Goal: Task Accomplishment & Management: Manage account settings

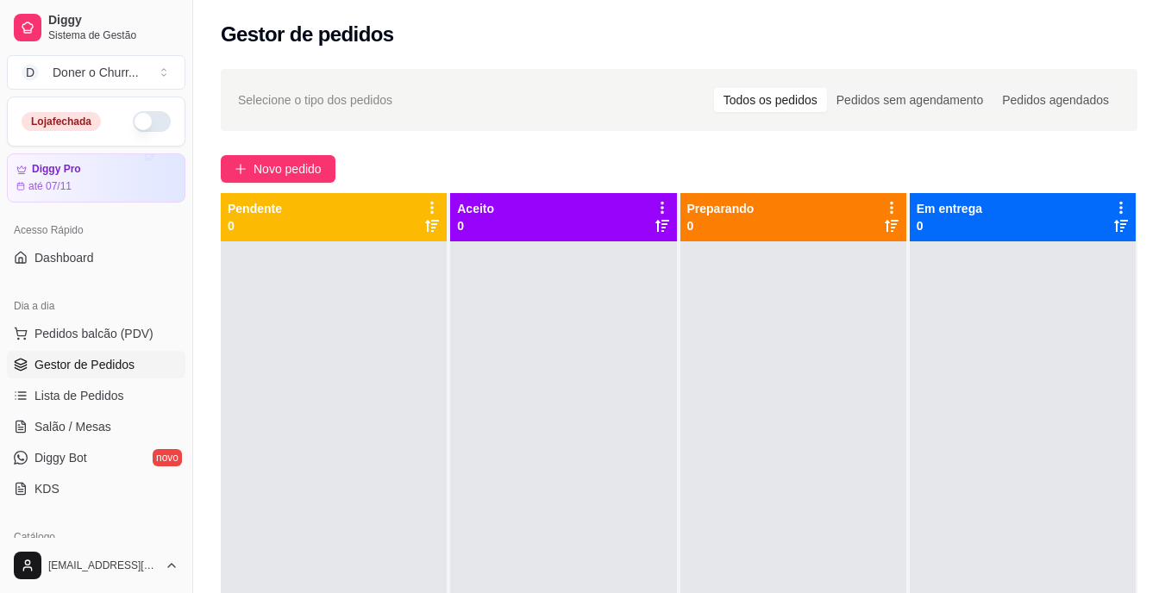
scroll to position [197, 0]
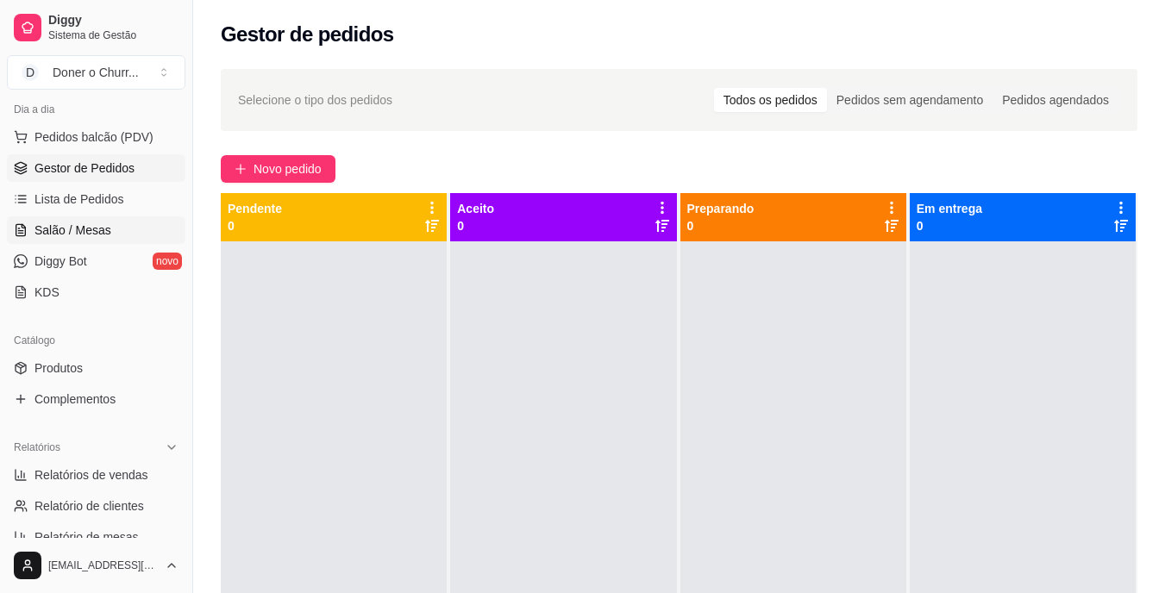
click at [63, 232] on span "Salão / Mesas" at bounding box center [72, 230] width 77 height 17
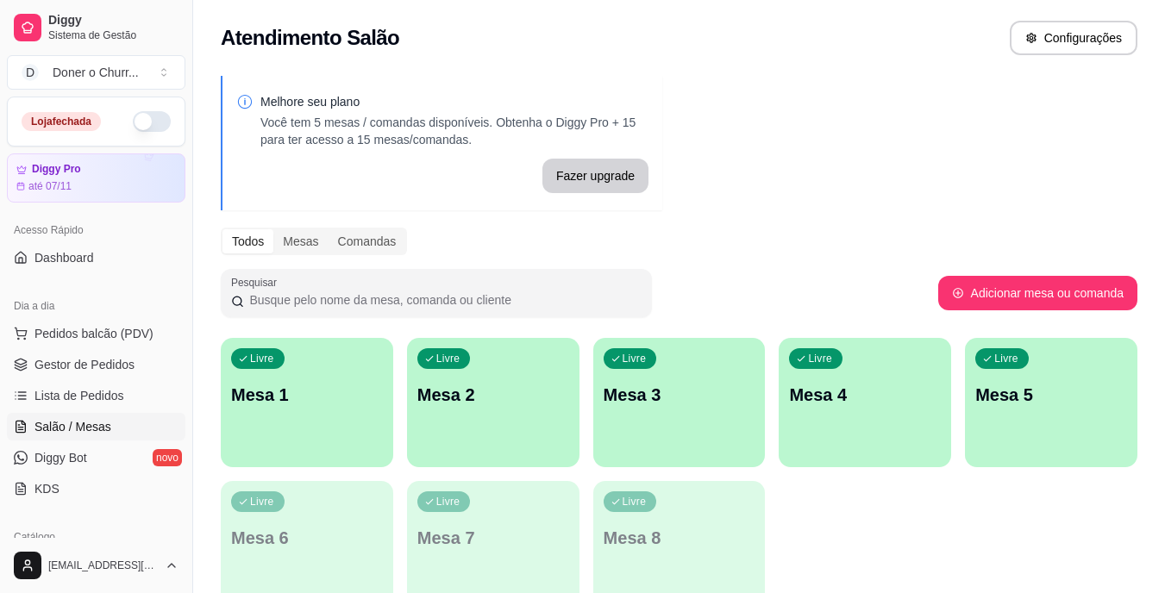
click at [333, 415] on div "Livre Mesa 1" at bounding box center [307, 392] width 172 height 109
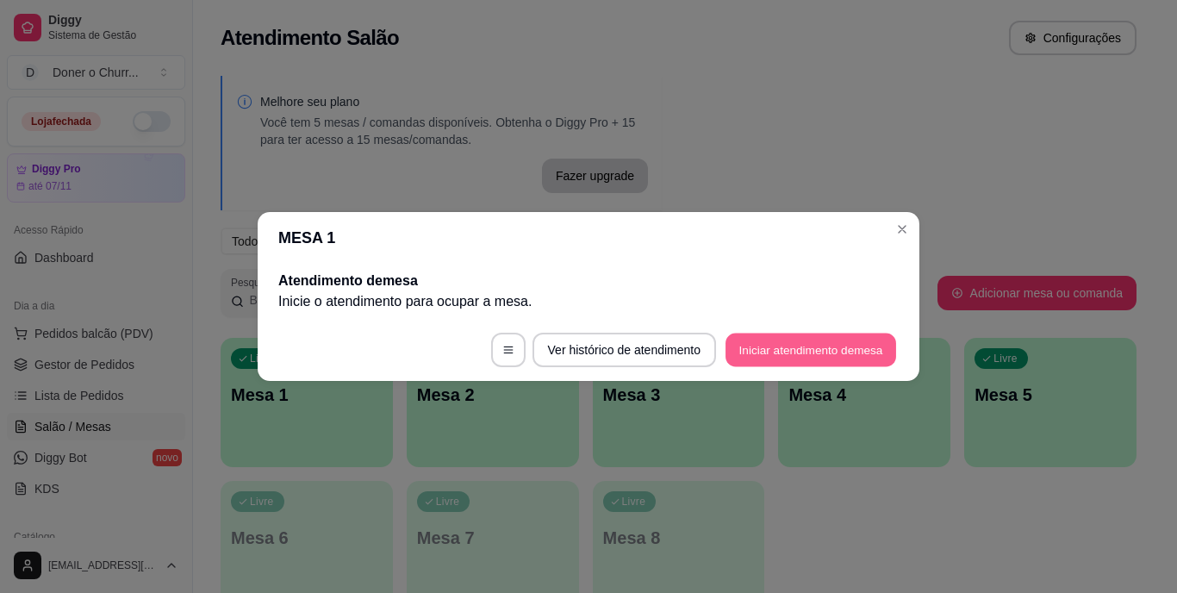
click at [764, 344] on button "Iniciar atendimento de mesa" at bounding box center [811, 351] width 171 height 34
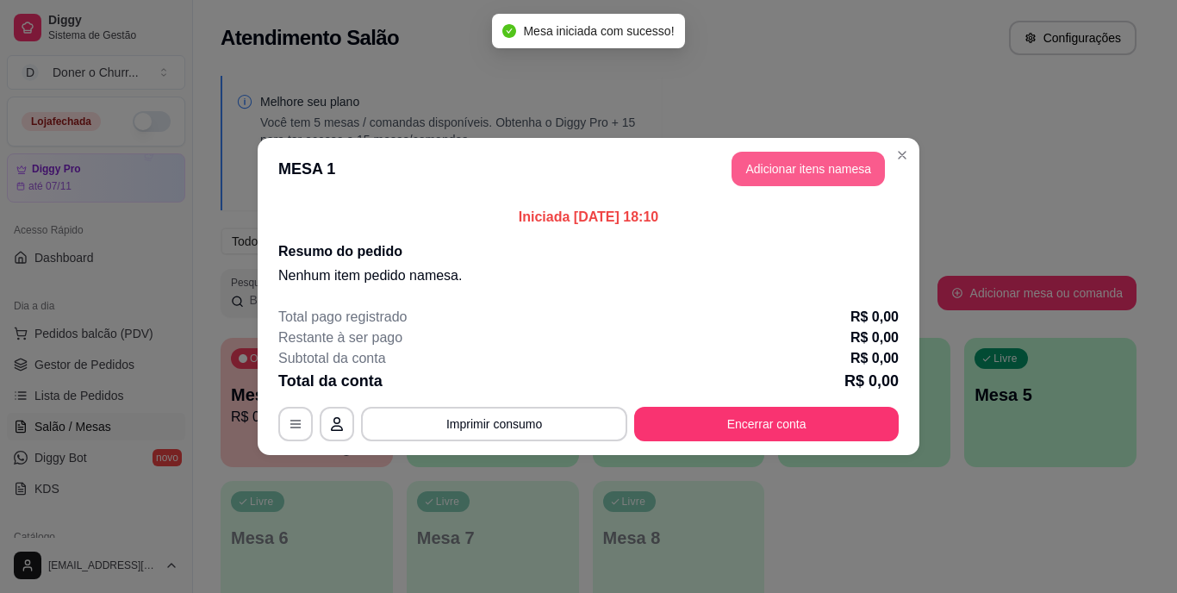
click at [783, 173] on button "Adicionar itens na mesa" at bounding box center [808, 169] width 153 height 34
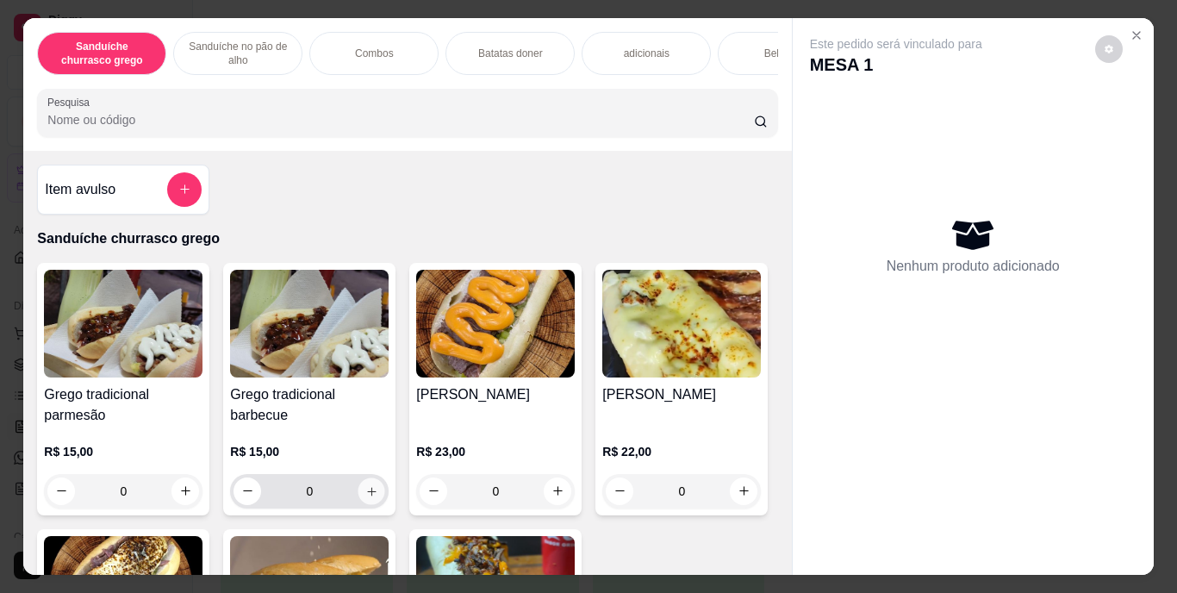
click at [367, 496] on icon "increase-product-quantity" at bounding box center [371, 491] width 9 height 9
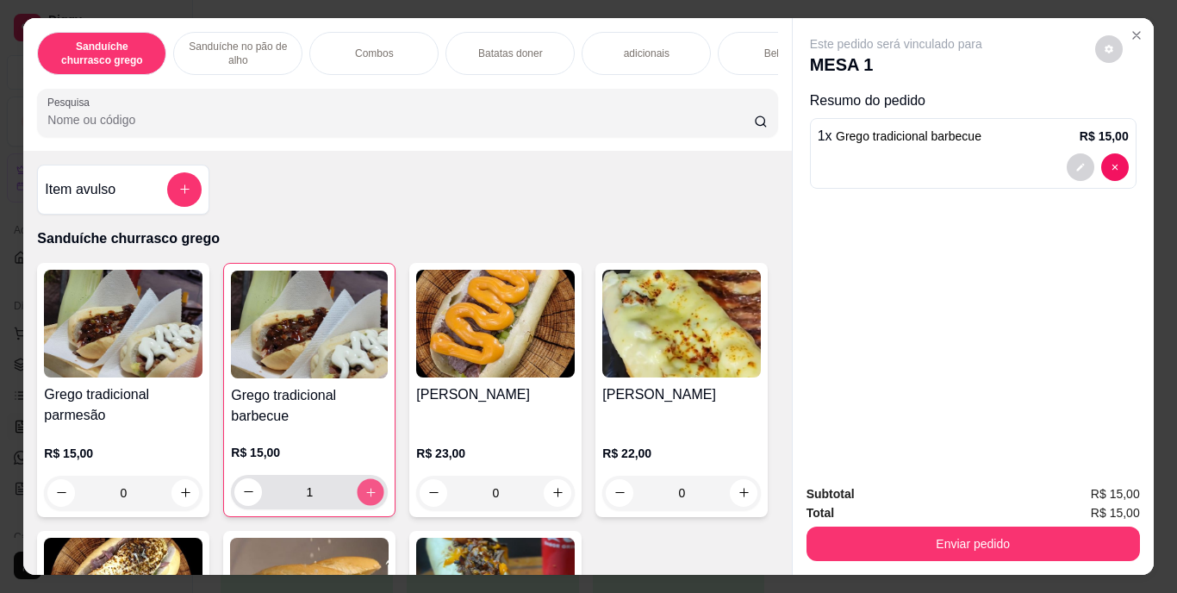
click at [367, 497] on icon "increase-product-quantity" at bounding box center [371, 491] width 13 height 13
type input "3"
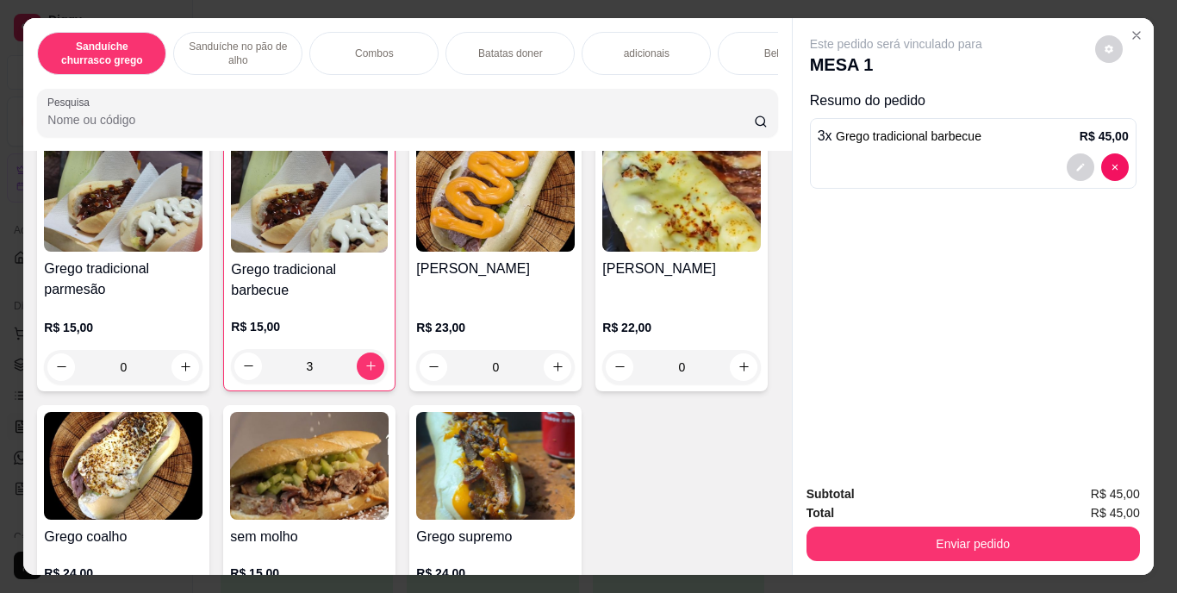
scroll to position [132, 0]
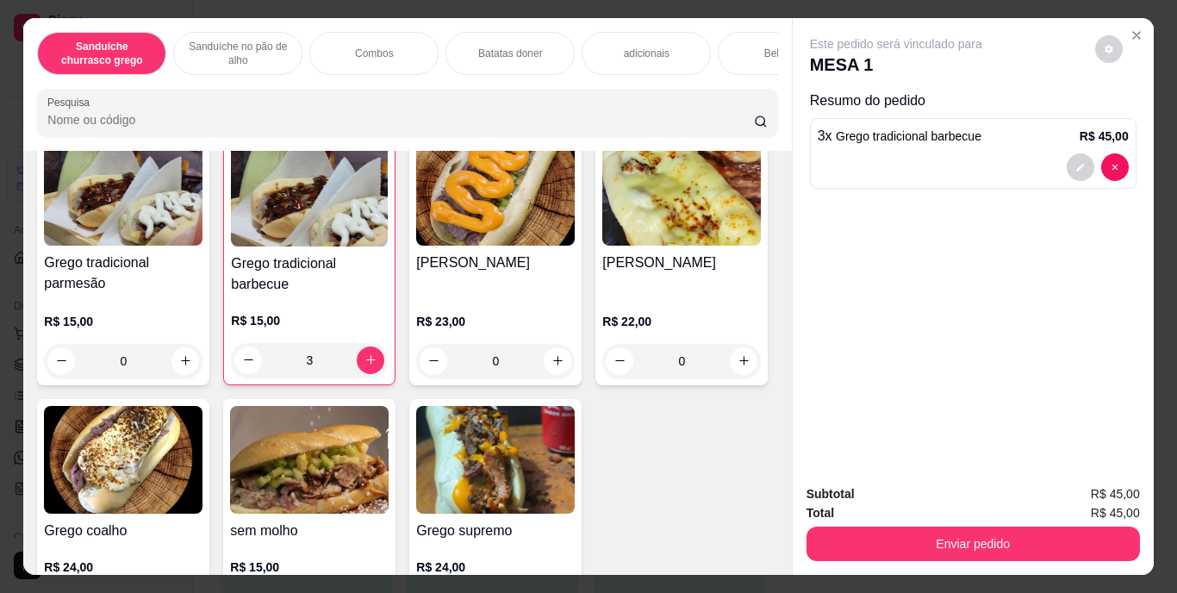
click at [484, 35] on div "Batatas doner" at bounding box center [510, 53] width 129 height 43
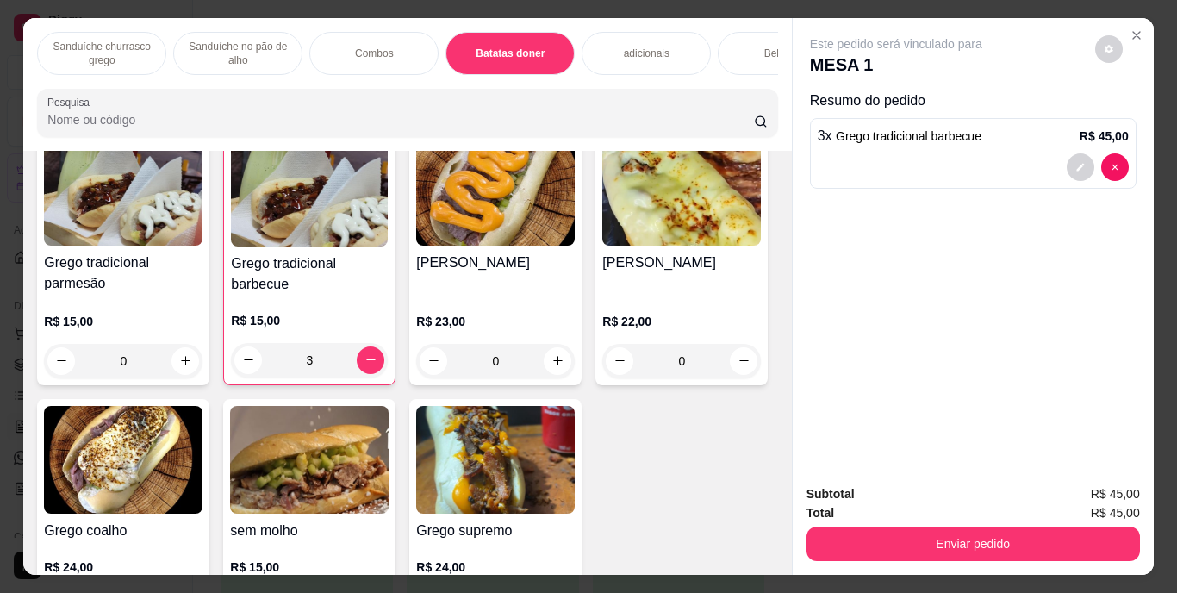
scroll to position [44, 0]
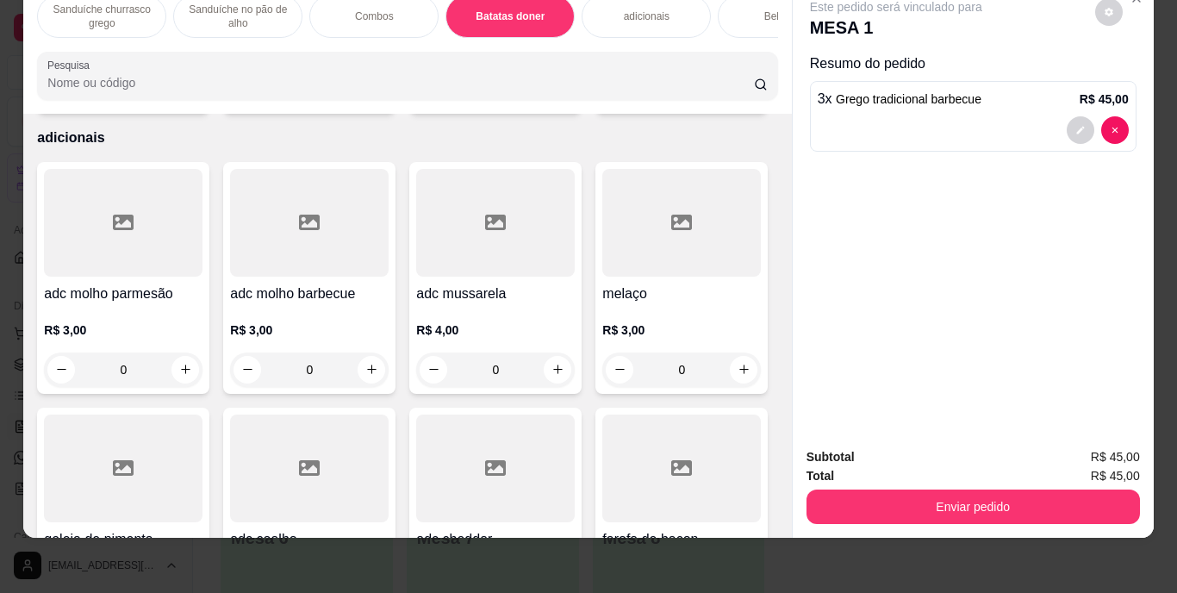
click at [182, 96] on icon "increase-product-quantity" at bounding box center [185, 89] width 13 height 13
type input "1"
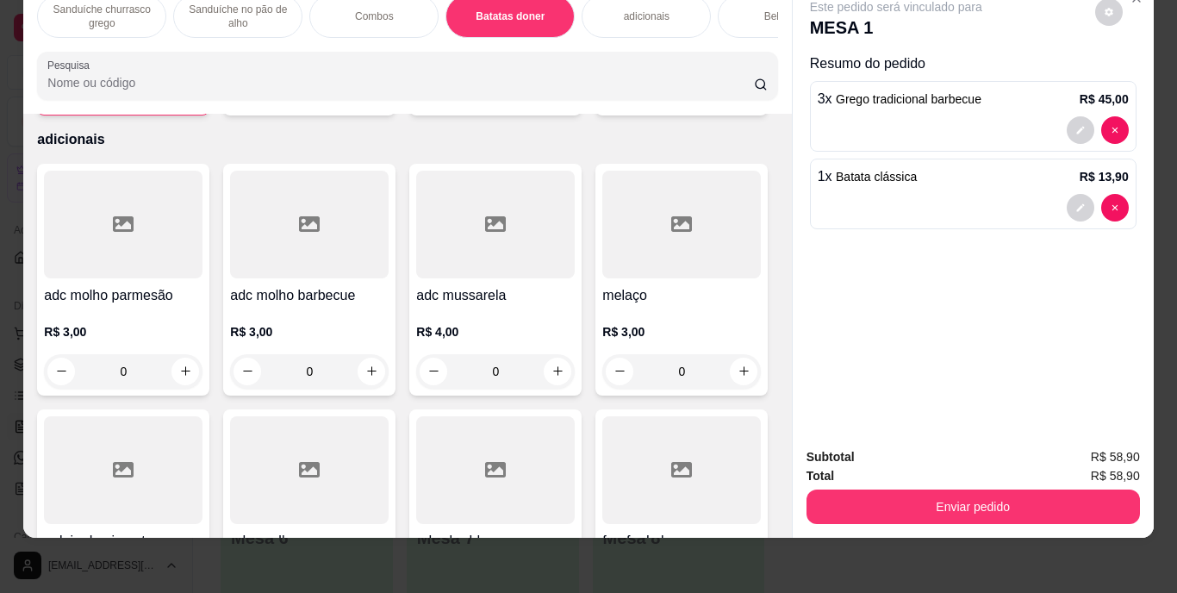
click at [743, 8] on div "Bebidas" at bounding box center [782, 16] width 129 height 43
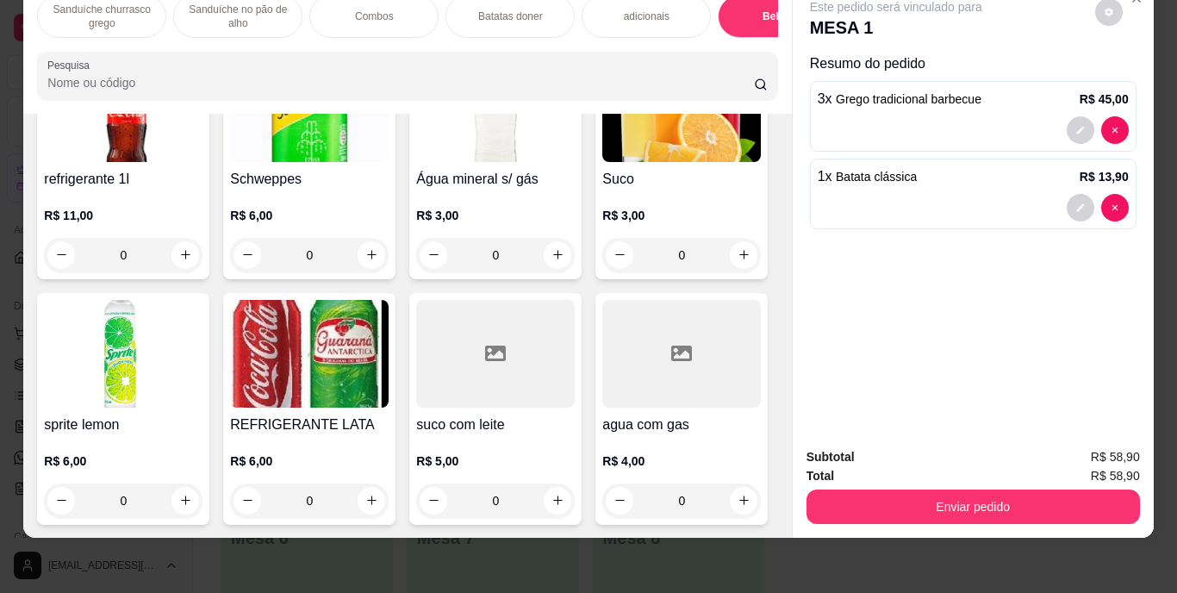
scroll to position [3146, 0]
click at [738, 261] on icon "increase-product-quantity" at bounding box center [744, 254] width 13 height 13
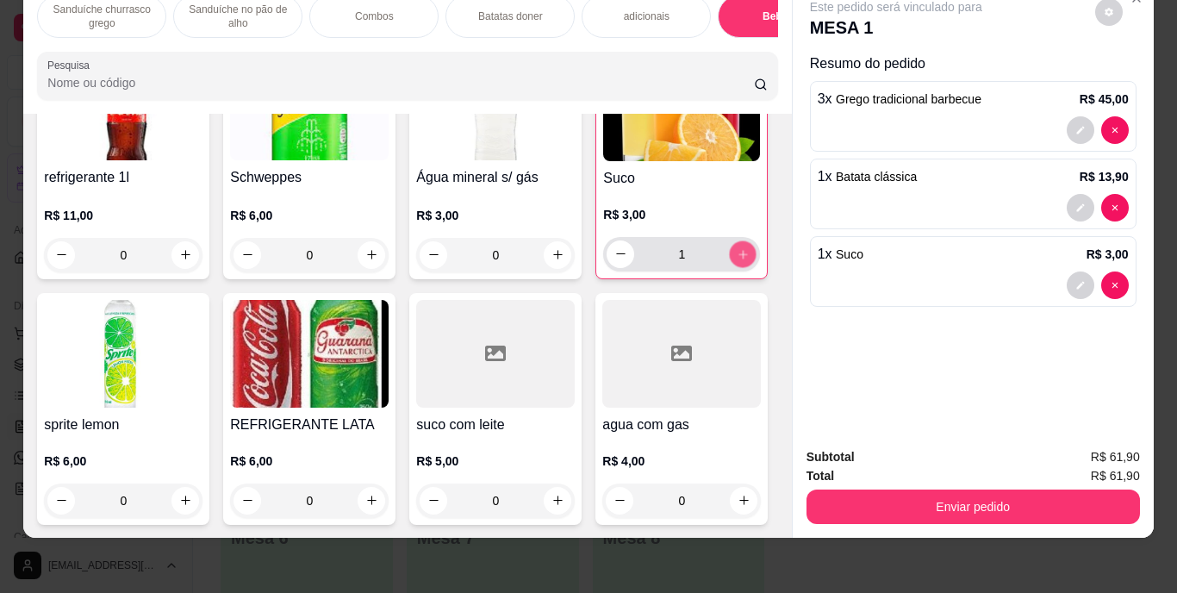
click at [737, 260] on icon "increase-product-quantity" at bounding box center [743, 253] width 13 height 13
type input "3"
click at [1081, 272] on button "decrease-product-quantity" at bounding box center [1080, 285] width 27 height 27
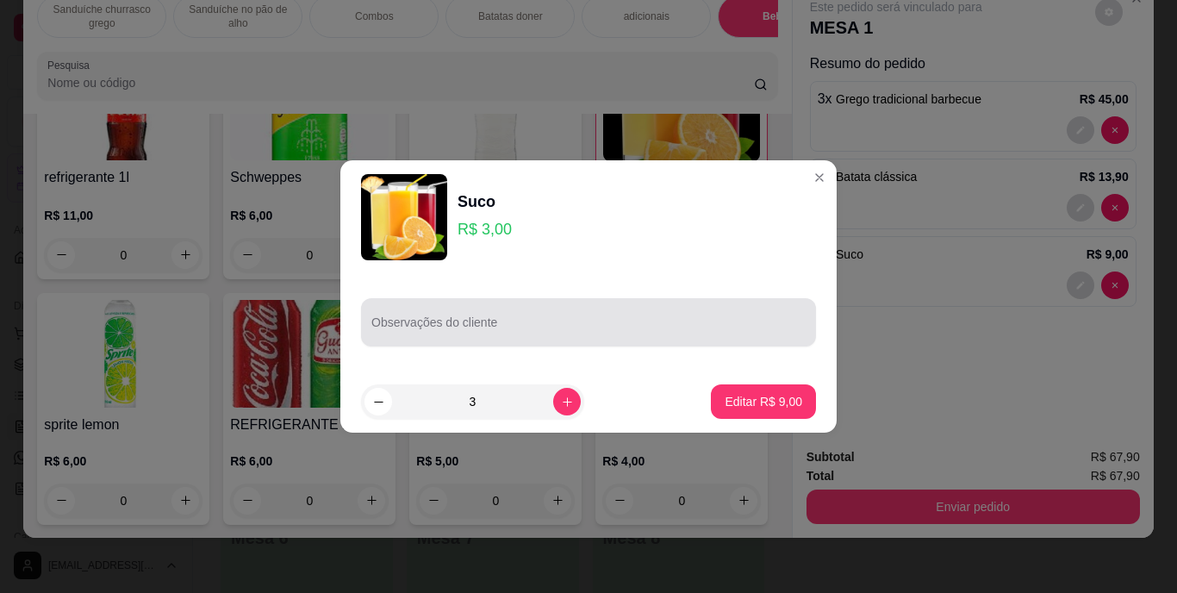
click at [672, 339] on div at bounding box center [589, 322] width 434 height 34
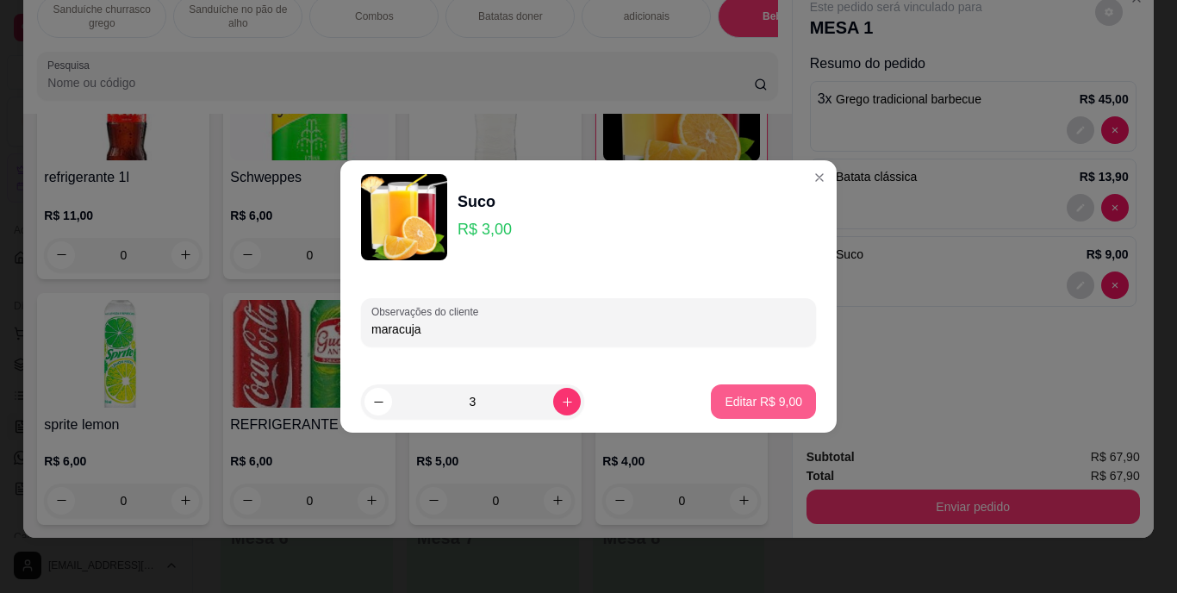
type input "maracuja"
click at [734, 393] on p "Editar R$ 9,00" at bounding box center [764, 401] width 75 height 16
type input "0"
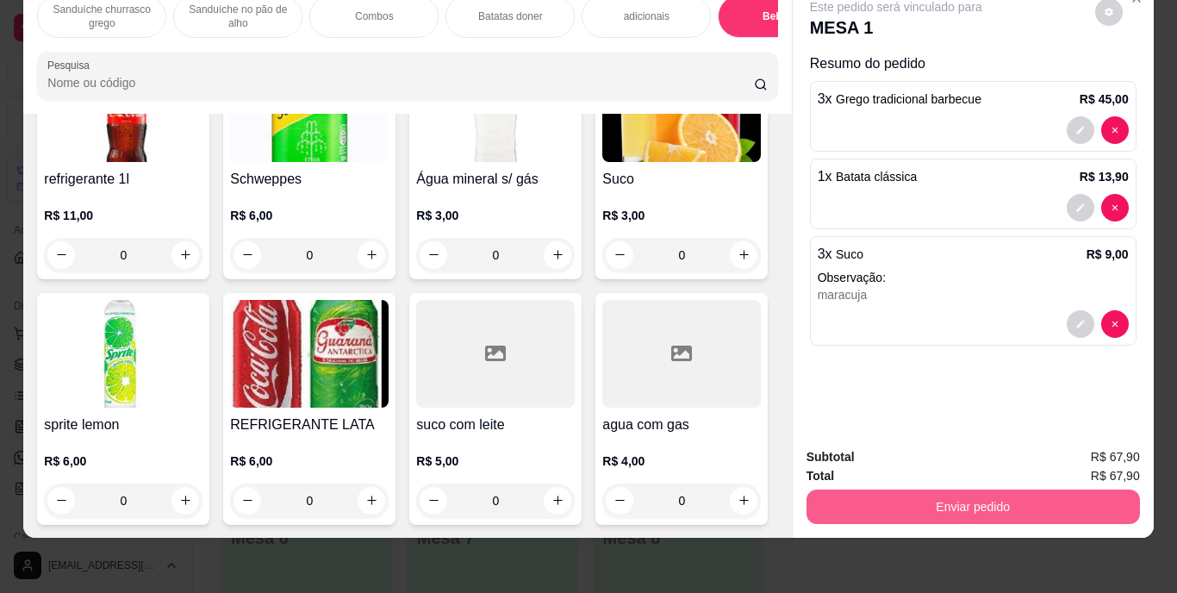
click at [860, 490] on button "Enviar pedido" at bounding box center [974, 507] width 334 height 34
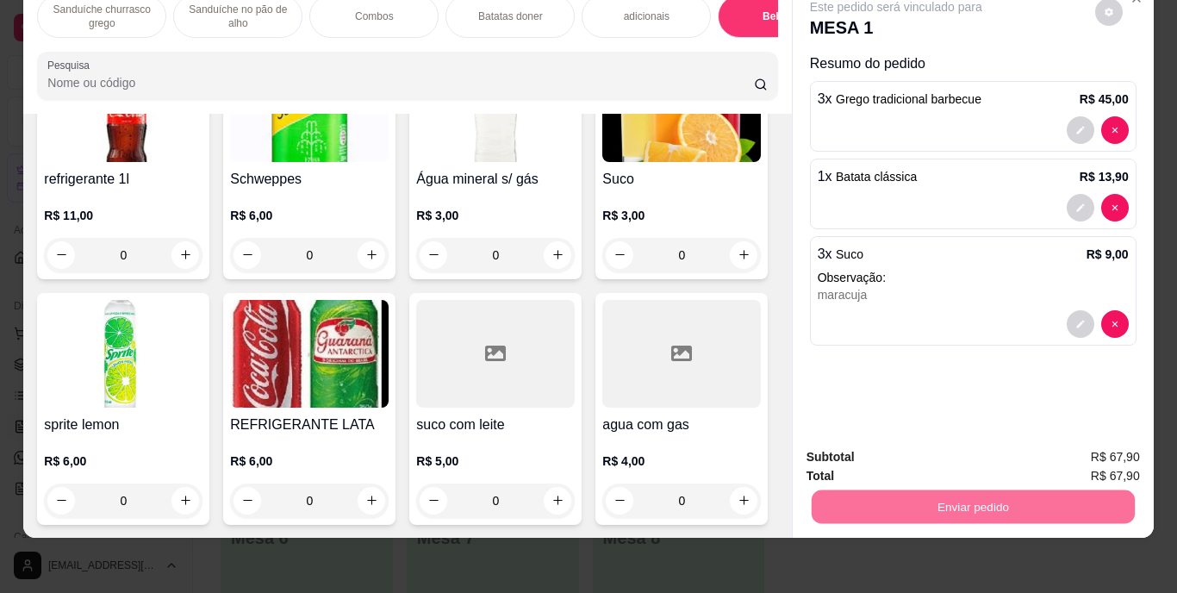
click at [1074, 445] on button "Enviar pedido" at bounding box center [1095, 451] width 95 height 32
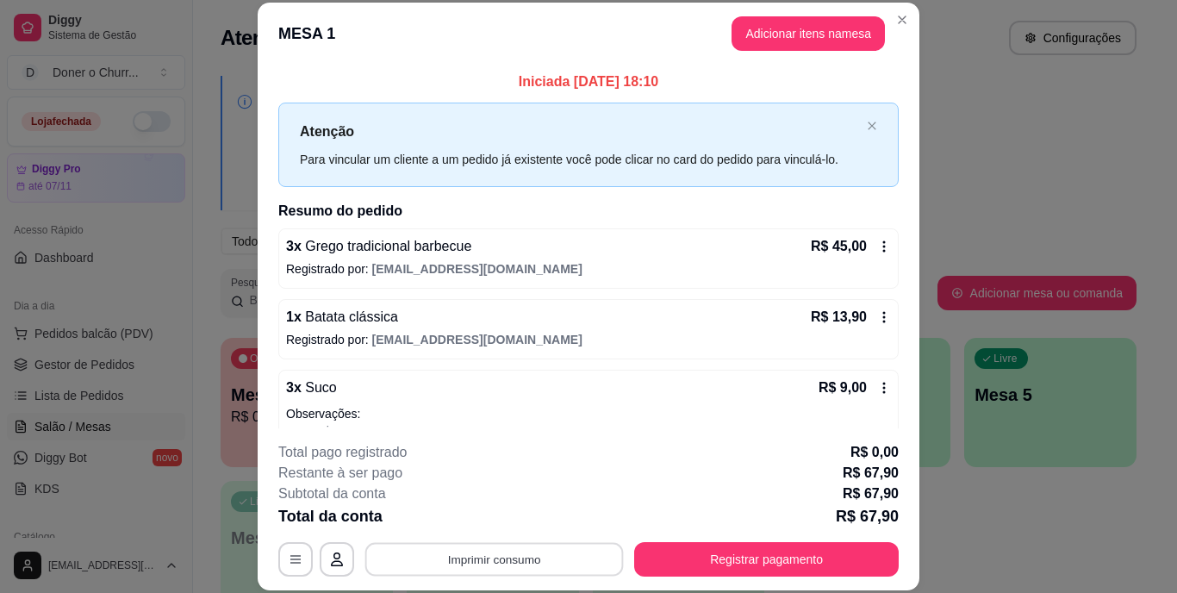
click at [463, 559] on button "Imprimir consumo" at bounding box center [494, 559] width 259 height 34
click at [472, 519] on button "IMPRESSORA" at bounding box center [493, 519] width 121 height 27
click at [460, 569] on button "Imprimir consumo" at bounding box center [494, 559] width 259 height 34
click at [467, 517] on button "IMPRESSORA" at bounding box center [493, 519] width 121 height 27
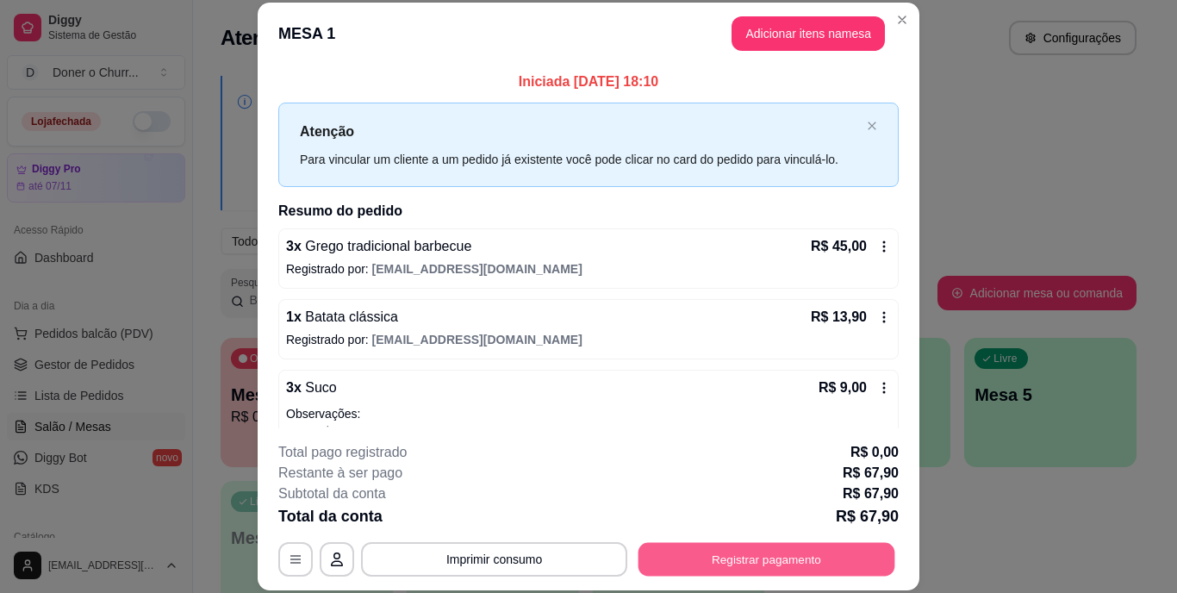
click at [696, 558] on button "Registrar pagamento" at bounding box center [767, 559] width 257 height 34
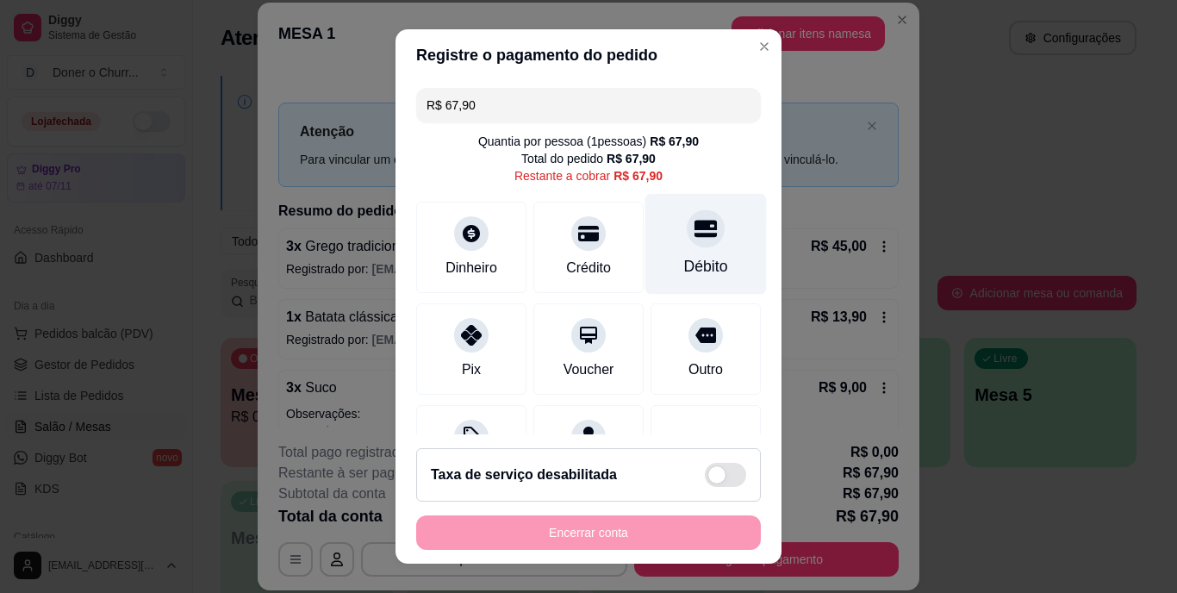
click at [693, 233] on div at bounding box center [706, 229] width 38 height 38
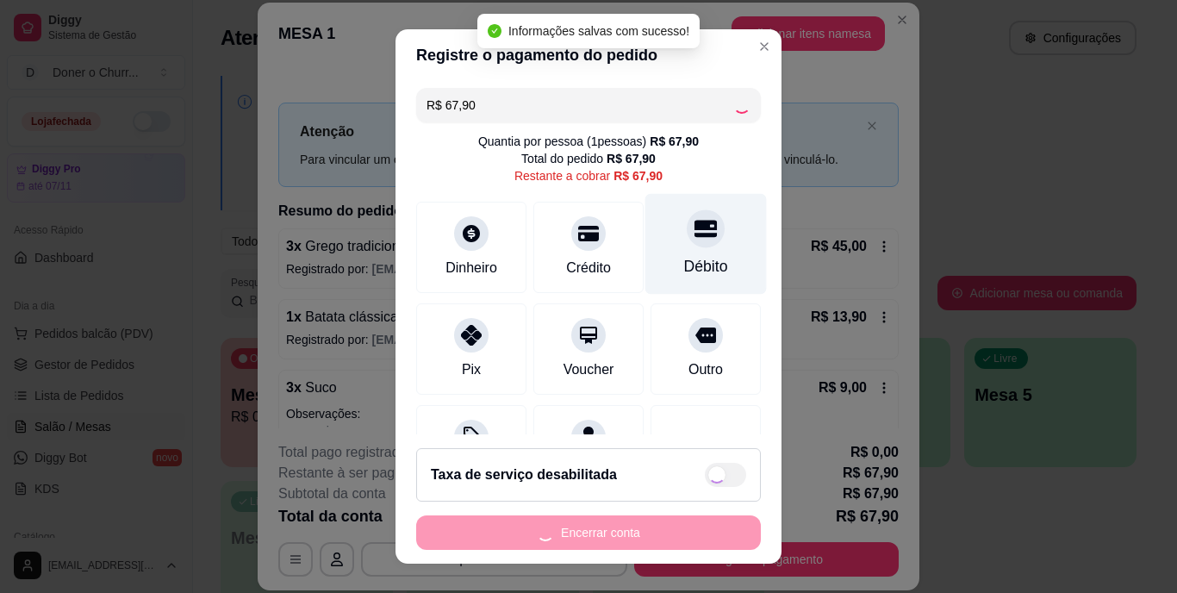
type input "R$ 0,00"
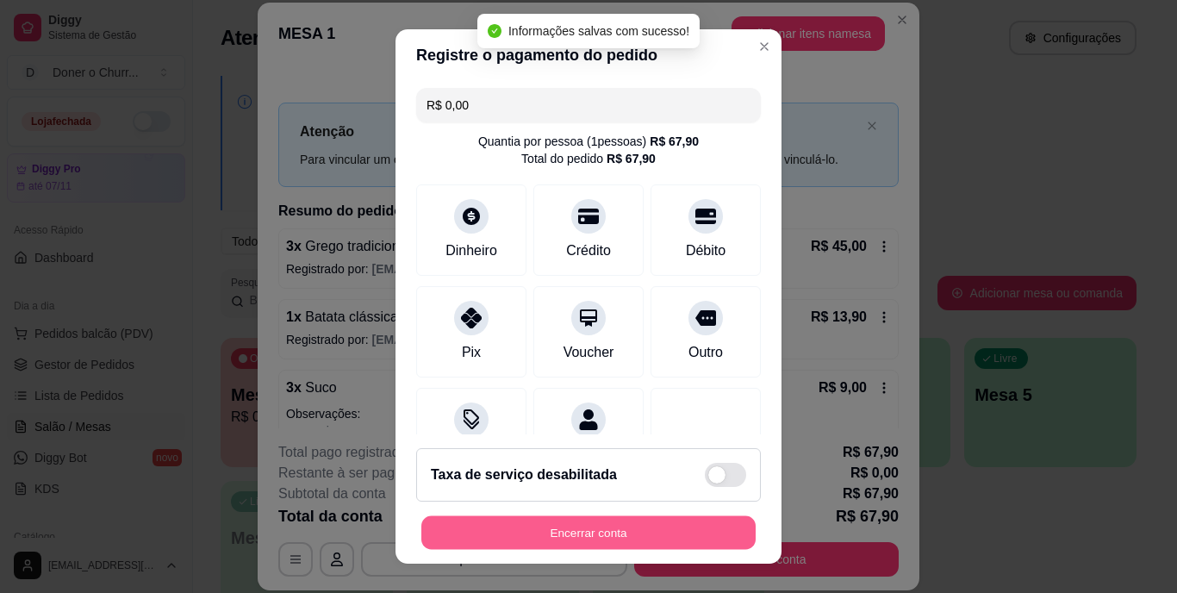
click at [549, 533] on button "Encerrar conta" at bounding box center [588, 532] width 334 height 34
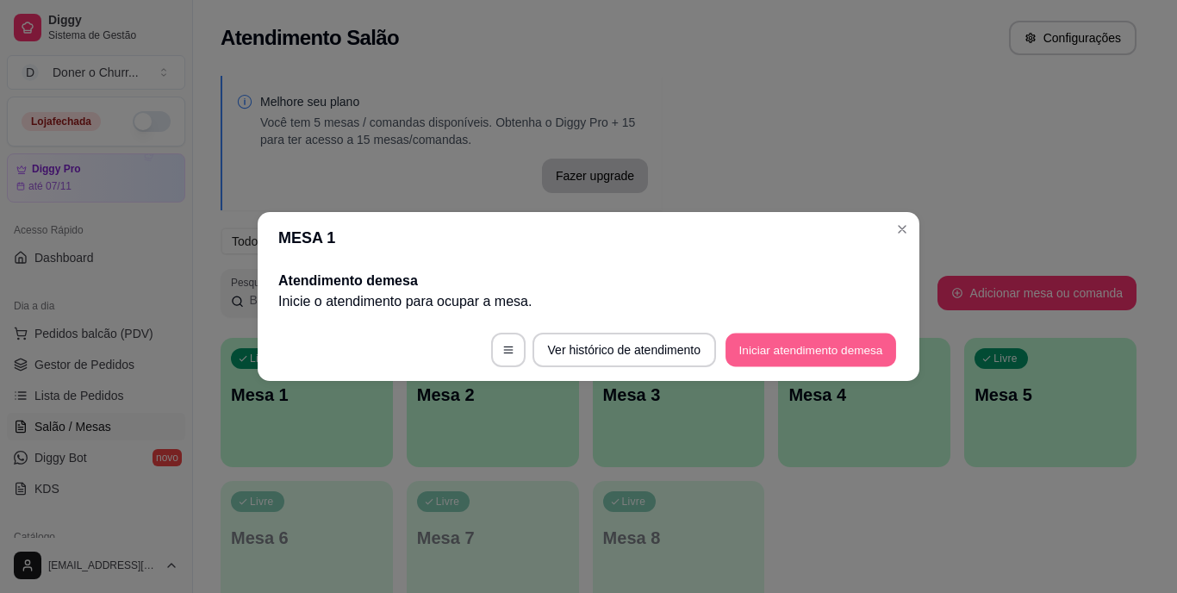
click at [768, 342] on button "Iniciar atendimento de mesa" at bounding box center [811, 351] width 171 height 34
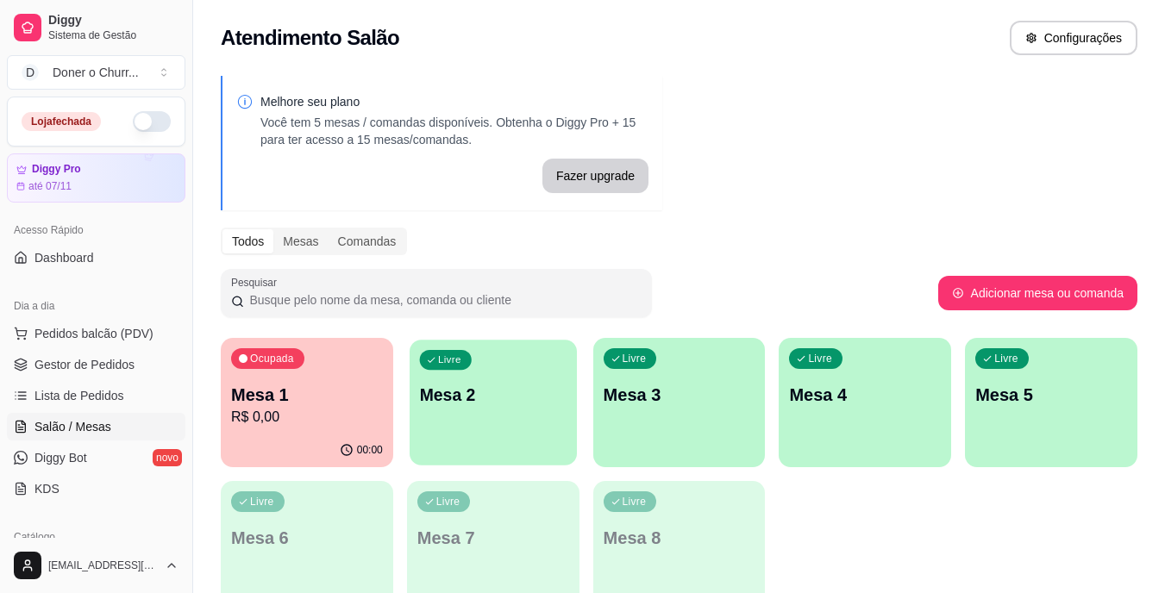
click at [520, 425] on div "Livre Mesa 2" at bounding box center [492, 392] width 167 height 105
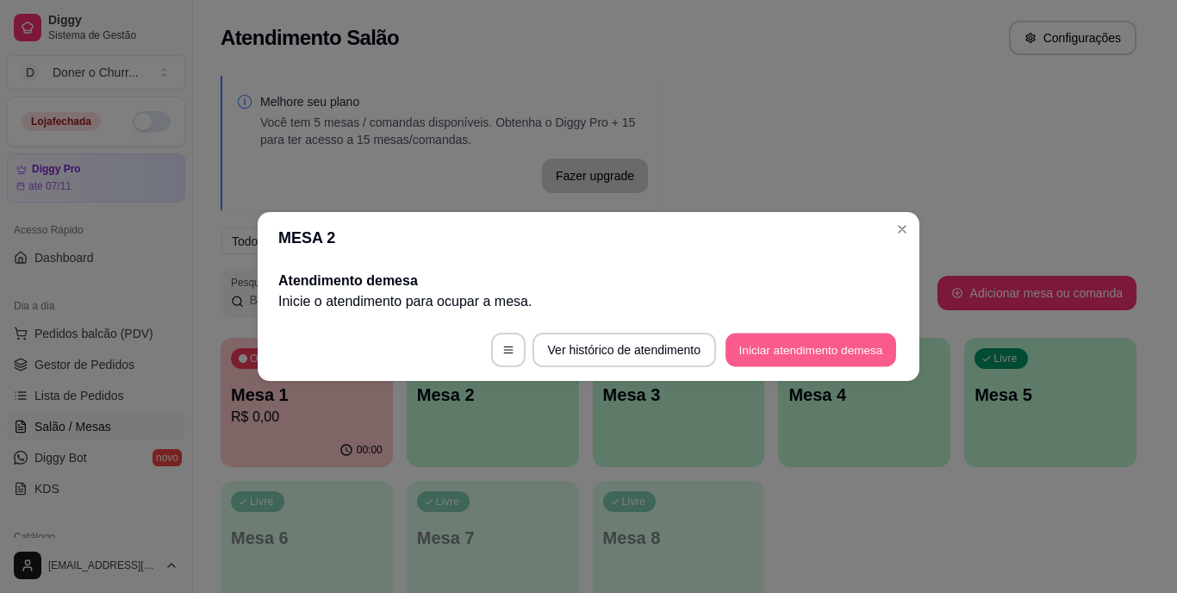
click at [746, 340] on button "Iniciar atendimento de mesa" at bounding box center [811, 351] width 171 height 34
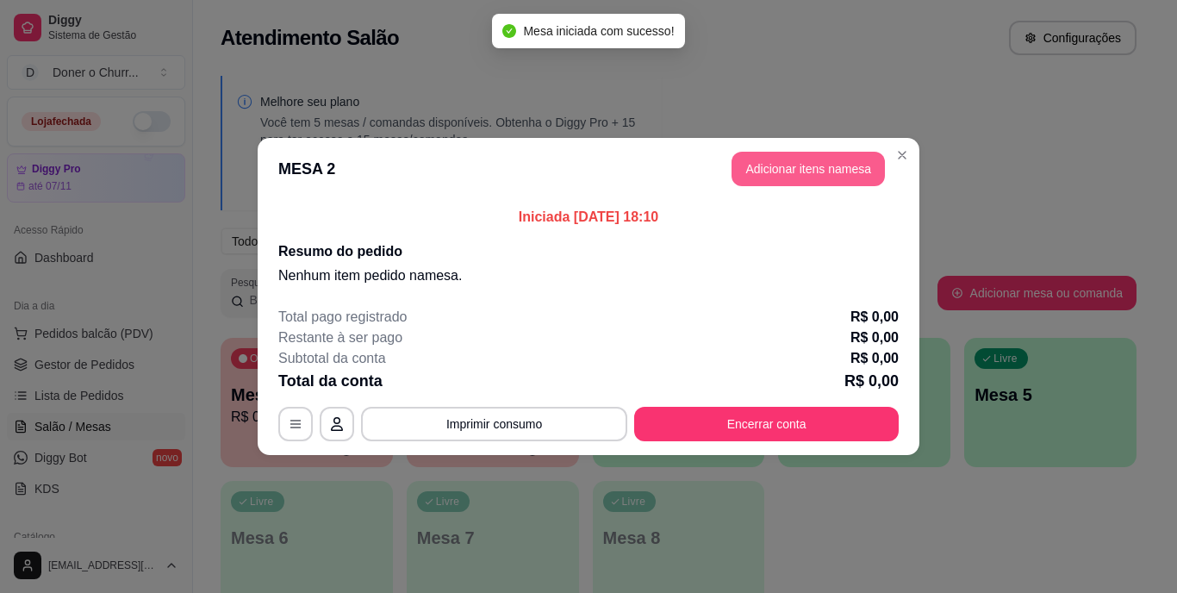
click at [803, 162] on button "Adicionar itens na mesa" at bounding box center [808, 169] width 153 height 34
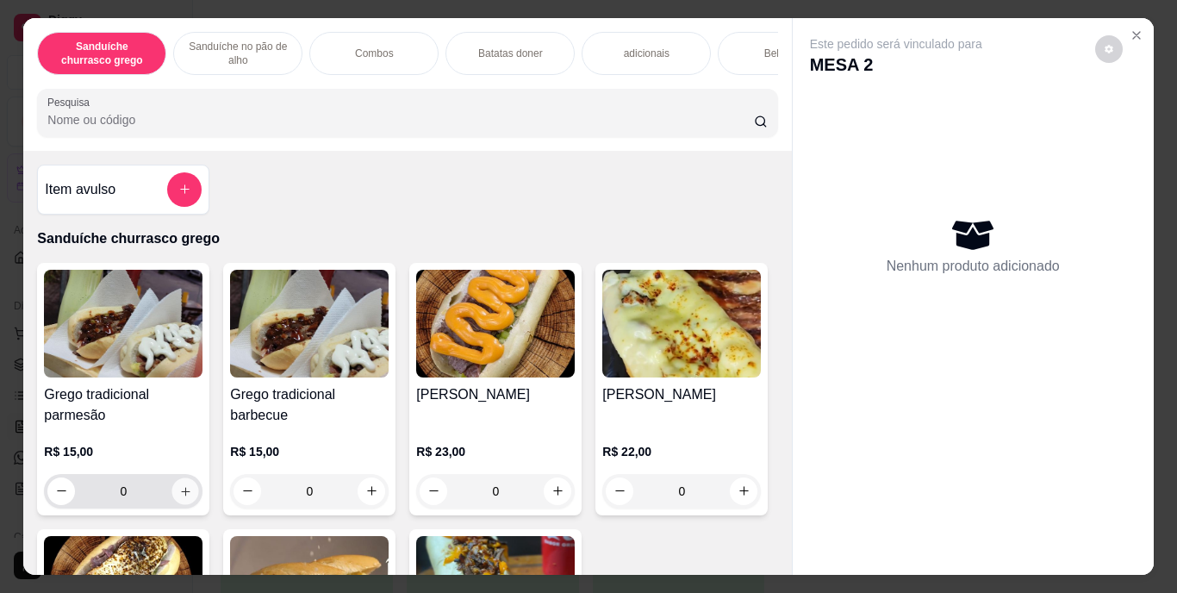
click at [181, 490] on button "increase-product-quantity" at bounding box center [185, 491] width 27 height 27
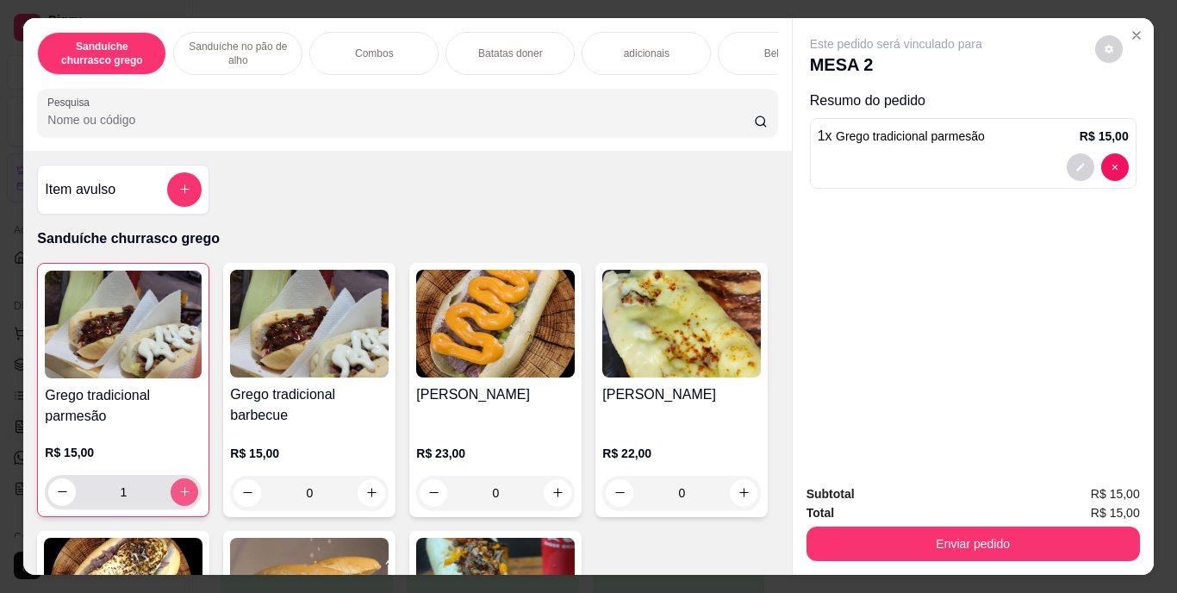
click at [181, 490] on button "increase-product-quantity" at bounding box center [185, 492] width 28 height 28
type input "2"
click at [732, 38] on div "Bebidas" at bounding box center [782, 53] width 129 height 43
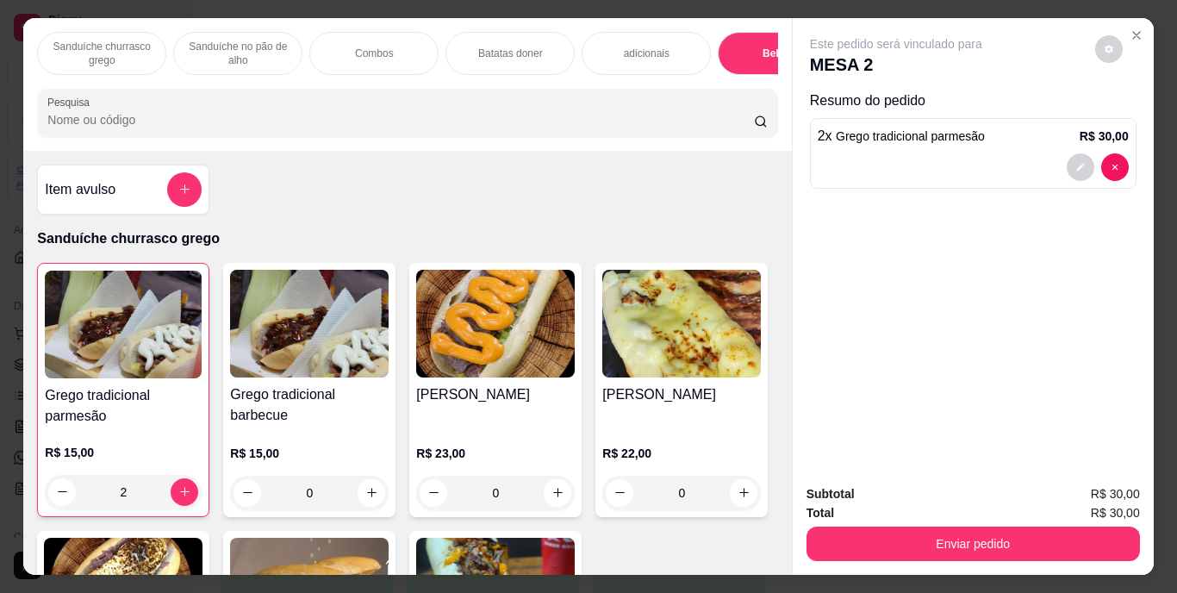
scroll to position [44, 0]
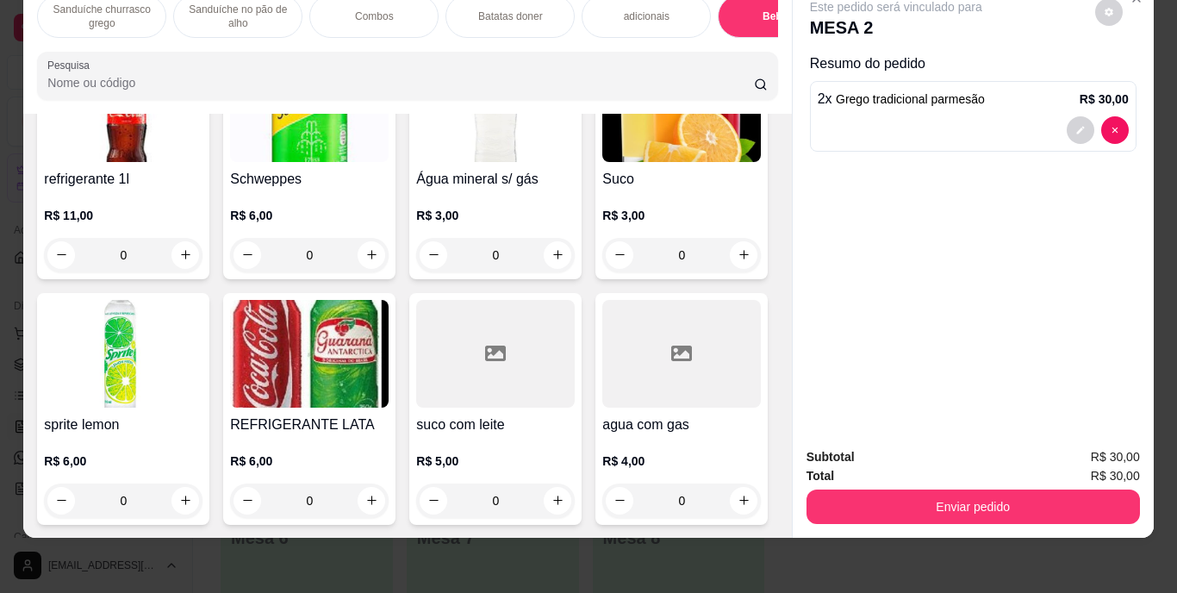
click at [389, 408] on img at bounding box center [309, 354] width 159 height 108
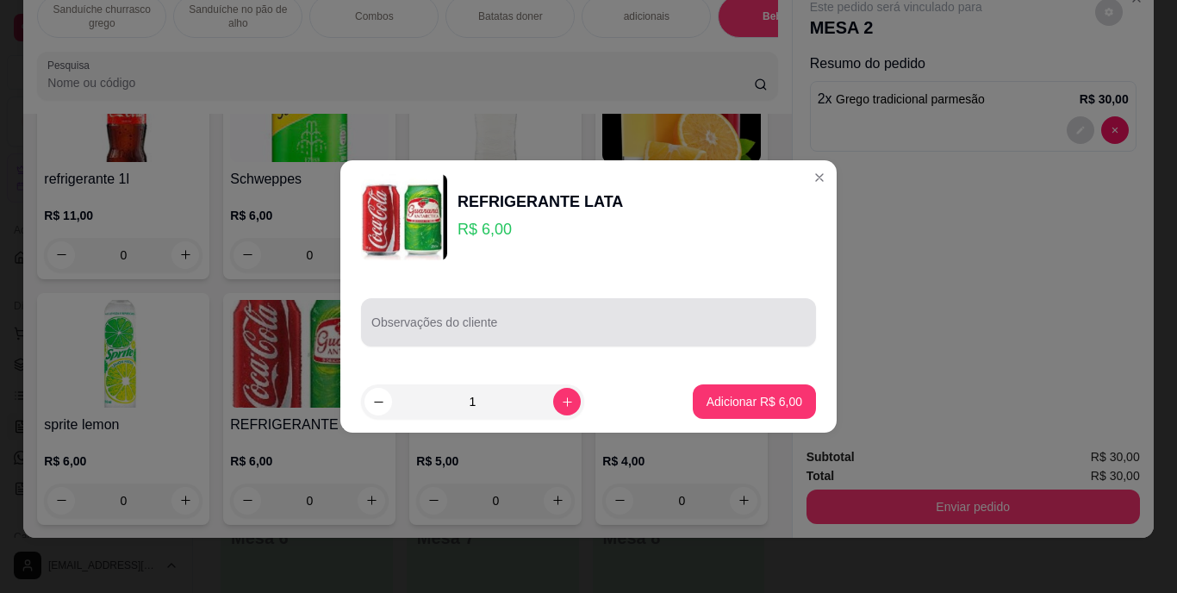
click at [451, 310] on div at bounding box center [589, 322] width 434 height 34
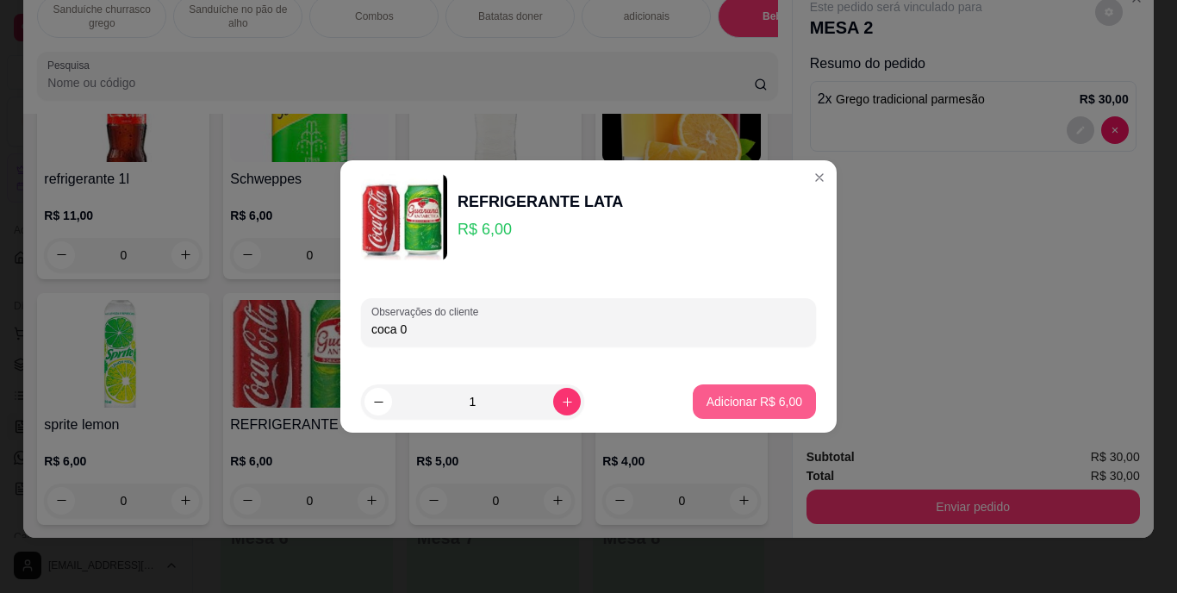
type input "coca 0"
click at [708, 396] on p "Adicionar R$ 6,00" at bounding box center [754, 401] width 93 height 16
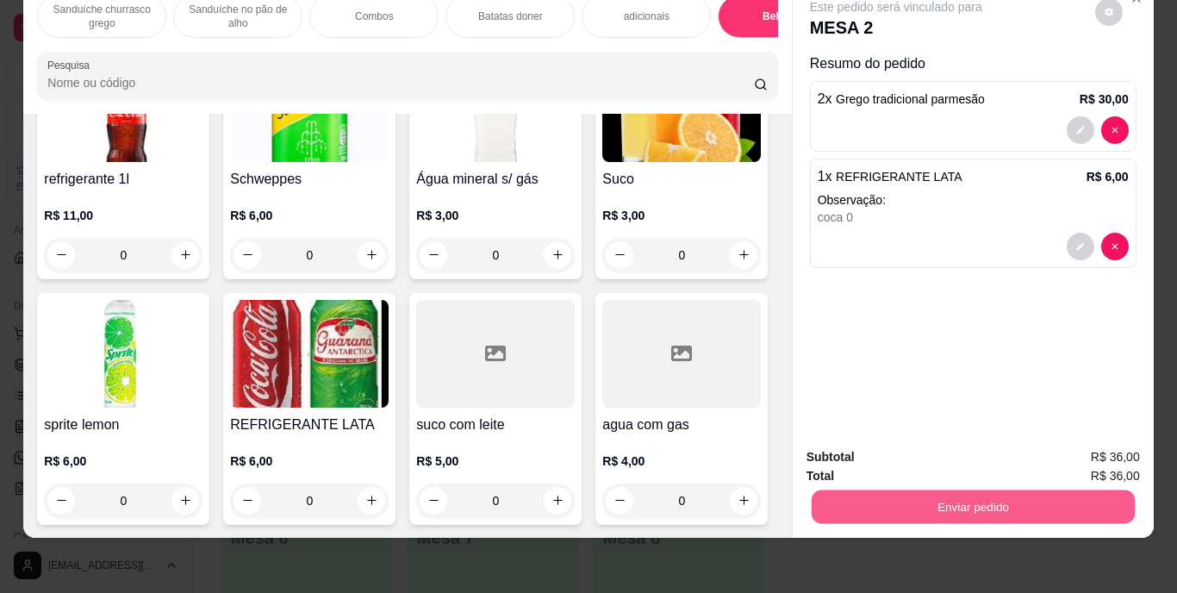
click at [921, 494] on button "Enviar pedido" at bounding box center [972, 507] width 323 height 34
click at [1076, 454] on button "Enviar pedido" at bounding box center [1095, 451] width 95 height 32
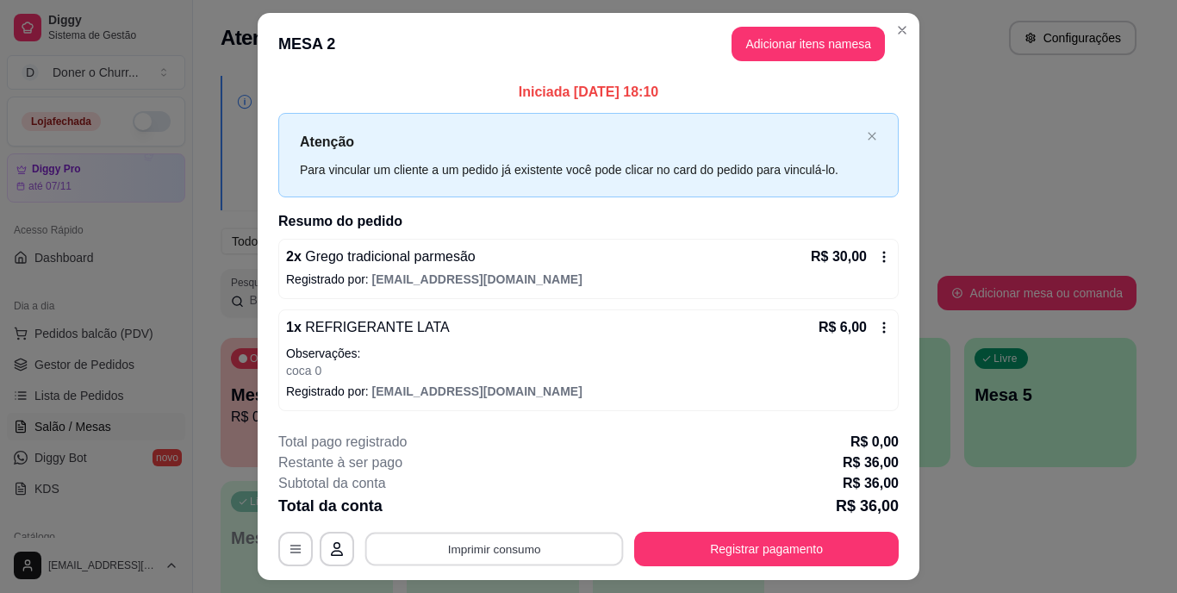
click at [535, 538] on button "Imprimir consumo" at bounding box center [494, 549] width 259 height 34
click at [511, 503] on button "IMPRESSORA" at bounding box center [493, 509] width 121 height 27
click at [534, 546] on button "Imprimir consumo" at bounding box center [494, 549] width 259 height 34
click at [517, 508] on button "IMPRESSORA" at bounding box center [493, 509] width 121 height 27
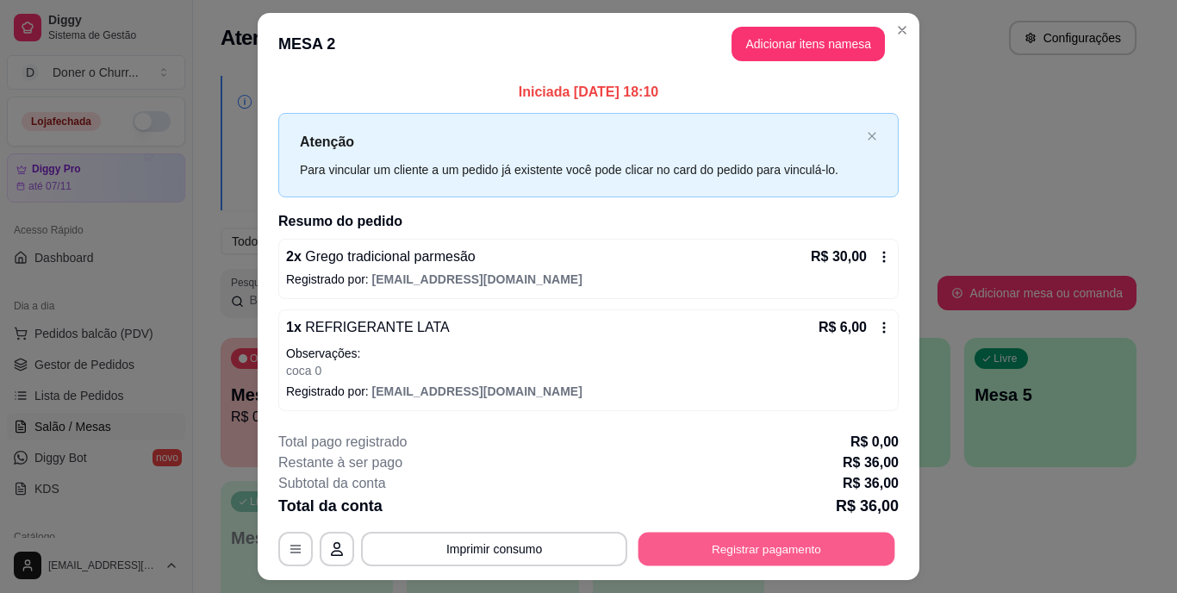
click at [668, 541] on button "Registrar pagamento" at bounding box center [767, 549] width 257 height 34
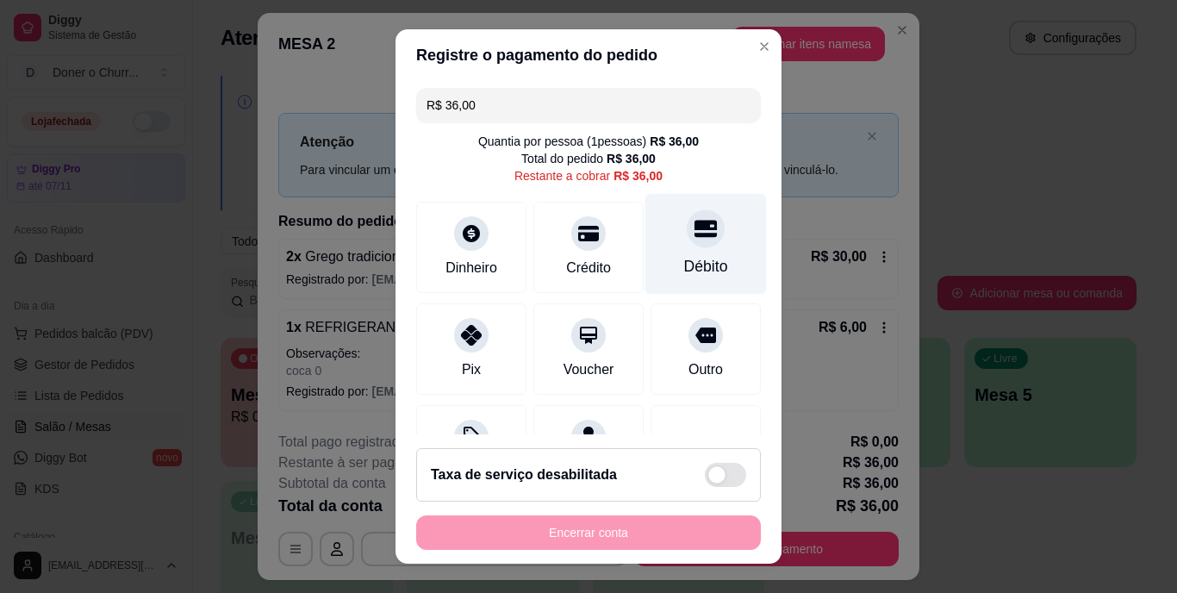
click at [650, 257] on div "Débito" at bounding box center [707, 244] width 122 height 101
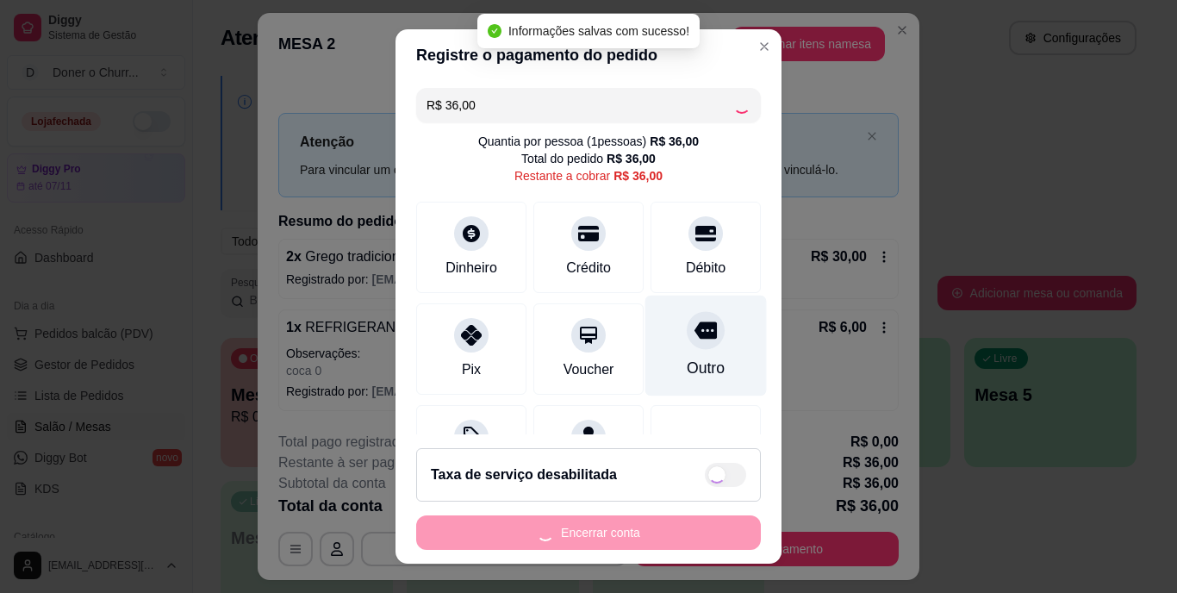
type input "R$ 0,00"
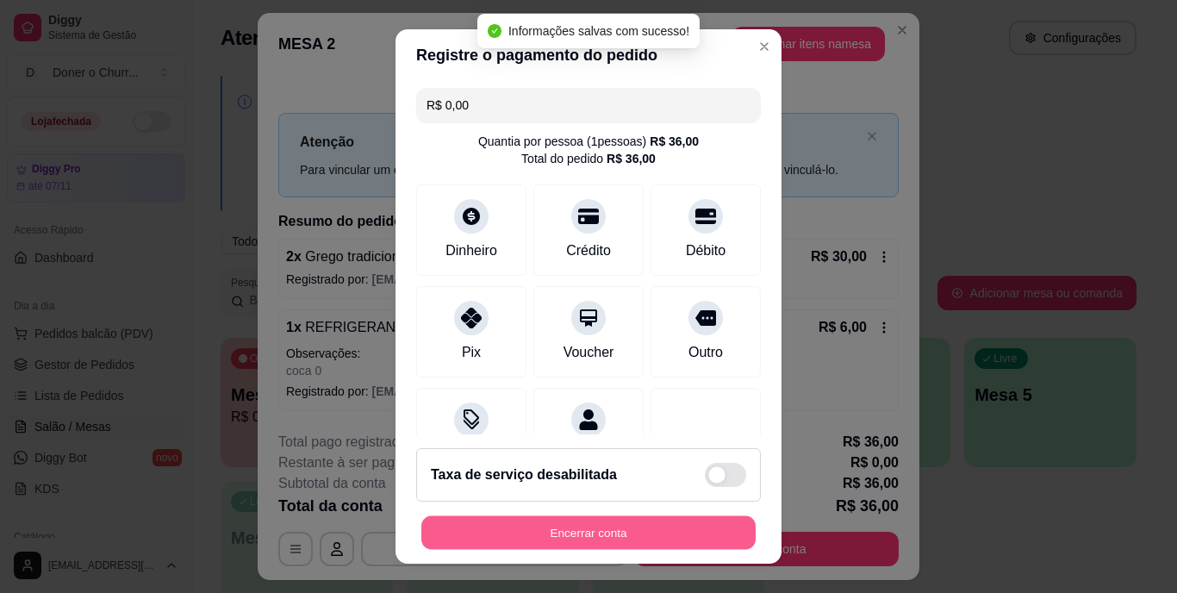
click at [593, 533] on button "Encerrar conta" at bounding box center [588, 532] width 334 height 34
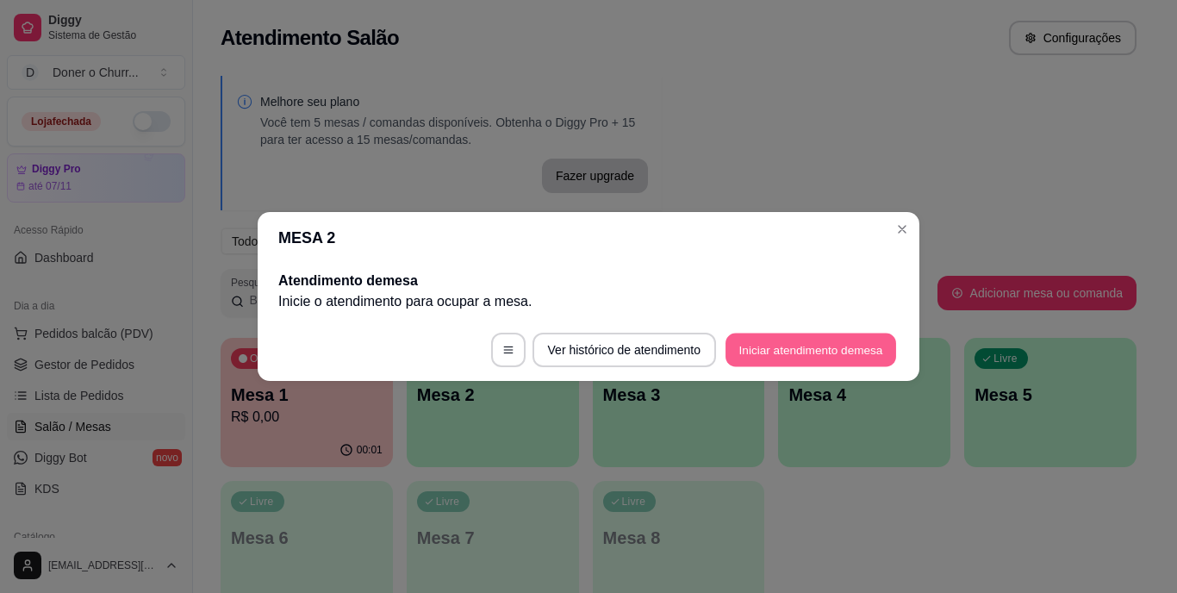
click at [822, 353] on button "Iniciar atendimento de mesa" at bounding box center [811, 351] width 171 height 34
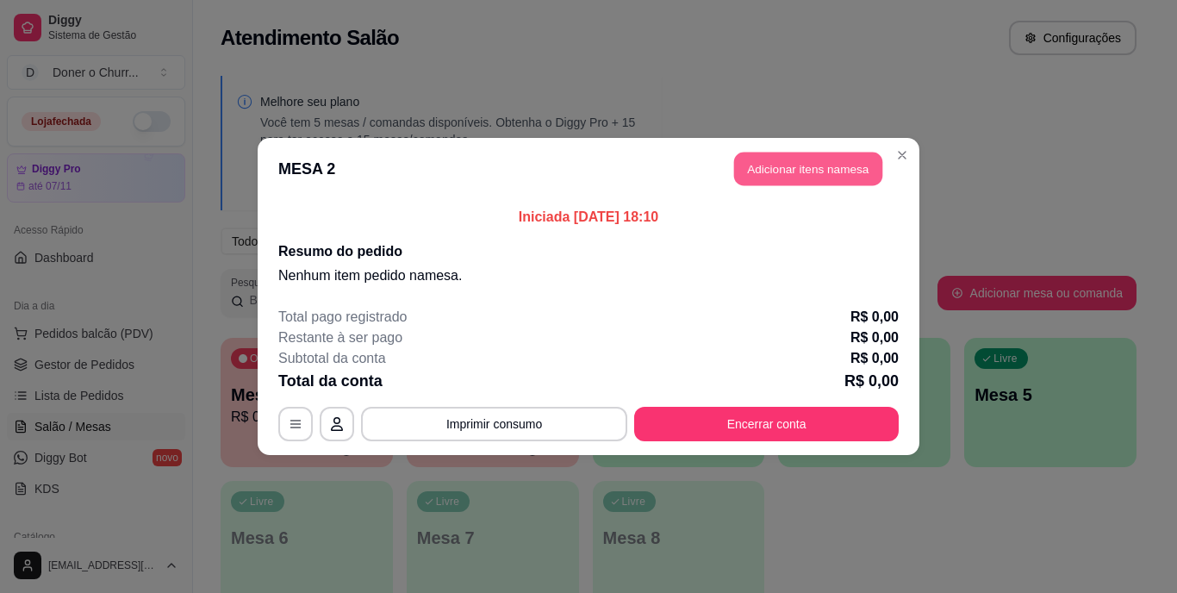
click at [746, 172] on button "Adicionar itens na mesa" at bounding box center [808, 170] width 148 height 34
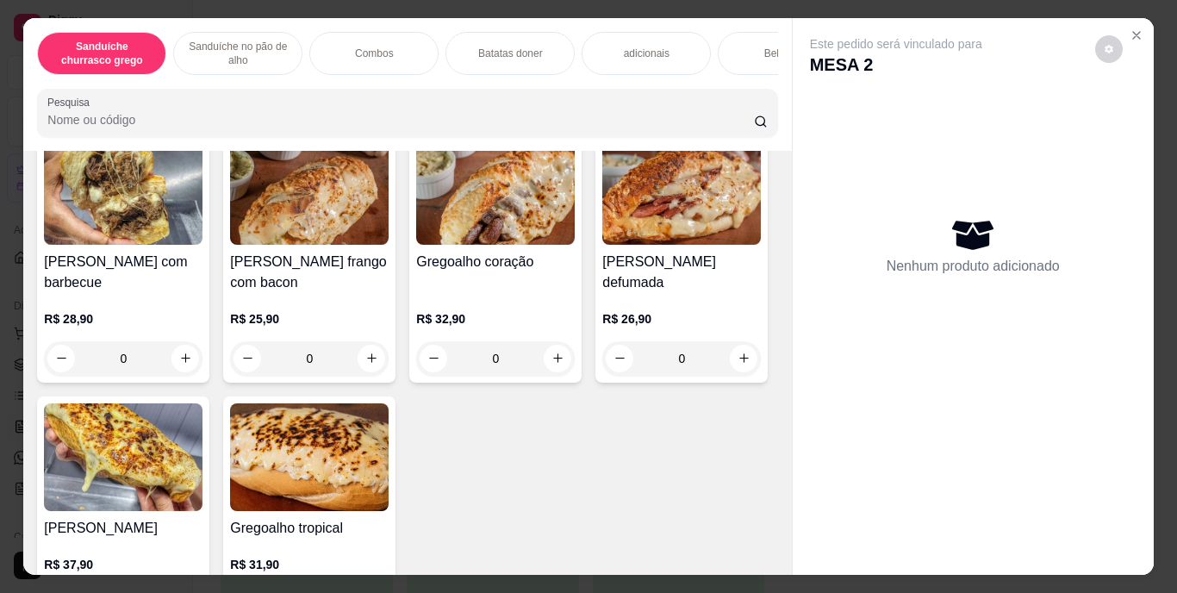
scroll to position [715, 0]
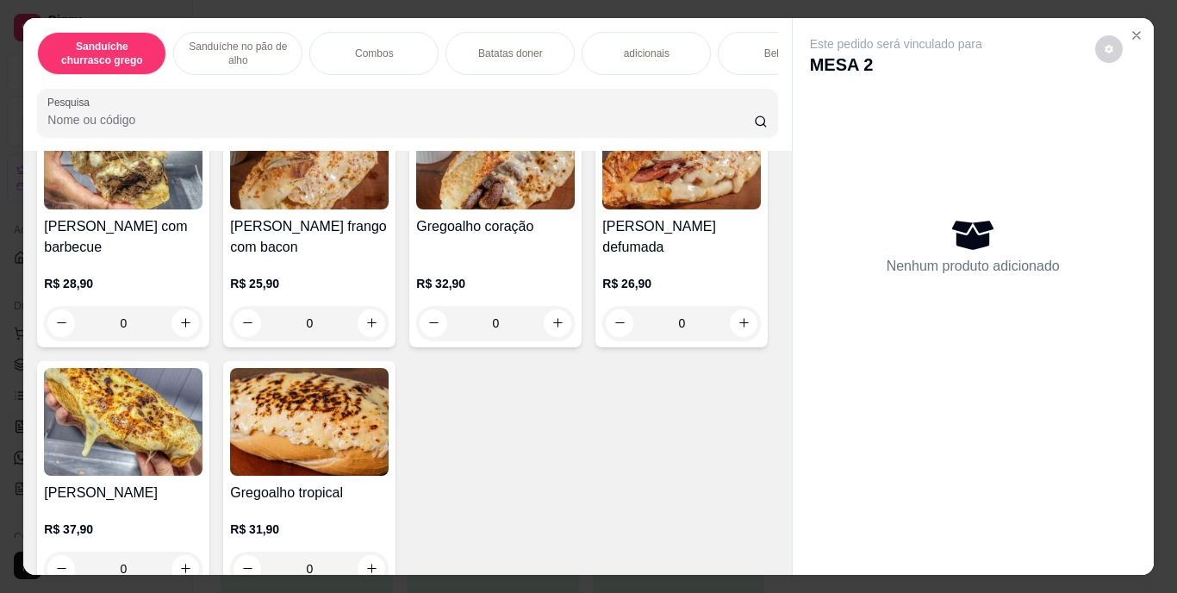
click at [307, 347] on div "Gregoalho frango com bacon R$ 25,90 0" at bounding box center [309, 221] width 172 height 253
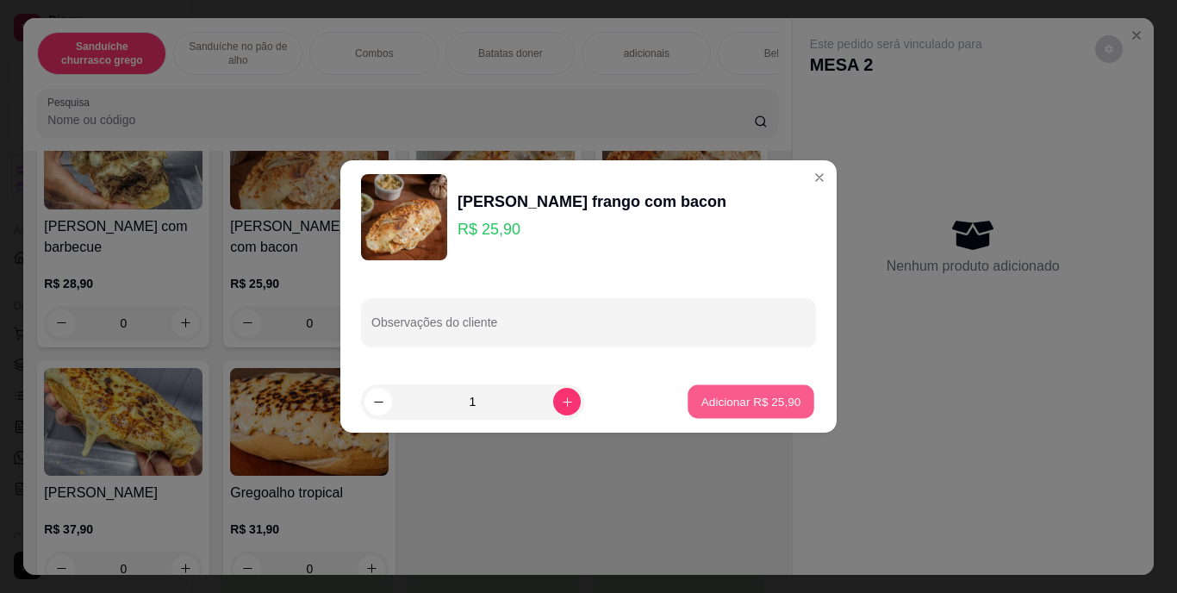
click at [730, 394] on p "Adicionar R$ 25,90" at bounding box center [752, 401] width 100 height 16
type input "1"
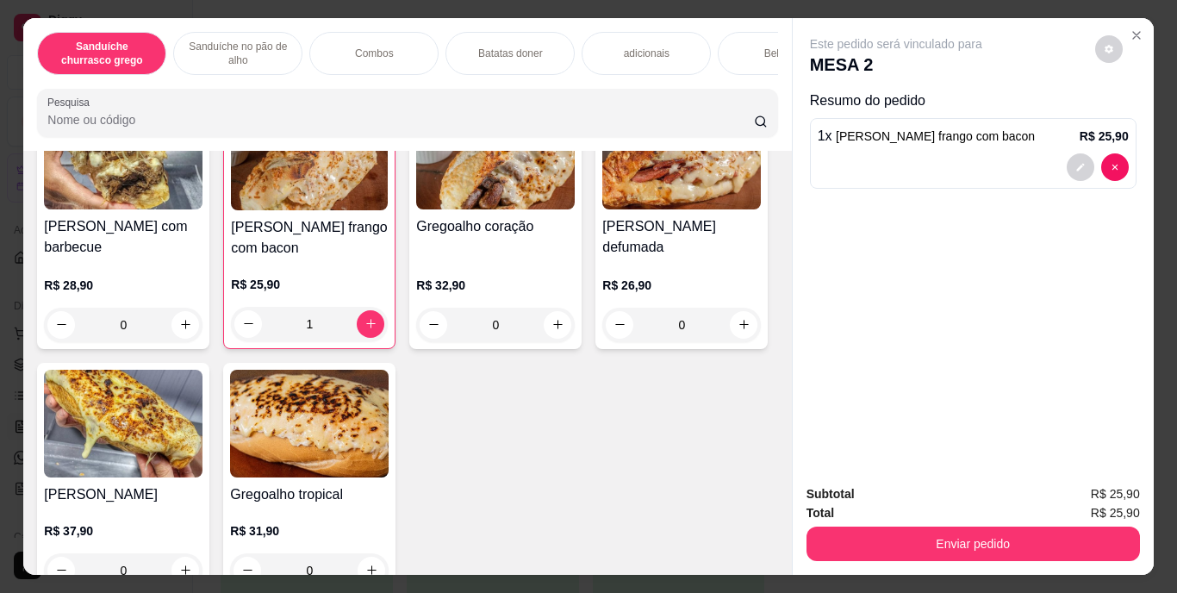
click at [729, 41] on div "Bebidas" at bounding box center [782, 53] width 129 height 43
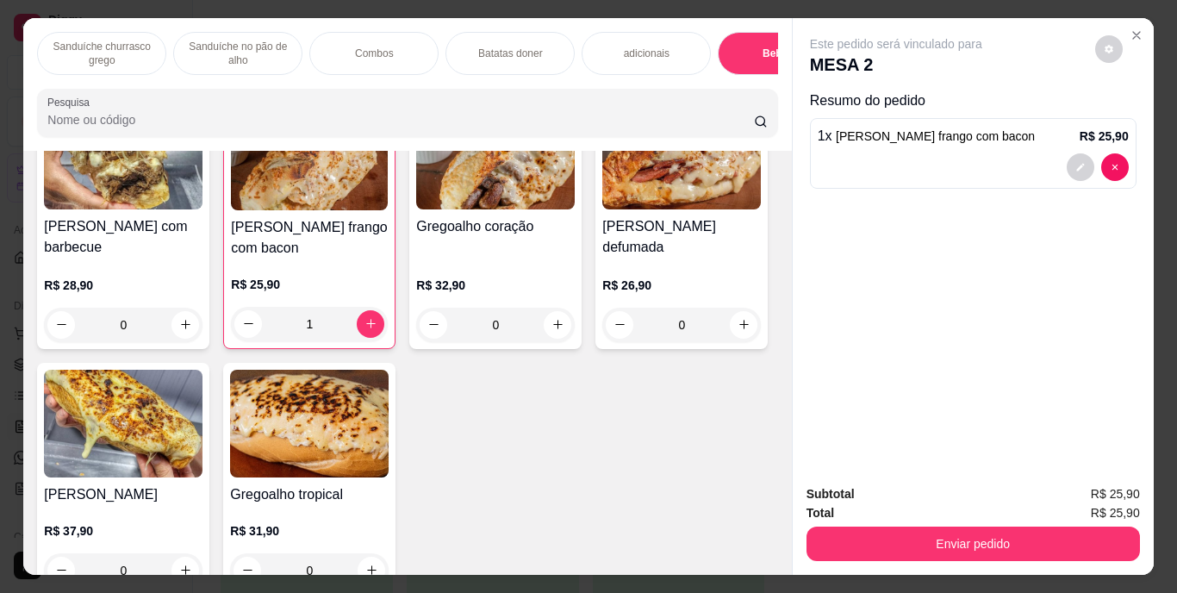
scroll to position [44, 0]
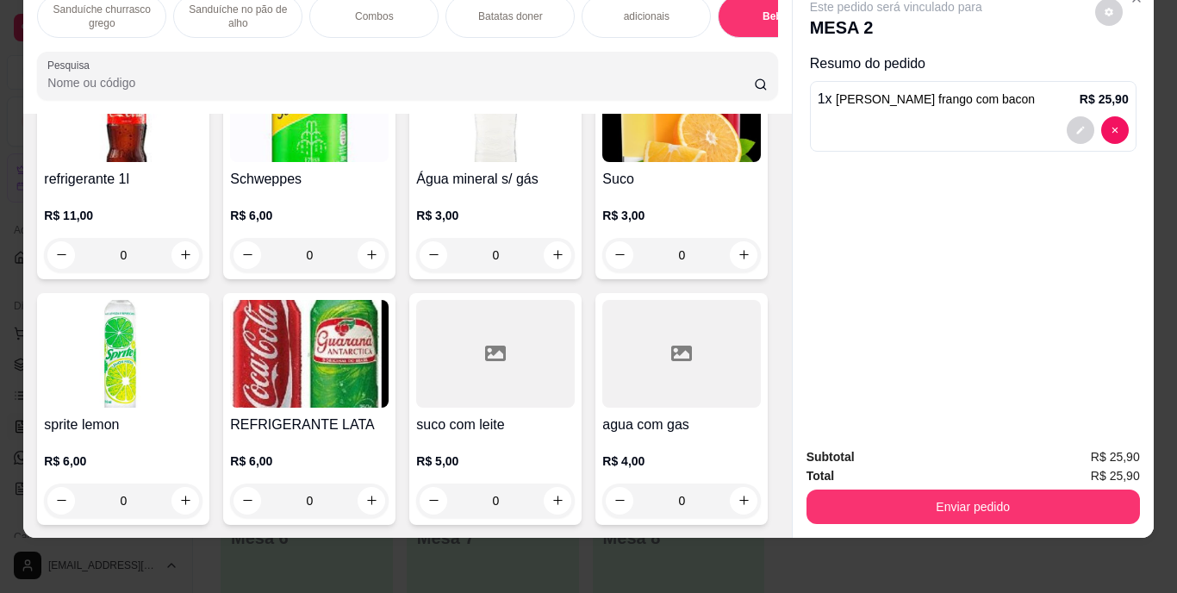
click at [389, 408] on img at bounding box center [309, 354] width 159 height 108
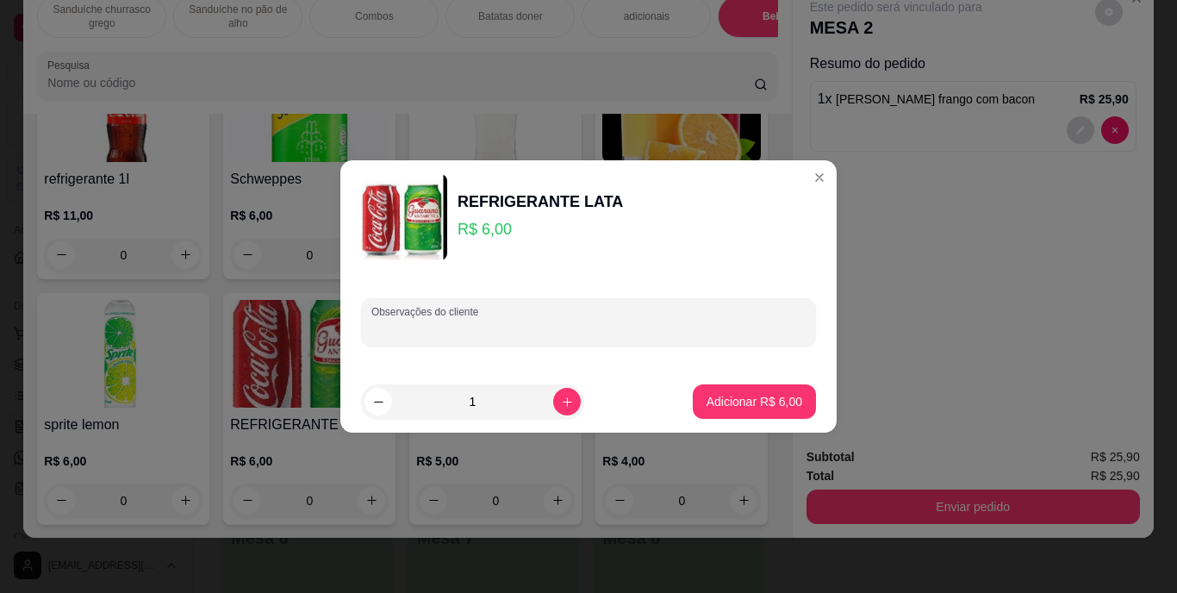
click at [409, 326] on input "Observações do cliente" at bounding box center [589, 329] width 434 height 17
type input "guarana"
click at [721, 399] on p "Adicionar R$ 6,00" at bounding box center [754, 401] width 93 height 16
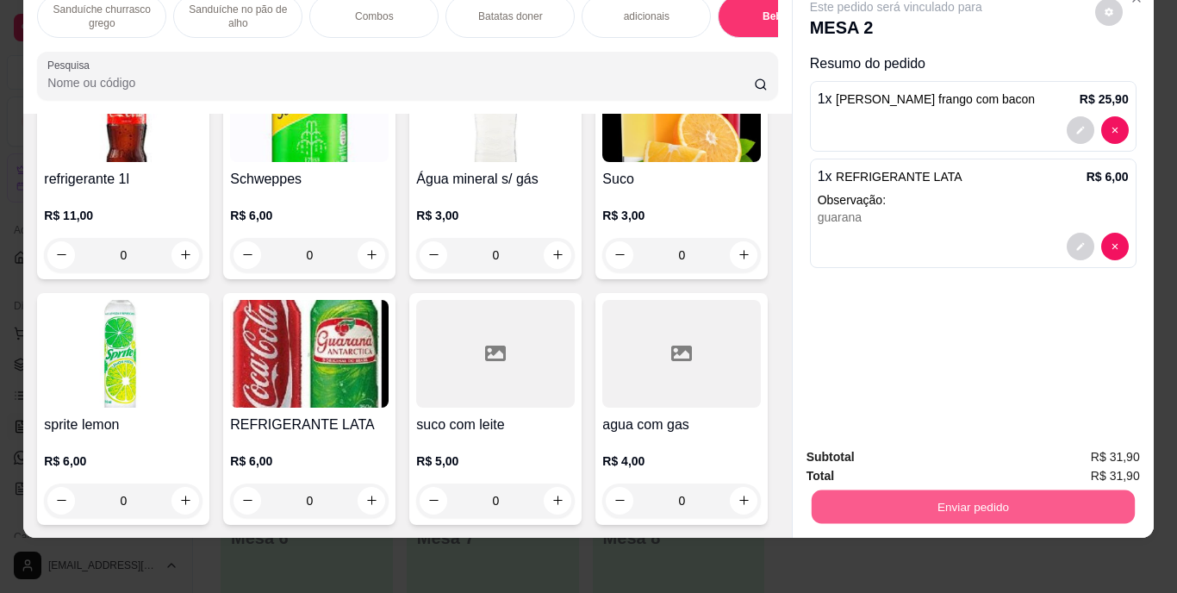
click at [913, 490] on button "Enviar pedido" at bounding box center [972, 507] width 323 height 34
click at [1125, 444] on button "Enviar pedido" at bounding box center [1095, 451] width 95 height 32
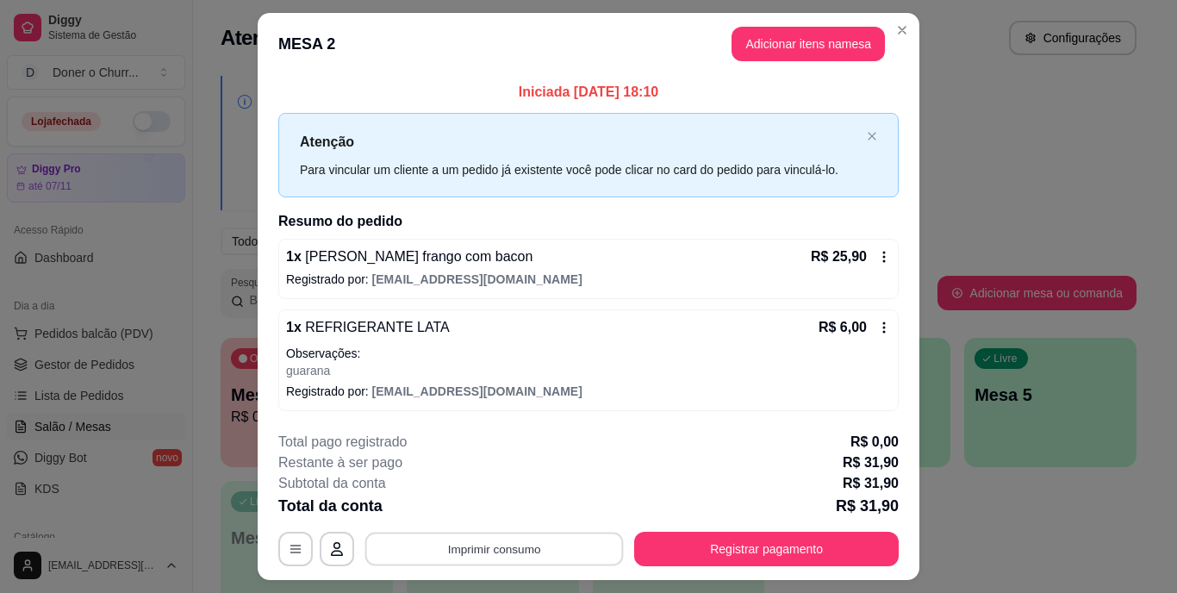
click at [592, 553] on button "Imprimir consumo" at bounding box center [494, 549] width 259 height 34
click at [493, 500] on button "IMPRESSORA" at bounding box center [493, 509] width 121 height 27
click at [496, 544] on button "Imprimir consumo" at bounding box center [494, 549] width 259 height 34
click at [494, 503] on button "IMPRESSORA" at bounding box center [493, 510] width 125 height 28
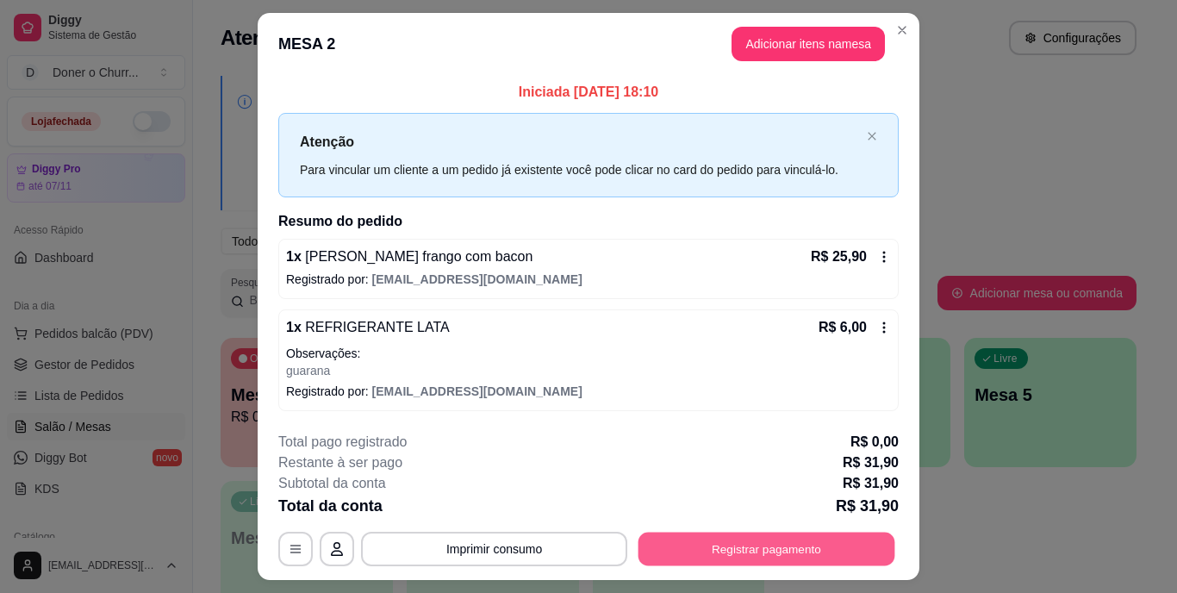
click at [691, 549] on button "Registrar pagamento" at bounding box center [767, 549] width 257 height 34
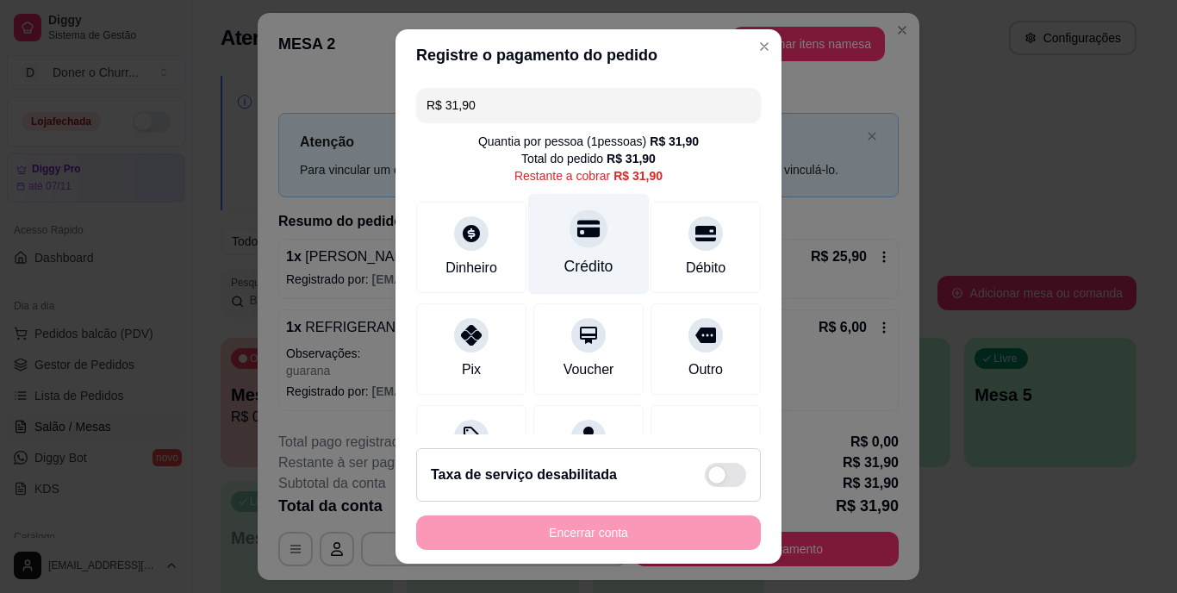
click at [565, 268] on div "Crédito" at bounding box center [589, 267] width 49 height 22
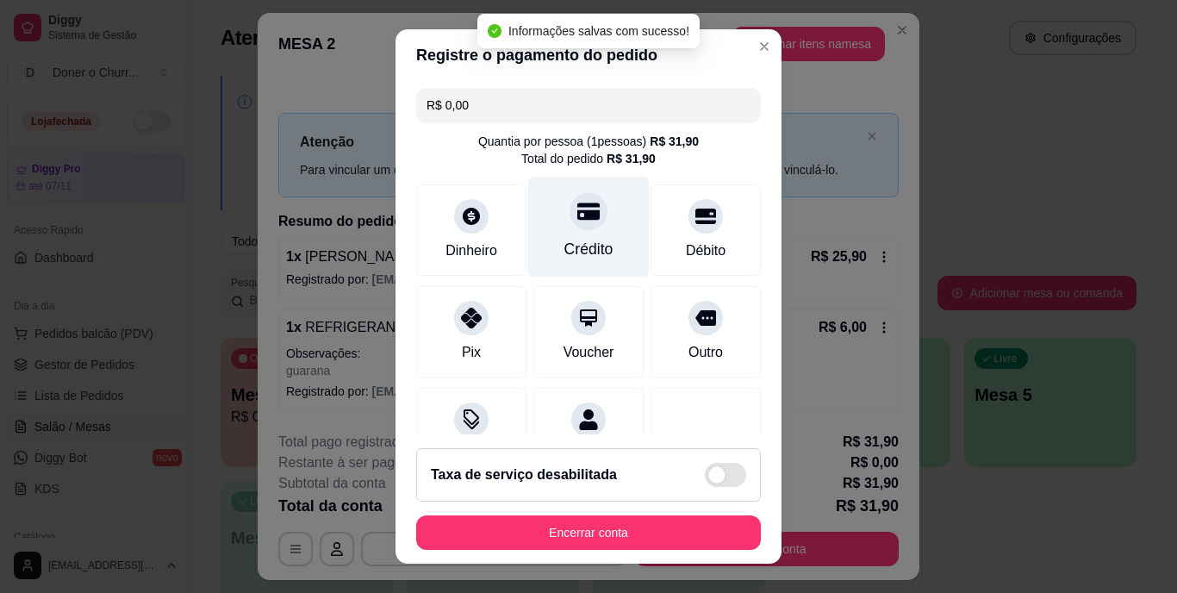
type input "R$ 0,00"
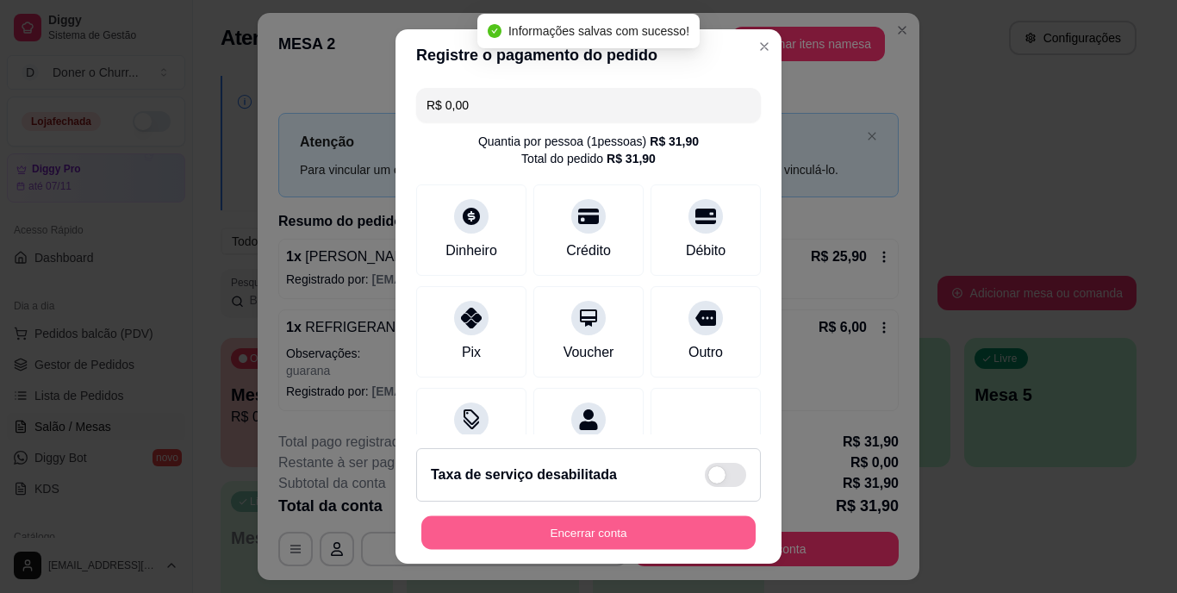
click at [571, 527] on button "Encerrar conta" at bounding box center [588, 532] width 334 height 34
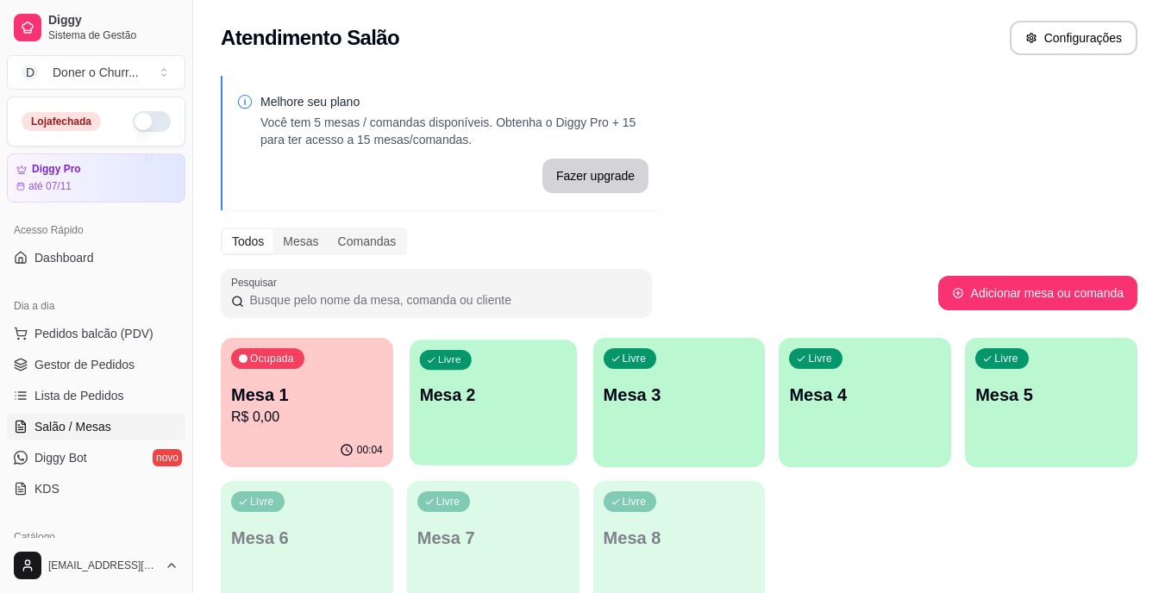
click at [484, 409] on div "Livre Mesa 2" at bounding box center [492, 392] width 167 height 105
click at [133, 111] on button "button" at bounding box center [152, 121] width 38 height 21
click at [483, 389] on p "Mesa 2" at bounding box center [492, 395] width 147 height 23
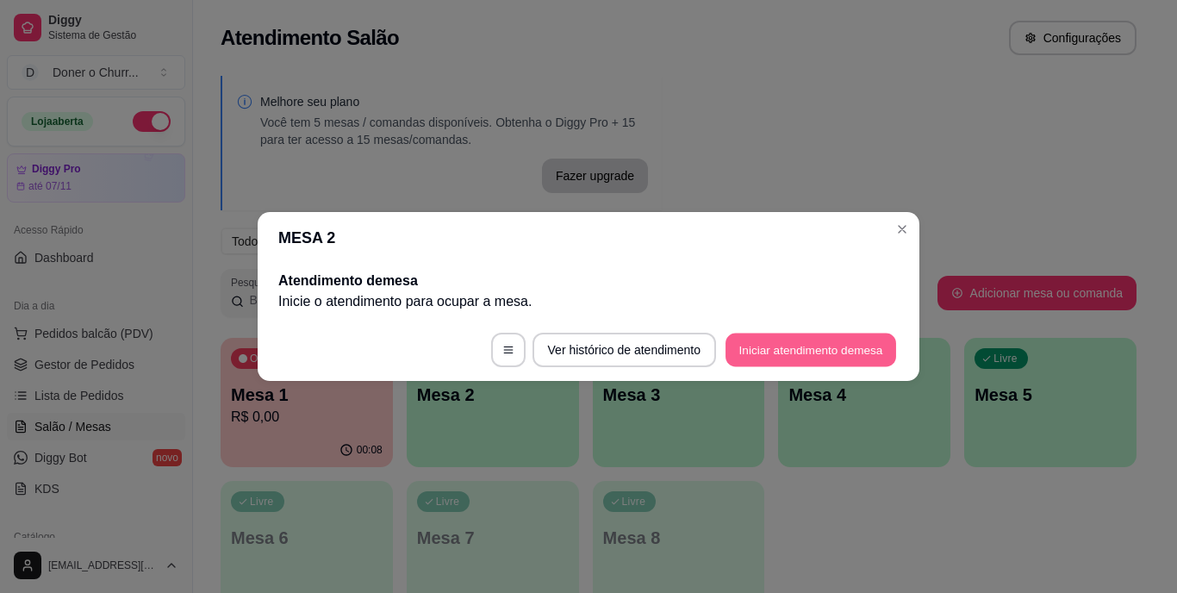
click at [775, 344] on button "Iniciar atendimento de mesa" at bounding box center [811, 351] width 171 height 34
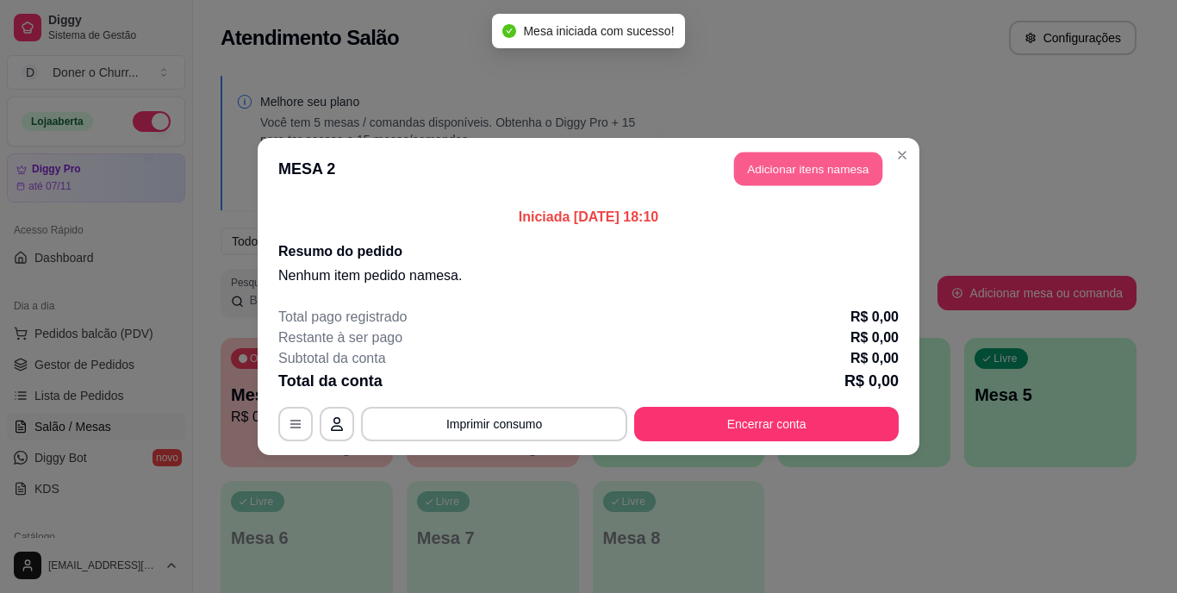
click at [798, 172] on button "Adicionar itens na mesa" at bounding box center [808, 170] width 148 height 34
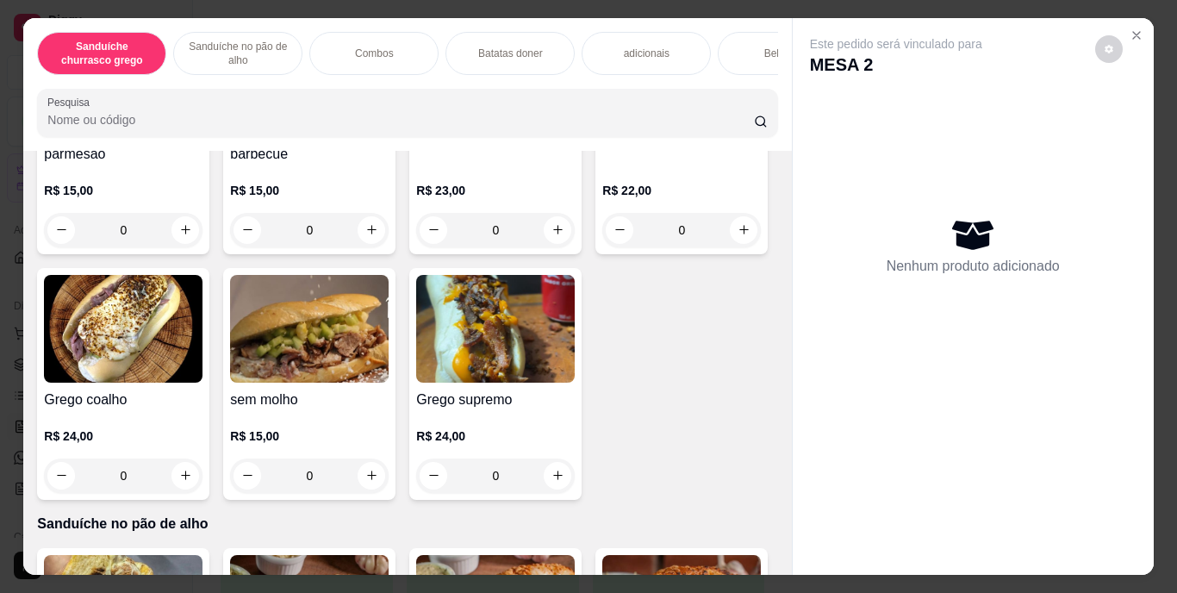
scroll to position [259, 0]
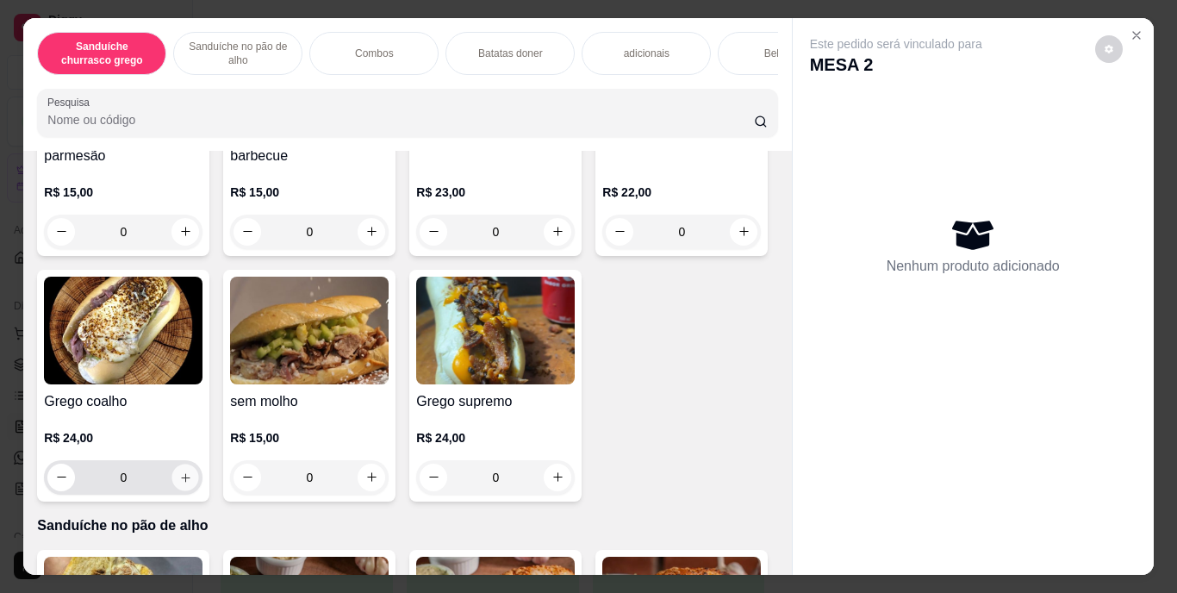
click at [192, 484] on icon "increase-product-quantity" at bounding box center [185, 477] width 13 height 13
type input "1"
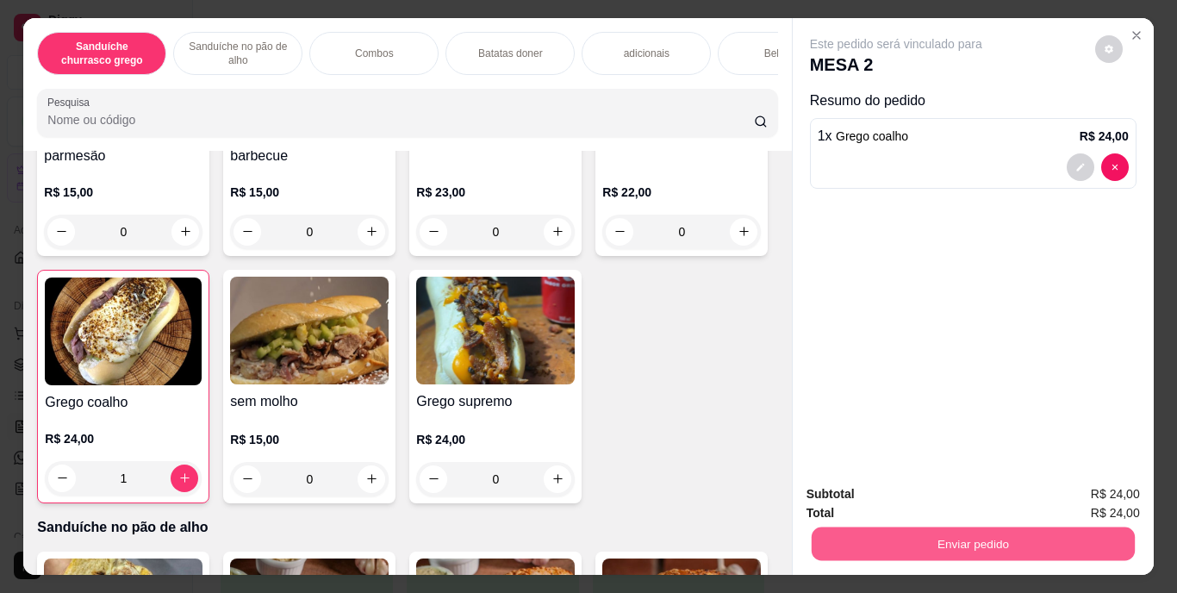
click at [888, 538] on button "Enviar pedido" at bounding box center [972, 545] width 323 height 34
click at [1070, 490] on button "Enviar pedido" at bounding box center [1095, 495] width 95 height 32
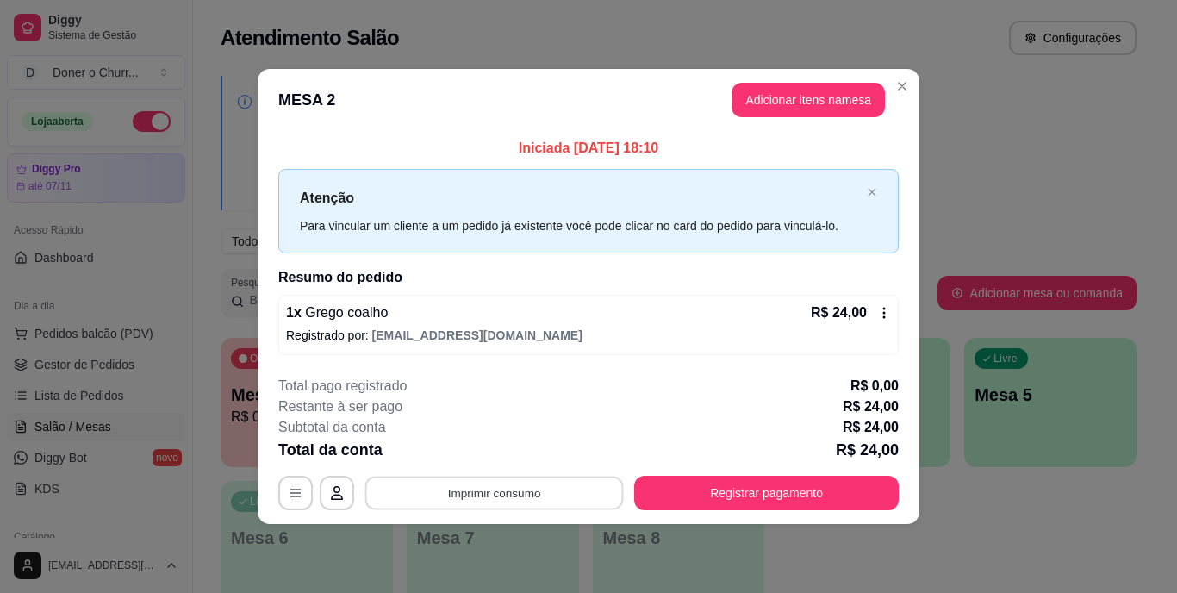
click at [526, 490] on button "Imprimir consumo" at bounding box center [494, 493] width 259 height 34
click at [497, 444] on button "IMPRESSORA" at bounding box center [500, 453] width 121 height 27
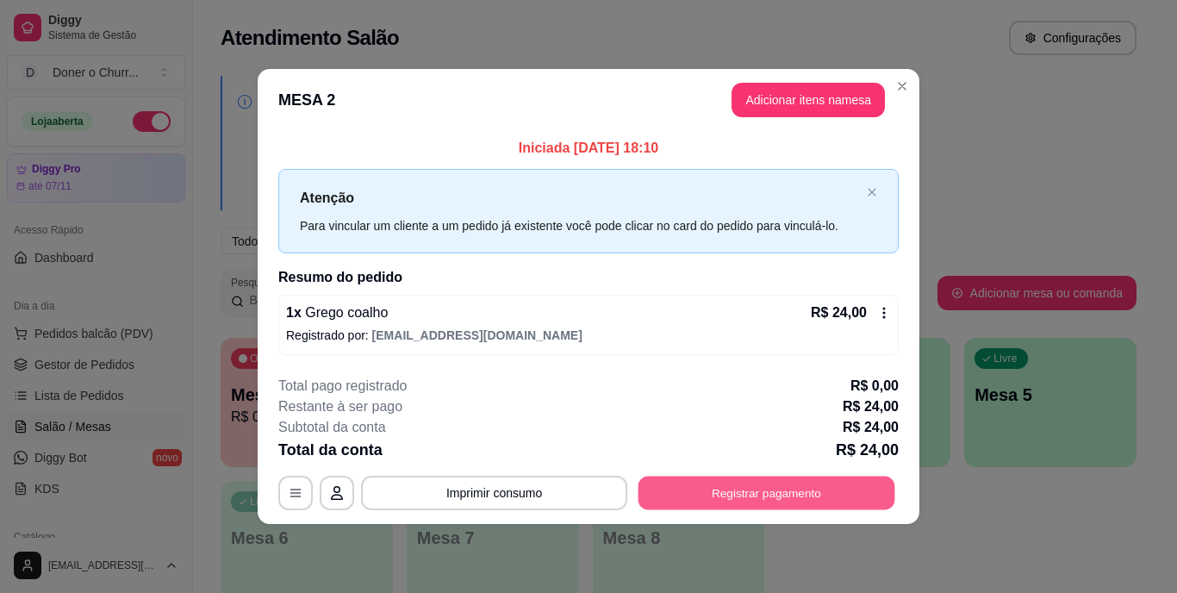
click at [762, 495] on button "Registrar pagamento" at bounding box center [767, 493] width 257 height 34
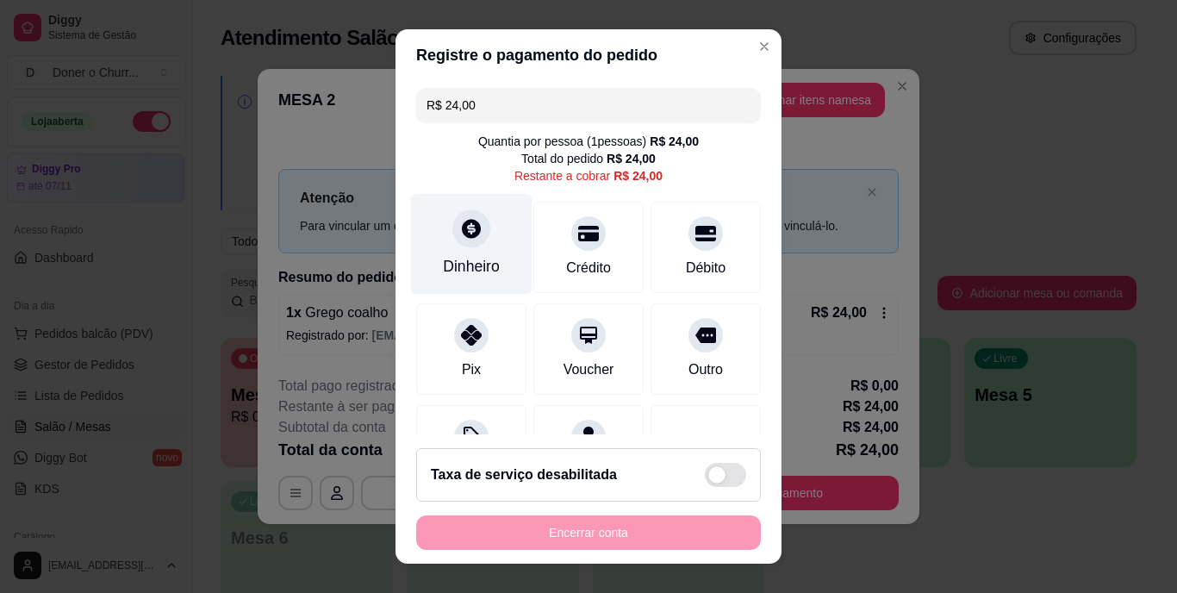
click at [475, 235] on div at bounding box center [472, 229] width 38 height 38
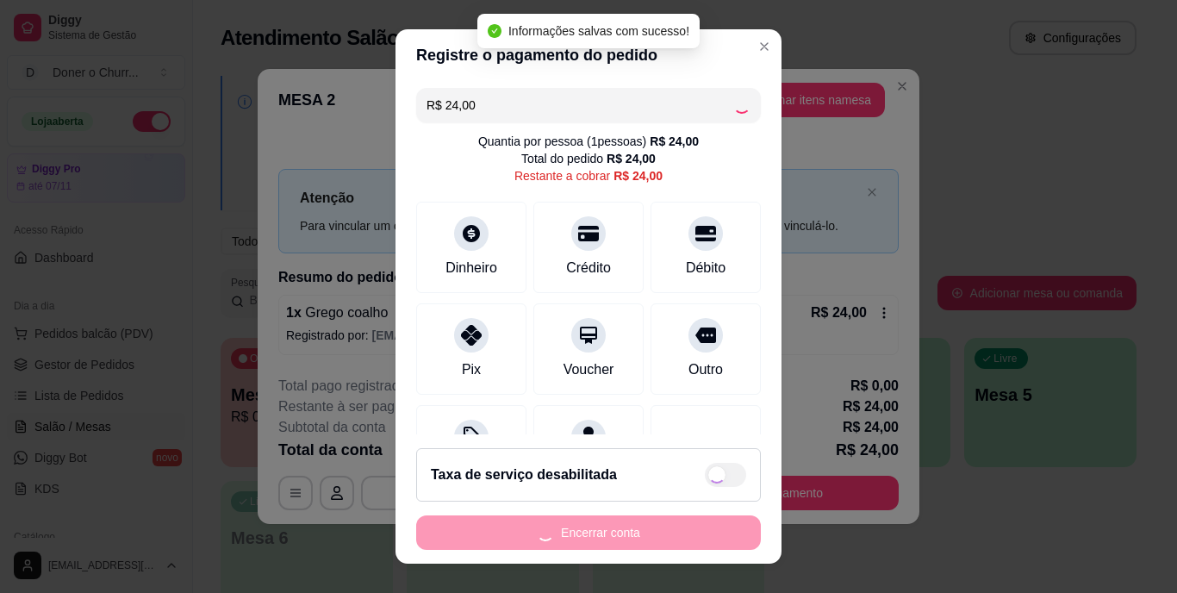
type input "R$ 0,00"
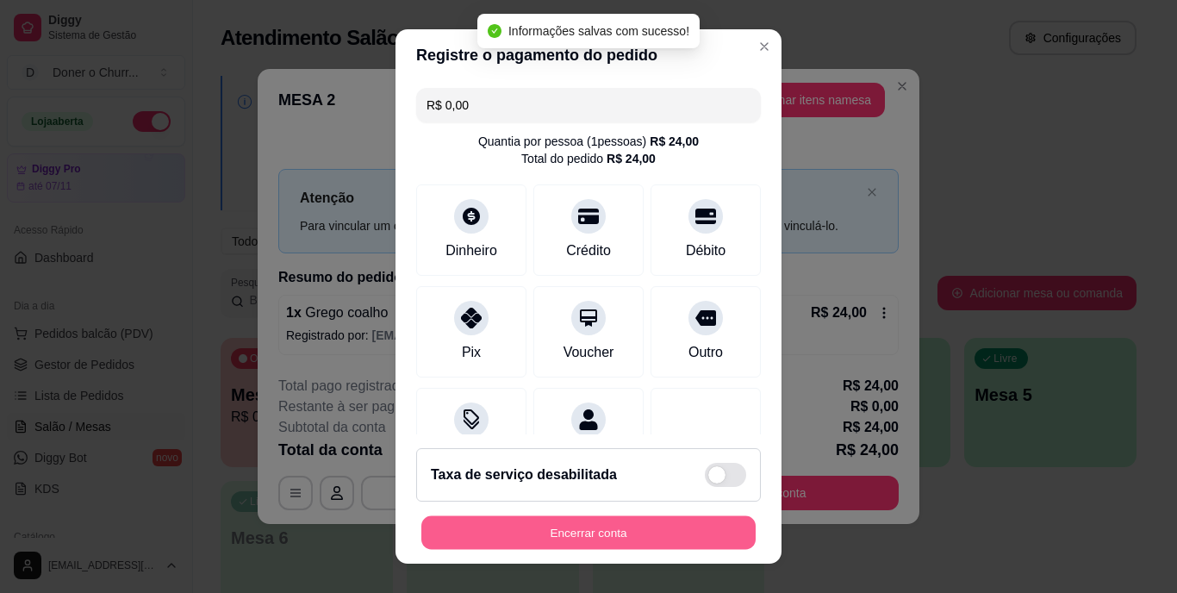
click at [571, 540] on button "Encerrar conta" at bounding box center [588, 532] width 334 height 34
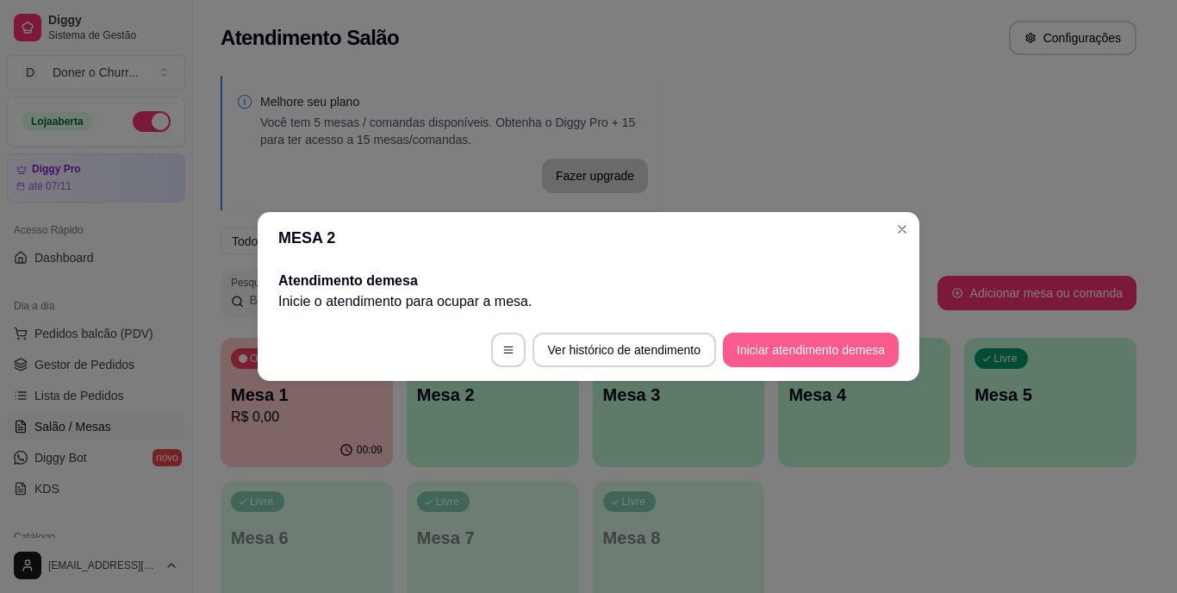
click at [773, 354] on button "Iniciar atendimento de mesa" at bounding box center [811, 350] width 176 height 34
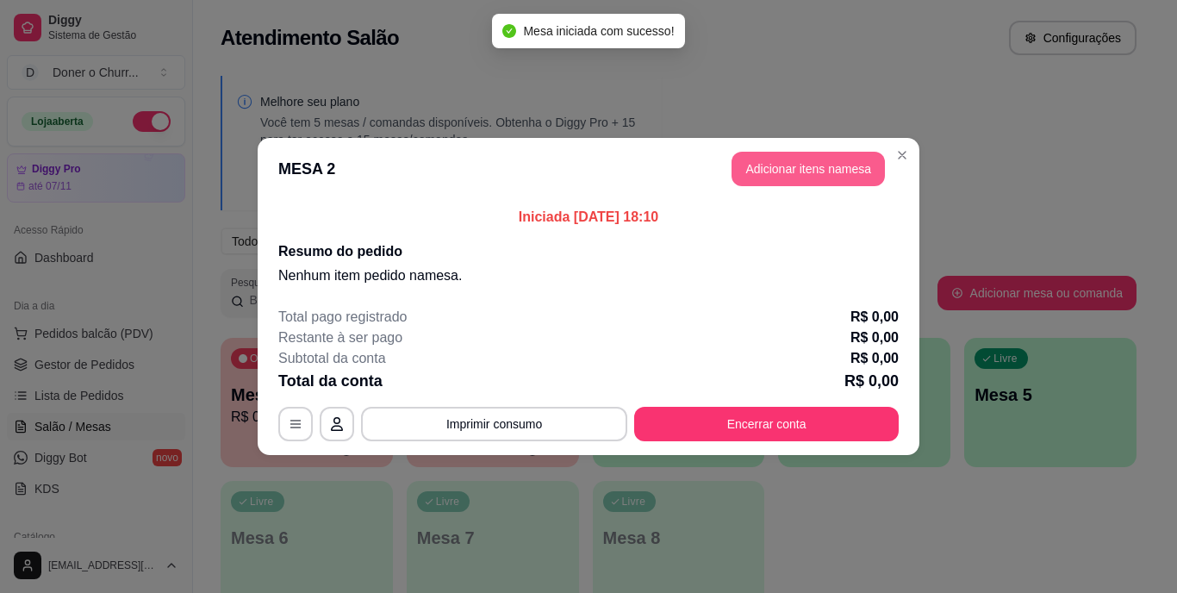
click at [791, 174] on button "Adicionar itens na mesa" at bounding box center [808, 169] width 153 height 34
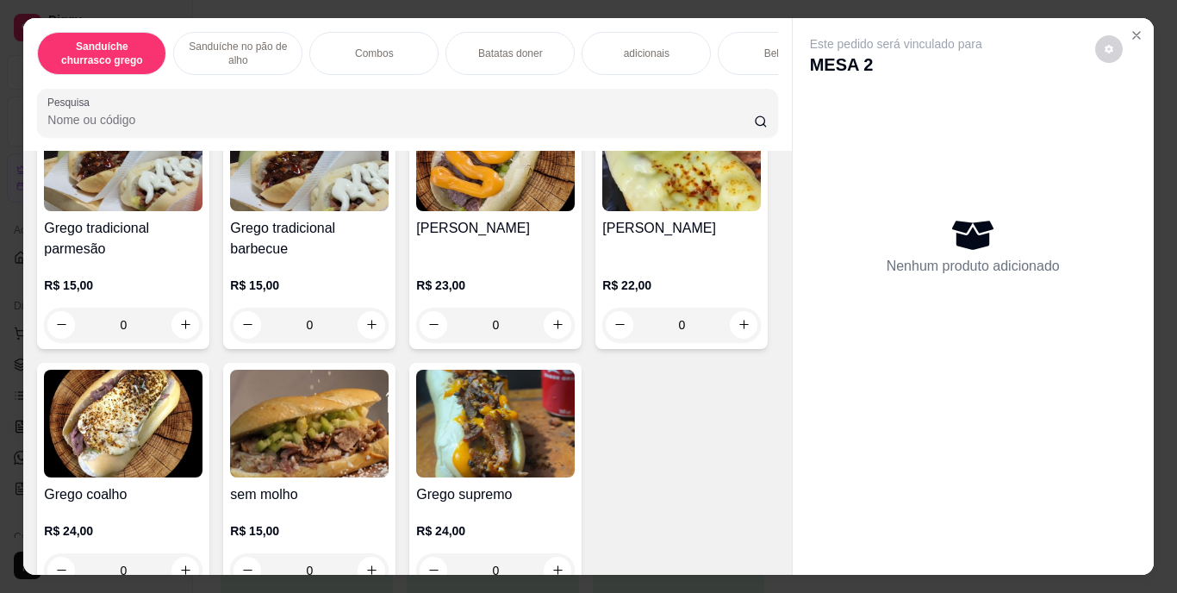
scroll to position [253, 0]
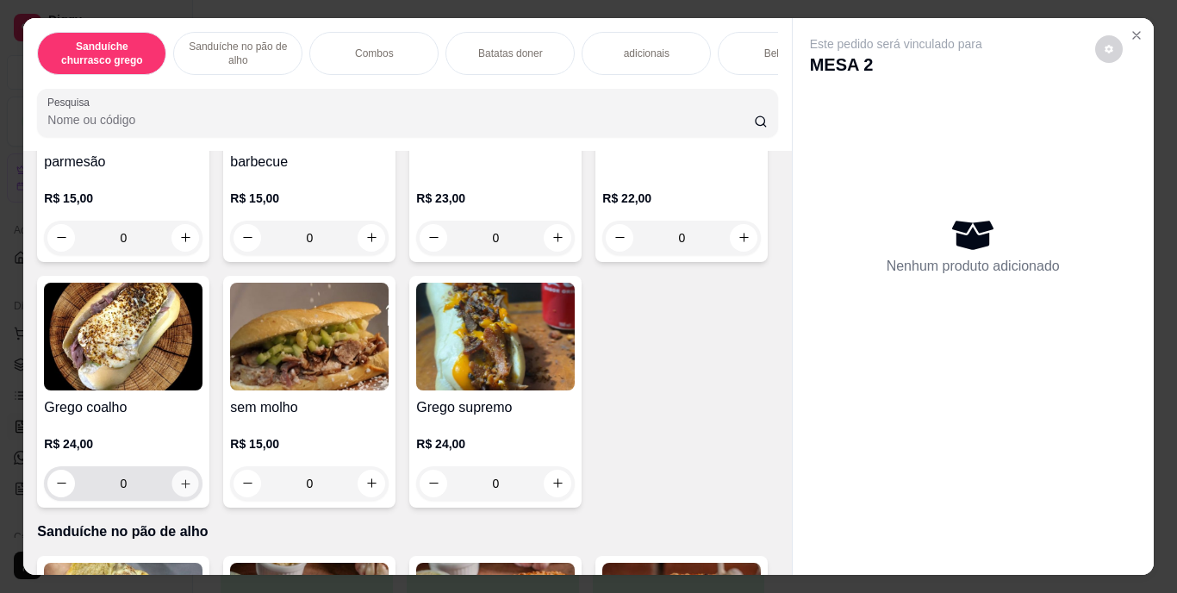
click at [199, 482] on button "increase-product-quantity" at bounding box center [185, 483] width 27 height 27
type input "1"
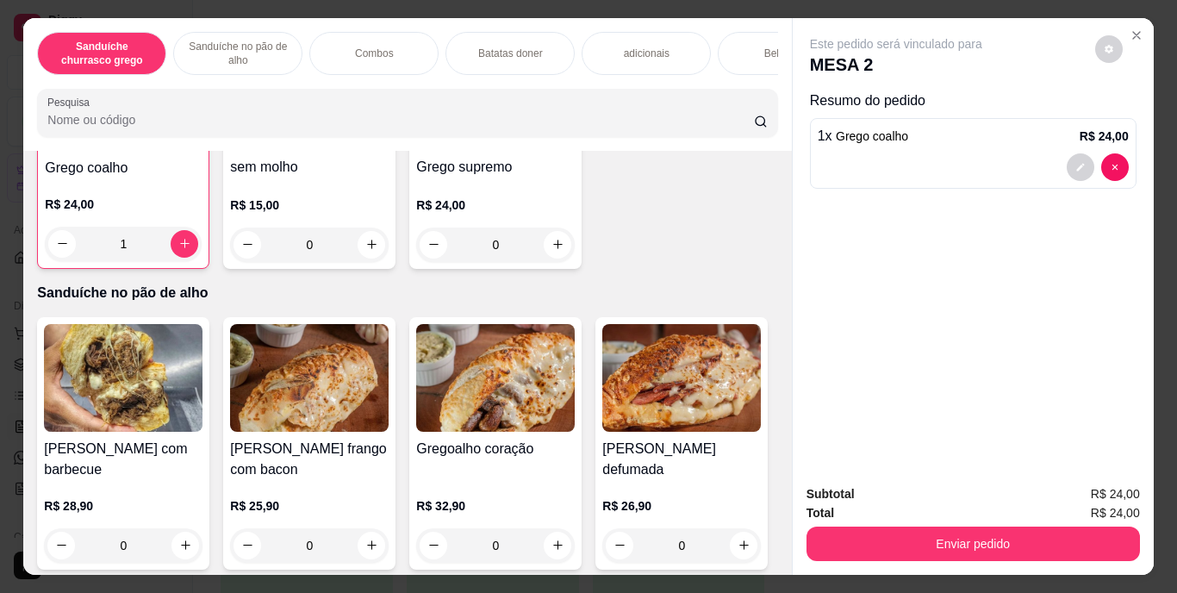
scroll to position [517, 0]
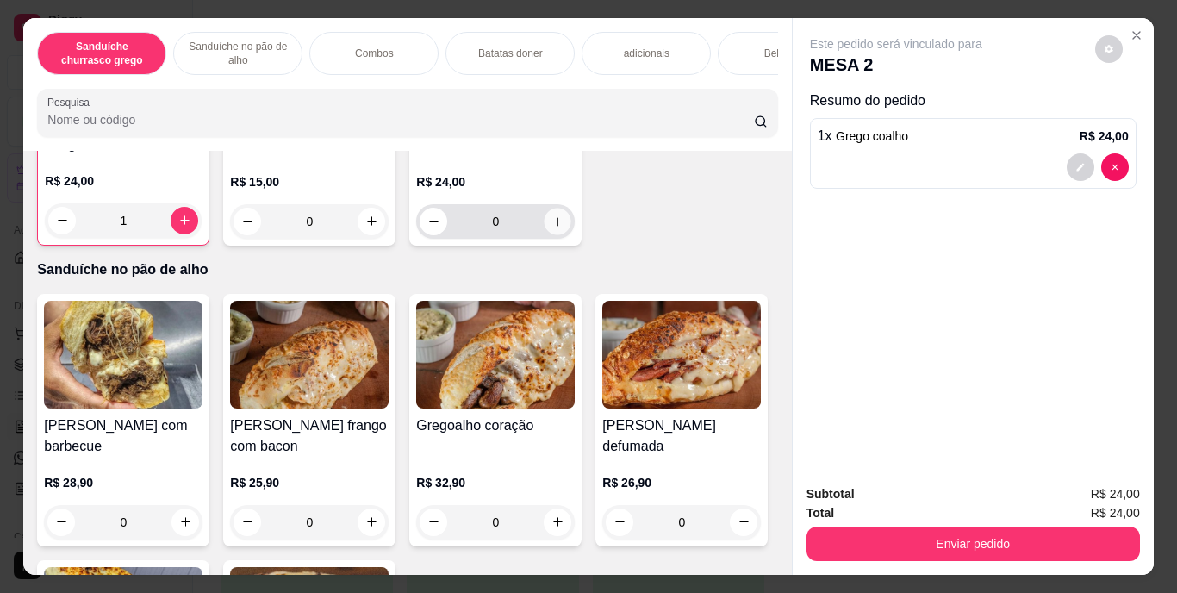
click at [552, 228] on icon "increase-product-quantity" at bounding box center [558, 221] width 13 height 13
type input "1"
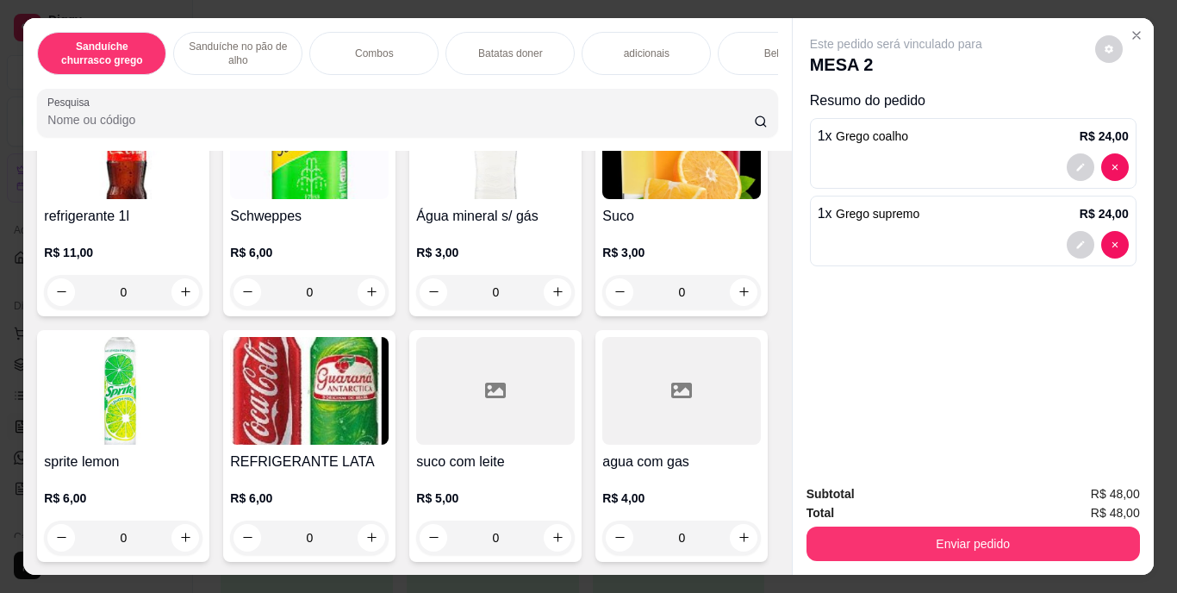
scroll to position [3320, 0]
click at [738, 298] on icon "increase-product-quantity" at bounding box center [744, 291] width 13 height 13
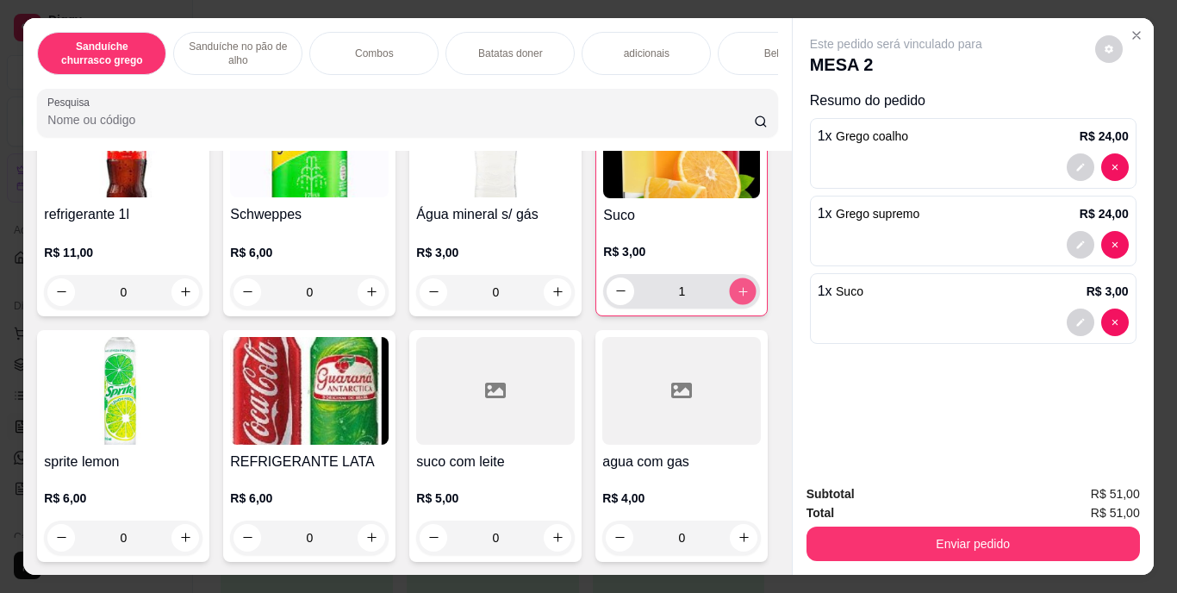
click at [737, 297] on icon "increase-product-quantity" at bounding box center [743, 290] width 13 height 13
type input "2"
click at [1018, 542] on button "Enviar pedido" at bounding box center [974, 544] width 334 height 34
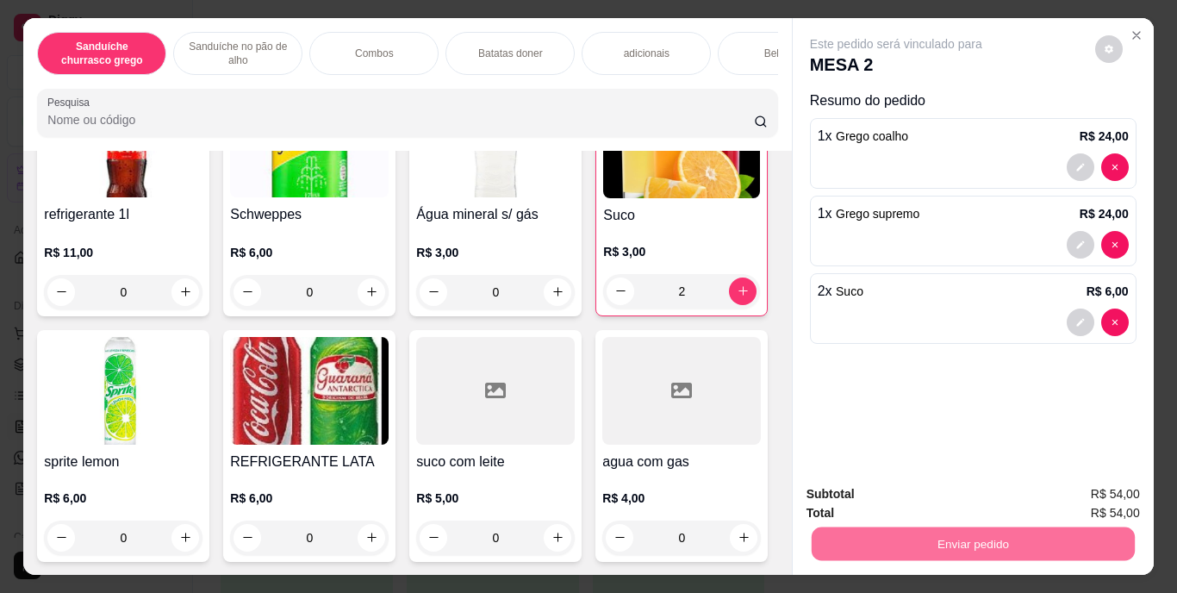
click at [1083, 485] on button "Enviar pedido" at bounding box center [1095, 494] width 95 height 32
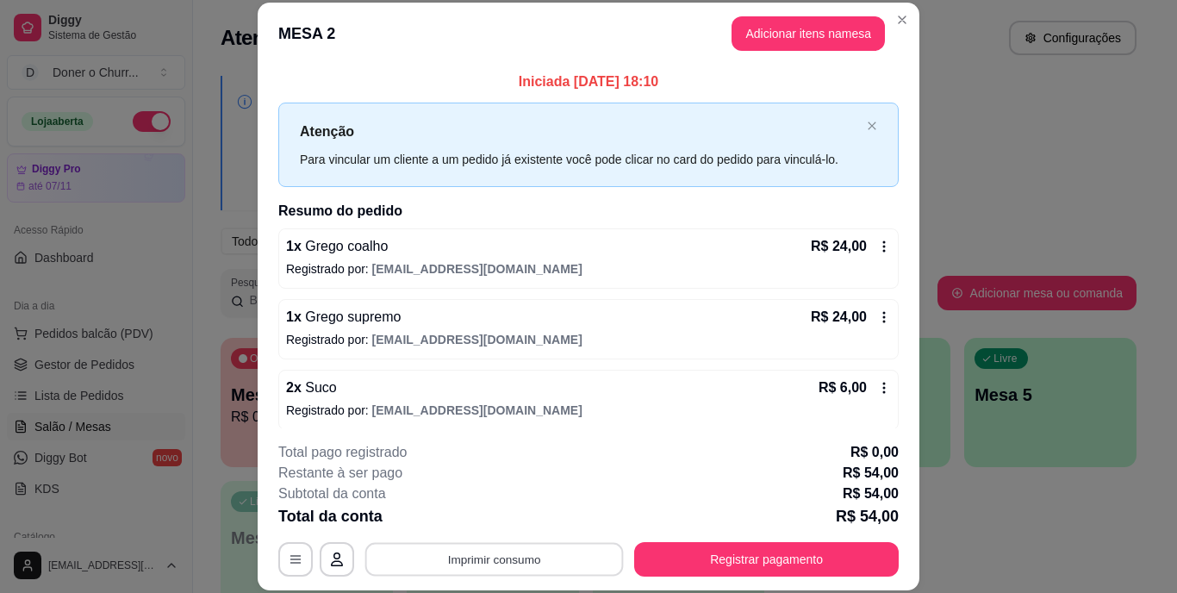
click at [509, 556] on button "Imprimir consumo" at bounding box center [494, 559] width 259 height 34
click at [489, 508] on button "IMPRESSORA" at bounding box center [493, 519] width 121 height 27
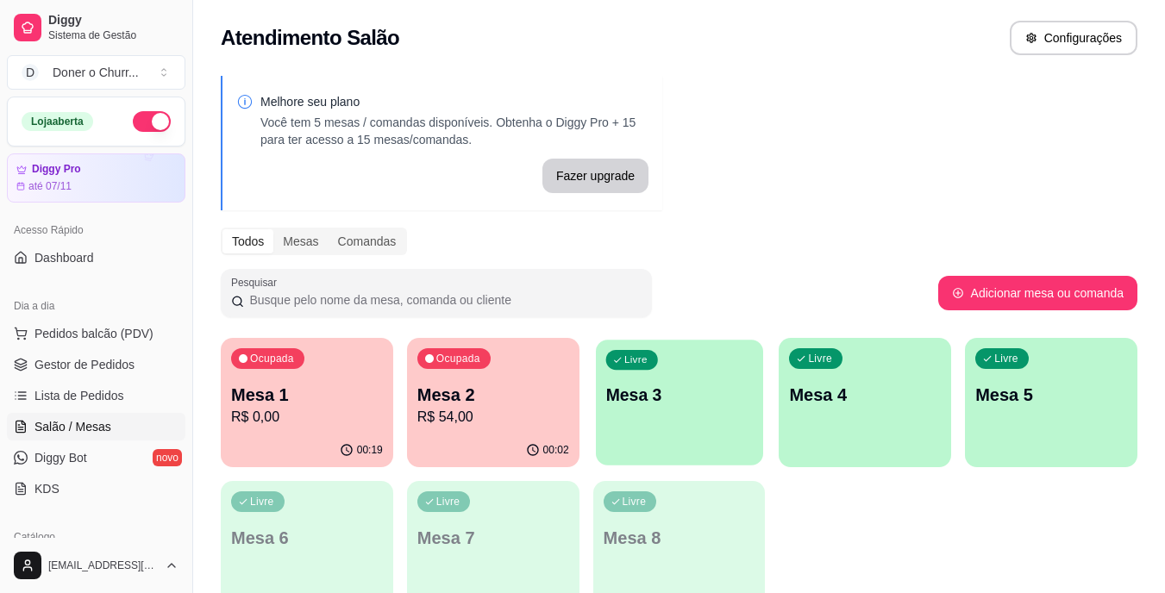
click at [722, 440] on div "Livre Mesa 3" at bounding box center [679, 392] width 167 height 105
click at [92, 342] on button "Pedidos balcão (PDV)" at bounding box center [96, 334] width 178 height 28
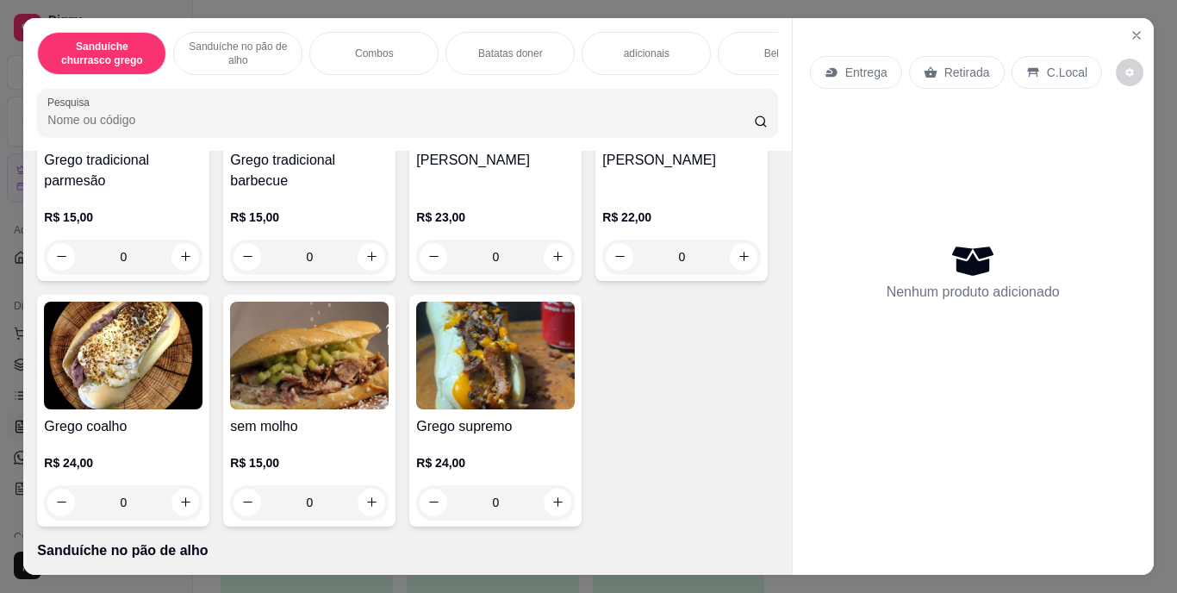
scroll to position [235, 0]
click at [199, 505] on button "increase-product-quantity" at bounding box center [185, 501] width 27 height 27
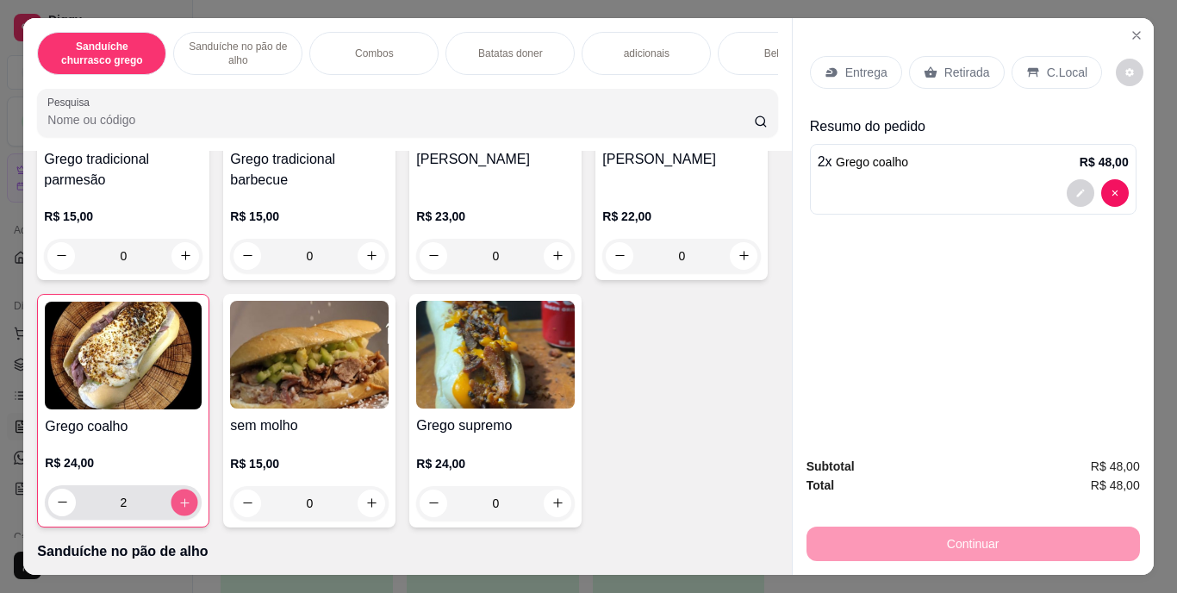
click at [198, 505] on button "increase-product-quantity" at bounding box center [185, 502] width 27 height 27
type input "3"
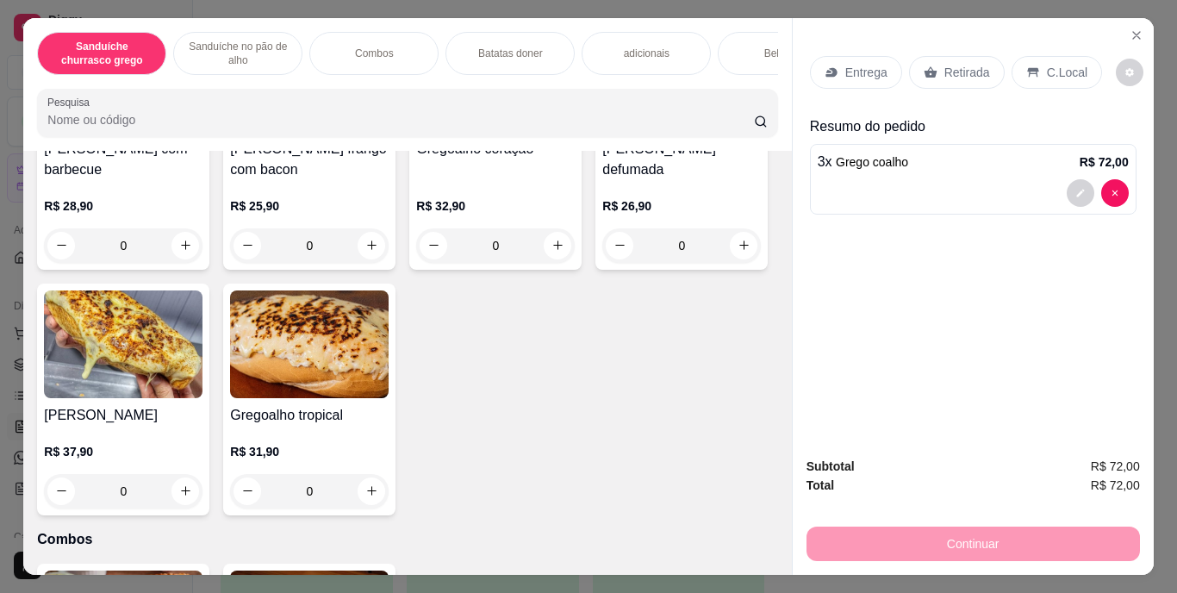
scroll to position [844, 0]
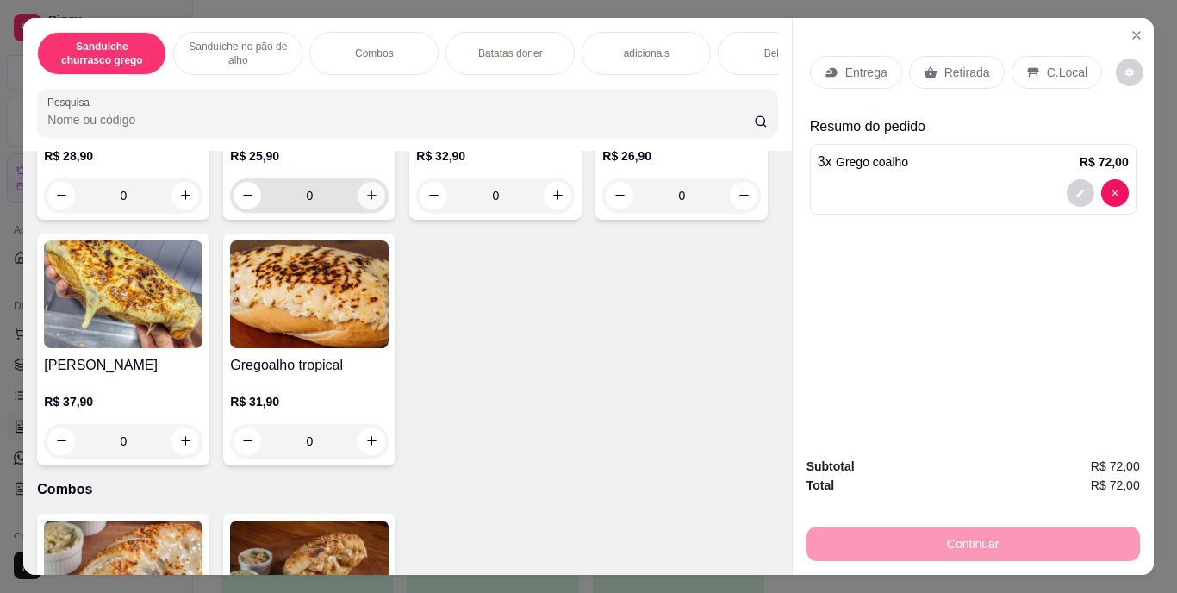
click at [365, 202] on icon "increase-product-quantity" at bounding box center [371, 195] width 13 height 13
type input "1"
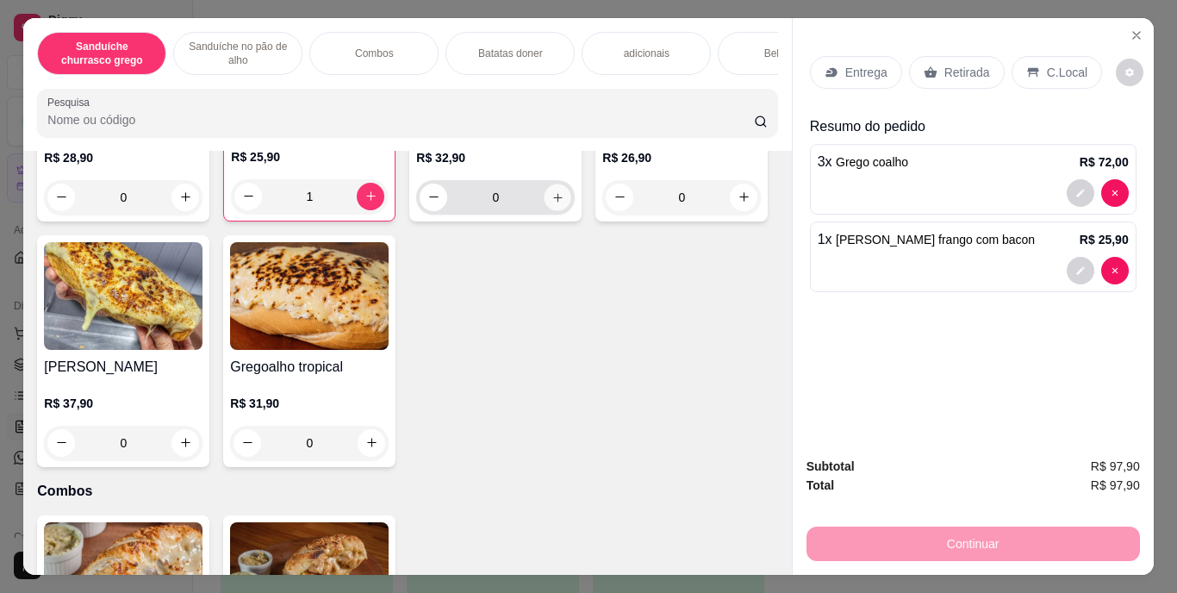
click at [552, 203] on icon "increase-product-quantity" at bounding box center [558, 196] width 13 height 13
type input "1"
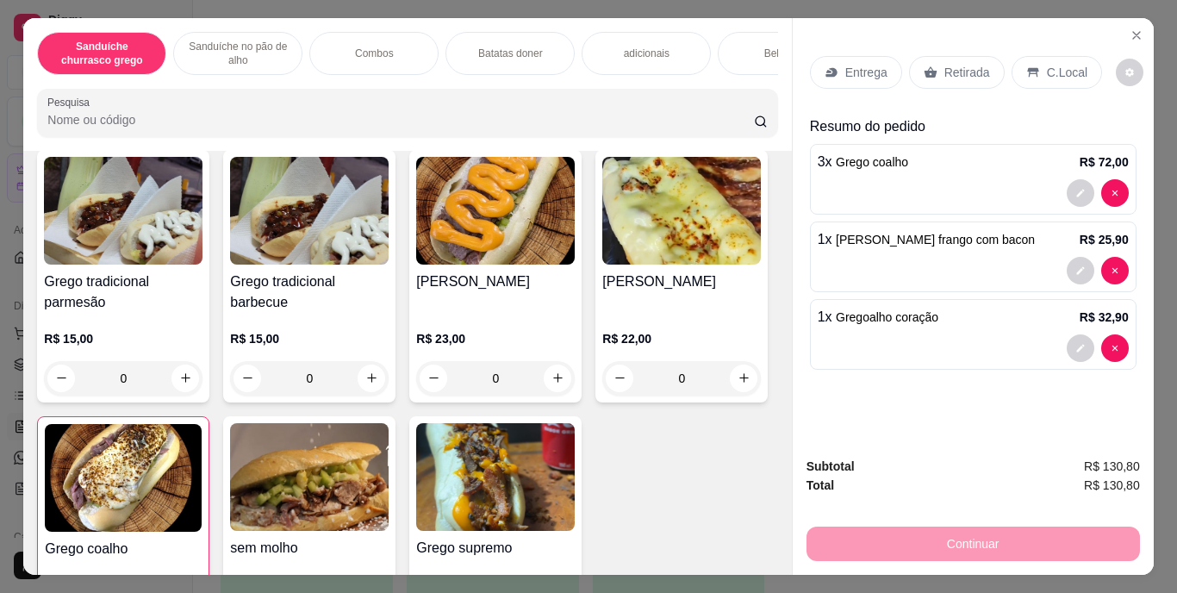
scroll to position [30, 0]
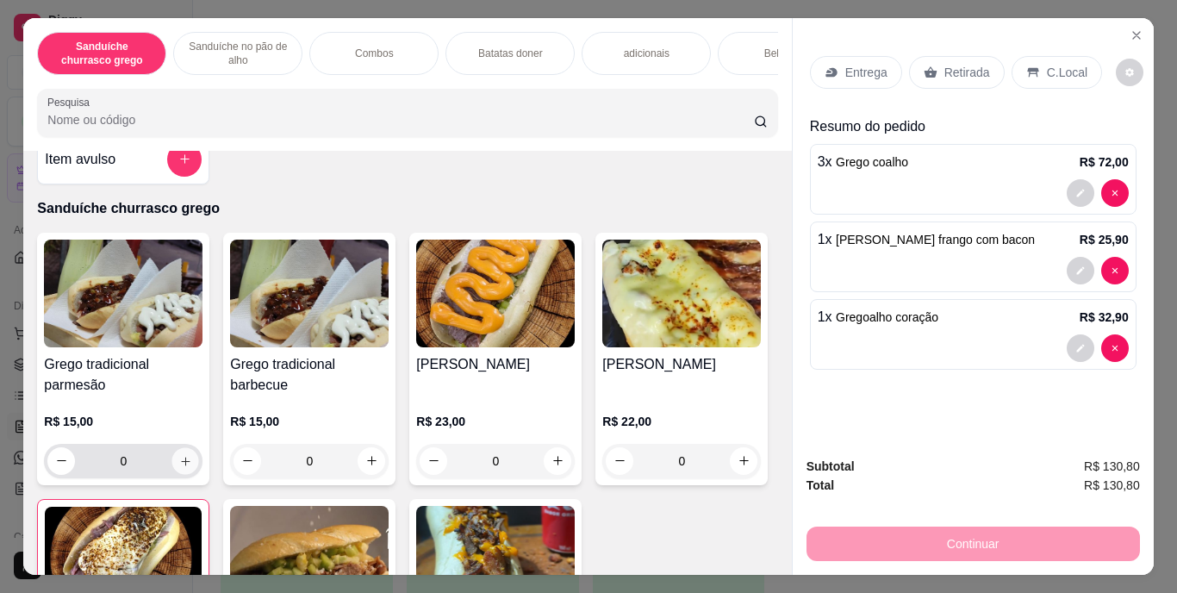
click at [179, 462] on icon "increase-product-quantity" at bounding box center [185, 460] width 13 height 13
type input "1"
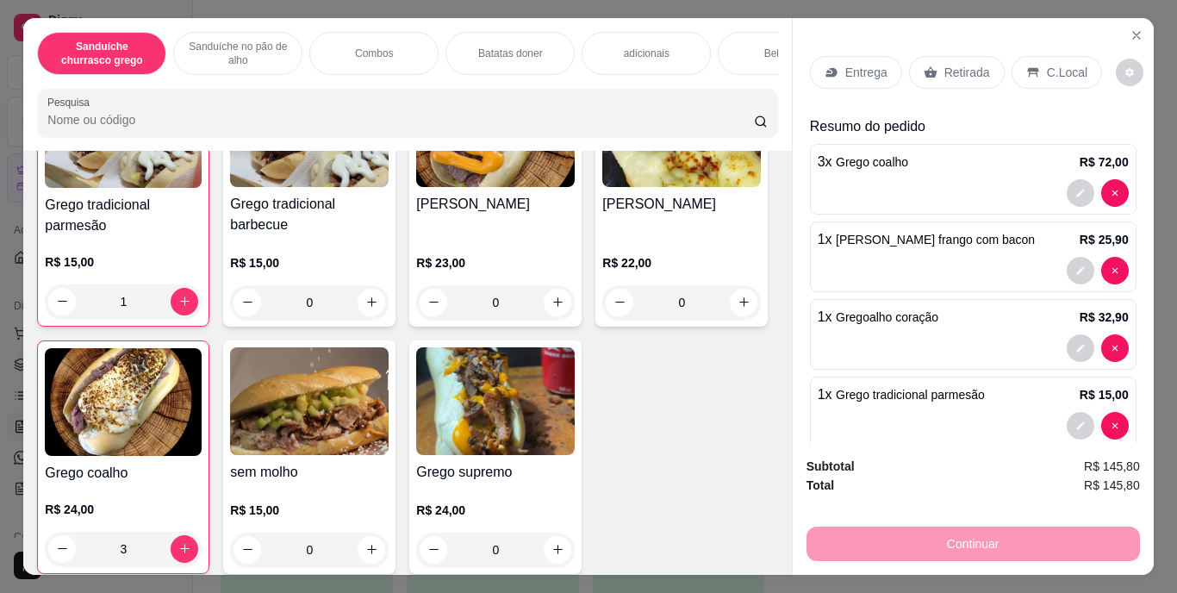
scroll to position [260, 0]
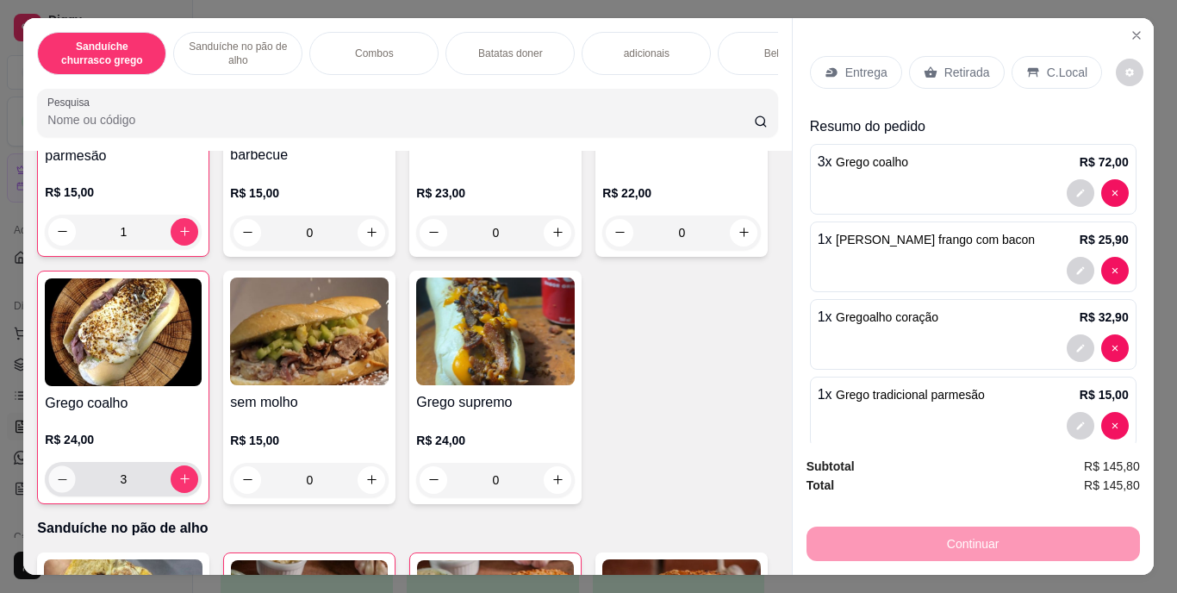
click at [76, 488] on button "decrease-product-quantity" at bounding box center [62, 478] width 27 height 27
type input "2"
click at [850, 56] on div "Entrega" at bounding box center [856, 72] width 92 height 33
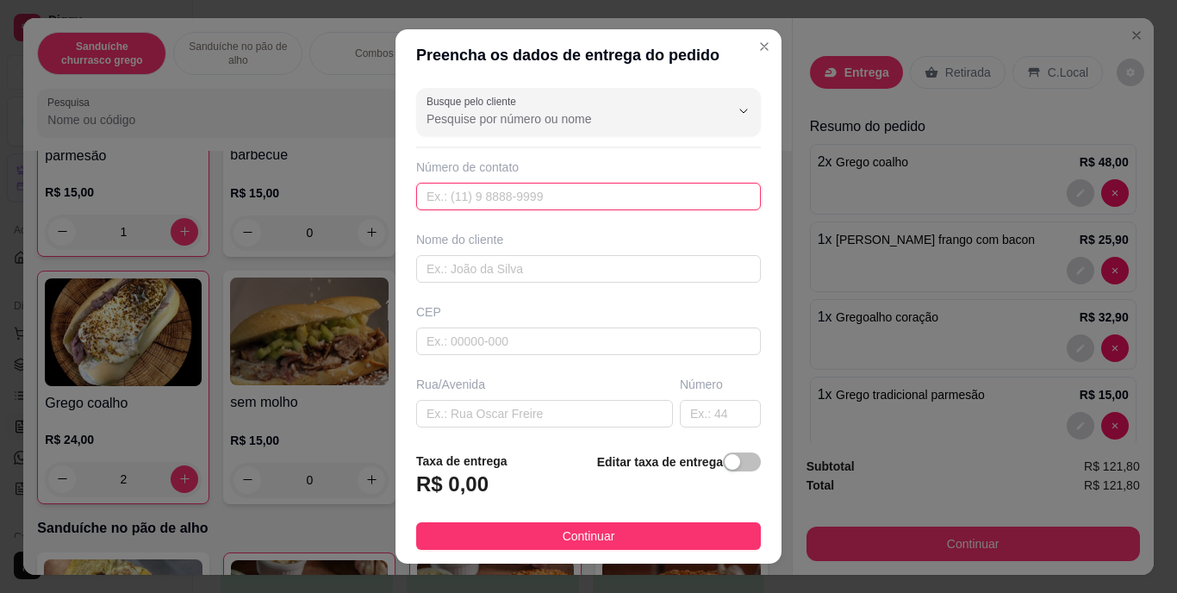
click at [634, 200] on input "text" at bounding box center [588, 197] width 345 height 28
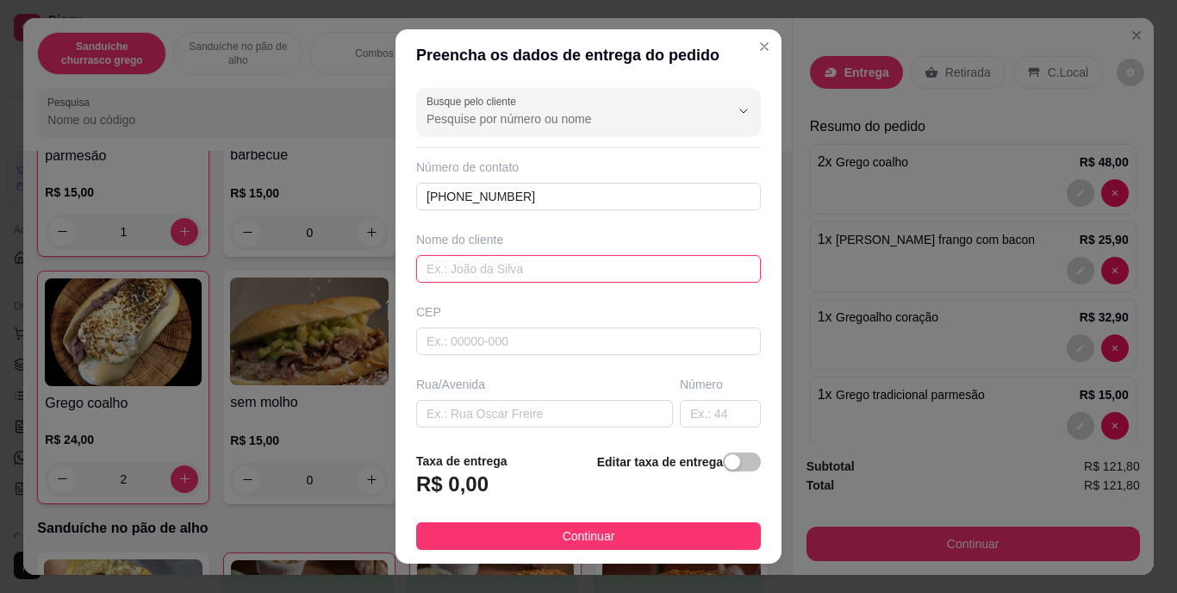
click at [529, 270] on input "text" at bounding box center [588, 269] width 345 height 28
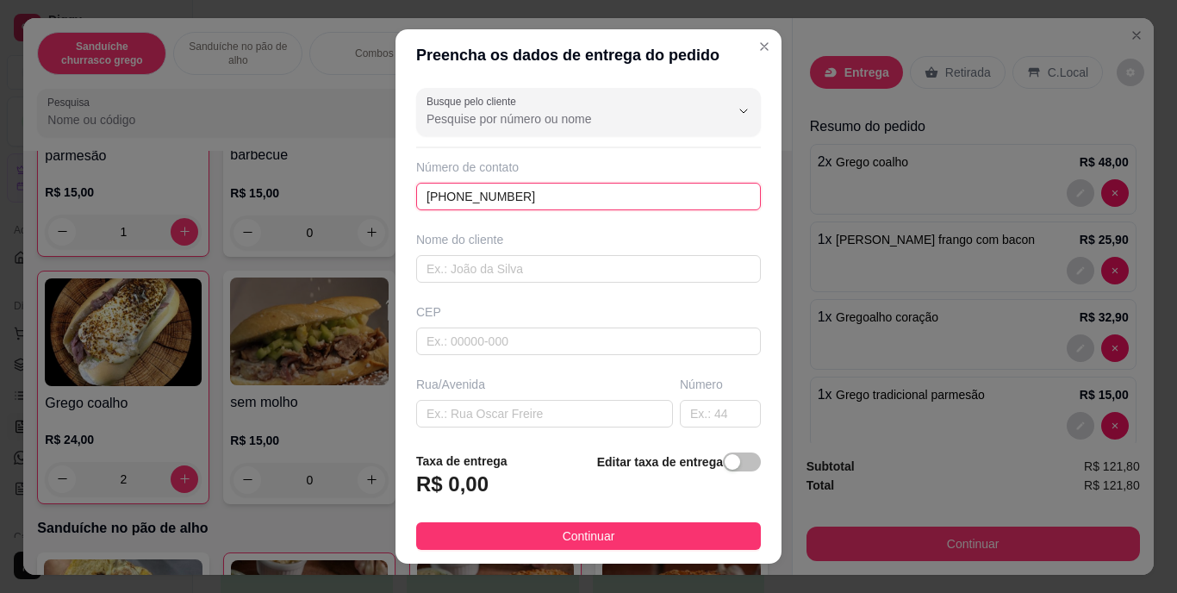
click at [437, 195] on input "(28) 99980-4231" at bounding box center [588, 197] width 345 height 28
type input "2"
type input "(82) 99980-4281"
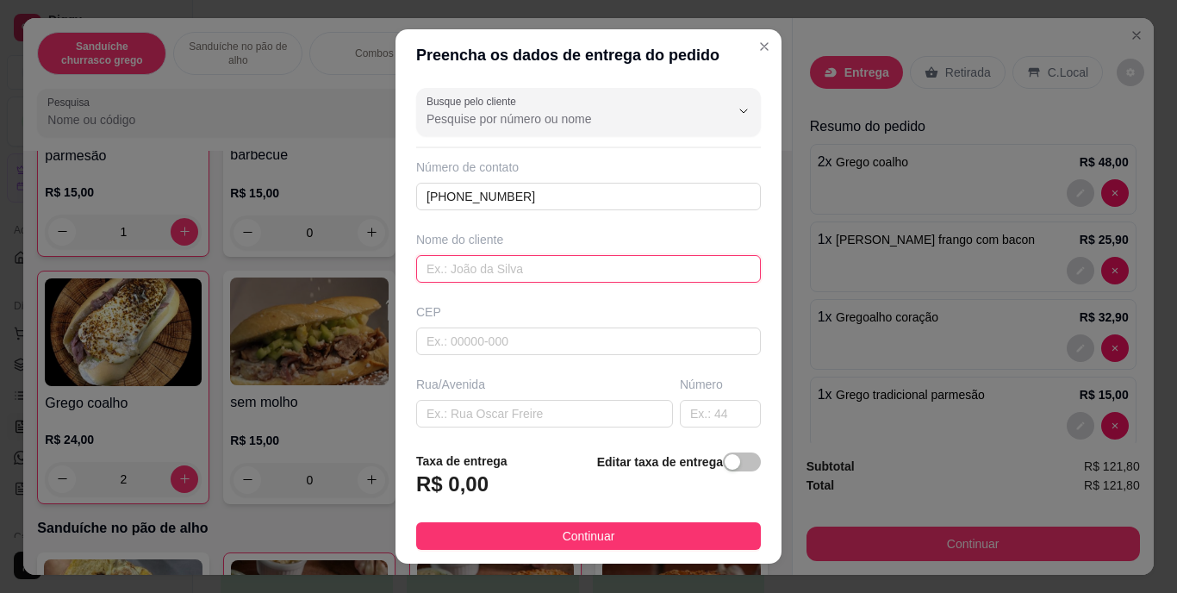
click at [470, 272] on input "text" at bounding box center [588, 269] width 345 height 28
type input "tarsyla"
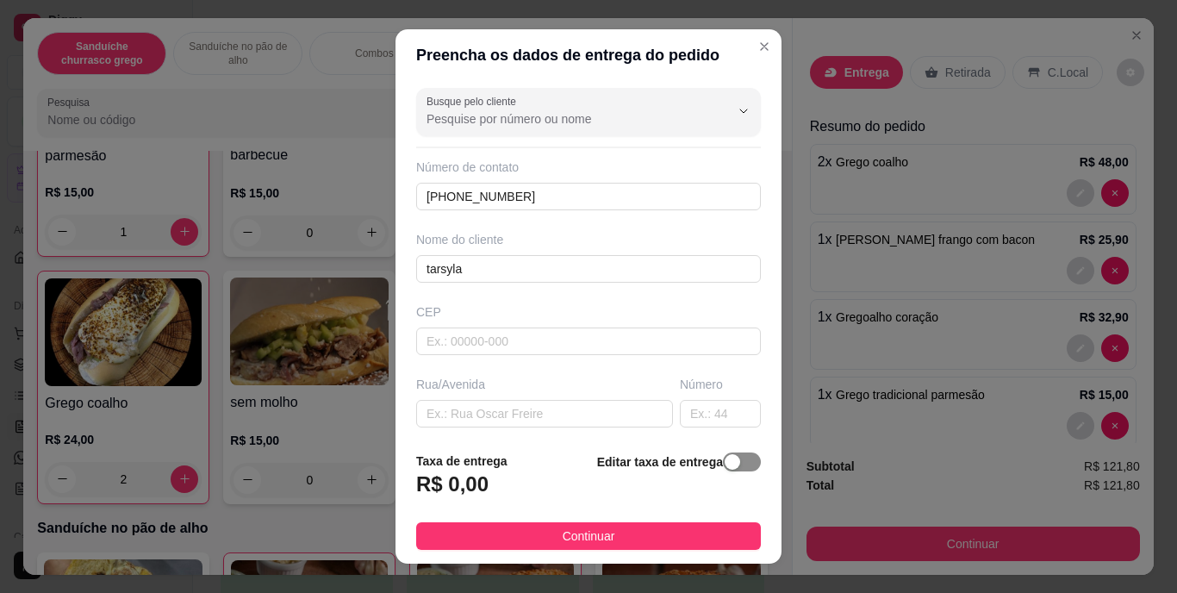
click at [726, 460] on span "button" at bounding box center [742, 462] width 38 height 19
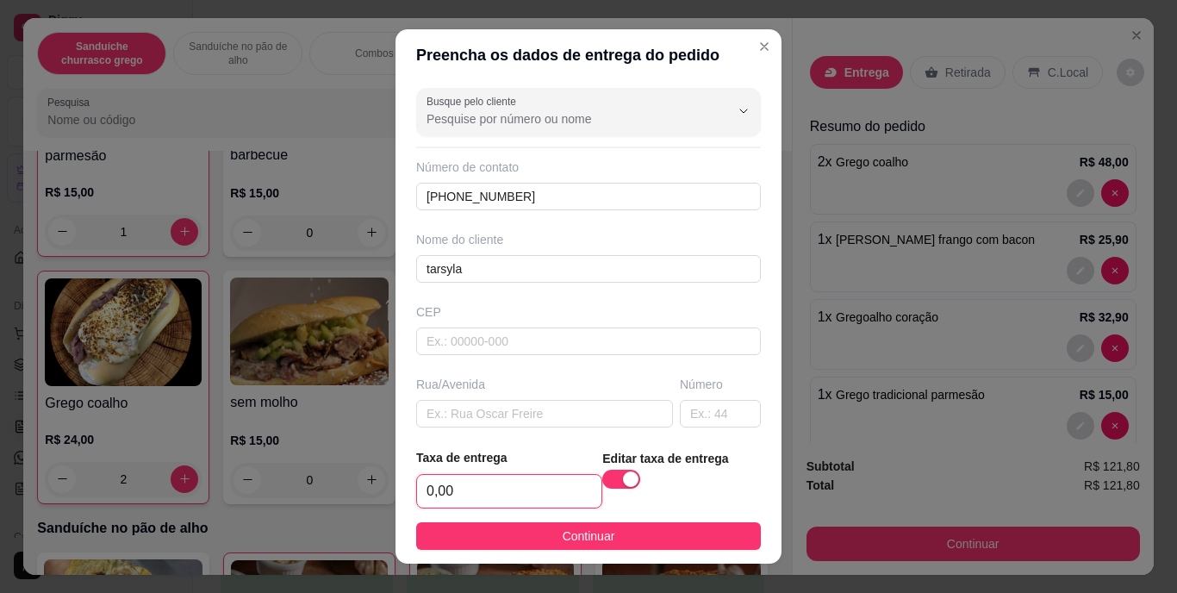
click at [474, 492] on input "0,00" at bounding box center [509, 491] width 184 height 33
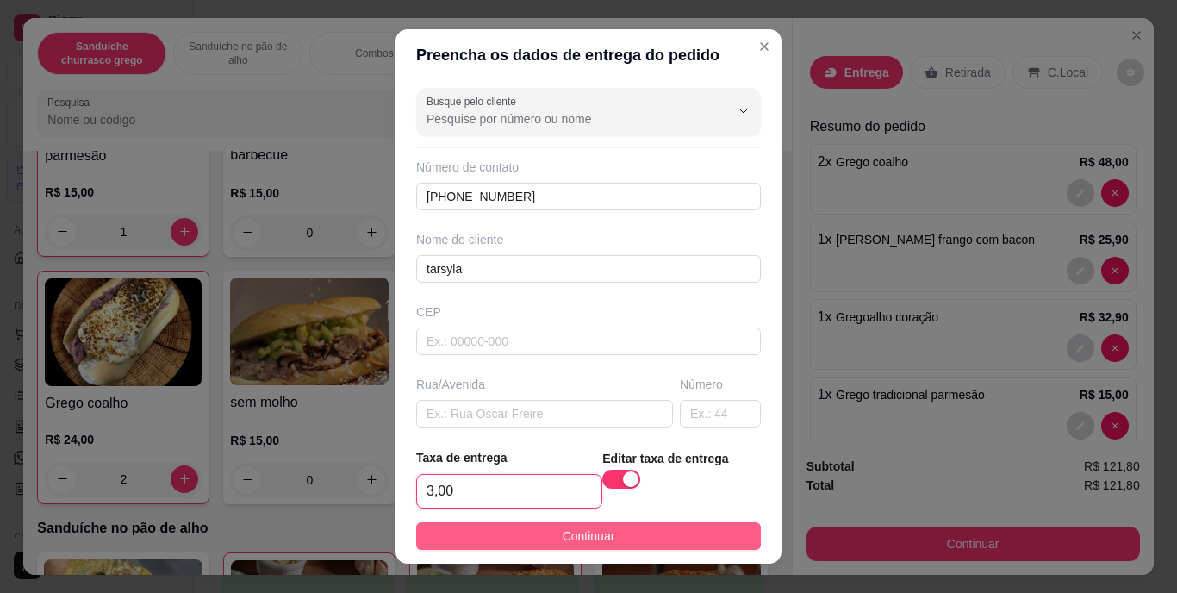
type input "3,00"
click at [524, 540] on button "Continuar" at bounding box center [588, 536] width 345 height 28
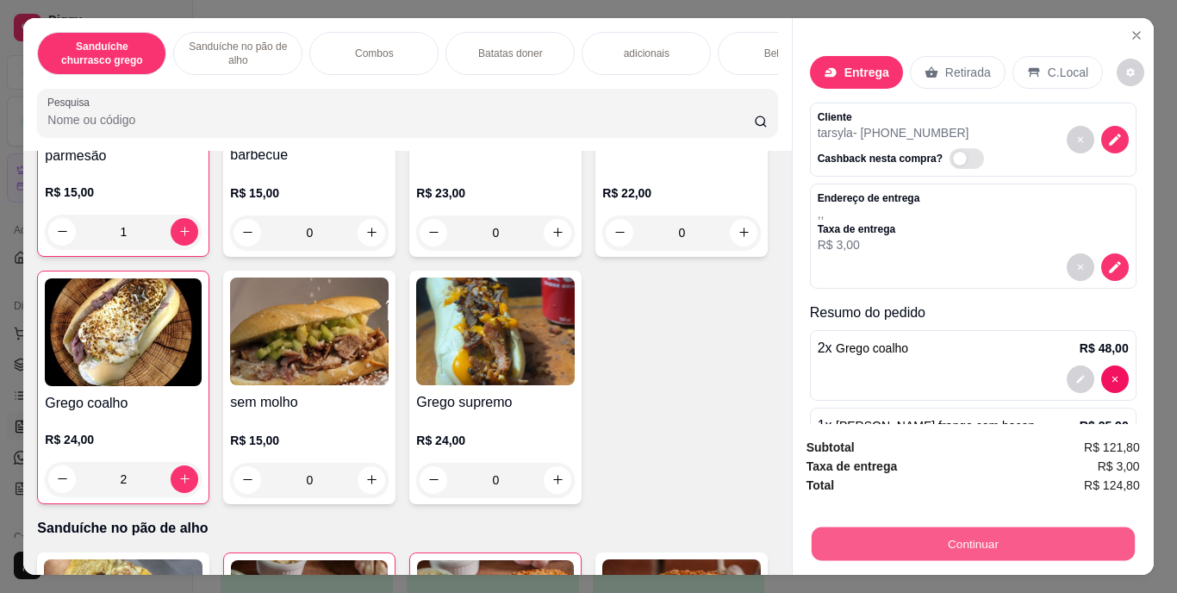
click at [964, 534] on button "Continuar" at bounding box center [972, 545] width 323 height 34
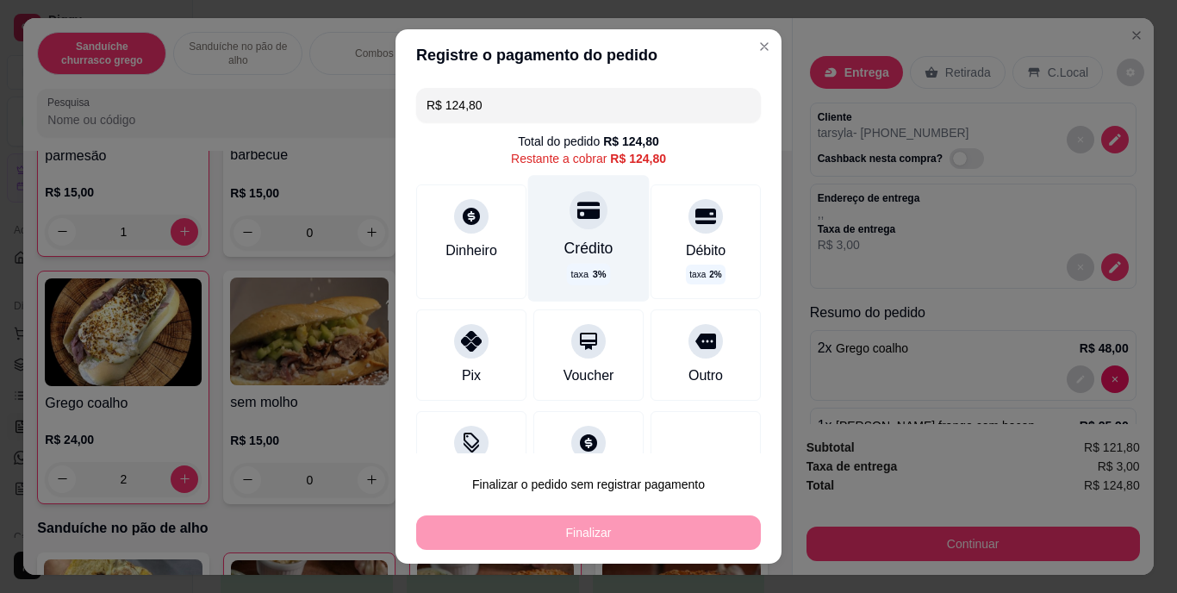
click at [590, 248] on div "Crédito" at bounding box center [589, 248] width 49 height 22
type input "R$ 0,00"
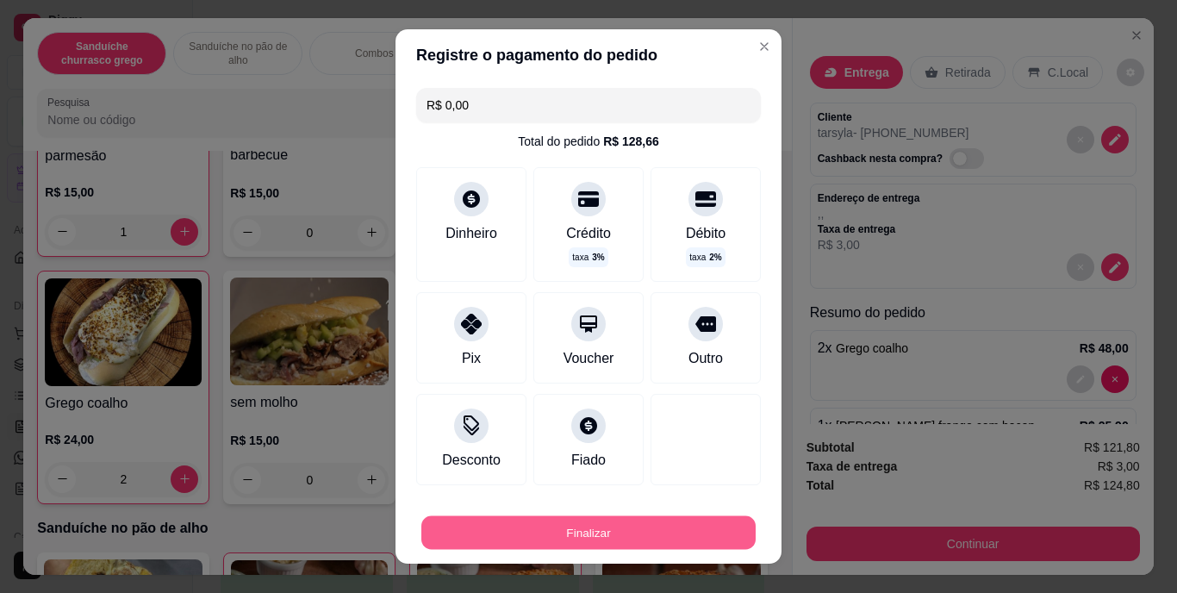
click at [565, 534] on button "Finalizar" at bounding box center [588, 532] width 334 height 34
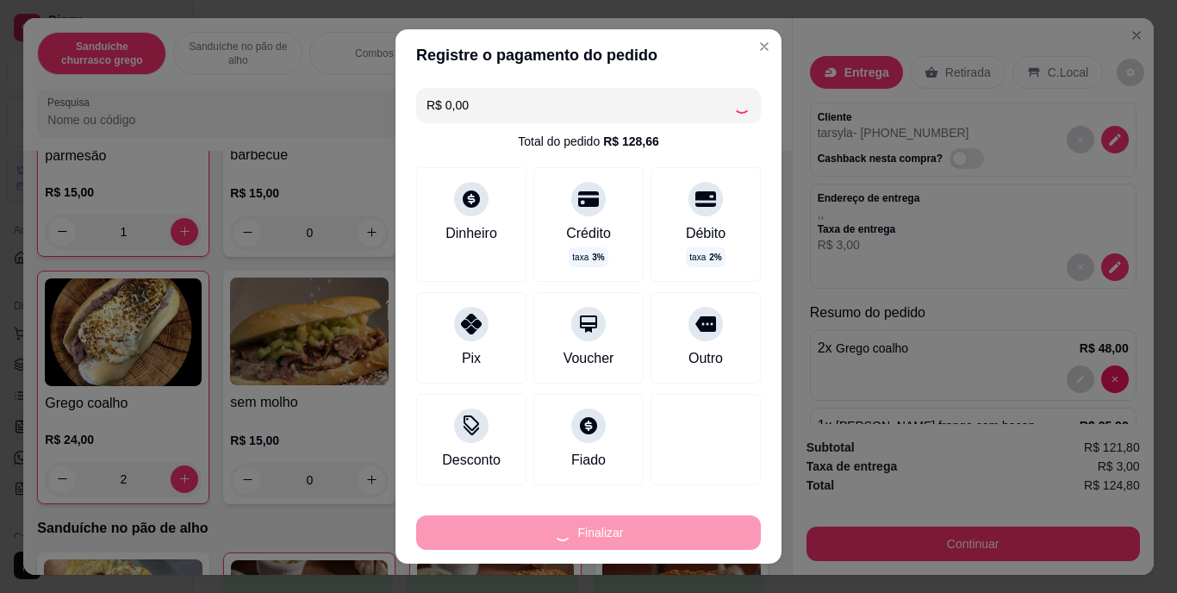
type input "0"
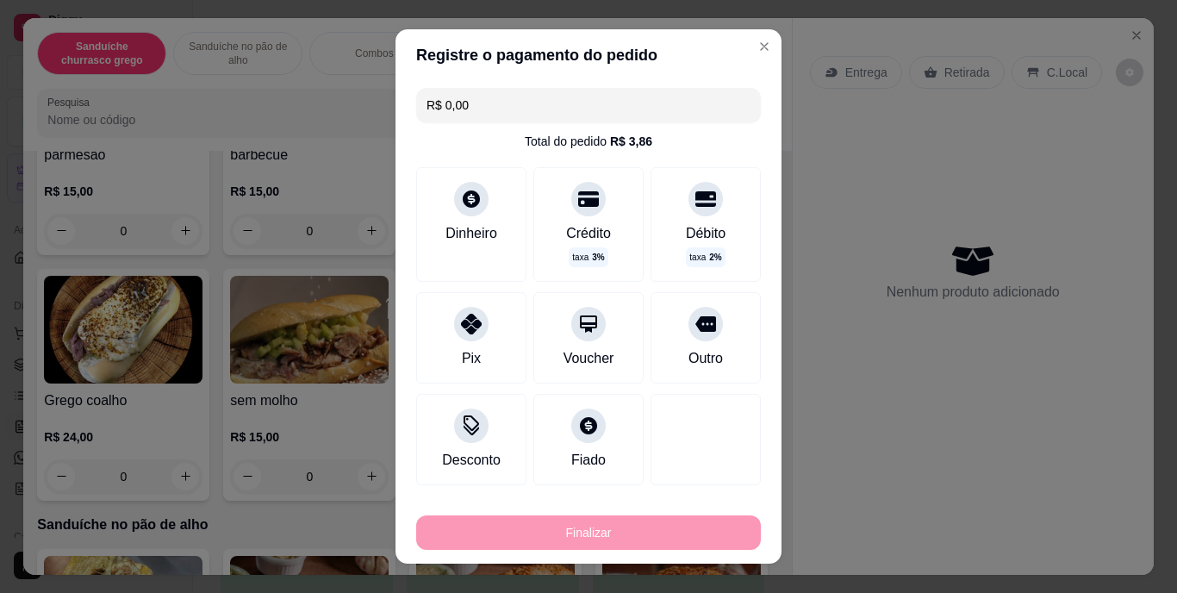
type input "-R$ 124,80"
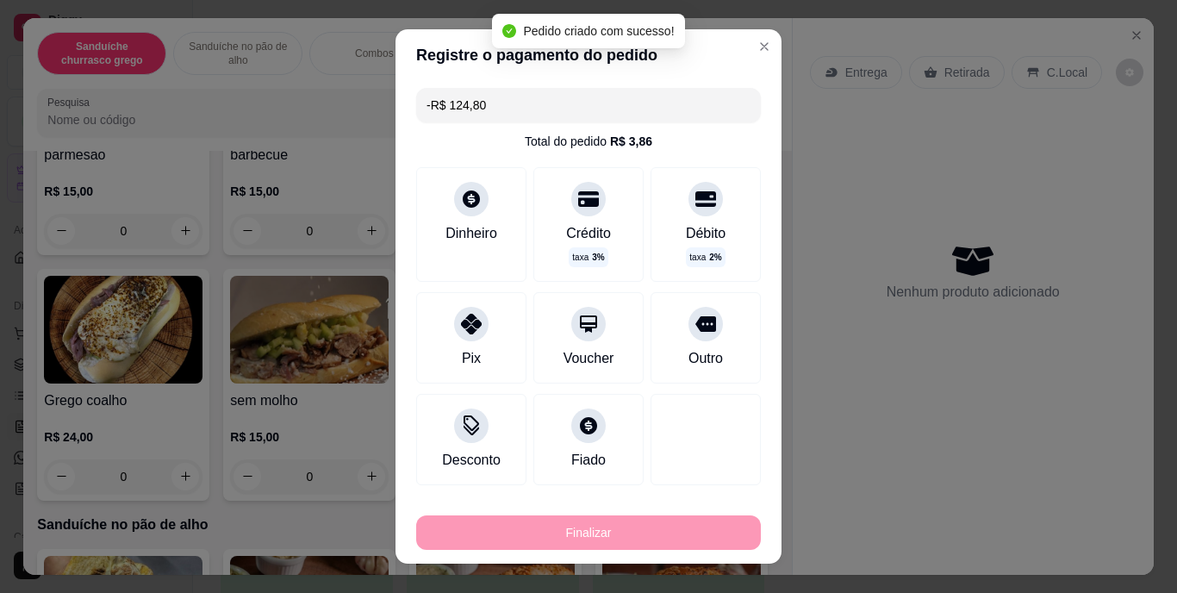
scroll to position [259, 0]
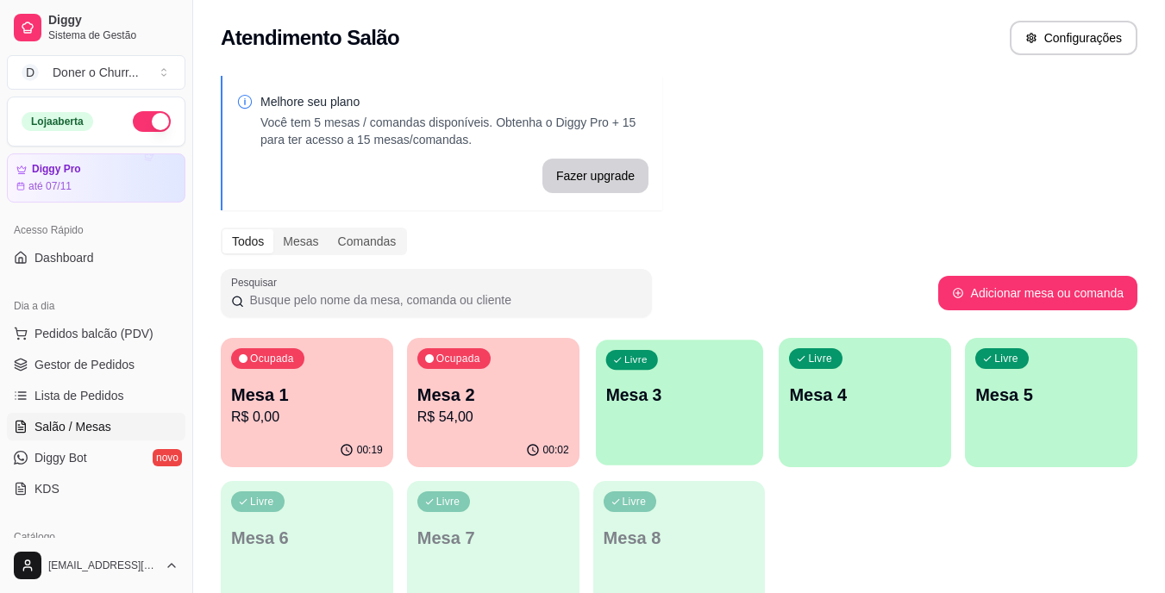
click at [656, 423] on div "Livre Mesa 3" at bounding box center [679, 392] width 167 height 105
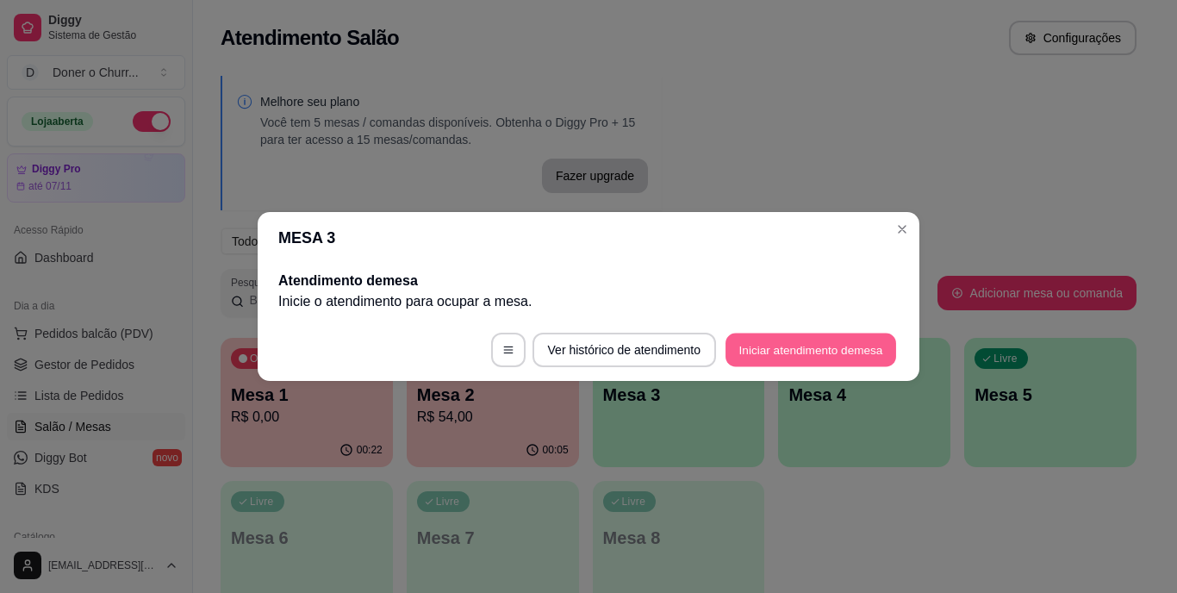
click at [763, 341] on button "Iniciar atendimento de mesa" at bounding box center [811, 351] width 171 height 34
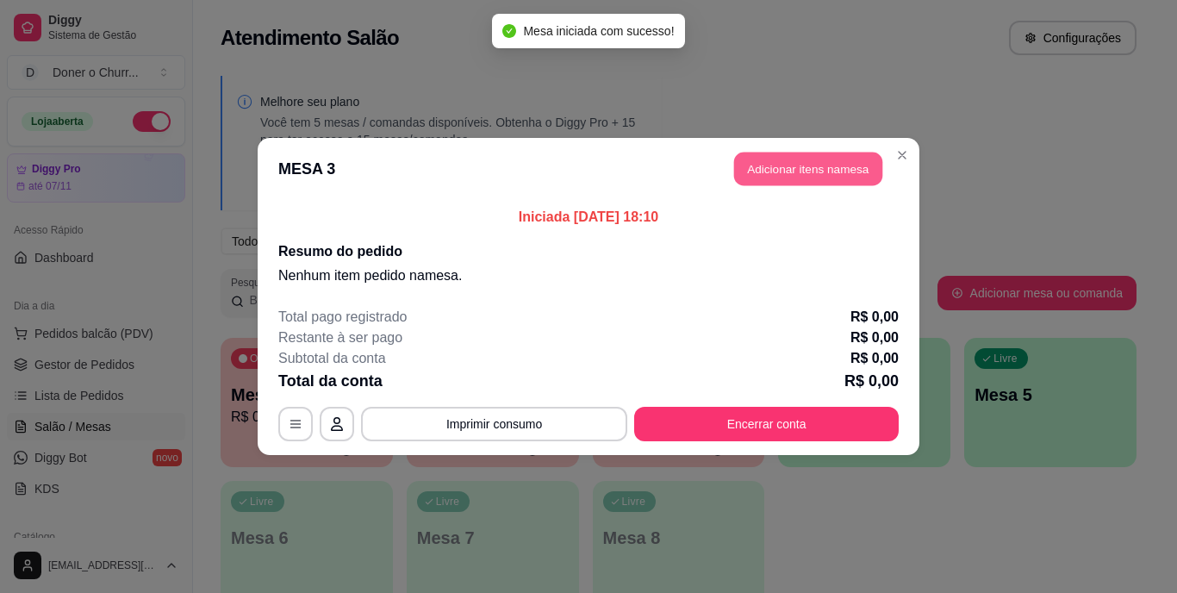
click at [767, 169] on button "Adicionar itens na mesa" at bounding box center [808, 170] width 148 height 34
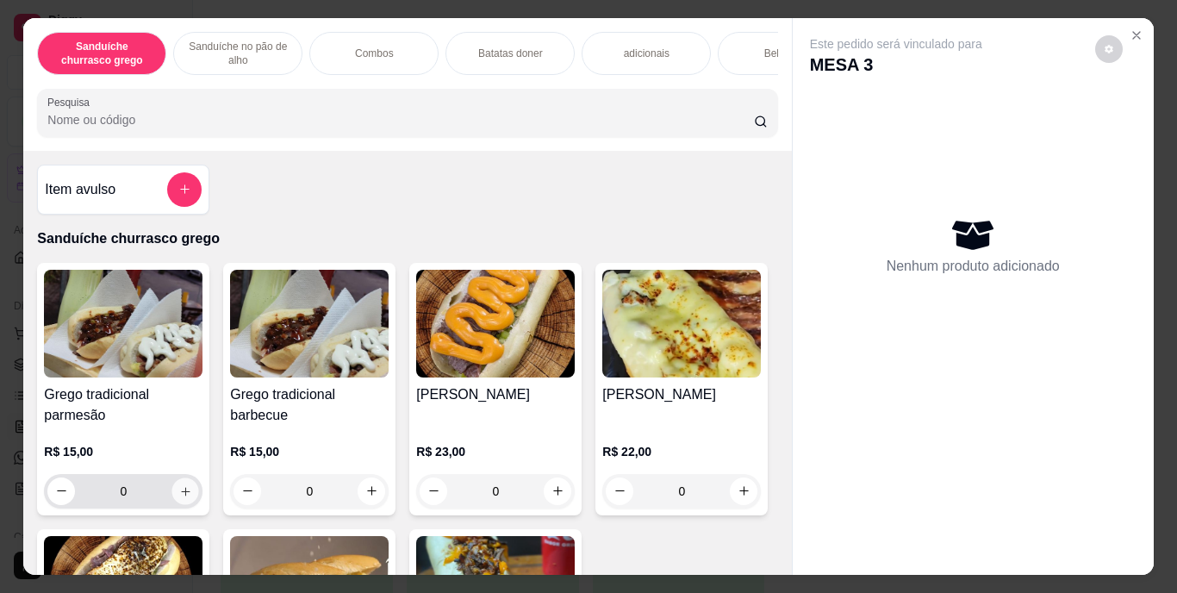
click at [181, 493] on icon "increase-product-quantity" at bounding box center [185, 491] width 9 height 9
click at [179, 493] on icon "increase-product-quantity" at bounding box center [185, 490] width 13 height 13
type input "2"
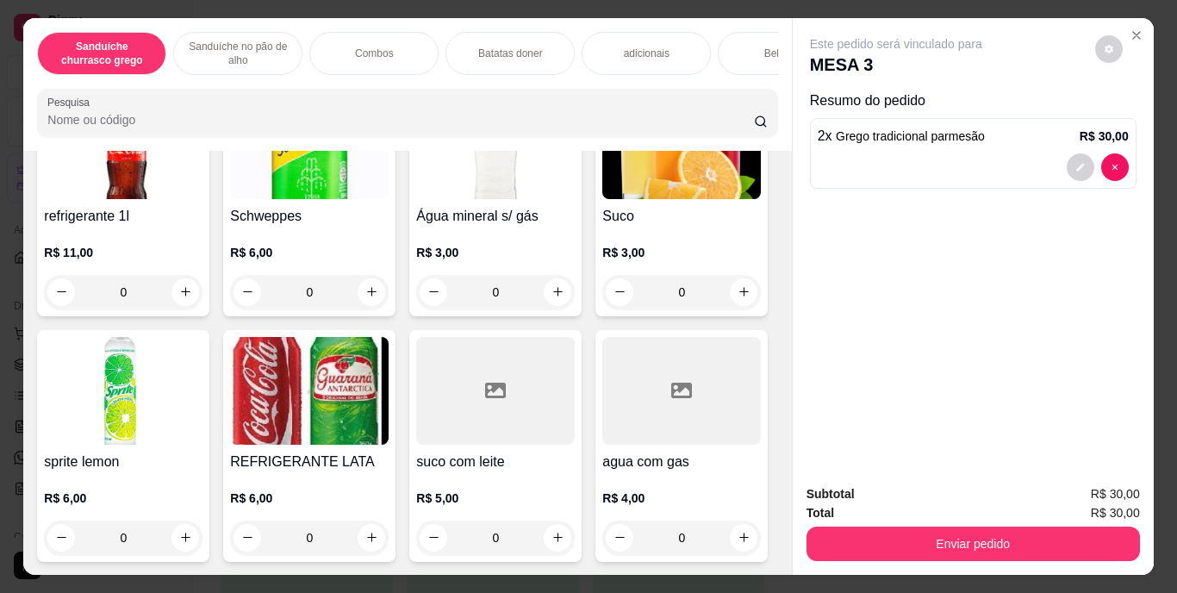
scroll to position [3138, 0]
click at [738, 298] on icon "increase-product-quantity" at bounding box center [744, 291] width 13 height 13
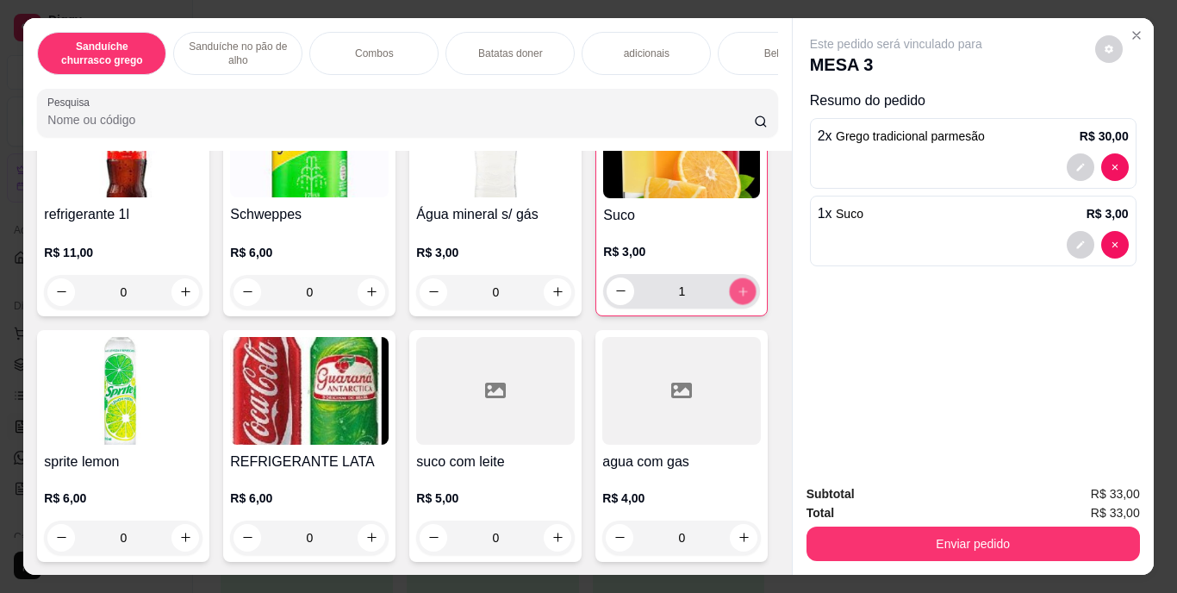
click at [739, 296] on icon "increase-product-quantity" at bounding box center [743, 291] width 9 height 9
type input "2"
click at [1076, 240] on icon "decrease-product-quantity" at bounding box center [1081, 245] width 10 height 10
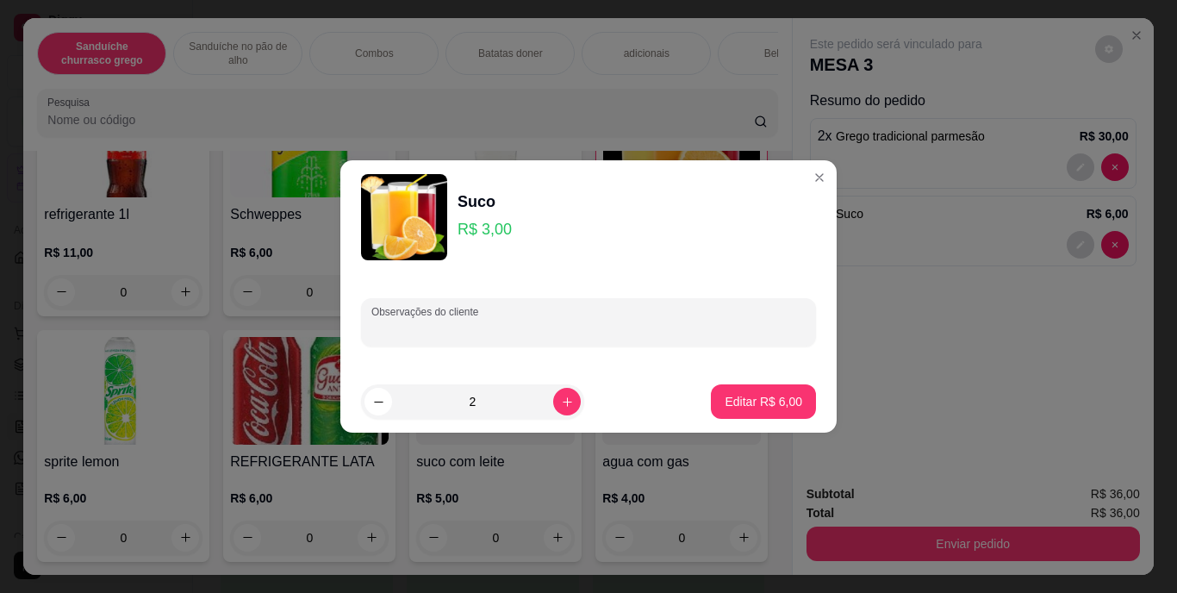
click at [621, 330] on input "Observações do cliente" at bounding box center [589, 329] width 434 height 17
type input "maracuja"
click at [743, 400] on p "Editar R$ 6,00" at bounding box center [764, 401] width 75 height 16
type input "0"
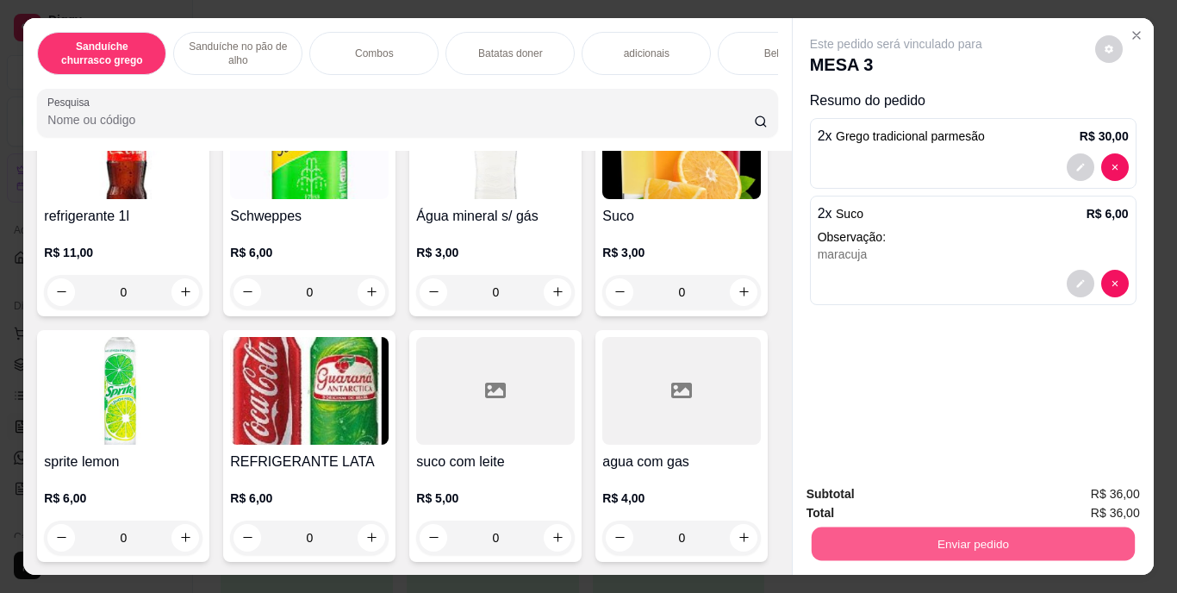
click at [907, 533] on button "Enviar pedido" at bounding box center [972, 545] width 323 height 34
click at [1089, 492] on button "Enviar pedido" at bounding box center [1095, 495] width 95 height 32
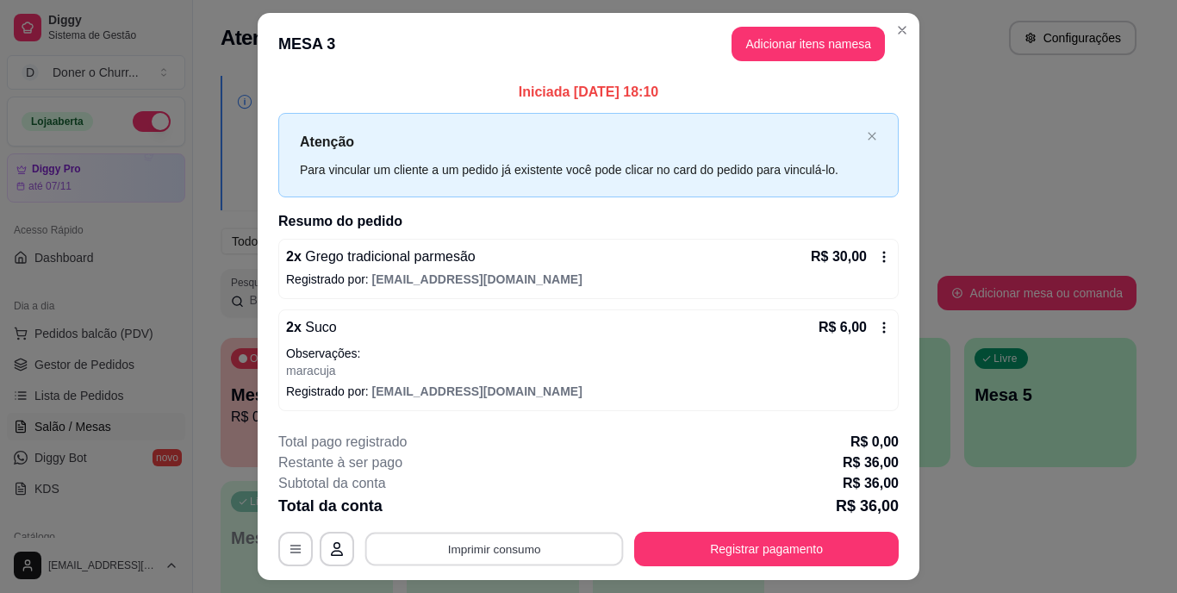
click at [497, 546] on button "Imprimir consumo" at bounding box center [494, 549] width 259 height 34
click at [496, 505] on button "IMPRESSORA" at bounding box center [493, 509] width 121 height 27
click at [484, 547] on button "Imprimir consumo" at bounding box center [494, 549] width 259 height 34
click at [483, 503] on button "IMPRESSORA" at bounding box center [493, 509] width 121 height 27
click at [748, 544] on button "Registrar pagamento" at bounding box center [766, 549] width 265 height 34
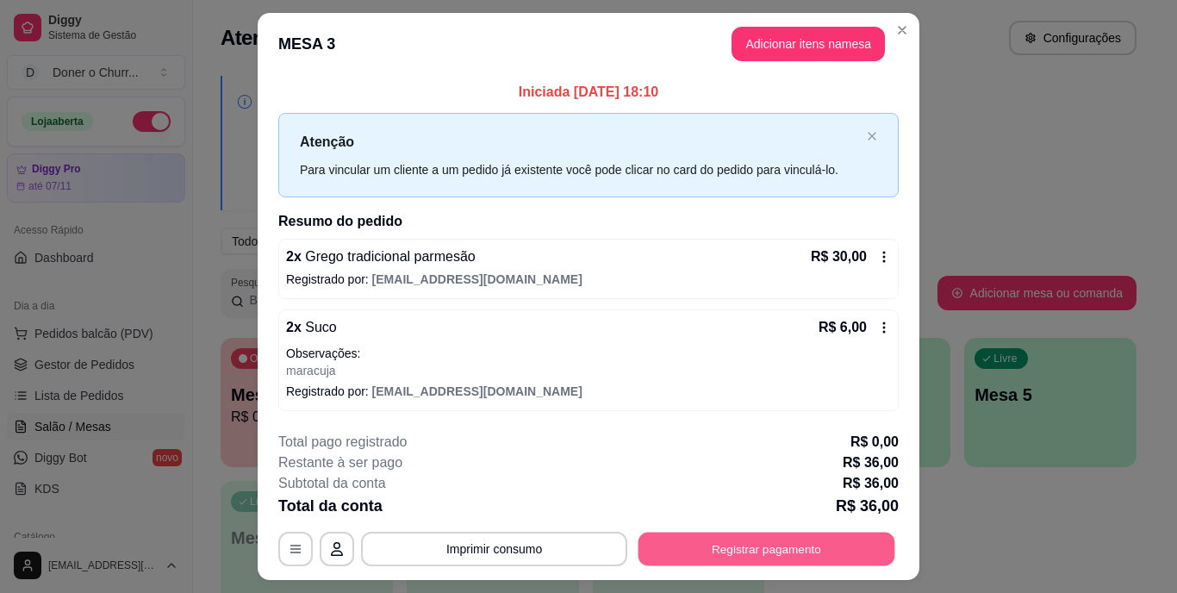
click at [783, 551] on button "Registrar pagamento" at bounding box center [767, 549] width 257 height 34
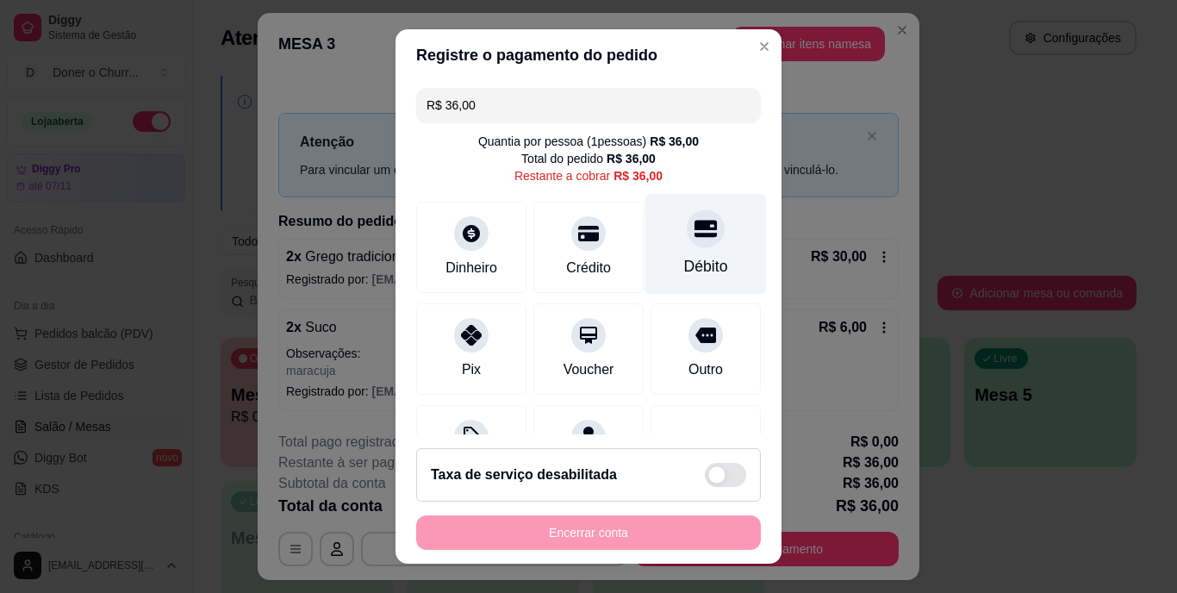
click at [685, 250] on div "Débito" at bounding box center [707, 244] width 122 height 101
type input "R$ 0,00"
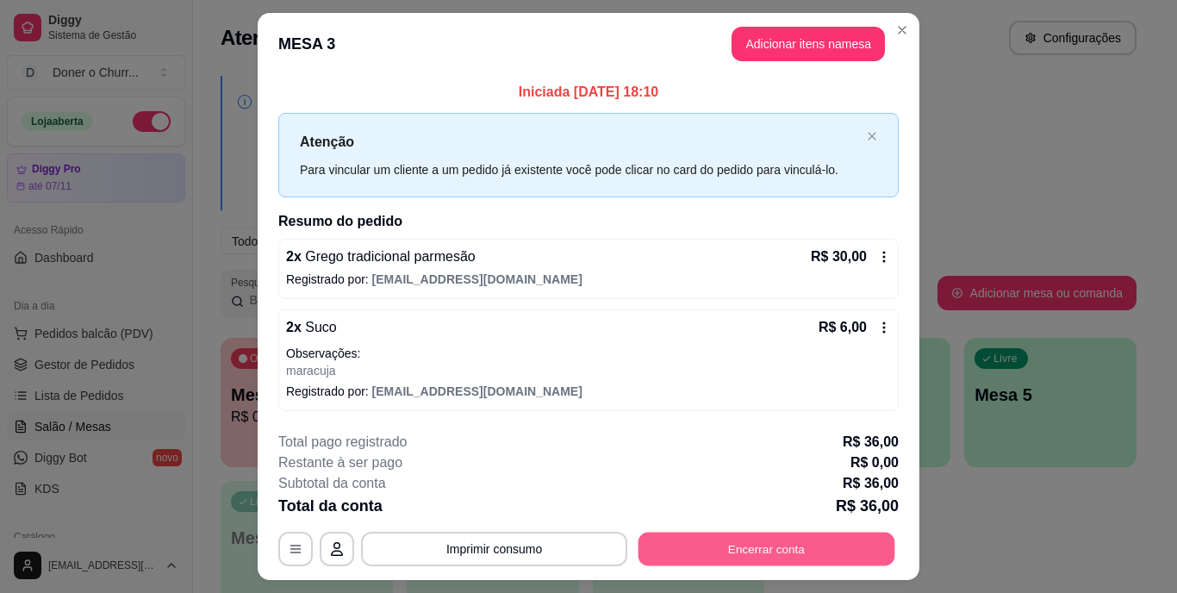
click at [746, 553] on button "Encerrar conta" at bounding box center [767, 549] width 257 height 34
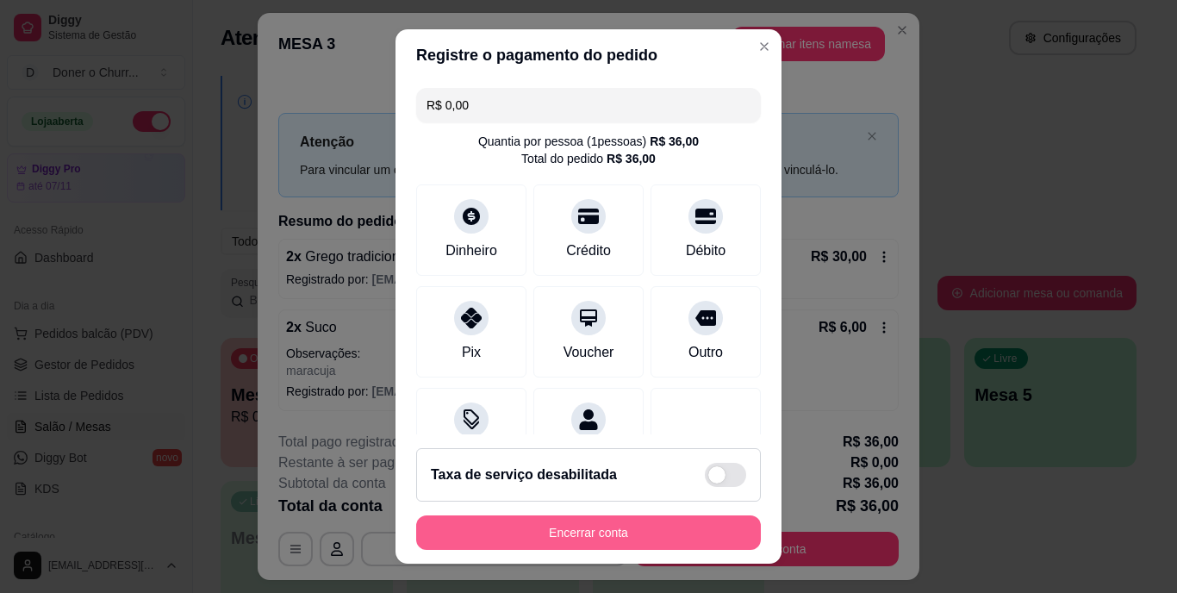
click at [703, 519] on button "Encerrar conta" at bounding box center [588, 532] width 345 height 34
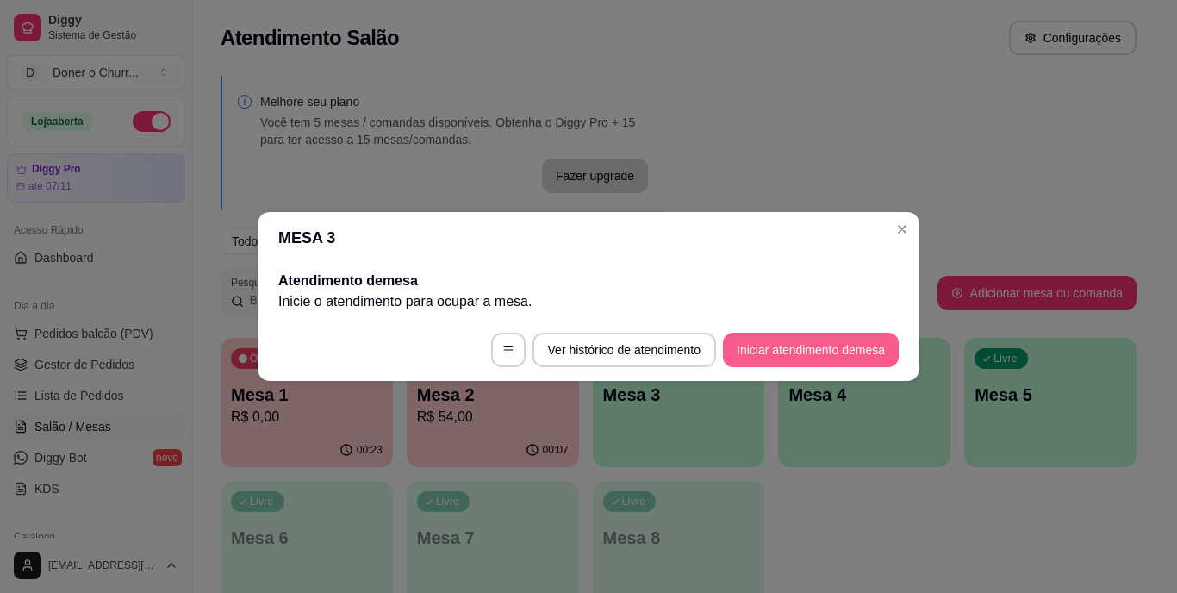
click at [815, 335] on button "Iniciar atendimento de mesa" at bounding box center [811, 350] width 176 height 34
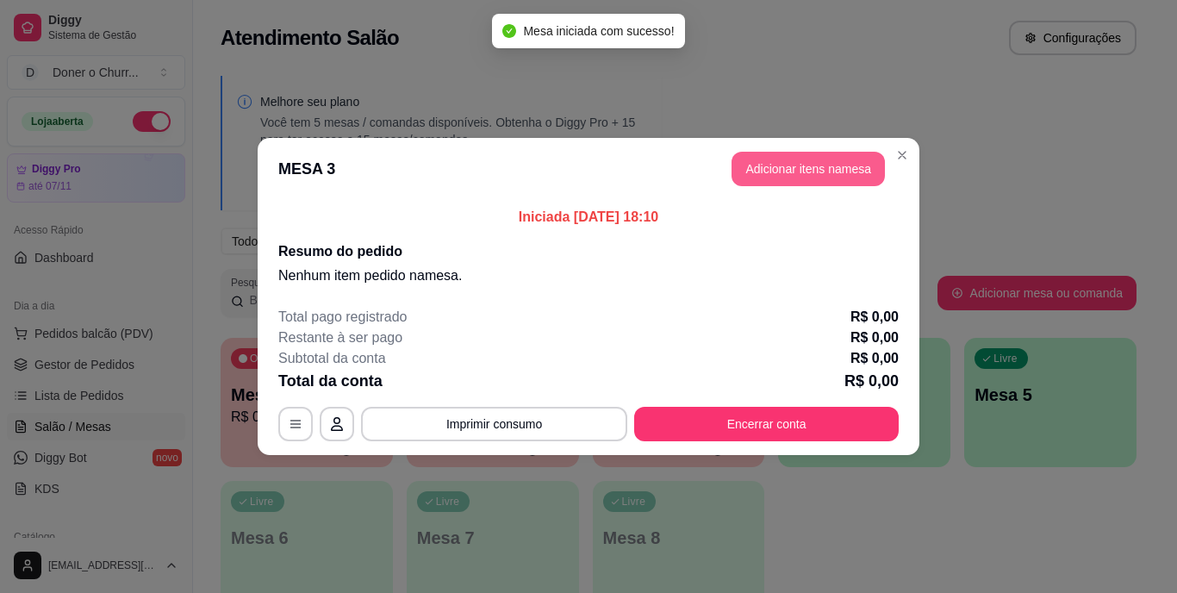
click at [786, 180] on button "Adicionar itens na mesa" at bounding box center [808, 169] width 153 height 34
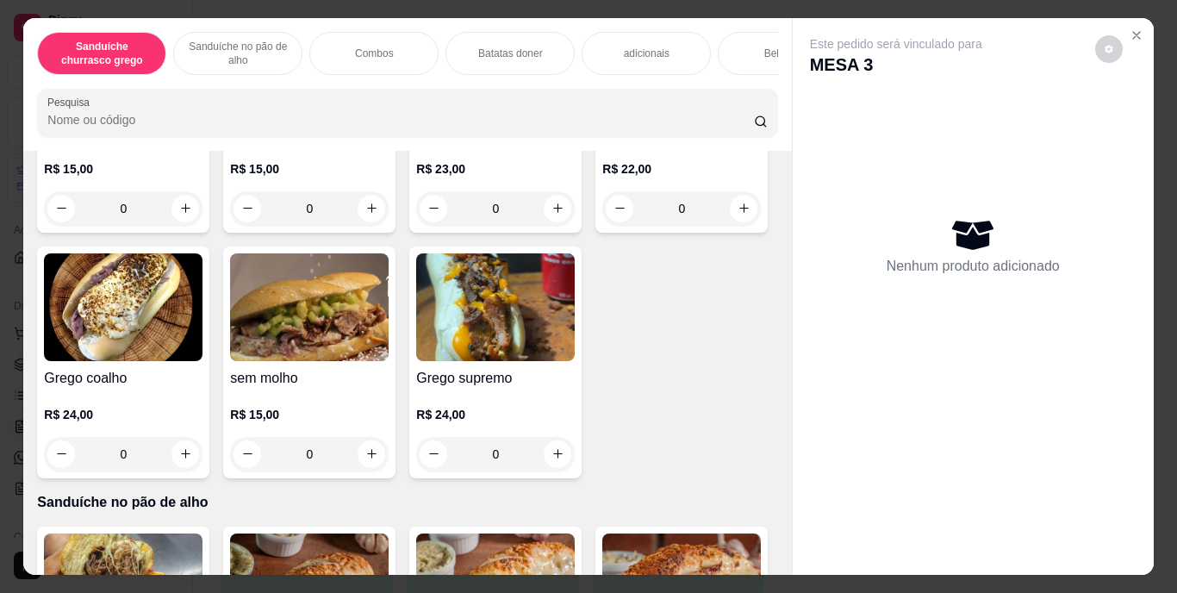
scroll to position [364, 0]
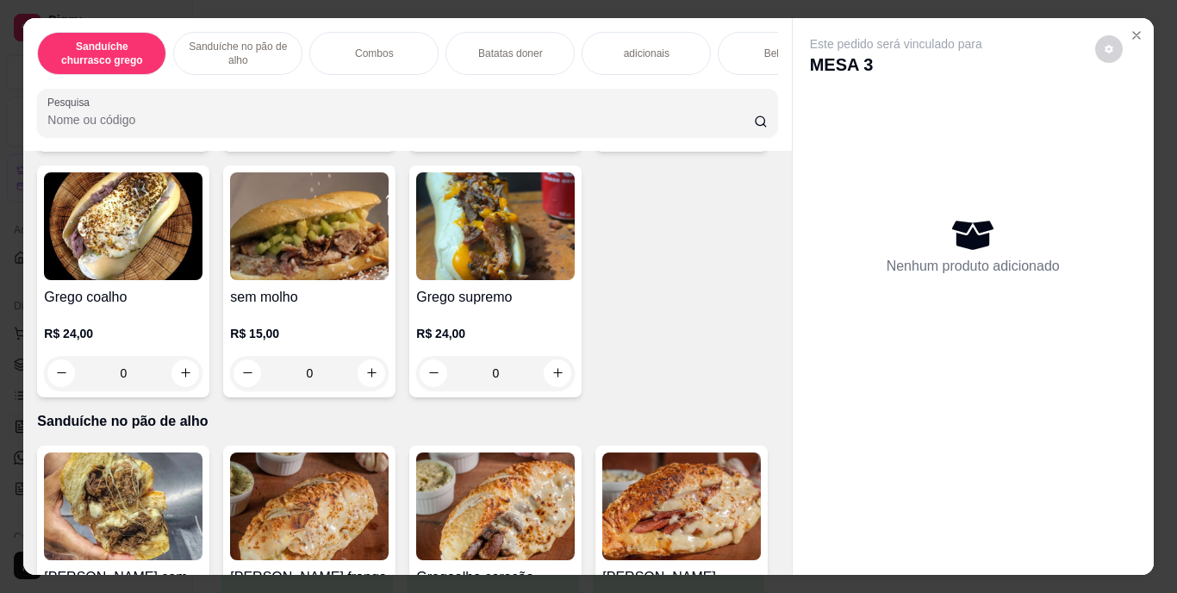
click at [738, 134] on icon "increase-product-quantity" at bounding box center [744, 127] width 13 height 13
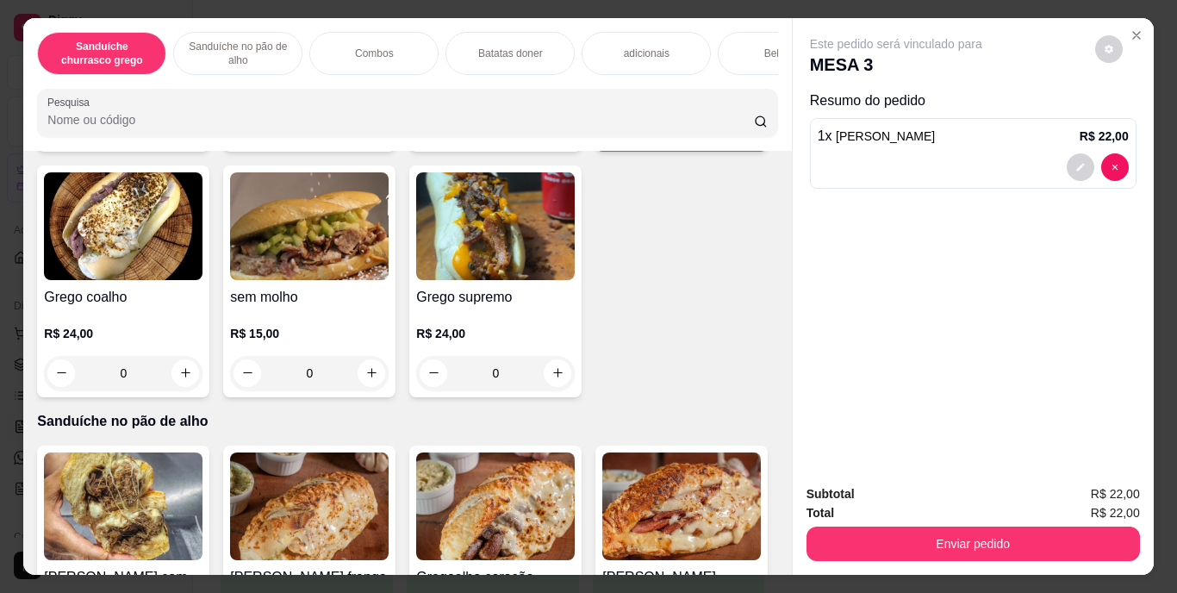
type input "1"
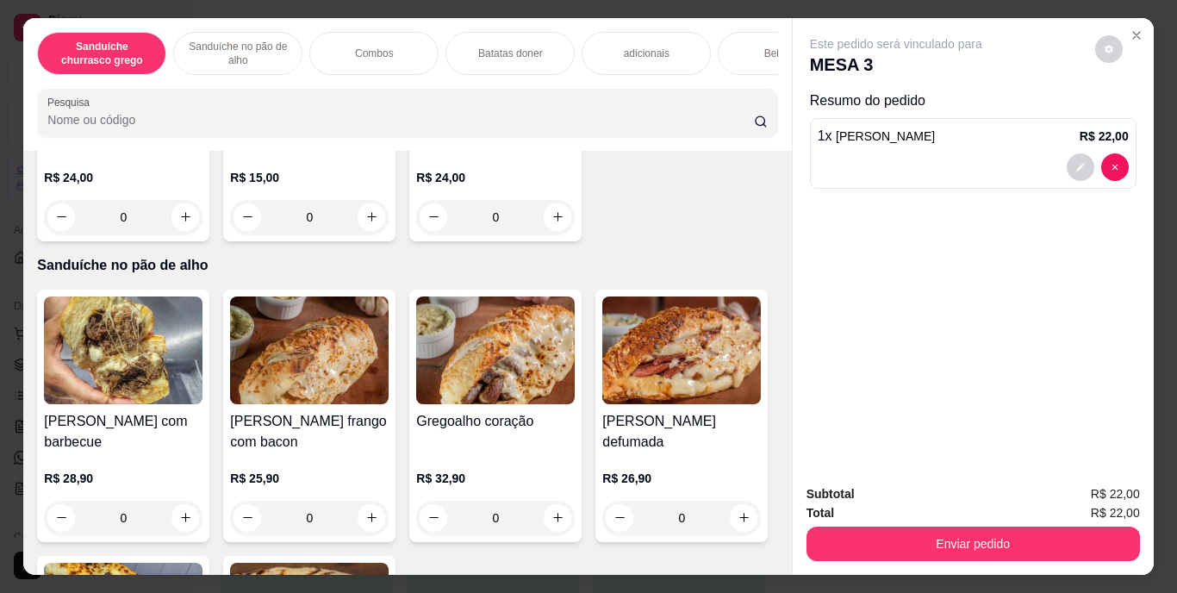
scroll to position [546, 0]
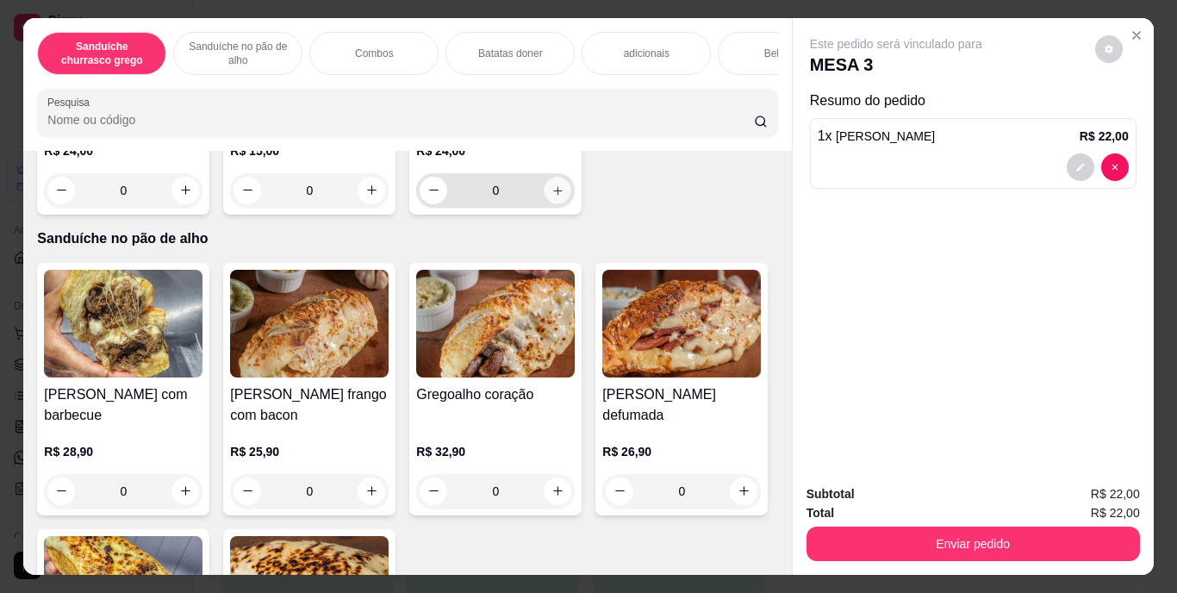
click at [552, 197] on icon "increase-product-quantity" at bounding box center [558, 190] width 13 height 13
type input "1"
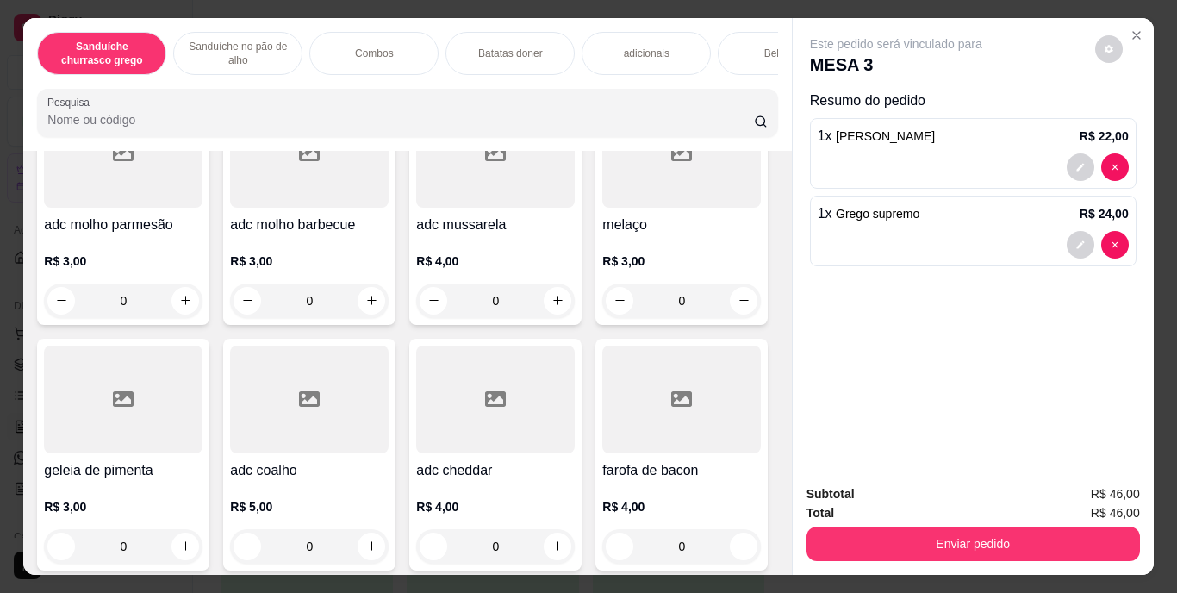
scroll to position [1832, 0]
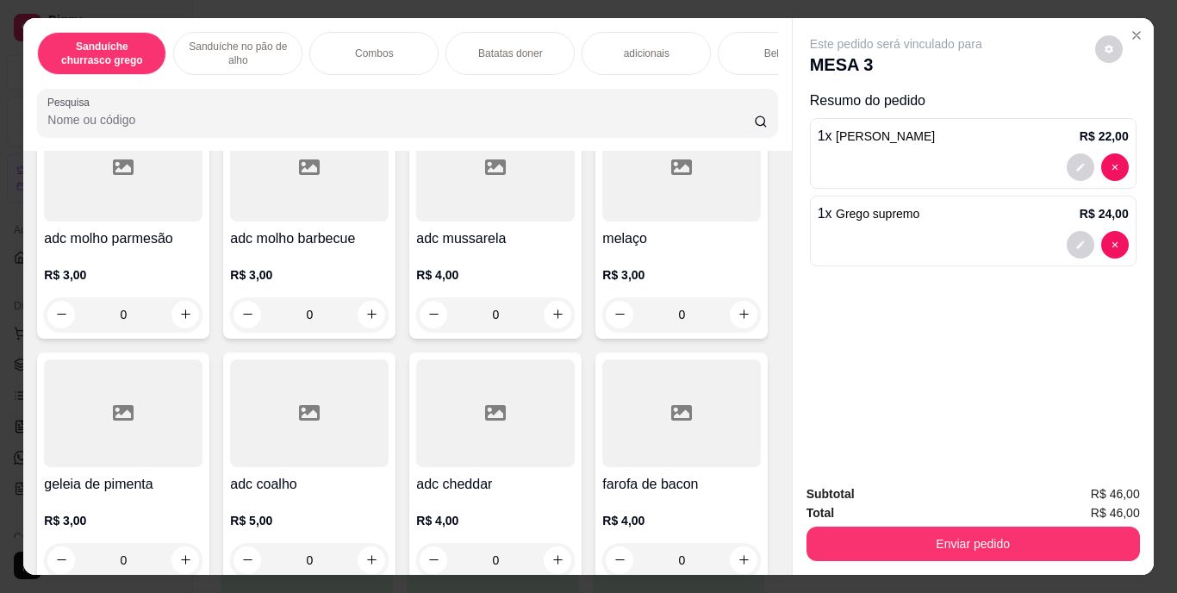
click at [360, 47] on button "increase-product-quantity" at bounding box center [372, 34] width 27 height 27
type input "1"
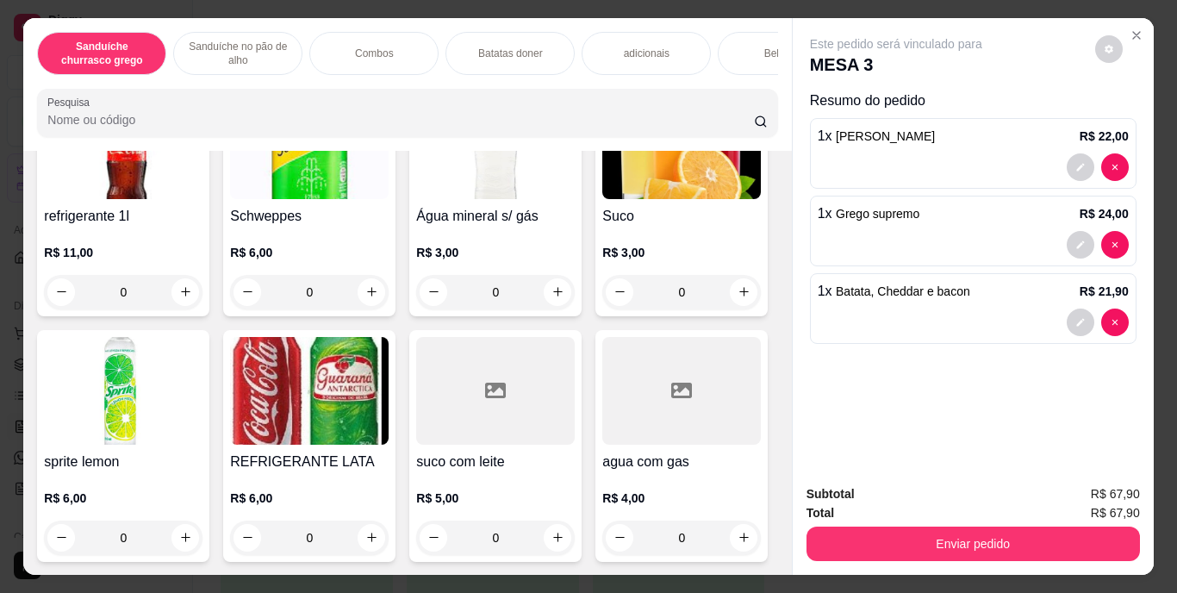
scroll to position [3325, 0]
click at [192, 531] on icon "increase-product-quantity" at bounding box center [185, 537] width 13 height 13
type input "2"
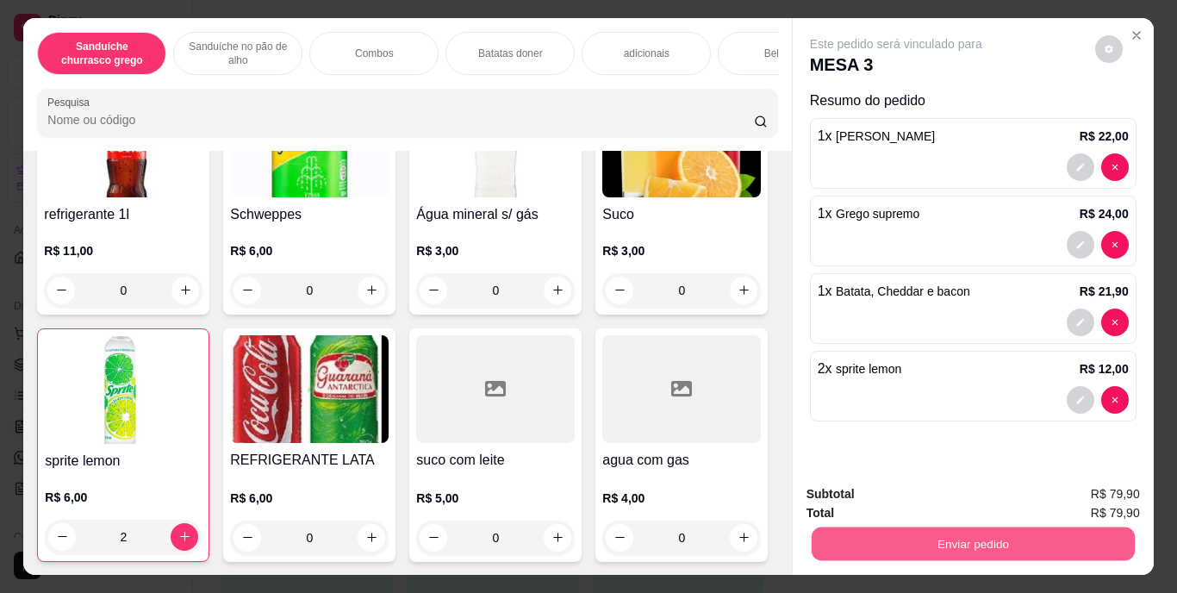
click at [970, 539] on button "Enviar pedido" at bounding box center [972, 545] width 323 height 34
click at [1078, 502] on button "Enviar pedido" at bounding box center [1095, 495] width 95 height 32
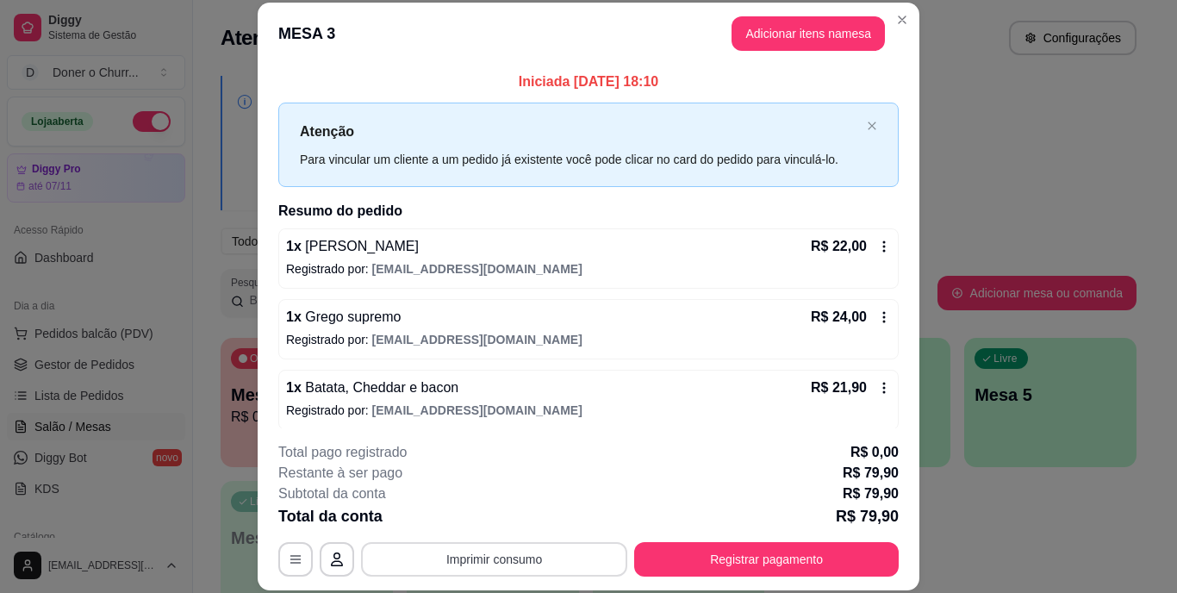
click at [546, 568] on button "Imprimir consumo" at bounding box center [494, 559] width 266 height 34
click at [533, 517] on button "IMPRESSORA" at bounding box center [493, 519] width 121 height 27
click at [484, 553] on button "Imprimir consumo" at bounding box center [494, 559] width 259 height 34
click at [498, 514] on button "IMPRESSORA" at bounding box center [493, 519] width 121 height 27
click at [688, 548] on button "Registrar pagamento" at bounding box center [766, 559] width 265 height 34
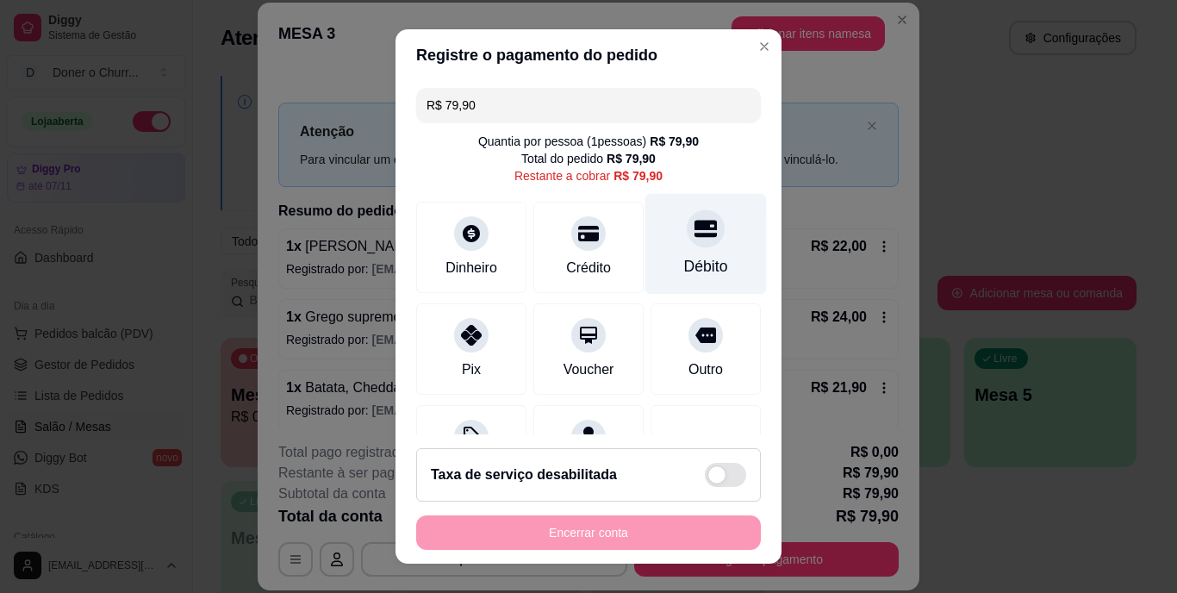
click at [659, 250] on div "Débito" at bounding box center [707, 244] width 122 height 101
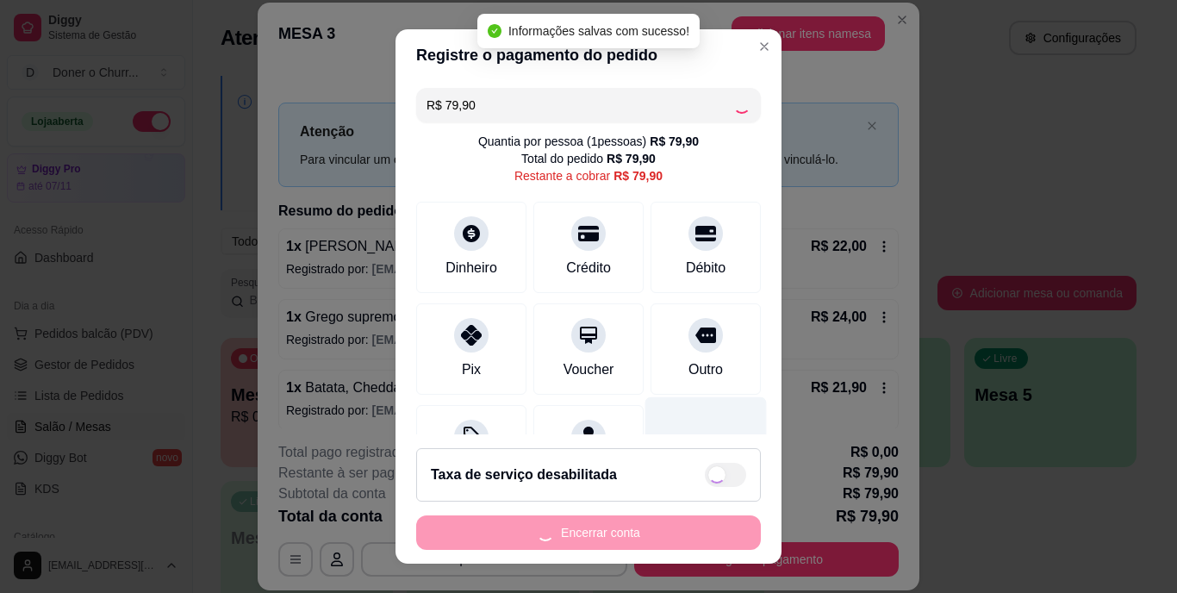
type input "R$ 0,00"
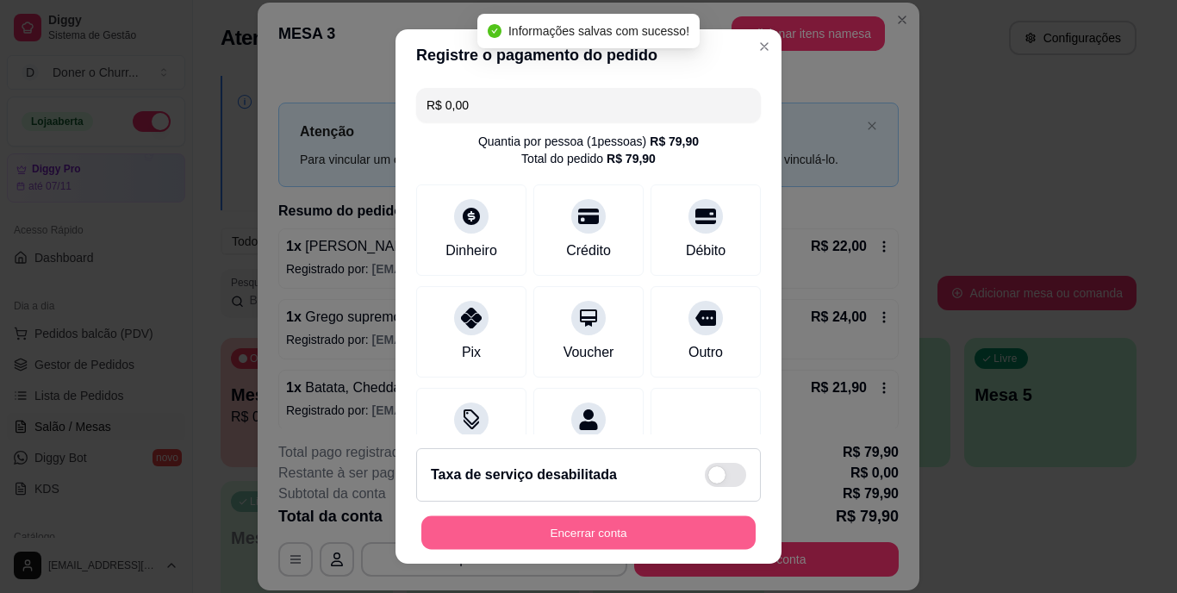
click at [612, 537] on button "Encerrar conta" at bounding box center [588, 532] width 334 height 34
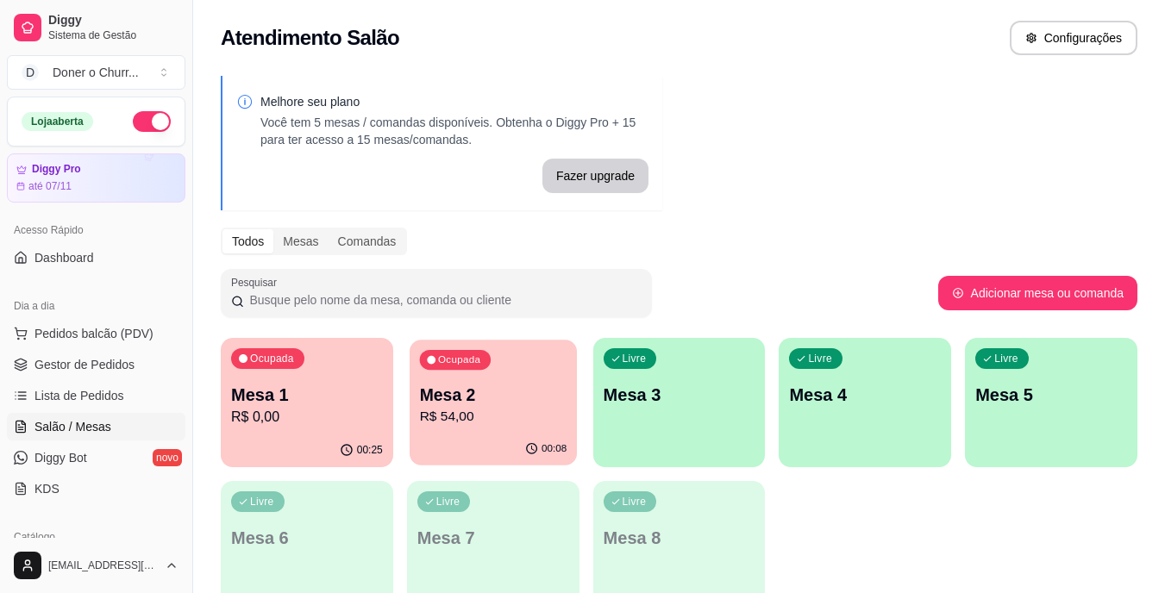
click at [490, 432] on div "Ocupada Mesa 2 R$ 54,00" at bounding box center [492, 386] width 167 height 93
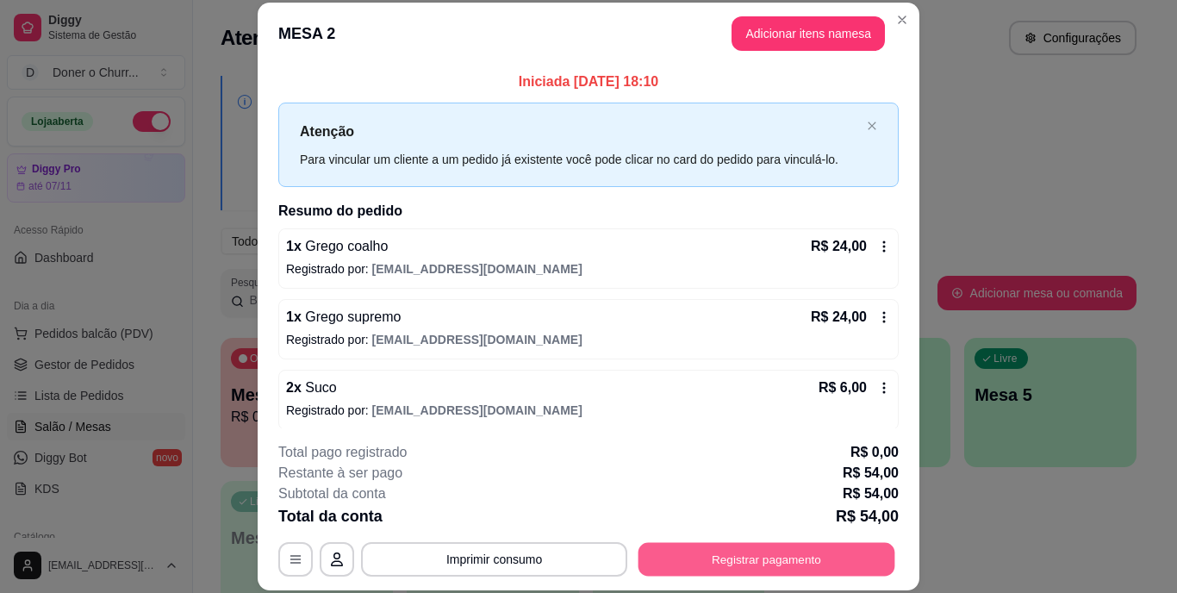
click at [770, 557] on button "Registrar pagamento" at bounding box center [767, 559] width 257 height 34
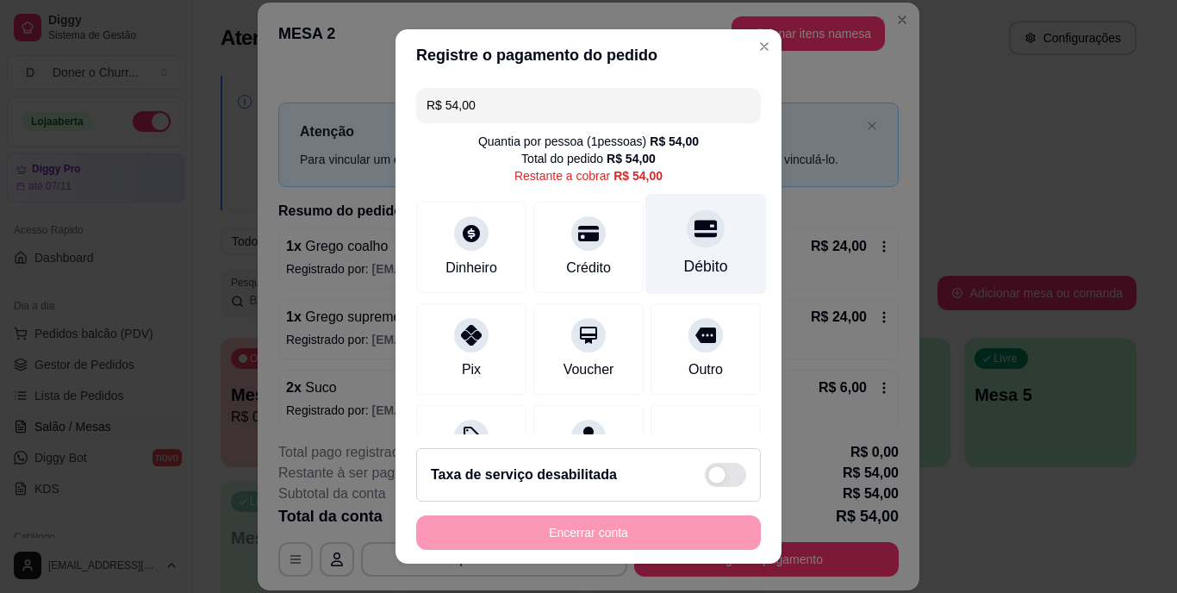
click at [699, 261] on div "Débito" at bounding box center [706, 267] width 44 height 22
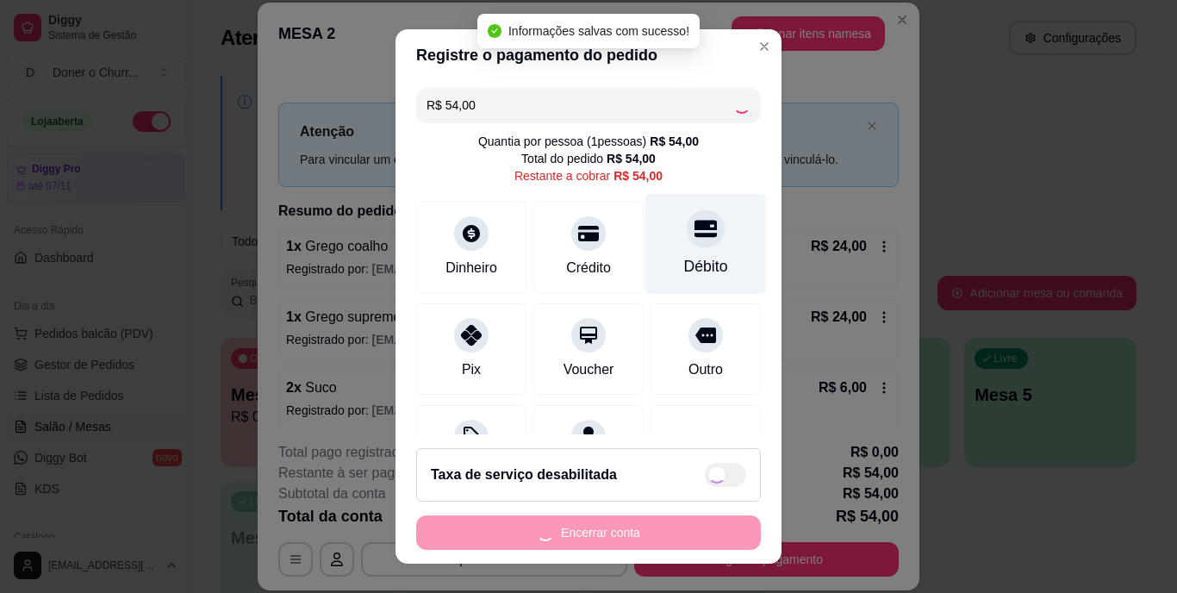
type input "R$ 0,00"
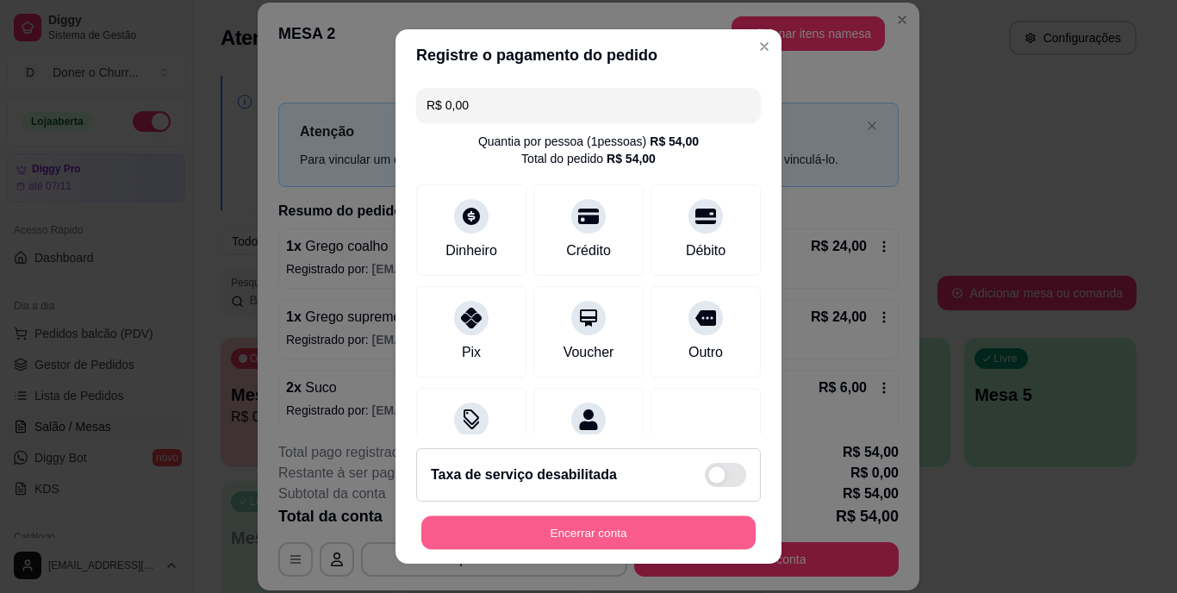
click at [621, 528] on button "Encerrar conta" at bounding box center [588, 532] width 334 height 34
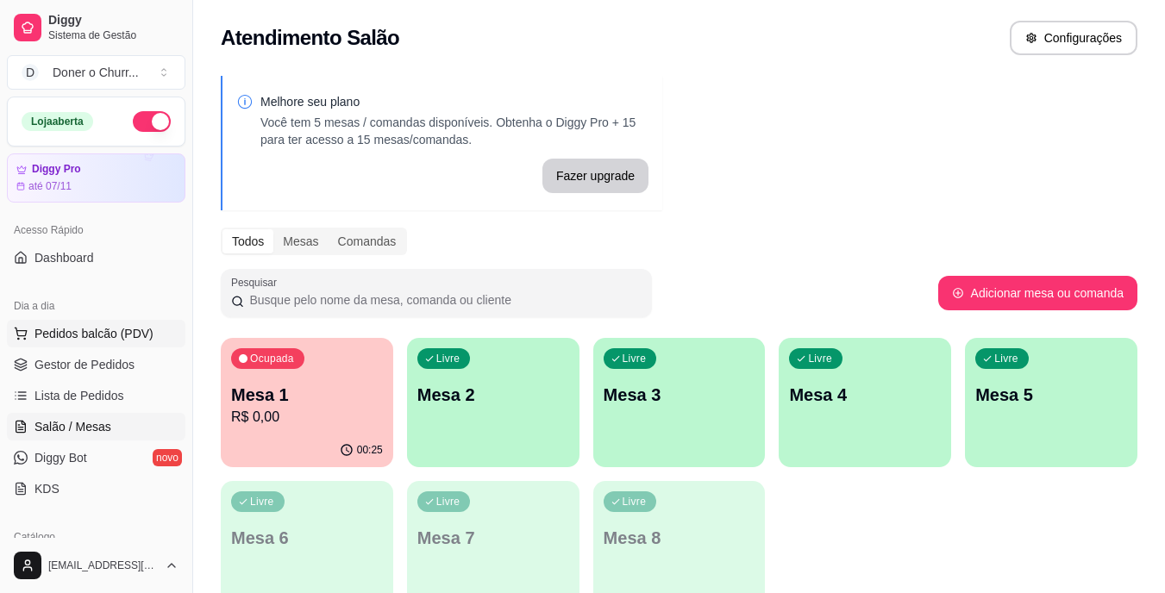
click at [90, 331] on span "Pedidos balcão (PDV)" at bounding box center [93, 333] width 119 height 17
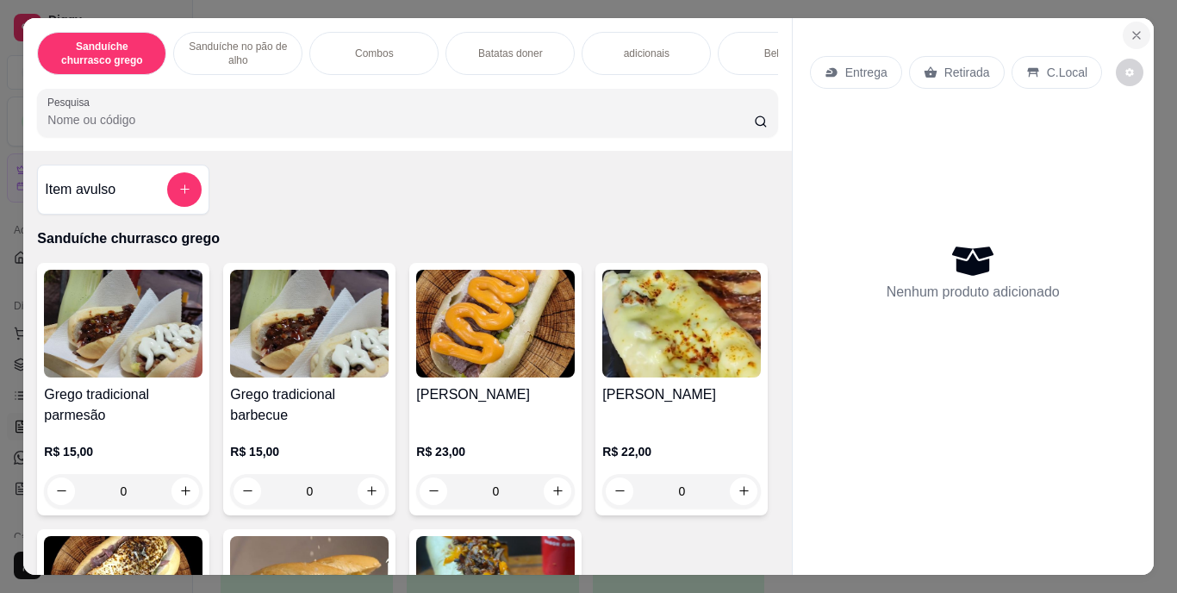
click at [1130, 29] on icon "Close" at bounding box center [1137, 35] width 14 height 14
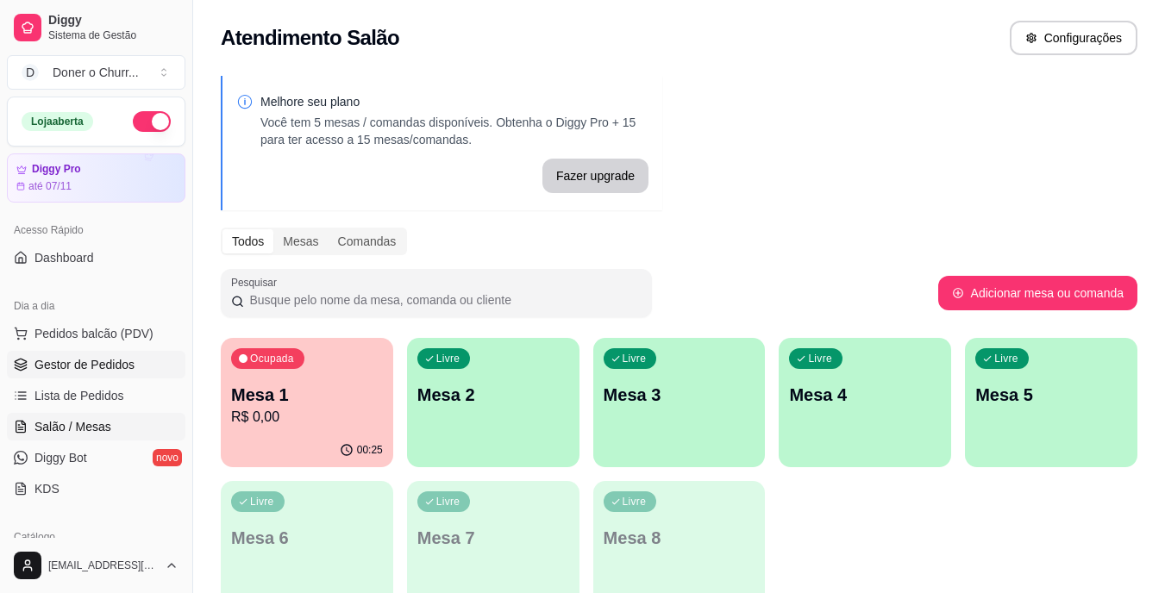
click at [99, 366] on span "Gestor de Pedidos" at bounding box center [84, 364] width 100 height 17
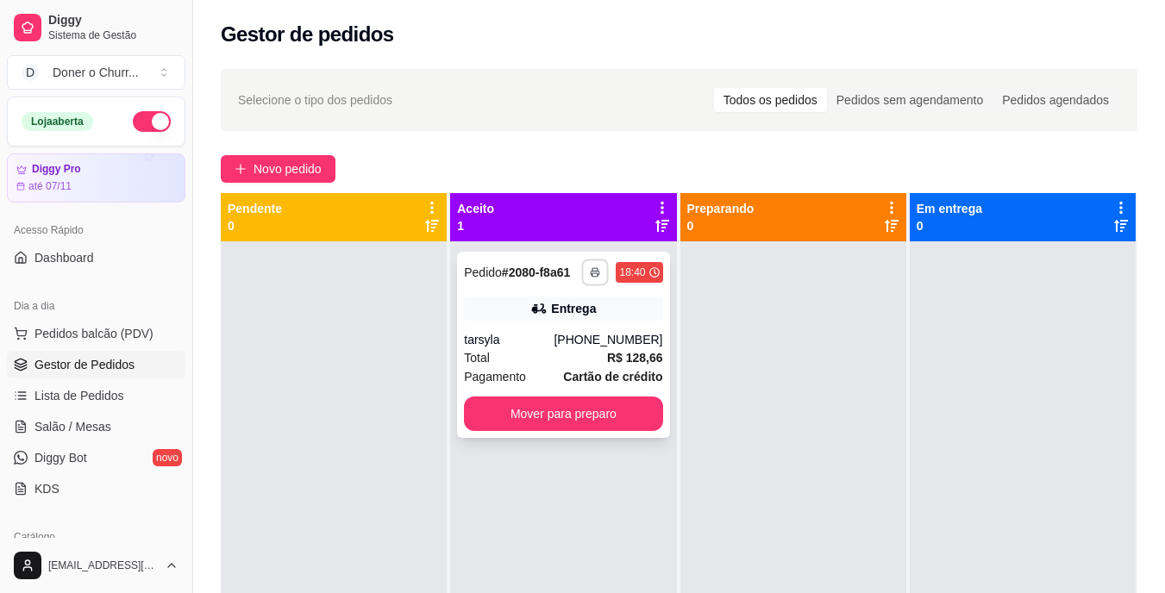
click at [593, 274] on rect "button" at bounding box center [595, 274] width 5 height 3
click at [593, 270] on polyline "button" at bounding box center [595, 269] width 5 height 3
click at [591, 278] on button "button" at bounding box center [595, 272] width 27 height 27
click at [555, 339] on button "IMPRESSORA" at bounding box center [543, 332] width 121 height 27
click at [77, 422] on span "Salão / Mesas" at bounding box center [72, 426] width 77 height 17
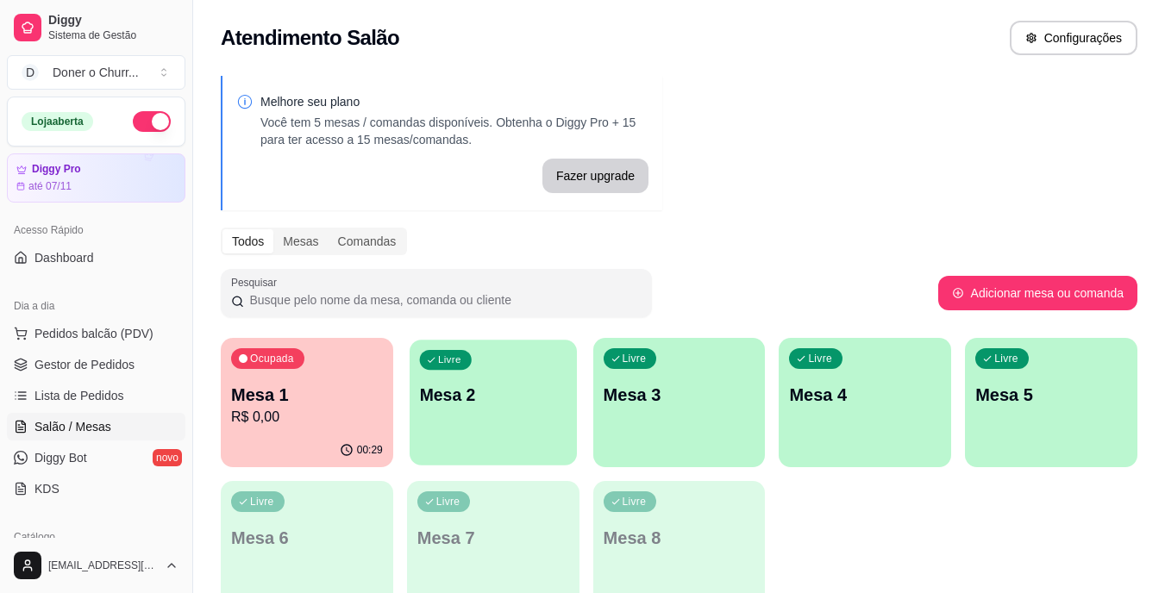
click at [415, 399] on div "Livre Mesa 2" at bounding box center [492, 392] width 167 height 105
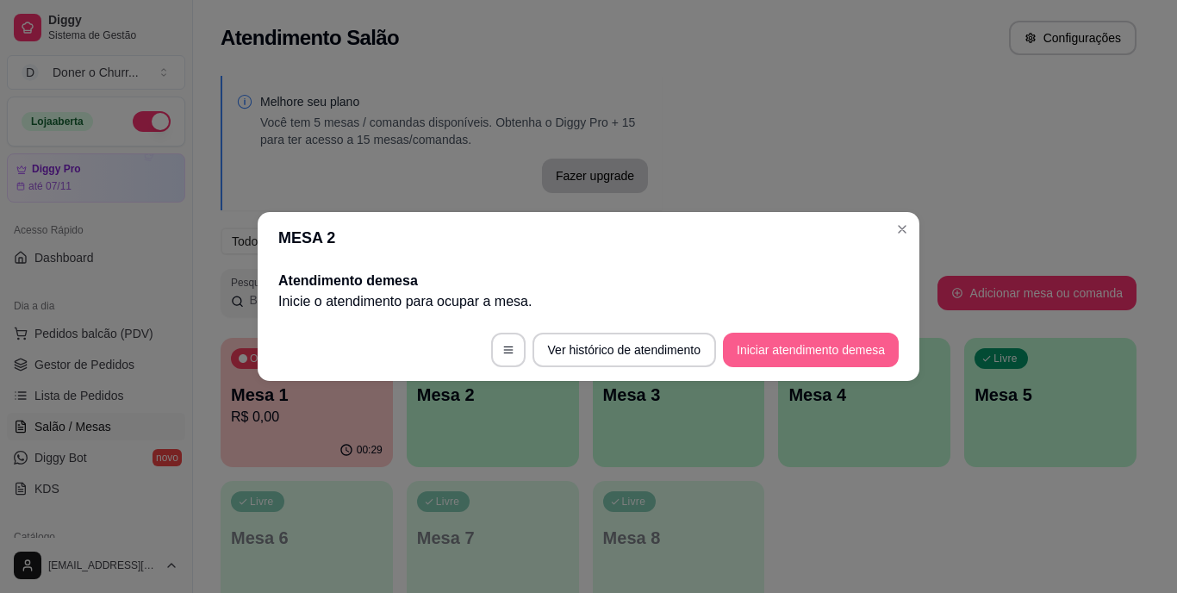
click at [834, 340] on button "Iniciar atendimento de mesa" at bounding box center [811, 350] width 176 height 34
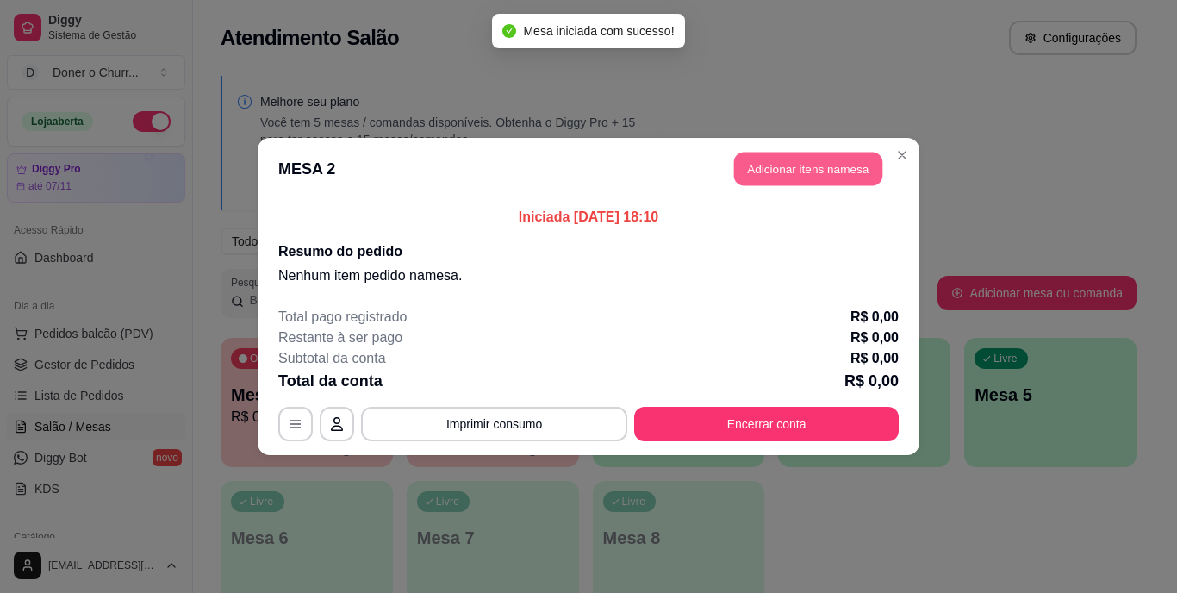
click at [823, 169] on button "Adicionar itens na mesa" at bounding box center [808, 170] width 148 height 34
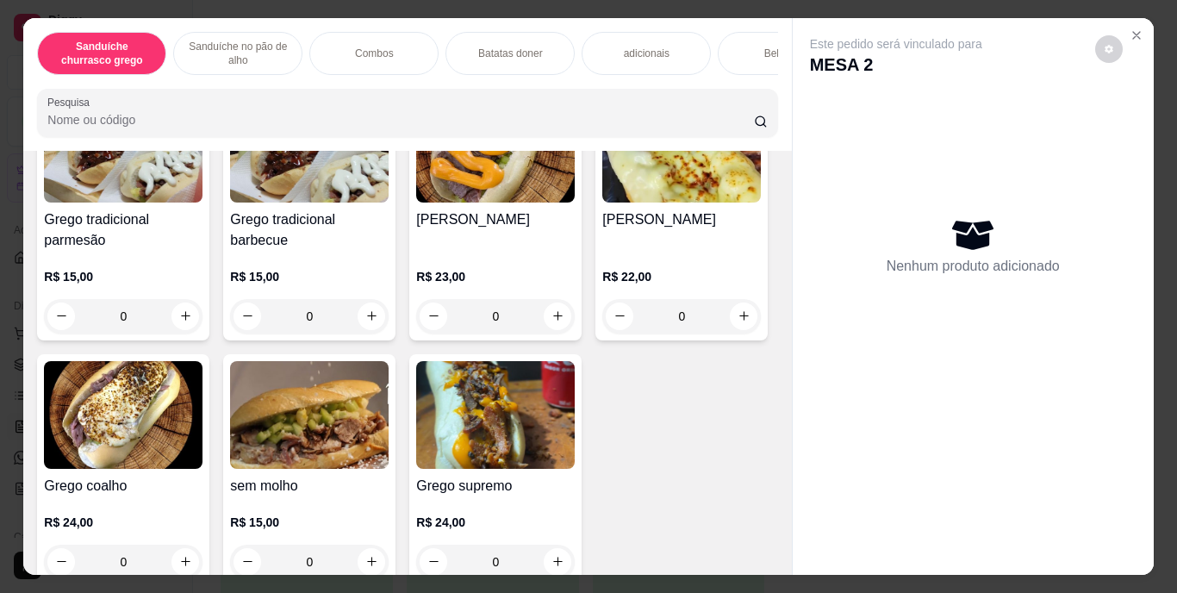
scroll to position [222, 0]
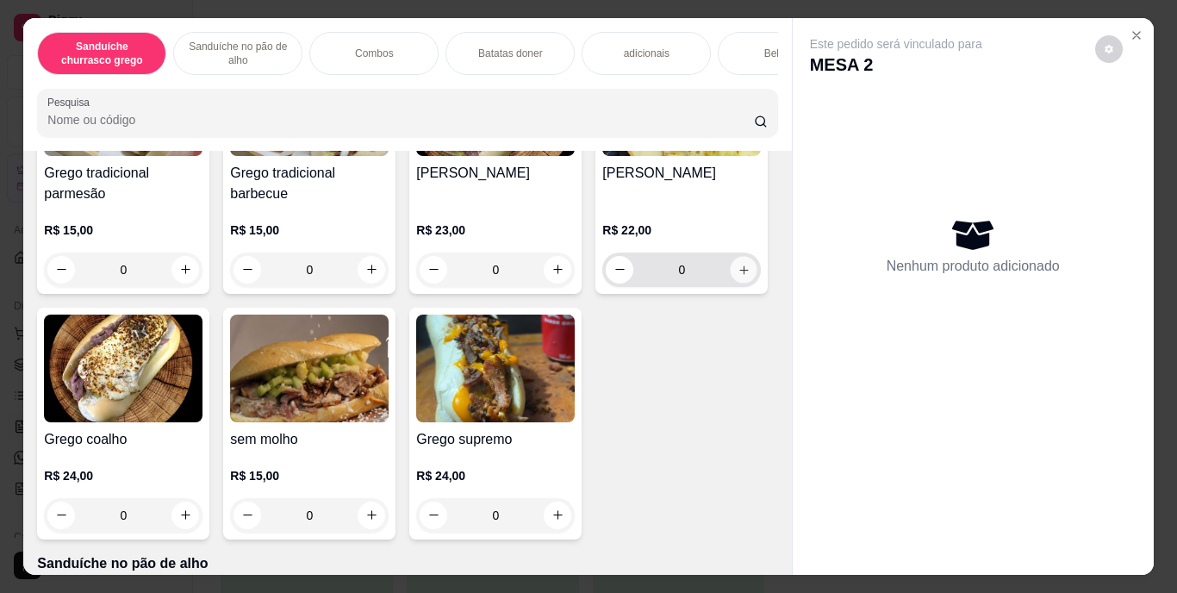
click at [738, 276] on icon "increase-product-quantity" at bounding box center [744, 269] width 13 height 13
type input "1"
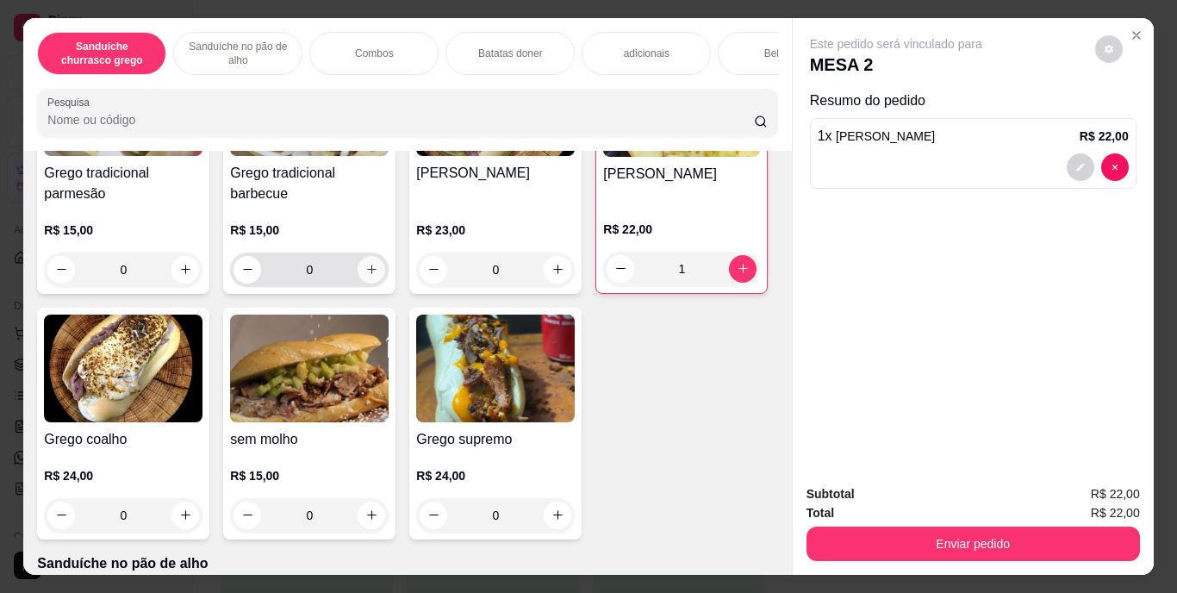
click at [365, 276] on icon "increase-product-quantity" at bounding box center [371, 269] width 13 height 13
type input "1"
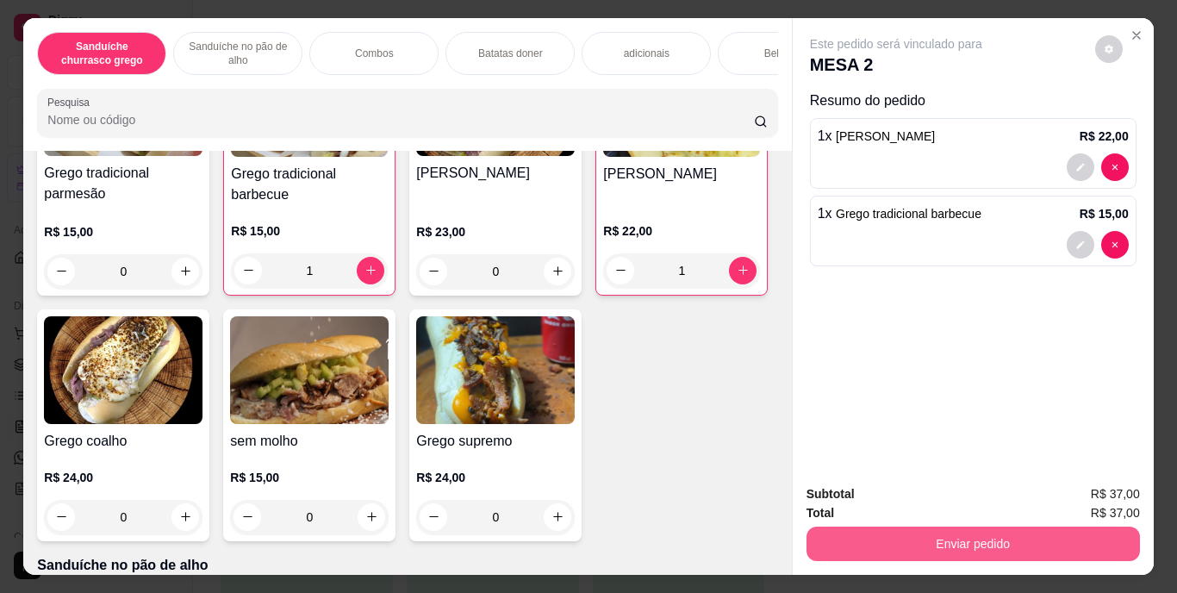
click at [965, 541] on button "Enviar pedido" at bounding box center [974, 544] width 334 height 34
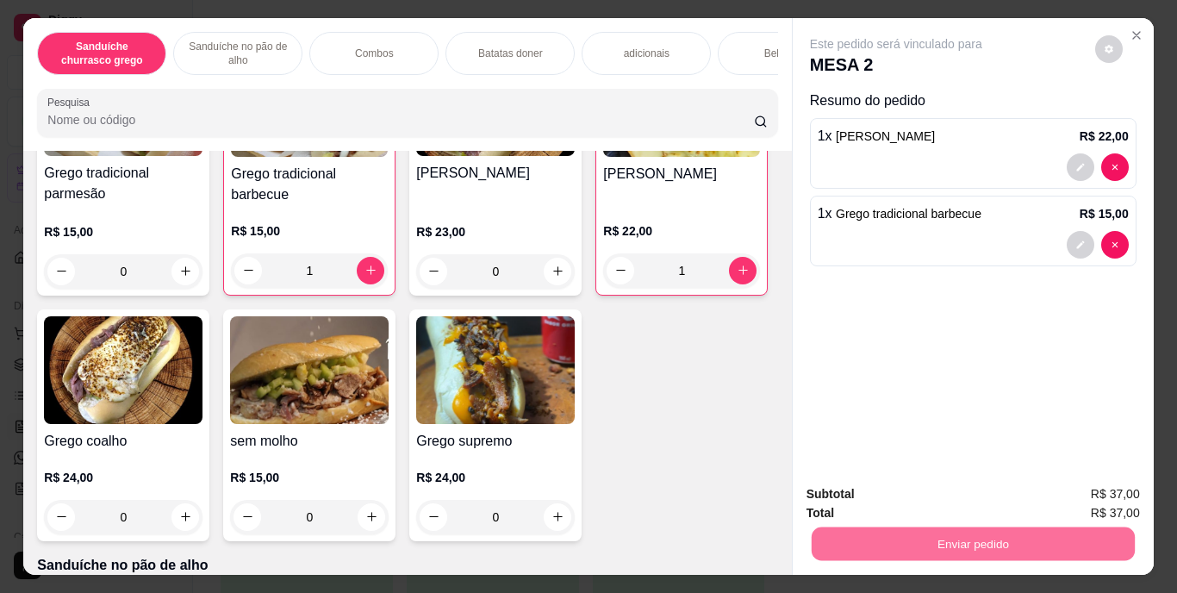
click at [950, 343] on div "Este pedido será vinculado para MESA 2 Resumo do pedido 1 x Grego mussarela R$ …" at bounding box center [973, 244] width 361 height 453
click at [947, 537] on button "Enviar pedido" at bounding box center [972, 545] width 323 height 34
click at [1072, 490] on button "Enviar pedido" at bounding box center [1095, 495] width 95 height 32
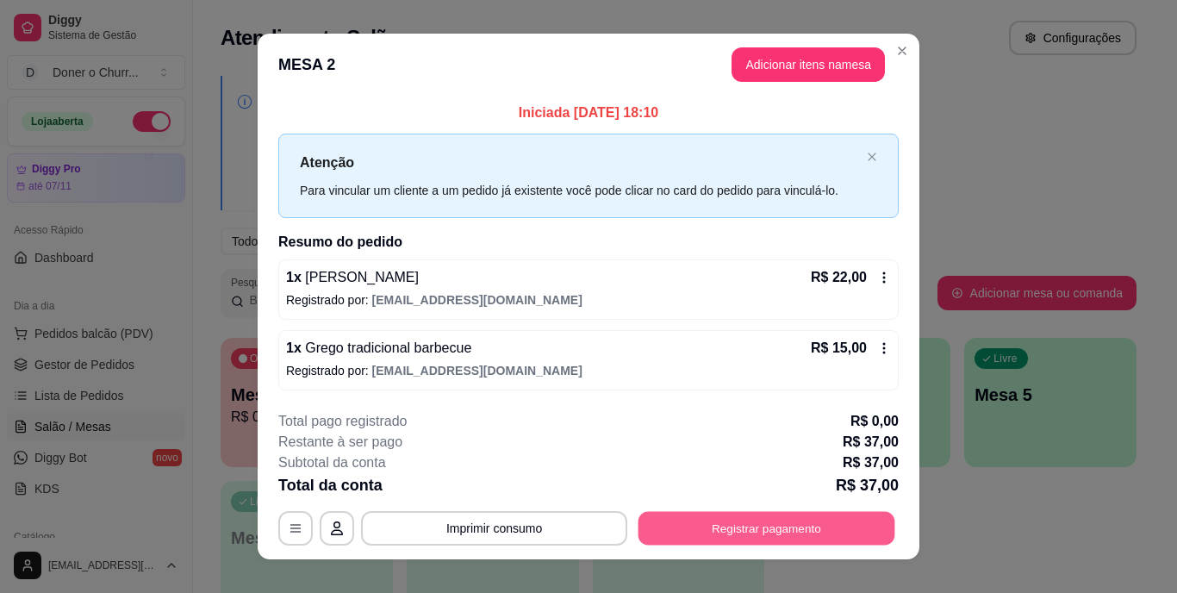
click at [818, 521] on button "Registrar pagamento" at bounding box center [767, 528] width 257 height 34
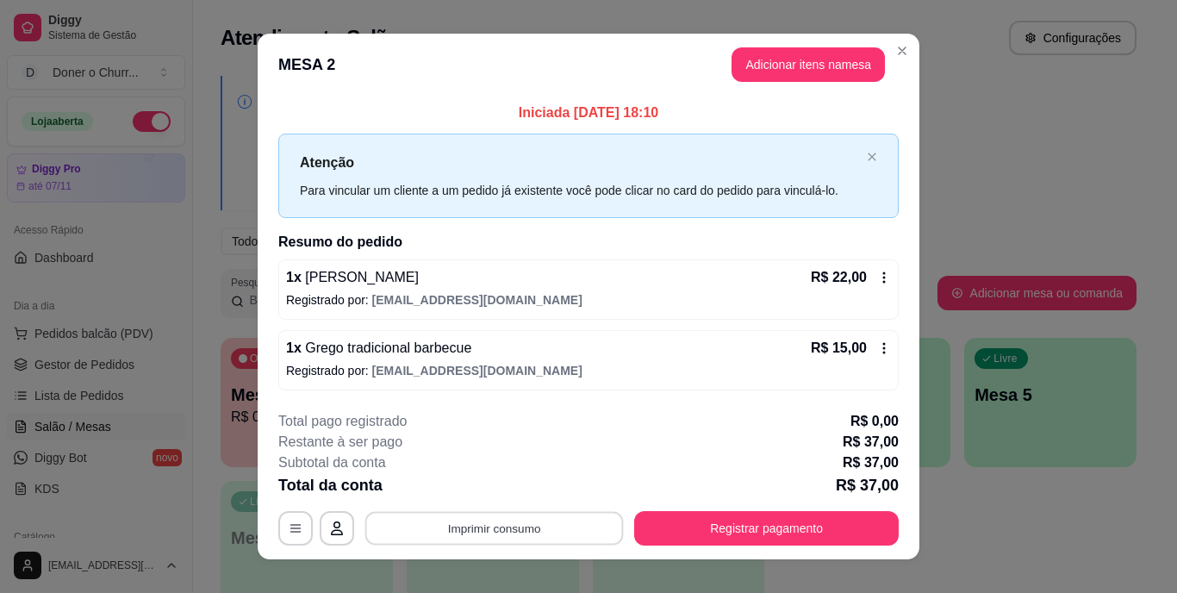
click at [549, 521] on button "Imprimir consumo" at bounding box center [494, 528] width 259 height 34
click at [519, 488] on button "IMPRESSORA" at bounding box center [493, 488] width 121 height 27
click at [503, 529] on button "Imprimir consumo" at bounding box center [494, 528] width 259 height 34
click at [454, 487] on button "IMPRESSORA" at bounding box center [493, 488] width 121 height 27
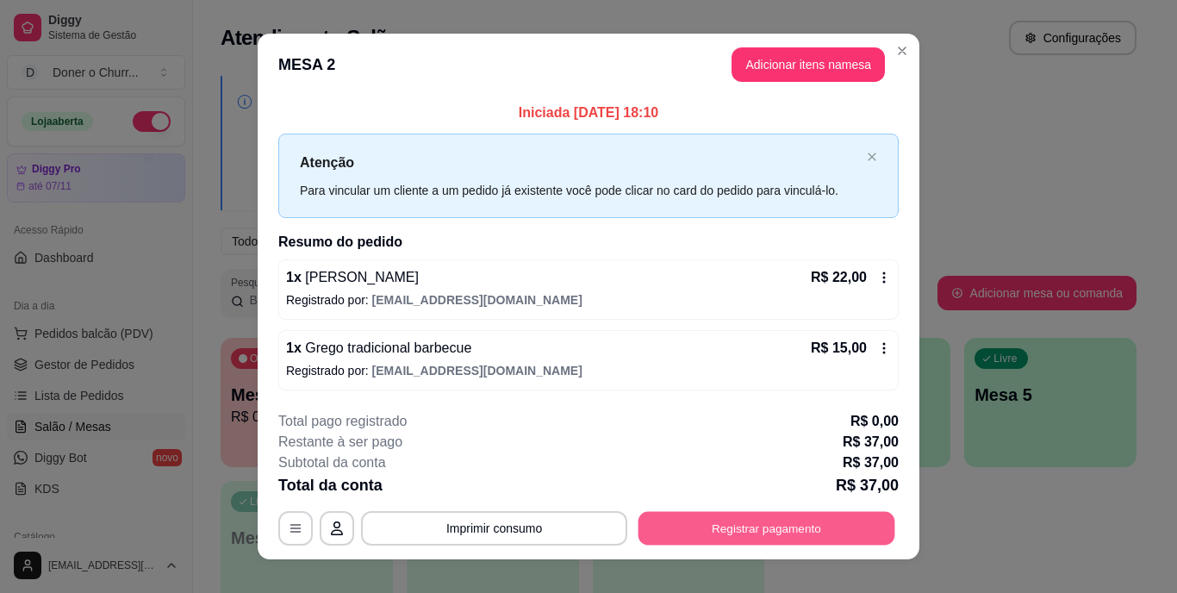
click at [680, 524] on button "Registrar pagamento" at bounding box center [767, 528] width 257 height 34
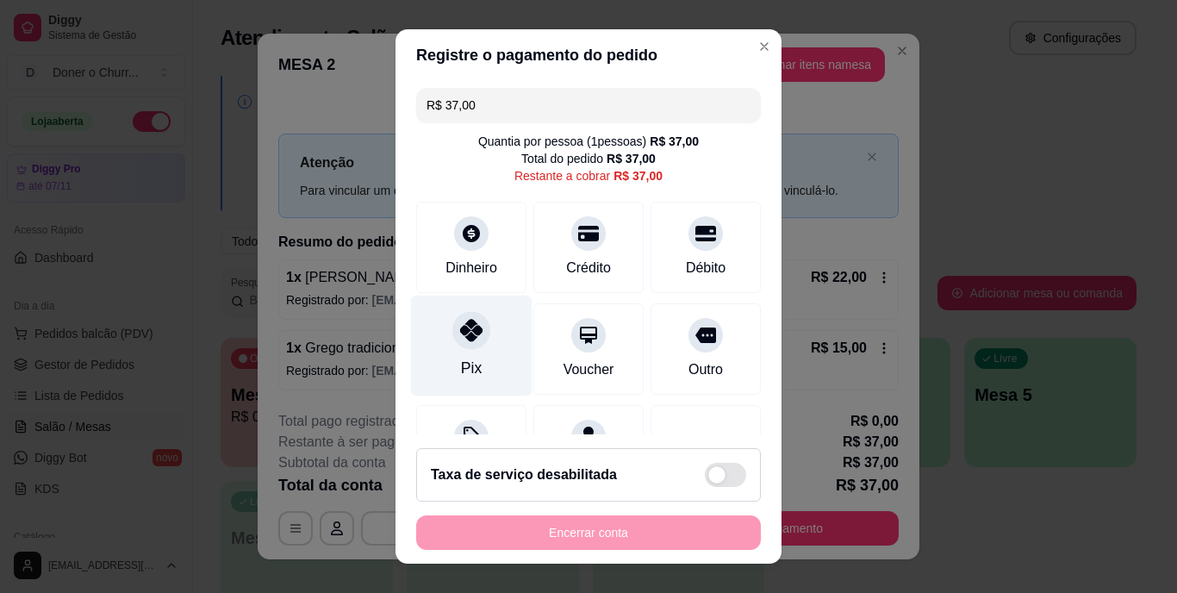
click at [474, 358] on div "Pix" at bounding box center [472, 346] width 122 height 101
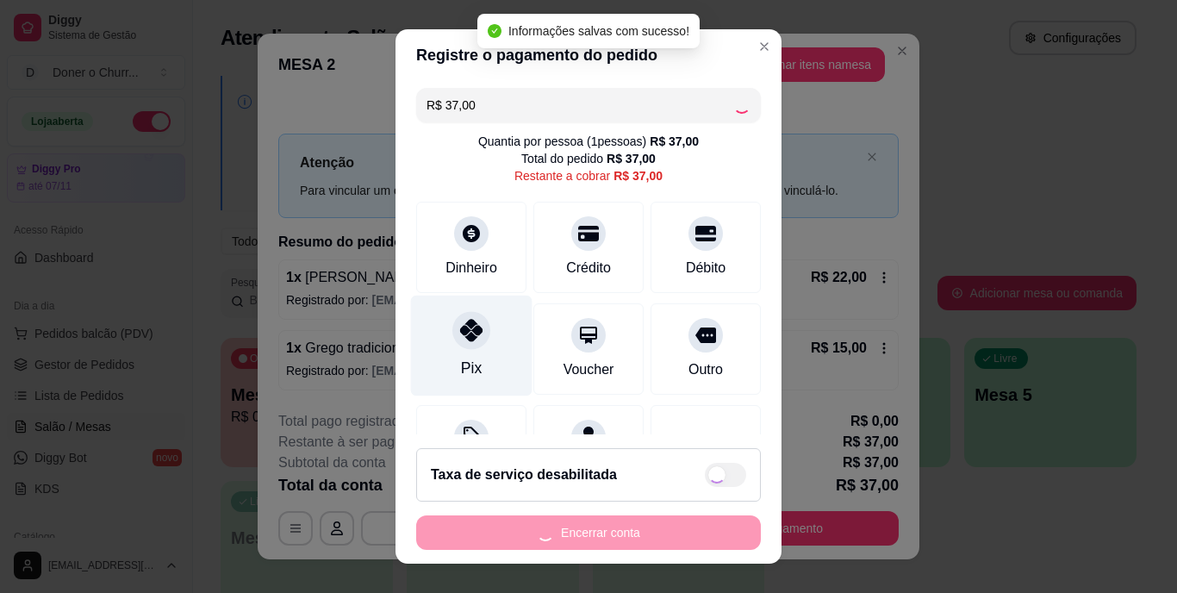
type input "R$ 0,00"
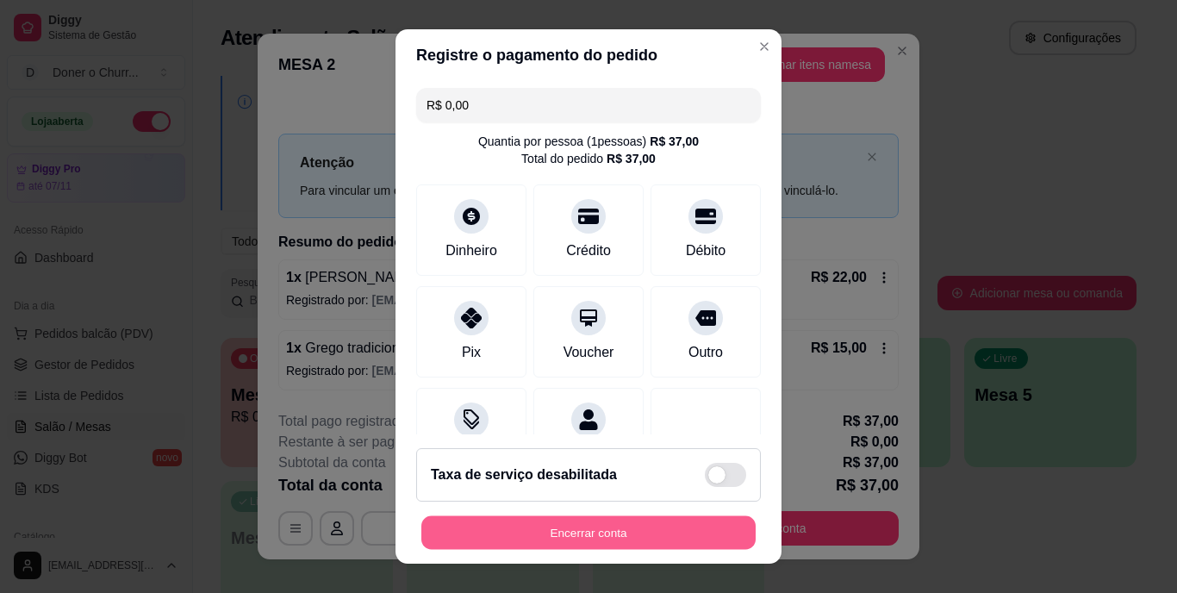
click at [509, 539] on button "Encerrar conta" at bounding box center [588, 532] width 334 height 34
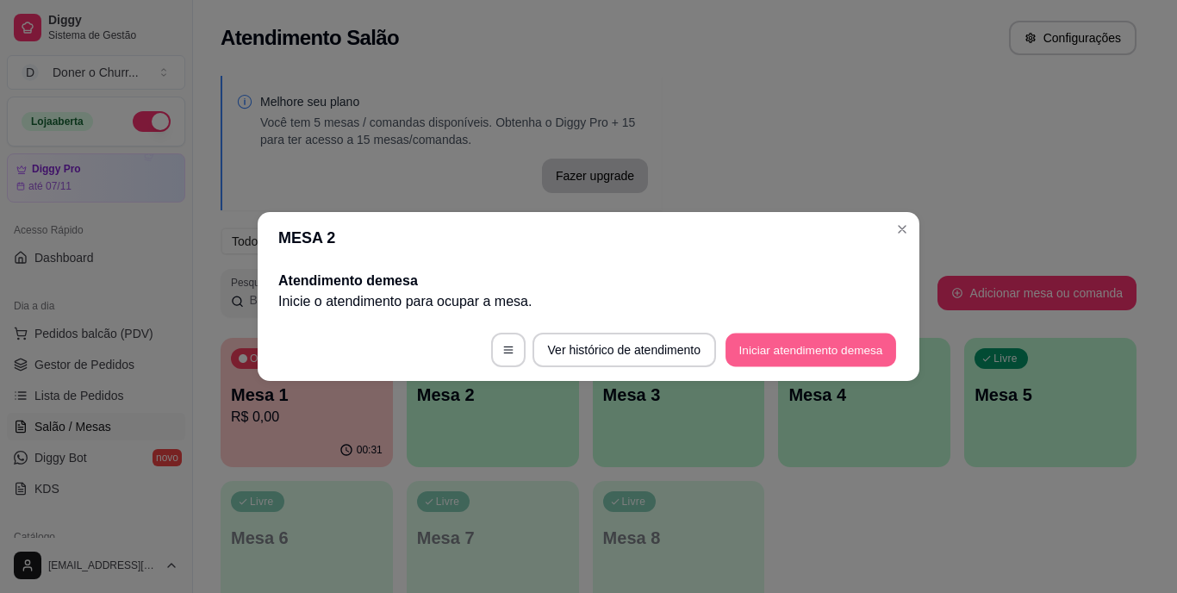
click at [812, 347] on button "Iniciar atendimento de mesa" at bounding box center [811, 351] width 171 height 34
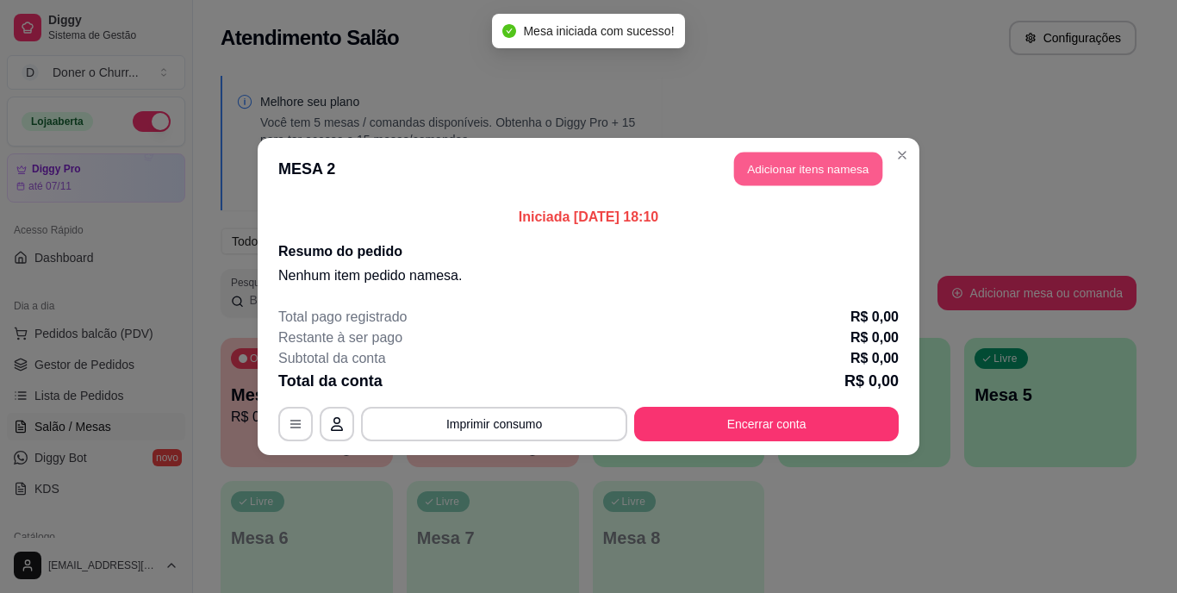
click at [802, 170] on button "Adicionar itens na mesa" at bounding box center [808, 170] width 148 height 34
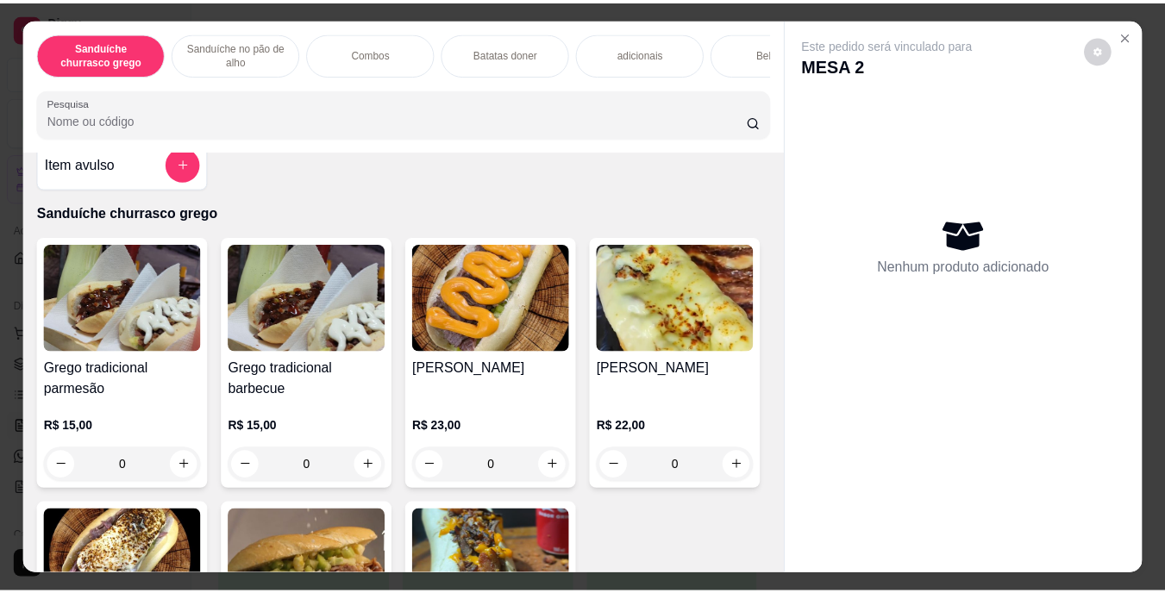
scroll to position [0, 0]
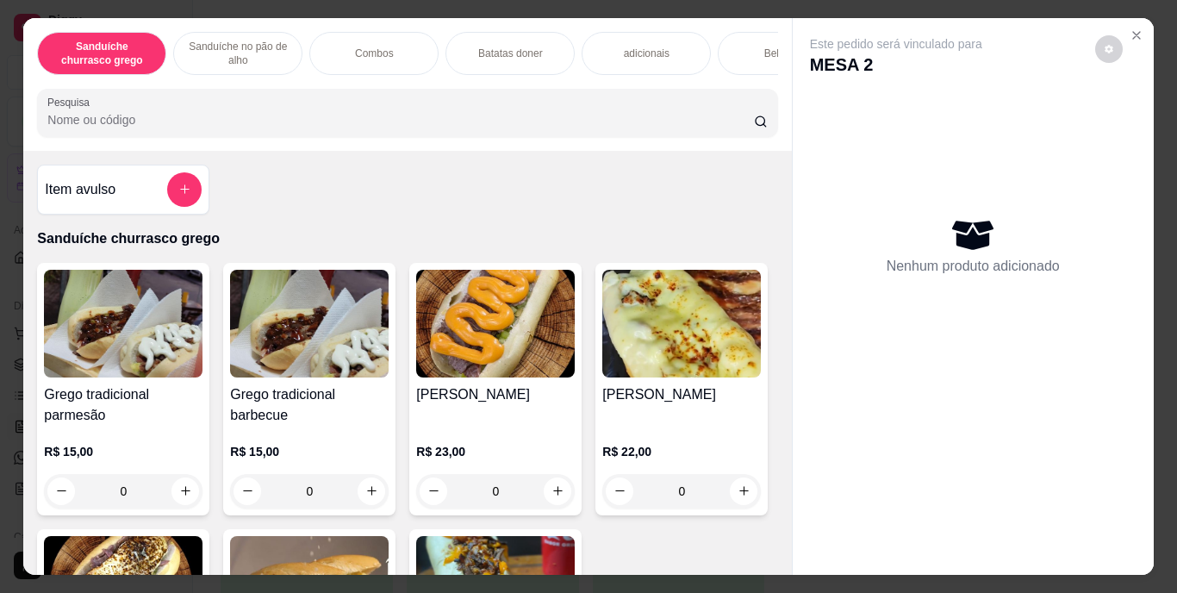
click at [601, 224] on div "Item avulso Sanduíche churrasco grego Grego tradicional parmesão R$ 15,00 0 Gre…" at bounding box center [407, 363] width 768 height 425
click at [1130, 28] on icon "Close" at bounding box center [1137, 35] width 14 height 14
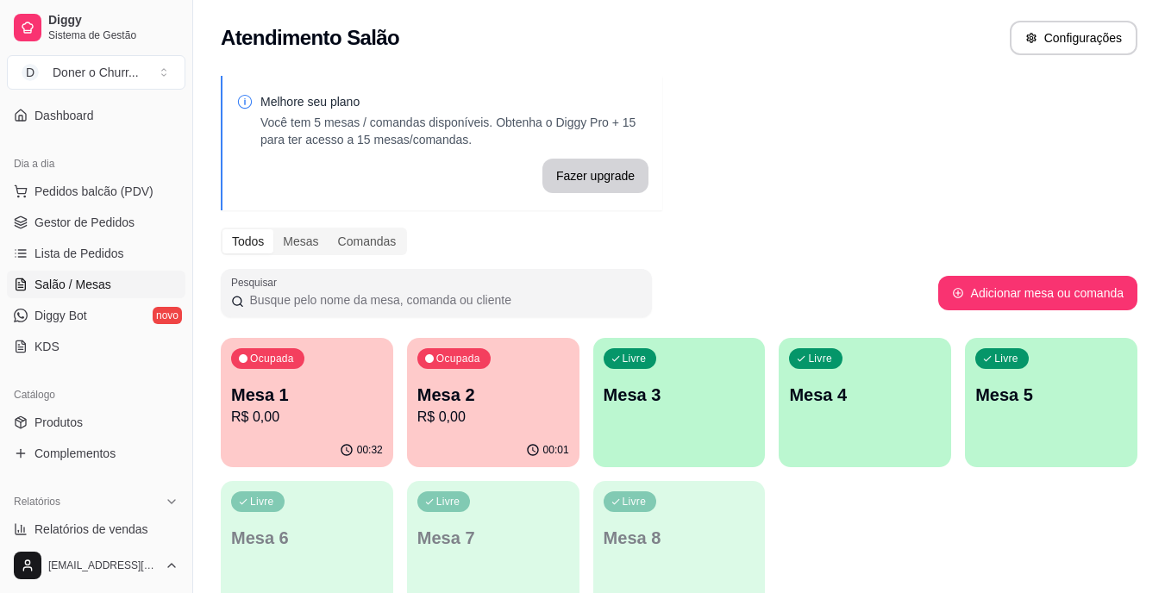
scroll to position [288, 0]
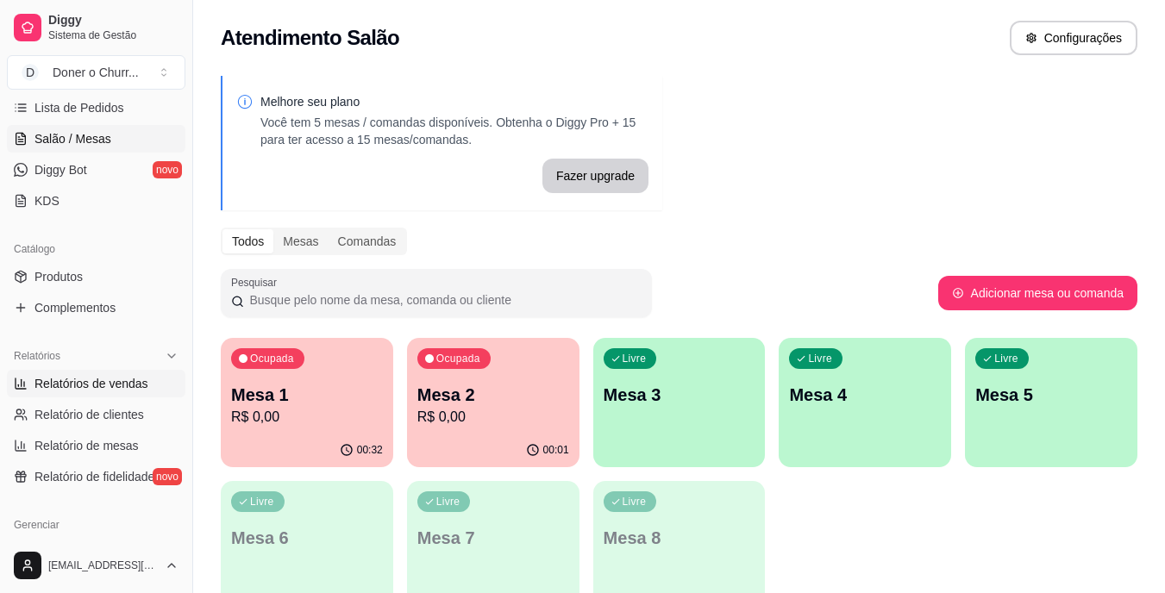
click at [103, 384] on span "Relatórios de vendas" at bounding box center [91, 383] width 114 height 17
select select "ALL"
select select "0"
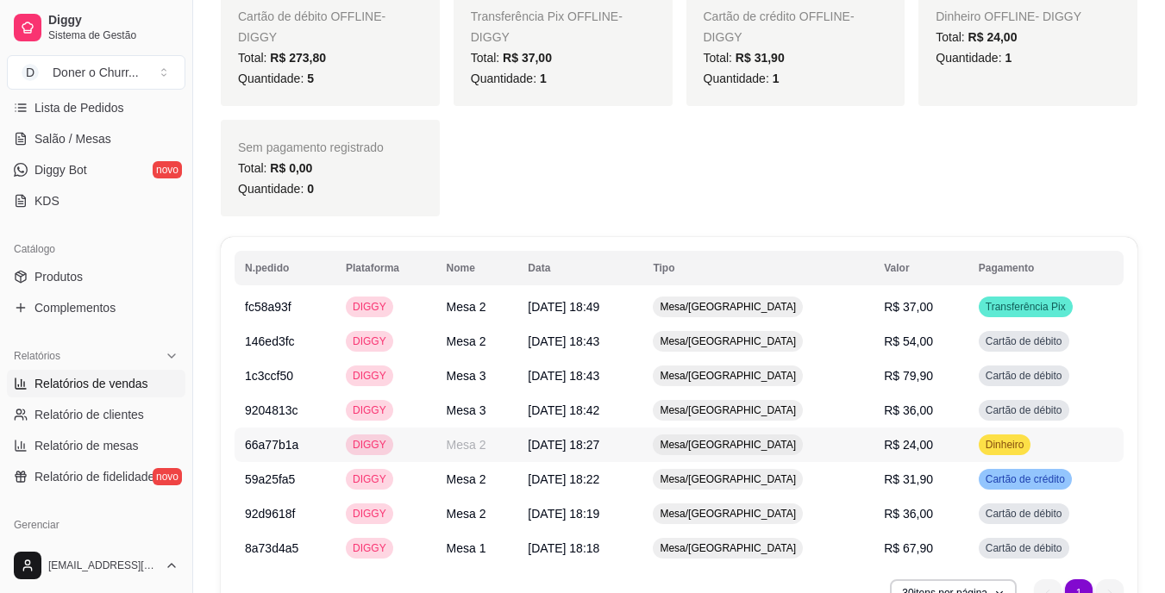
scroll to position [867, 0]
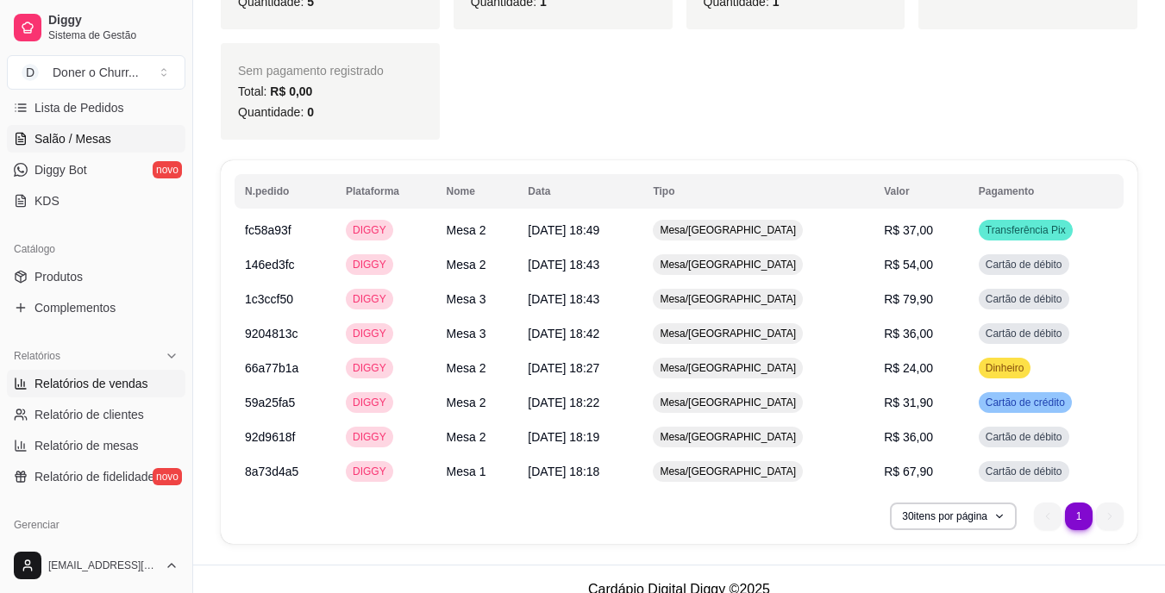
click at [88, 141] on span "Salão / Mesas" at bounding box center [72, 138] width 77 height 17
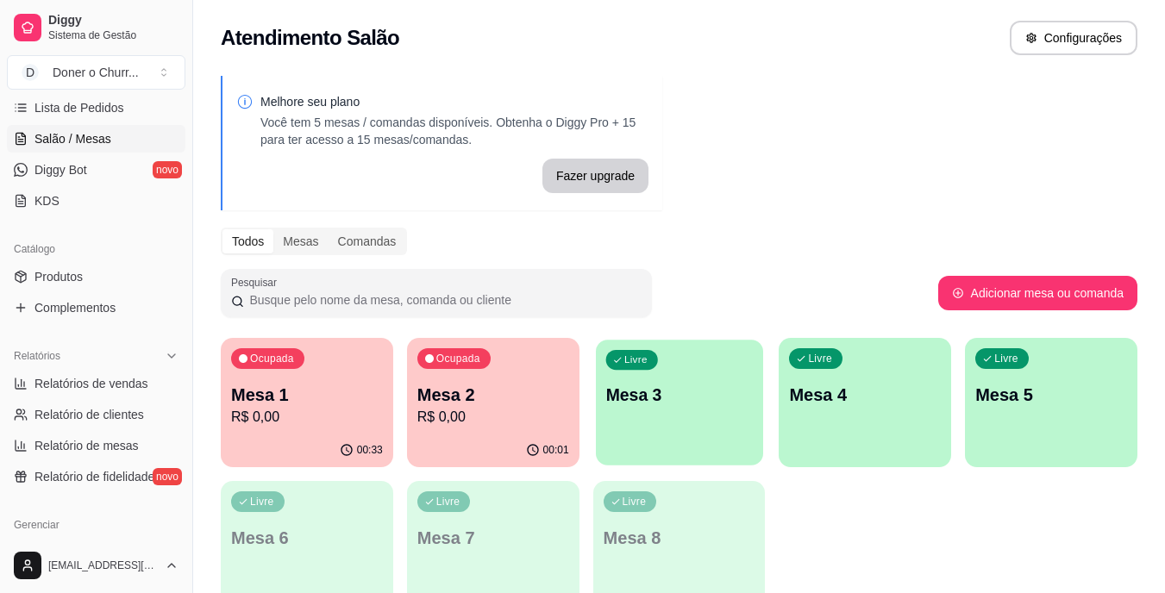
click at [697, 403] on p "Mesa 3" at bounding box center [678, 395] width 147 height 23
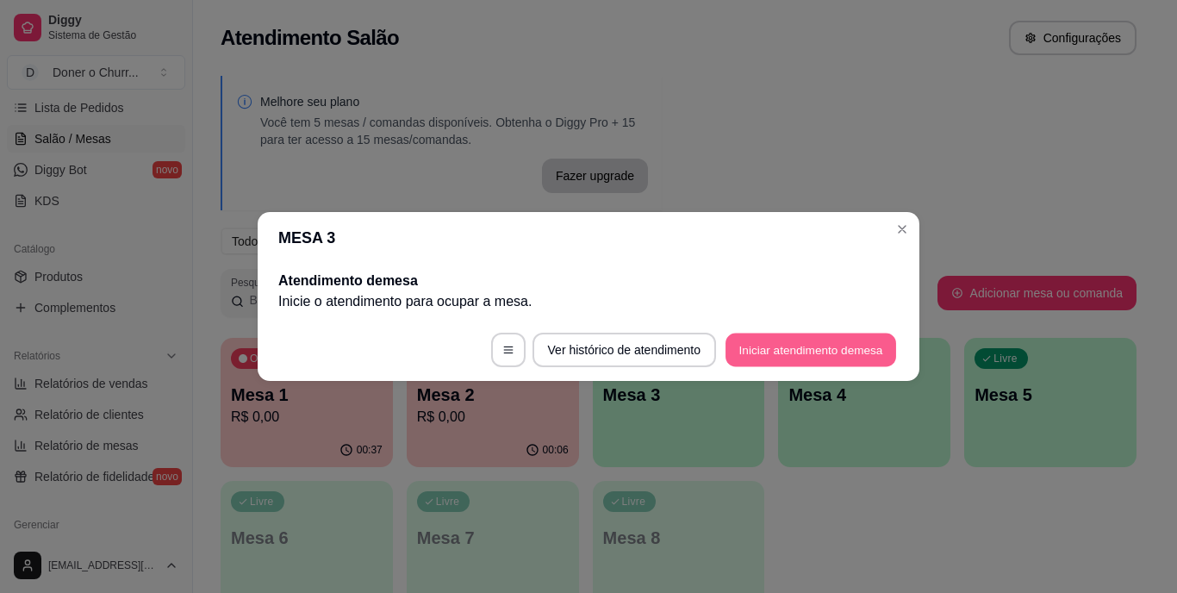
click at [754, 355] on button "Iniciar atendimento de mesa" at bounding box center [811, 351] width 171 height 34
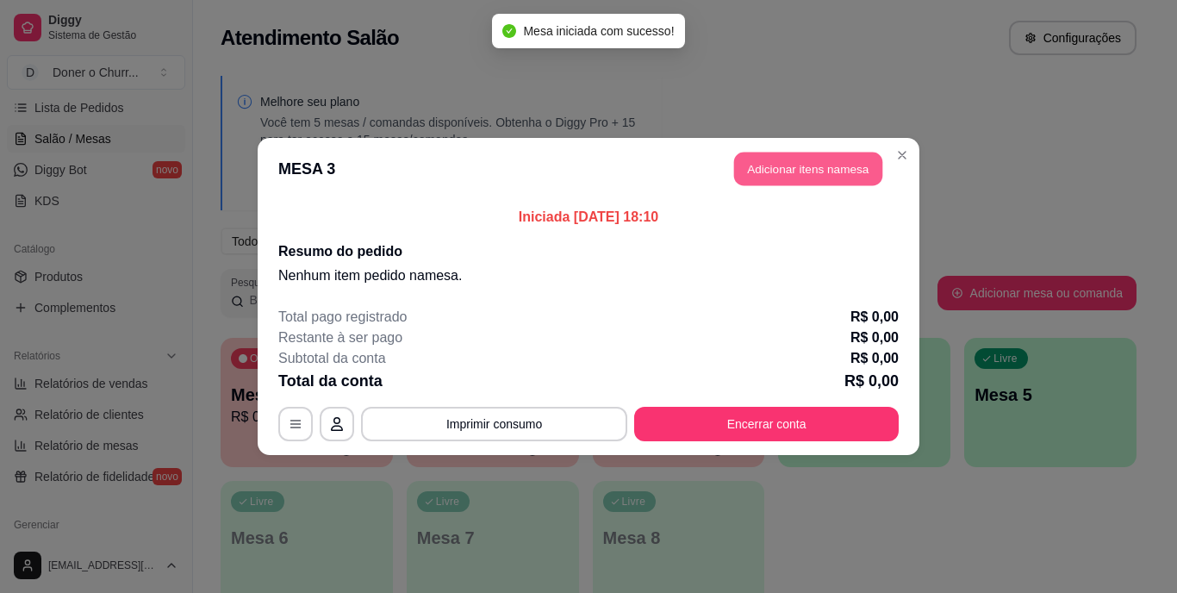
click at [768, 175] on button "Adicionar itens na mesa" at bounding box center [808, 170] width 148 height 34
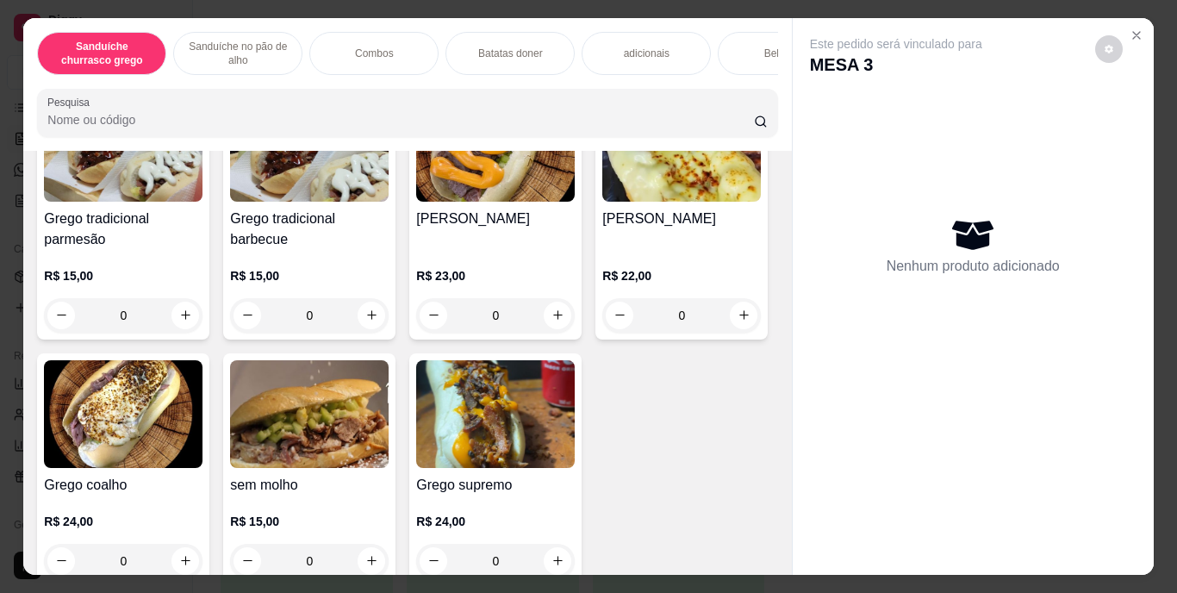
scroll to position [206, 0]
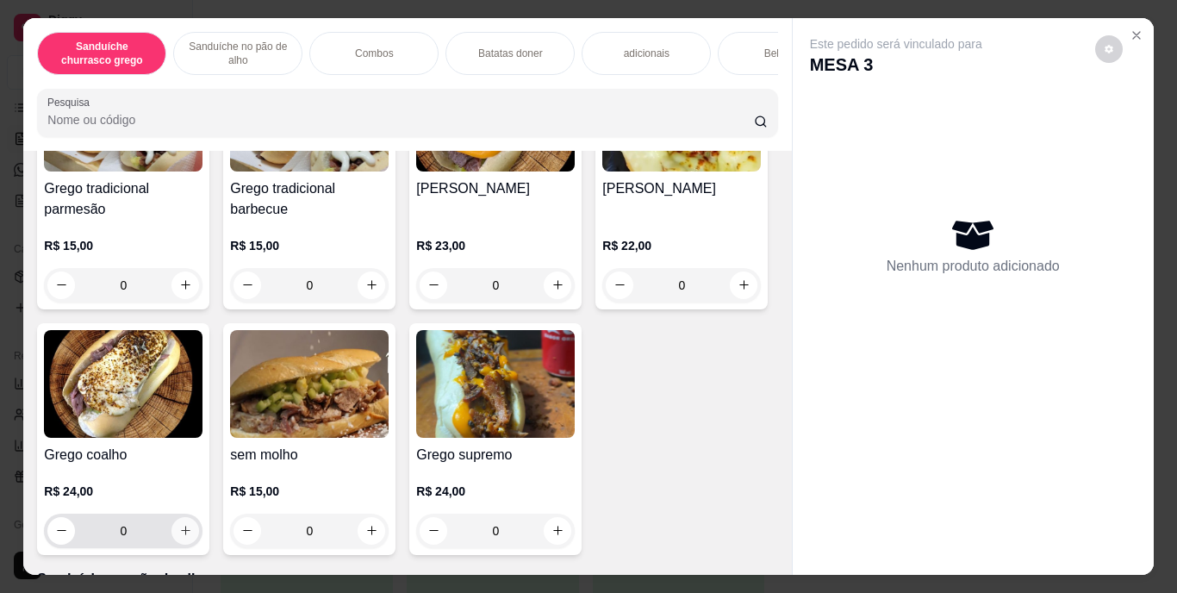
click at [192, 537] on icon "increase-product-quantity" at bounding box center [185, 530] width 13 height 13
type input "1"
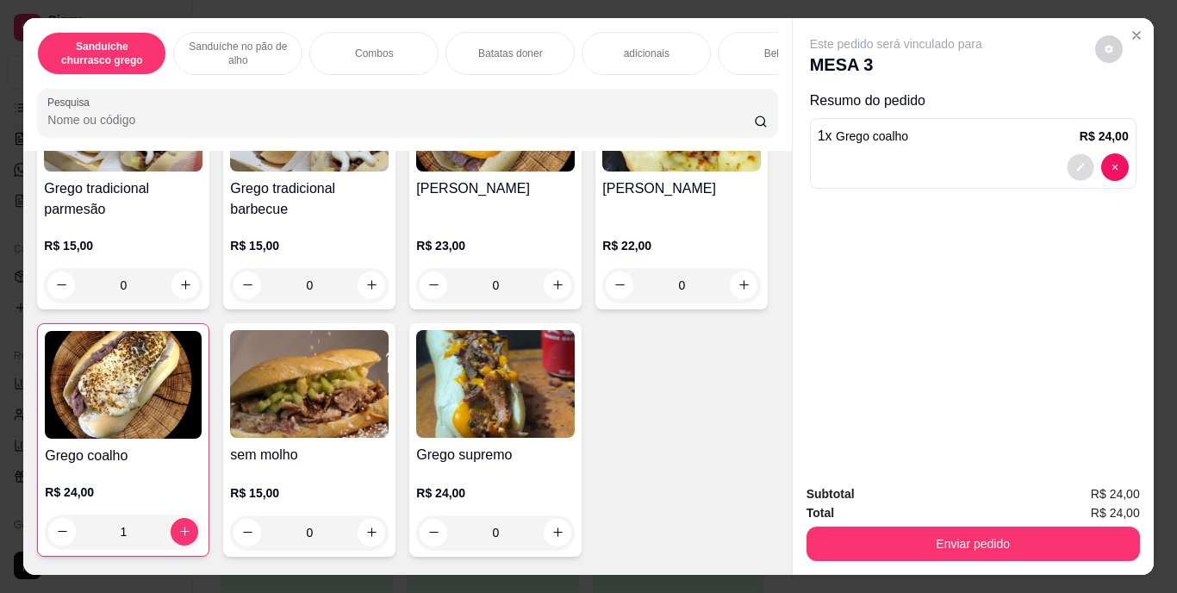
click at [1067, 164] on button "decrease-product-quantity" at bounding box center [1080, 166] width 27 height 27
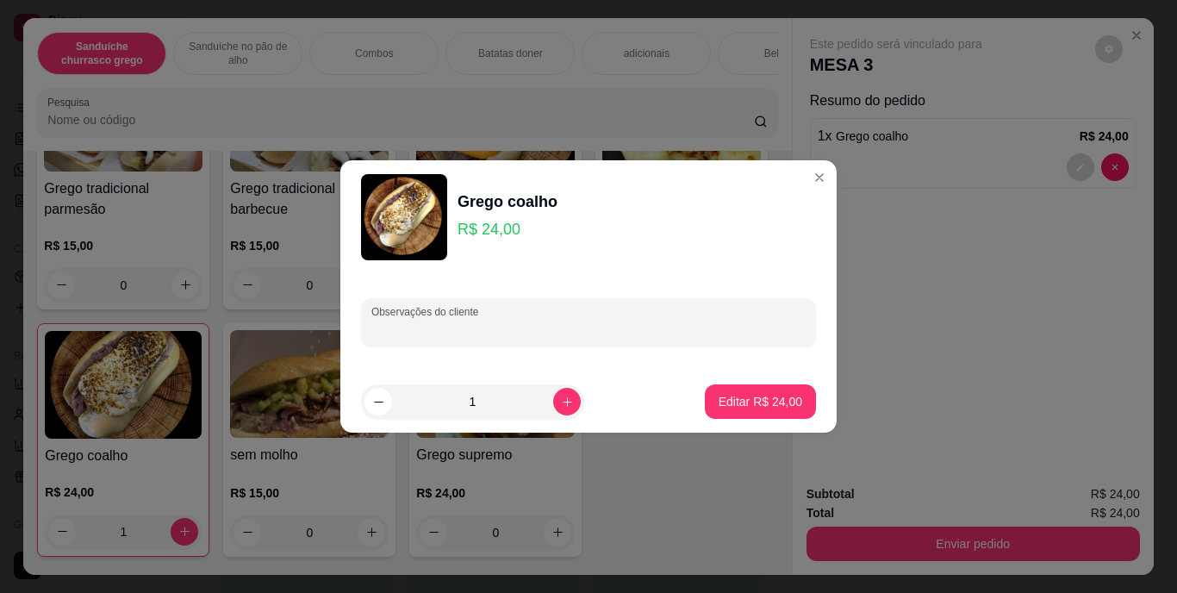
click at [722, 321] on input "Observações do cliente" at bounding box center [589, 329] width 434 height 17
type input "s vinagrete"
click at [765, 402] on p "Editar R$ 24,00" at bounding box center [760, 401] width 81 height 16
type input "0"
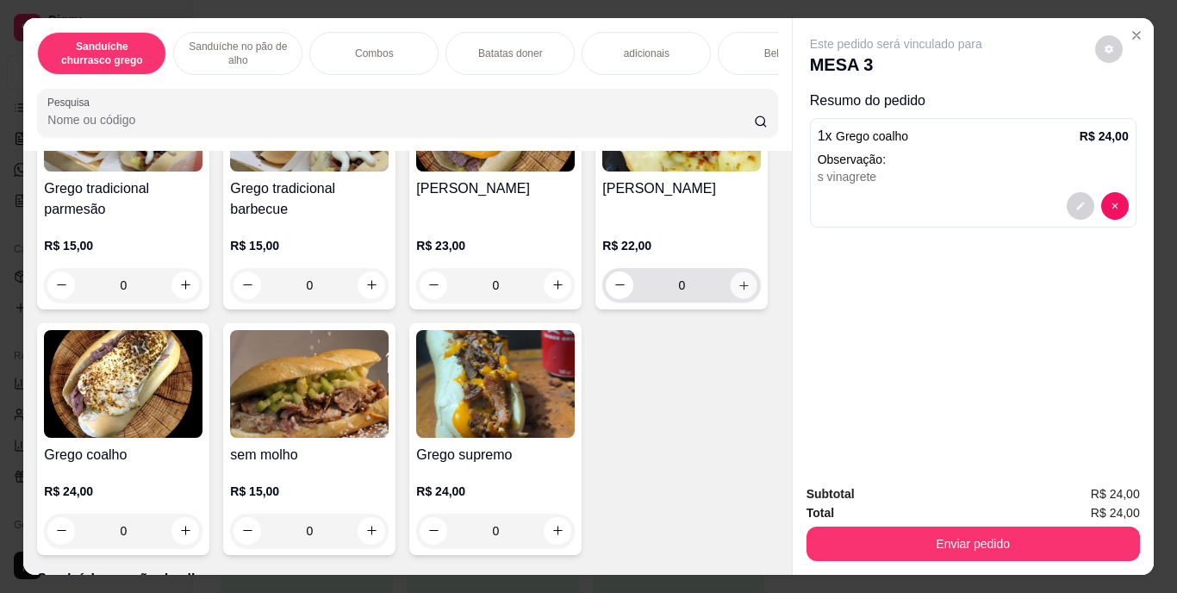
click at [731, 298] on button "increase-product-quantity" at bounding box center [744, 285] width 27 height 27
type input "1"
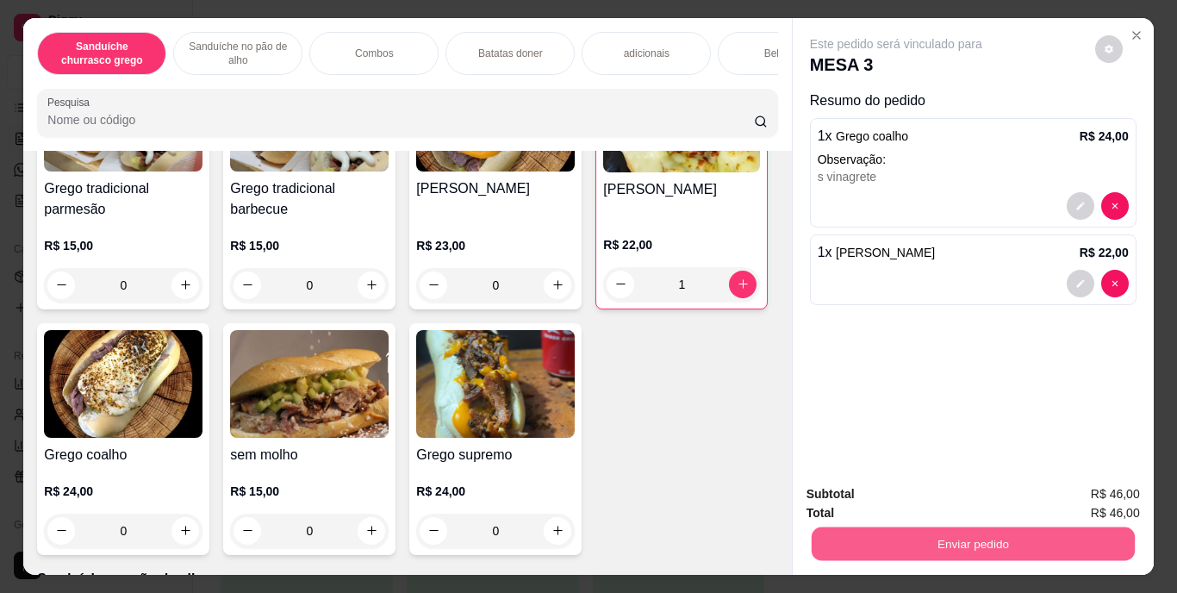
click at [899, 528] on button "Enviar pedido" at bounding box center [972, 545] width 323 height 34
click at [1102, 483] on button "Enviar pedido" at bounding box center [1095, 495] width 95 height 32
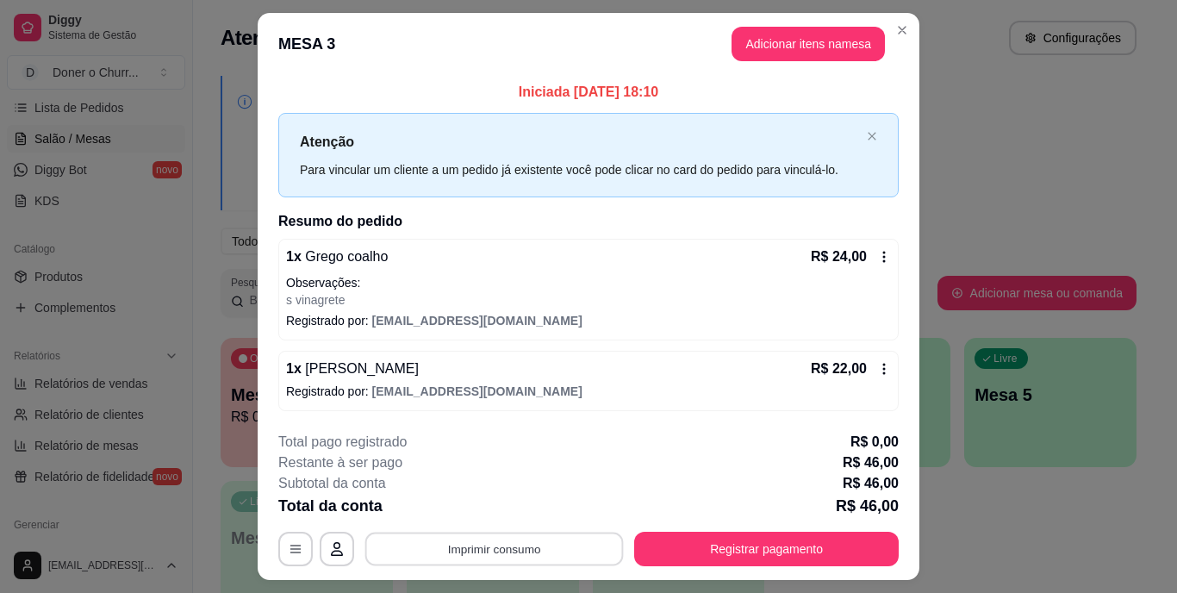
click at [565, 555] on button "Imprimir consumo" at bounding box center [494, 549] width 259 height 34
click at [510, 504] on button "IMPRESSORA" at bounding box center [493, 510] width 125 height 28
click at [510, 504] on div "Escolha a impressora IMPRESSORA" at bounding box center [493, 497] width 142 height 59
click at [503, 550] on button "Imprimir consumo" at bounding box center [494, 549] width 259 height 34
click at [490, 505] on button "IMPRESSORA" at bounding box center [493, 509] width 121 height 27
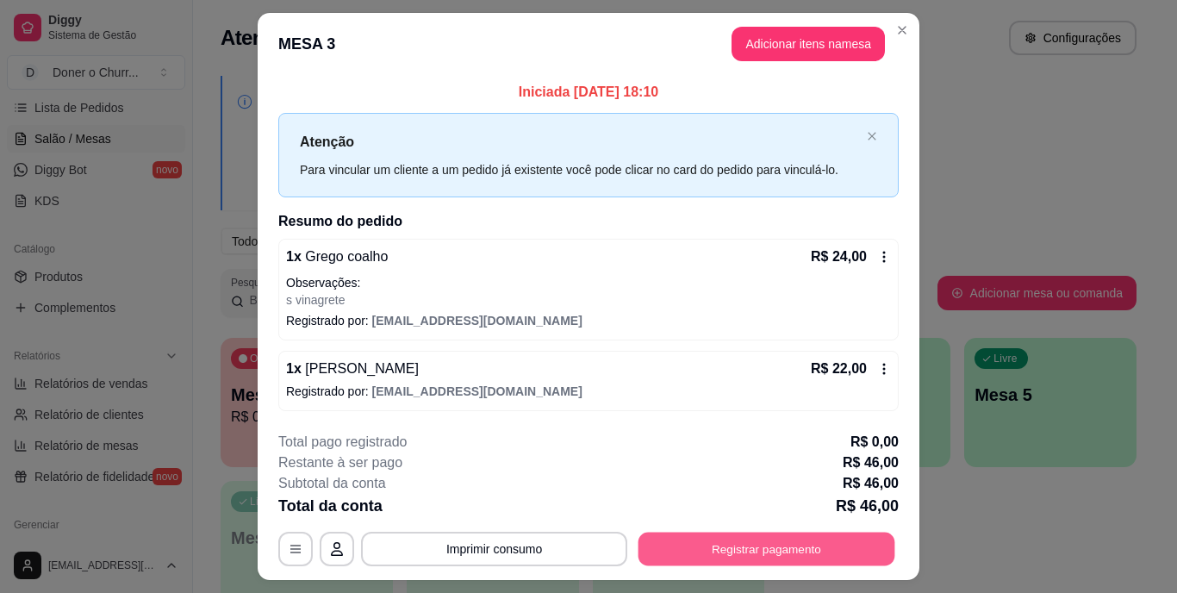
click at [676, 553] on button "Registrar pagamento" at bounding box center [767, 549] width 257 height 34
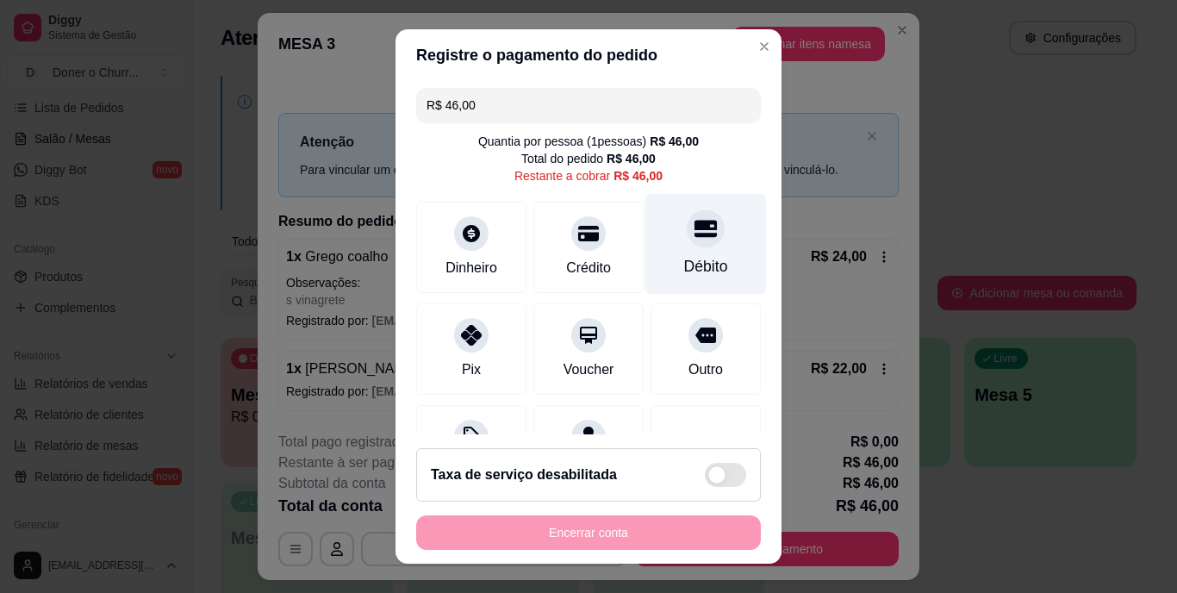
click at [684, 263] on div "Débito" at bounding box center [706, 267] width 44 height 22
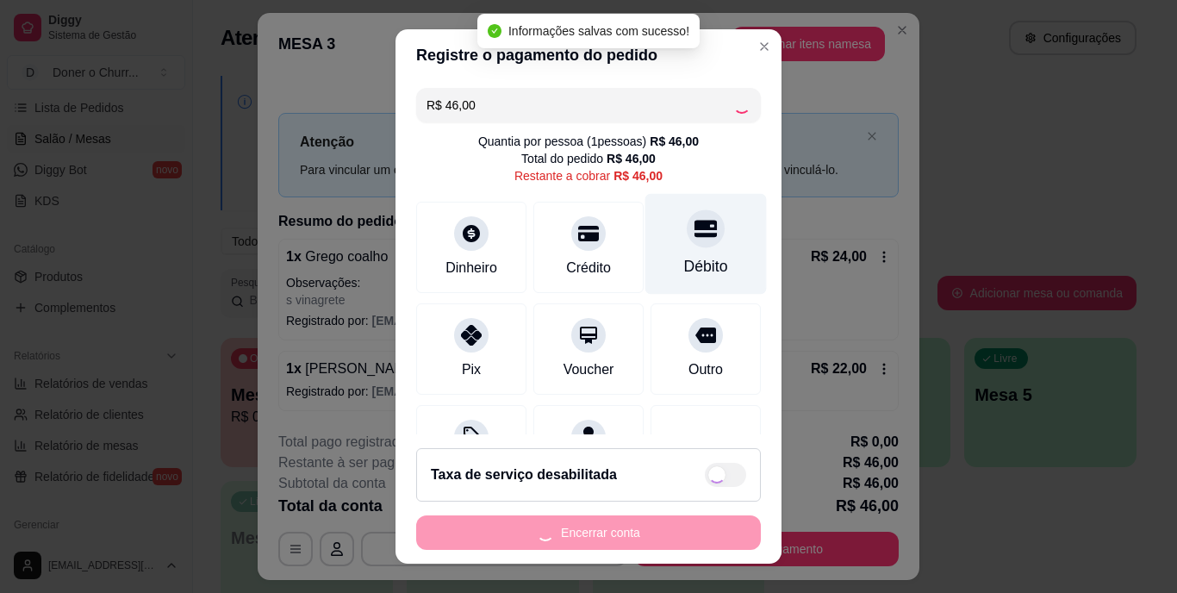
type input "R$ 0,00"
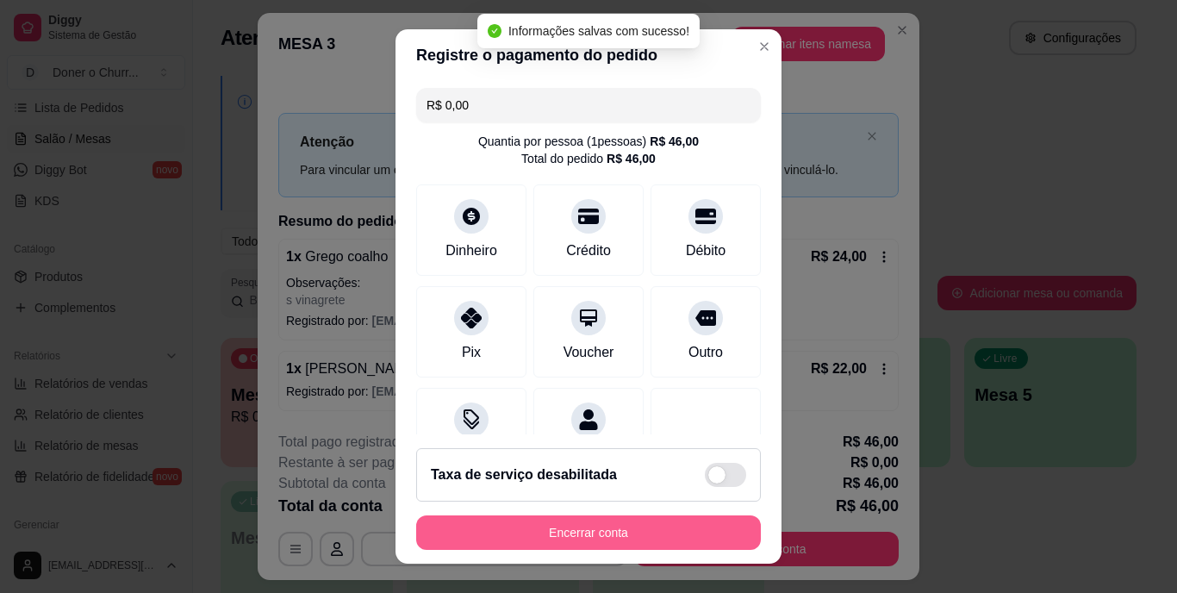
click at [573, 536] on button "Encerrar conta" at bounding box center [588, 532] width 345 height 34
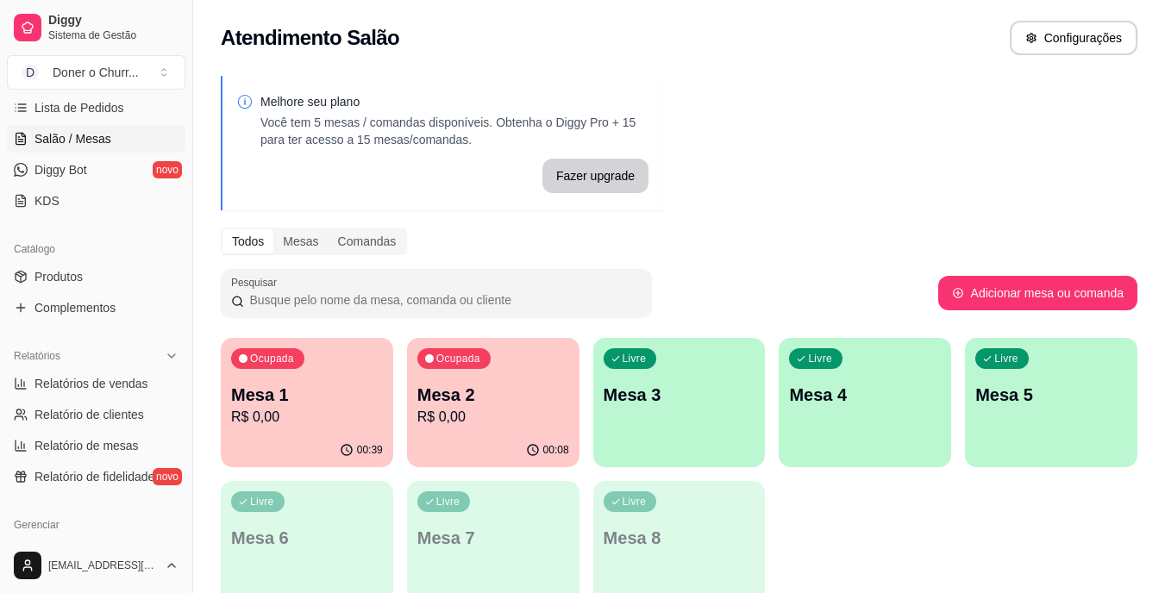
click at [454, 418] on p "R$ 0,00" at bounding box center [493, 417] width 152 height 21
click at [648, 386] on p "Mesa 3" at bounding box center [679, 395] width 152 height 24
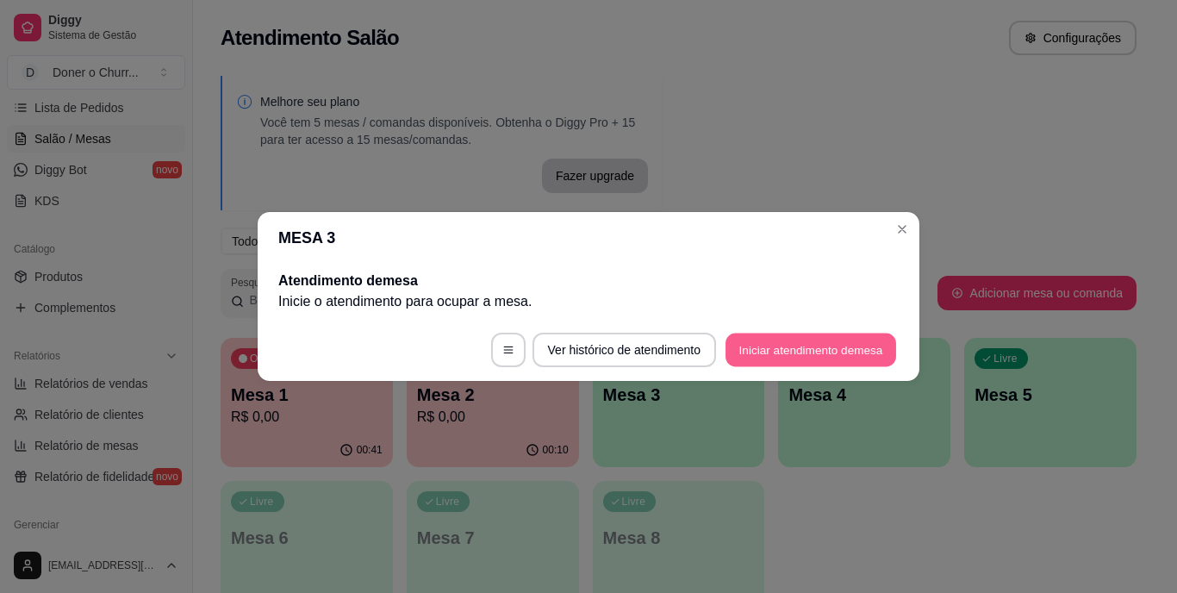
click at [791, 348] on button "Iniciar atendimento de mesa" at bounding box center [811, 351] width 171 height 34
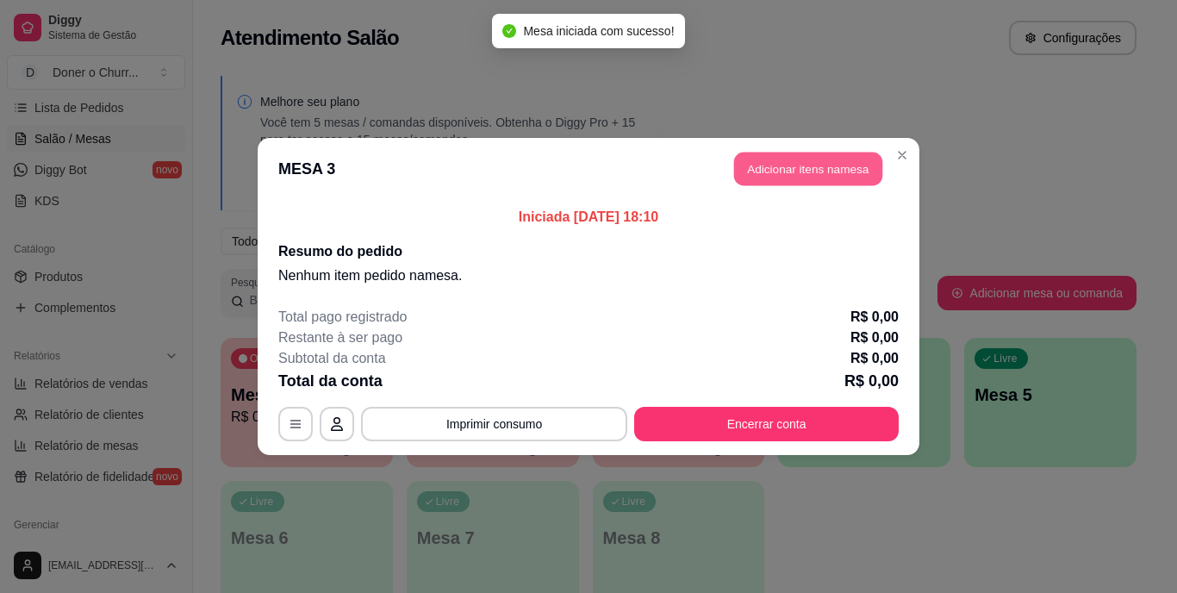
click at [801, 165] on button "Adicionar itens na mesa" at bounding box center [808, 170] width 148 height 34
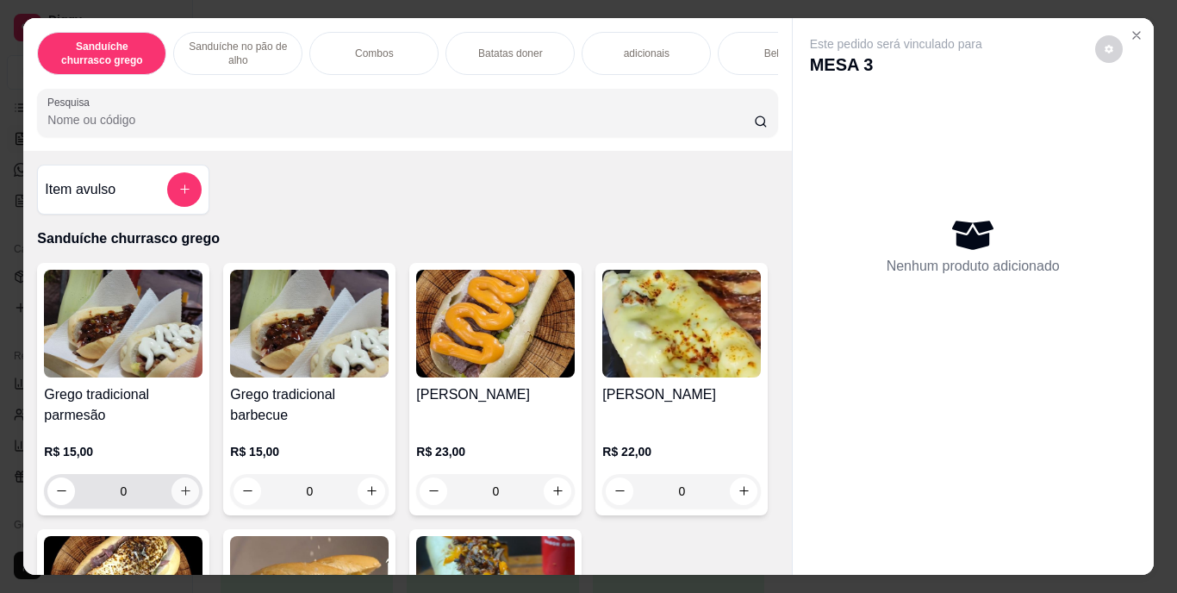
click at [182, 494] on icon "increase-product-quantity" at bounding box center [185, 490] width 13 height 13
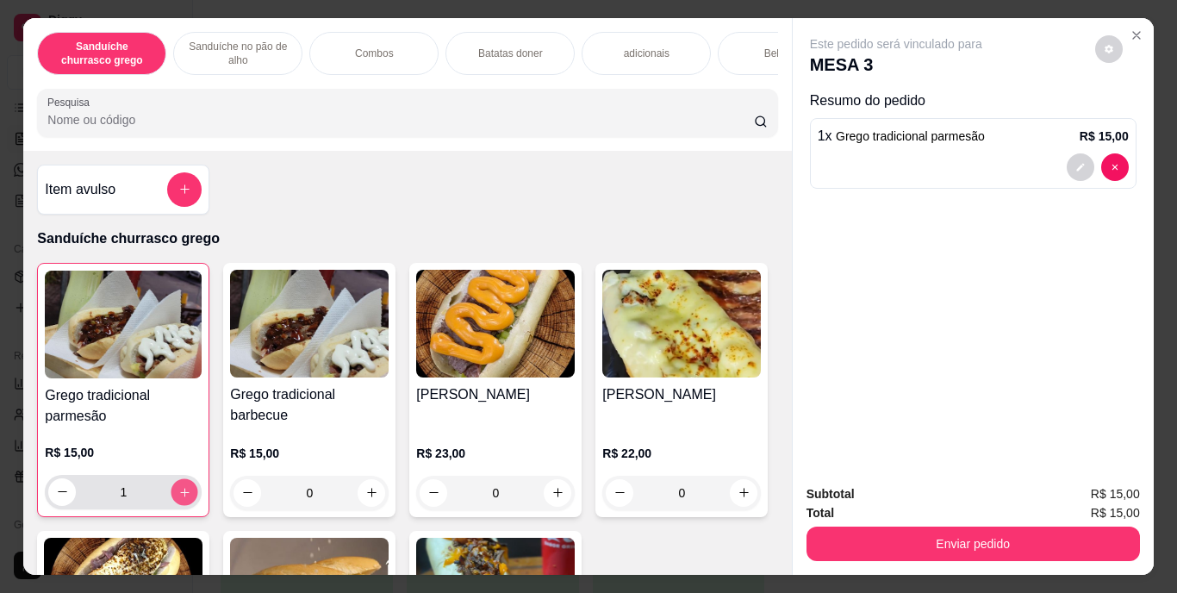
click at [182, 494] on icon "increase-product-quantity" at bounding box center [184, 491] width 13 height 13
type input "2"
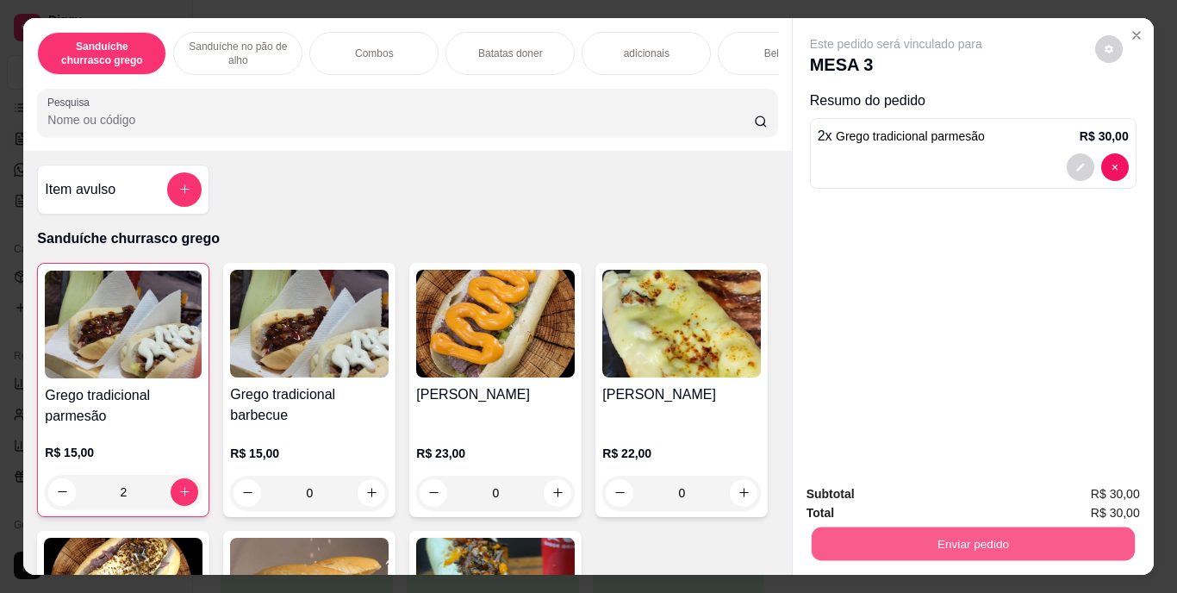
click at [896, 539] on button "Enviar pedido" at bounding box center [972, 545] width 323 height 34
click at [1088, 488] on button "Enviar pedido" at bounding box center [1095, 495] width 95 height 32
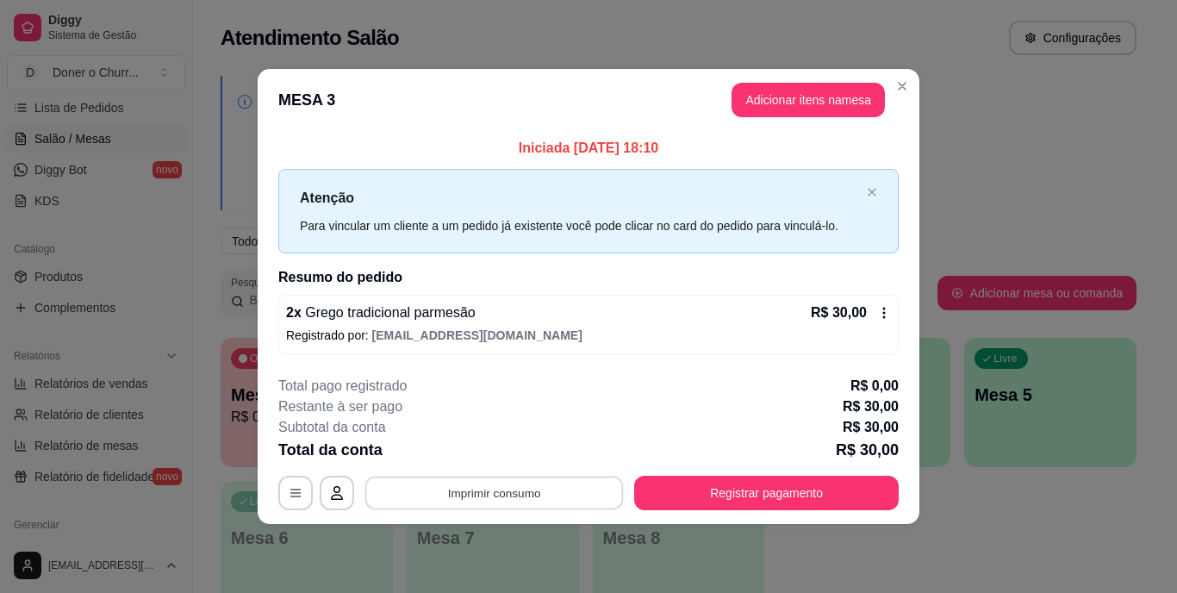
click at [546, 498] on button "Imprimir consumo" at bounding box center [494, 493] width 259 height 34
click at [515, 449] on button "IMPRESSORA" at bounding box center [500, 453] width 121 height 27
click at [501, 496] on button "Imprimir consumo" at bounding box center [494, 493] width 259 height 34
click at [500, 448] on button "IMPRESSORA" at bounding box center [500, 453] width 121 height 27
click at [776, 114] on button "Adicionar itens na mesa" at bounding box center [808, 101] width 148 height 34
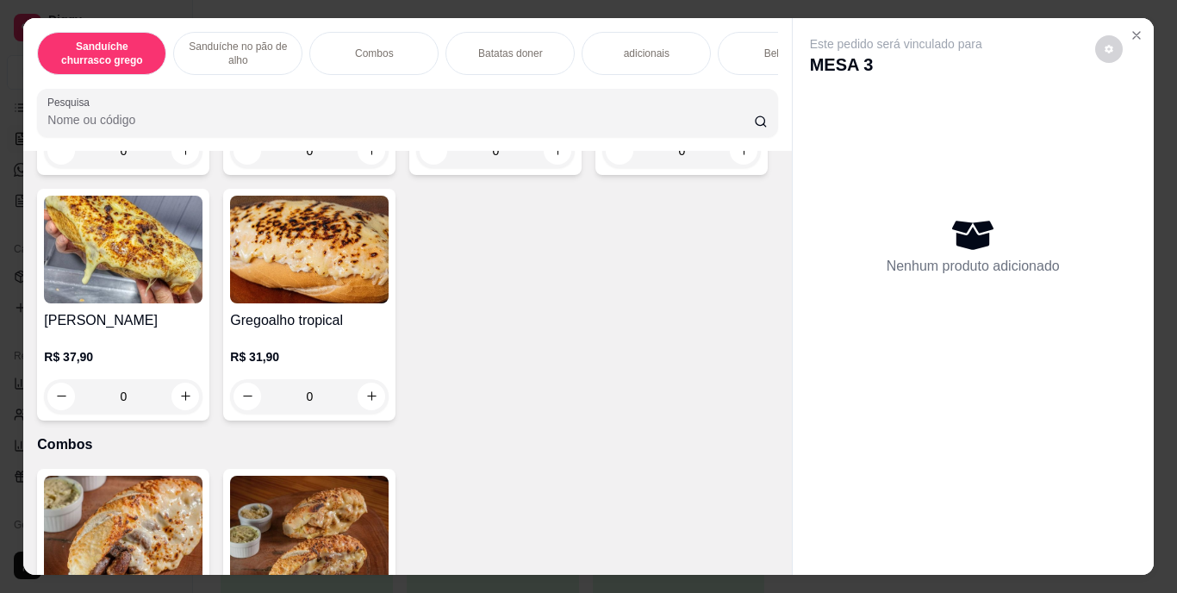
scroll to position [919, 0]
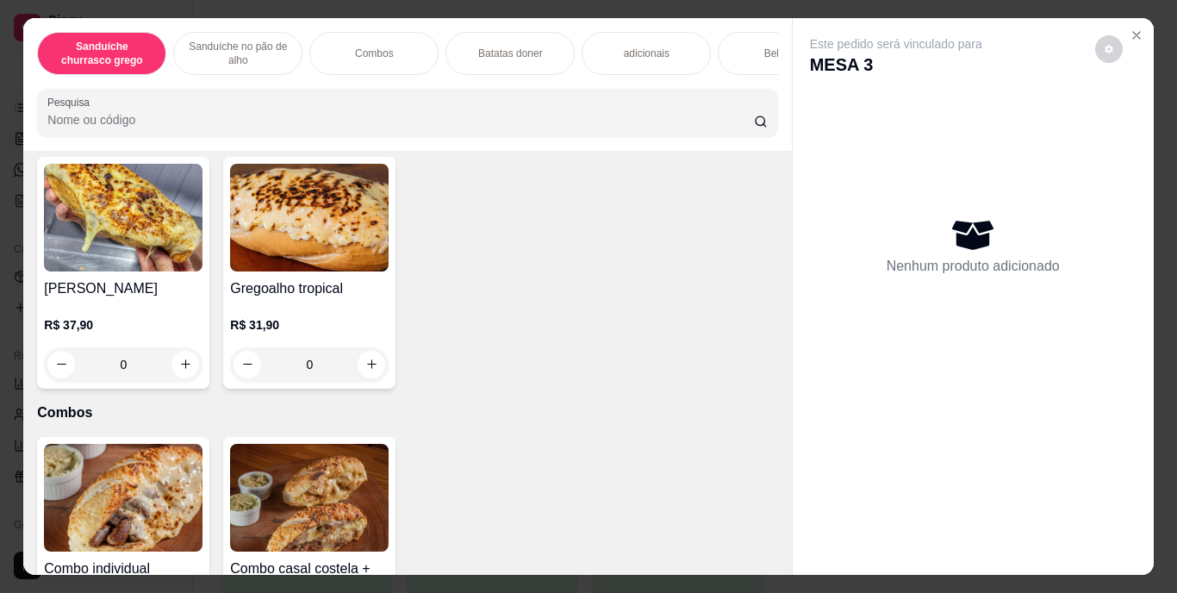
click at [730, 48] on div "Bebidas" at bounding box center [782, 53] width 129 height 43
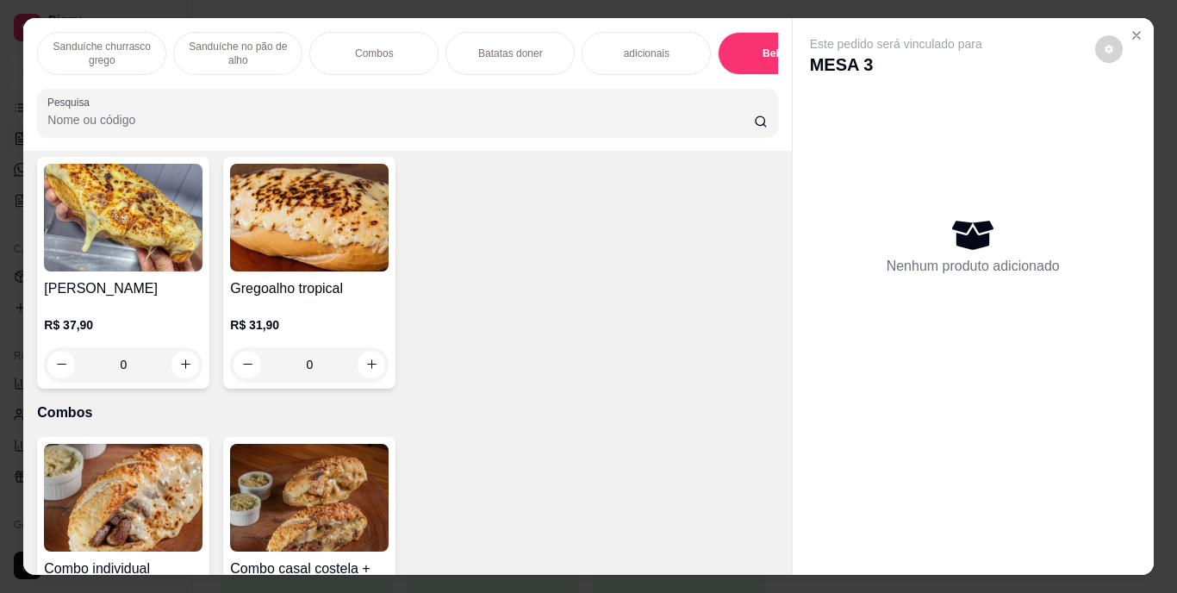
scroll to position [44, 0]
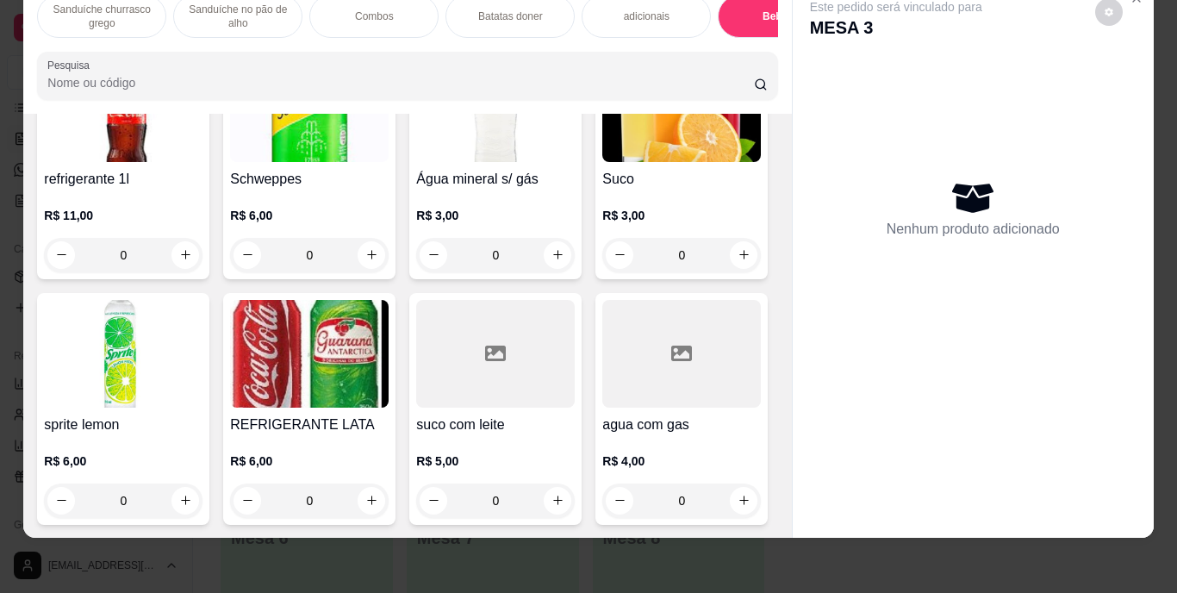
click at [603, 162] on img at bounding box center [682, 108] width 159 height 108
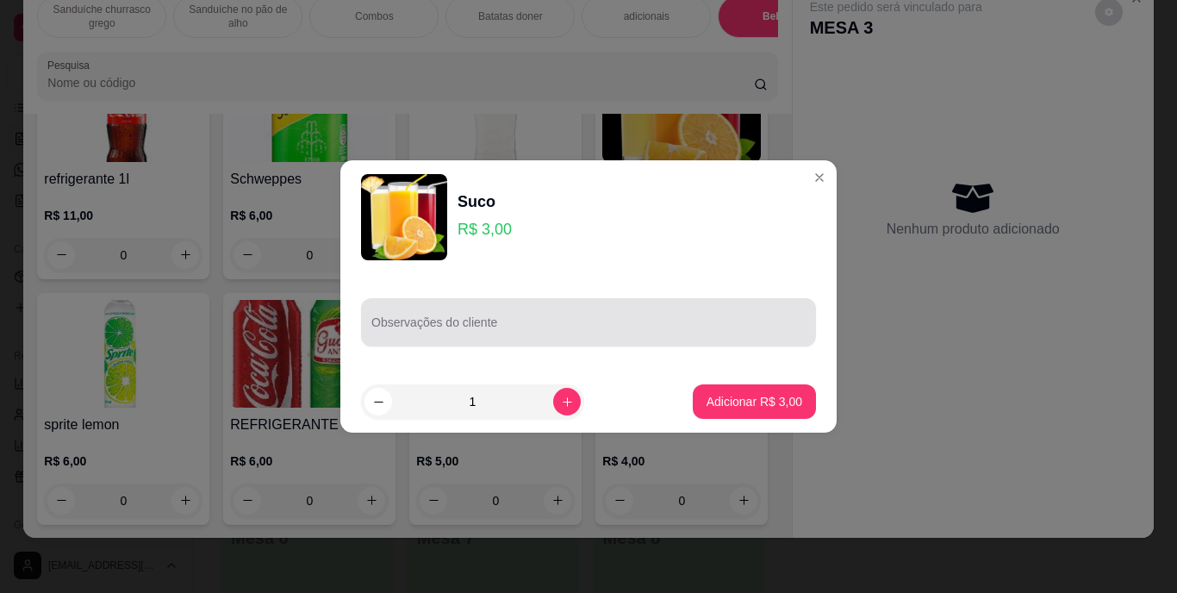
click at [435, 320] on div at bounding box center [589, 322] width 434 height 34
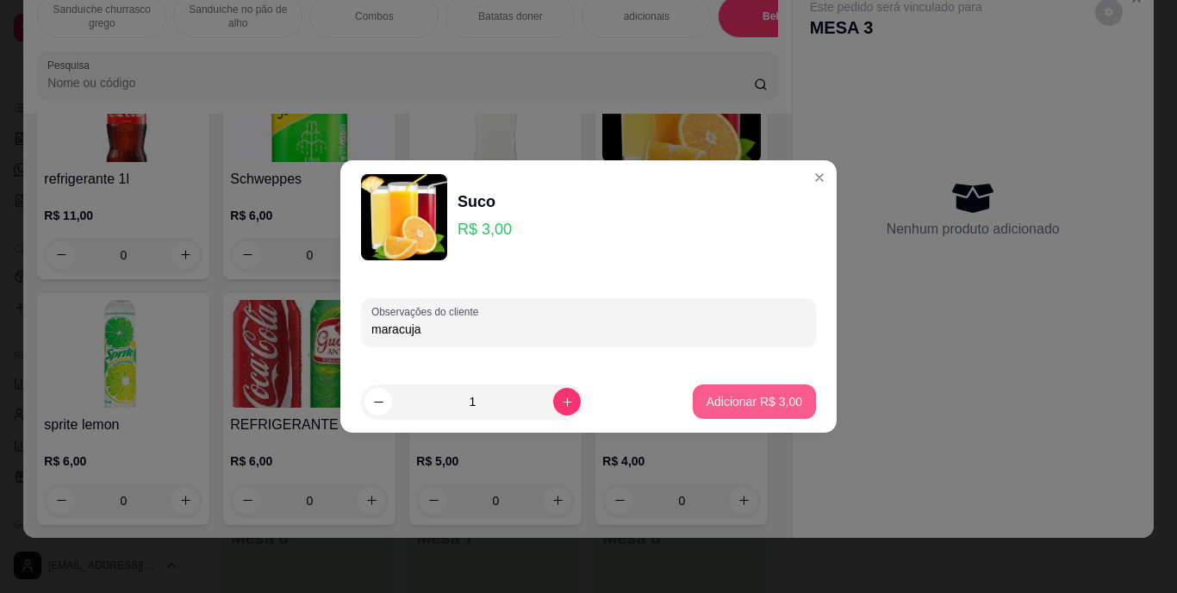
type input "maracuja"
click at [784, 409] on p "Adicionar R$ 3,00" at bounding box center [754, 401] width 93 height 16
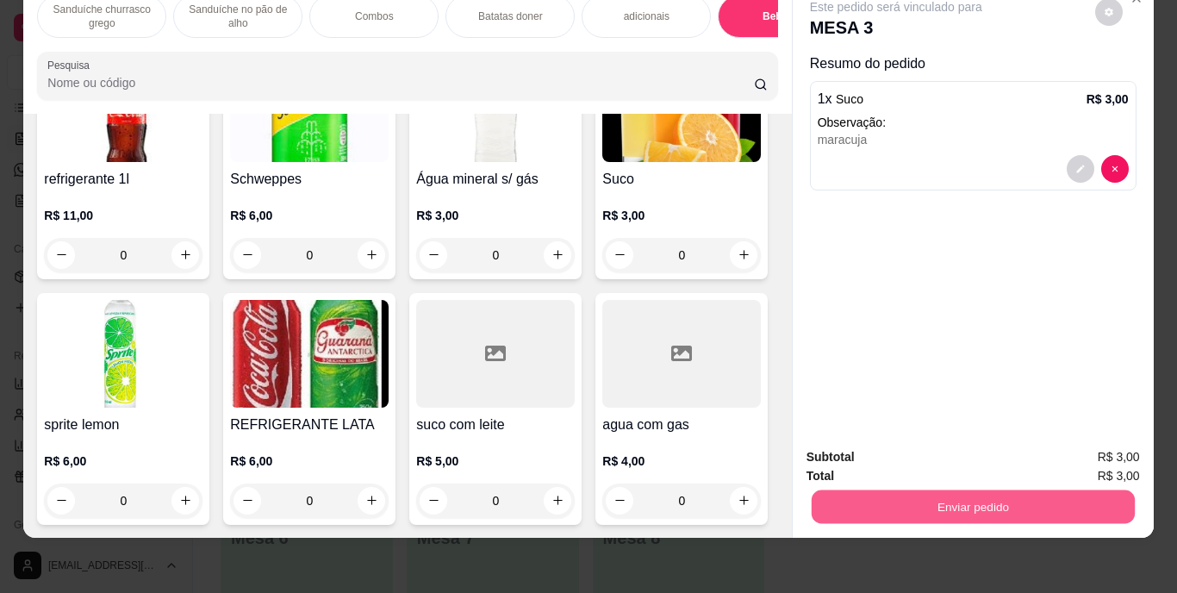
click at [901, 490] on button "Enviar pedido" at bounding box center [972, 507] width 323 height 34
click at [123, 3] on p "Sanduíche churrasco grego" at bounding box center [102, 17] width 100 height 28
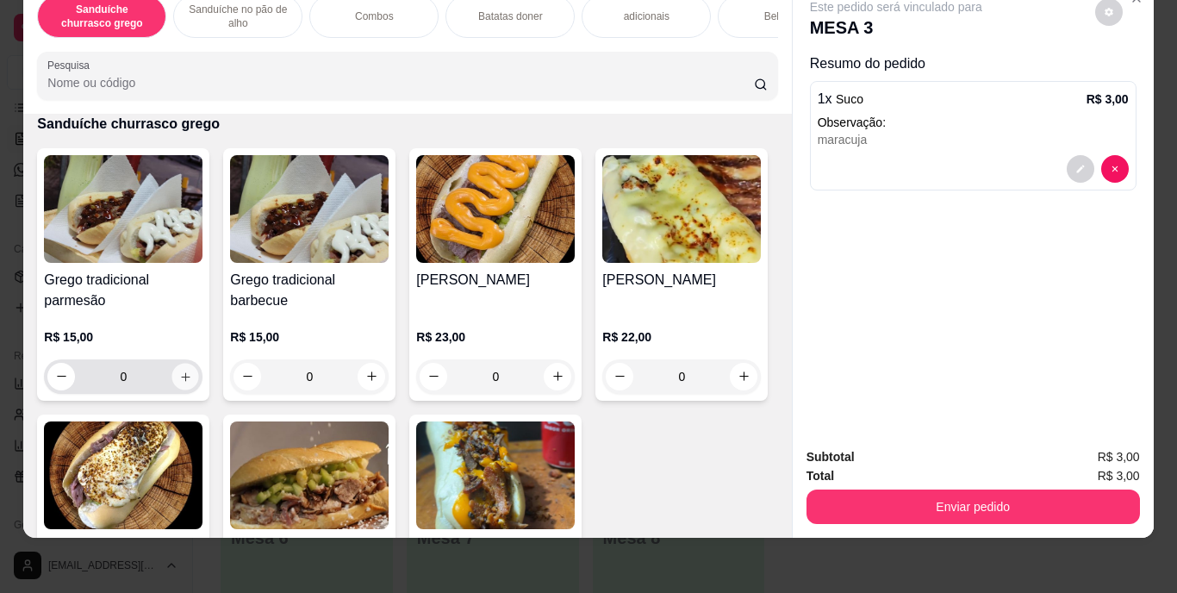
click at [180, 367] on button "increase-product-quantity" at bounding box center [185, 376] width 27 height 27
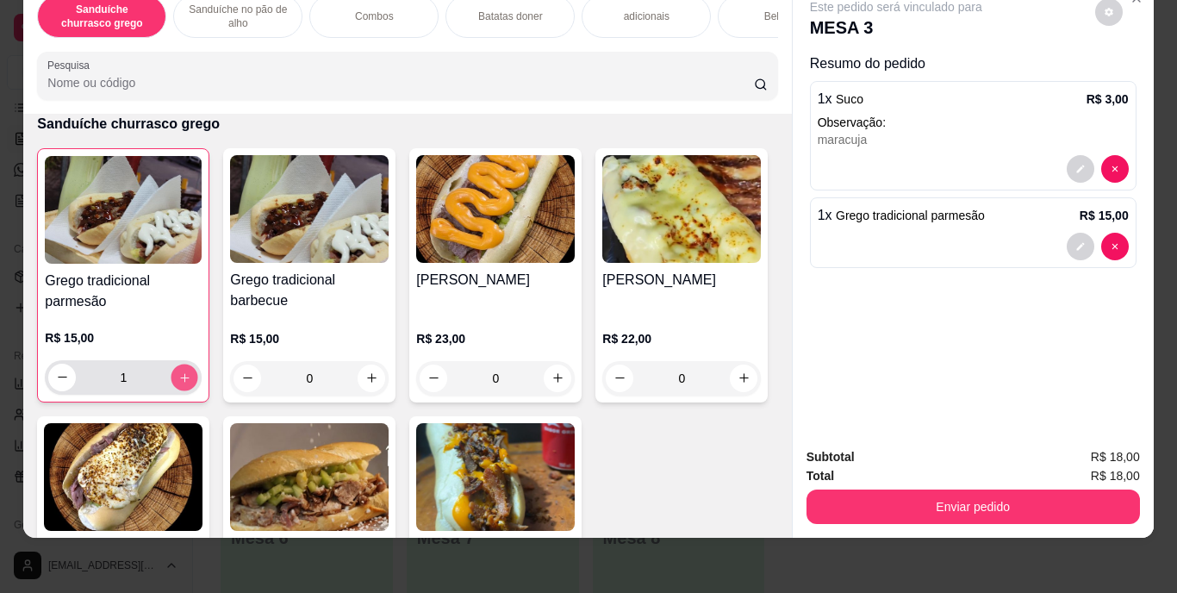
click at [180, 367] on button "increase-product-quantity" at bounding box center [185, 377] width 27 height 27
type input "2"
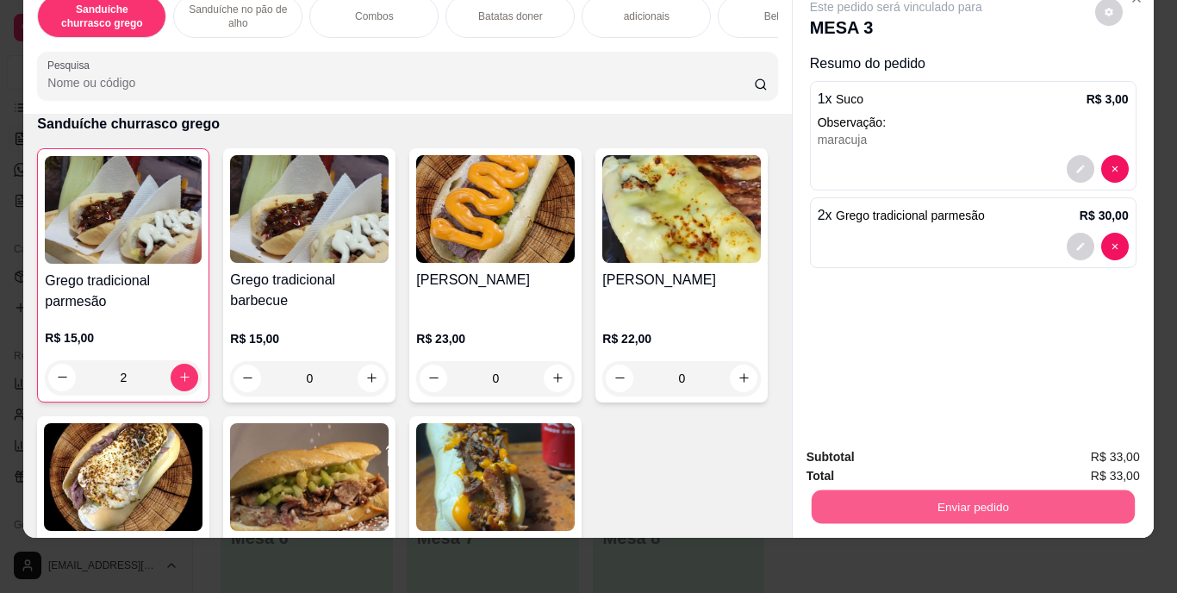
click at [881, 490] on button "Enviar pedido" at bounding box center [972, 507] width 323 height 34
click at [1091, 453] on button "Enviar pedido" at bounding box center [1095, 451] width 95 height 32
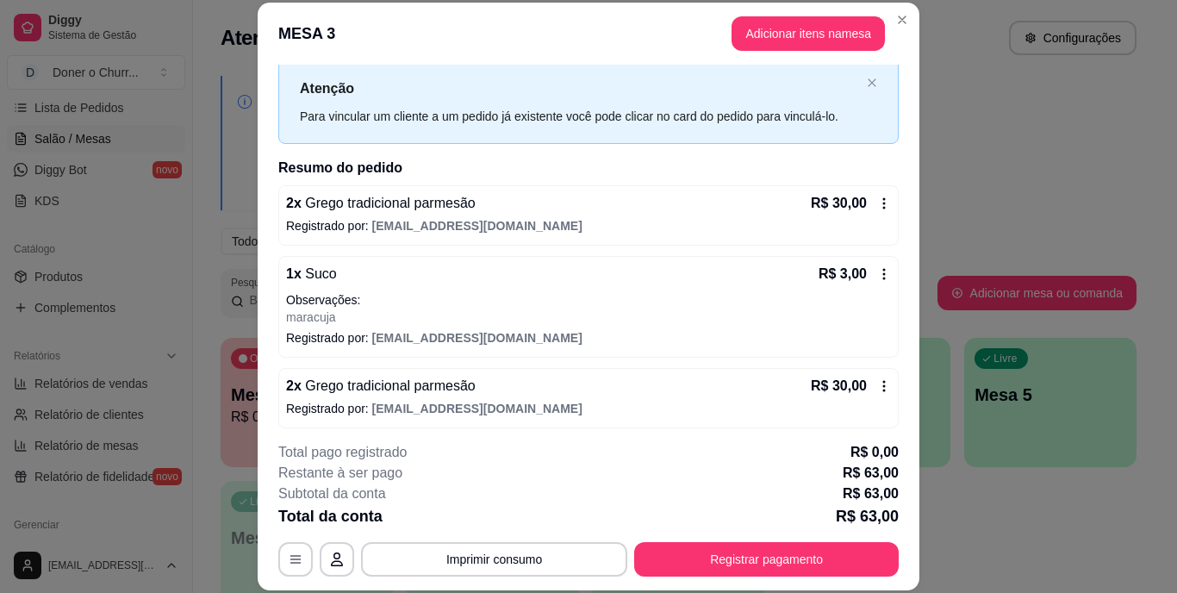
scroll to position [50, 0]
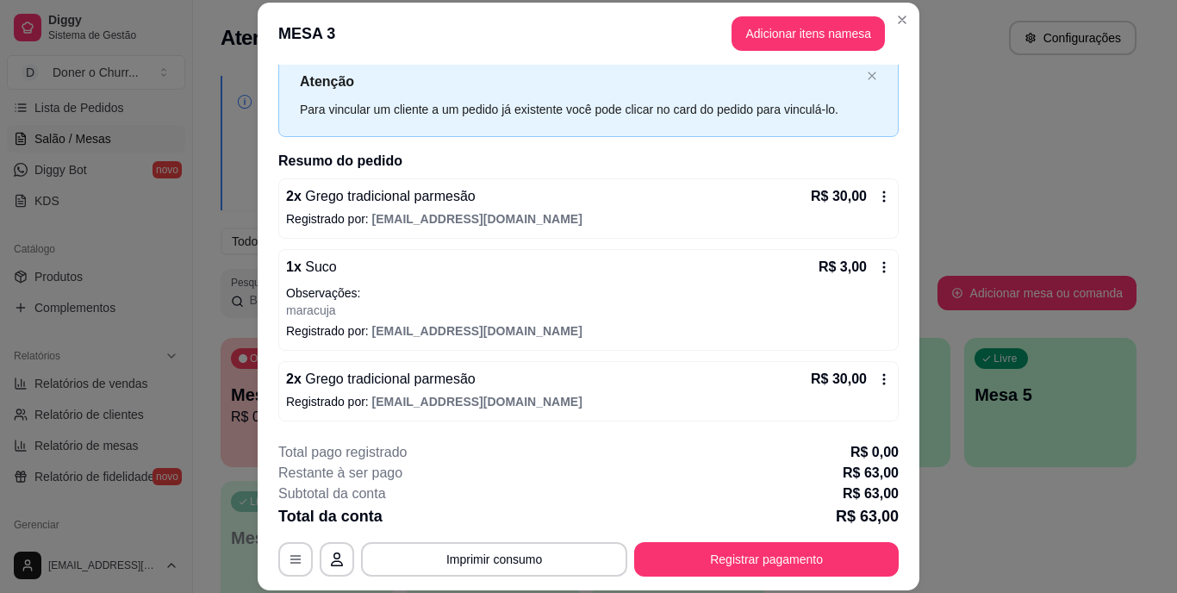
click at [864, 371] on div "R$ 30,00" at bounding box center [851, 379] width 80 height 21
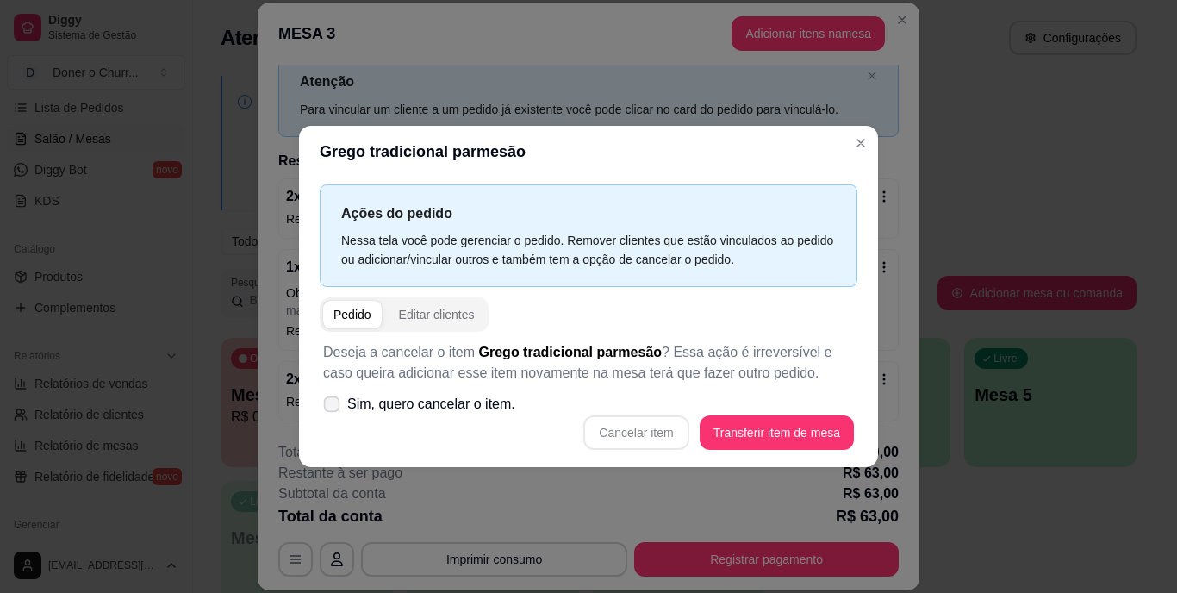
click at [334, 408] on icon at bounding box center [331, 403] width 13 height 9
click at [334, 408] on input "Sim, quero cancelar o item." at bounding box center [327, 413] width 11 height 11
checkbox input "true"
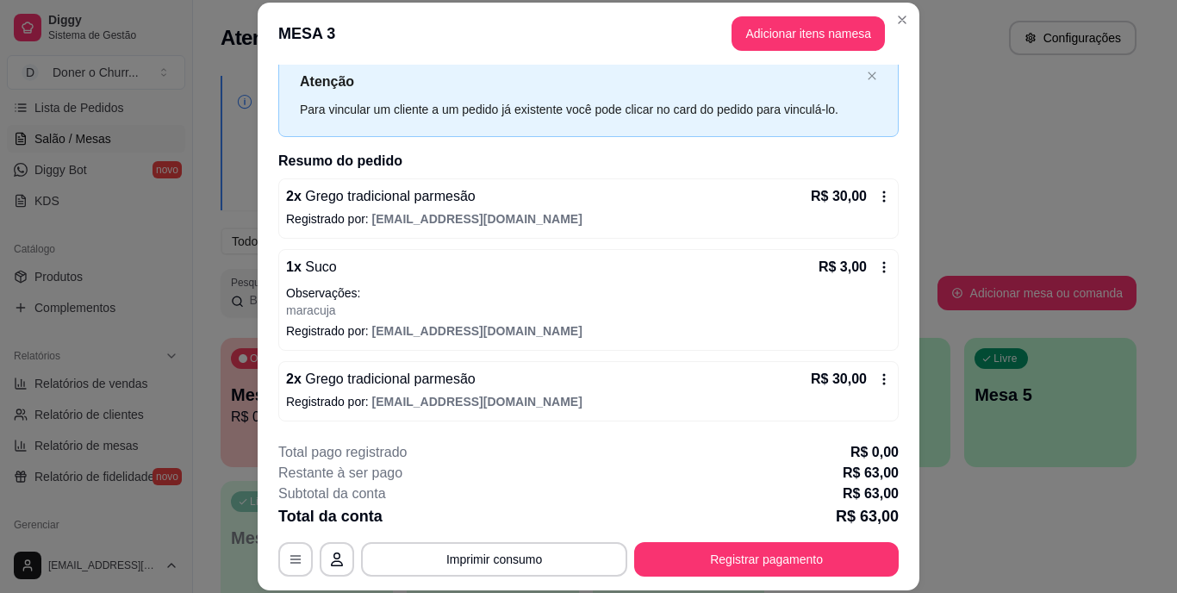
click at [877, 372] on icon at bounding box center [884, 379] width 14 height 14
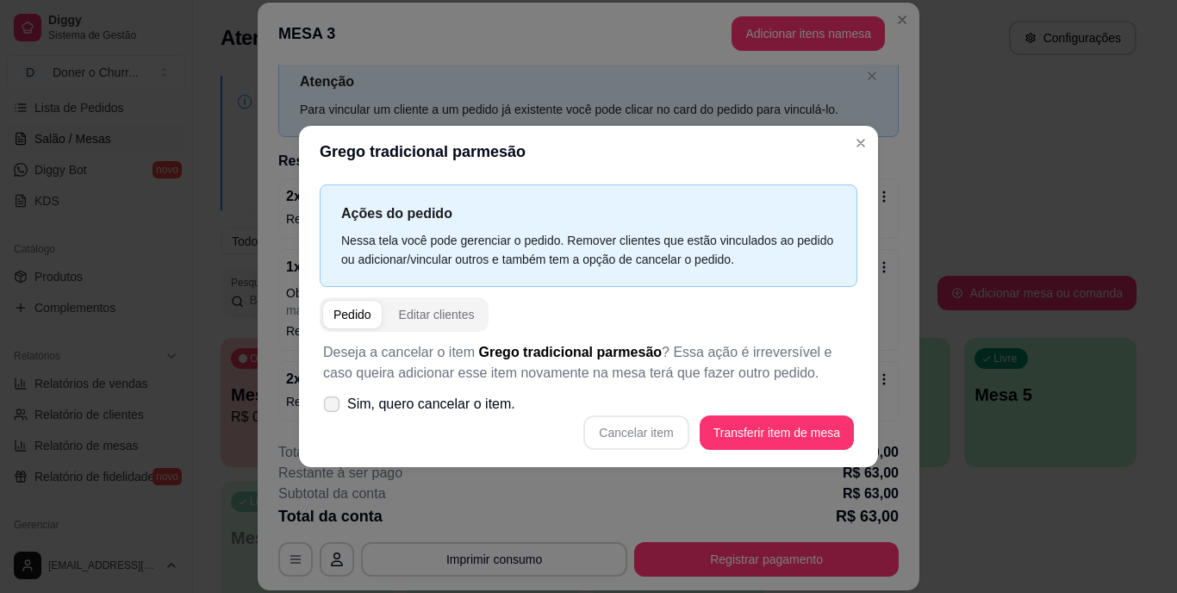
click at [326, 402] on icon at bounding box center [331, 403] width 13 height 9
click at [326, 408] on input "Sim, quero cancelar o item." at bounding box center [327, 413] width 11 height 11
checkbox input "true"
click at [640, 435] on button "Cancelar item" at bounding box center [636, 433] width 103 height 34
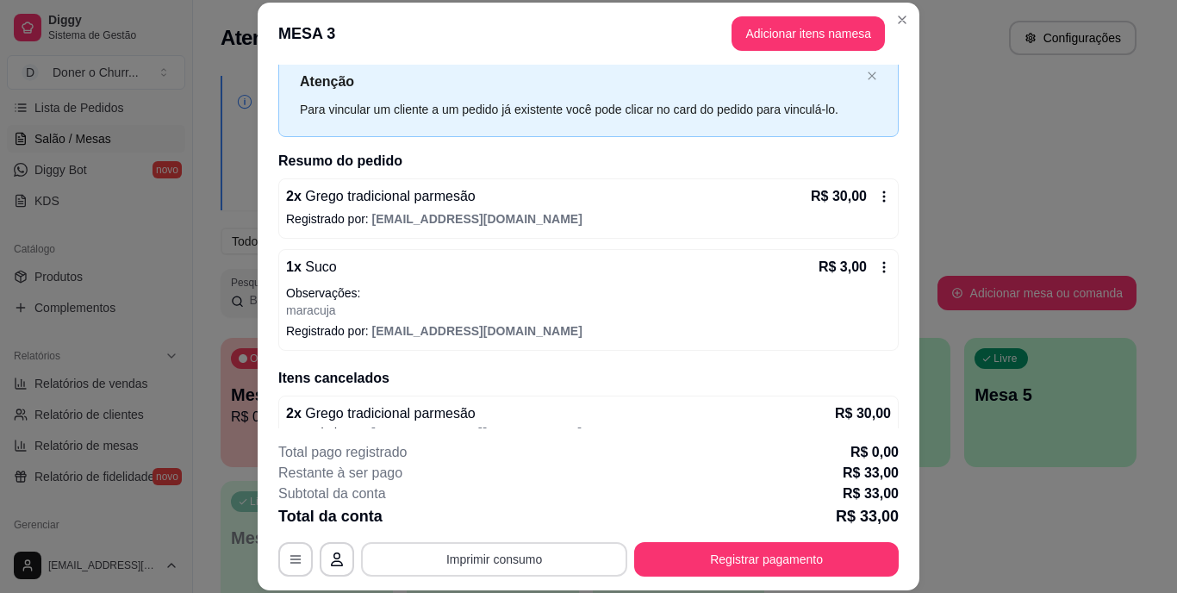
click at [535, 557] on button "Imprimir consumo" at bounding box center [494, 559] width 266 height 34
click at [504, 518] on button "IMPRESSORA" at bounding box center [493, 519] width 121 height 27
click at [497, 550] on button "Imprimir consumo" at bounding box center [494, 559] width 259 height 34
click at [490, 518] on button "IMPRESSORA" at bounding box center [493, 519] width 121 height 27
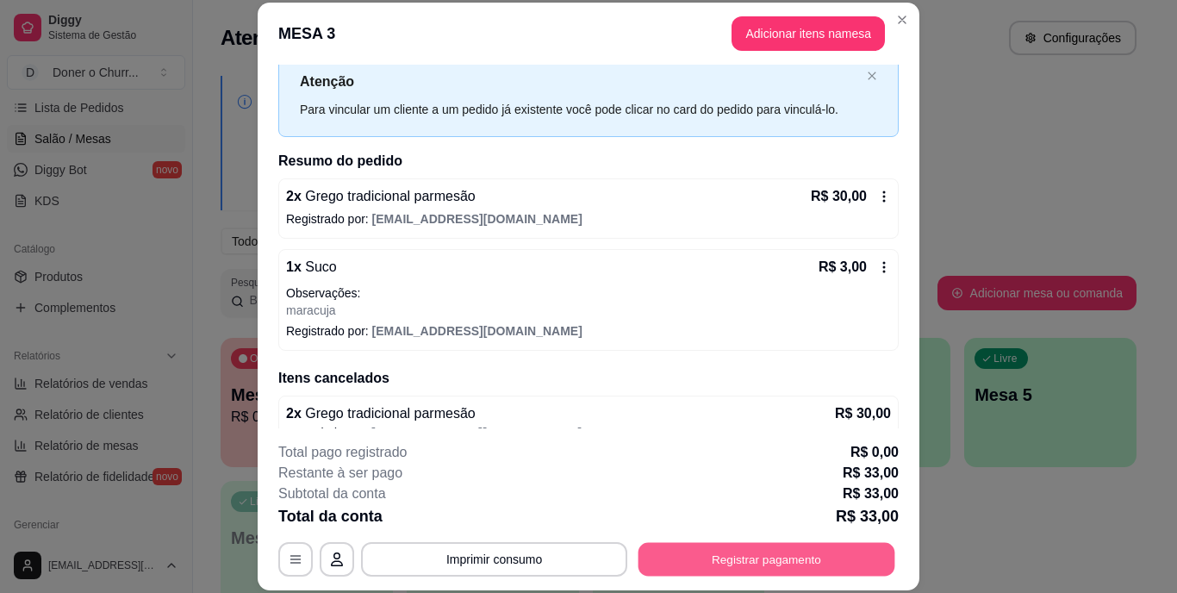
click at [699, 571] on button "Registrar pagamento" at bounding box center [767, 559] width 257 height 34
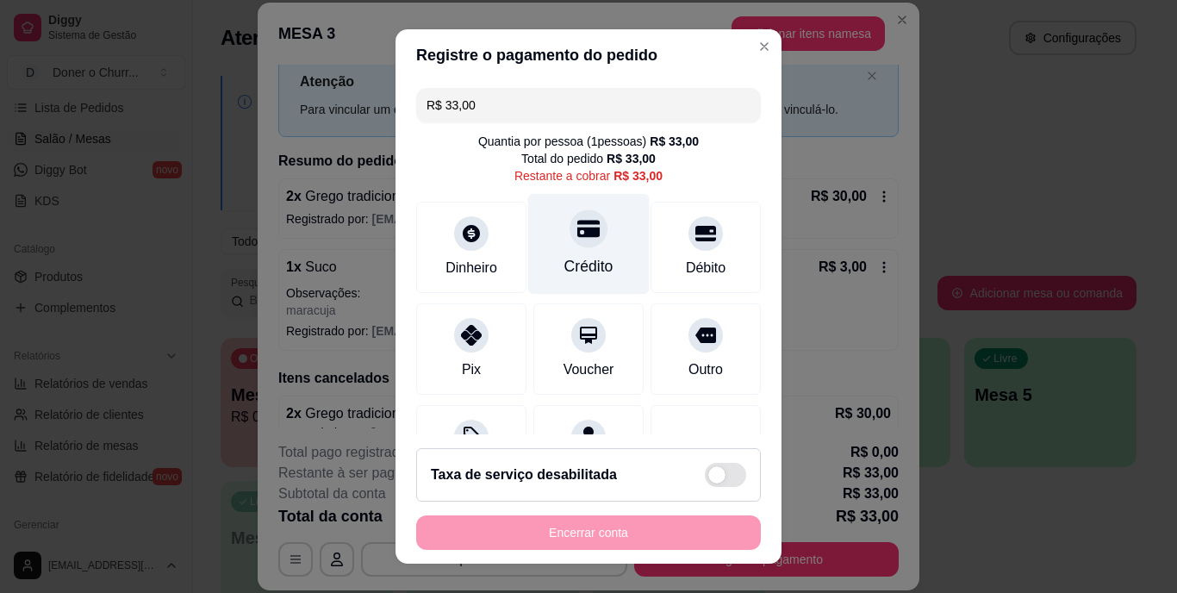
click at [565, 269] on div "Crédito" at bounding box center [589, 267] width 49 height 22
type input "R$ 0,00"
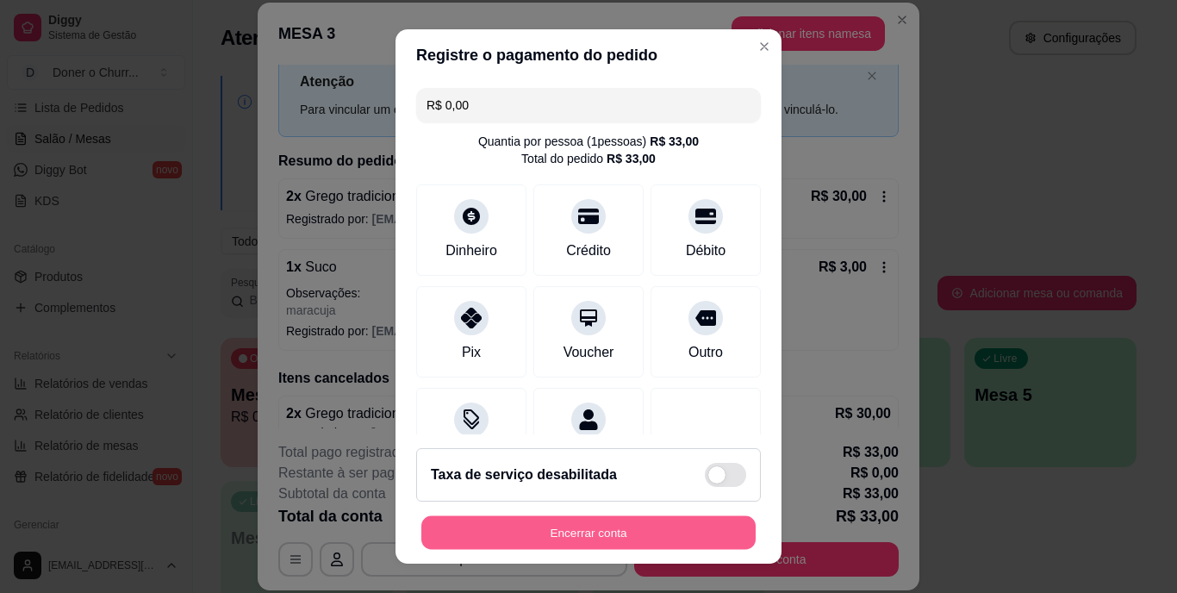
click at [515, 522] on button "Encerrar conta" at bounding box center [588, 532] width 334 height 34
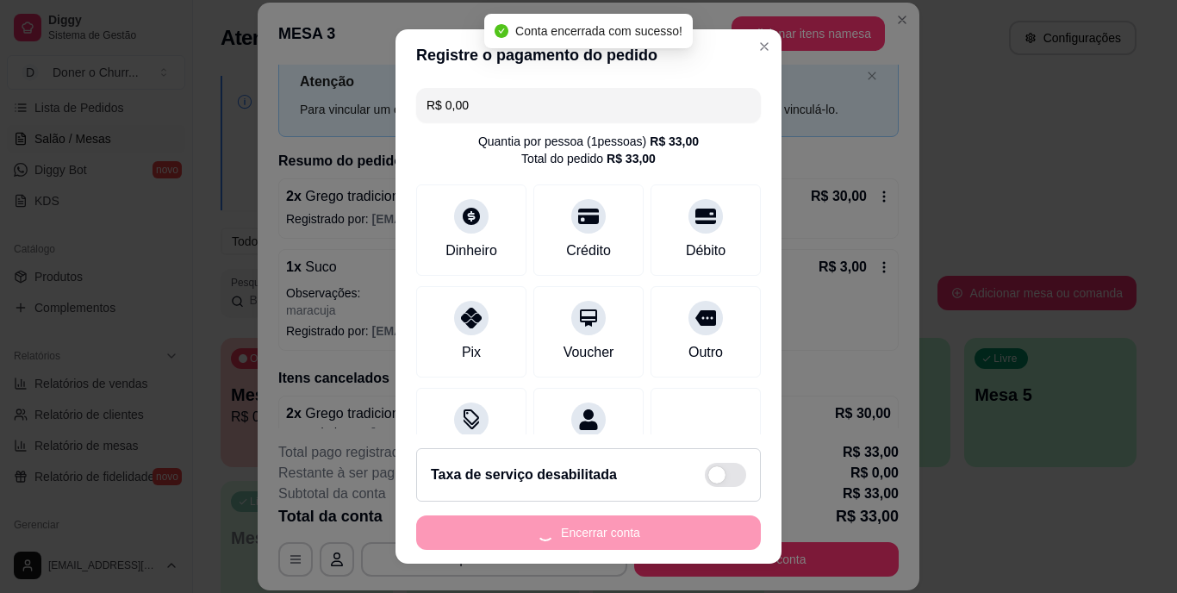
scroll to position [0, 0]
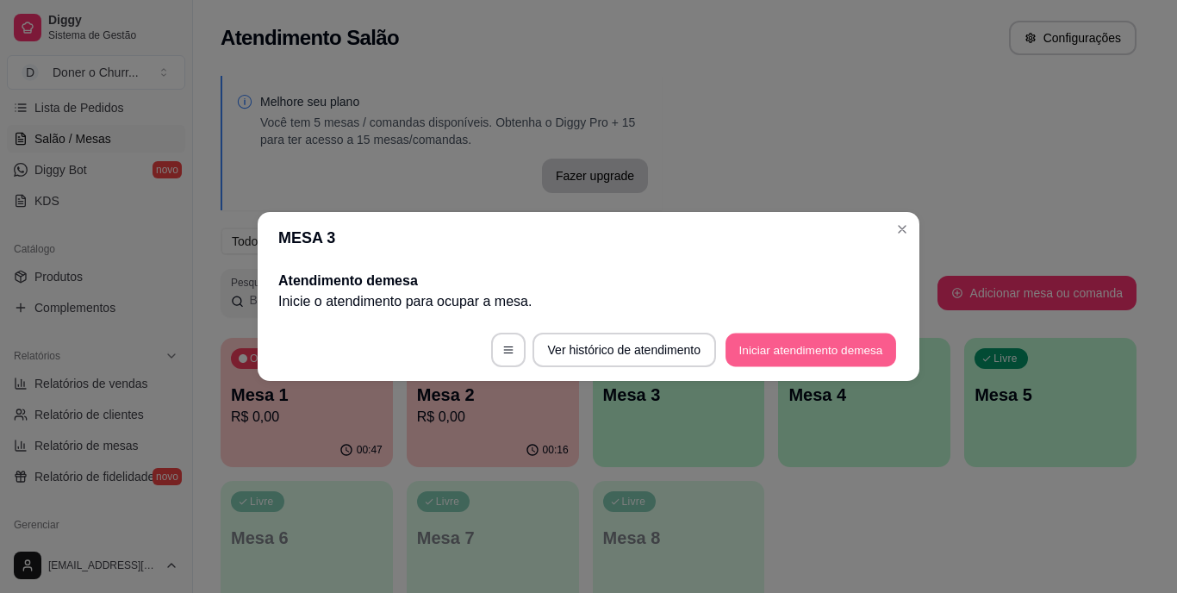
click at [778, 338] on button "Iniciar atendimento de mesa" at bounding box center [811, 351] width 171 height 34
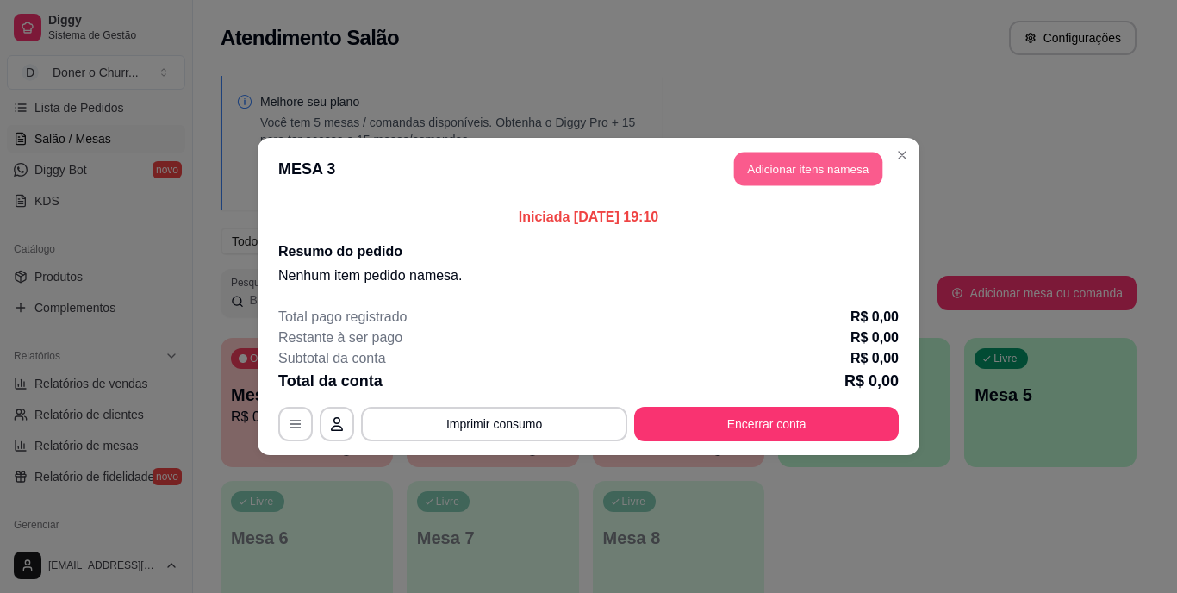
click at [786, 168] on button "Adicionar itens na mesa" at bounding box center [808, 170] width 148 height 34
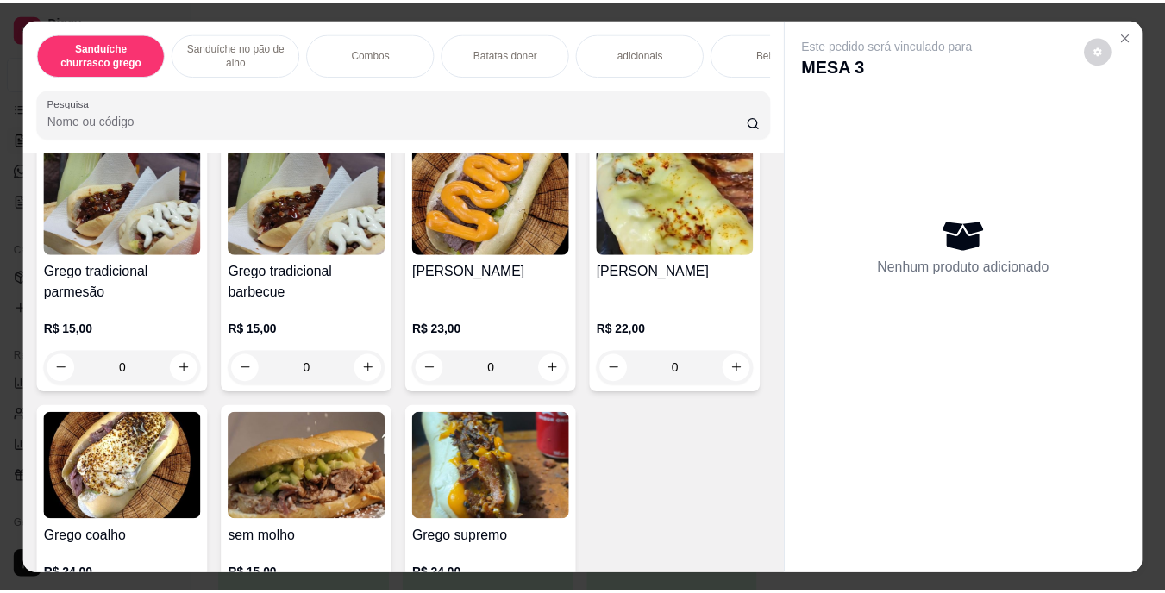
scroll to position [137, 0]
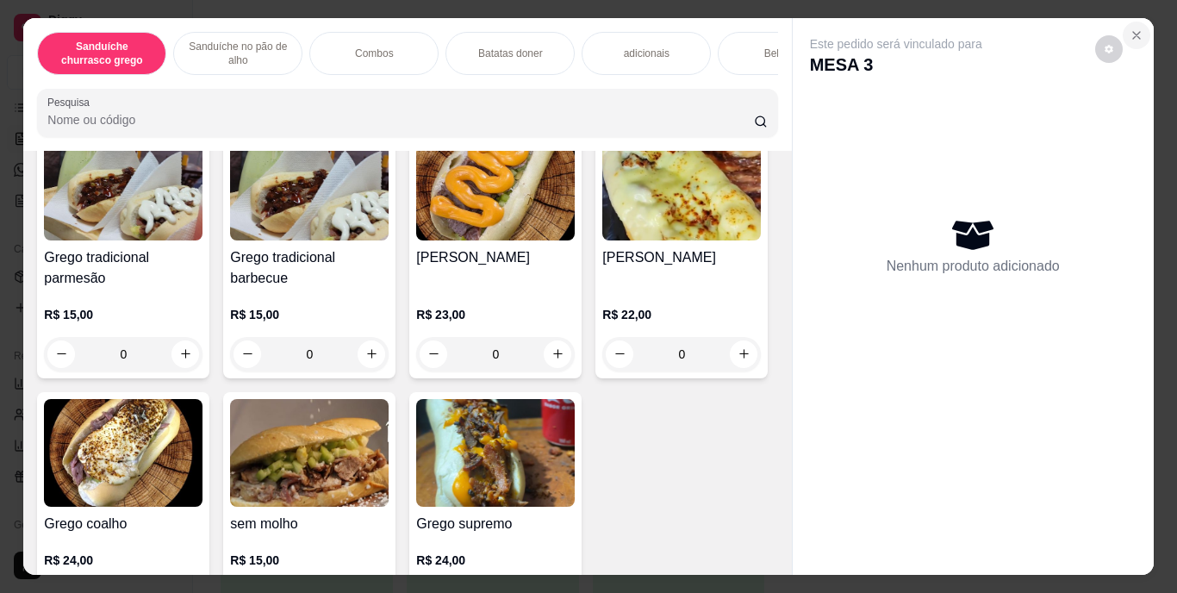
click at [1132, 28] on icon "Close" at bounding box center [1137, 35] width 14 height 14
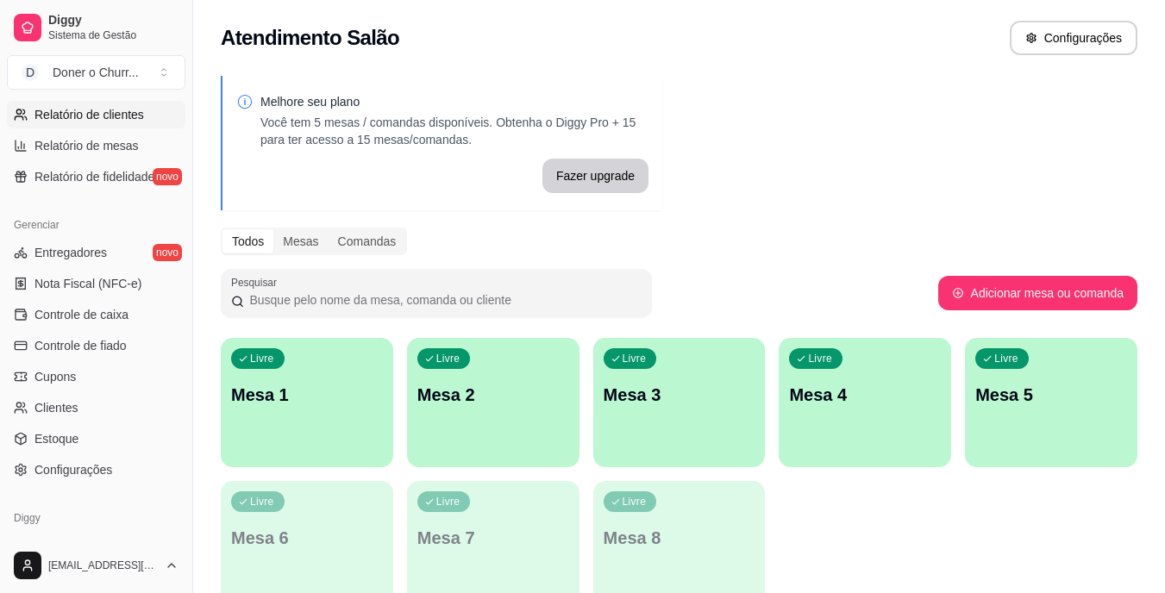
scroll to position [636, 0]
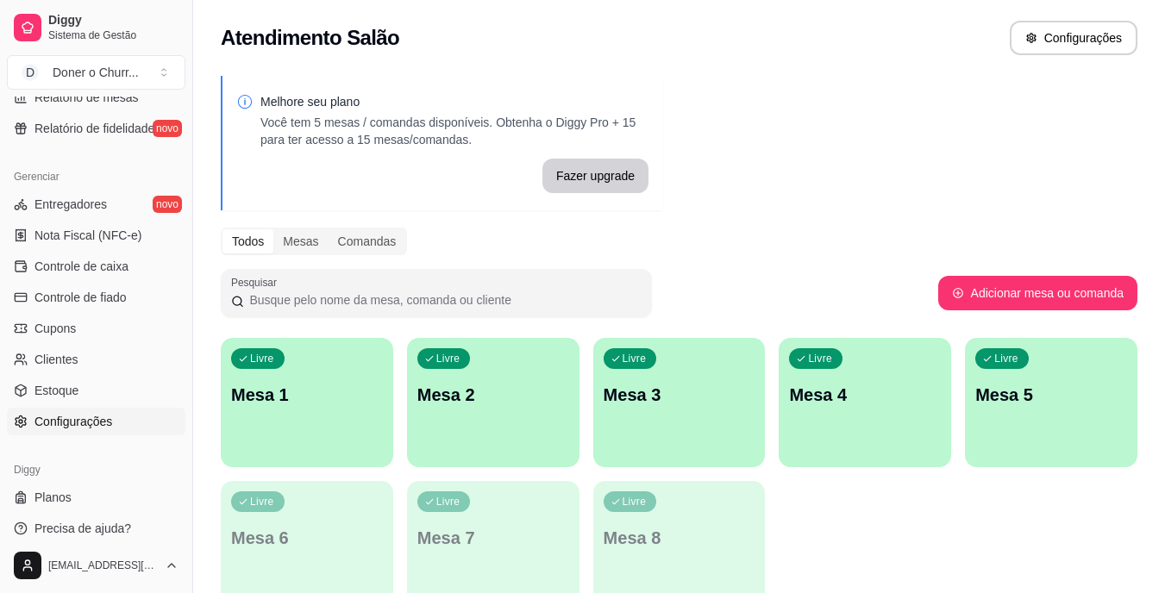
click at [57, 433] on link "Configurações" at bounding box center [96, 422] width 178 height 28
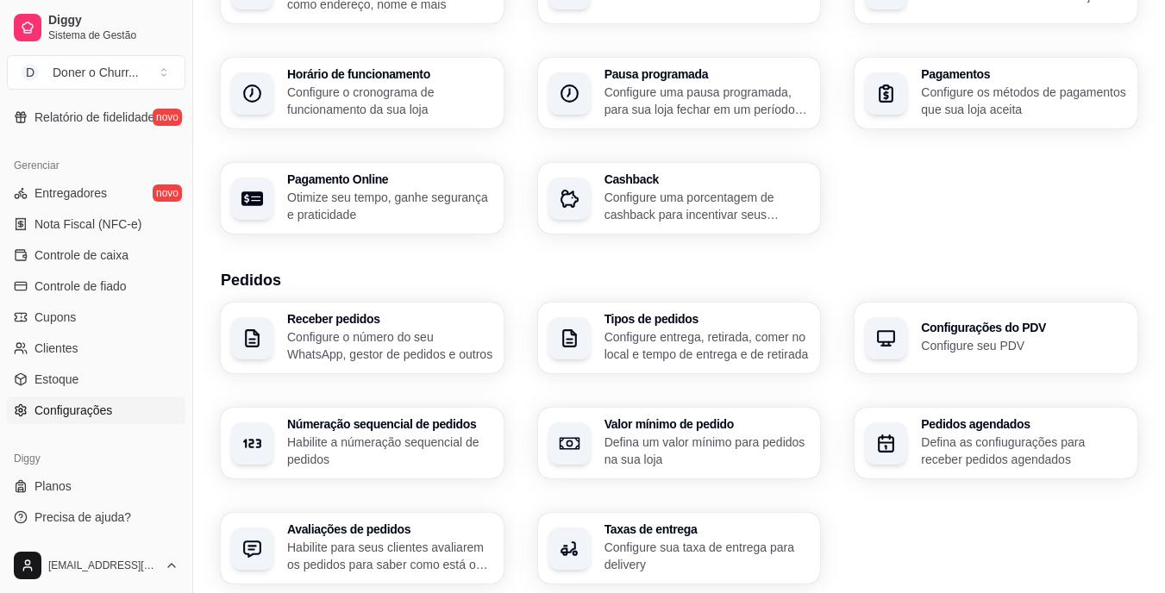
scroll to position [152, 0]
click at [634, 429] on h3 "Valor mínimo de pedido" at bounding box center [706, 424] width 200 height 12
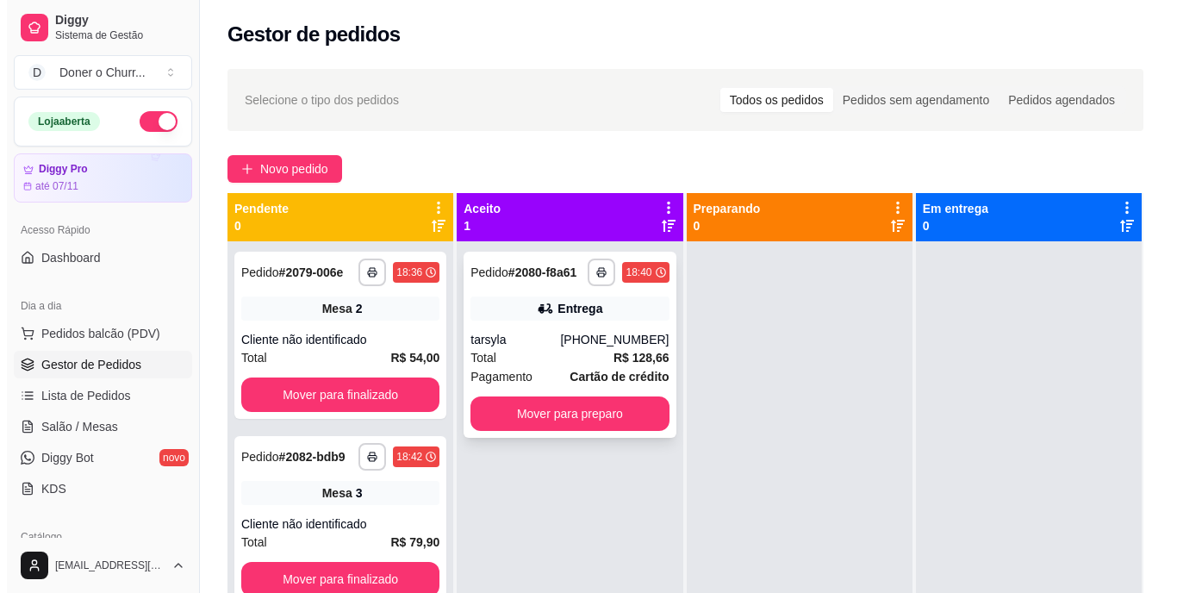
scroll to position [125, 0]
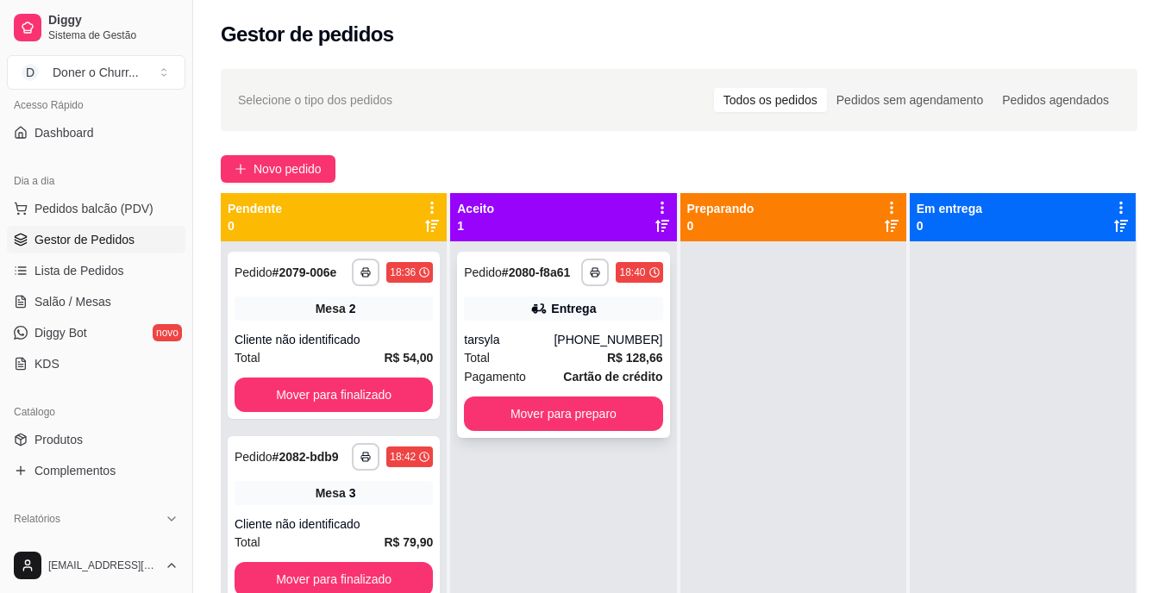
click at [605, 334] on div "(82) 99980-4281" at bounding box center [607, 339] width 109 height 17
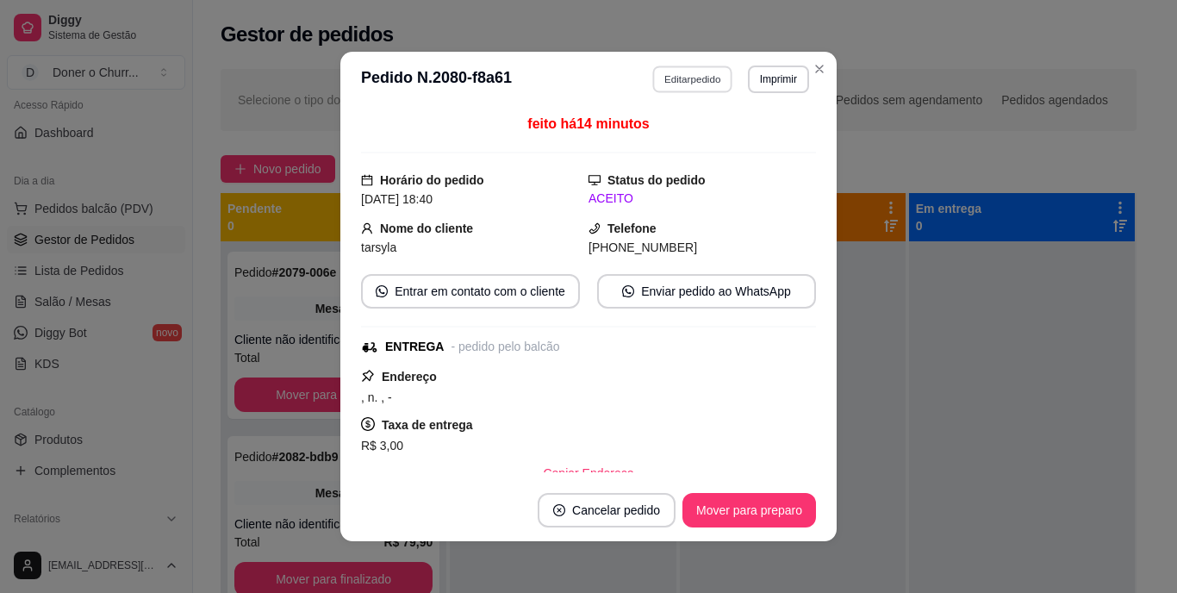
click at [665, 83] on button "Editar pedido" at bounding box center [693, 79] width 80 height 27
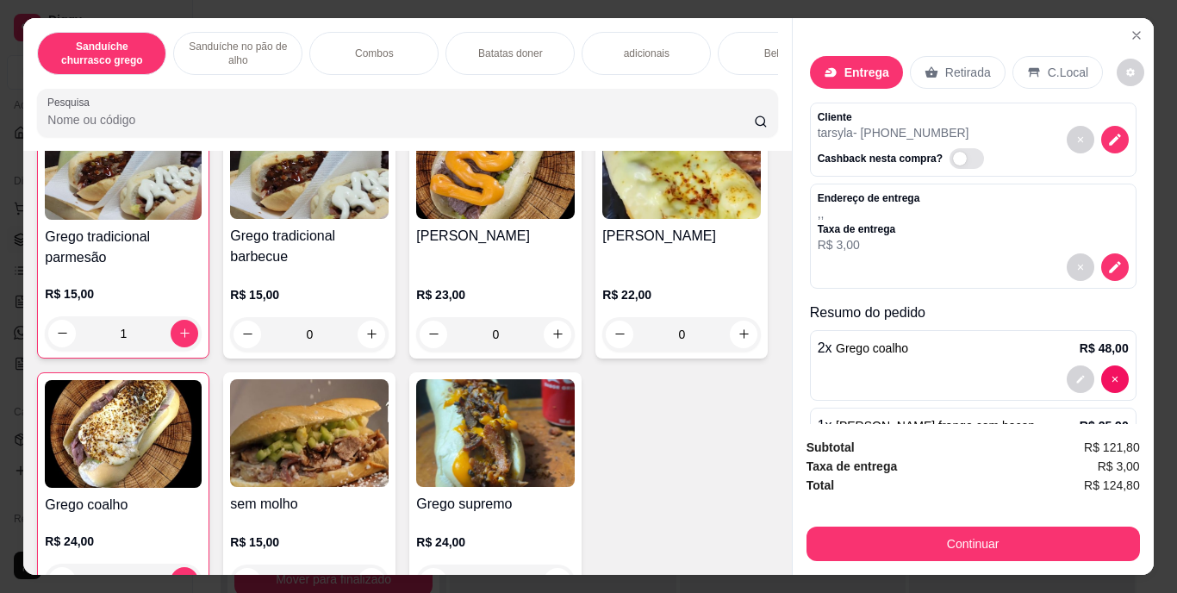
scroll to position [237, 0]
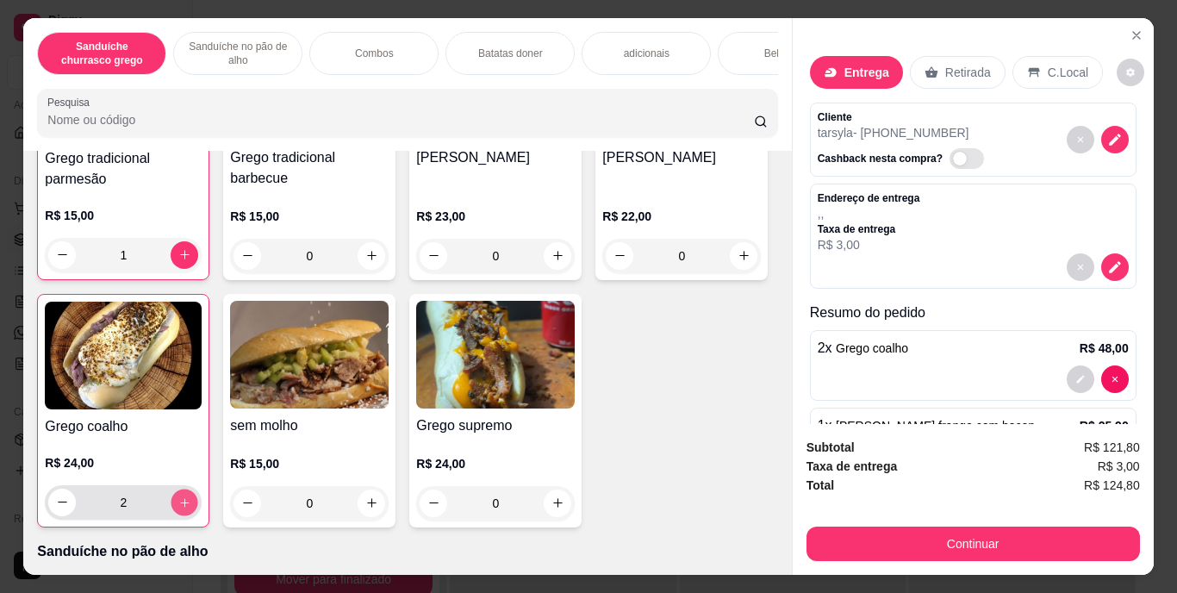
click at [191, 509] on icon "increase-product-quantity" at bounding box center [184, 502] width 13 height 13
type input "3"
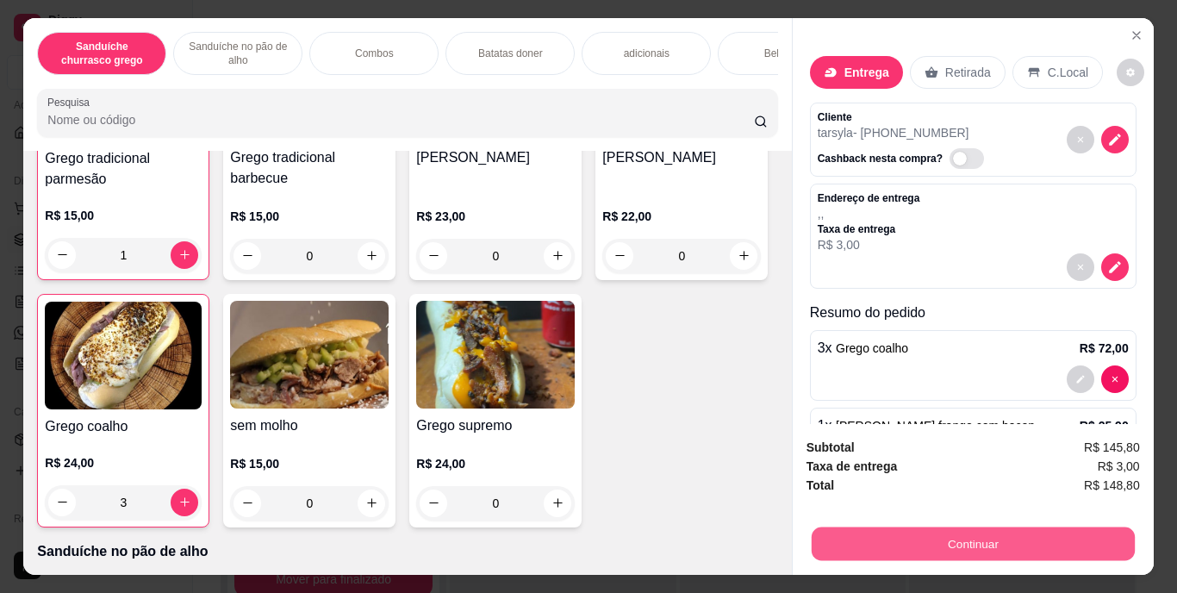
click at [1029, 532] on button "Continuar" at bounding box center [972, 545] width 323 height 34
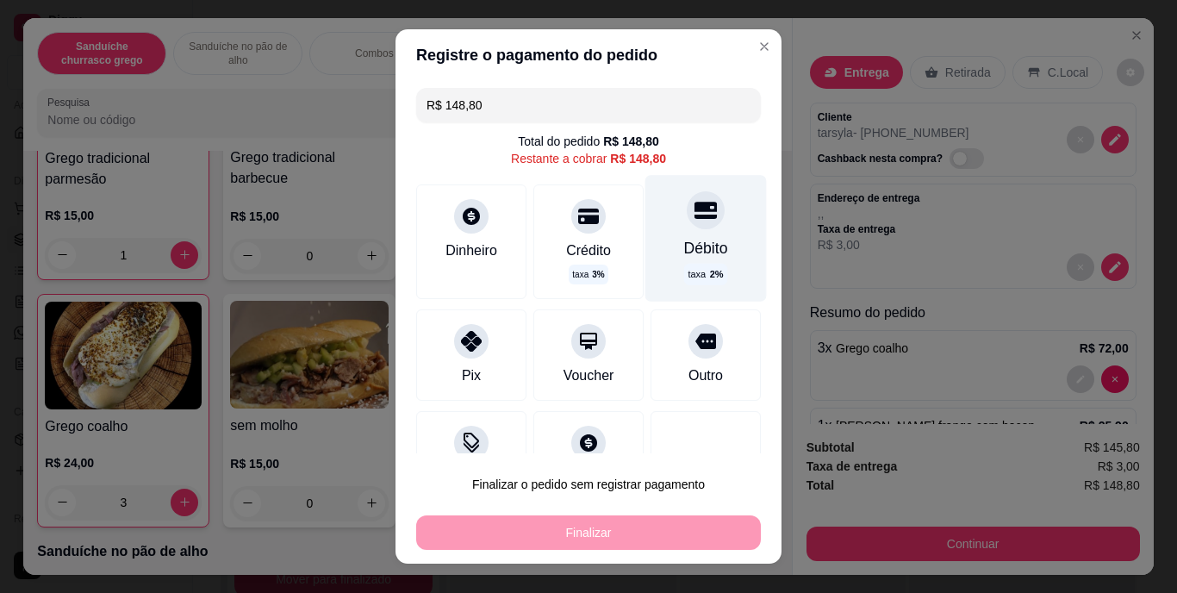
click at [684, 264] on div "taxa 2 %" at bounding box center [705, 275] width 43 height 22
type input "R$ 0,00"
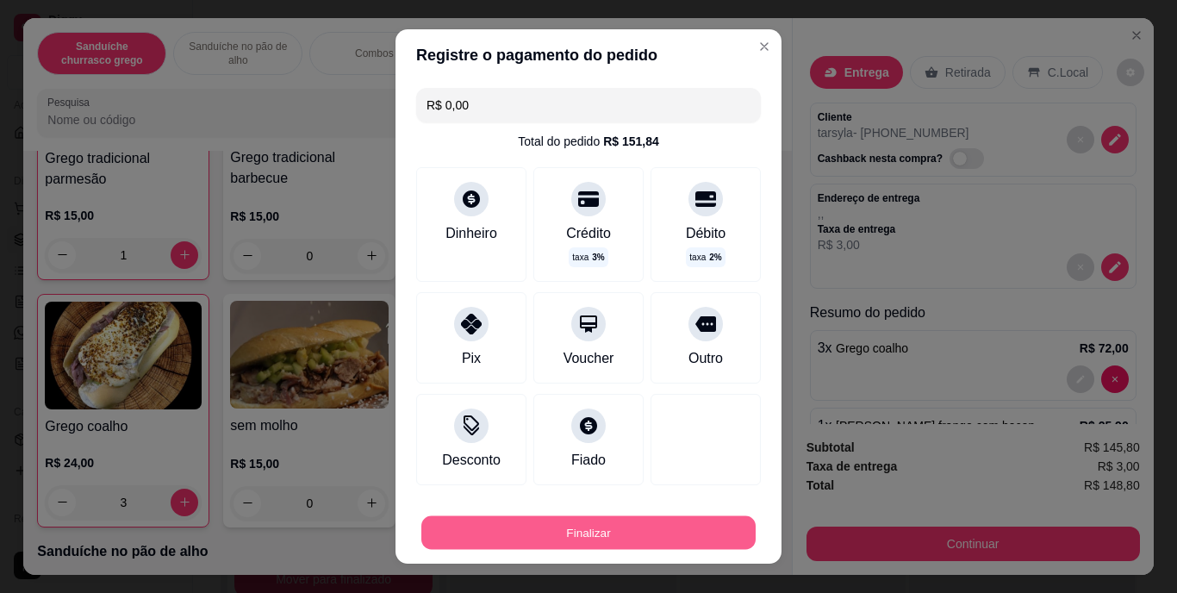
click at [621, 527] on button "Finalizar" at bounding box center [588, 532] width 334 height 34
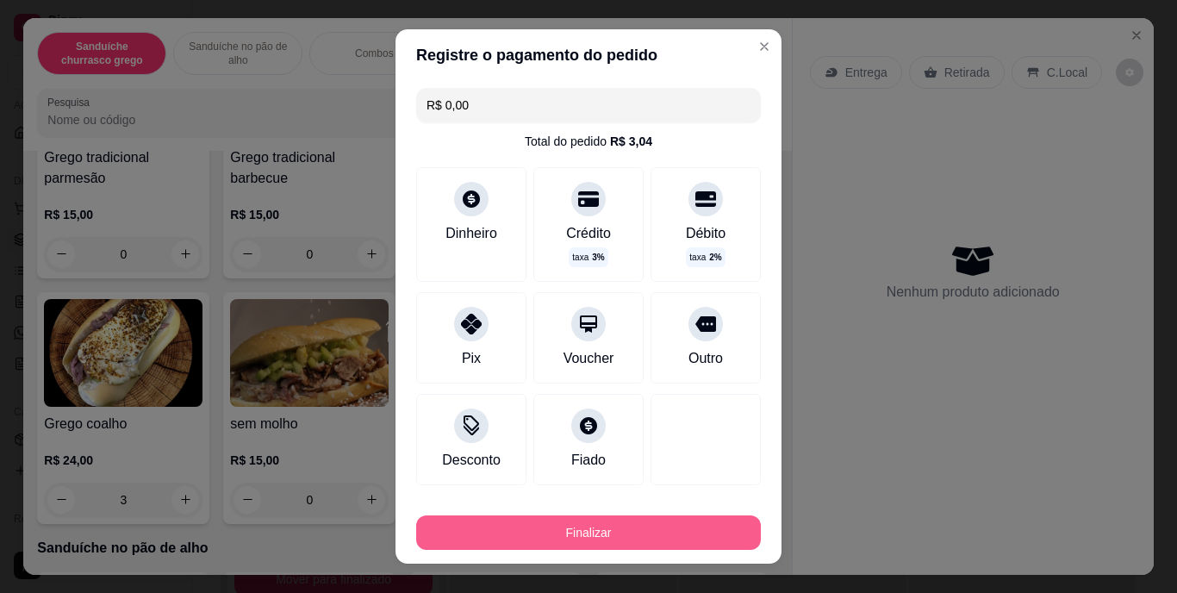
type input "0"
type input "-R$ 148,80"
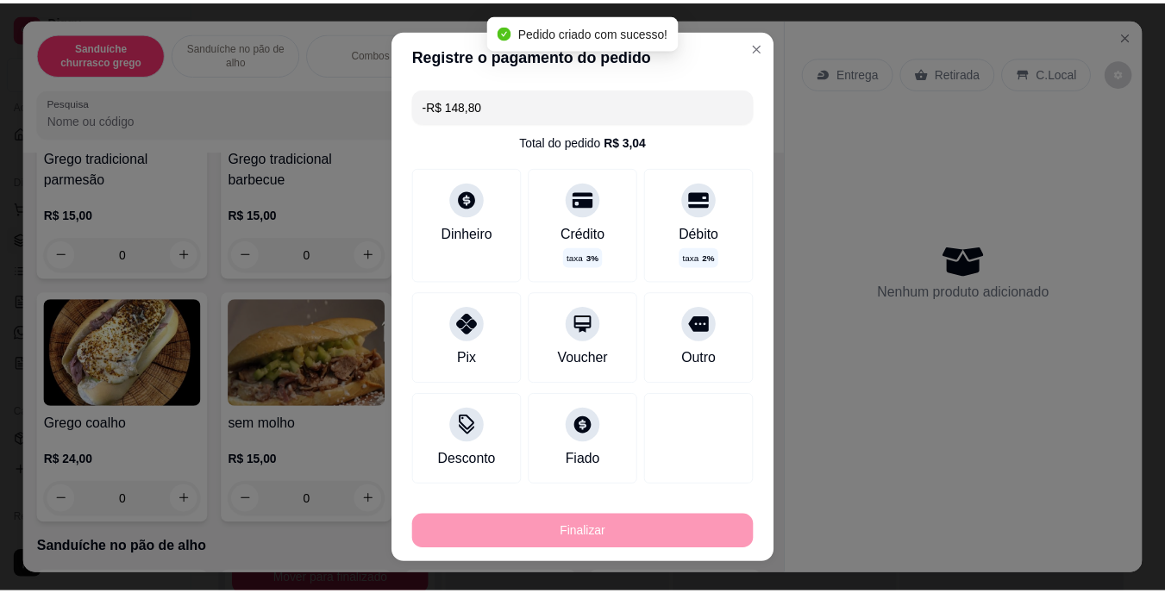
scroll to position [236, 0]
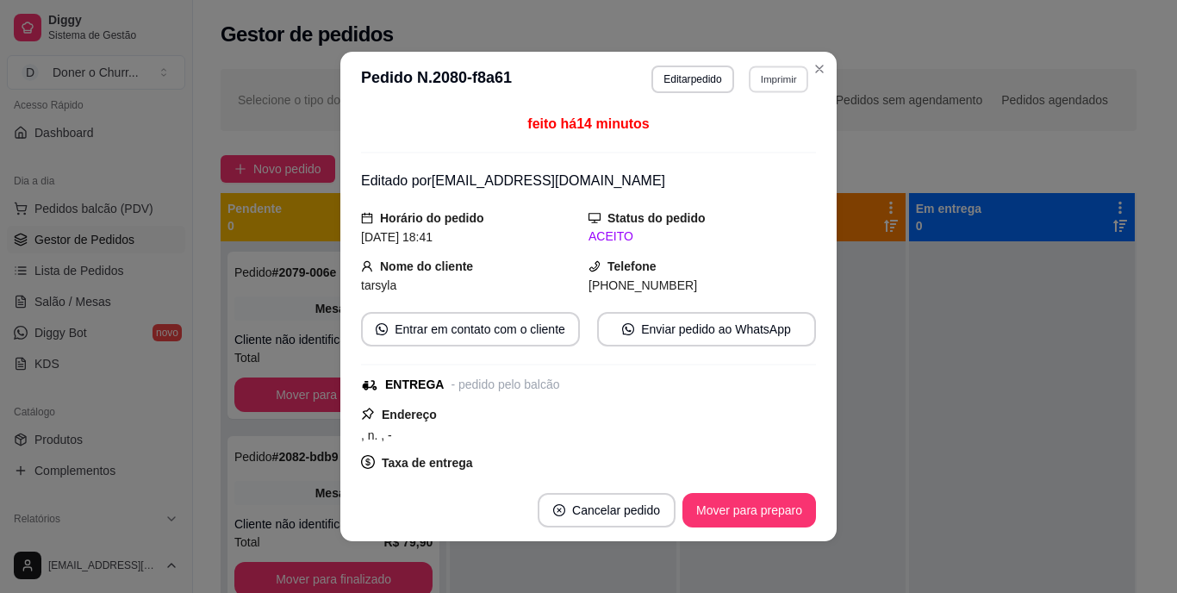
click at [760, 74] on button "Imprimir" at bounding box center [778, 79] width 59 height 27
click at [749, 134] on button "IMPRESSORA" at bounding box center [741, 139] width 121 height 27
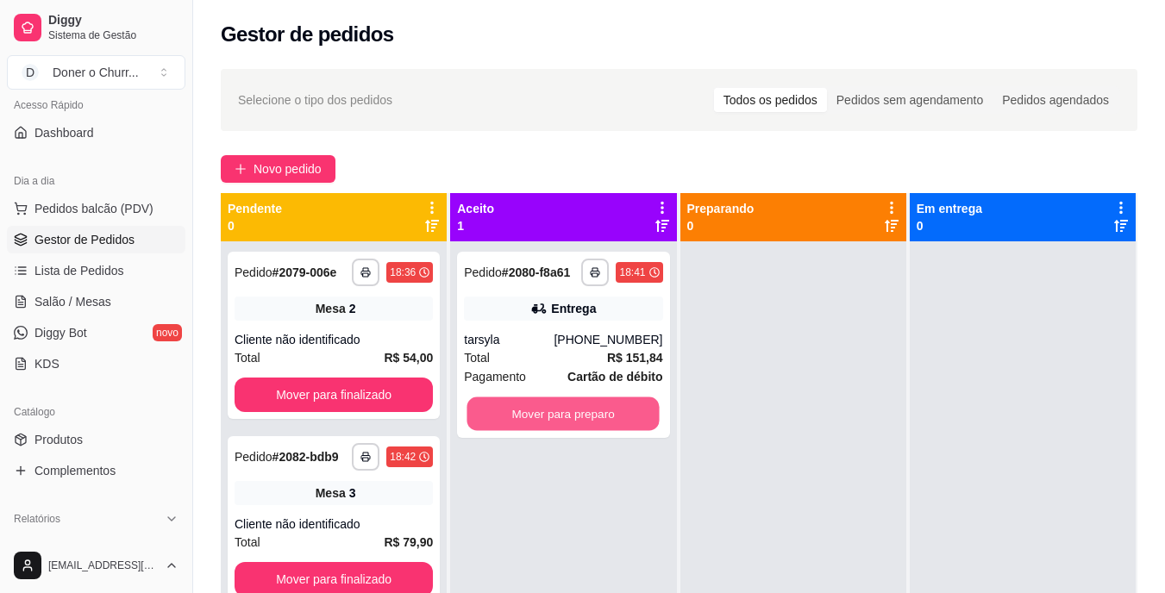
click at [650, 400] on button "Mover para preparo" at bounding box center [563, 414] width 192 height 34
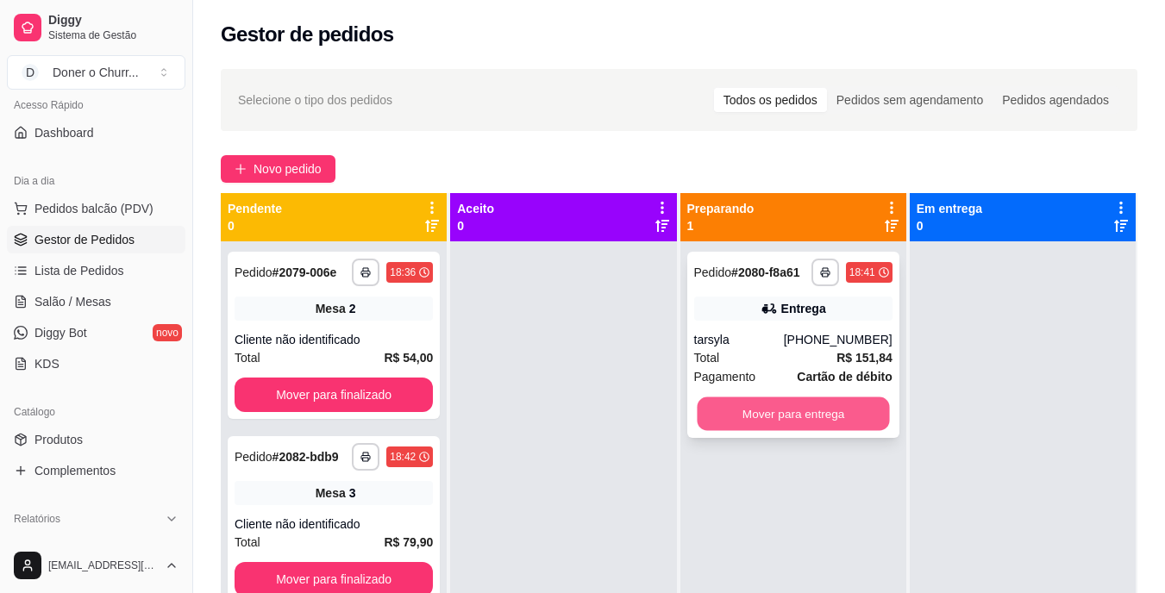
click at [777, 413] on button "Mover para entrega" at bounding box center [792, 414] width 192 height 34
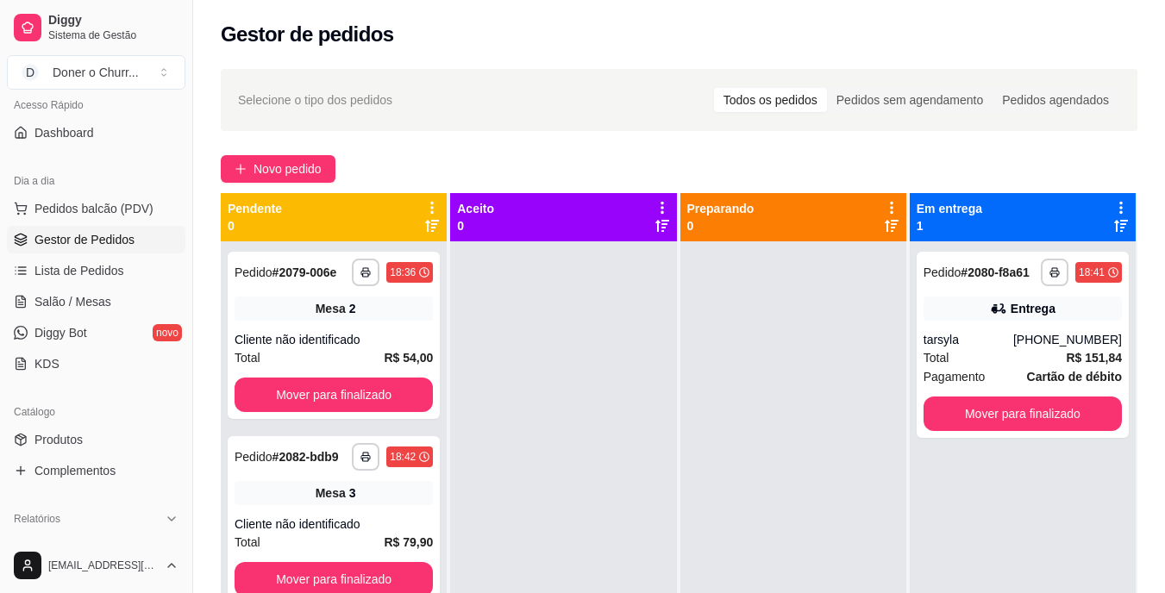
click at [804, 490] on div at bounding box center [793, 537] width 226 height 593
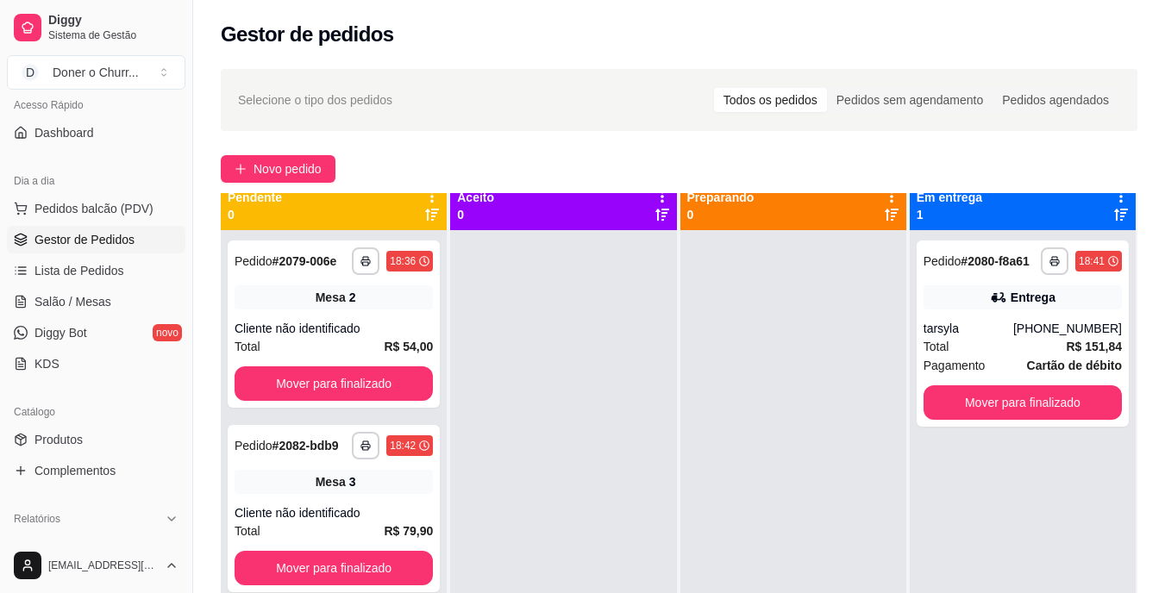
scroll to position [10, 0]
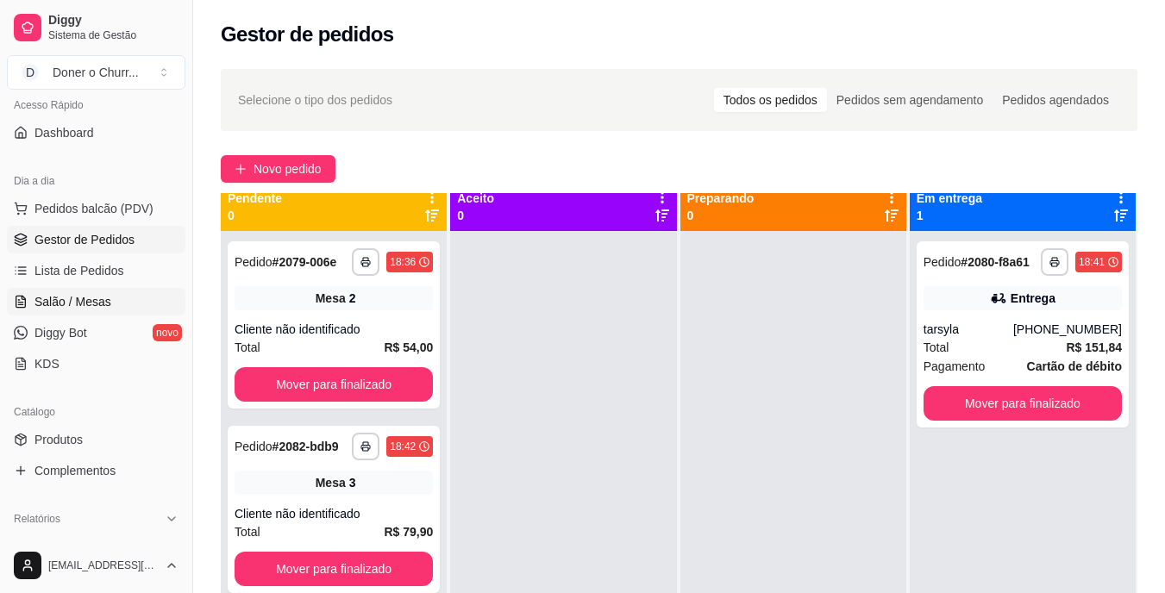
click at [74, 296] on span "Salão / Mesas" at bounding box center [72, 301] width 77 height 17
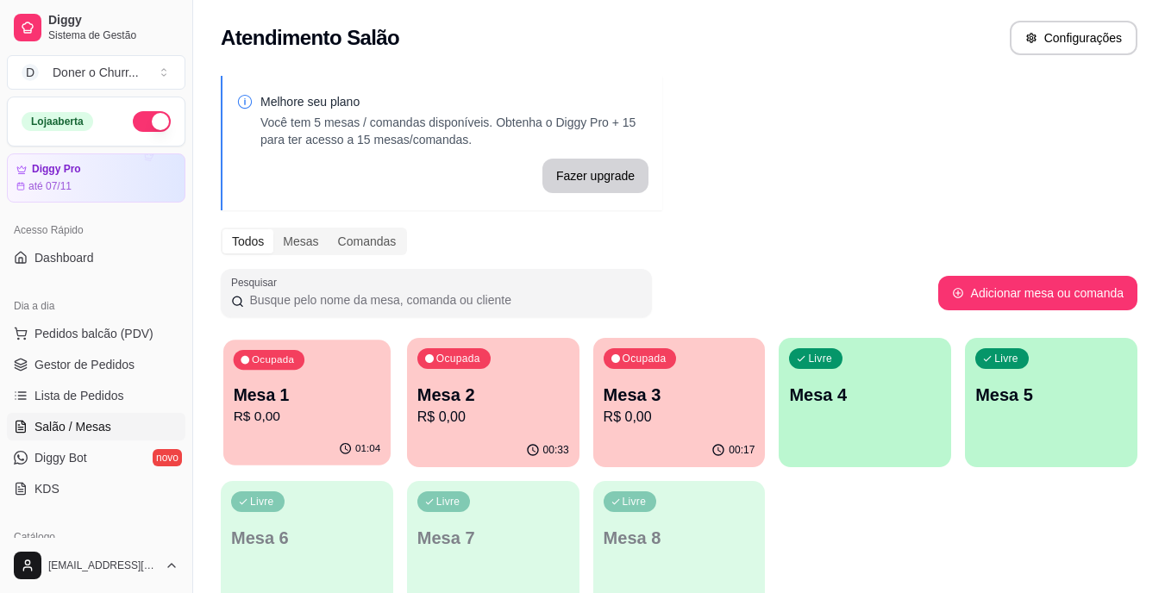
click at [297, 421] on p "R$ 0,00" at bounding box center [307, 417] width 147 height 20
click at [492, 381] on div "Ocupada Mesa 2 R$ 0,00" at bounding box center [492, 386] width 167 height 93
click at [720, 359] on div "Ocupada Mesa 3 R$ 0,00" at bounding box center [679, 386] width 172 height 96
click at [66, 365] on span "Gestor de Pedidos" at bounding box center [84, 364] width 100 height 17
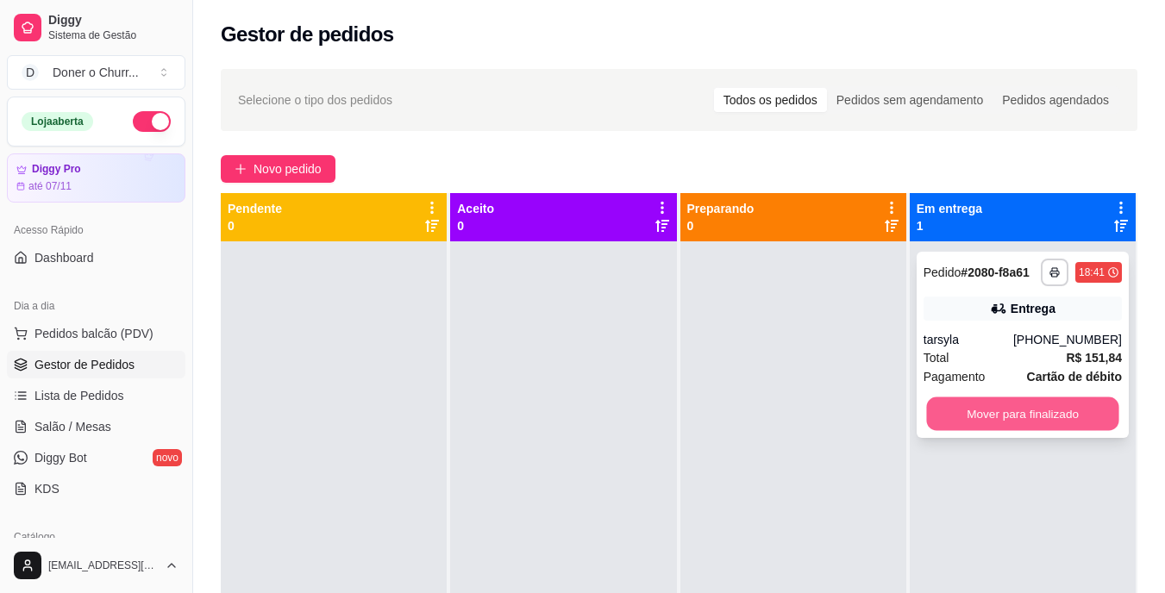
click at [975, 409] on button "Mover para finalizado" at bounding box center [1022, 414] width 192 height 34
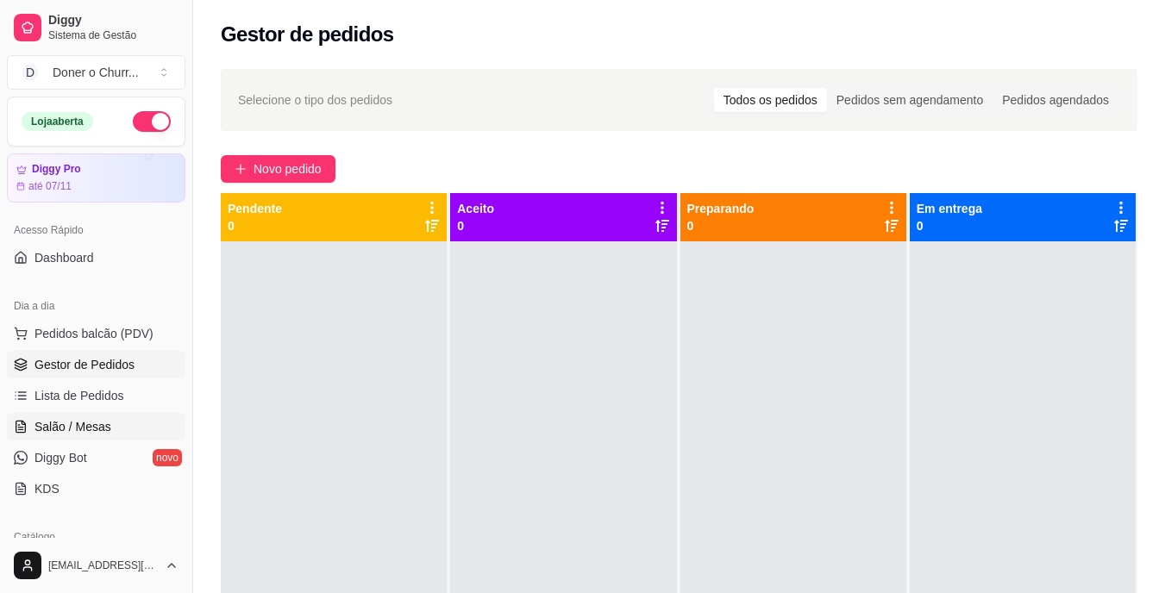
click at [56, 422] on span "Salão / Mesas" at bounding box center [72, 426] width 77 height 17
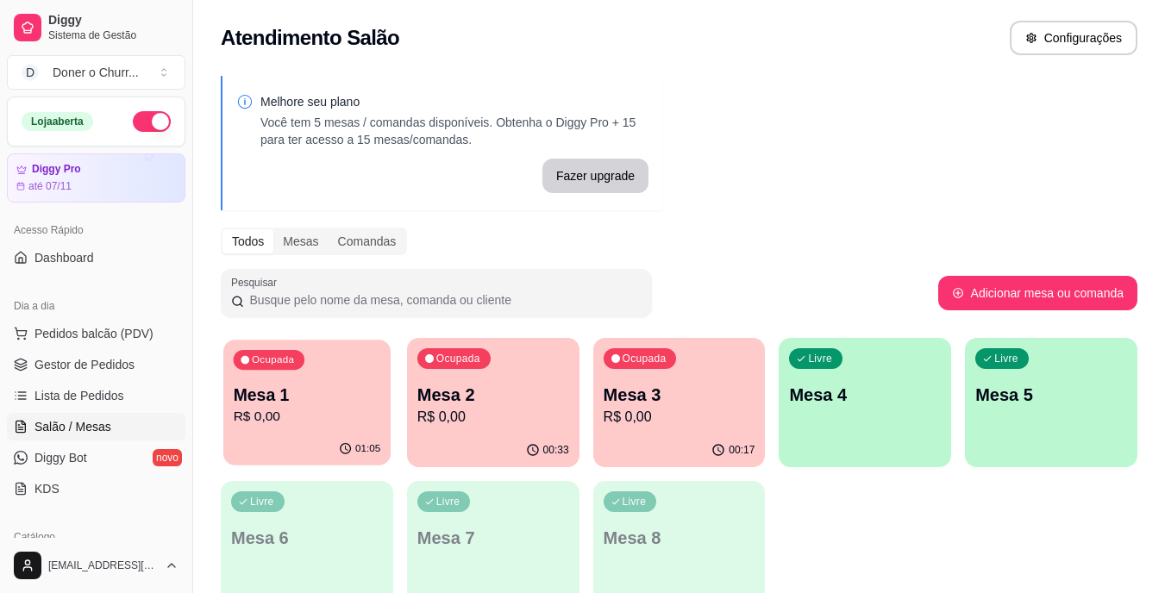
click at [281, 454] on div "01:05" at bounding box center [306, 449] width 167 height 33
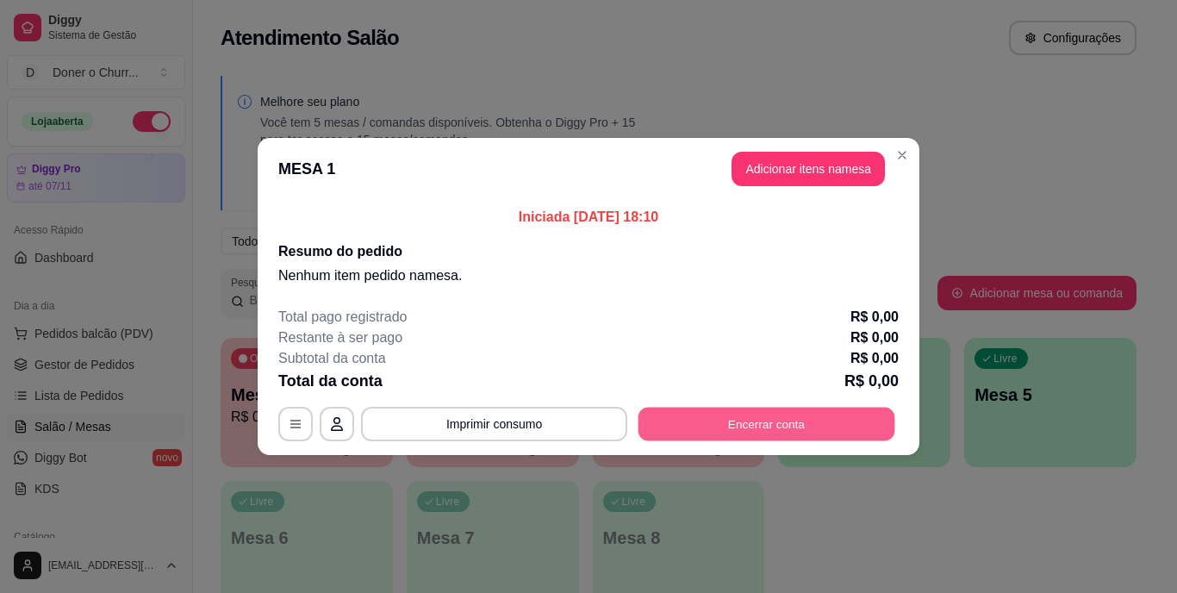
click at [730, 415] on button "Encerrar conta" at bounding box center [767, 425] width 257 height 34
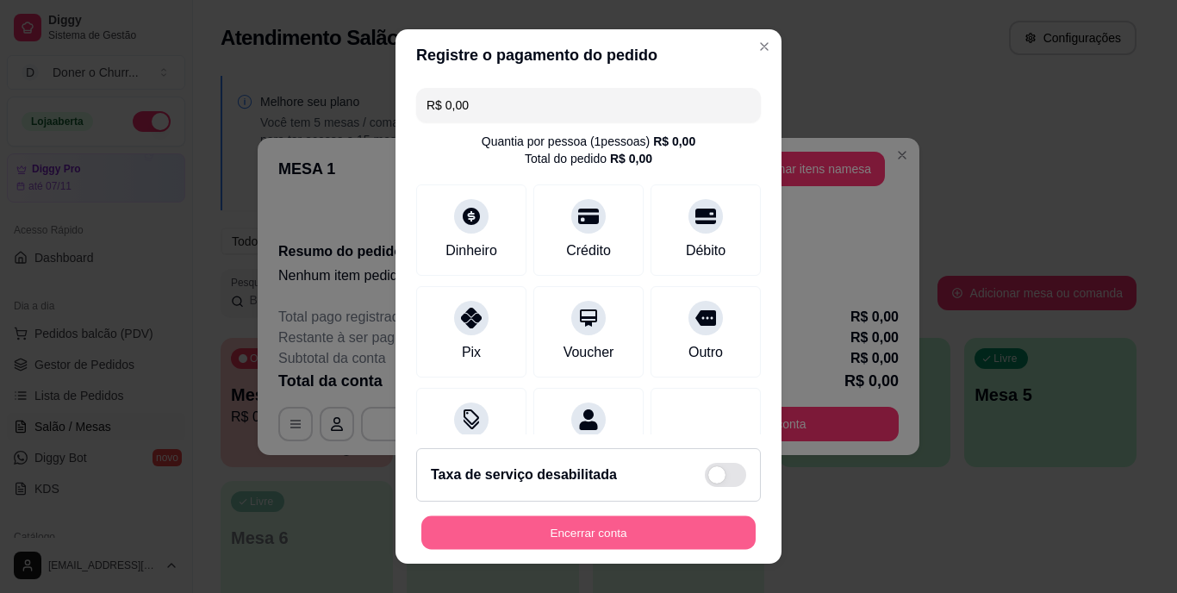
click at [586, 519] on button "Encerrar conta" at bounding box center [588, 532] width 334 height 34
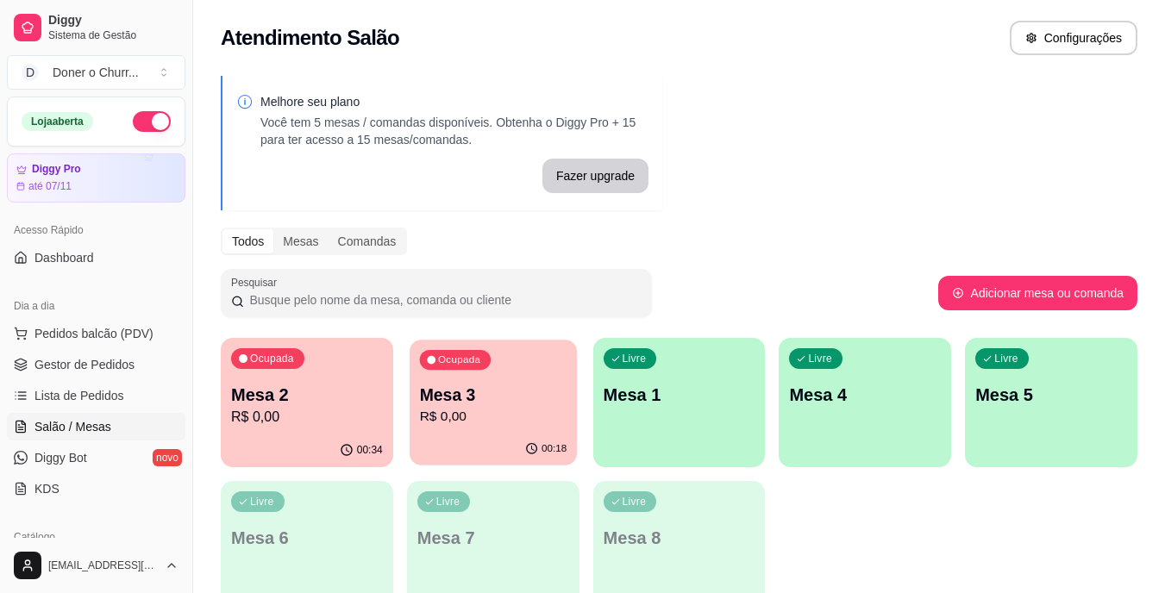
click at [527, 428] on div "Ocupada Mesa 3 R$ 0,00" at bounding box center [492, 386] width 167 height 93
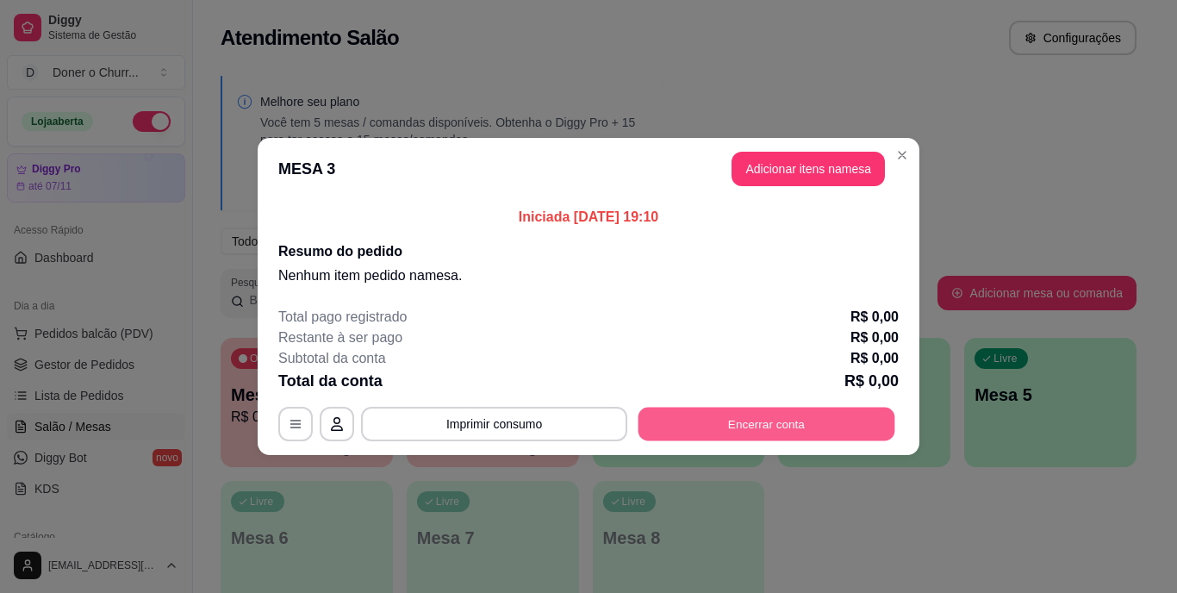
click at [660, 428] on button "Encerrar conta" at bounding box center [767, 425] width 257 height 34
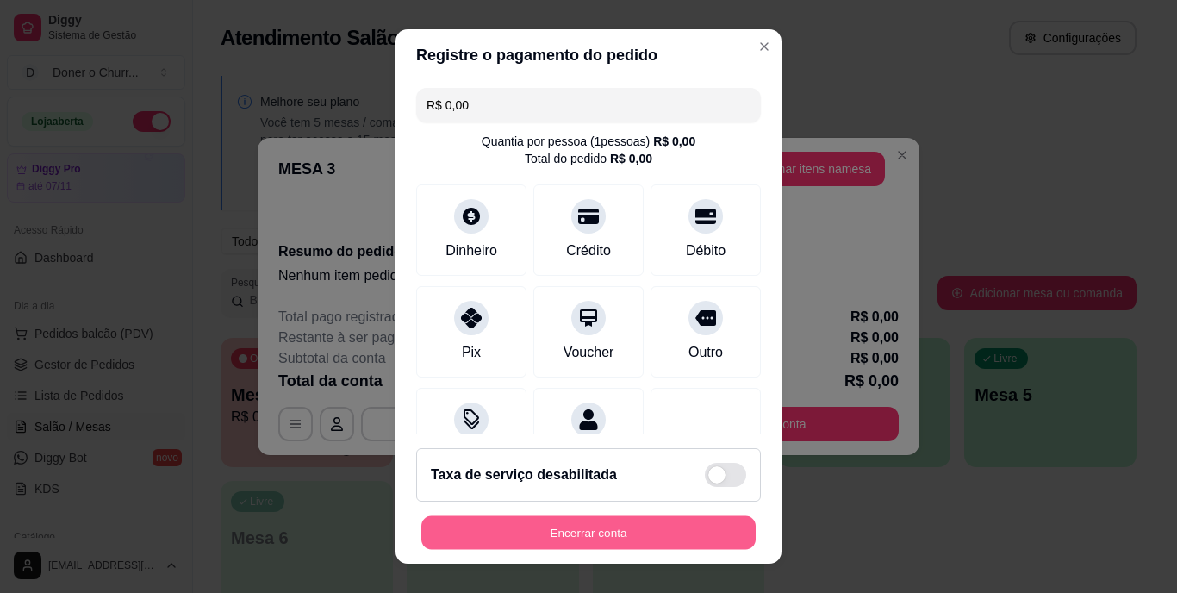
click at [563, 525] on button "Encerrar conta" at bounding box center [588, 532] width 334 height 34
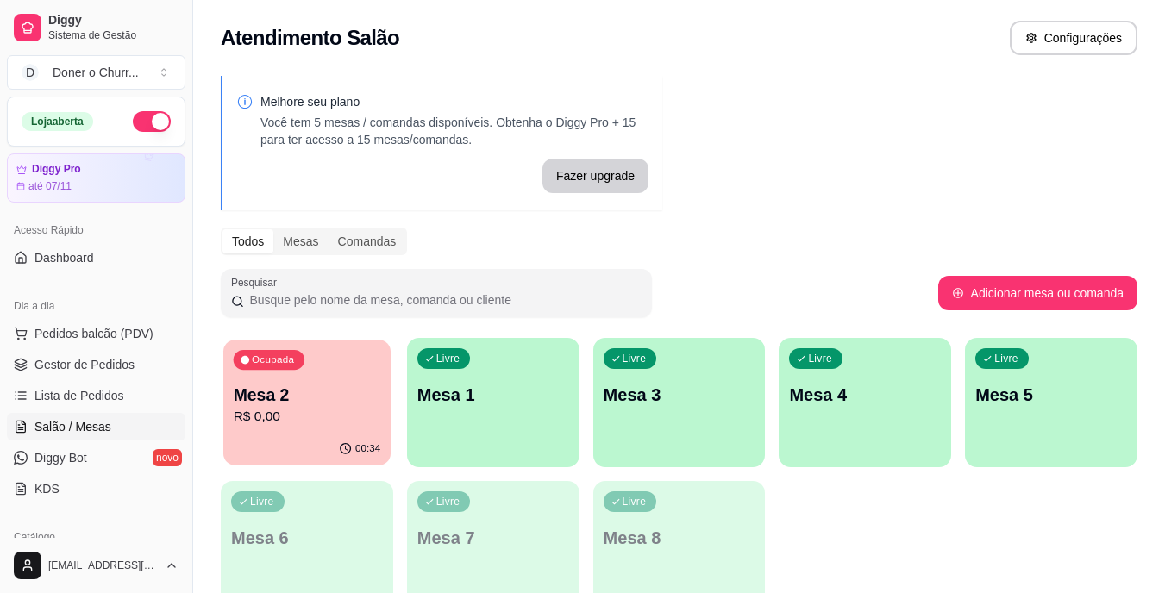
click at [318, 389] on p "Mesa 2" at bounding box center [307, 395] width 147 height 23
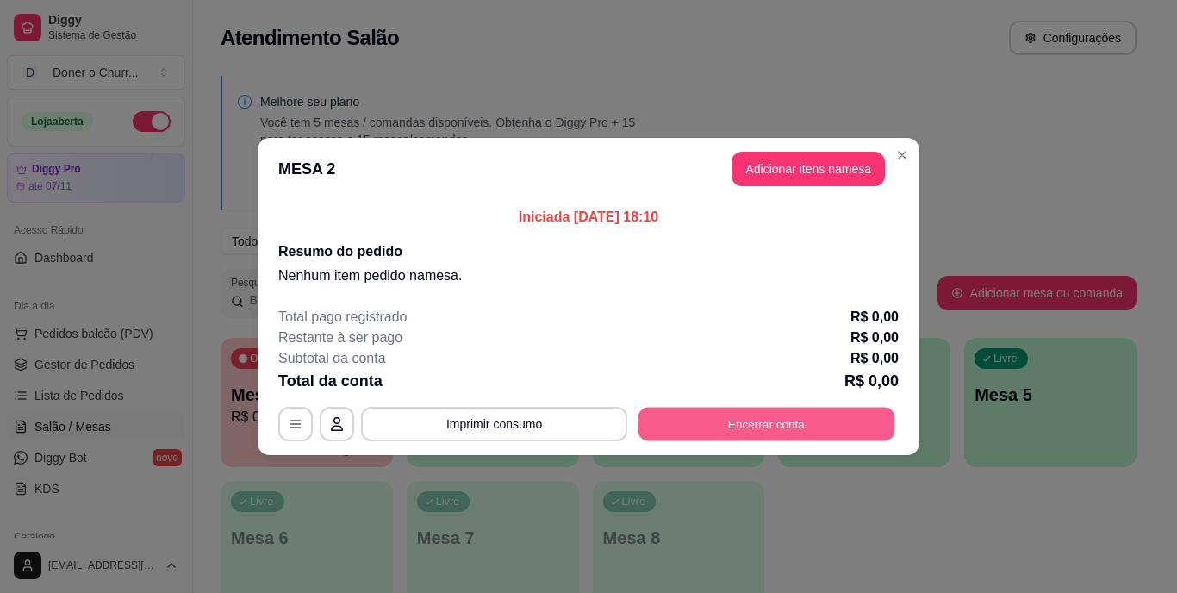
click at [700, 427] on button "Encerrar conta" at bounding box center [767, 425] width 257 height 34
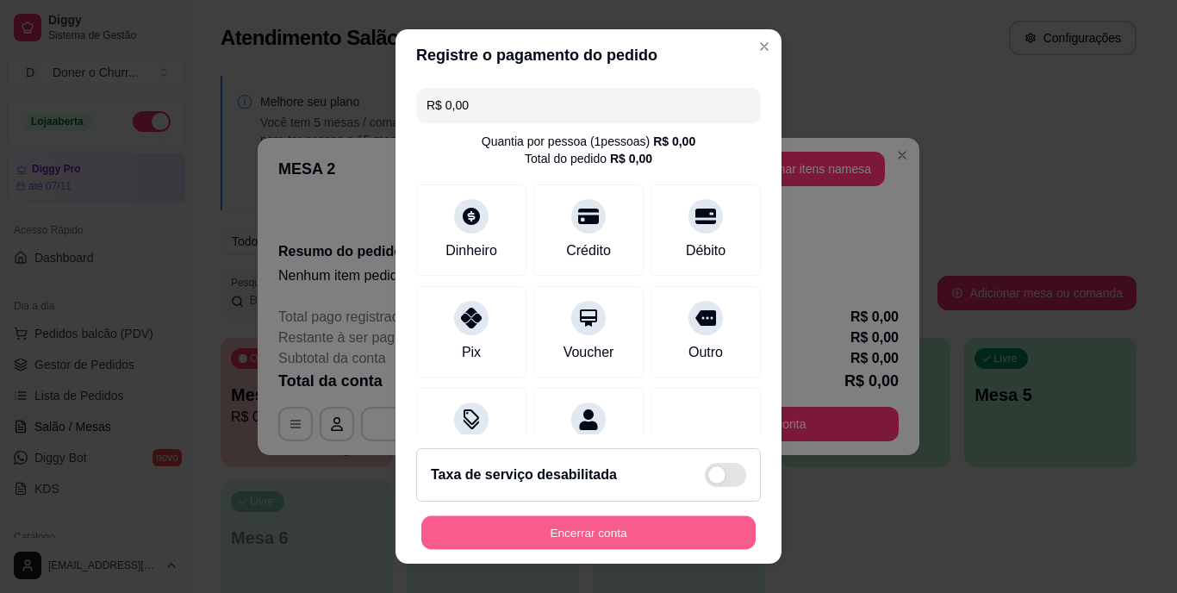
click at [623, 522] on button "Encerrar conta" at bounding box center [588, 532] width 334 height 34
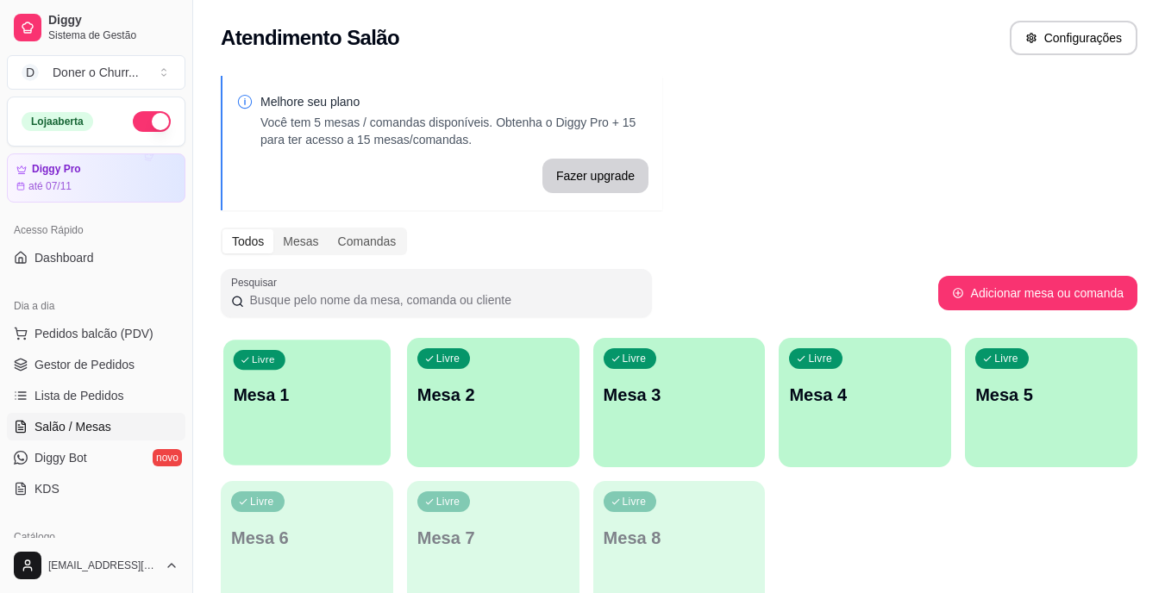
click at [328, 413] on div "Livre Mesa 1" at bounding box center [306, 392] width 167 height 105
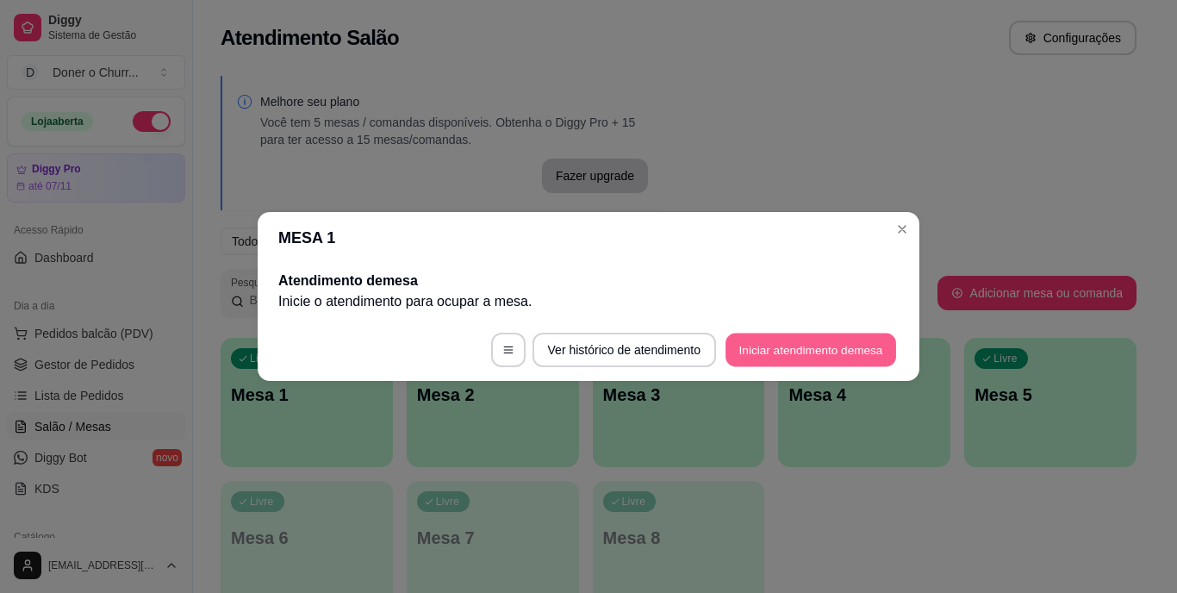
click at [747, 343] on button "Iniciar atendimento de mesa" at bounding box center [811, 351] width 171 height 34
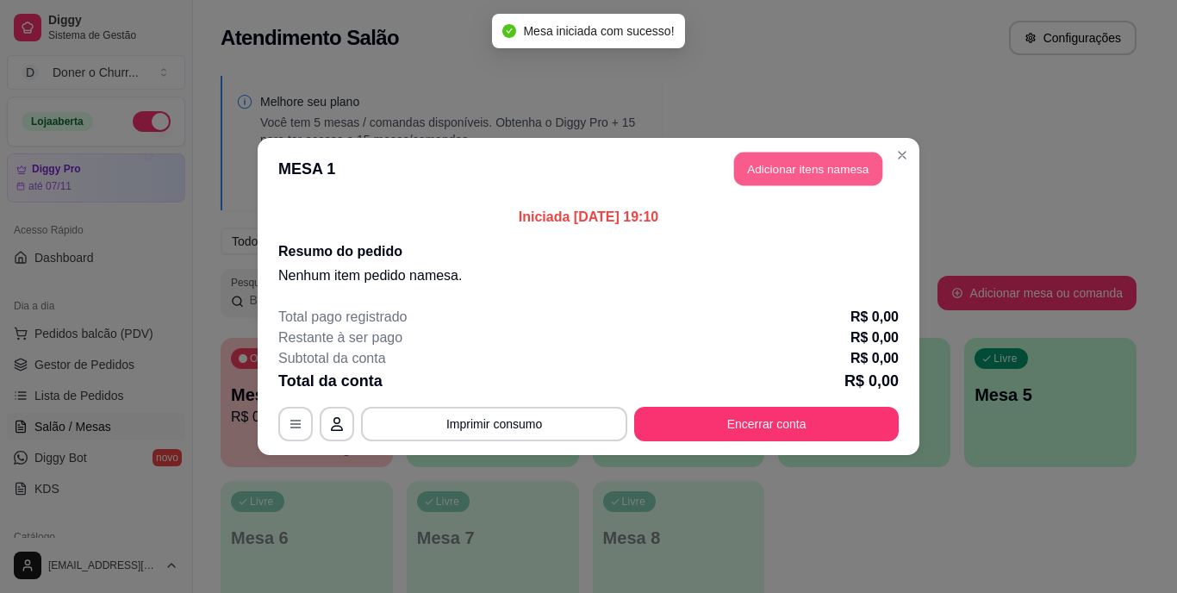
click at [775, 166] on button "Adicionar itens na mesa" at bounding box center [808, 170] width 148 height 34
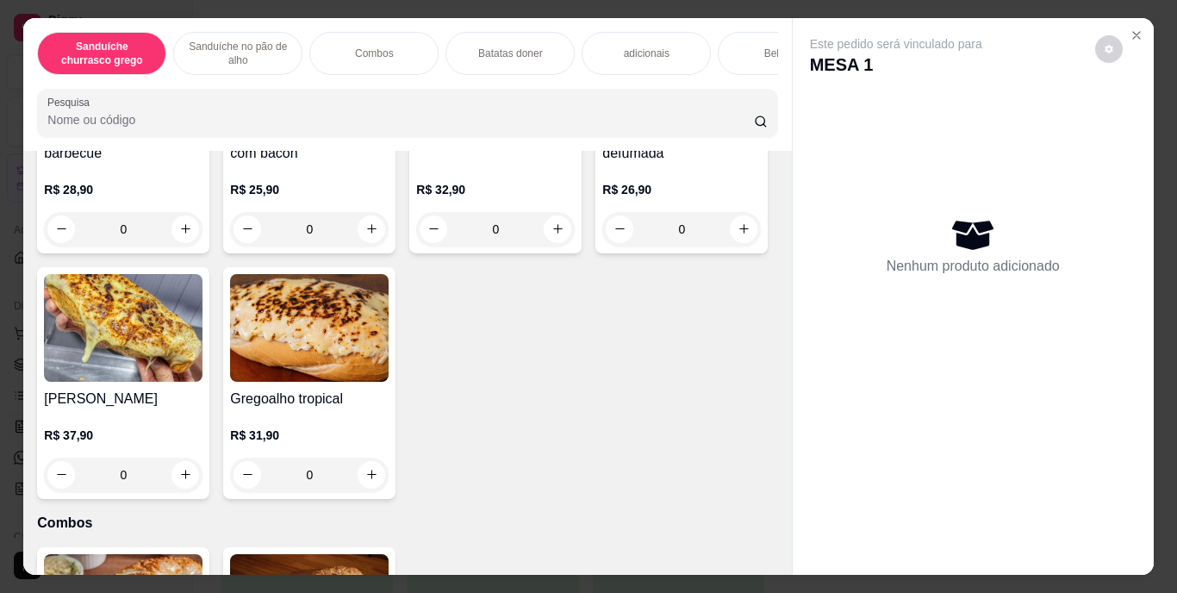
scroll to position [809, 0]
click at [367, 234] on icon "increase-product-quantity" at bounding box center [371, 228] width 13 height 13
type input "1"
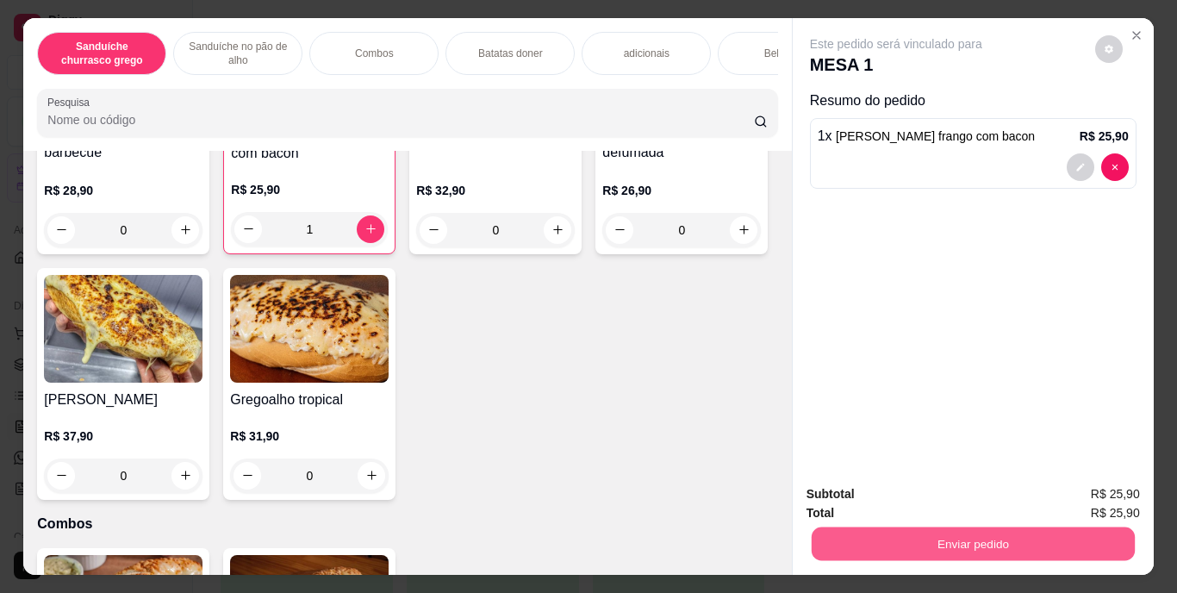
click at [946, 538] on button "Enviar pedido" at bounding box center [972, 545] width 323 height 34
click at [1064, 491] on button "Enviar pedido" at bounding box center [1095, 495] width 95 height 32
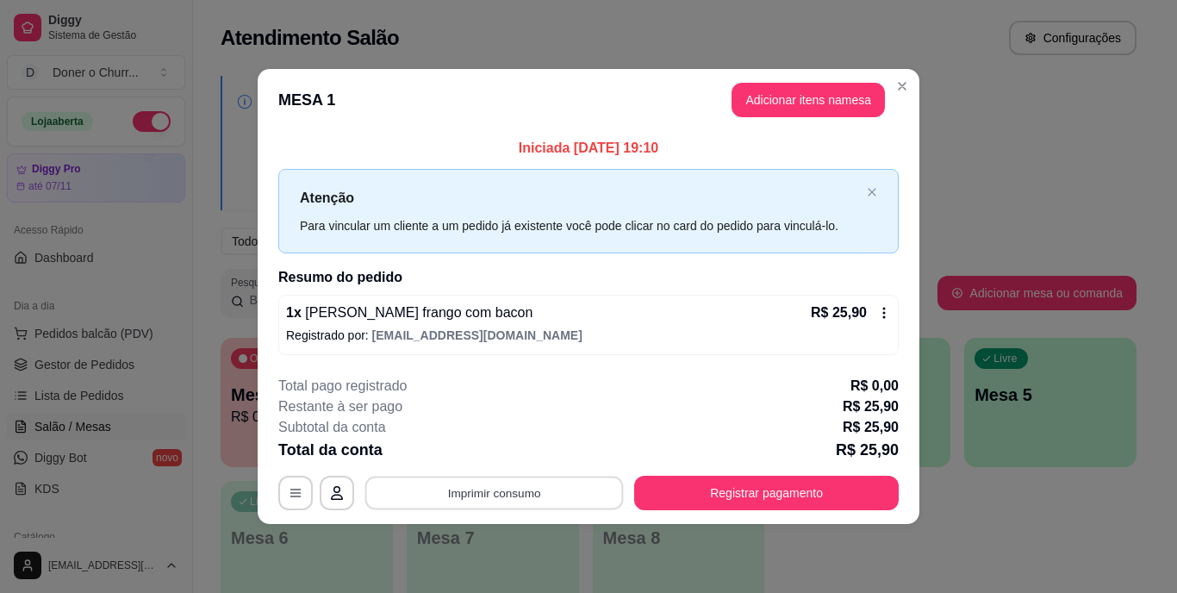
click at [560, 496] on button "Imprimir consumo" at bounding box center [494, 493] width 259 height 34
click at [520, 445] on button "IMPRESSORA" at bounding box center [500, 453] width 121 height 27
click at [772, 109] on button "Adicionar itens na mesa" at bounding box center [808, 101] width 148 height 34
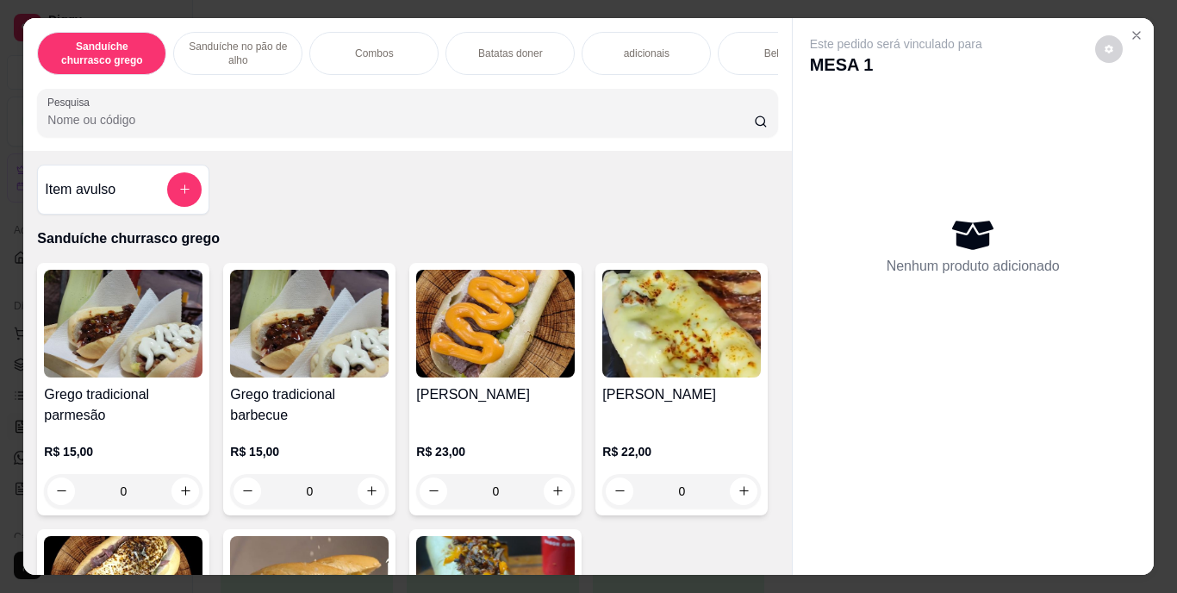
click at [745, 50] on div "Bebidas" at bounding box center [782, 53] width 129 height 43
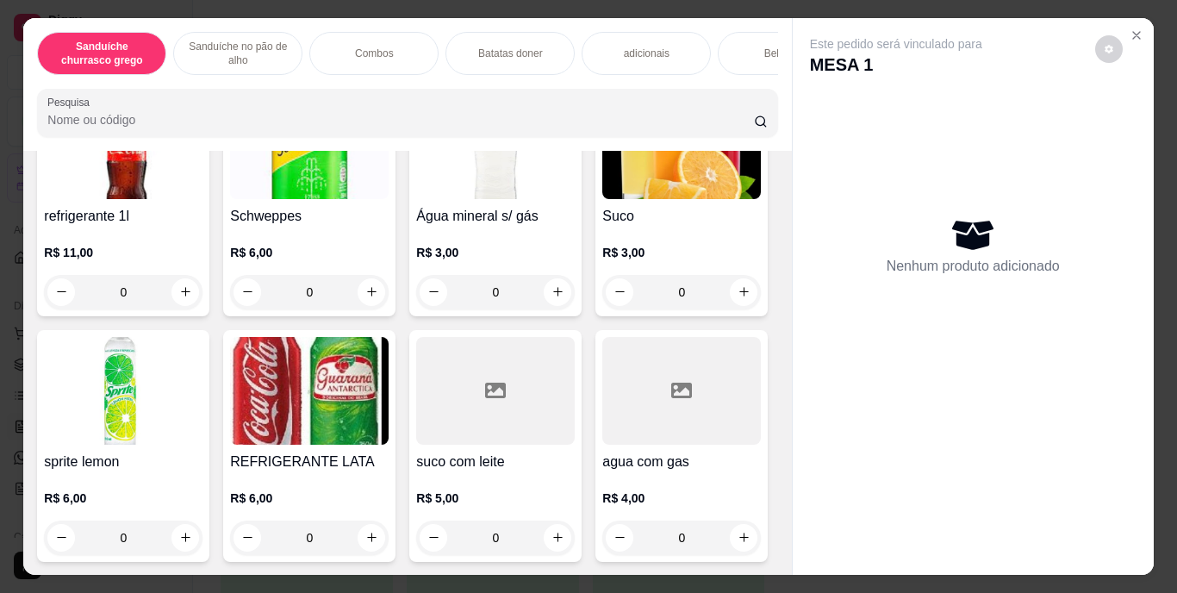
scroll to position [44, 0]
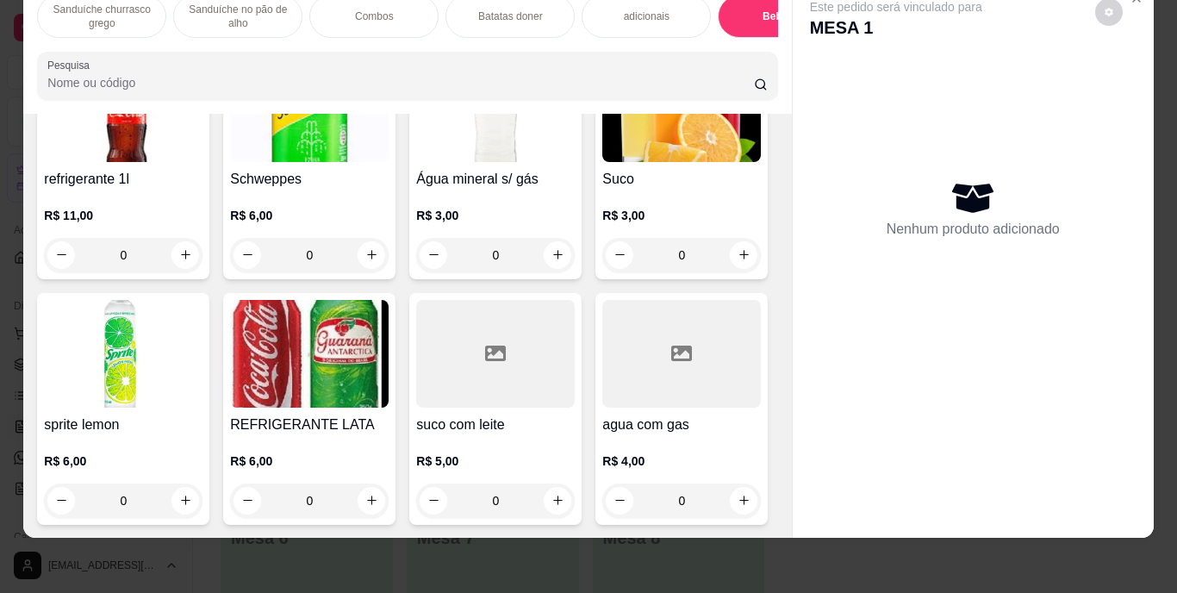
click at [389, 408] on img at bounding box center [309, 354] width 159 height 108
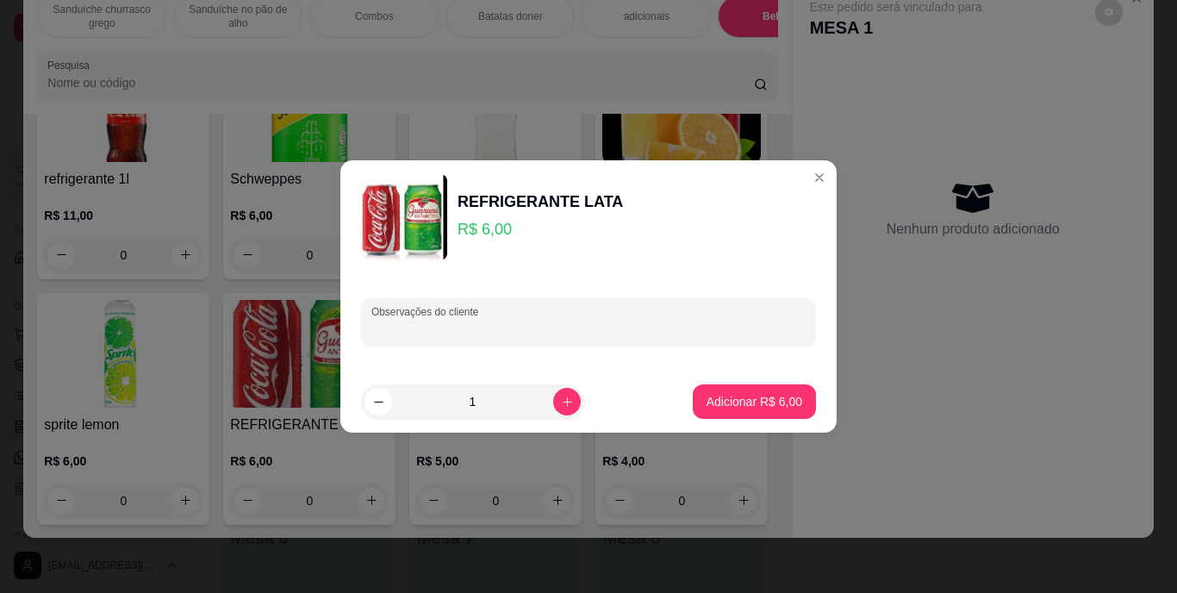
click at [486, 334] on input "Observações do cliente" at bounding box center [589, 329] width 434 height 17
type input "coca"
click at [724, 397] on p "Adicionar R$ 6,00" at bounding box center [754, 401] width 93 height 16
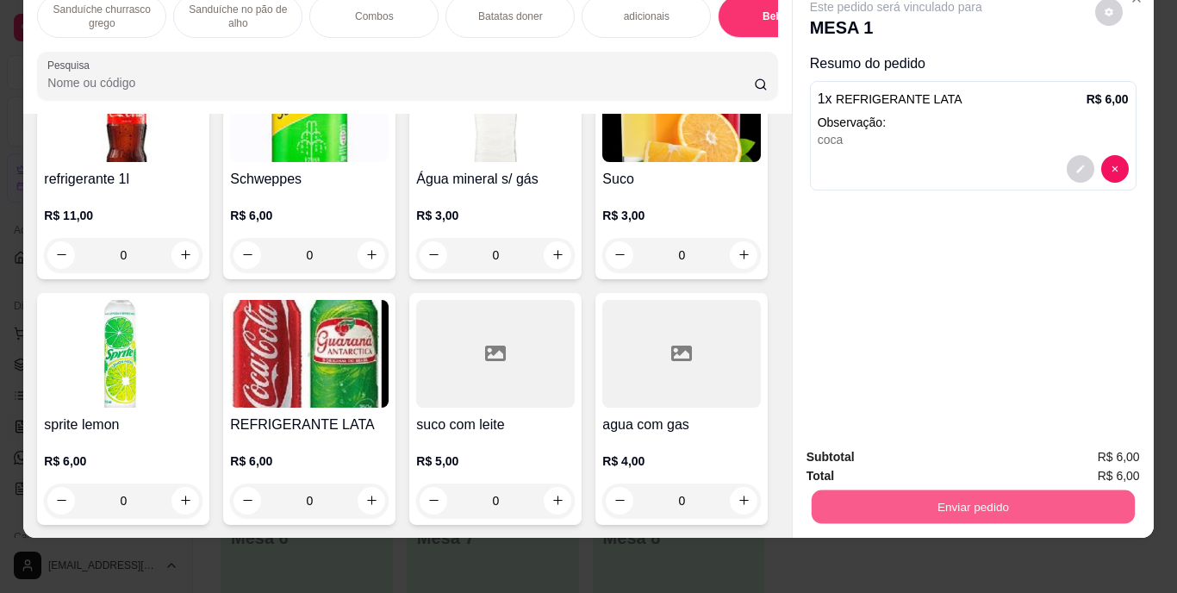
click at [995, 494] on button "Enviar pedido" at bounding box center [972, 507] width 323 height 34
click at [1075, 451] on button "Enviar pedido" at bounding box center [1095, 451] width 95 height 32
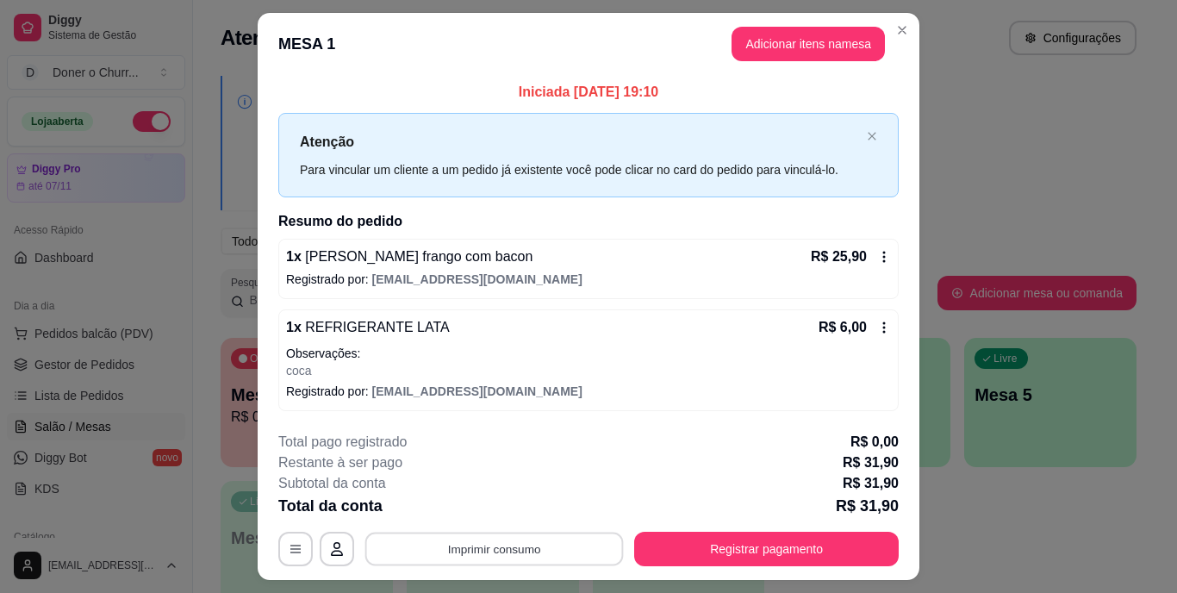
click at [574, 545] on button "Imprimir consumo" at bounding box center [494, 549] width 259 height 34
click at [484, 503] on button "IMPRESSORA" at bounding box center [493, 509] width 121 height 27
click at [485, 549] on button "Imprimir consumo" at bounding box center [494, 549] width 259 height 34
click at [493, 504] on button "IMPRESSORA" at bounding box center [493, 509] width 121 height 27
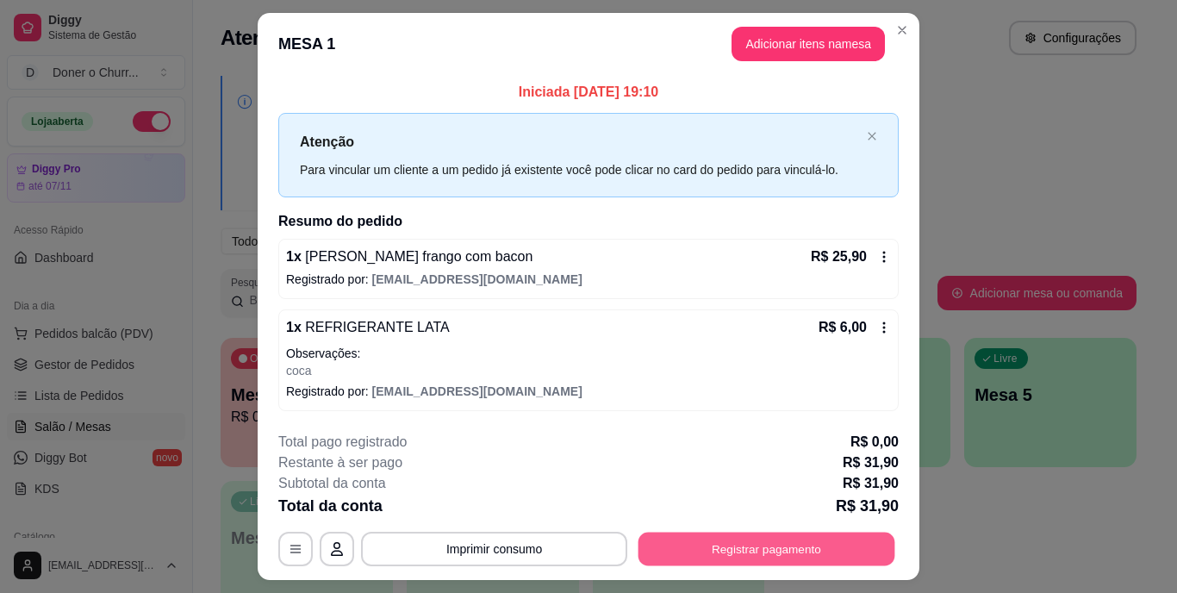
click at [714, 544] on button "Registrar pagamento" at bounding box center [767, 549] width 257 height 34
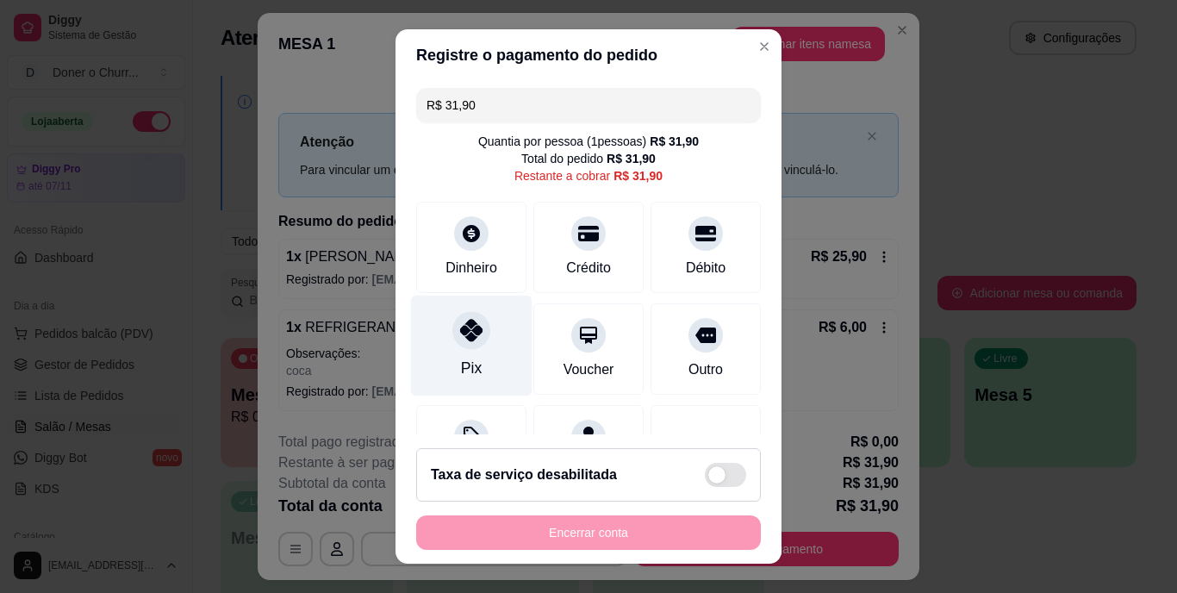
click at [460, 326] on icon at bounding box center [471, 331] width 22 height 22
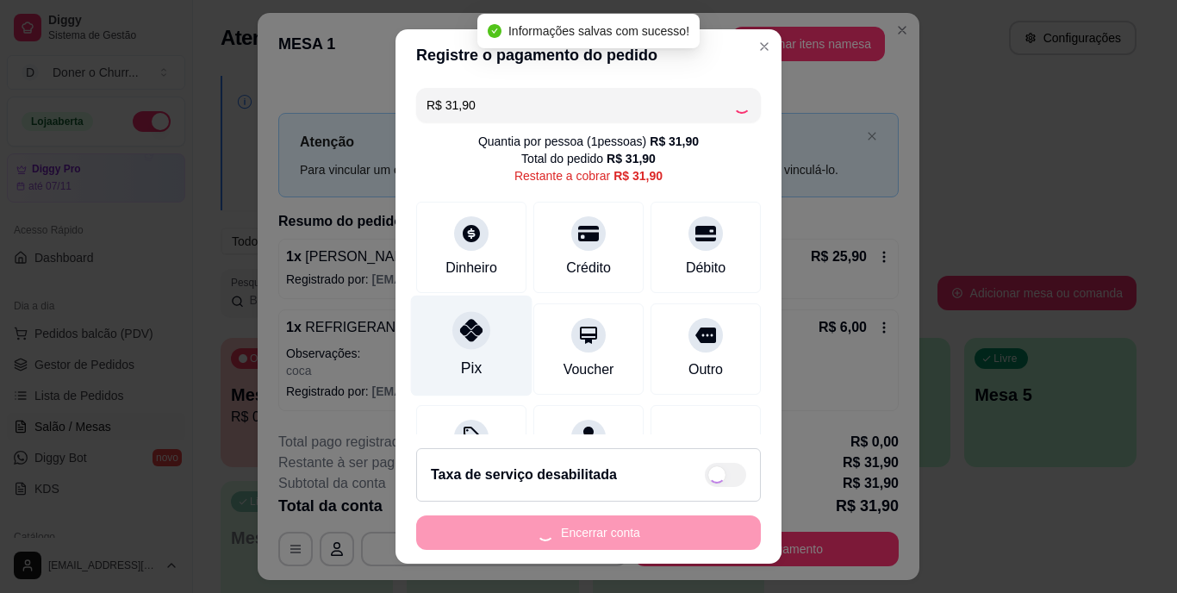
type input "R$ 0,00"
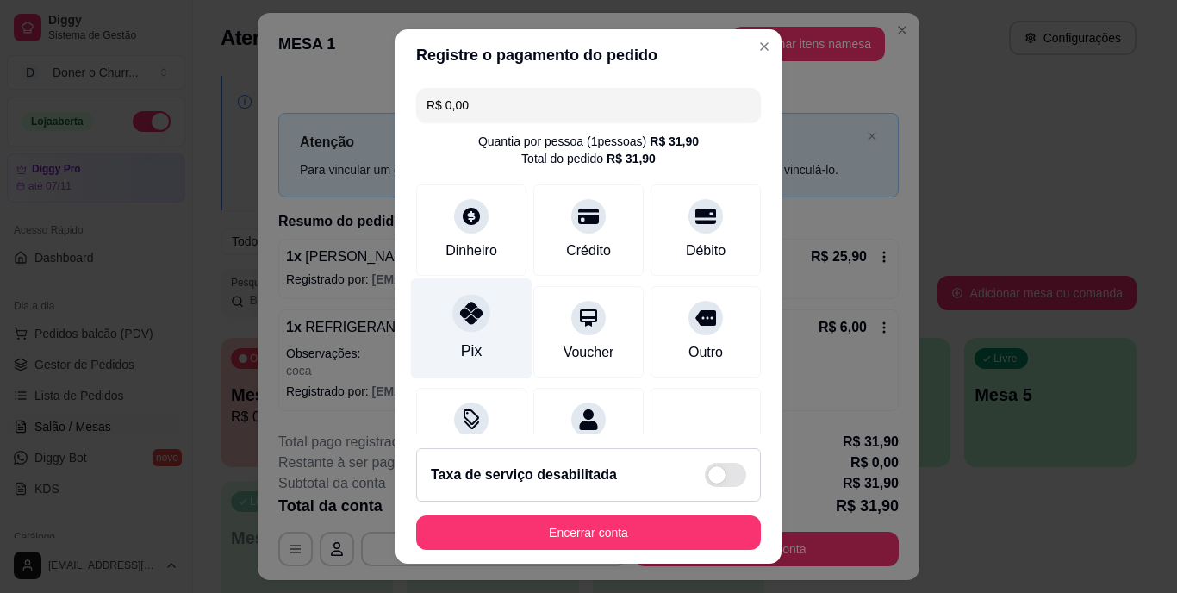
click at [460, 319] on icon at bounding box center [471, 314] width 22 height 22
click at [451, 333] on div "Pix" at bounding box center [472, 328] width 122 height 101
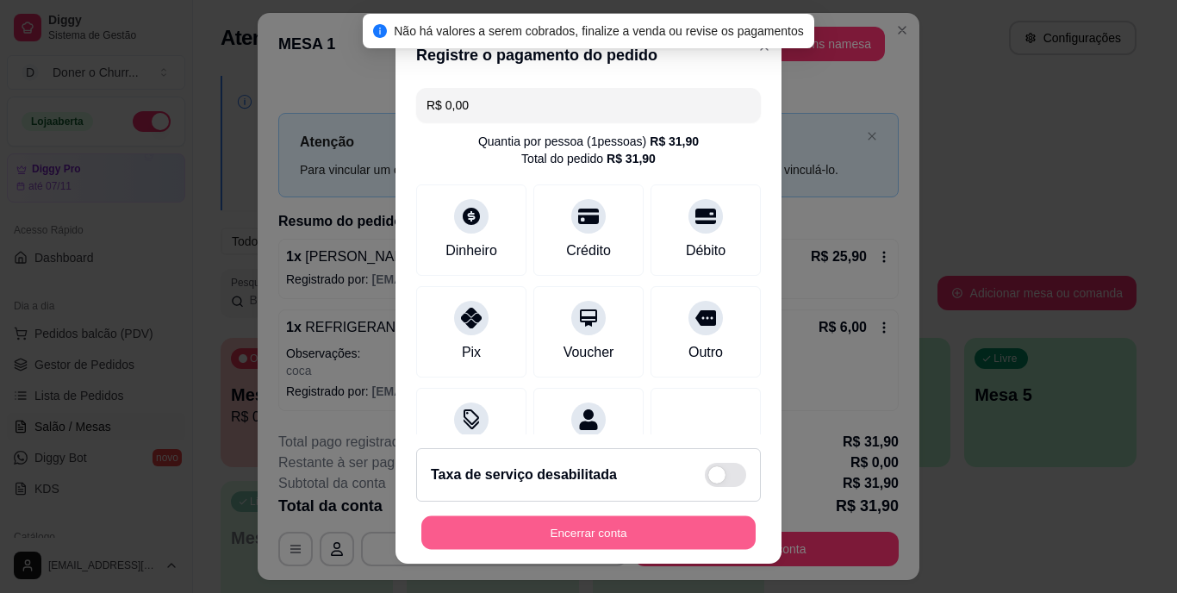
click at [482, 533] on button "Encerrar conta" at bounding box center [588, 532] width 334 height 34
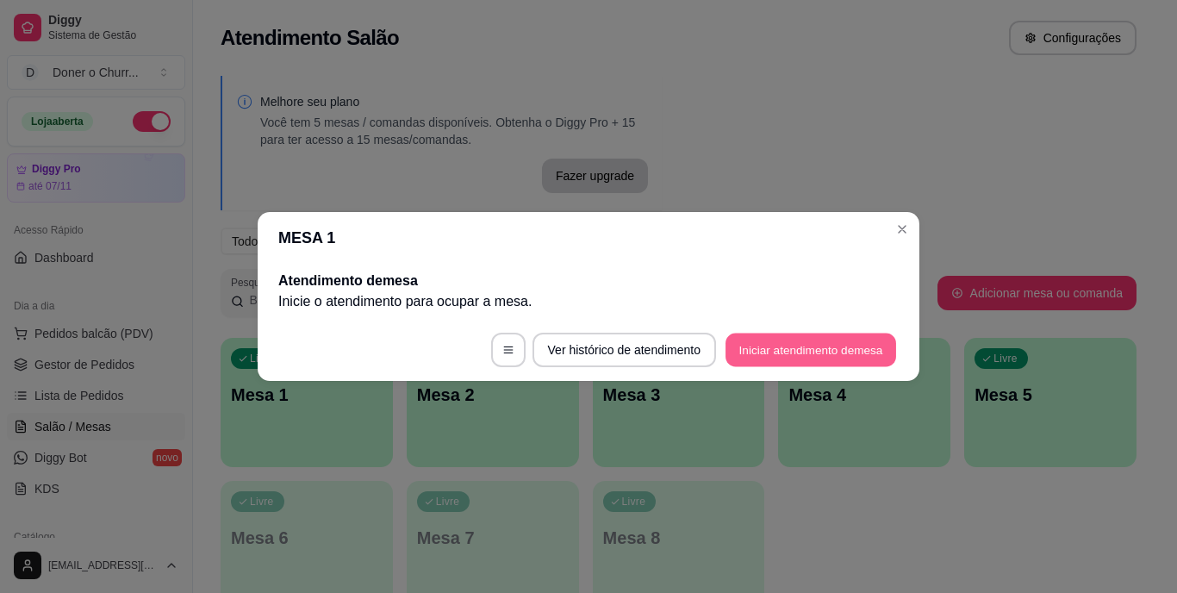
click at [806, 359] on button "Iniciar atendimento de mesa" at bounding box center [811, 351] width 171 height 34
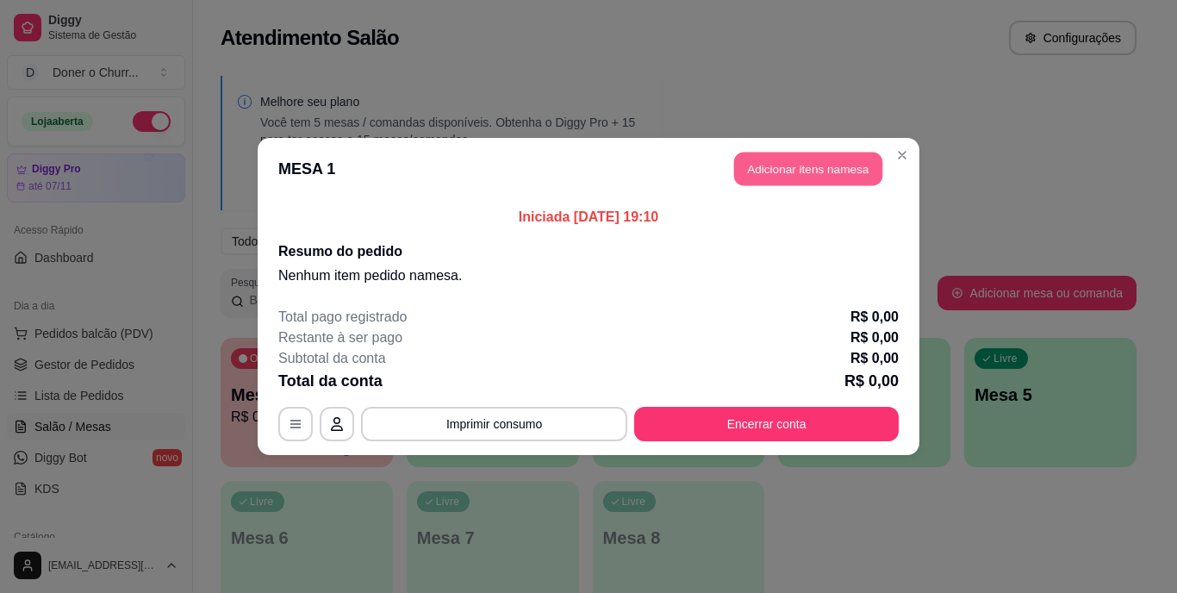
click at [752, 166] on button "Adicionar itens na mesa" at bounding box center [808, 170] width 148 height 34
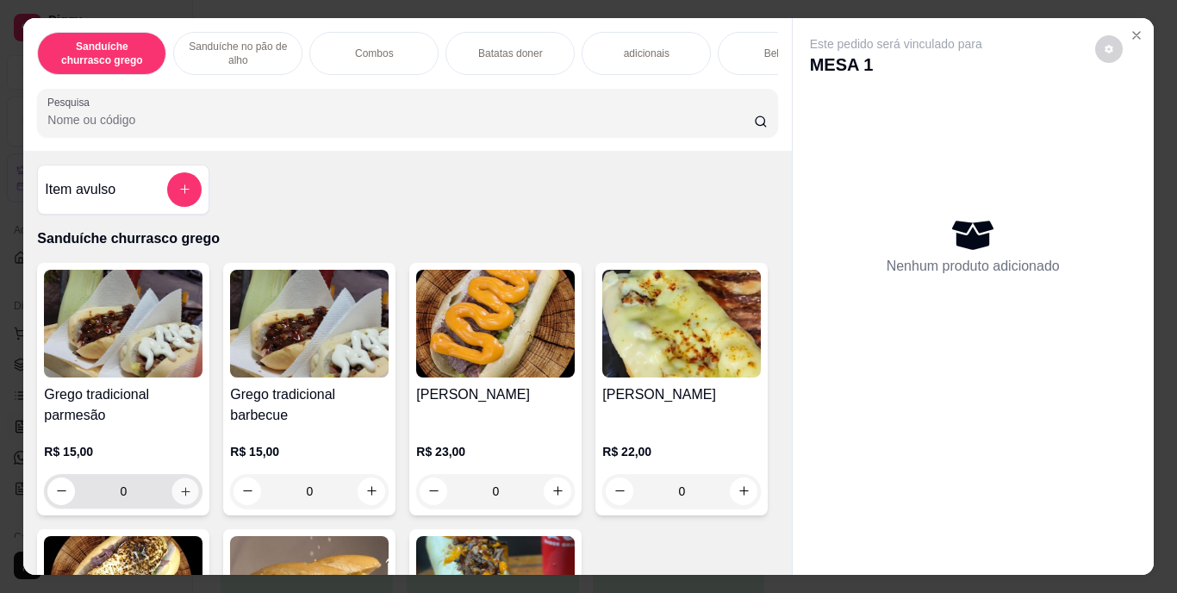
click at [180, 493] on icon "increase-product-quantity" at bounding box center [185, 490] width 13 height 13
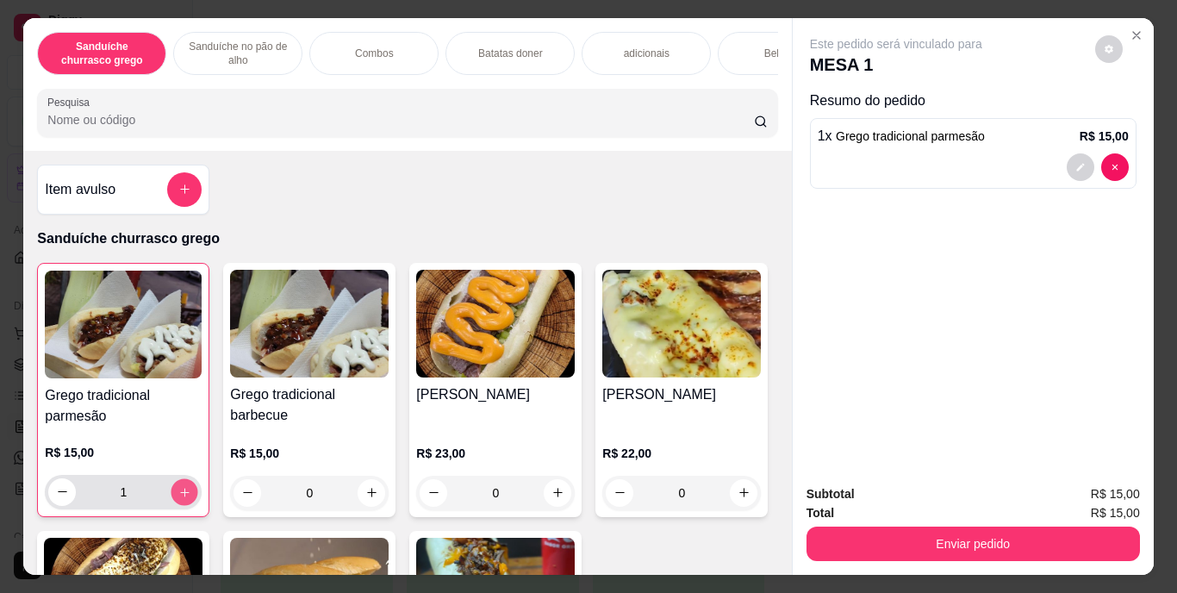
click at [180, 493] on icon "increase-product-quantity" at bounding box center [184, 491] width 13 height 13
type input "2"
click at [748, 41] on div "Bebidas" at bounding box center [782, 53] width 129 height 43
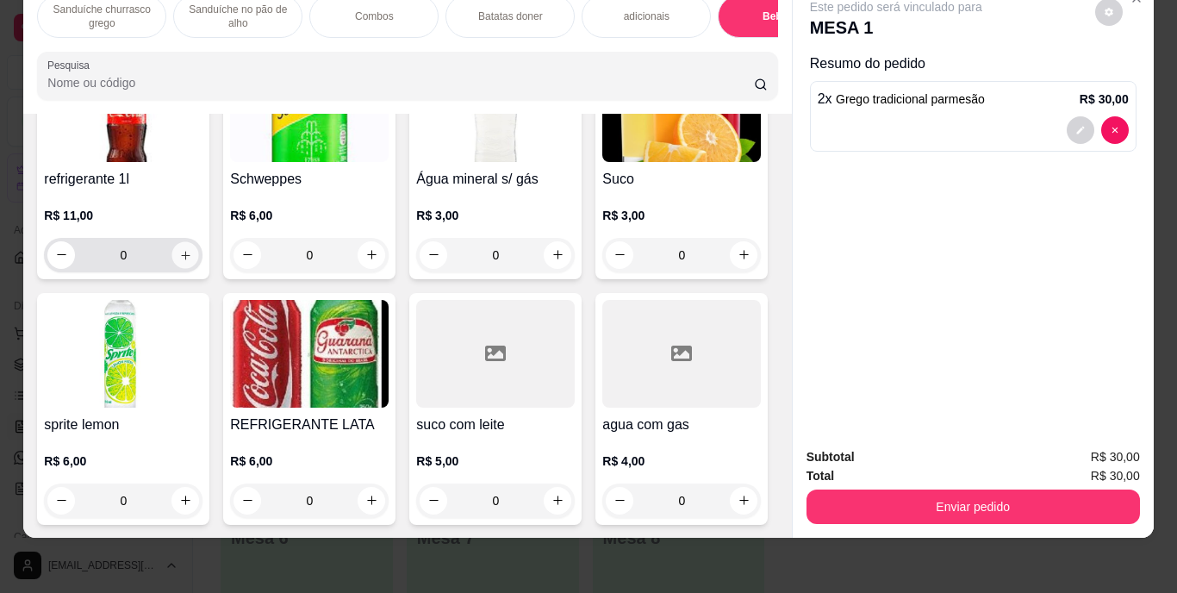
click at [172, 268] on button "increase-product-quantity" at bounding box center [185, 254] width 27 height 27
type input "1"
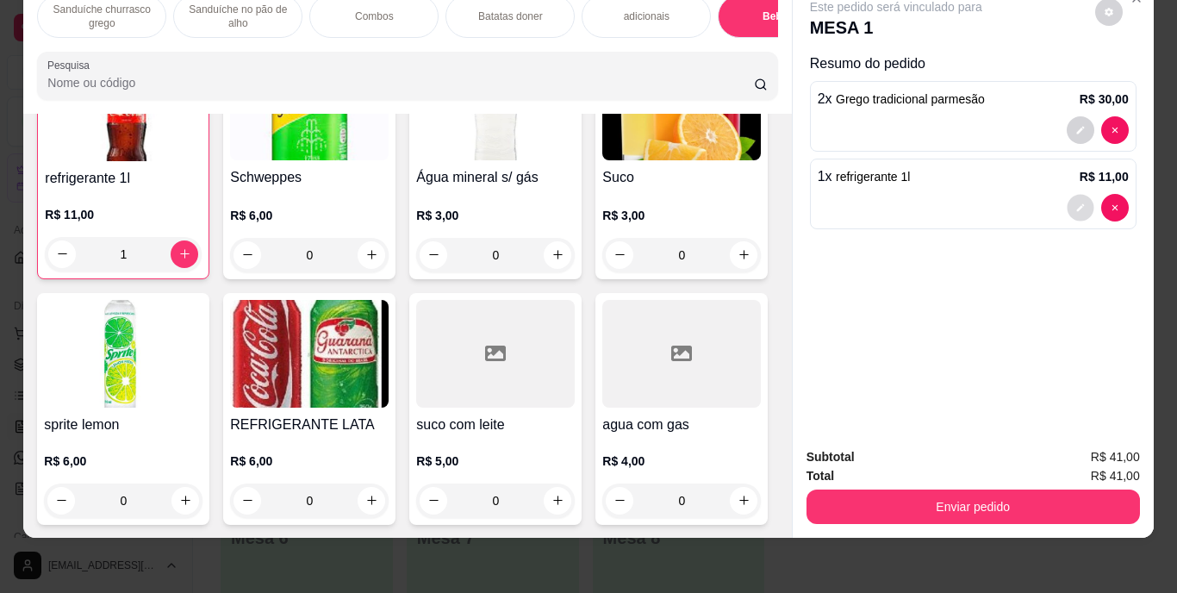
click at [1076, 203] on icon "decrease-product-quantity" at bounding box center [1081, 208] width 10 height 10
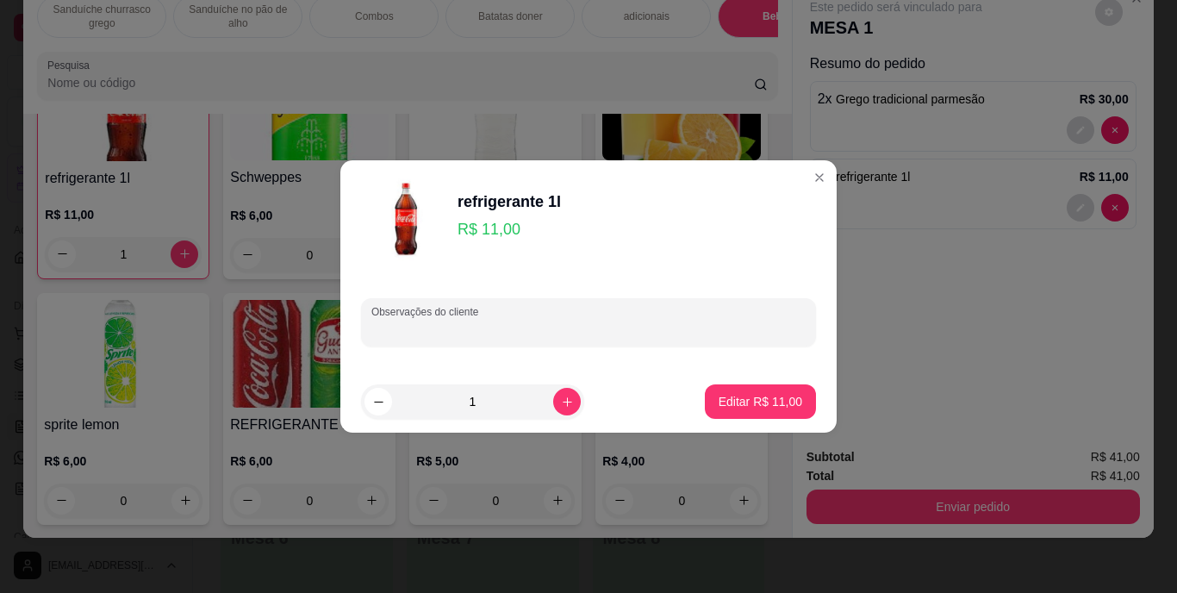
click at [540, 324] on input "Observações do cliente" at bounding box center [589, 329] width 434 height 17
type input "coca"
click at [731, 399] on p "Editar R$ 11,00" at bounding box center [760, 401] width 81 height 16
type input "0"
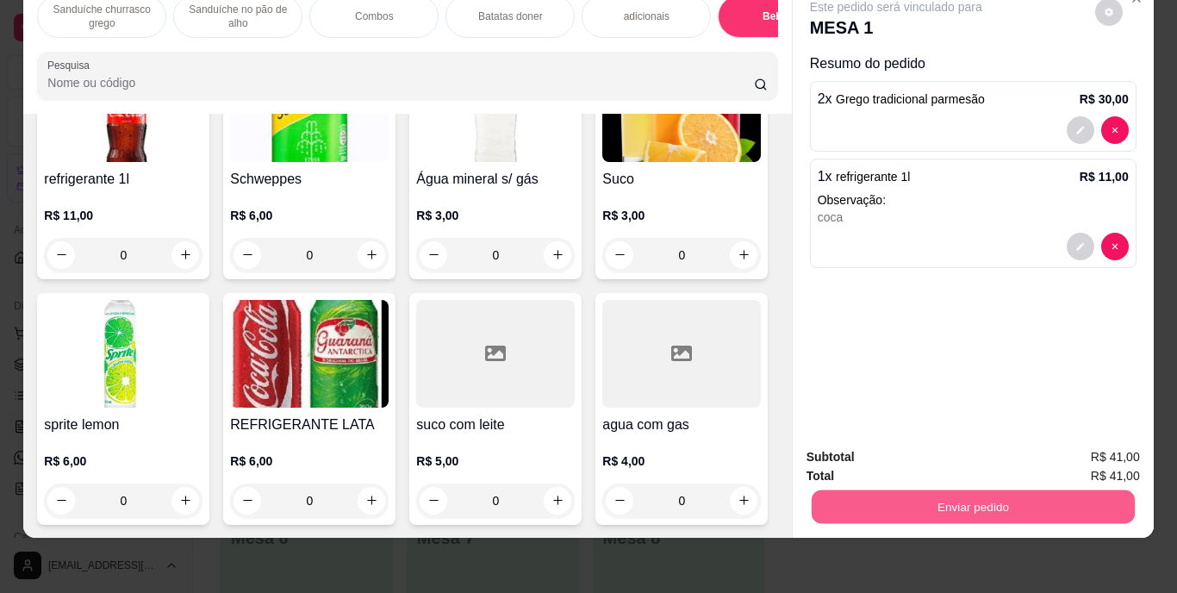
click at [931, 491] on button "Enviar pedido" at bounding box center [972, 507] width 323 height 34
click at [1068, 439] on button "Enviar pedido" at bounding box center [1095, 451] width 95 height 32
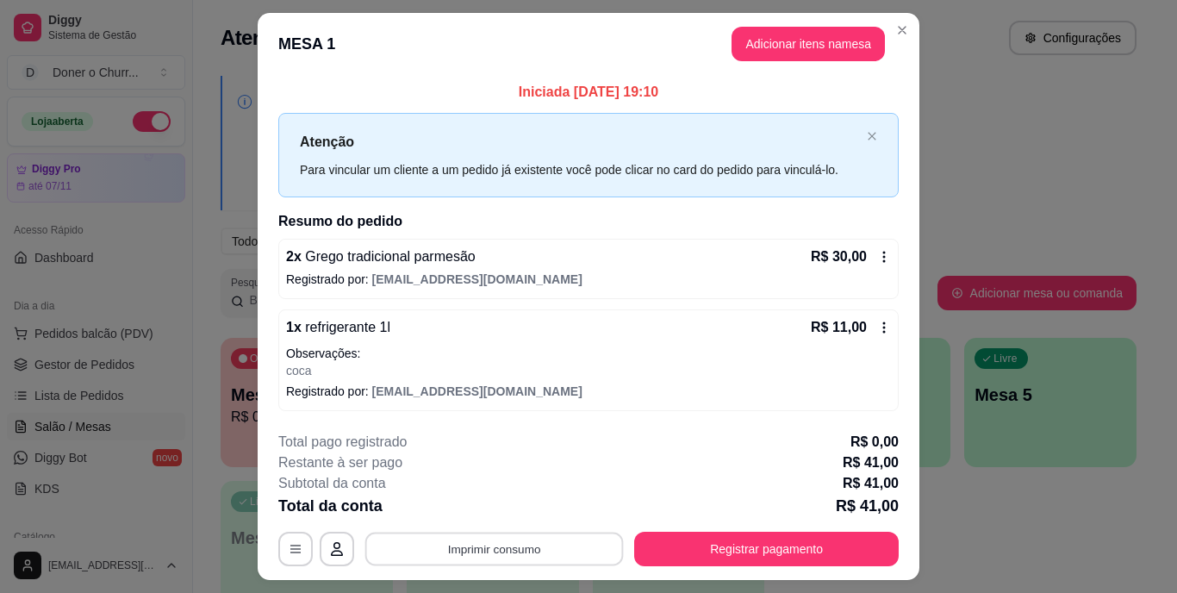
click at [547, 549] on button "Imprimir consumo" at bounding box center [494, 549] width 259 height 34
click at [520, 508] on button "IMPRESSORA" at bounding box center [493, 509] width 121 height 27
click at [513, 544] on button "Imprimir consumo" at bounding box center [494, 549] width 259 height 34
click at [500, 503] on button "IMPRESSORA" at bounding box center [493, 509] width 121 height 27
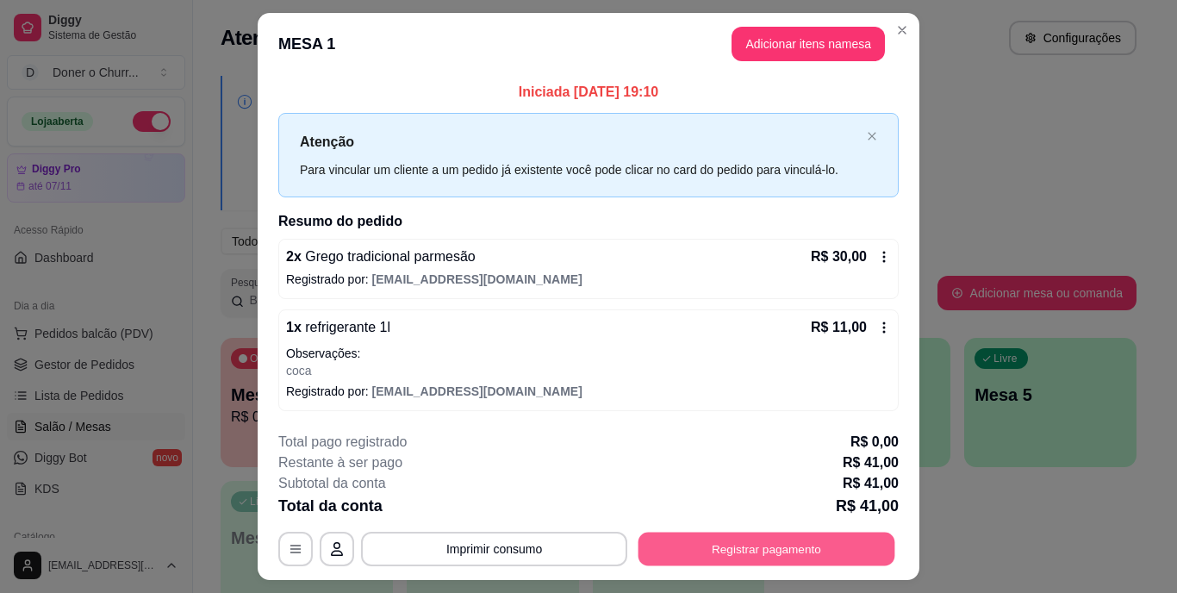
click at [696, 543] on button "Registrar pagamento" at bounding box center [767, 549] width 257 height 34
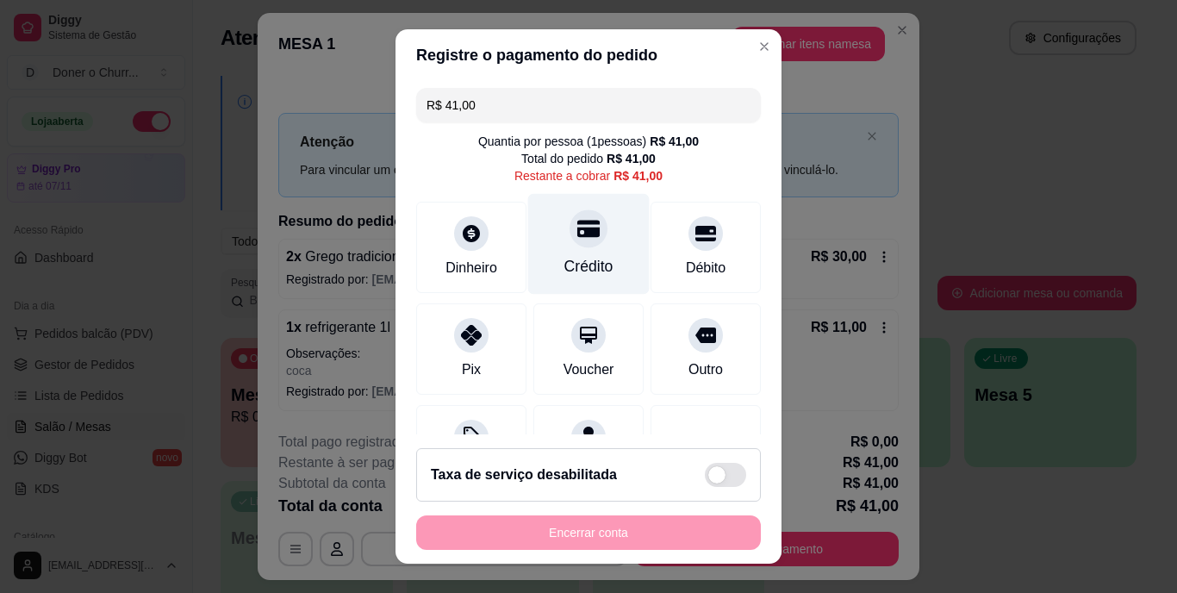
click at [565, 265] on div "Crédito" at bounding box center [589, 267] width 49 height 22
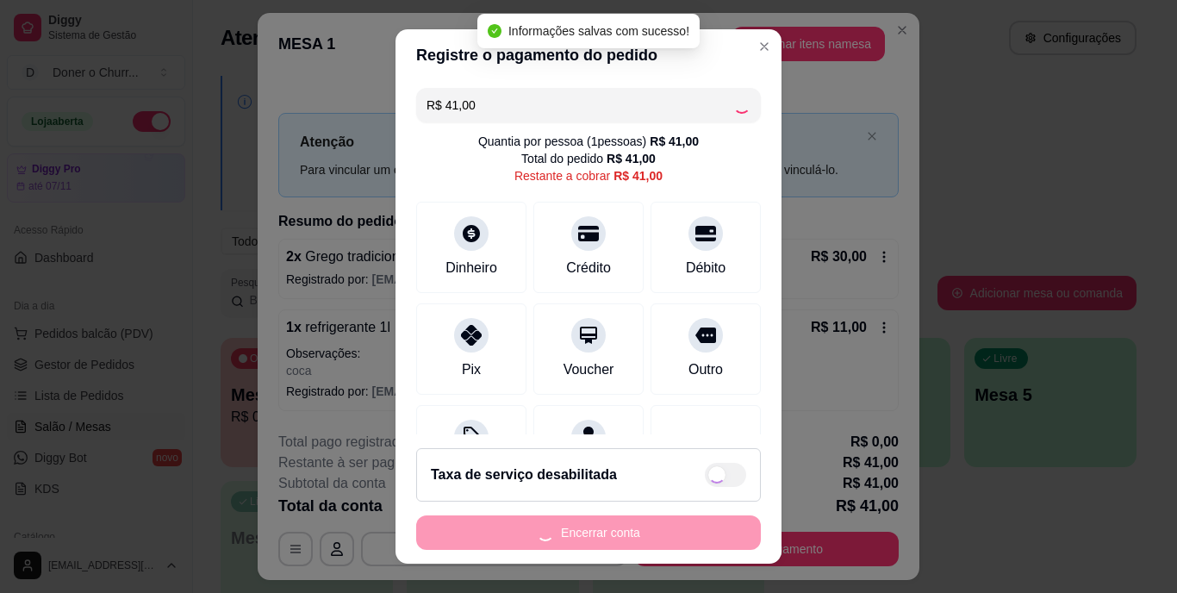
type input "R$ 0,00"
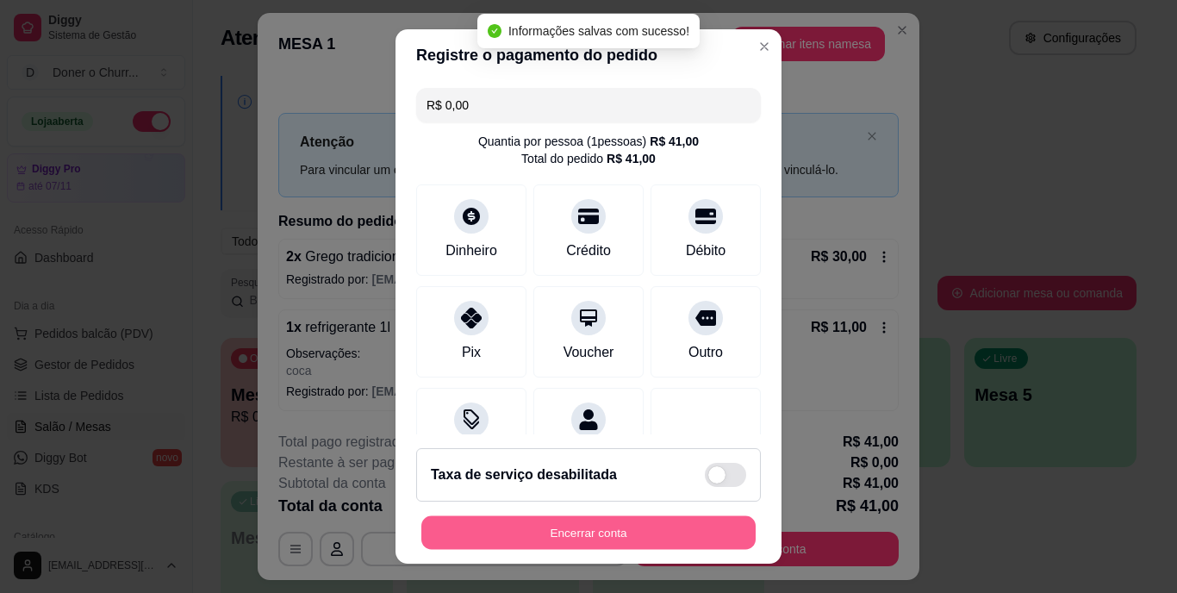
click at [565, 541] on button "Encerrar conta" at bounding box center [588, 532] width 334 height 34
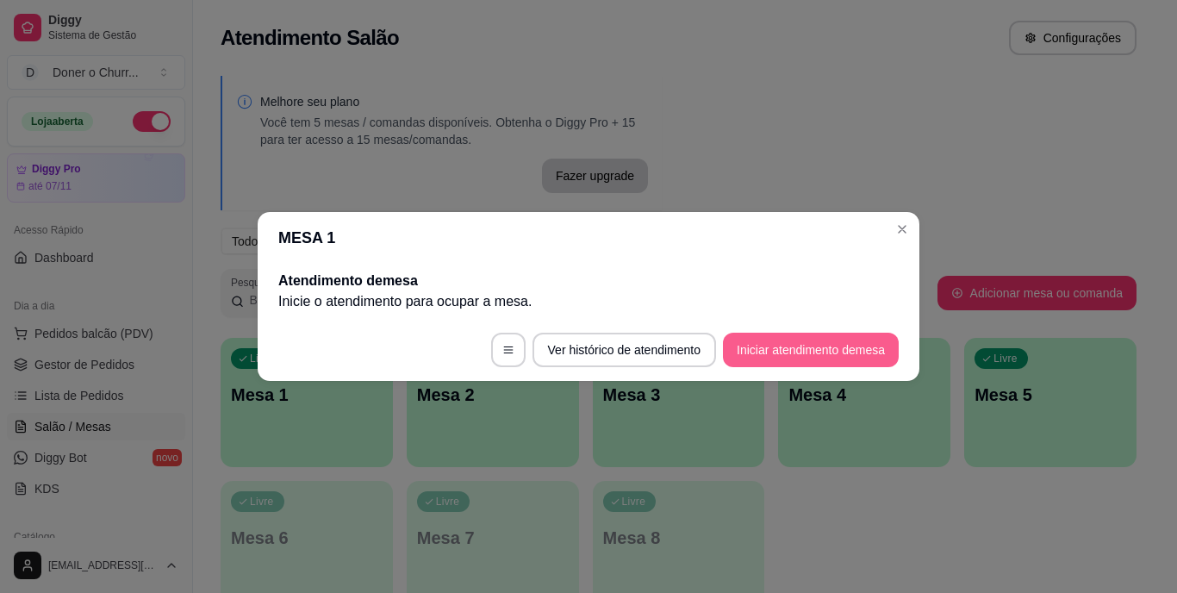
click at [818, 343] on button "Iniciar atendimento de mesa" at bounding box center [811, 350] width 176 height 34
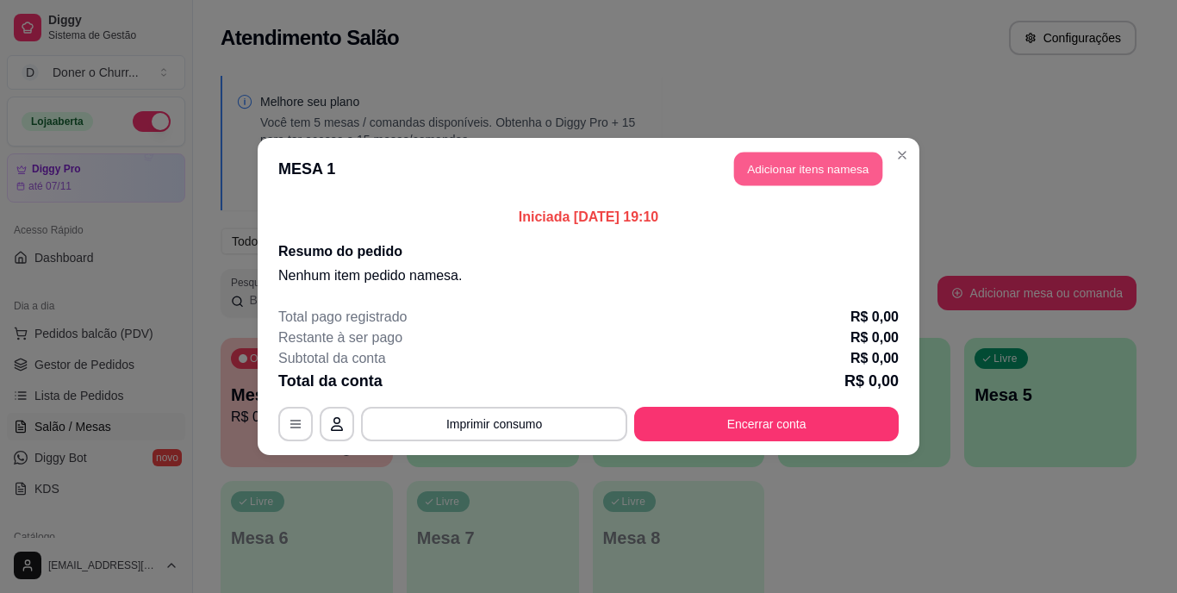
click at [763, 159] on button "Adicionar itens na mesa" at bounding box center [808, 170] width 148 height 34
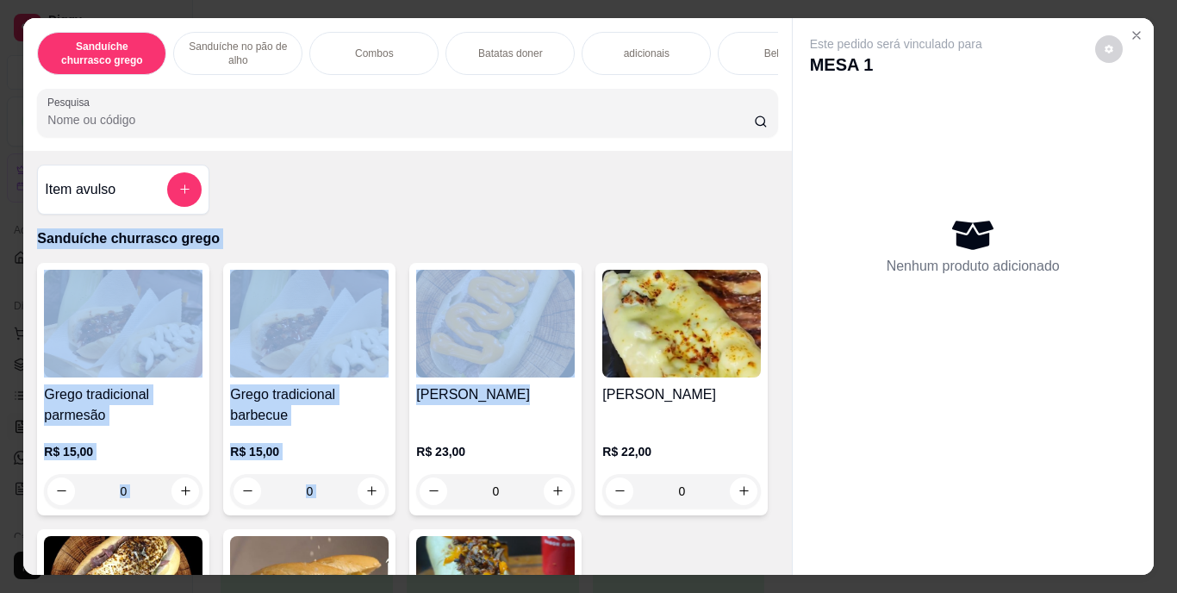
drag, startPoint x: 763, startPoint y: 159, endPoint x: 756, endPoint y: 398, distance: 239.7
click at [756, 398] on div "Item avulso Sanduíche churrasco grego Grego tradicional parmesão R$ 15,00 0 Gre…" at bounding box center [407, 363] width 768 height 425
click at [756, 398] on div "Grego tradicional parmesão R$ 15,00 0 Grego tradicional barbecue R$ 15,00 0 Gre…" at bounding box center [407, 512] width 740 height 498
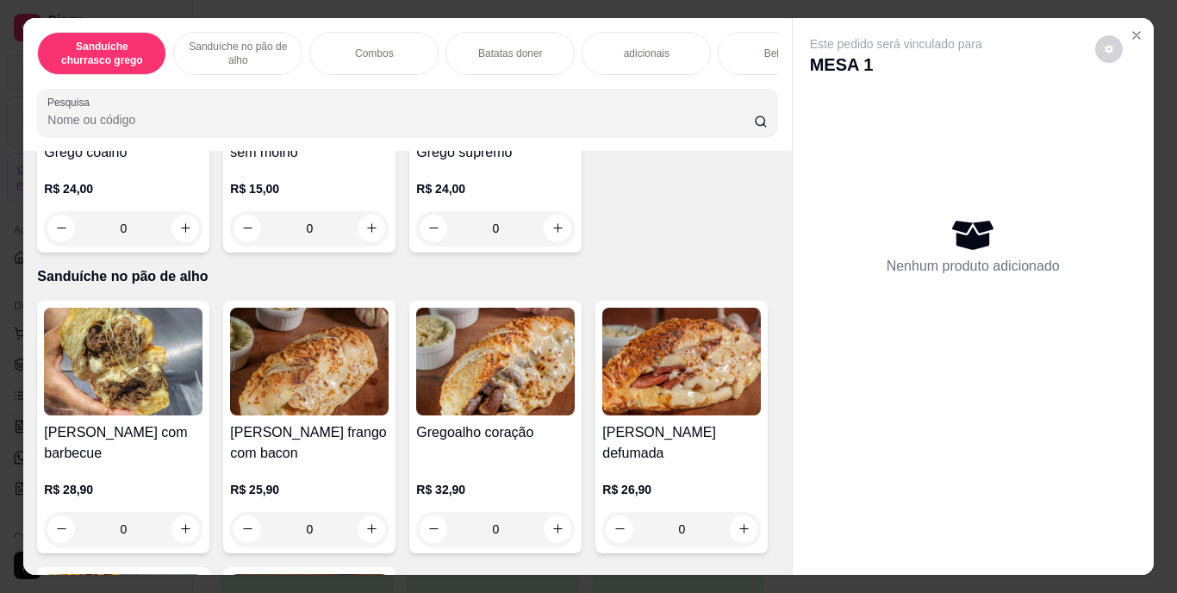
scroll to position [509, 0]
click at [552, 234] on icon "increase-product-quantity" at bounding box center [558, 228] width 13 height 13
type input "1"
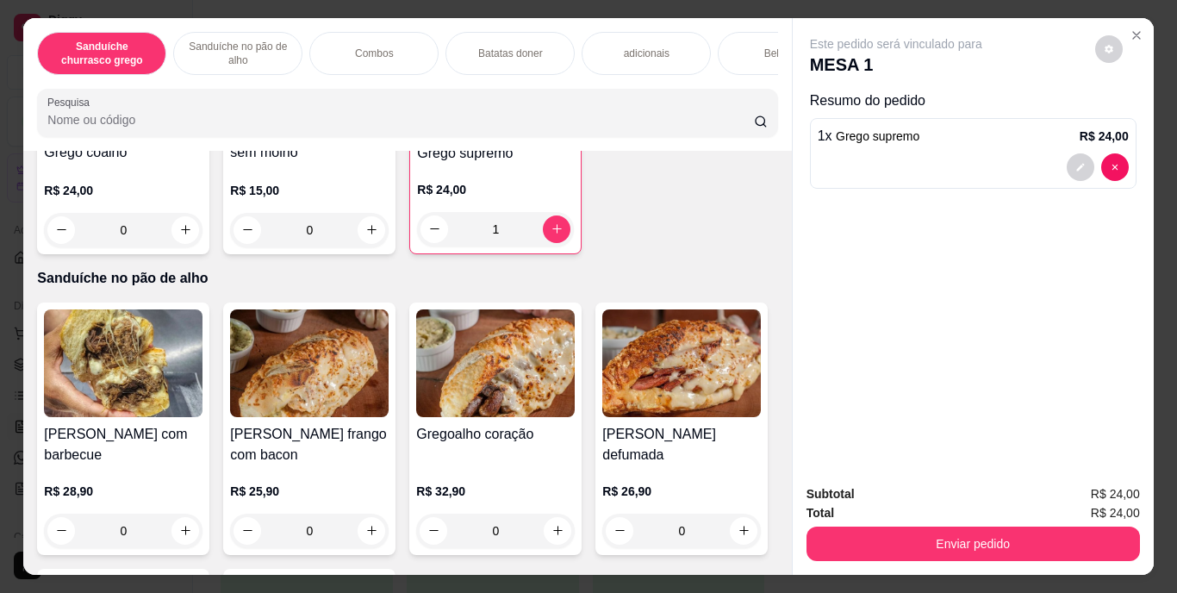
click at [754, 34] on div "Bebidas" at bounding box center [782, 53] width 129 height 43
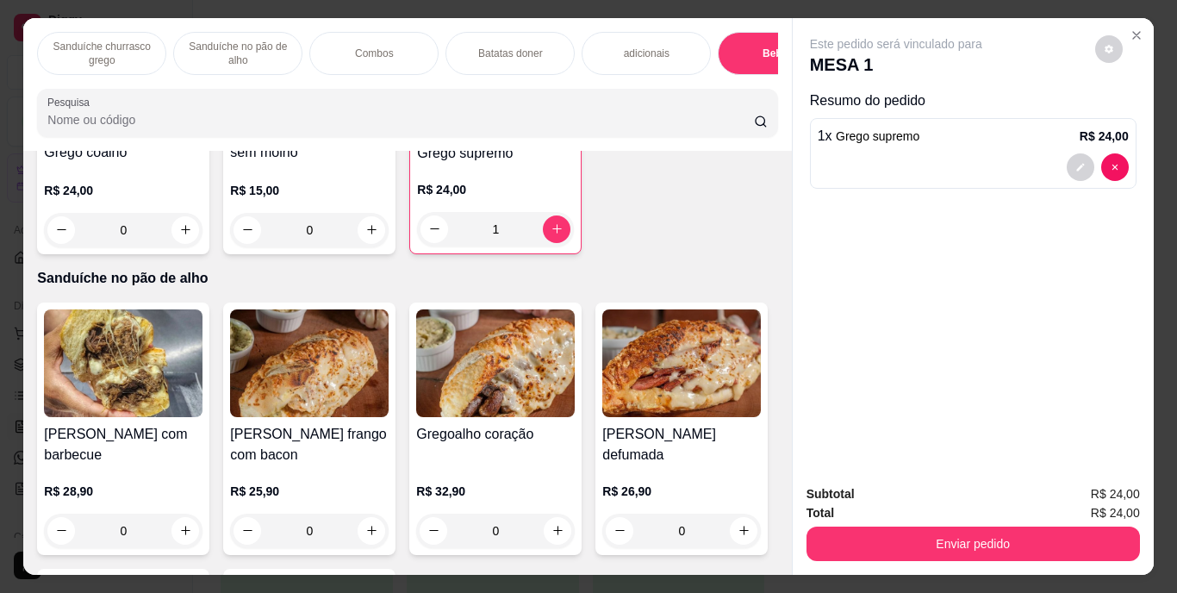
scroll to position [44, 0]
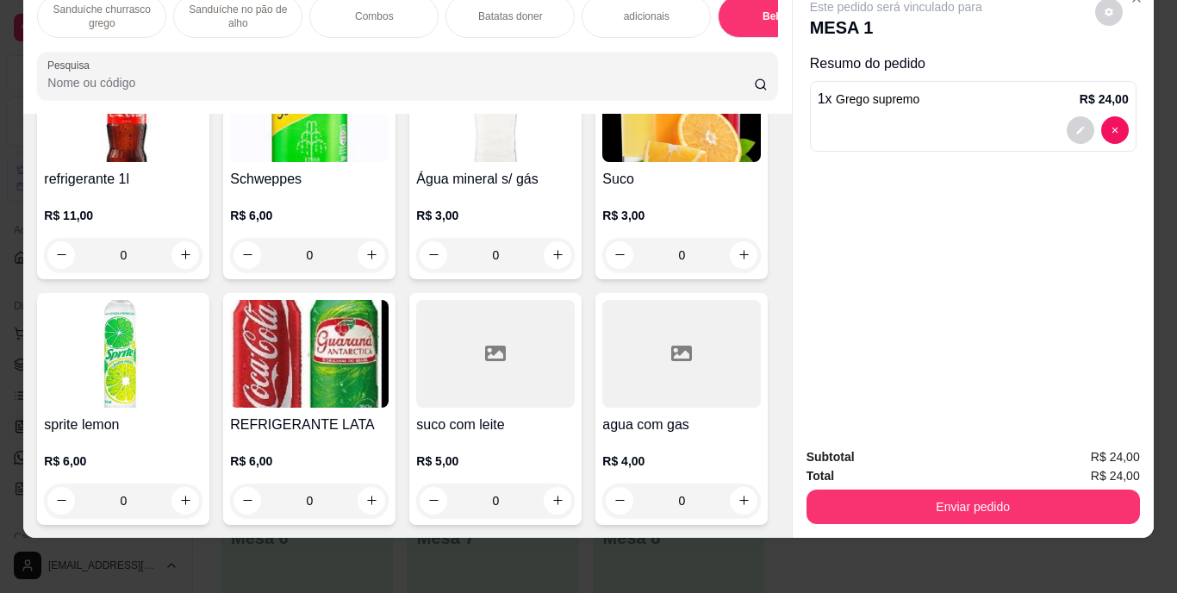
click at [389, 408] on img at bounding box center [309, 354] width 159 height 108
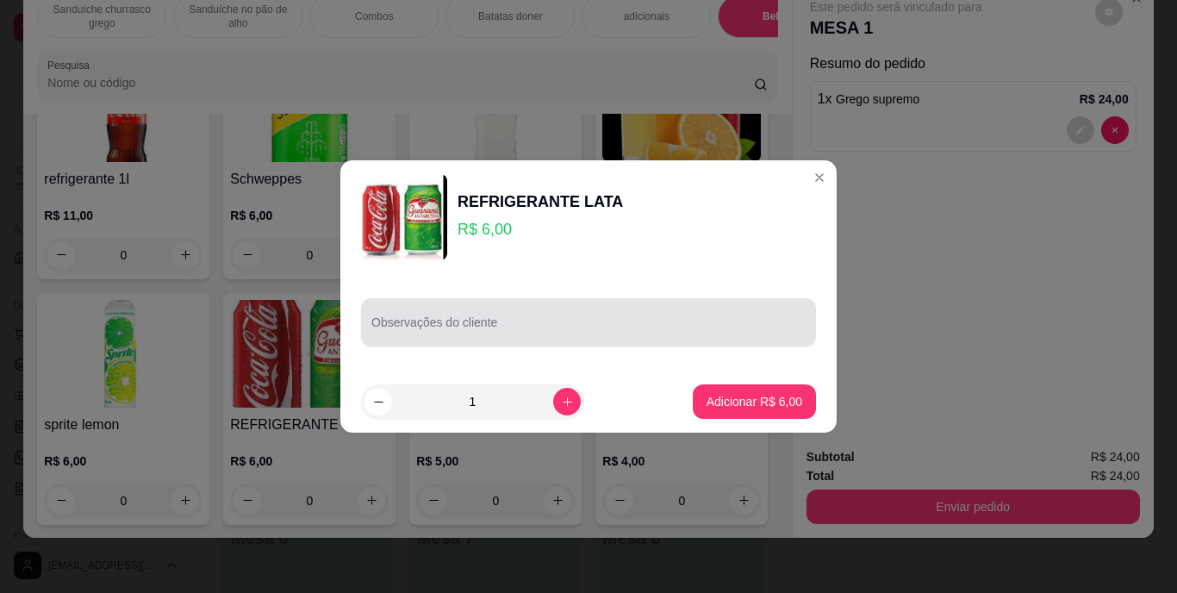
click at [499, 321] on input "Observações do cliente" at bounding box center [589, 329] width 434 height 17
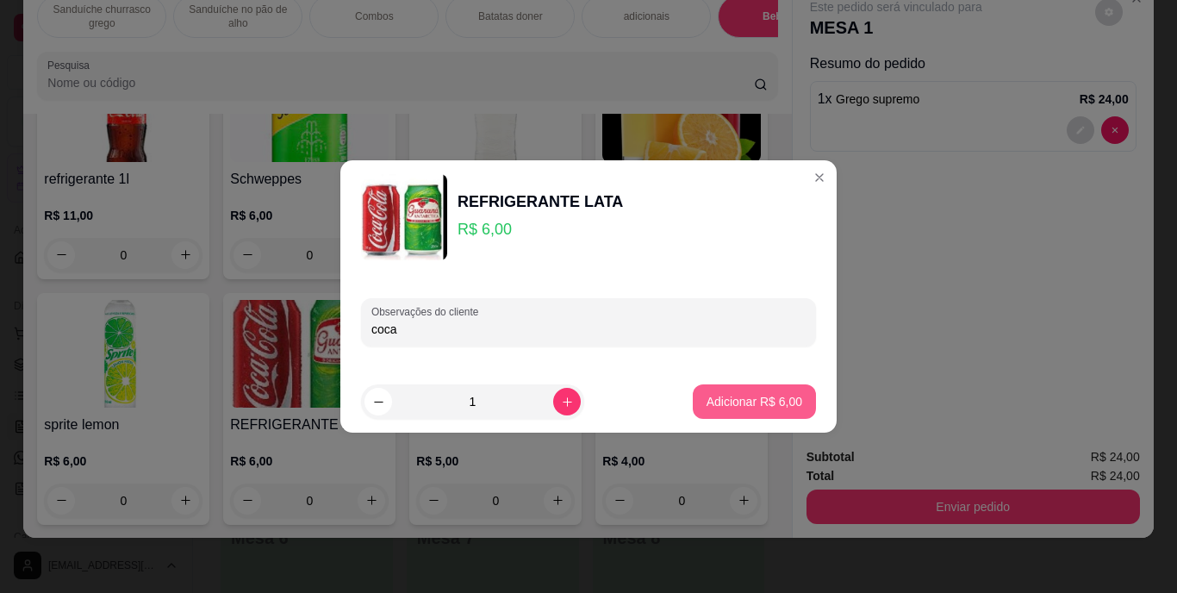
type input "coca"
click at [769, 397] on p "Adicionar R$ 6,00" at bounding box center [754, 401] width 93 height 16
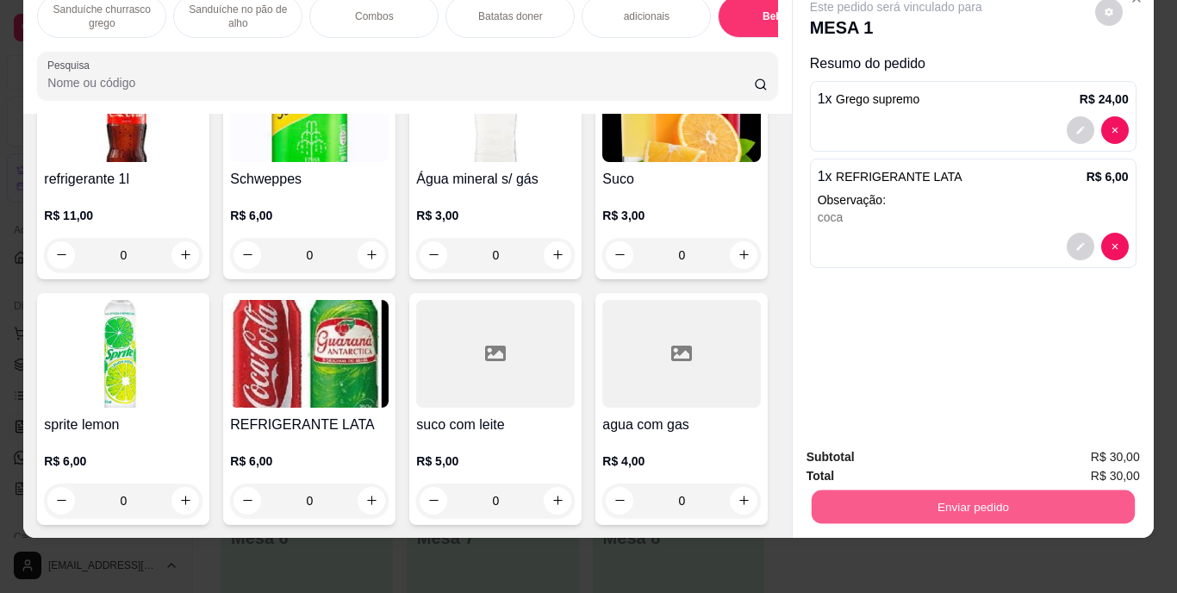
click at [906, 490] on button "Enviar pedido" at bounding box center [972, 507] width 323 height 34
click at [1097, 442] on button "Enviar pedido" at bounding box center [1095, 451] width 95 height 32
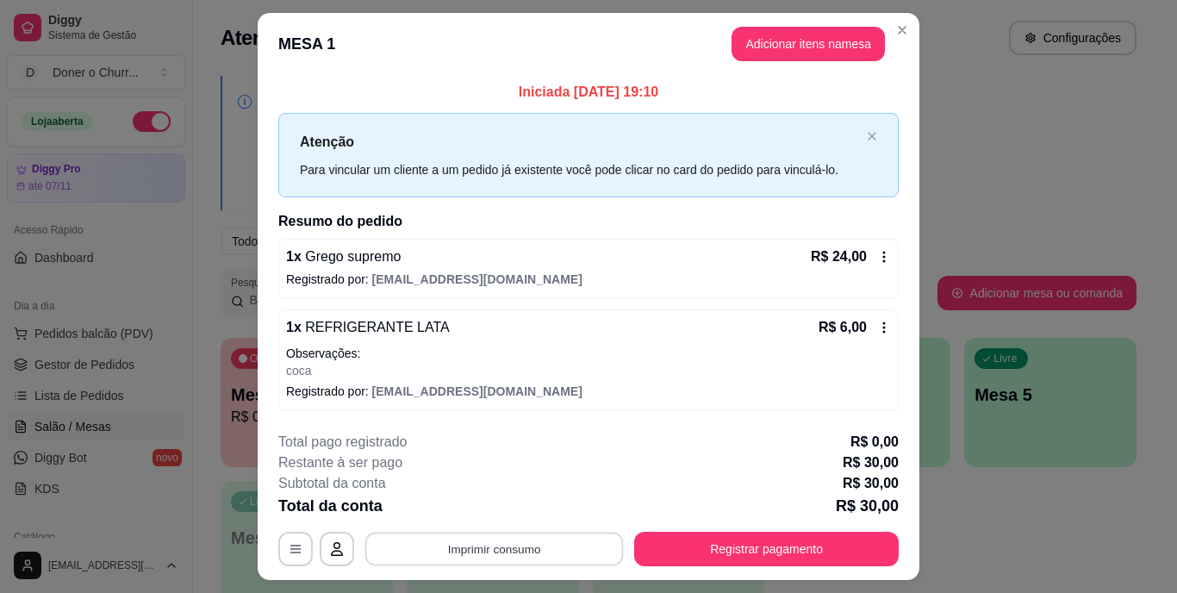
click at [479, 542] on button "Imprimir consumo" at bounding box center [494, 549] width 259 height 34
click at [489, 512] on button "IMPRESSORA" at bounding box center [493, 509] width 121 height 27
click at [477, 546] on button "Imprimir consumo" at bounding box center [494, 549] width 259 height 34
click at [470, 510] on button "IMPRESSORA" at bounding box center [493, 509] width 121 height 27
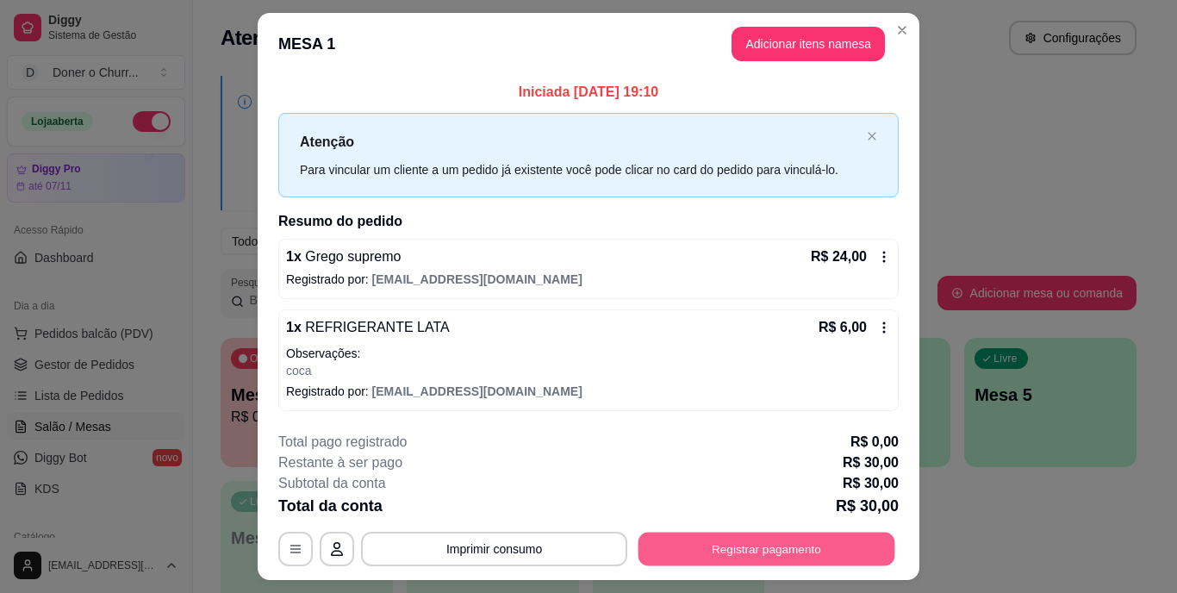
click at [734, 545] on button "Registrar pagamento" at bounding box center [767, 549] width 257 height 34
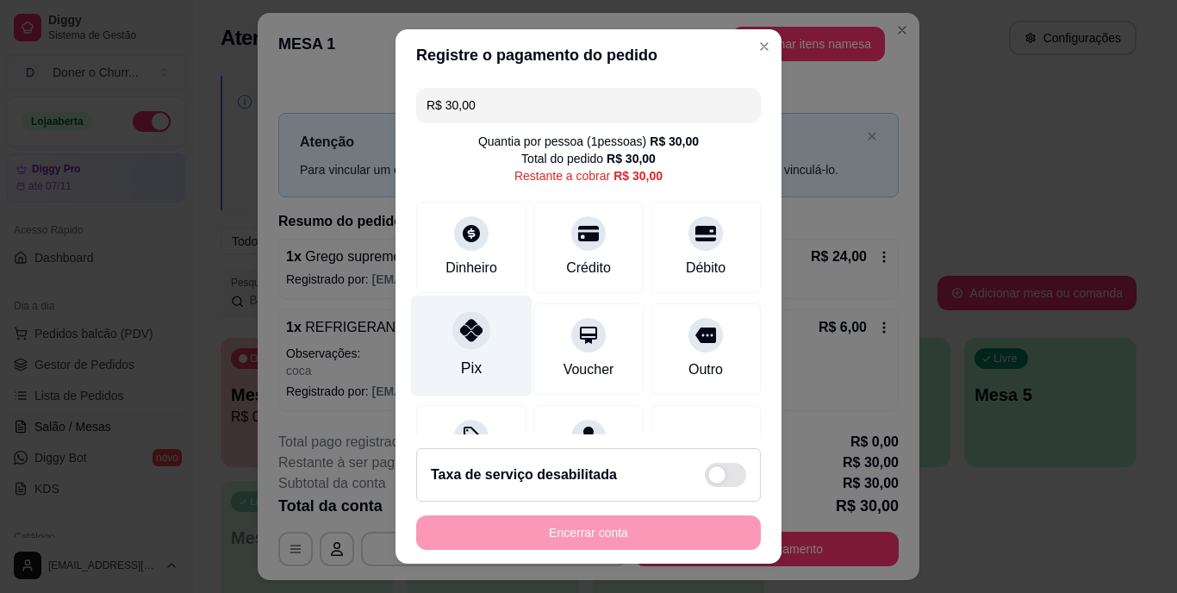
click at [460, 337] on icon at bounding box center [471, 331] width 22 height 22
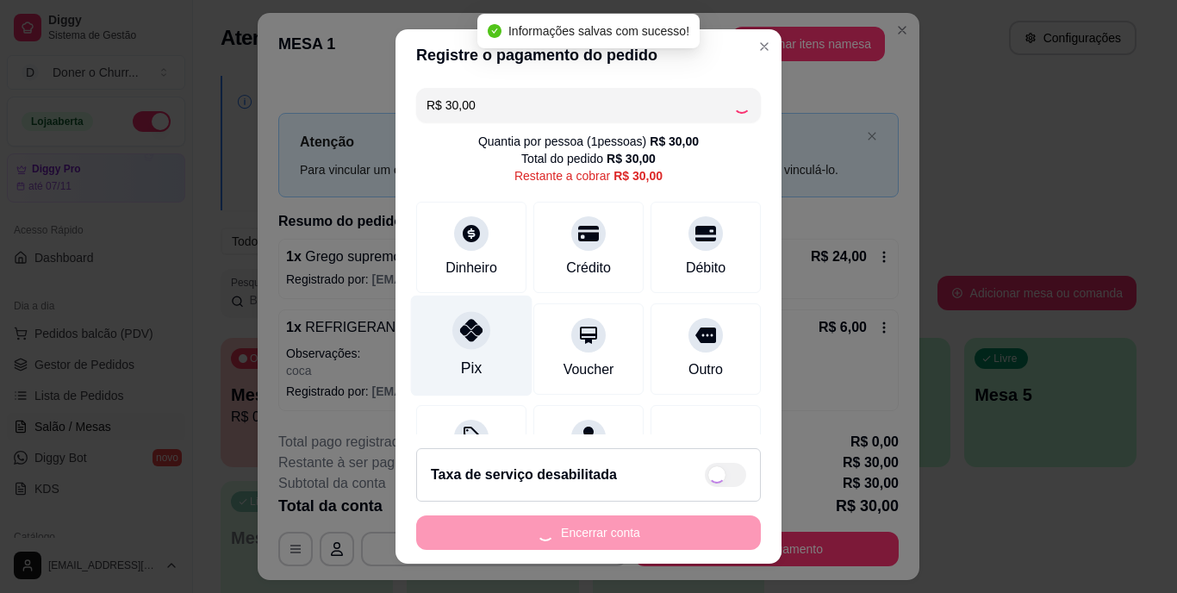
type input "R$ 0,00"
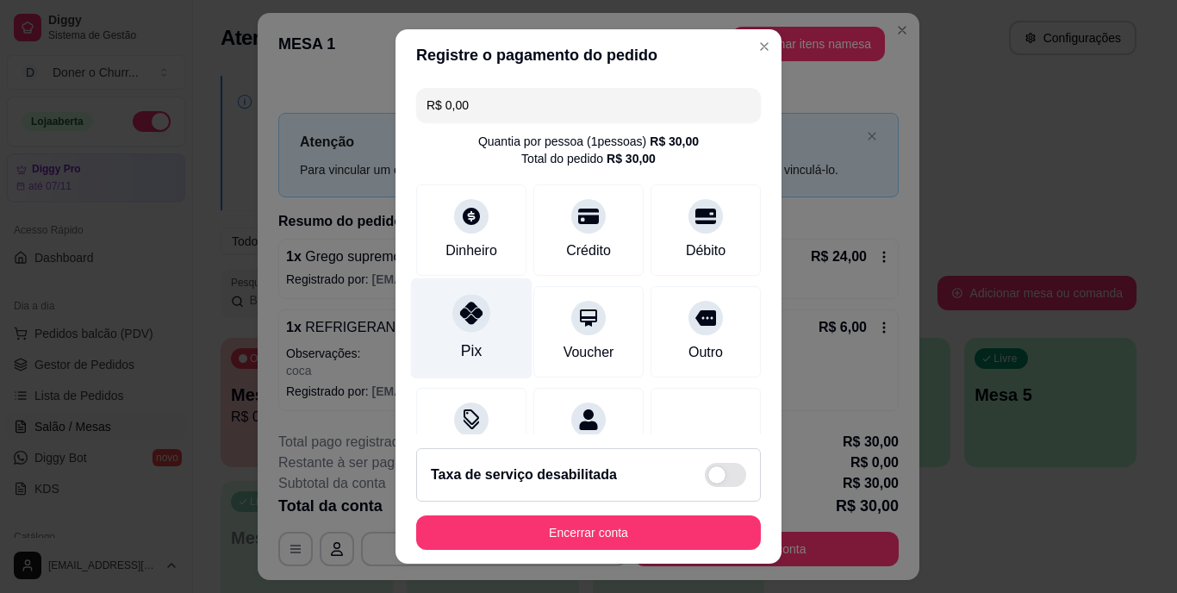
click at [450, 345] on div "Pix" at bounding box center [472, 328] width 122 height 101
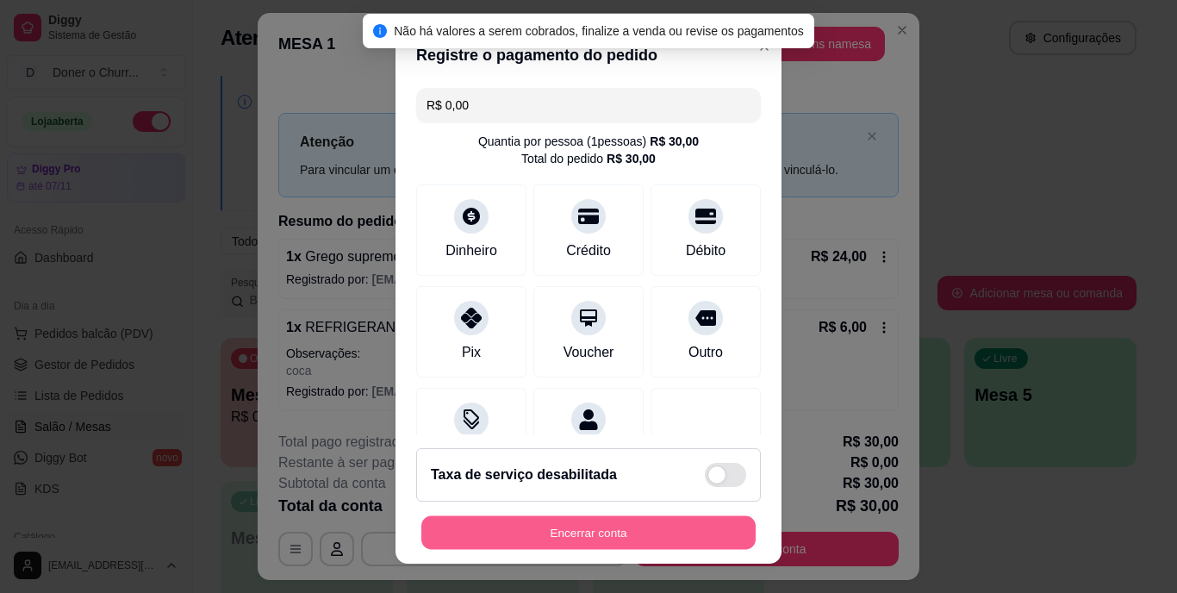
click at [466, 522] on button "Encerrar conta" at bounding box center [588, 532] width 334 height 34
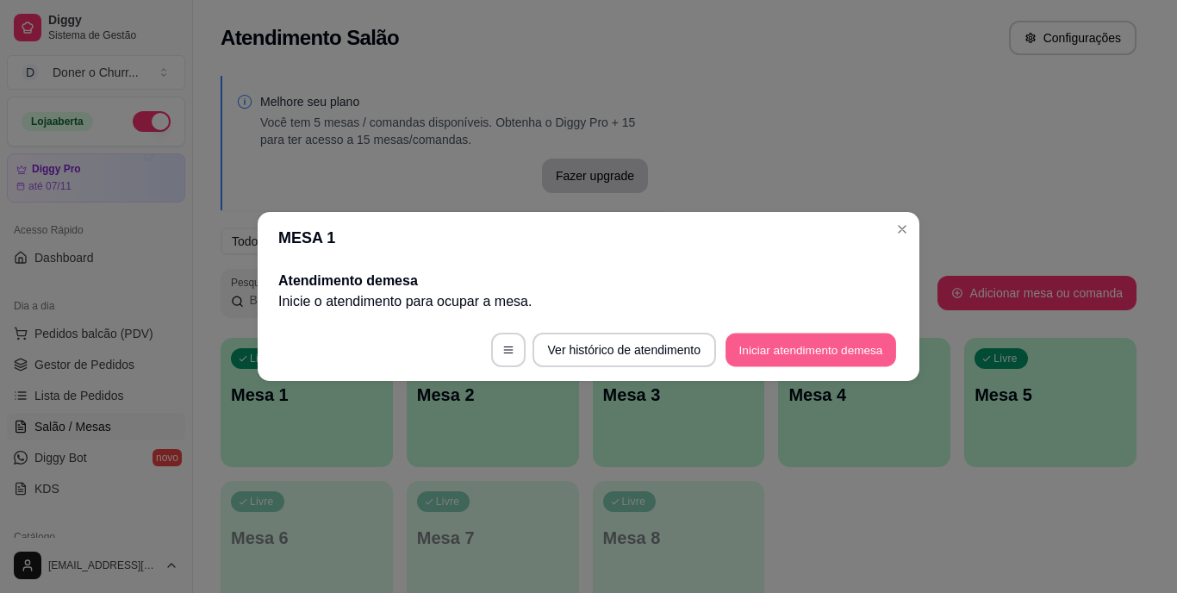
click at [768, 340] on button "Iniciar atendimento de mesa" at bounding box center [811, 351] width 171 height 34
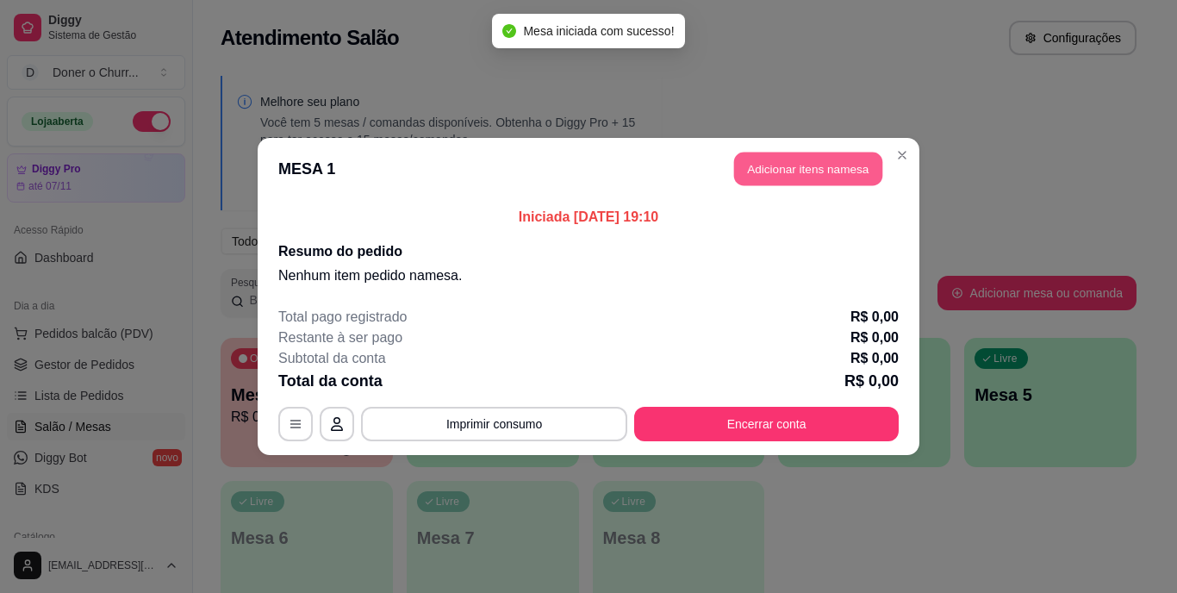
click at [759, 170] on button "Adicionar itens na mesa" at bounding box center [808, 170] width 148 height 34
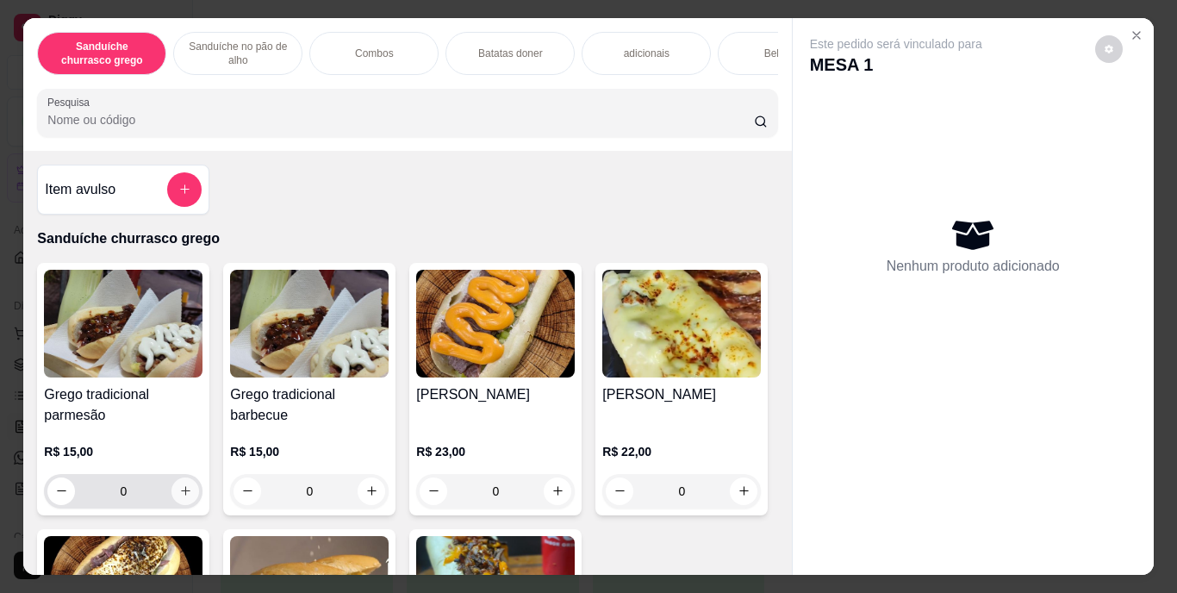
click at [179, 496] on icon "increase-product-quantity" at bounding box center [185, 490] width 13 height 13
type input "1"
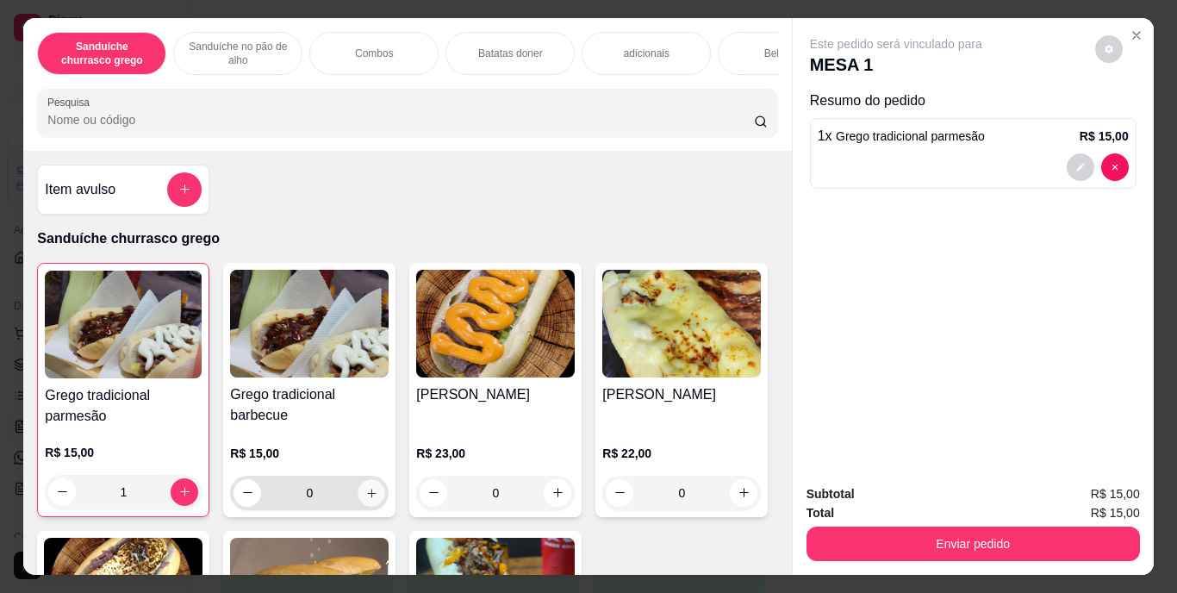
click at [366, 498] on icon "increase-product-quantity" at bounding box center [371, 492] width 13 height 13
type input "1"
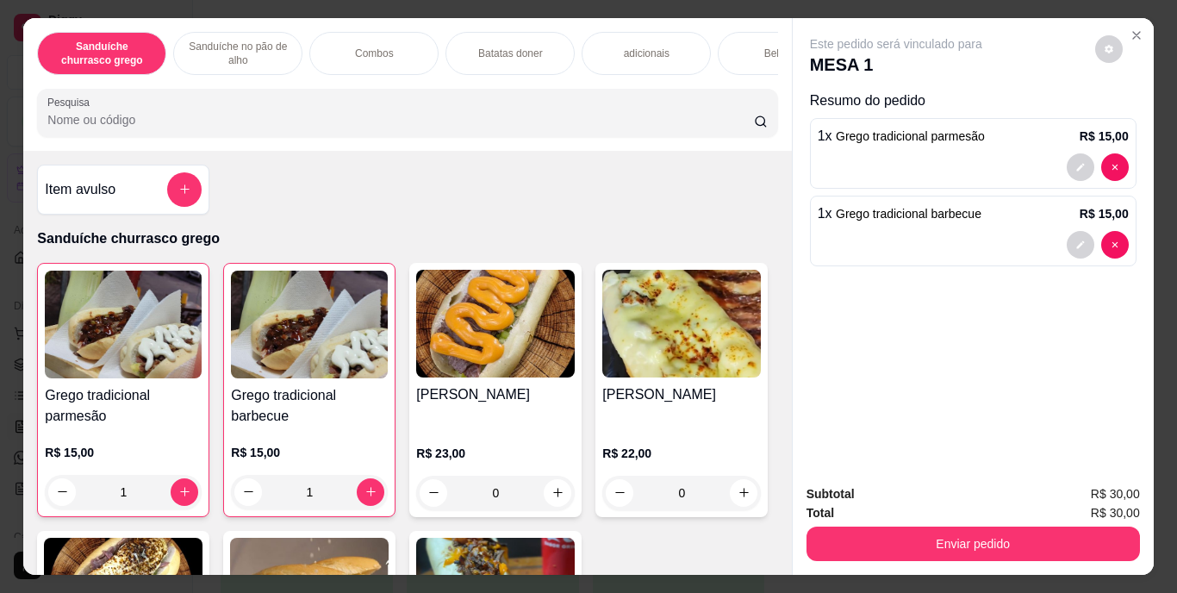
click at [746, 39] on div "Bebidas" at bounding box center [782, 53] width 129 height 43
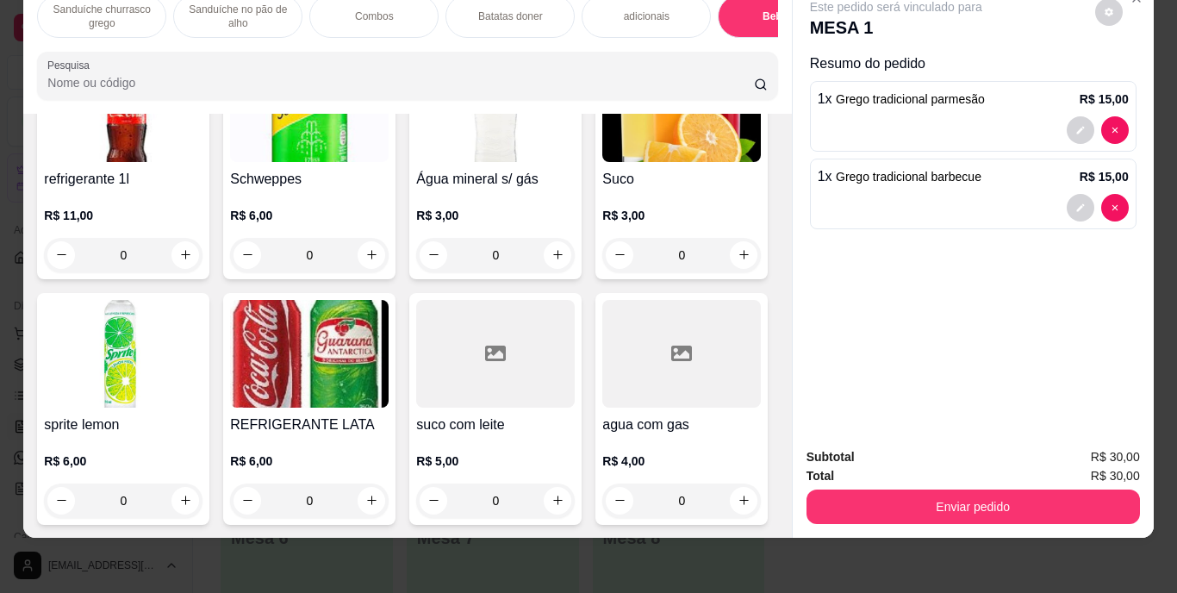
click at [389, 408] on img at bounding box center [309, 354] width 159 height 108
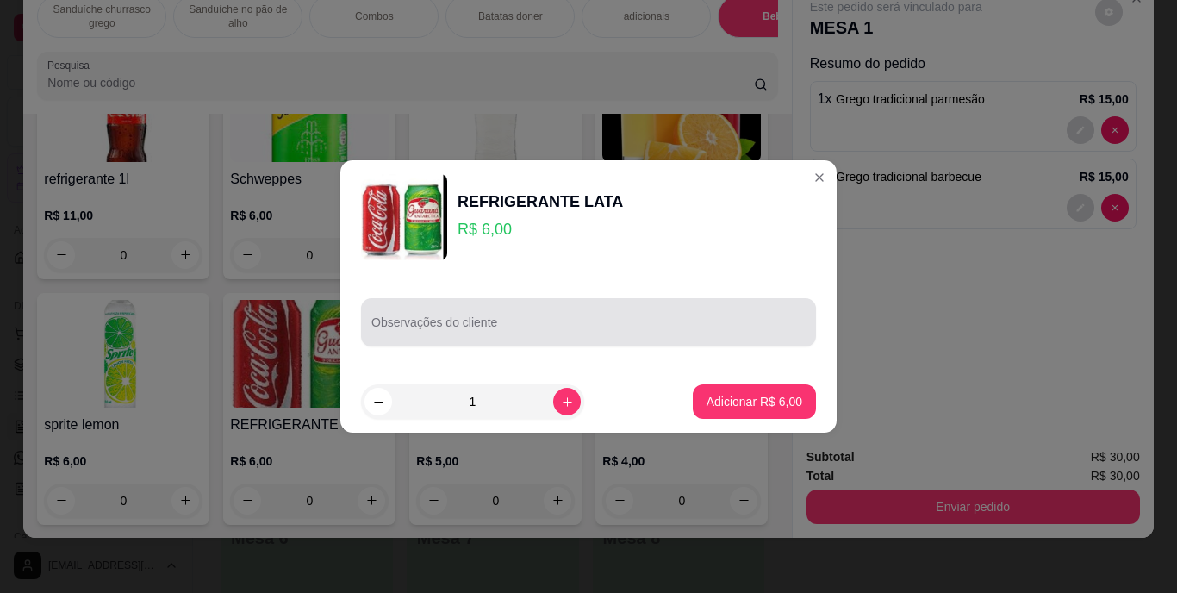
click at [419, 328] on input "Observações do cliente" at bounding box center [589, 329] width 434 height 17
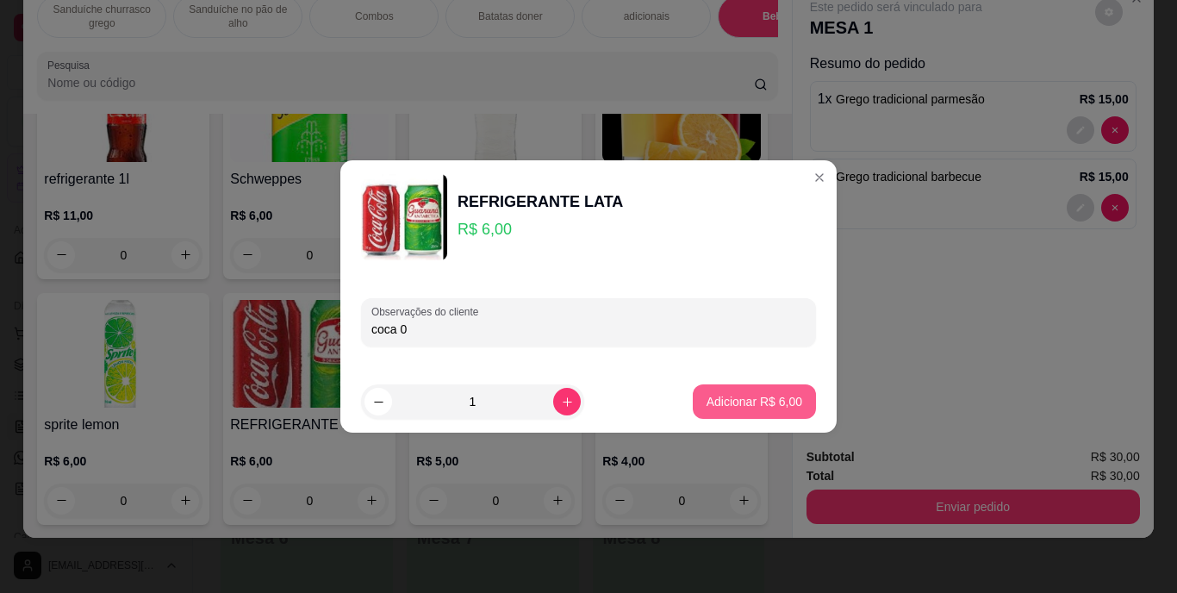
type input "coca 0"
click at [708, 395] on p "Adicionar R$ 6,00" at bounding box center [754, 401] width 93 height 16
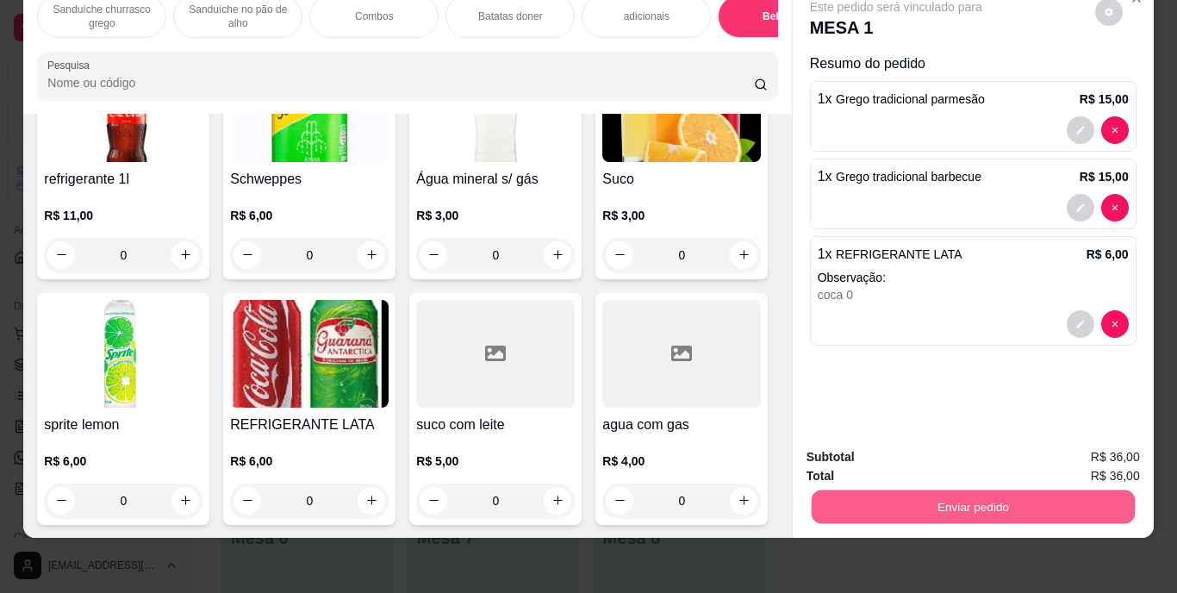
click at [914, 490] on button "Enviar pedido" at bounding box center [972, 507] width 323 height 34
click at [1077, 445] on button "Enviar pedido" at bounding box center [1095, 451] width 95 height 32
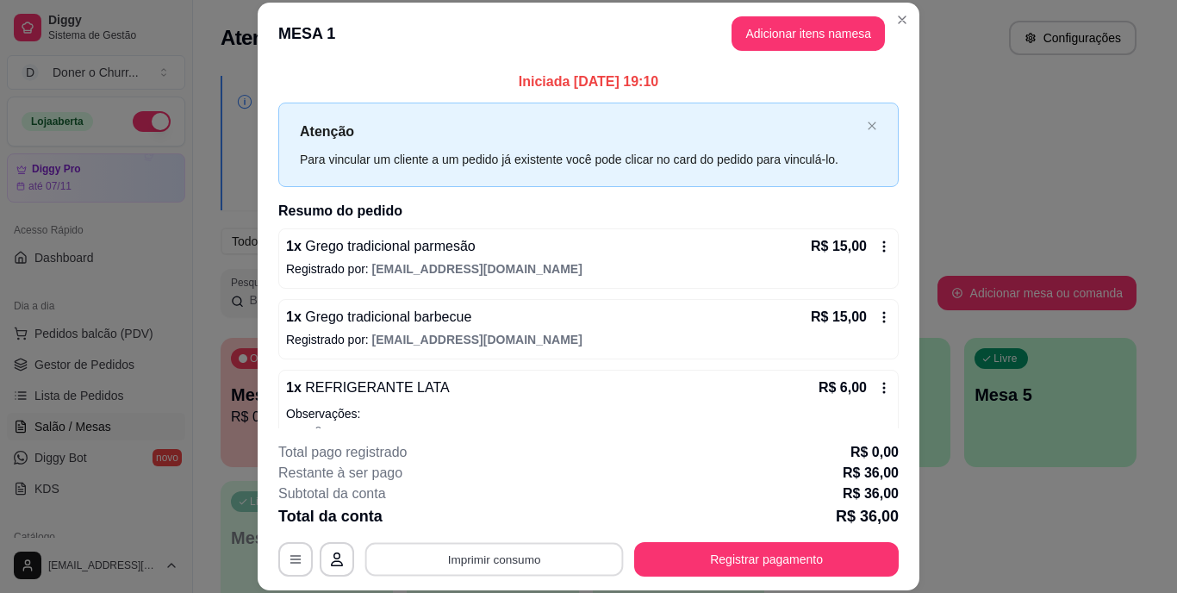
click at [521, 558] on button "Imprimir consumo" at bounding box center [494, 559] width 259 height 34
click at [502, 511] on button "IMPRESSORA" at bounding box center [493, 519] width 121 height 27
click at [783, 32] on button "Adicionar itens na mesa" at bounding box center [808, 34] width 148 height 34
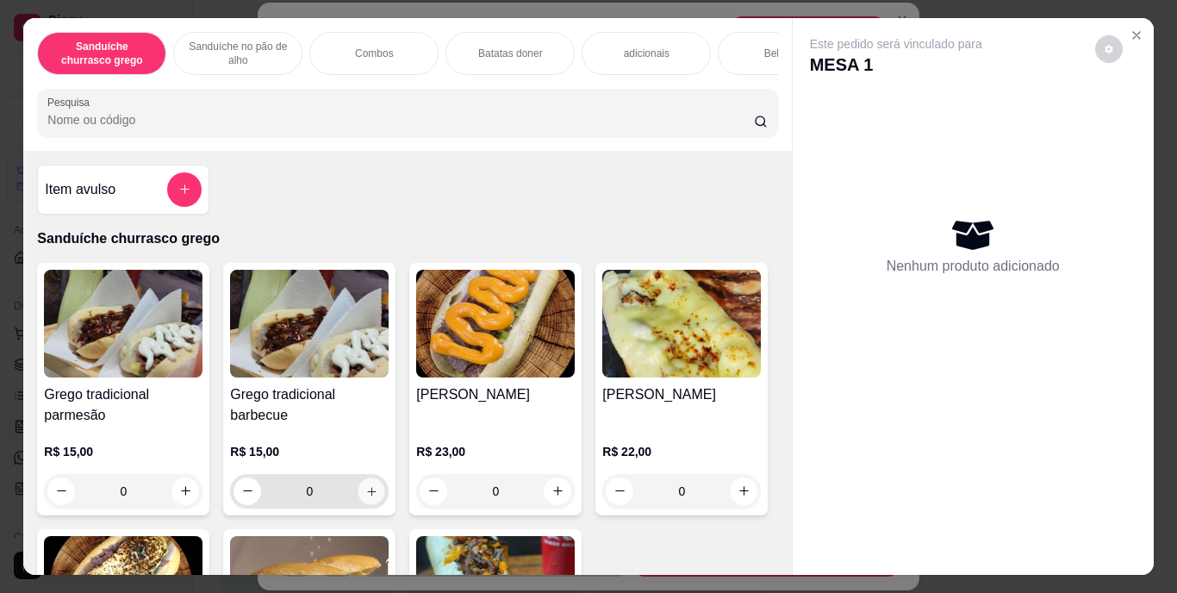
click at [365, 497] on icon "increase-product-quantity" at bounding box center [371, 490] width 13 height 13
type input "1"
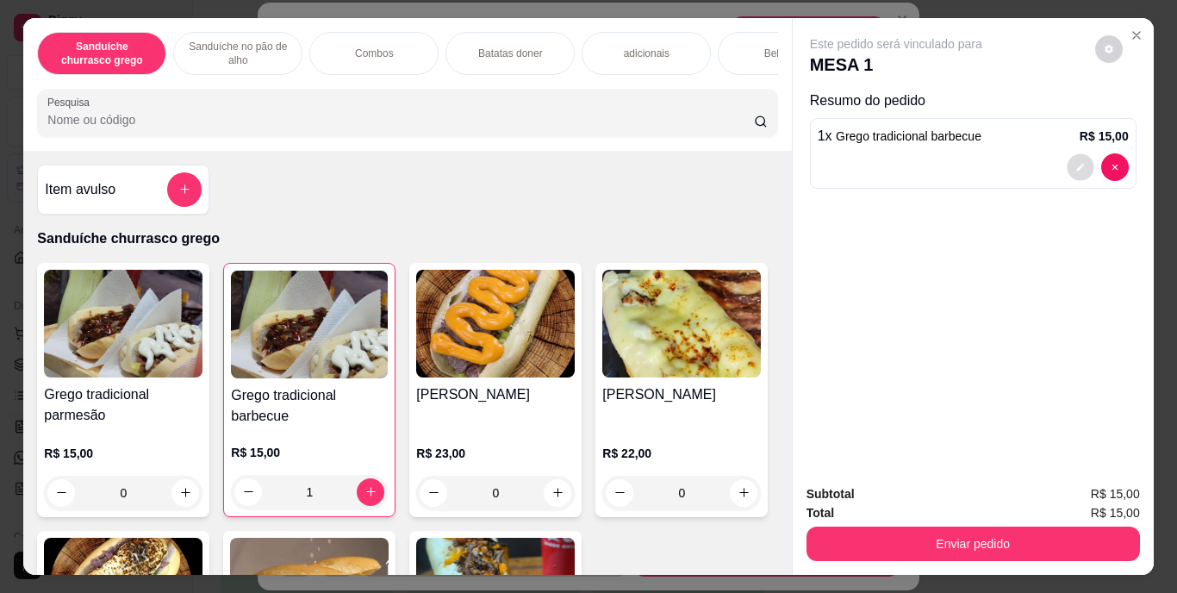
click at [1072, 153] on button "decrease-product-quantity" at bounding box center [1080, 166] width 27 height 27
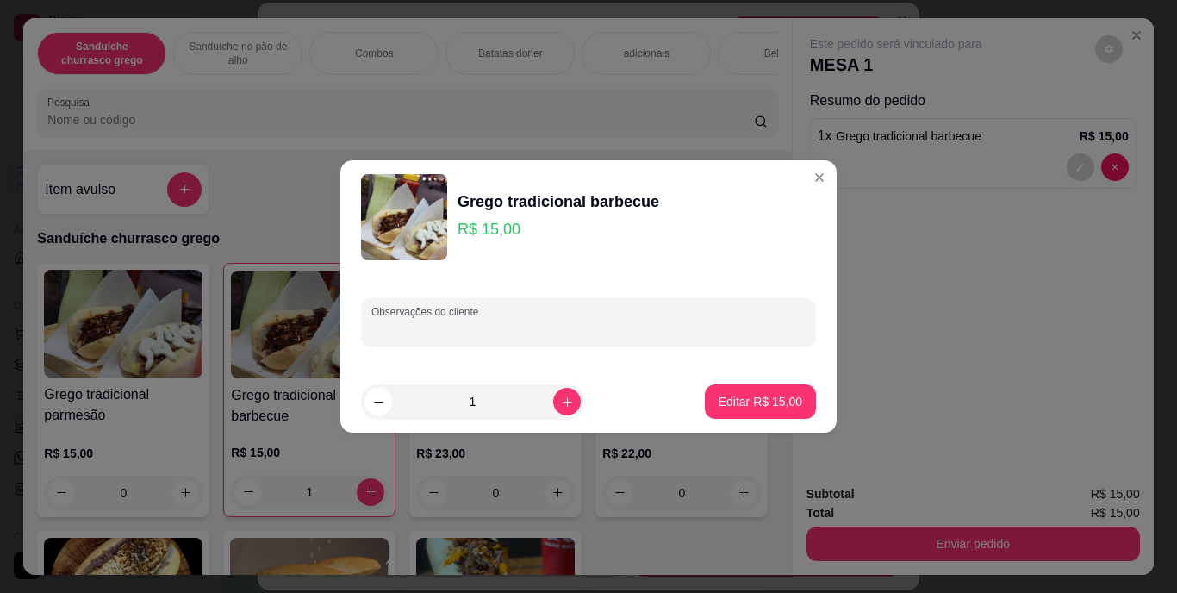
click at [521, 321] on input "Observações do cliente" at bounding box center [589, 329] width 434 height 17
type input "viagem"
click at [720, 406] on p "Editar R$ 15,00" at bounding box center [760, 401] width 81 height 16
type input "0"
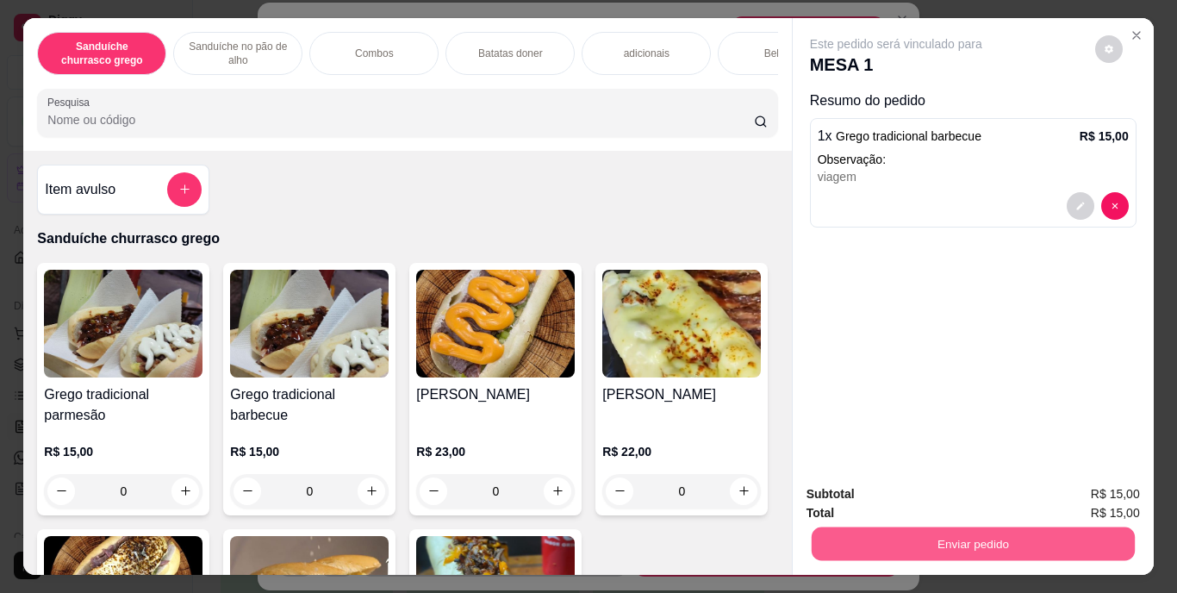
click at [922, 544] on button "Enviar pedido" at bounding box center [972, 545] width 323 height 34
click at [1097, 487] on button "Enviar pedido" at bounding box center [1095, 495] width 95 height 32
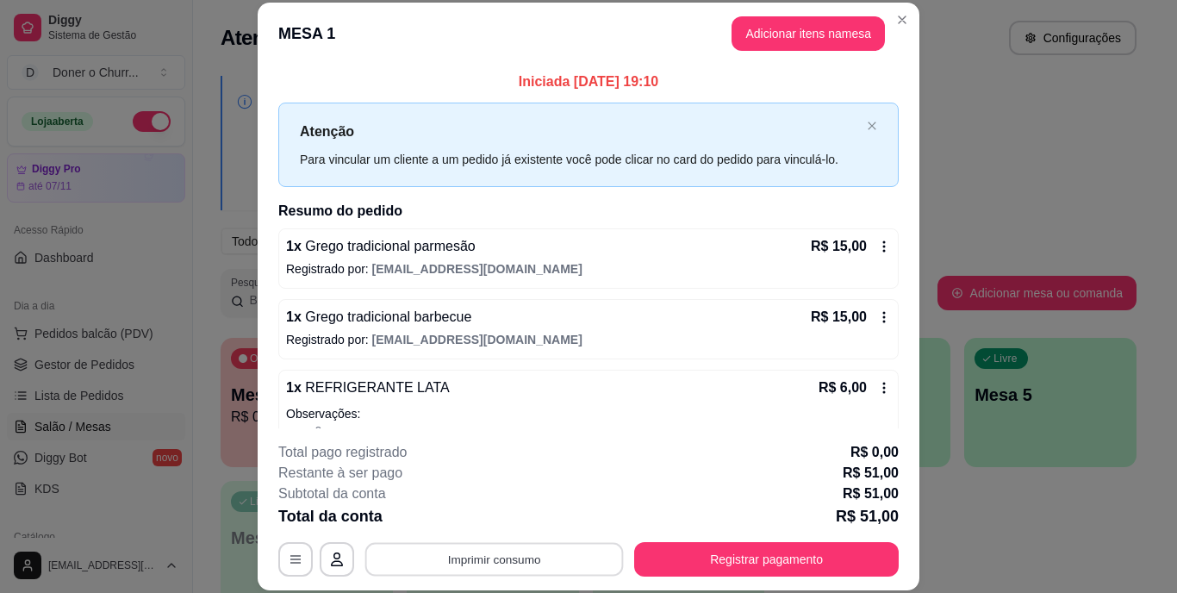
click at [539, 553] on button "Imprimir consumo" at bounding box center [494, 559] width 259 height 34
click at [488, 512] on button "IMPRESSORA" at bounding box center [493, 519] width 121 height 27
click at [471, 569] on button "Imprimir consumo" at bounding box center [494, 559] width 259 height 34
click at [481, 517] on button "IMPRESSORA" at bounding box center [493, 519] width 121 height 27
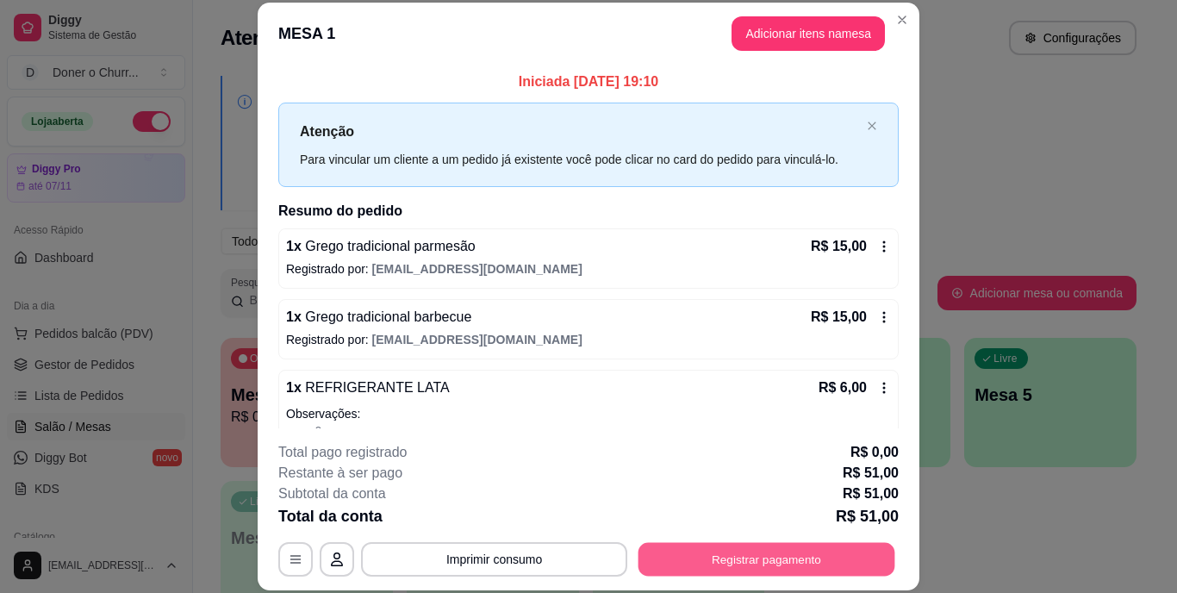
click at [759, 559] on button "Registrar pagamento" at bounding box center [767, 559] width 257 height 34
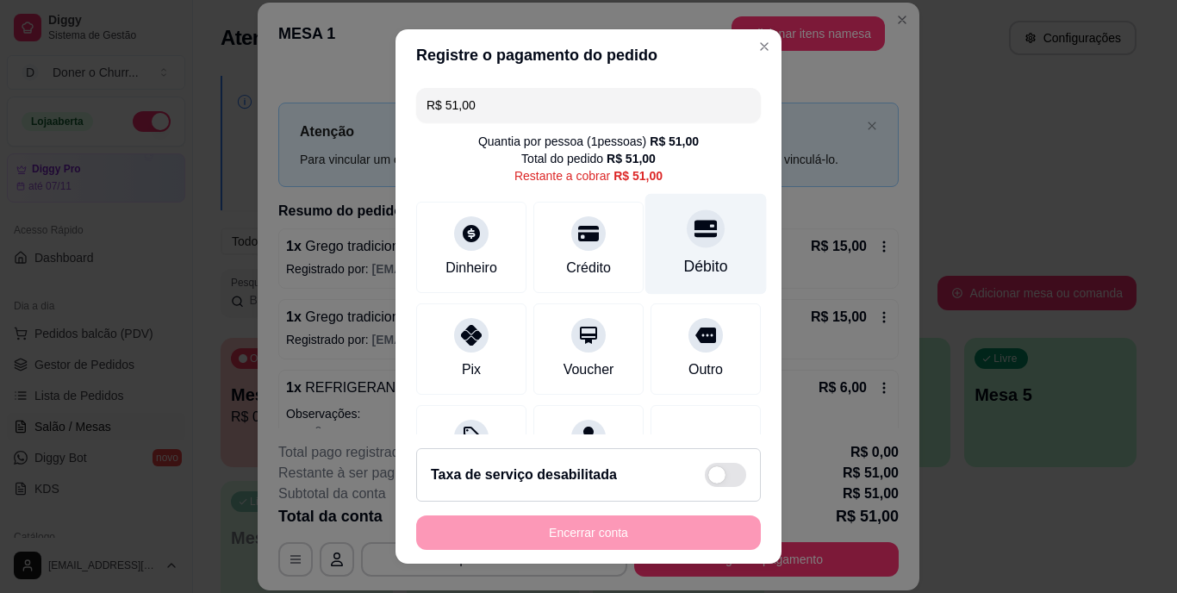
click at [687, 247] on div at bounding box center [706, 229] width 38 height 38
type input "R$ 0,00"
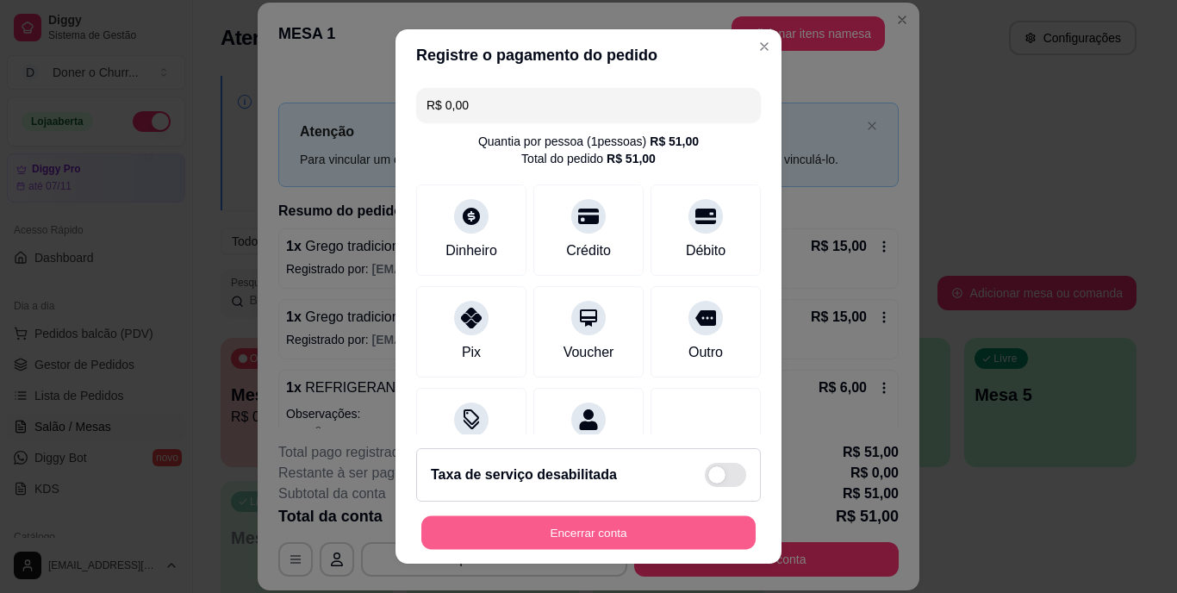
click at [628, 531] on button "Encerrar conta" at bounding box center [588, 532] width 334 height 34
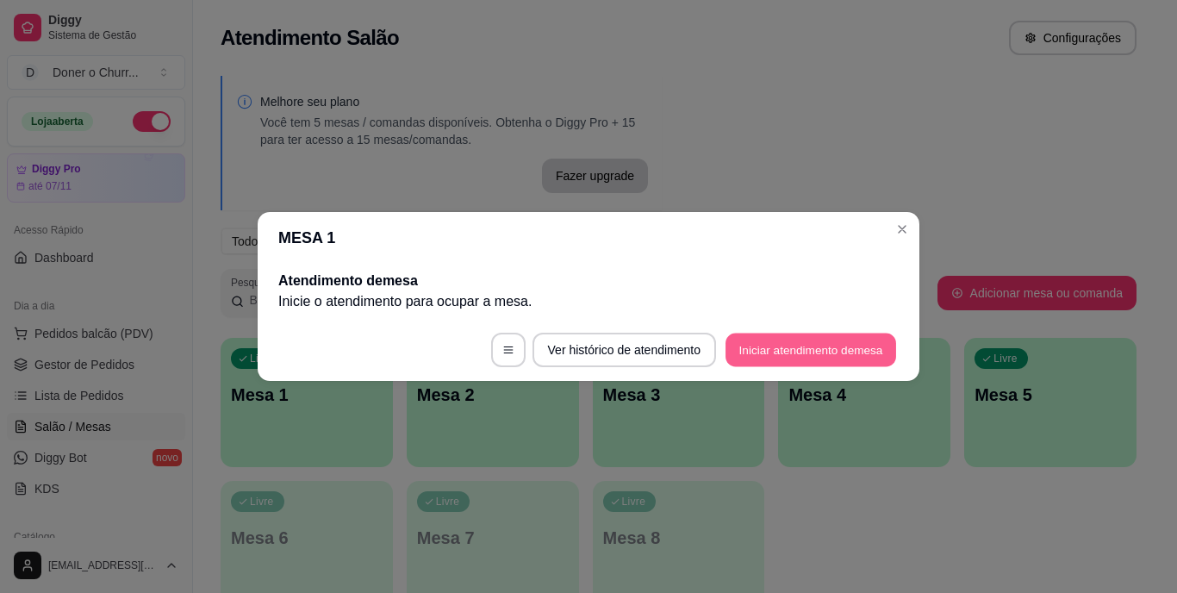
click at [813, 350] on button "Iniciar atendimento de mesa" at bounding box center [811, 351] width 171 height 34
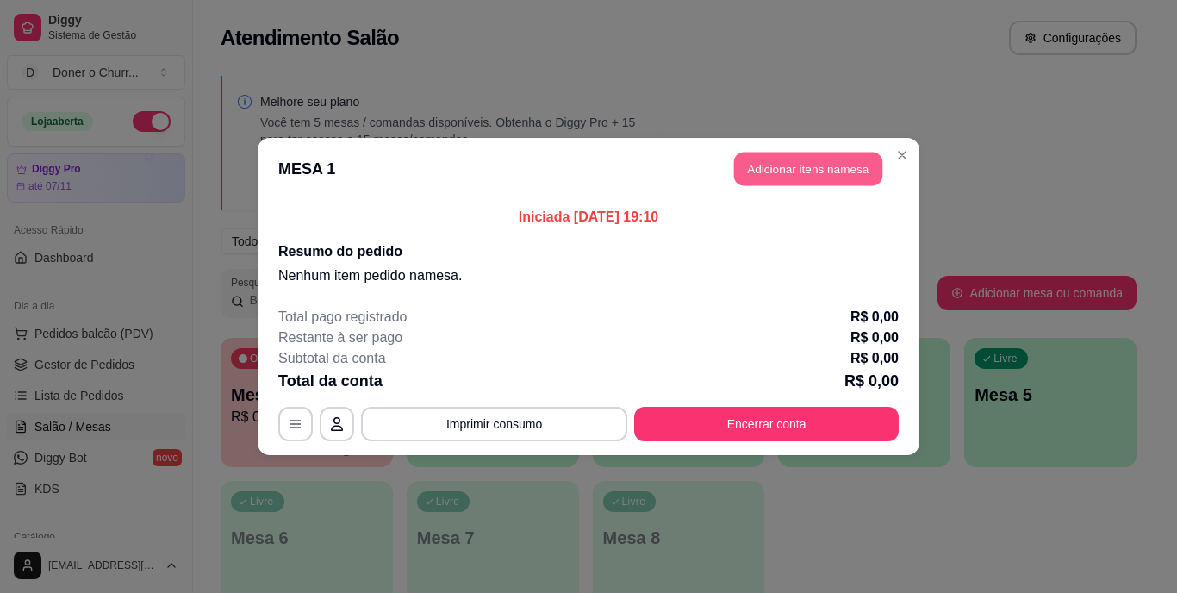
click at [749, 167] on button "Adicionar itens na mesa" at bounding box center [808, 170] width 148 height 34
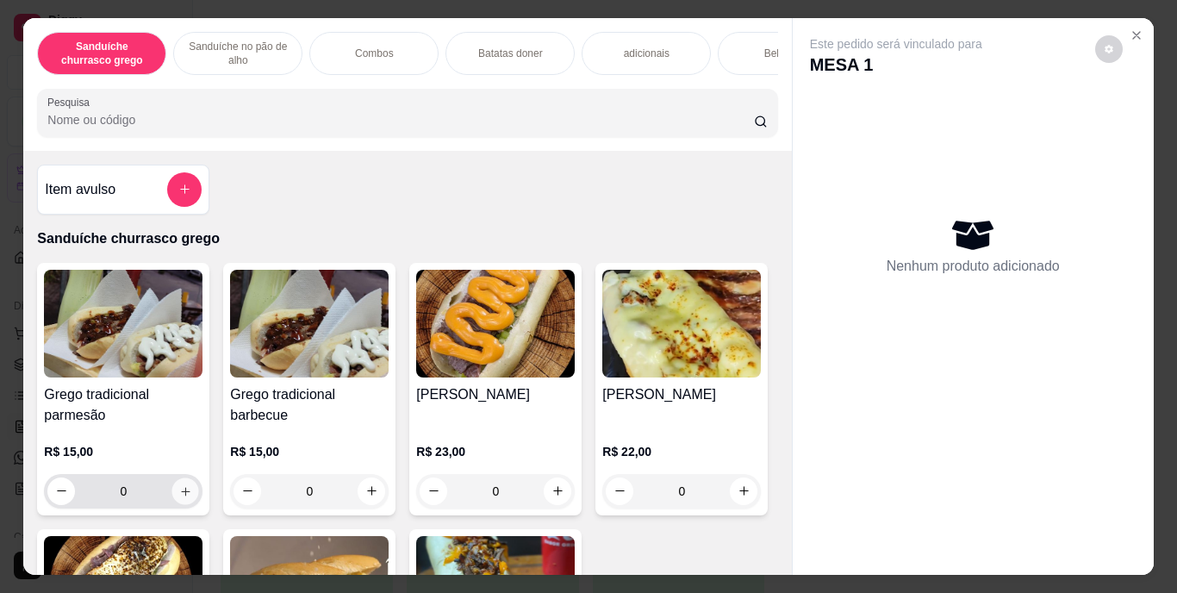
click at [180, 495] on icon "increase-product-quantity" at bounding box center [185, 490] width 13 height 13
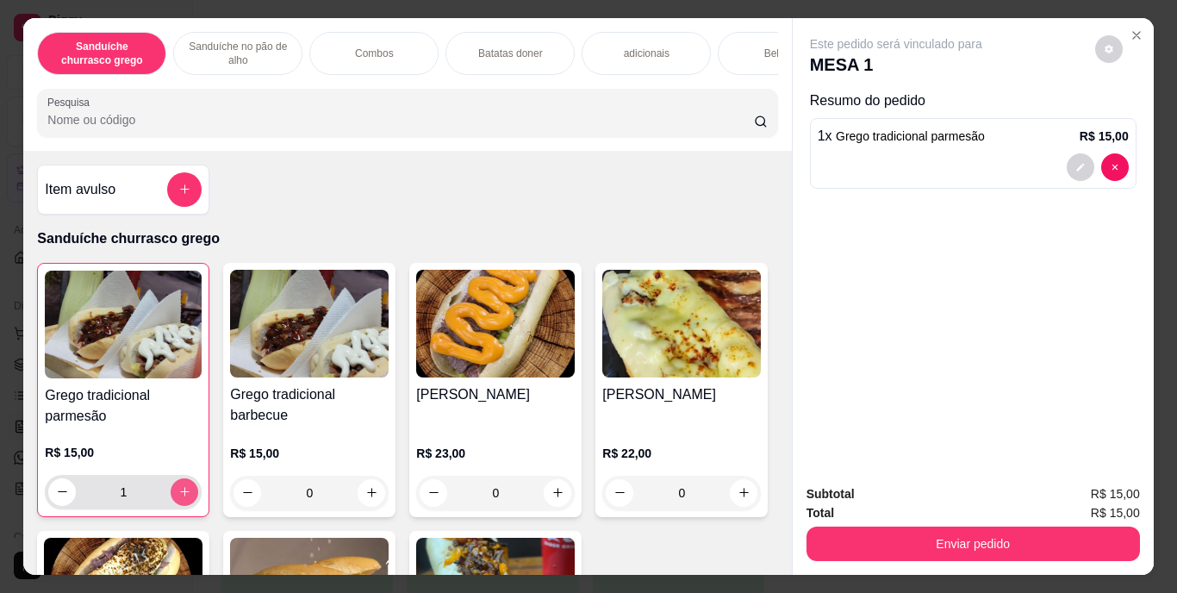
click at [180, 495] on icon "increase-product-quantity" at bounding box center [184, 491] width 13 height 13
type input "4"
click at [736, 32] on div "Bebidas" at bounding box center [782, 53] width 129 height 43
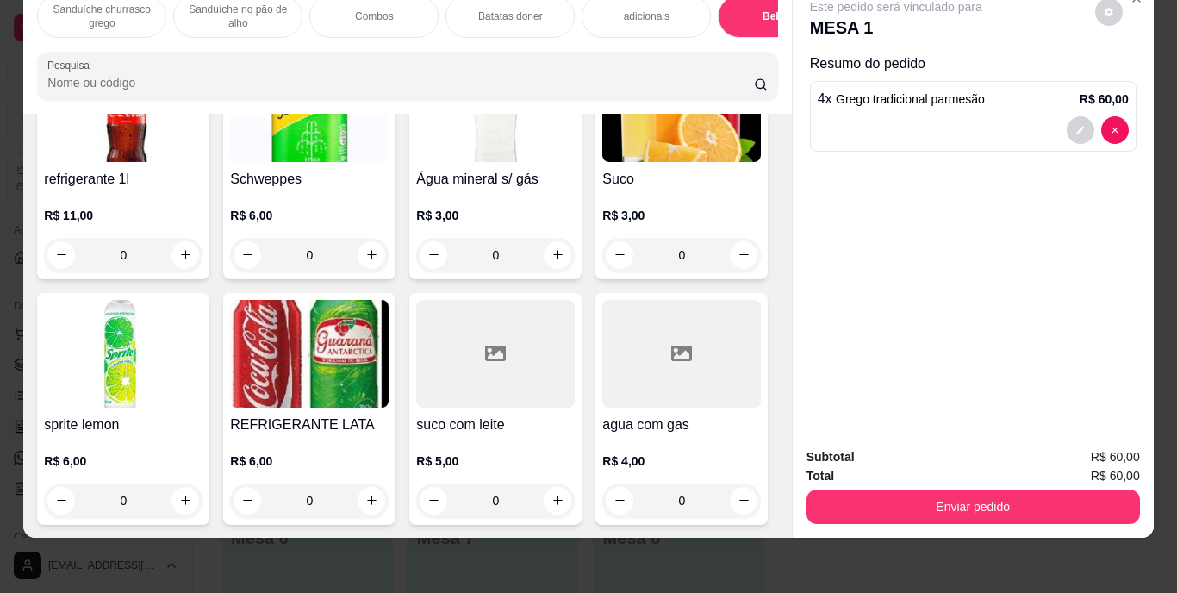
click at [603, 162] on img at bounding box center [682, 108] width 159 height 108
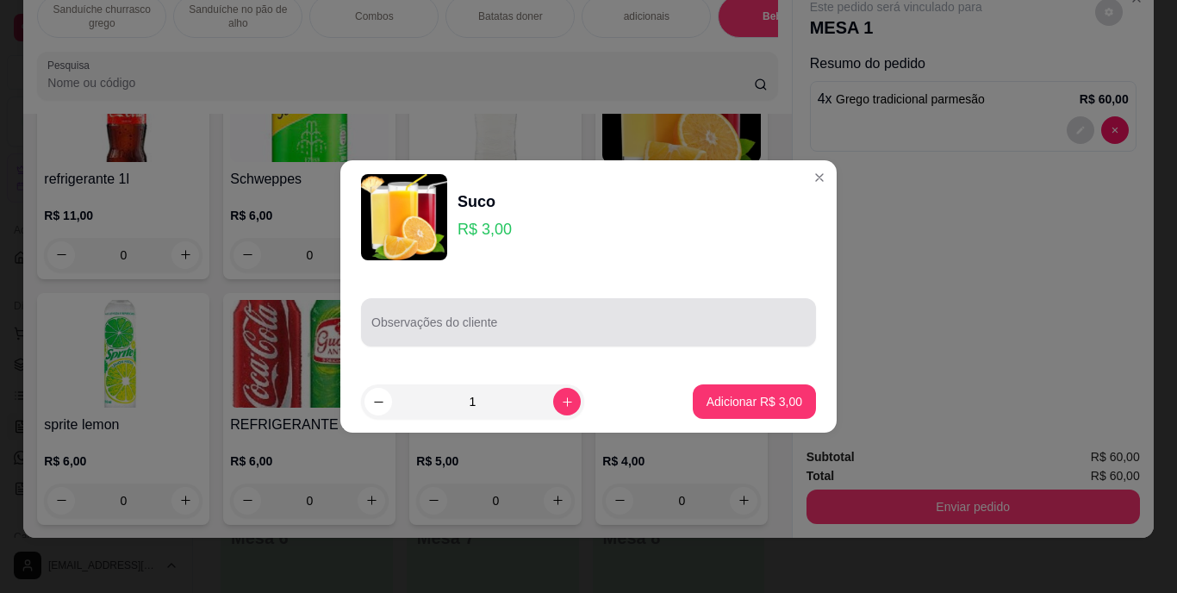
click at [392, 315] on div at bounding box center [589, 322] width 434 height 34
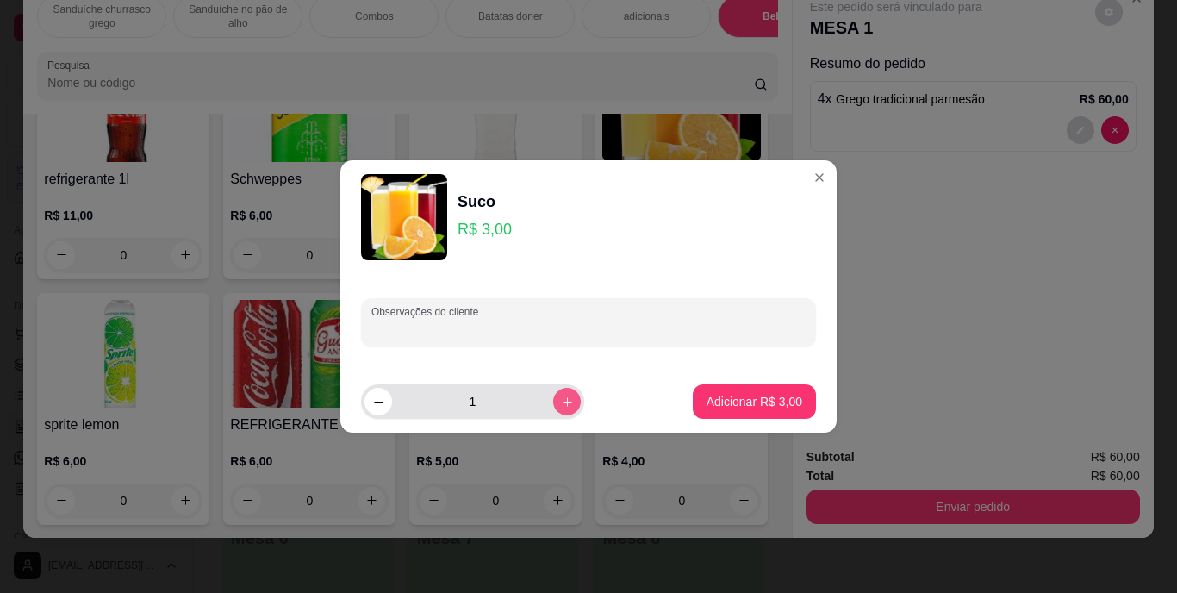
click at [559, 393] on button "increase-product-quantity" at bounding box center [567, 402] width 28 height 28
type input "2"
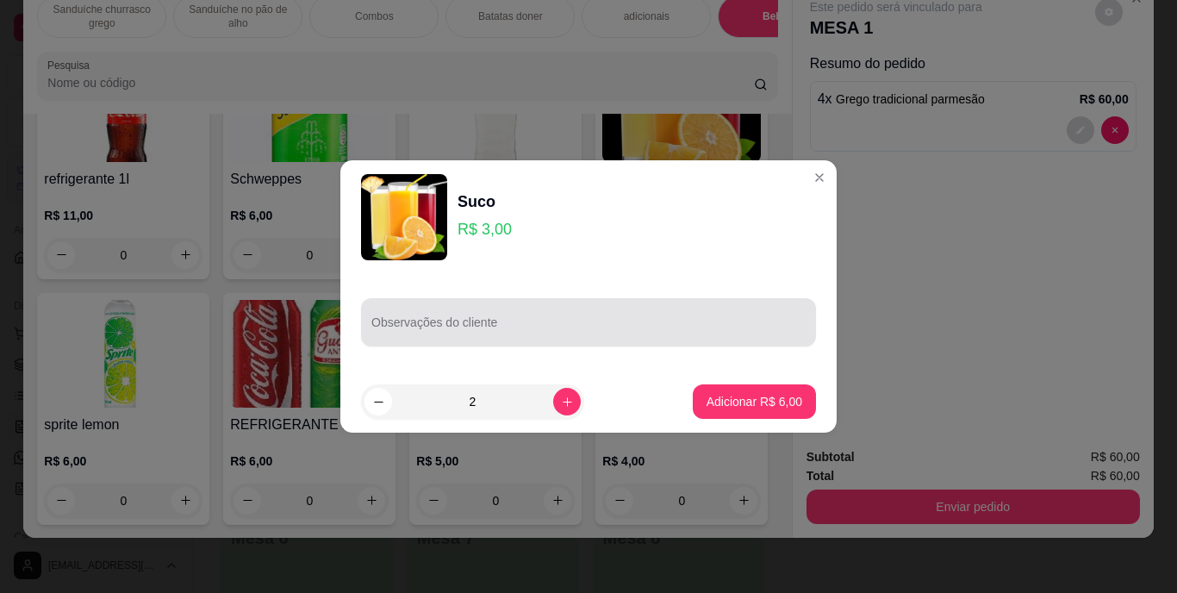
click at [515, 319] on div at bounding box center [589, 322] width 434 height 34
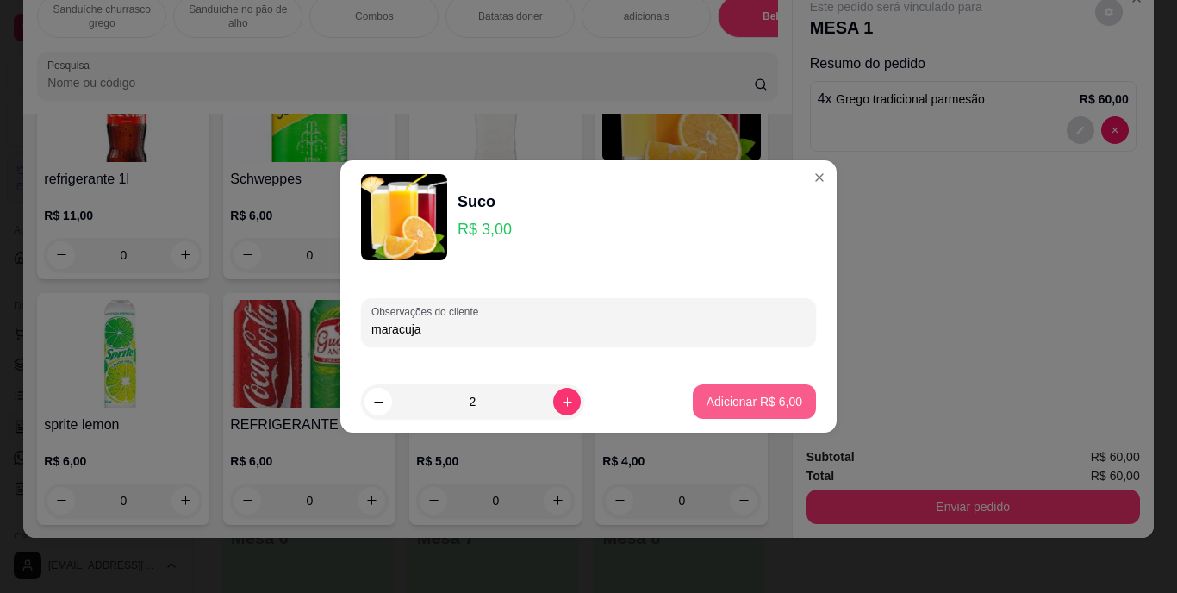
type input "maracuja"
click at [718, 413] on button "Adicionar R$ 6,00" at bounding box center [755, 402] width 120 height 34
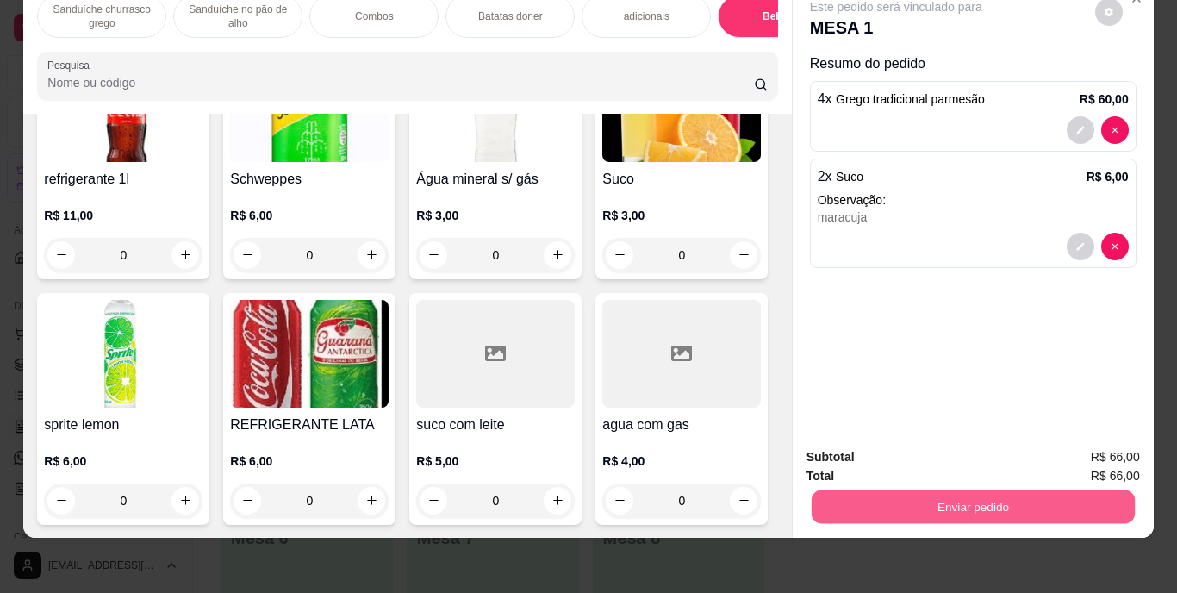
click at [866, 490] on button "Enviar pedido" at bounding box center [972, 507] width 323 height 34
click at [1104, 446] on button "Enviar pedido" at bounding box center [1095, 451] width 95 height 32
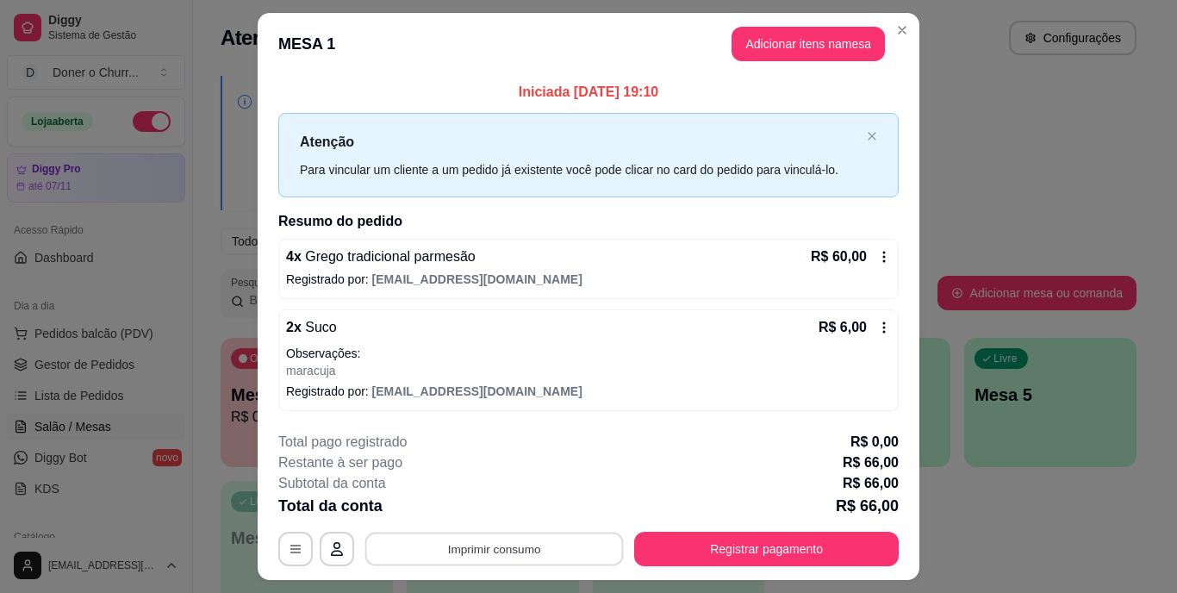
click at [542, 557] on button "Imprimir consumo" at bounding box center [494, 549] width 259 height 34
click at [498, 509] on button "IMPRESSORA" at bounding box center [493, 509] width 121 height 27
click at [543, 546] on button "Imprimir consumo" at bounding box center [494, 549] width 259 height 34
click at [499, 501] on button "IMPRESSORA" at bounding box center [493, 509] width 121 height 27
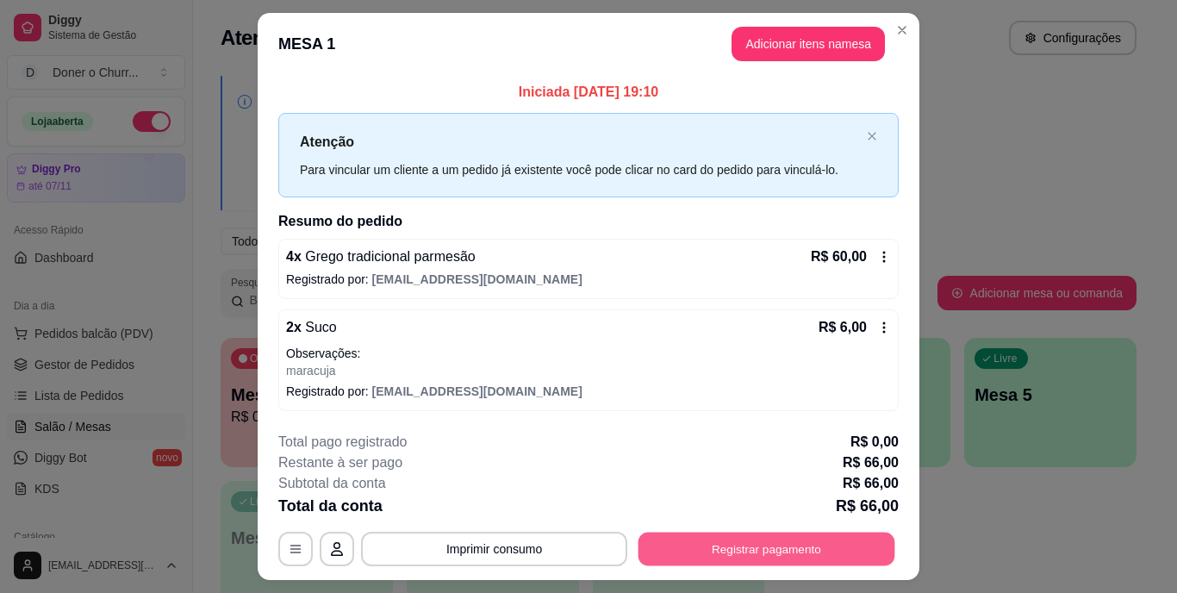
click at [736, 539] on button "Registrar pagamento" at bounding box center [767, 549] width 257 height 34
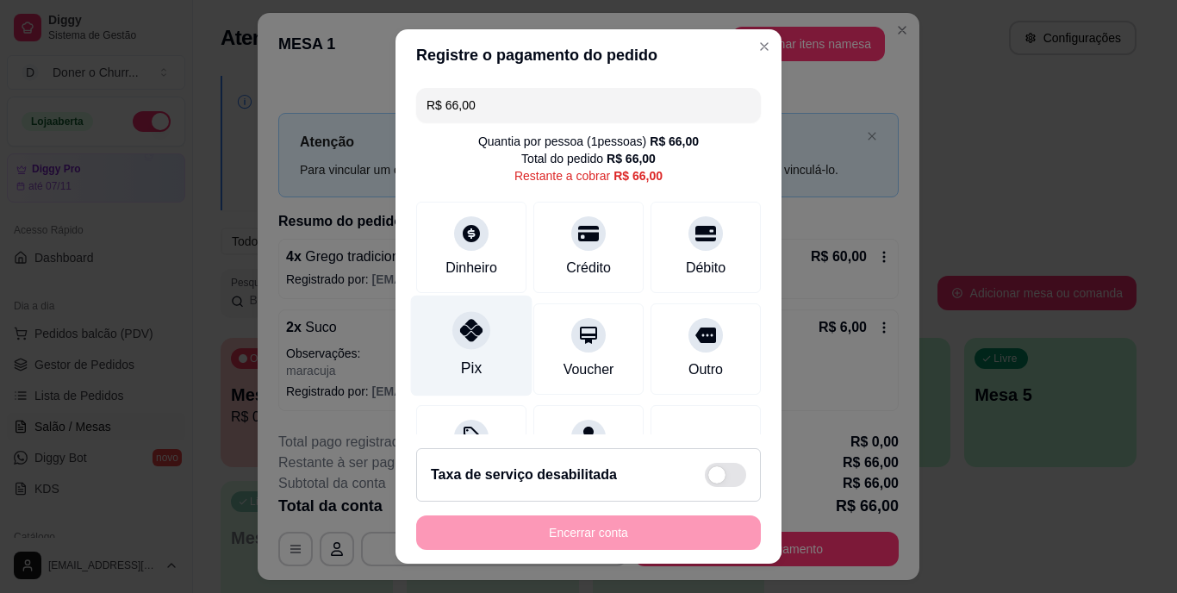
click at [439, 343] on div "Pix" at bounding box center [472, 346] width 122 height 101
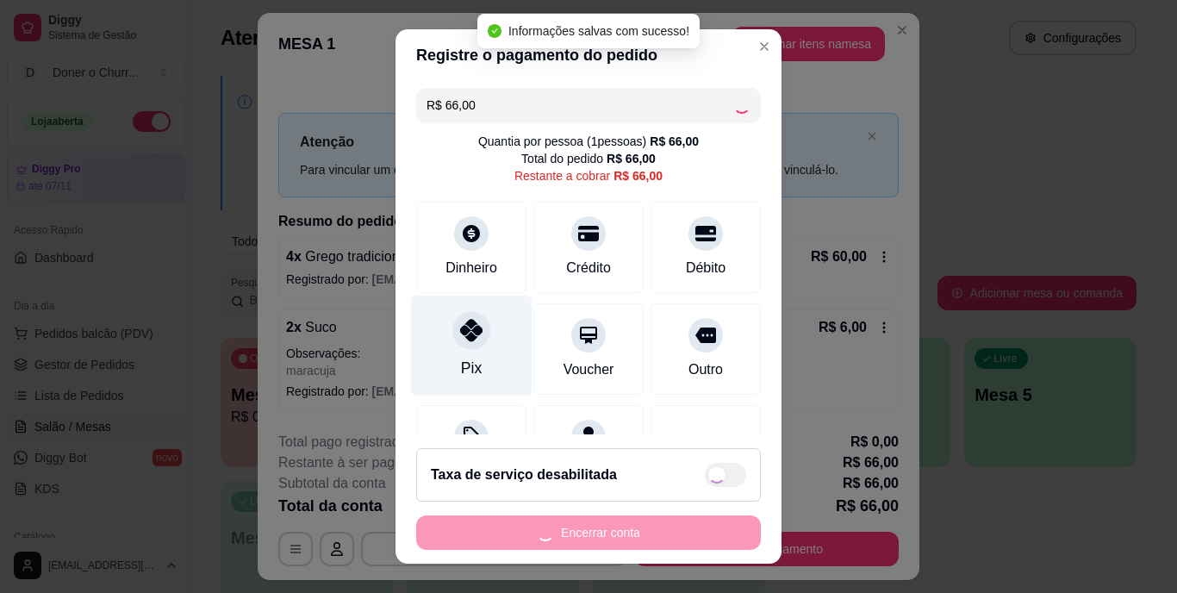
type input "R$ 0,00"
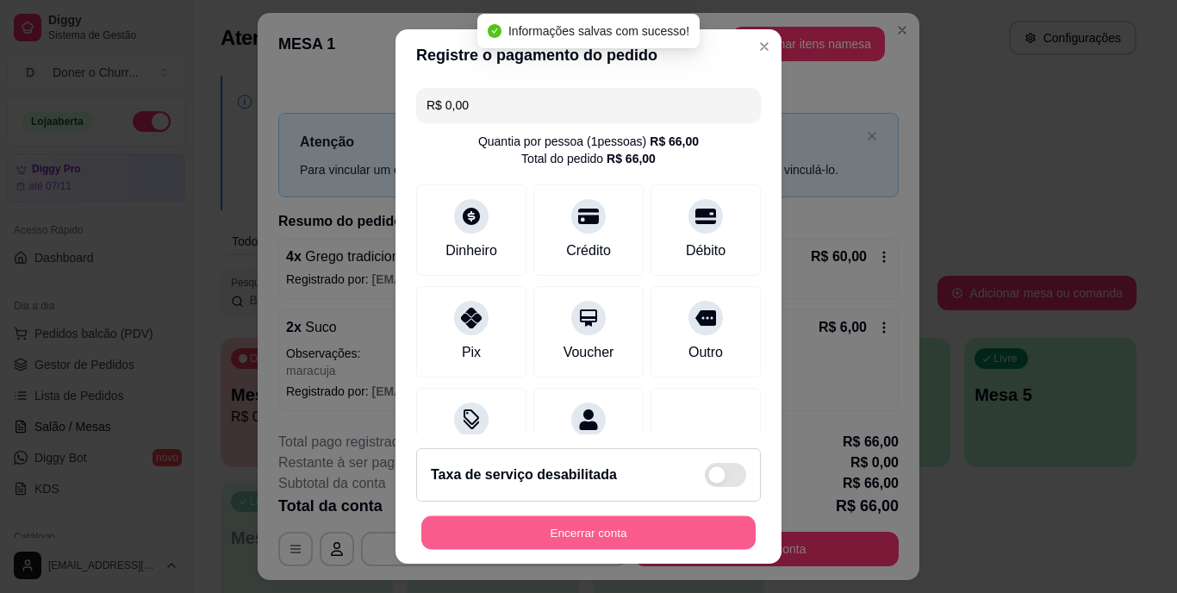
click at [533, 528] on button "Encerrar conta" at bounding box center [588, 532] width 334 height 34
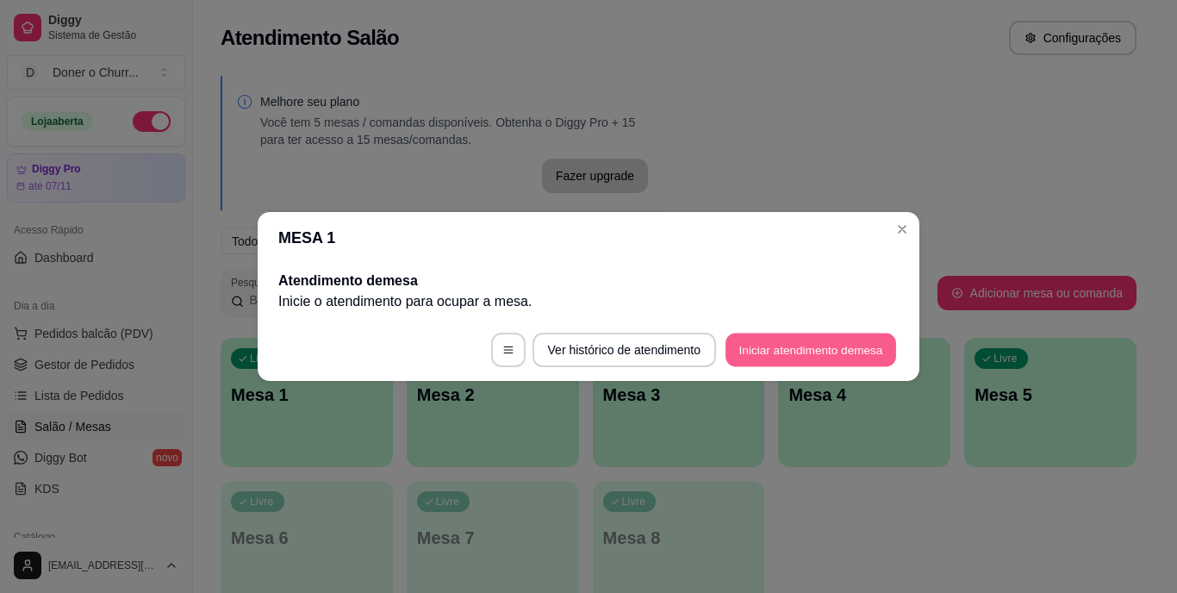
click at [785, 345] on button "Iniciar atendimento de mesa" at bounding box center [811, 351] width 171 height 34
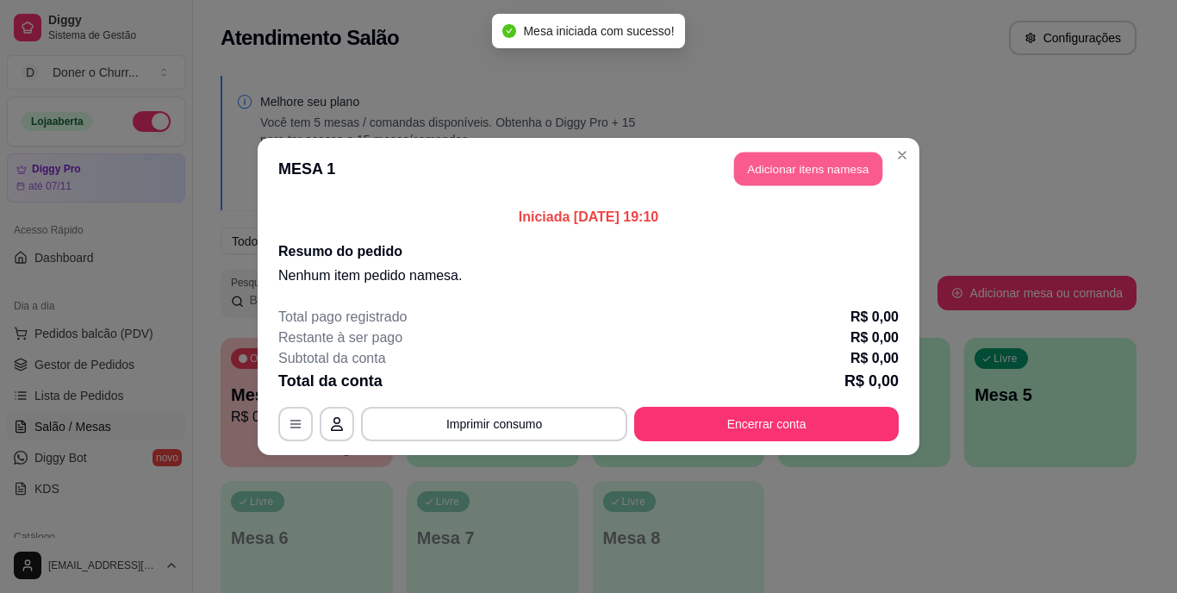
click at [754, 161] on button "Adicionar itens na mesa" at bounding box center [808, 170] width 148 height 34
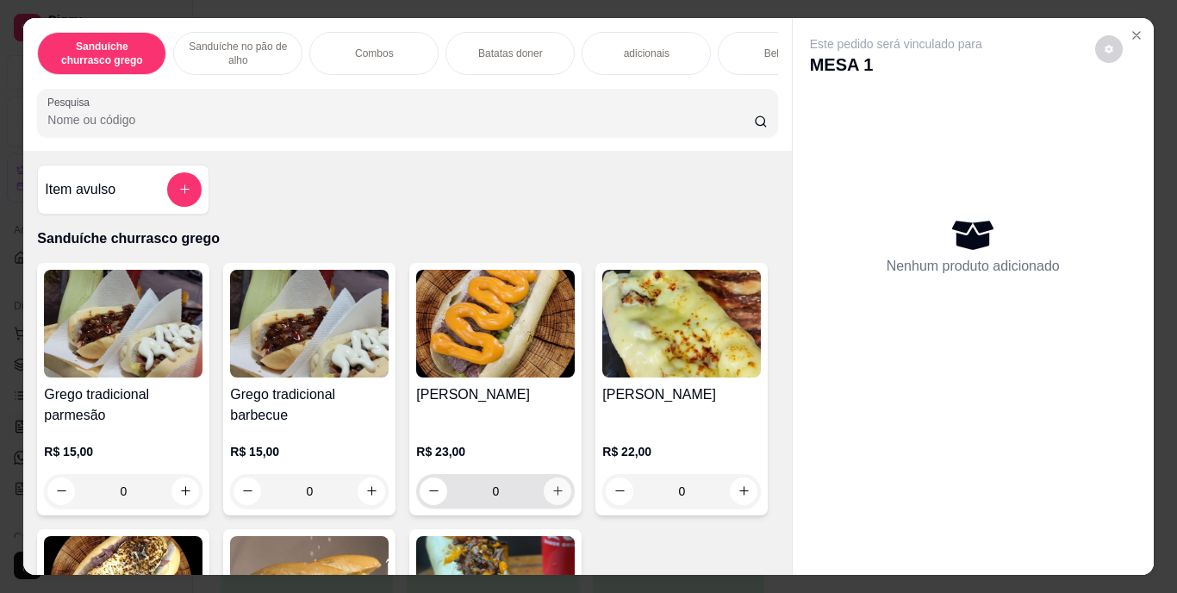
click at [553, 495] on icon "increase-product-quantity" at bounding box center [558, 490] width 13 height 13
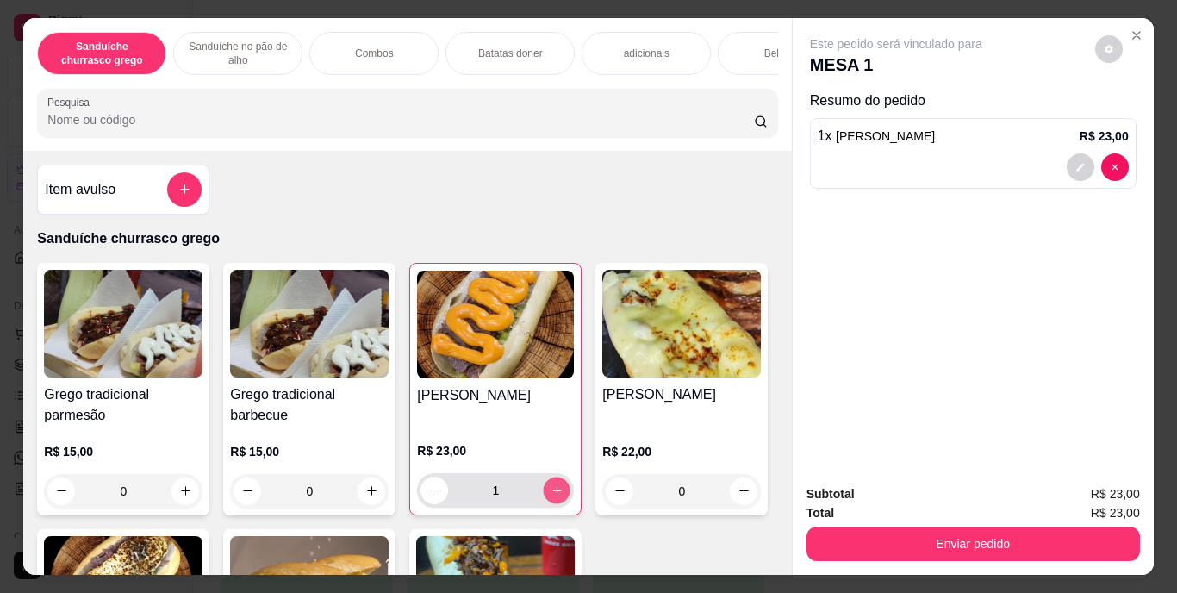
click at [553, 495] on icon "increase-product-quantity" at bounding box center [557, 490] width 13 height 13
type input "2"
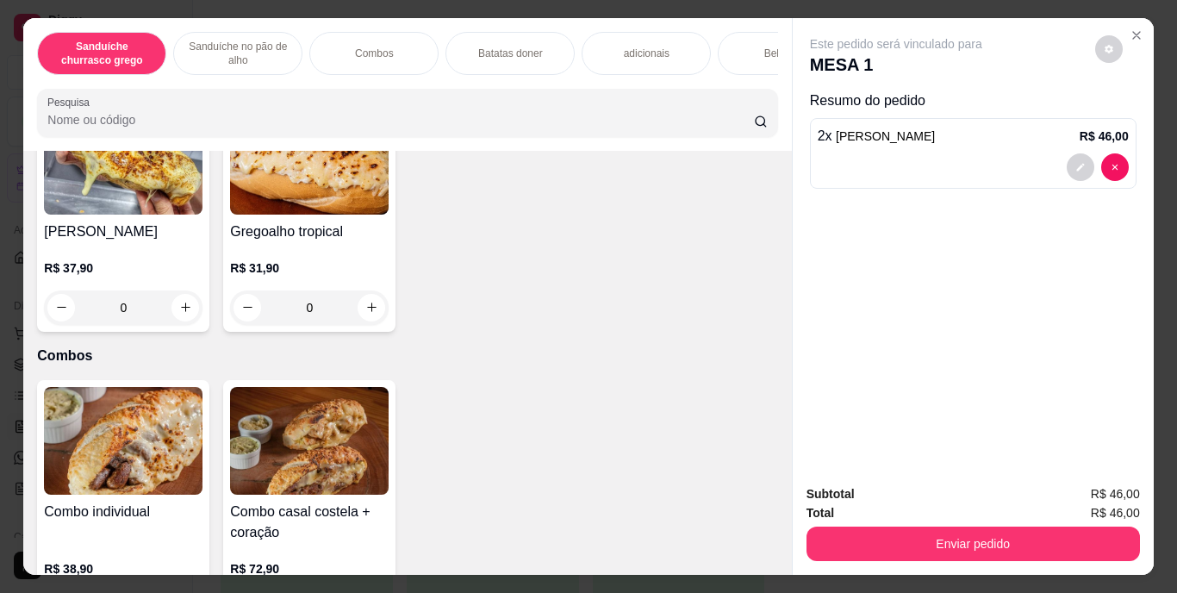
scroll to position [971, 0]
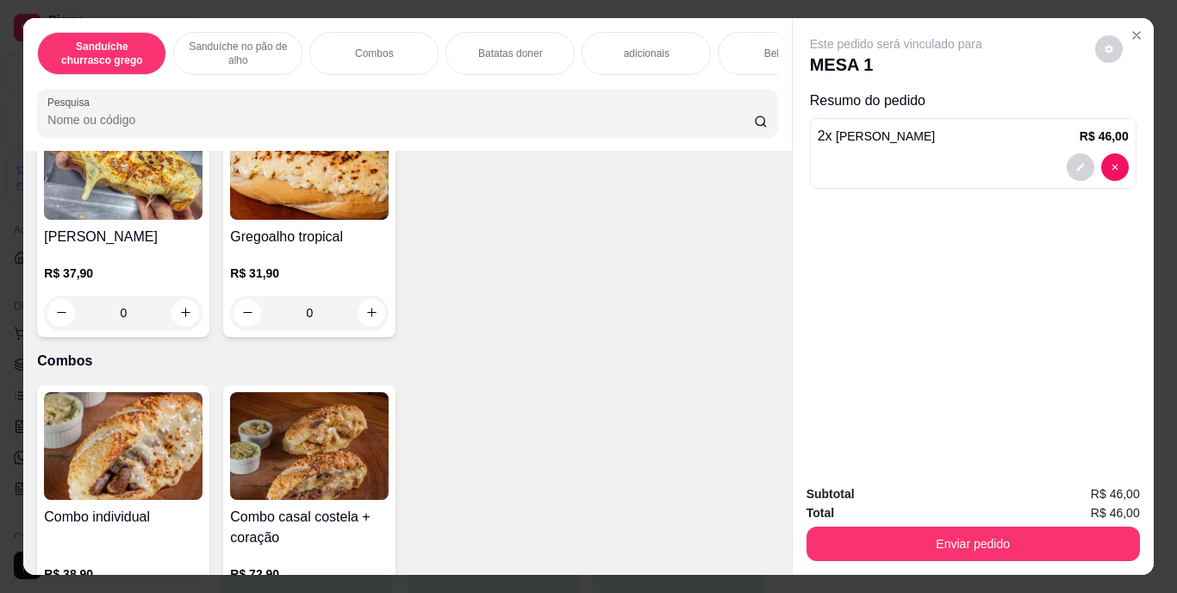
click at [179, 73] on icon "increase-product-quantity" at bounding box center [185, 66] width 13 height 13
type input "1"
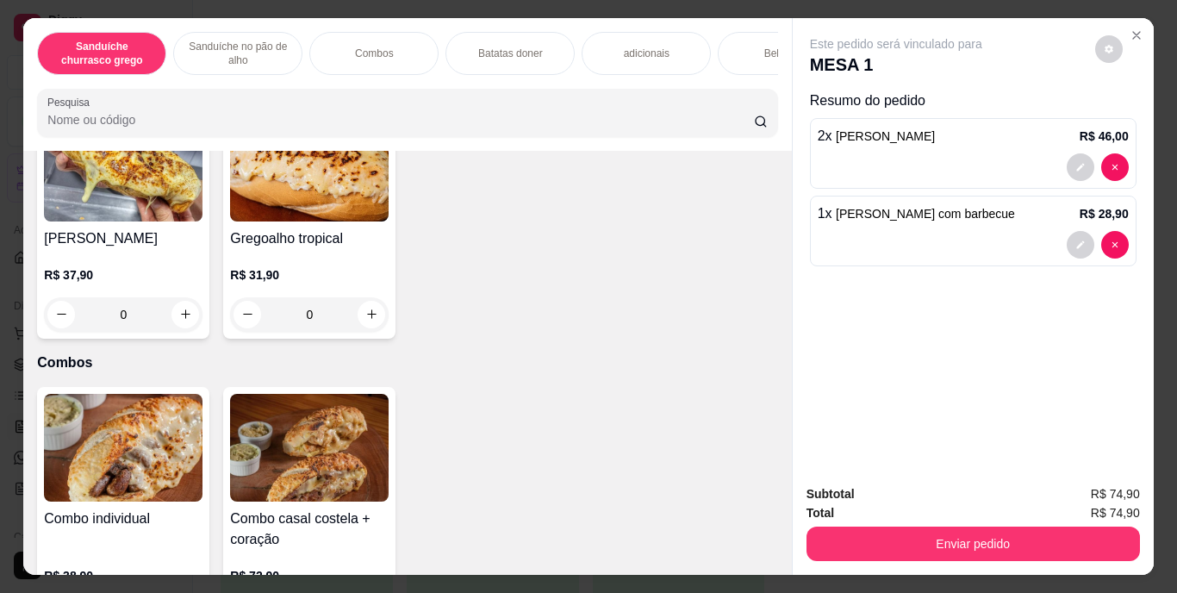
scroll to position [971, 0]
click at [734, 41] on div "Bebidas" at bounding box center [782, 53] width 129 height 43
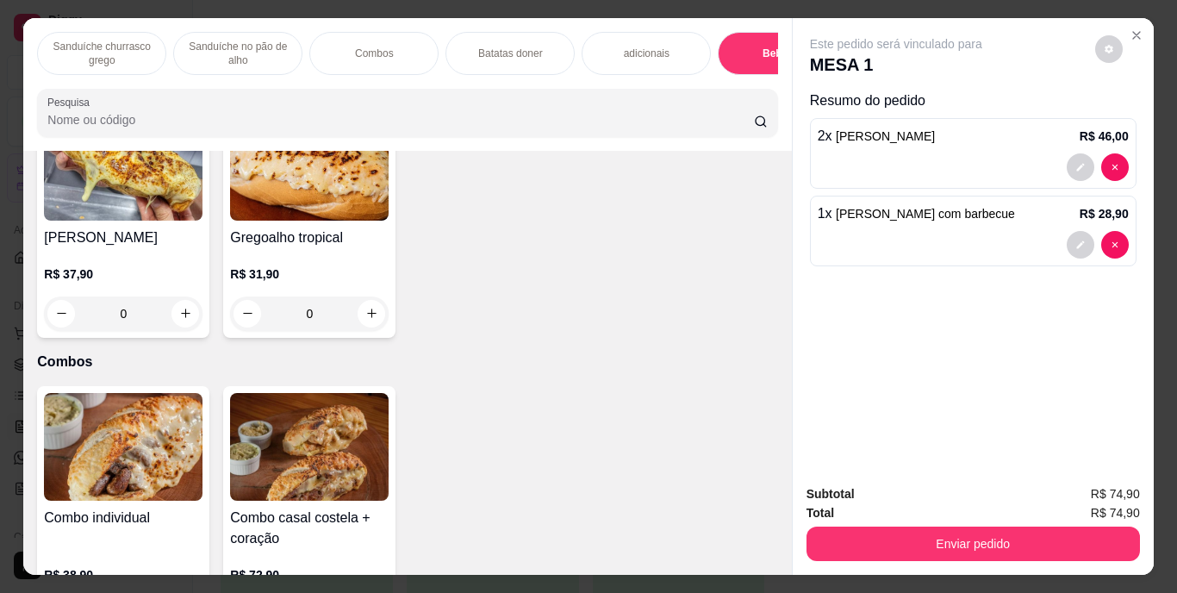
scroll to position [44, 0]
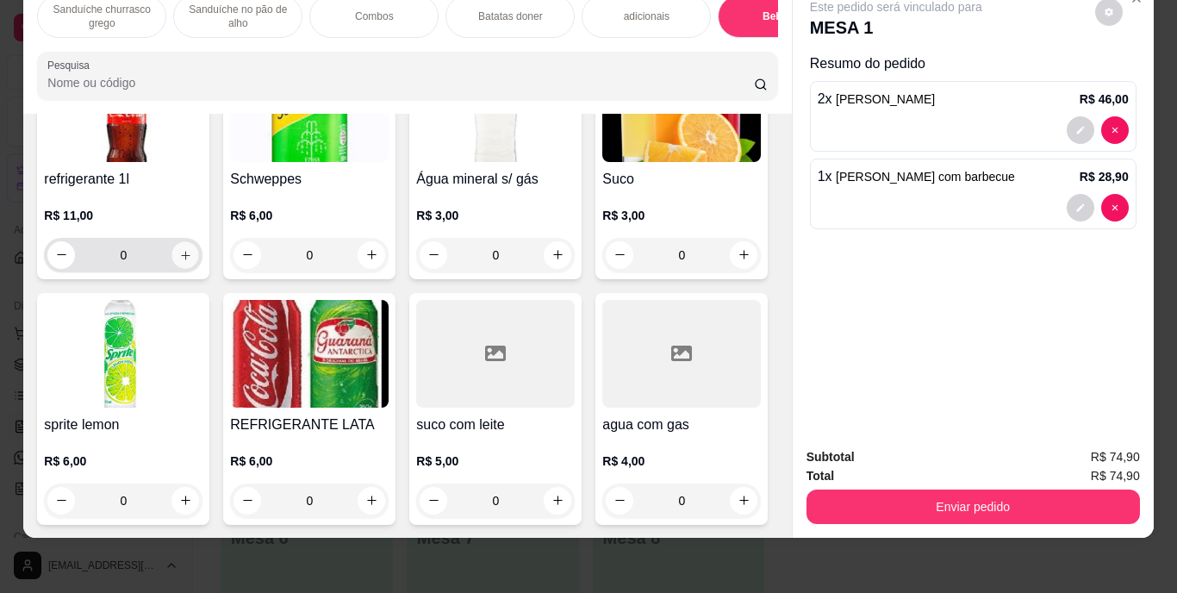
click at [179, 261] on icon "increase-product-quantity" at bounding box center [185, 254] width 13 height 13
type input "1"
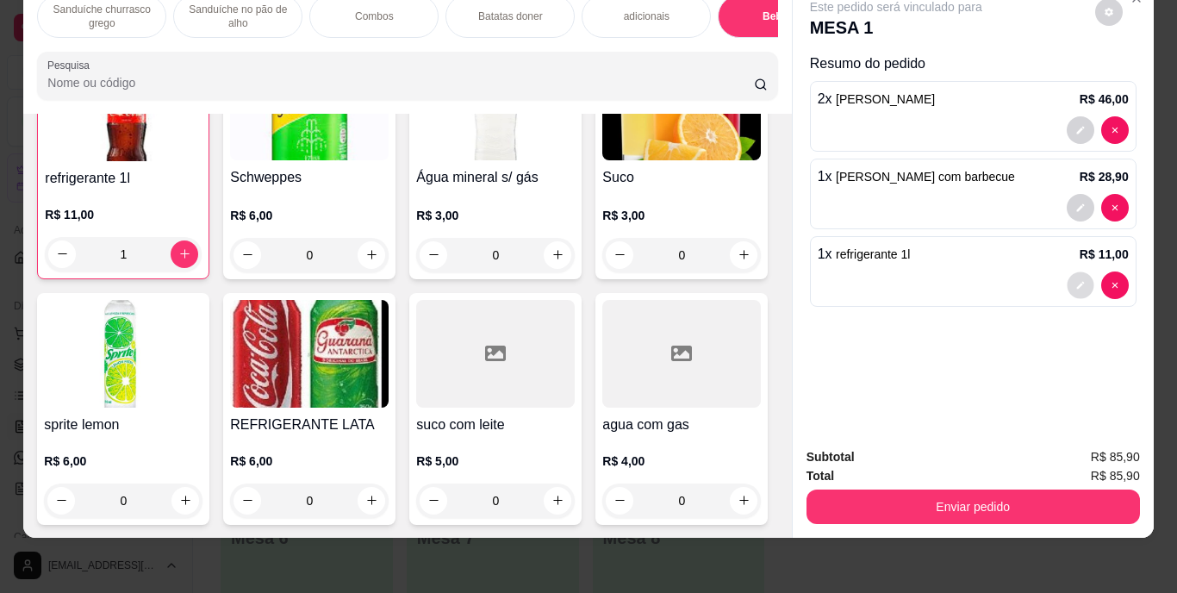
click at [1076, 280] on icon "decrease-product-quantity" at bounding box center [1081, 285] width 10 height 10
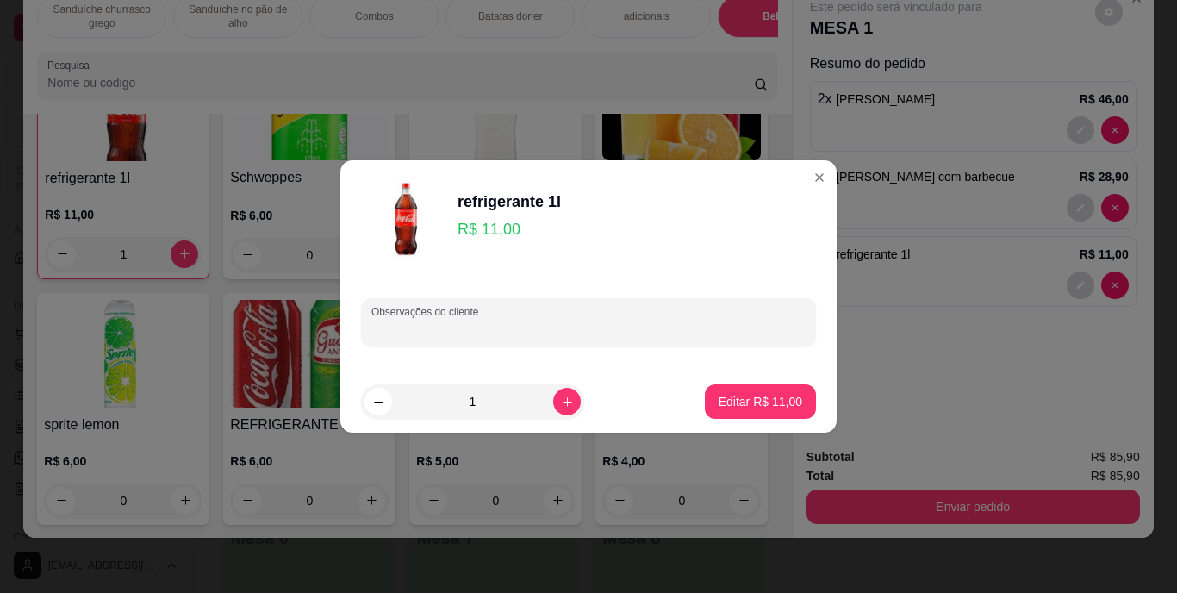
click at [490, 322] on input "Observações do cliente" at bounding box center [589, 329] width 434 height 17
type input "coca"
click at [750, 404] on p "Editar R$ 11,00" at bounding box center [760, 401] width 81 height 16
type input "0"
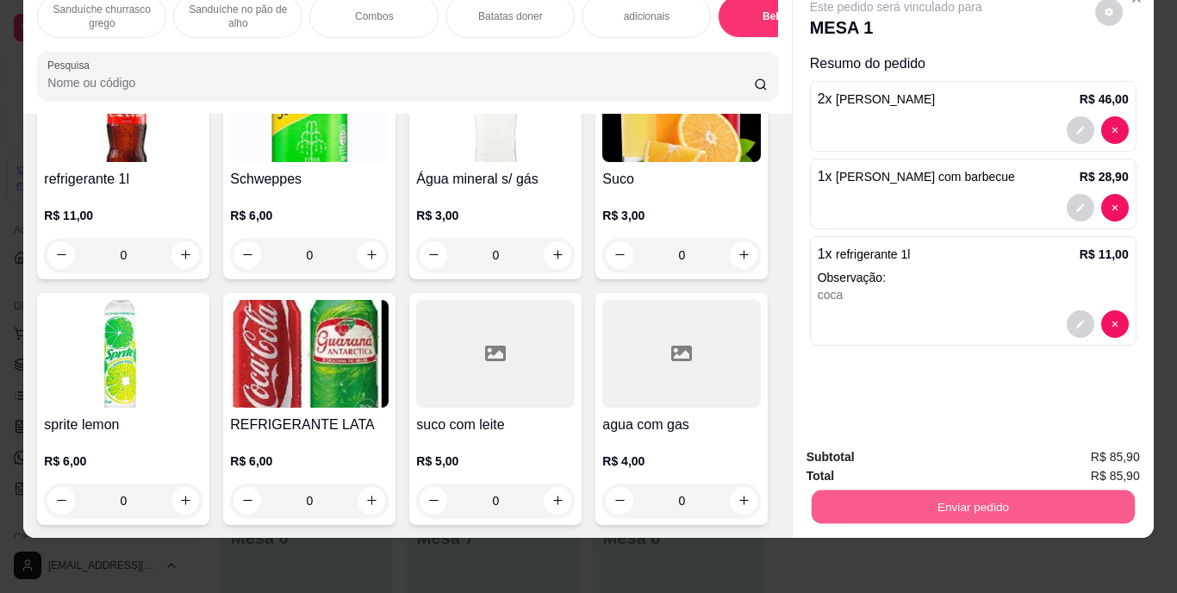
click at [938, 492] on button "Enviar pedido" at bounding box center [972, 507] width 323 height 34
click at [1080, 437] on button "Enviar pedido" at bounding box center [1095, 451] width 95 height 32
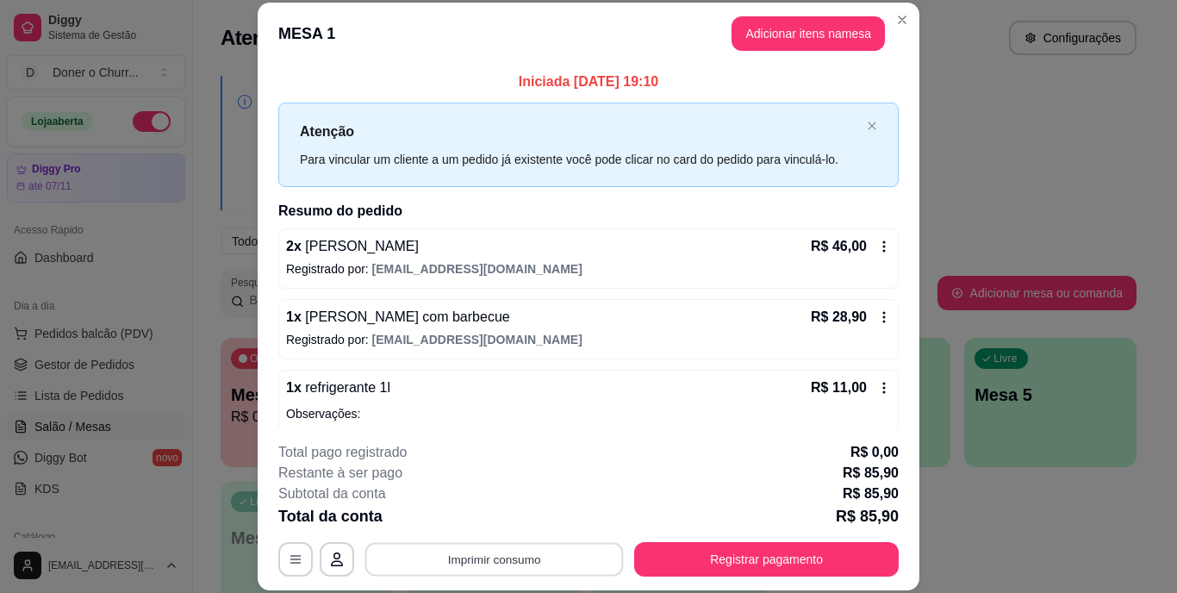
click at [514, 568] on button "Imprimir consumo" at bounding box center [494, 559] width 259 height 34
click at [498, 515] on button "IMPRESSORA" at bounding box center [493, 519] width 121 height 27
click at [485, 567] on button "Imprimir consumo" at bounding box center [494, 559] width 259 height 34
click at [486, 524] on button "IMPRESSORA" at bounding box center [493, 519] width 121 height 27
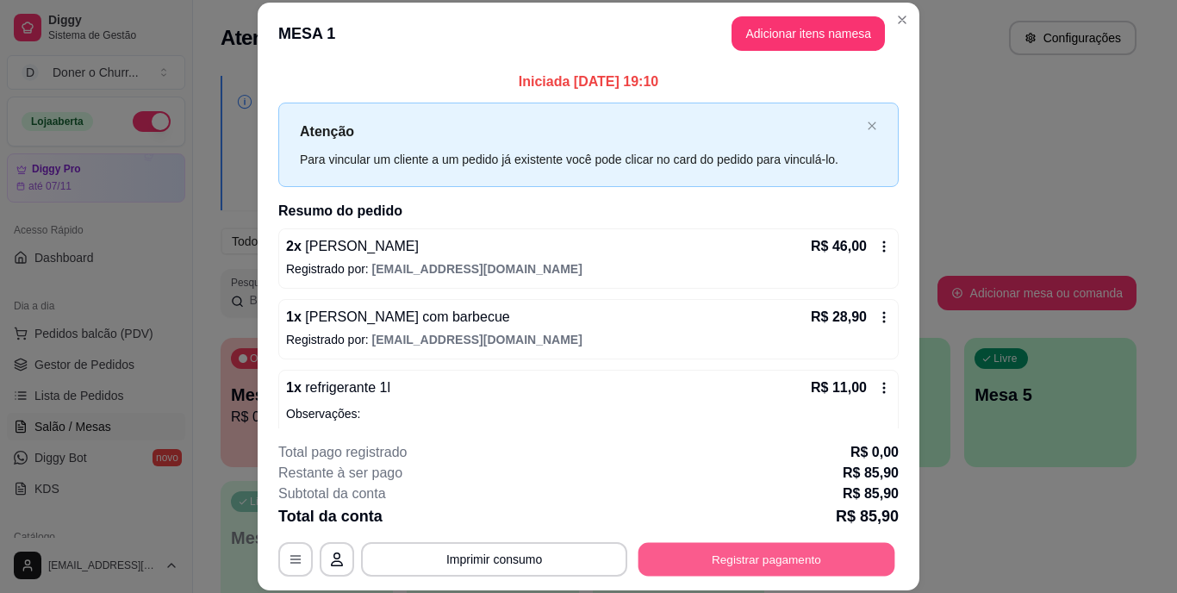
click at [701, 552] on button "Registrar pagamento" at bounding box center [767, 559] width 257 height 34
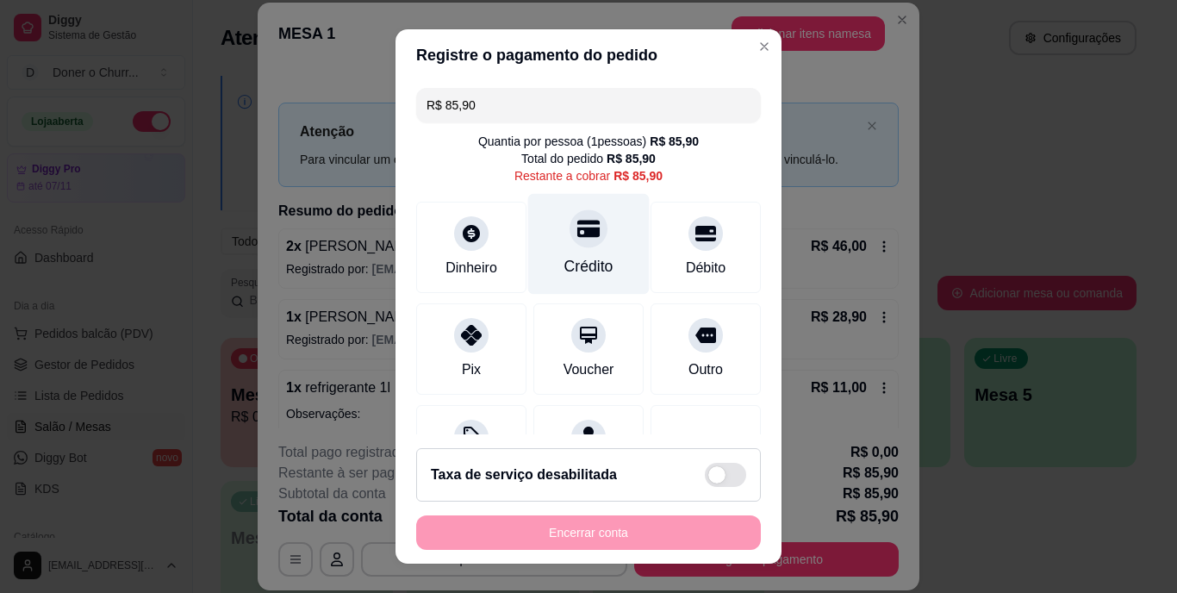
click at [565, 257] on div "Crédito" at bounding box center [589, 267] width 49 height 22
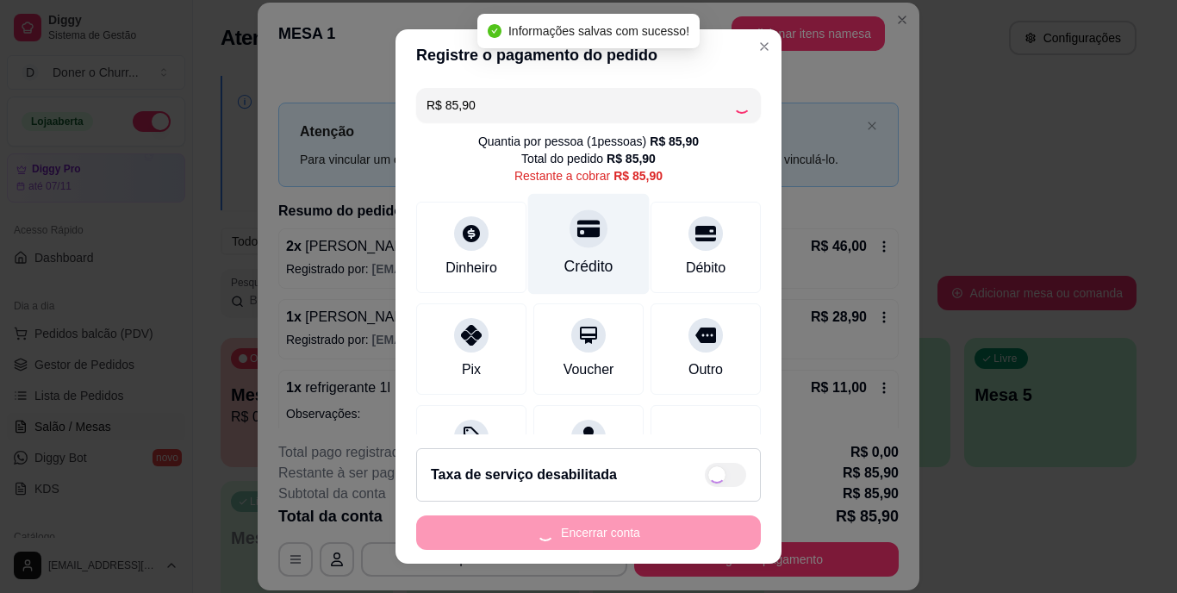
type input "R$ 0,00"
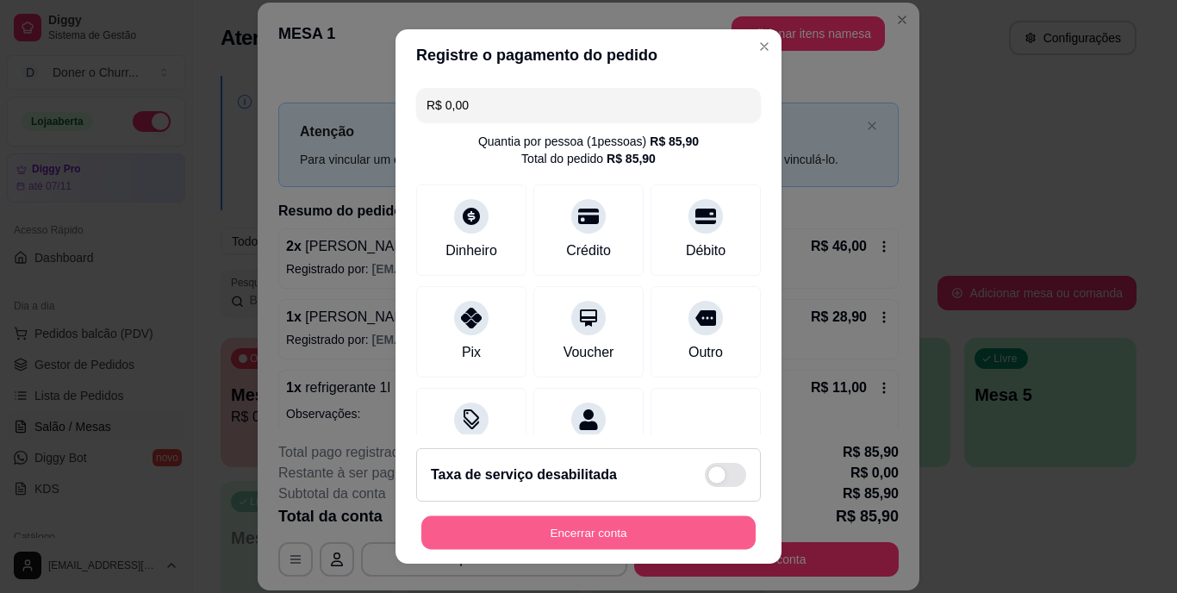
click at [565, 530] on button "Encerrar conta" at bounding box center [588, 532] width 334 height 34
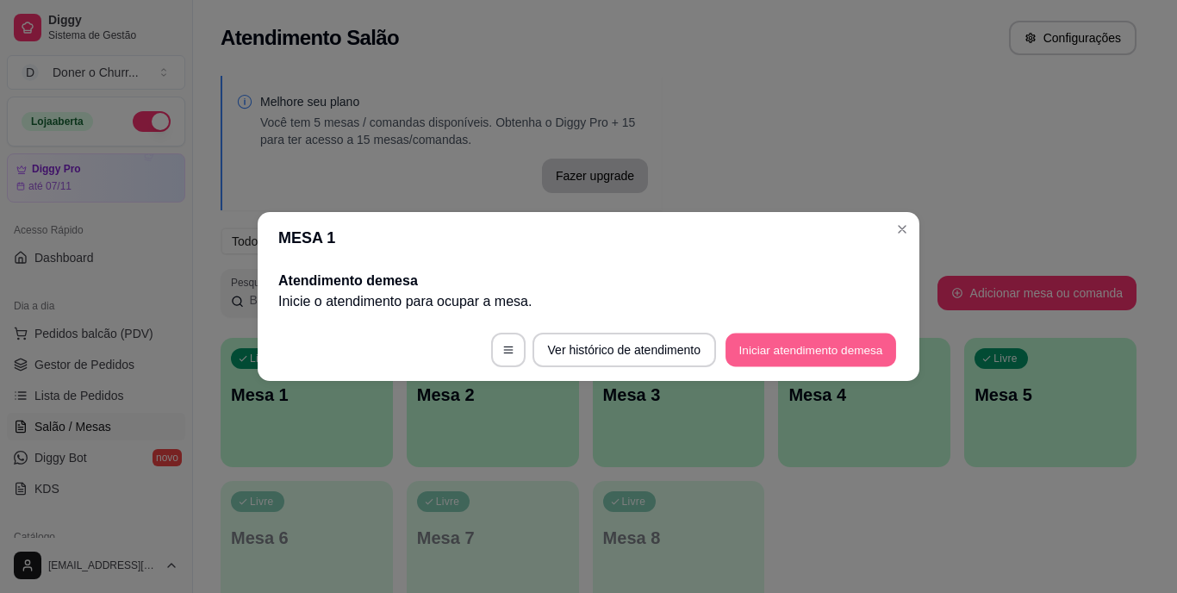
click at [771, 342] on button "Iniciar atendimento de mesa" at bounding box center [811, 351] width 171 height 34
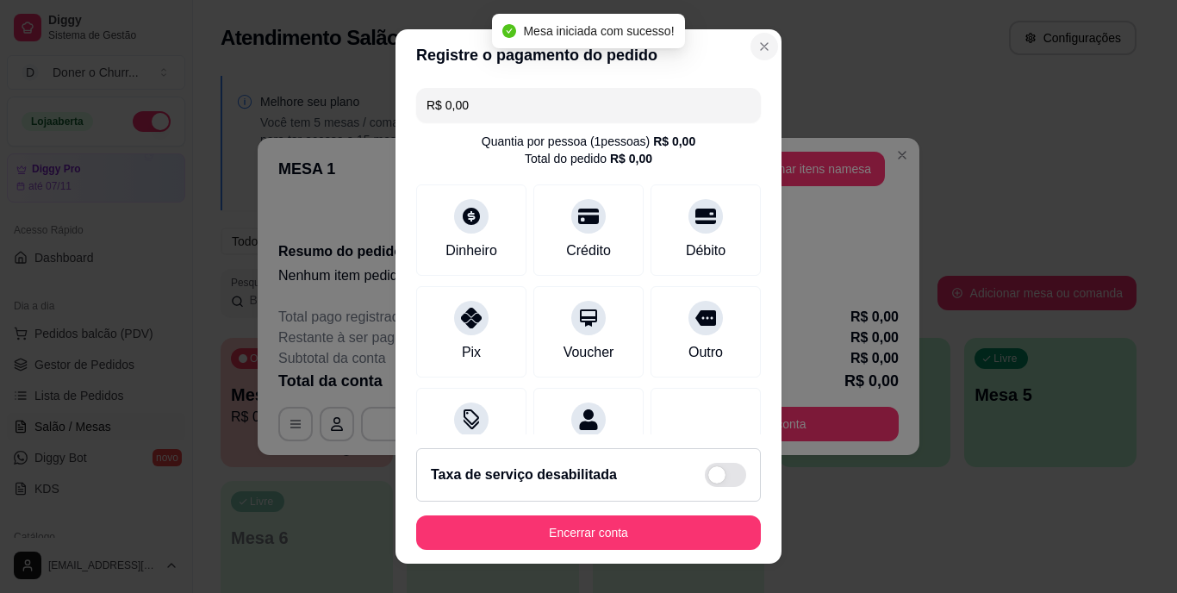
click at [802, 169] on div "Registre o pagamento do pedido R$ 0,00 Quantia por pessoa ( 1 pessoas) R$ 0,00 …" at bounding box center [588, 296] width 1177 height 593
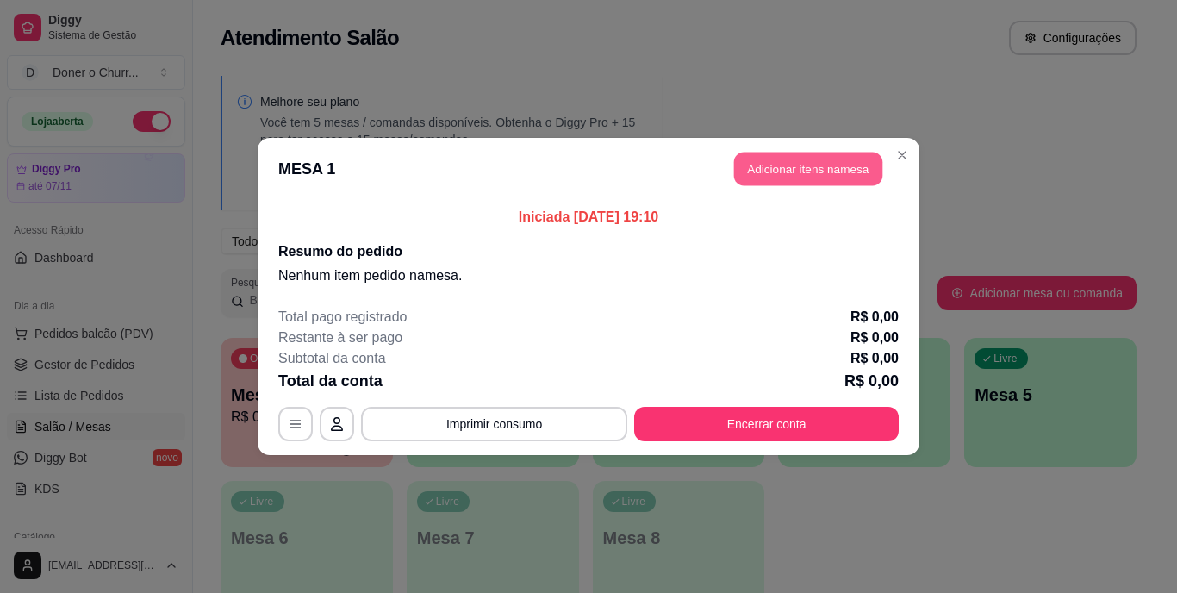
click at [797, 164] on button "Adicionar itens na mesa" at bounding box center [808, 170] width 148 height 34
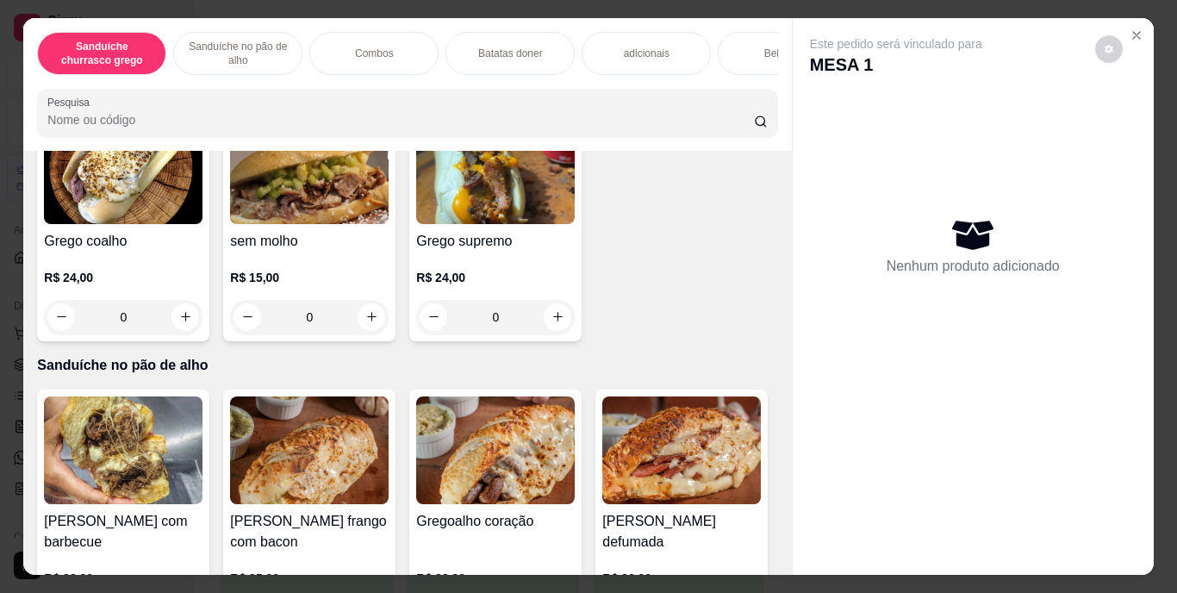
scroll to position [471, 0]
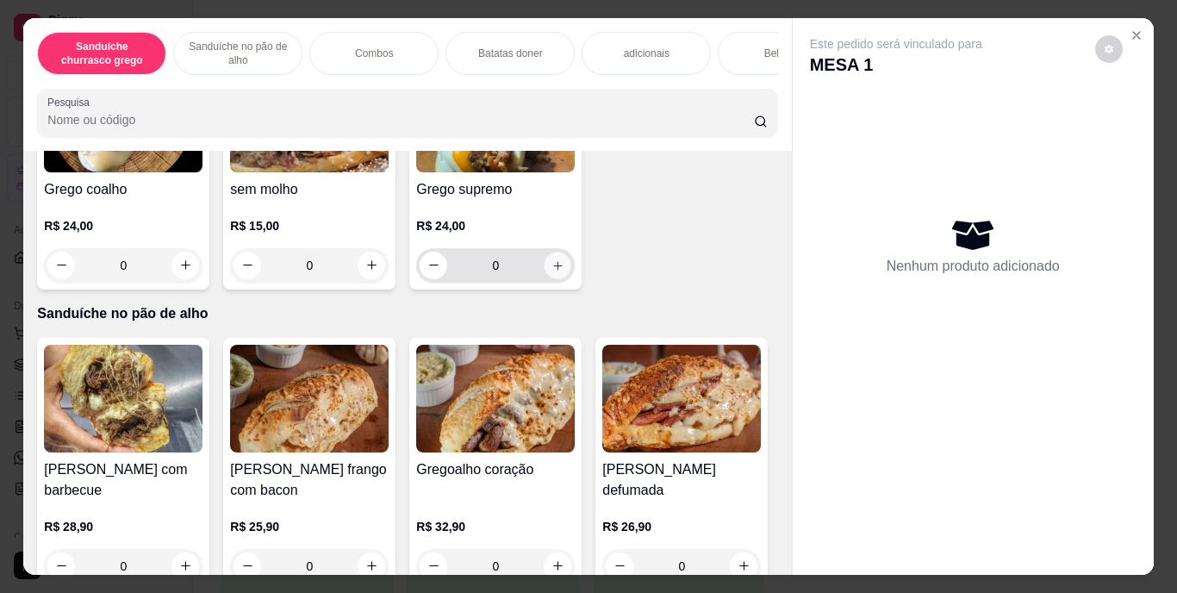
click at [552, 272] on icon "increase-product-quantity" at bounding box center [558, 265] width 13 height 13
type input "1"
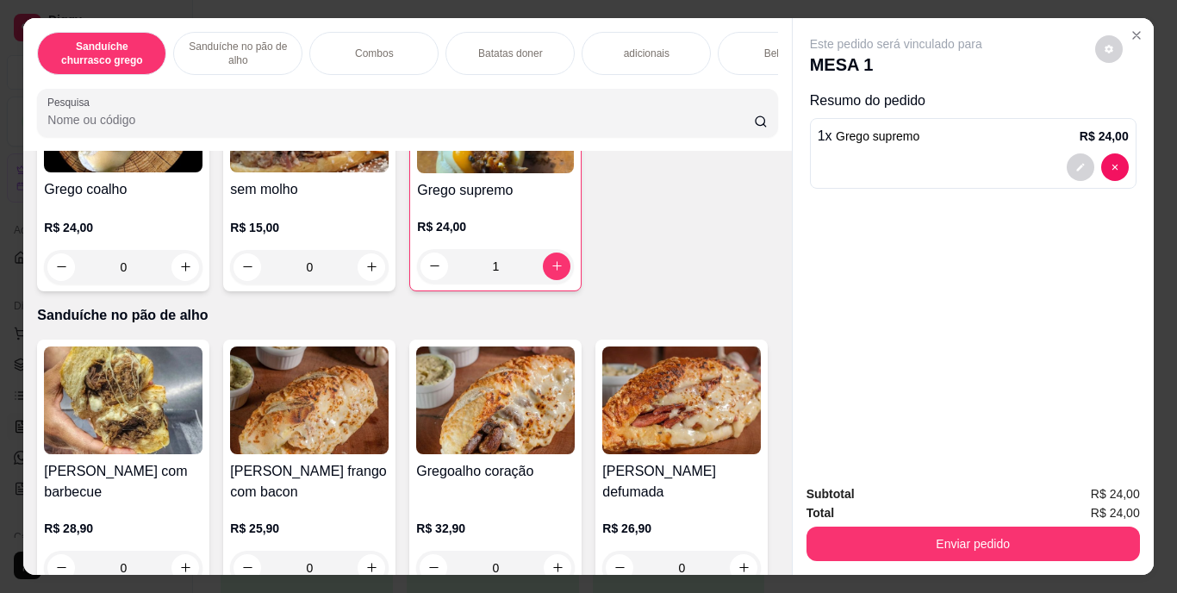
click at [347, 32] on div "Combos" at bounding box center [373, 53] width 129 height 43
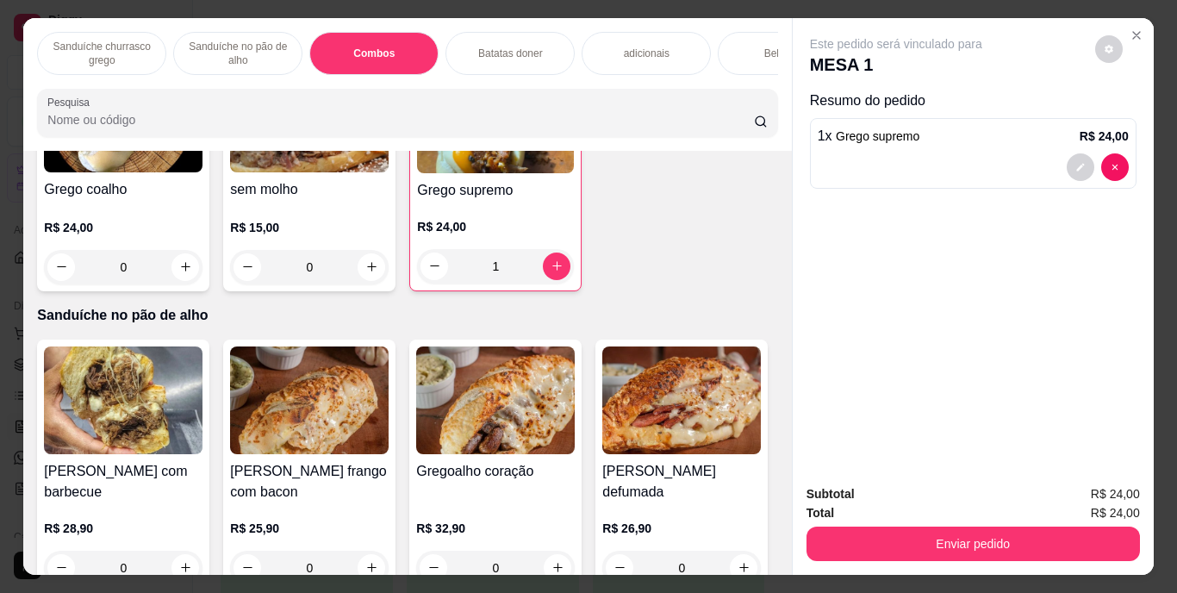
scroll to position [44, 0]
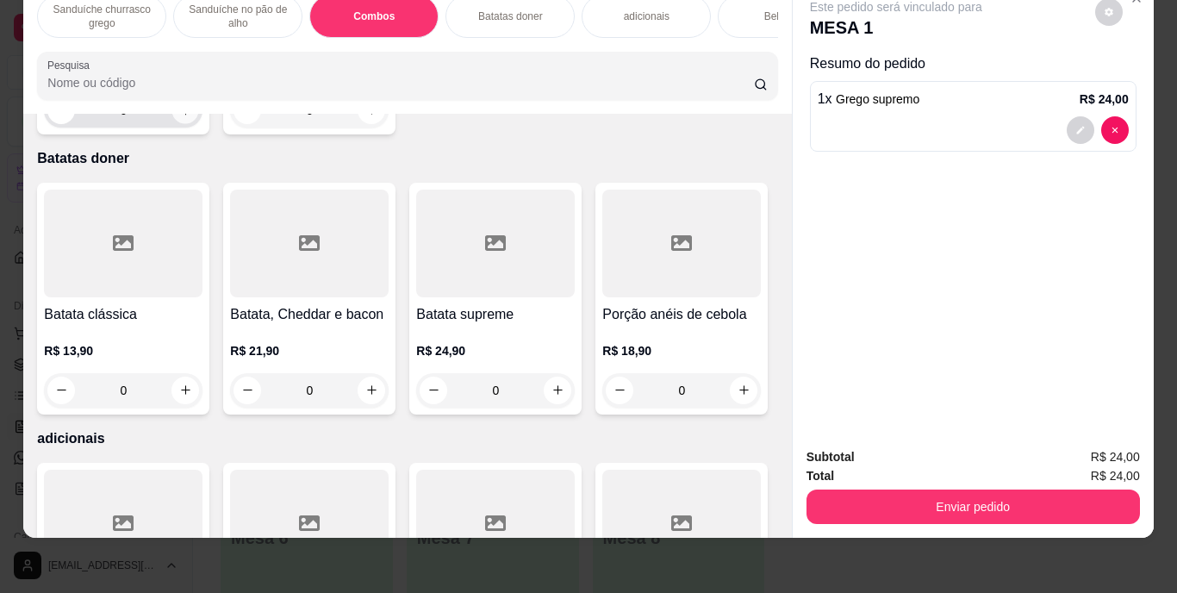
click at [179, 116] on icon "increase-product-quantity" at bounding box center [185, 109] width 13 height 13
type input "1"
click at [1076, 203] on icon "decrease-product-quantity" at bounding box center [1081, 208] width 10 height 10
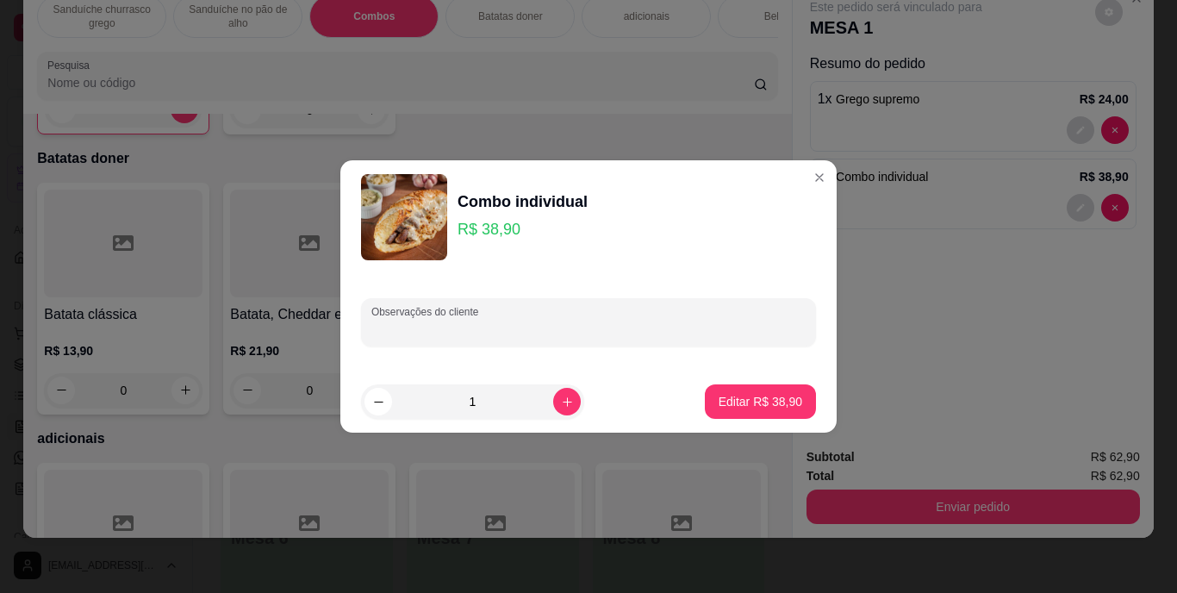
click at [473, 334] on input "Observações do cliente" at bounding box center [589, 329] width 434 height 17
type input "costela"
click at [764, 391] on button "Editar R$ 38,90" at bounding box center [761, 402] width 108 height 34
type input "0"
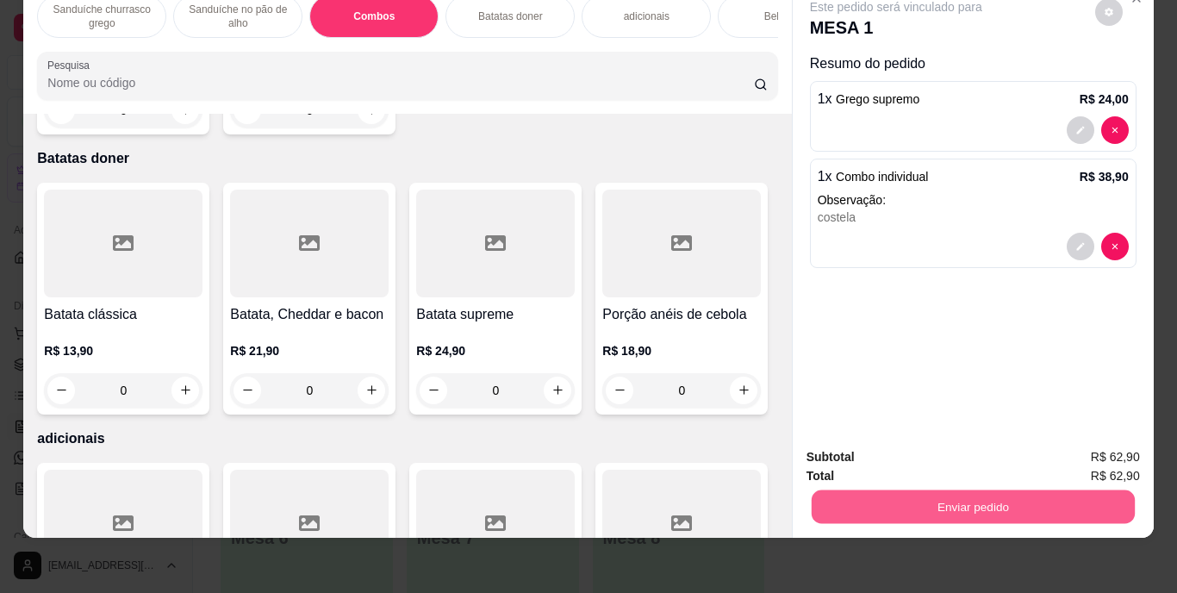
click at [930, 498] on button "Enviar pedido" at bounding box center [972, 507] width 323 height 34
click at [1098, 448] on button "Enviar pedido" at bounding box center [1095, 451] width 95 height 32
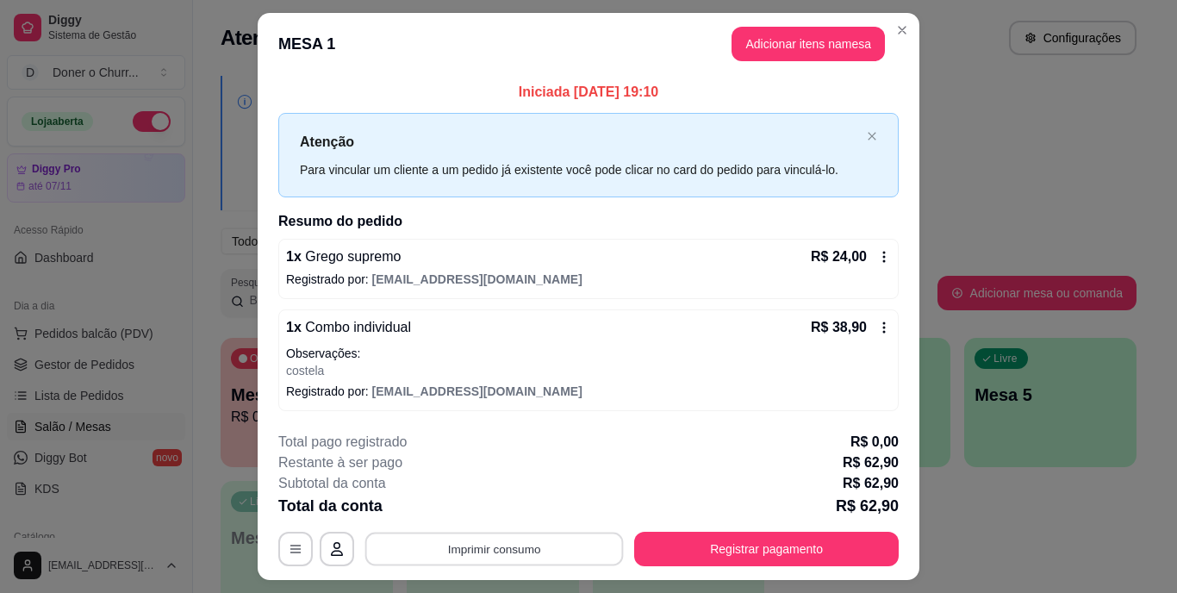
click at [560, 539] on button "Imprimir consumo" at bounding box center [494, 549] width 259 height 34
click at [503, 503] on button "IMPRESSORA" at bounding box center [493, 509] width 121 height 27
click at [496, 549] on button "Imprimir consumo" at bounding box center [494, 549] width 259 height 34
click at [493, 509] on button "IMPRESSORA" at bounding box center [493, 509] width 121 height 27
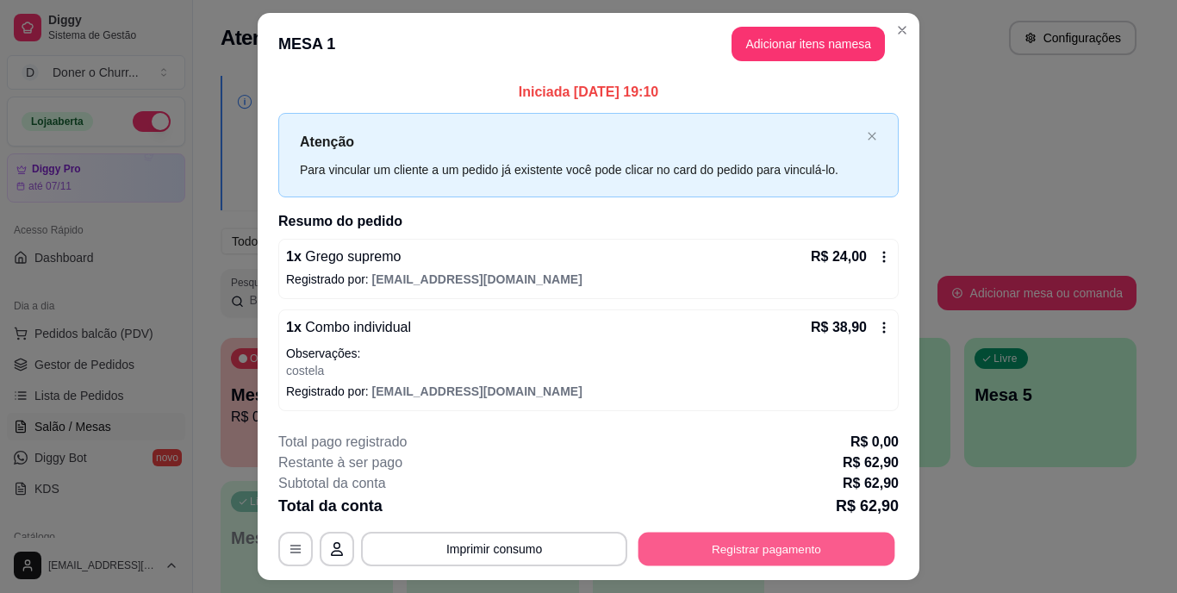
click at [680, 553] on button "Registrar pagamento" at bounding box center [767, 549] width 257 height 34
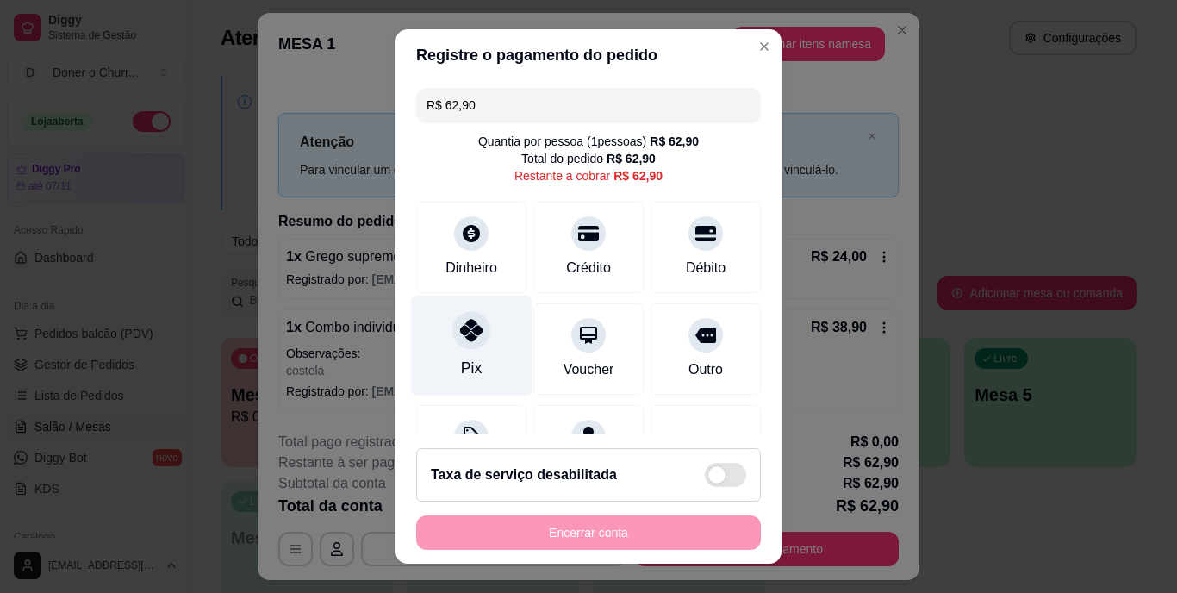
click at [472, 350] on div "Pix" at bounding box center [472, 346] width 122 height 101
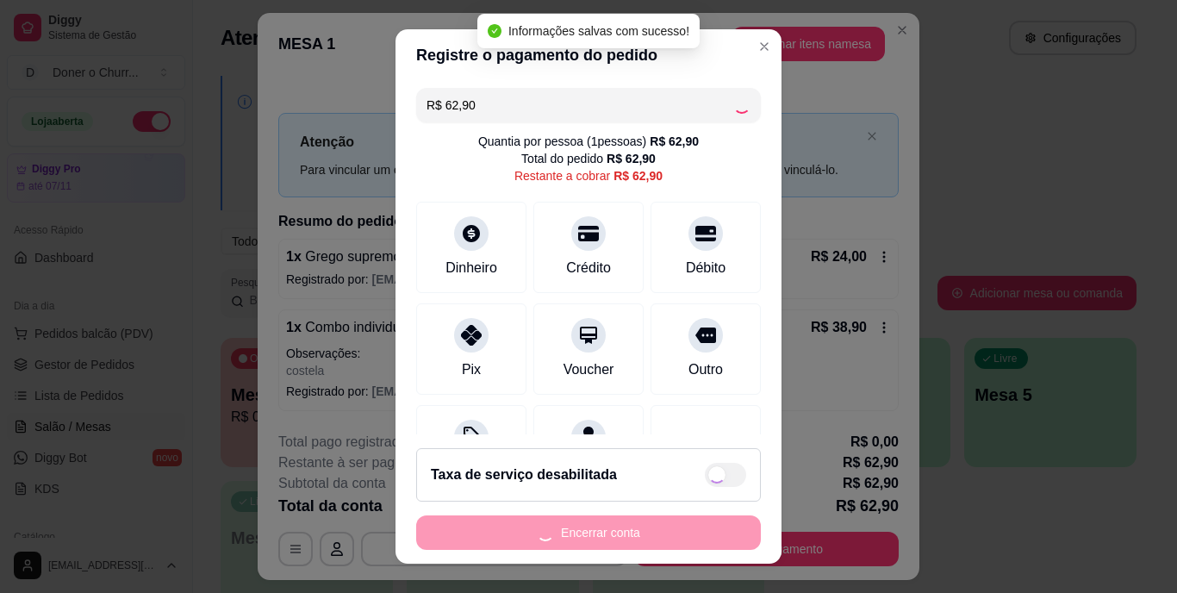
type input "R$ 0,00"
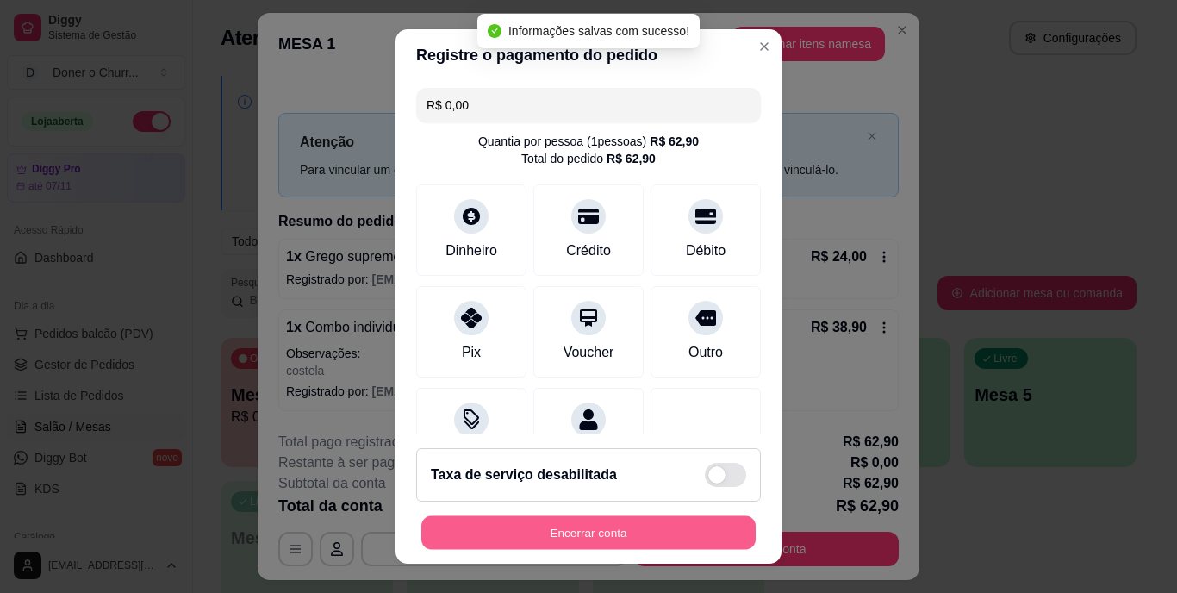
click at [488, 527] on button "Encerrar conta" at bounding box center [588, 532] width 334 height 34
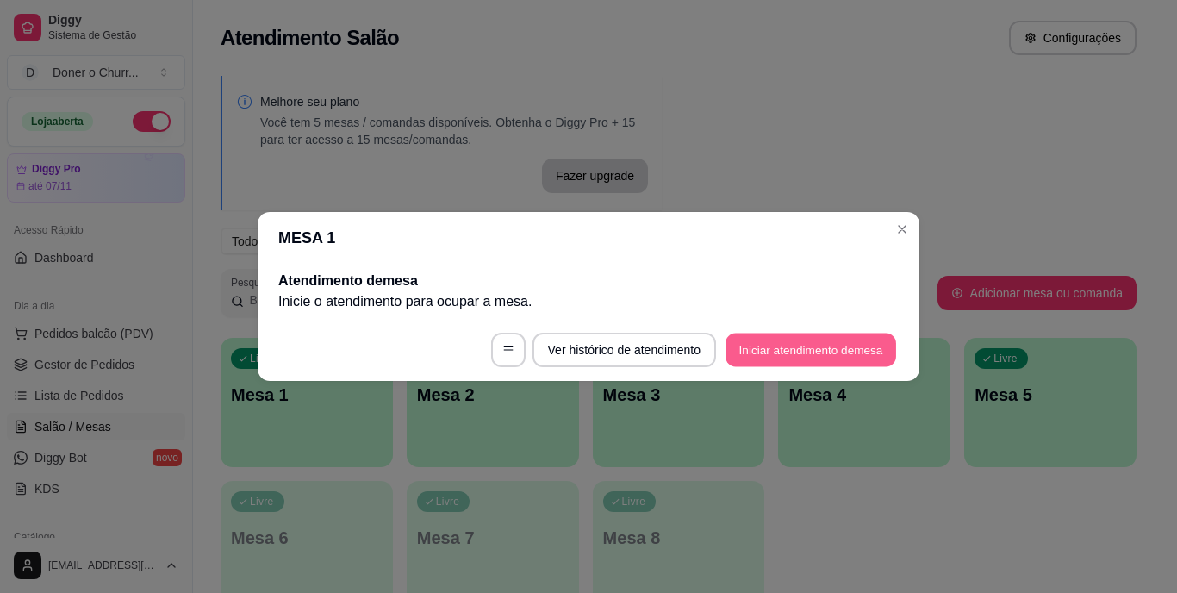
click at [776, 353] on button "Iniciar atendimento de mesa" at bounding box center [811, 351] width 171 height 34
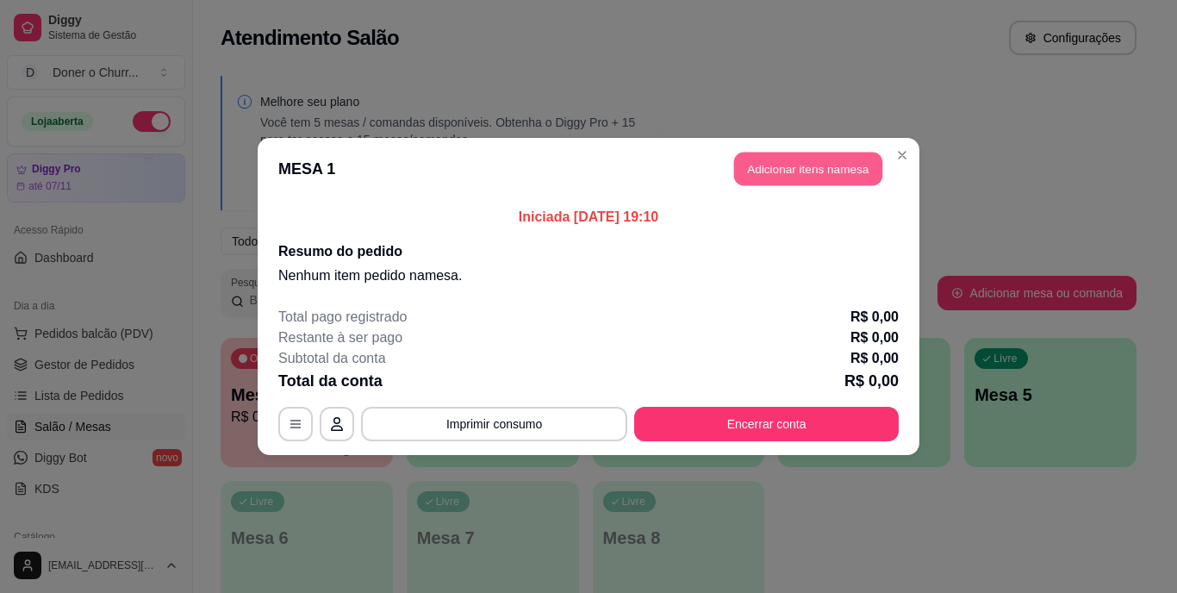
click at [757, 168] on button "Adicionar itens na mesa" at bounding box center [808, 170] width 148 height 34
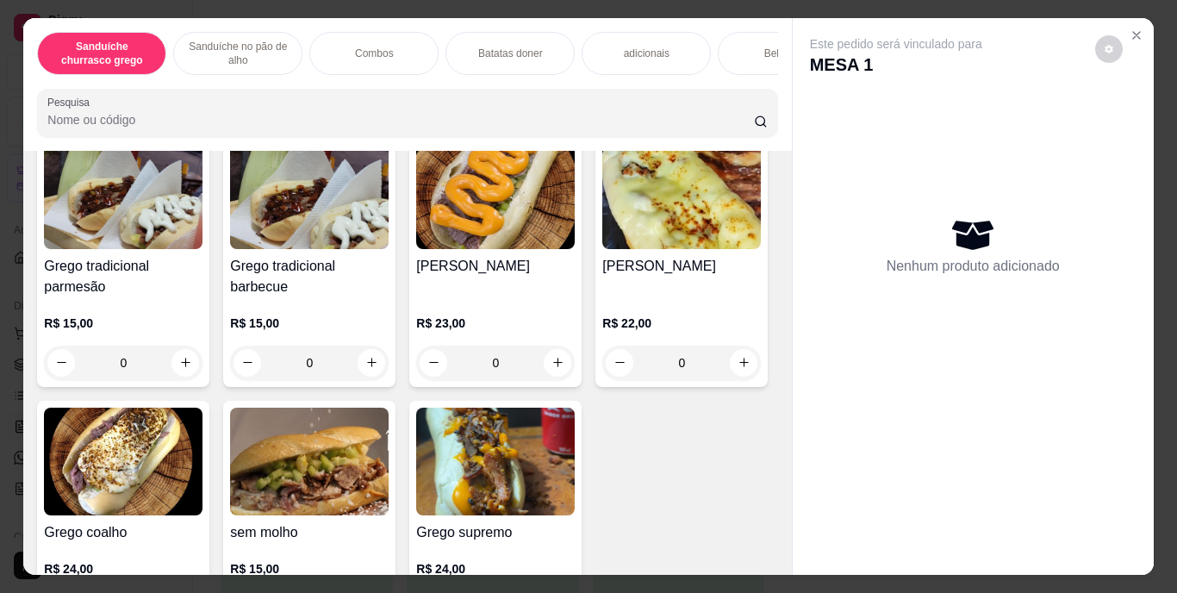
scroll to position [137, 0]
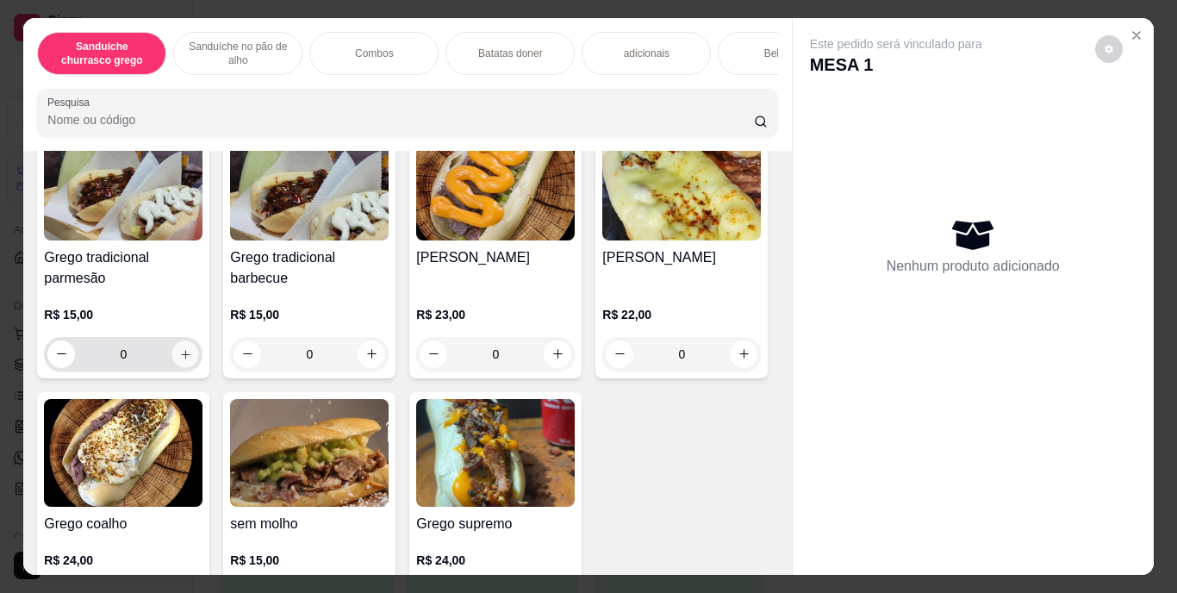
click at [184, 359] on icon "increase-product-quantity" at bounding box center [185, 353] width 13 height 13
type input "1"
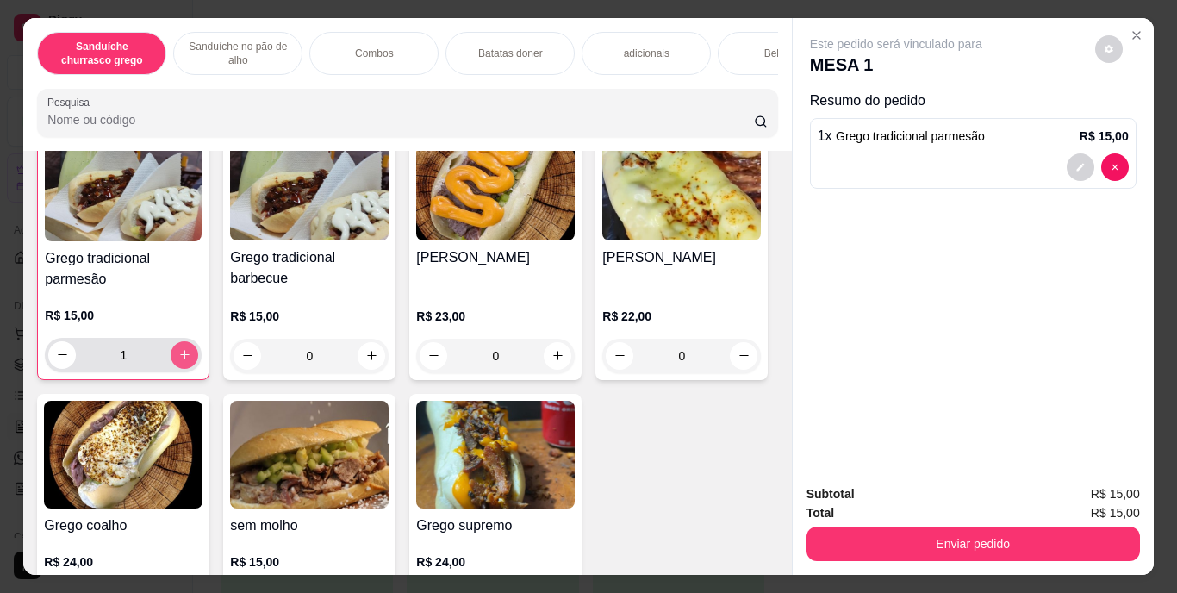
scroll to position [138, 0]
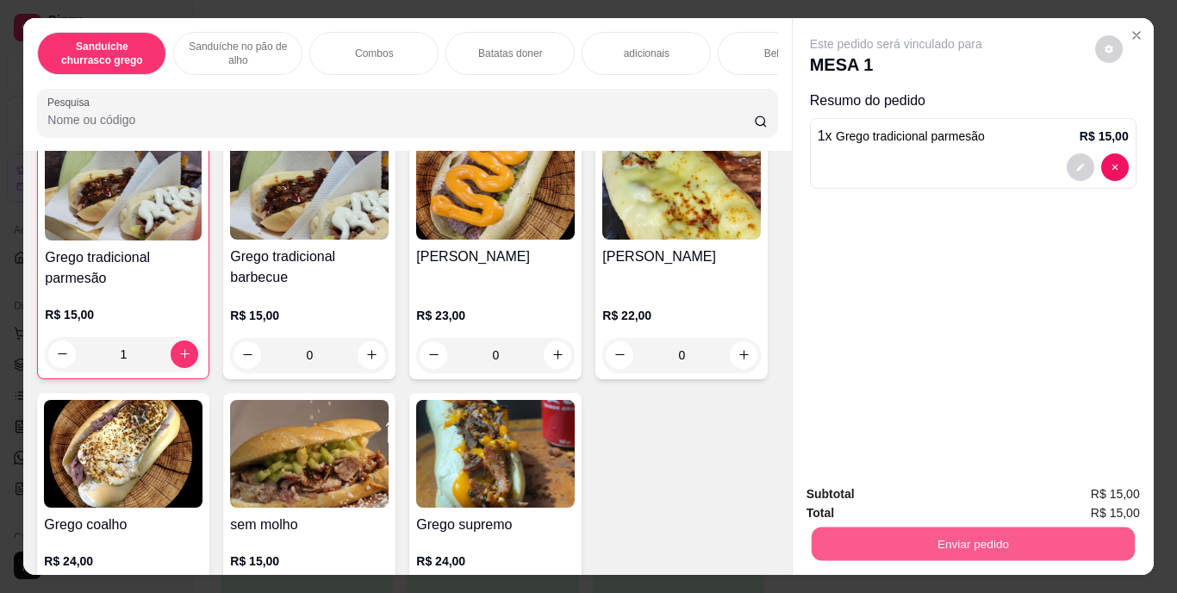
click at [907, 530] on button "Enviar pedido" at bounding box center [972, 545] width 323 height 34
click at [1116, 484] on button "Enviar pedido" at bounding box center [1095, 495] width 95 height 32
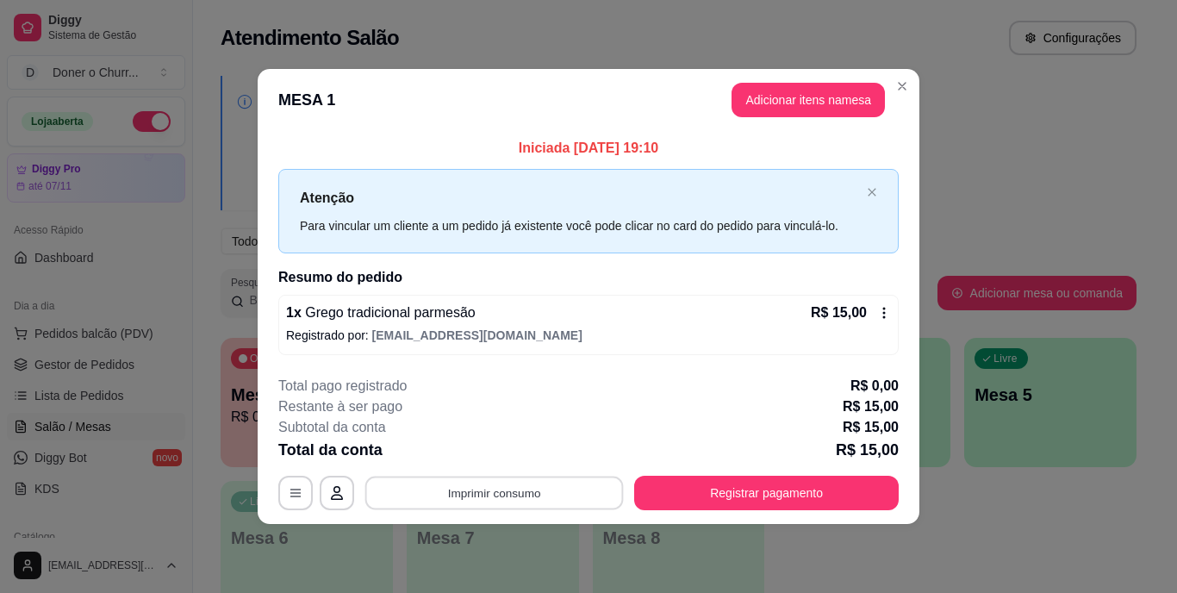
click at [578, 489] on button "Imprimir consumo" at bounding box center [494, 493] width 259 height 34
click at [507, 452] on button "IMPRESSORA" at bounding box center [500, 453] width 121 height 27
click at [538, 492] on button "Imprimir consumo" at bounding box center [494, 493] width 259 height 34
click at [508, 455] on button "IMPRESSORA" at bounding box center [499, 454] width 125 height 28
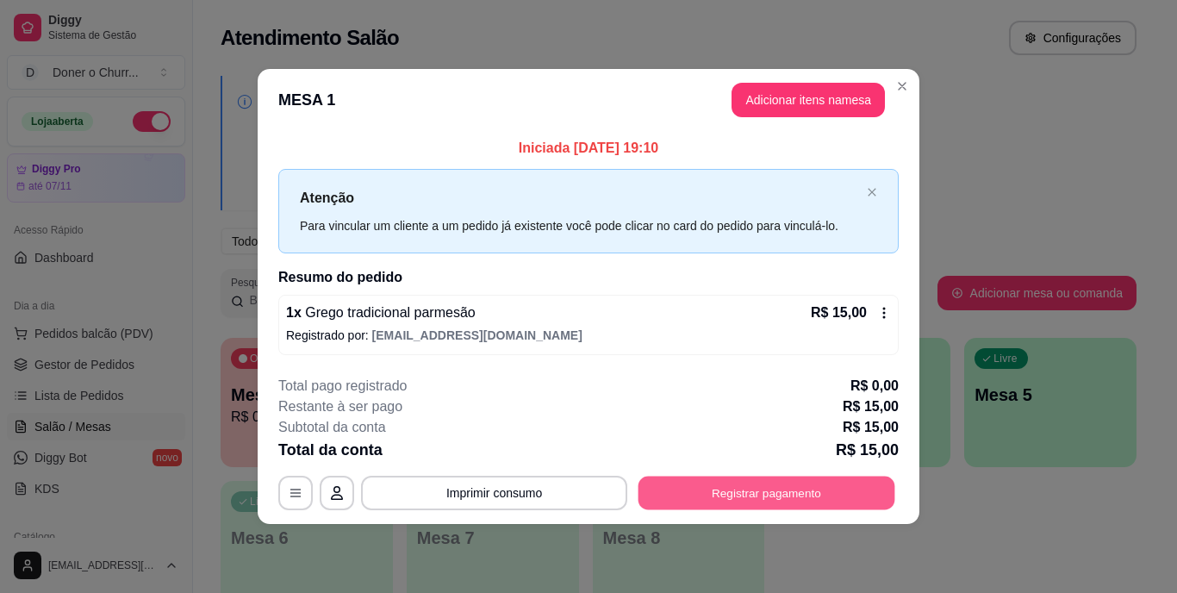
click at [673, 493] on button "Registrar pagamento" at bounding box center [767, 493] width 257 height 34
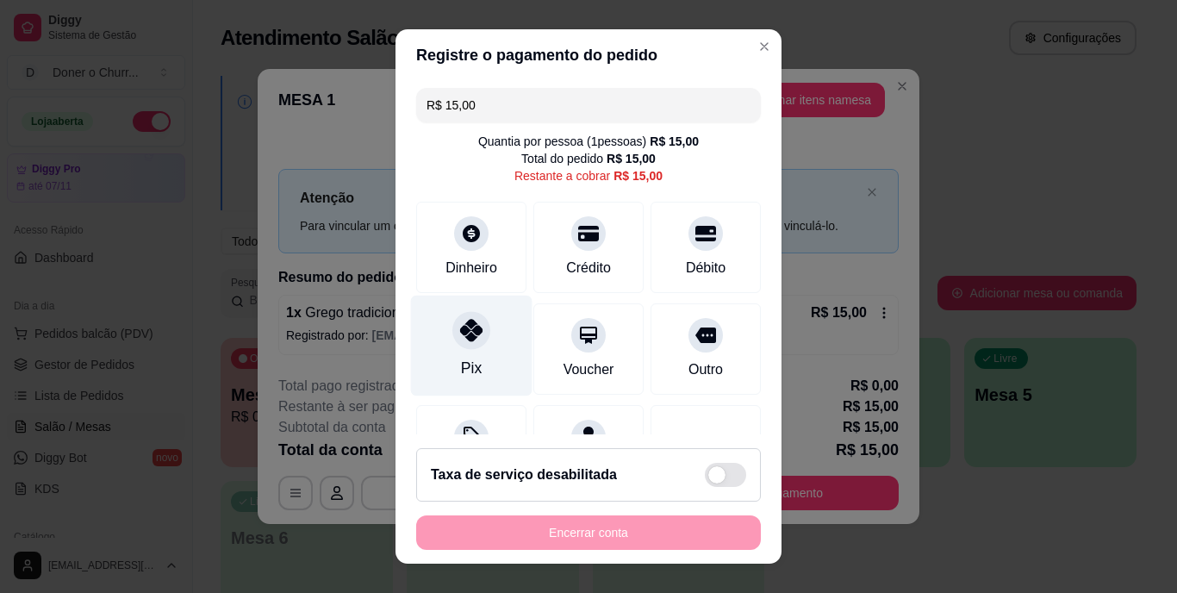
click at [465, 351] on div "Pix" at bounding box center [472, 346] width 122 height 101
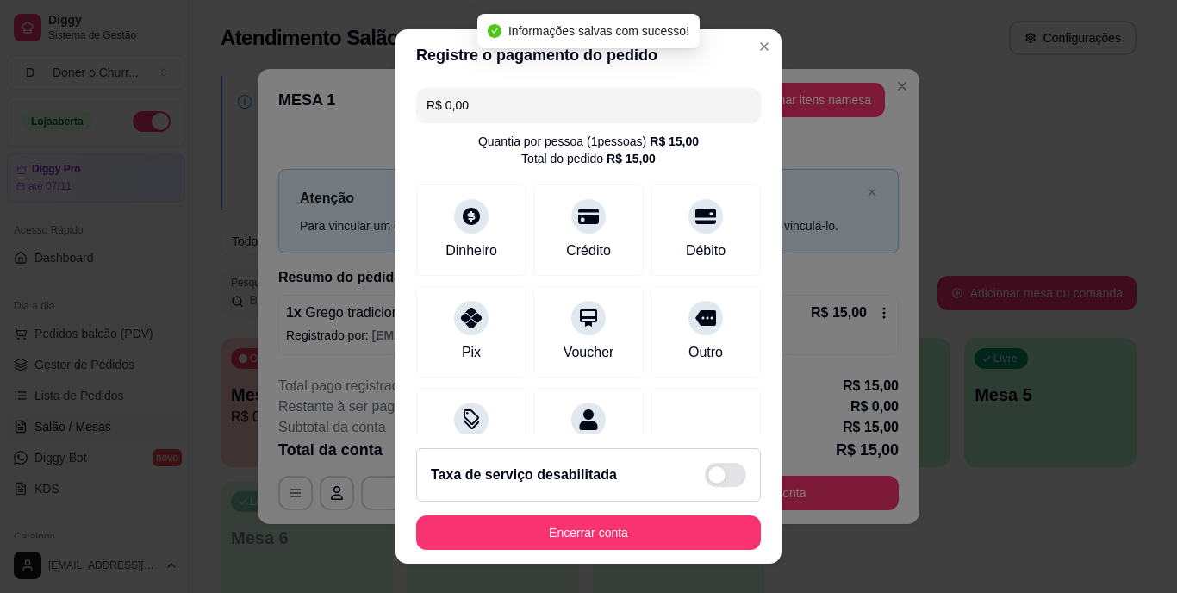
type input "R$ 0,00"
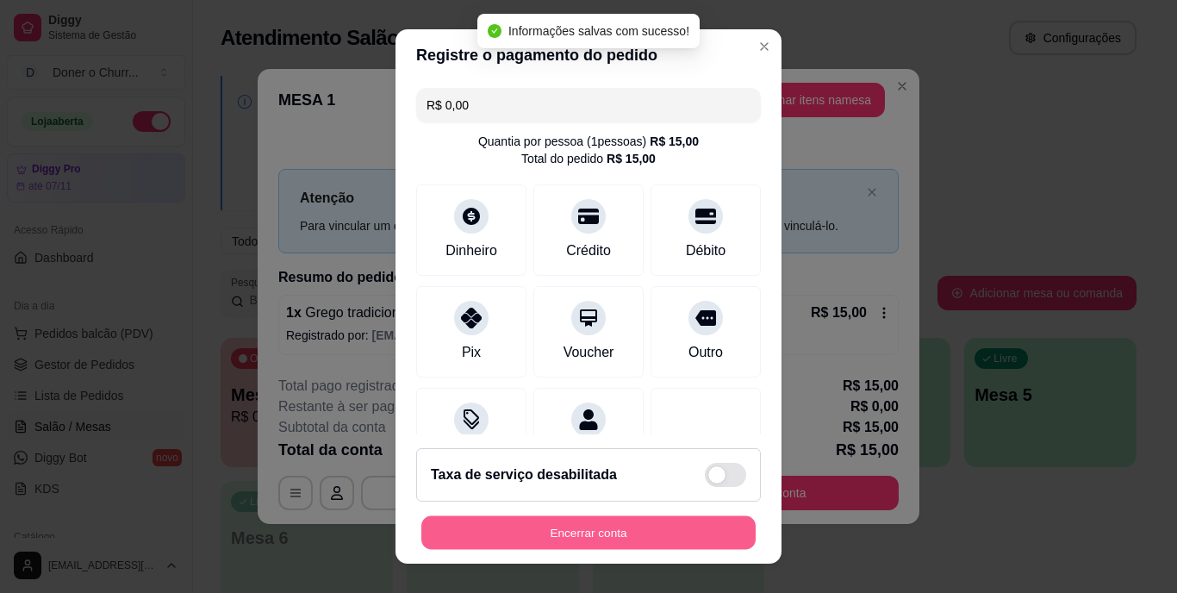
click at [521, 537] on button "Encerrar conta" at bounding box center [588, 532] width 334 height 34
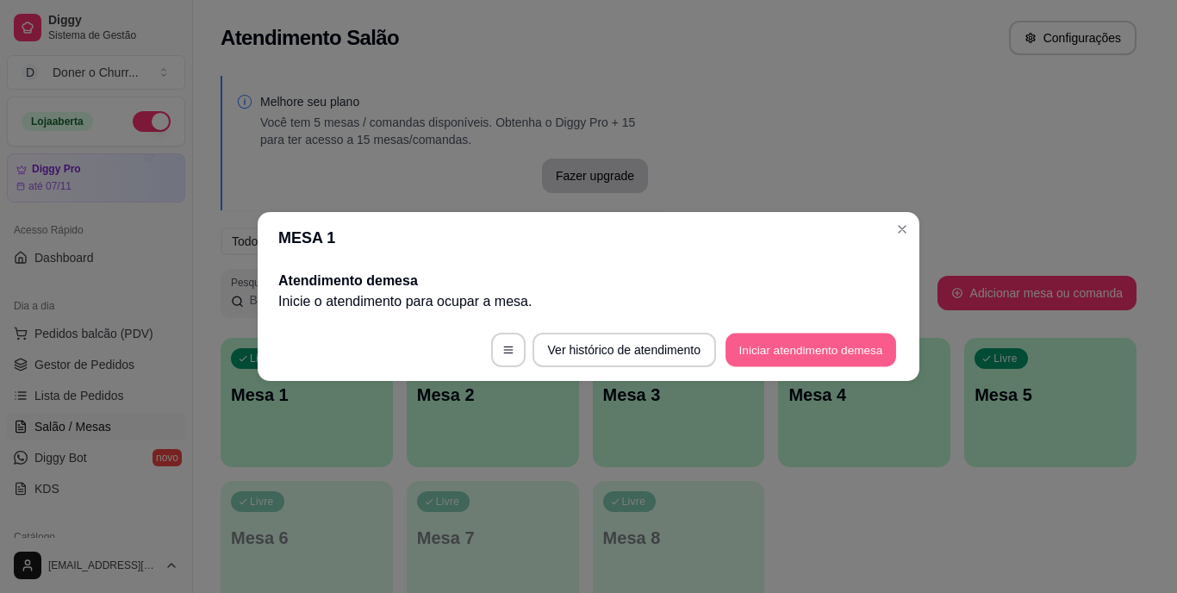
click at [820, 342] on button "Iniciar atendimento de mesa" at bounding box center [811, 351] width 171 height 34
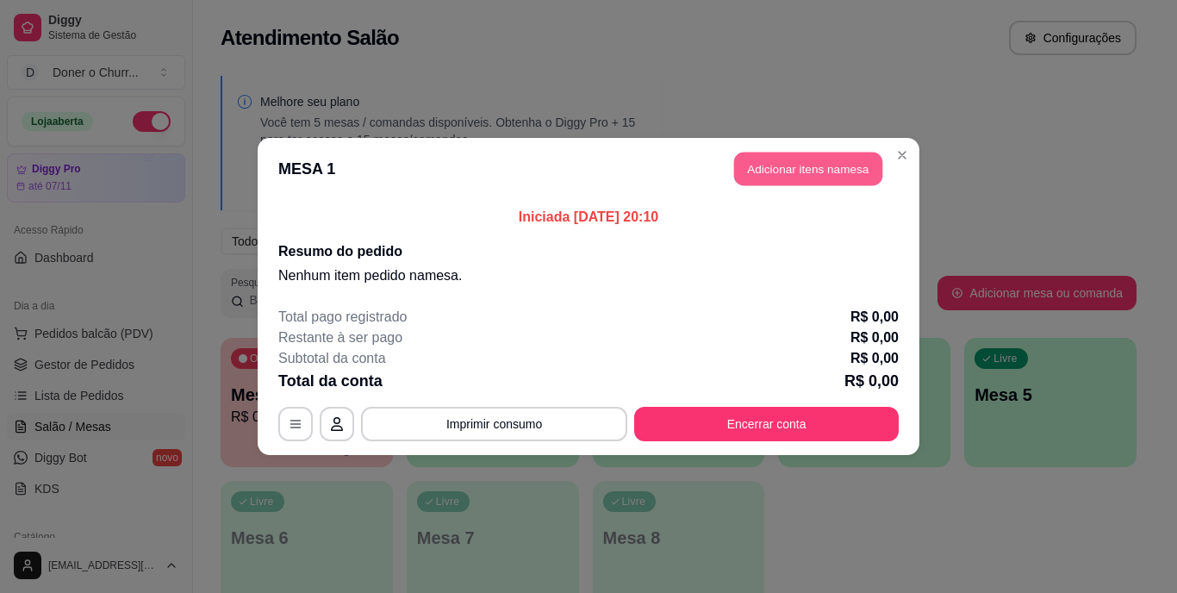
click at [736, 156] on button "Adicionar itens na mesa" at bounding box center [808, 170] width 148 height 34
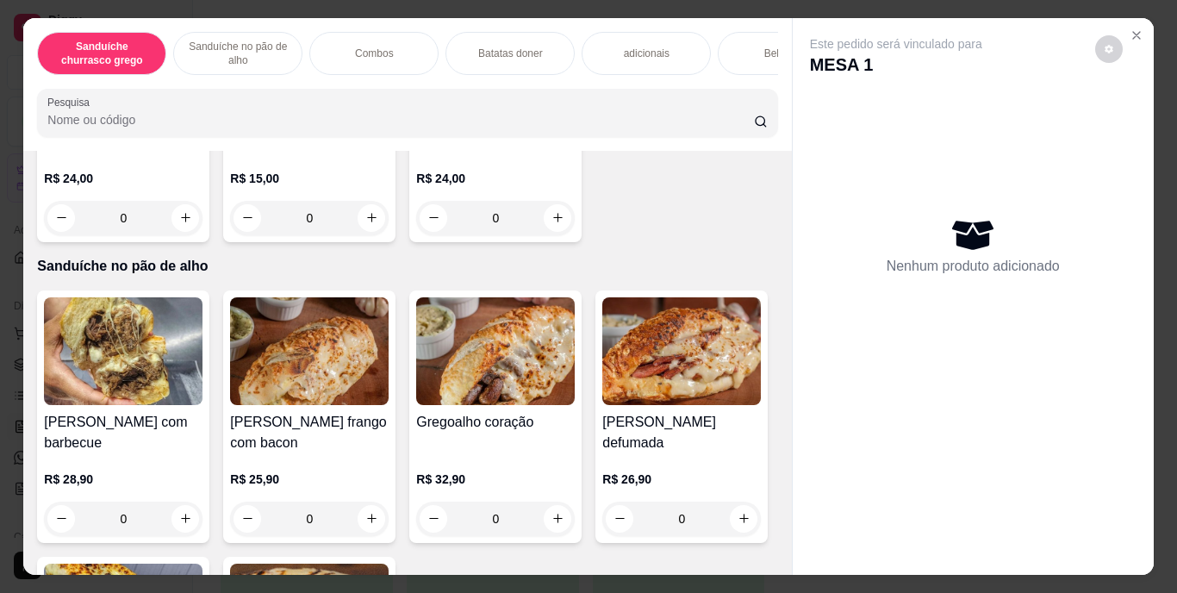
scroll to position [570, 0]
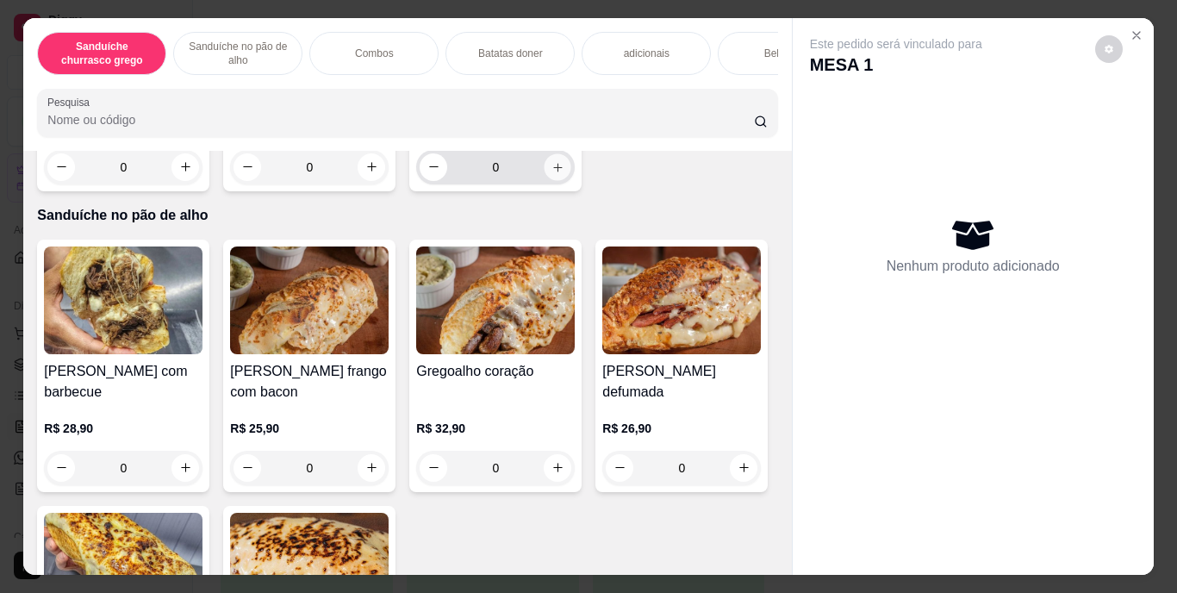
click at [552, 173] on icon "increase-product-quantity" at bounding box center [558, 166] width 13 height 13
type input "1"
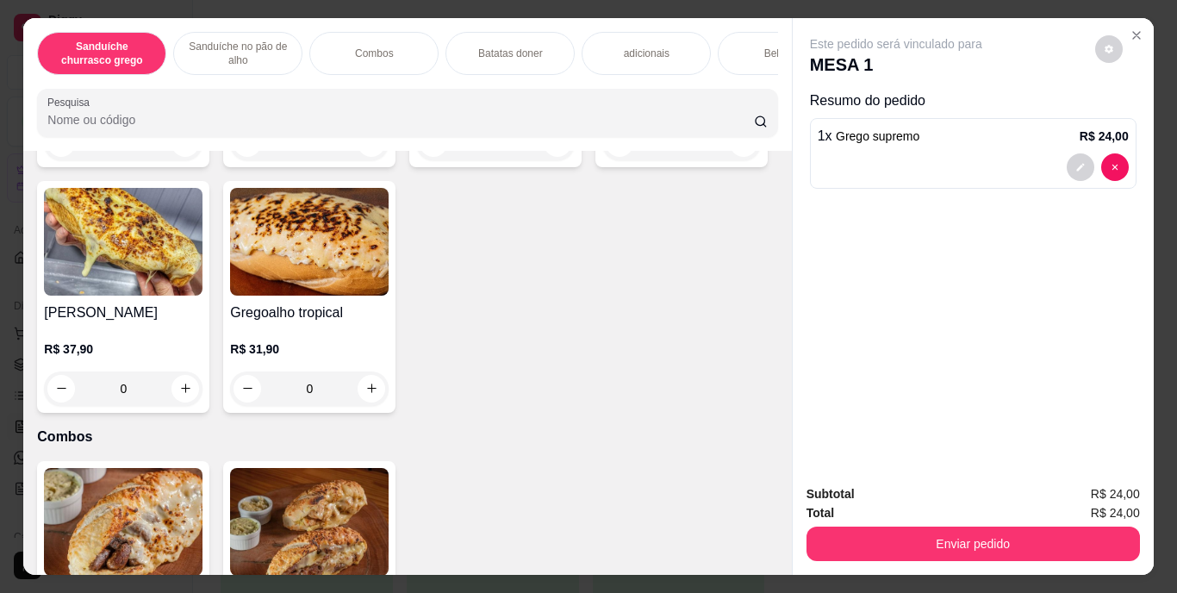
scroll to position [897, 0]
click at [175, 155] on button "increase-product-quantity" at bounding box center [185, 141] width 27 height 27
type input "1"
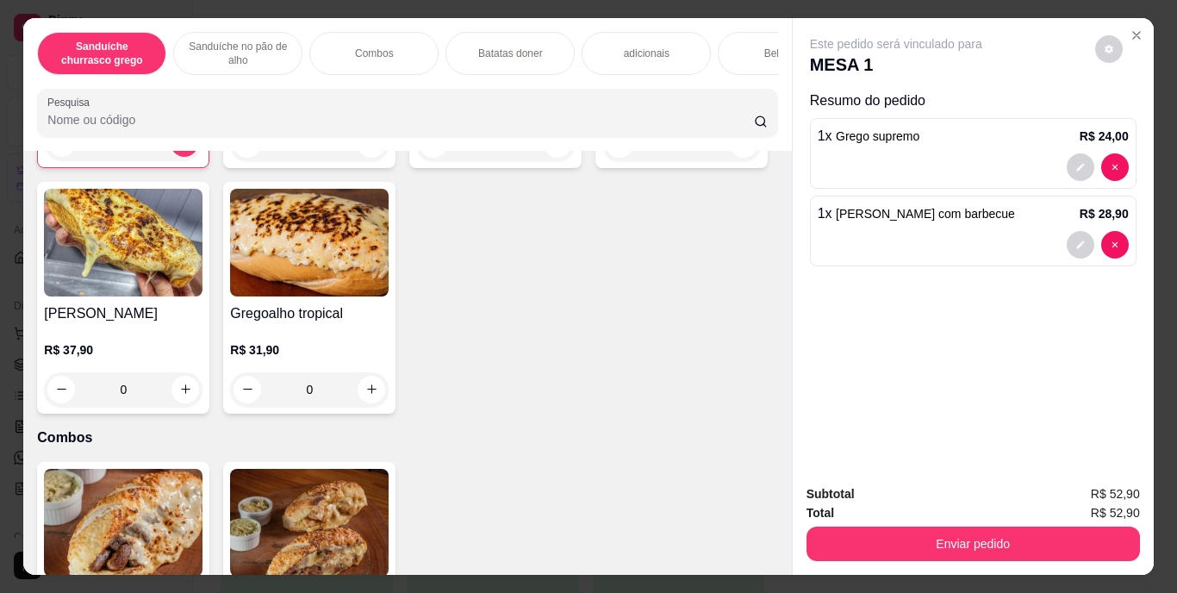
click at [512, 49] on p "Batatas doner" at bounding box center [510, 54] width 65 height 14
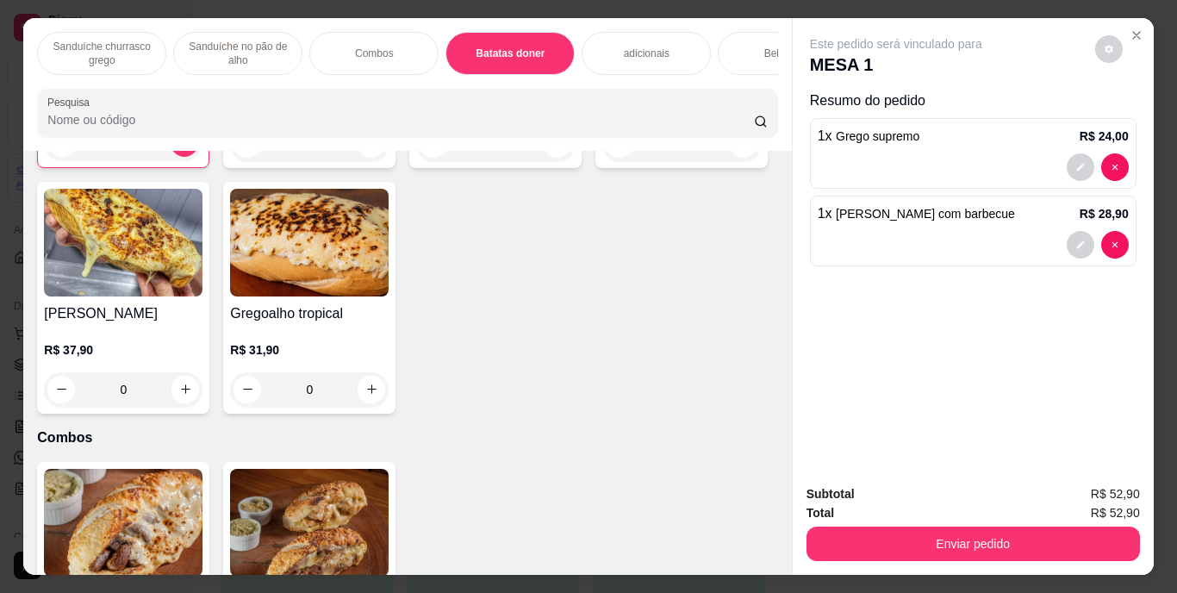
scroll to position [44, 0]
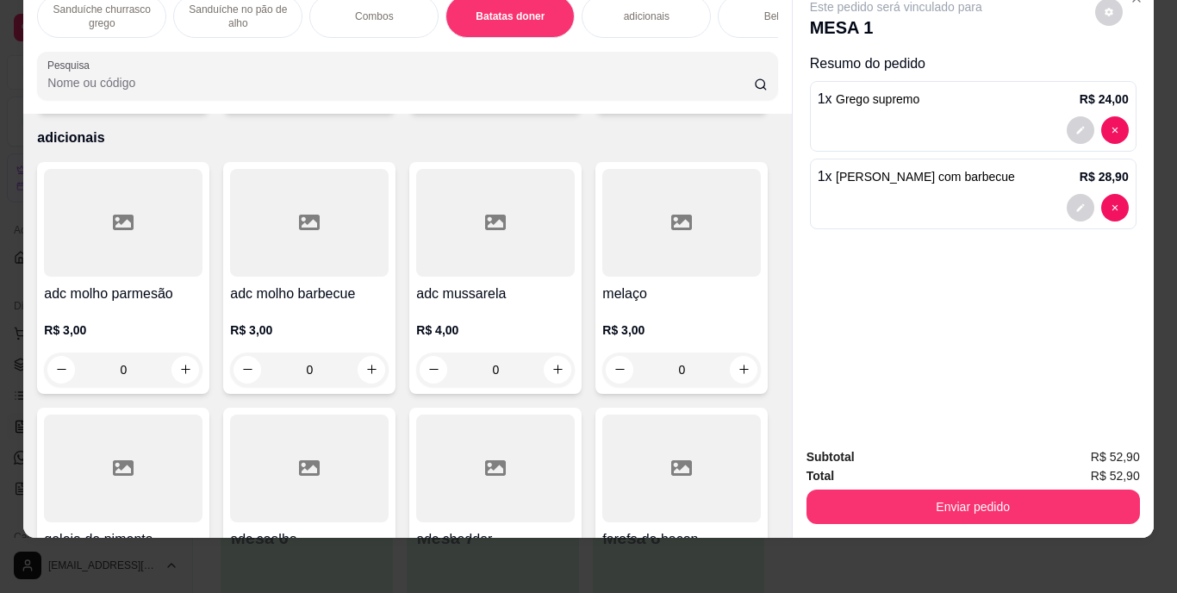
click at [559, 103] on button "increase-product-quantity" at bounding box center [558, 89] width 27 height 27
type input "1"
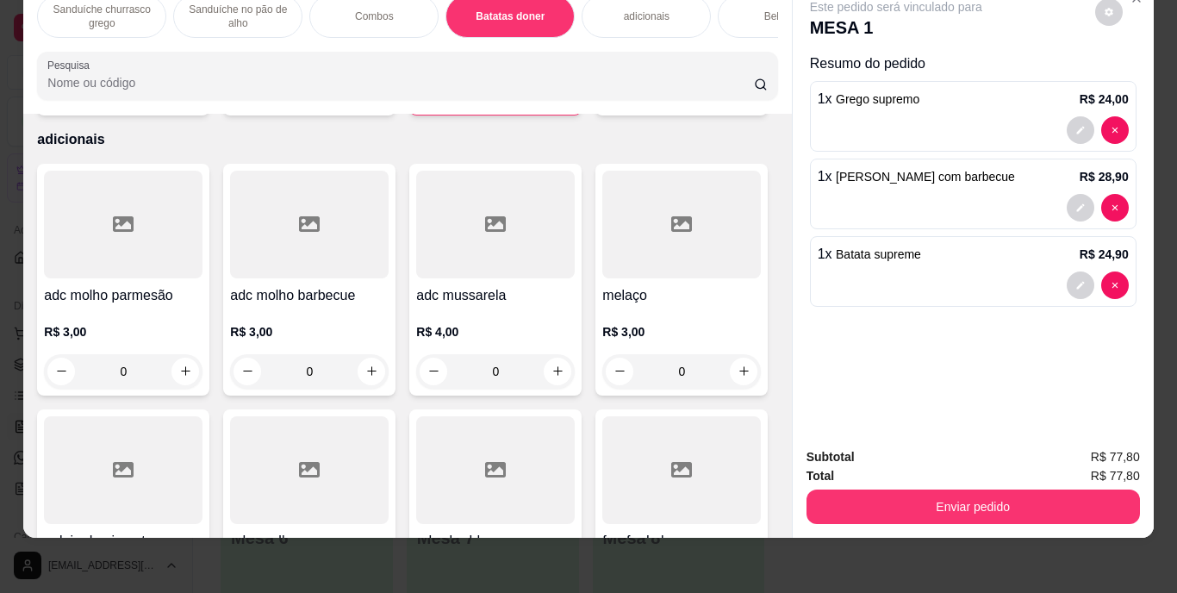
click at [734, 5] on div "Bebidas" at bounding box center [782, 16] width 129 height 43
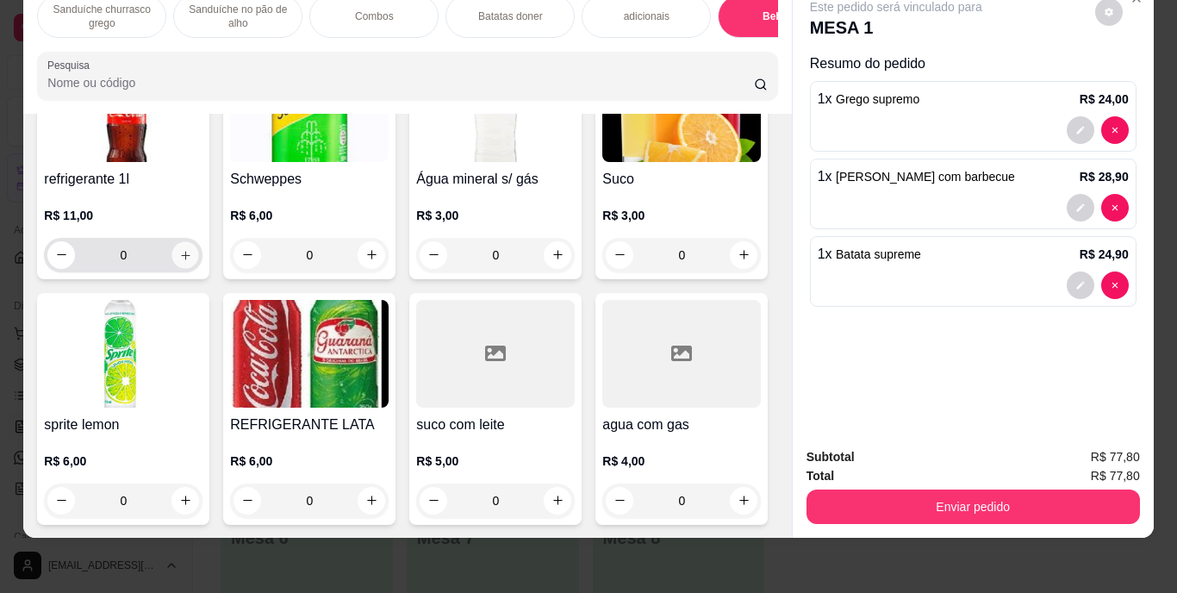
click at [181, 259] on icon "increase-product-quantity" at bounding box center [185, 255] width 9 height 9
type input "1"
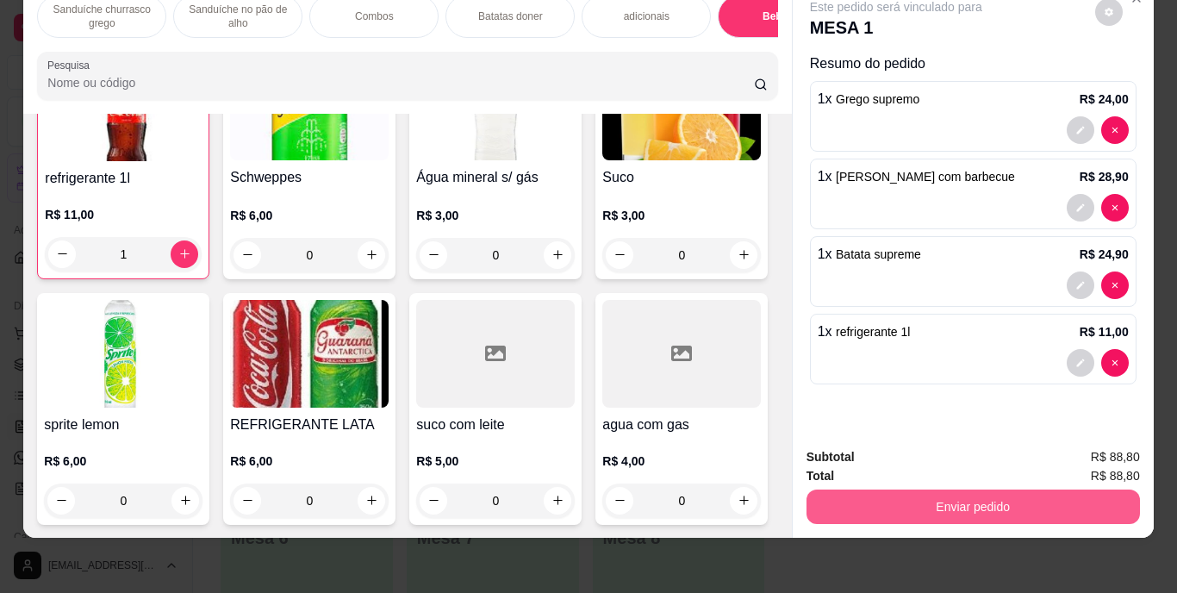
click at [908, 498] on button "Enviar pedido" at bounding box center [974, 507] width 334 height 34
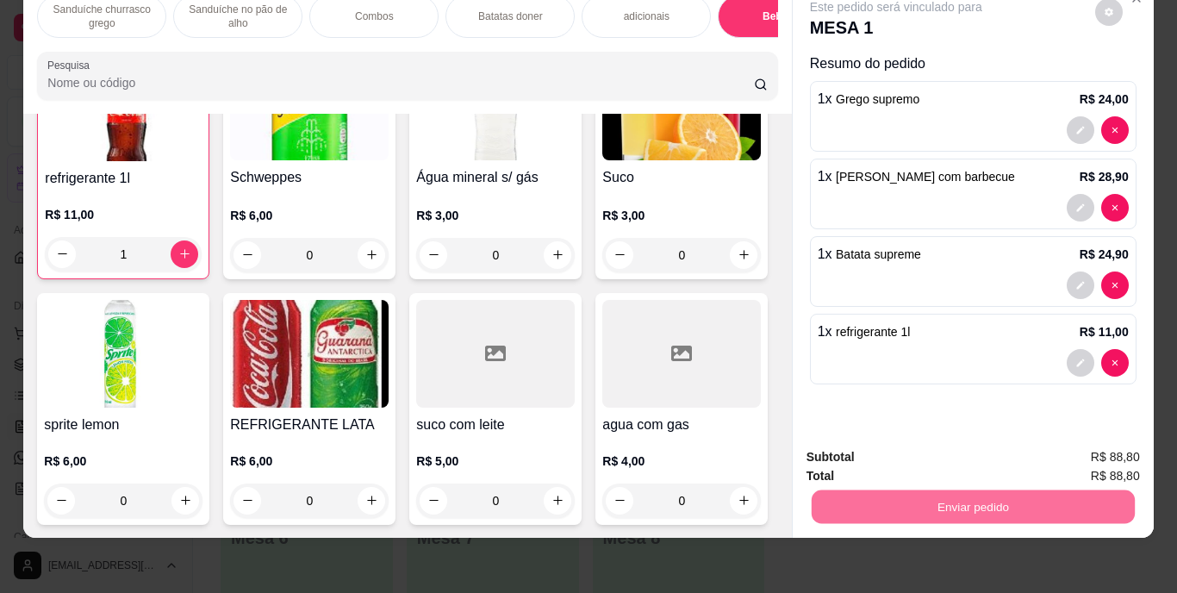
click at [1089, 457] on button "Enviar pedido" at bounding box center [1095, 451] width 95 height 32
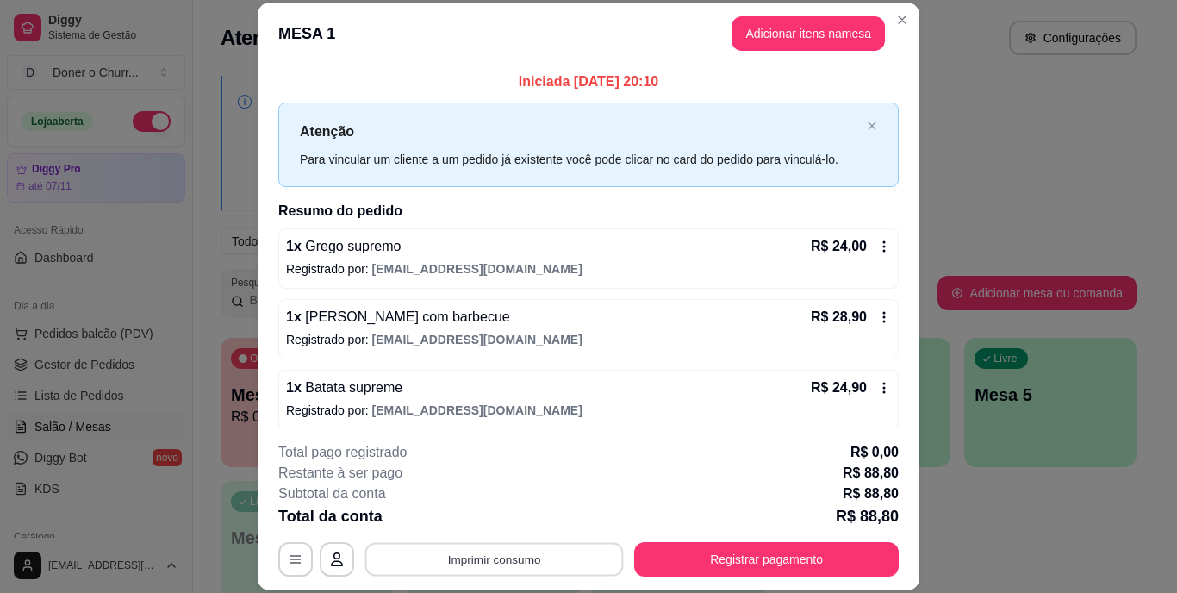
click at [546, 566] on button "Imprimir consumo" at bounding box center [494, 559] width 259 height 34
click at [490, 511] on button "IMPRESSORA" at bounding box center [493, 519] width 121 height 27
click at [757, 32] on button "Adicionar itens na mesa" at bounding box center [808, 34] width 148 height 34
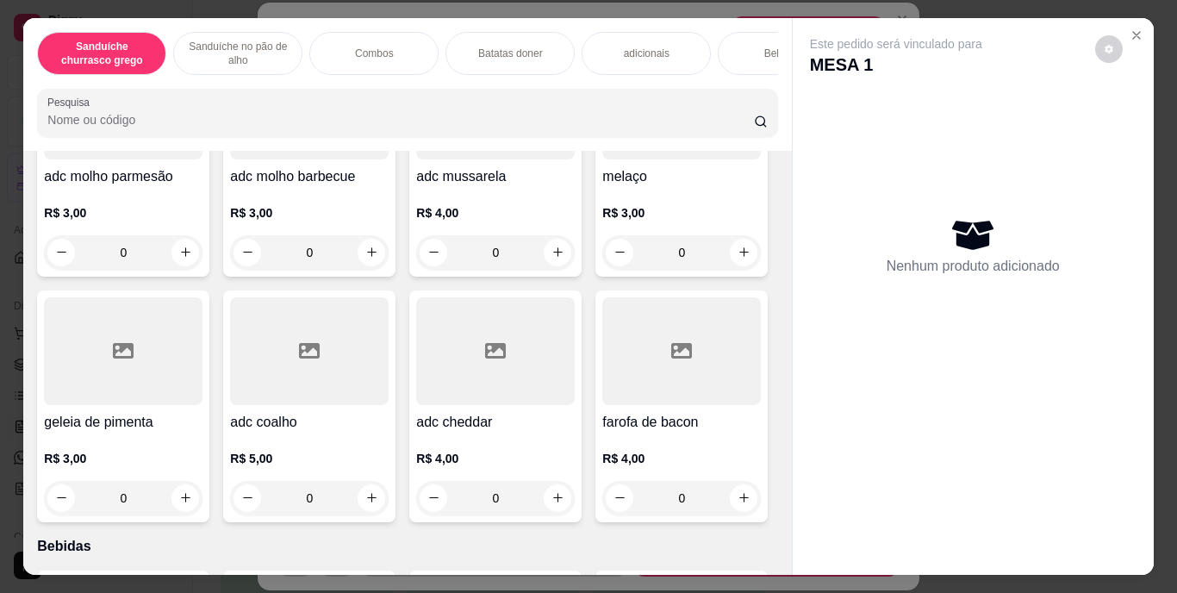
scroll to position [1925, 0]
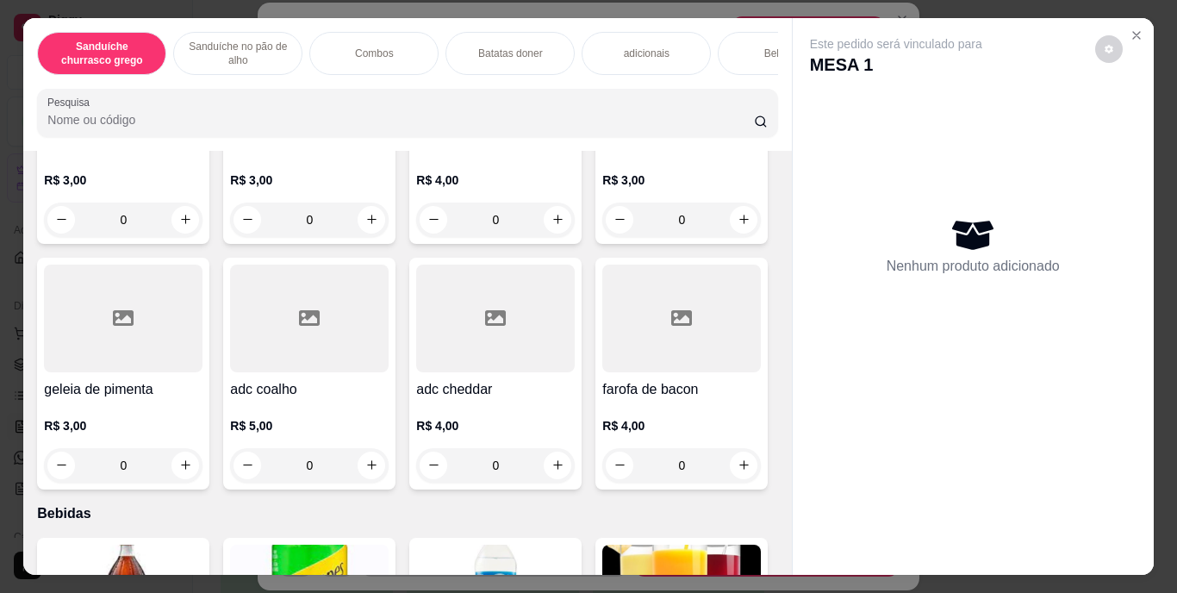
type input "1"
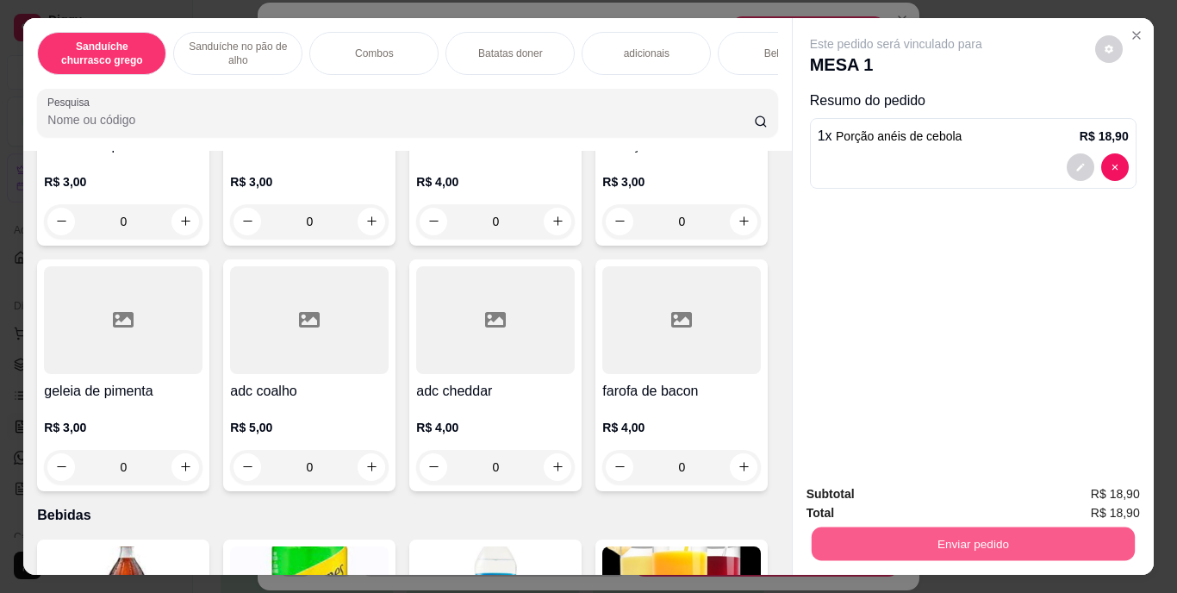
click at [991, 532] on button "Enviar pedido" at bounding box center [972, 545] width 323 height 34
click at [1089, 495] on button "Enviar pedido" at bounding box center [1095, 495] width 95 height 32
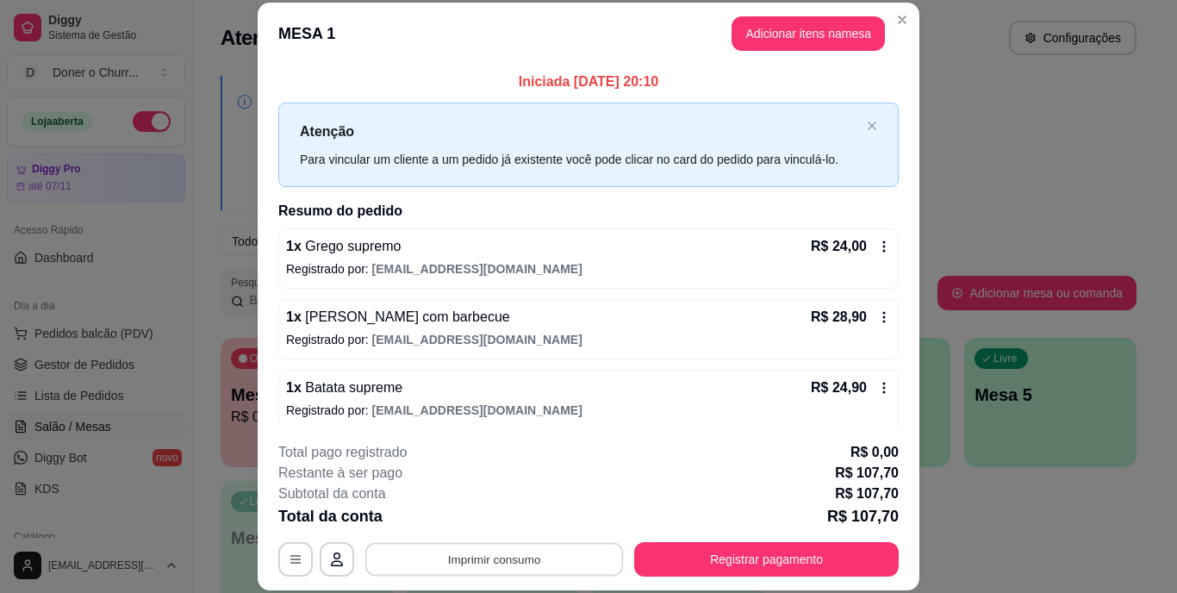
click at [592, 560] on button "Imprimir consumo" at bounding box center [494, 559] width 259 height 34
click at [500, 517] on button "IMPRESSORA" at bounding box center [493, 519] width 121 height 27
click at [489, 557] on button "Imprimir consumo" at bounding box center [494, 559] width 259 height 34
click at [458, 521] on button "IMPRESSORA" at bounding box center [493, 519] width 121 height 27
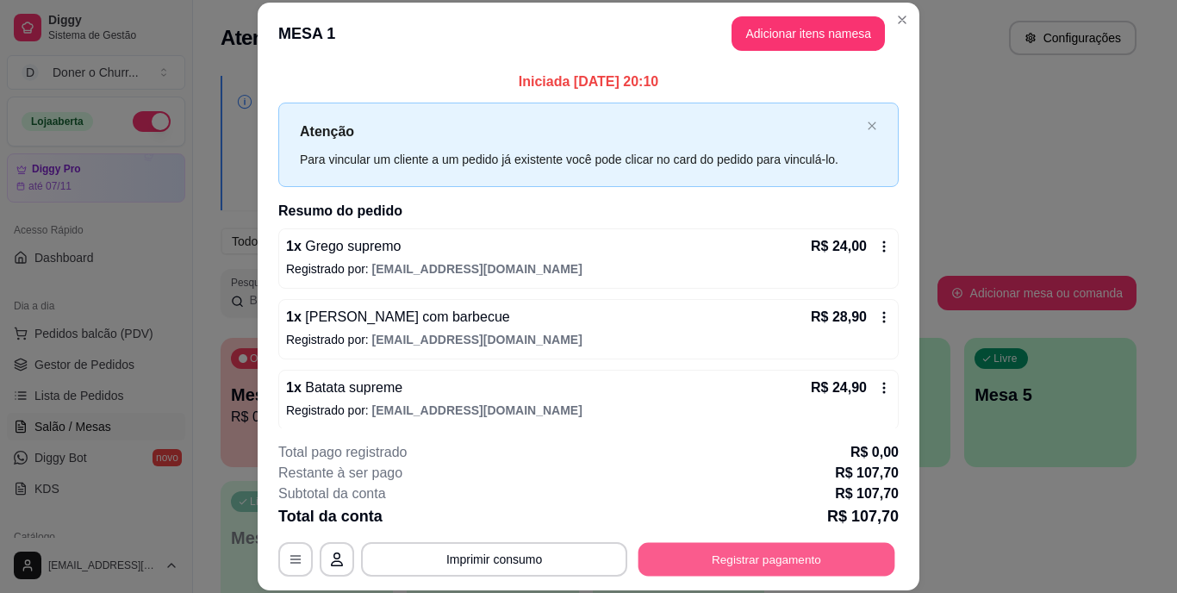
click at [732, 565] on button "Registrar pagamento" at bounding box center [767, 559] width 257 height 34
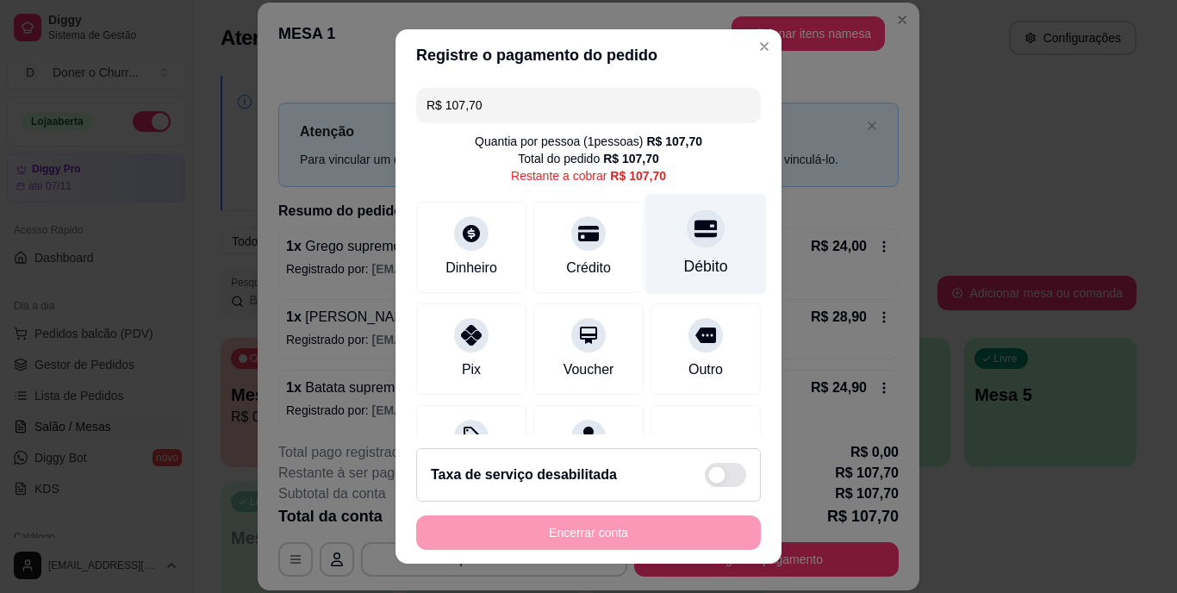
click at [665, 253] on div "Débito" at bounding box center [707, 244] width 122 height 101
type input "R$ 0,00"
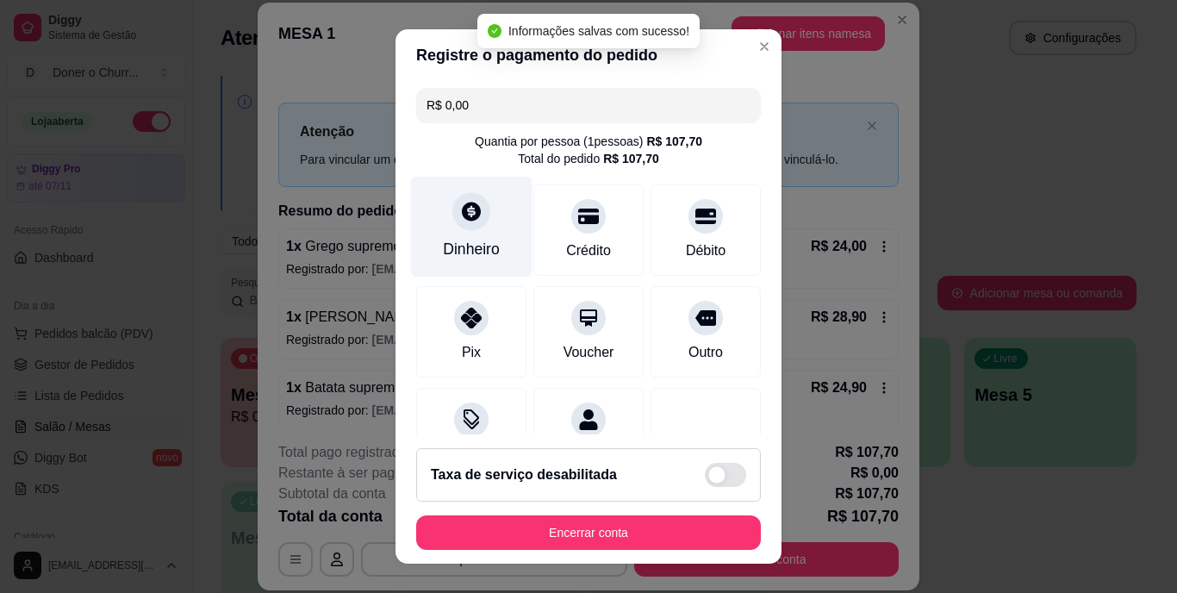
click at [480, 240] on div "Dinheiro" at bounding box center [471, 250] width 57 height 22
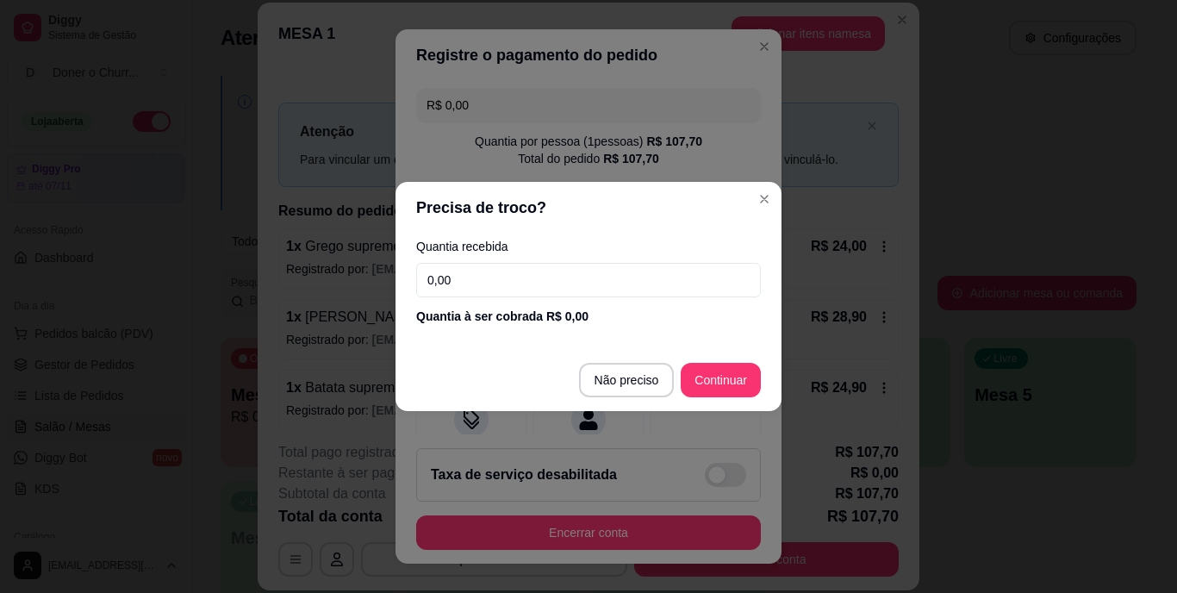
click at [460, 278] on input "0,00" at bounding box center [588, 280] width 345 height 34
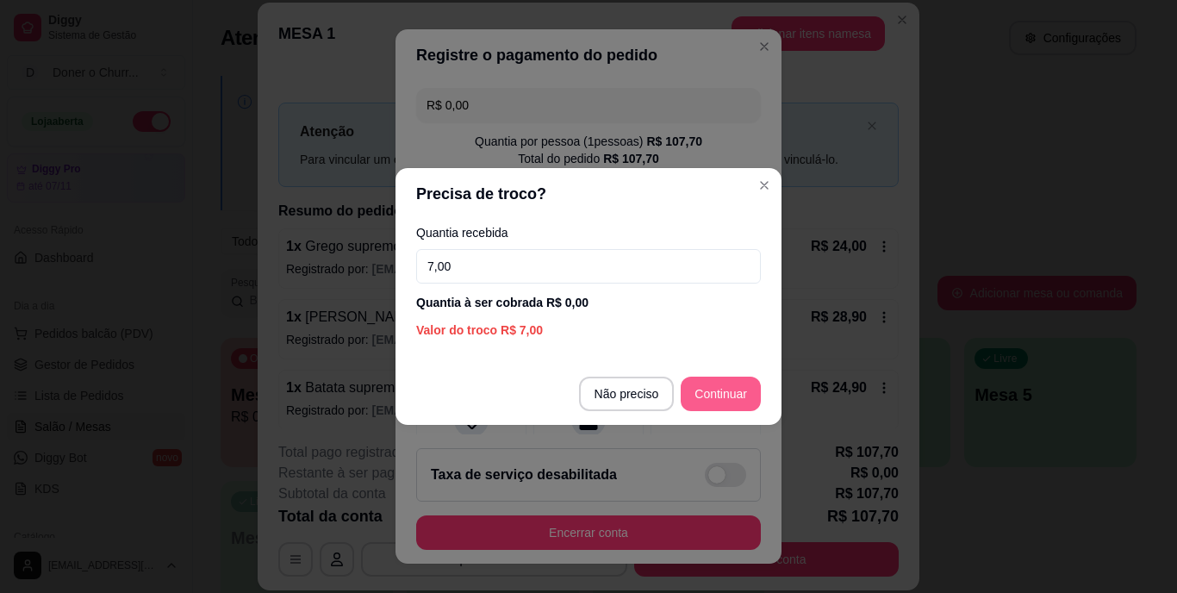
type input "7,00"
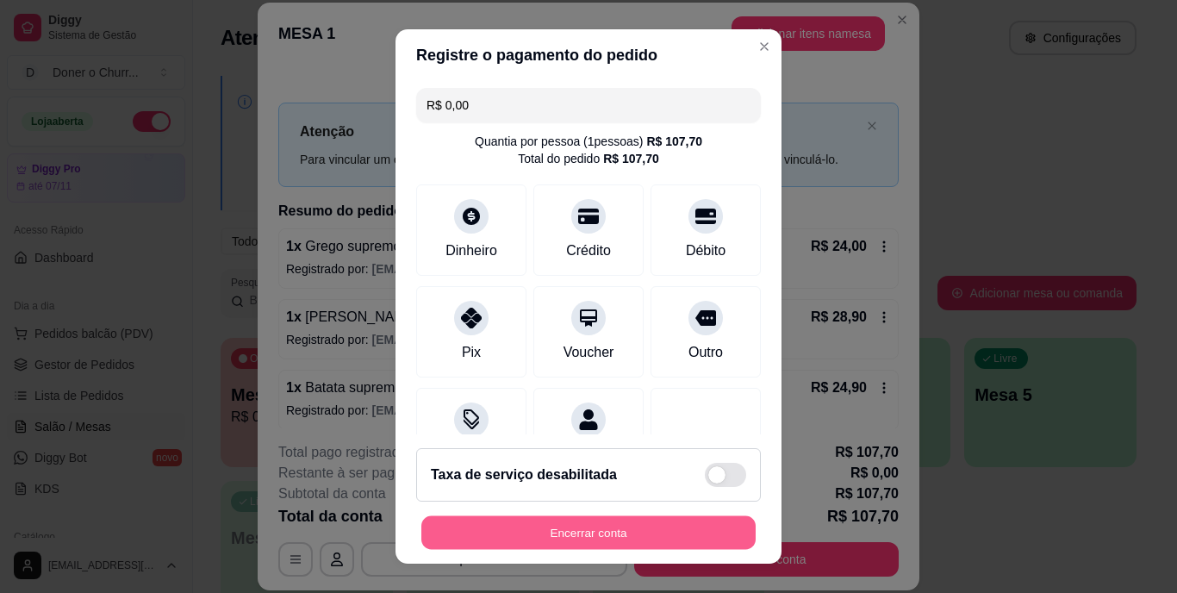
click at [504, 515] on div "Encerrar conta" at bounding box center [588, 532] width 345 height 34
click at [590, 544] on button "Encerrar conta" at bounding box center [588, 532] width 345 height 34
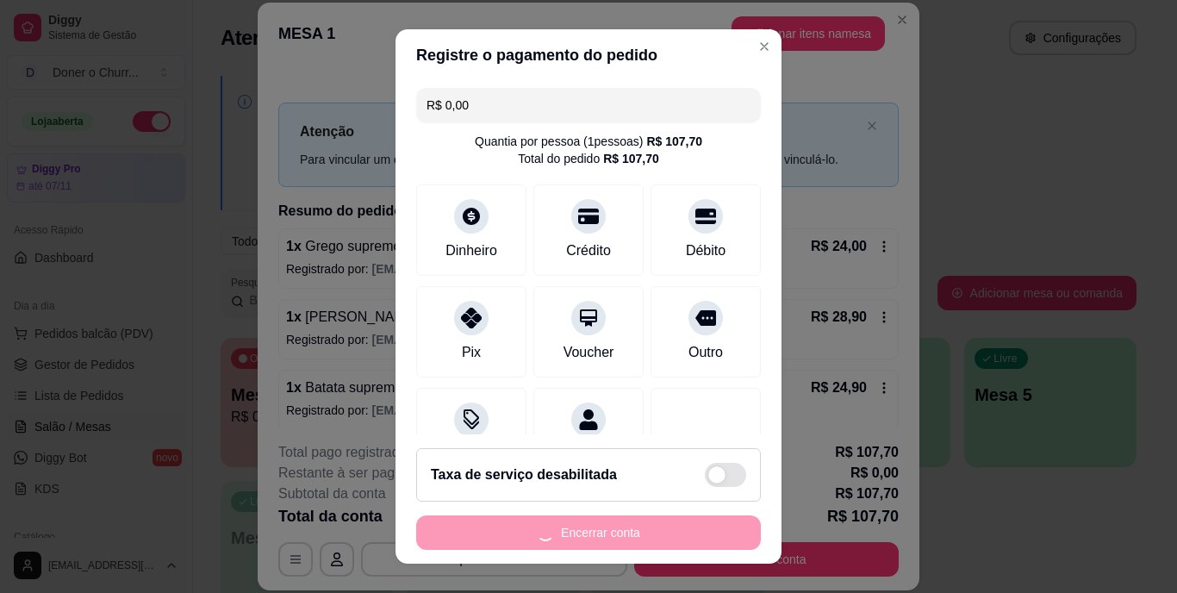
click at [590, 544] on div "Encerrar conta" at bounding box center [588, 532] width 345 height 34
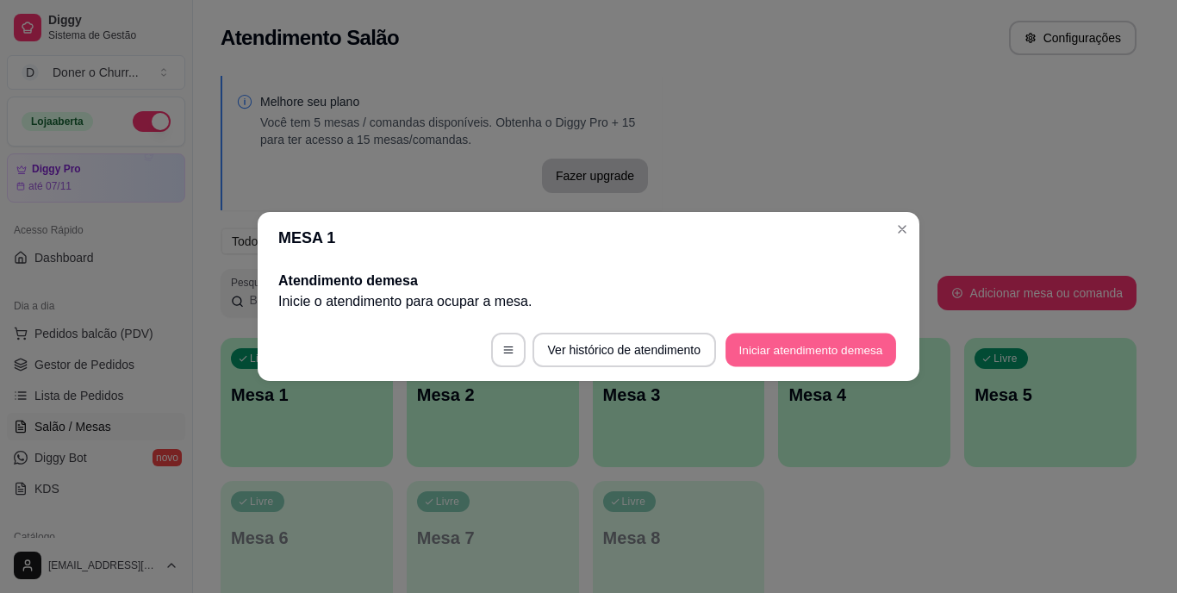
click at [838, 337] on button "Iniciar atendimento de mesa" at bounding box center [811, 351] width 171 height 34
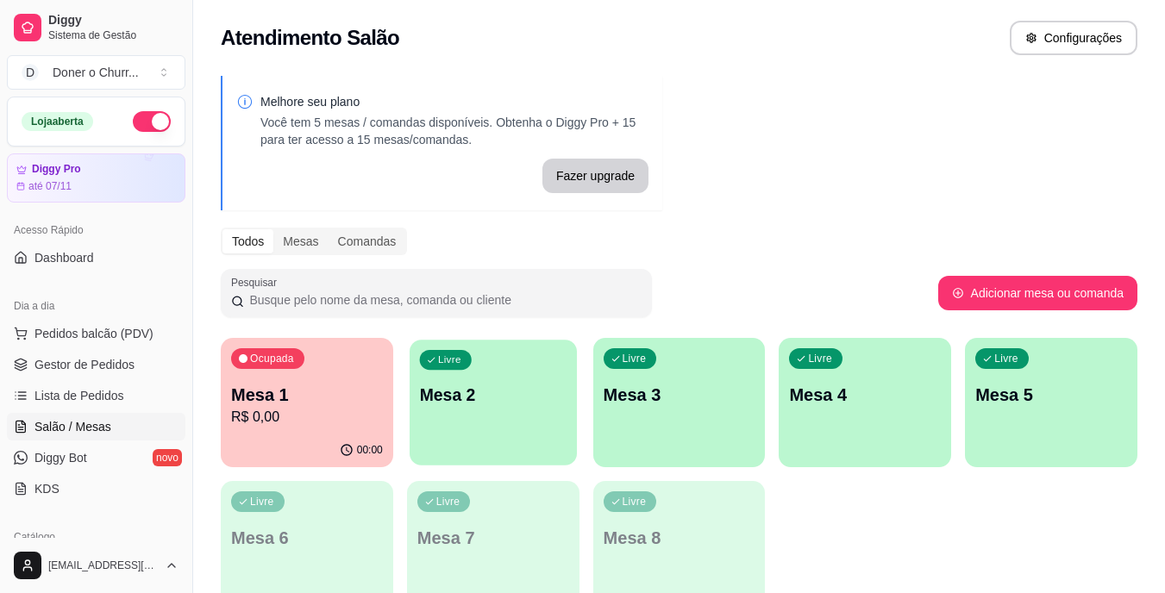
click at [453, 384] on p "Mesa 2" at bounding box center [492, 395] width 147 height 23
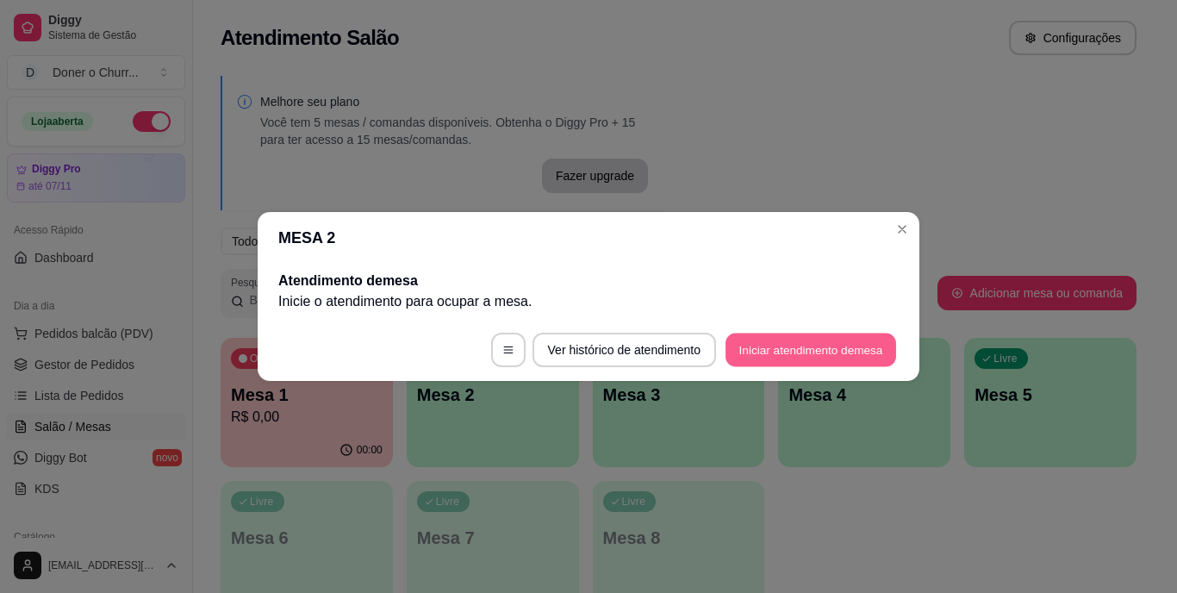
click at [752, 348] on button "Iniciar atendimento de mesa" at bounding box center [811, 351] width 171 height 34
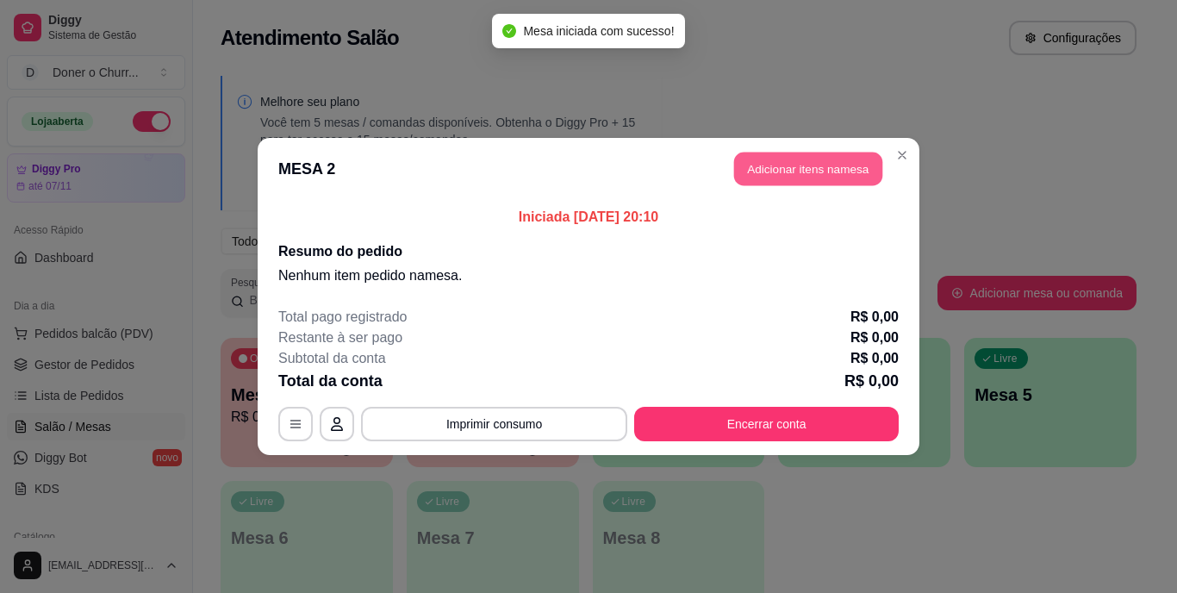
click at [777, 163] on button "Adicionar itens na mesa" at bounding box center [808, 170] width 148 height 34
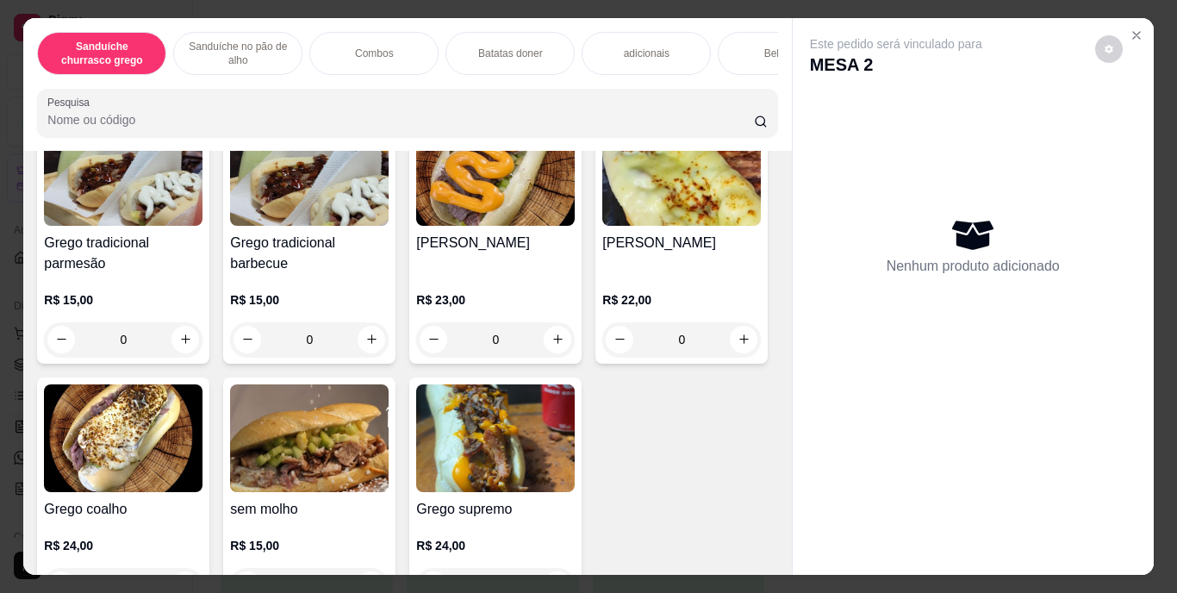
scroll to position [146, 0]
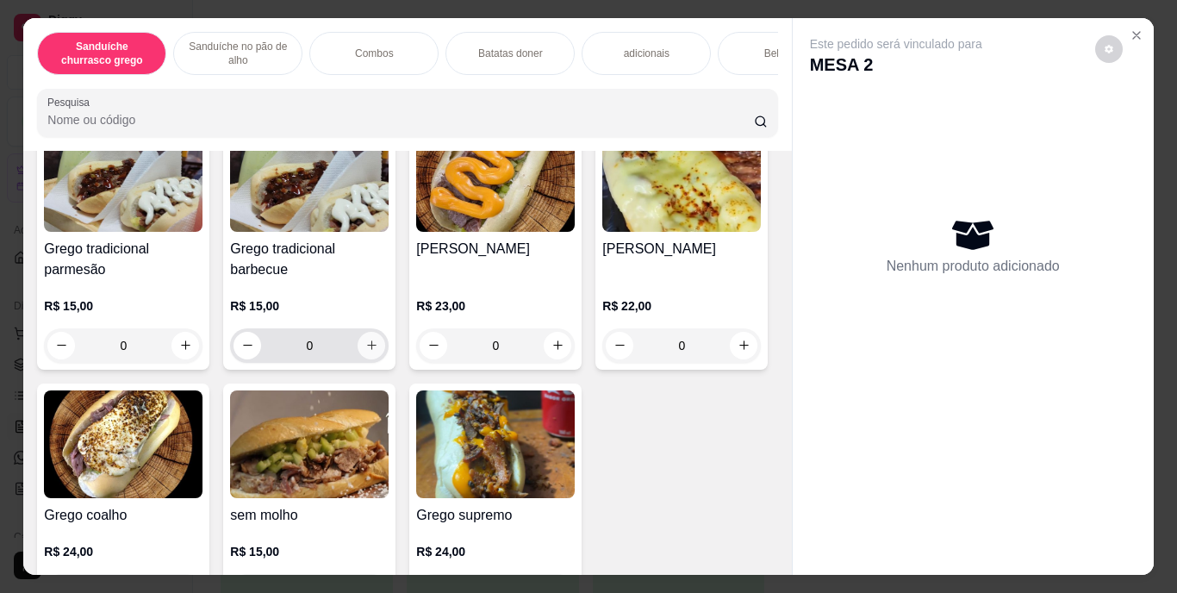
click at [365, 352] on icon "increase-product-quantity" at bounding box center [371, 345] width 13 height 13
type input "1"
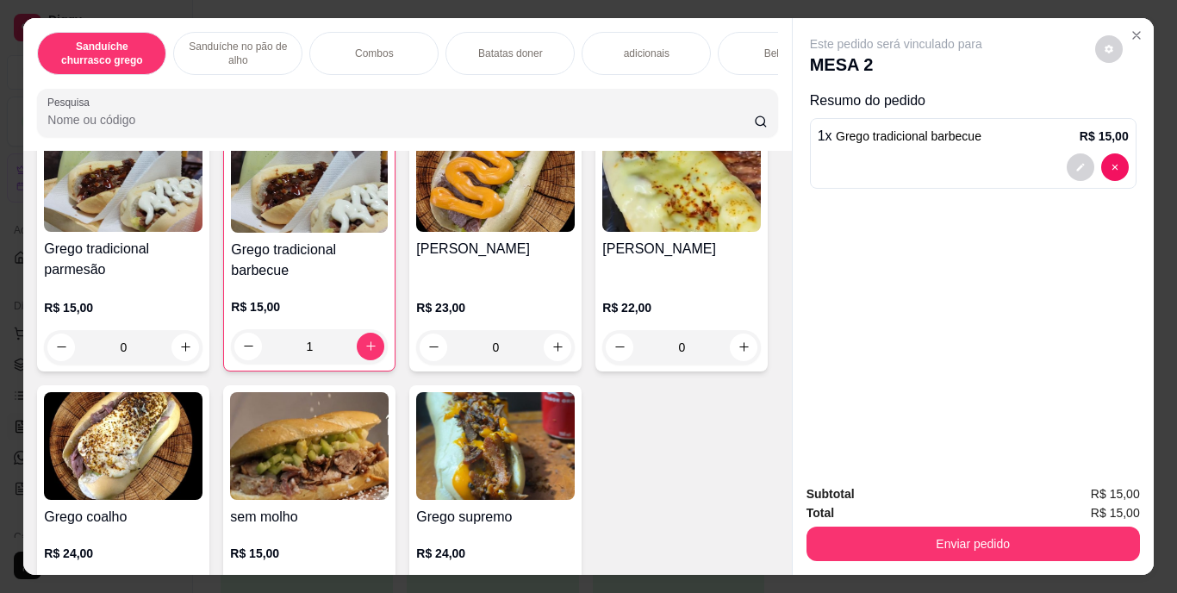
click at [744, 47] on div "Bebidas" at bounding box center [782, 53] width 129 height 43
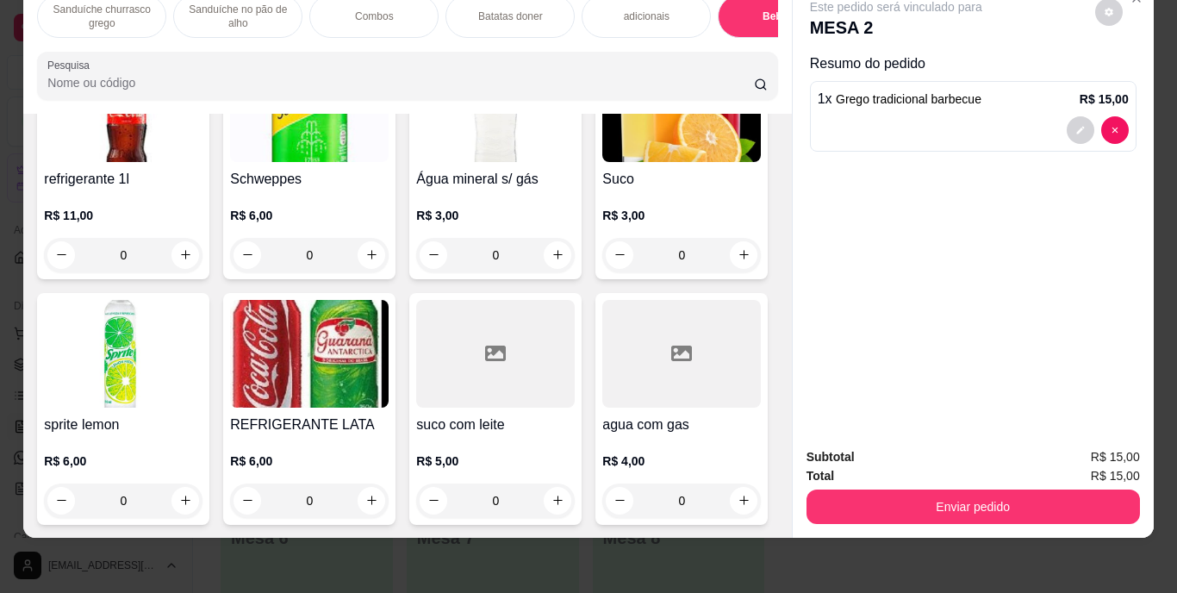
scroll to position [3396, 0]
click at [552, 494] on icon "increase-product-quantity" at bounding box center [558, 500] width 13 height 13
type input "1"
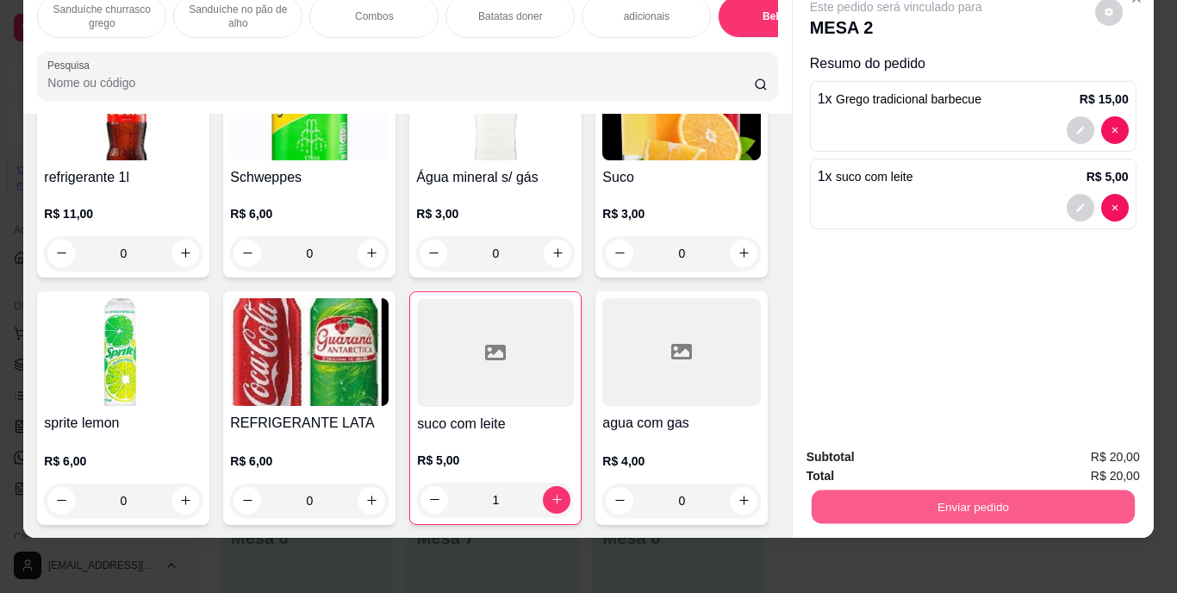
click at [928, 493] on button "Enviar pedido" at bounding box center [972, 507] width 323 height 34
click at [1046, 219] on div "Resumo do pedido 1 x Grego tradicional barbecue R$ 15,00 1 x suco com leite R$ …" at bounding box center [973, 144] width 327 height 183
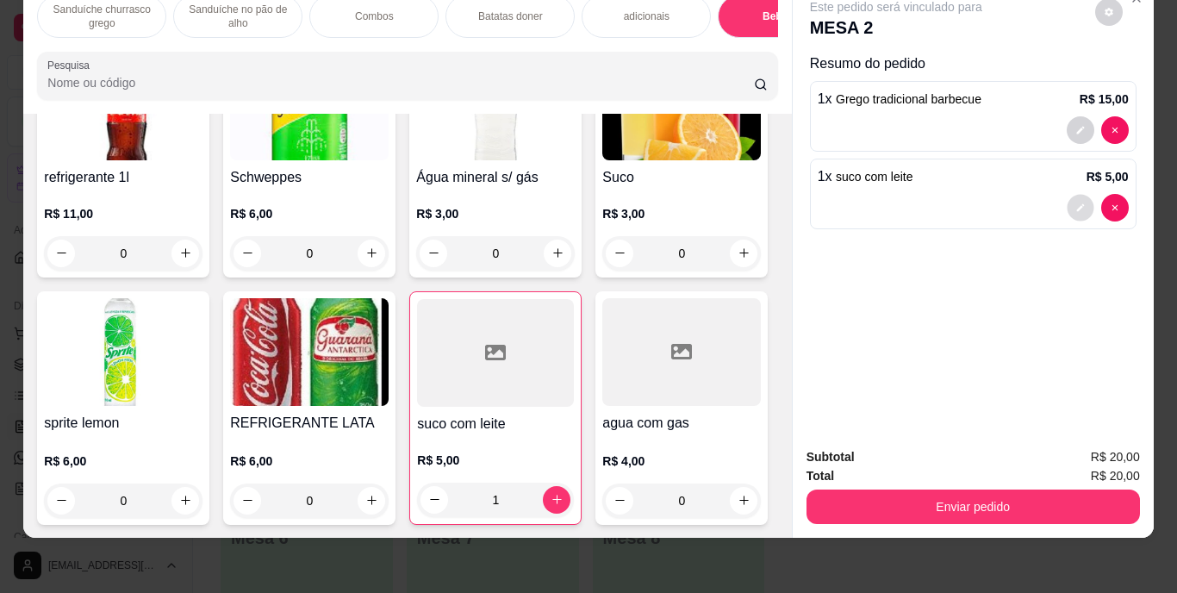
click at [1067, 194] on button "decrease-product-quantity" at bounding box center [1080, 207] width 27 height 27
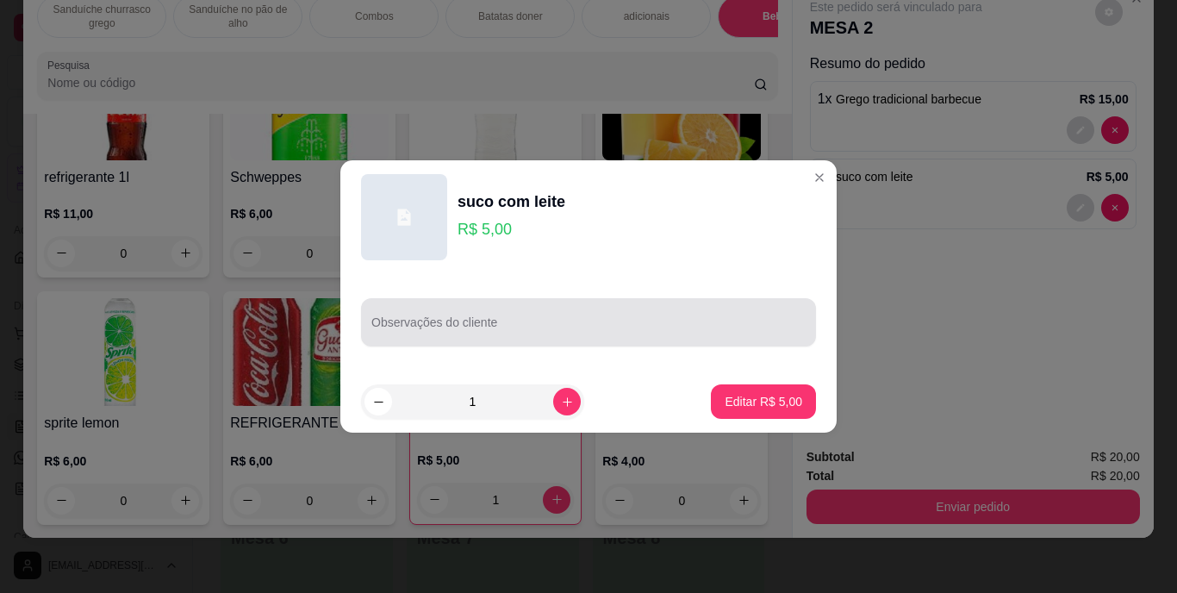
click at [520, 320] on div at bounding box center [589, 322] width 434 height 34
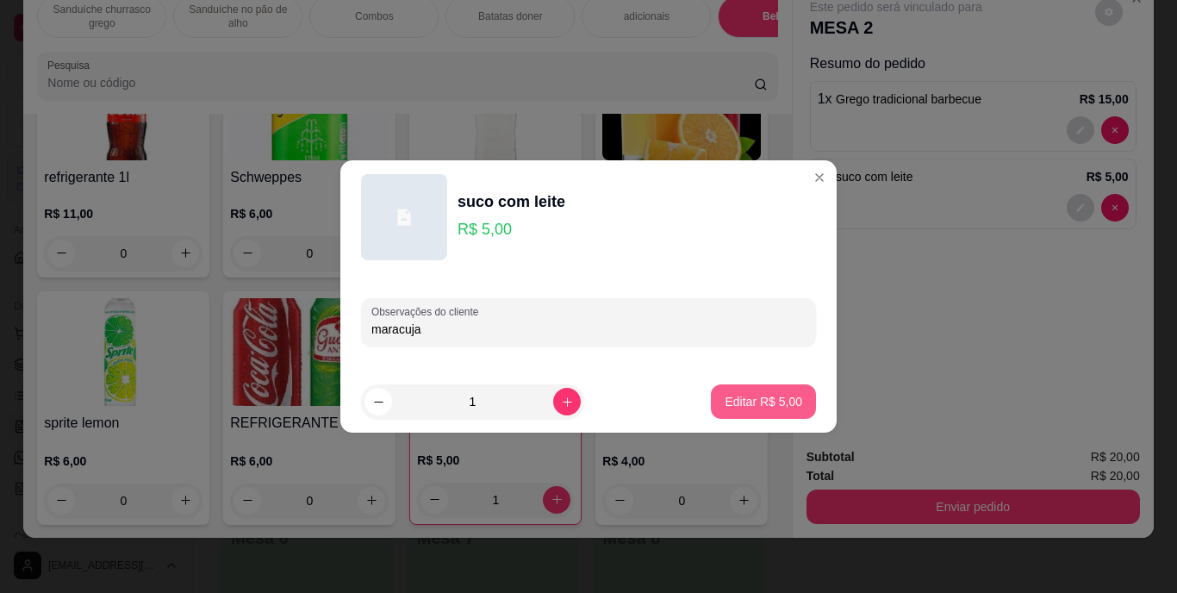
type input "maracuja"
click at [741, 391] on button "Editar R$ 5,00" at bounding box center [764, 402] width 102 height 34
type input "0"
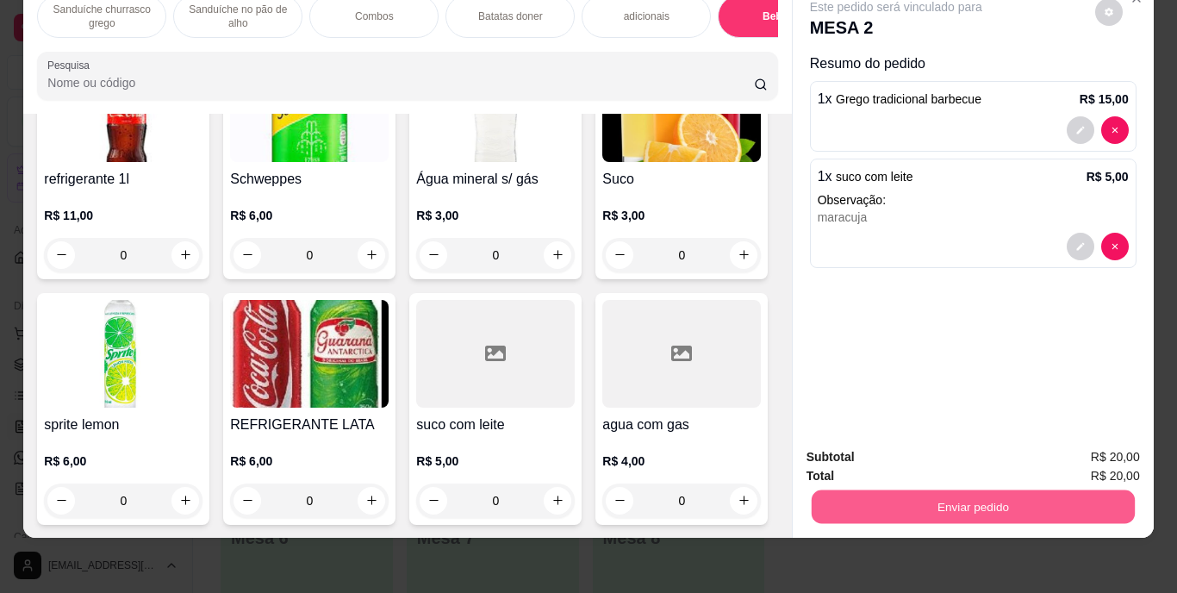
click at [893, 490] on button "Enviar pedido" at bounding box center [972, 507] width 323 height 34
click at [1064, 446] on button "Enviar pedido" at bounding box center [1095, 451] width 95 height 32
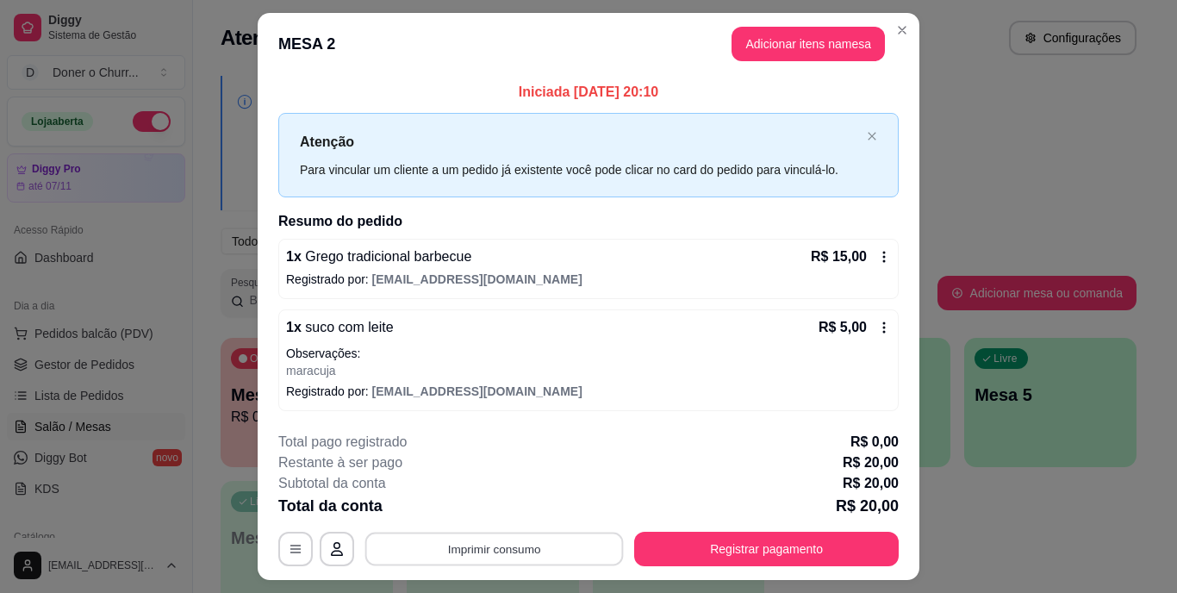
click at [460, 544] on button "Imprimir consumo" at bounding box center [494, 549] width 259 height 34
click at [459, 505] on button "IMPRESSORA" at bounding box center [493, 509] width 121 height 27
click at [458, 546] on button "Imprimir consumo" at bounding box center [494, 549] width 259 height 34
click at [461, 503] on button "IMPRESSORA" at bounding box center [493, 509] width 121 height 27
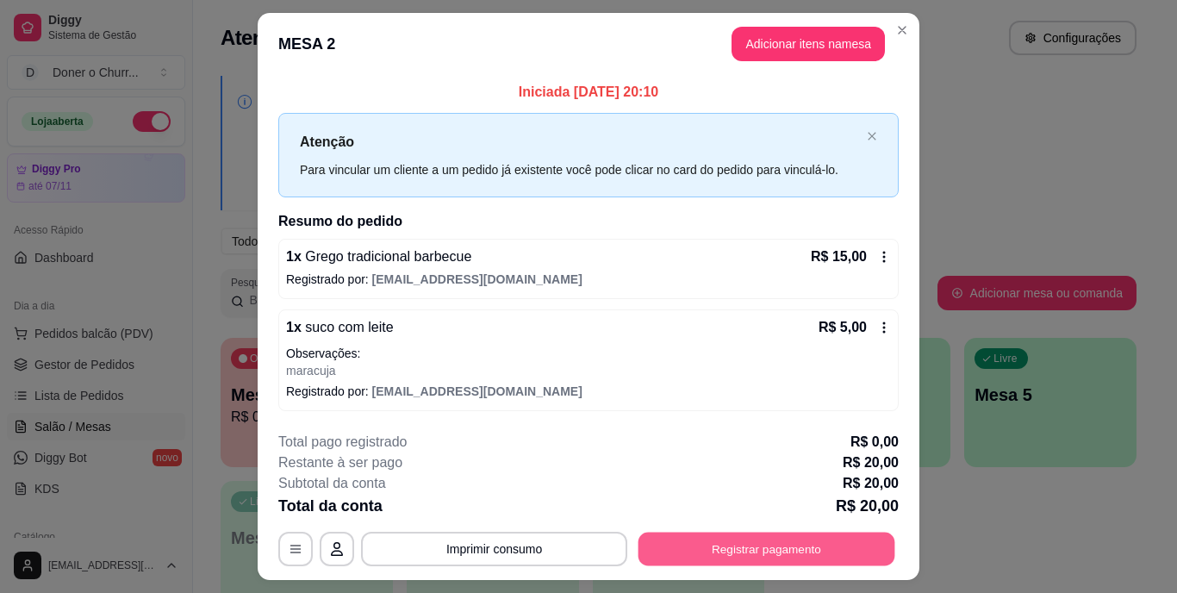
click at [644, 549] on button "Registrar pagamento" at bounding box center [767, 549] width 257 height 34
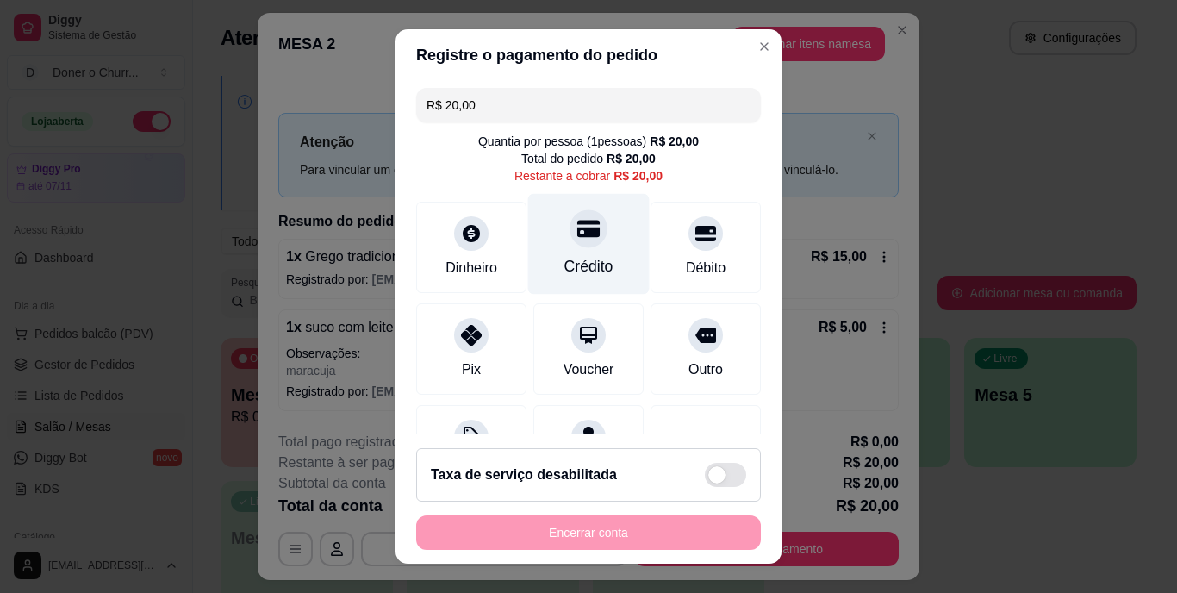
click at [584, 274] on div "Crédito" at bounding box center [589, 267] width 49 height 22
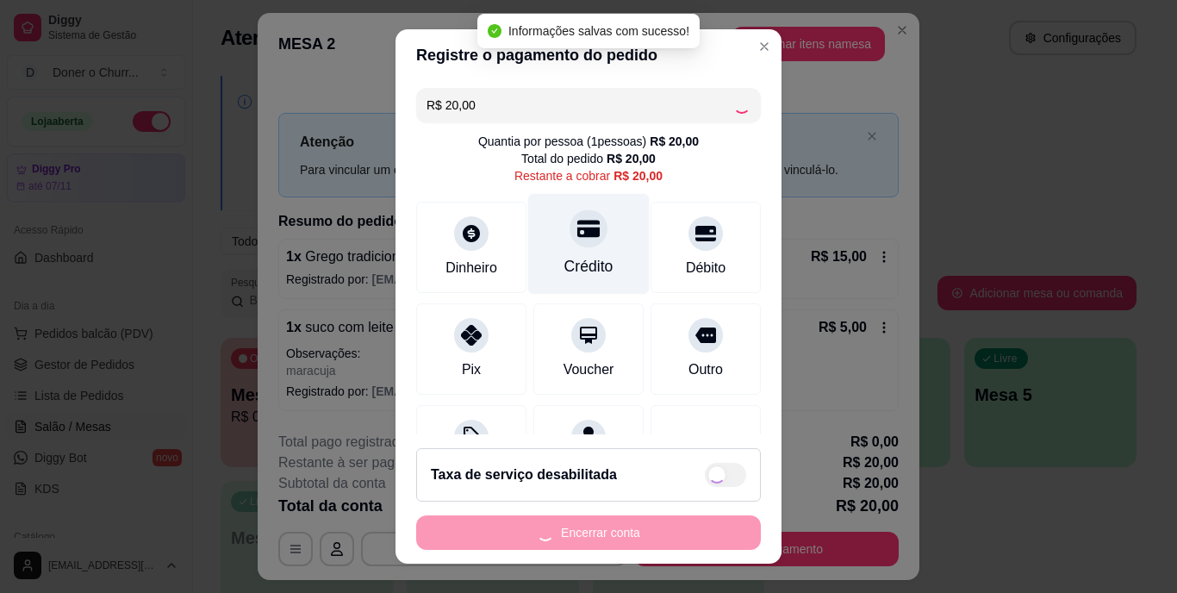
type input "R$ 0,00"
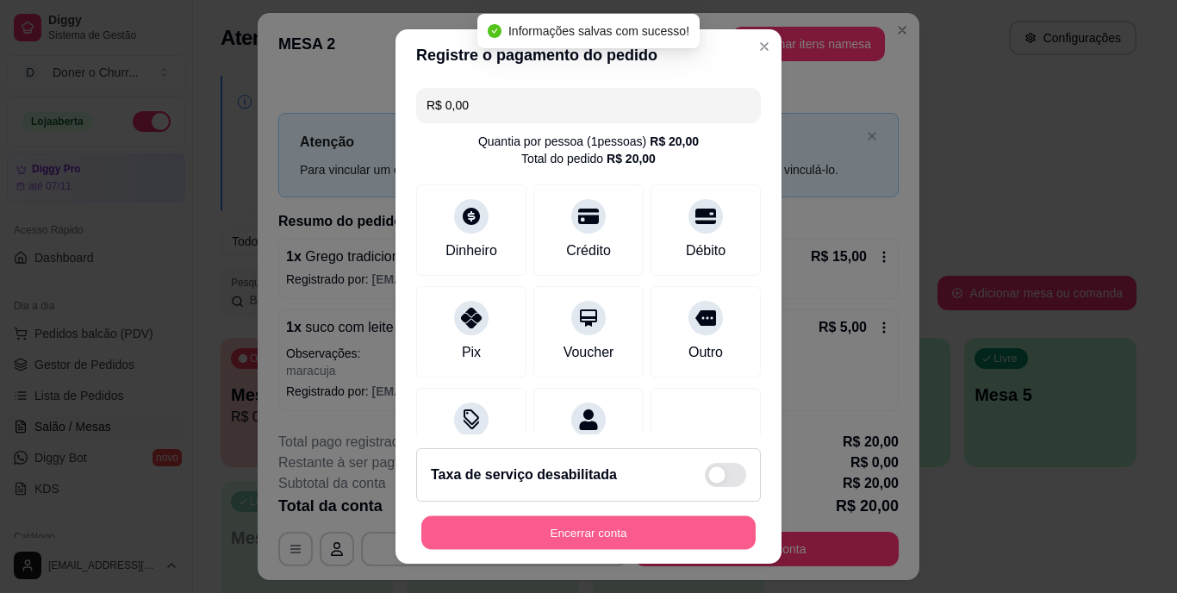
click at [607, 528] on button "Encerrar conta" at bounding box center [588, 532] width 334 height 34
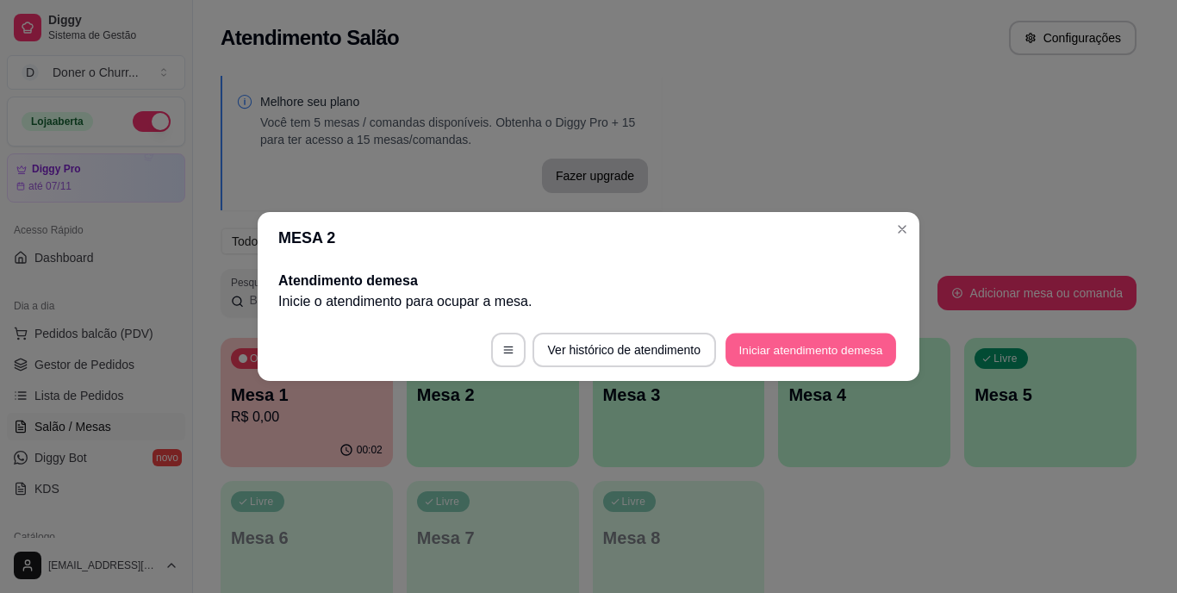
click at [799, 346] on button "Iniciar atendimento de mesa" at bounding box center [811, 351] width 171 height 34
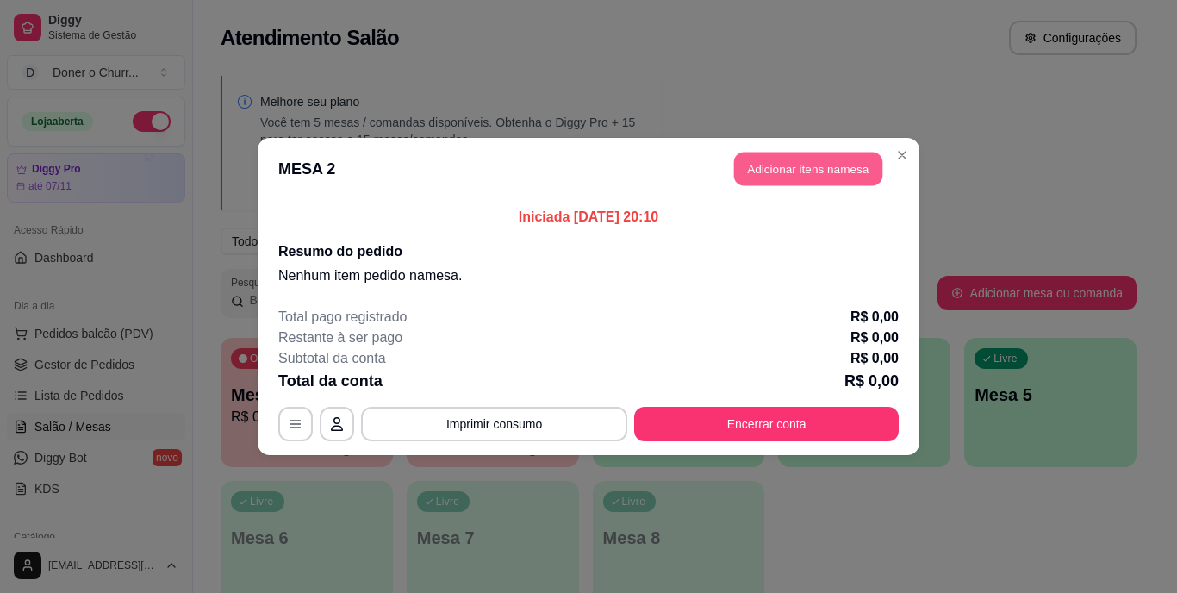
click at [841, 165] on button "Adicionar itens na mesa" at bounding box center [808, 170] width 148 height 34
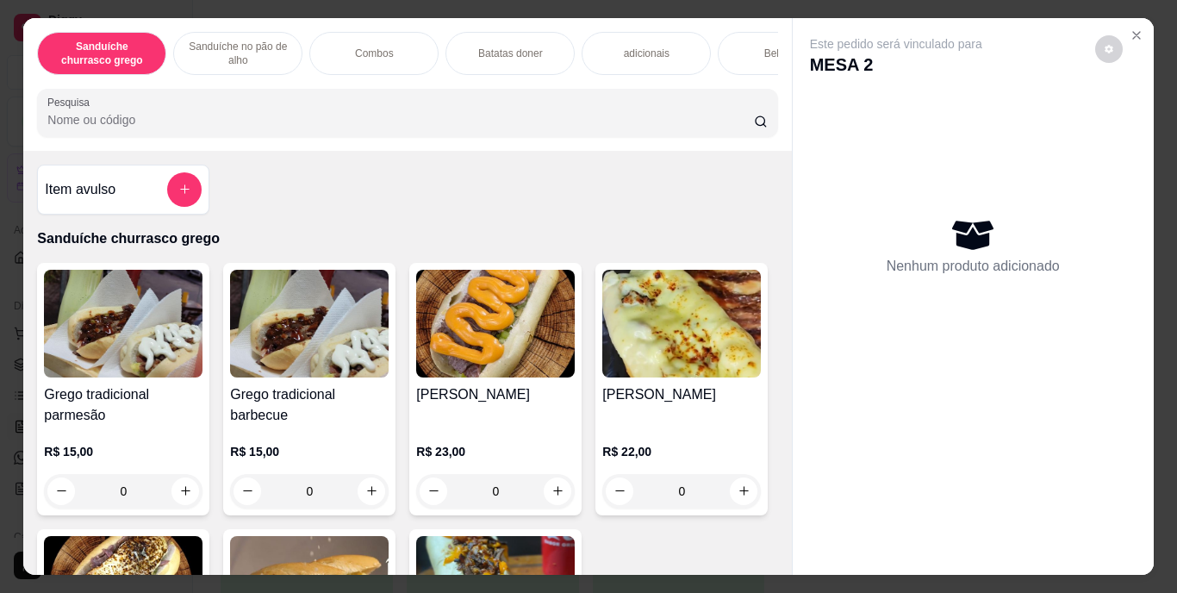
click at [734, 38] on div "Bebidas" at bounding box center [782, 53] width 129 height 43
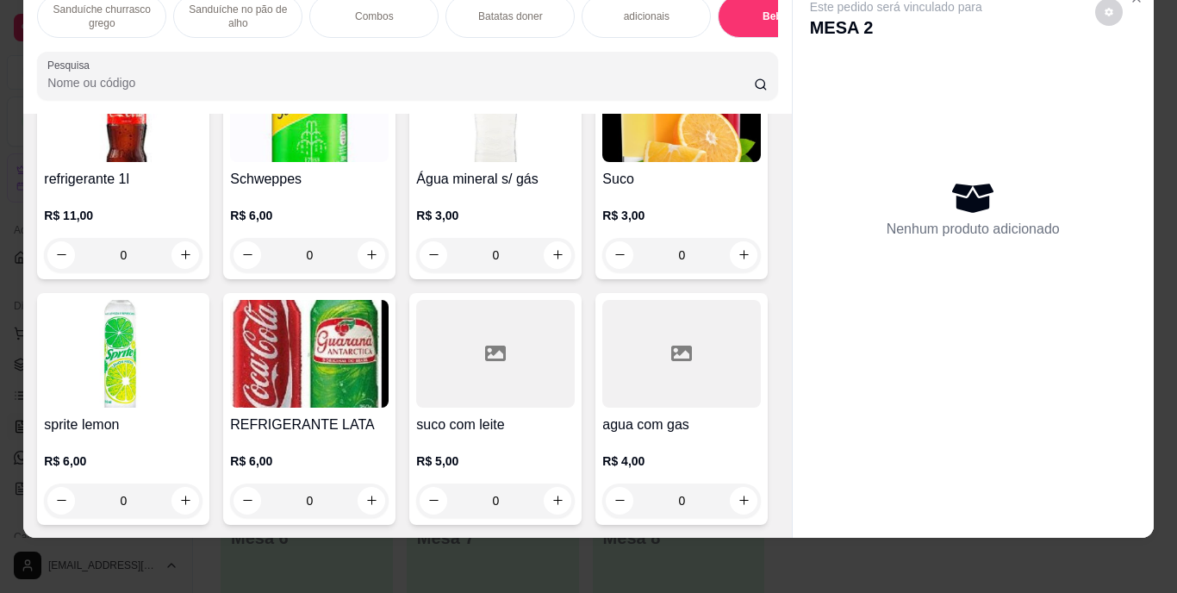
scroll to position [3394, 0]
click at [738, 494] on icon "increase-product-quantity" at bounding box center [744, 500] width 13 height 13
type input "1"
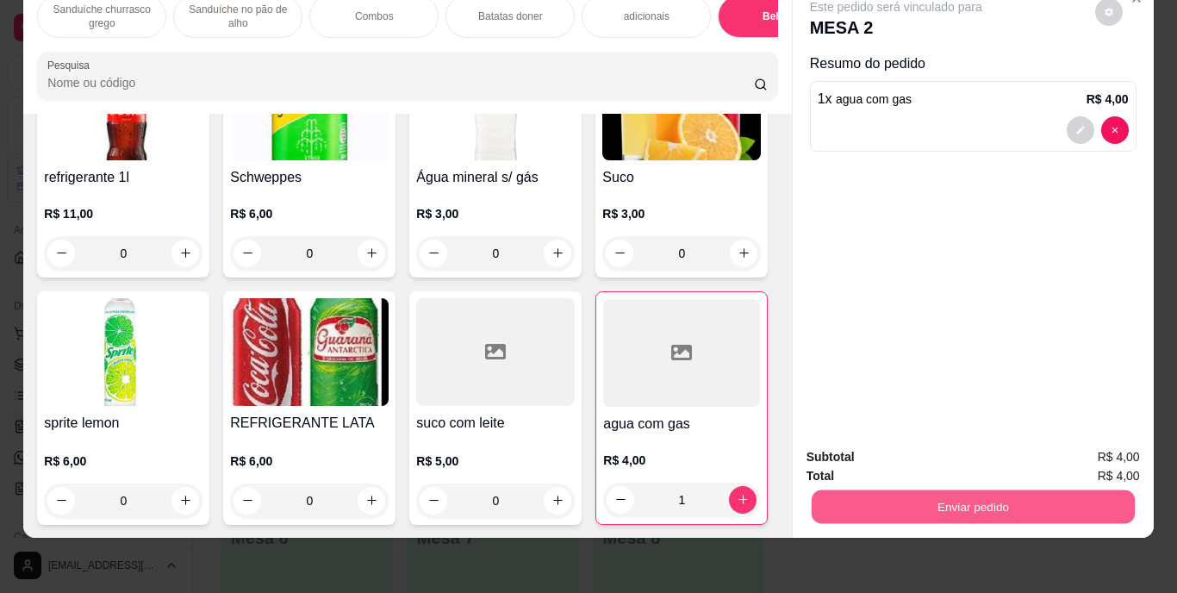
click at [893, 490] on button "Enviar pedido" at bounding box center [972, 507] width 323 height 34
click at [1070, 443] on button "Enviar pedido" at bounding box center [1095, 451] width 95 height 32
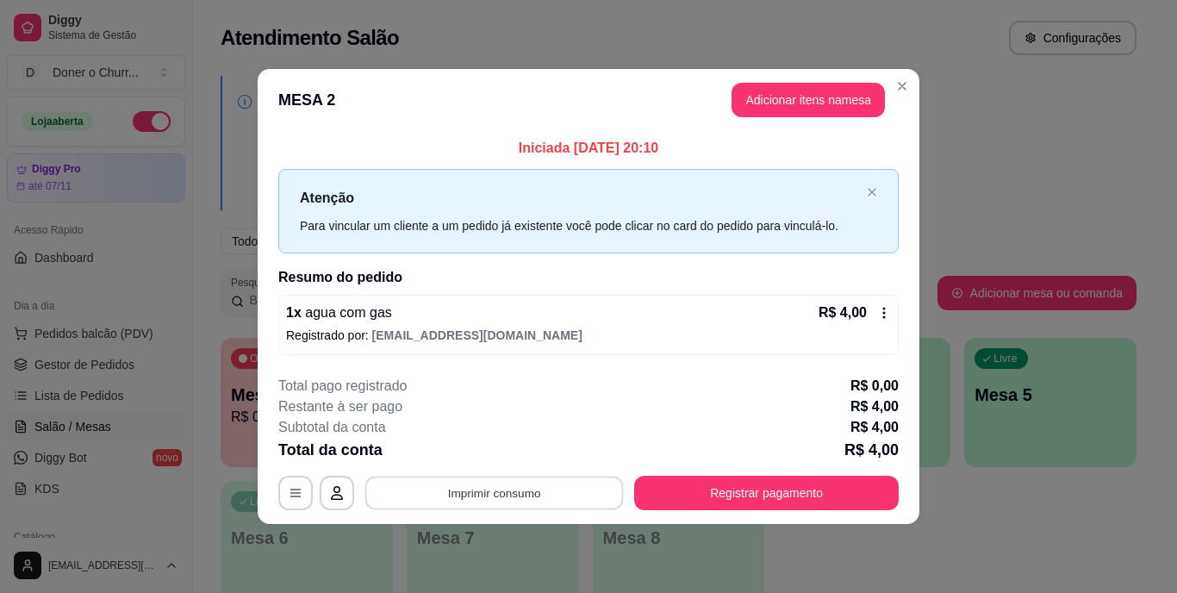
click at [414, 495] on button "Imprimir consumo" at bounding box center [494, 493] width 259 height 34
click at [462, 446] on button "IMPRESSORA" at bounding box center [500, 453] width 121 height 27
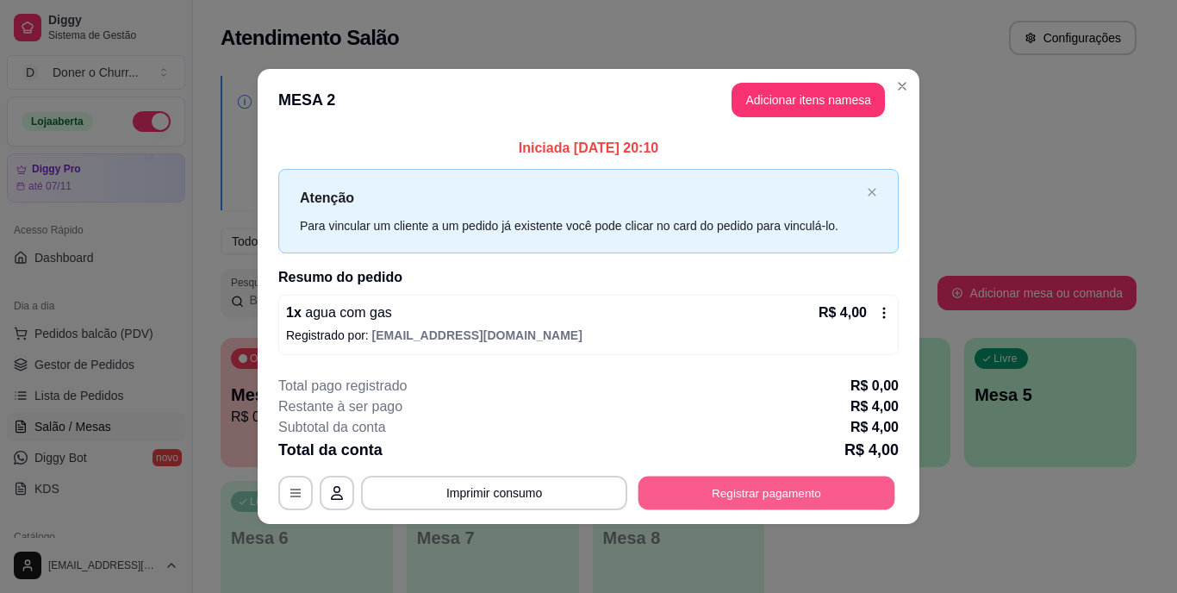
click at [734, 484] on button "Registrar pagamento" at bounding box center [767, 493] width 257 height 34
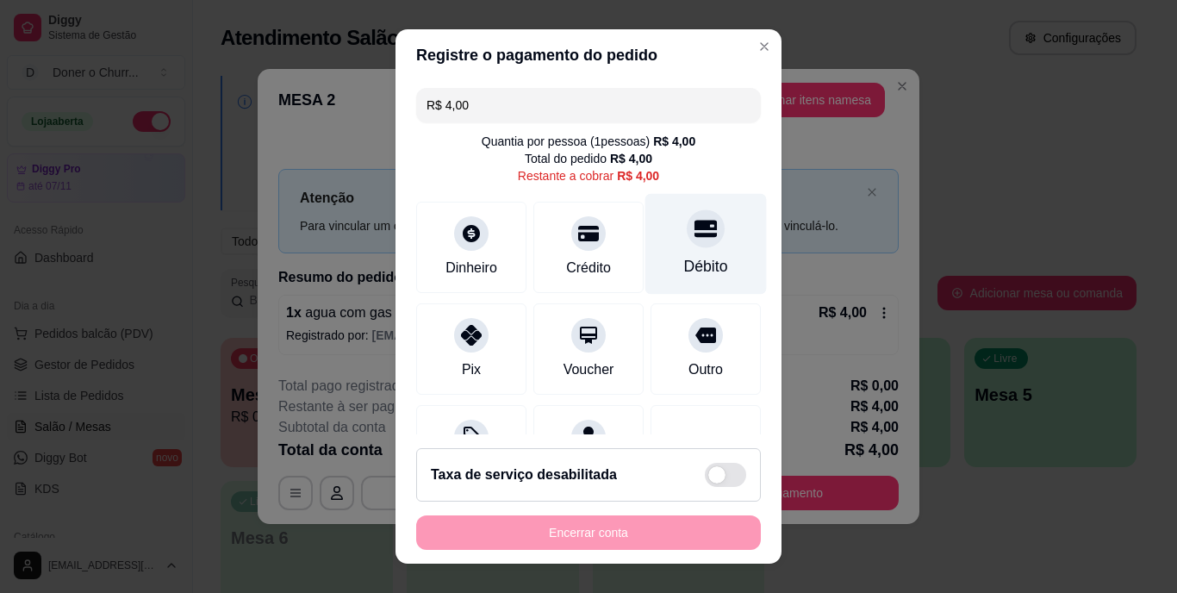
click at [688, 247] on div "Débito" at bounding box center [707, 244] width 122 height 101
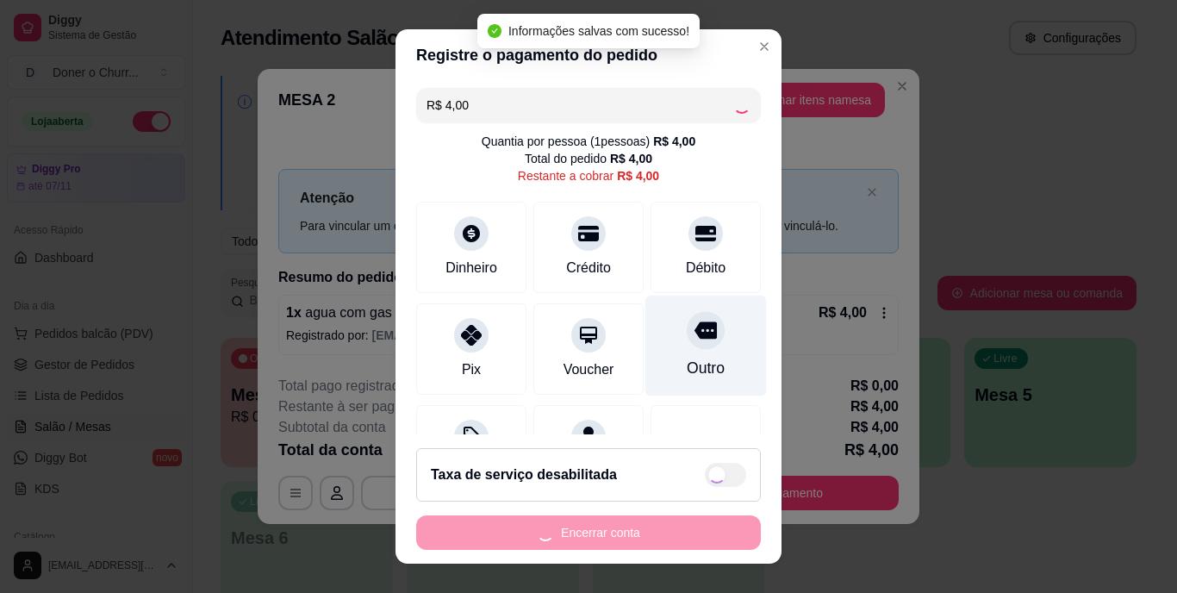
type input "R$ 0,00"
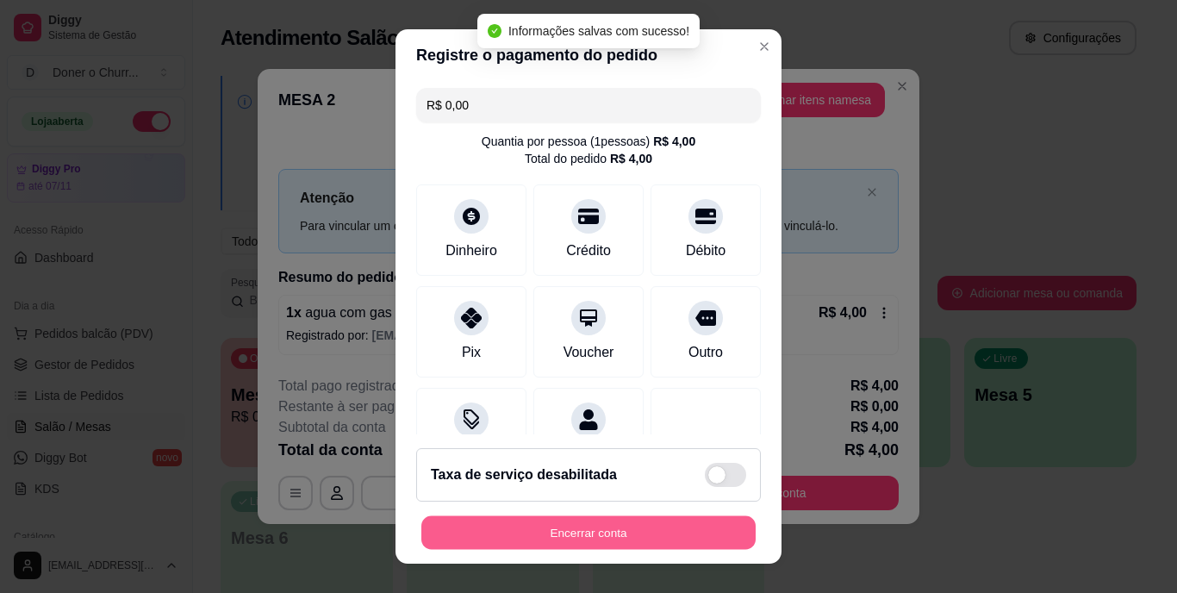
click at [613, 518] on button "Encerrar conta" at bounding box center [588, 532] width 334 height 34
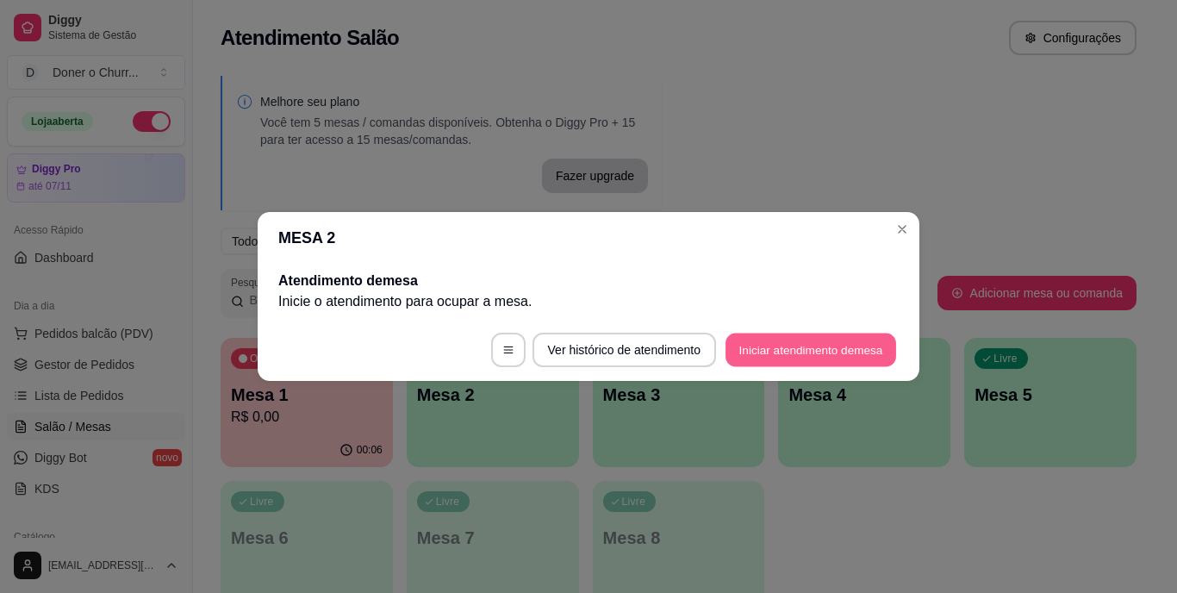
click at [840, 336] on button "Iniciar atendimento de mesa" at bounding box center [811, 351] width 171 height 34
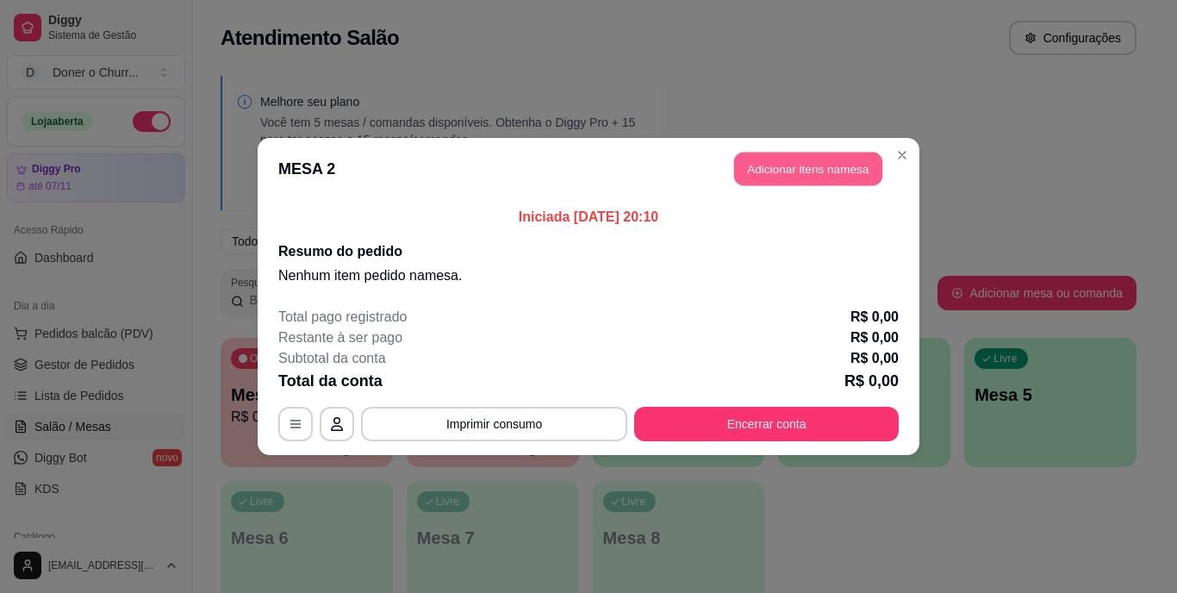
click at [834, 160] on button "Adicionar itens na mesa" at bounding box center [808, 170] width 148 height 34
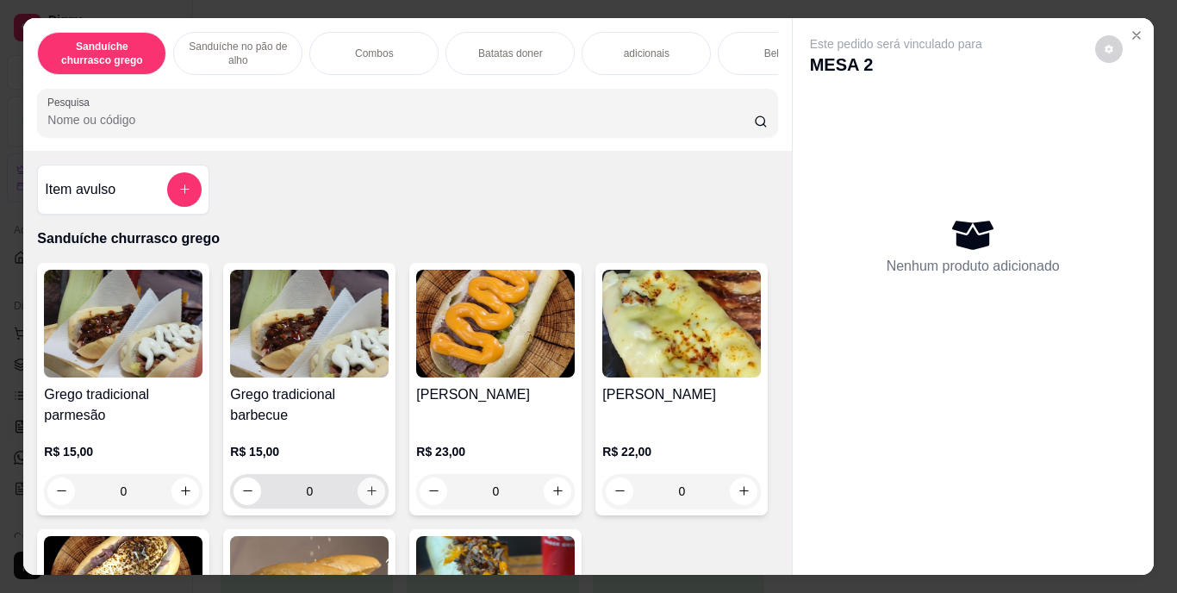
click at [364, 490] on button "increase-product-quantity" at bounding box center [372, 492] width 28 height 28
type input "1"
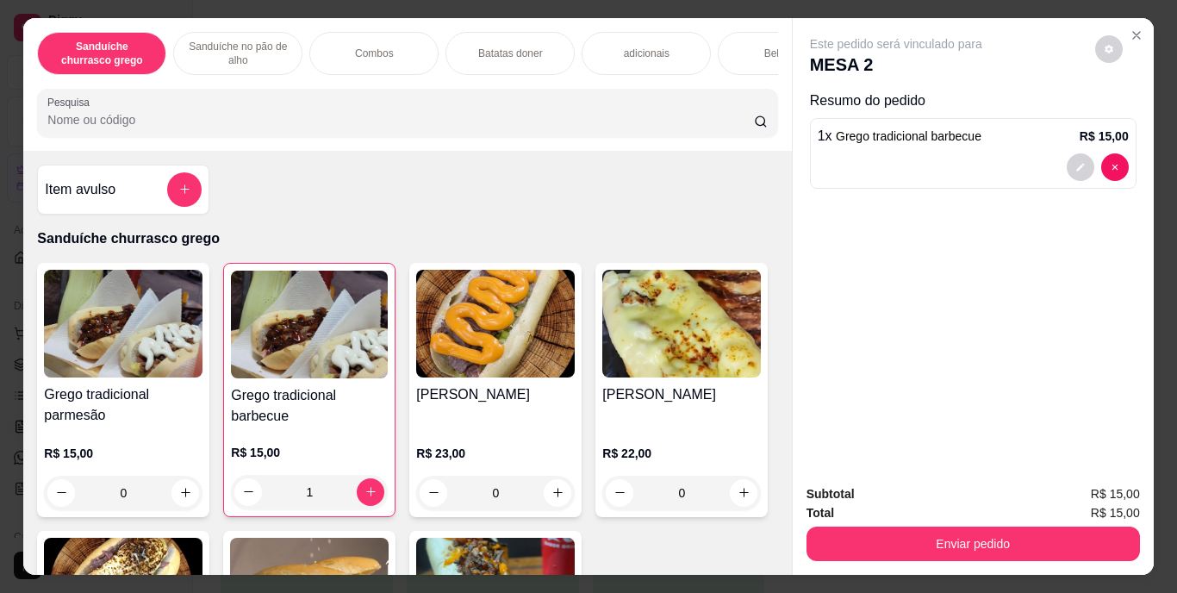
click at [724, 42] on div "Bebidas" at bounding box center [782, 53] width 129 height 43
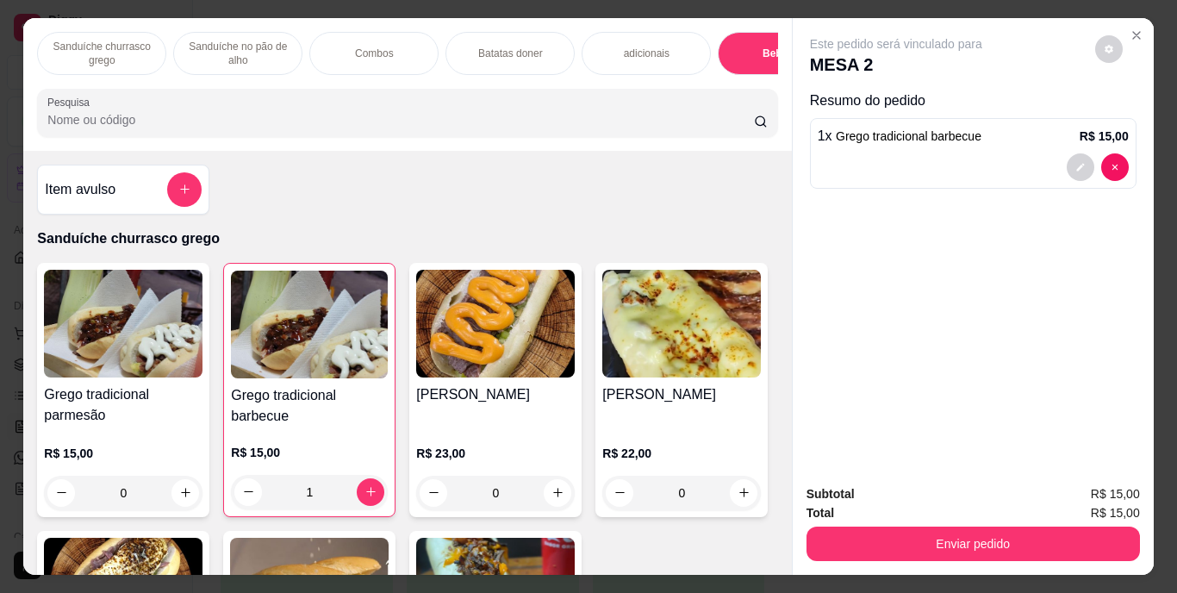
scroll to position [44, 0]
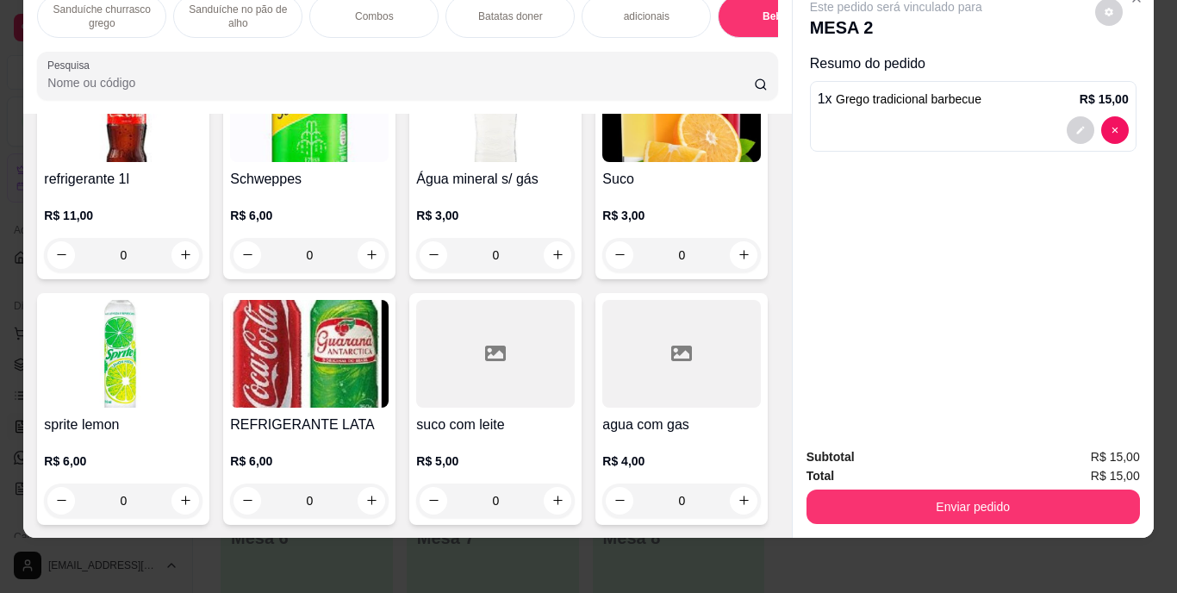
click at [389, 408] on img at bounding box center [309, 354] width 159 height 108
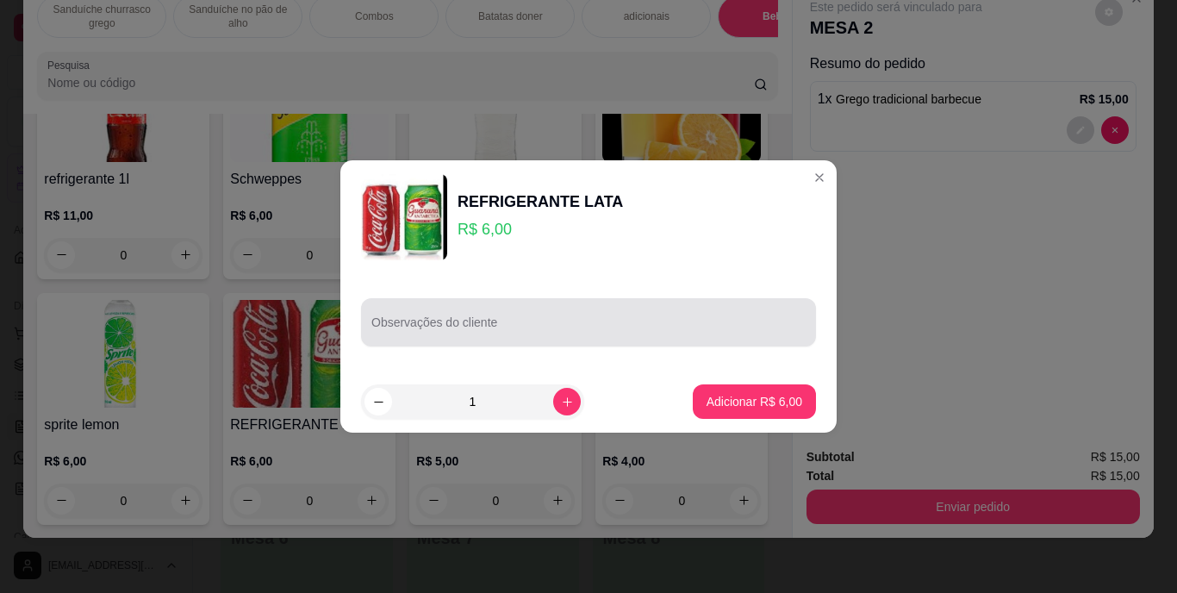
click at [485, 334] on input "Observações do cliente" at bounding box center [589, 329] width 434 height 17
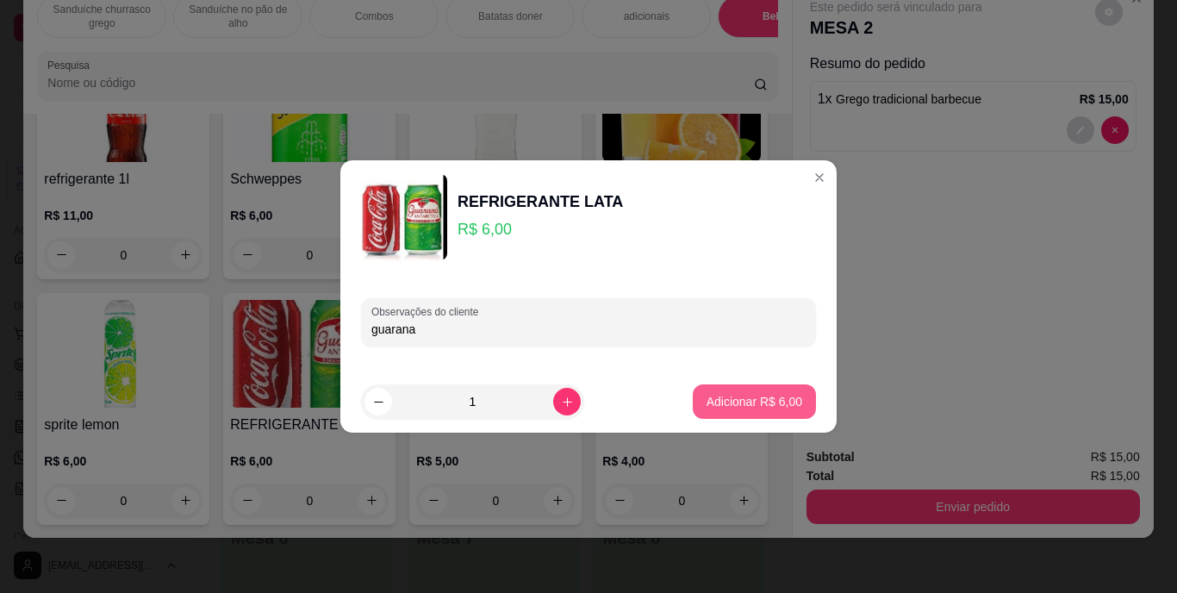
type input "guarana"
click at [708, 396] on p "Adicionar R$ 6,00" at bounding box center [754, 401] width 93 height 16
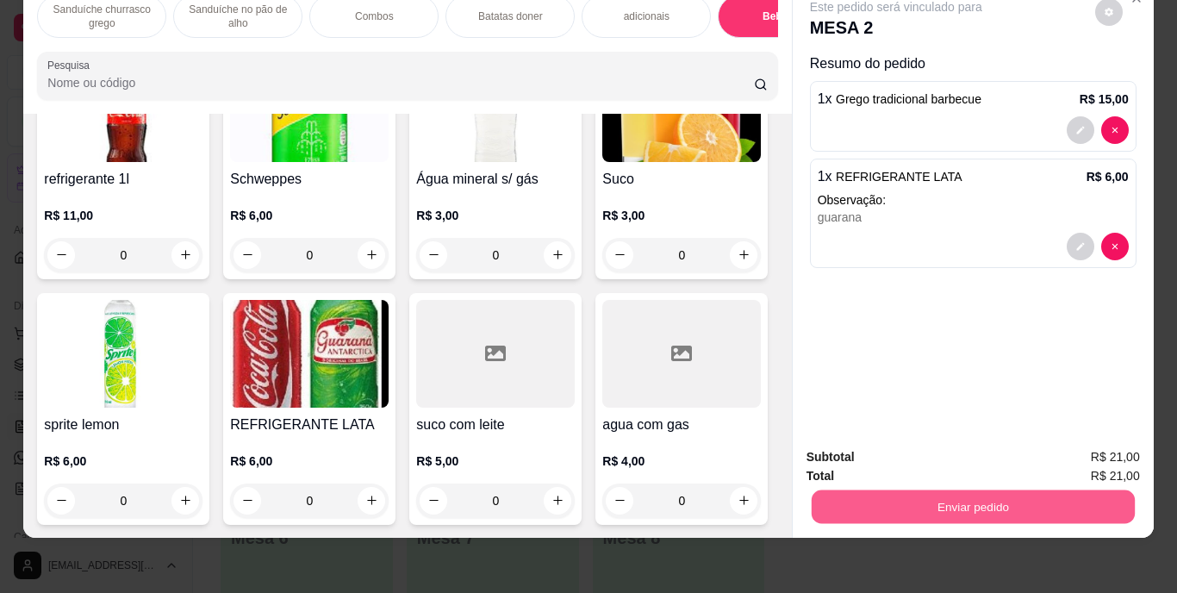
click at [834, 499] on button "Enviar pedido" at bounding box center [972, 507] width 323 height 34
click at [1090, 440] on button "Enviar pedido" at bounding box center [1095, 451] width 95 height 32
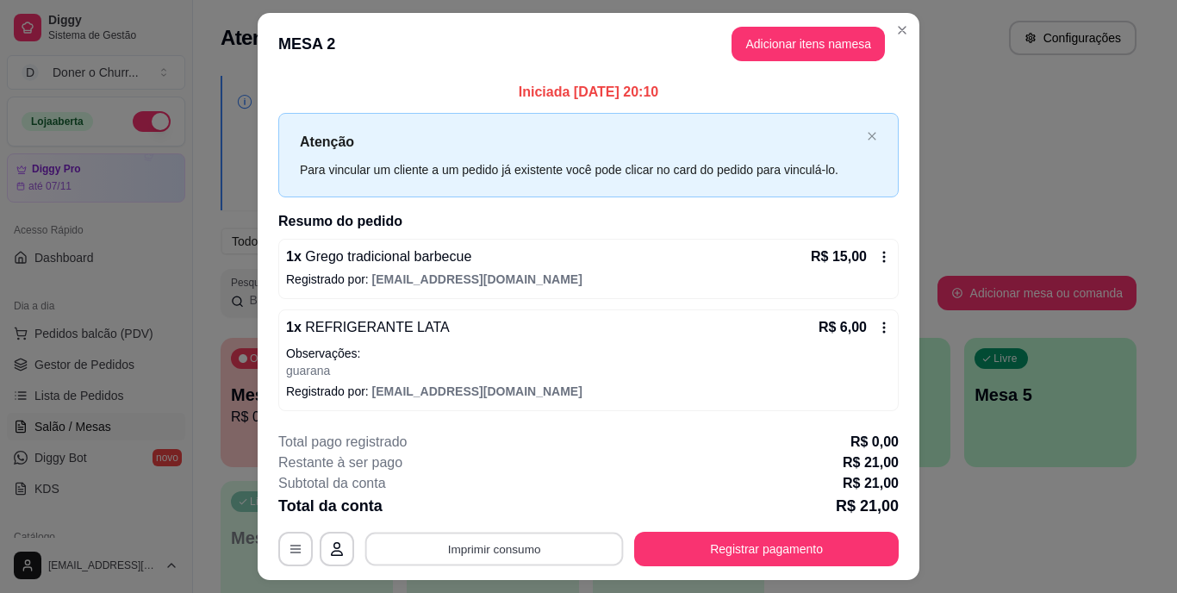
click at [540, 553] on button "Imprimir consumo" at bounding box center [494, 549] width 259 height 34
click at [496, 503] on button "IMPRESSORA" at bounding box center [493, 509] width 121 height 27
click at [481, 556] on button "Imprimir consumo" at bounding box center [494, 549] width 266 height 34
click at [486, 501] on button "IMPRESSORA" at bounding box center [493, 509] width 121 height 27
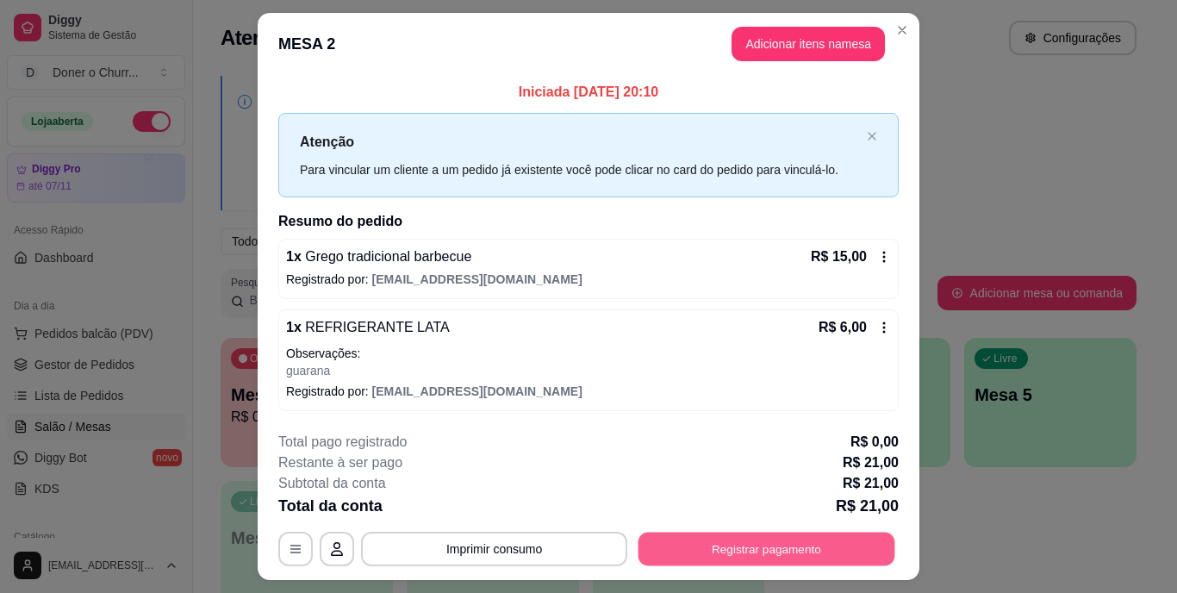
click at [696, 553] on button "Registrar pagamento" at bounding box center [767, 549] width 257 height 34
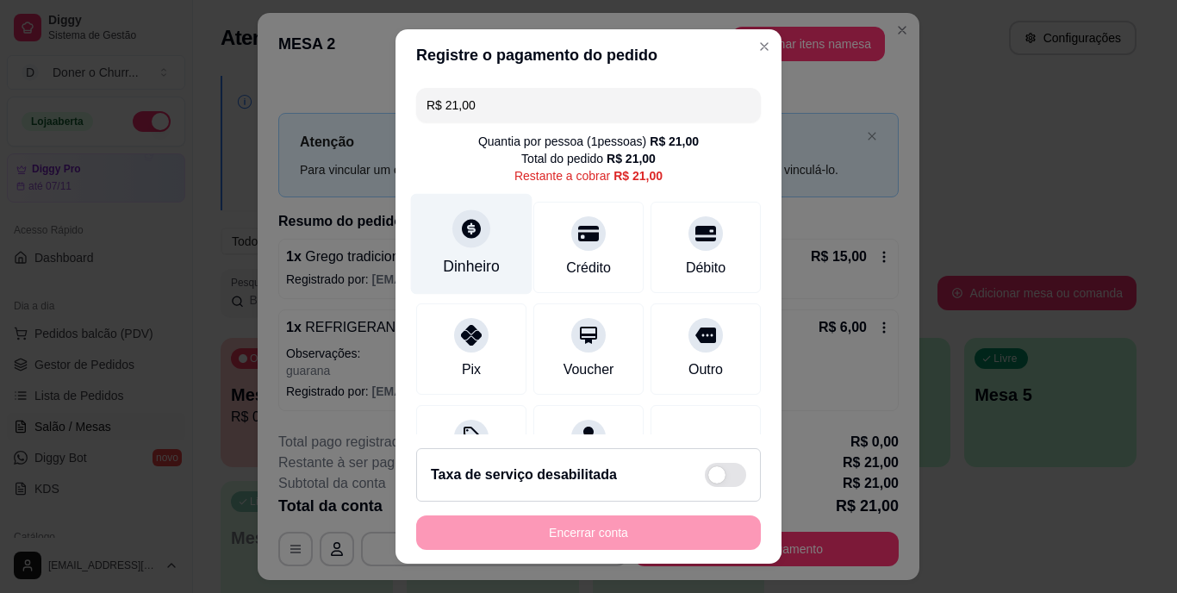
click at [466, 251] on div "Dinheiro" at bounding box center [472, 244] width 122 height 101
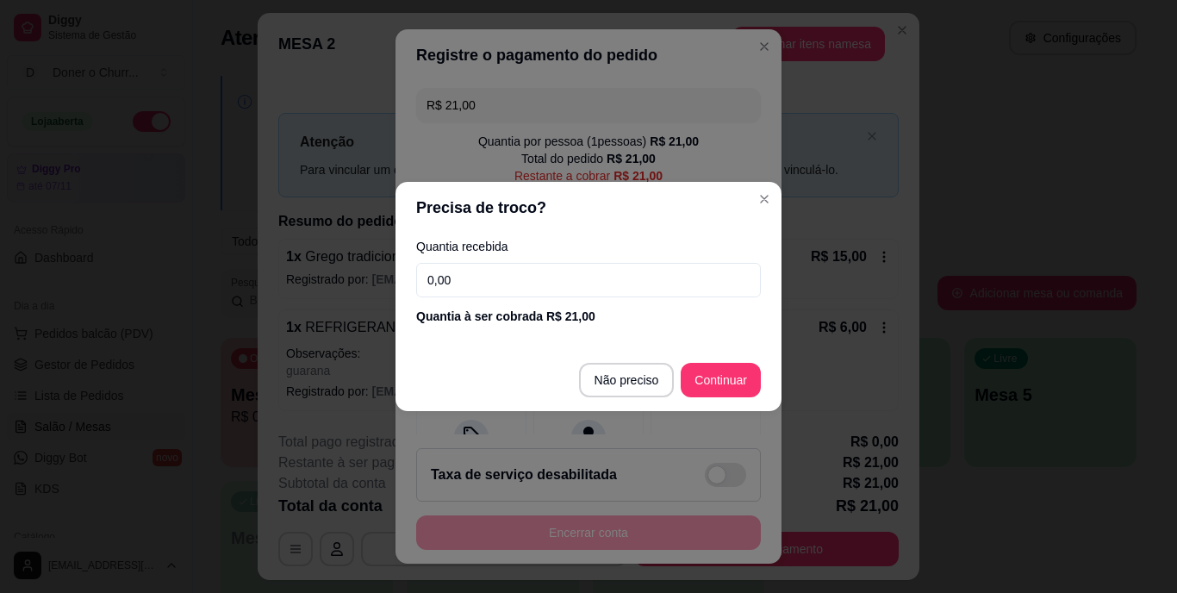
click at [466, 271] on input "0,00" at bounding box center [588, 280] width 345 height 34
type input "21,00"
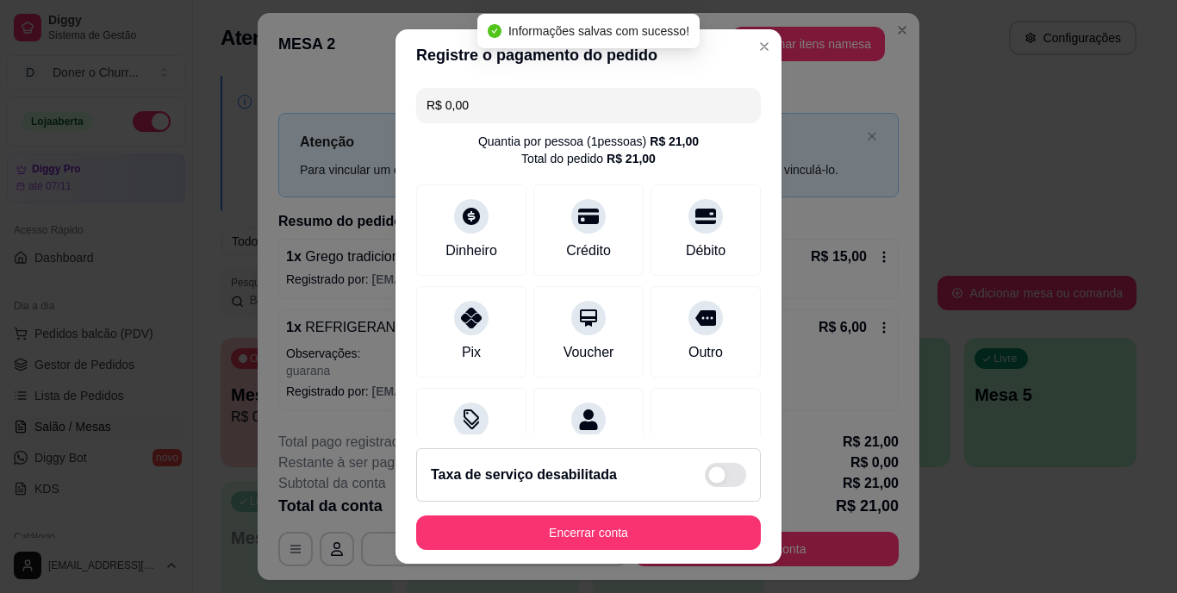
type input "R$ 0,00"
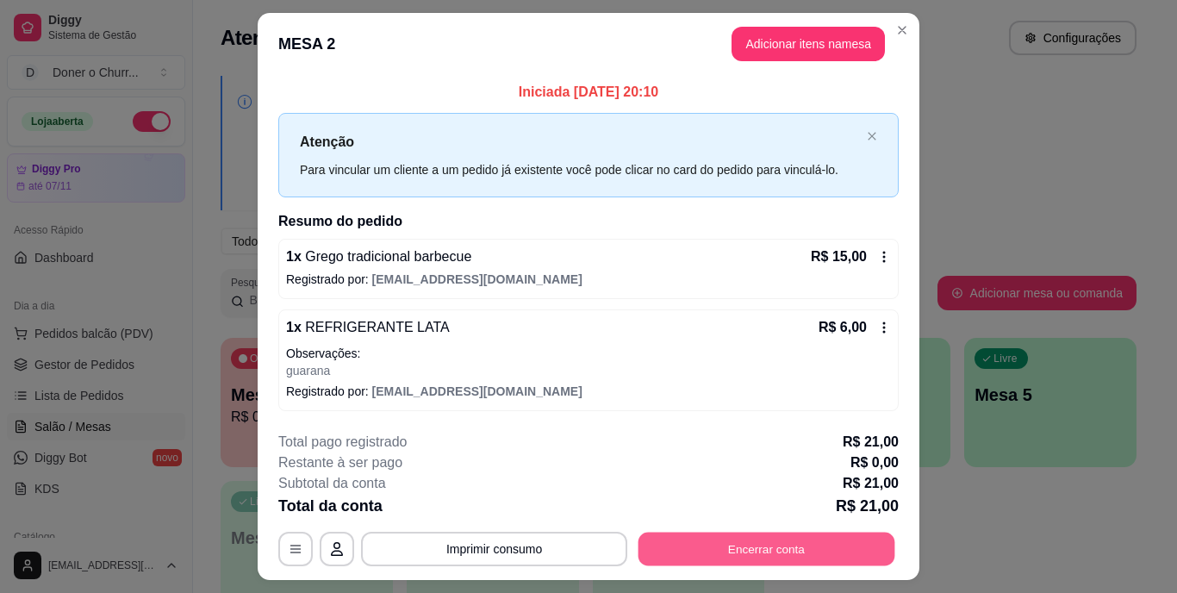
click at [689, 556] on button "Encerrar conta" at bounding box center [767, 549] width 257 height 34
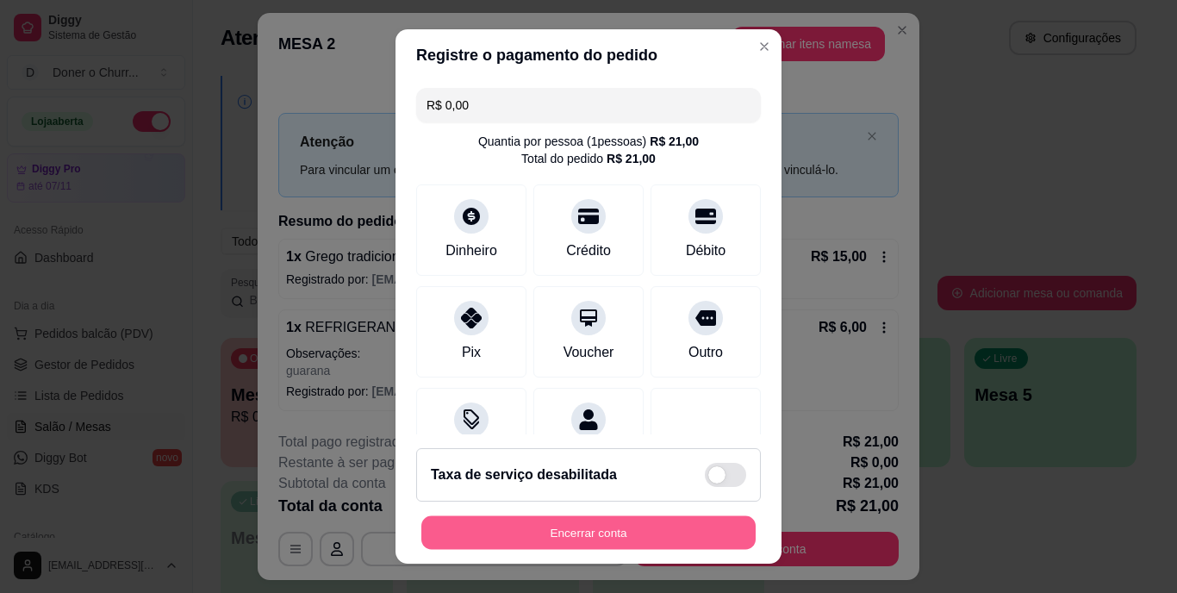
click at [658, 534] on button "Encerrar conta" at bounding box center [588, 532] width 334 height 34
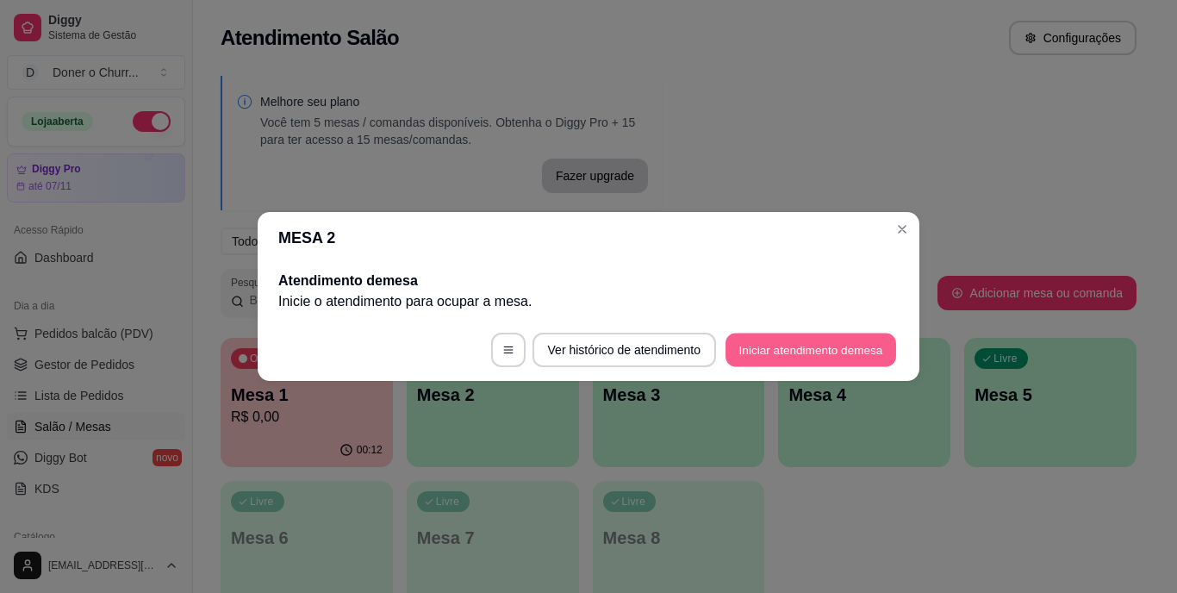
click at [761, 351] on button "Iniciar atendimento de mesa" at bounding box center [811, 351] width 171 height 34
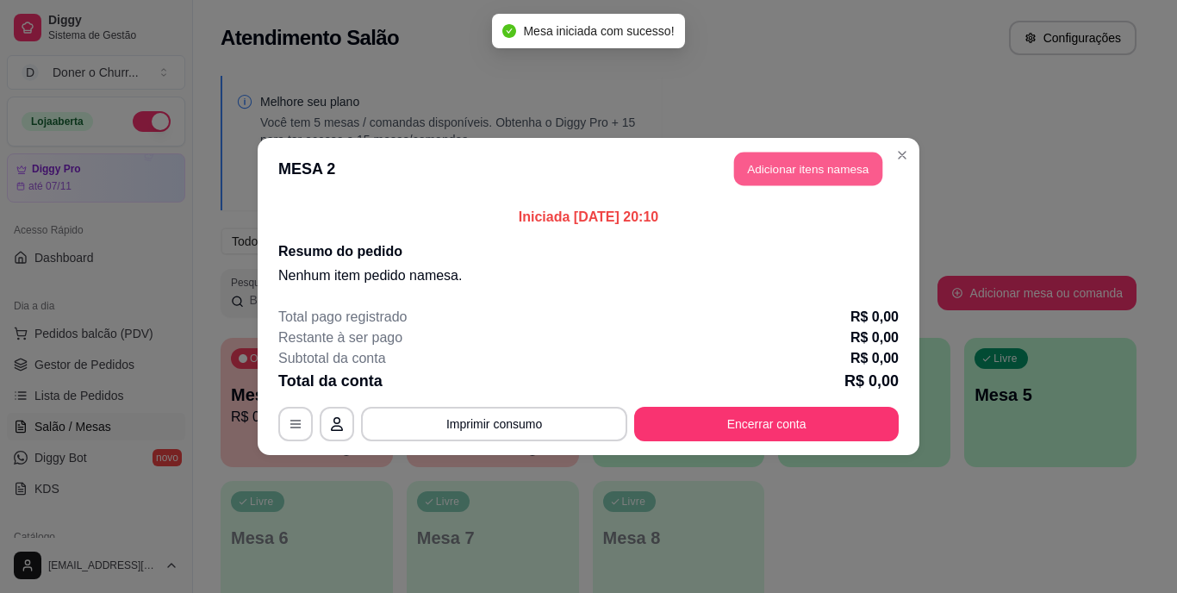
click at [824, 155] on button "Adicionar itens na mesa" at bounding box center [808, 170] width 148 height 34
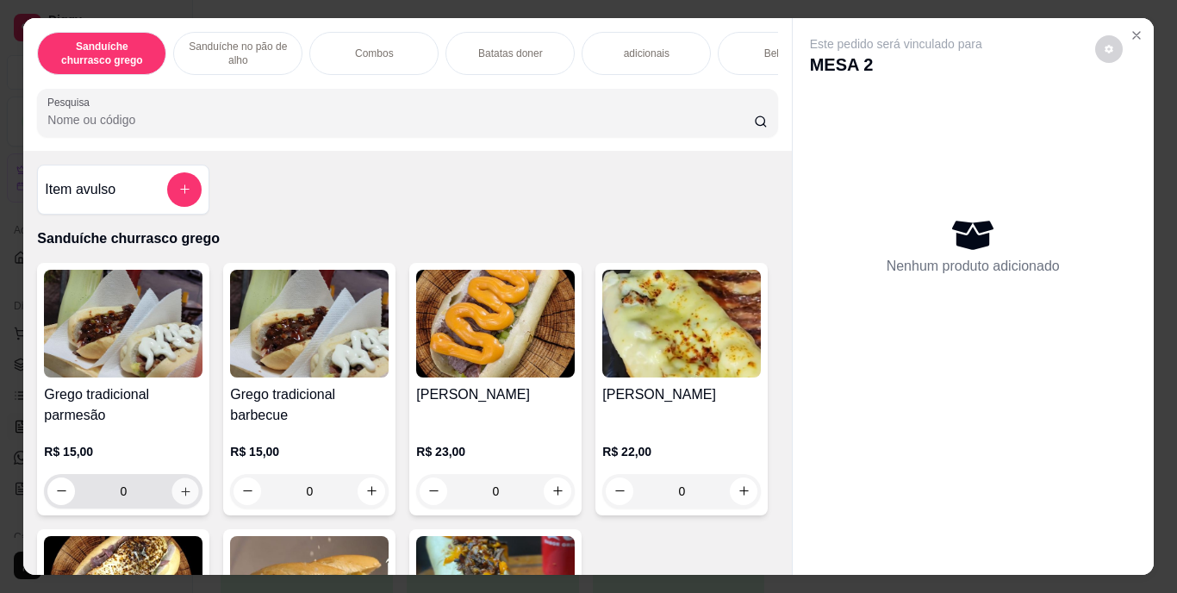
click at [181, 493] on icon "increase-product-quantity" at bounding box center [185, 491] width 9 height 9
type input "1"
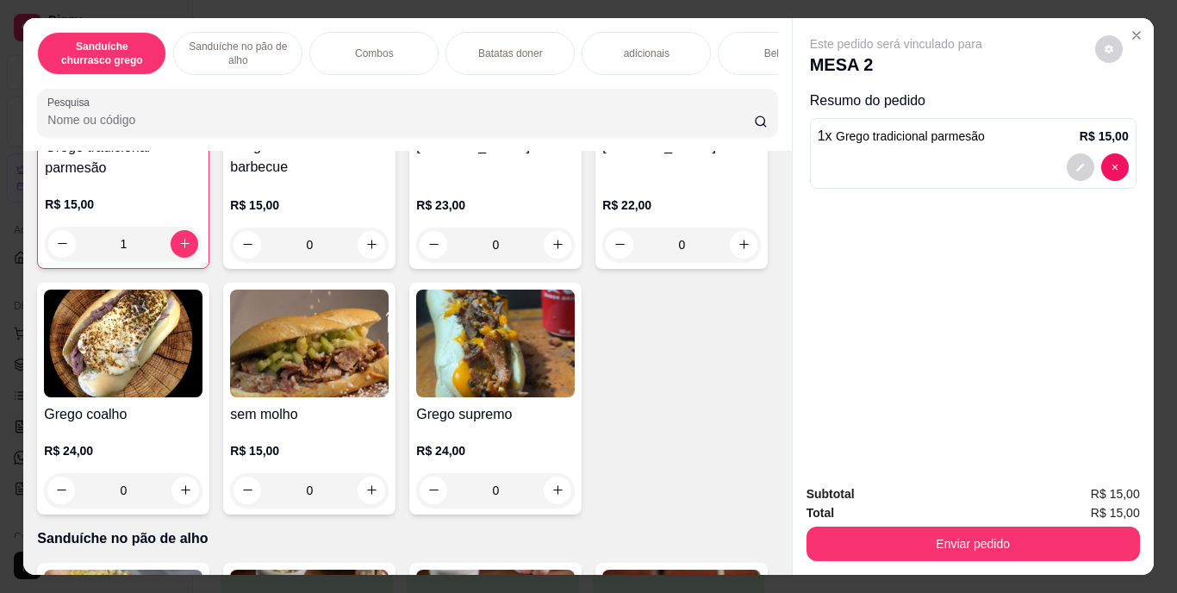
scroll to position [264, 0]
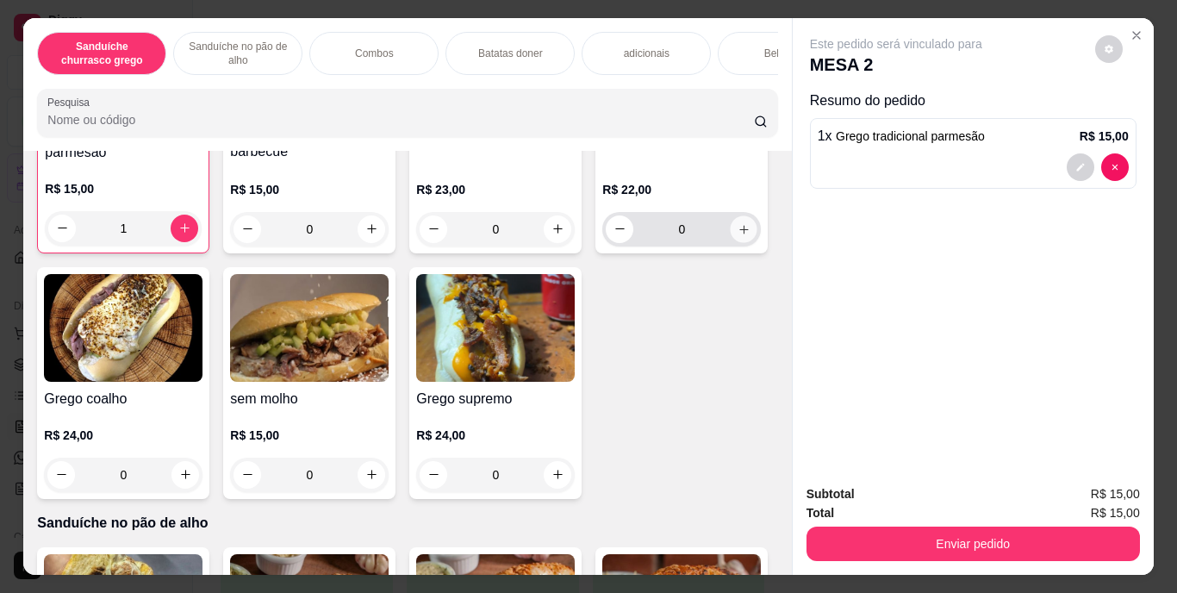
click at [738, 235] on icon "increase-product-quantity" at bounding box center [744, 228] width 13 height 13
type input "1"
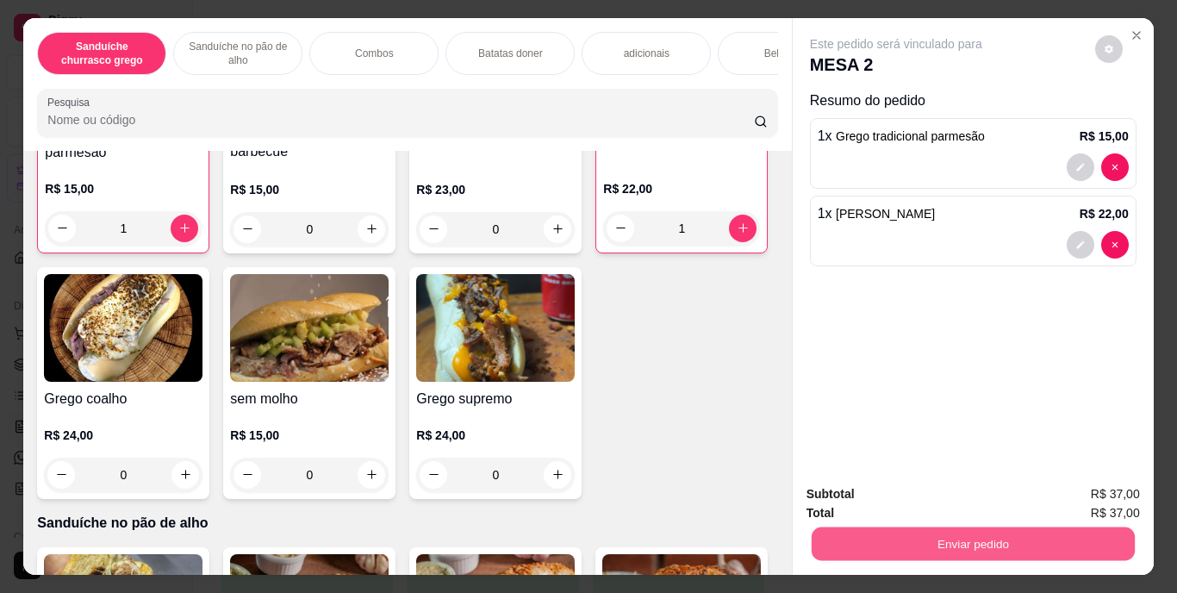
click at [882, 543] on button "Enviar pedido" at bounding box center [972, 545] width 323 height 34
click at [1067, 494] on button "Enviar pedido" at bounding box center [1095, 495] width 95 height 32
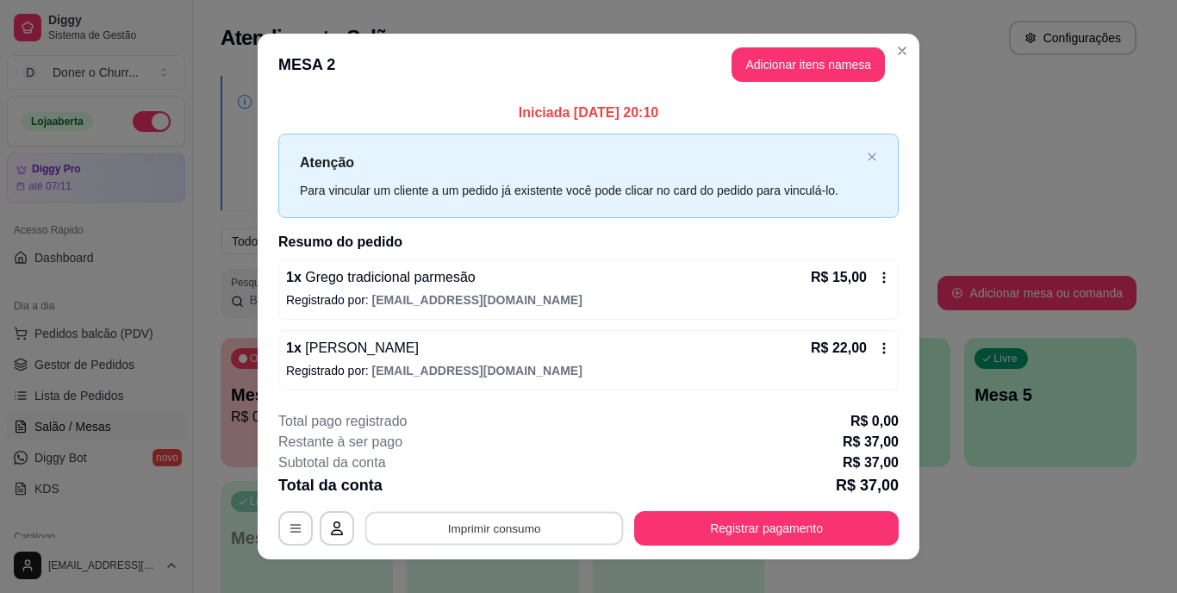
click at [578, 529] on button "Imprimir consumo" at bounding box center [494, 528] width 259 height 34
click at [516, 493] on button "IMPRESSORA" at bounding box center [493, 489] width 125 height 28
click at [515, 519] on button "Imprimir consumo" at bounding box center [494, 528] width 259 height 34
click at [507, 491] on button "IMPRESSORA" at bounding box center [493, 488] width 121 height 27
click at [763, 62] on button "Adicionar itens na mesa" at bounding box center [808, 64] width 153 height 34
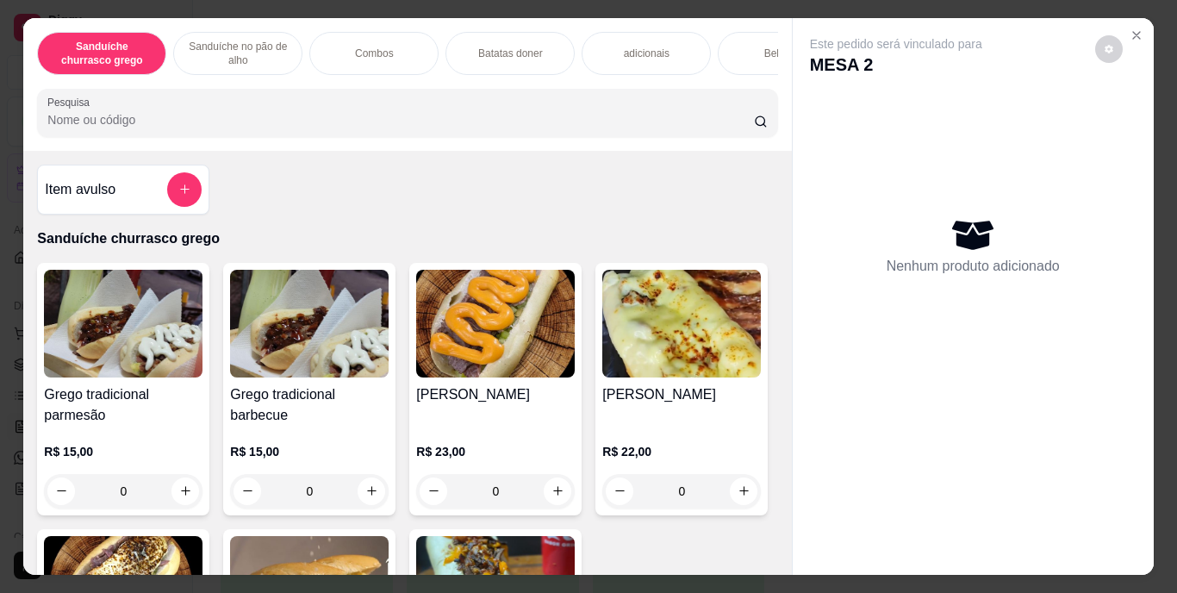
click at [737, 43] on div "Bebidas" at bounding box center [782, 53] width 129 height 43
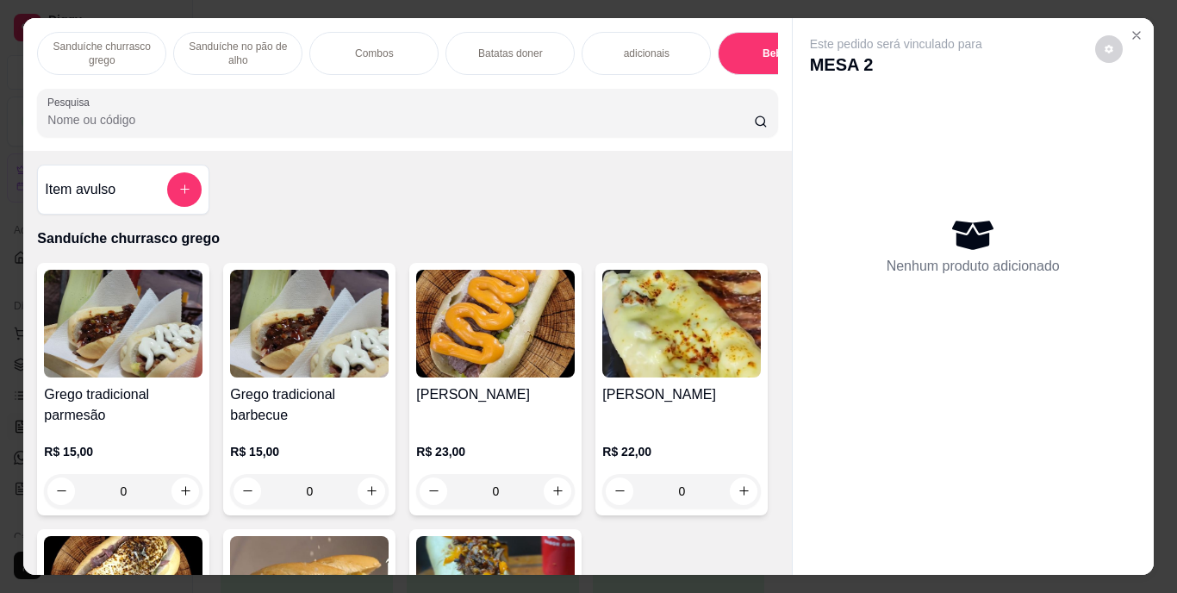
scroll to position [44, 0]
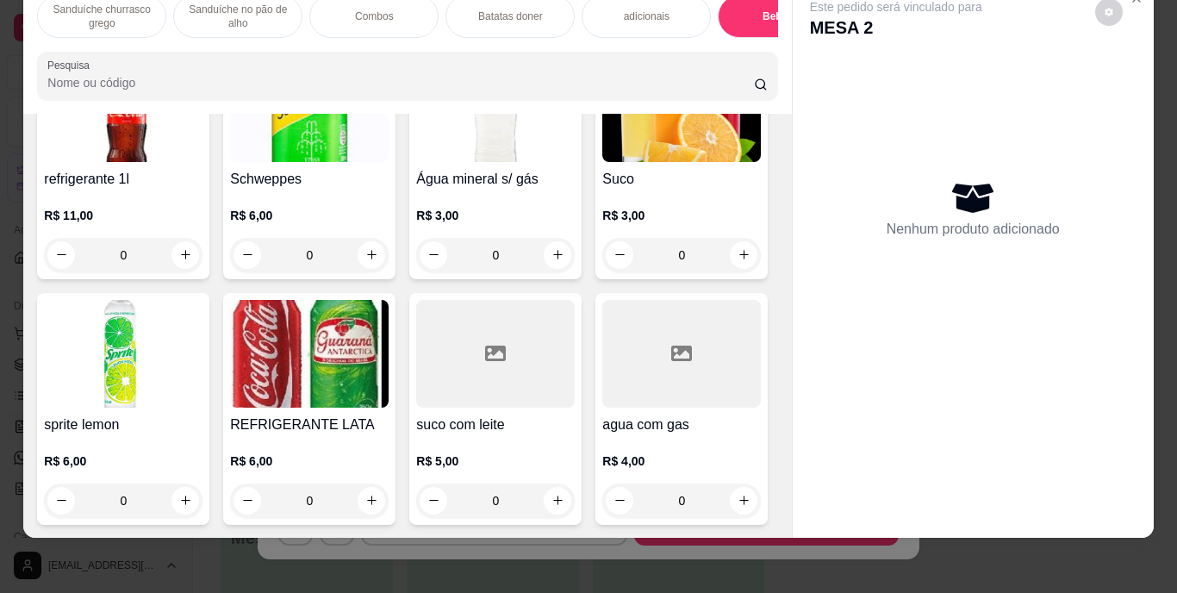
click at [389, 408] on img at bounding box center [309, 354] width 159 height 108
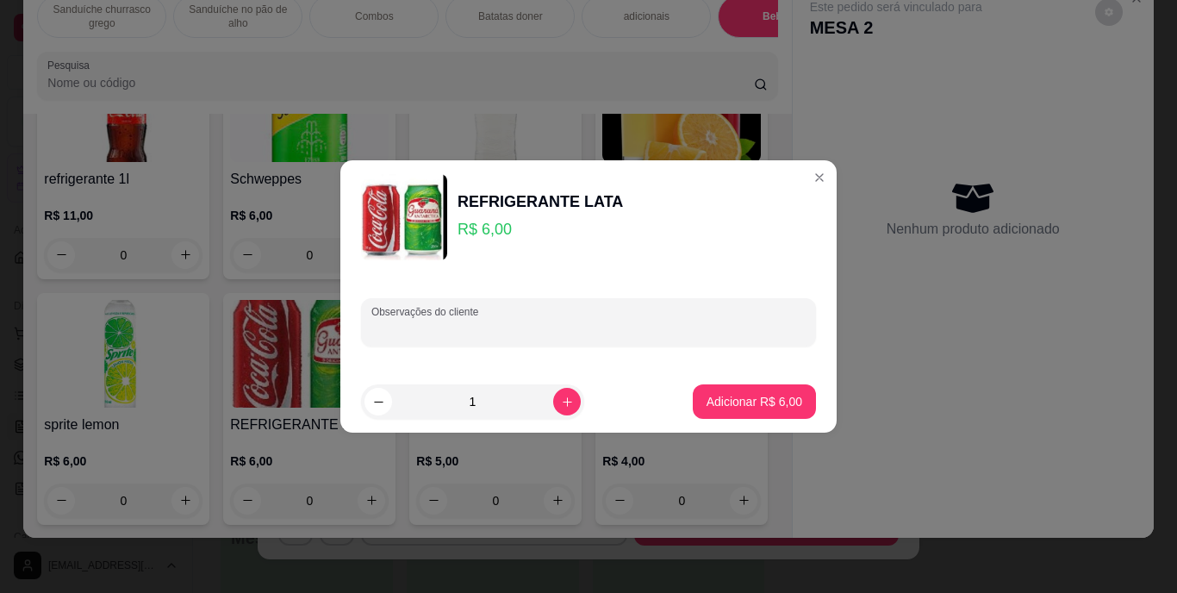
click at [461, 323] on input "Observações do cliente" at bounding box center [589, 329] width 434 height 17
type input "coca zero"
click at [717, 389] on button "Adicionar R$ 6,00" at bounding box center [755, 402] width 120 height 34
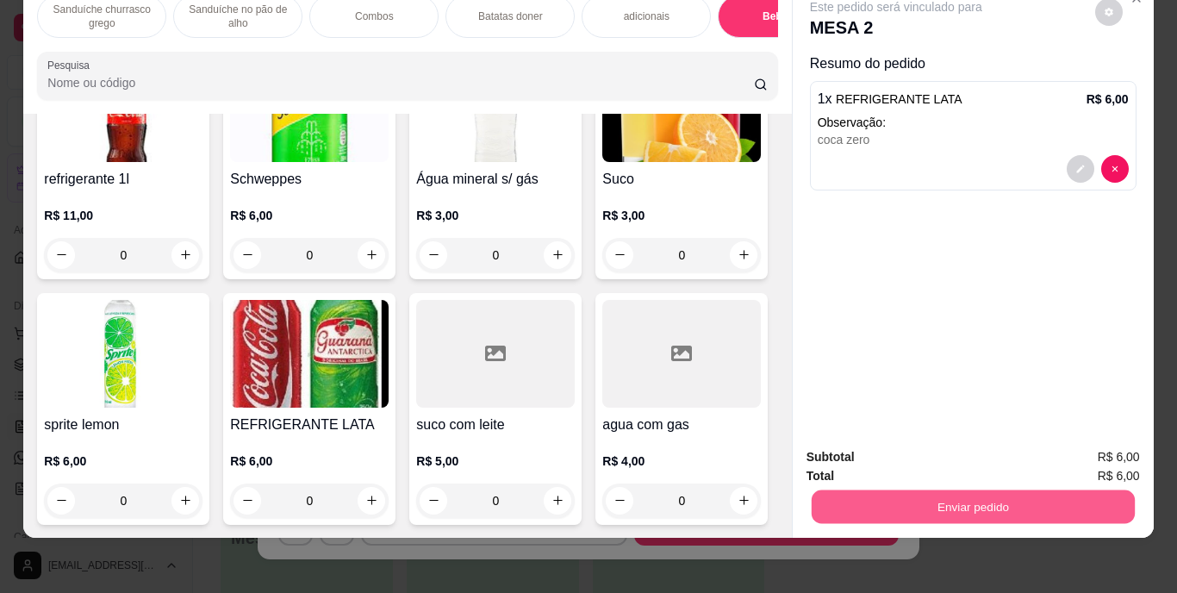
click at [913, 490] on button "Enviar pedido" at bounding box center [972, 507] width 323 height 34
click at [1071, 442] on button "Enviar pedido" at bounding box center [1095, 451] width 95 height 32
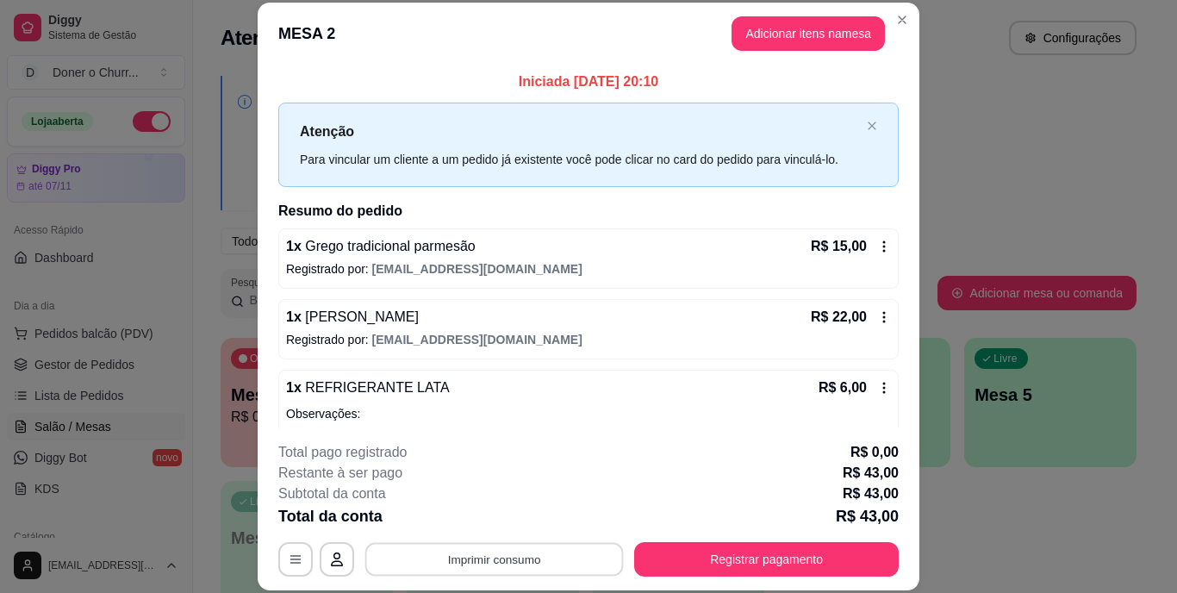
click at [516, 558] on button "Imprimir consumo" at bounding box center [494, 559] width 259 height 34
click at [496, 521] on button "IMPRESSORA" at bounding box center [493, 519] width 121 height 27
click at [488, 558] on button "Imprimir consumo" at bounding box center [494, 559] width 266 height 34
click at [483, 510] on button "IMPRESSORA" at bounding box center [493, 519] width 121 height 27
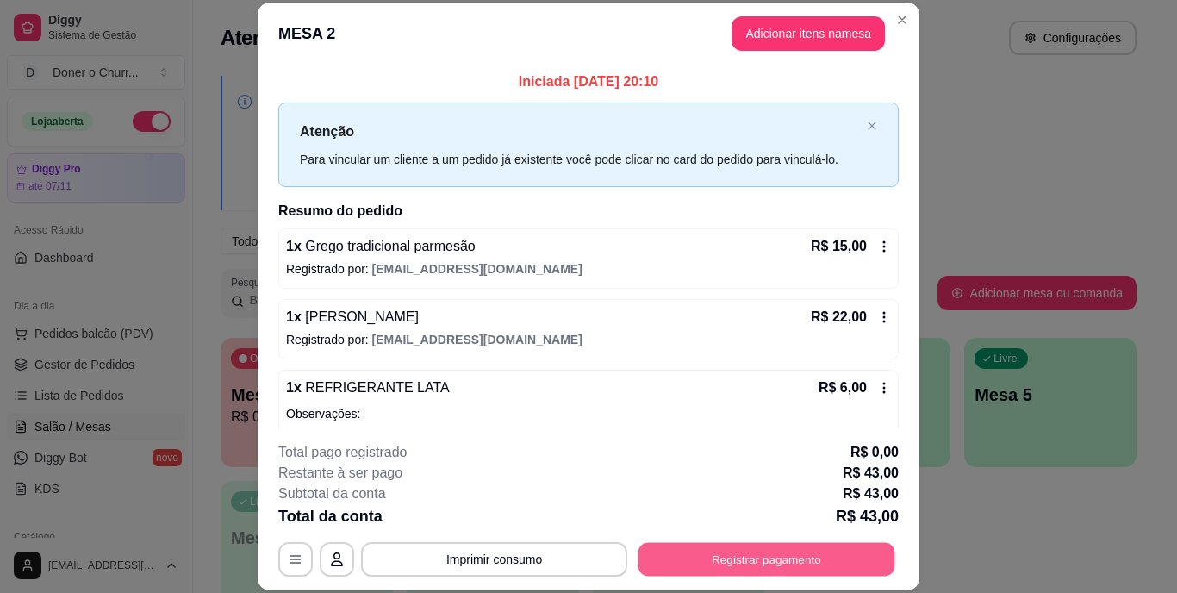
click at [712, 559] on button "Registrar pagamento" at bounding box center [767, 559] width 257 height 34
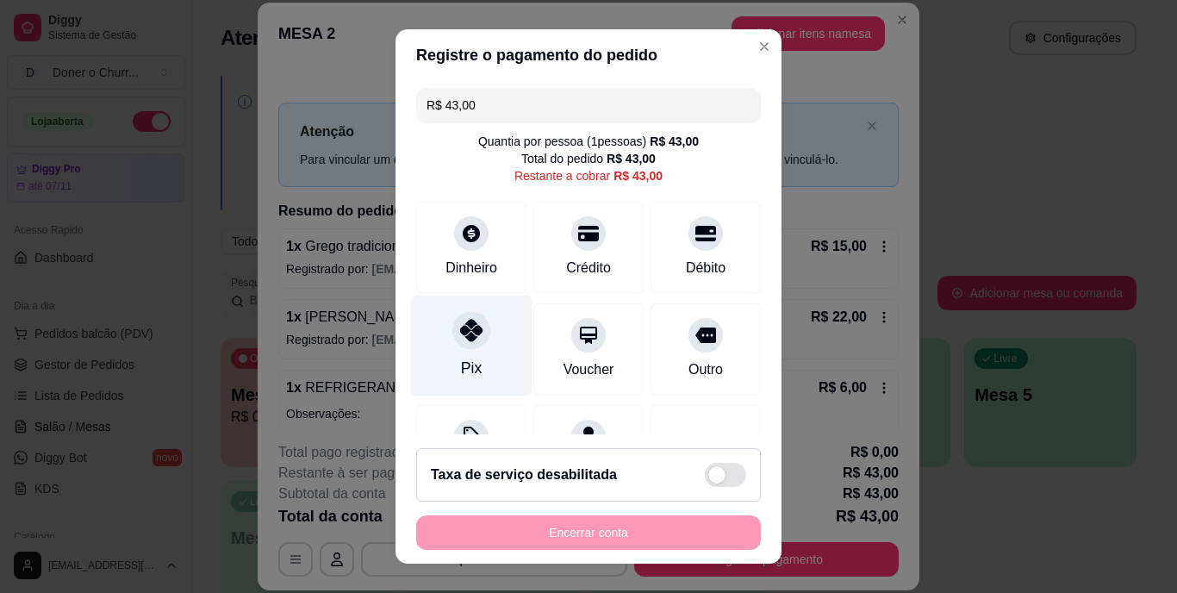
click at [461, 358] on div "Pix" at bounding box center [471, 369] width 21 height 22
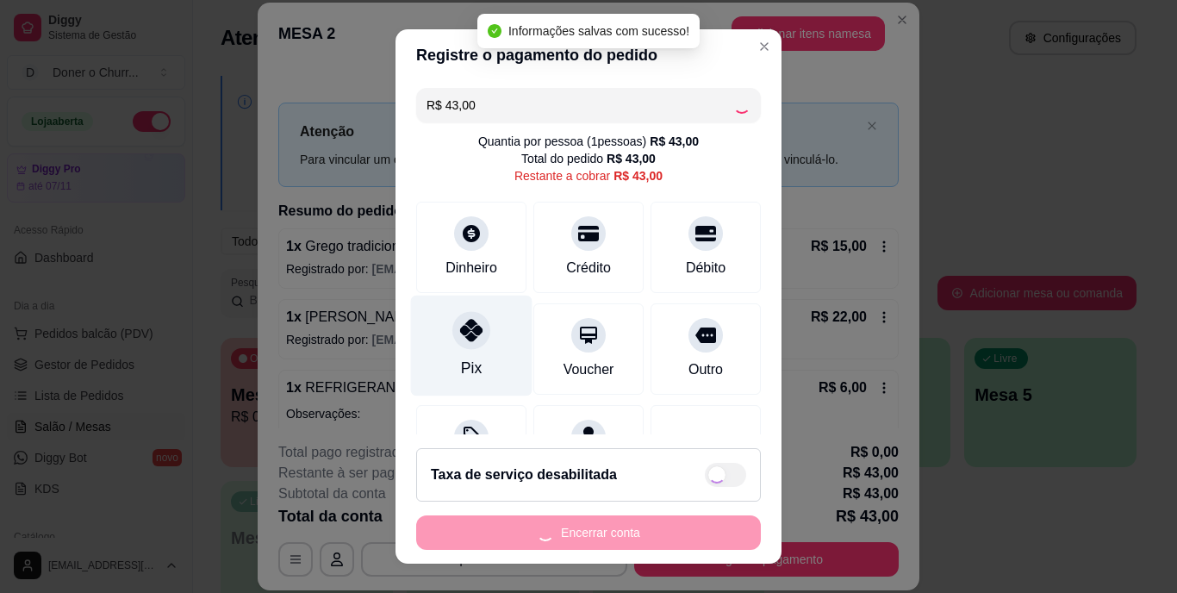
type input "R$ 0,00"
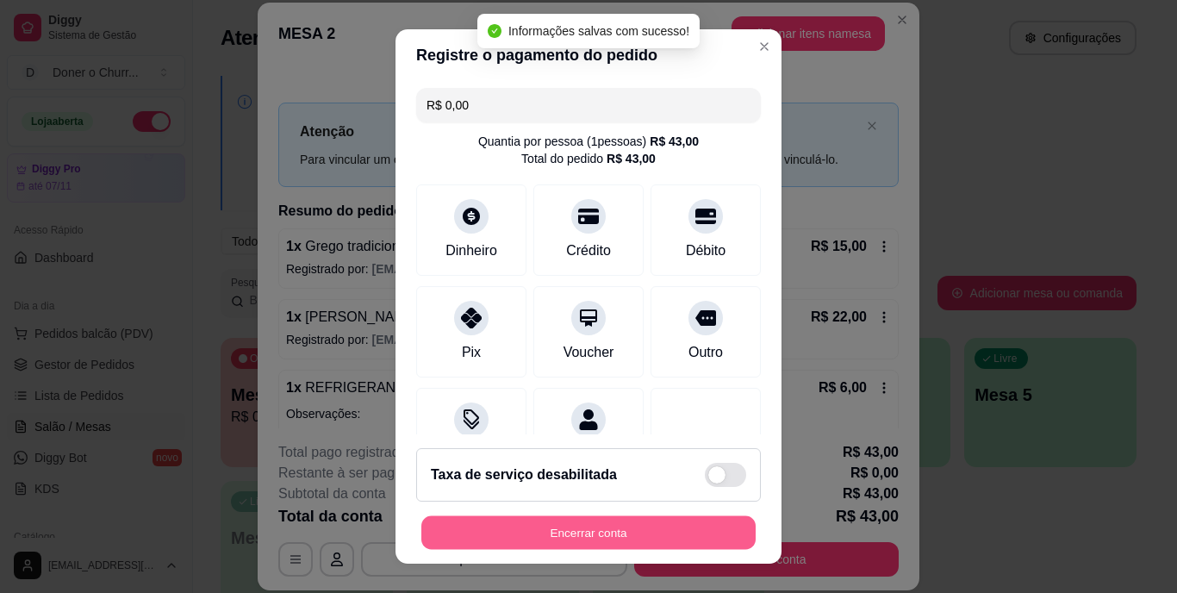
click at [482, 541] on button "Encerrar conta" at bounding box center [588, 532] width 334 height 34
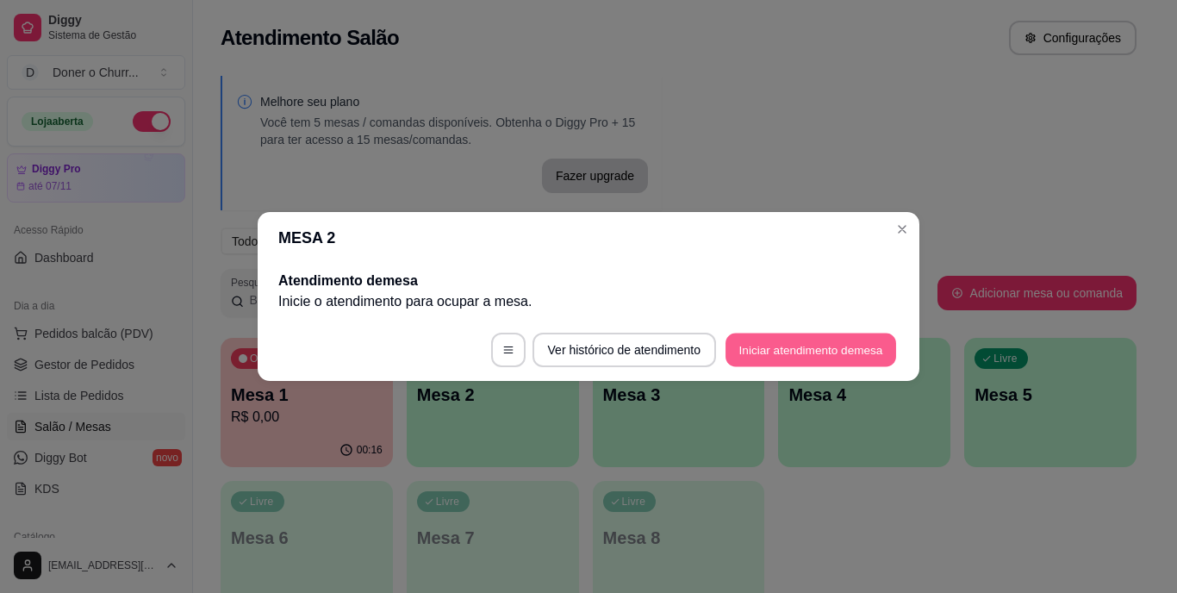
click at [824, 359] on button "Iniciar atendimento de mesa" at bounding box center [811, 351] width 171 height 34
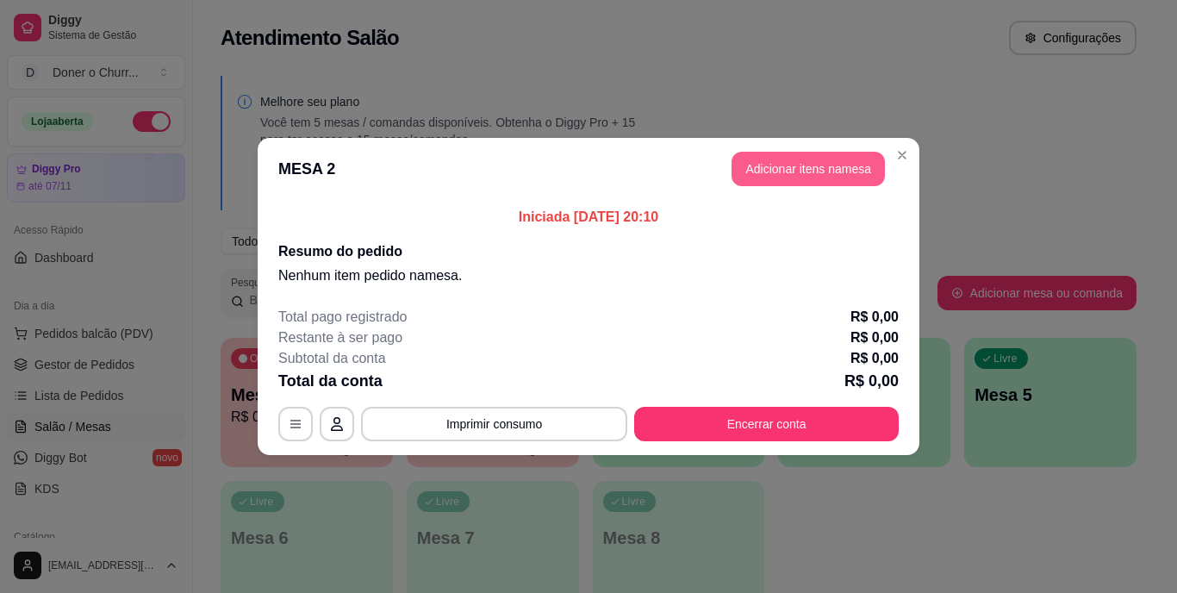
click at [819, 158] on button "Adicionar itens na mesa" at bounding box center [808, 169] width 153 height 34
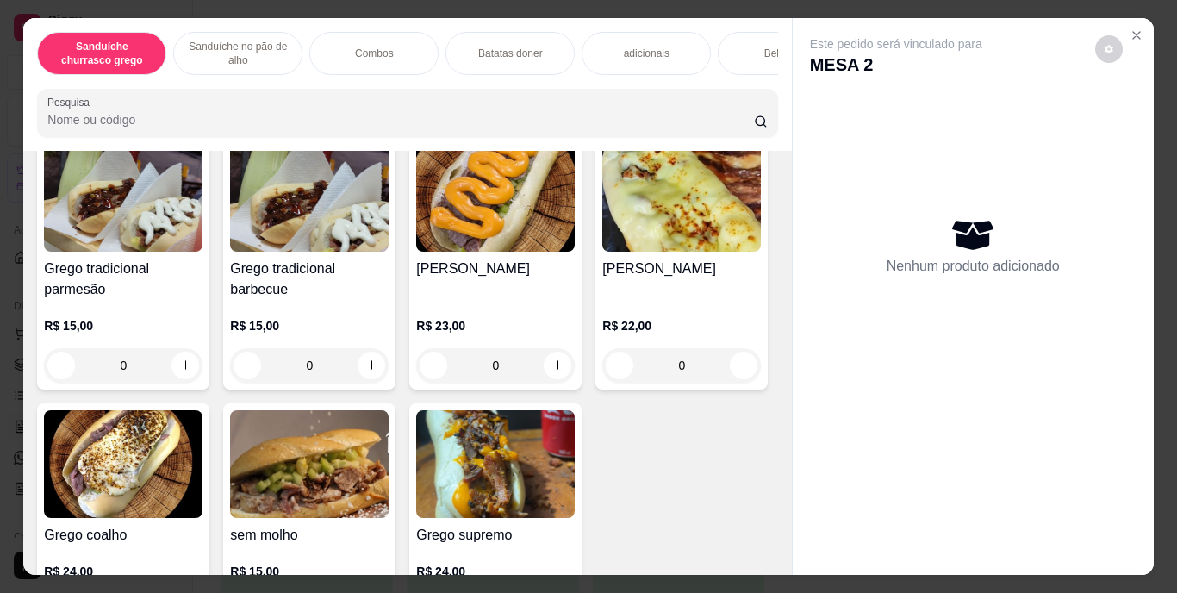
scroll to position [162, 0]
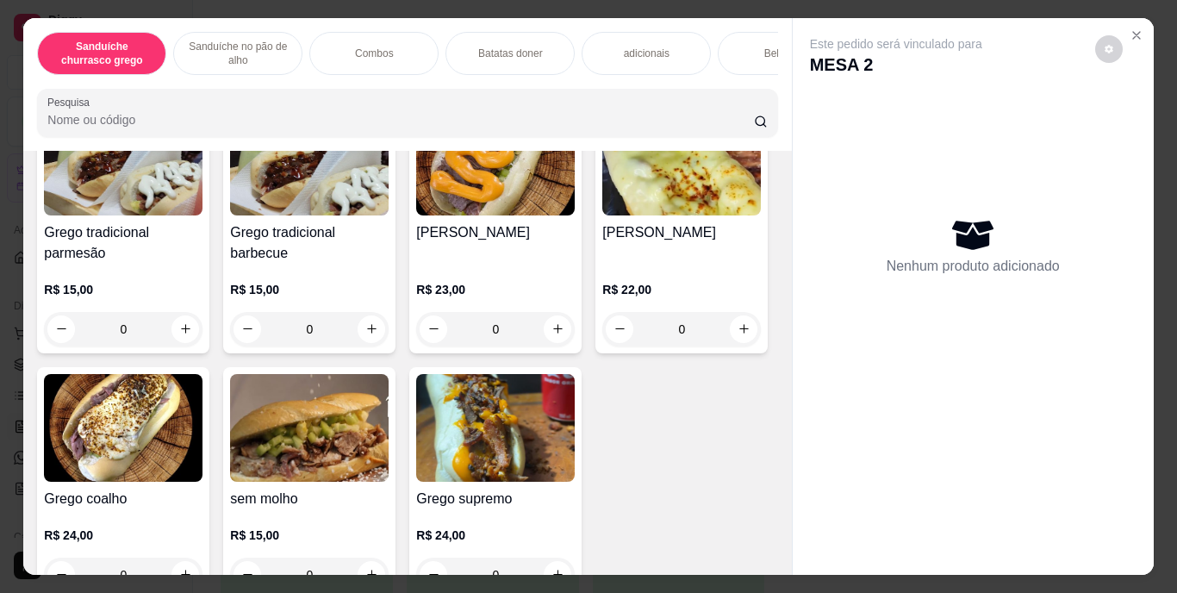
click at [396, 48] on div "Combos" at bounding box center [373, 53] width 129 height 43
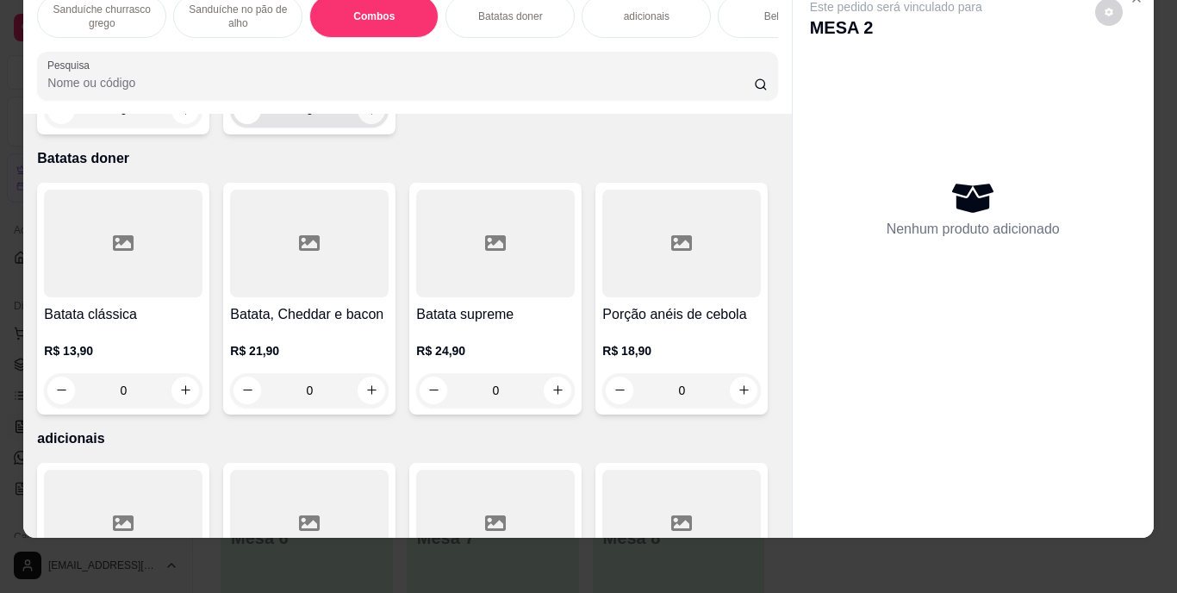
click at [372, 116] on icon "increase-product-quantity" at bounding box center [371, 109] width 13 height 13
type input "1"
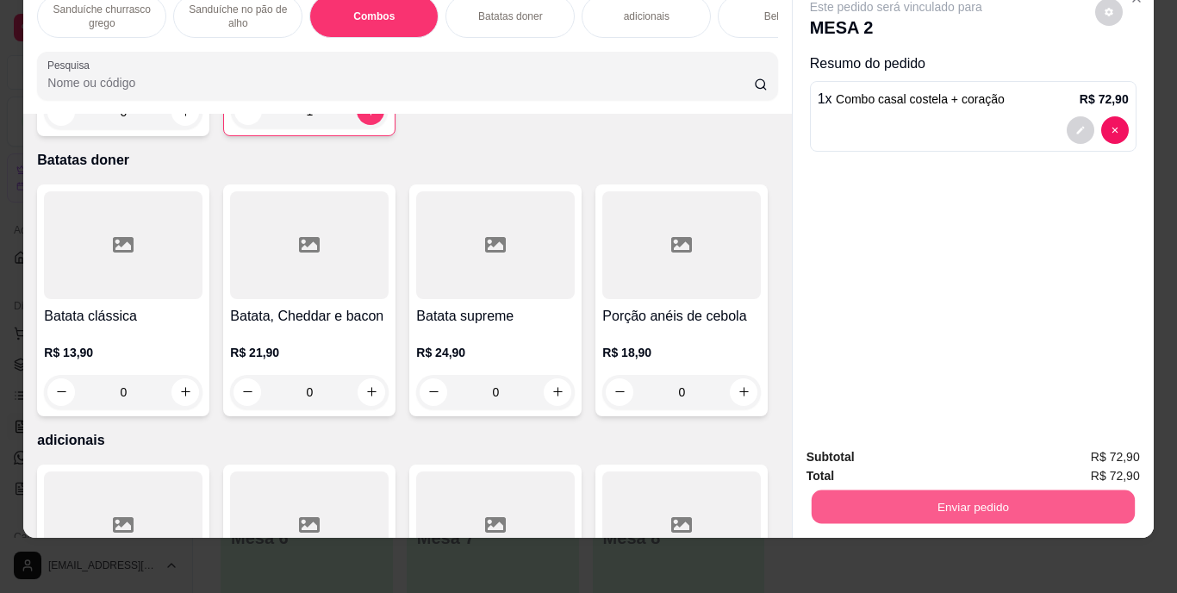
click at [900, 495] on button "Enviar pedido" at bounding box center [972, 507] width 323 height 34
click at [1069, 456] on button "Enviar pedido" at bounding box center [1094, 451] width 97 height 33
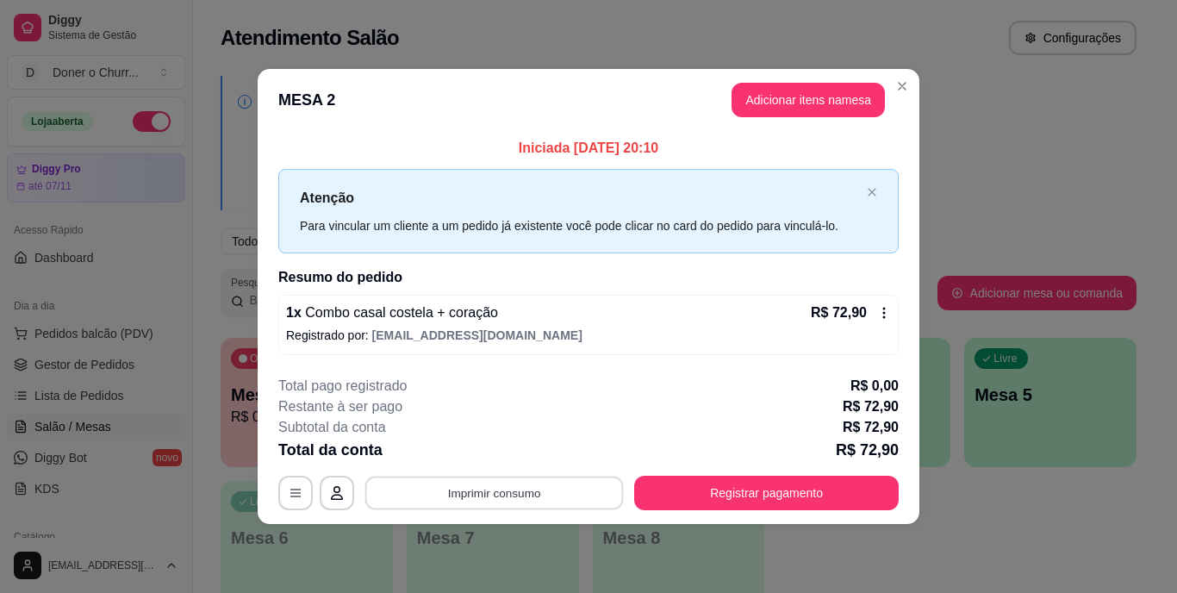
click at [573, 490] on button "Imprimir consumo" at bounding box center [494, 493] width 259 height 34
click at [518, 451] on button "IMPRESSORA" at bounding box center [499, 454] width 125 height 28
click at [482, 498] on button "Imprimir consumo" at bounding box center [494, 493] width 259 height 34
click at [470, 448] on button "IMPRESSORA" at bounding box center [500, 453] width 121 height 27
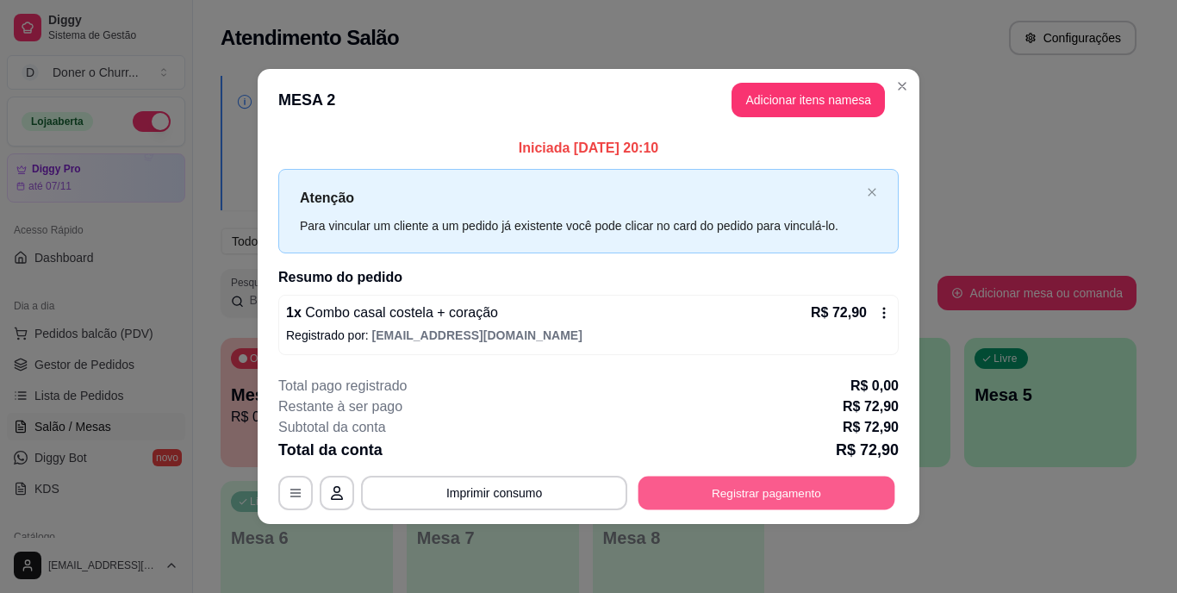
click at [706, 478] on button "Registrar pagamento" at bounding box center [767, 493] width 257 height 34
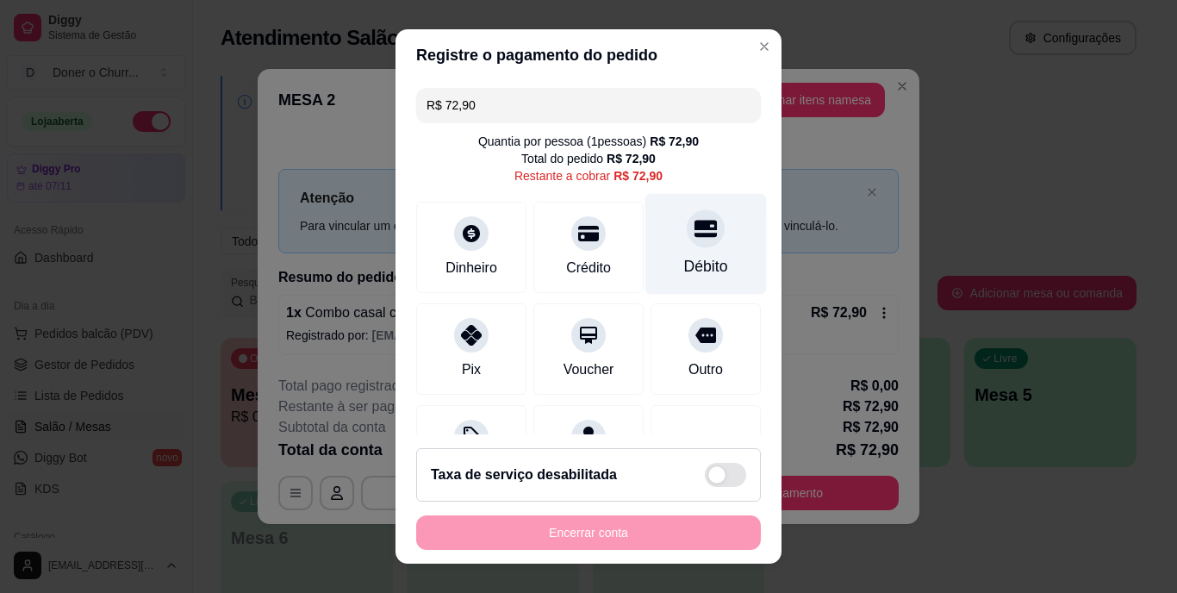
click at [676, 250] on div "Débito" at bounding box center [707, 244] width 122 height 101
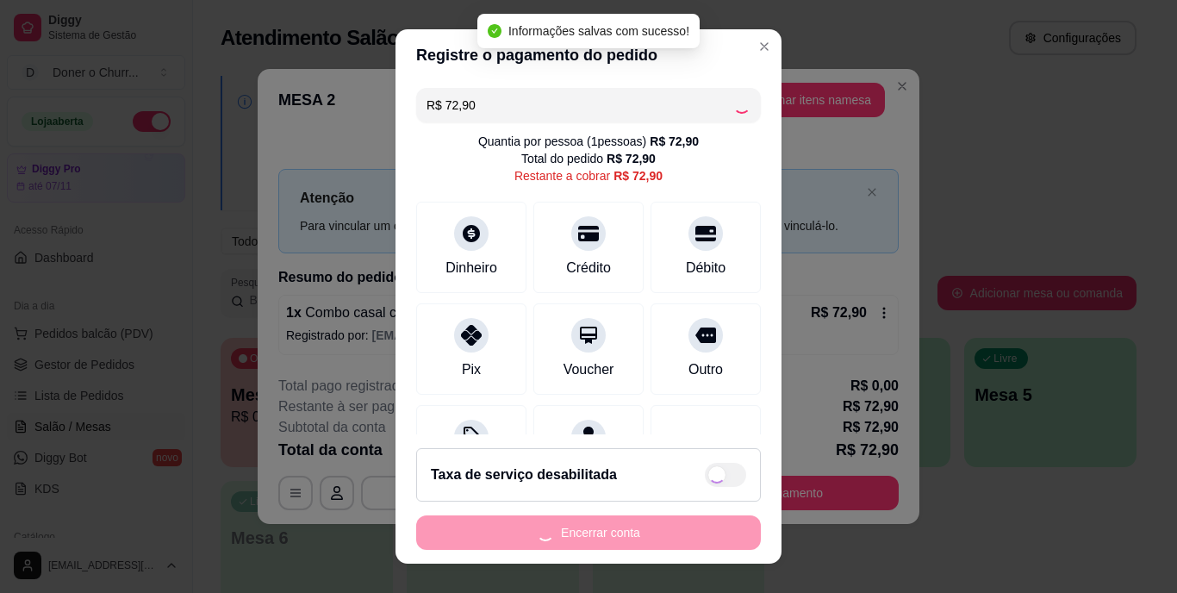
type input "R$ 0,00"
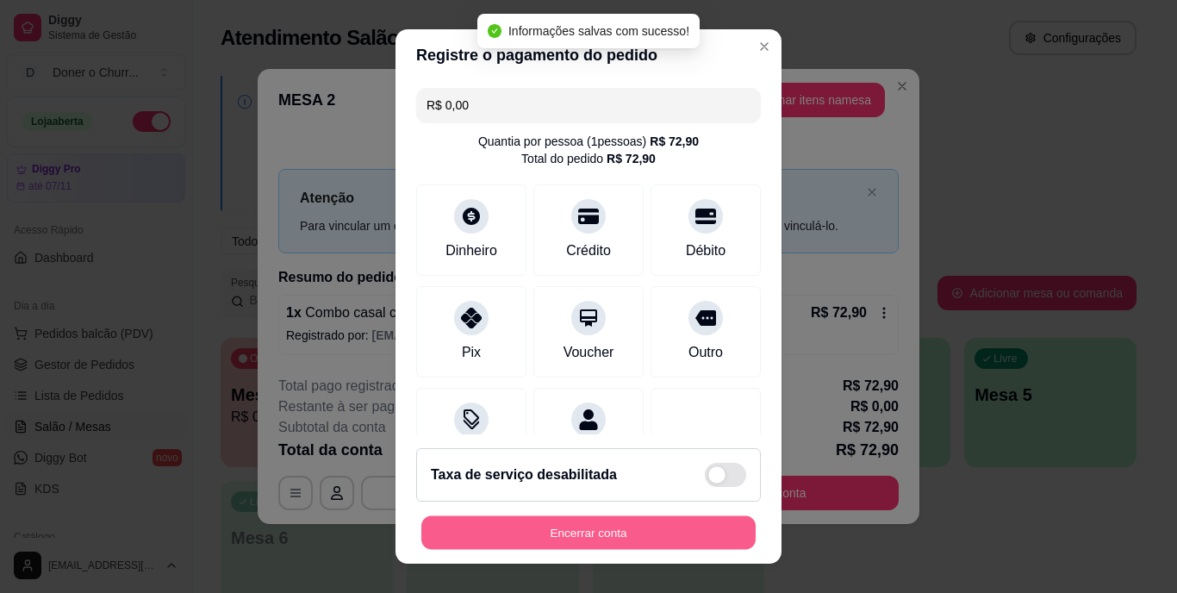
click at [604, 528] on button "Encerrar conta" at bounding box center [588, 532] width 334 height 34
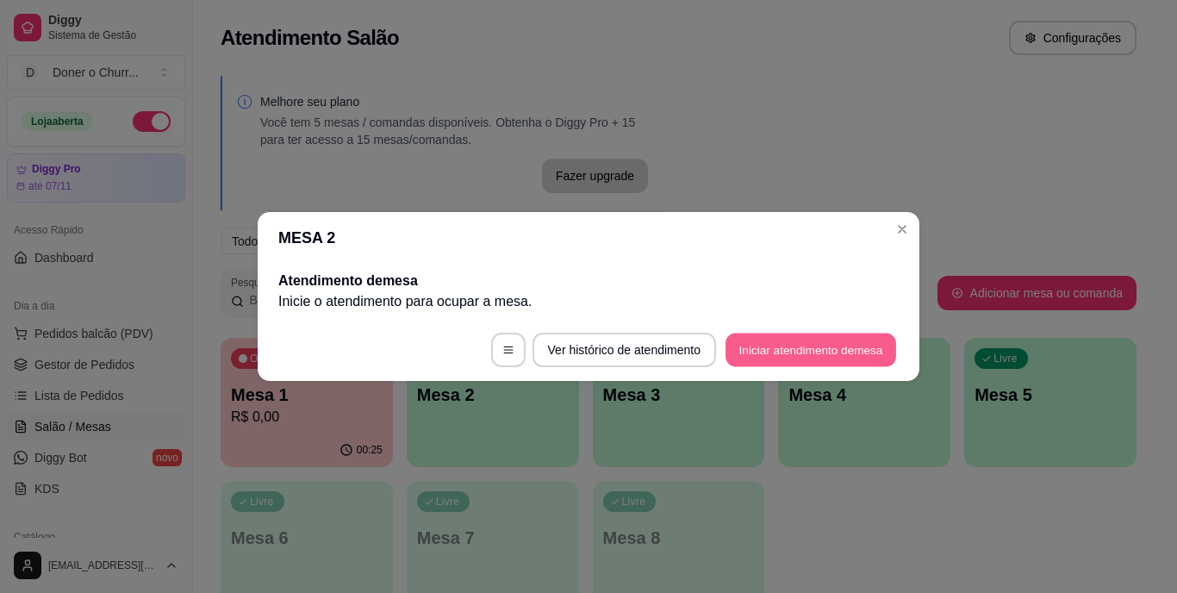
click at [775, 346] on button "Iniciar atendimento de mesa" at bounding box center [811, 351] width 171 height 34
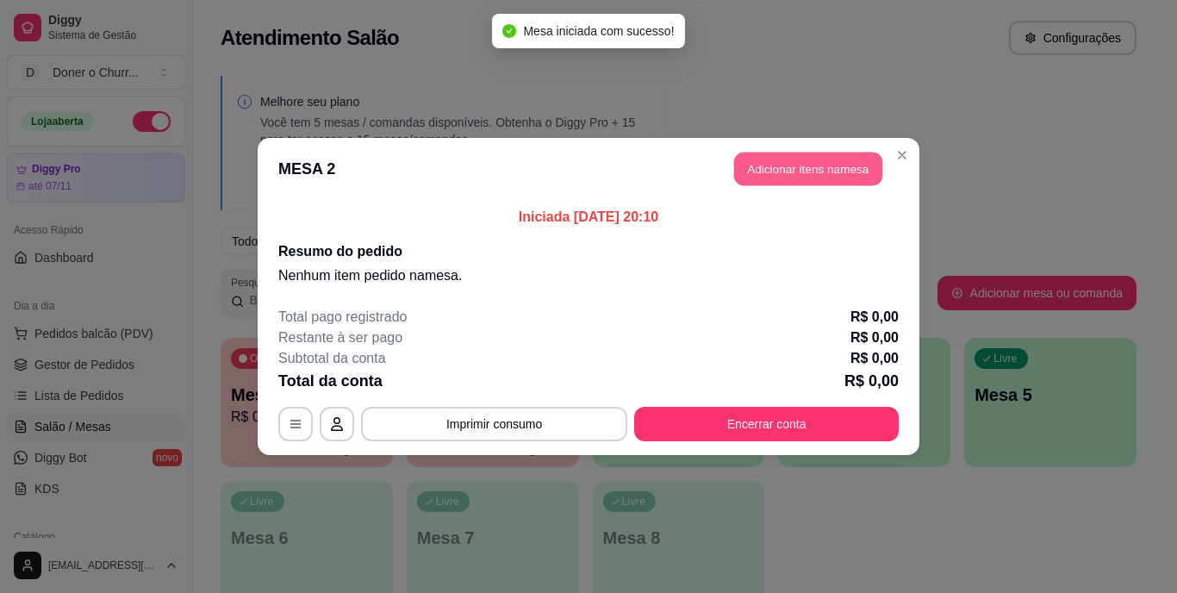
click at [802, 162] on button "Adicionar itens na mesa" at bounding box center [808, 170] width 148 height 34
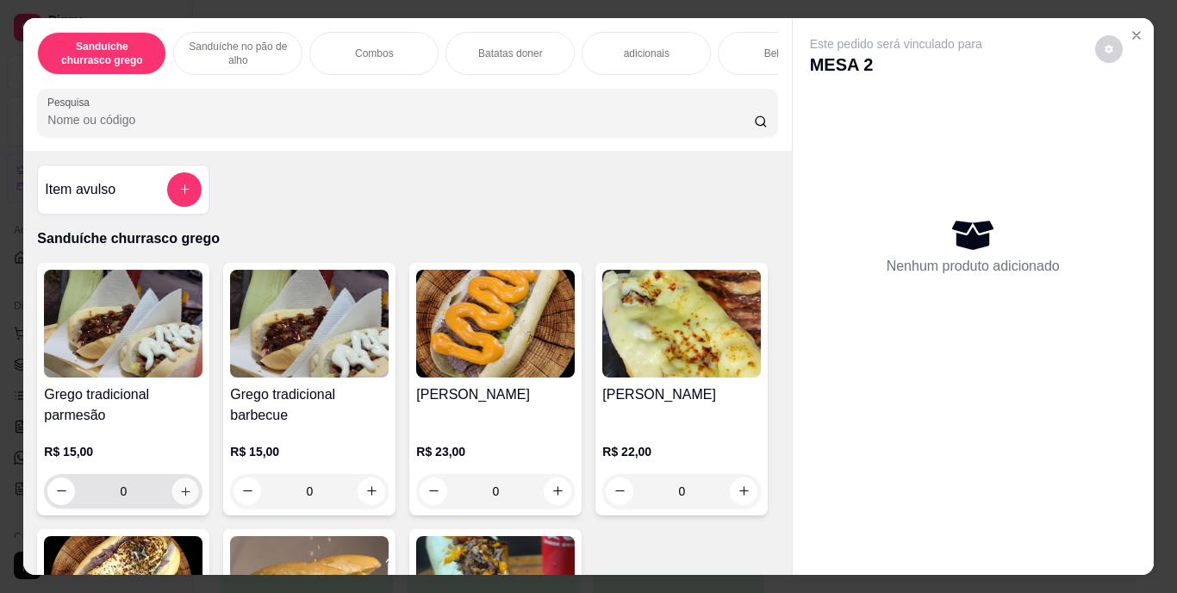
click at [179, 497] on icon "increase-product-quantity" at bounding box center [185, 490] width 13 height 13
type input "1"
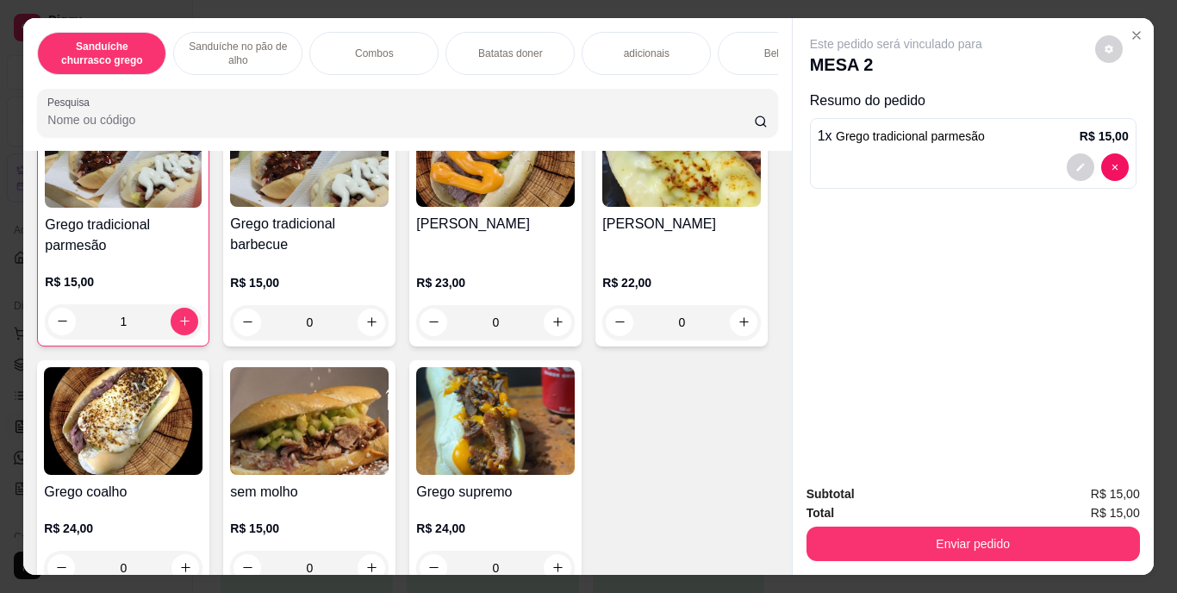
scroll to position [215, 0]
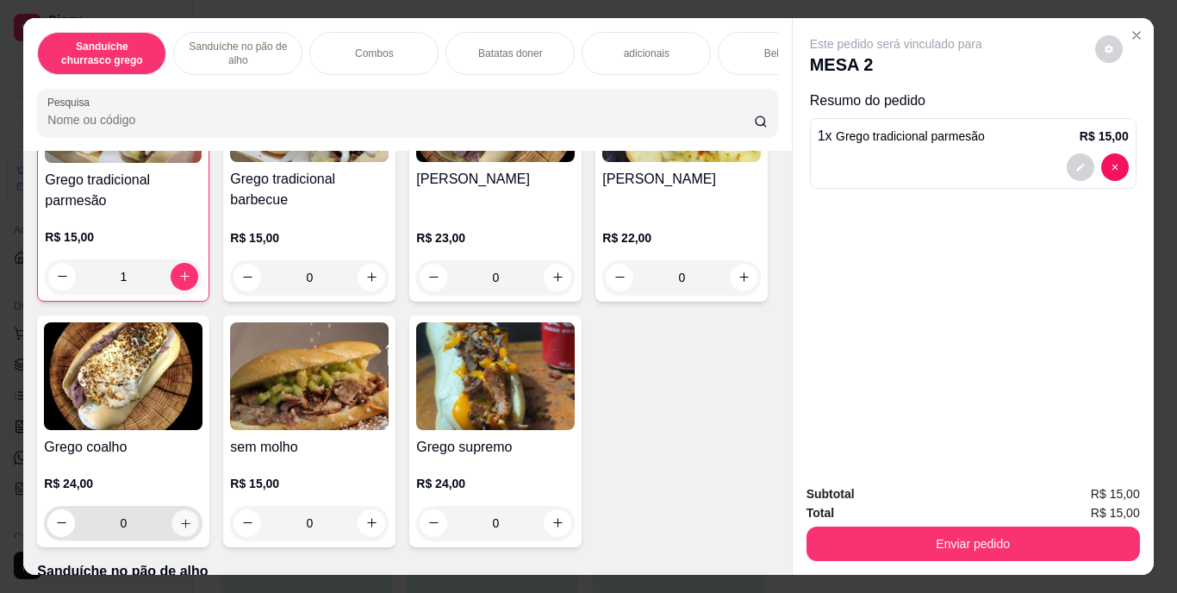
click at [192, 528] on icon "increase-product-quantity" at bounding box center [185, 522] width 13 height 13
type input "1"
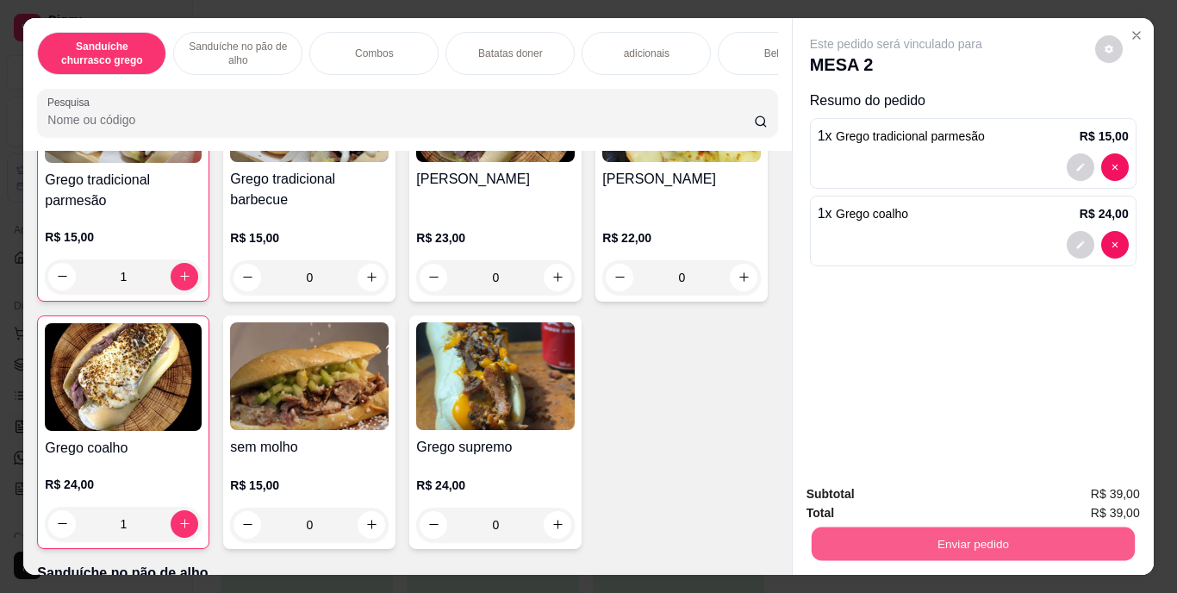
click at [915, 532] on button "Enviar pedido" at bounding box center [972, 545] width 323 height 34
click at [1096, 495] on button "Enviar pedido" at bounding box center [1095, 495] width 95 height 32
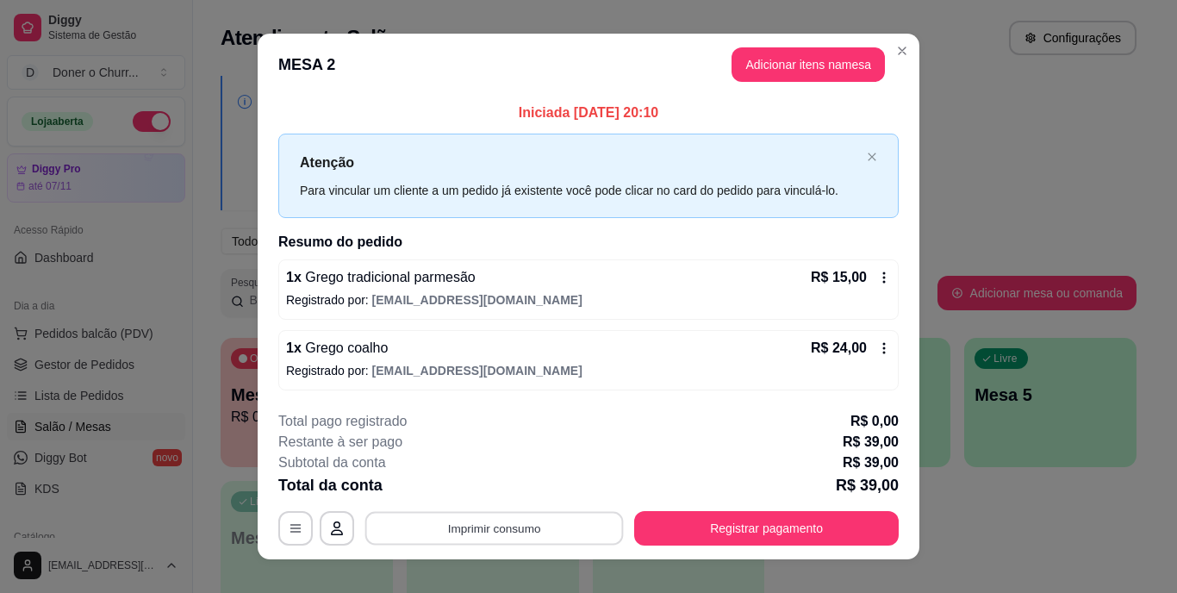
click at [584, 537] on button "Imprimir consumo" at bounding box center [494, 528] width 259 height 34
click at [515, 489] on button "IMPRESSORA" at bounding box center [493, 488] width 121 height 27
click at [488, 525] on button "Imprimir consumo" at bounding box center [494, 528] width 266 height 34
click at [487, 487] on button "IMPRESSORA" at bounding box center [493, 488] width 121 height 27
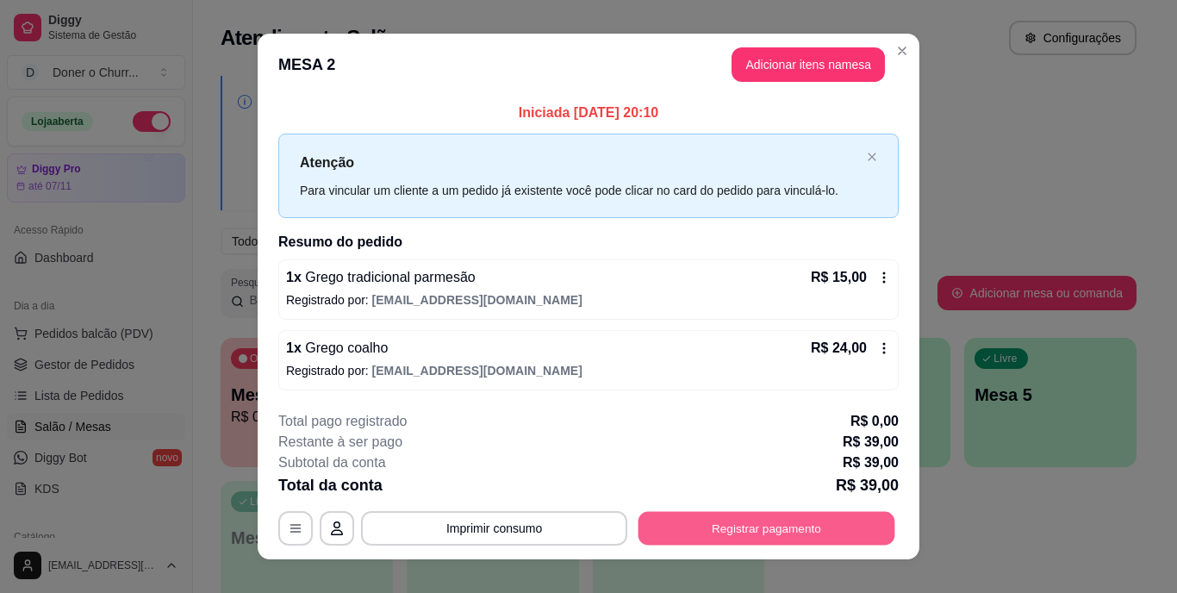
click at [673, 528] on button "Registrar pagamento" at bounding box center [767, 528] width 257 height 34
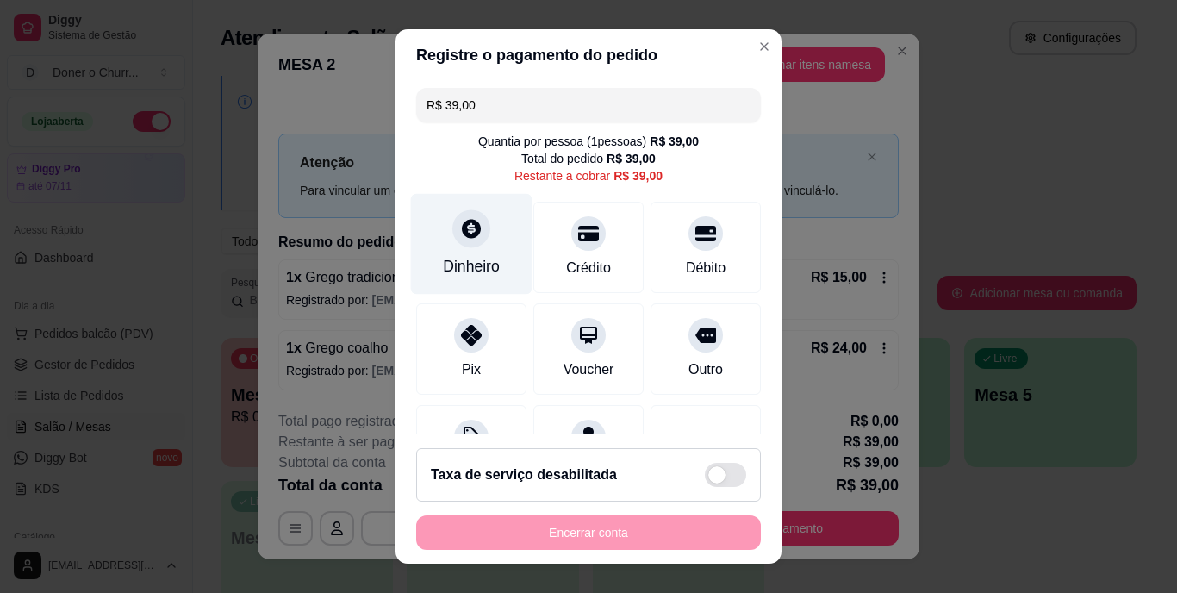
click at [455, 257] on div "Dinheiro" at bounding box center [471, 267] width 57 height 22
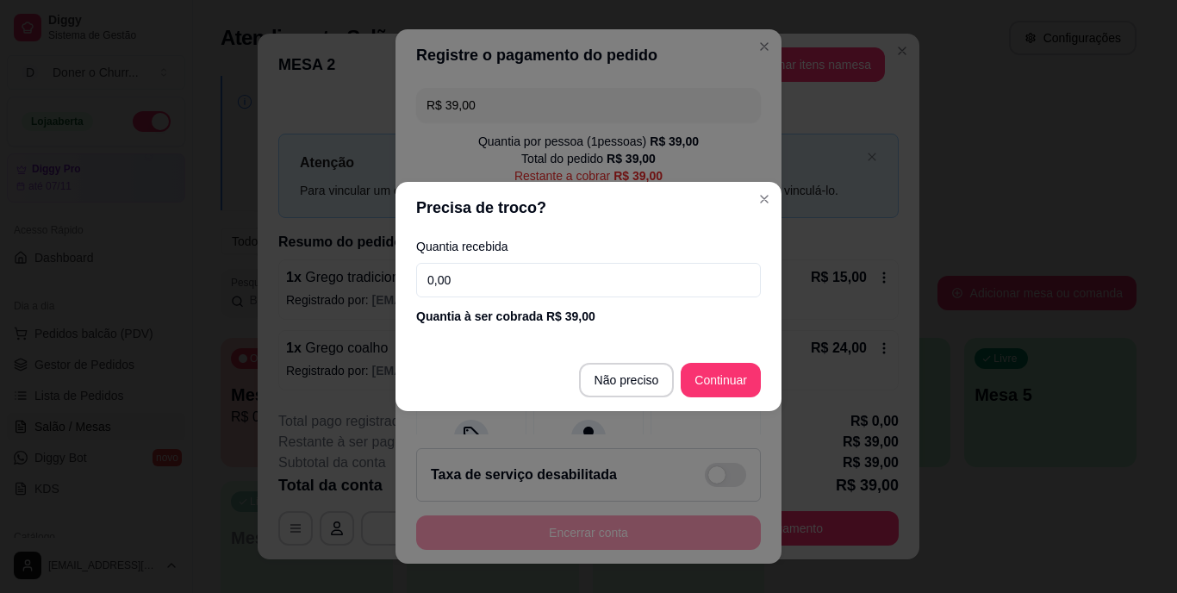
click at [454, 277] on input "0,00" at bounding box center [588, 280] width 345 height 34
type input "20,00"
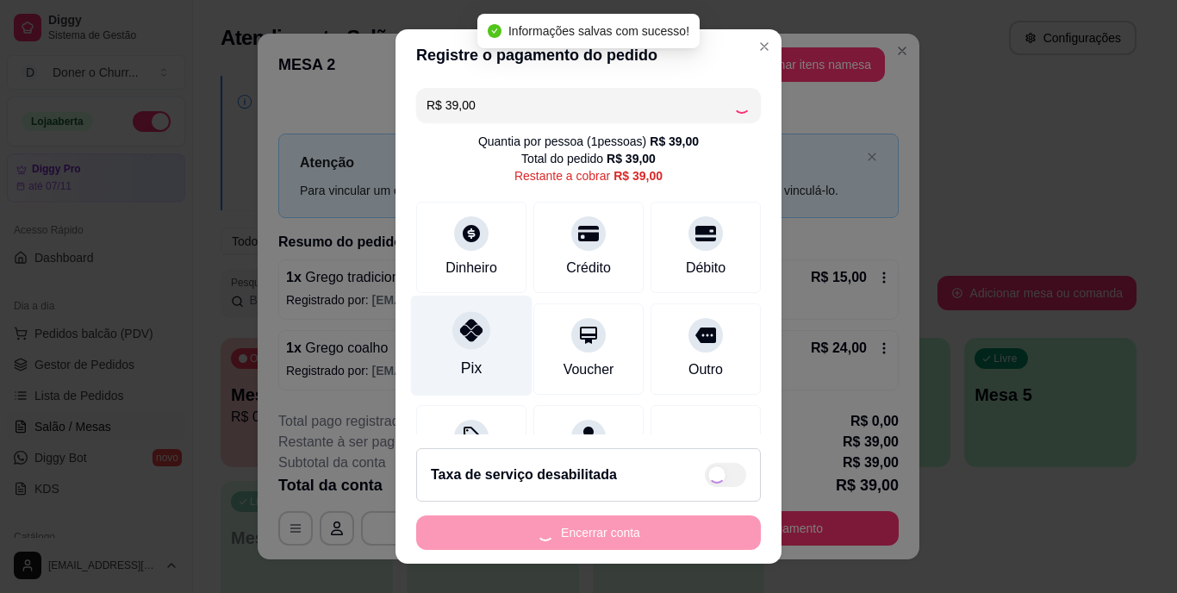
type input "R$ 0,00"
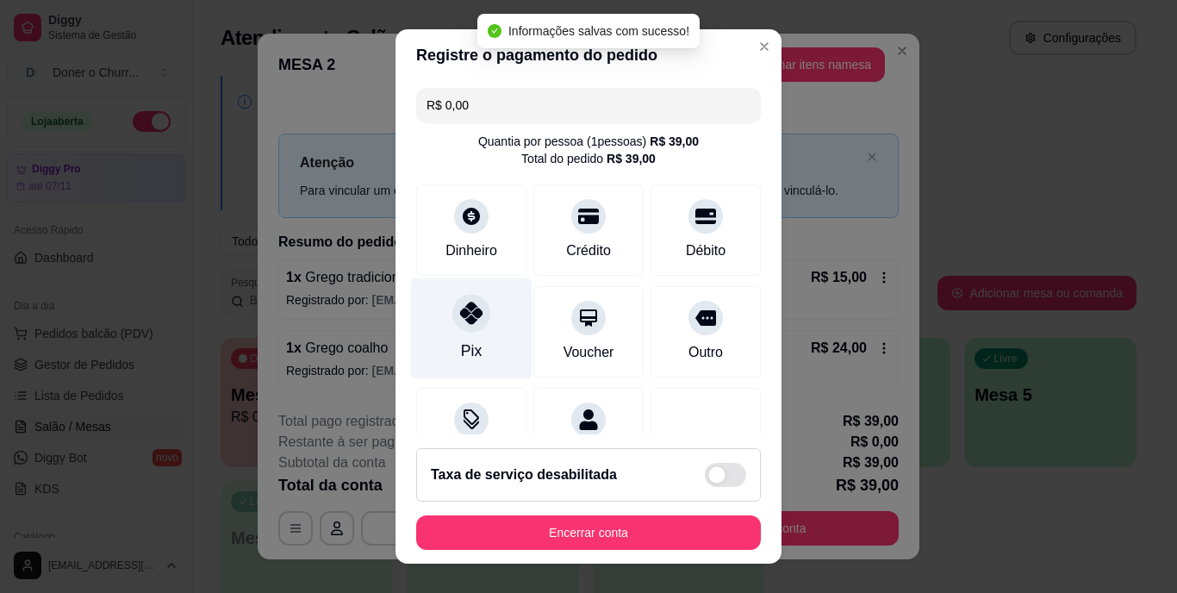
click at [467, 343] on div "Pix" at bounding box center [471, 351] width 21 height 22
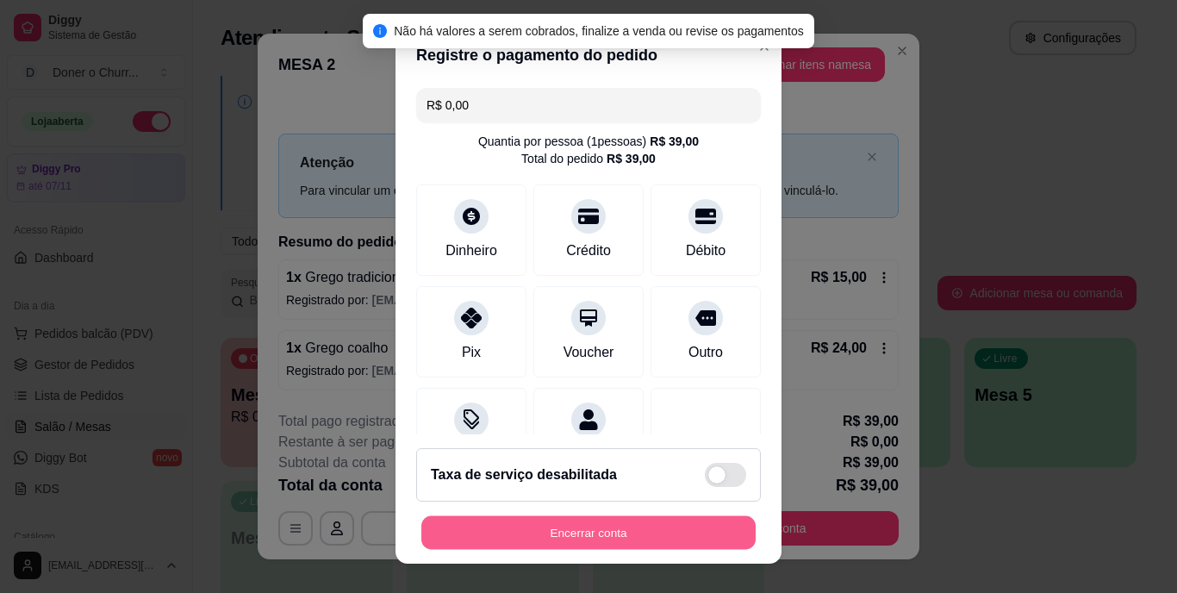
click at [484, 540] on button "Encerrar conta" at bounding box center [588, 532] width 334 height 34
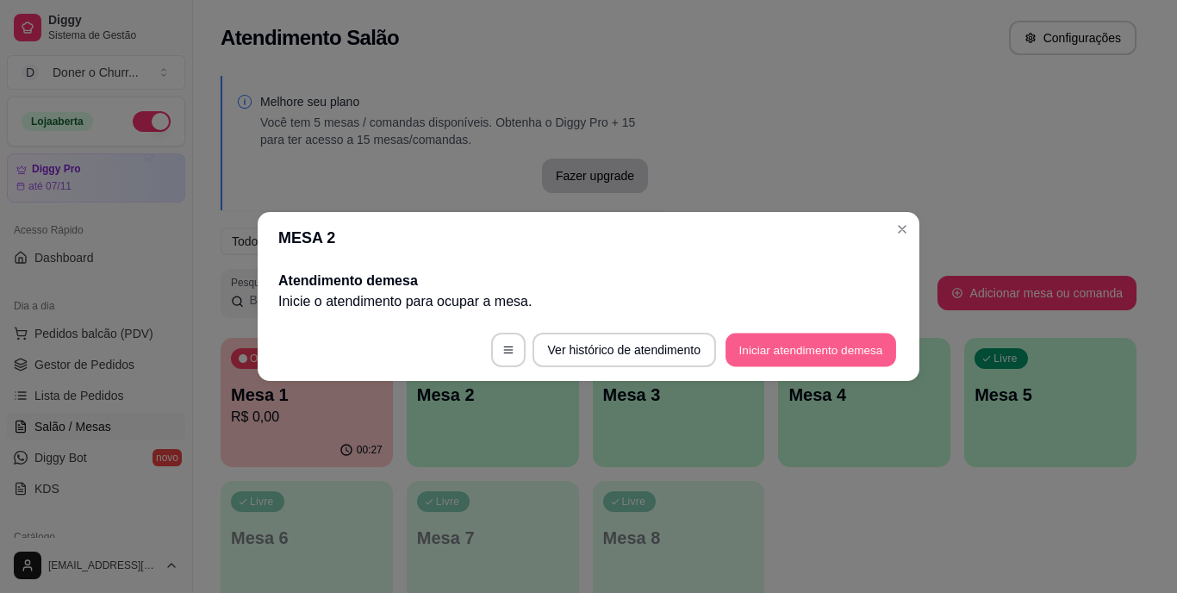
click at [833, 353] on button "Iniciar atendimento de mesa" at bounding box center [811, 351] width 171 height 34
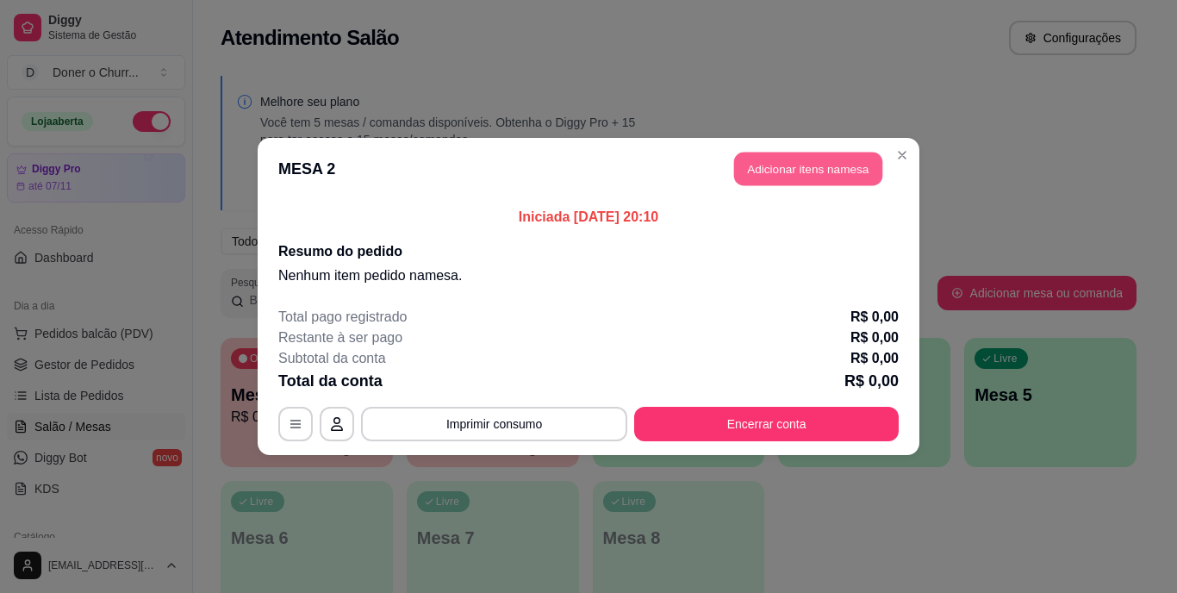
click at [819, 173] on button "Adicionar itens na mesa" at bounding box center [808, 170] width 148 height 34
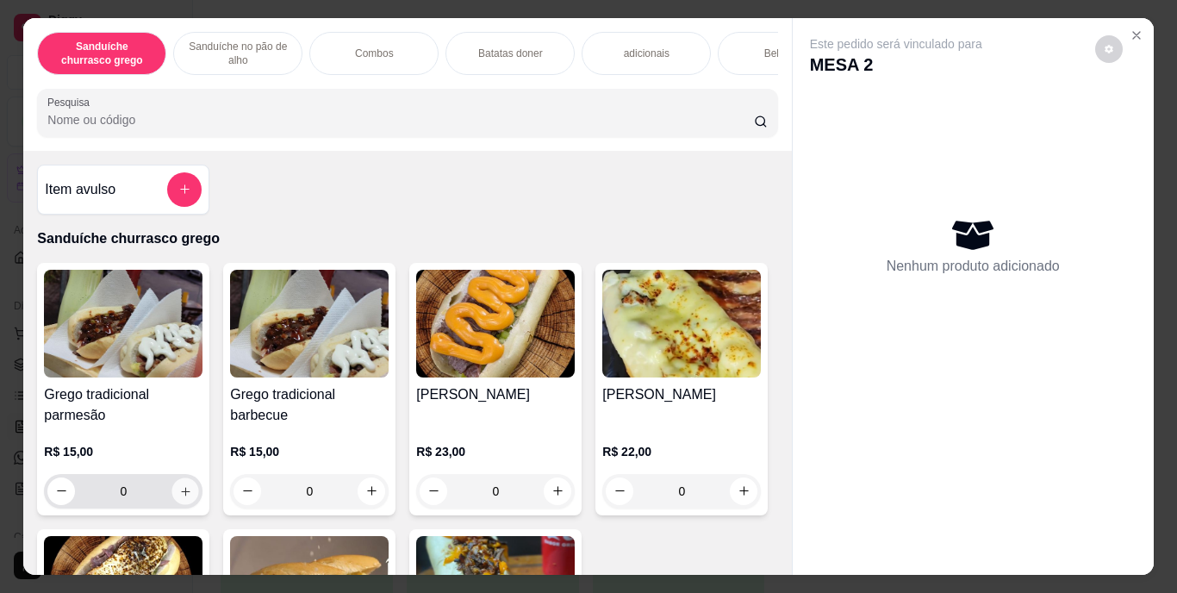
click at [179, 497] on icon "increase-product-quantity" at bounding box center [185, 490] width 13 height 13
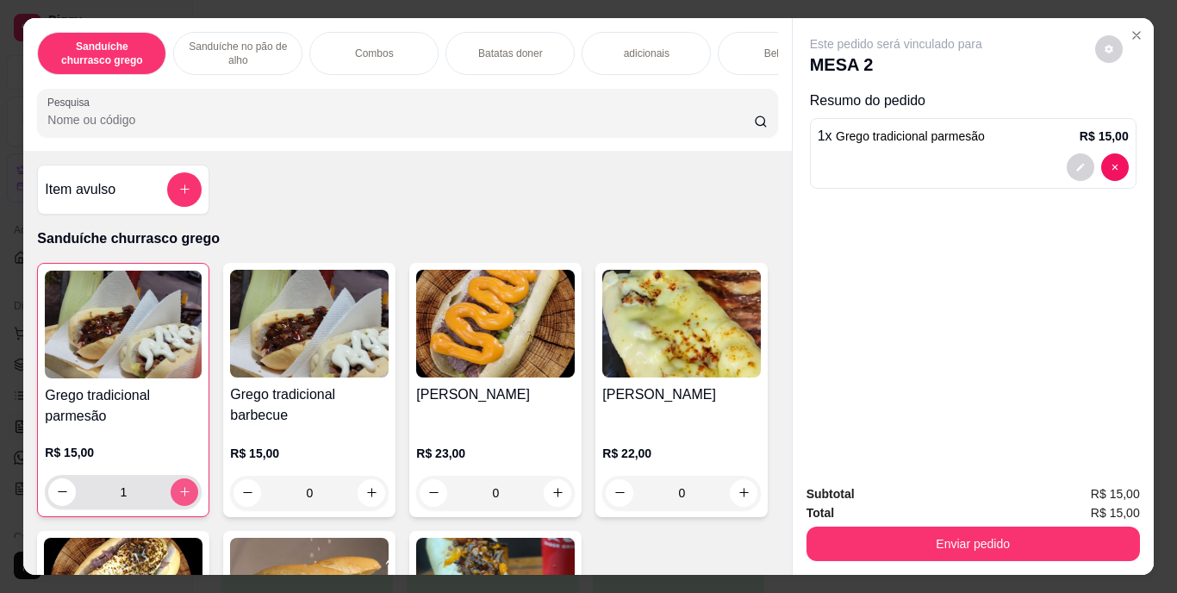
click at [178, 498] on icon "increase-product-quantity" at bounding box center [184, 491] width 13 height 13
type input "3"
click at [753, 39] on div "Bebidas" at bounding box center [782, 53] width 129 height 43
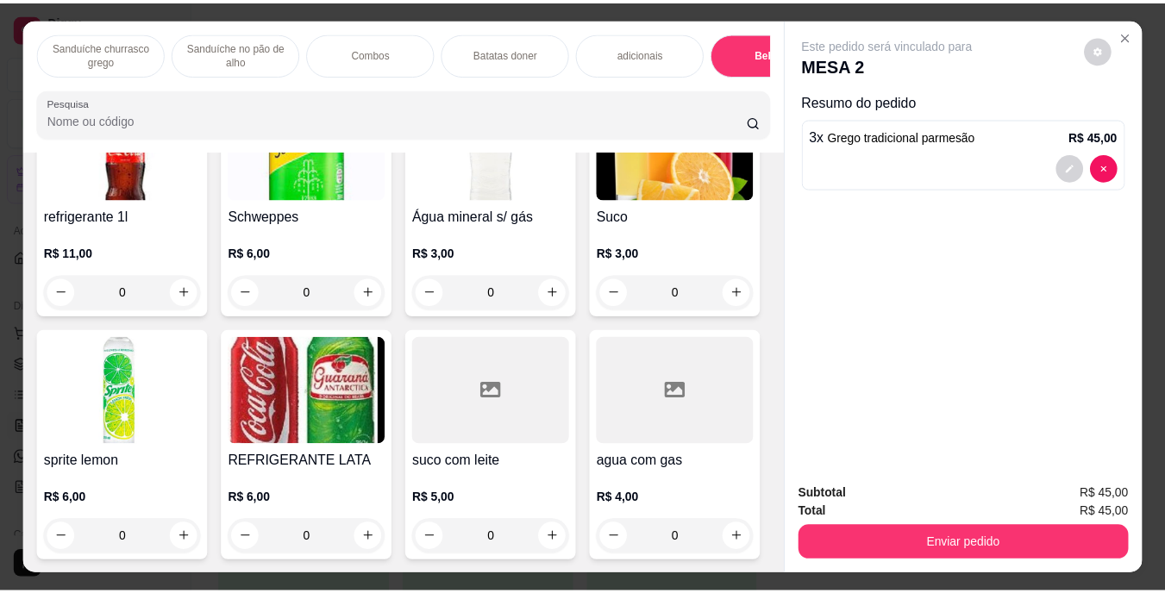
scroll to position [44, 0]
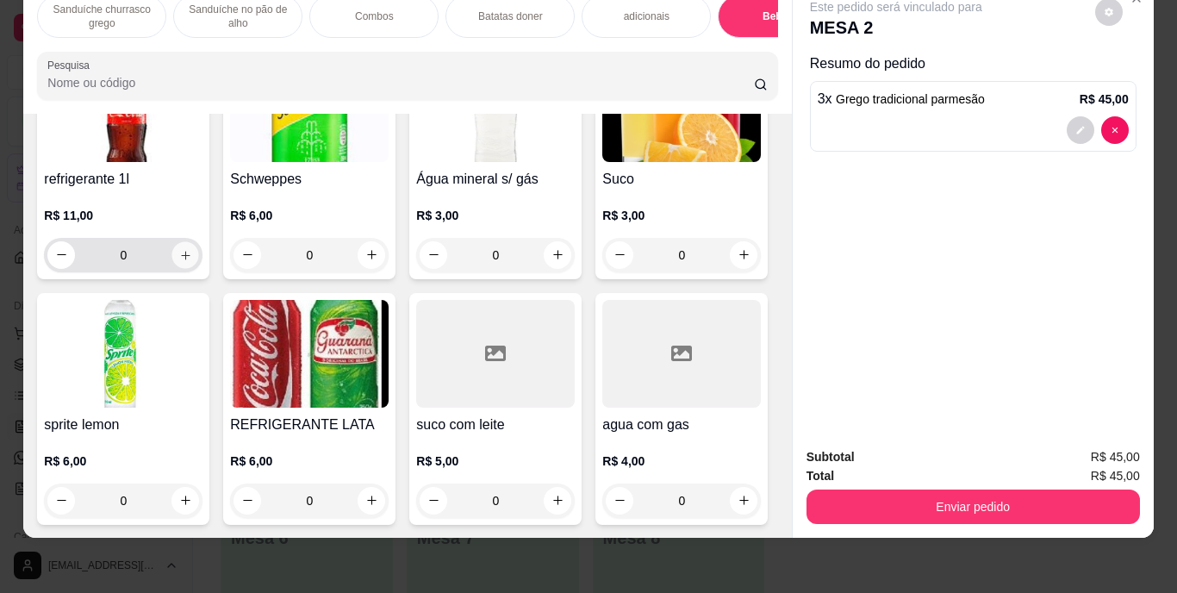
click at [181, 259] on icon "increase-product-quantity" at bounding box center [185, 255] width 9 height 9
type input "1"
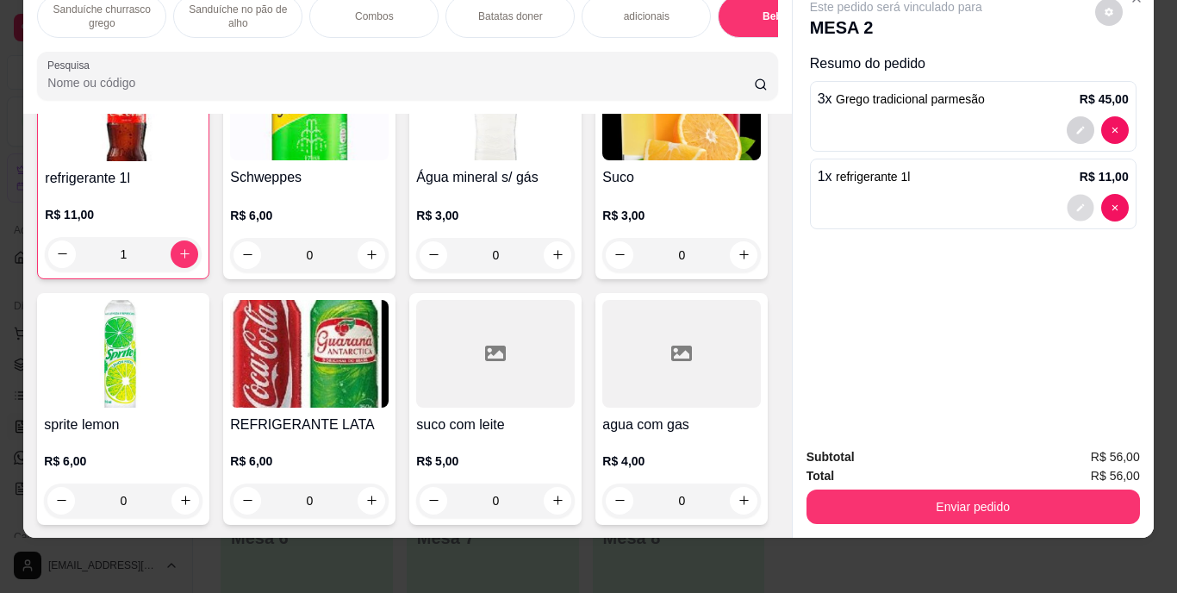
click at [1070, 194] on button "decrease-product-quantity" at bounding box center [1080, 207] width 27 height 27
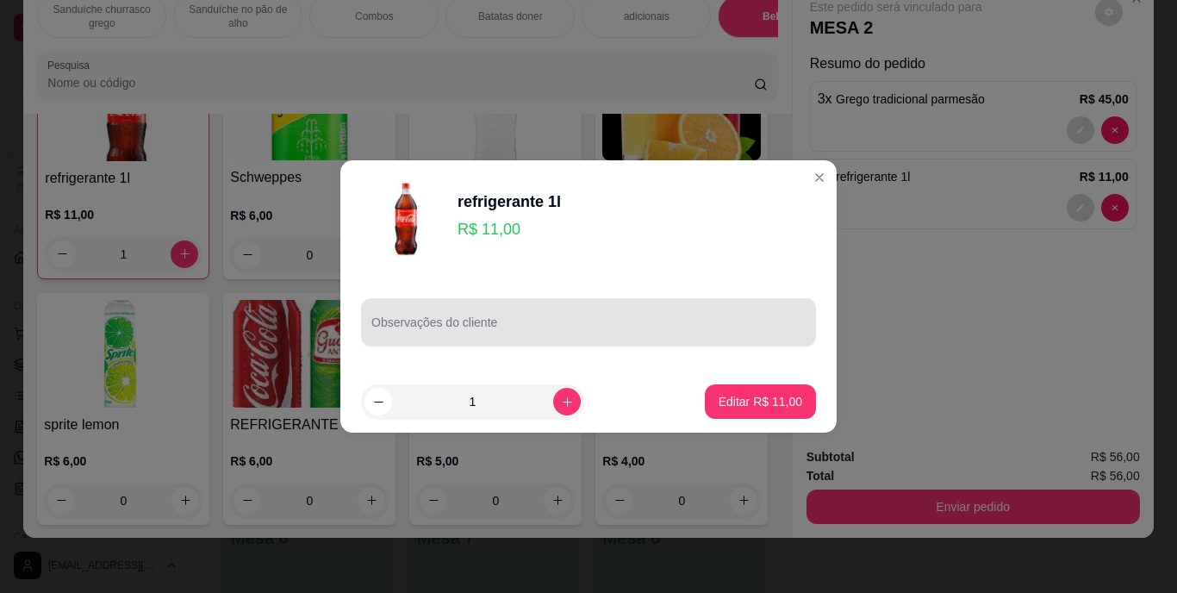
click at [588, 306] on div at bounding box center [589, 322] width 434 height 34
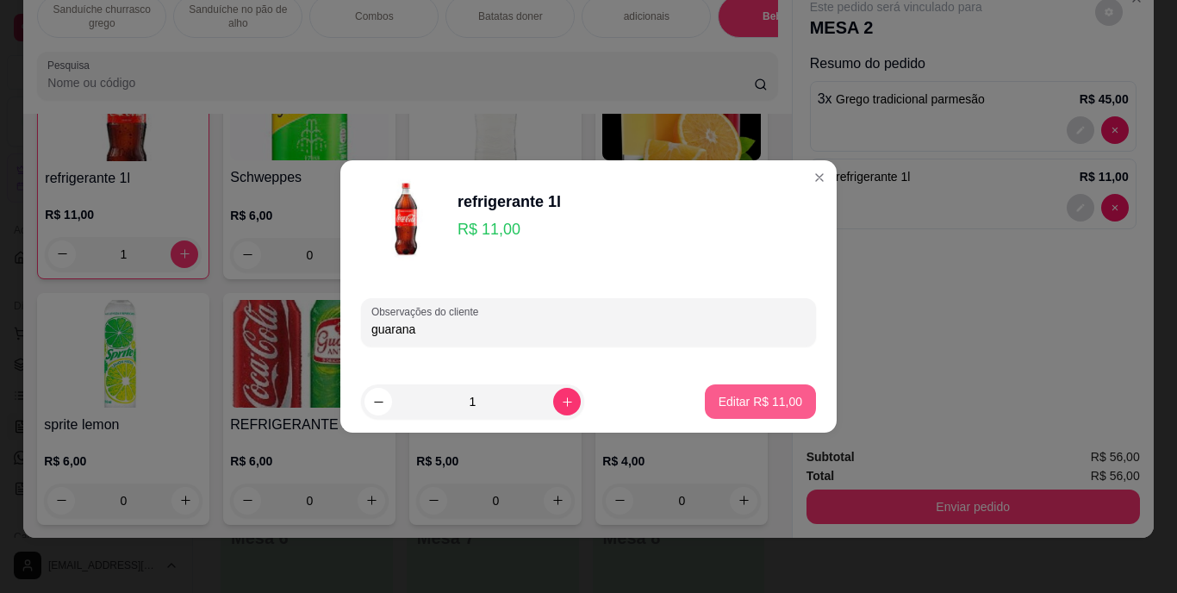
type input "guarana"
click at [709, 393] on button "Editar R$ 11,00" at bounding box center [761, 402] width 108 height 34
type input "0"
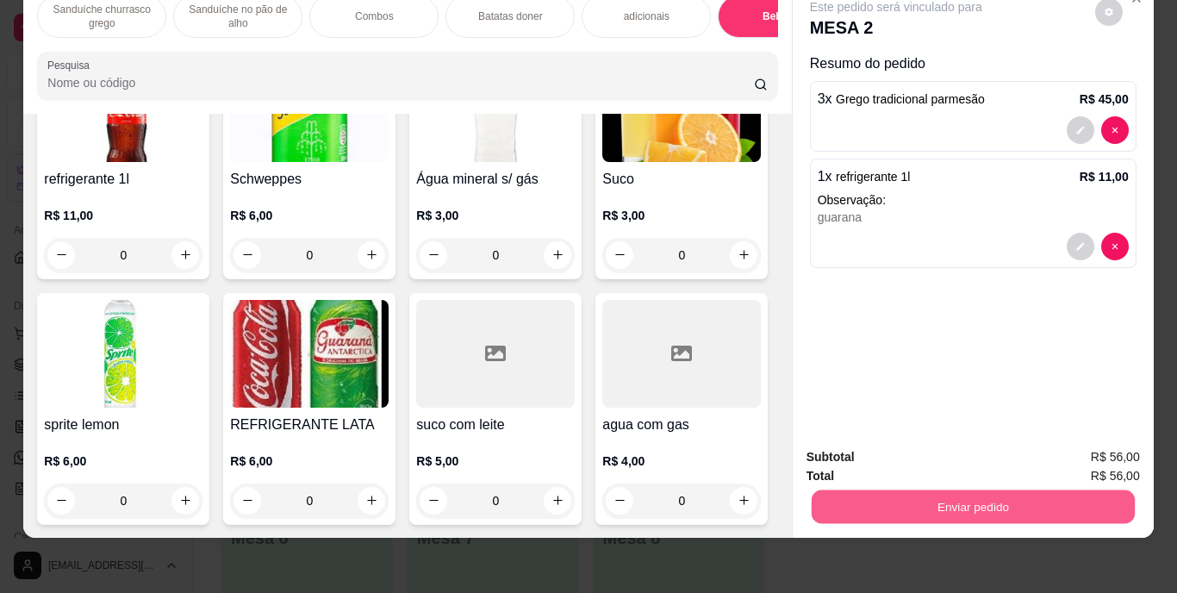
click at [934, 490] on button "Enviar pedido" at bounding box center [972, 507] width 323 height 34
click at [1081, 445] on button "Enviar pedido" at bounding box center [1095, 451] width 95 height 32
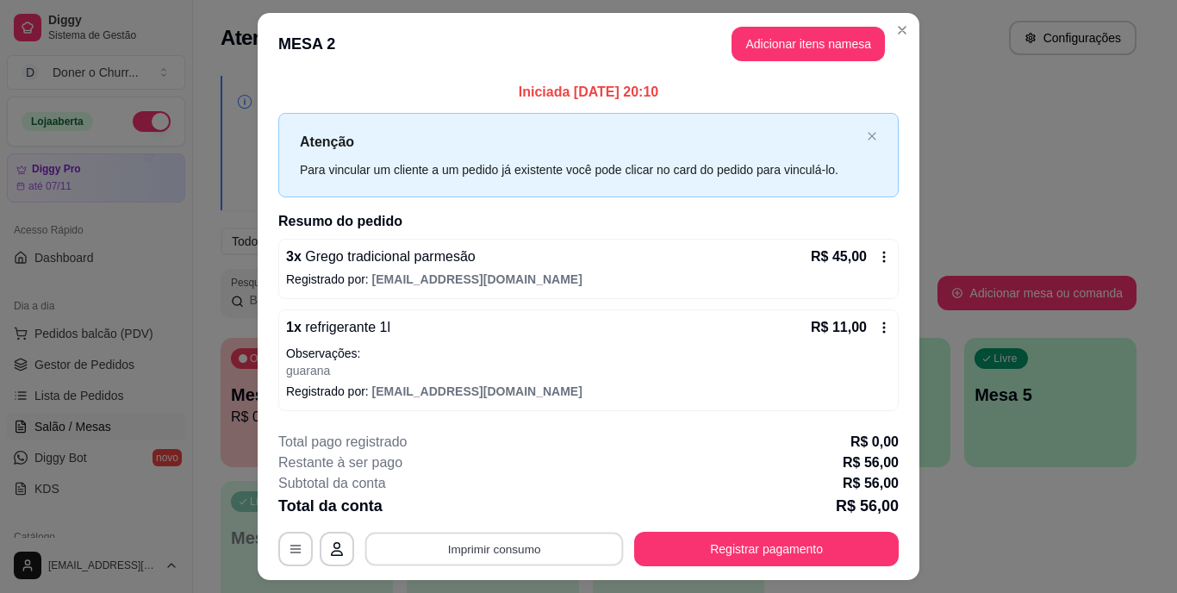
click at [559, 562] on button "Imprimir consumo" at bounding box center [494, 549] width 259 height 34
click at [499, 509] on button "IMPRESSORA" at bounding box center [493, 509] width 121 height 27
click at [490, 542] on button "Imprimir consumo" at bounding box center [494, 549] width 259 height 34
click at [487, 508] on button "IMPRESSORA" at bounding box center [493, 509] width 121 height 27
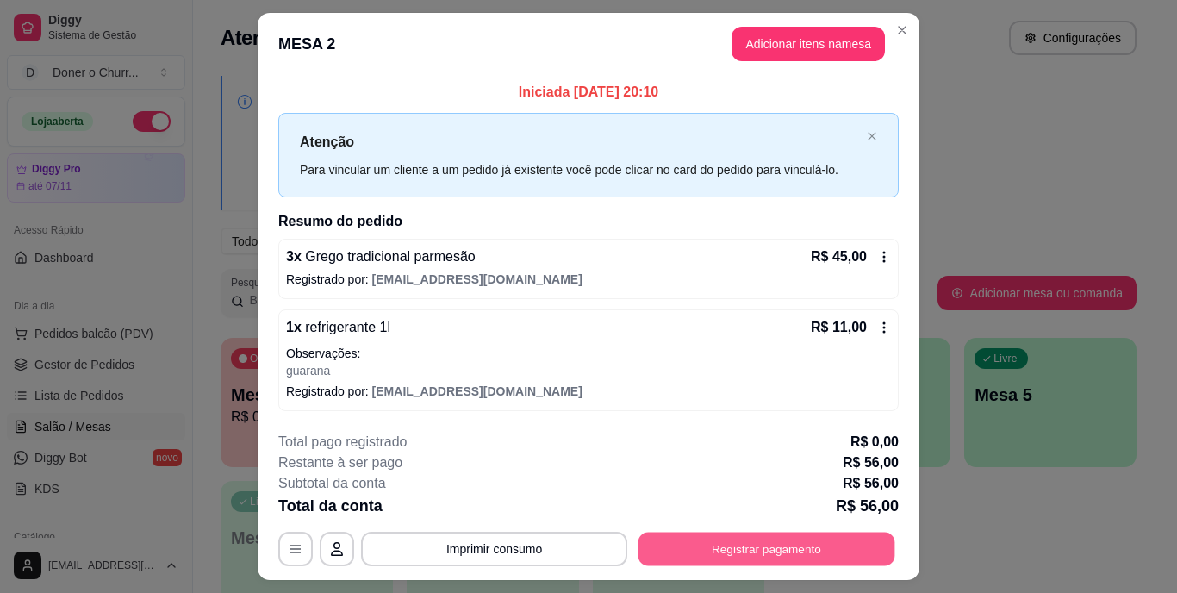
click at [654, 559] on button "Registrar pagamento" at bounding box center [767, 549] width 257 height 34
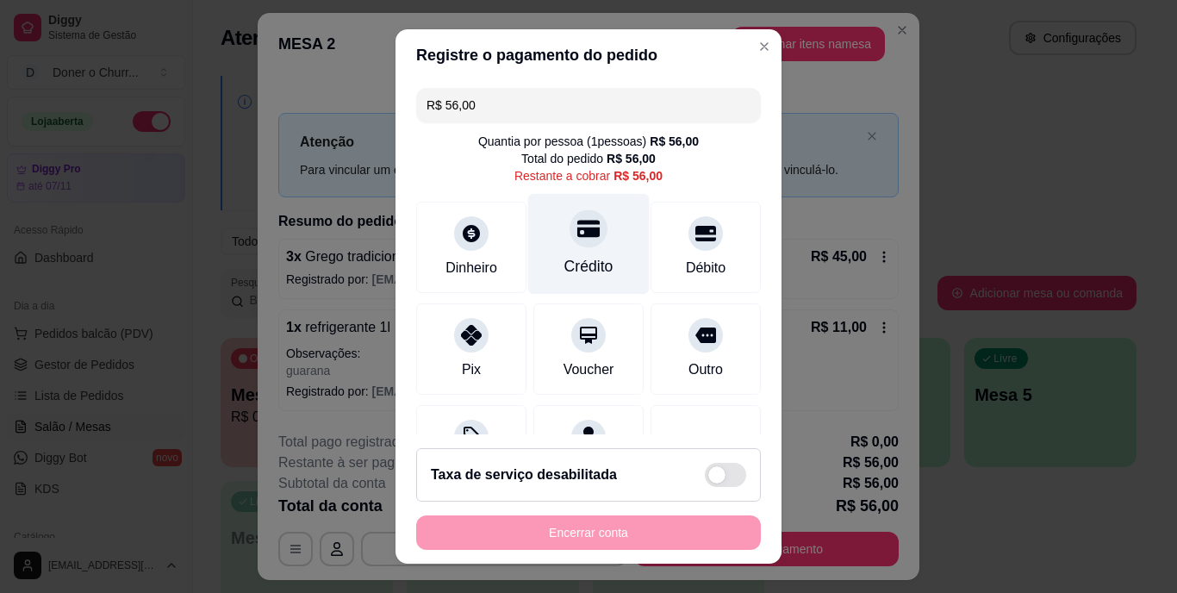
click at [540, 262] on div "Crédito" at bounding box center [589, 244] width 122 height 101
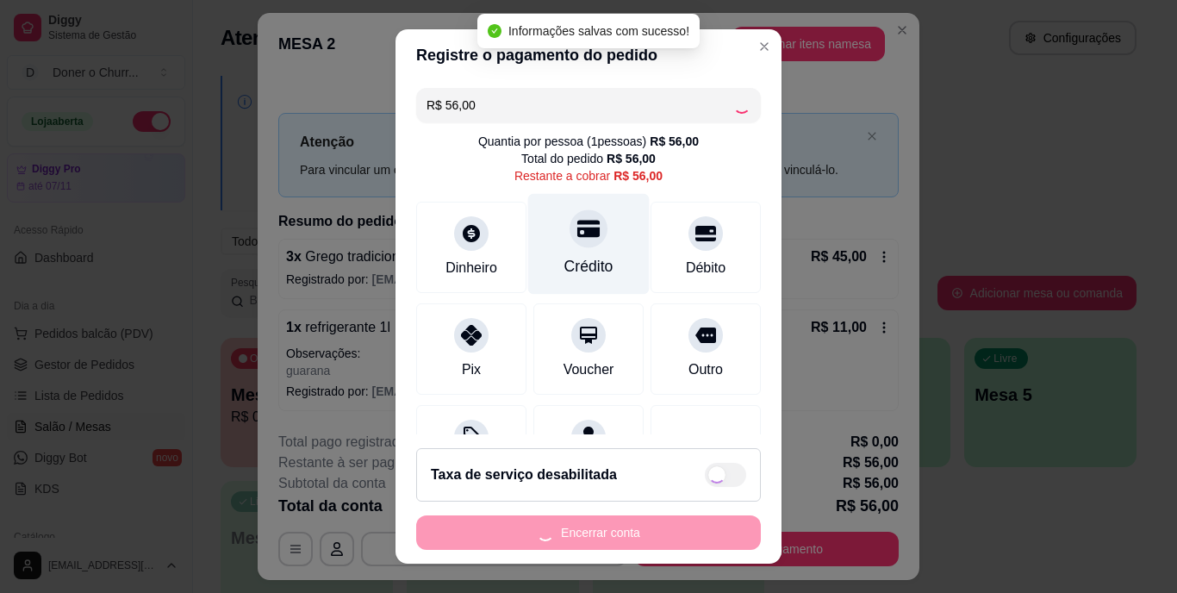
type input "R$ 0,00"
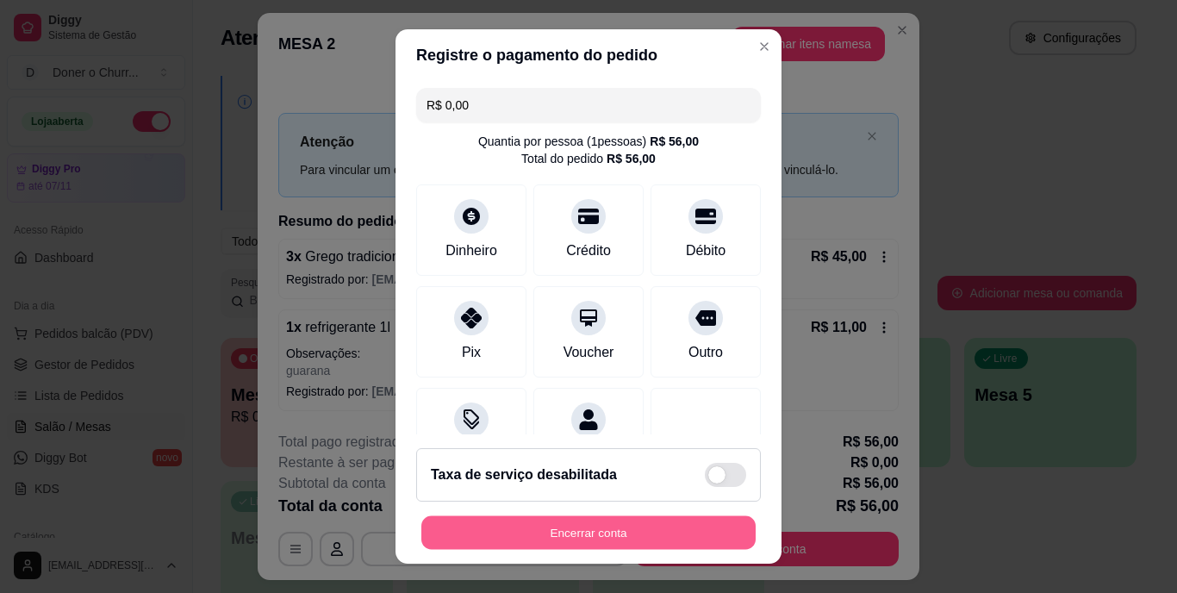
click at [528, 529] on button "Encerrar conta" at bounding box center [588, 532] width 334 height 34
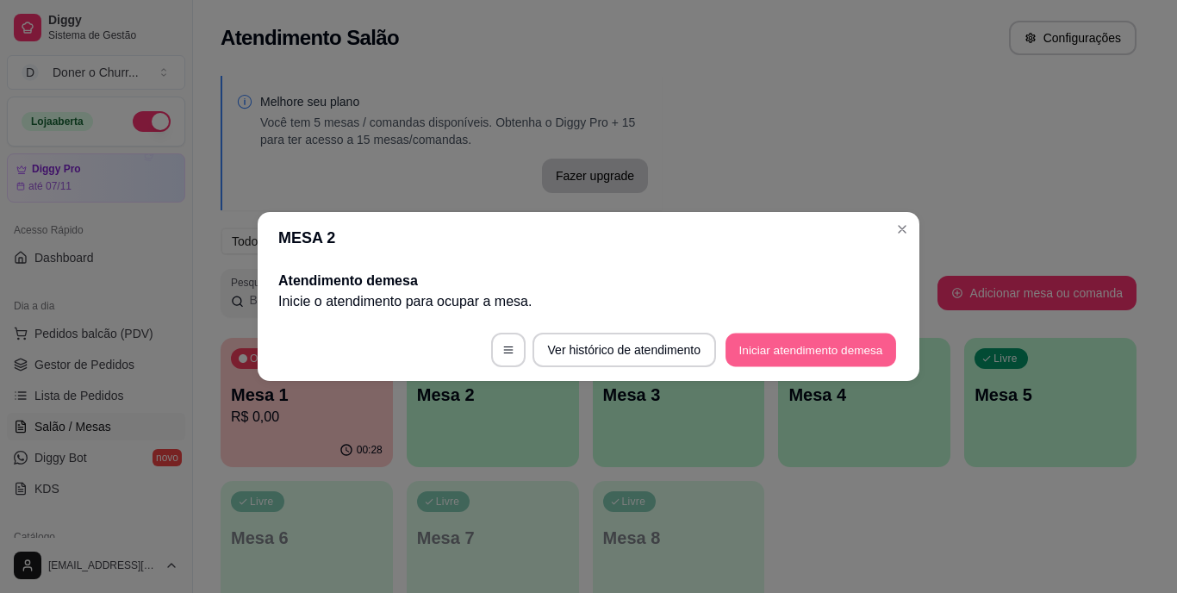
click at [830, 344] on button "Iniciar atendimento de mesa" at bounding box center [811, 351] width 171 height 34
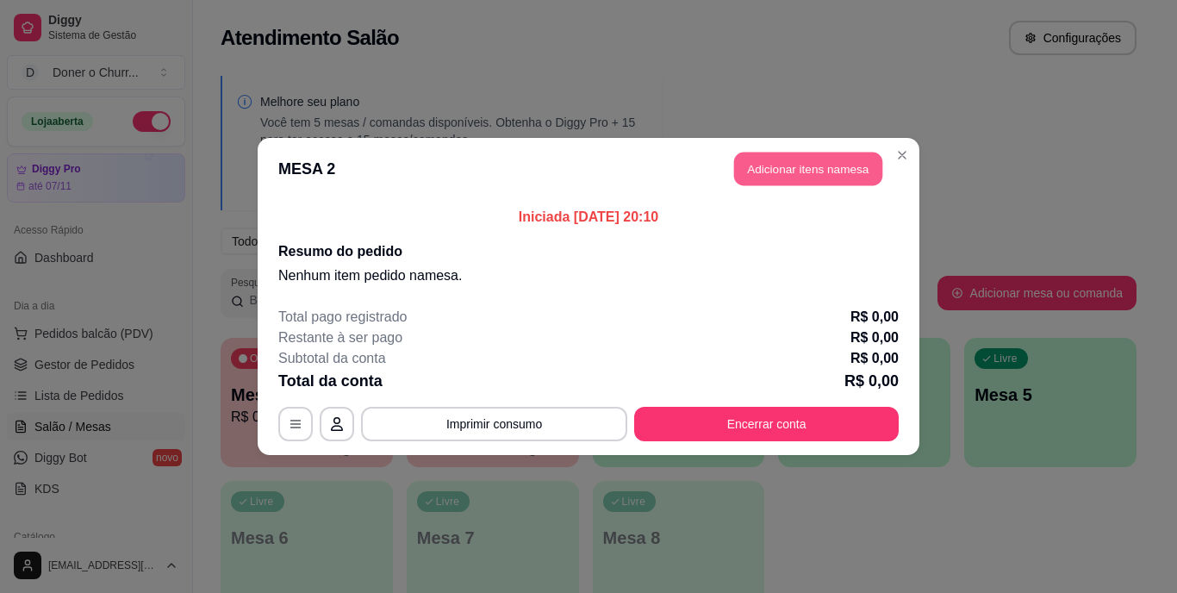
click at [826, 158] on button "Adicionar itens na mesa" at bounding box center [808, 170] width 148 height 34
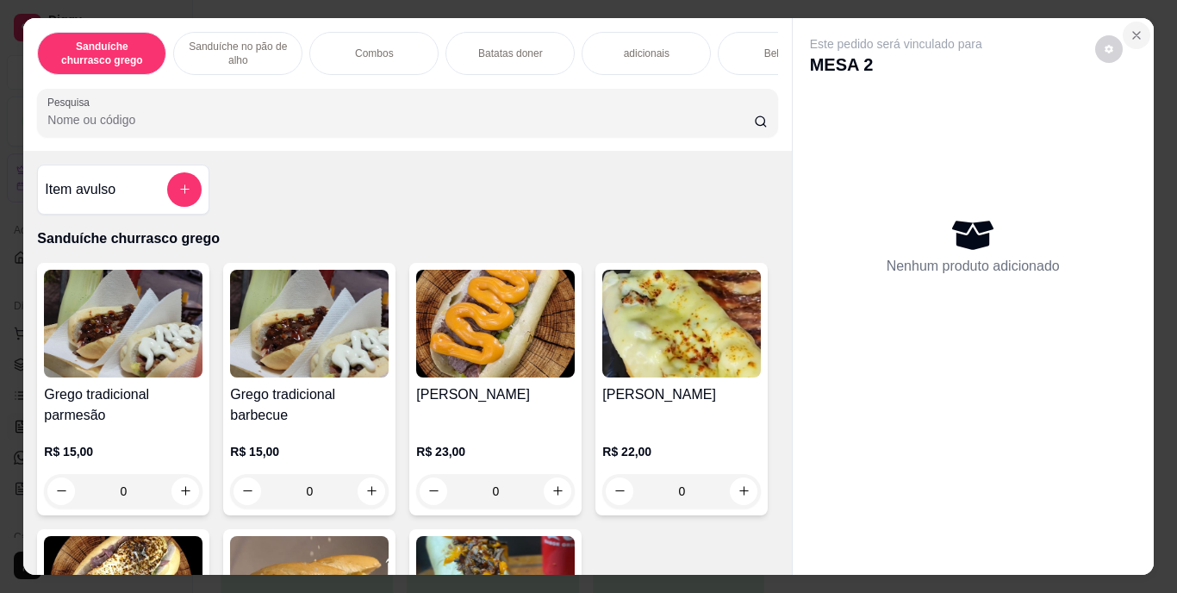
click at [1130, 28] on icon "Close" at bounding box center [1137, 35] width 14 height 14
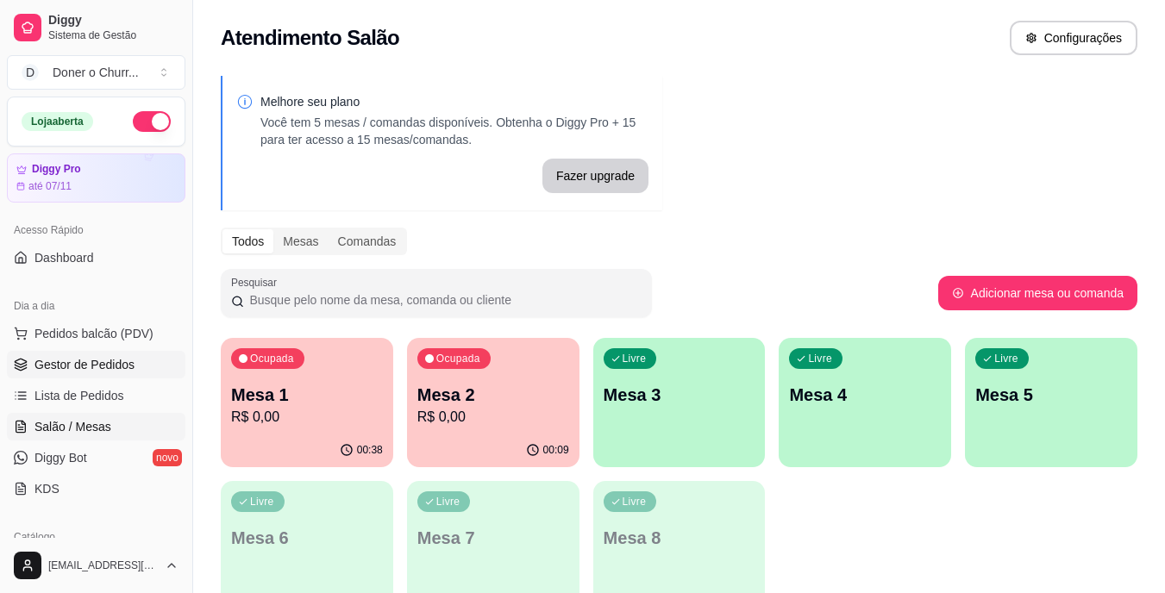
click at [94, 368] on span "Gestor de Pedidos" at bounding box center [84, 364] width 100 height 17
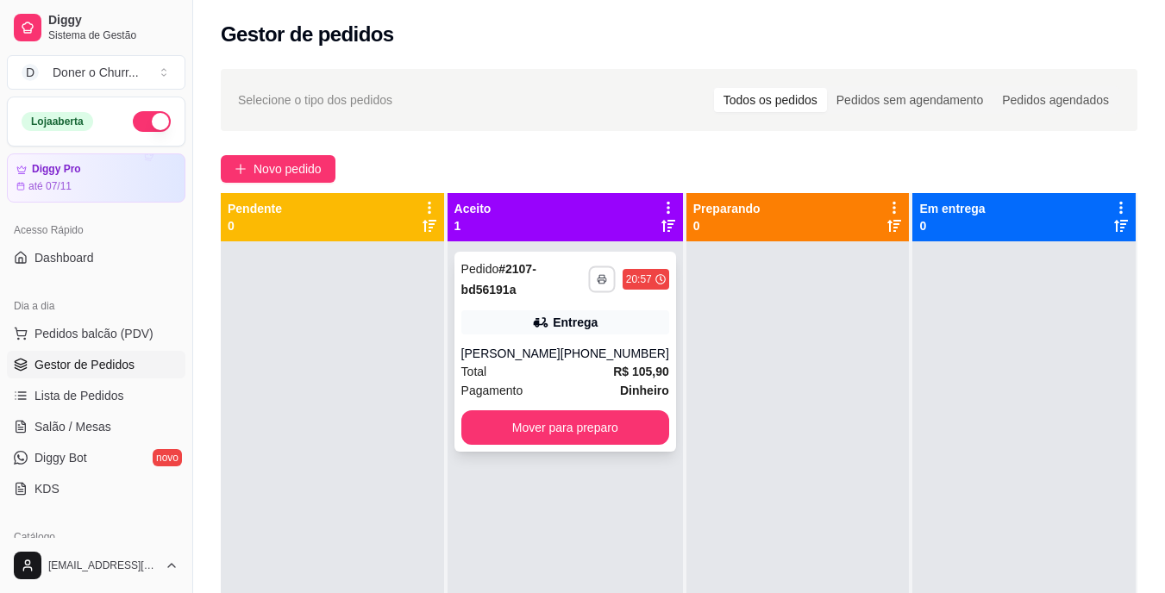
click at [599, 280] on rect "button" at bounding box center [601, 281] width 5 height 3
click at [543, 334] on button "IMPRESSORA" at bounding box center [543, 339] width 121 height 27
click at [92, 419] on span "Salão / Mesas" at bounding box center [72, 426] width 77 height 17
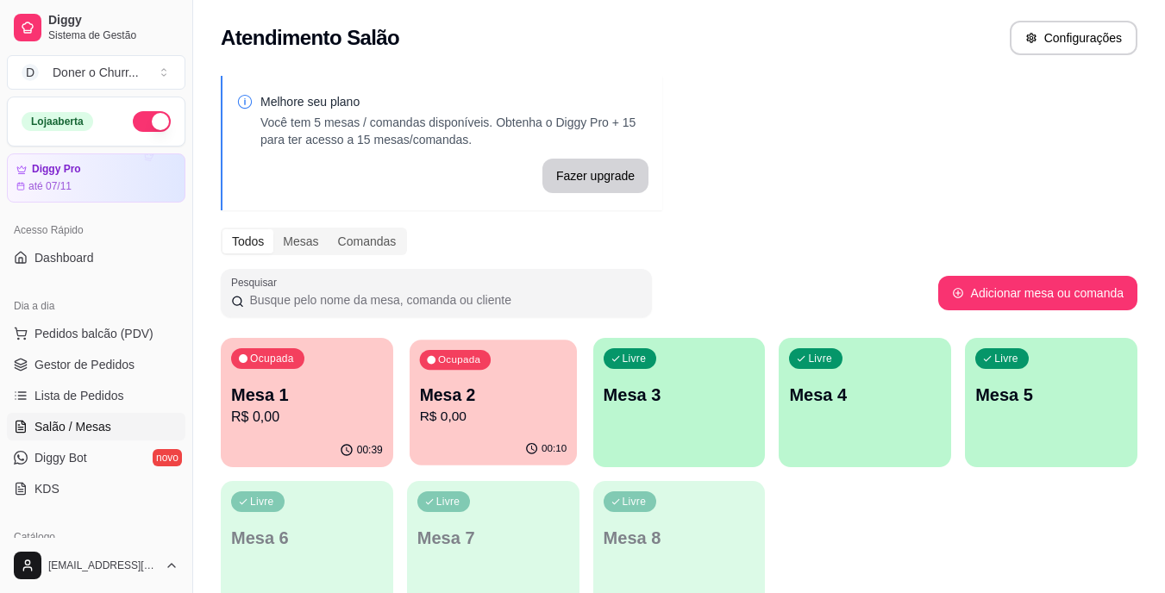
click at [457, 411] on p "R$ 0,00" at bounding box center [492, 417] width 147 height 20
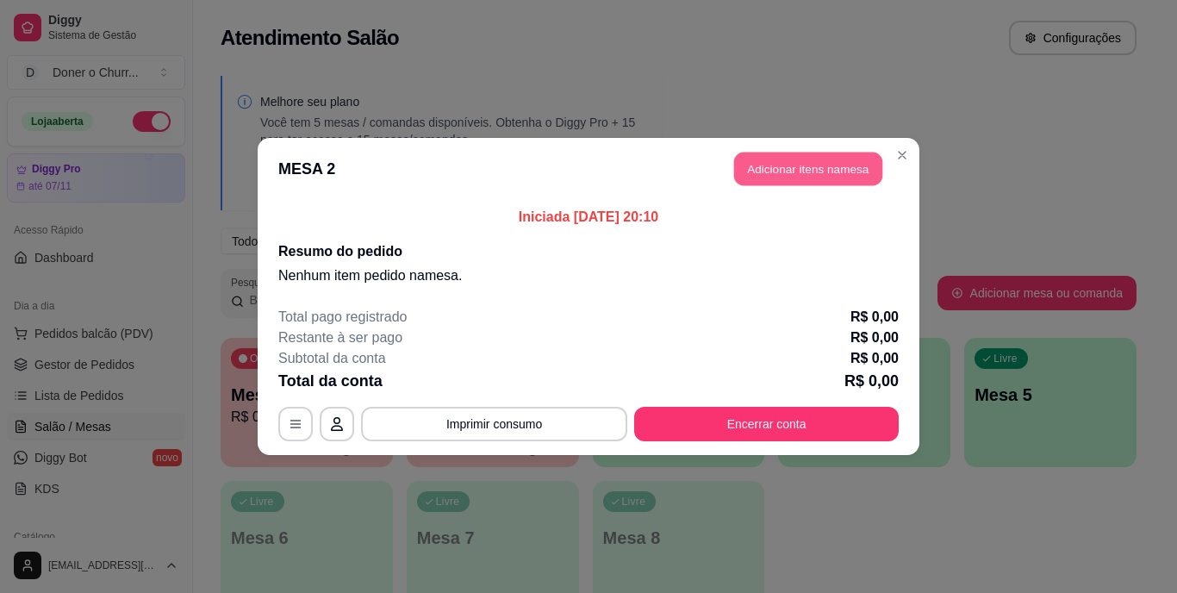
click at [794, 161] on button "Adicionar itens na mesa" at bounding box center [808, 170] width 148 height 34
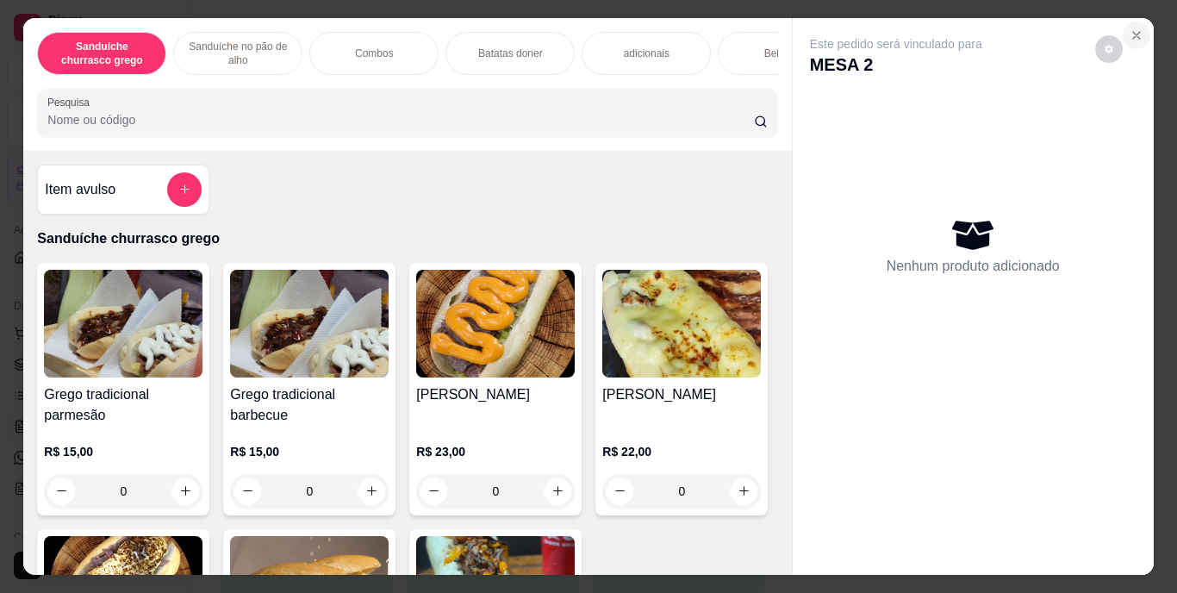
click at [1136, 28] on icon "Close" at bounding box center [1137, 35] width 14 height 14
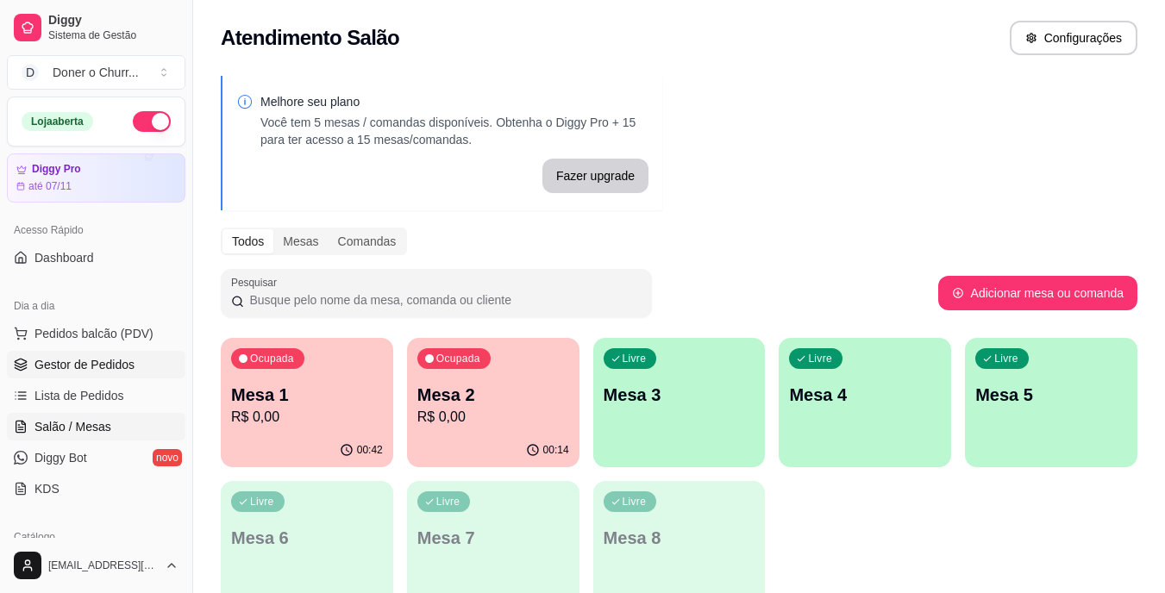
click at [75, 352] on link "Gestor de Pedidos" at bounding box center [96, 365] width 178 height 28
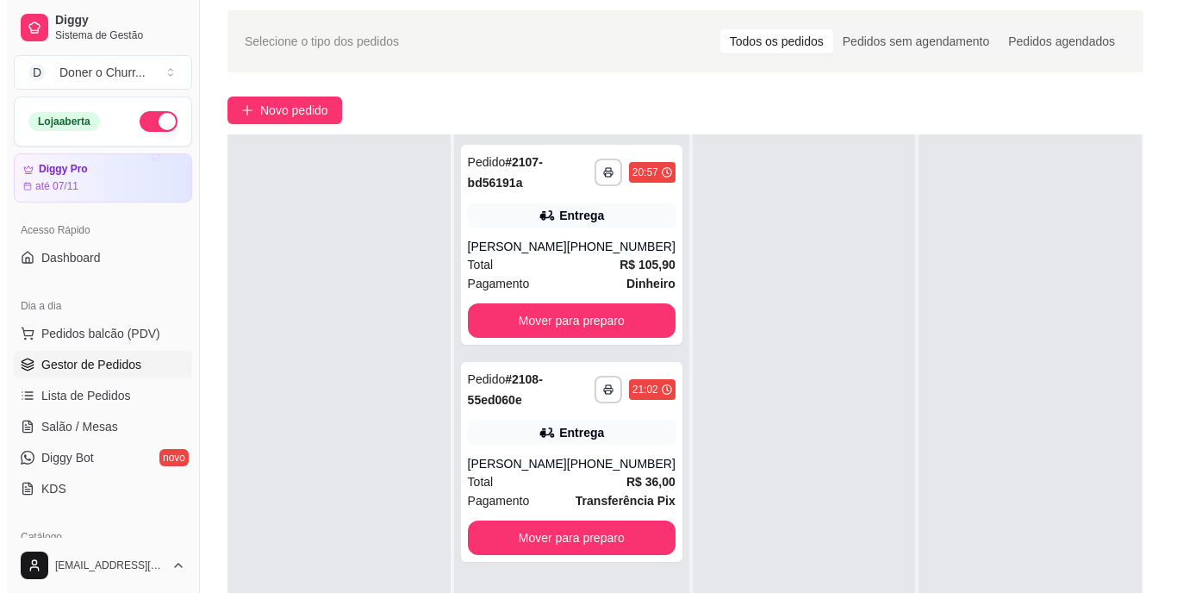
scroll to position [59, 0]
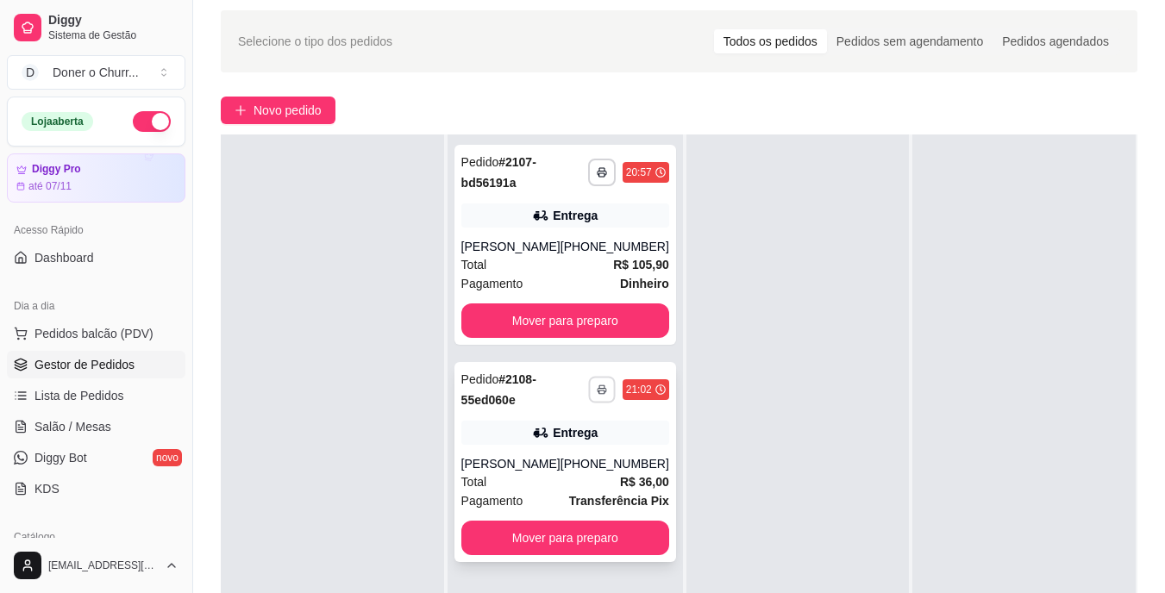
click at [596, 386] on icon "button" at bounding box center [601, 389] width 10 height 10
click at [544, 449] on button "IMPRESSORA" at bounding box center [543, 450] width 125 height 28
click at [58, 324] on button "Pedidos balcão (PDV)" at bounding box center [96, 334] width 178 height 28
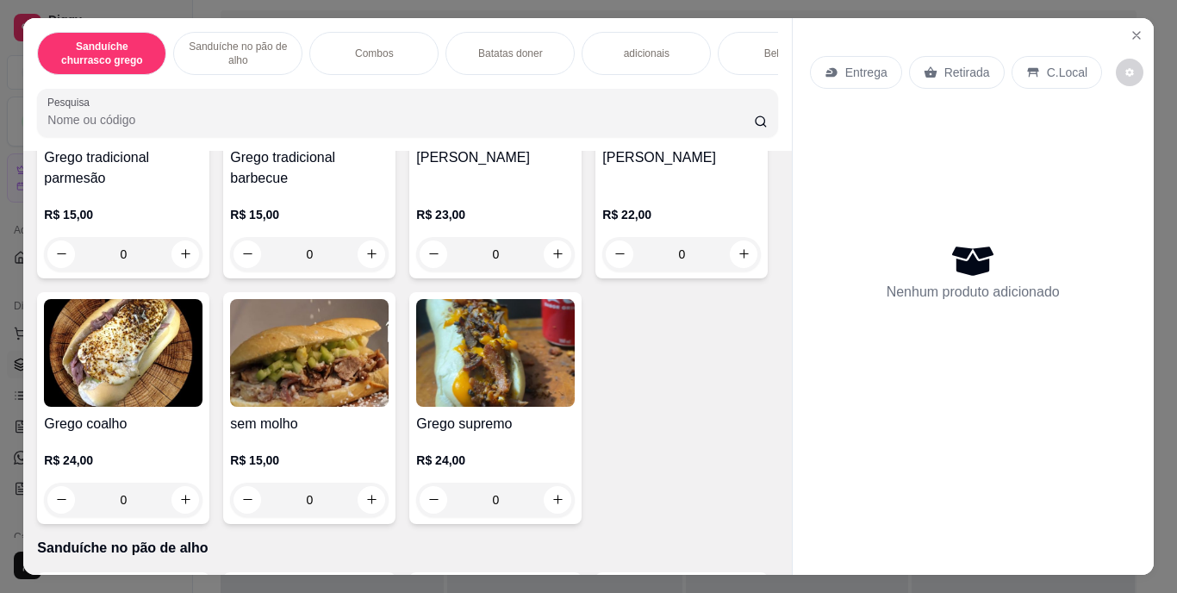
scroll to position [245, 0]
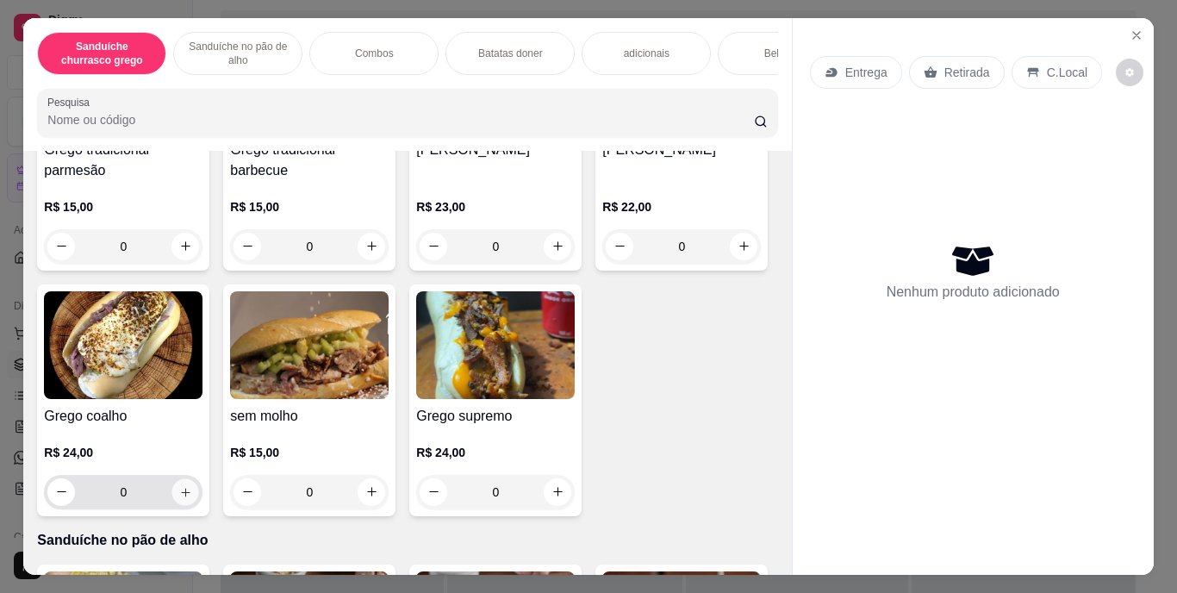
click at [192, 493] on icon "increase-product-quantity" at bounding box center [185, 491] width 13 height 13
type input "1"
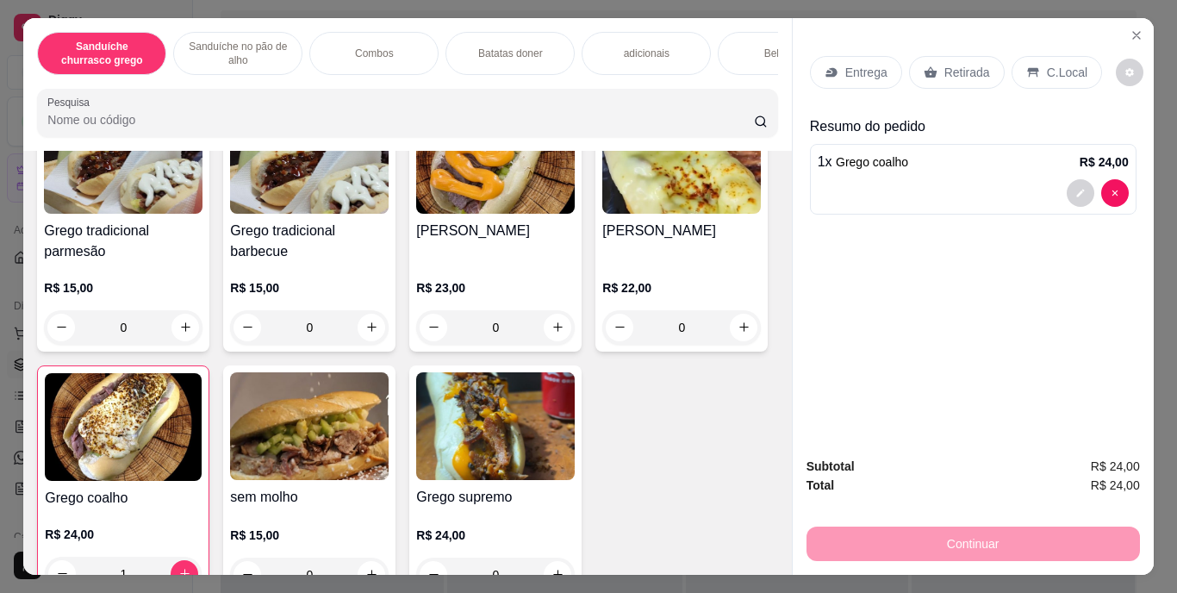
scroll to position [147, 0]
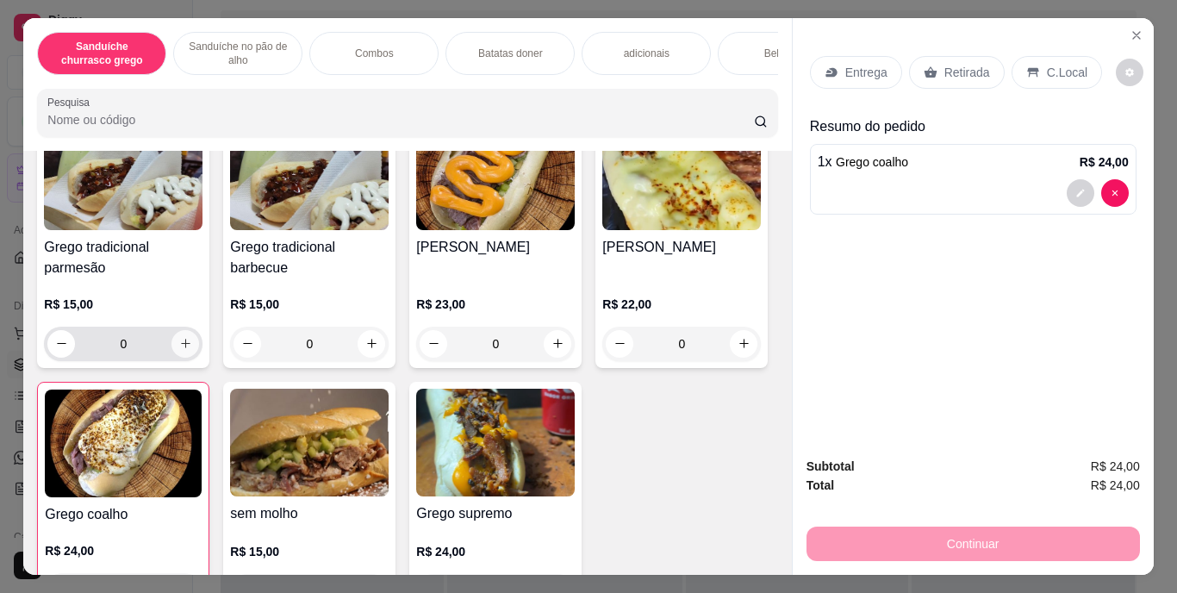
click at [179, 347] on icon "increase-product-quantity" at bounding box center [185, 343] width 13 height 13
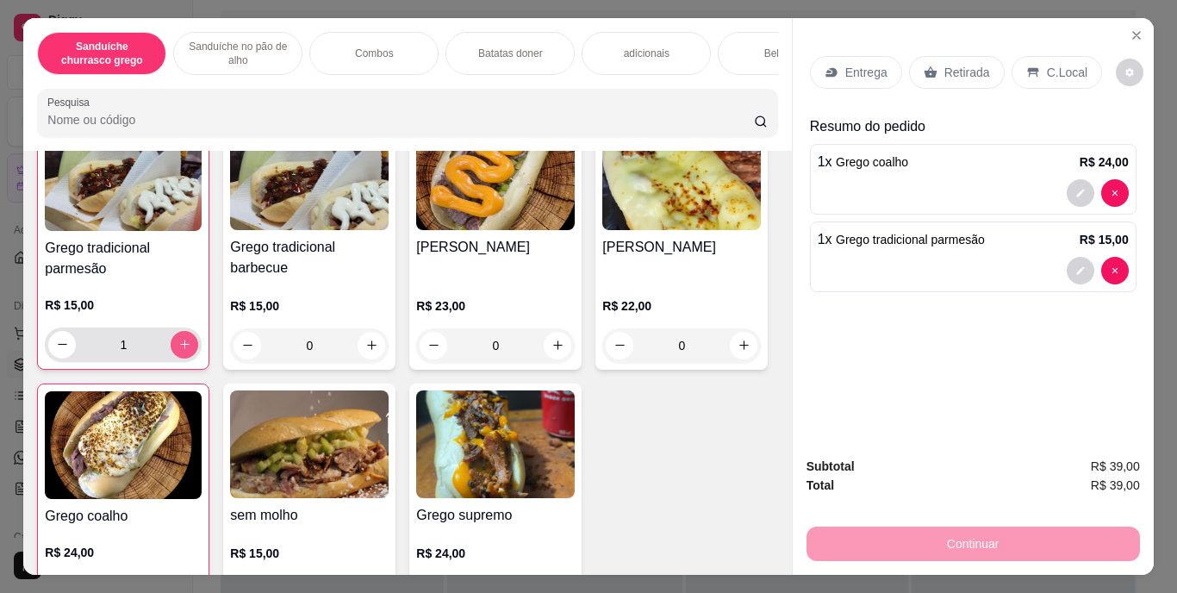
type input "1"
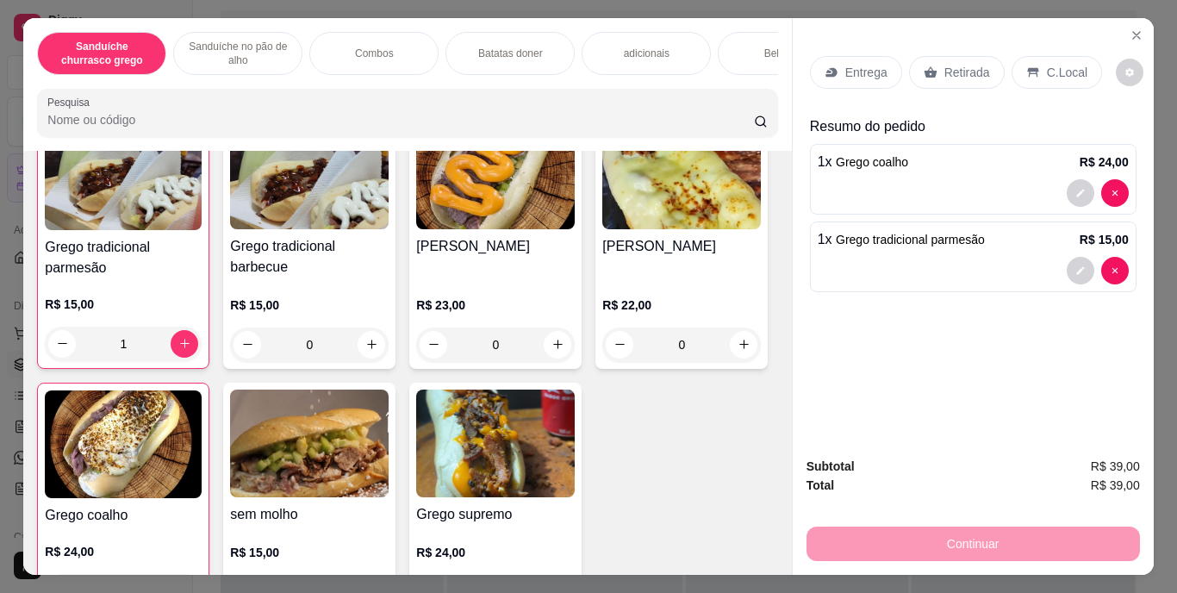
click at [865, 538] on div "Continuar" at bounding box center [974, 541] width 334 height 39
click at [724, 374] on div "Grego tradicional parmesão R$ 15,00 1 Grego tradicional barbecue R$ 15,00 0 Gre…" at bounding box center [407, 366] width 740 height 502
click at [1002, 530] on div "Continuar" at bounding box center [974, 541] width 334 height 39
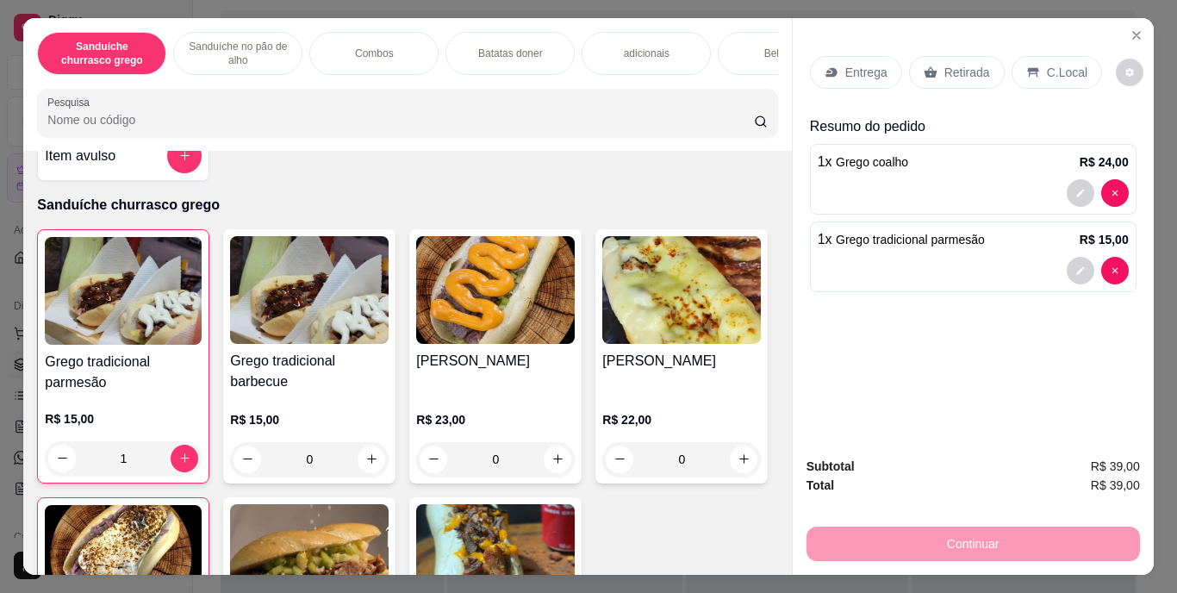
scroll to position [0, 0]
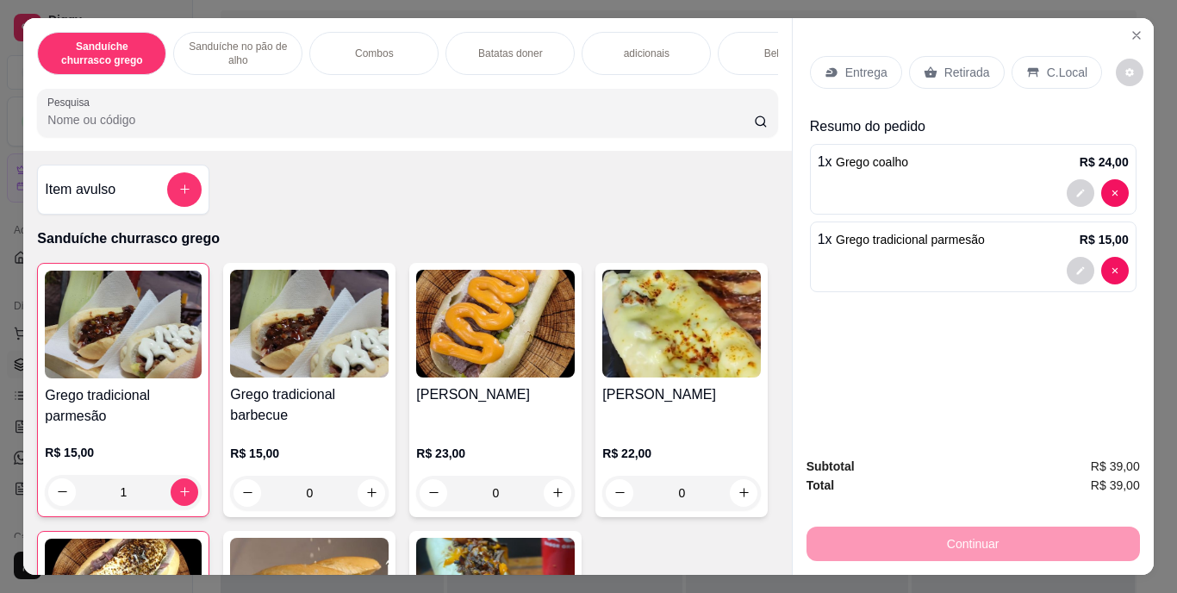
click at [897, 529] on div "Continuar" at bounding box center [974, 541] width 334 height 39
click at [726, 413] on div "Grego tradicional parmesão R$ 15,00 1 Grego tradicional barbecue R$ 15,00 0 Gre…" at bounding box center [407, 514] width 740 height 502
click at [882, 539] on div "Continuar" at bounding box center [974, 541] width 334 height 39
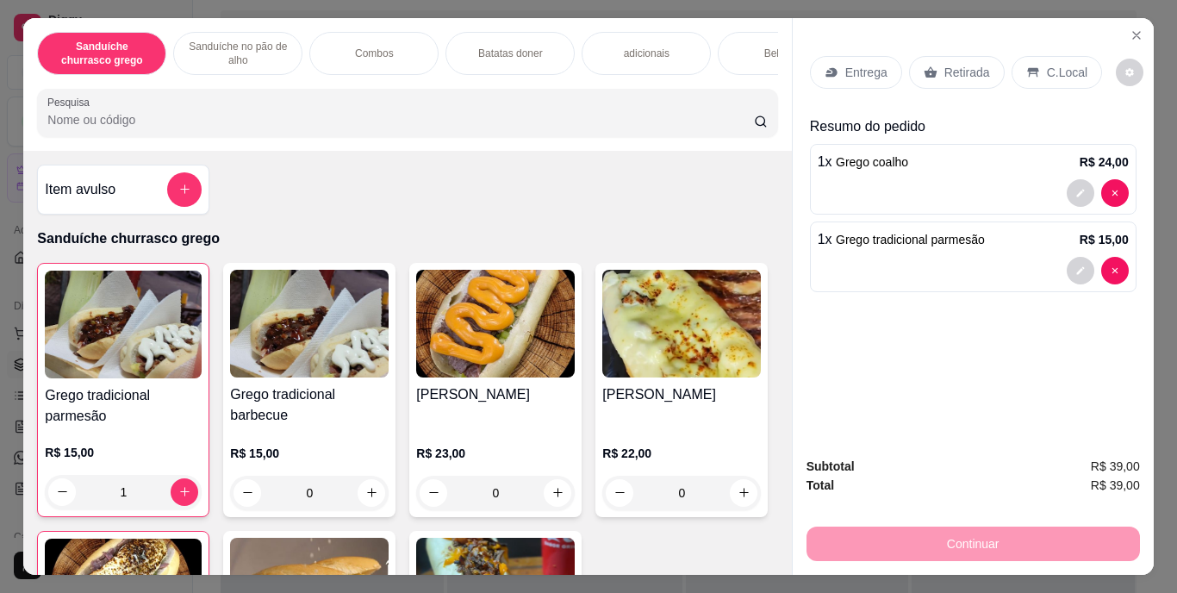
click at [884, 541] on div "Continuar" at bounding box center [974, 541] width 334 height 39
click at [34, 0] on html "**********" at bounding box center [588, 237] width 1177 height 593
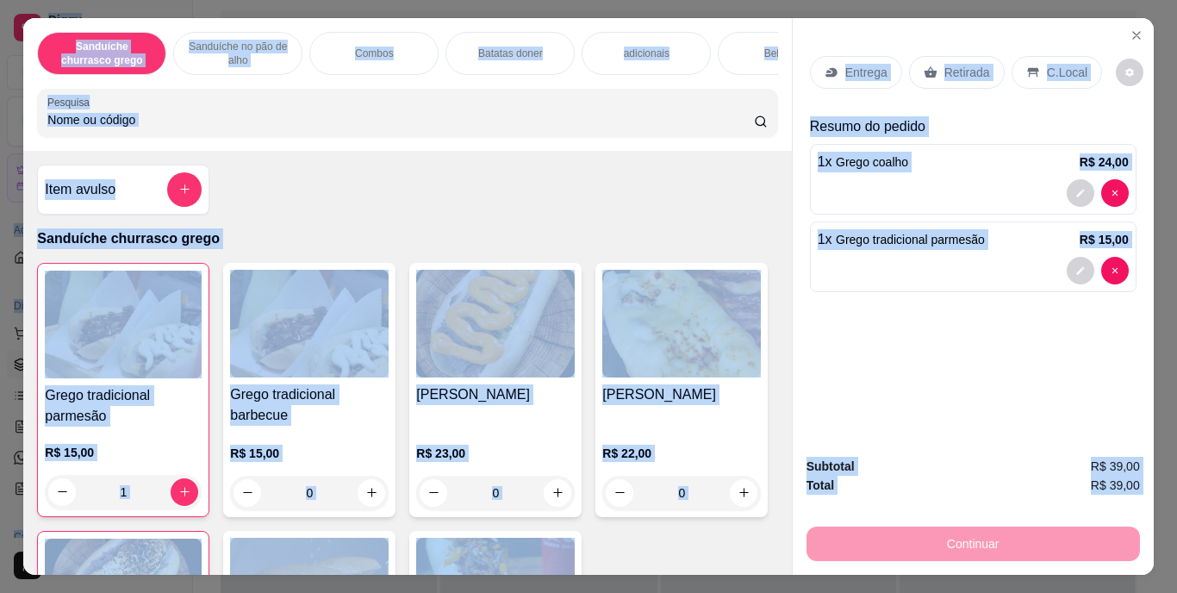
click at [663, 340] on div "Grego tradicional parmesão R$ 15,00 1 Grego tradicional barbecue R$ 15,00 0 Gre…" at bounding box center [407, 514] width 740 height 502
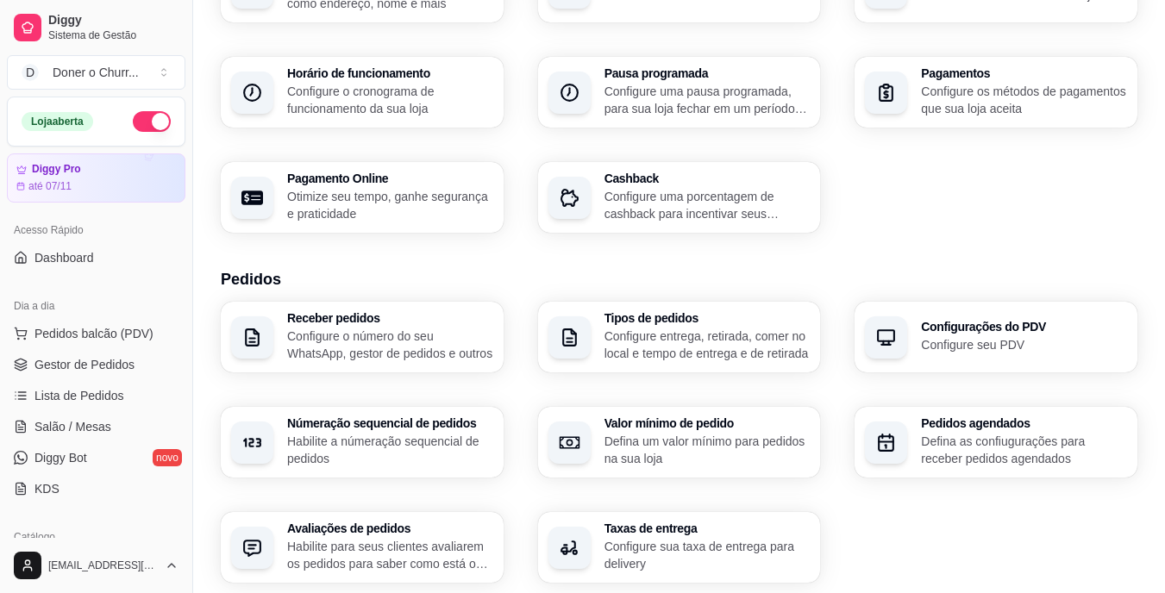
scroll to position [152, 0]
click at [71, 431] on span "Salão / Mesas" at bounding box center [72, 426] width 77 height 17
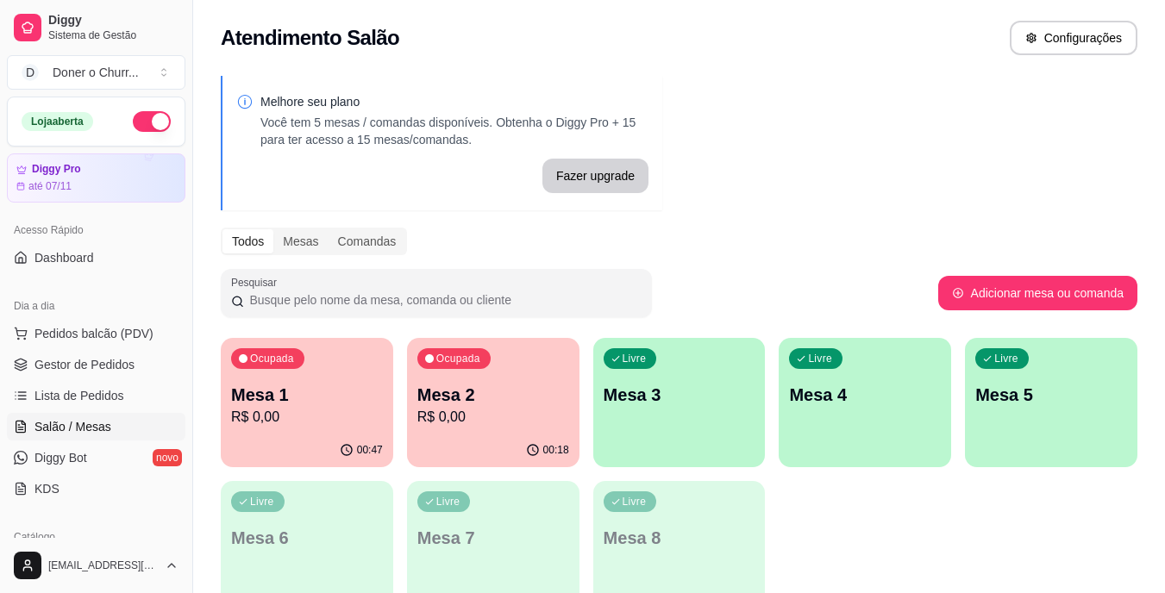
click at [666, 442] on div "Livre Mesa 3" at bounding box center [679, 392] width 172 height 109
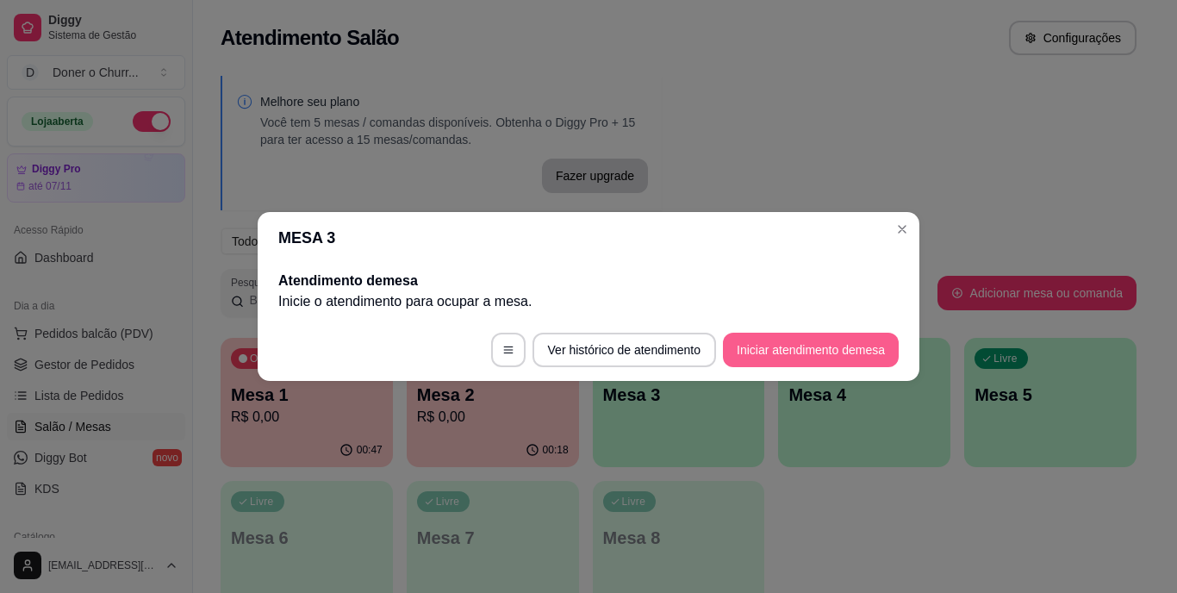
click at [826, 345] on button "Iniciar atendimento de mesa" at bounding box center [811, 350] width 176 height 34
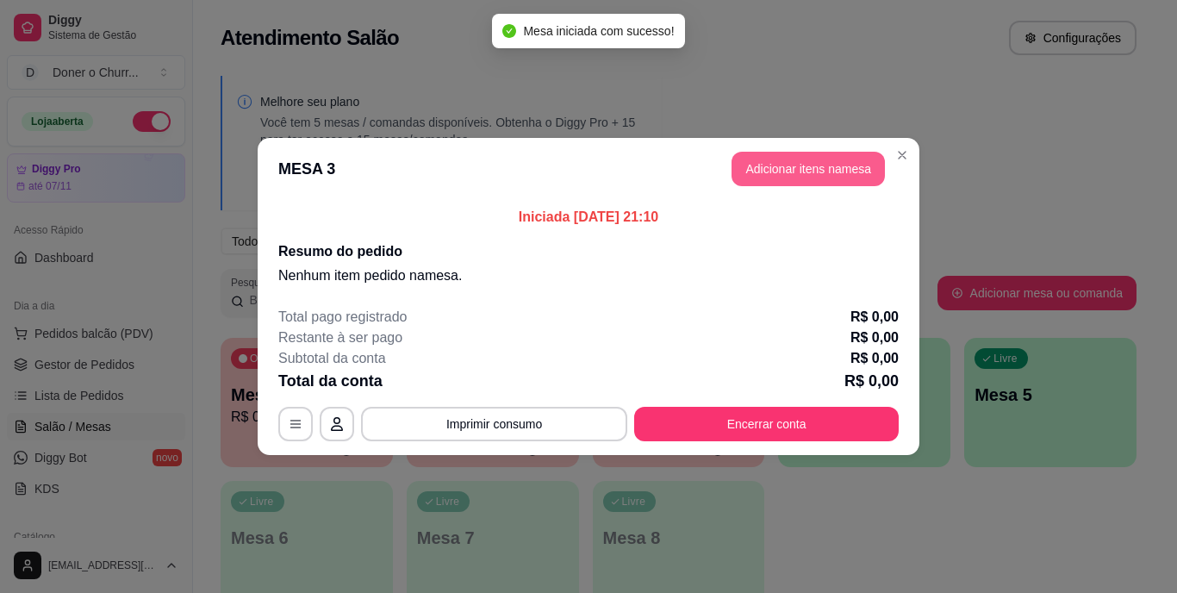
click at [773, 161] on button "Adicionar itens na mesa" at bounding box center [808, 169] width 153 height 34
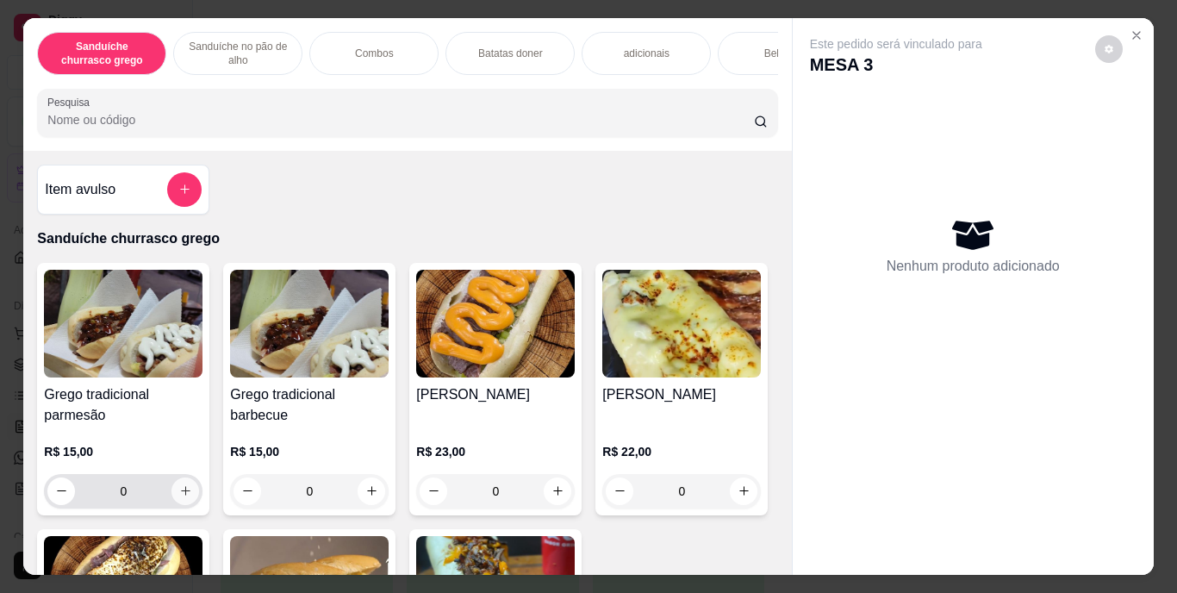
click at [179, 497] on icon "increase-product-quantity" at bounding box center [185, 490] width 13 height 13
type input "1"
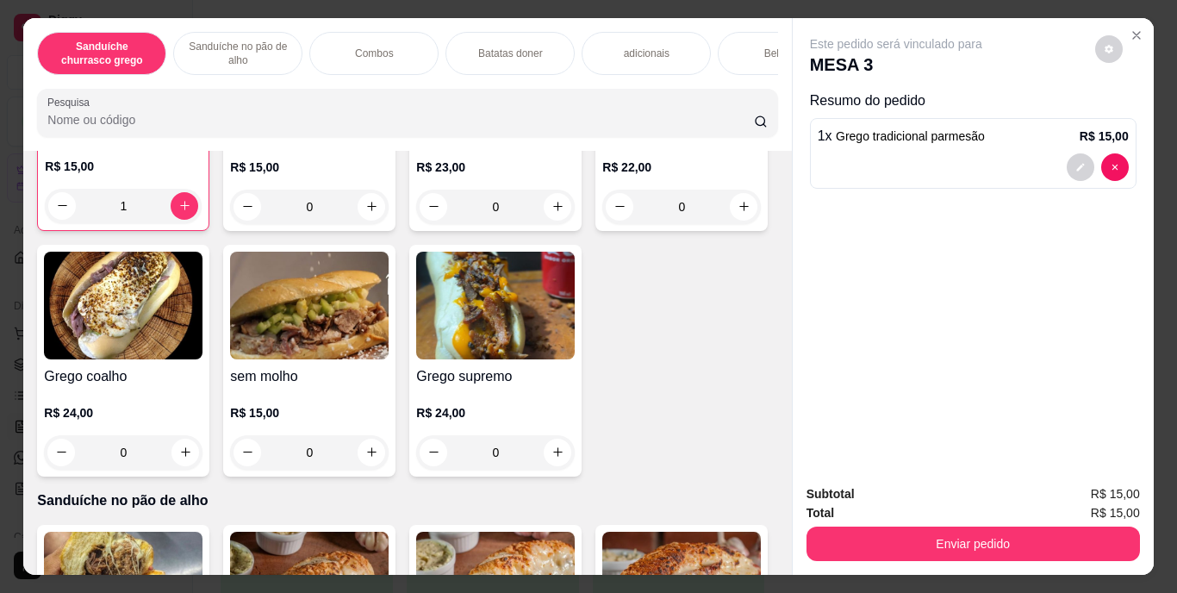
scroll to position [431, 0]
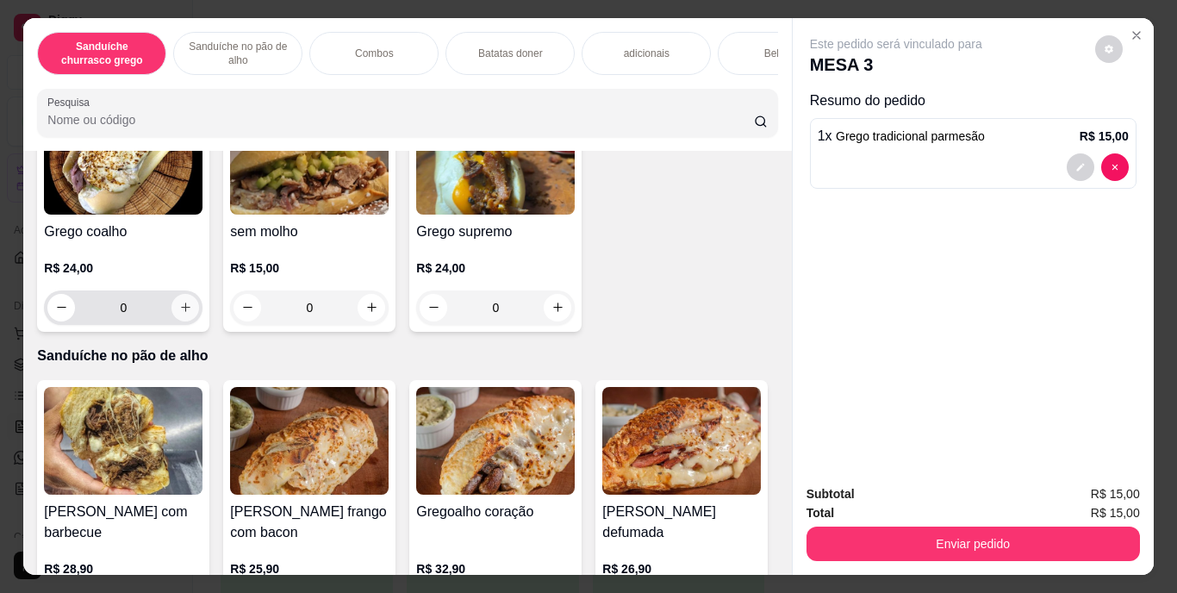
click at [190, 312] on icon "increase-product-quantity" at bounding box center [185, 307] width 9 height 9
type input "1"
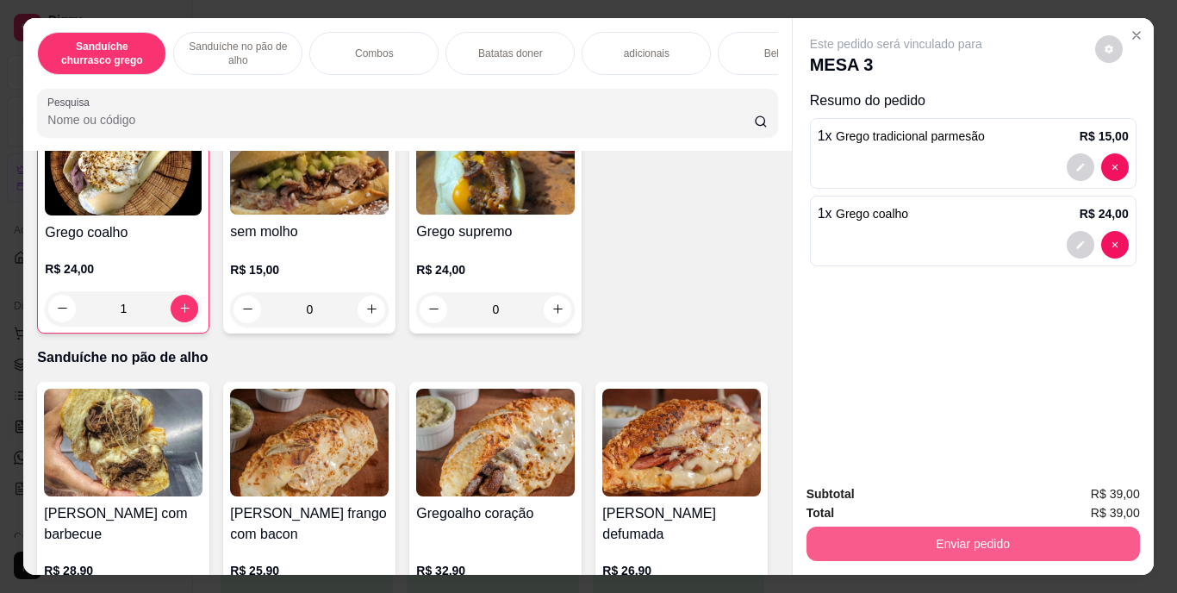
click at [983, 541] on button "Enviar pedido" at bounding box center [974, 544] width 334 height 34
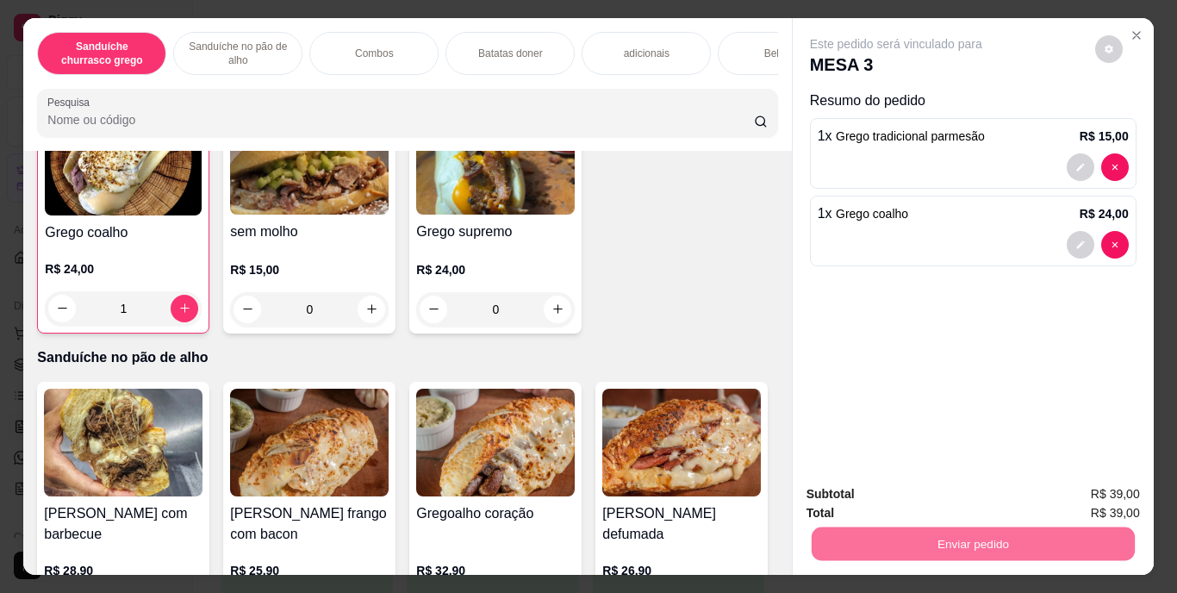
click at [1113, 492] on button "Enviar pedido" at bounding box center [1095, 495] width 95 height 32
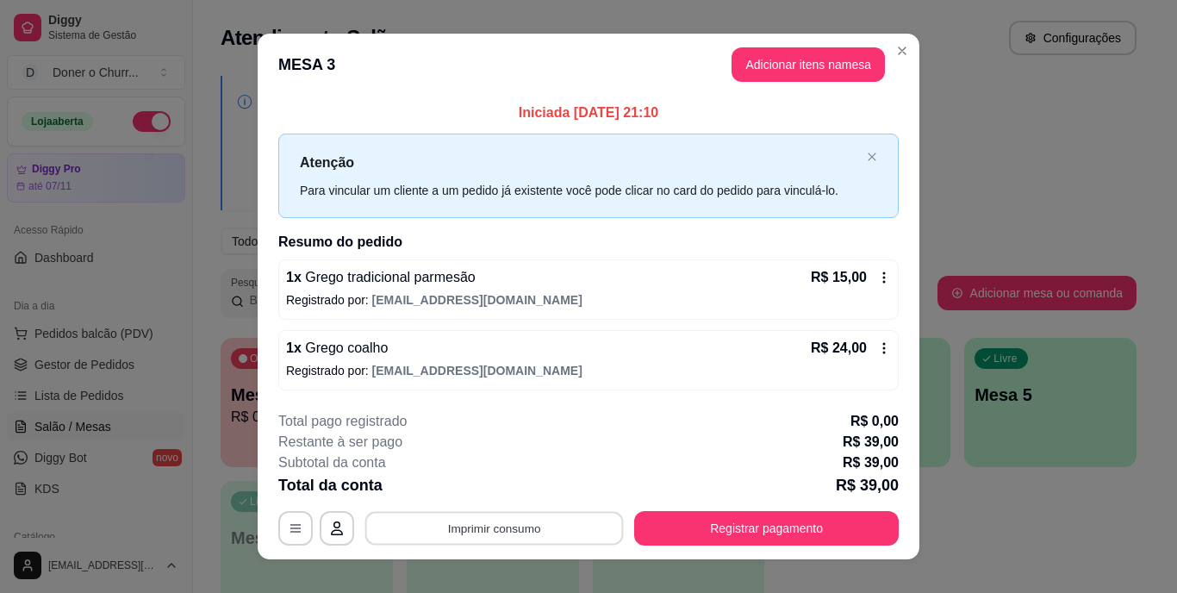
click at [484, 528] on button "Imprimir consumo" at bounding box center [494, 528] width 259 height 34
click at [498, 489] on button "IMPRESSORA" at bounding box center [493, 489] width 125 height 28
click at [487, 515] on button "Imprimir consumo" at bounding box center [494, 528] width 259 height 34
click at [479, 486] on button "IMPRESSORA" at bounding box center [493, 488] width 121 height 27
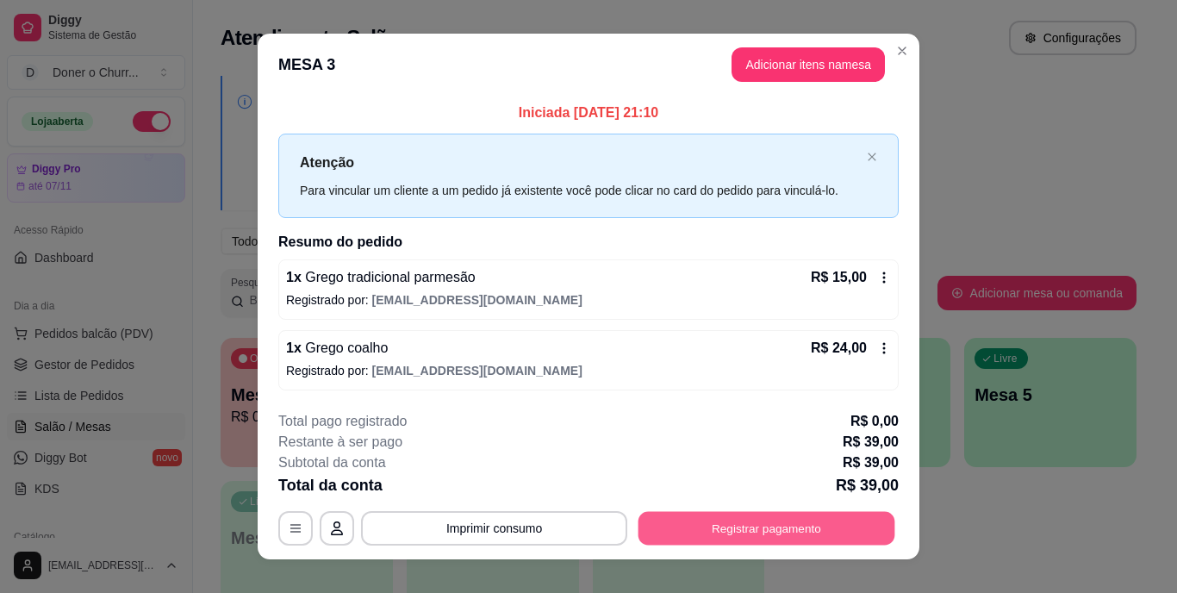
click at [712, 545] on button "Registrar pagamento" at bounding box center [767, 528] width 257 height 34
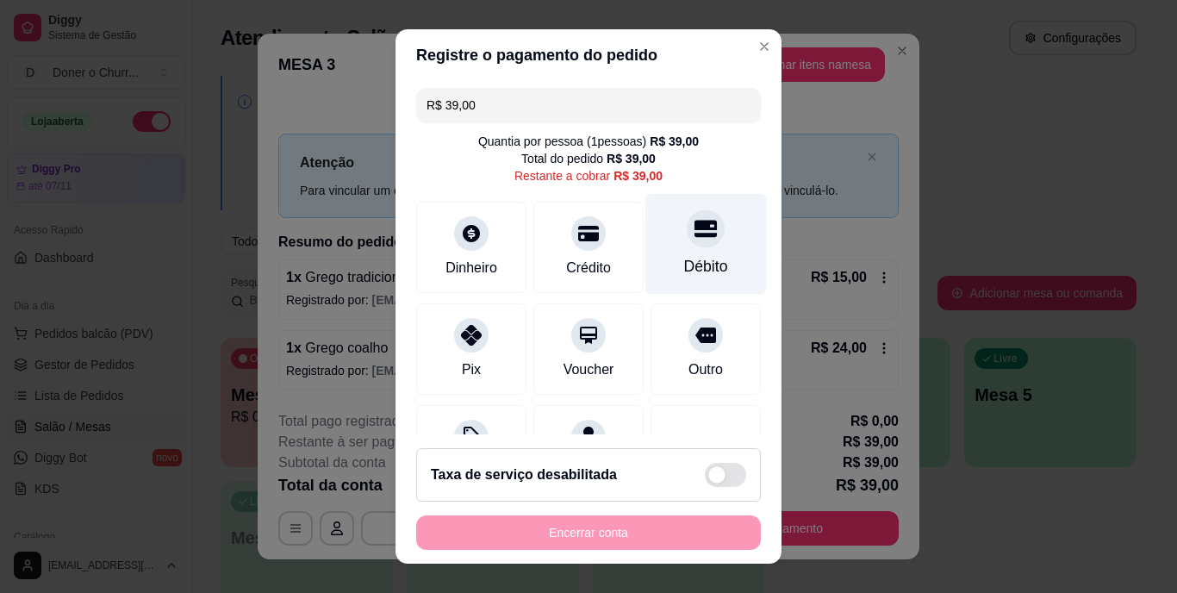
click at [684, 265] on div "Débito" at bounding box center [706, 267] width 44 height 22
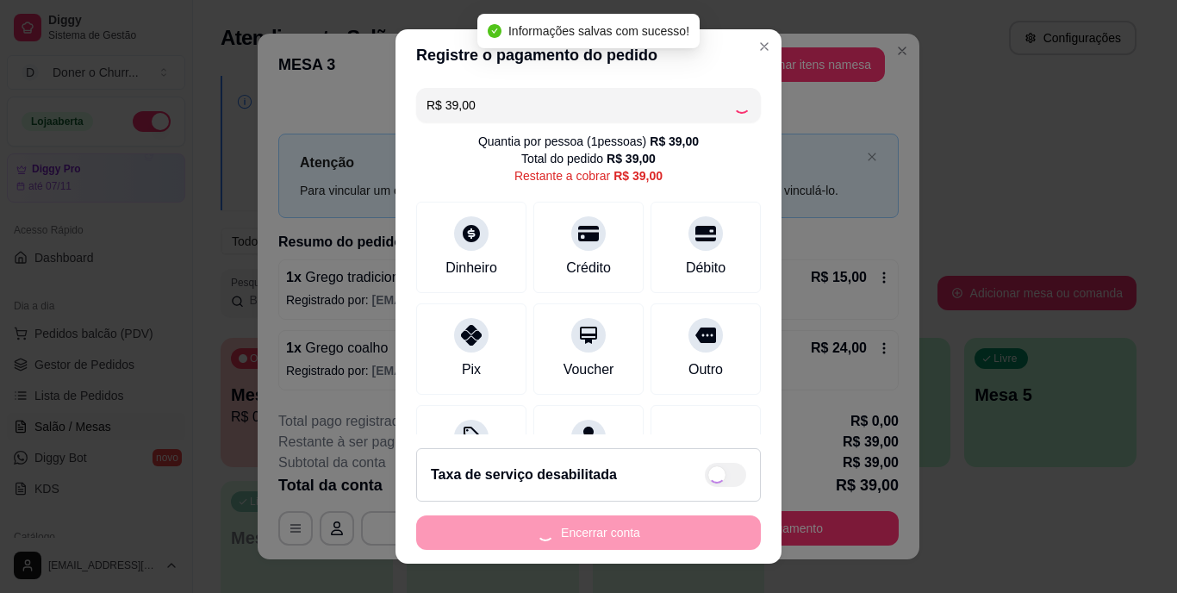
type input "R$ 0,00"
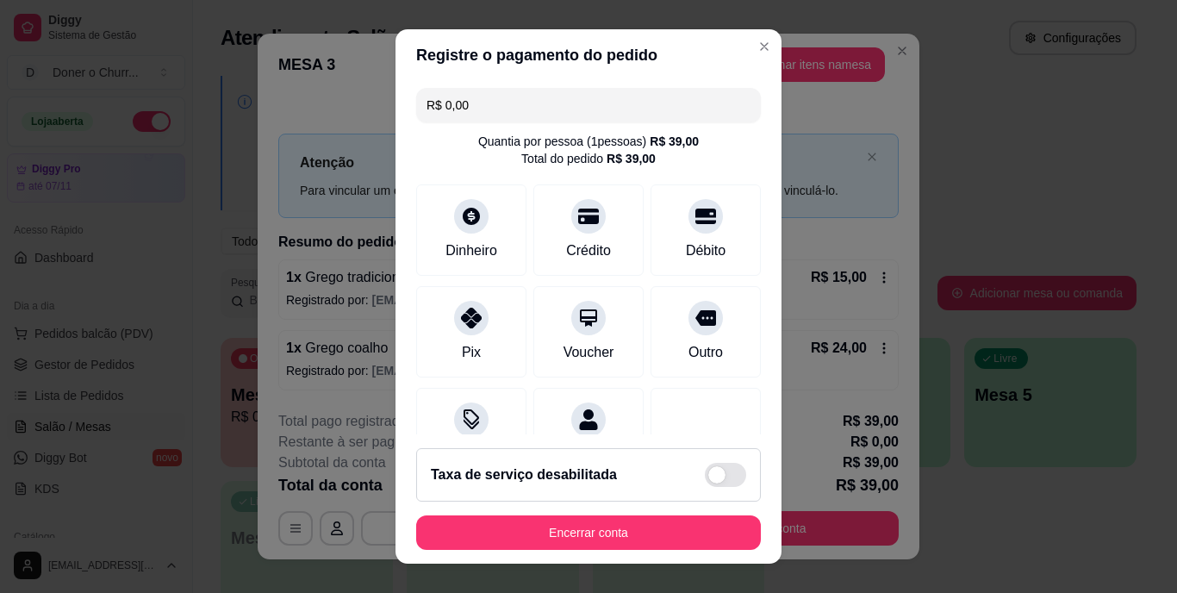
click at [616, 553] on footer "Taxa de serviço desabilitada Encerrar conta" at bounding box center [589, 498] width 386 height 129
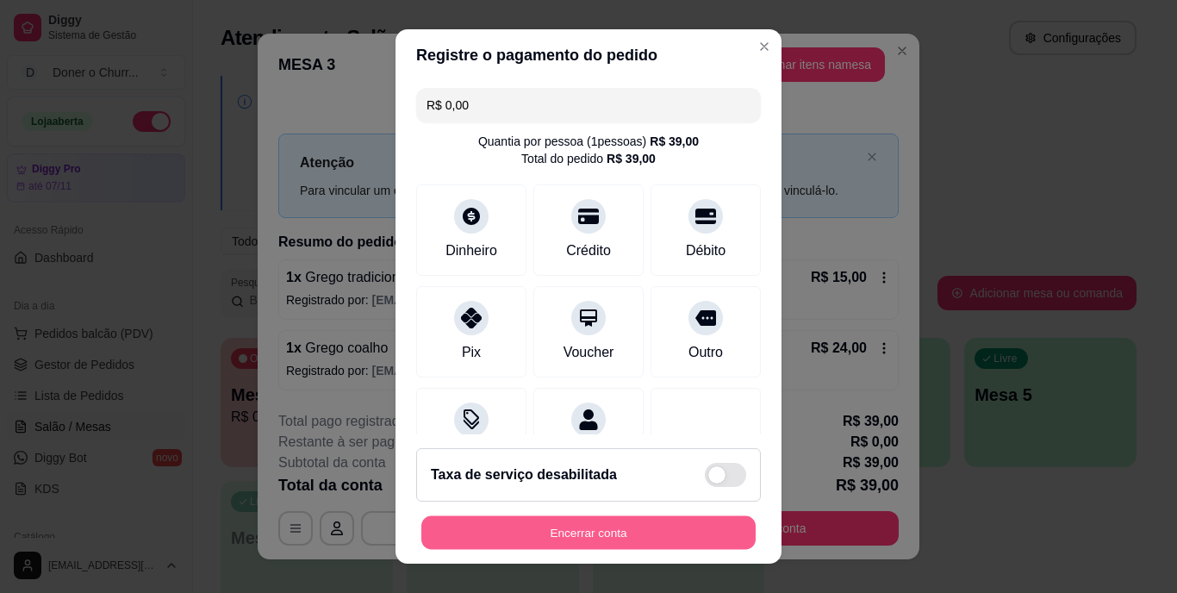
click at [592, 527] on button "Encerrar conta" at bounding box center [588, 532] width 334 height 34
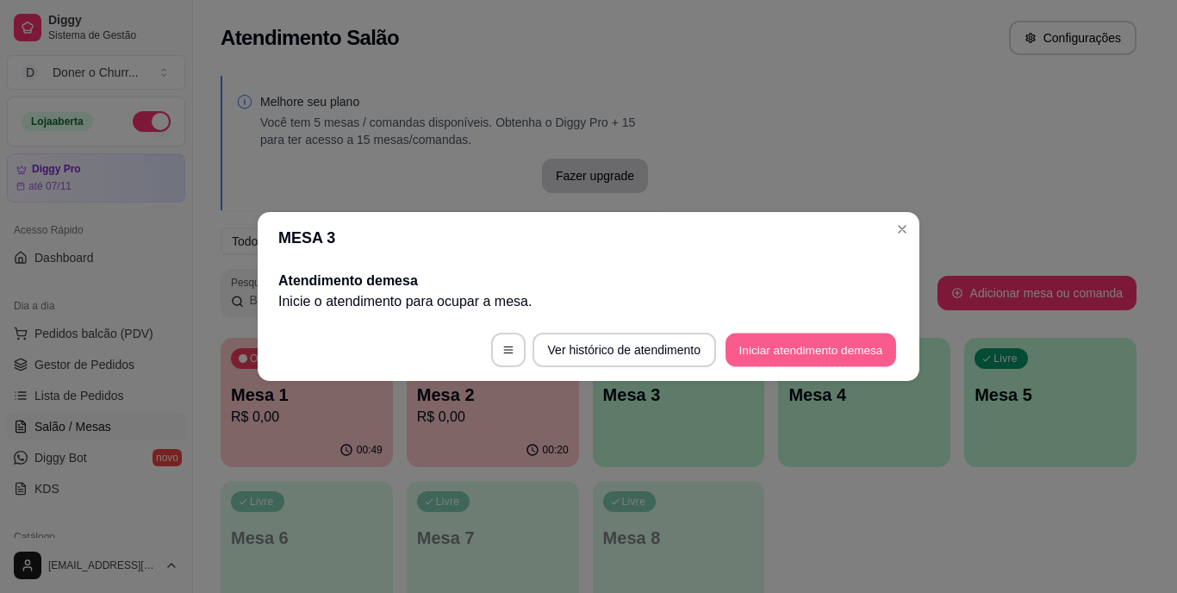
click at [740, 347] on button "Iniciar atendimento de mesa" at bounding box center [811, 351] width 171 height 34
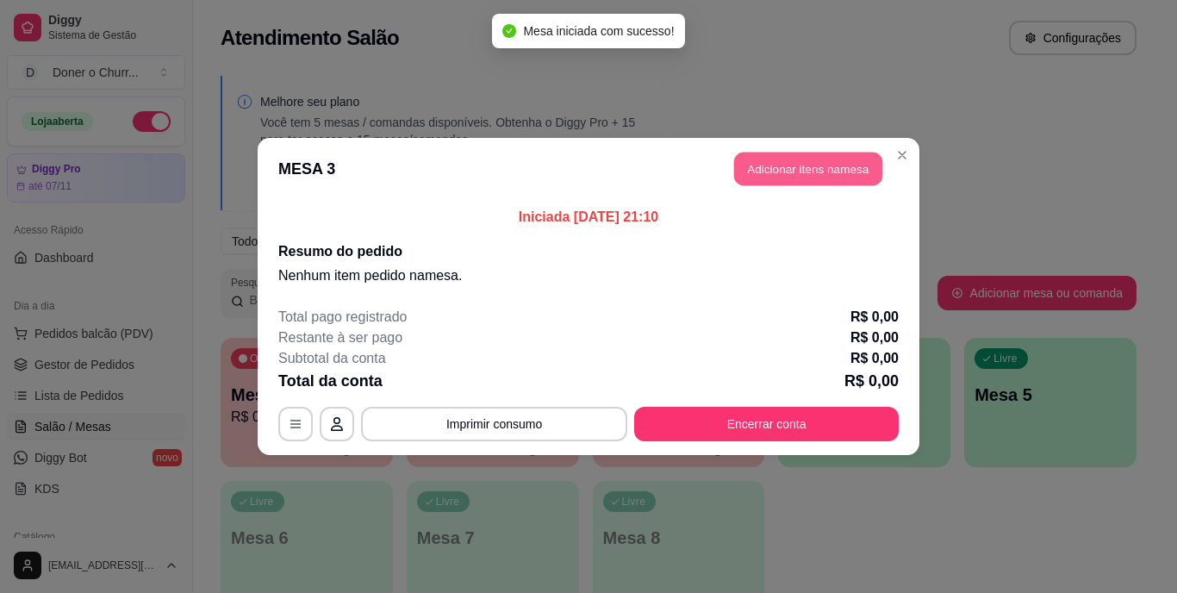
click at [810, 165] on button "Adicionar itens na mesa" at bounding box center [808, 170] width 148 height 34
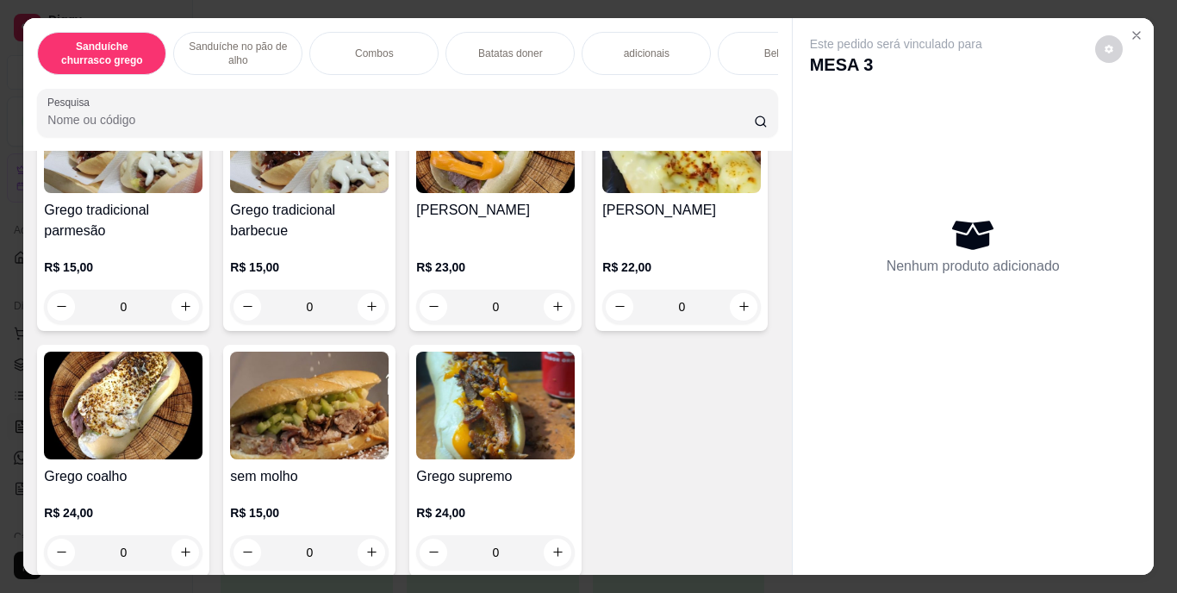
scroll to position [259, 0]
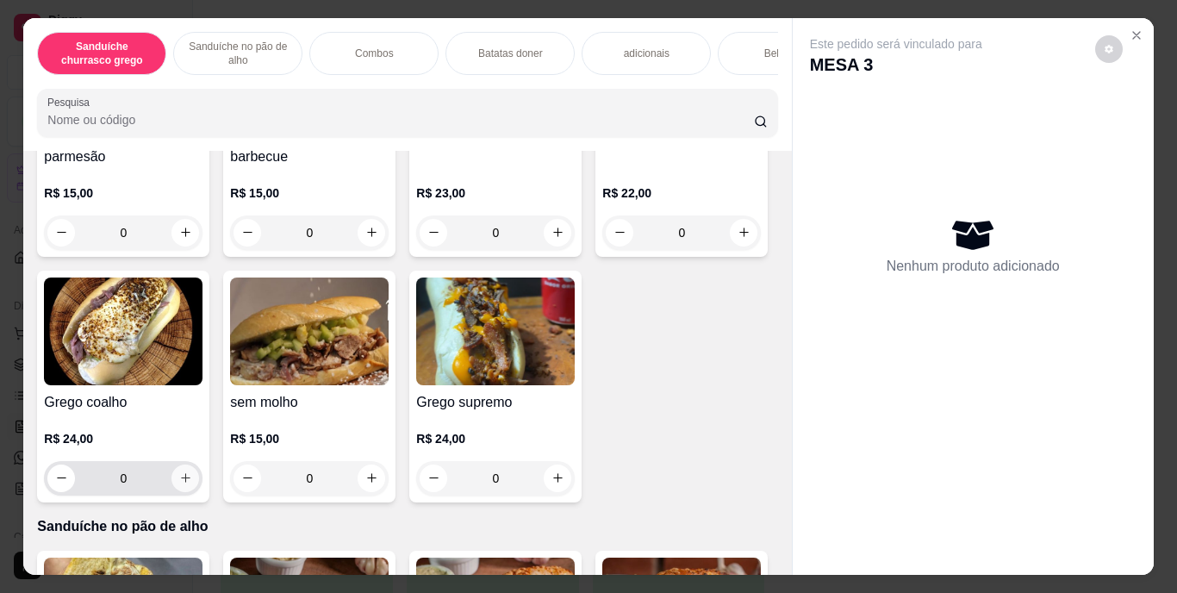
click at [192, 484] on icon "increase-product-quantity" at bounding box center [185, 477] width 13 height 13
type input "1"
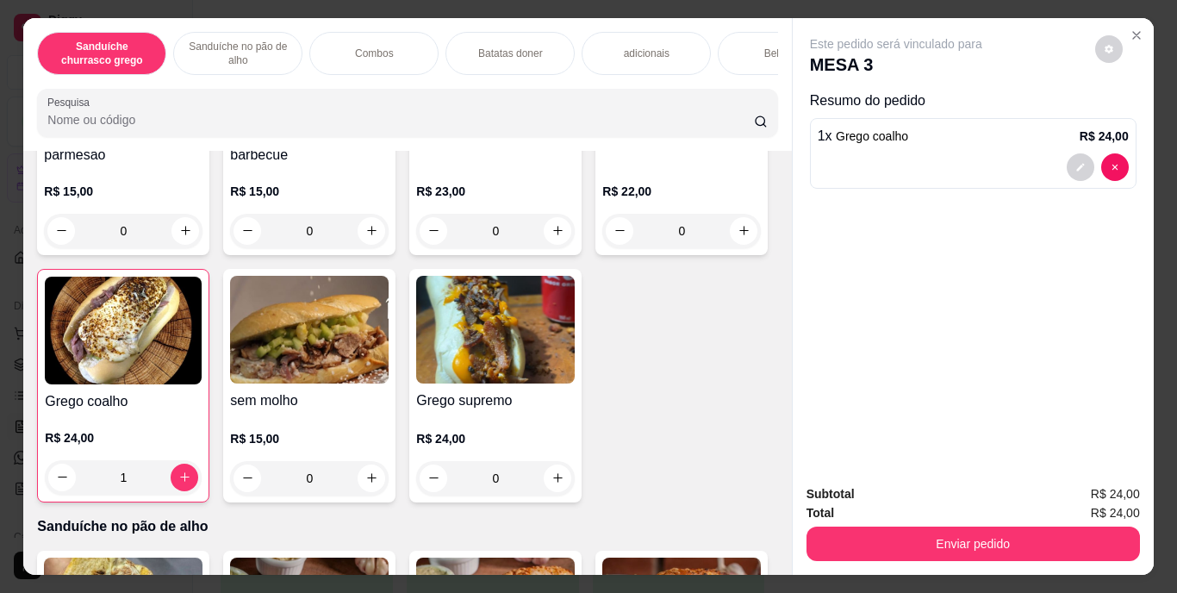
scroll to position [153, 0]
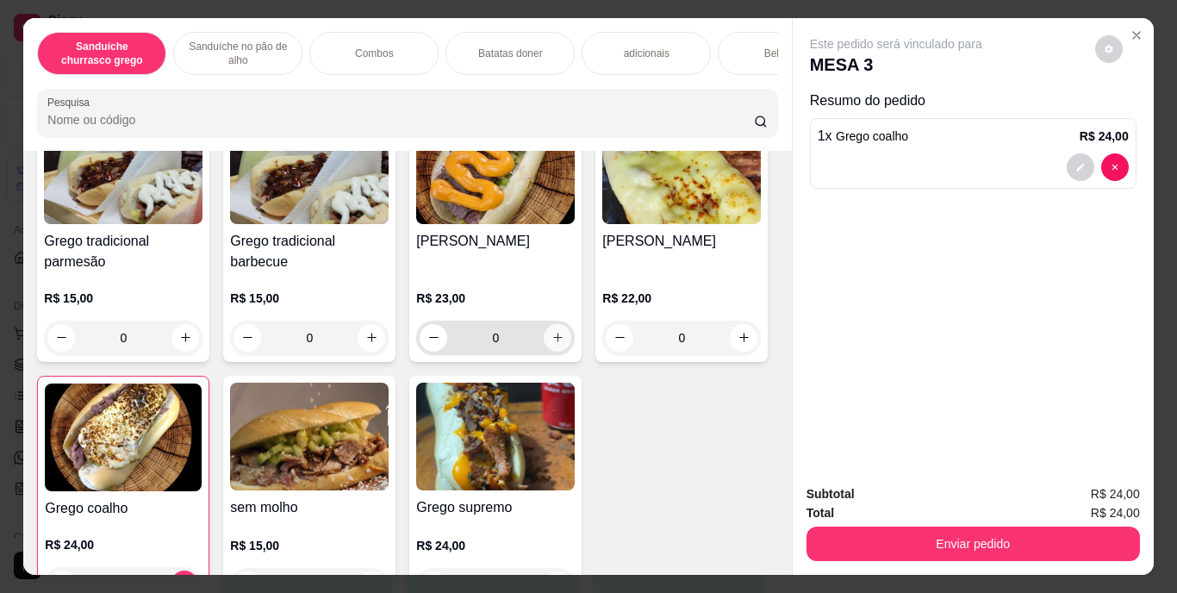
click at [552, 340] on icon "increase-product-quantity" at bounding box center [558, 337] width 13 height 13
type input "1"
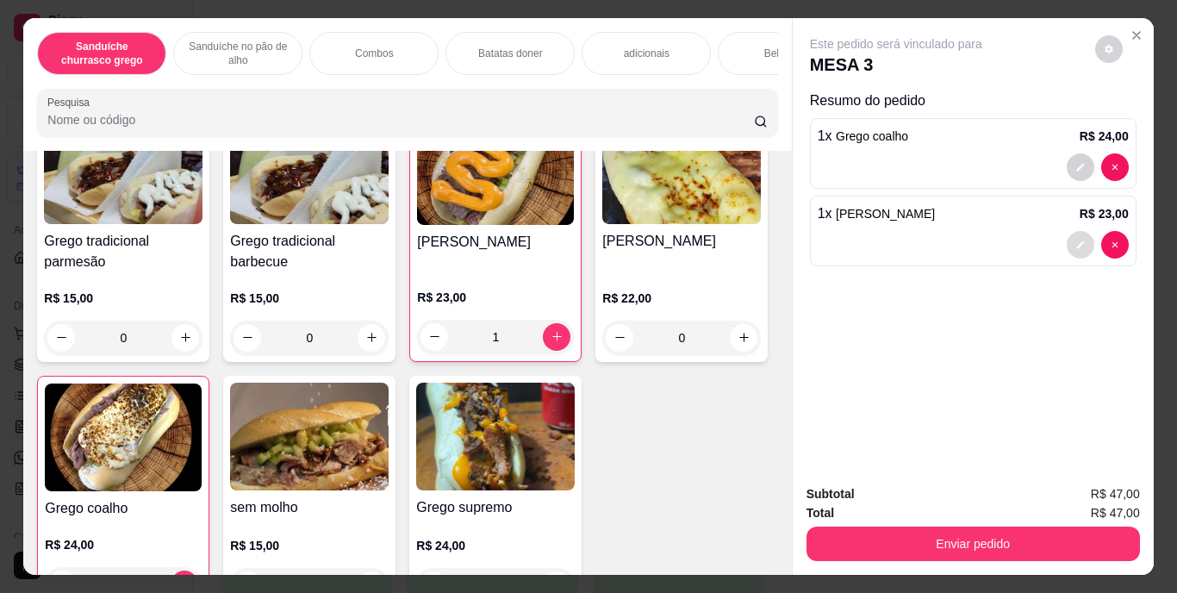
click at [1077, 240] on icon "decrease-product-quantity" at bounding box center [1081, 244] width 8 height 8
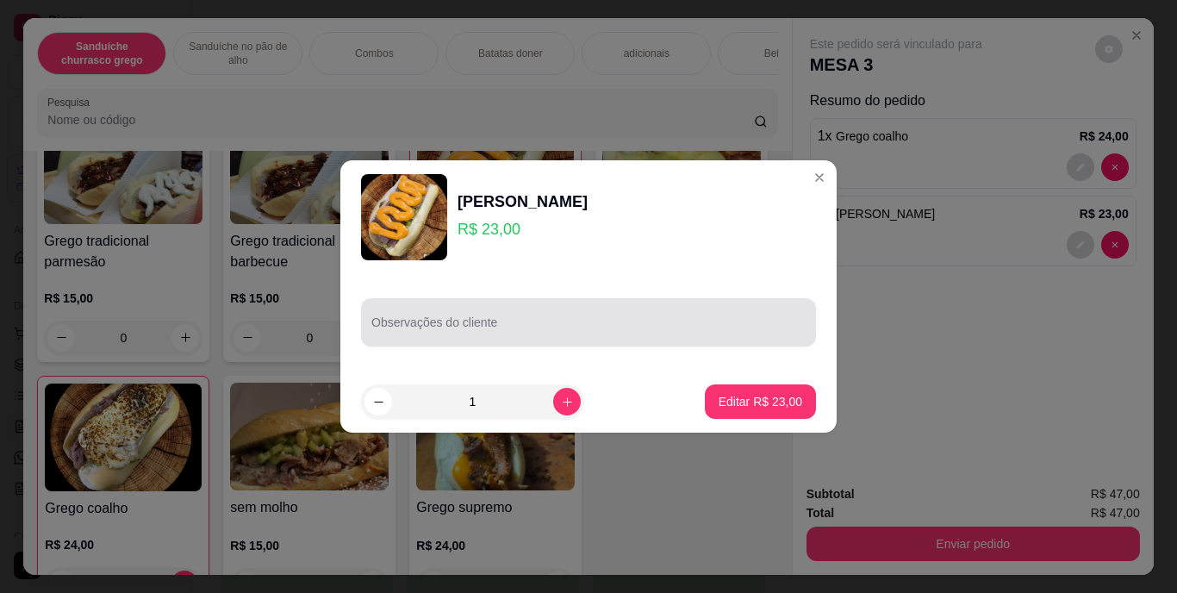
click at [691, 303] on div "Observações do cliente" at bounding box center [588, 322] width 455 height 48
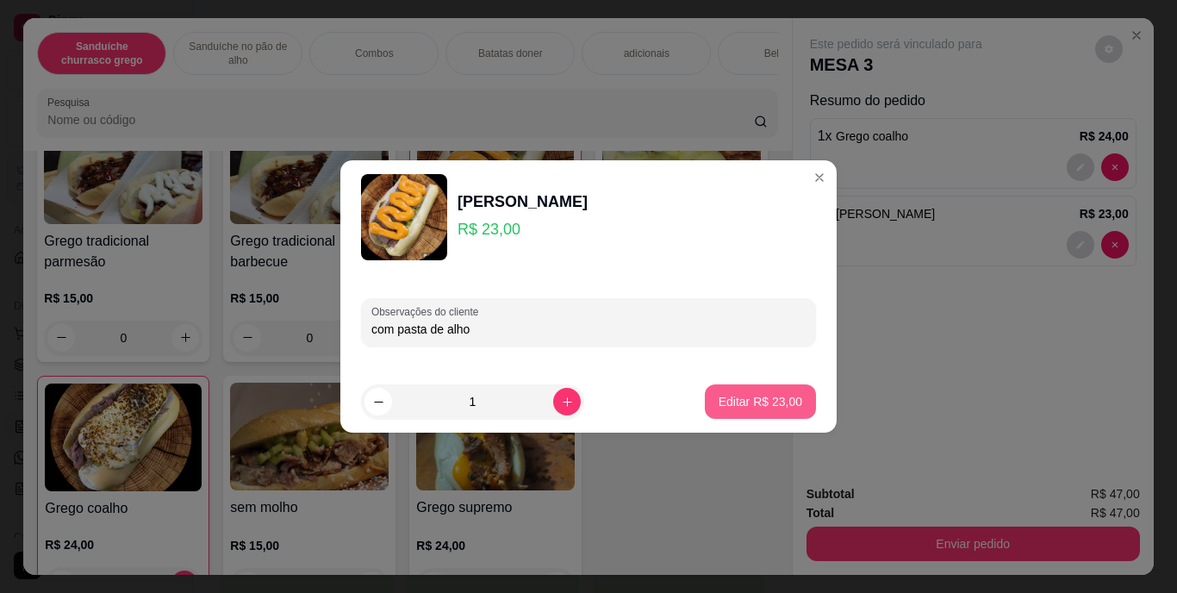
type input "com pasta de alho"
click at [767, 403] on p "Editar R$ 23,00" at bounding box center [761, 401] width 84 height 17
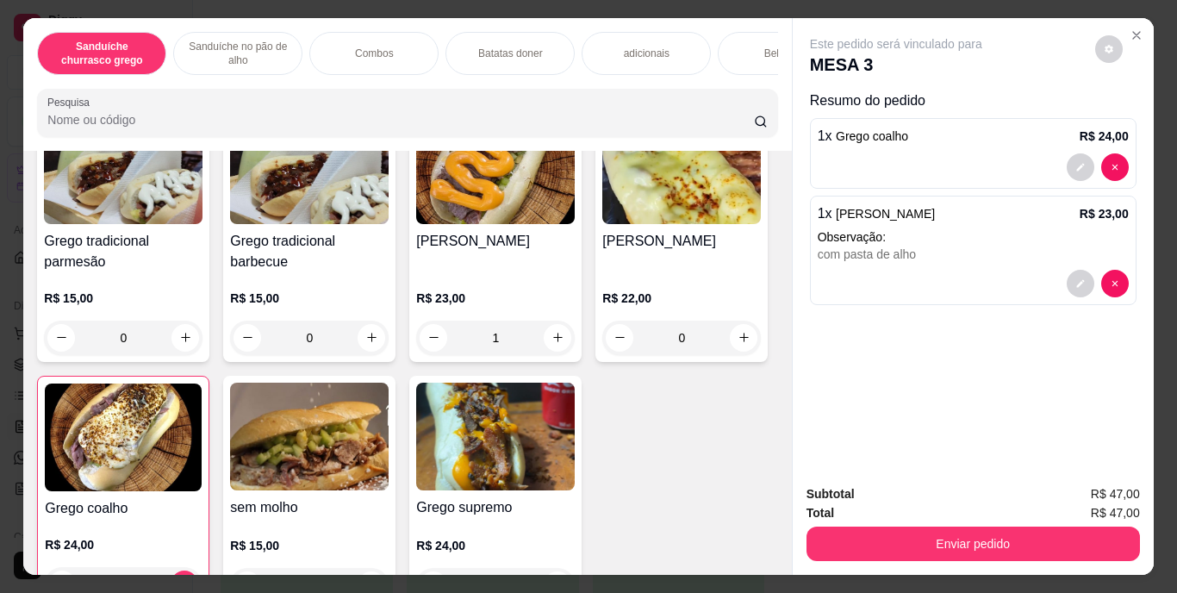
type input "0"
click at [636, 47] on p "adicionais" at bounding box center [647, 54] width 46 height 14
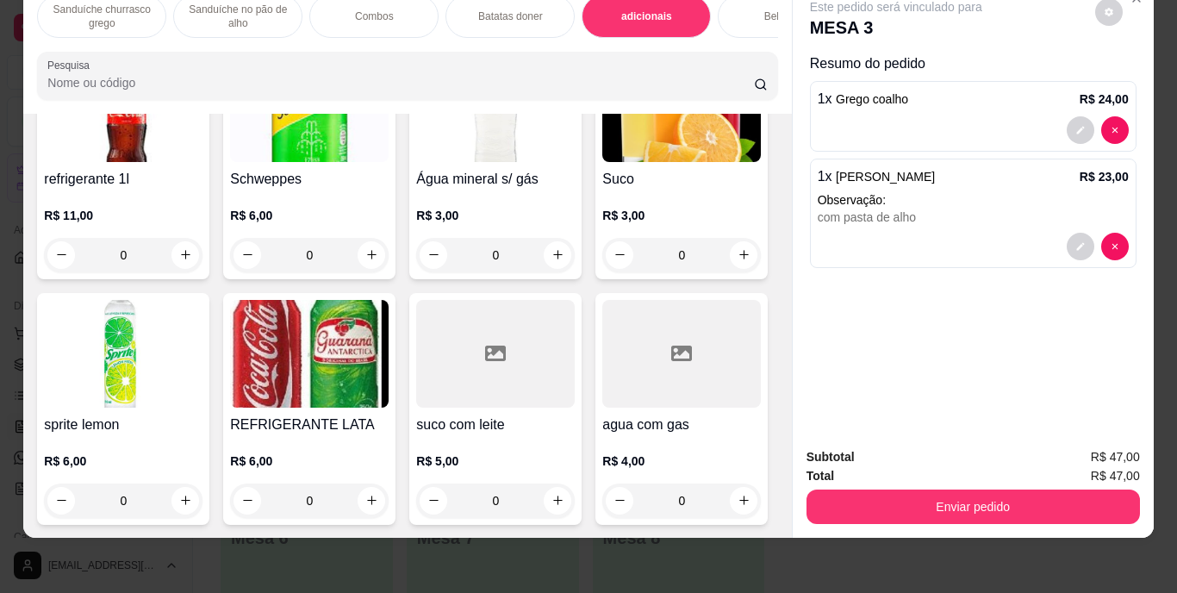
scroll to position [2610, 0]
type input "1"
click at [752, 19] on div "Bebidas" at bounding box center [782, 16] width 129 height 43
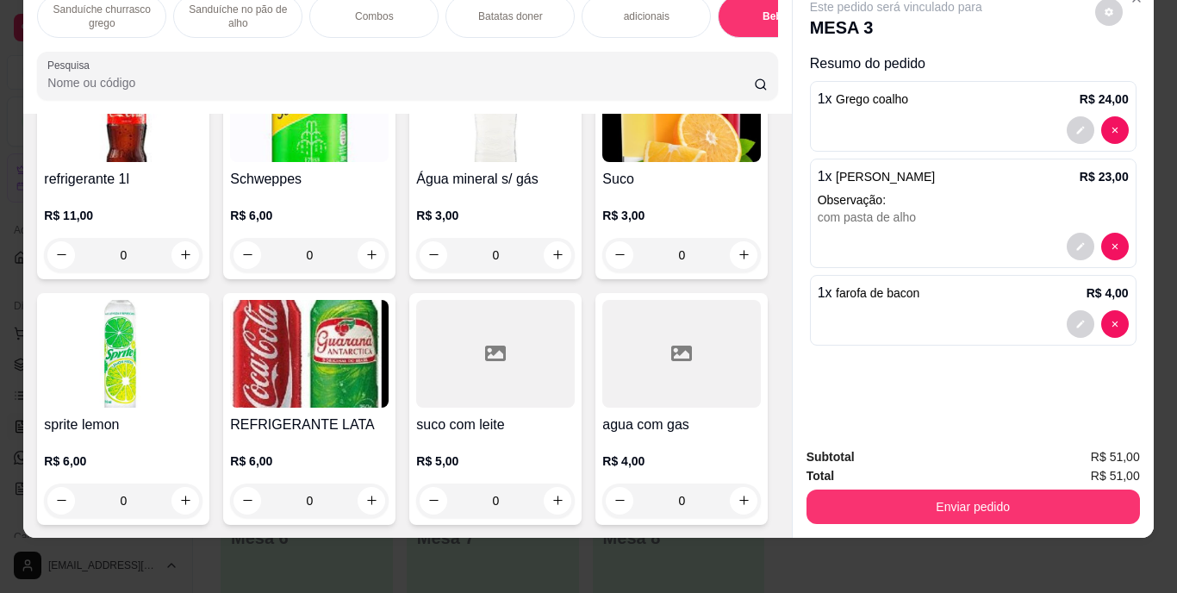
scroll to position [3211, 0]
click at [385, 487] on button "increase-product-quantity" at bounding box center [372, 501] width 28 height 28
type input "1"
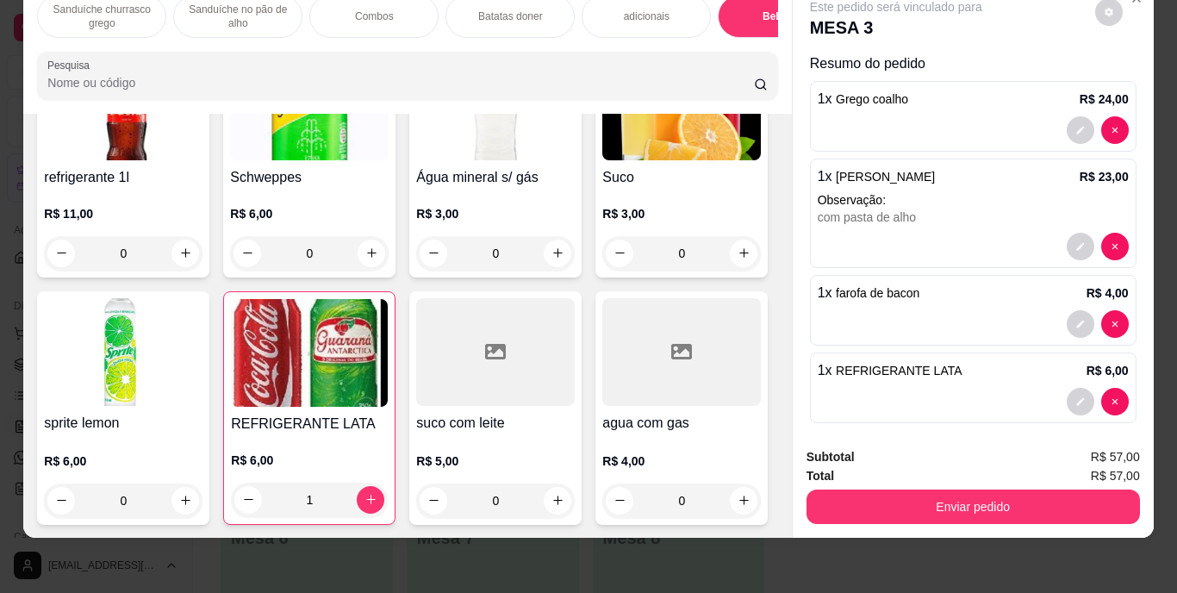
scroll to position [3400, 0]
click at [738, 494] on icon "increase-product-quantity" at bounding box center [744, 500] width 13 height 13
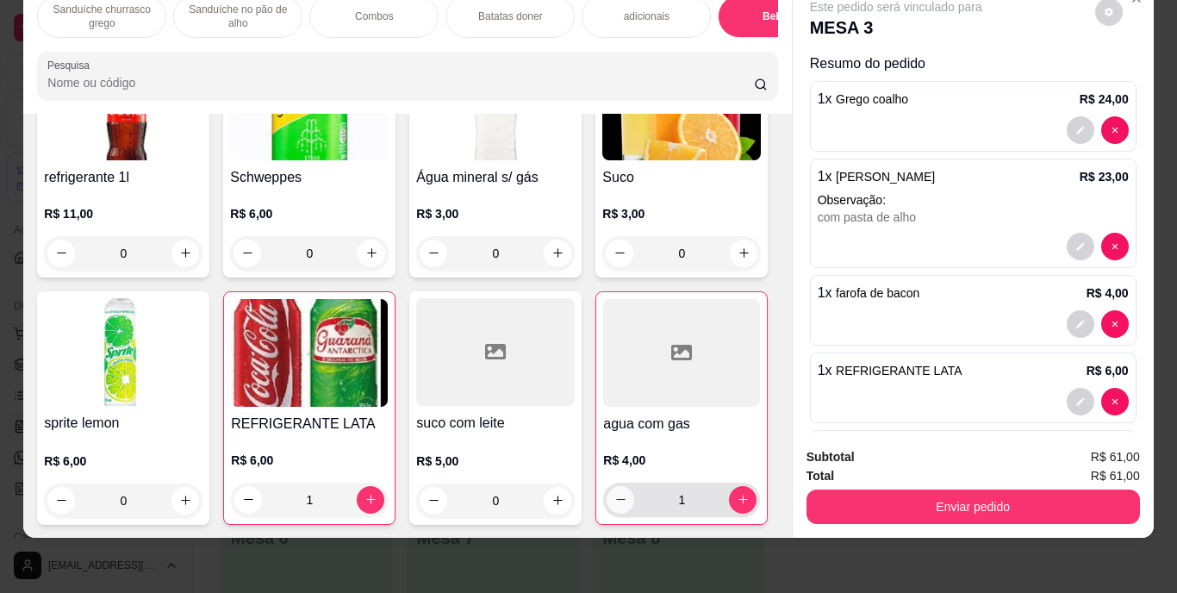
click at [615, 493] on icon "decrease-product-quantity" at bounding box center [621, 499] width 13 height 13
type input "0"
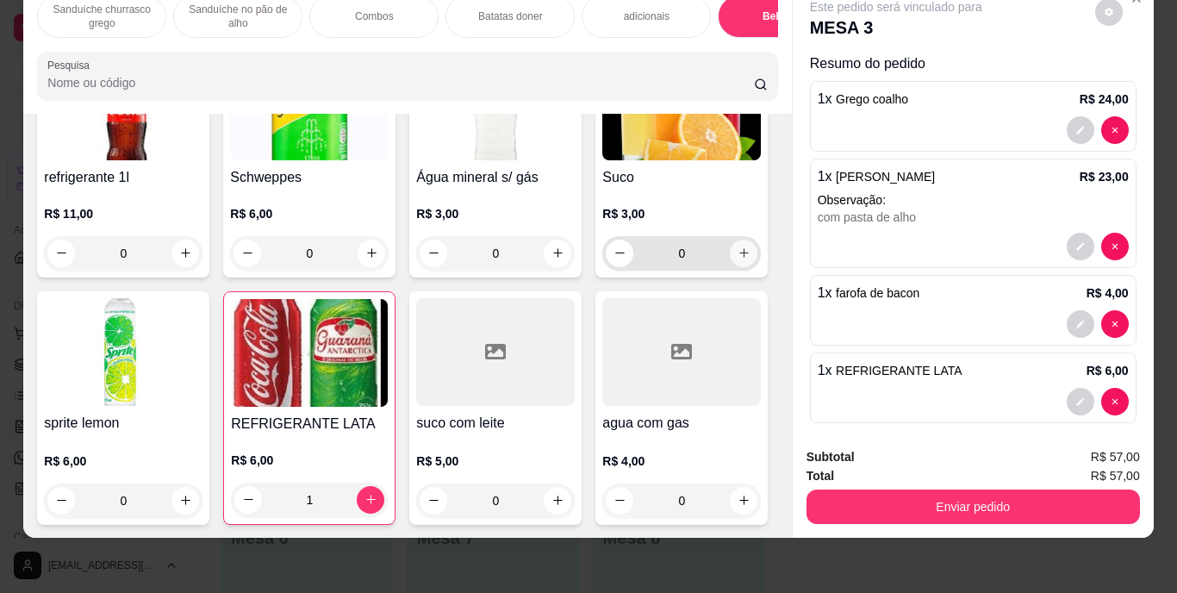
click at [738, 247] on icon "increase-product-quantity" at bounding box center [744, 253] width 13 height 13
type input "1"
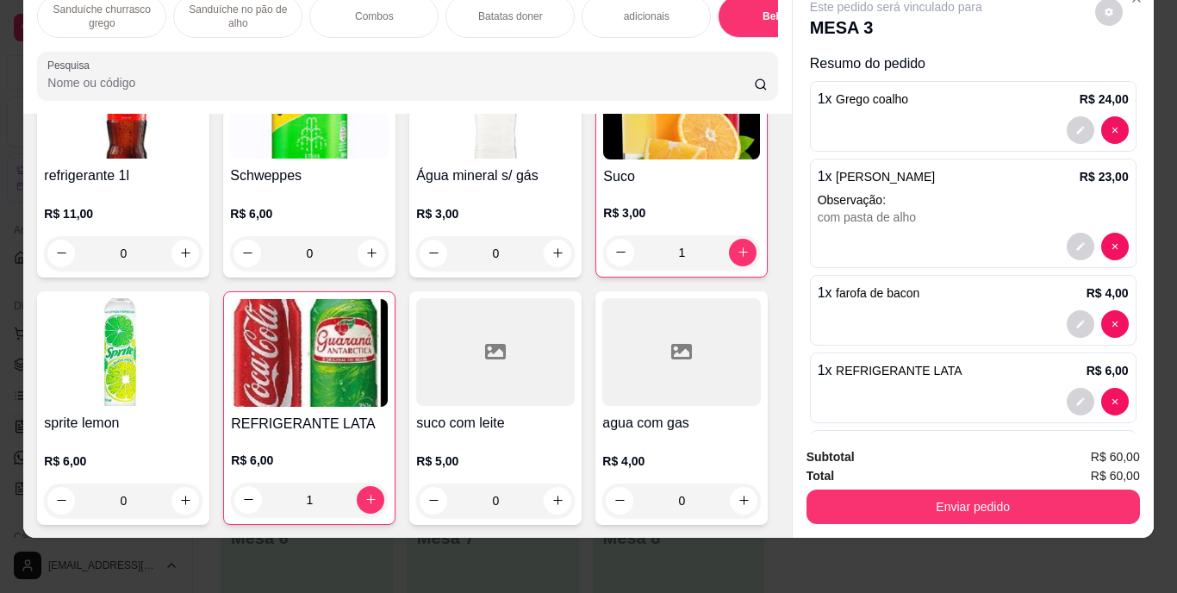
scroll to position [91, 0]
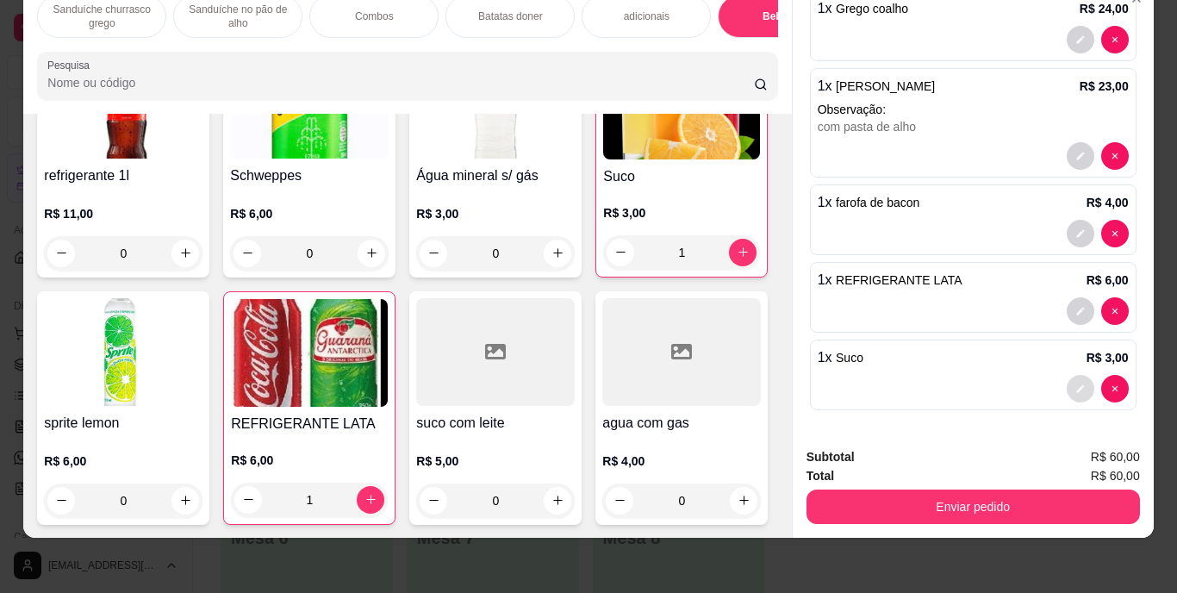
click at [1067, 375] on button "decrease-product-quantity" at bounding box center [1081, 389] width 28 height 28
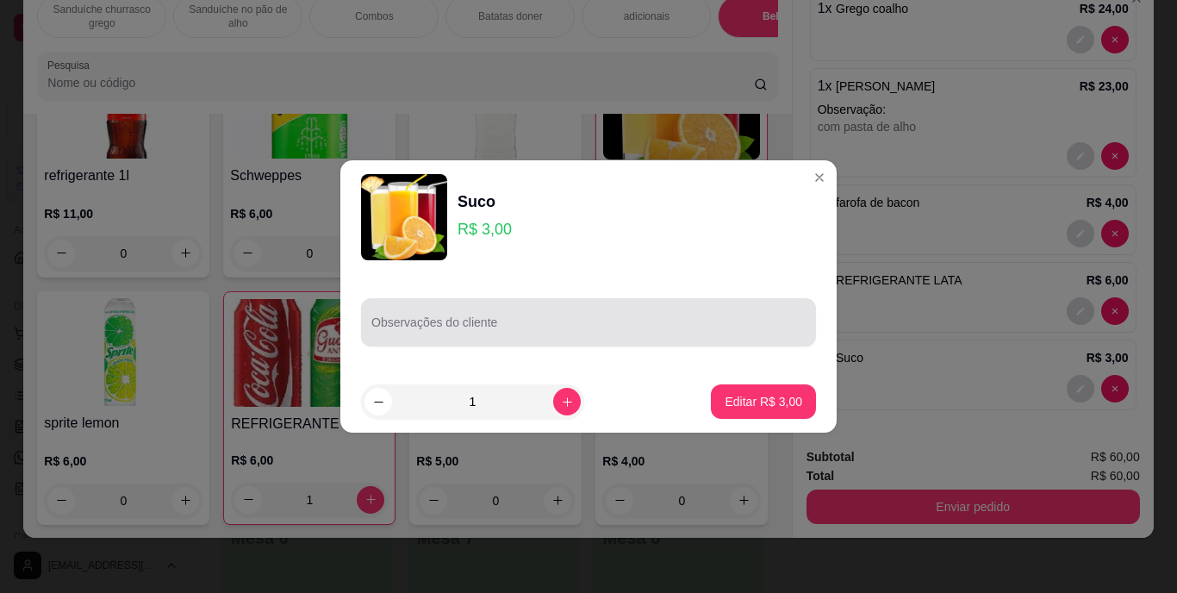
click at [760, 306] on div at bounding box center [589, 322] width 434 height 34
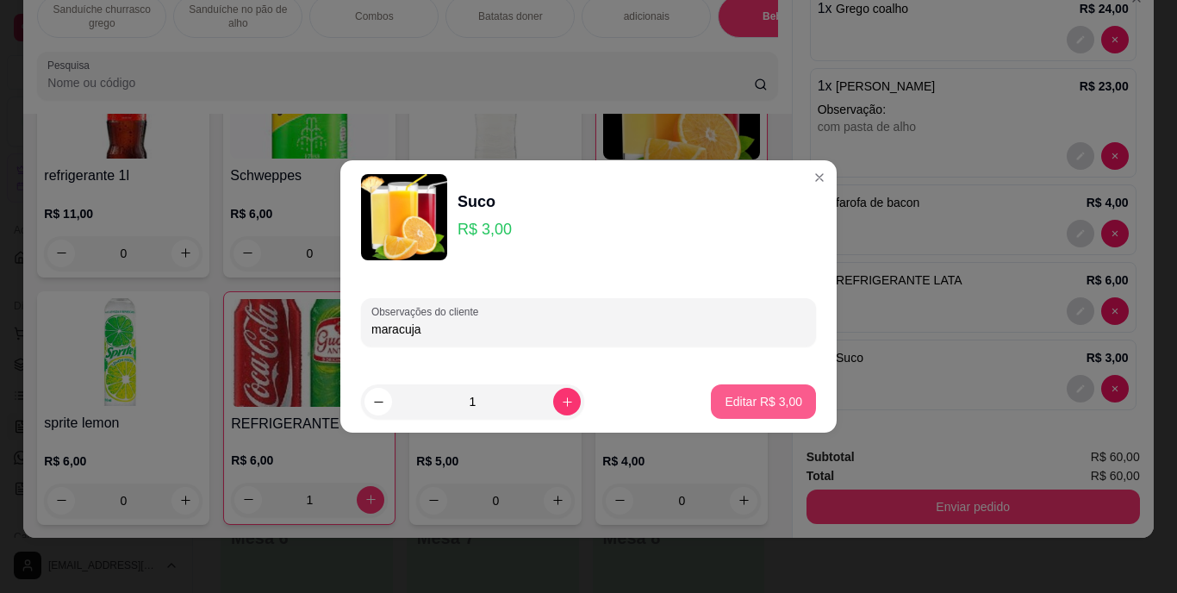
type input "maracuja"
click at [748, 390] on button "Editar R$ 3,00" at bounding box center [764, 402] width 102 height 34
type input "0"
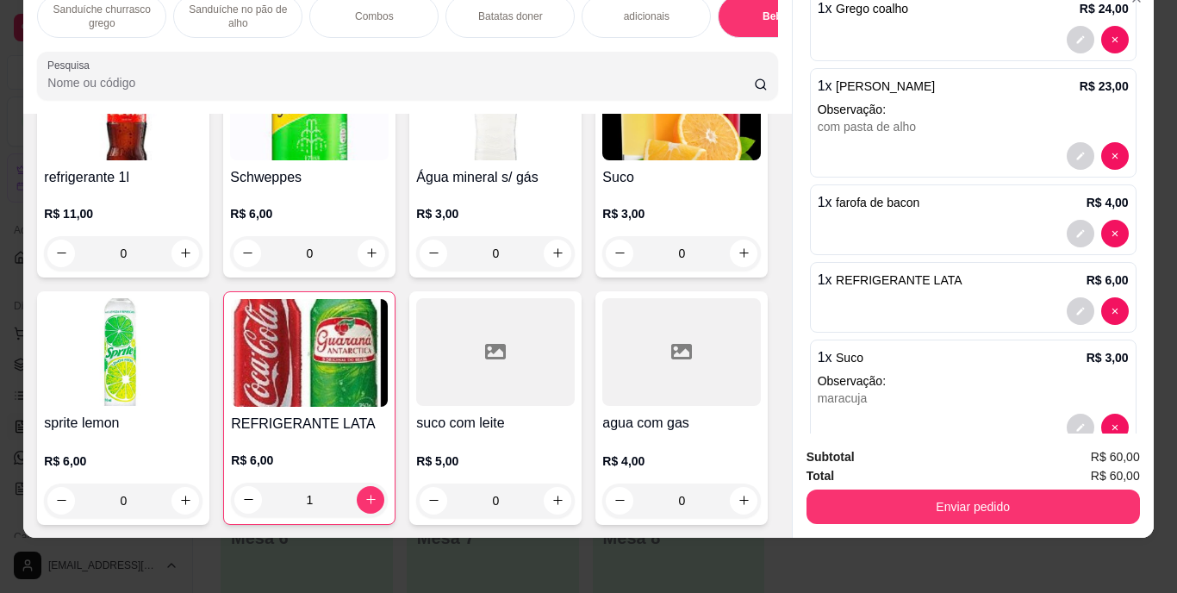
scroll to position [3399, 0]
click at [1067, 298] on button "decrease-product-quantity" at bounding box center [1081, 311] width 28 height 28
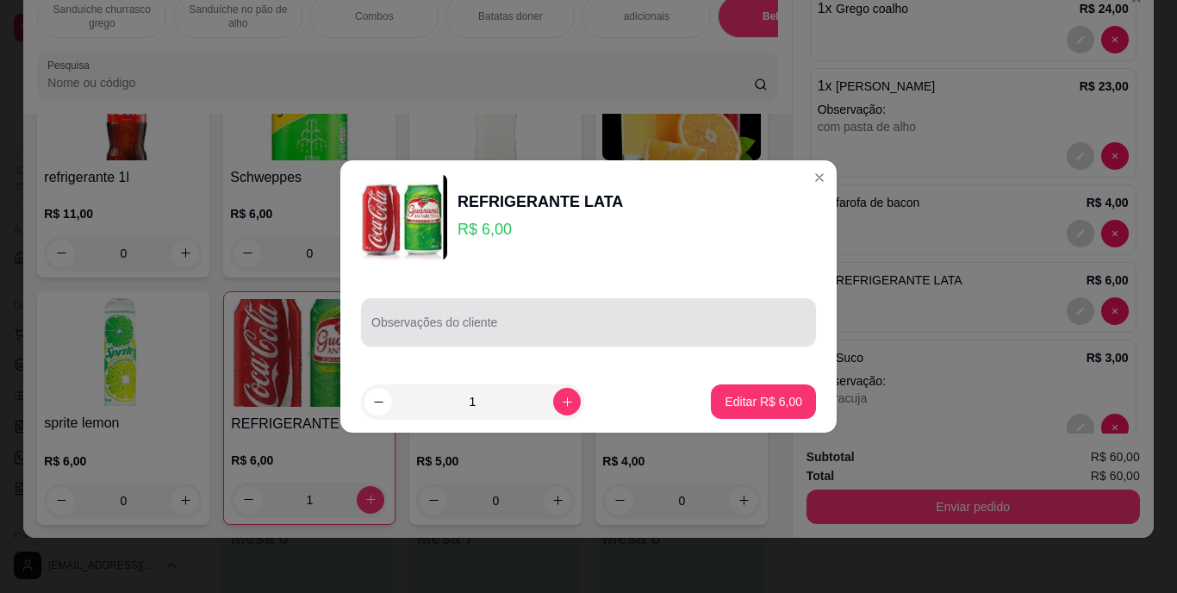
click at [668, 309] on div at bounding box center [589, 322] width 434 height 34
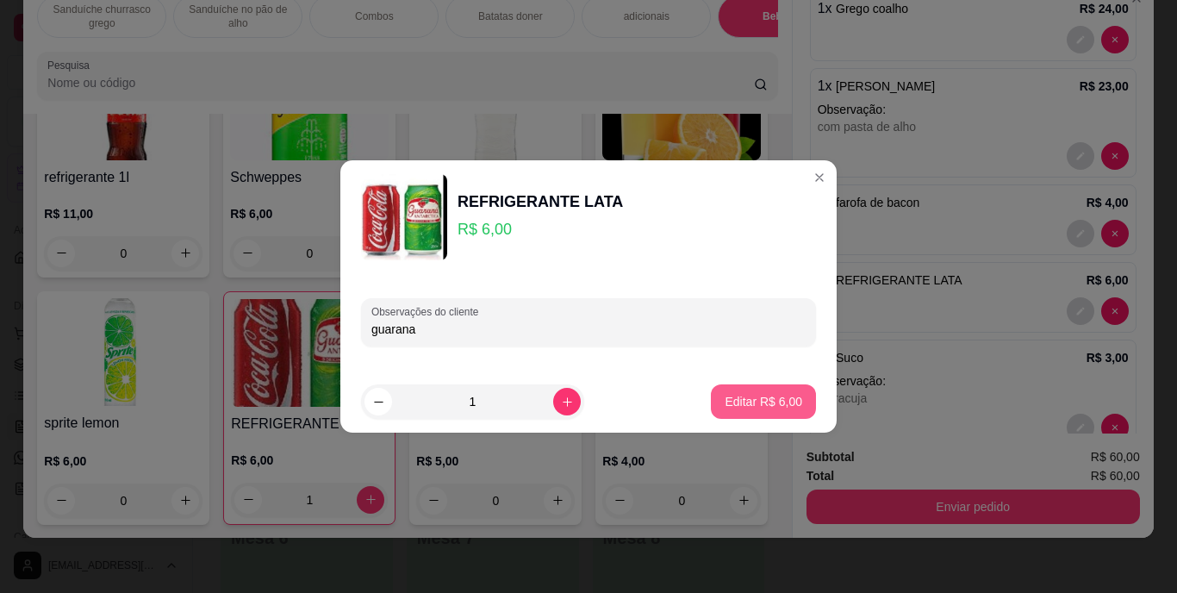
type input "guarana"
click at [727, 397] on p "Editar R$ 6,00" at bounding box center [764, 401] width 75 height 16
type input "0"
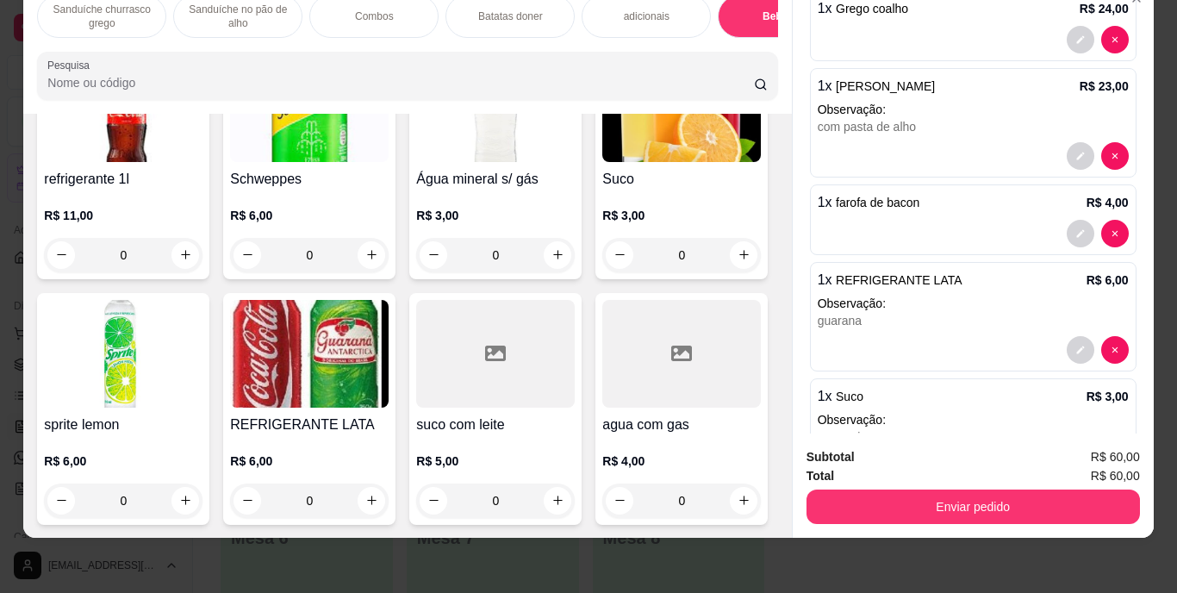
scroll to position [2986, 0]
click at [477, 14] on div "Batatas doner" at bounding box center [510, 16] width 129 height 43
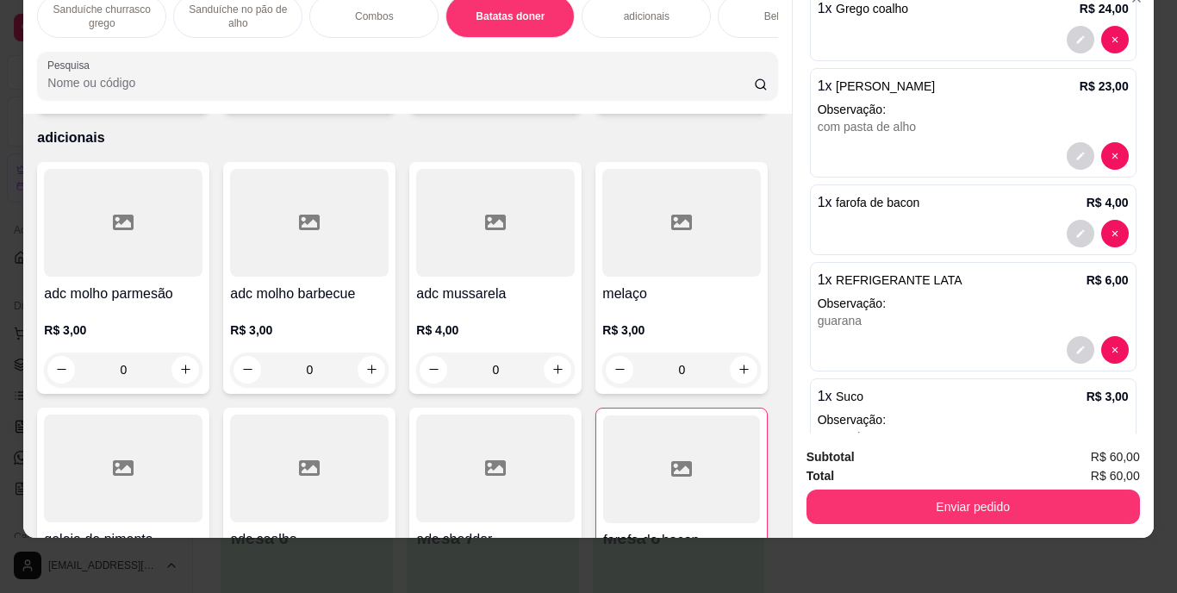
click at [179, 96] on icon "increase-product-quantity" at bounding box center [185, 89] width 13 height 13
type input "1"
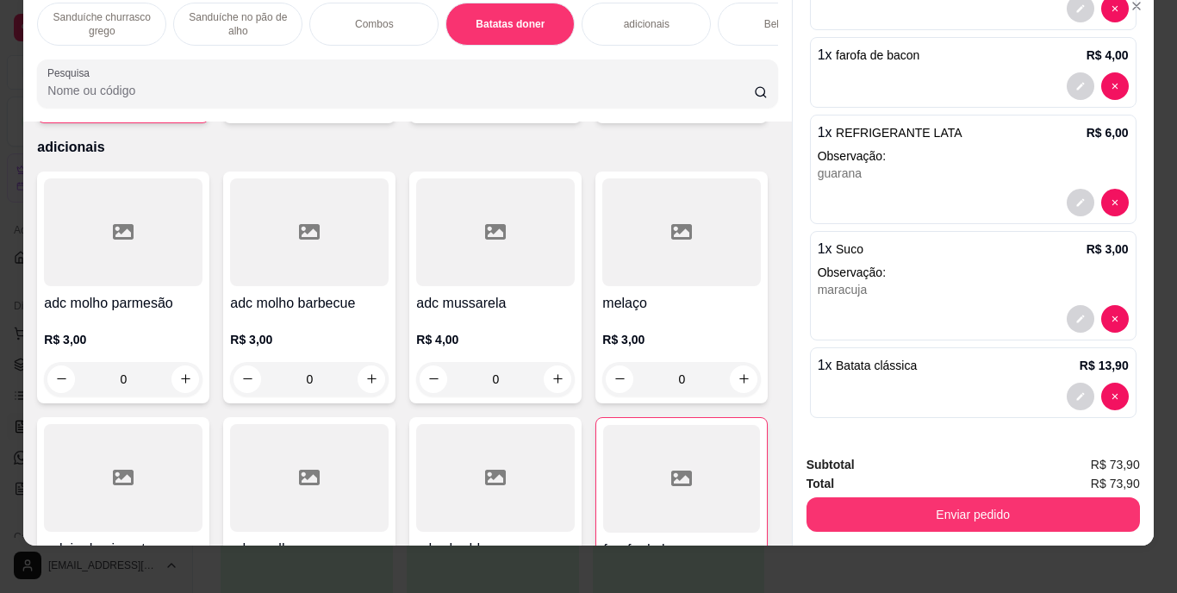
scroll to position [44, 0]
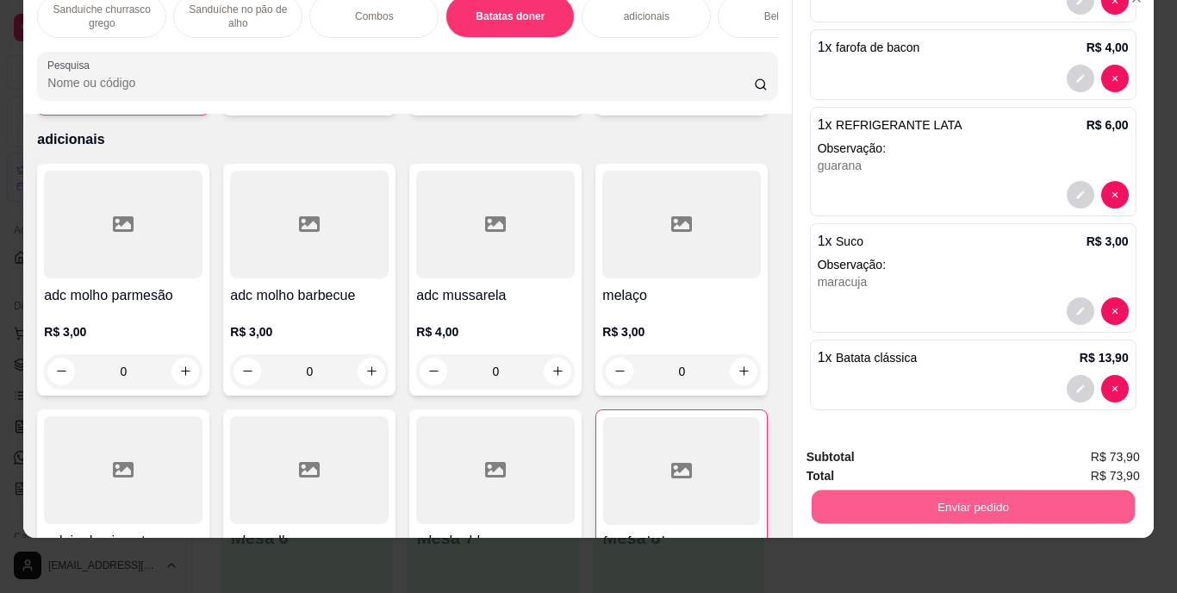
click at [983, 490] on button "Enviar pedido" at bounding box center [972, 507] width 323 height 34
click at [1093, 452] on button "Enviar pedido" at bounding box center [1095, 451] width 95 height 32
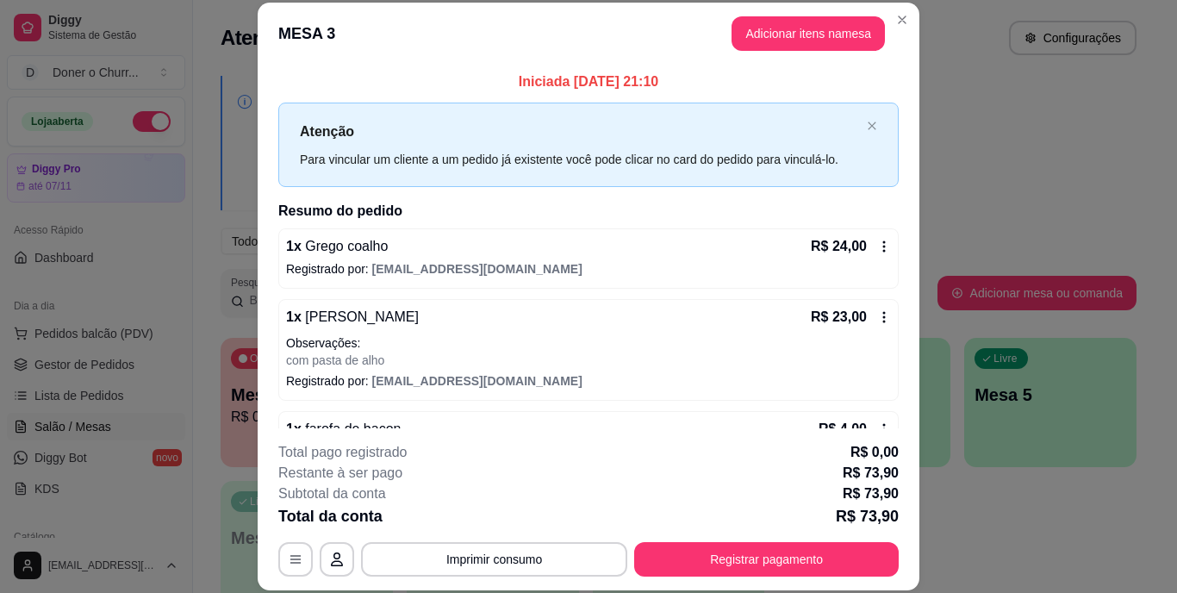
click at [451, 562] on button "Imprimir consumo" at bounding box center [494, 559] width 266 height 34
click at [493, 520] on button "IMPRESSORA" at bounding box center [493, 519] width 125 height 28
click at [497, 565] on button "Imprimir consumo" at bounding box center [494, 559] width 259 height 34
click at [575, 559] on button "Imprimir consumo" at bounding box center [494, 559] width 259 height 34
click at [513, 523] on button "IMPRESSORA" at bounding box center [493, 519] width 121 height 27
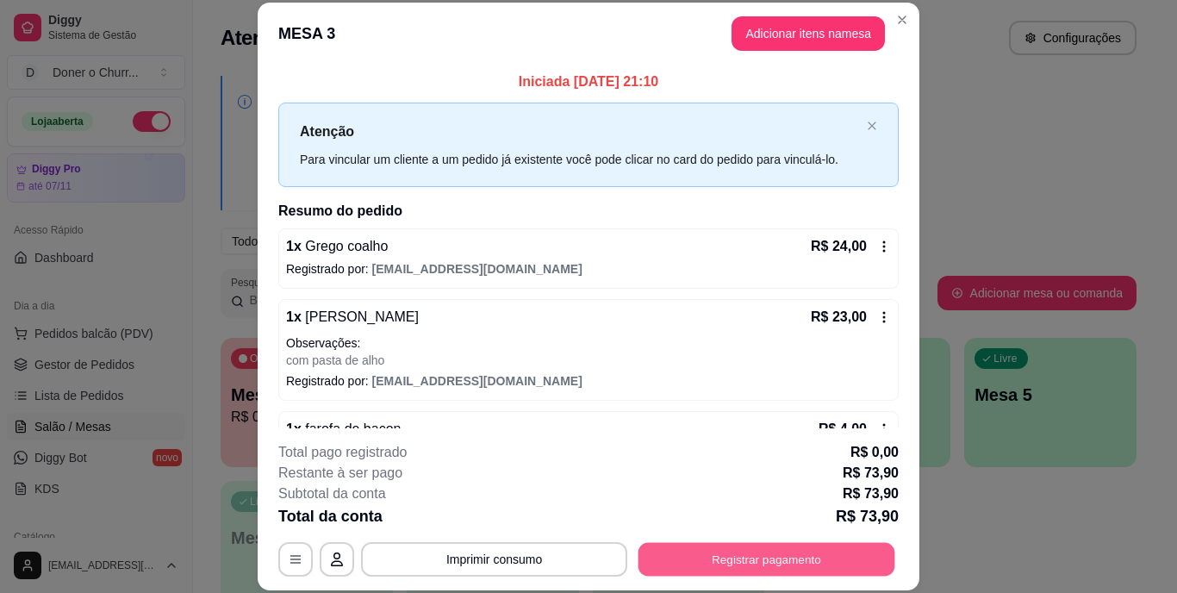
click at [679, 570] on button "Registrar pagamento" at bounding box center [767, 559] width 257 height 34
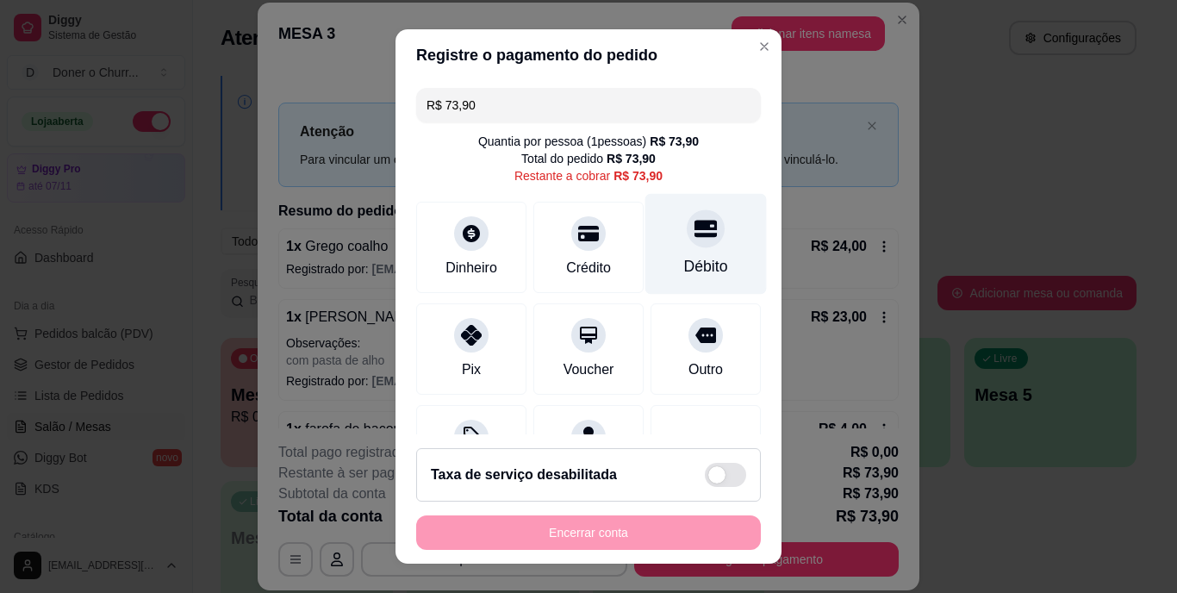
click at [684, 262] on div "Débito" at bounding box center [706, 267] width 44 height 22
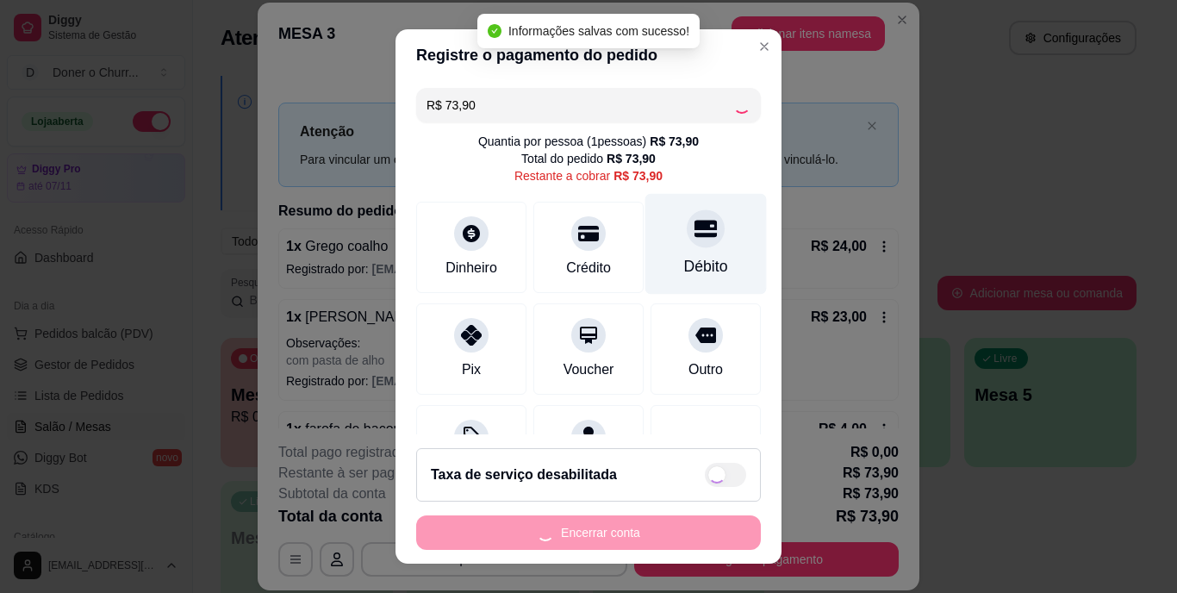
type input "R$ 0,00"
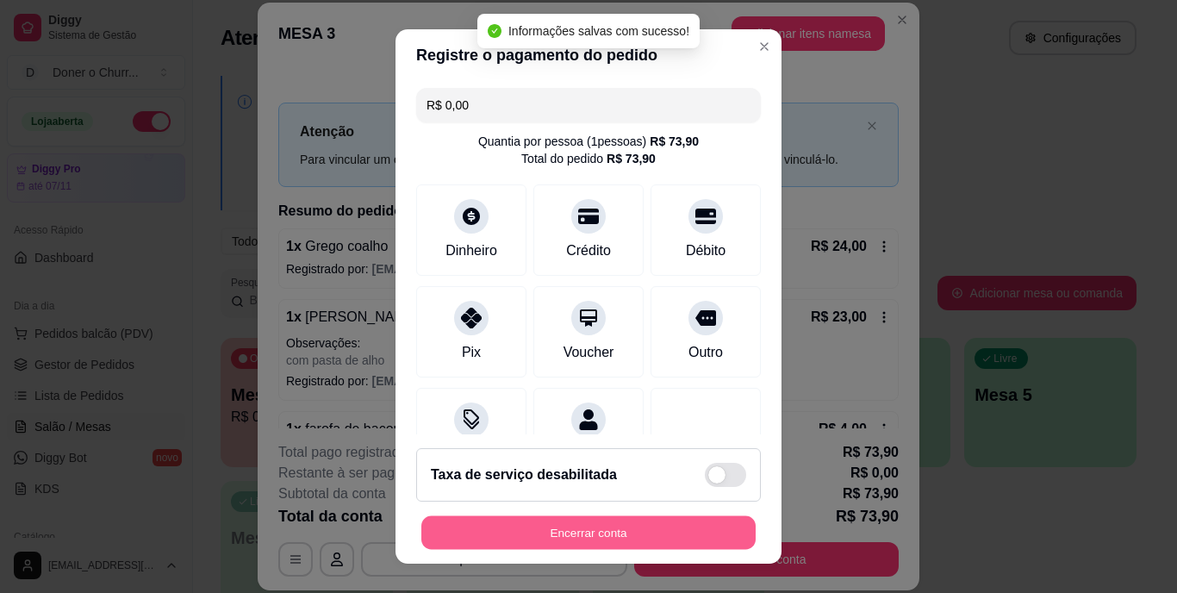
click at [620, 534] on button "Encerrar conta" at bounding box center [588, 532] width 334 height 34
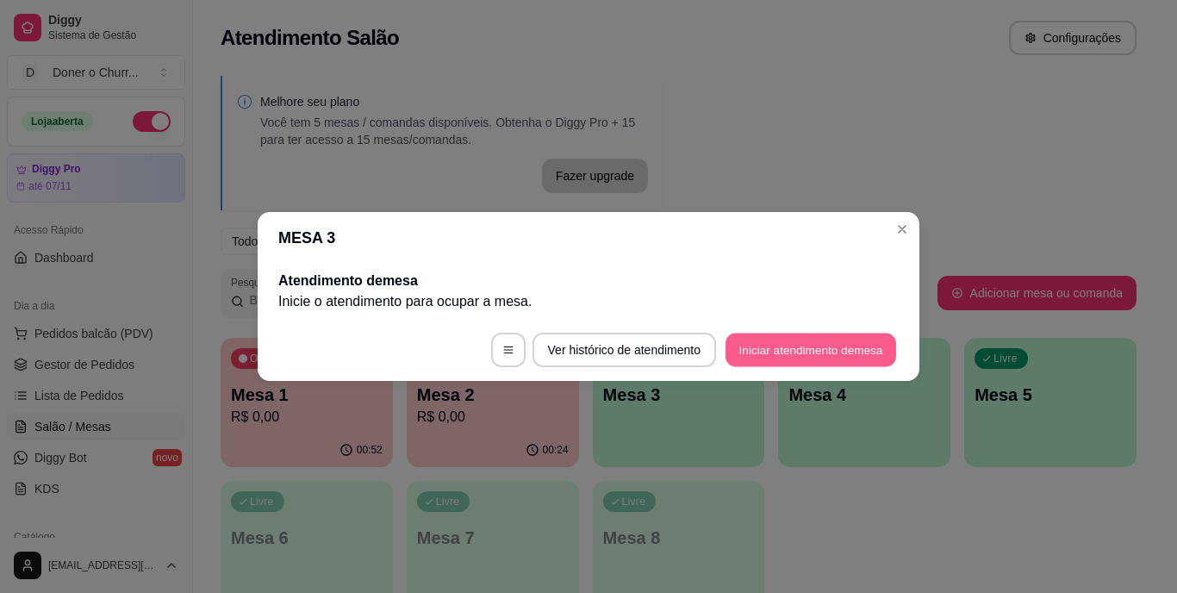
click at [757, 343] on button "Iniciar atendimento de mesa" at bounding box center [811, 351] width 171 height 34
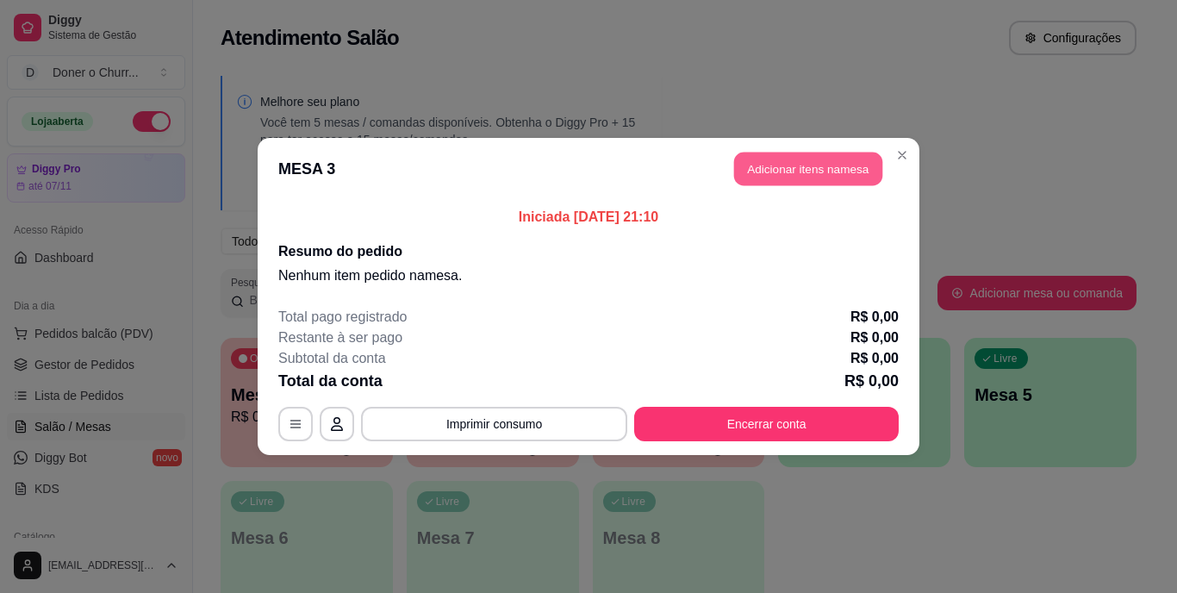
click at [778, 174] on button "Adicionar itens na mesa" at bounding box center [808, 170] width 148 height 34
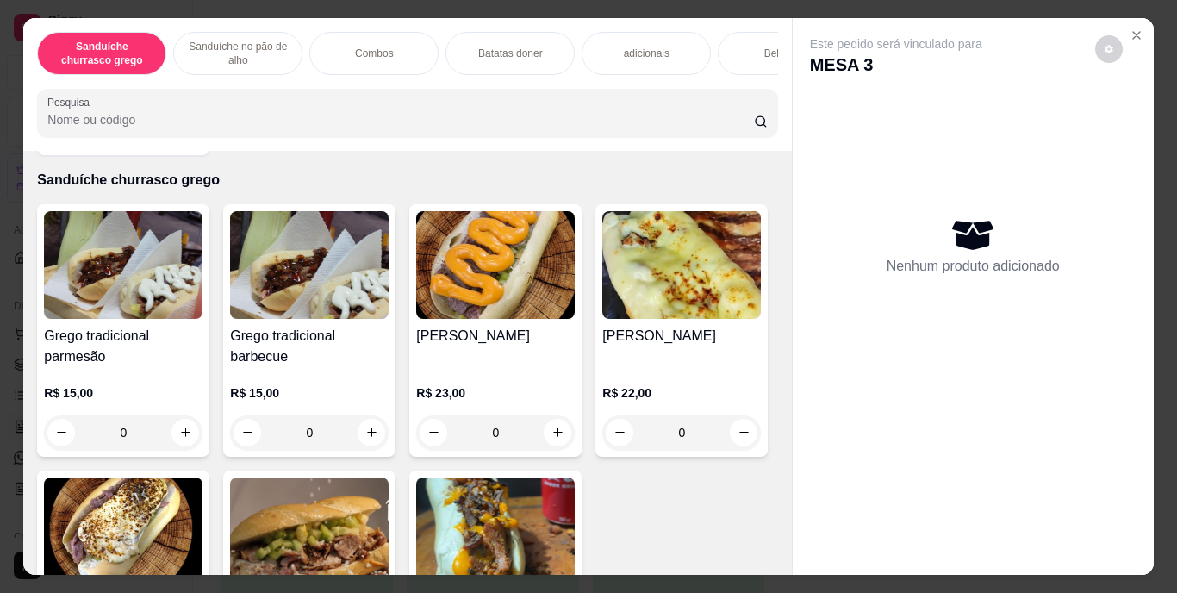
scroll to position [62, 0]
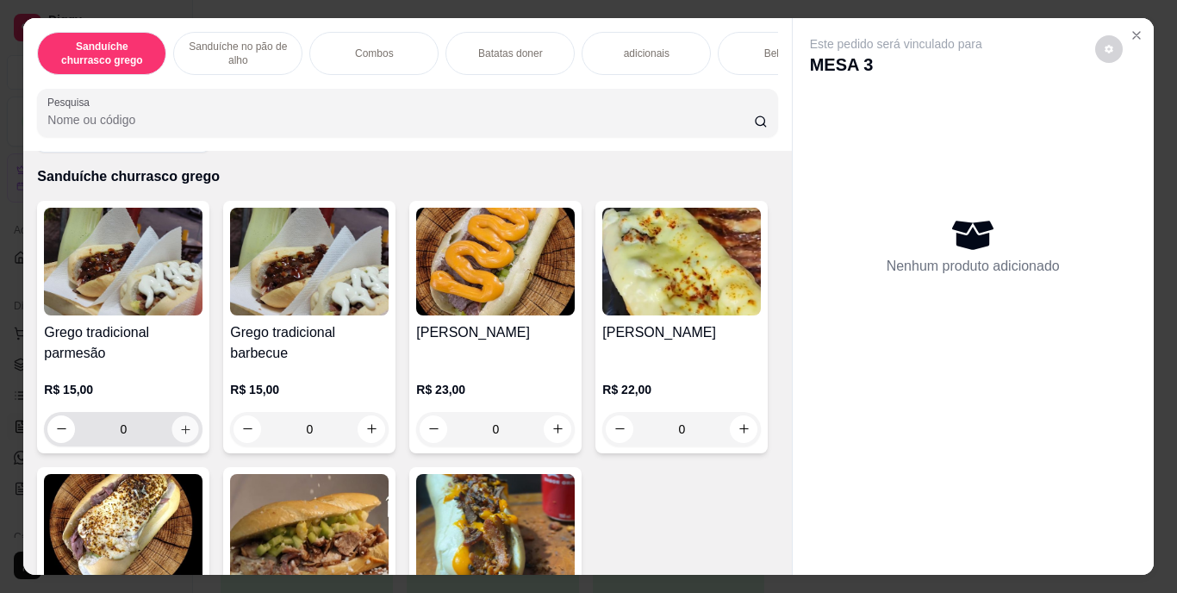
click at [179, 431] on icon "increase-product-quantity" at bounding box center [185, 428] width 13 height 13
type input "1"
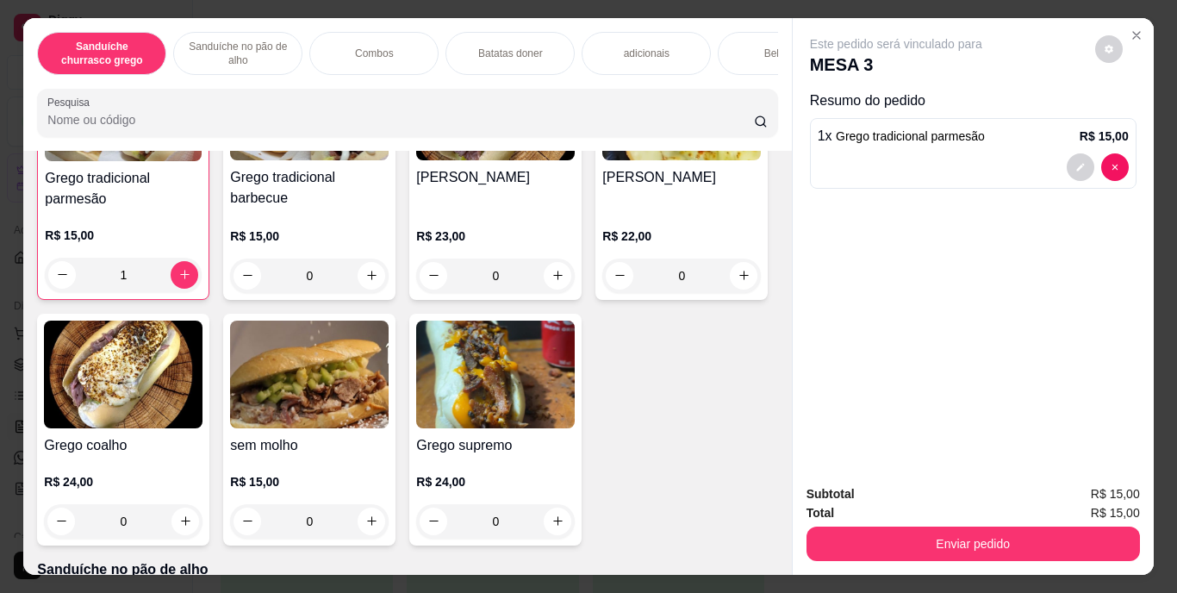
scroll to position [265, 0]
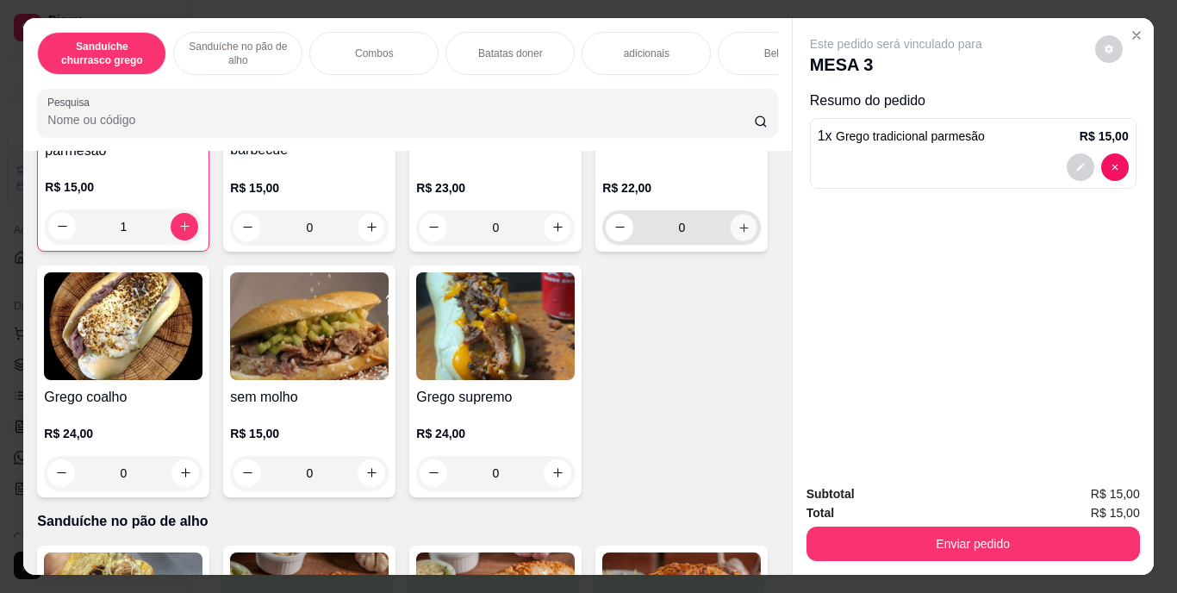
click at [596, 252] on div "[PERSON_NAME] R$ 22,00 0" at bounding box center [682, 124] width 172 height 254
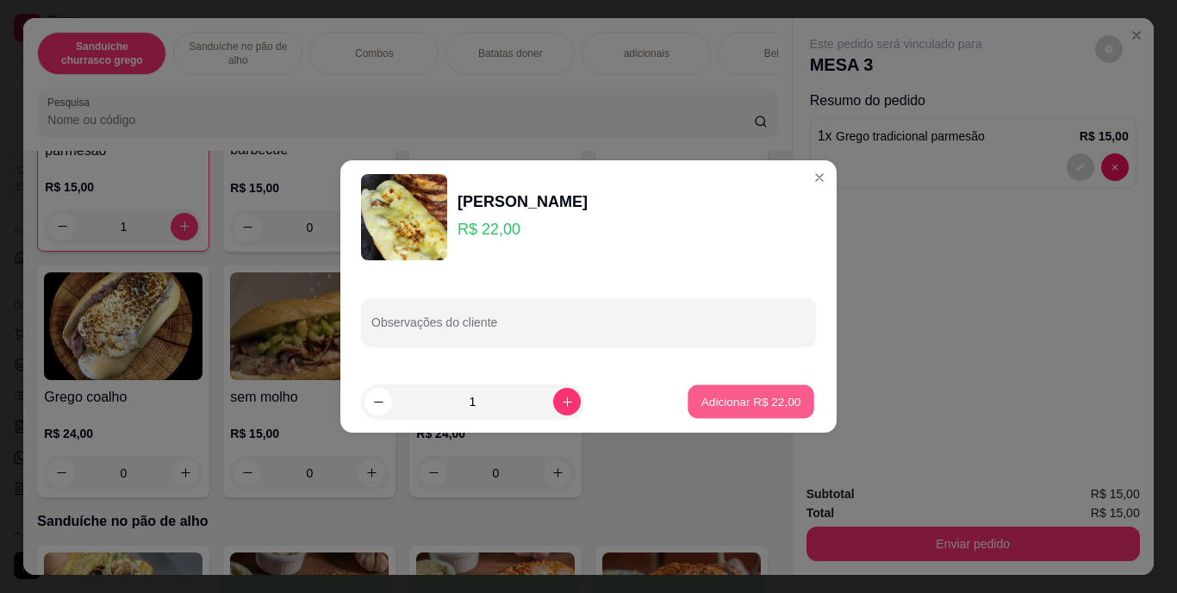
click at [742, 397] on p "Adicionar R$ 22,00" at bounding box center [752, 401] width 100 height 16
type input "1"
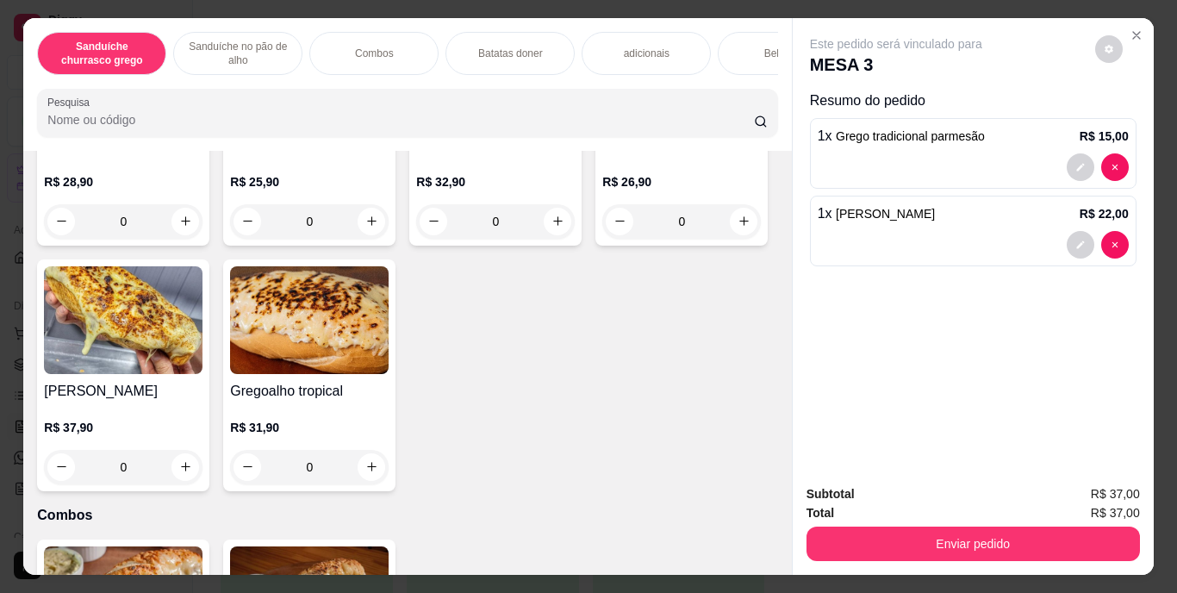
scroll to position [869, 0]
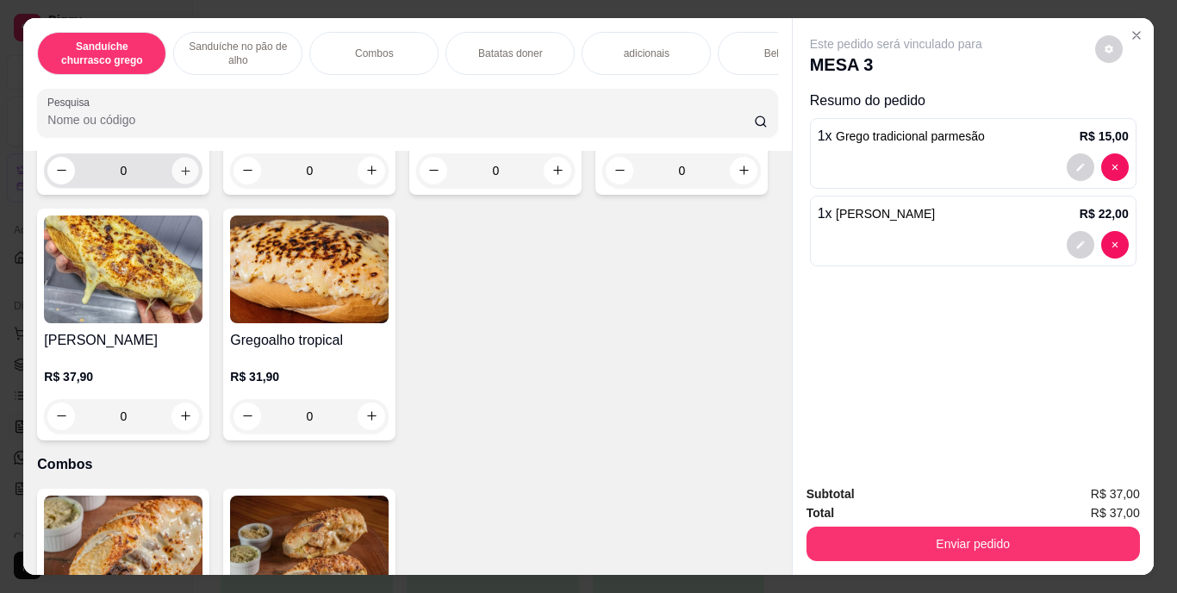
click at [179, 177] on icon "increase-product-quantity" at bounding box center [185, 170] width 13 height 13
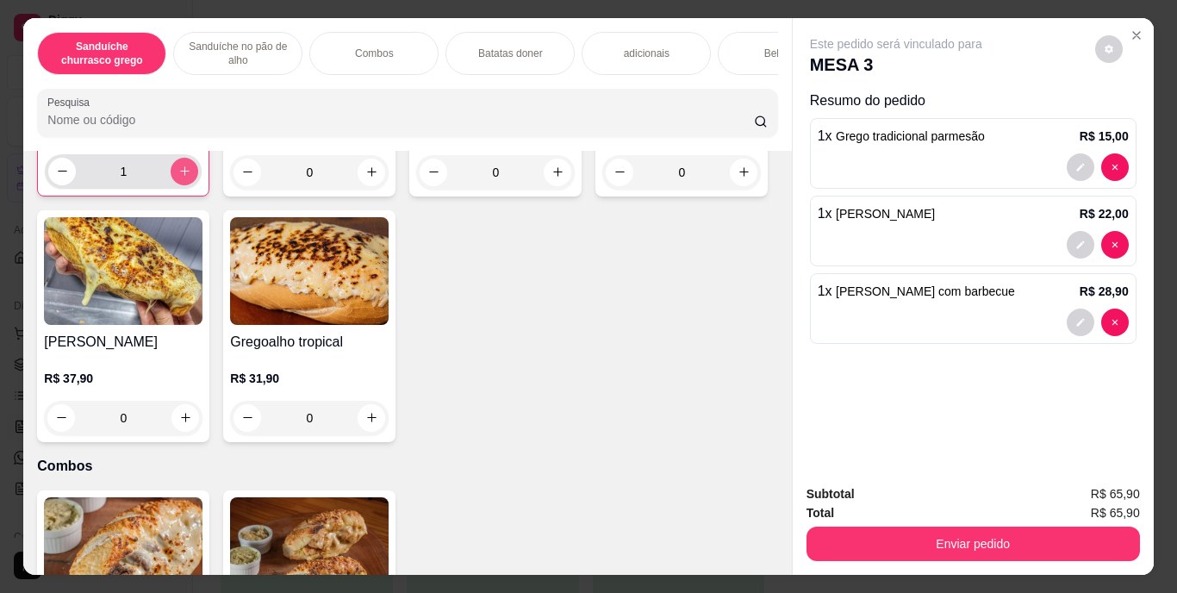
click at [179, 178] on icon "increase-product-quantity" at bounding box center [184, 171] width 13 height 13
type input "2"
click at [498, 47] on p "Batatas doner" at bounding box center [510, 54] width 65 height 14
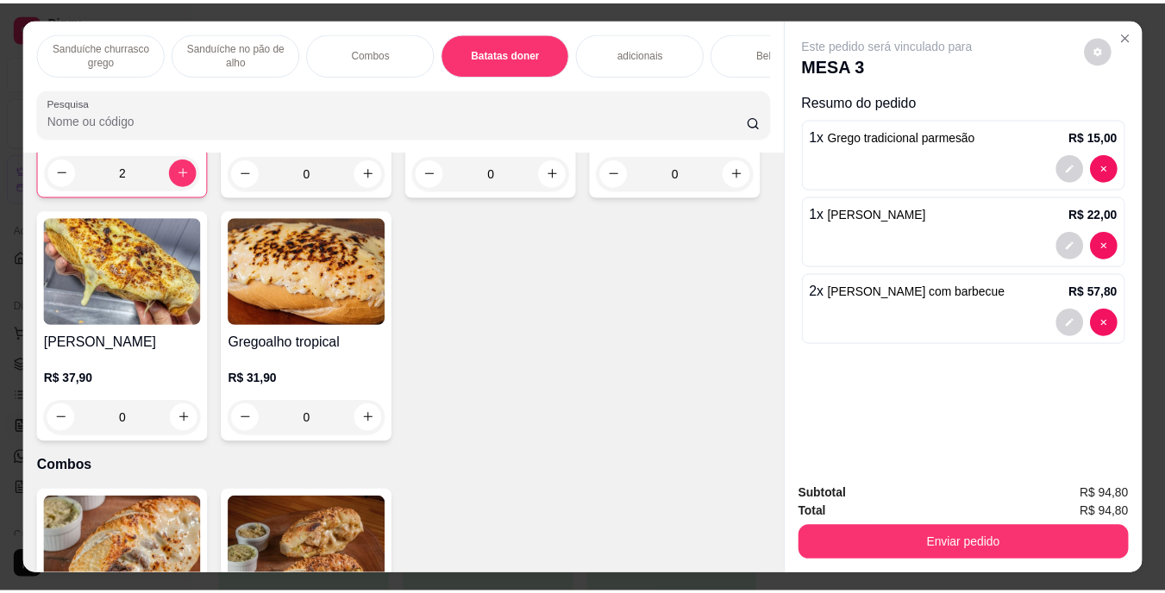
scroll to position [44, 0]
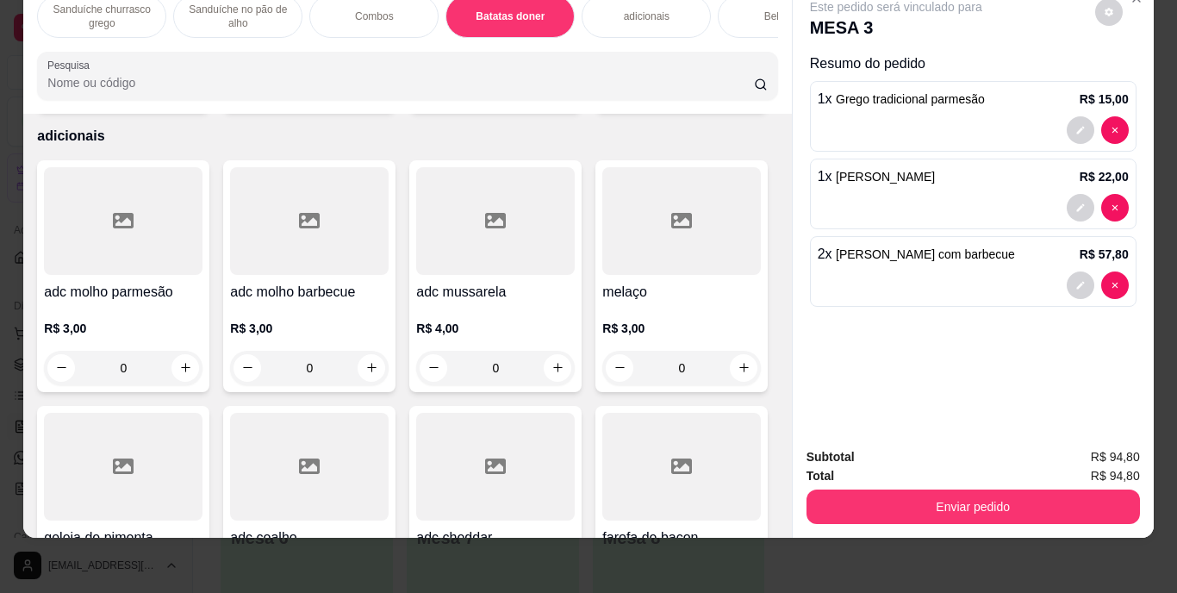
click at [179, 94] on icon "increase-product-quantity" at bounding box center [185, 87] width 13 height 13
type input "1"
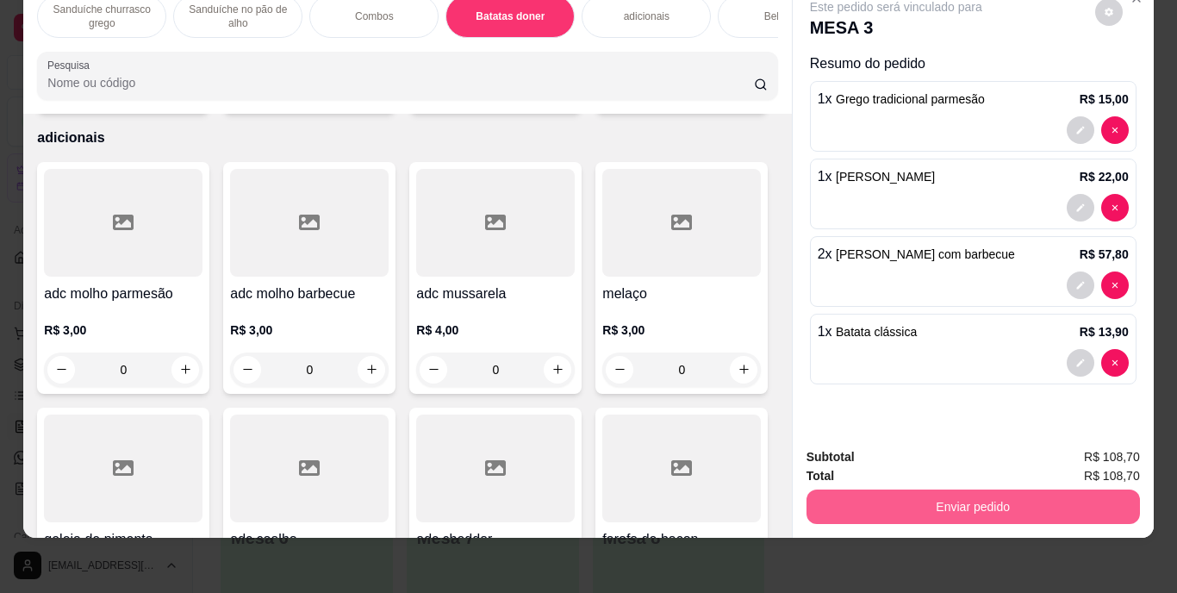
click at [818, 490] on button "Enviar pedido" at bounding box center [974, 507] width 334 height 34
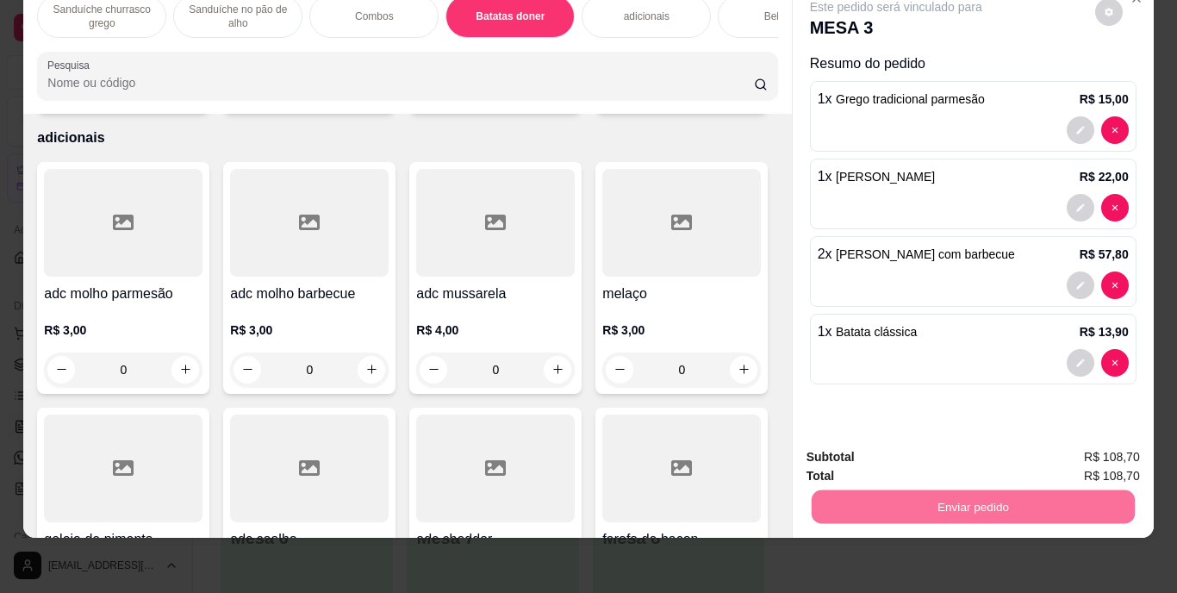
click at [1094, 447] on button "Enviar pedido" at bounding box center [1095, 451] width 95 height 32
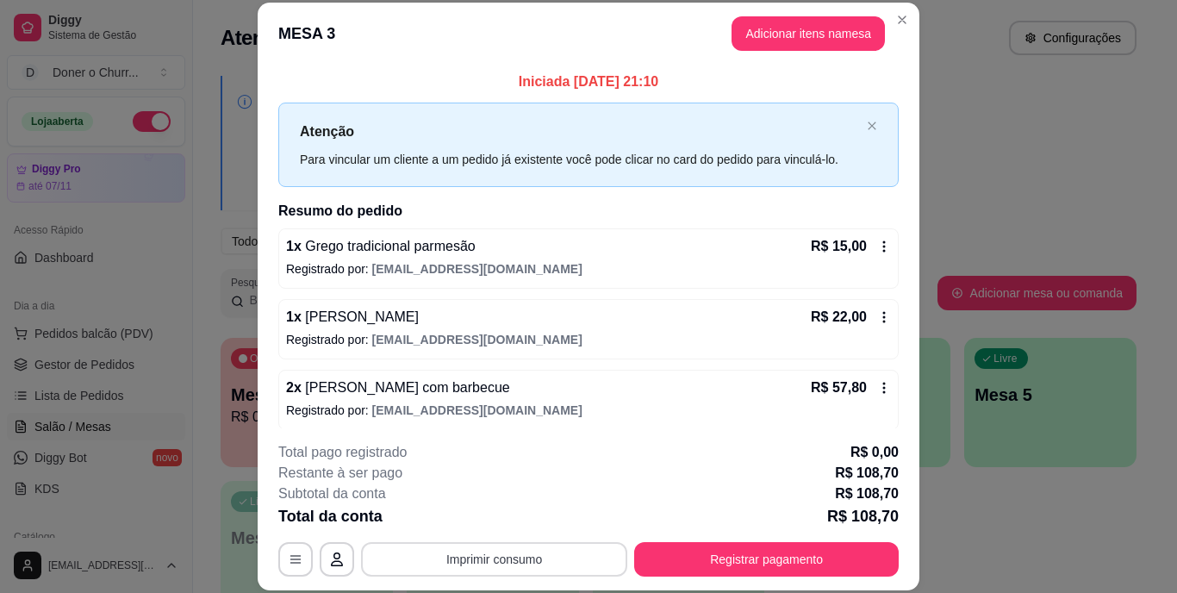
click at [435, 563] on button "Imprimir consumo" at bounding box center [494, 559] width 266 height 34
click at [474, 515] on button "IMPRESSORA" at bounding box center [493, 519] width 125 height 28
click at [461, 556] on button "Imprimir consumo" at bounding box center [494, 559] width 259 height 34
click at [470, 521] on button "IMPRESSORA" at bounding box center [493, 519] width 121 height 27
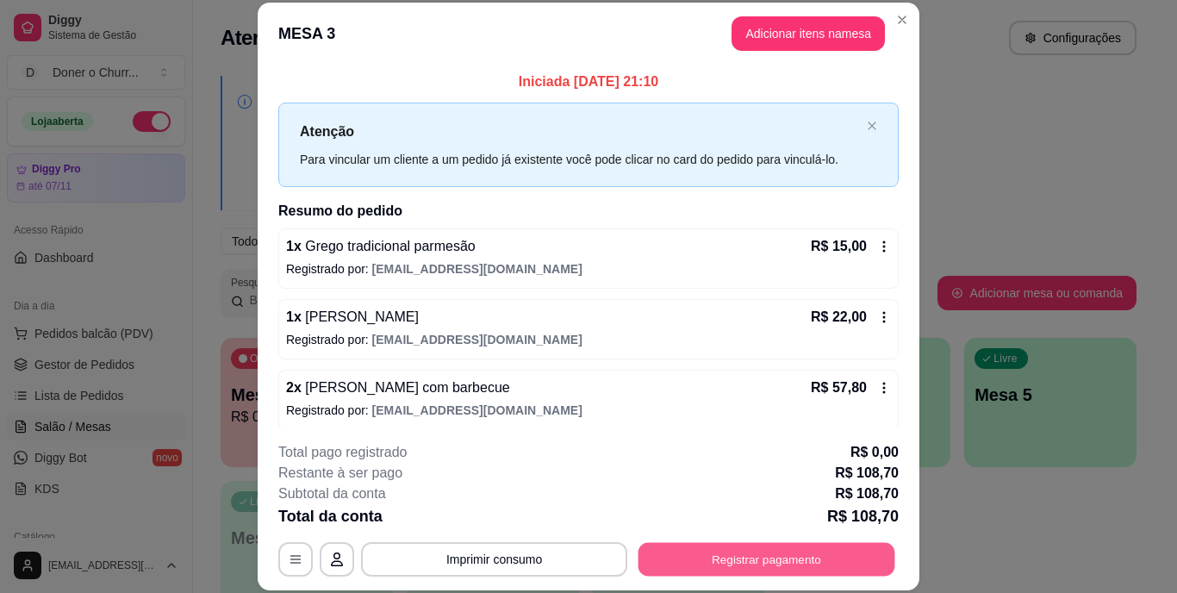
click at [712, 548] on button "Registrar pagamento" at bounding box center [767, 559] width 257 height 34
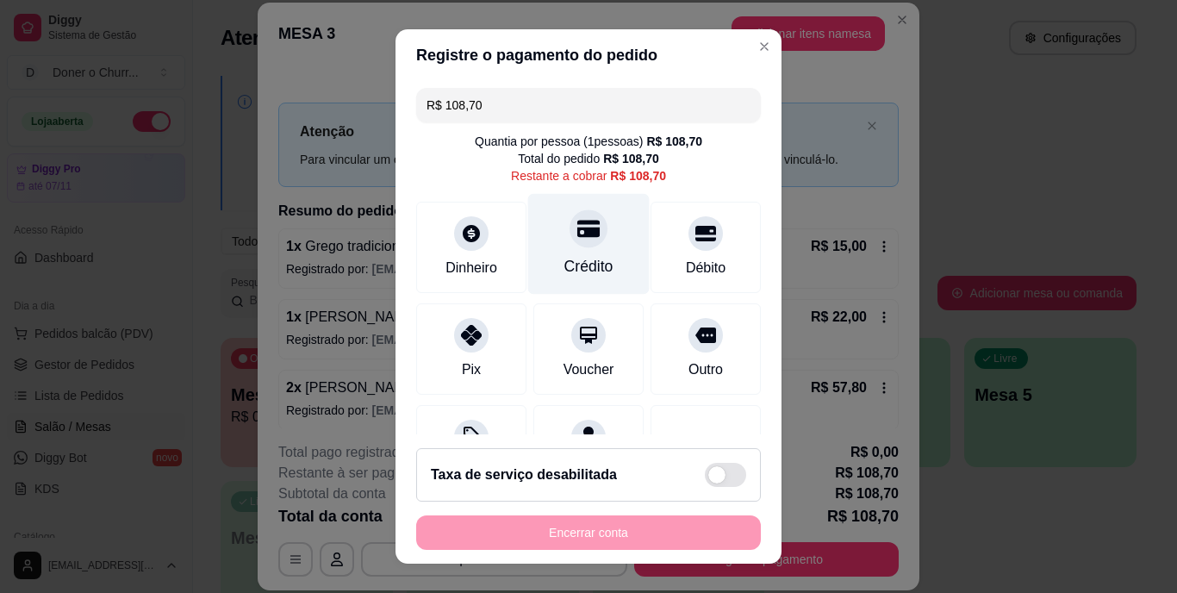
click at [565, 257] on div "Crédito" at bounding box center [589, 267] width 49 height 22
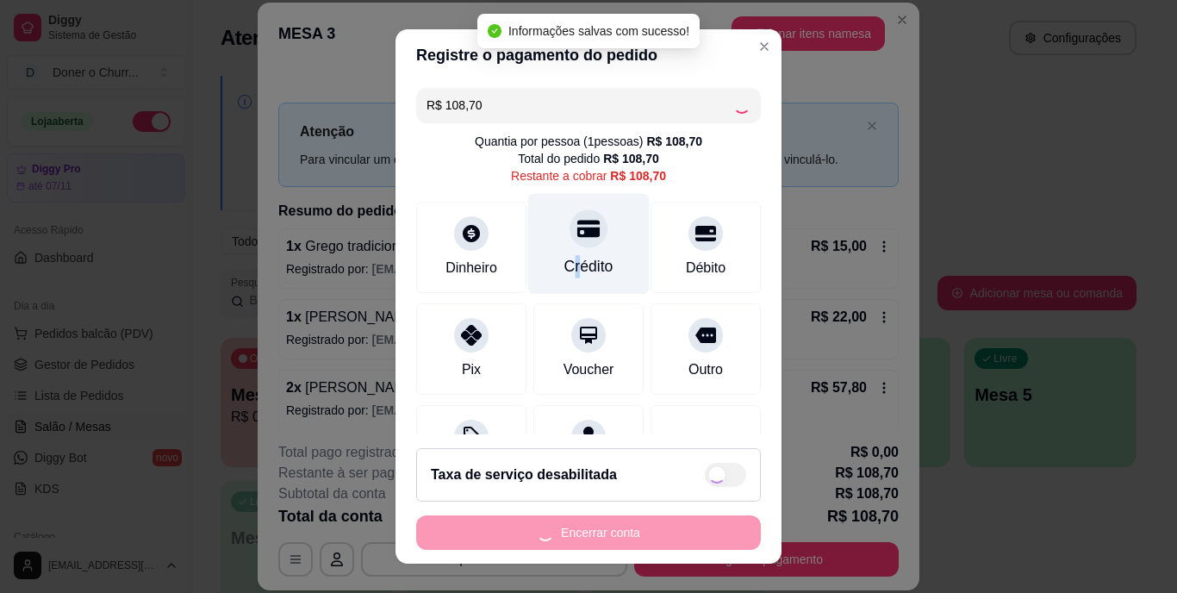
type input "R$ 0,00"
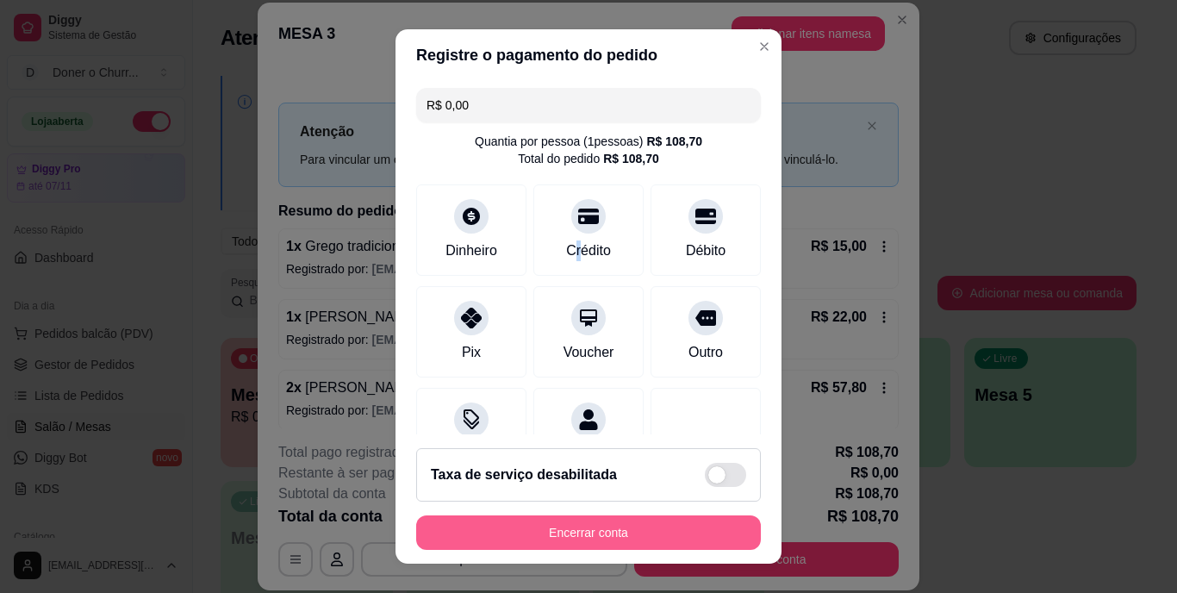
click at [555, 528] on button "Encerrar conta" at bounding box center [588, 532] width 345 height 34
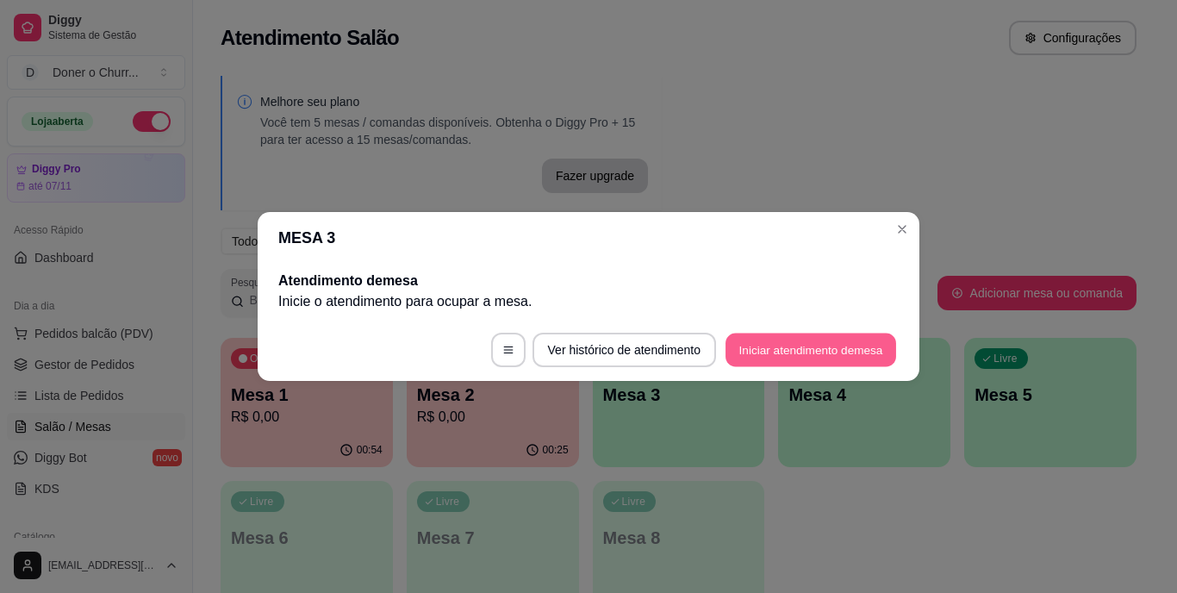
click at [864, 341] on button "Iniciar atendimento de mesa" at bounding box center [811, 351] width 171 height 34
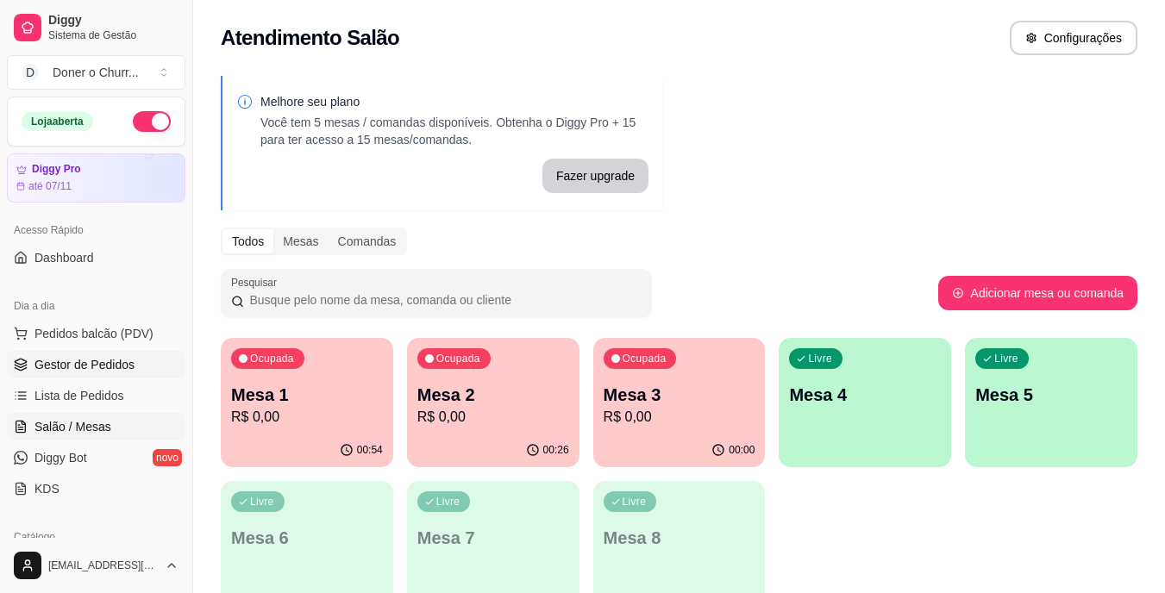
click at [62, 359] on span "Gestor de Pedidos" at bounding box center [84, 364] width 100 height 17
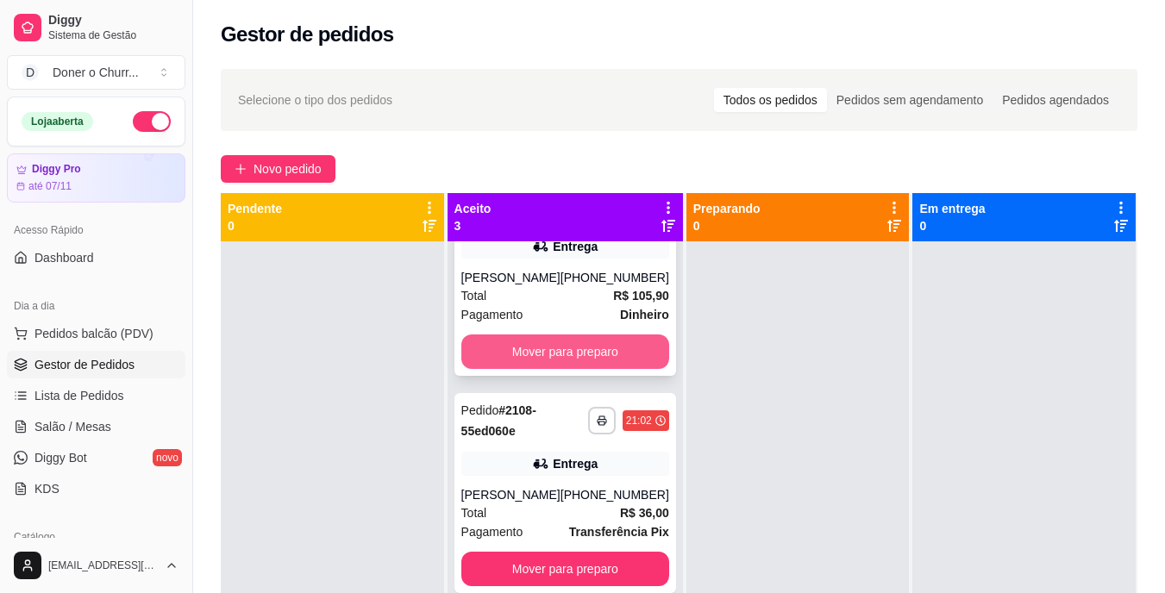
click at [561, 338] on button "Mover para preparo" at bounding box center [565, 351] width 208 height 34
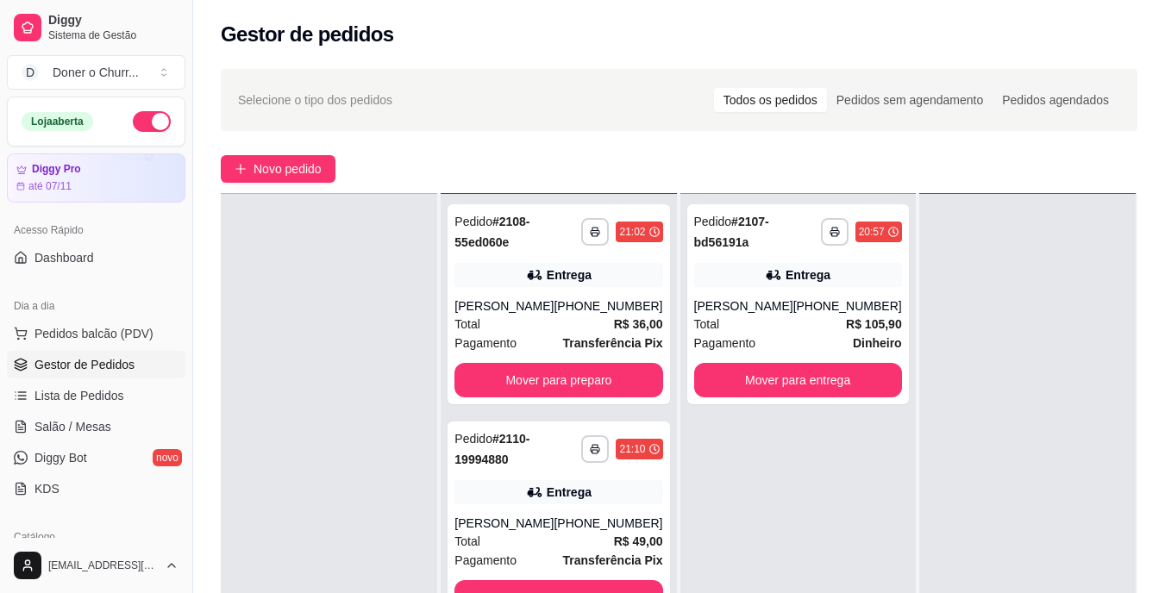
scroll to position [48, 0]
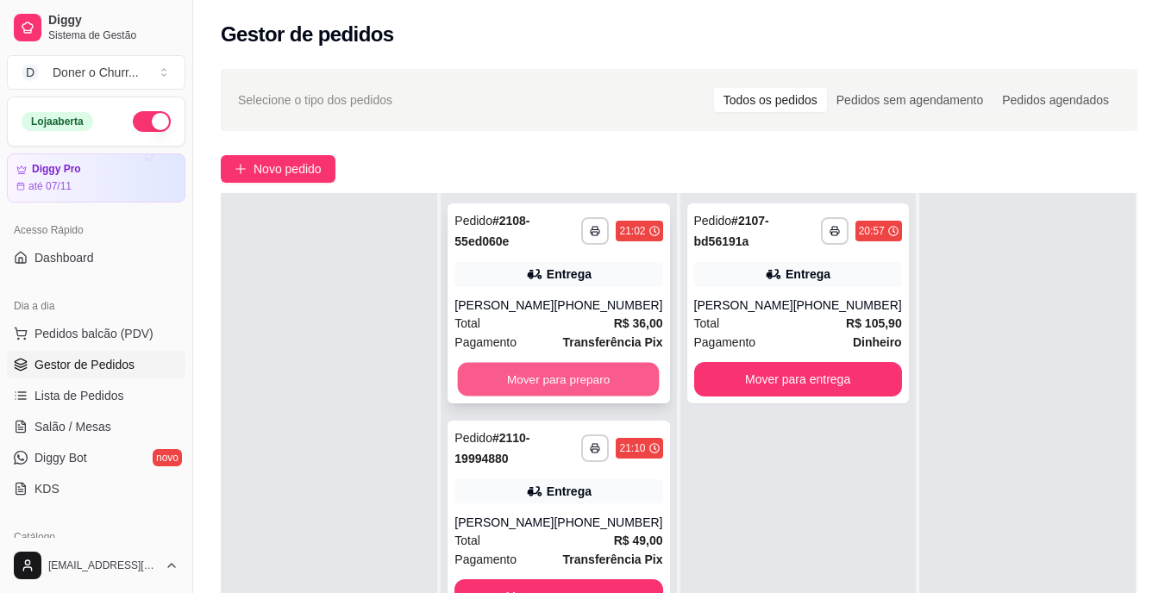
click at [573, 385] on button "Mover para preparo" at bounding box center [559, 380] width 202 height 34
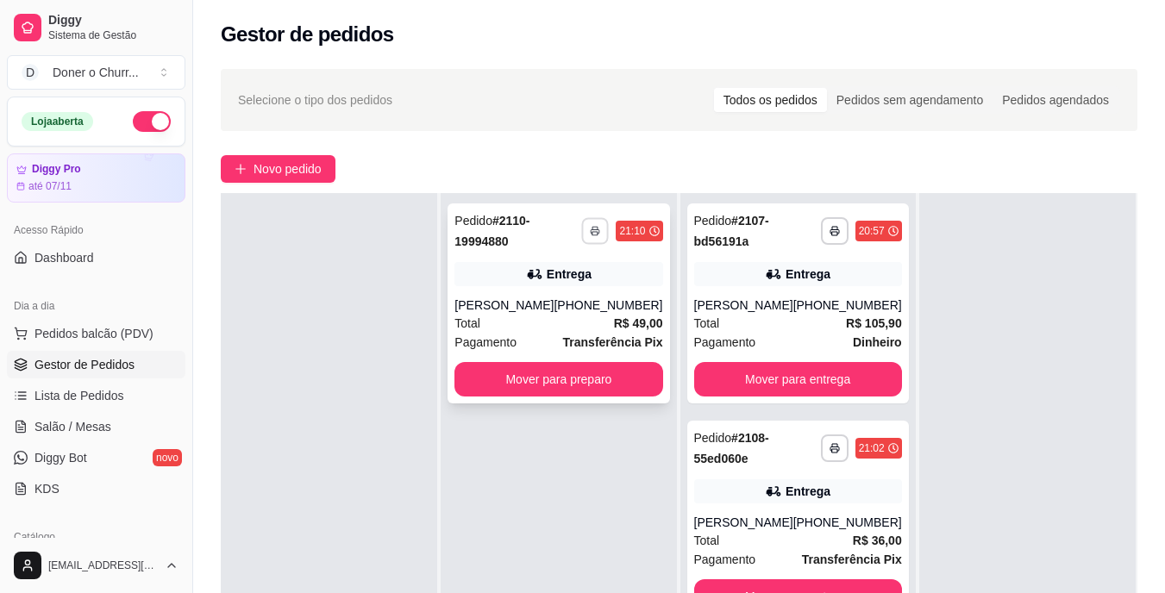
click at [582, 233] on button "button" at bounding box center [595, 230] width 27 height 27
click at [549, 301] on button "IMPRESSORA" at bounding box center [543, 292] width 125 height 28
click at [562, 383] on button "Mover para preparo" at bounding box center [559, 380] width 202 height 34
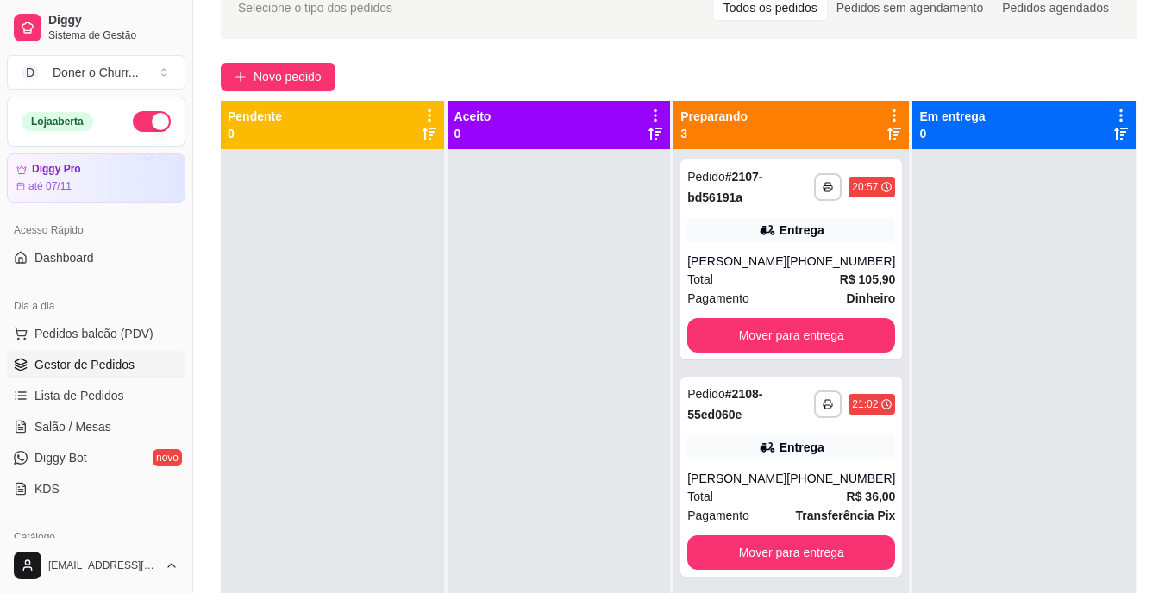
scroll to position [91, 0]
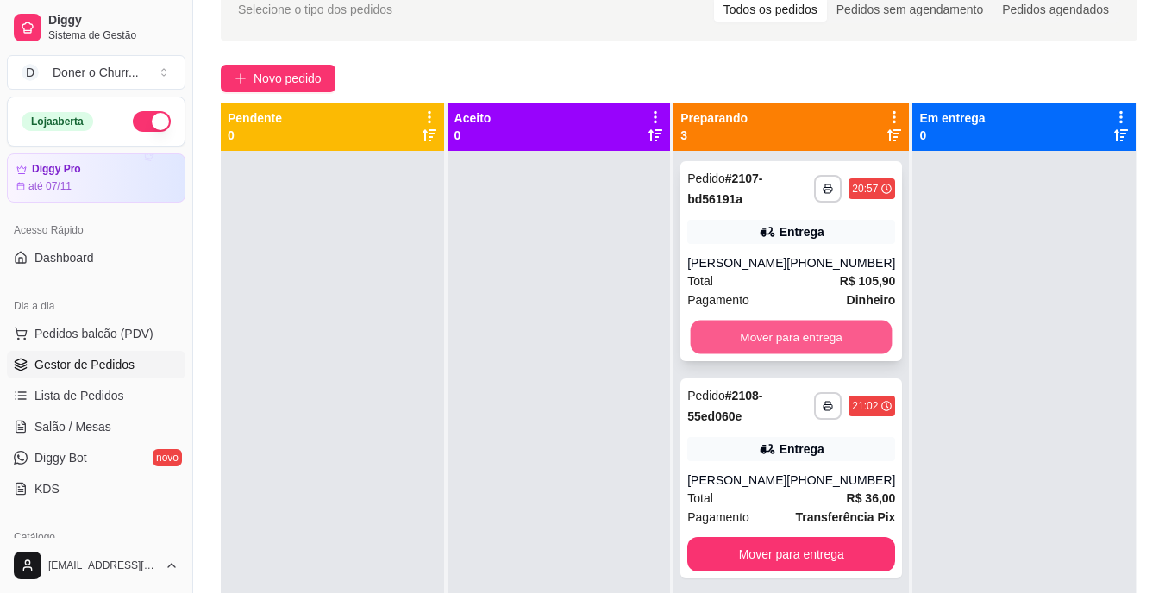
click at [836, 328] on button "Mover para entrega" at bounding box center [791, 338] width 202 height 34
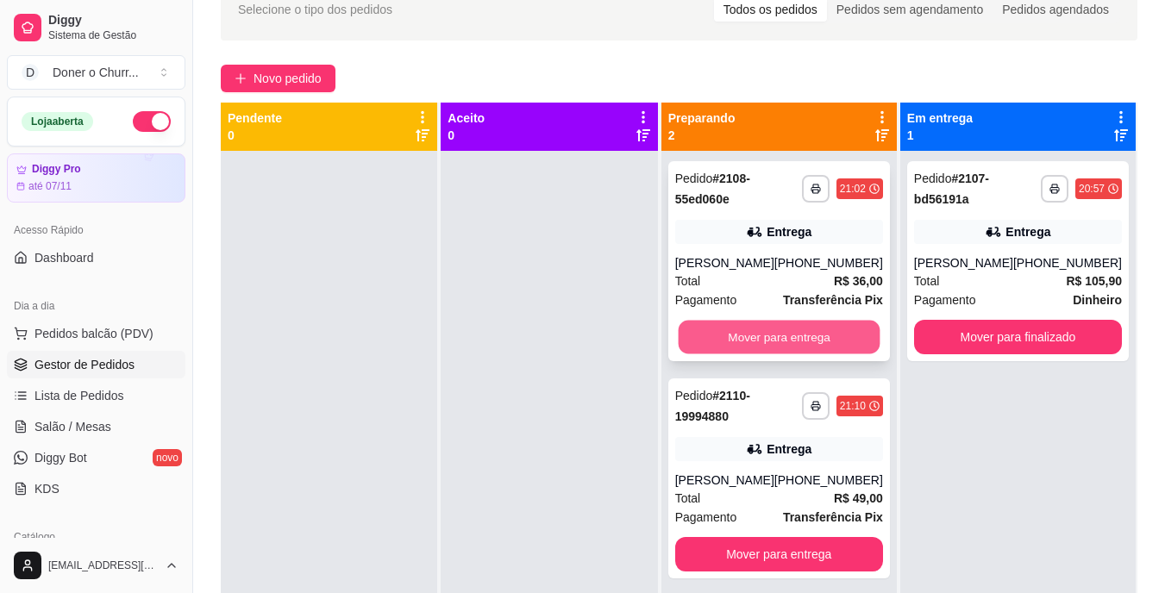
click at [785, 333] on button "Mover para entrega" at bounding box center [778, 338] width 202 height 34
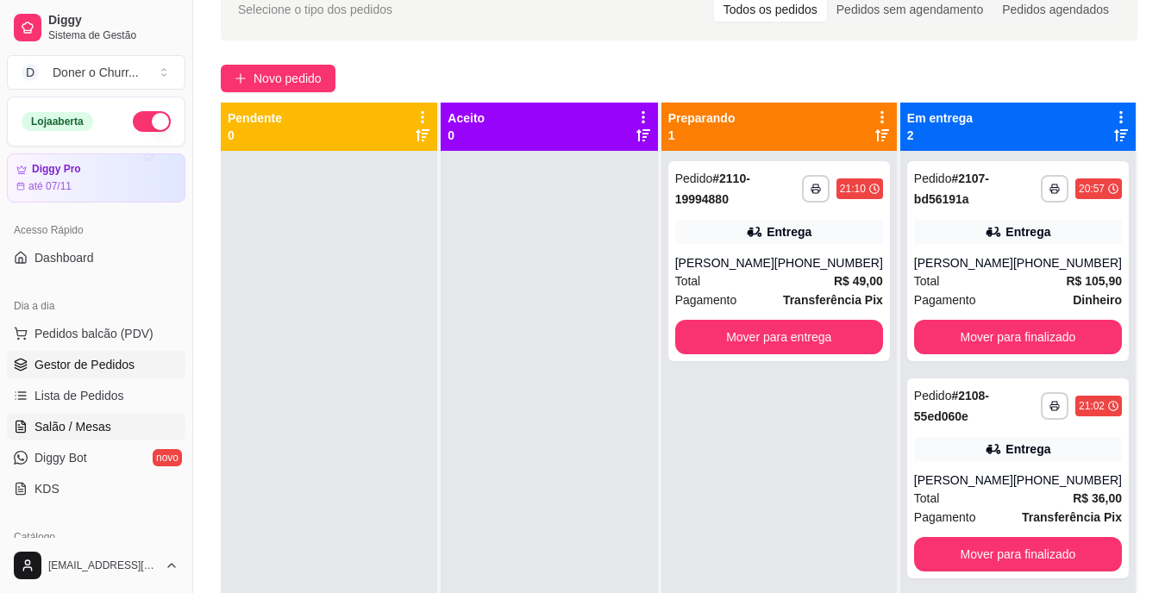
click at [97, 415] on link "Salão / Mesas" at bounding box center [96, 427] width 178 height 28
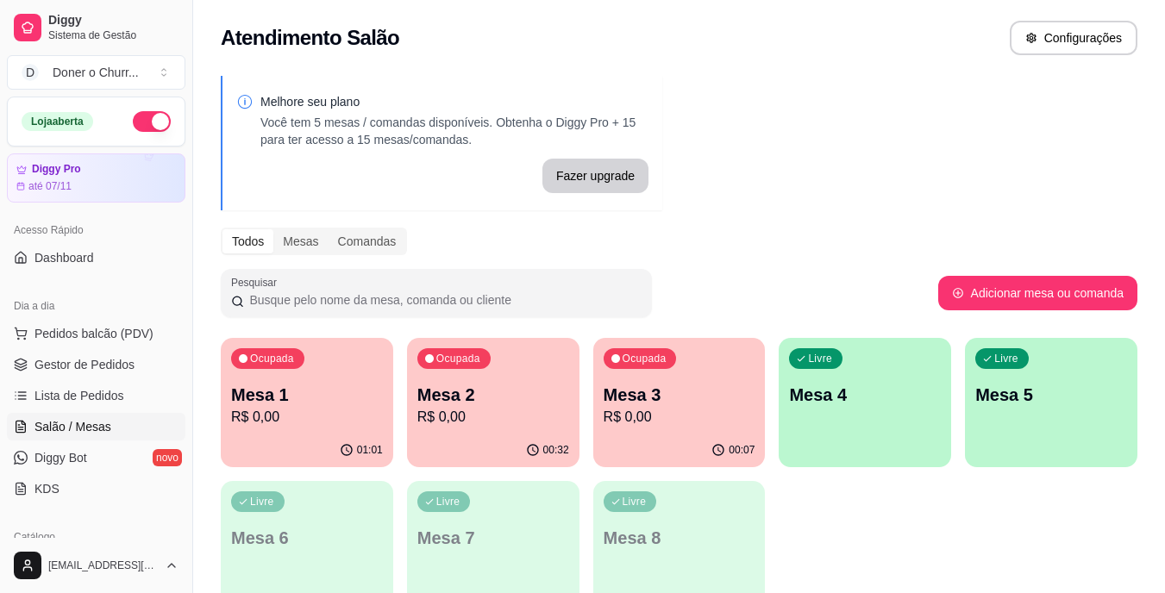
click at [684, 400] on p "Mesa 3" at bounding box center [679, 395] width 152 height 24
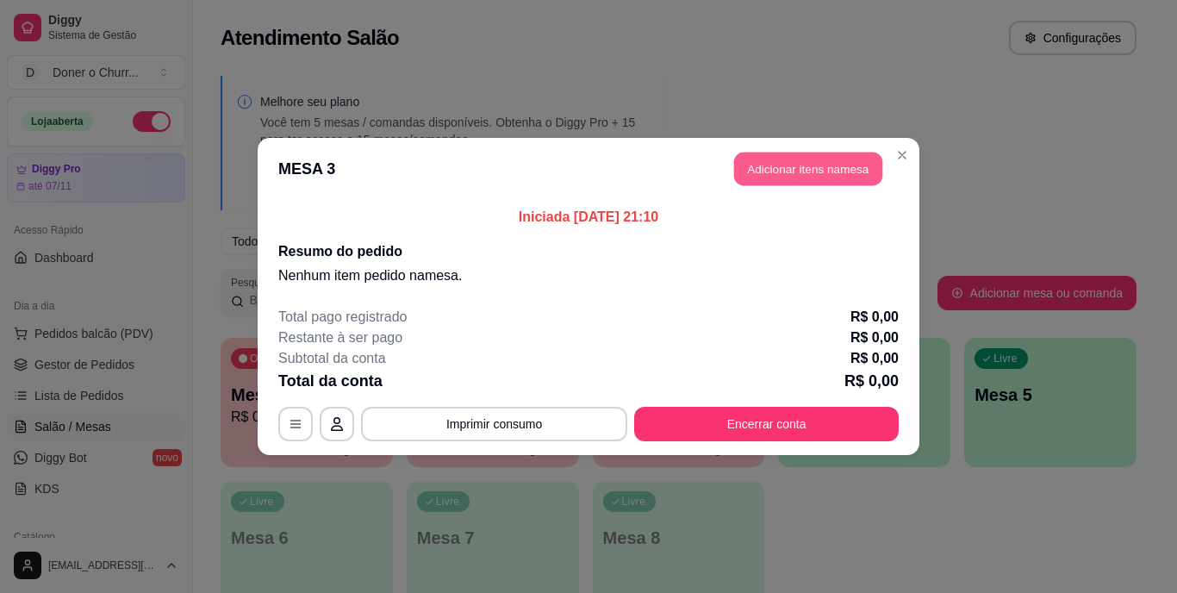
click at [824, 157] on button "Adicionar itens na mesa" at bounding box center [808, 170] width 148 height 34
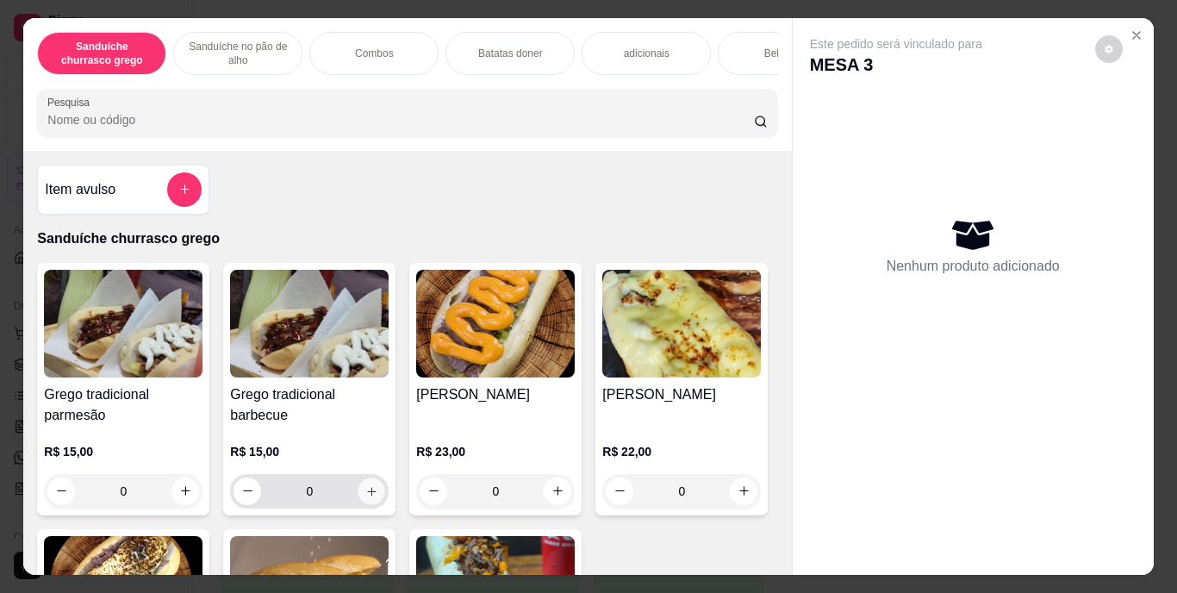
click at [367, 497] on icon "increase-product-quantity" at bounding box center [371, 490] width 13 height 13
type input "1"
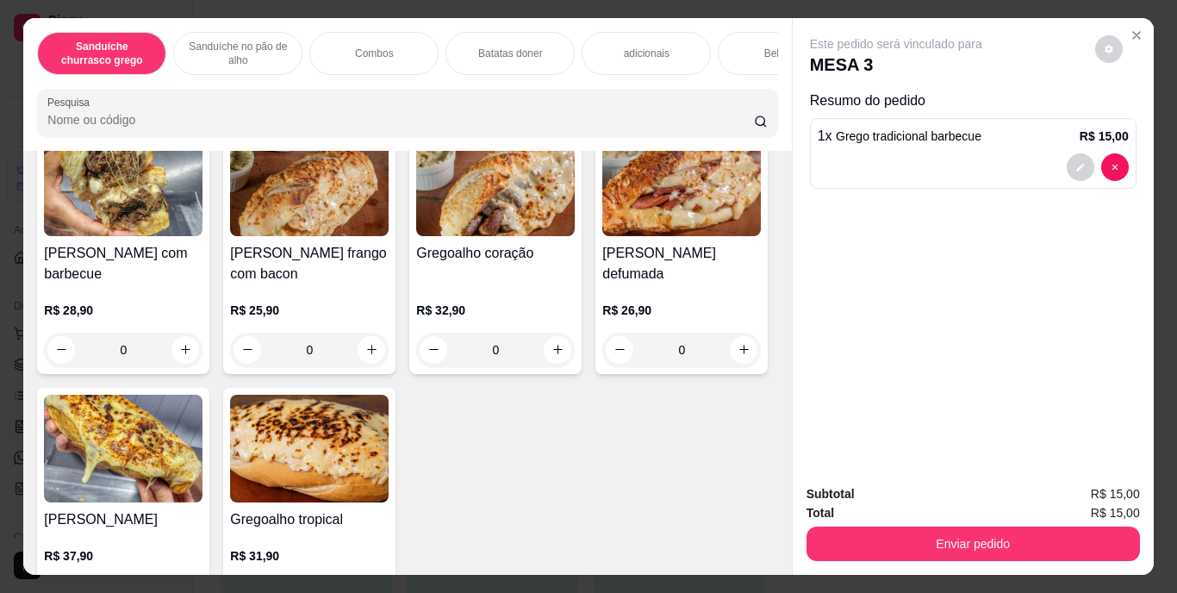
scroll to position [776, 0]
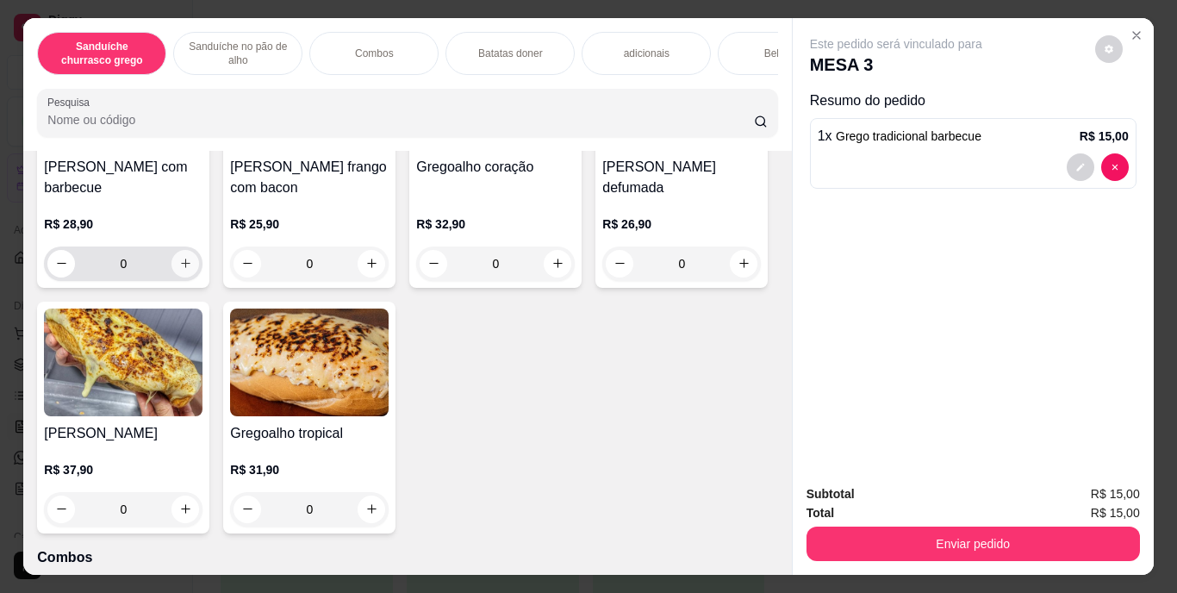
click at [180, 278] on button "increase-product-quantity" at bounding box center [186, 264] width 28 height 28
type input "1"
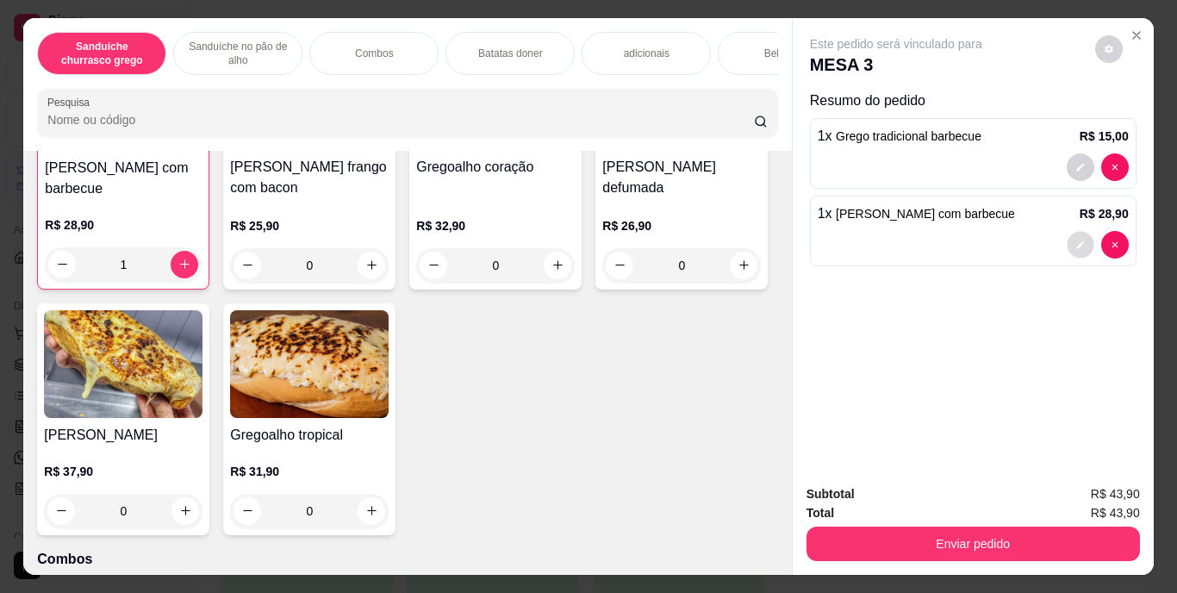
click at [1080, 235] on button "decrease-product-quantity" at bounding box center [1080, 244] width 27 height 27
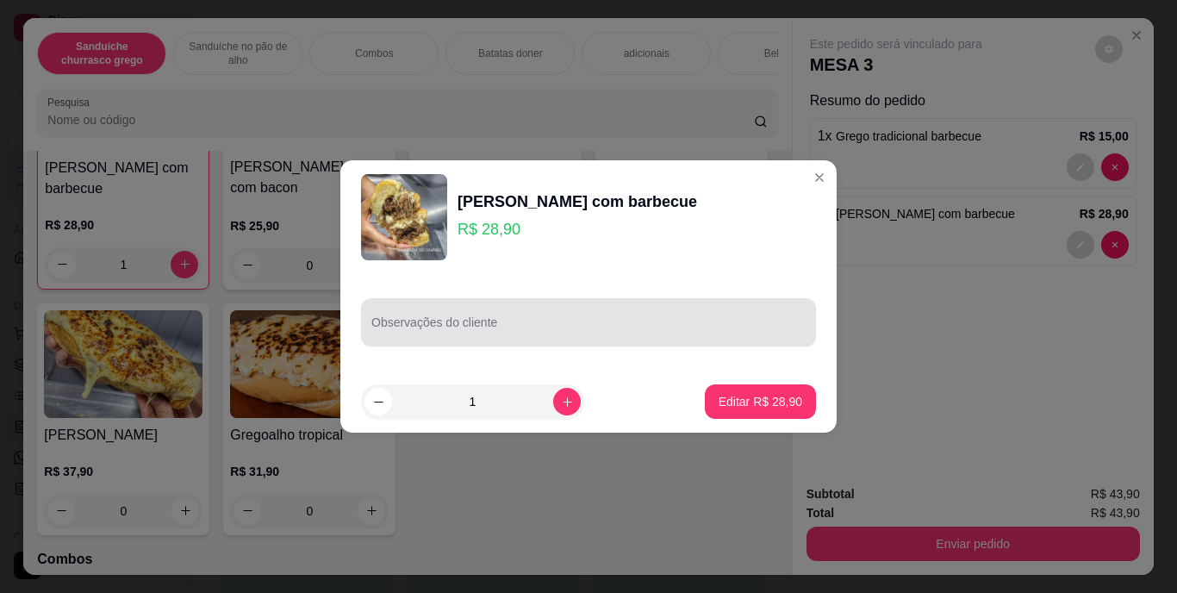
click at [374, 329] on input "Observações do cliente" at bounding box center [589, 329] width 434 height 17
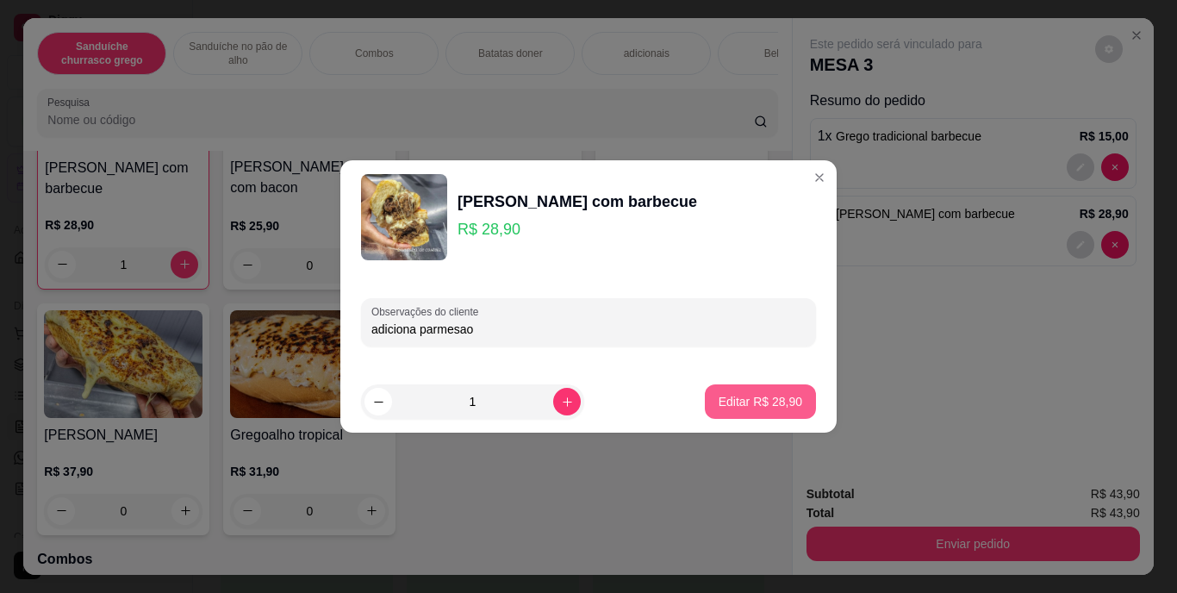
type input "adiciona parmesao"
click at [781, 403] on p "Editar R$ 28,90" at bounding box center [760, 401] width 81 height 16
type input "0"
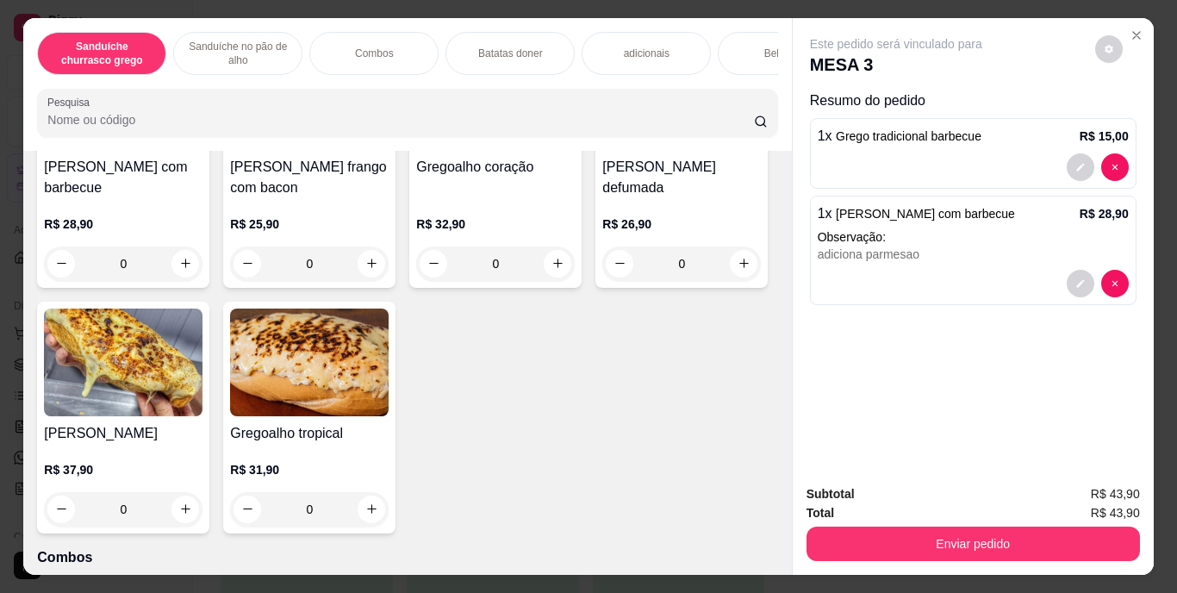
click at [765, 47] on p "Bebidas" at bounding box center [783, 54] width 37 height 14
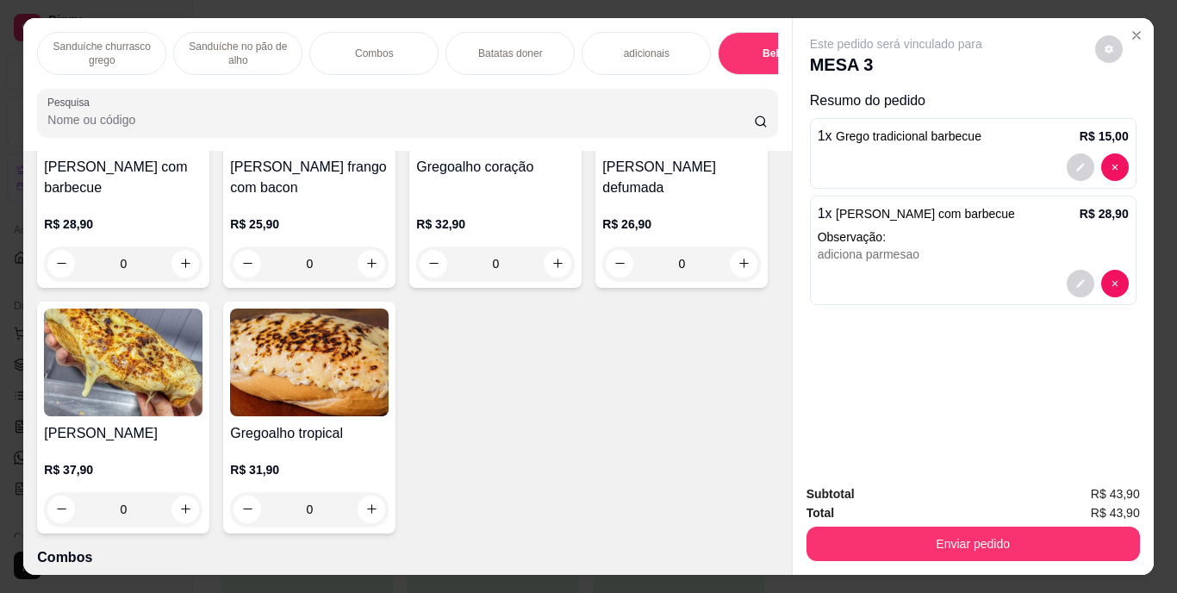
scroll to position [44, 0]
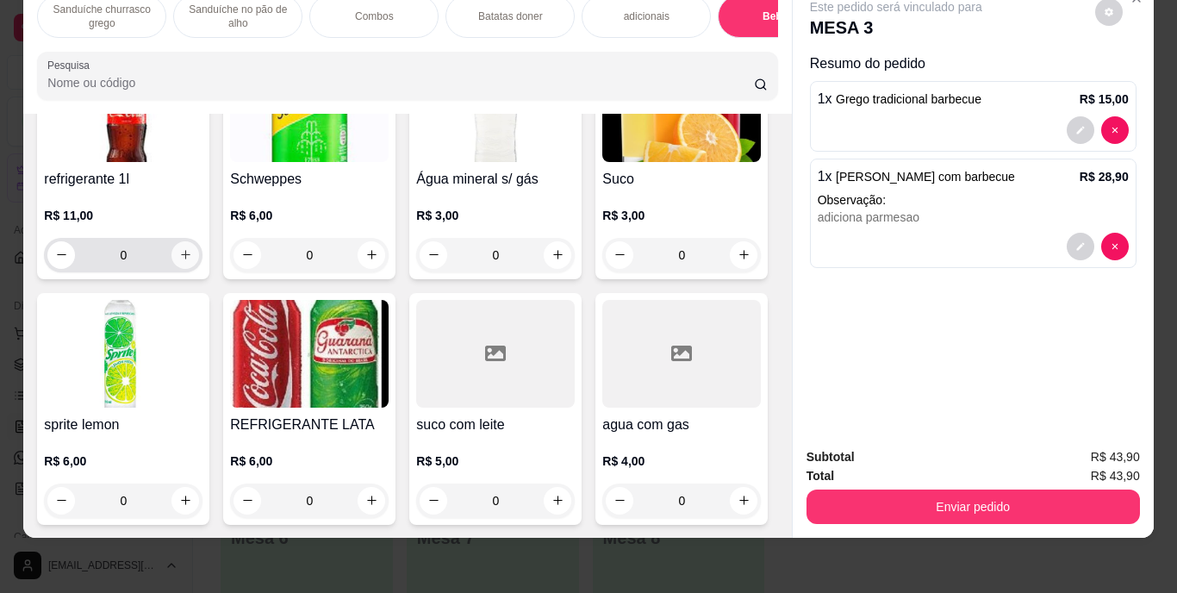
click at [186, 269] on button "increase-product-quantity" at bounding box center [186, 255] width 28 height 28
type input "1"
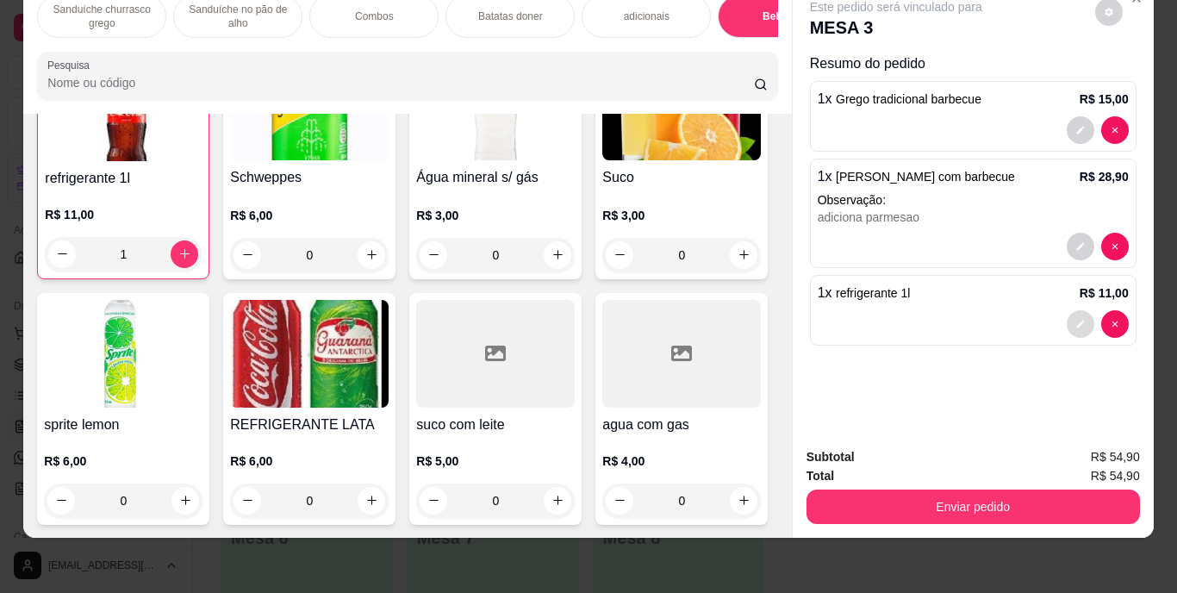
click at [1076, 319] on icon "decrease-product-quantity" at bounding box center [1081, 324] width 10 height 10
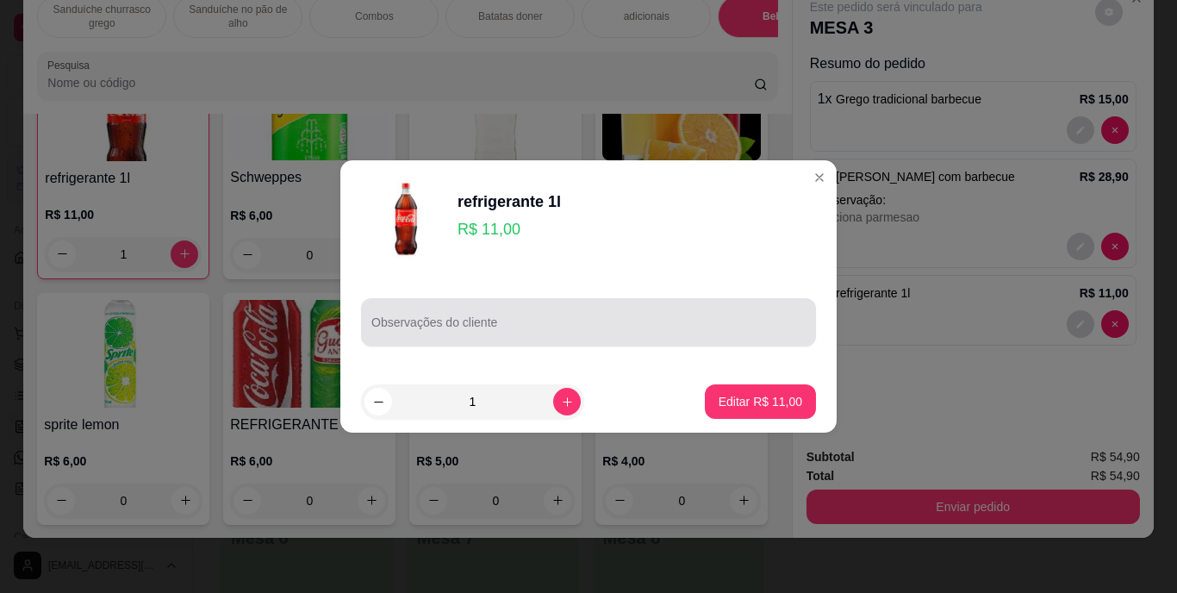
click at [534, 319] on div at bounding box center [589, 322] width 434 height 34
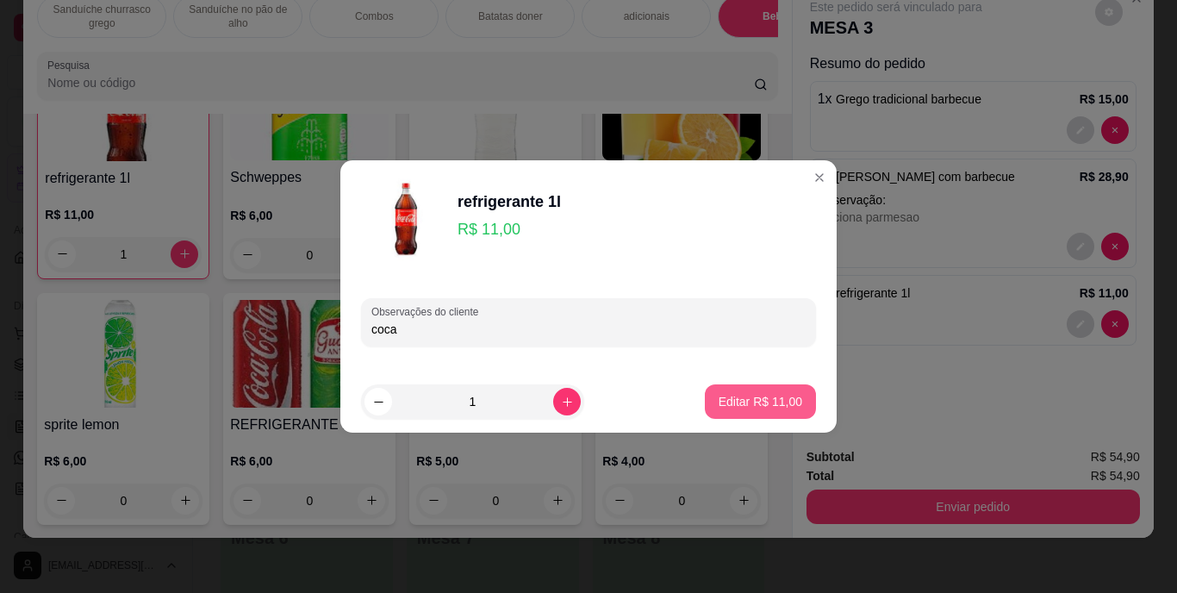
type input "coca"
click at [735, 399] on p "Editar R$ 11,00" at bounding box center [761, 401] width 84 height 17
type input "0"
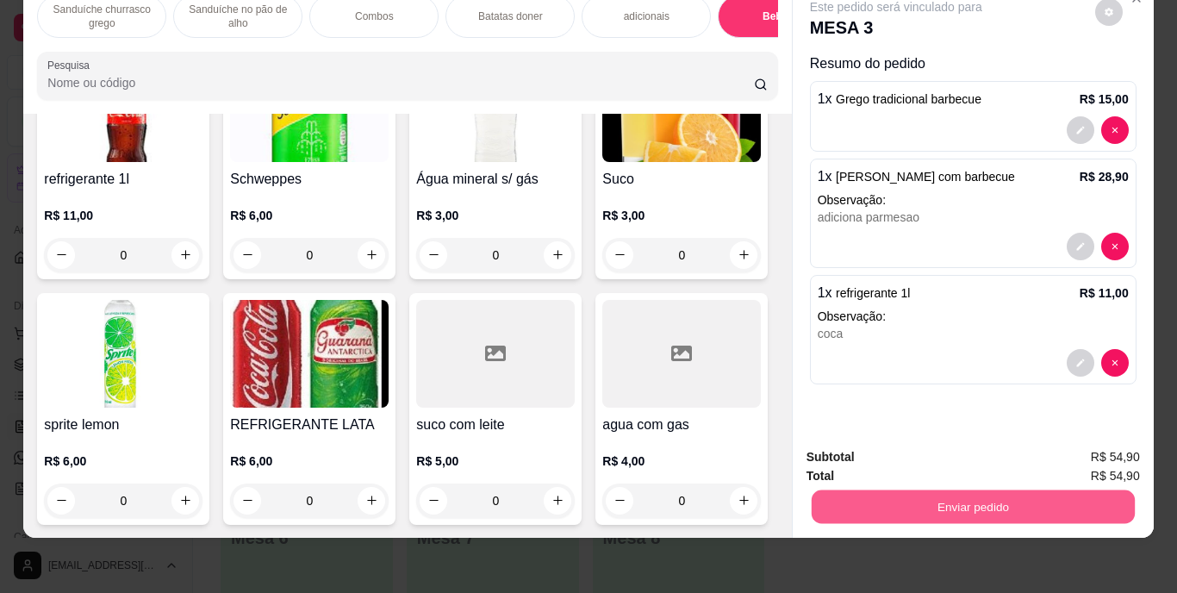
click at [966, 490] on button "Enviar pedido" at bounding box center [972, 507] width 323 height 34
click at [1089, 444] on button "Enviar pedido" at bounding box center [1094, 451] width 97 height 33
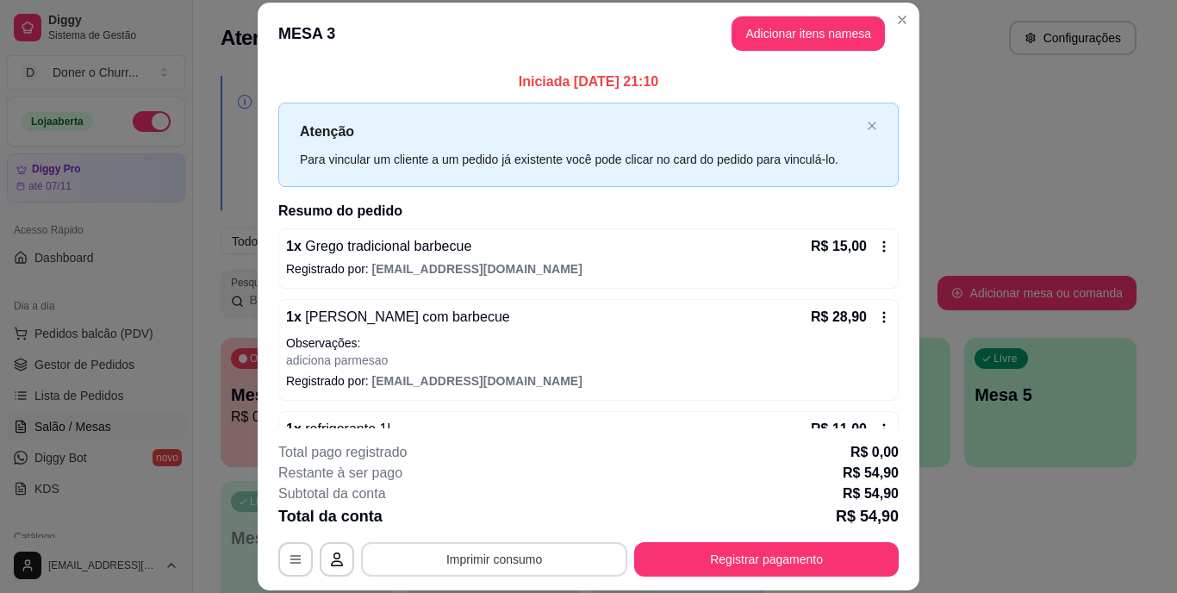
click at [532, 553] on button "Imprimir consumo" at bounding box center [494, 559] width 266 height 34
click at [518, 514] on button "IMPRESSORA" at bounding box center [493, 519] width 125 height 28
click at [500, 555] on button "Imprimir consumo" at bounding box center [494, 559] width 259 height 34
click at [498, 521] on button "IMPRESSORA" at bounding box center [493, 519] width 121 height 27
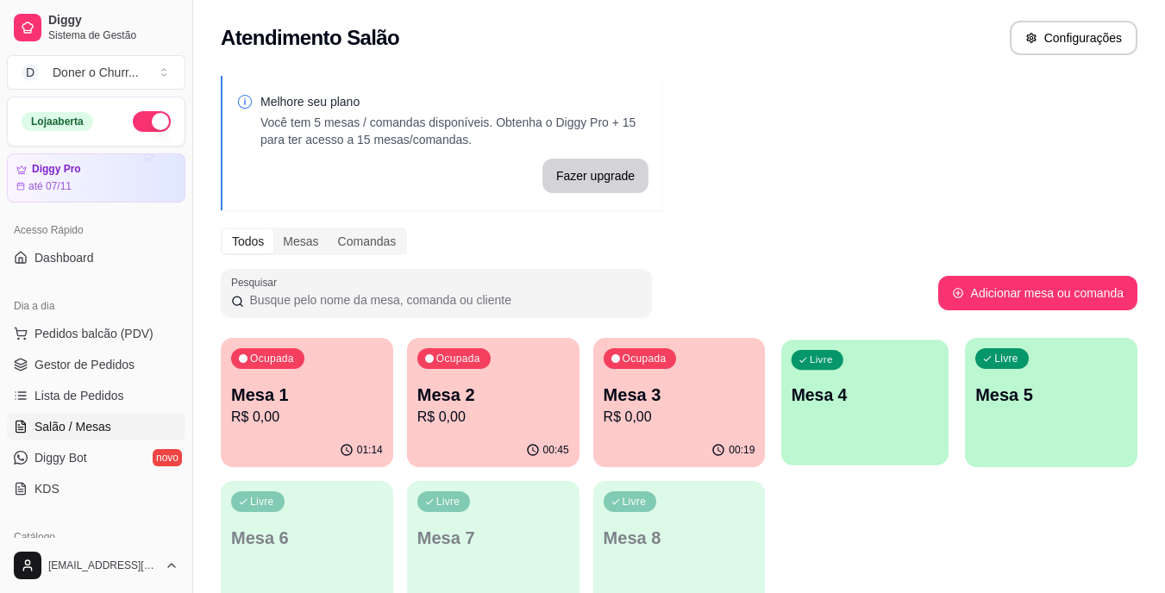
click at [841, 409] on div "Livre Mesa 4" at bounding box center [864, 392] width 167 height 105
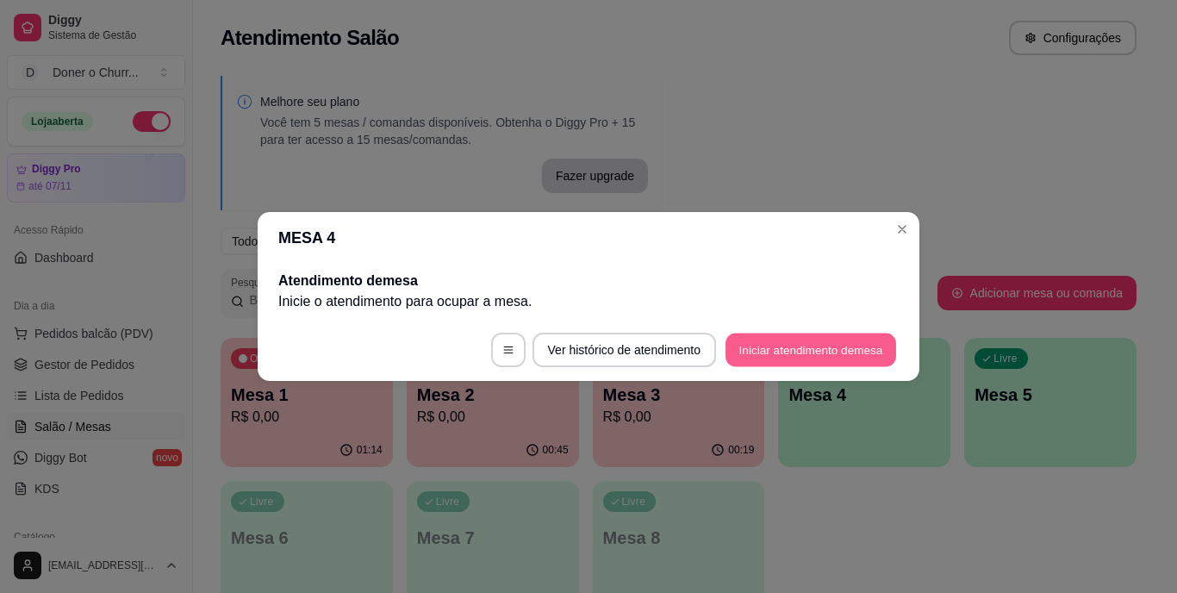
click at [843, 355] on button "Iniciar atendimento de mesa" at bounding box center [811, 351] width 171 height 34
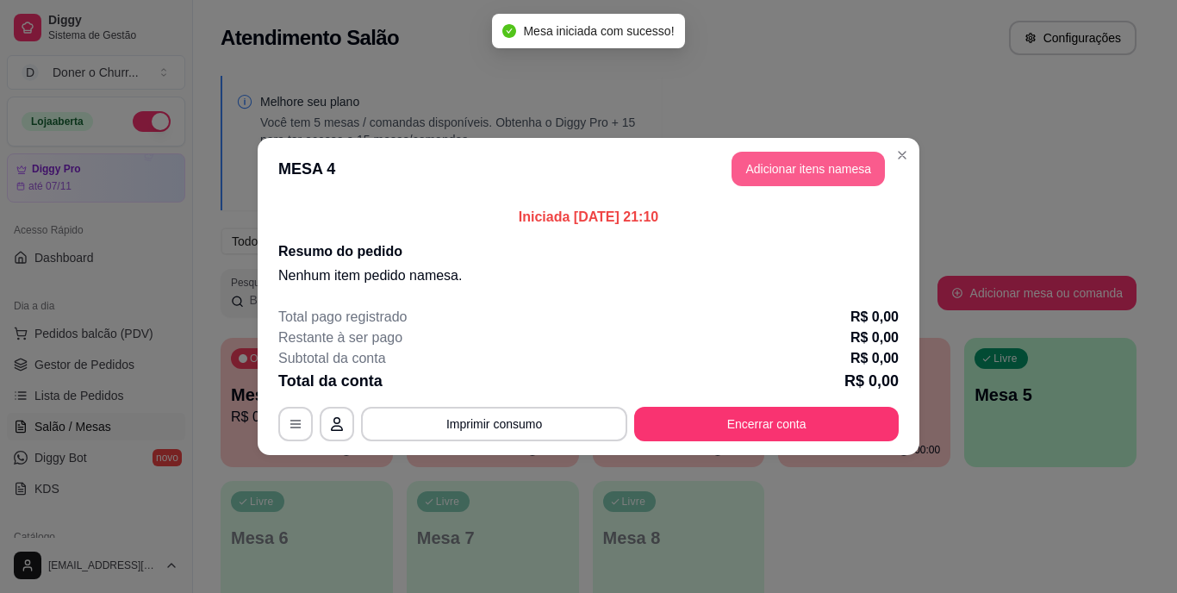
click at [768, 169] on button "Adicionar itens na mesa" at bounding box center [808, 169] width 153 height 34
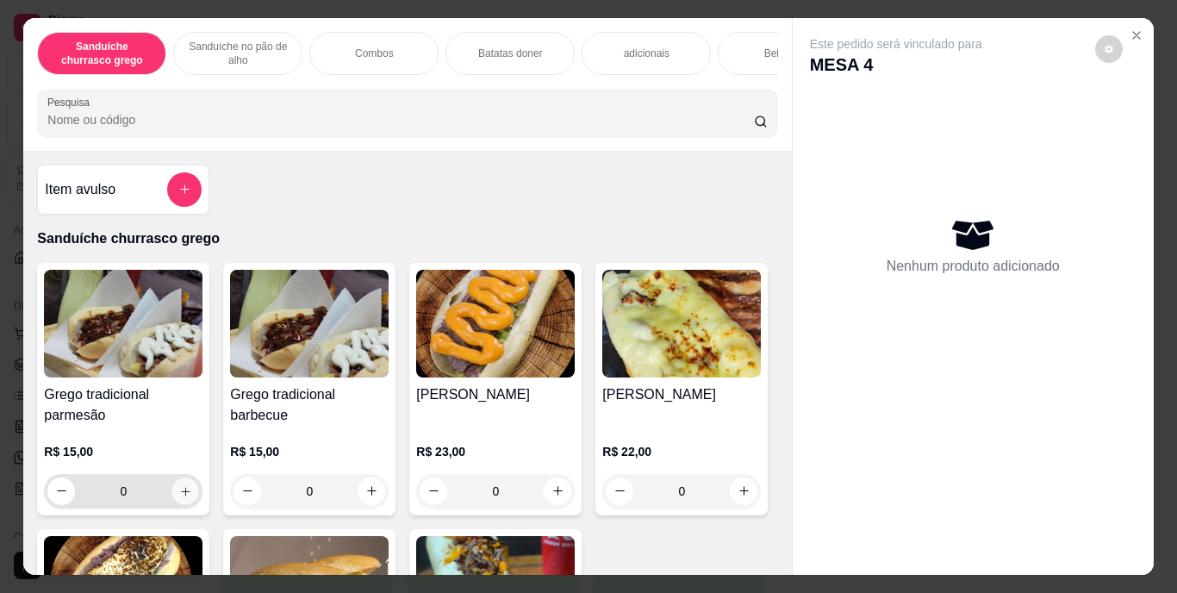
click at [187, 491] on button "increase-product-quantity" at bounding box center [185, 491] width 27 height 27
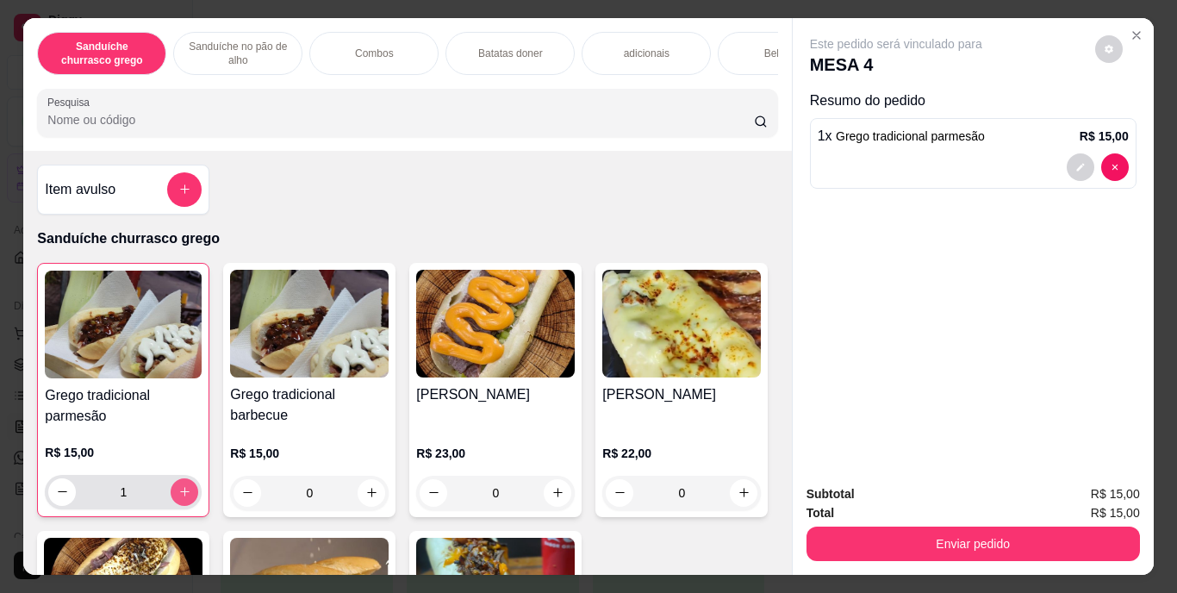
click at [187, 491] on button "increase-product-quantity" at bounding box center [185, 492] width 28 height 28
type input "2"
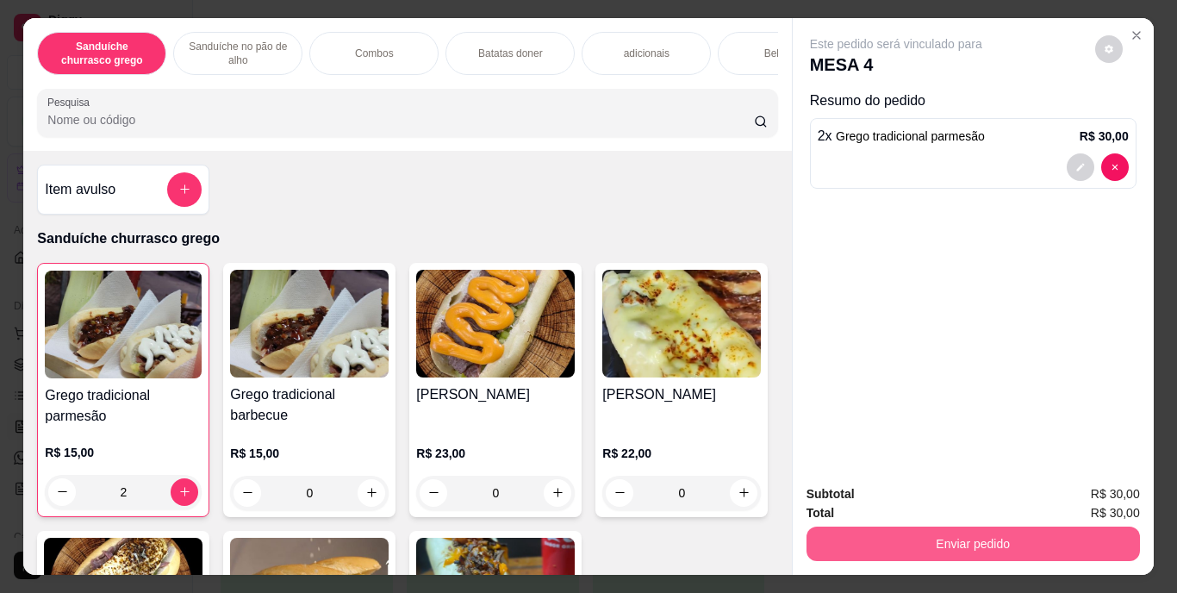
click at [1065, 530] on button "Enviar pedido" at bounding box center [974, 544] width 334 height 34
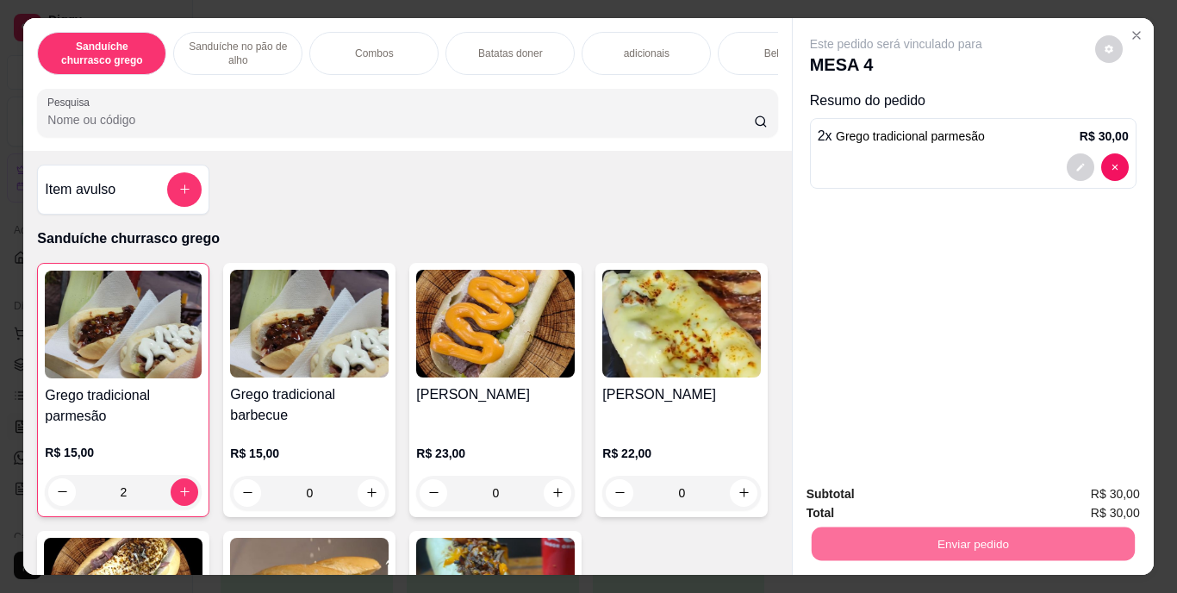
click at [1124, 499] on button "Enviar pedido" at bounding box center [1094, 495] width 97 height 33
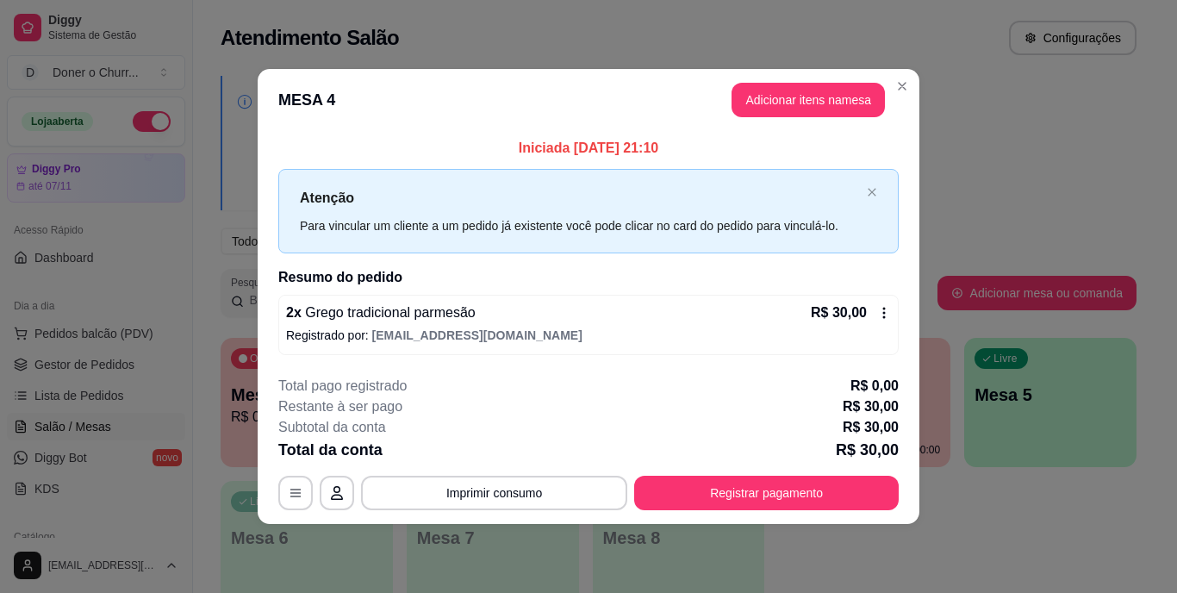
click at [540, 486] on button "Imprimir consumo" at bounding box center [494, 493] width 266 height 34
click at [530, 453] on button "IMPRESSORA" at bounding box center [500, 453] width 121 height 27
click at [535, 486] on button "Imprimir consumo" at bounding box center [494, 493] width 259 height 34
click at [522, 441] on button "IMPRESSORA" at bounding box center [499, 454] width 125 height 28
click at [546, 484] on button "Imprimir consumo" at bounding box center [494, 493] width 266 height 34
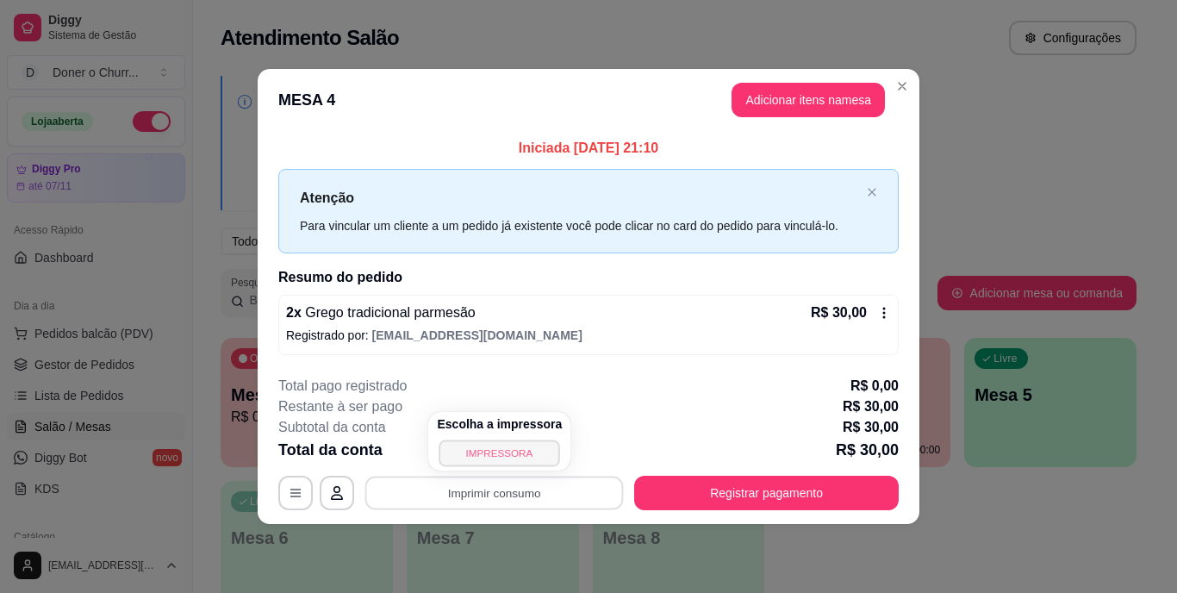
click at [509, 444] on button "IMPRESSORA" at bounding box center [500, 453] width 121 height 27
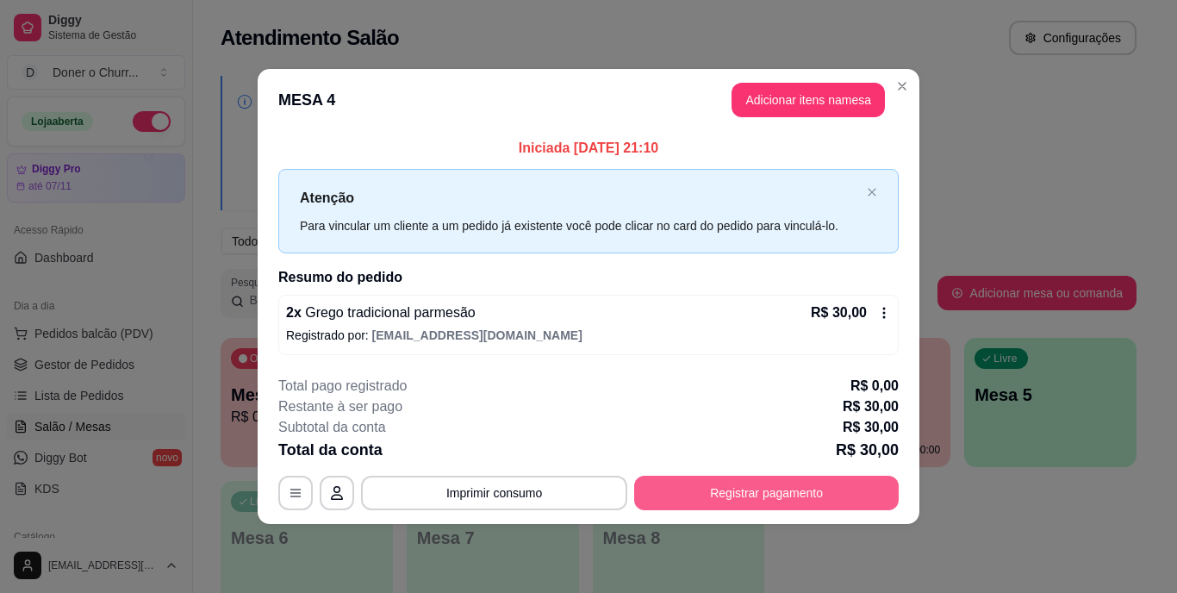
click at [738, 481] on button "Registrar pagamento" at bounding box center [766, 493] width 265 height 34
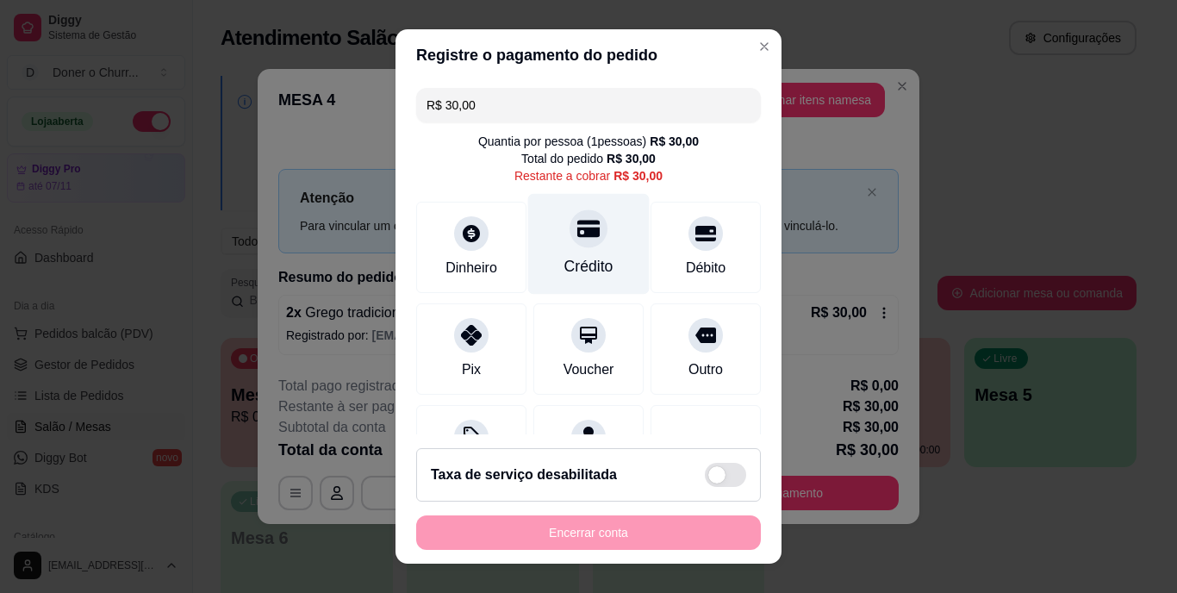
click at [594, 253] on div "Crédito" at bounding box center [589, 244] width 122 height 101
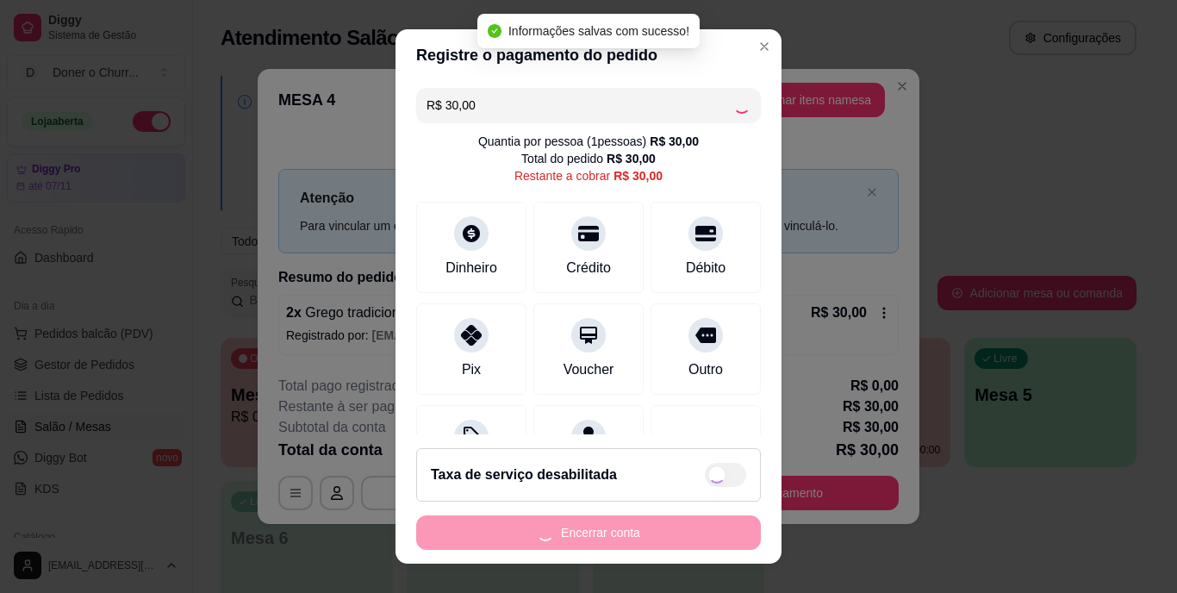
type input "R$ 0,00"
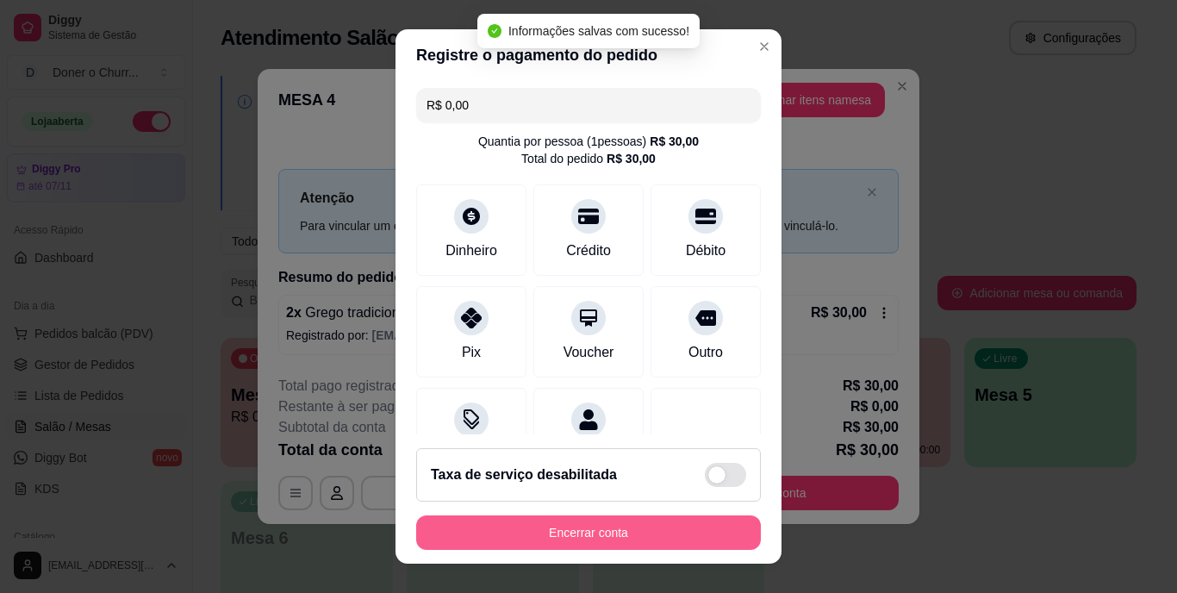
click at [653, 529] on button "Encerrar conta" at bounding box center [588, 532] width 345 height 34
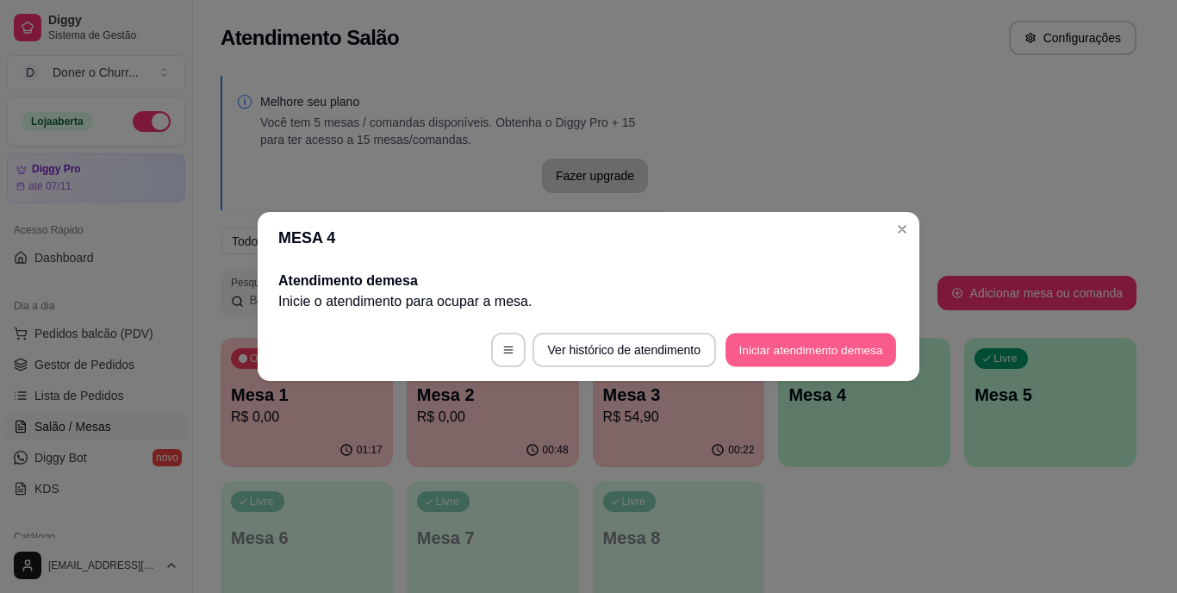
click at [831, 343] on button "Iniciar atendimento de mesa" at bounding box center [811, 351] width 171 height 34
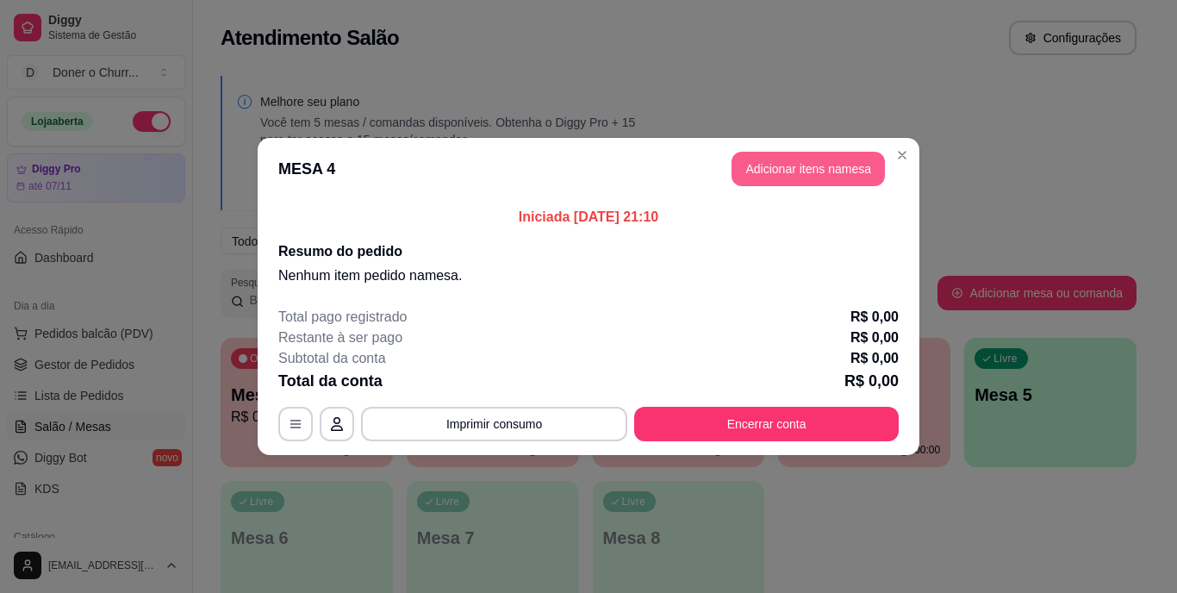
click at [799, 161] on button "Adicionar itens na mesa" at bounding box center [808, 169] width 153 height 34
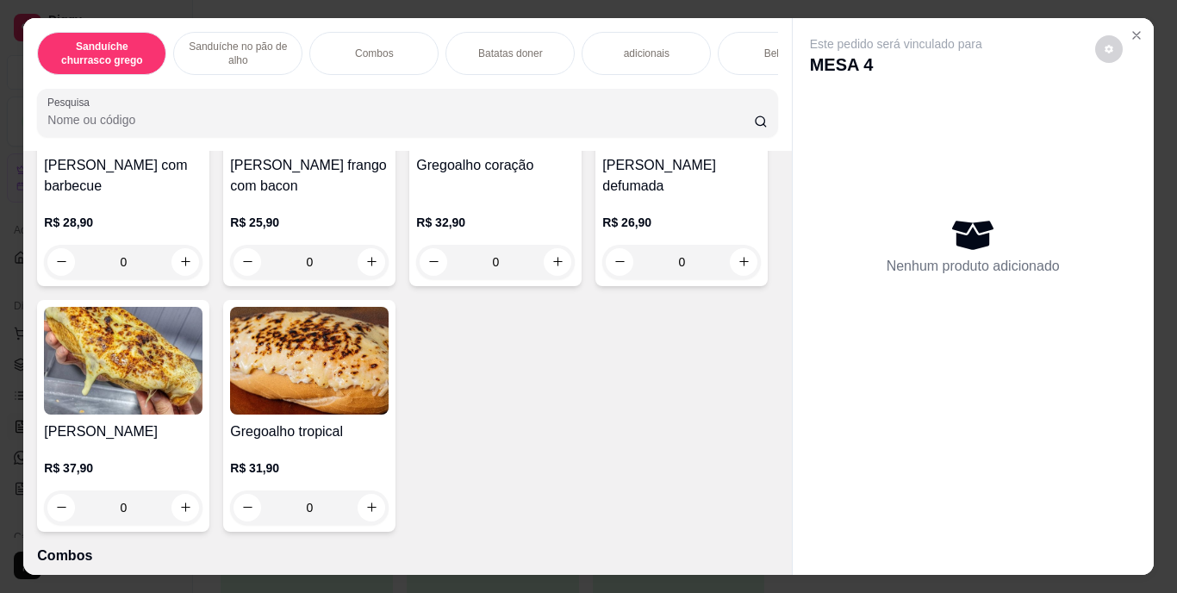
scroll to position [862, 0]
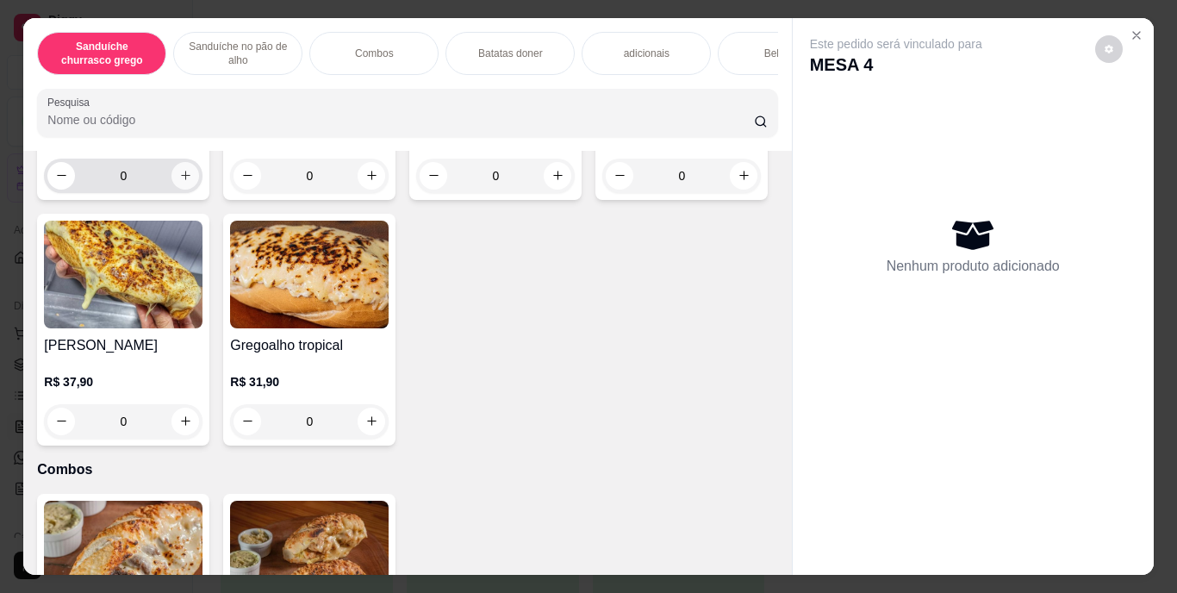
click at [186, 190] on button "increase-product-quantity" at bounding box center [186, 176] width 28 height 28
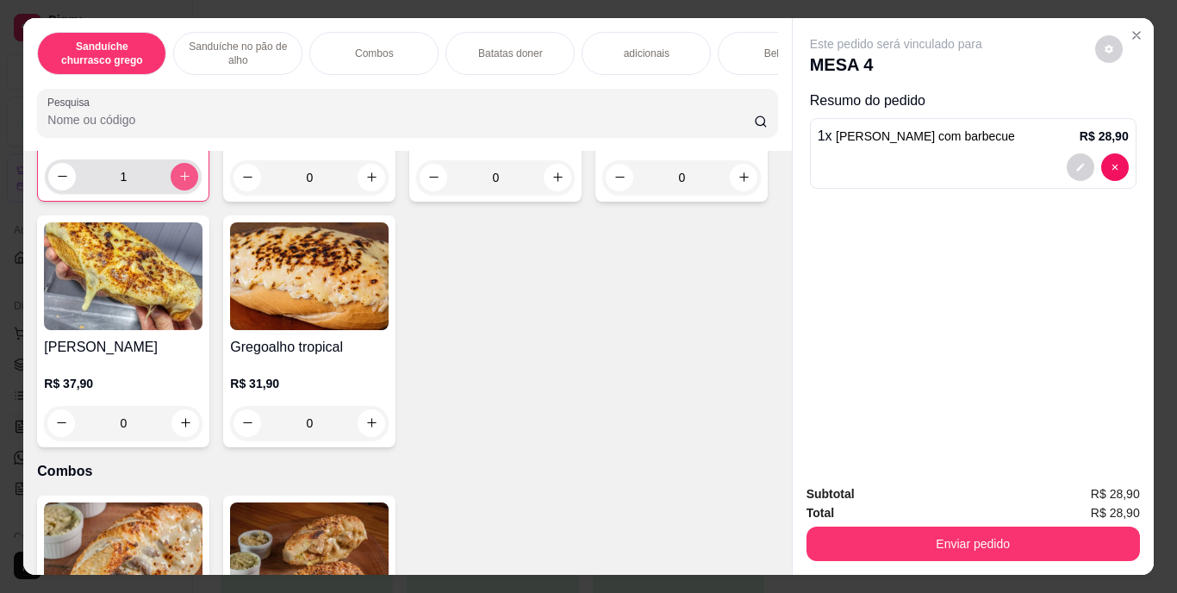
click at [186, 190] on button "increase-product-quantity" at bounding box center [185, 177] width 28 height 28
type input "2"
click at [370, 184] on icon "increase-product-quantity" at bounding box center [371, 177] width 13 height 13
type input "1"
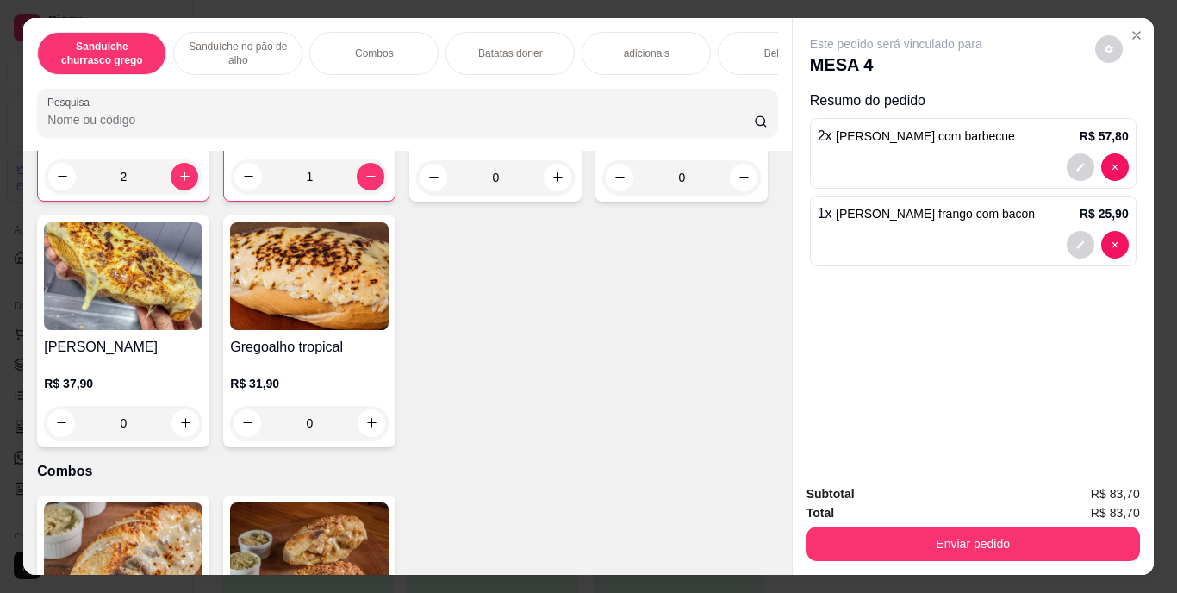
click at [508, 47] on p "Batatas doner" at bounding box center [510, 54] width 65 height 14
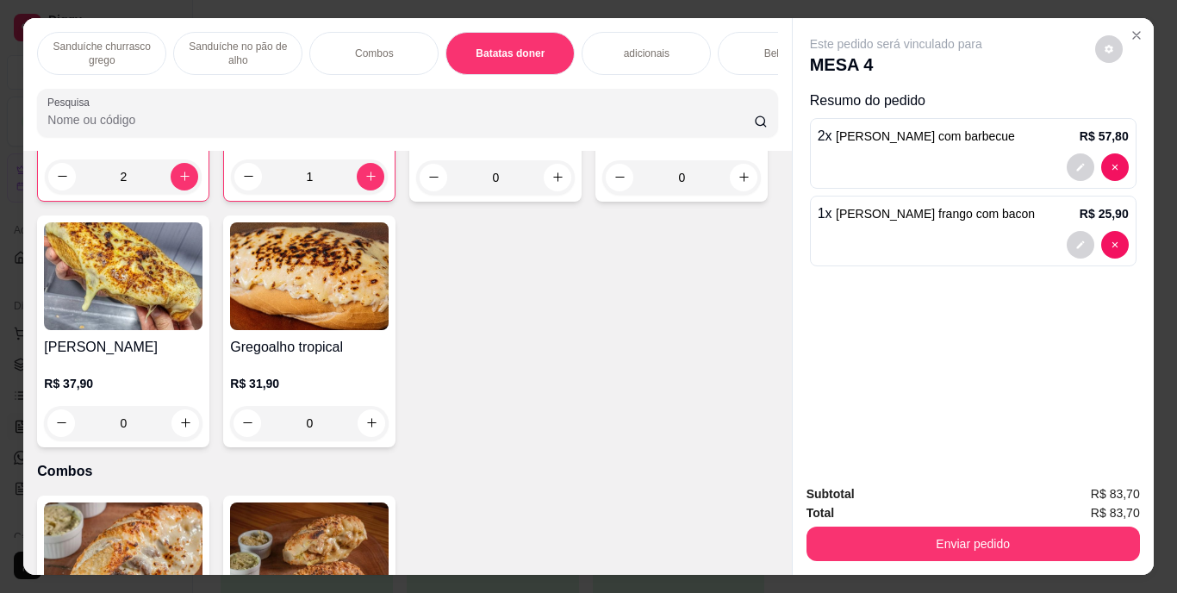
scroll to position [44, 0]
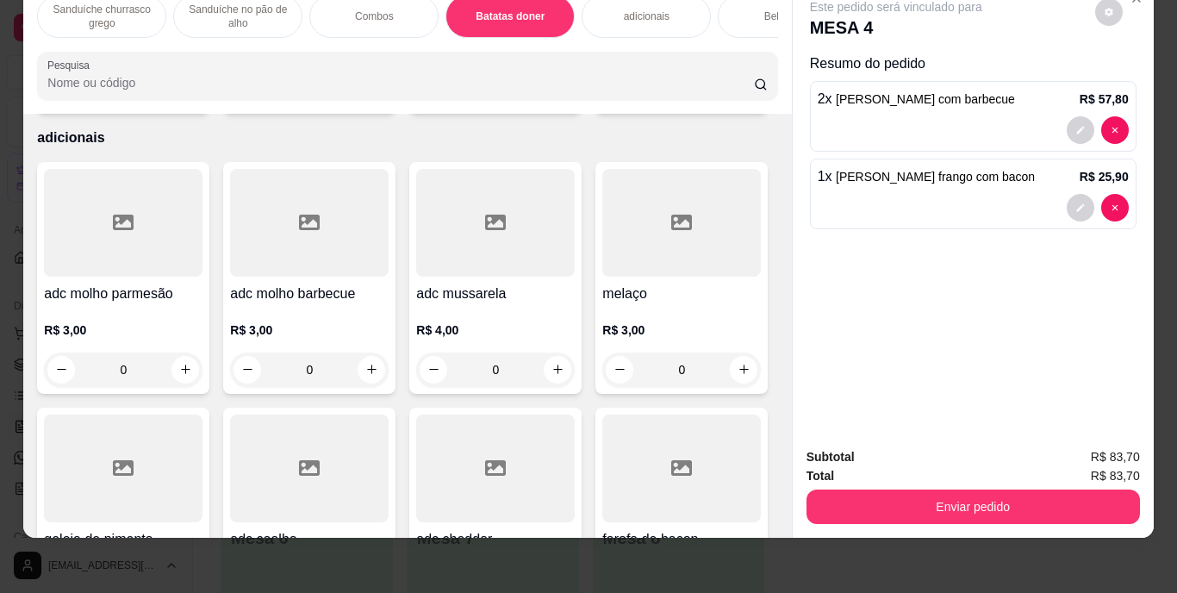
click at [365, 96] on icon "increase-product-quantity" at bounding box center [371, 89] width 13 height 13
type input "1"
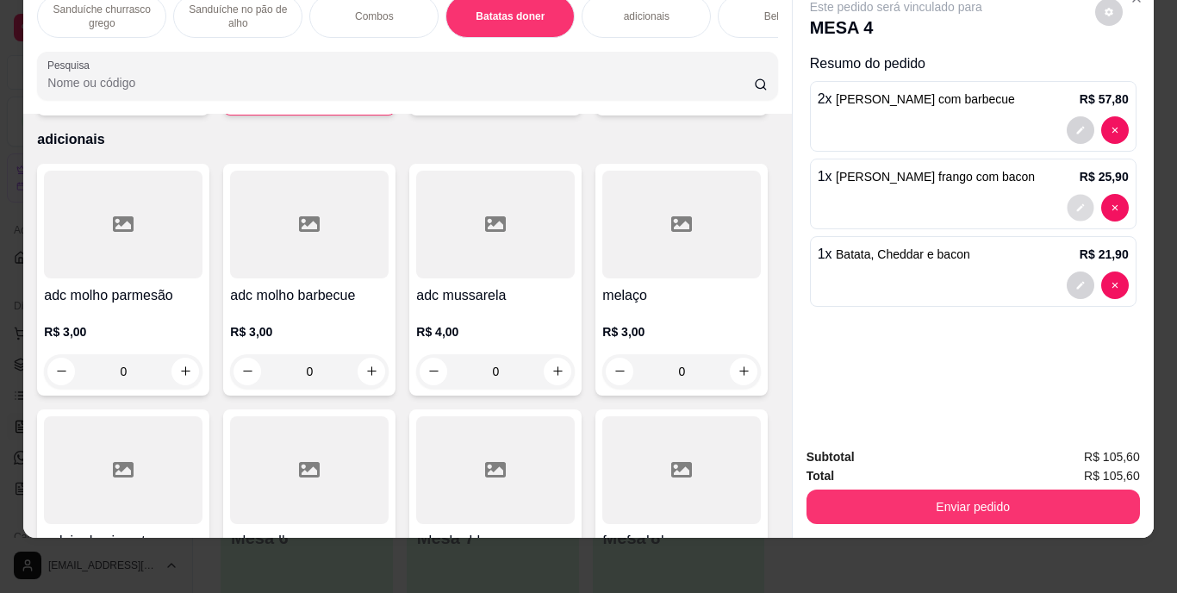
click at [1076, 203] on icon "decrease-product-quantity" at bounding box center [1081, 208] width 10 height 10
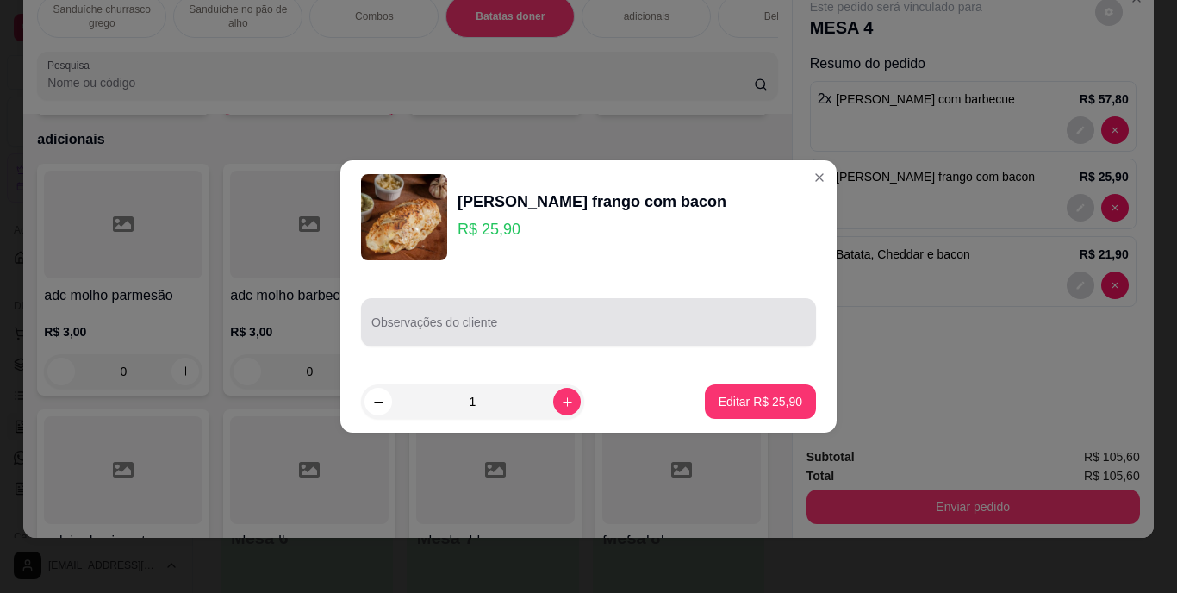
click at [468, 308] on div at bounding box center [589, 322] width 434 height 34
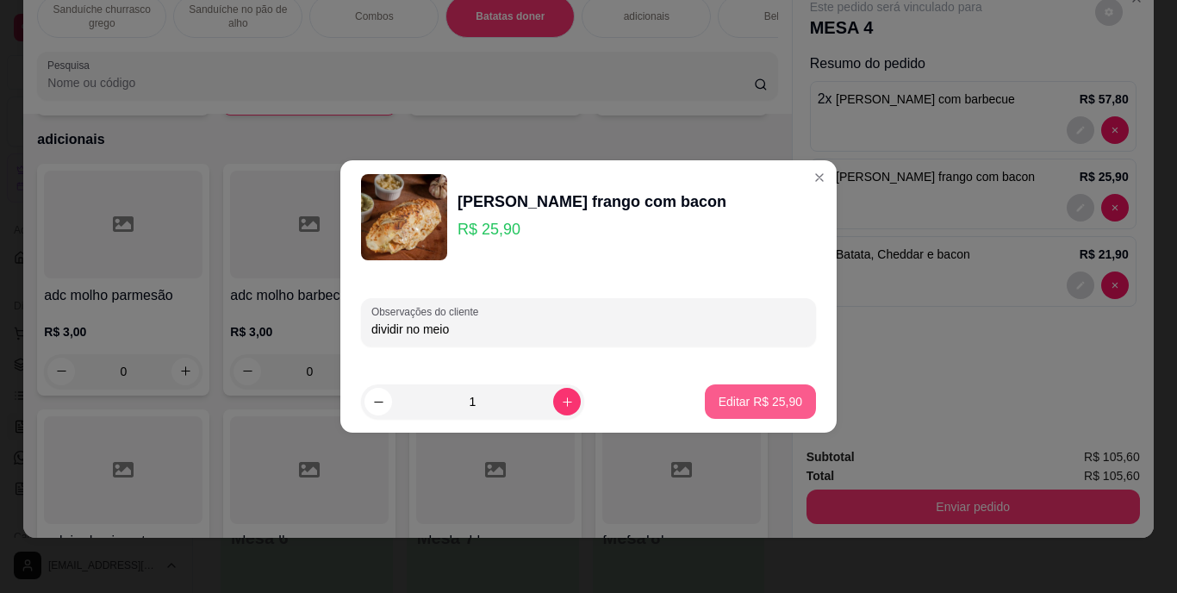
type input "dividir no meio"
click at [745, 402] on p "Editar R$ 25,90" at bounding box center [761, 401] width 84 height 17
type input "0"
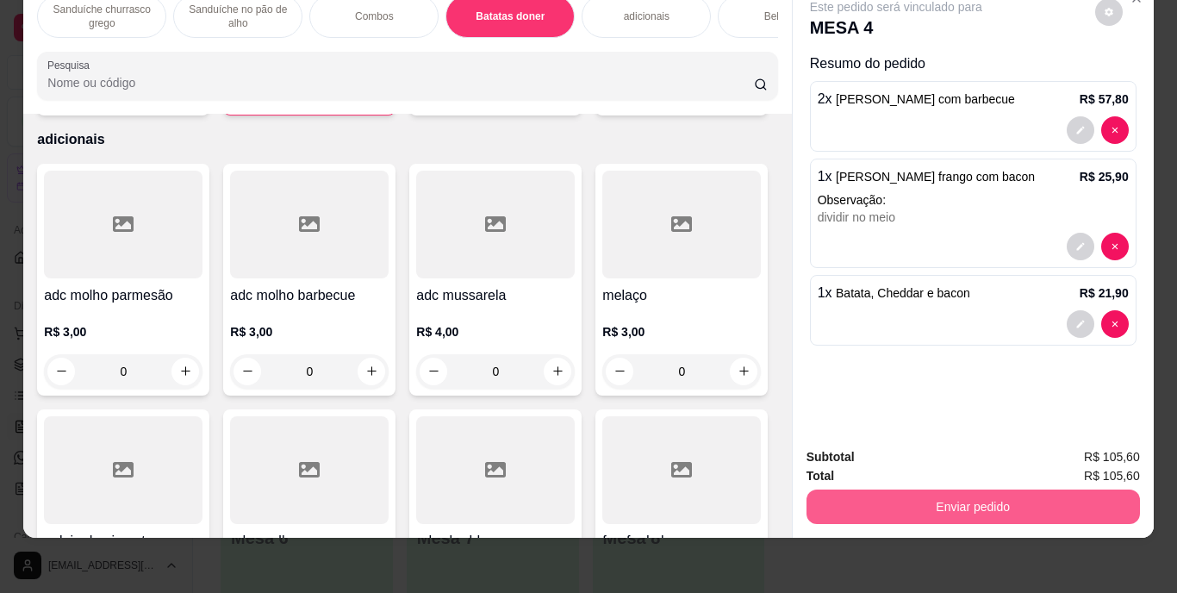
click at [916, 490] on button "Enviar pedido" at bounding box center [974, 507] width 334 height 34
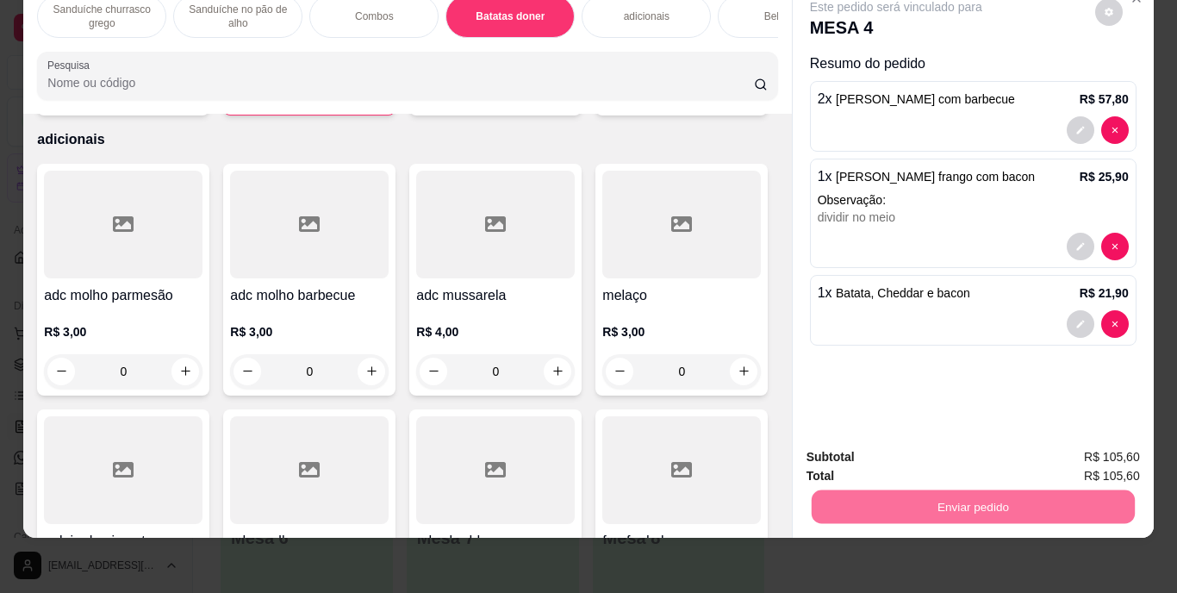
click at [1097, 450] on button "Enviar pedido" at bounding box center [1094, 451] width 97 height 33
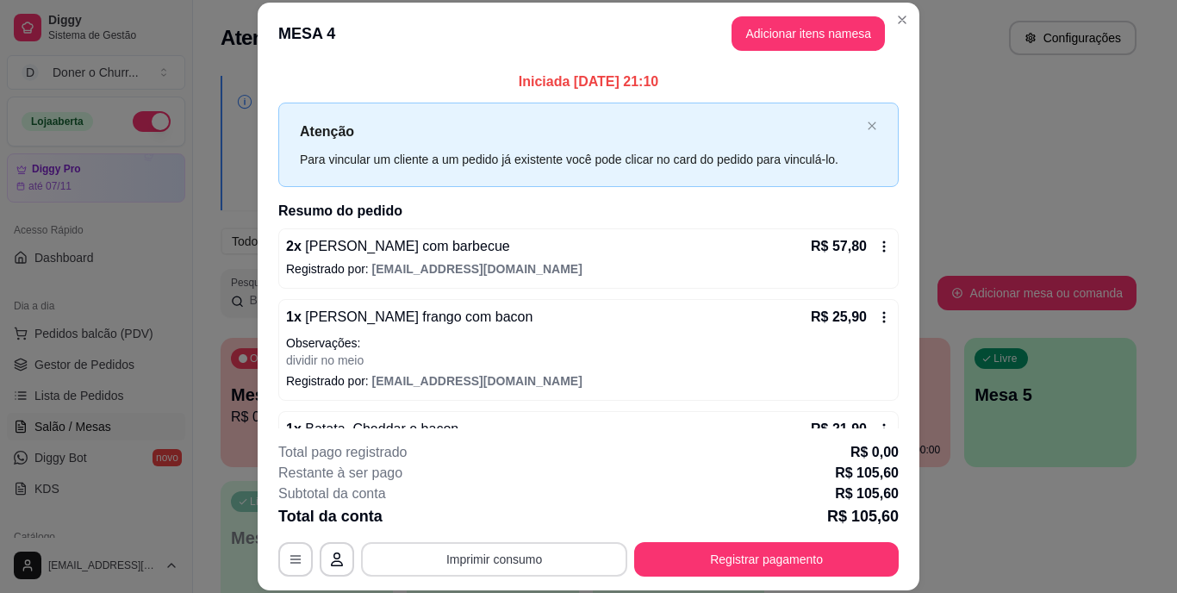
click at [563, 546] on button "Imprimir consumo" at bounding box center [494, 559] width 266 height 34
click at [510, 520] on button "IMPRESSORA" at bounding box center [493, 519] width 121 height 27
click at [473, 564] on button "Imprimir consumo" at bounding box center [494, 559] width 266 height 34
click at [469, 516] on button "IMPRESSORA" at bounding box center [493, 519] width 121 height 27
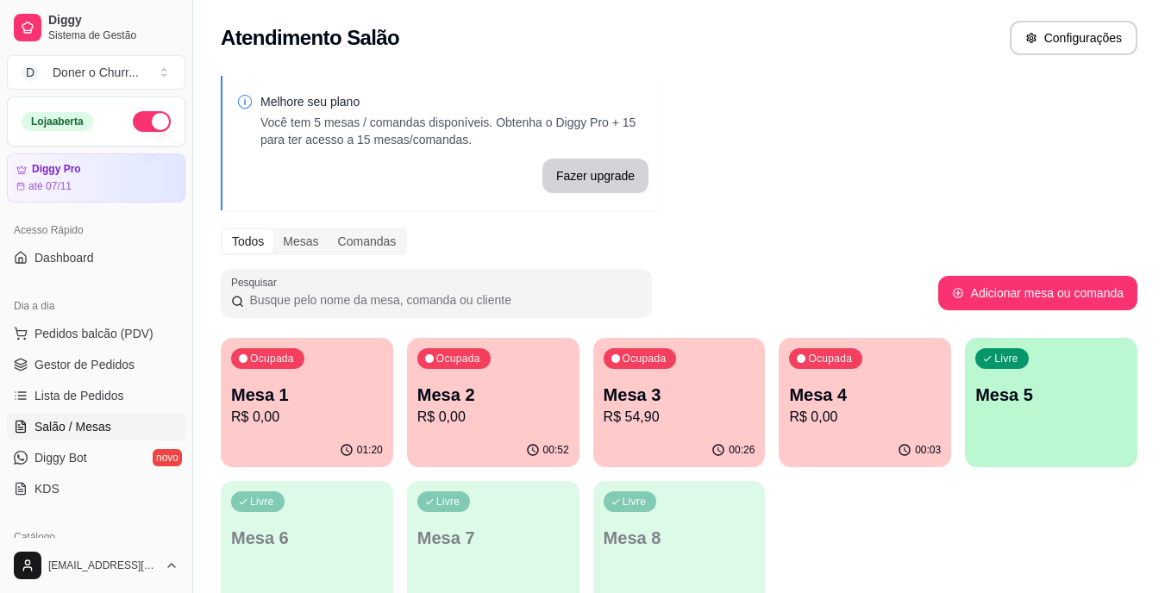
click at [855, 415] on p "R$ 0,00" at bounding box center [865, 417] width 152 height 21
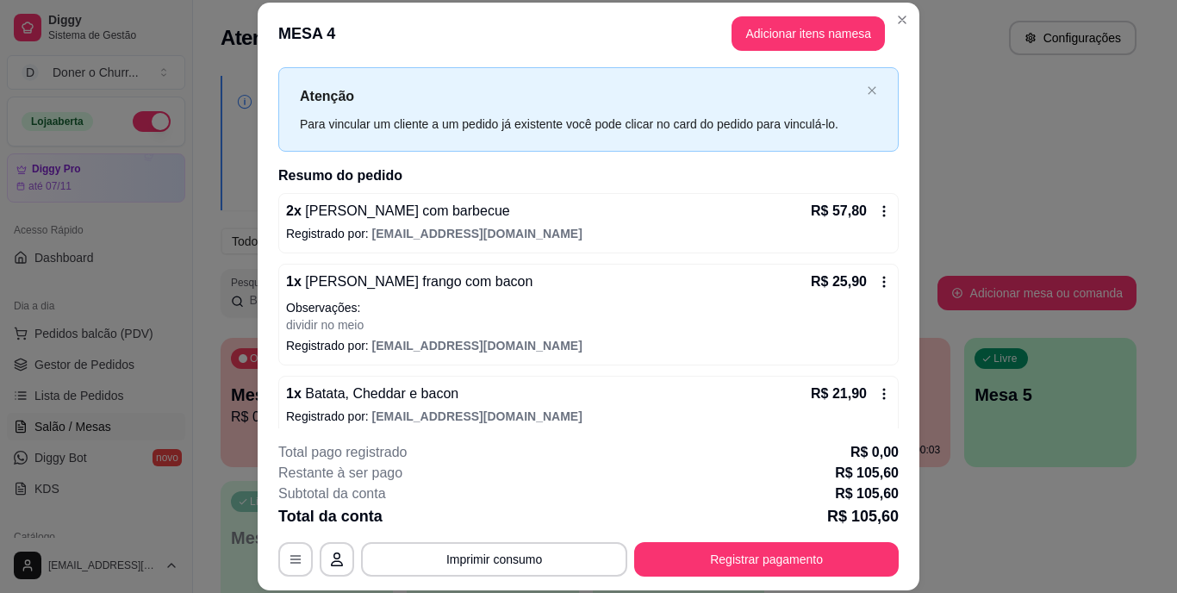
scroll to position [50, 0]
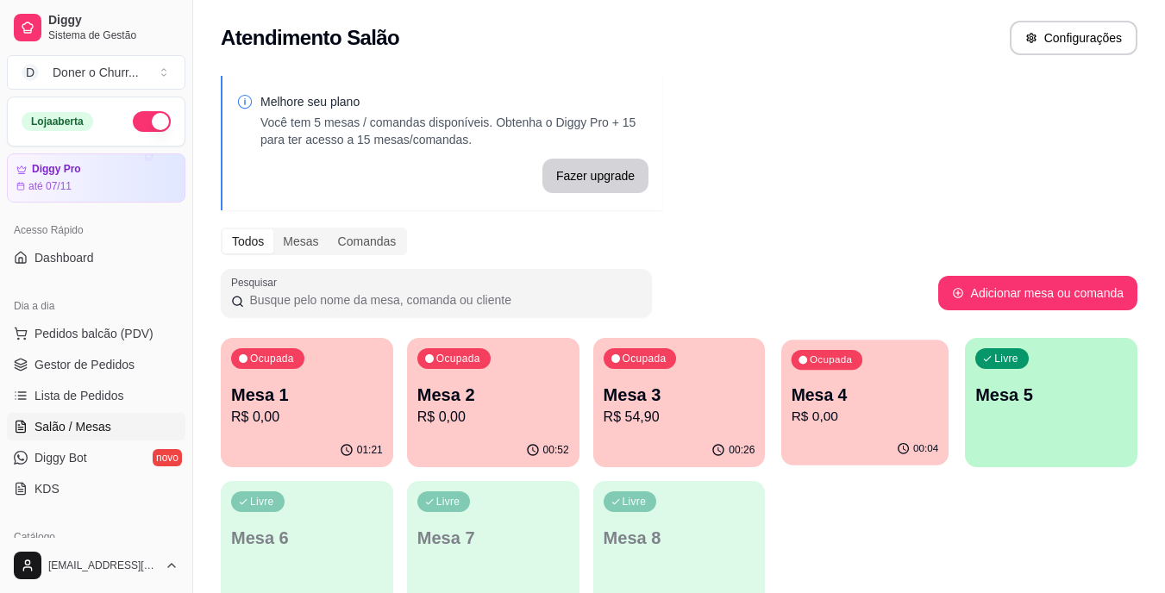
click at [818, 406] on div "Mesa 4 R$ 0,00" at bounding box center [864, 405] width 147 height 43
click at [1015, 384] on p "Mesa 5" at bounding box center [1051, 395] width 152 height 24
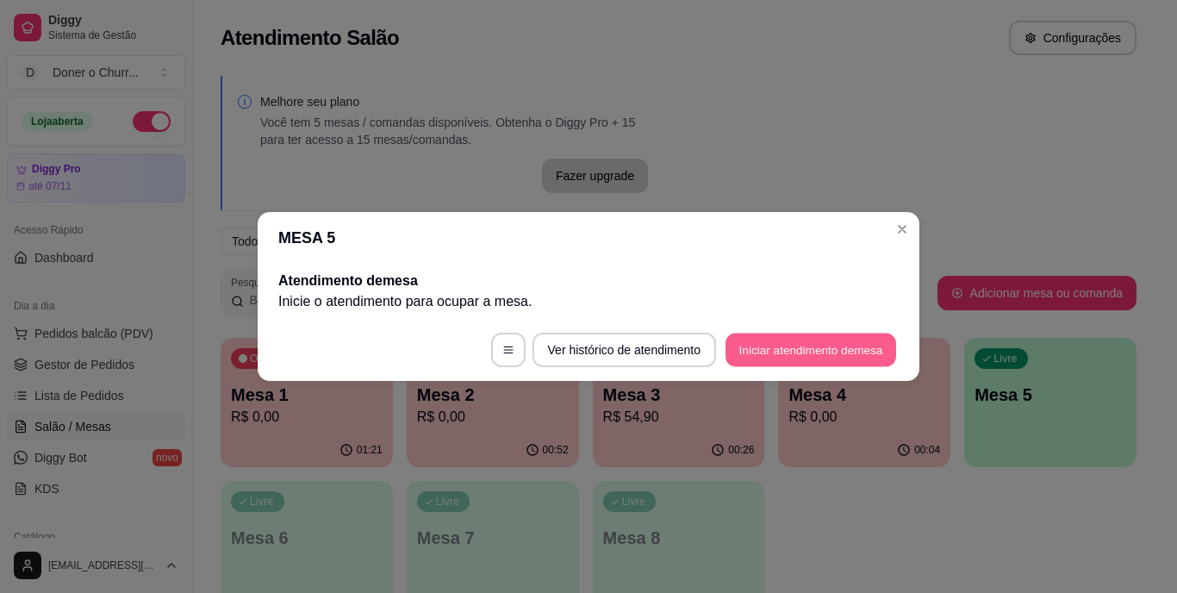
click at [752, 354] on button "Iniciar atendimento de mesa" at bounding box center [811, 351] width 171 height 34
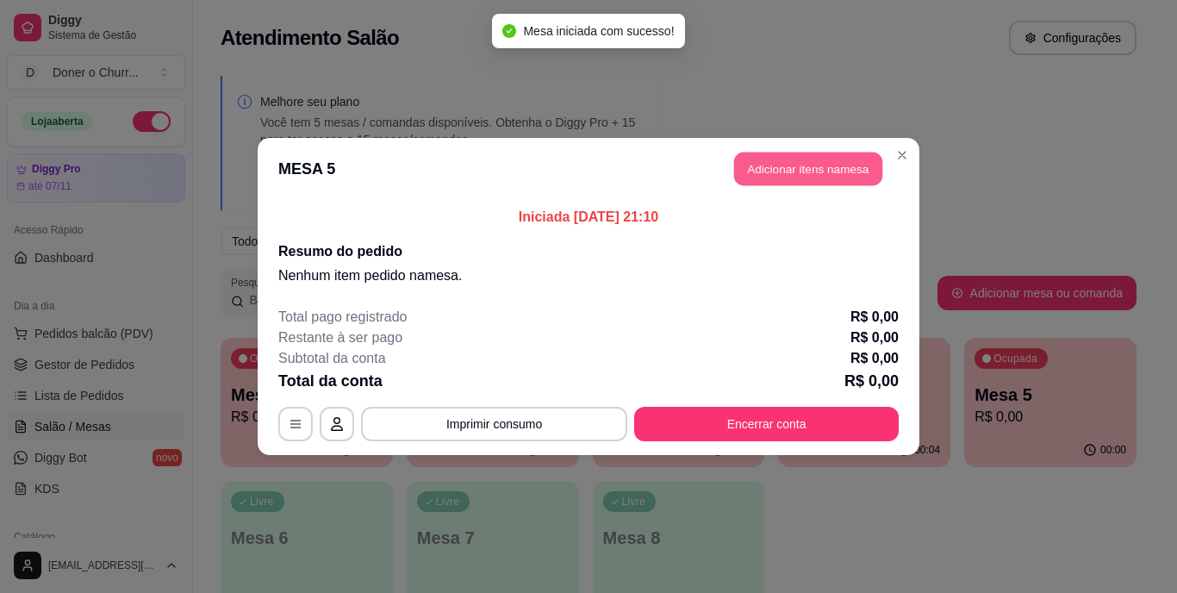
click at [819, 166] on button "Adicionar itens na mesa" at bounding box center [808, 170] width 148 height 34
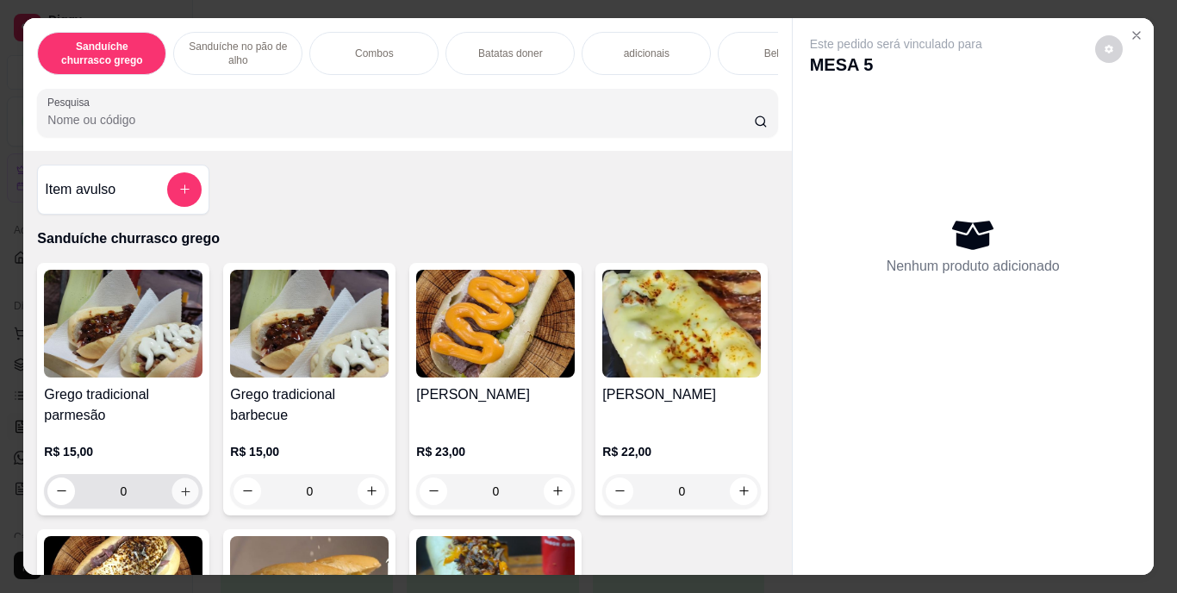
click at [179, 490] on button "increase-product-quantity" at bounding box center [185, 491] width 27 height 27
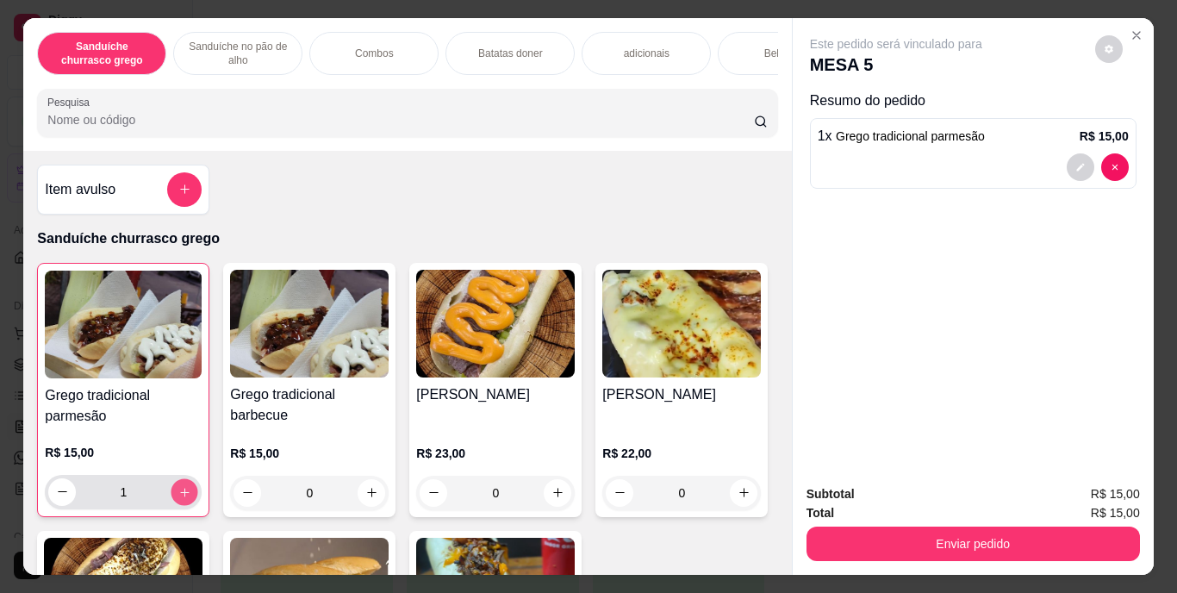
click at [179, 490] on button "increase-product-quantity" at bounding box center [185, 491] width 27 height 27
type input "2"
click at [522, 49] on p "Batatas doner" at bounding box center [510, 54] width 65 height 14
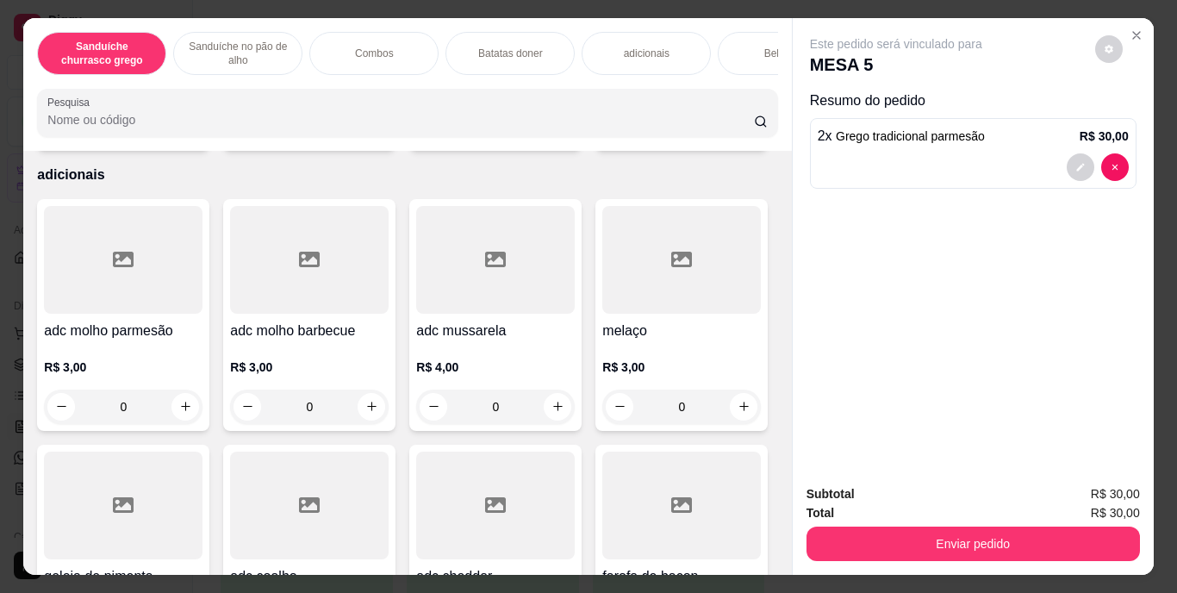
scroll to position [44, 0]
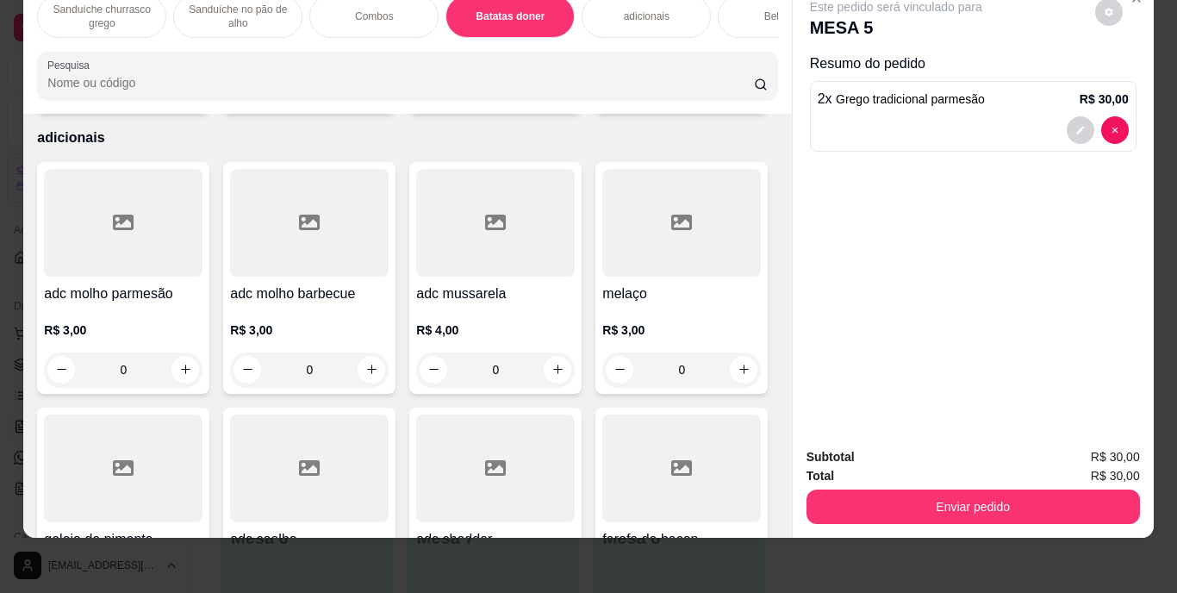
click at [361, 103] on button "increase-product-quantity" at bounding box center [372, 90] width 28 height 28
type input "1"
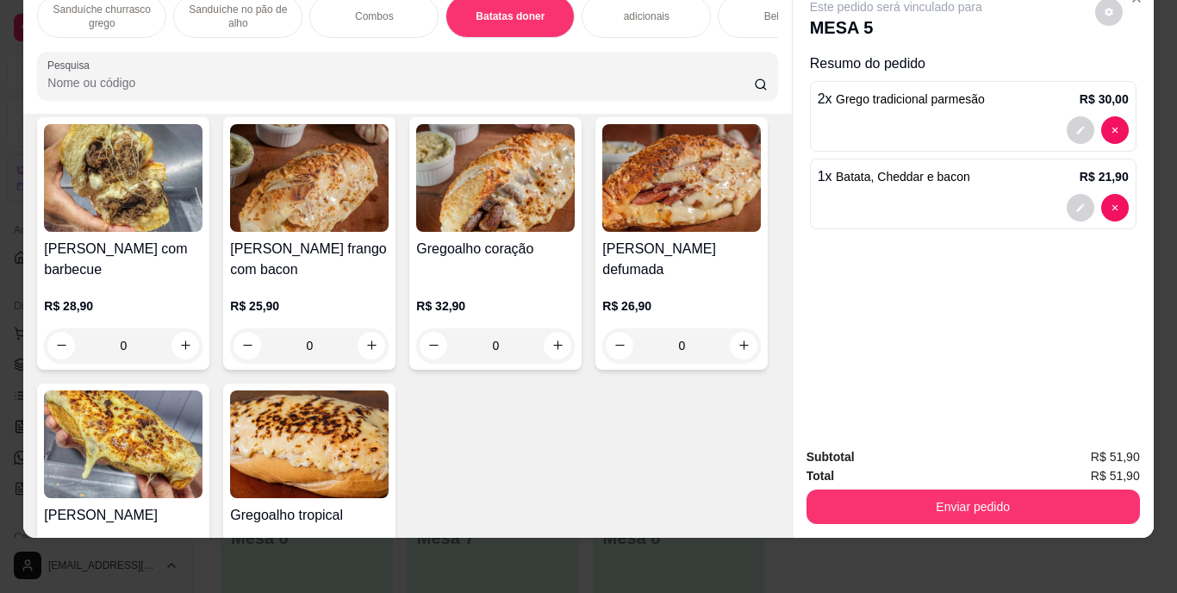
scroll to position [915, 0]
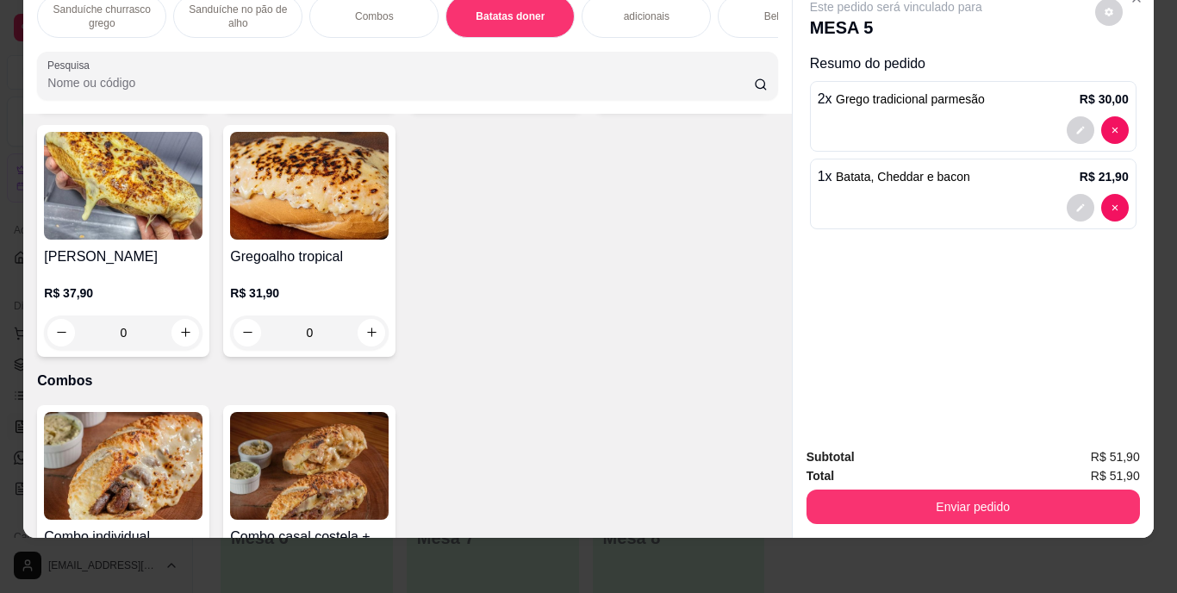
click at [180, 93] on icon "increase-product-quantity" at bounding box center [185, 86] width 13 height 13
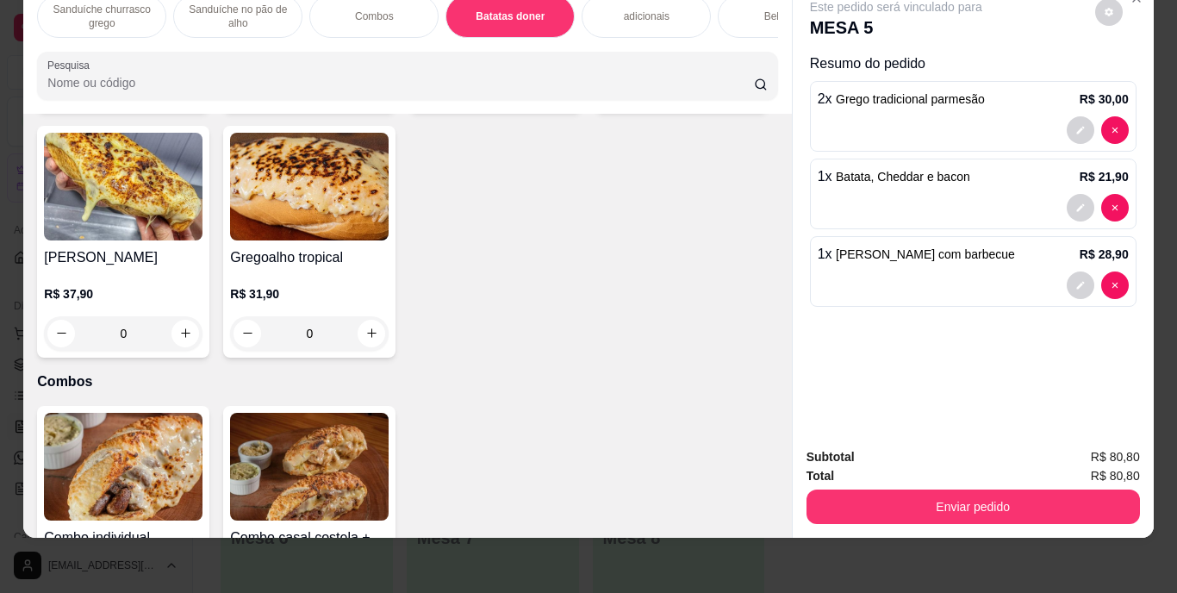
click at [180, 93] on icon "increase-product-quantity" at bounding box center [184, 86] width 13 height 13
type input "2"
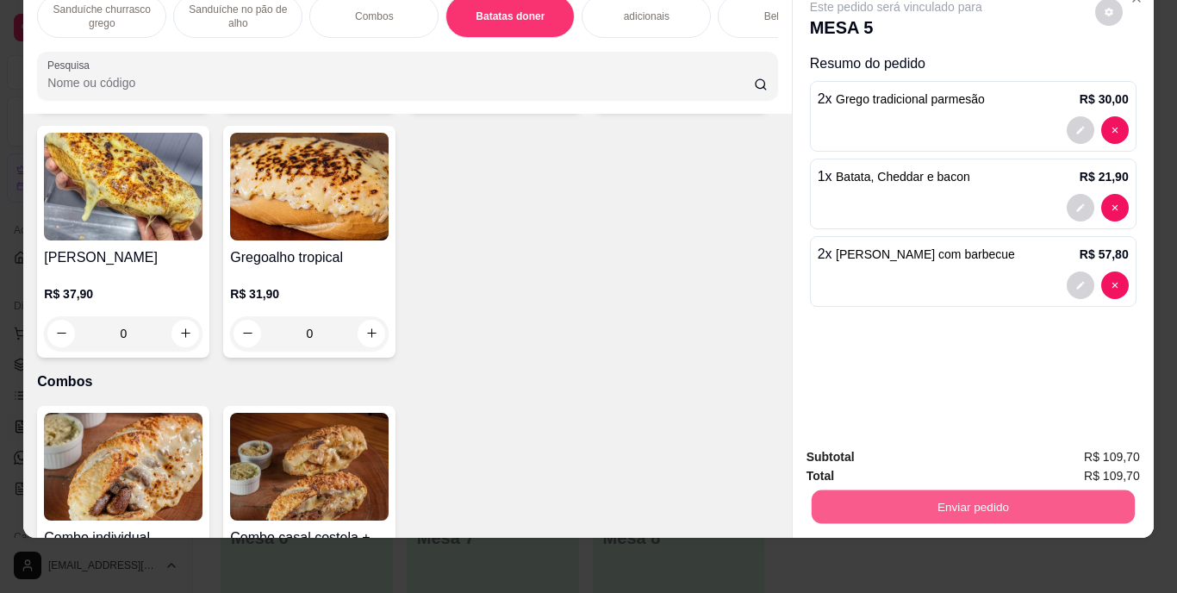
click at [970, 490] on button "Enviar pedido" at bounding box center [972, 507] width 323 height 34
click at [1071, 436] on button "Enviar pedido" at bounding box center [1094, 451] width 97 height 33
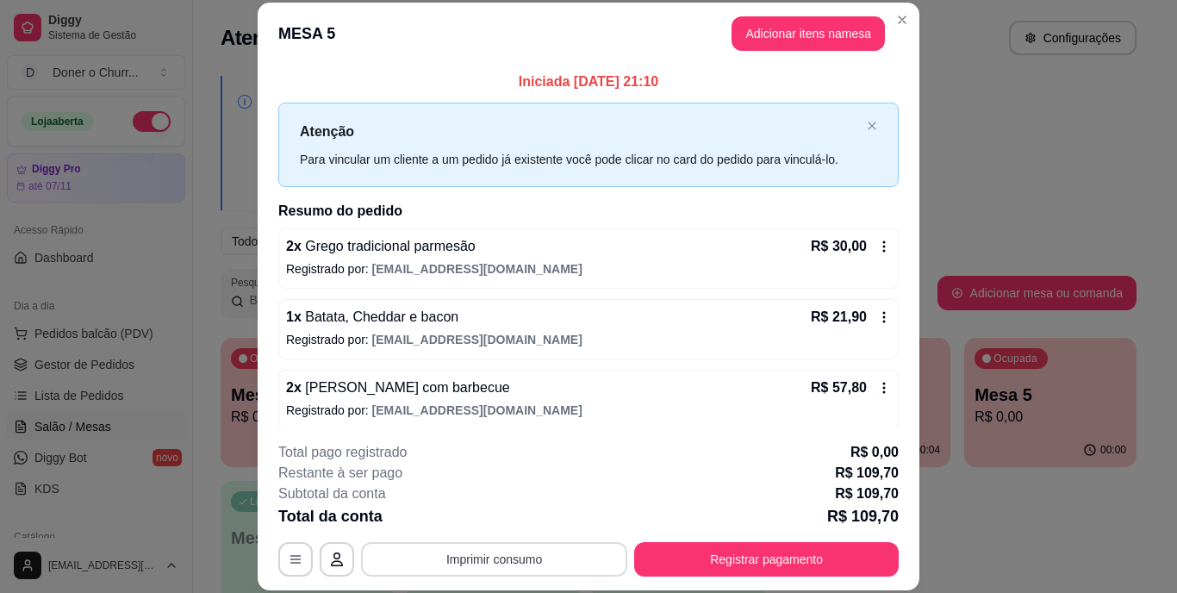
click at [460, 560] on button "Imprimir consumo" at bounding box center [494, 559] width 266 height 34
click at [466, 519] on button "IMPRESSORA" at bounding box center [493, 519] width 121 height 27
click at [768, 37] on button "Adicionar itens na mesa" at bounding box center [808, 34] width 148 height 34
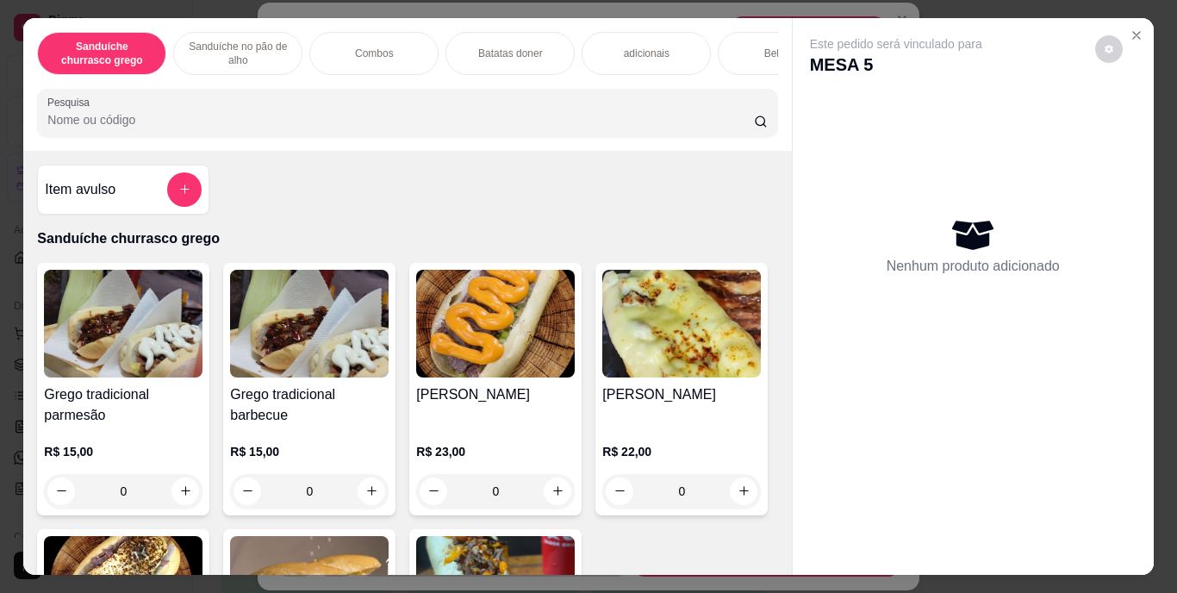
click at [741, 32] on div "Bebidas" at bounding box center [782, 53] width 129 height 43
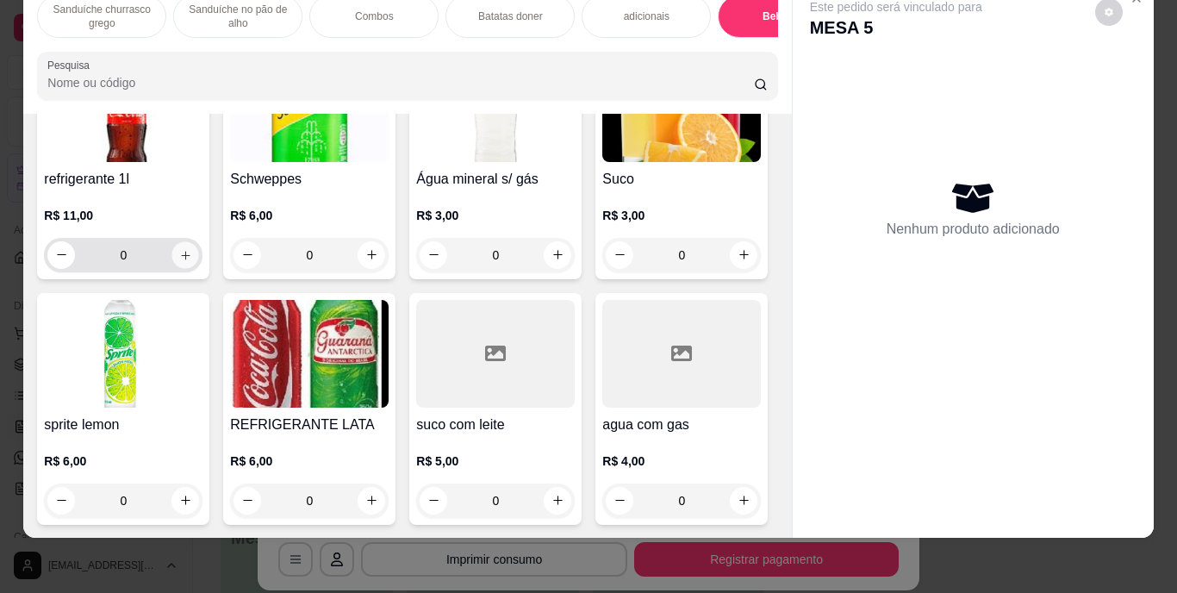
click at [179, 261] on icon "increase-product-quantity" at bounding box center [185, 254] width 13 height 13
type input "1"
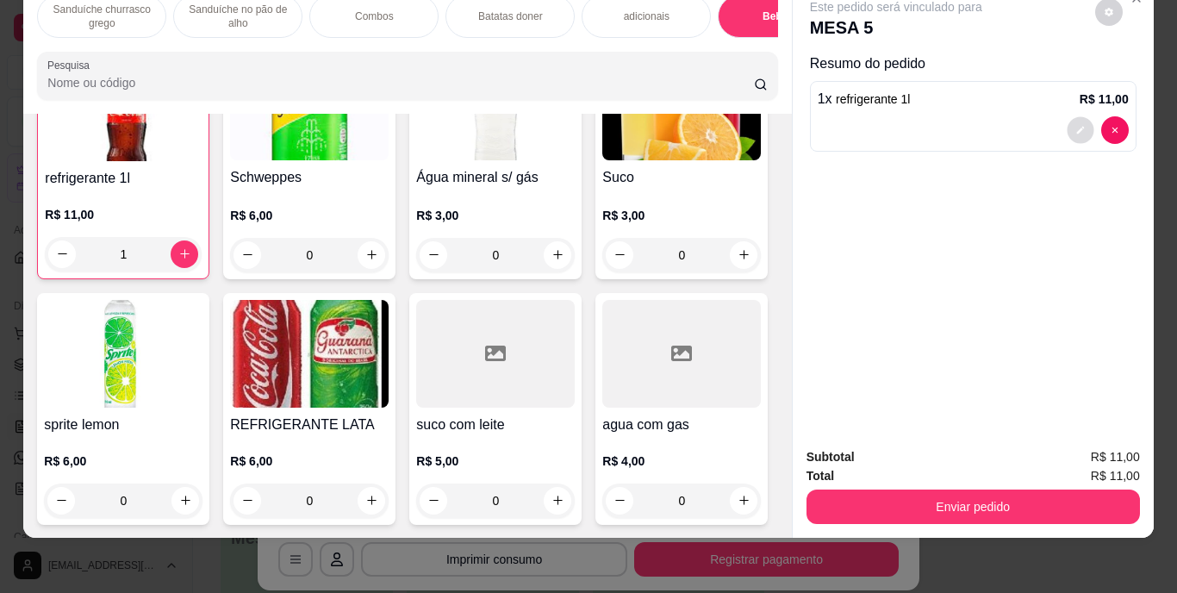
click at [1068, 124] on button "decrease-product-quantity" at bounding box center [1080, 129] width 27 height 27
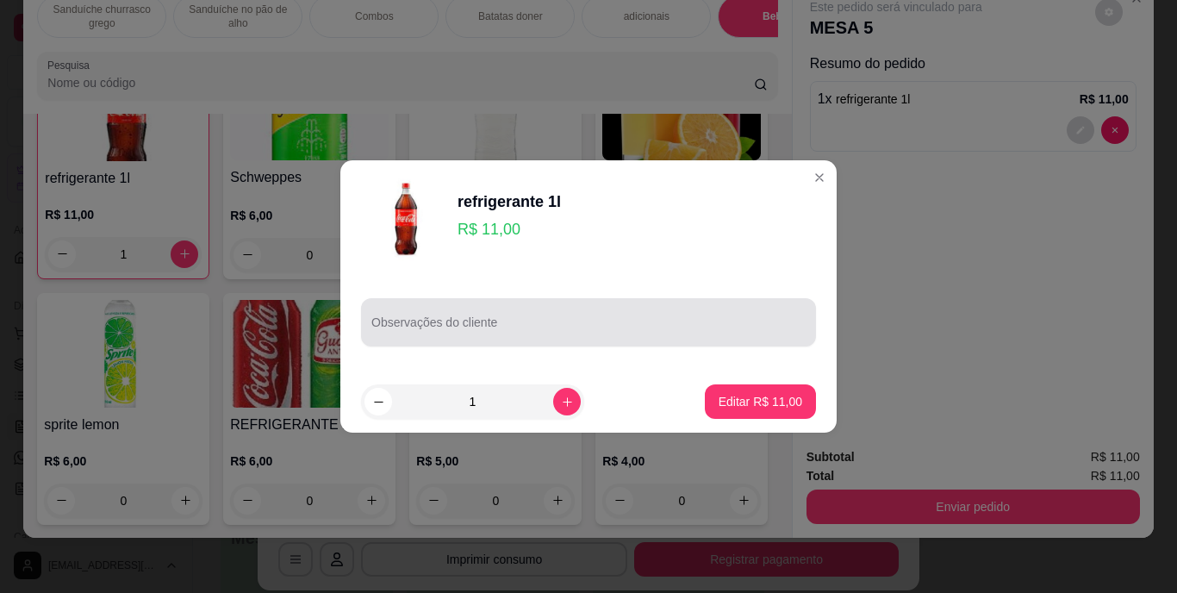
click at [411, 309] on div at bounding box center [589, 322] width 434 height 34
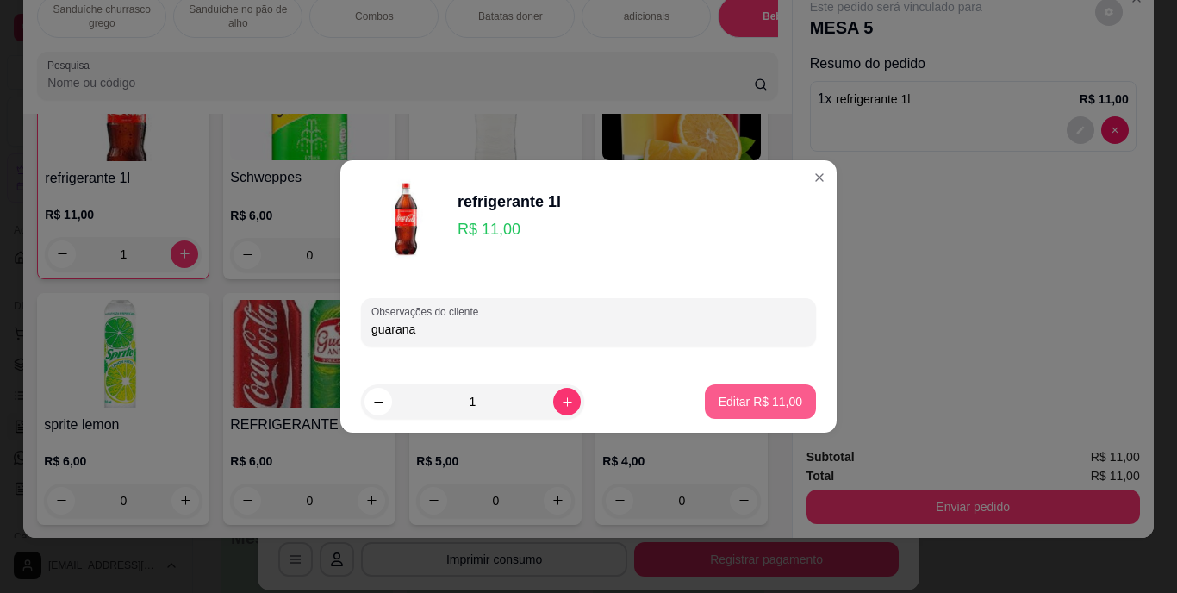
type input "guarana"
click at [767, 396] on p "Editar R$ 11,00" at bounding box center [761, 401] width 84 height 17
type input "0"
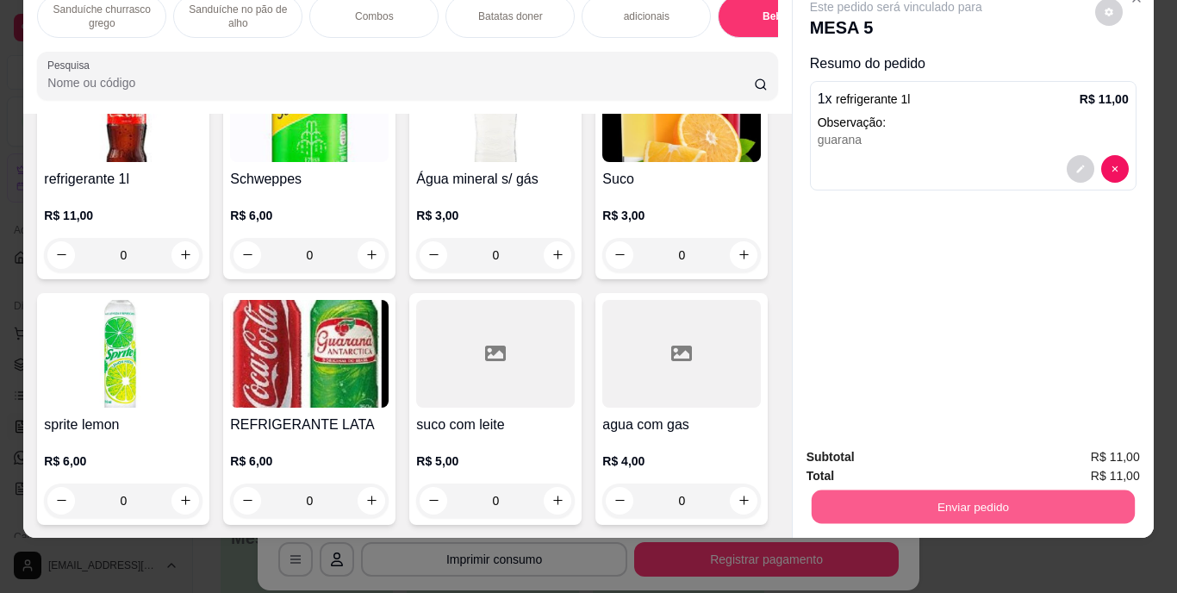
click at [878, 492] on button "Enviar pedido" at bounding box center [972, 507] width 323 height 34
click at [1091, 440] on button "Enviar pedido" at bounding box center [1095, 451] width 95 height 32
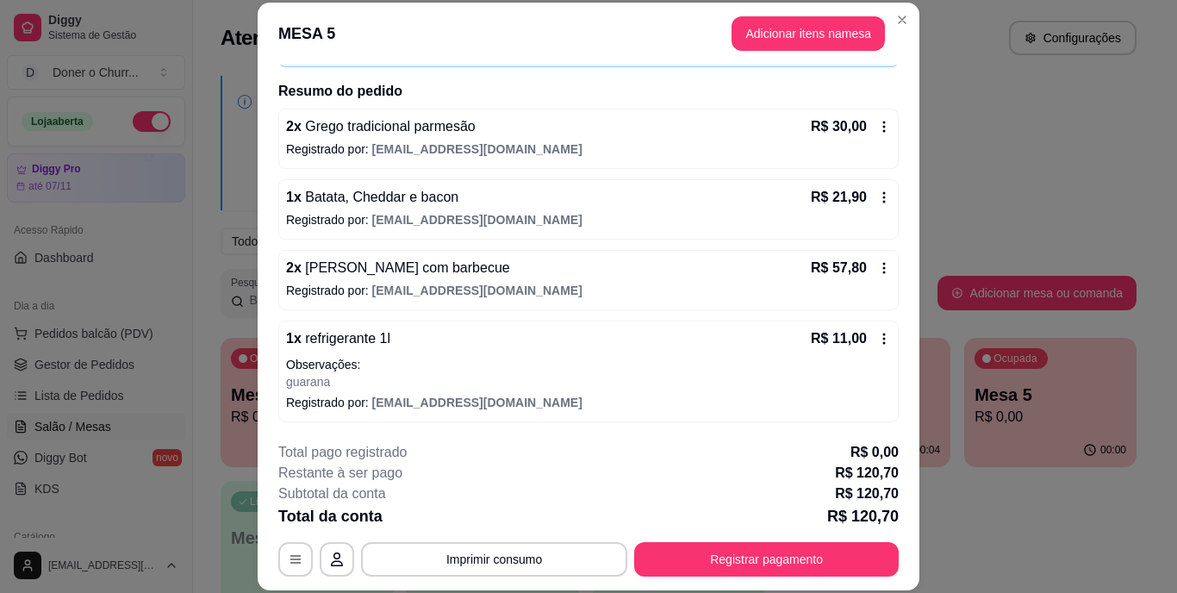
scroll to position [121, 0]
click at [877, 190] on icon at bounding box center [884, 197] width 14 height 14
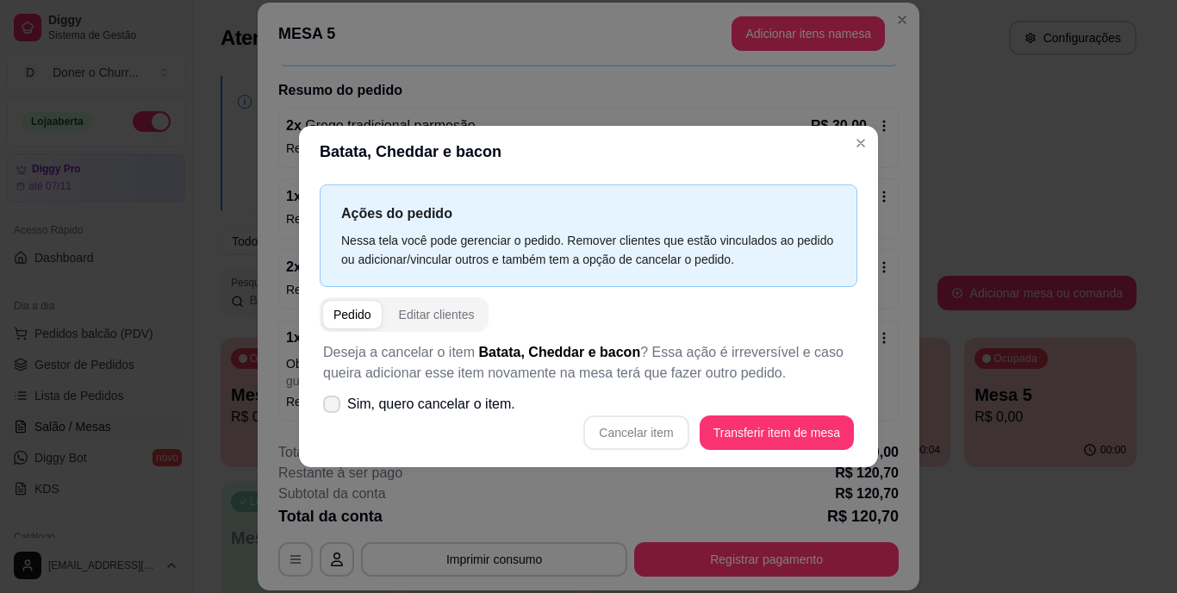
click at [335, 400] on icon at bounding box center [332, 404] width 14 height 10
click at [334, 408] on input "Sim, quero cancelar o item." at bounding box center [327, 413] width 11 height 11
checkbox input "true"
click at [659, 424] on button "Cancelar item" at bounding box center [636, 432] width 105 height 34
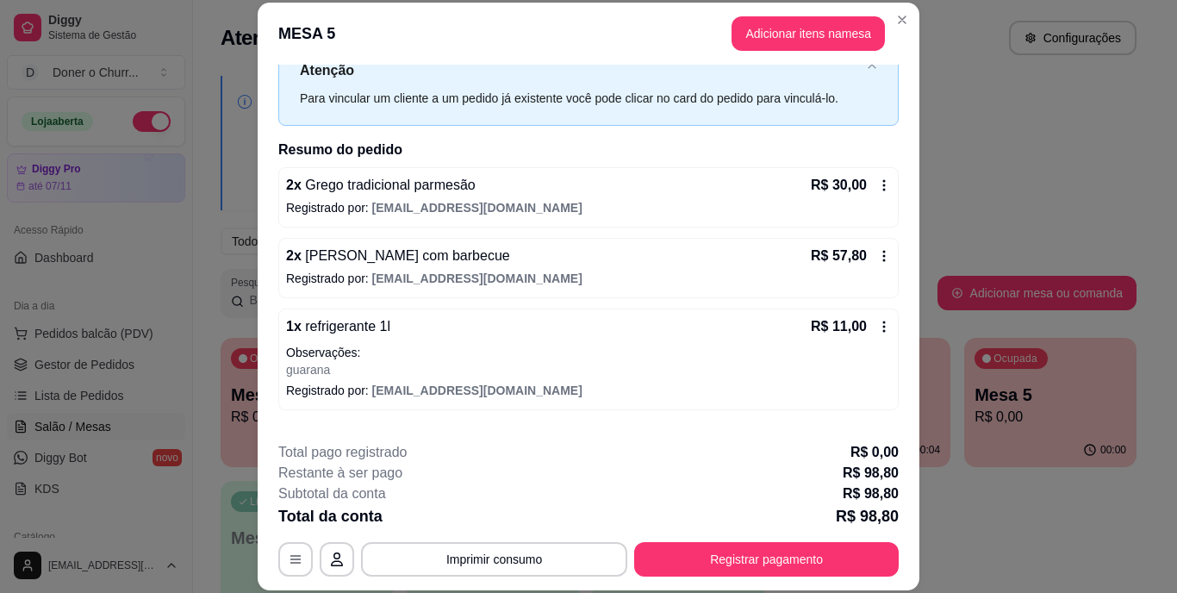
scroll to position [148, 0]
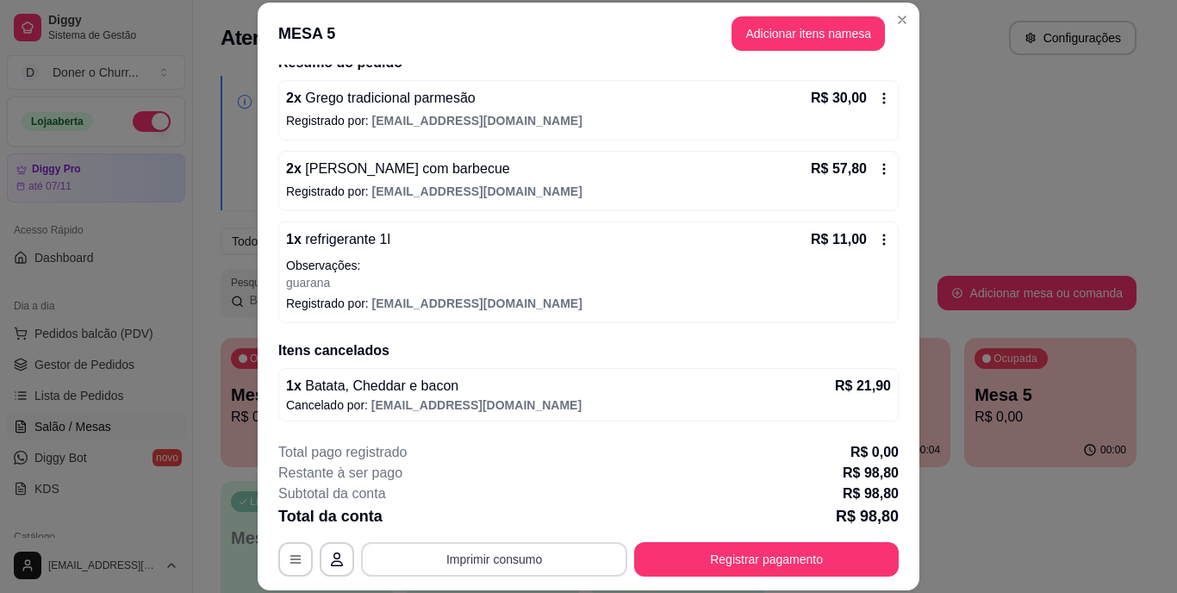
click at [560, 557] on button "Imprimir consumo" at bounding box center [494, 559] width 266 height 34
click at [877, 96] on icon at bounding box center [884, 98] width 14 height 14
click at [518, 565] on button "Imprimir consumo" at bounding box center [494, 559] width 259 height 34
click at [499, 518] on button "IMPRESSORA" at bounding box center [493, 520] width 125 height 28
click at [507, 555] on button "Imprimir consumo" at bounding box center [494, 559] width 266 height 34
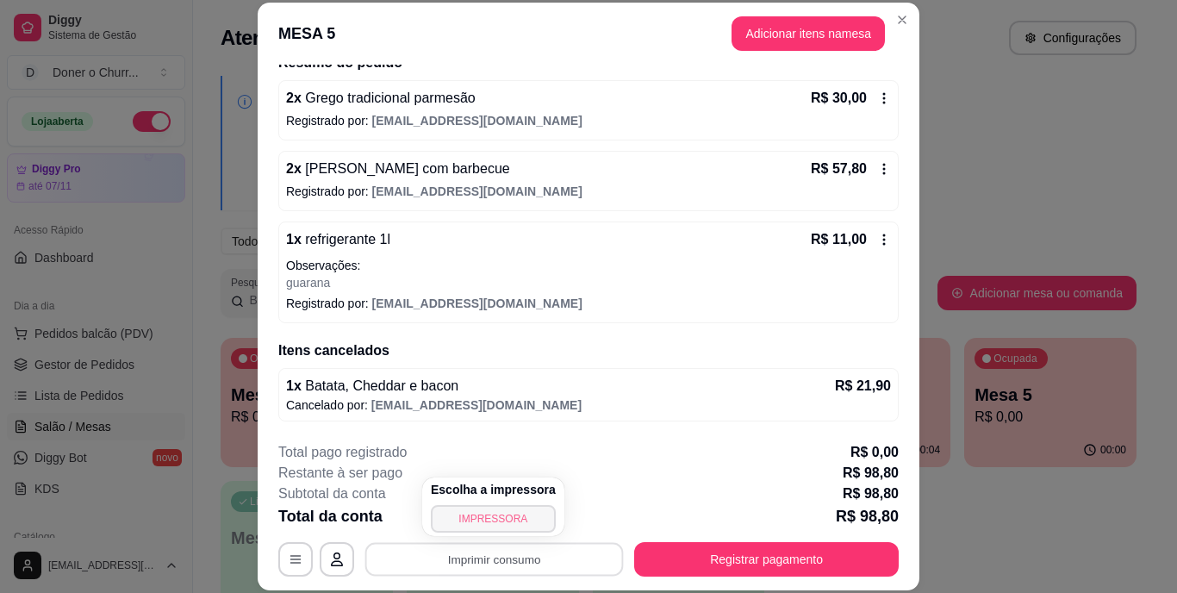
click at [479, 520] on button "IMPRESSORA" at bounding box center [493, 519] width 125 height 28
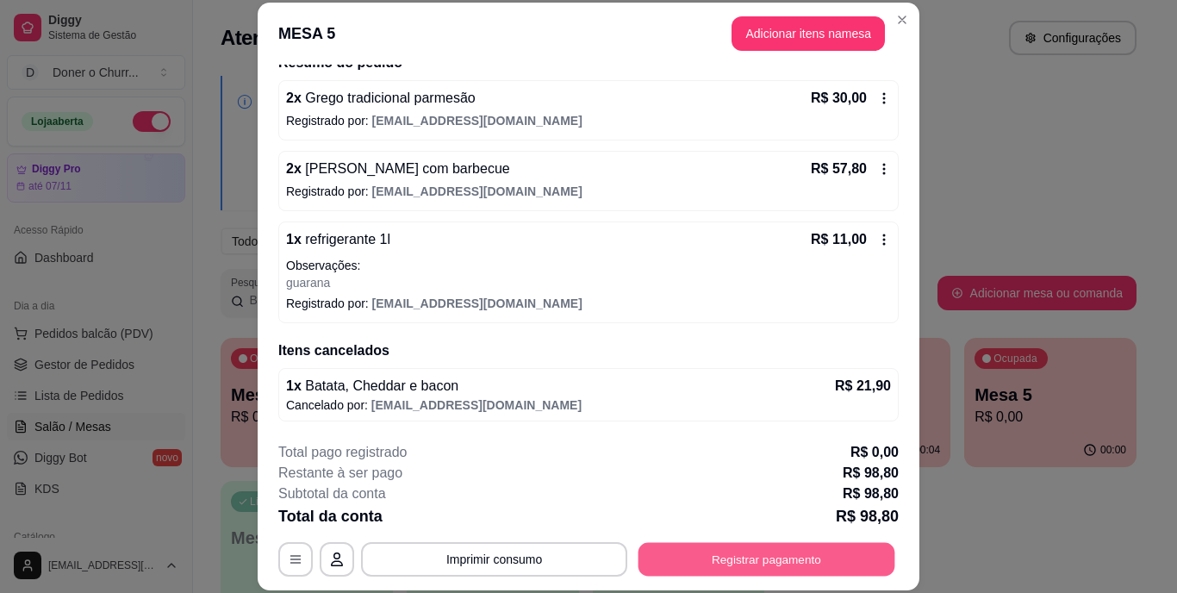
click at [717, 552] on button "Registrar pagamento" at bounding box center [767, 559] width 257 height 34
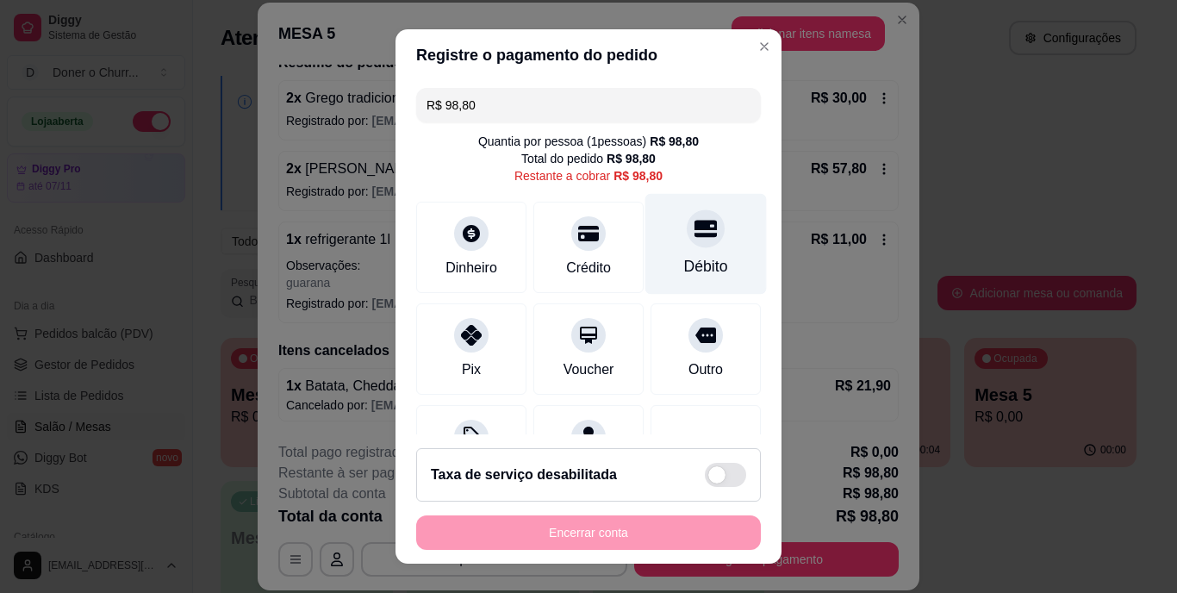
click at [684, 264] on div "Débito" at bounding box center [706, 267] width 44 height 22
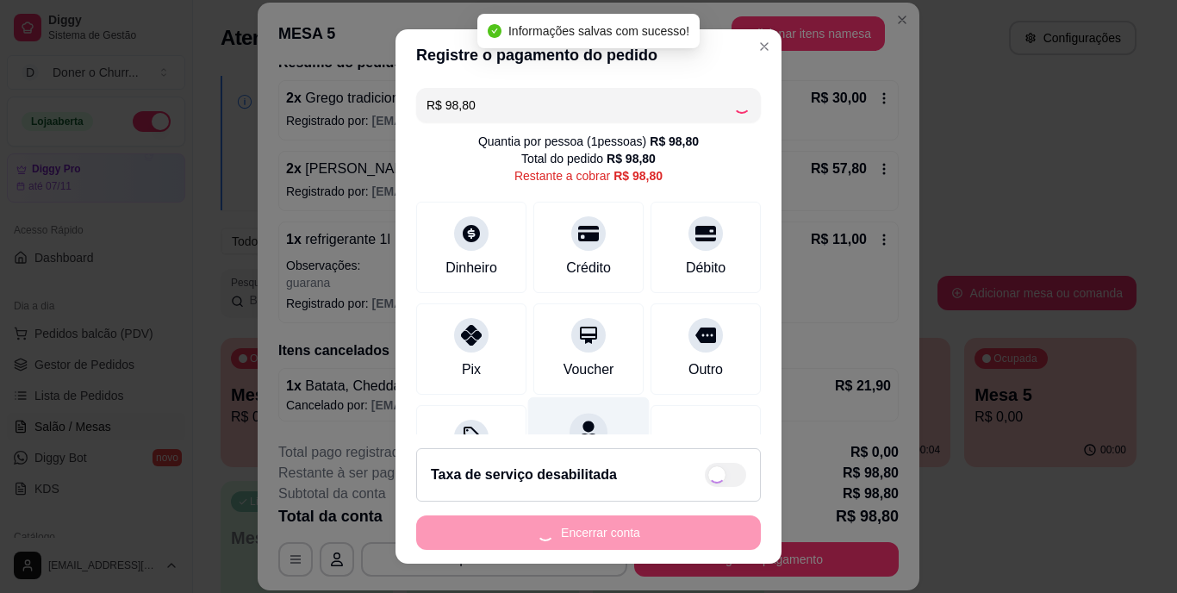
type input "R$ 0,00"
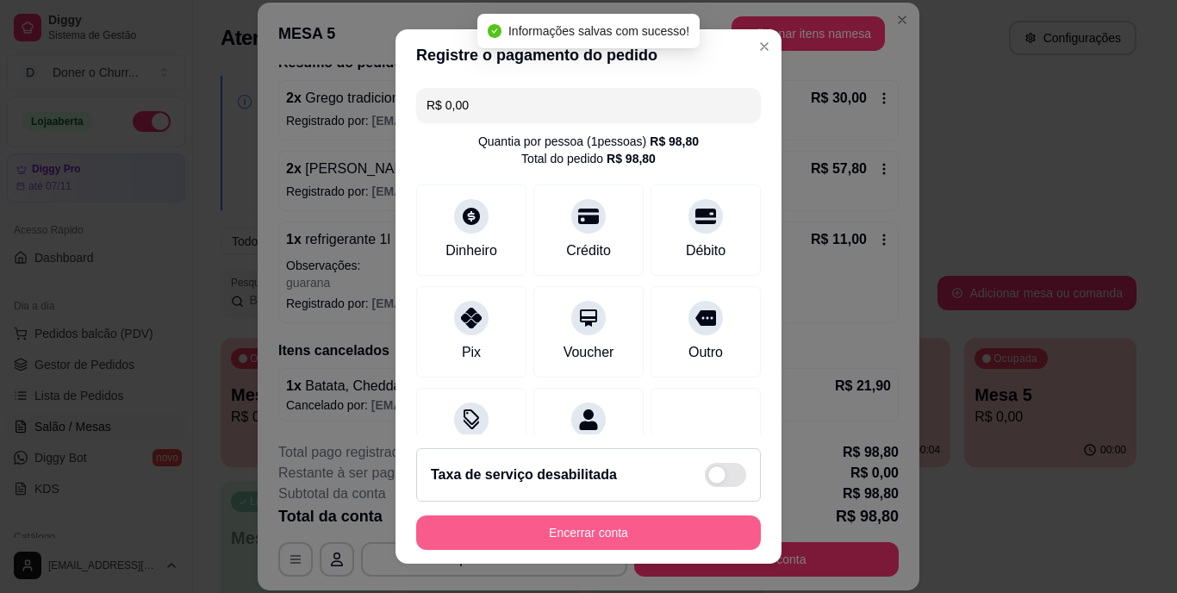
click at [625, 515] on button "Encerrar conta" at bounding box center [588, 532] width 345 height 34
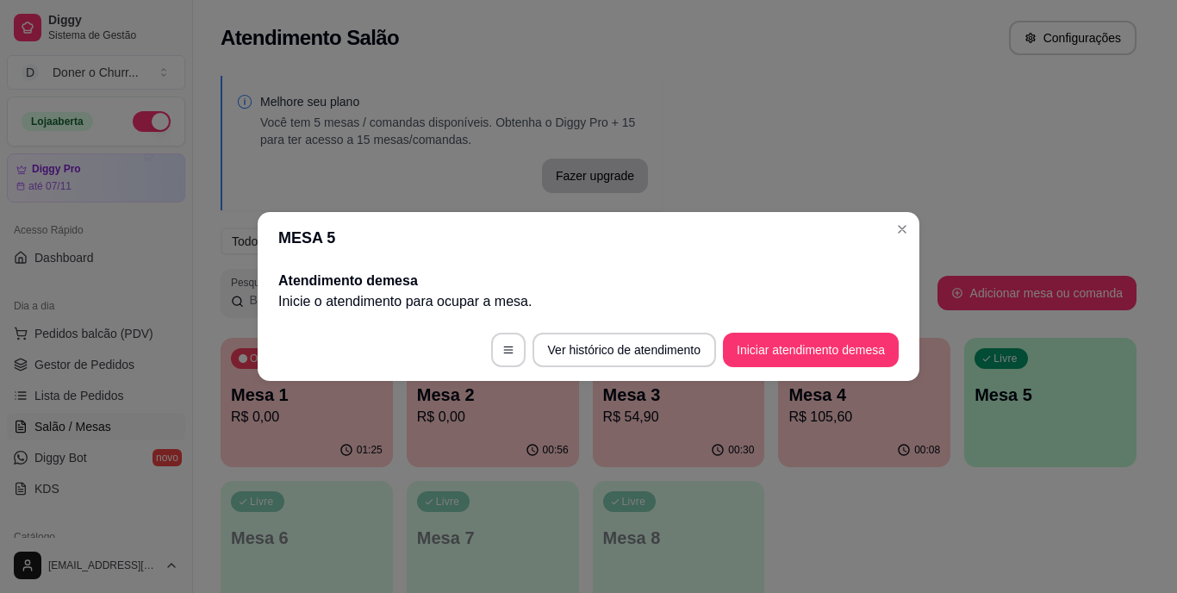
scroll to position [0, 0]
click at [738, 347] on button "Iniciar atendimento de mesa" at bounding box center [811, 351] width 171 height 34
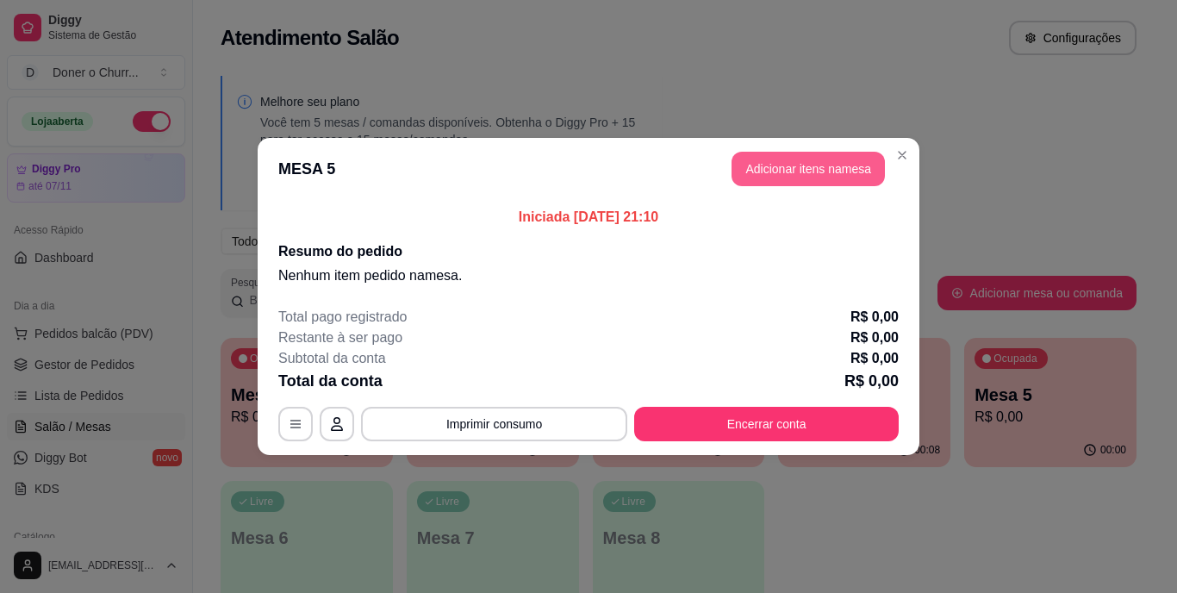
click at [794, 177] on button "Adicionar itens na mesa" at bounding box center [808, 169] width 153 height 34
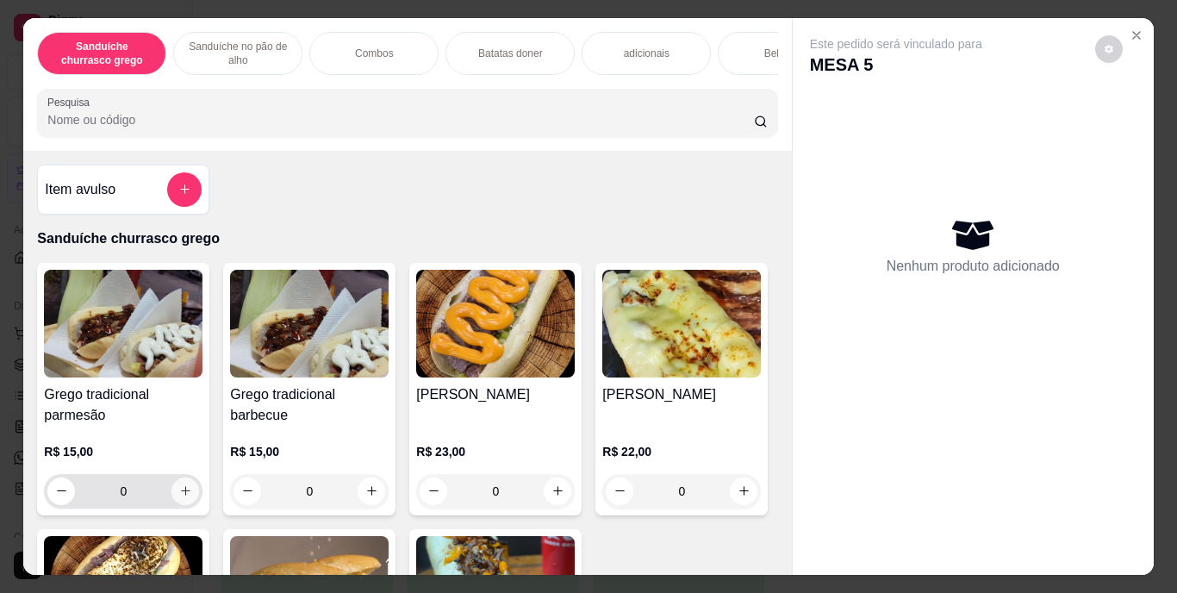
click at [180, 487] on button "increase-product-quantity" at bounding box center [186, 492] width 28 height 28
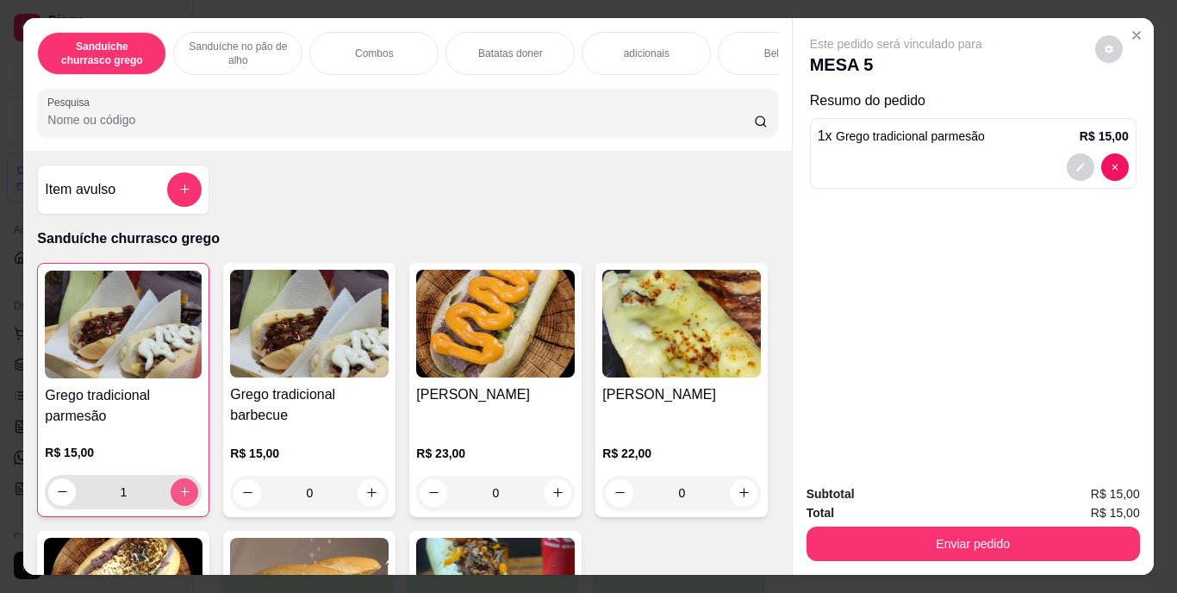
click at [180, 487] on button "increase-product-quantity" at bounding box center [185, 492] width 28 height 28
type input "2"
click at [365, 496] on icon "increase-product-quantity" at bounding box center [371, 492] width 13 height 13
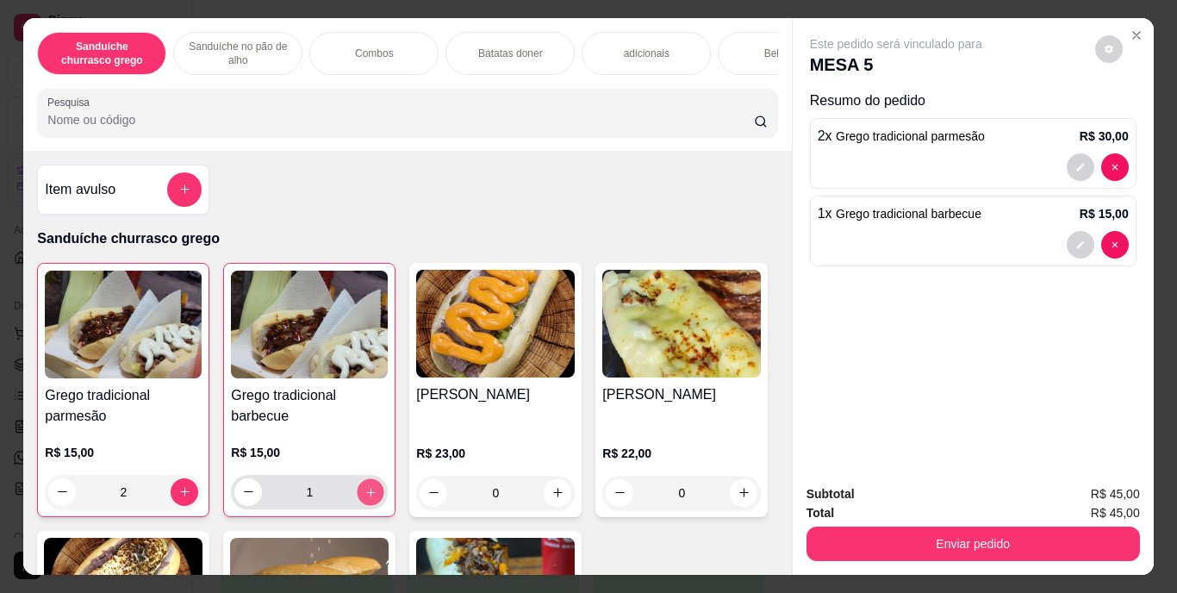
click at [365, 496] on icon "increase-product-quantity" at bounding box center [371, 491] width 13 height 13
type input "2"
click at [750, 41] on div "Bebidas" at bounding box center [782, 53] width 129 height 43
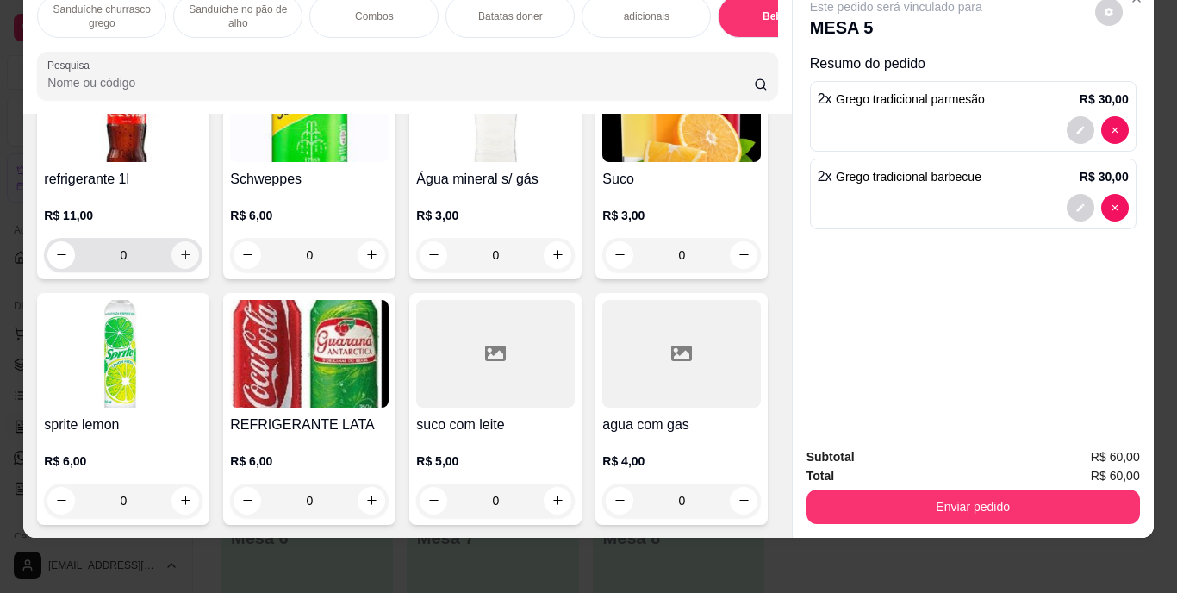
click at [183, 269] on button "increase-product-quantity" at bounding box center [186, 255] width 28 height 28
type input "1"
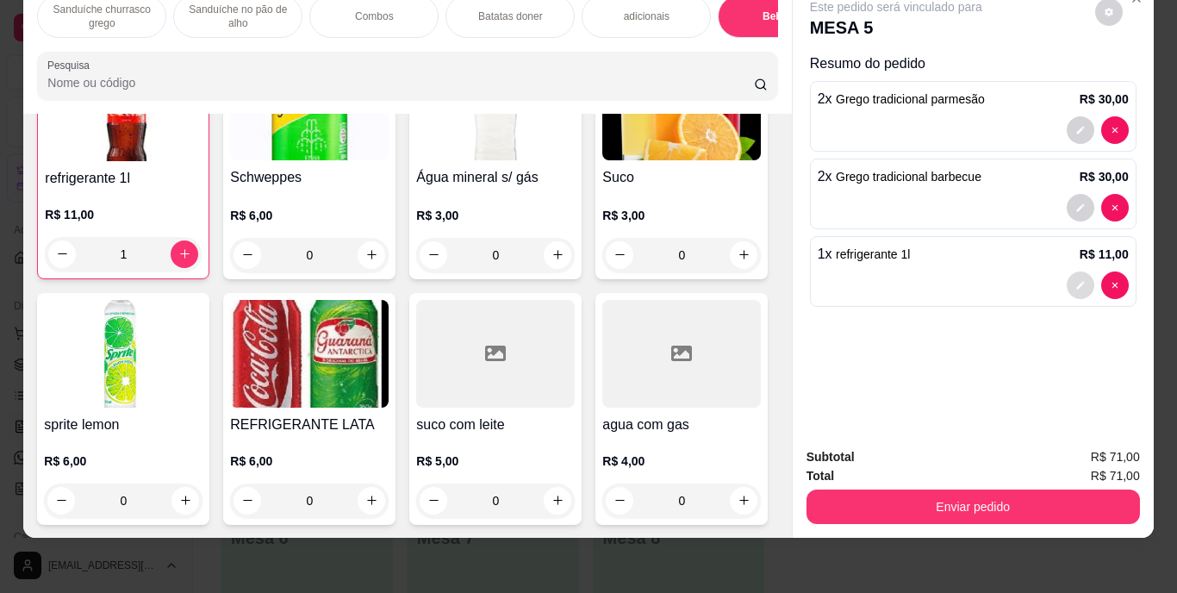
click at [1076, 280] on icon "decrease-product-quantity" at bounding box center [1081, 285] width 10 height 10
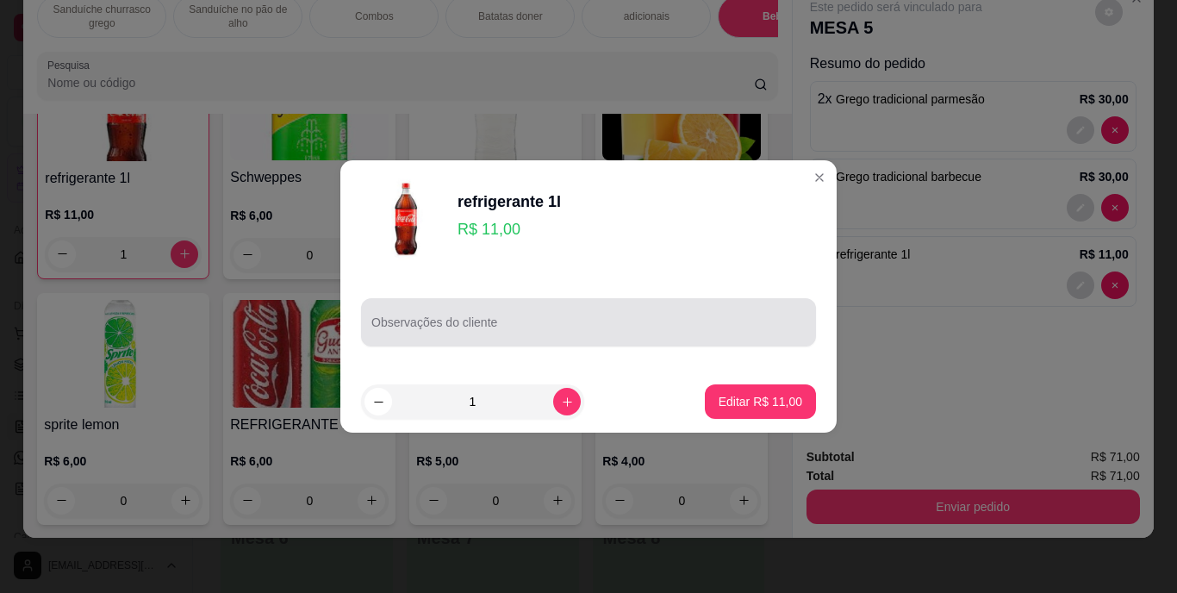
click at [514, 316] on div at bounding box center [589, 322] width 434 height 34
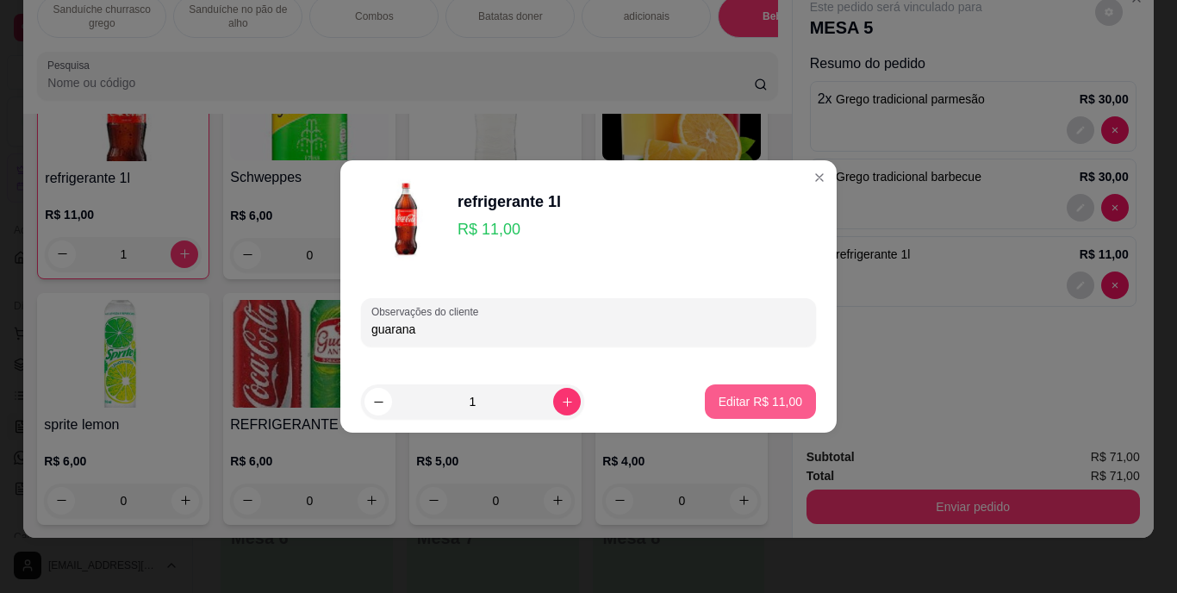
type input "guarana"
click at [738, 400] on p "Editar R$ 11,00" at bounding box center [761, 401] width 84 height 17
type input "0"
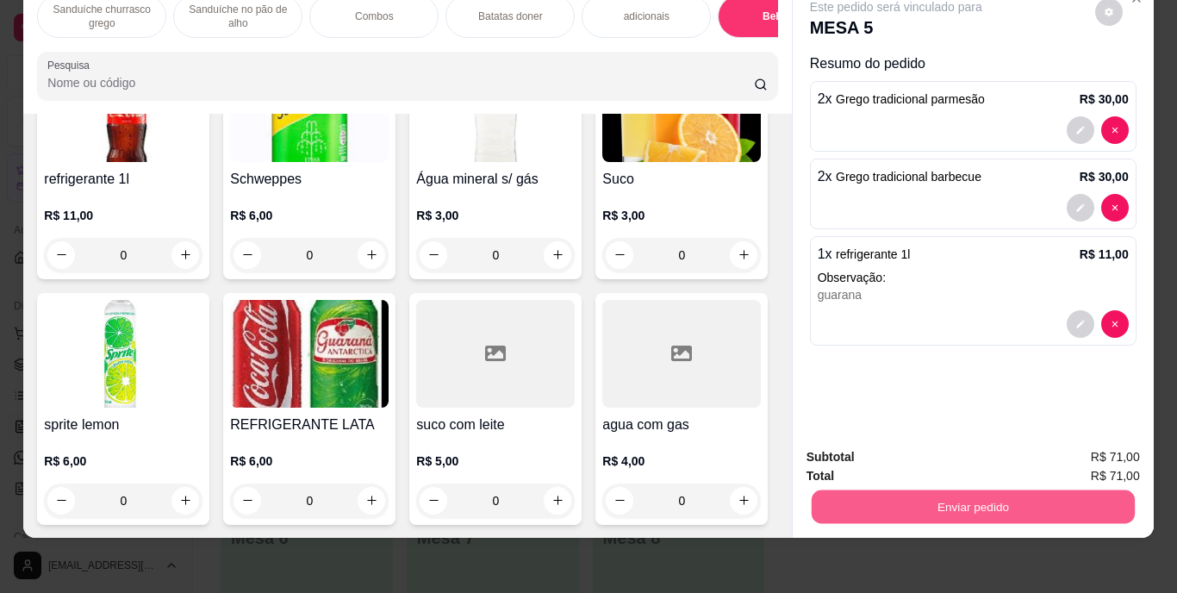
click at [956, 490] on button "Enviar pedido" at bounding box center [972, 507] width 323 height 34
click at [1065, 443] on button "Enviar pedido" at bounding box center [1094, 451] width 97 height 33
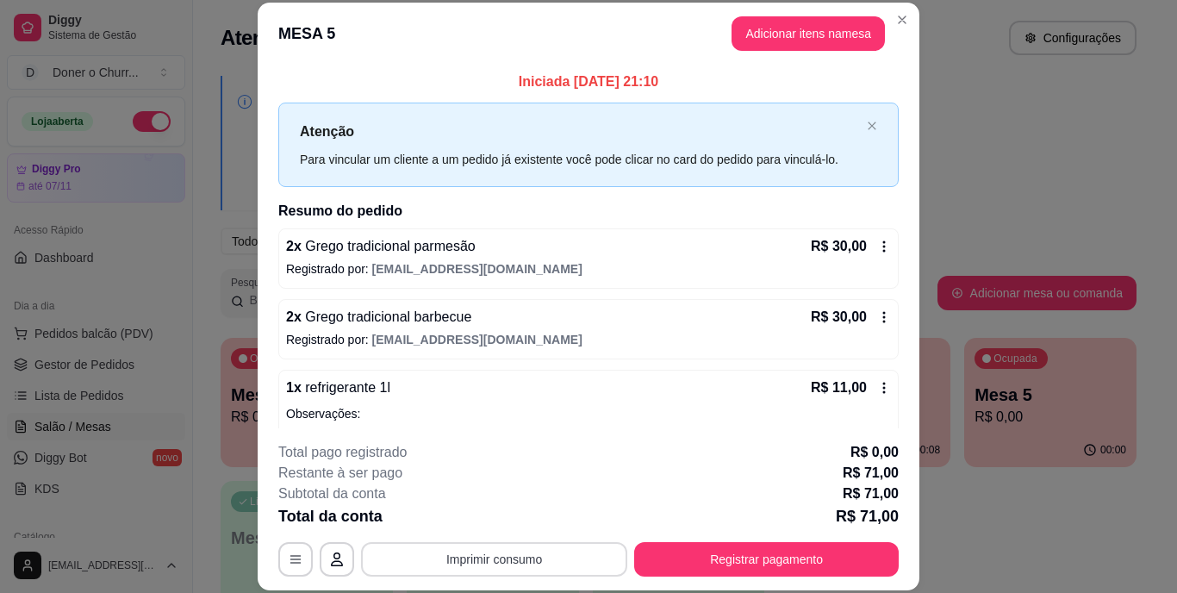
click at [544, 554] on button "Imprimir consumo" at bounding box center [494, 559] width 266 height 34
click at [519, 507] on button "IMPRESSORA" at bounding box center [493, 519] width 121 height 27
click at [525, 556] on button "Imprimir consumo" at bounding box center [494, 559] width 259 height 34
click at [511, 516] on button "IMPRESSORA" at bounding box center [493, 520] width 125 height 28
click at [696, 568] on button "Registrar pagamento" at bounding box center [766, 559] width 265 height 34
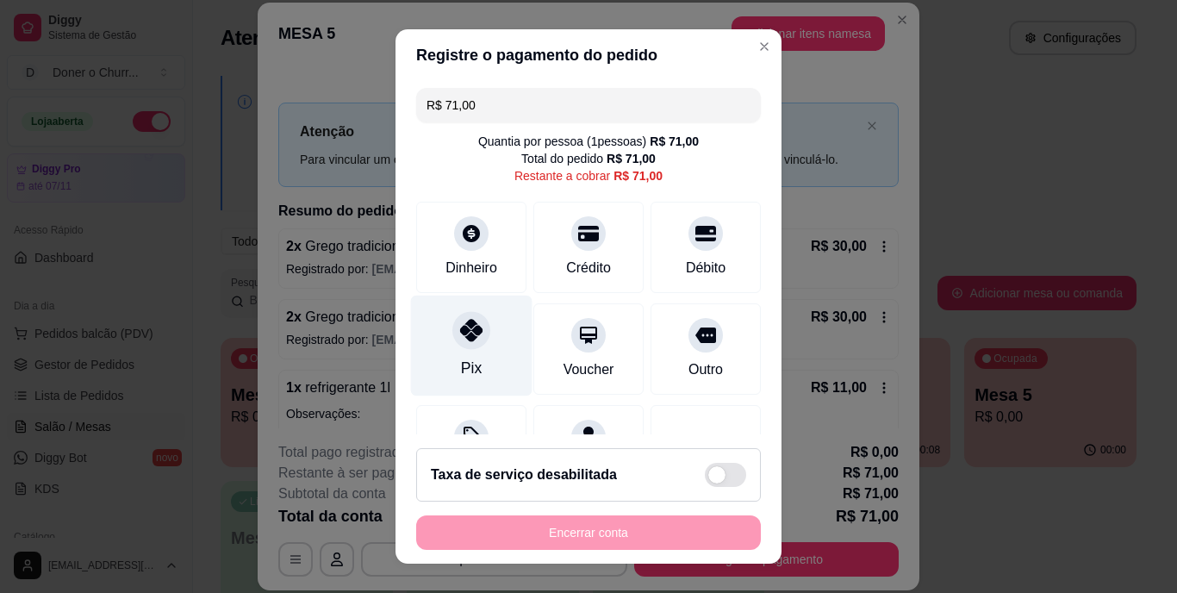
click at [485, 353] on div "Pix" at bounding box center [472, 346] width 122 height 101
type input "R$ 0,00"
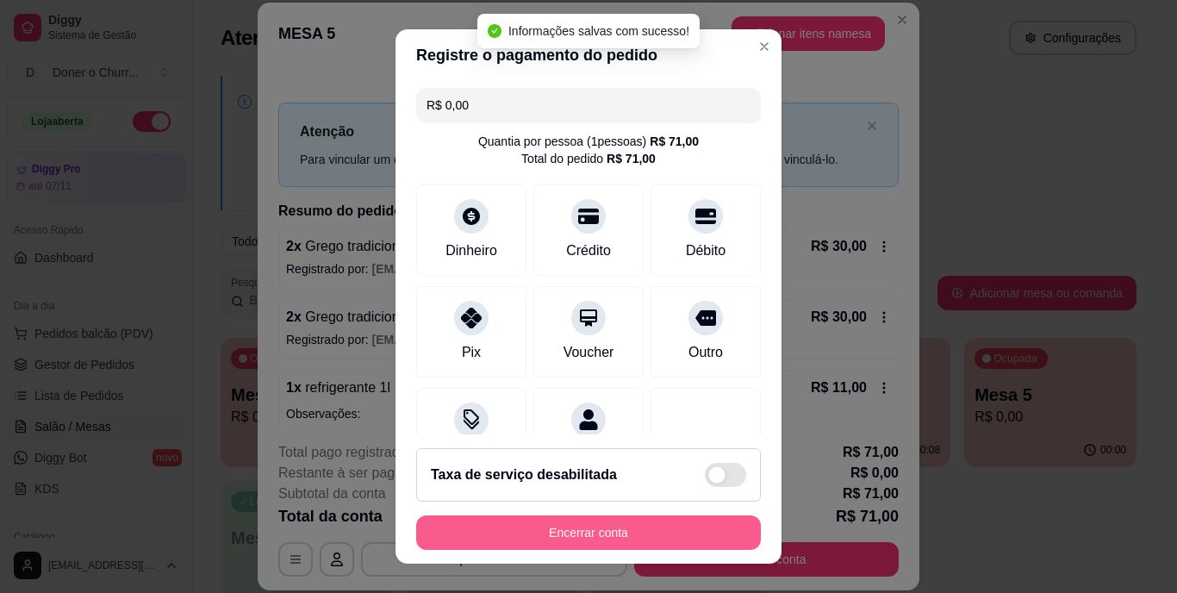
click at [559, 527] on button "Encerrar conta" at bounding box center [588, 532] width 345 height 34
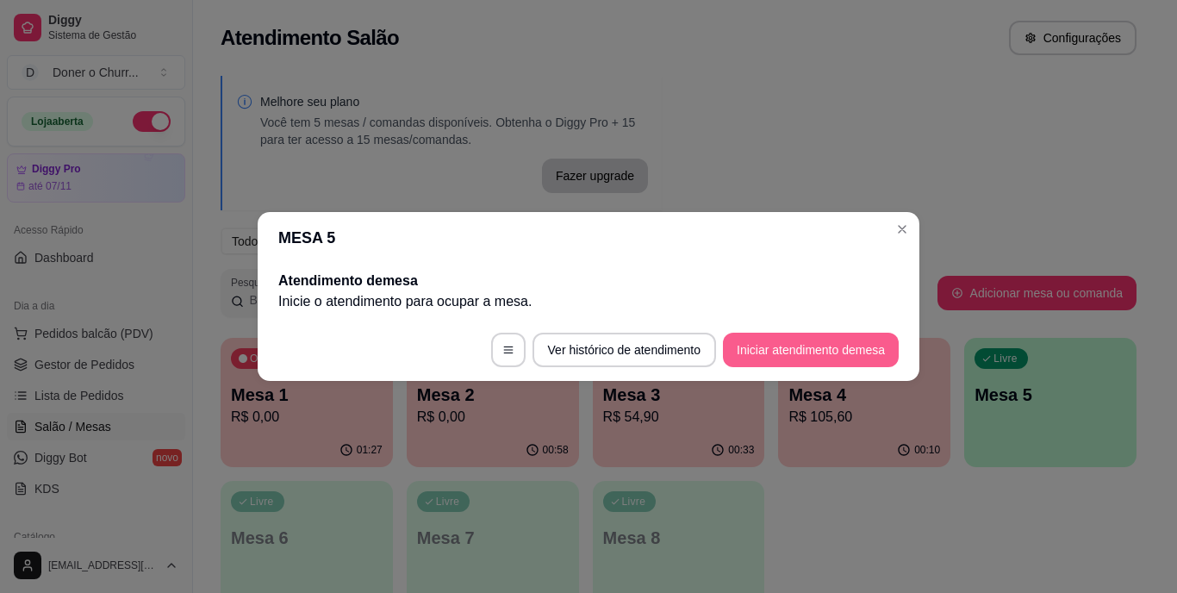
click at [817, 353] on button "Iniciar atendimento de mesa" at bounding box center [811, 350] width 176 height 34
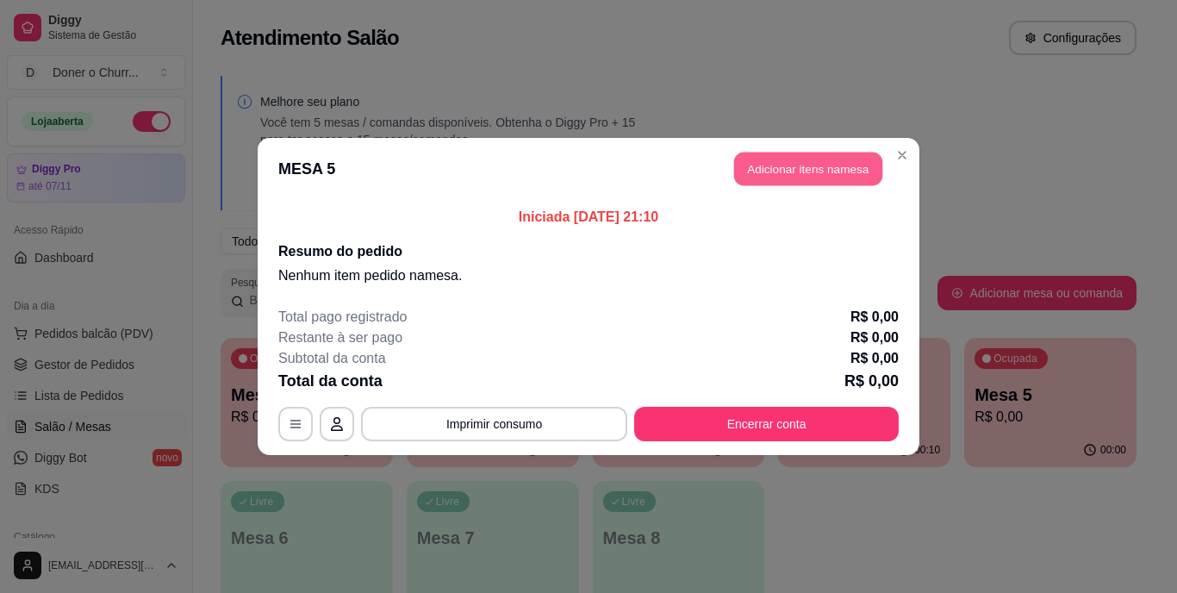
click at [821, 165] on button "Adicionar itens na mesa" at bounding box center [808, 170] width 148 height 34
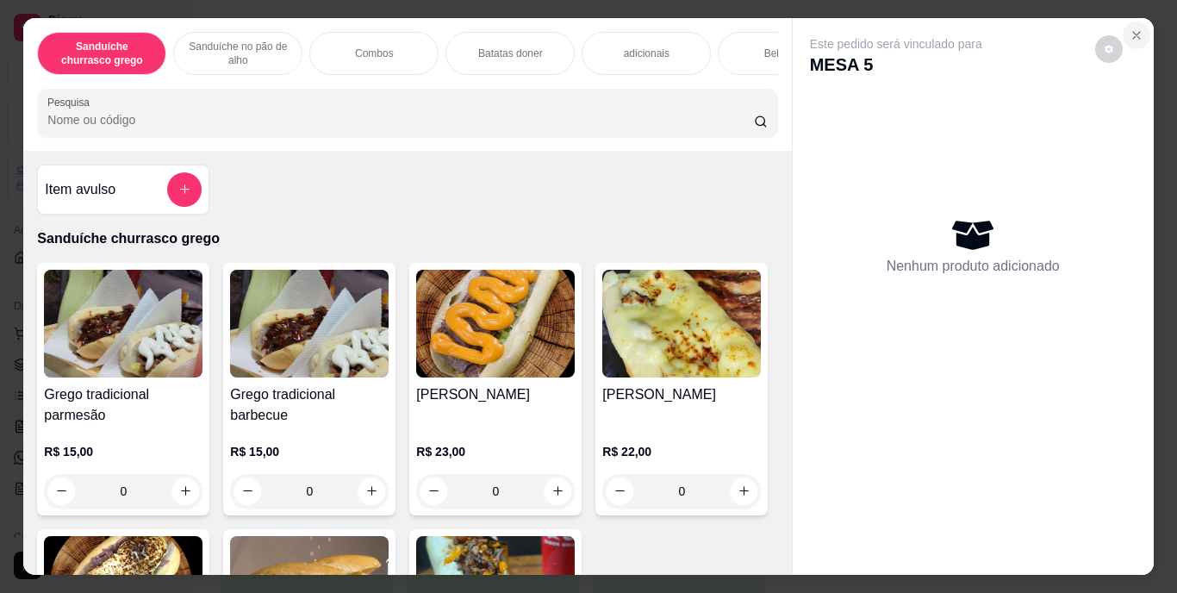
click at [1136, 22] on button "Close" at bounding box center [1137, 36] width 28 height 28
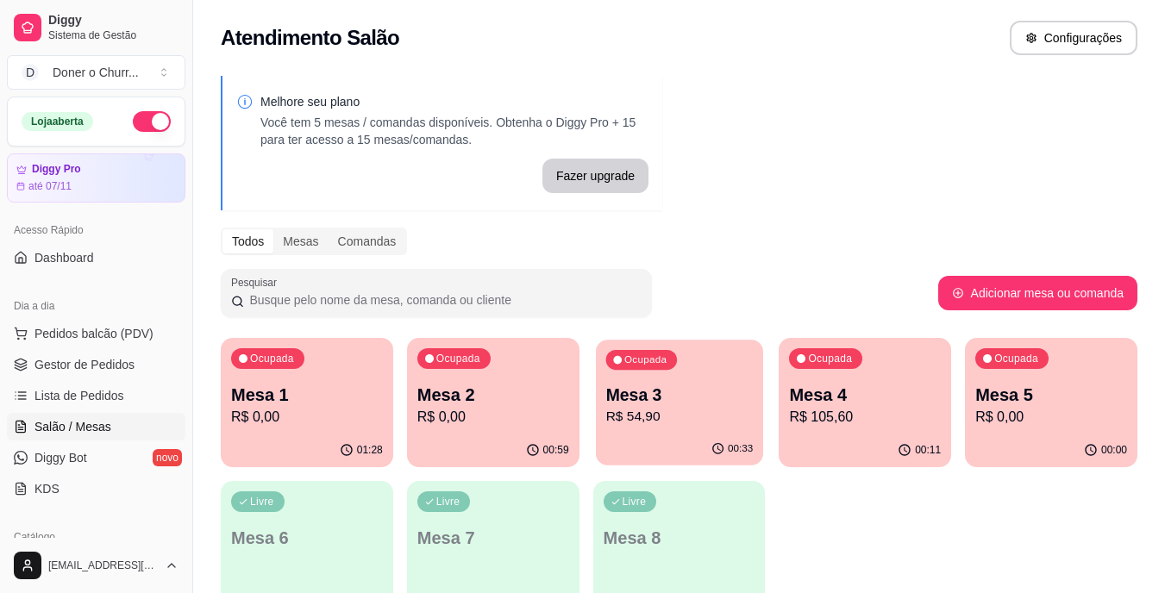
click at [699, 397] on p "Mesa 3" at bounding box center [678, 395] width 147 height 23
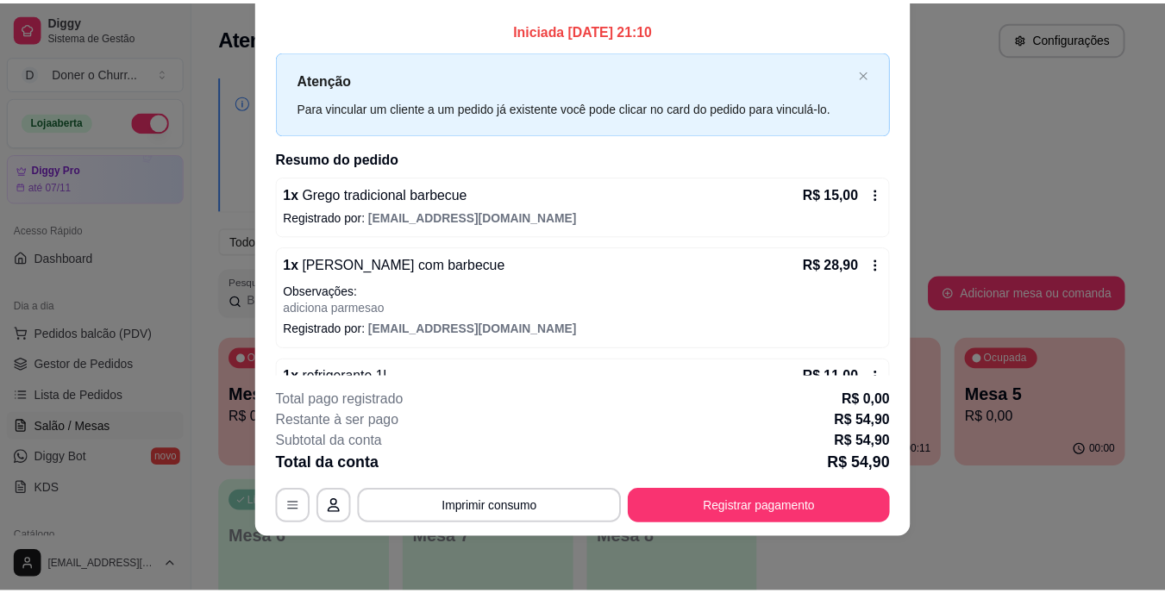
scroll to position [86, 0]
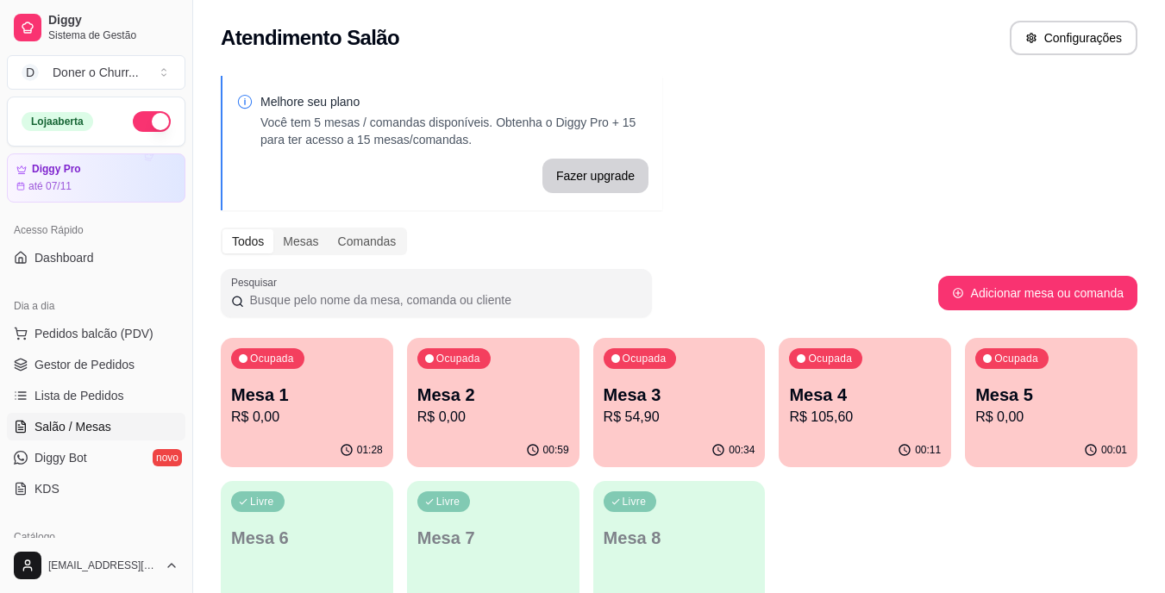
click at [1048, 404] on p "Mesa 5" at bounding box center [1051, 395] width 152 height 24
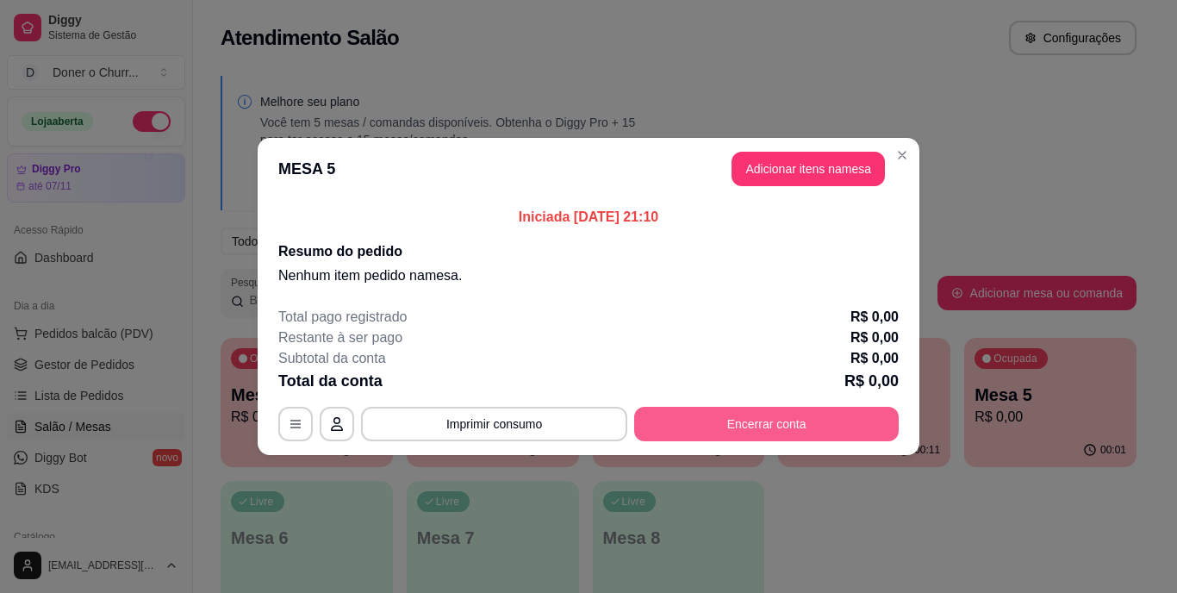
click at [826, 416] on button "Encerrar conta" at bounding box center [766, 424] width 265 height 34
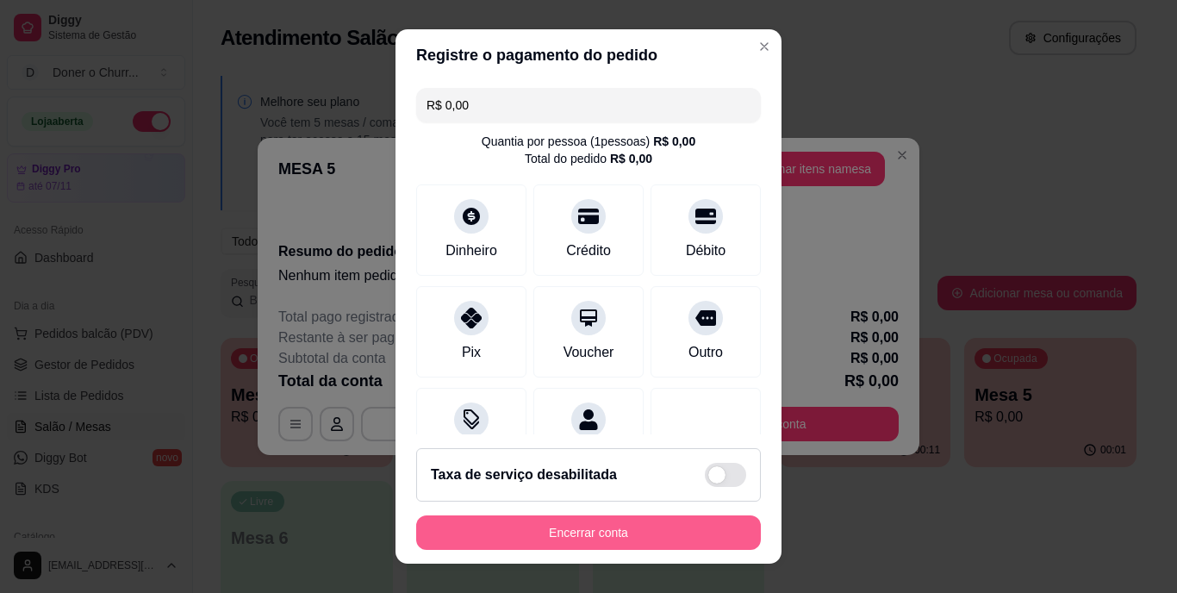
click at [636, 533] on button "Encerrar conta" at bounding box center [588, 532] width 345 height 34
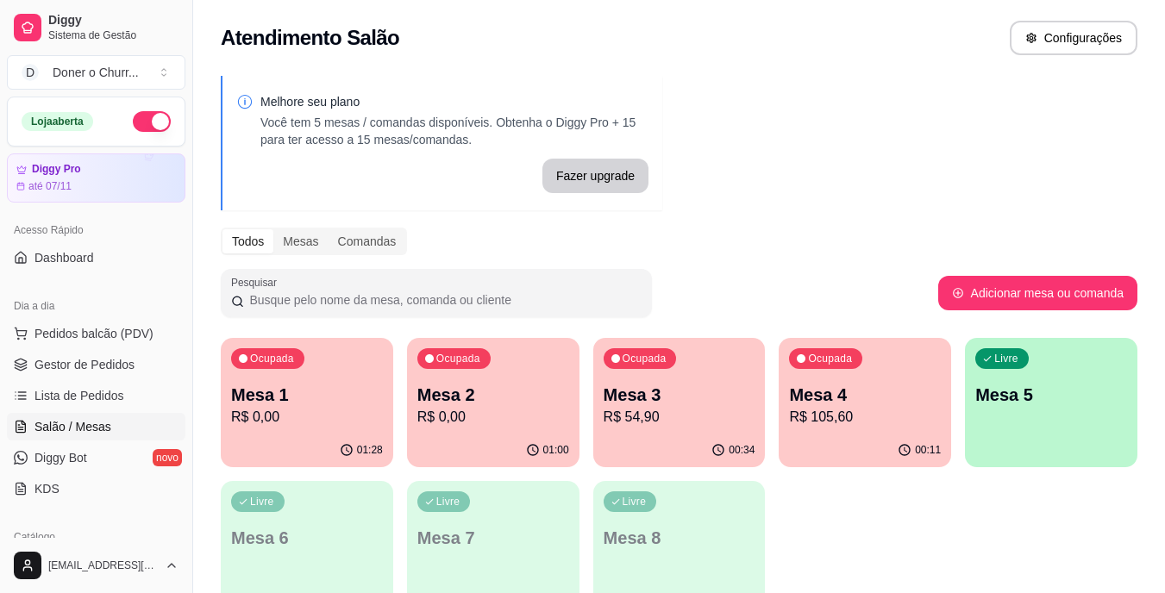
click at [492, 425] on p "R$ 0,00" at bounding box center [493, 417] width 152 height 21
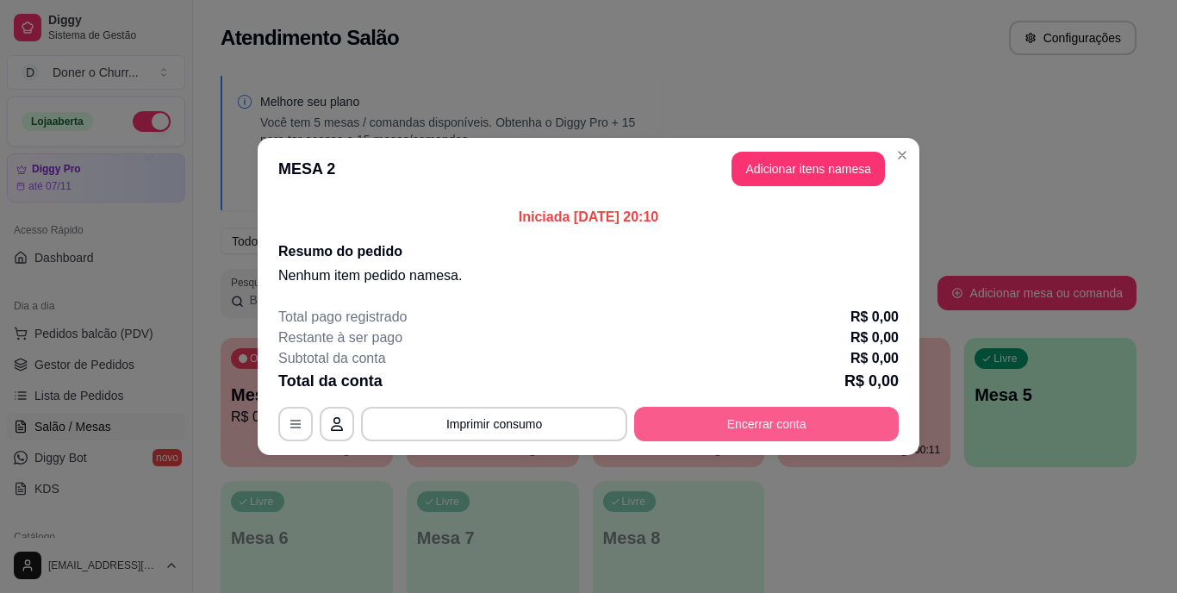
click at [705, 409] on button "Encerrar conta" at bounding box center [766, 424] width 265 height 34
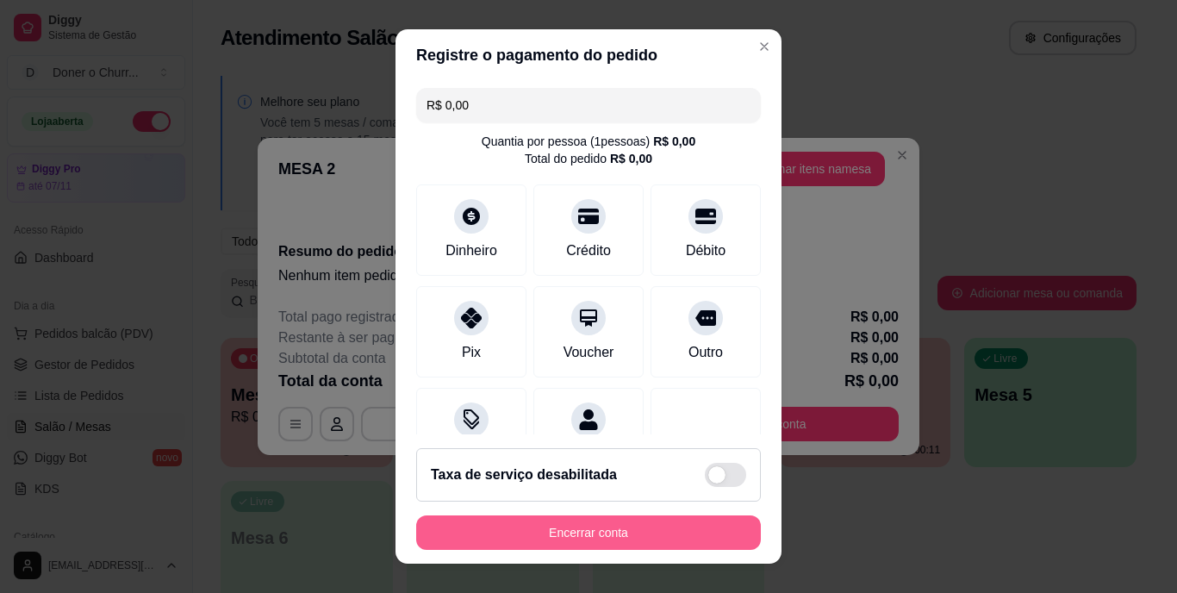
click at [638, 528] on button "Encerrar conta" at bounding box center [588, 532] width 345 height 34
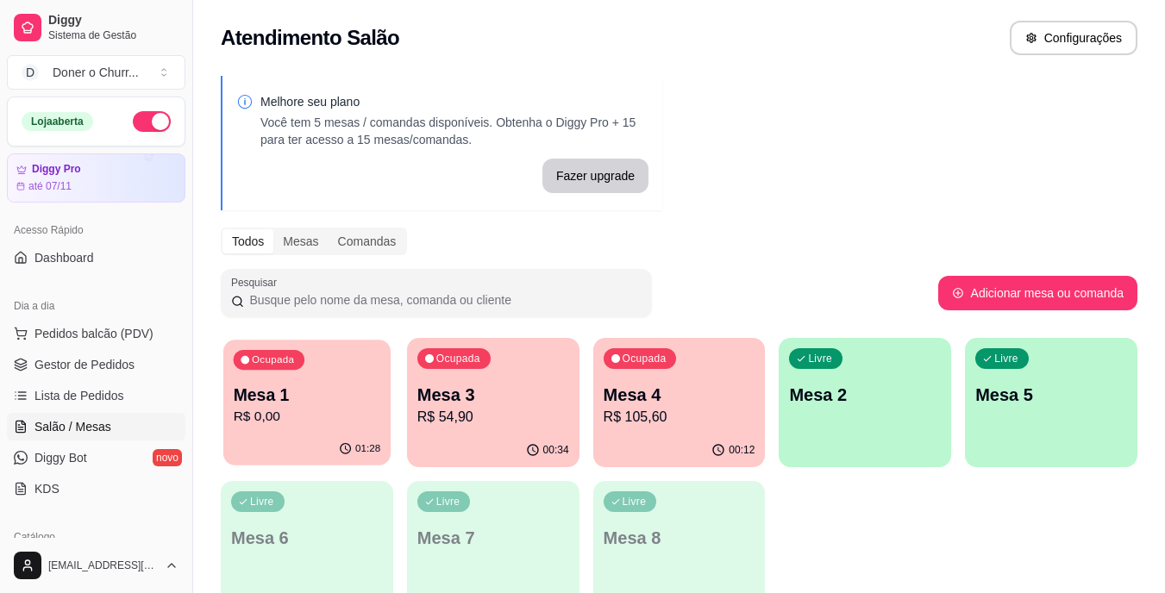
click at [285, 412] on p "R$ 0,00" at bounding box center [307, 417] width 147 height 20
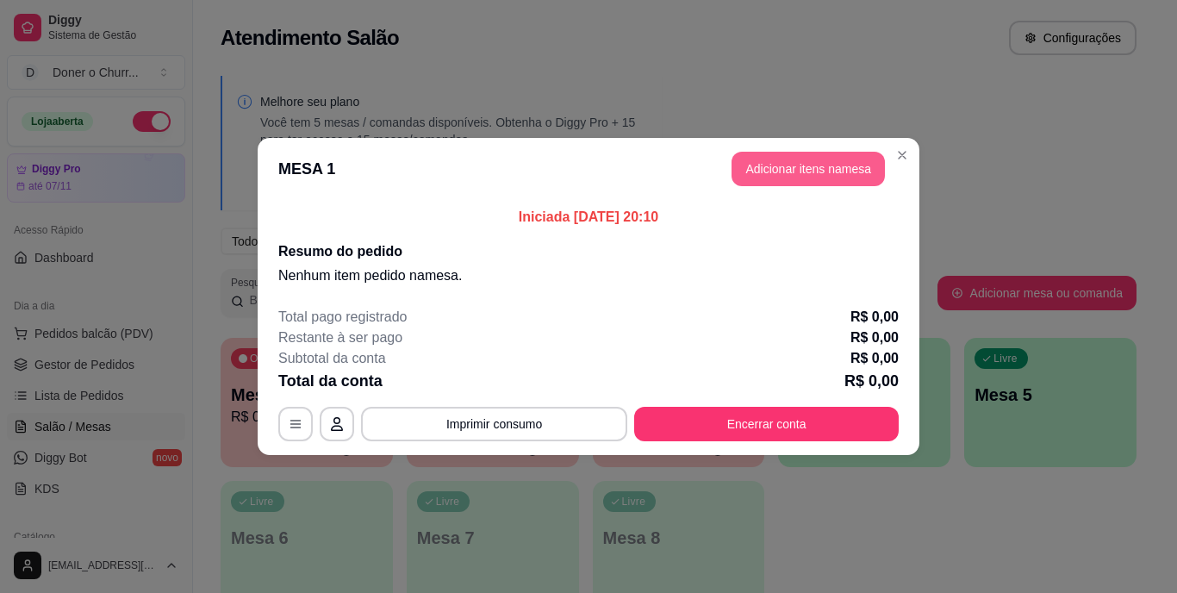
click at [835, 167] on button "Adicionar itens na mesa" at bounding box center [808, 169] width 153 height 34
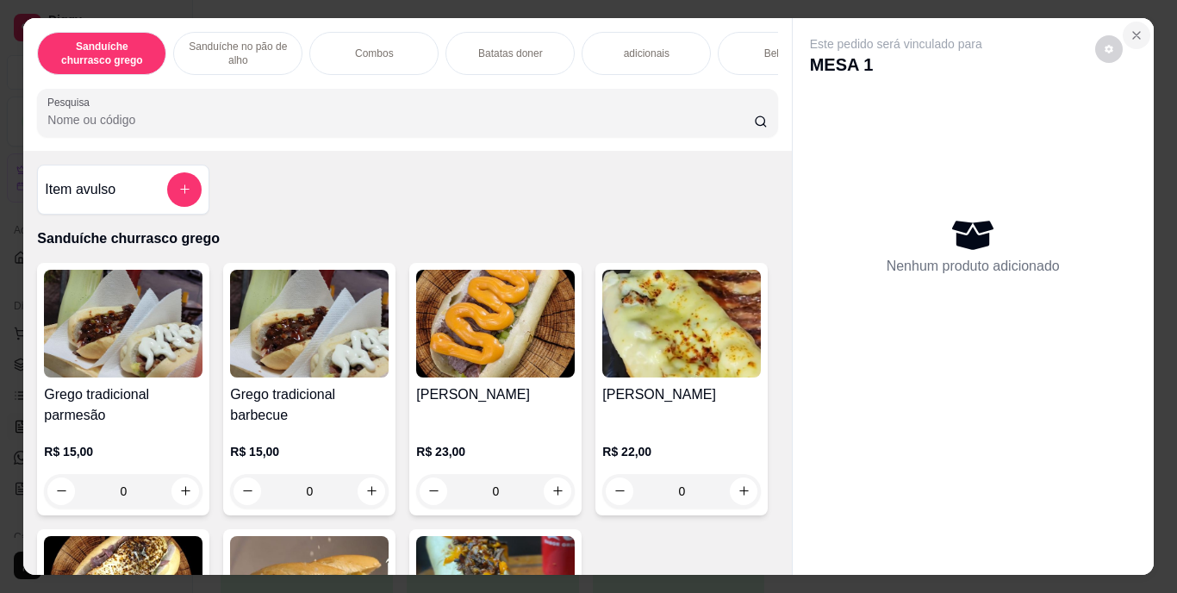
click at [1136, 28] on icon "Close" at bounding box center [1137, 35] width 14 height 14
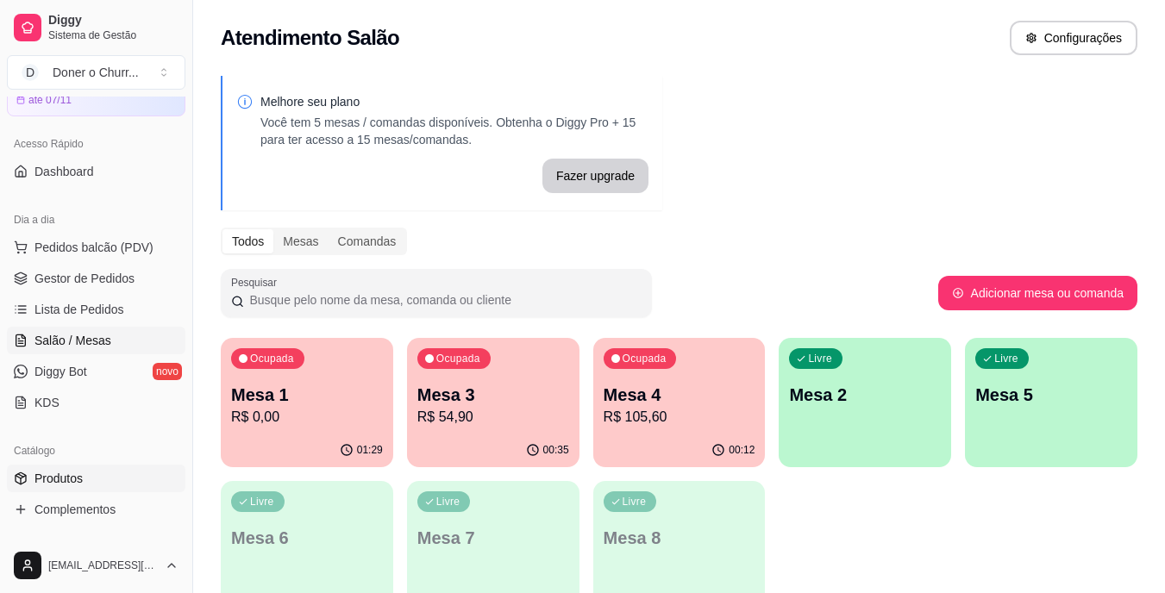
click at [107, 474] on link "Produtos" at bounding box center [96, 479] width 178 height 28
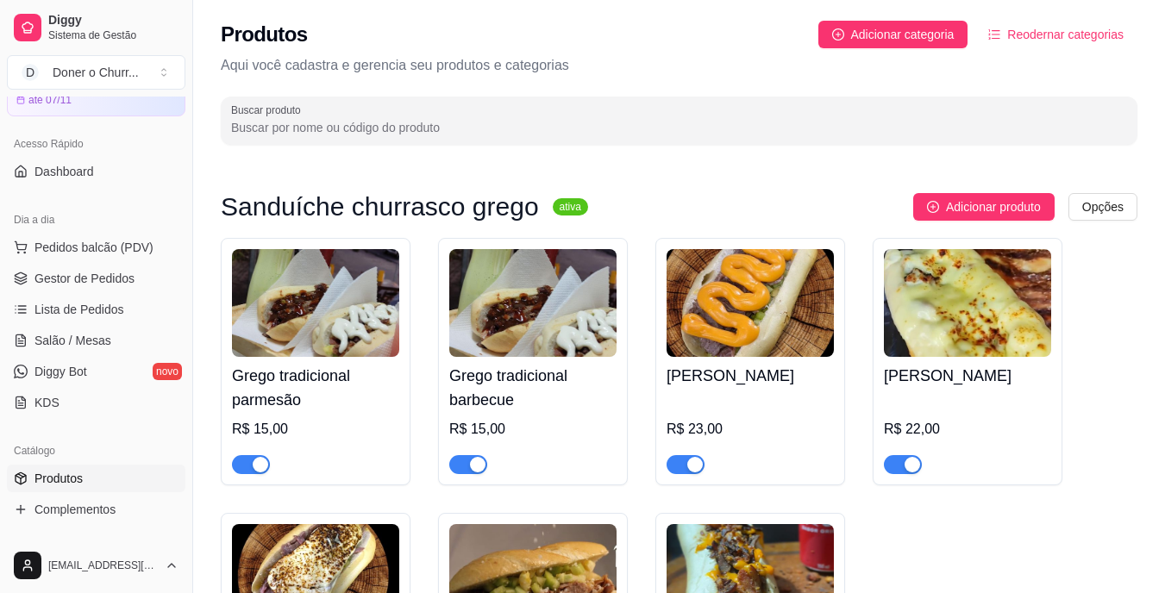
scroll to position [86, 0]
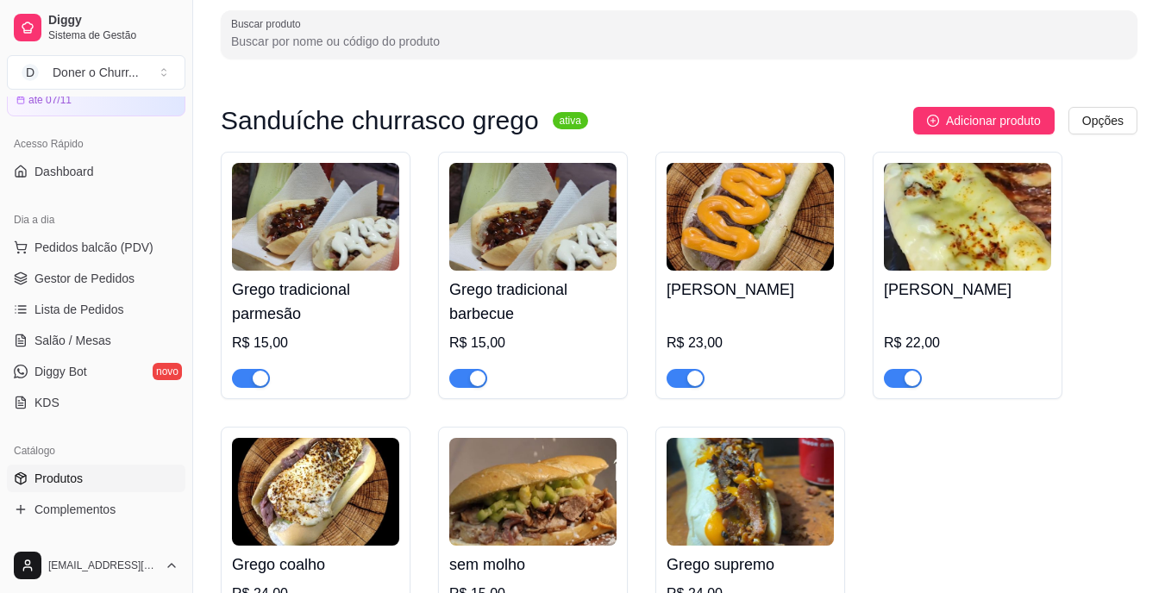
click at [467, 375] on button "button" at bounding box center [468, 378] width 38 height 19
click at [470, 371] on span "button" at bounding box center [468, 378] width 38 height 19
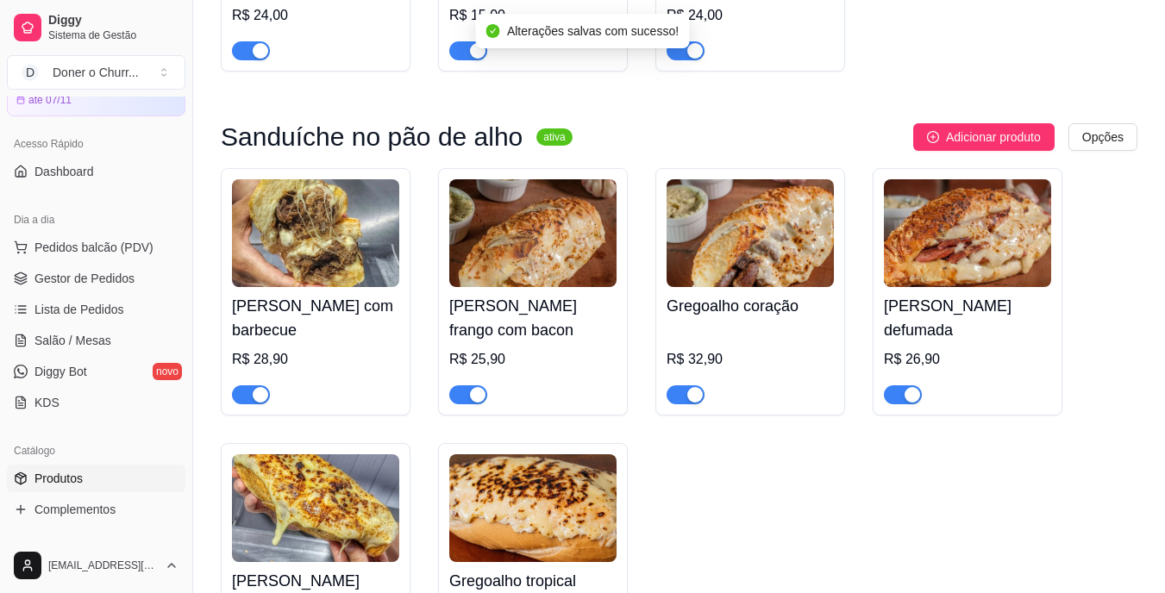
scroll to position [690, 0]
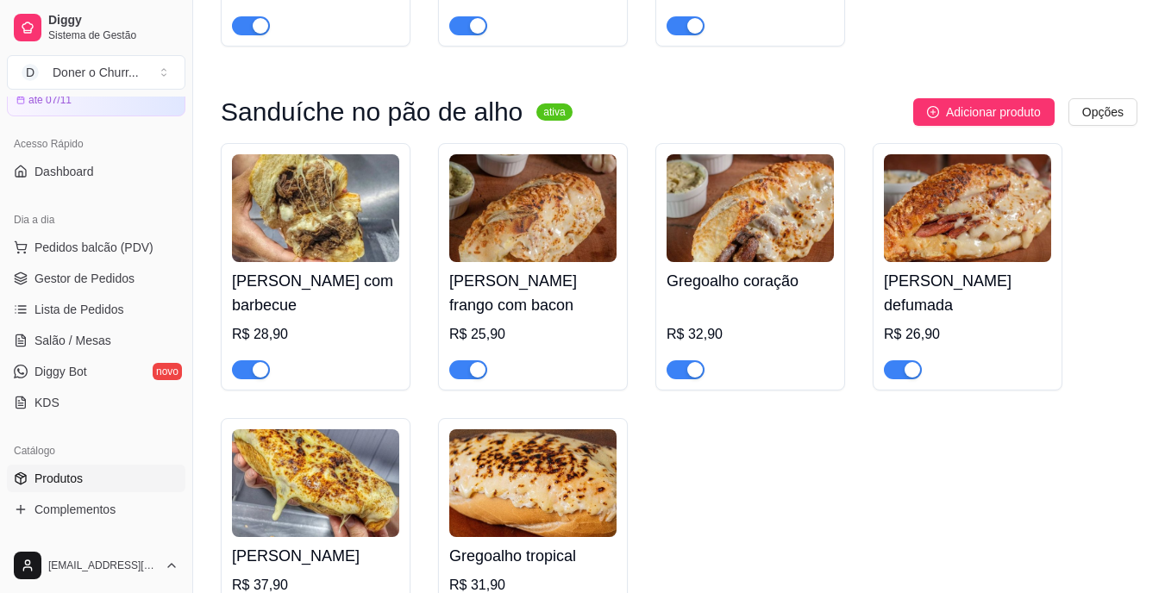
click at [257, 372] on div "button" at bounding box center [261, 370] width 16 height 16
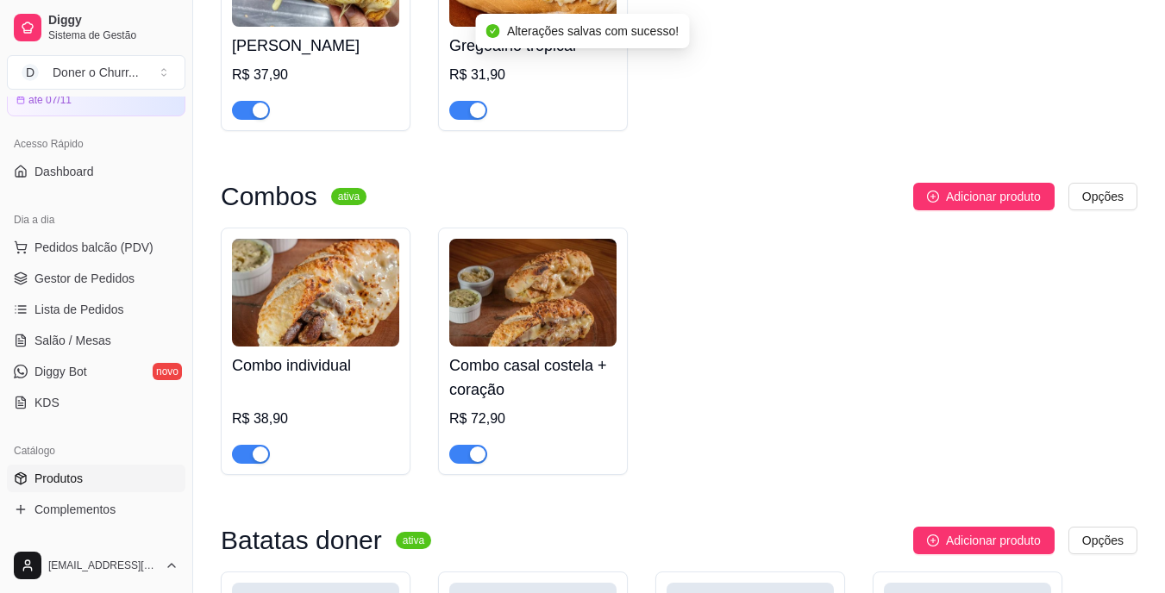
scroll to position [1207, 0]
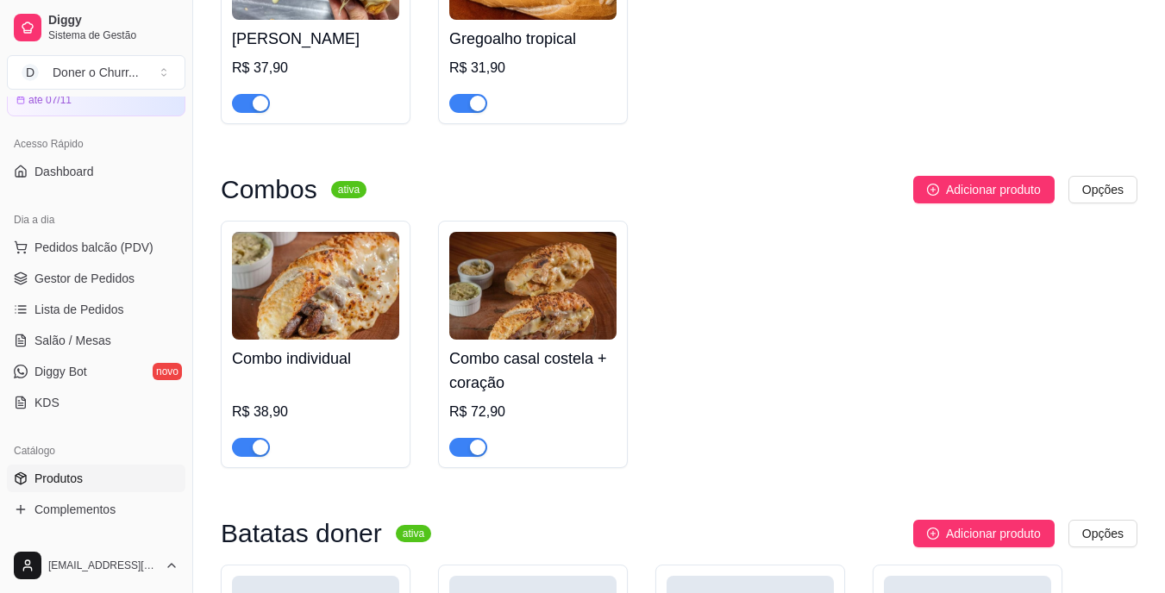
click at [473, 452] on div "button" at bounding box center [478, 448] width 16 height 16
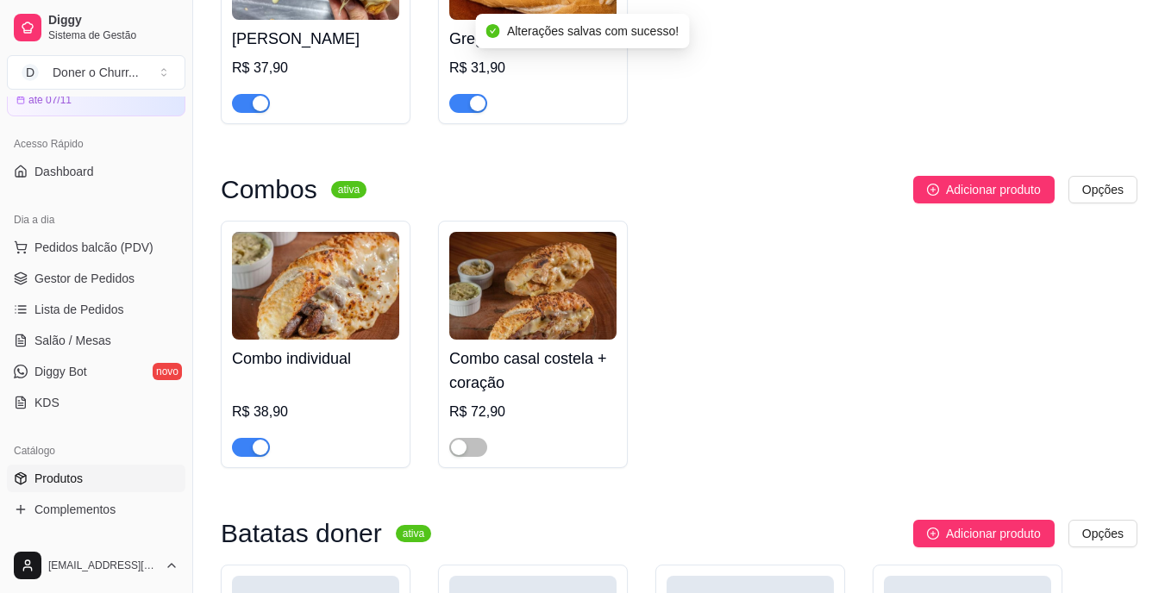
click at [250, 445] on span "button" at bounding box center [251, 447] width 38 height 19
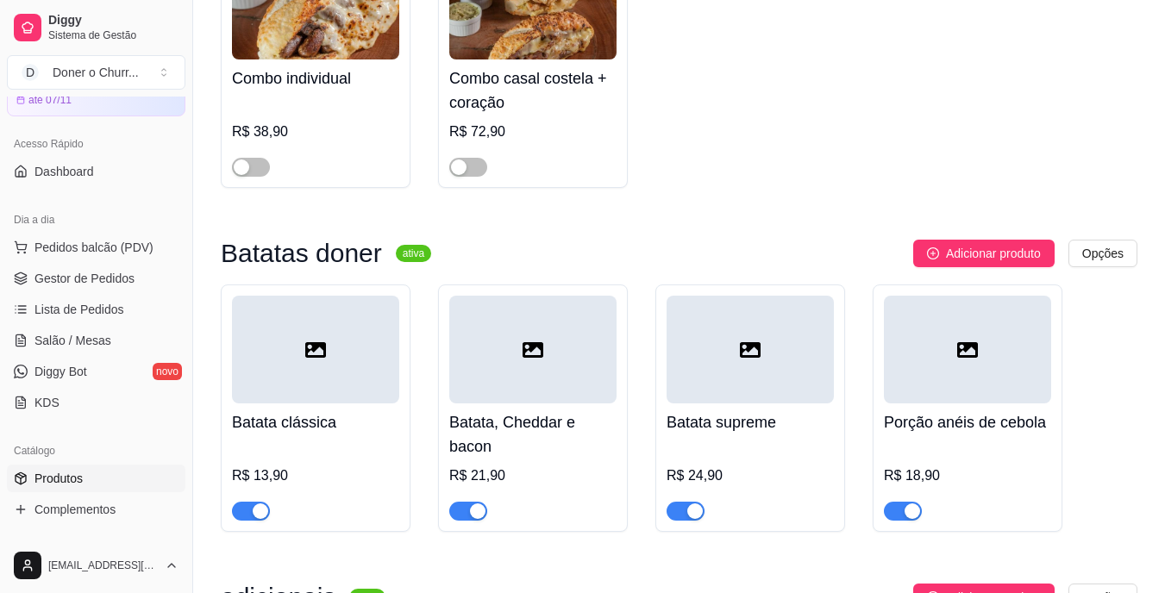
scroll to position [1518, 0]
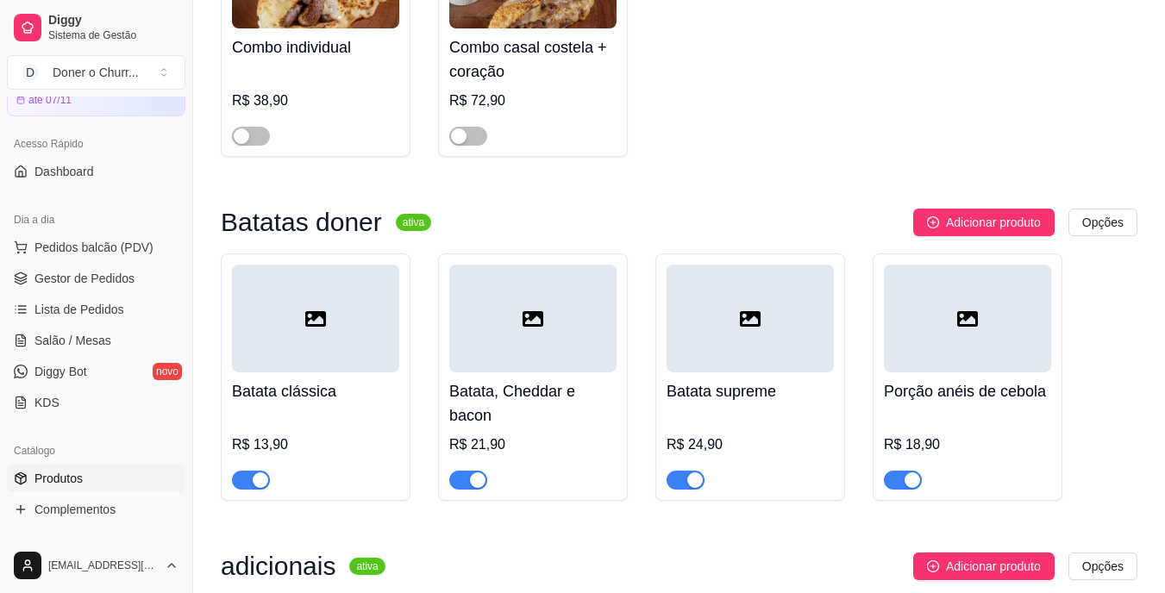
click at [258, 488] on div "button" at bounding box center [261, 480] width 16 height 16
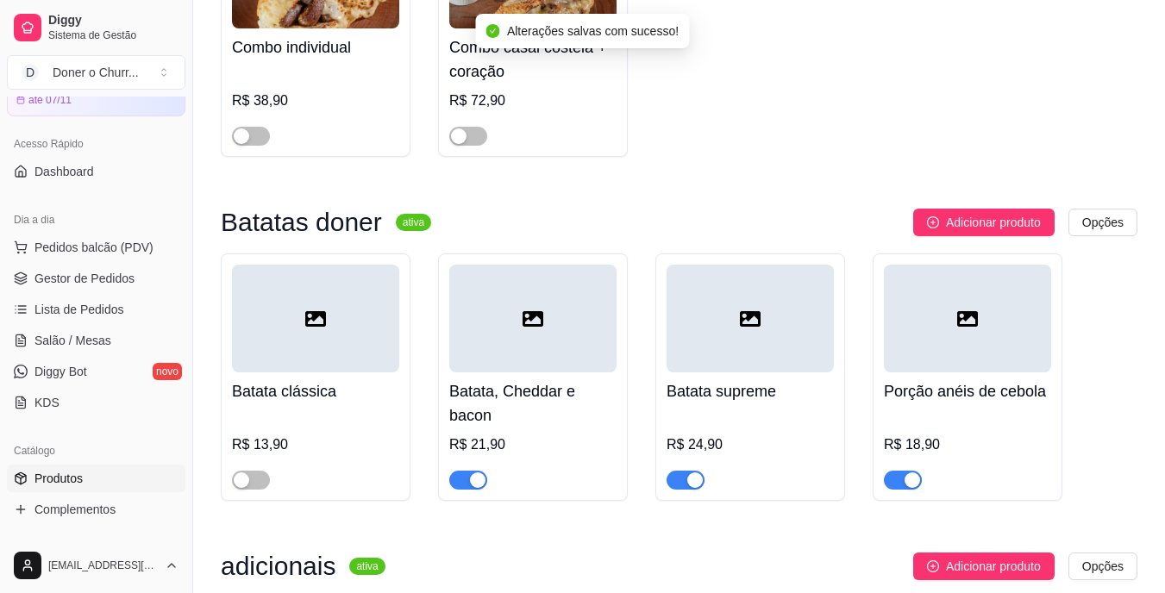
click at [476, 487] on div "button" at bounding box center [478, 480] width 16 height 16
click at [680, 485] on span "button" at bounding box center [685, 480] width 38 height 19
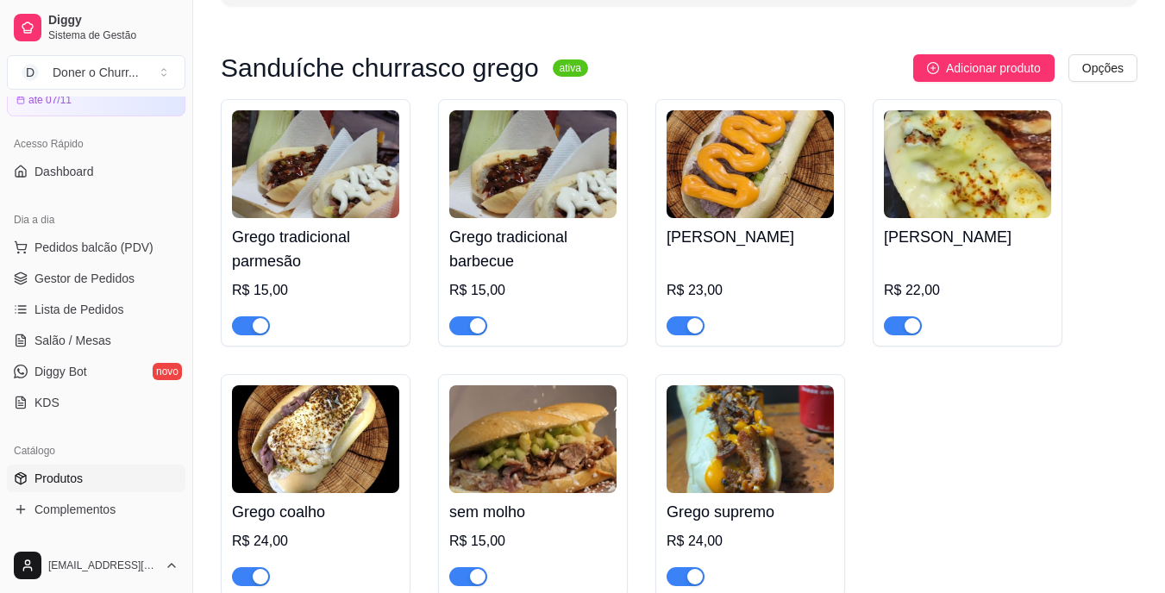
scroll to position [0, 0]
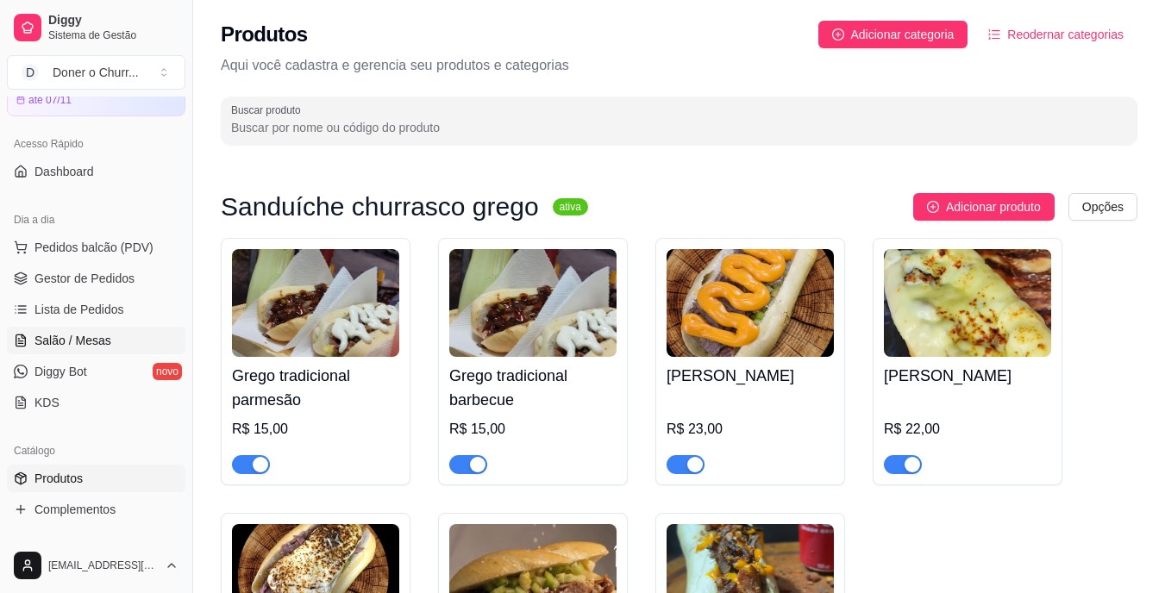
click at [82, 336] on span "Salão / Mesas" at bounding box center [72, 340] width 77 height 17
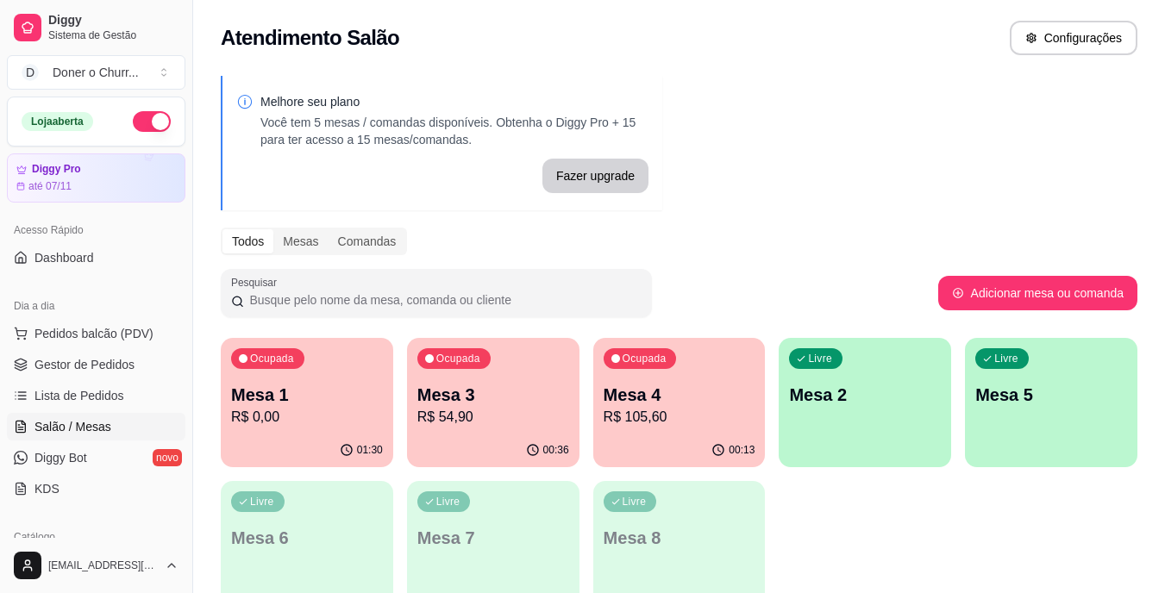
click at [280, 386] on p "Mesa 1" at bounding box center [307, 395] width 152 height 24
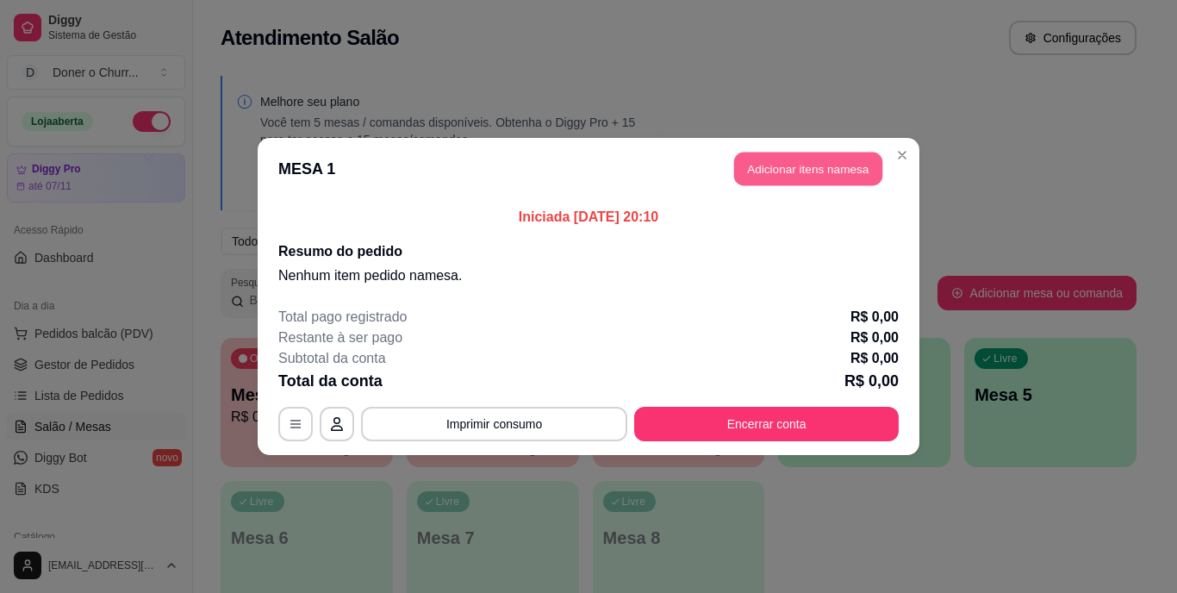
click at [824, 162] on button "Adicionar itens na mesa" at bounding box center [808, 170] width 148 height 34
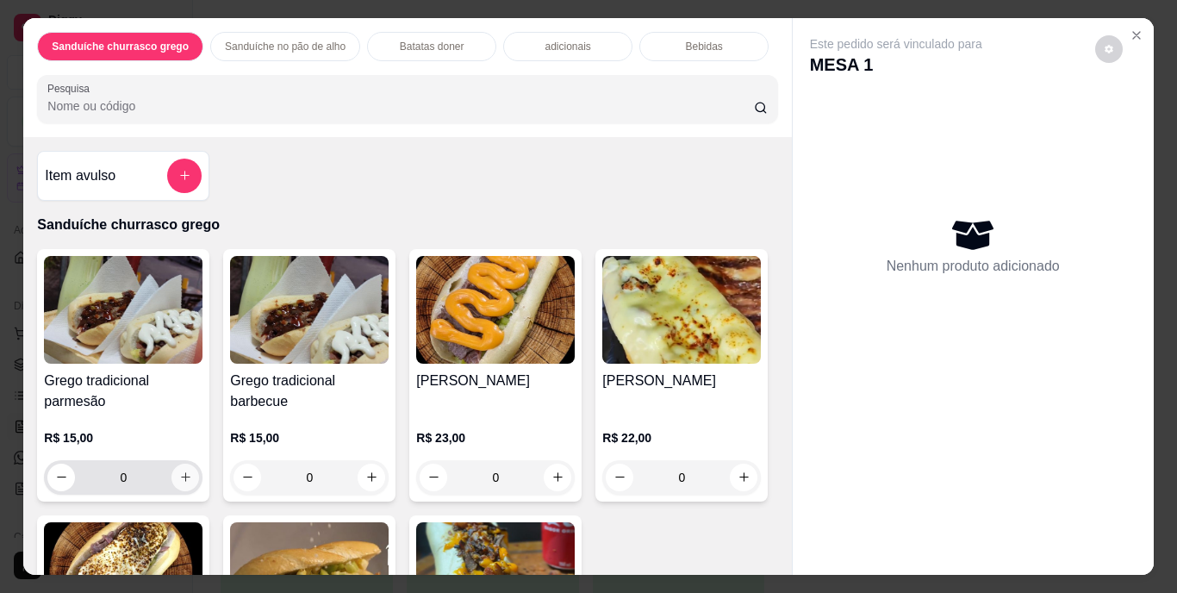
click at [184, 473] on icon "increase-product-quantity" at bounding box center [185, 477] width 13 height 13
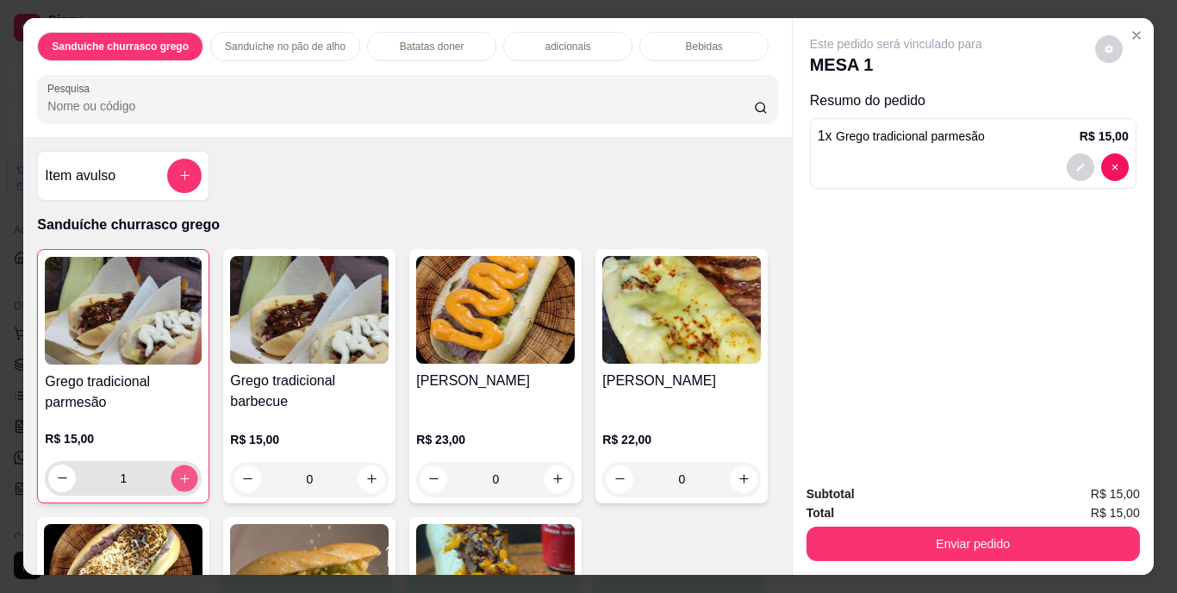
click at [182, 473] on icon "increase-product-quantity" at bounding box center [184, 477] width 13 height 13
click at [183, 475] on icon "increase-product-quantity" at bounding box center [184, 477] width 13 height 13
type input "4"
click at [642, 40] on div "Bebidas" at bounding box center [704, 46] width 129 height 29
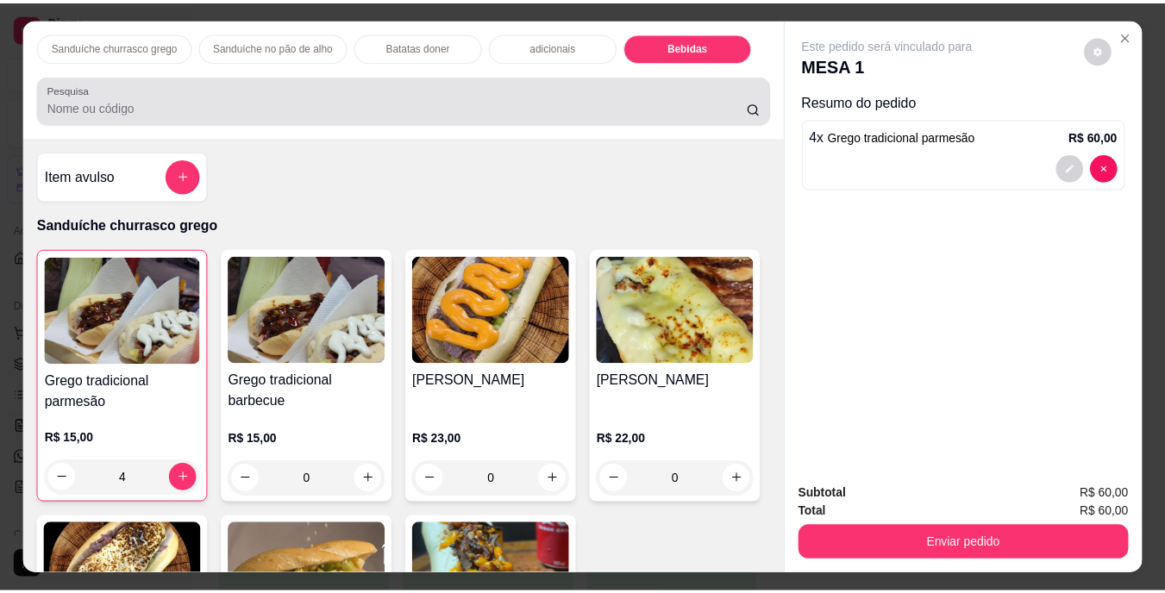
scroll to position [44, 0]
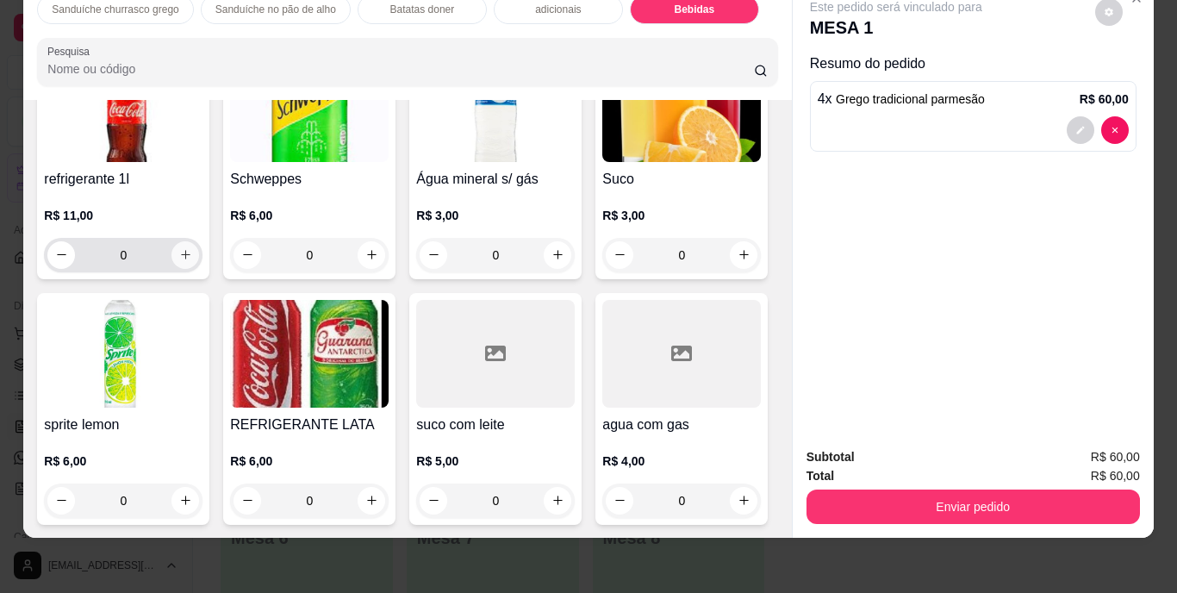
click at [178, 269] on button "increase-product-quantity" at bounding box center [186, 255] width 28 height 28
type input "1"
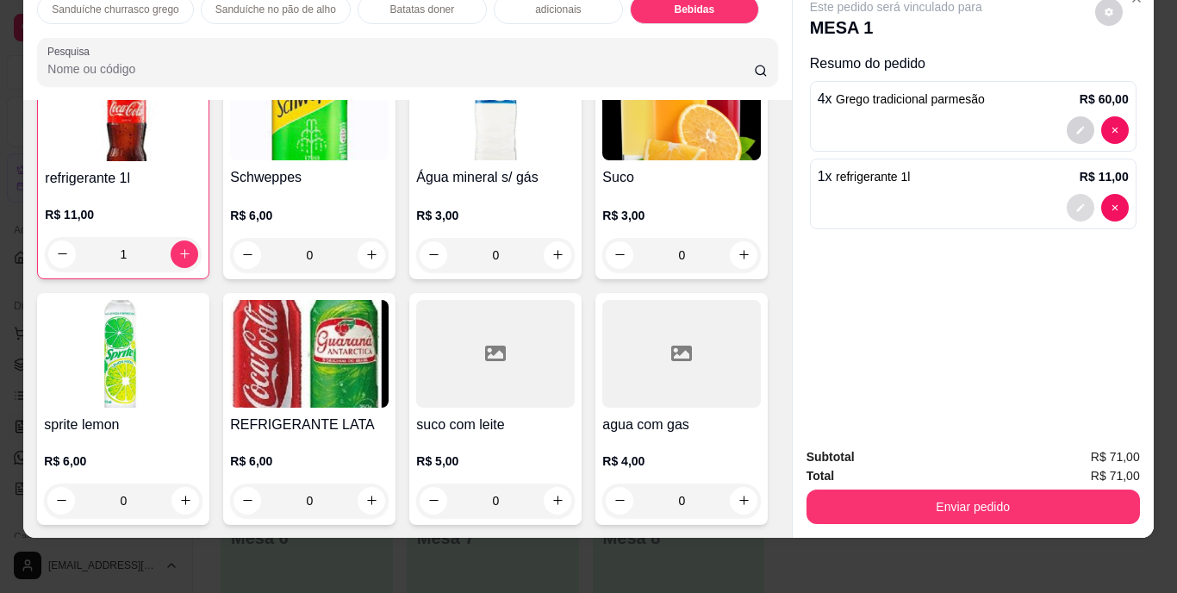
click at [1076, 203] on icon "decrease-product-quantity" at bounding box center [1081, 208] width 10 height 10
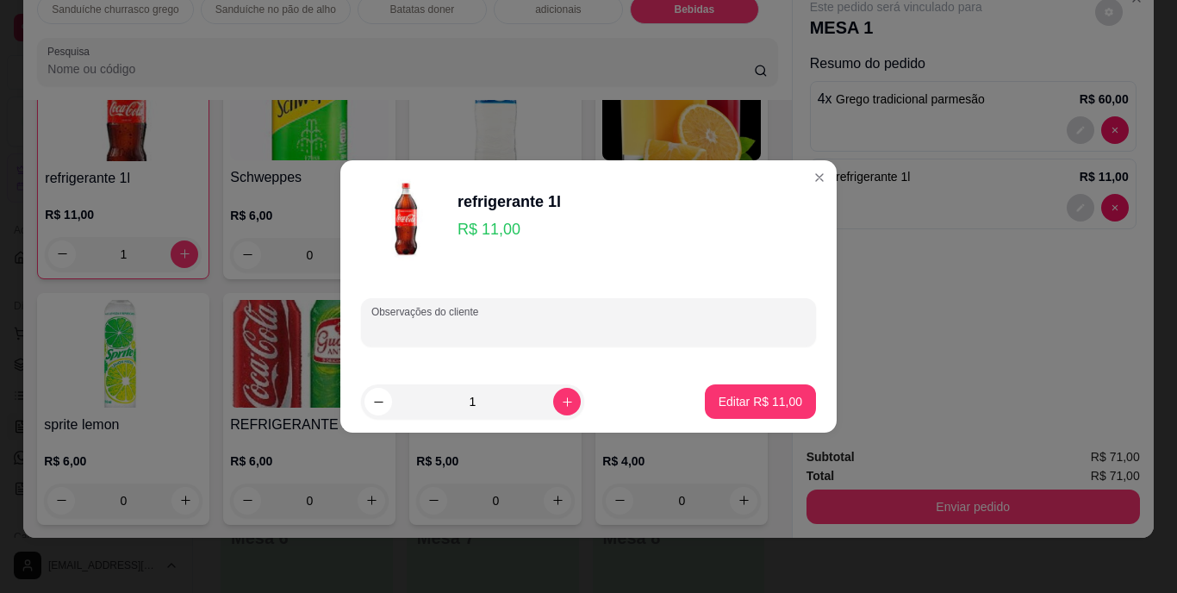
click at [448, 328] on input "Observações do cliente" at bounding box center [589, 329] width 434 height 17
type input "coca"
click at [719, 395] on p "Editar R$ 11,00" at bounding box center [761, 401] width 84 height 17
type input "0"
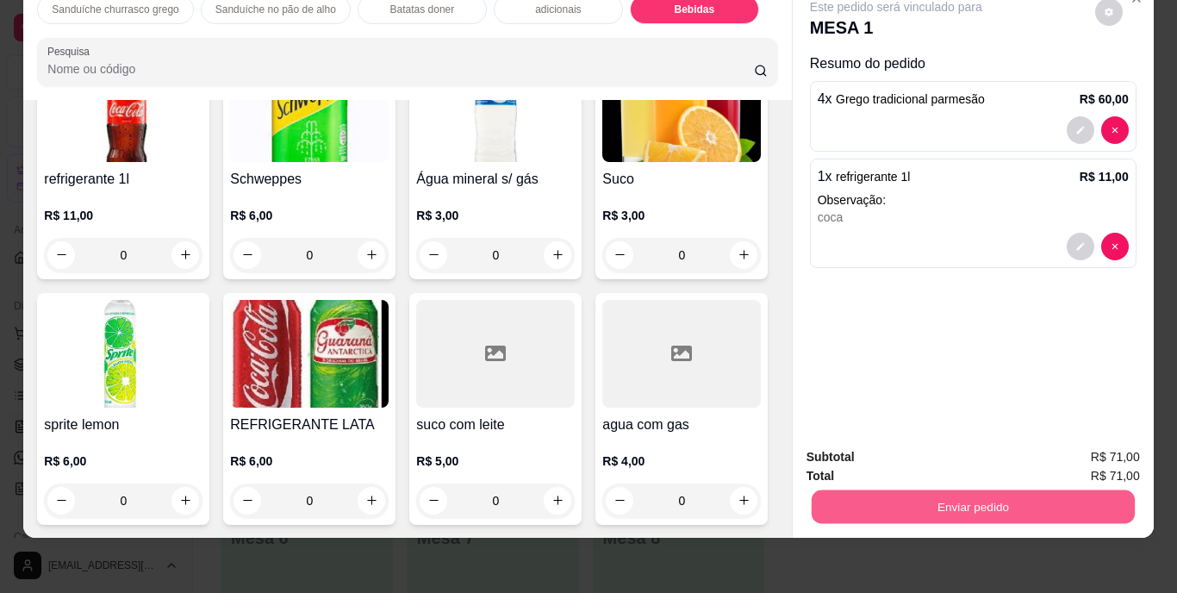
click at [870, 490] on button "Enviar pedido" at bounding box center [972, 507] width 323 height 34
click at [1081, 438] on button "Enviar pedido" at bounding box center [1094, 451] width 97 height 33
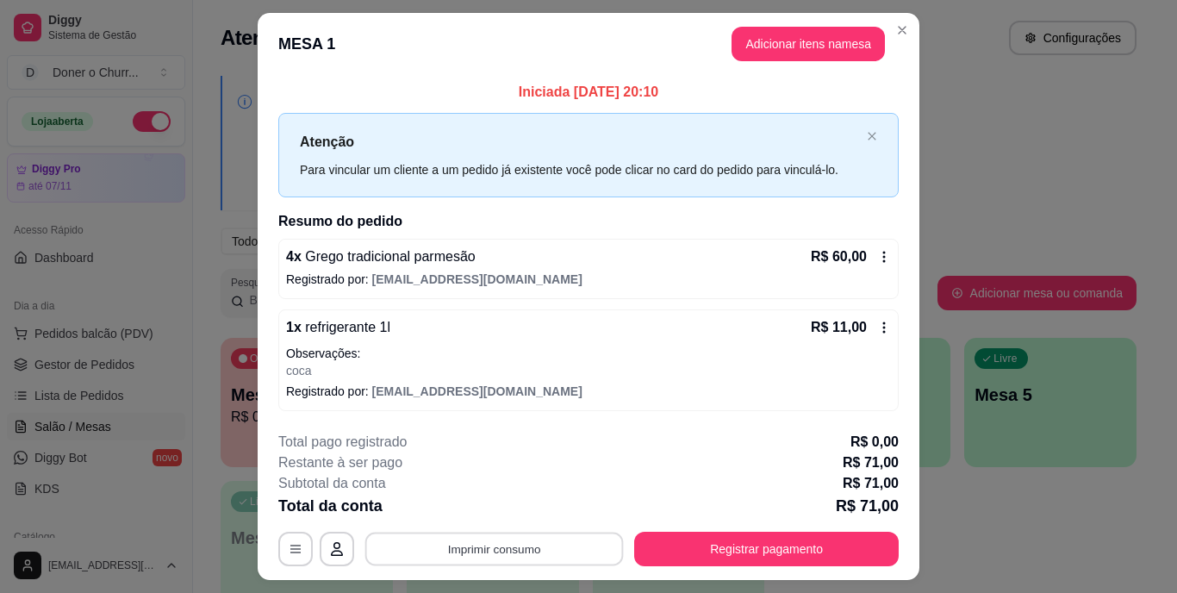
click at [487, 558] on button "Imprimir consumo" at bounding box center [494, 549] width 259 height 34
click at [496, 509] on button "IMPRESSORA" at bounding box center [493, 508] width 121 height 27
click at [462, 551] on button "Imprimir consumo" at bounding box center [494, 549] width 266 height 34
click at [461, 506] on button "IMPRESSORA" at bounding box center [493, 509] width 121 height 27
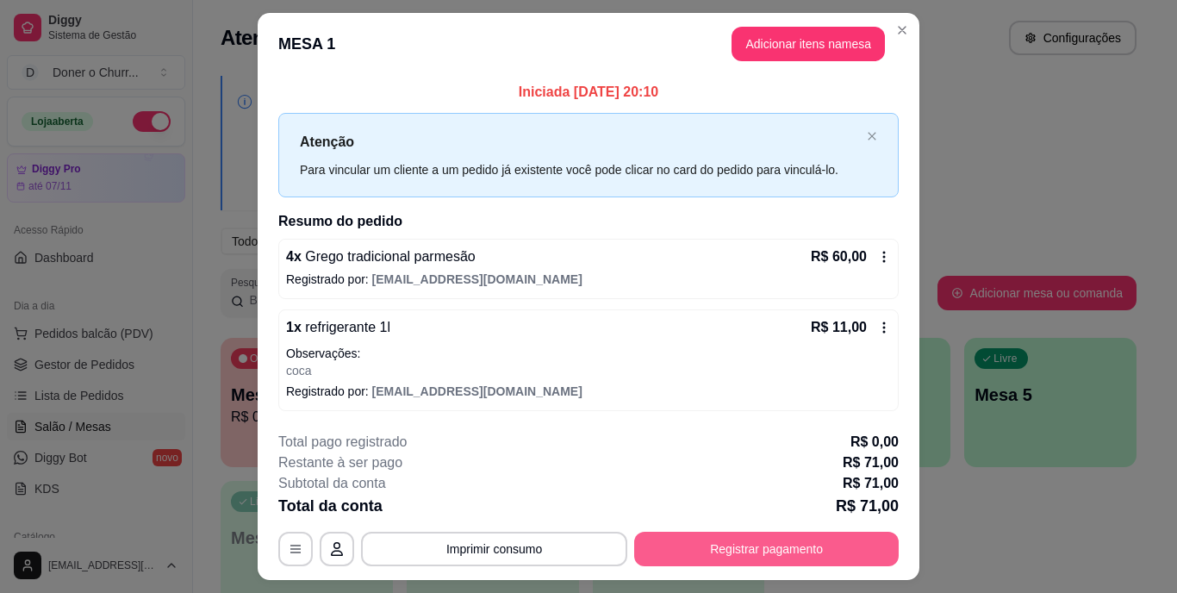
click at [691, 546] on button "Registrar pagamento" at bounding box center [766, 549] width 265 height 34
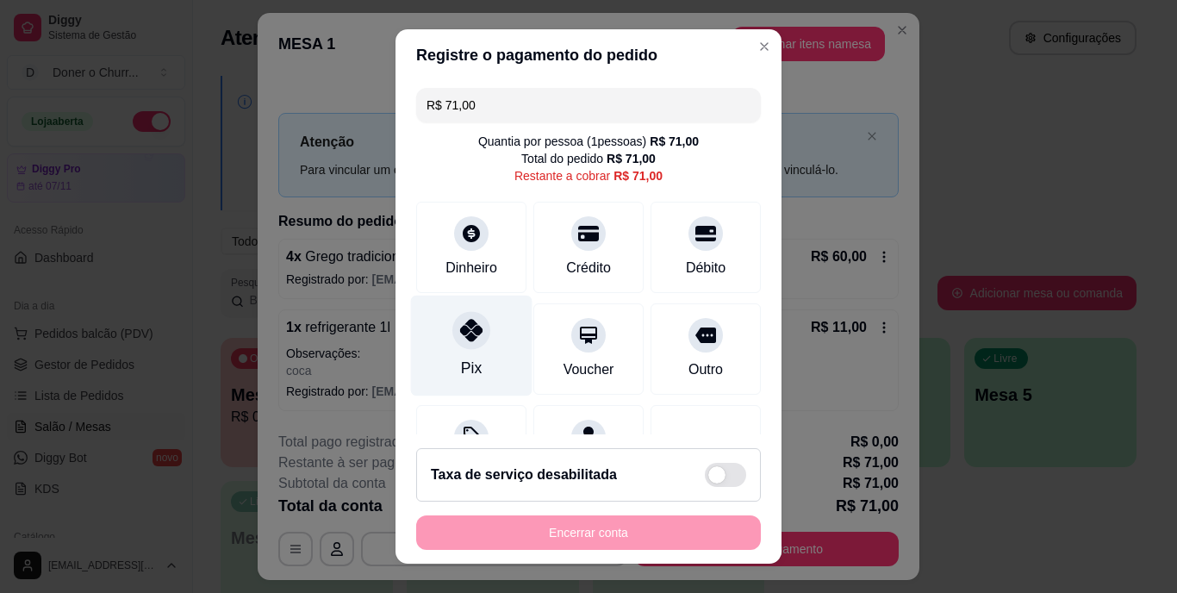
click at [460, 335] on icon at bounding box center [471, 331] width 22 height 22
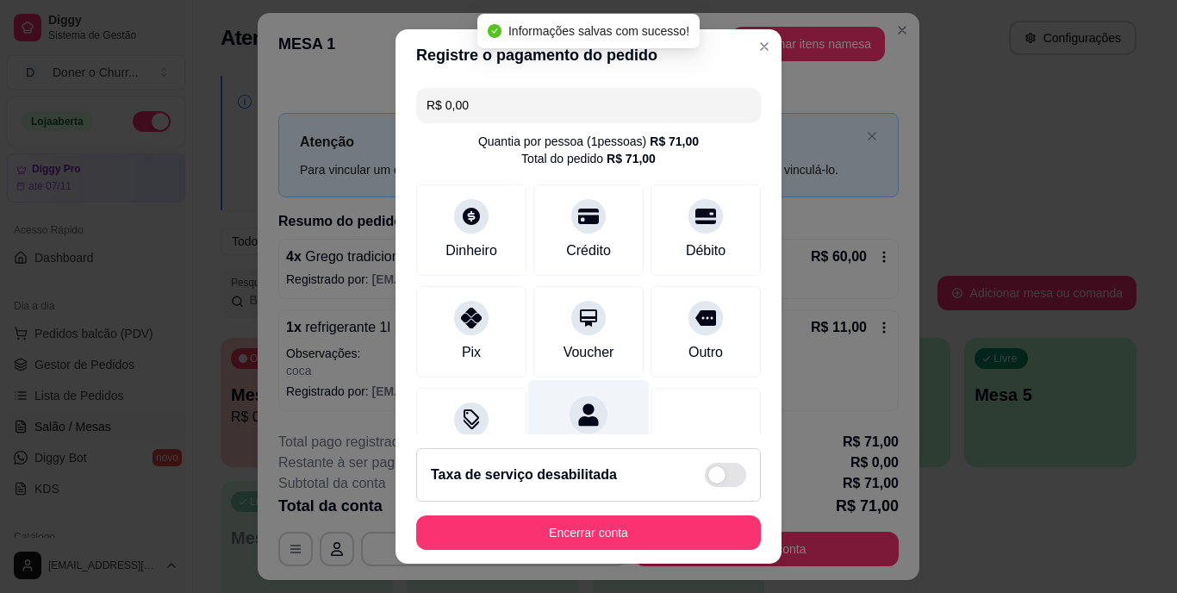
type input "R$ 0,00"
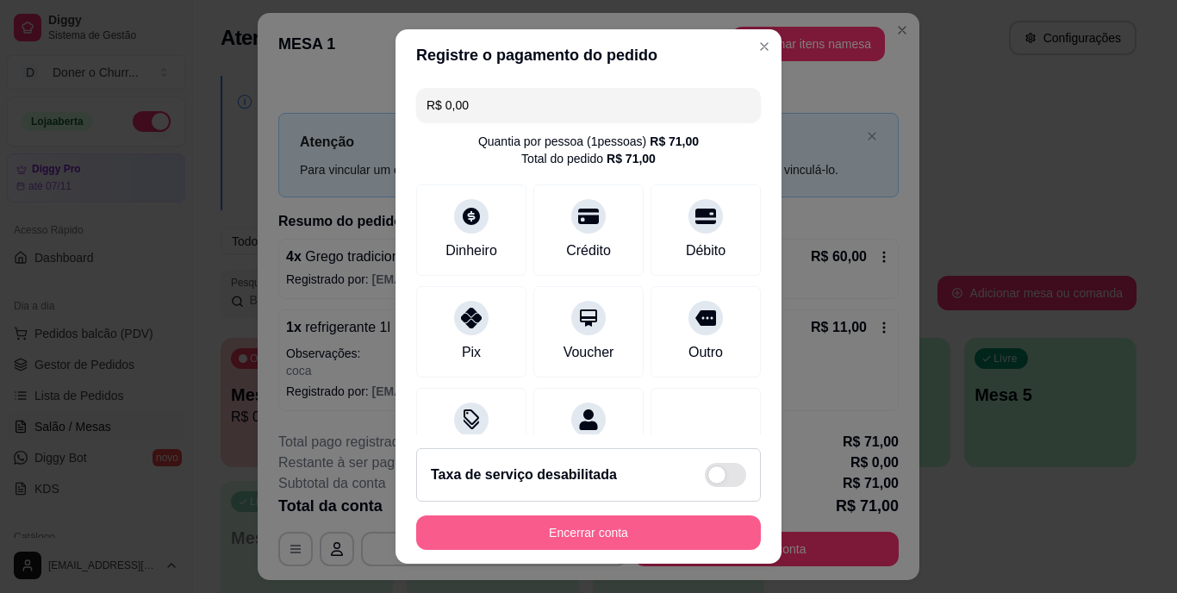
click at [660, 534] on button "Encerrar conta" at bounding box center [588, 532] width 345 height 34
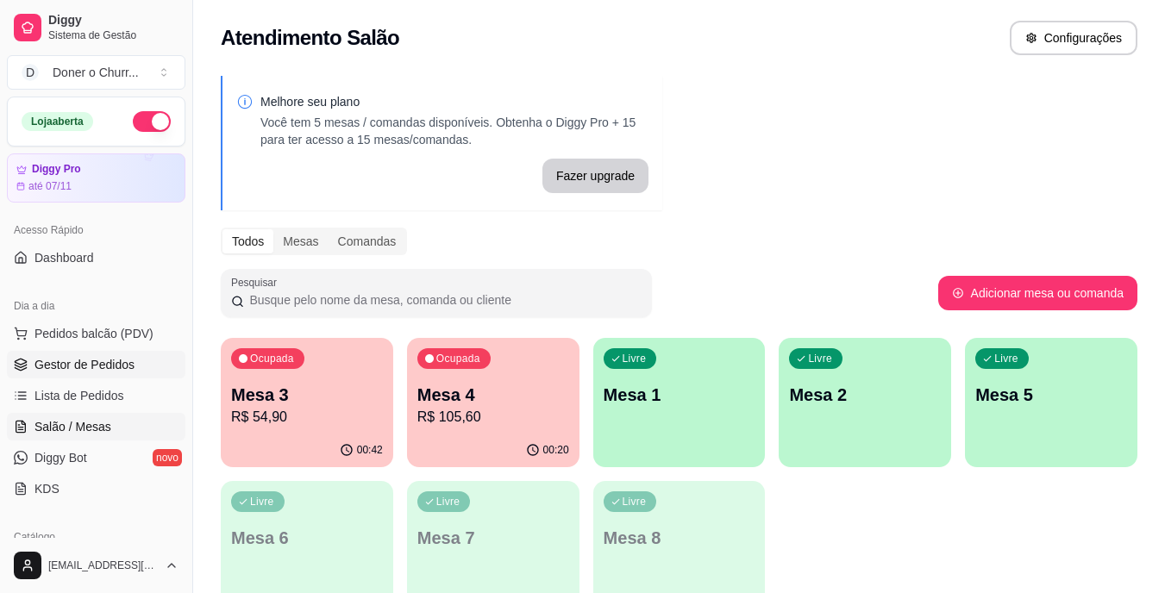
click at [63, 366] on span "Gestor de Pedidos" at bounding box center [84, 364] width 100 height 17
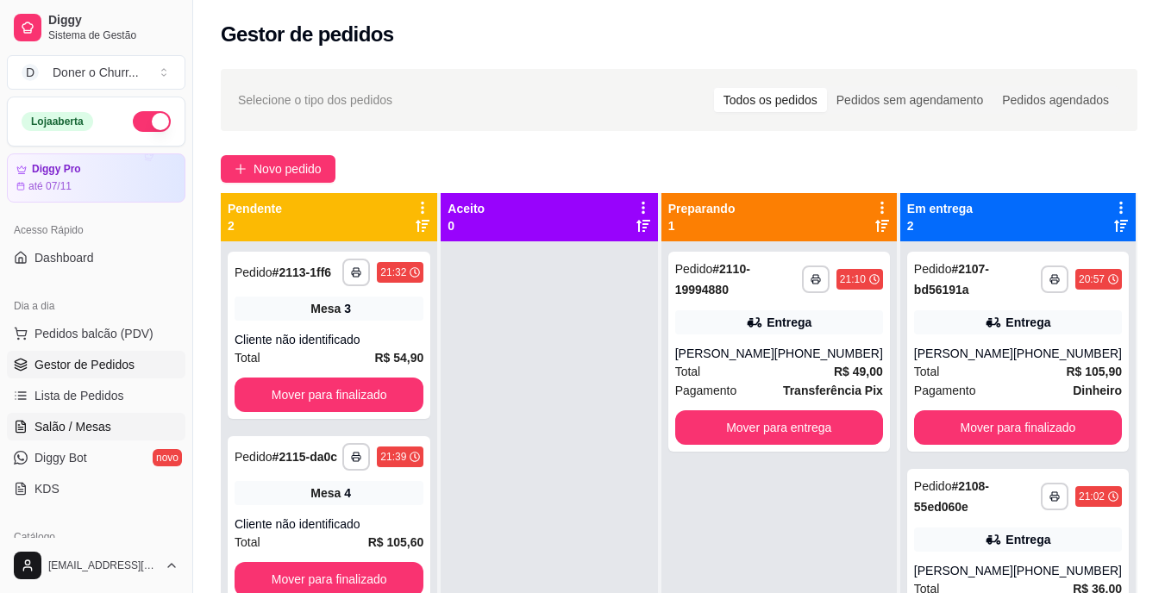
click at [110, 419] on link "Salão / Mesas" at bounding box center [96, 427] width 178 height 28
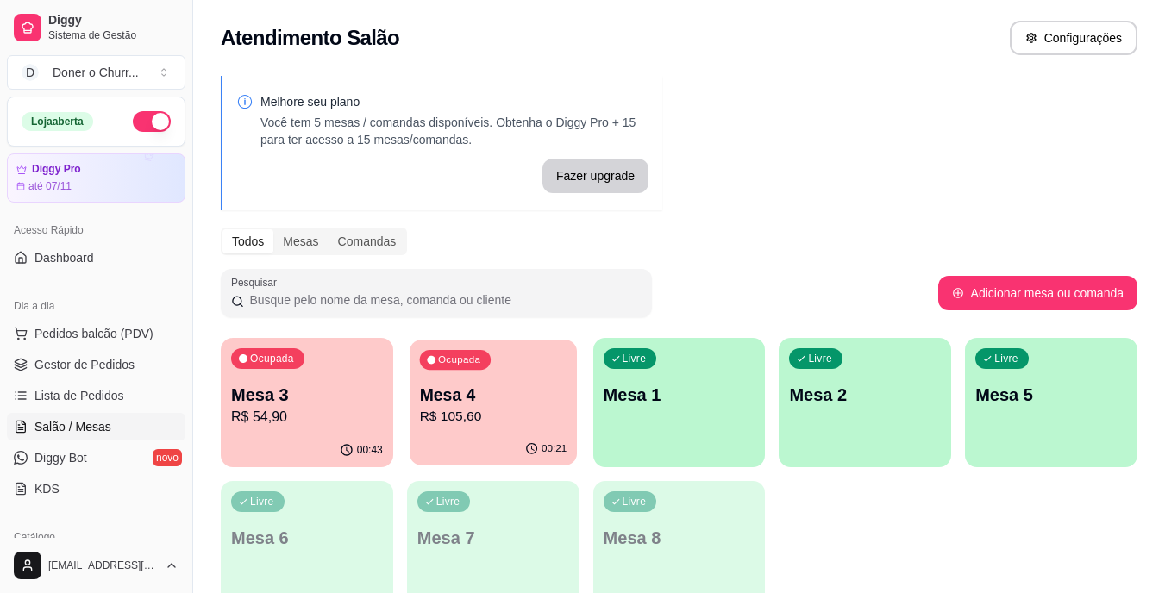
click at [503, 412] on p "R$ 105,60" at bounding box center [492, 417] width 147 height 20
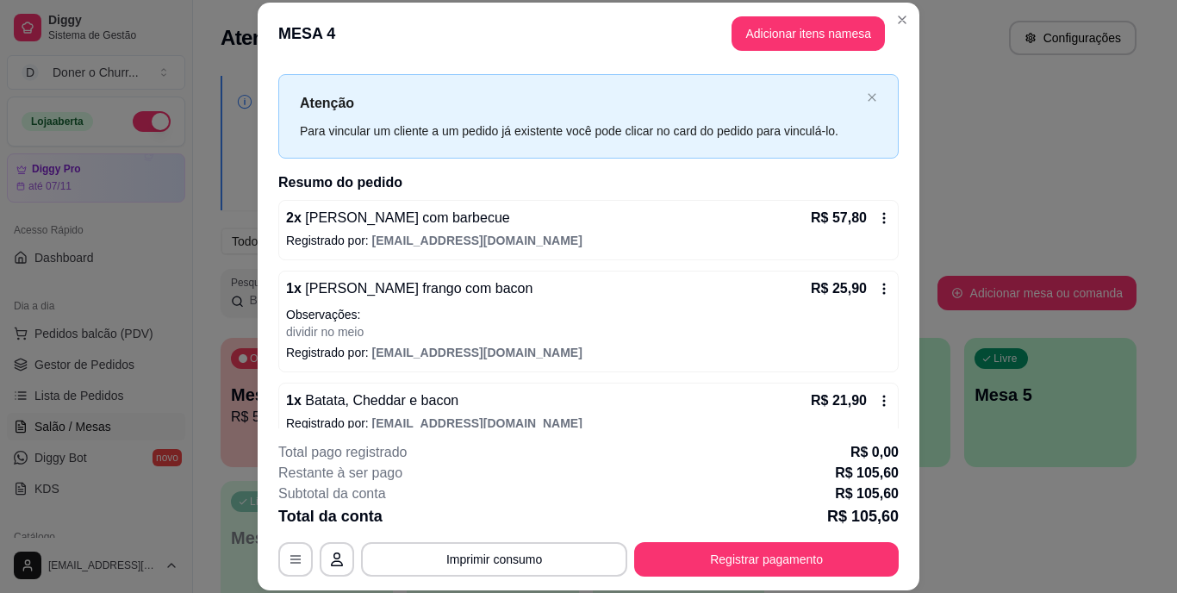
scroll to position [50, 0]
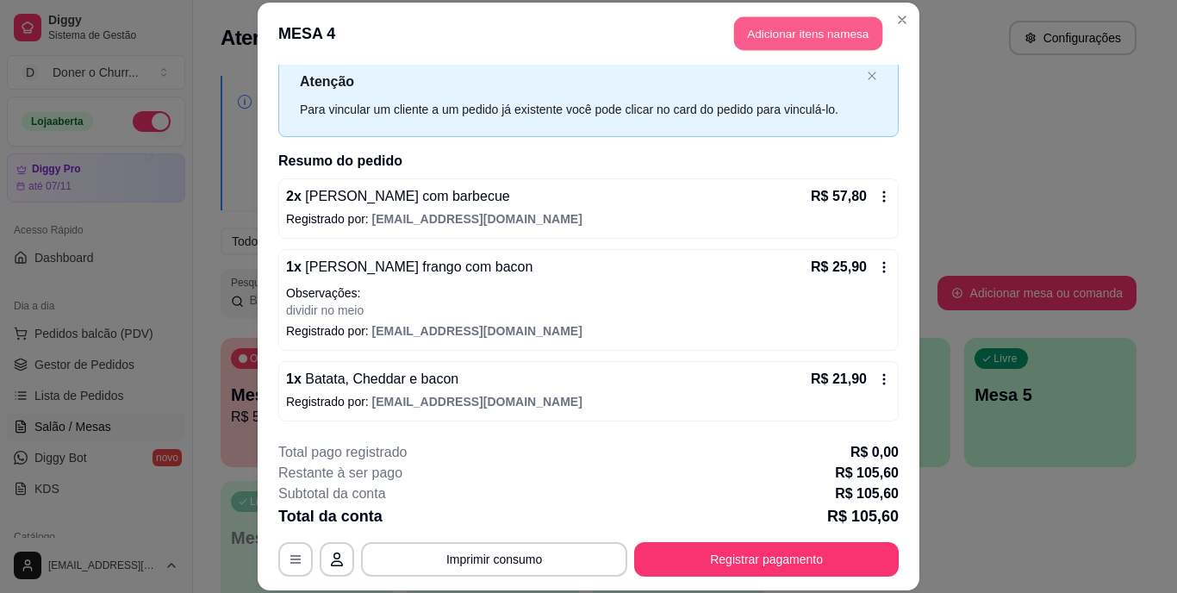
click at [811, 24] on button "Adicionar itens na mesa" at bounding box center [808, 34] width 148 height 34
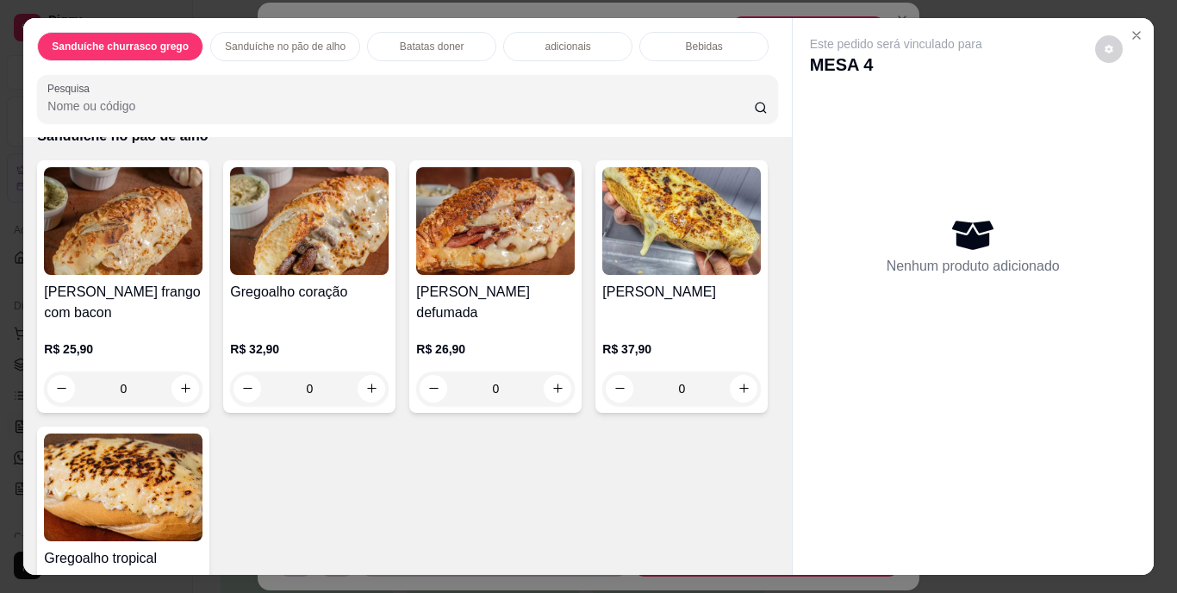
scroll to position [682, 0]
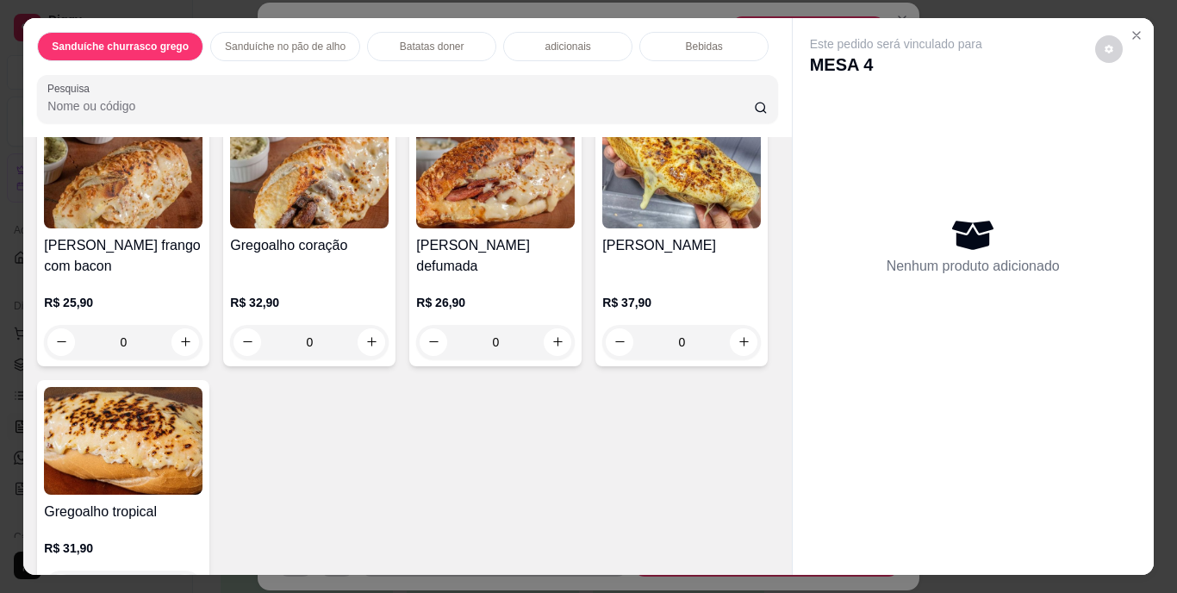
click at [721, 33] on div "Bebidas" at bounding box center [704, 46] width 129 height 29
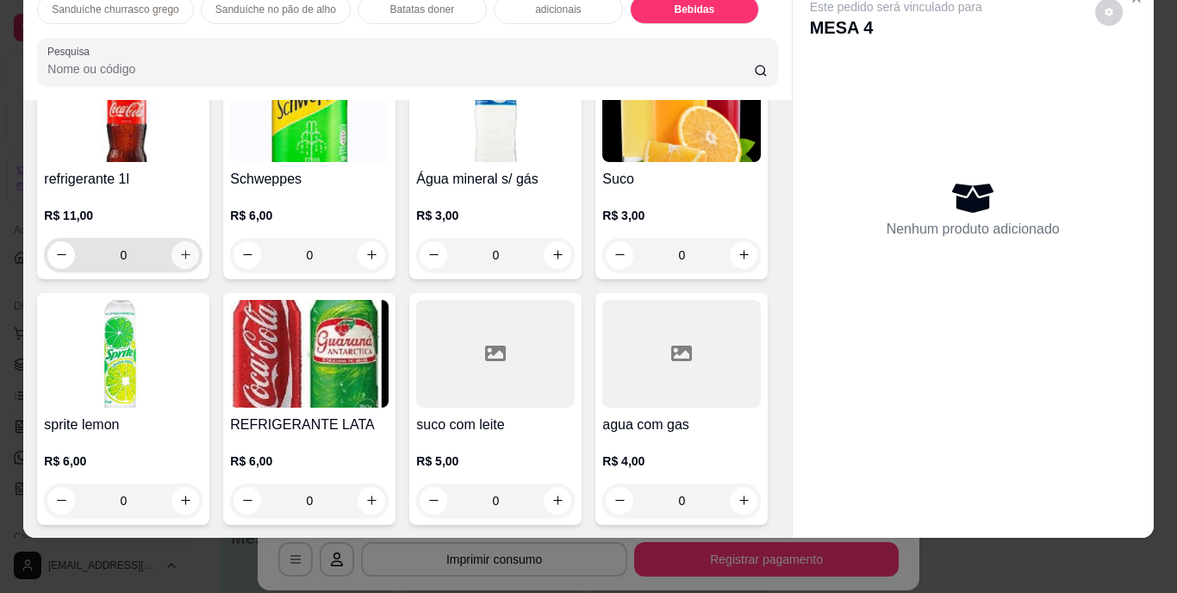
click at [179, 261] on icon "increase-product-quantity" at bounding box center [185, 254] width 13 height 13
type input "1"
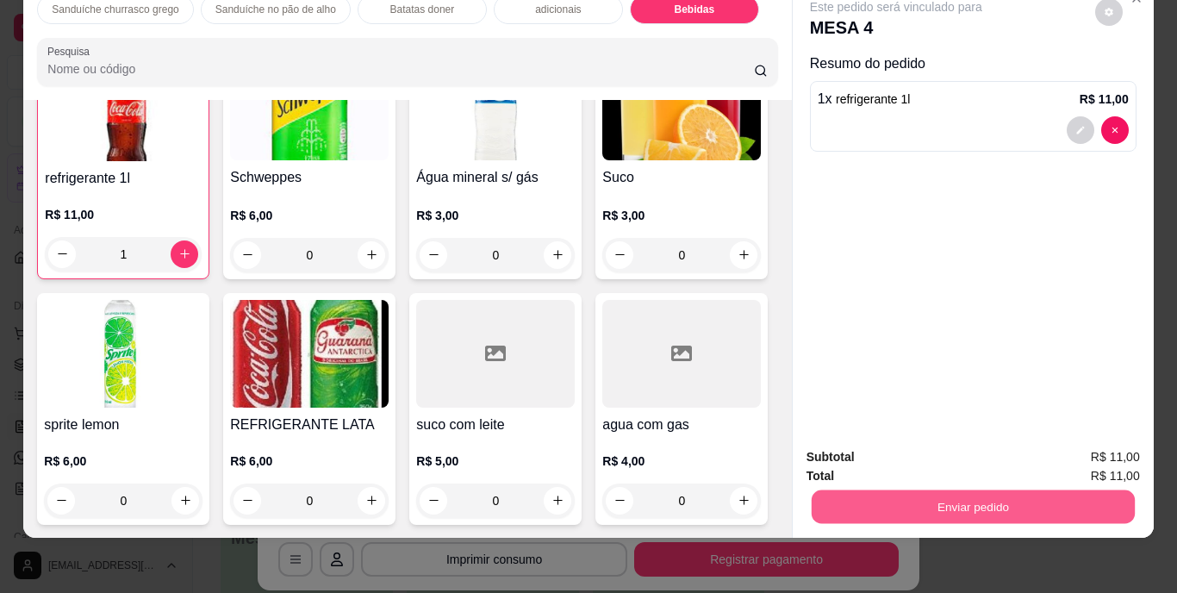
click at [860, 490] on button "Enviar pedido" at bounding box center [972, 507] width 323 height 34
click at [1084, 442] on button "Enviar pedido" at bounding box center [1094, 451] width 97 height 33
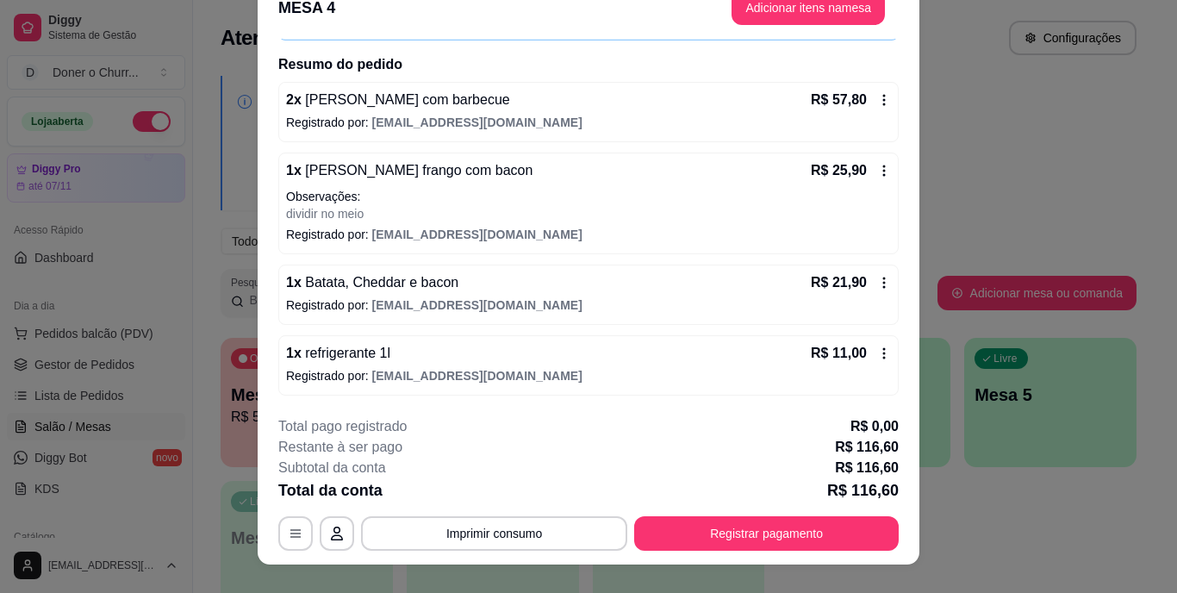
scroll to position [0, 0]
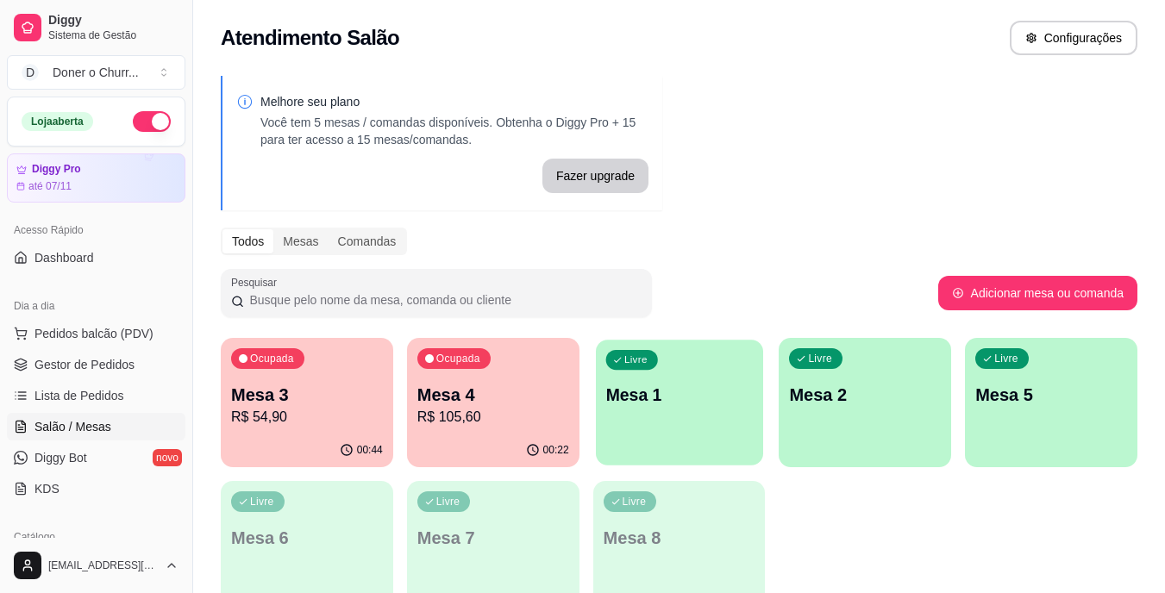
click at [672, 412] on div "Livre Mesa 1" at bounding box center [679, 392] width 167 height 105
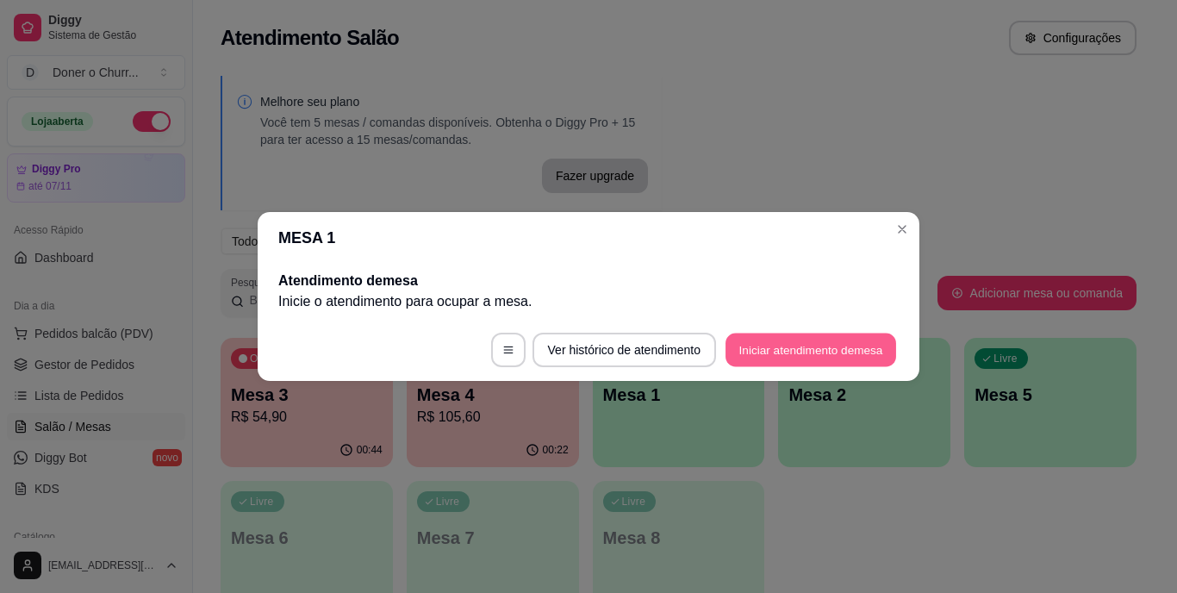
click at [770, 336] on button "Iniciar atendimento de mesa" at bounding box center [811, 351] width 171 height 34
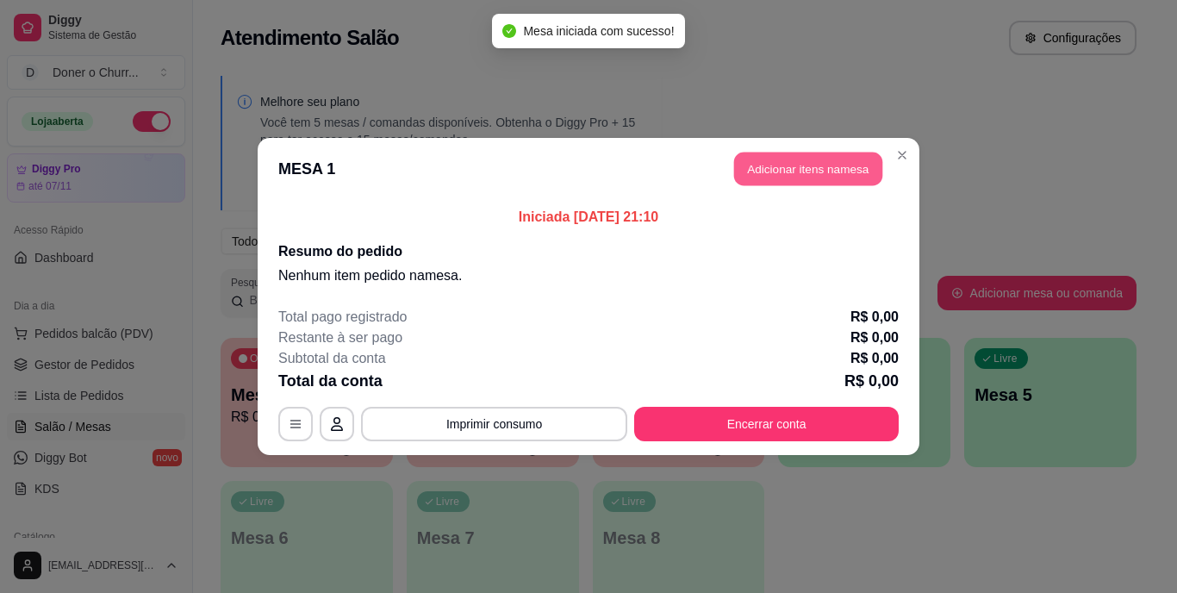
click at [786, 166] on button "Adicionar itens na mesa" at bounding box center [808, 170] width 148 height 34
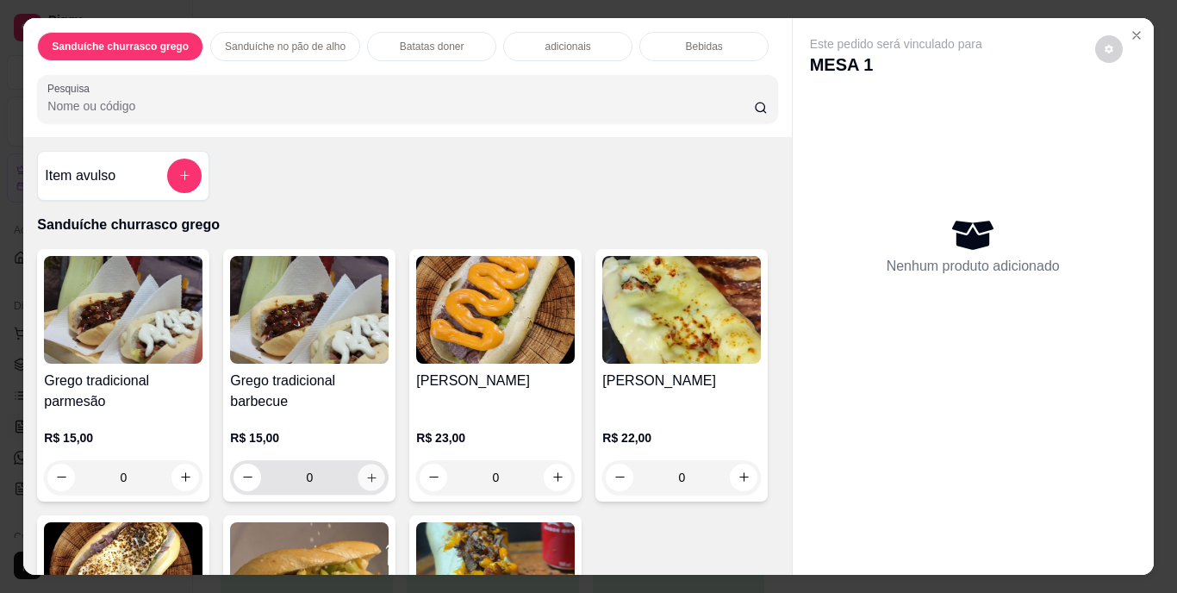
click at [373, 465] on button "increase-product-quantity" at bounding box center [372, 477] width 27 height 27
type input "1"
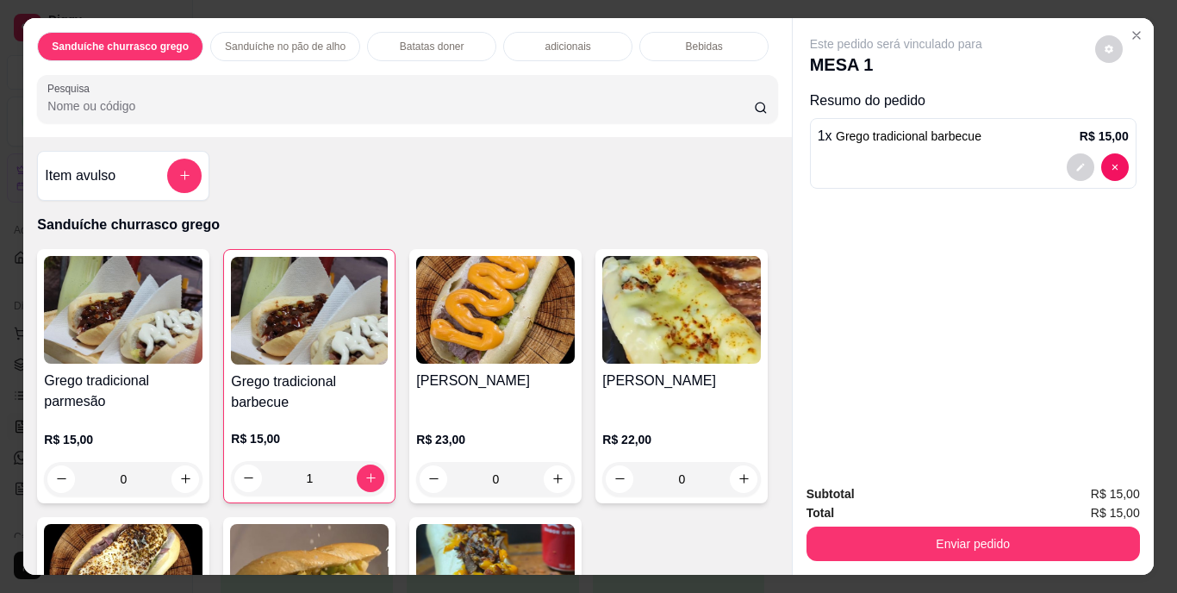
click at [709, 41] on div "Bebidas" at bounding box center [704, 46] width 129 height 29
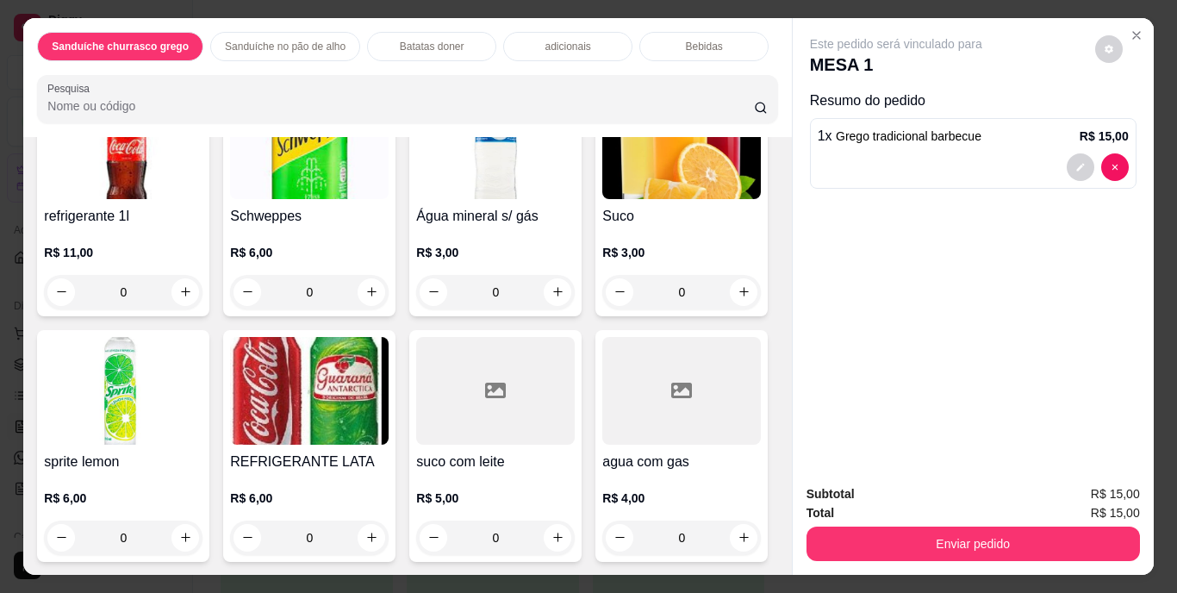
scroll to position [44, 0]
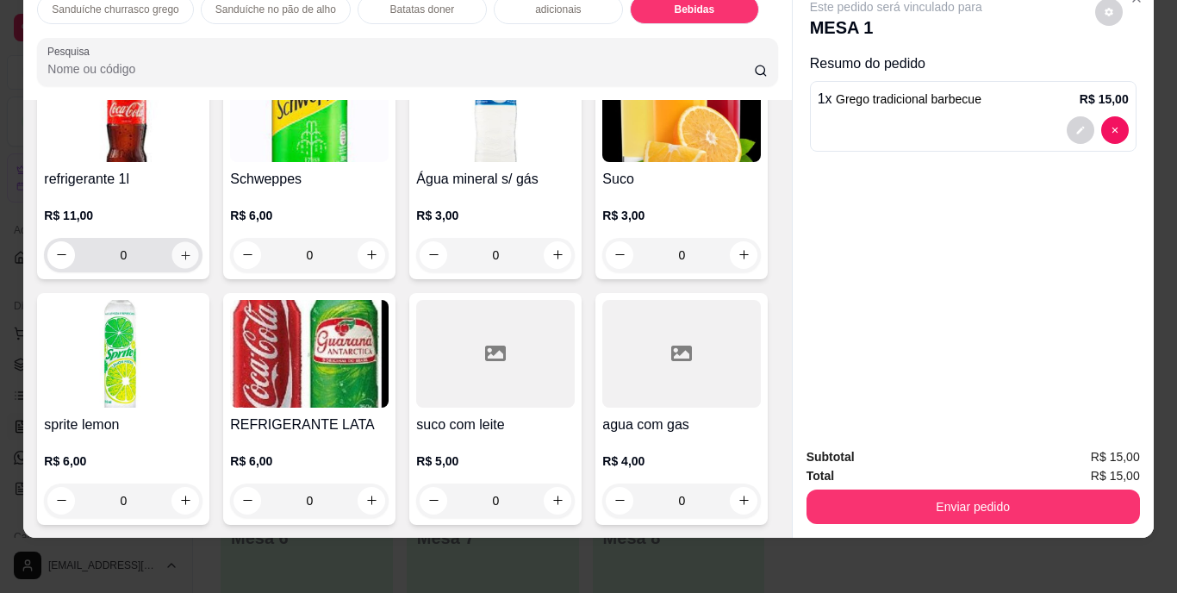
click at [181, 268] on button "increase-product-quantity" at bounding box center [185, 254] width 27 height 27
type input "1"
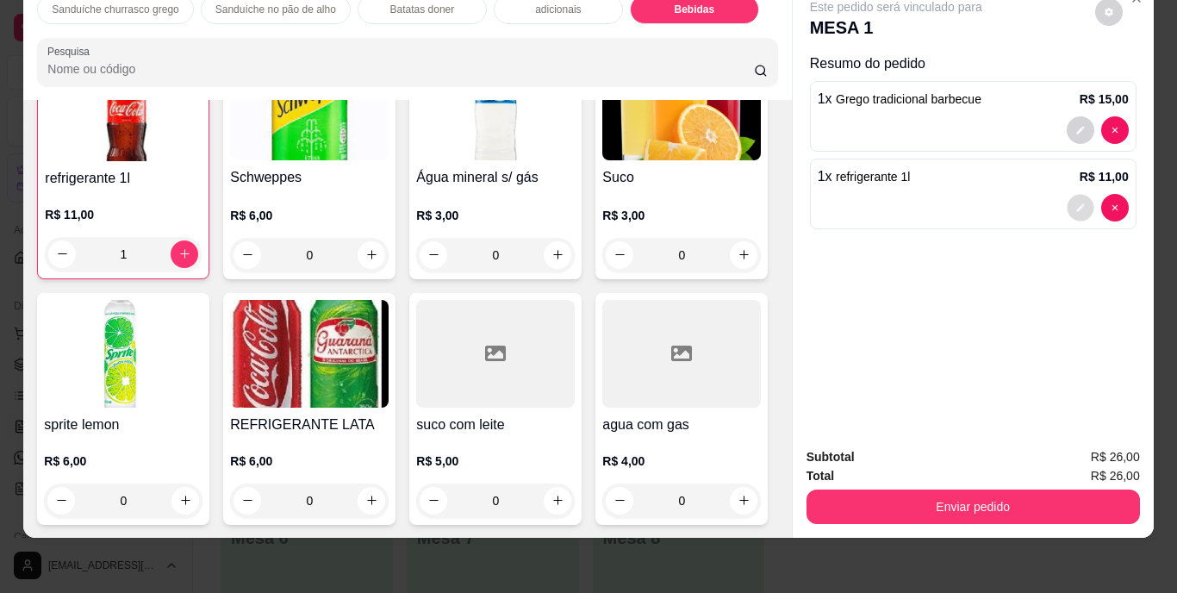
click at [1076, 194] on button "decrease-product-quantity" at bounding box center [1080, 207] width 27 height 27
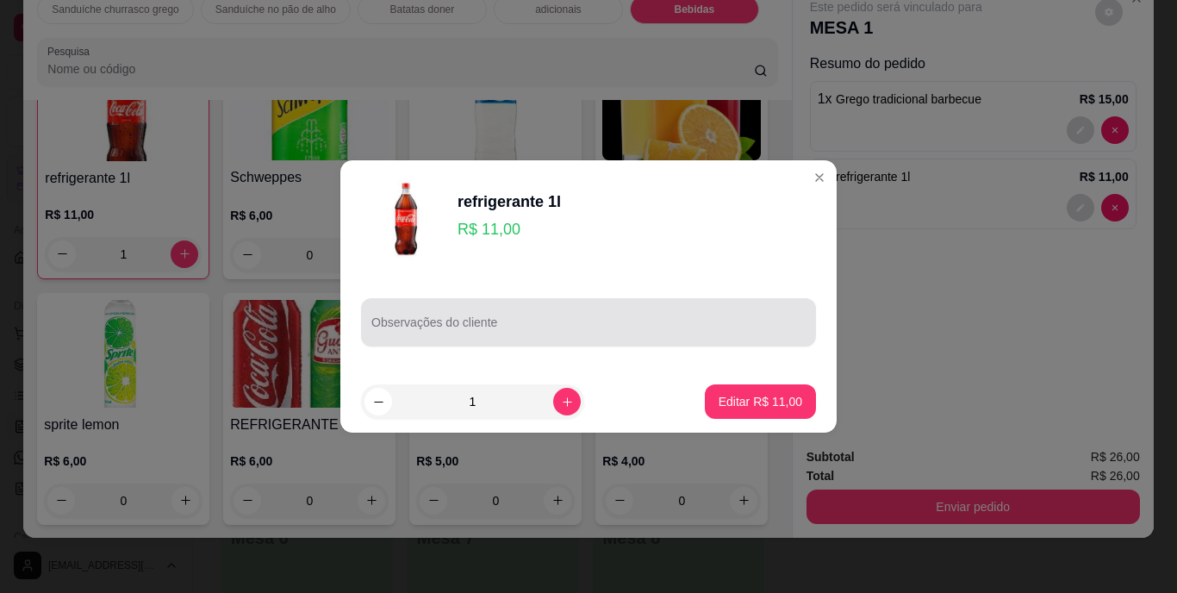
click at [504, 308] on div at bounding box center [589, 322] width 434 height 34
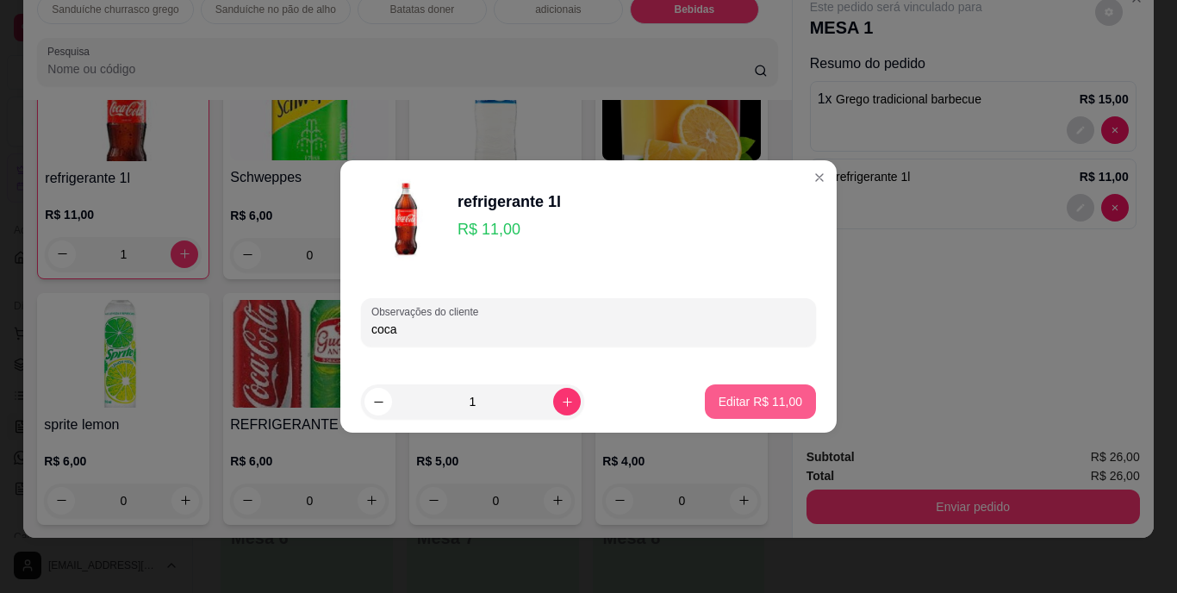
type input "coca"
click at [751, 405] on p "Editar R$ 11,00" at bounding box center [761, 401] width 84 height 17
type input "0"
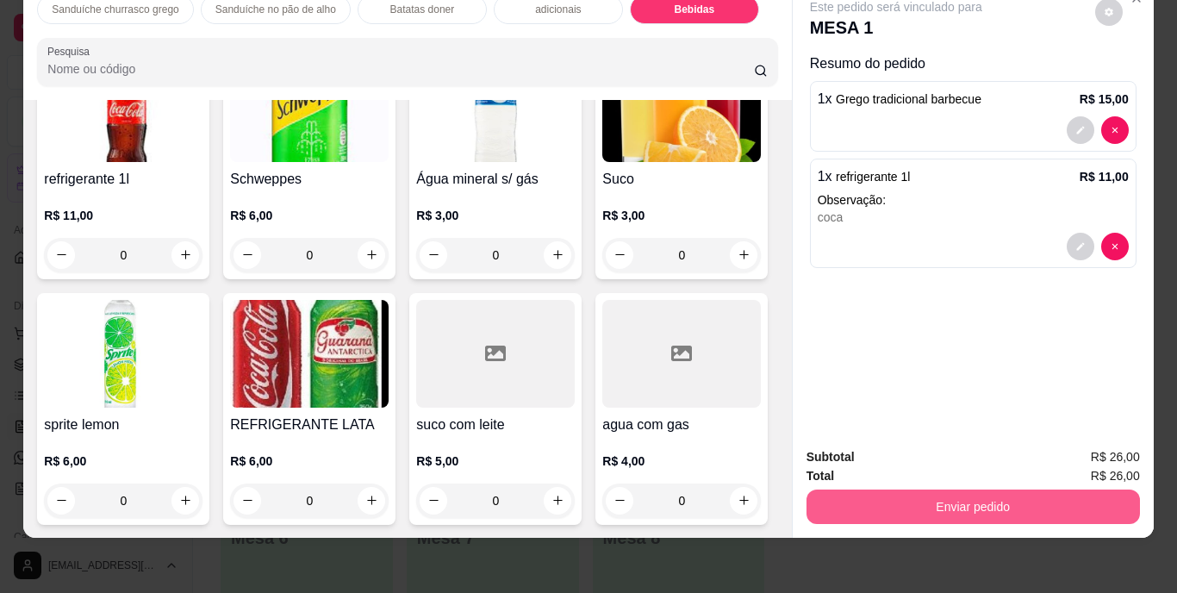
click at [905, 490] on button "Enviar pedido" at bounding box center [974, 507] width 334 height 34
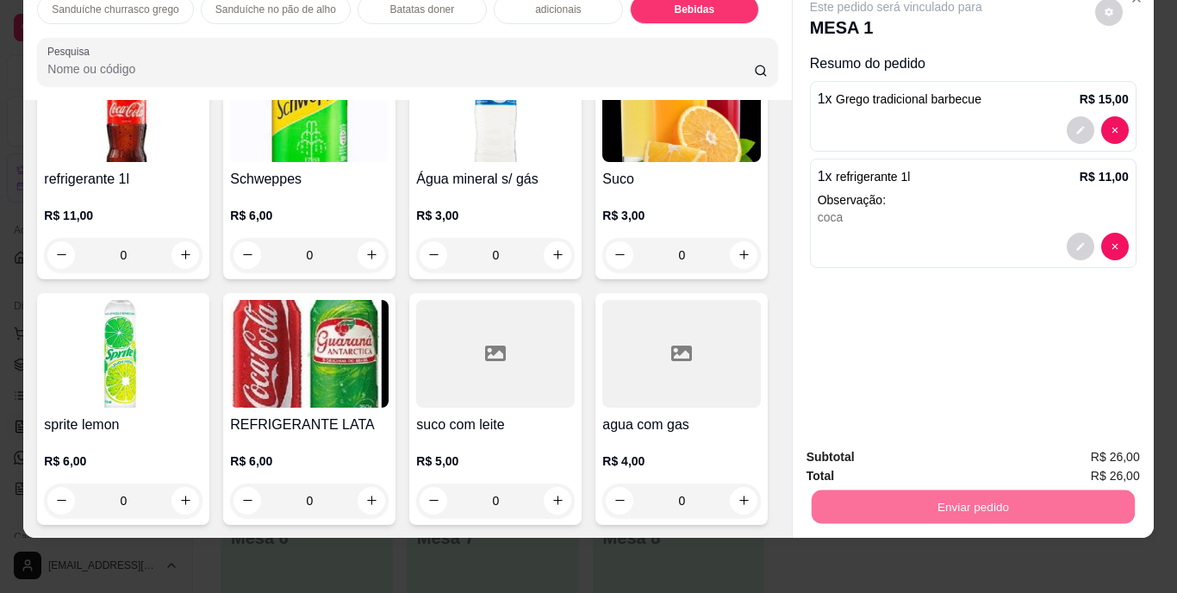
click at [1094, 440] on button "Enviar pedido" at bounding box center [1095, 451] width 95 height 32
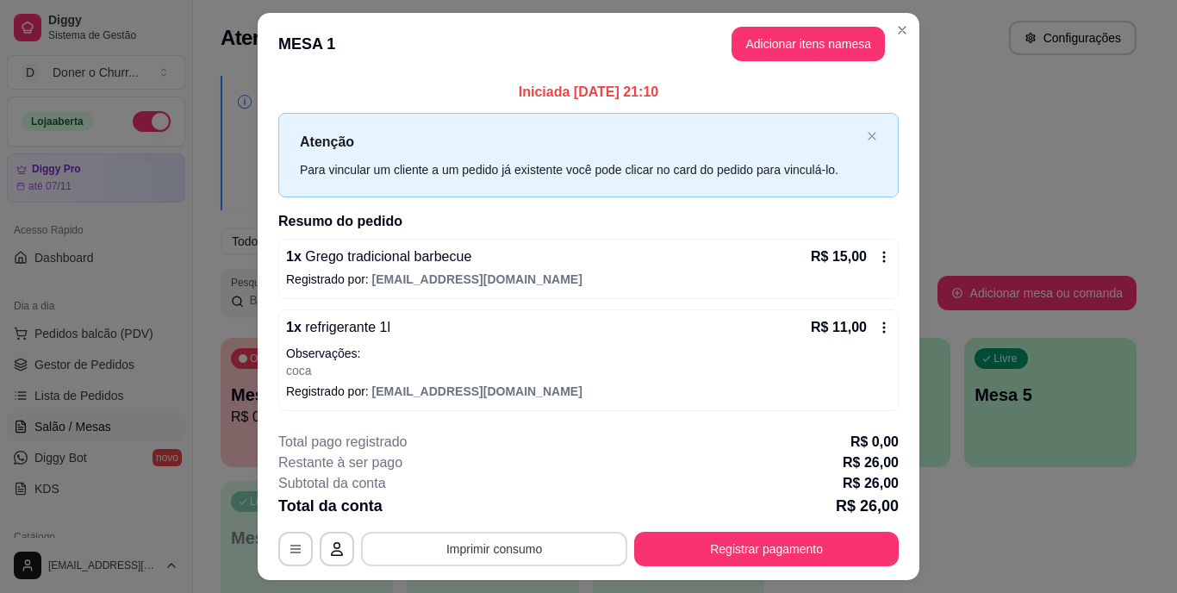
click at [492, 548] on button "Imprimir consumo" at bounding box center [494, 549] width 266 height 34
click at [510, 501] on button "IMPRESSORA" at bounding box center [493, 509] width 125 height 28
click at [777, 29] on button "Adicionar itens na mesa" at bounding box center [808, 45] width 148 height 34
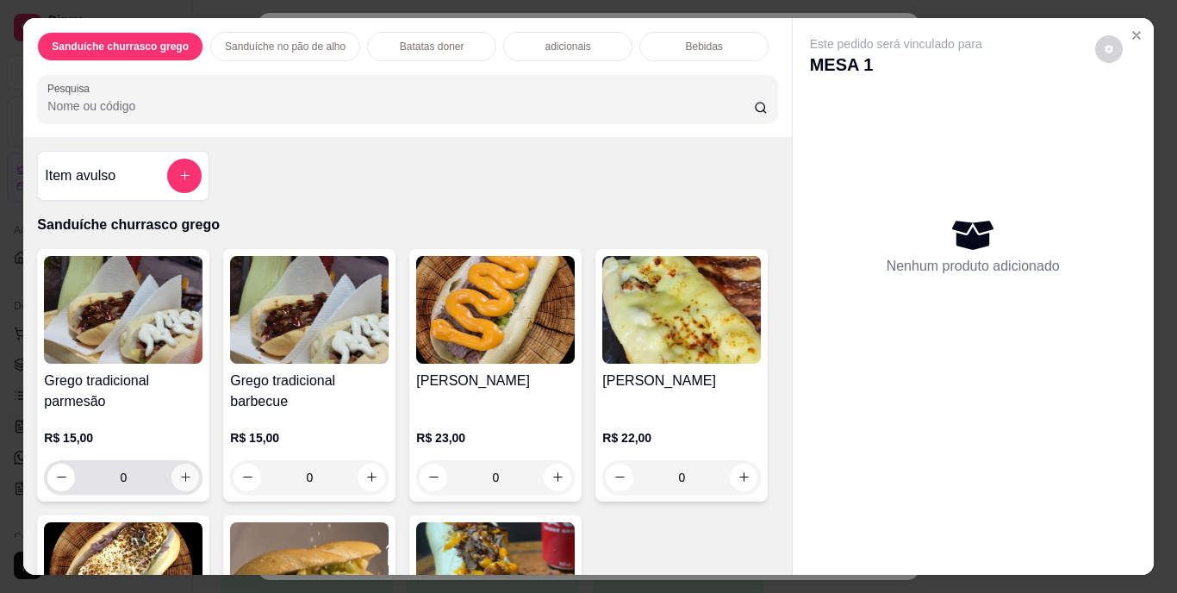
click at [179, 471] on icon "increase-product-quantity" at bounding box center [185, 477] width 13 height 13
type input "1"
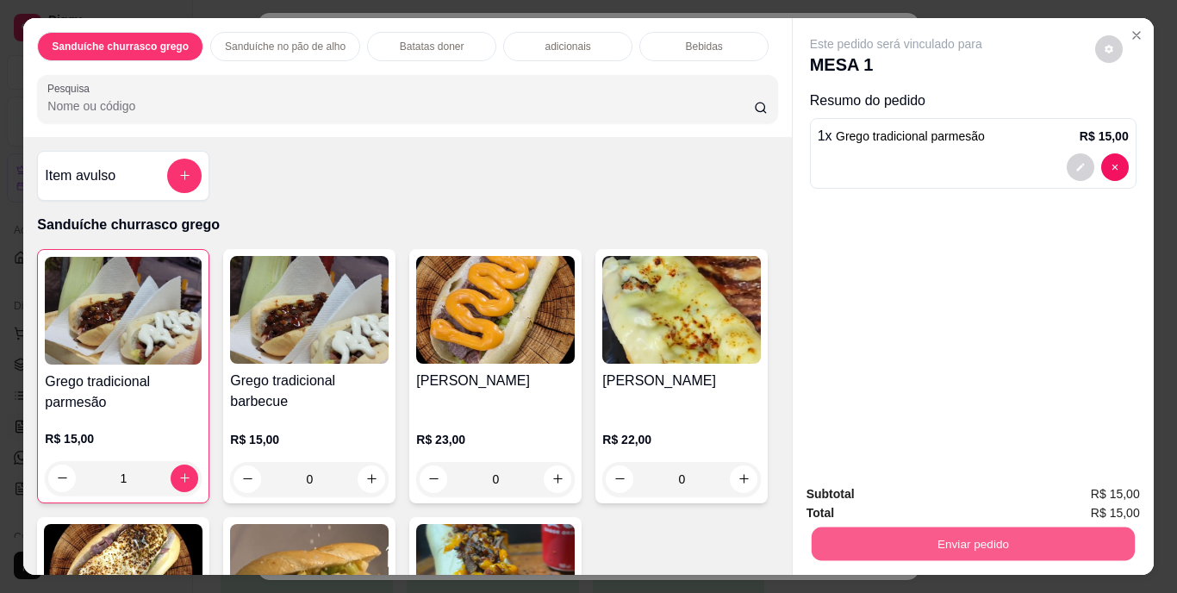
click at [917, 528] on button "Enviar pedido" at bounding box center [972, 545] width 323 height 34
click at [1079, 486] on button "Enviar pedido" at bounding box center [1095, 495] width 95 height 32
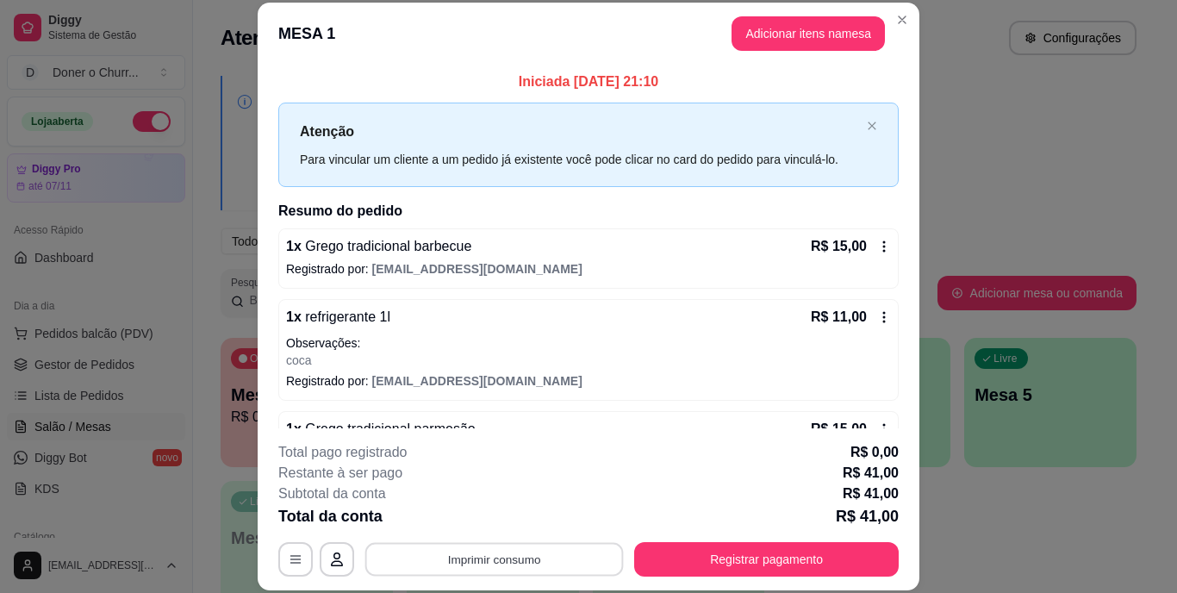
click at [528, 559] on button "Imprimir consumo" at bounding box center [494, 559] width 259 height 34
click at [502, 517] on button "IMPRESSORA" at bounding box center [493, 519] width 121 height 27
click at [513, 556] on button "Imprimir consumo" at bounding box center [494, 559] width 266 height 34
click at [523, 515] on button "IMPRESSORA" at bounding box center [493, 520] width 125 height 28
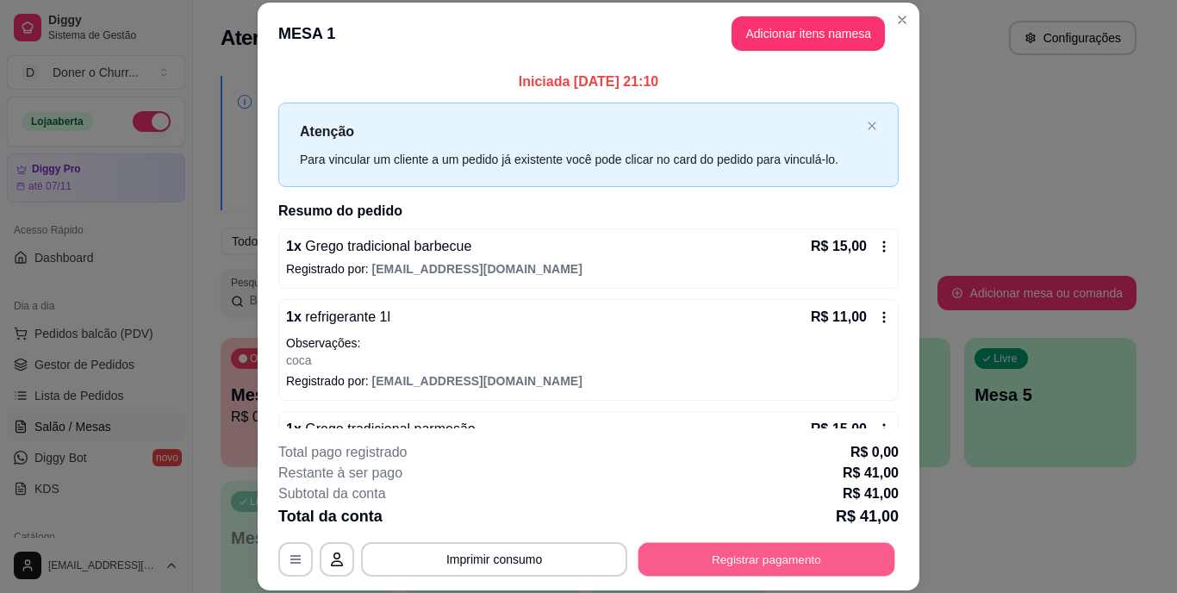
click at [703, 554] on button "Registrar pagamento" at bounding box center [767, 559] width 257 height 34
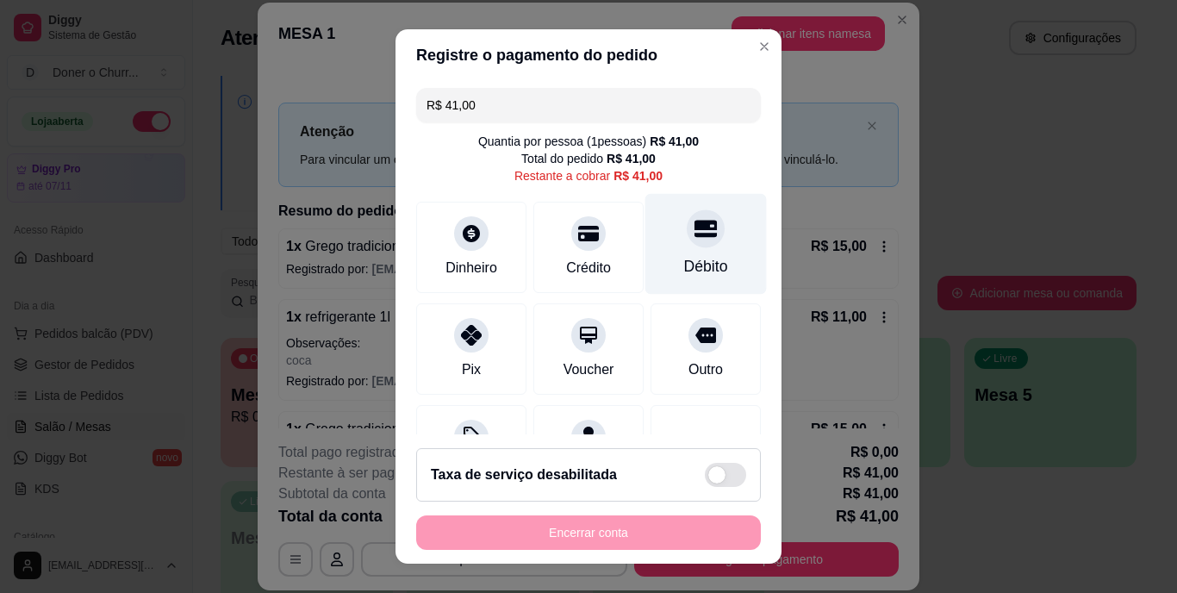
click at [711, 259] on div "Débito" at bounding box center [707, 244] width 122 height 101
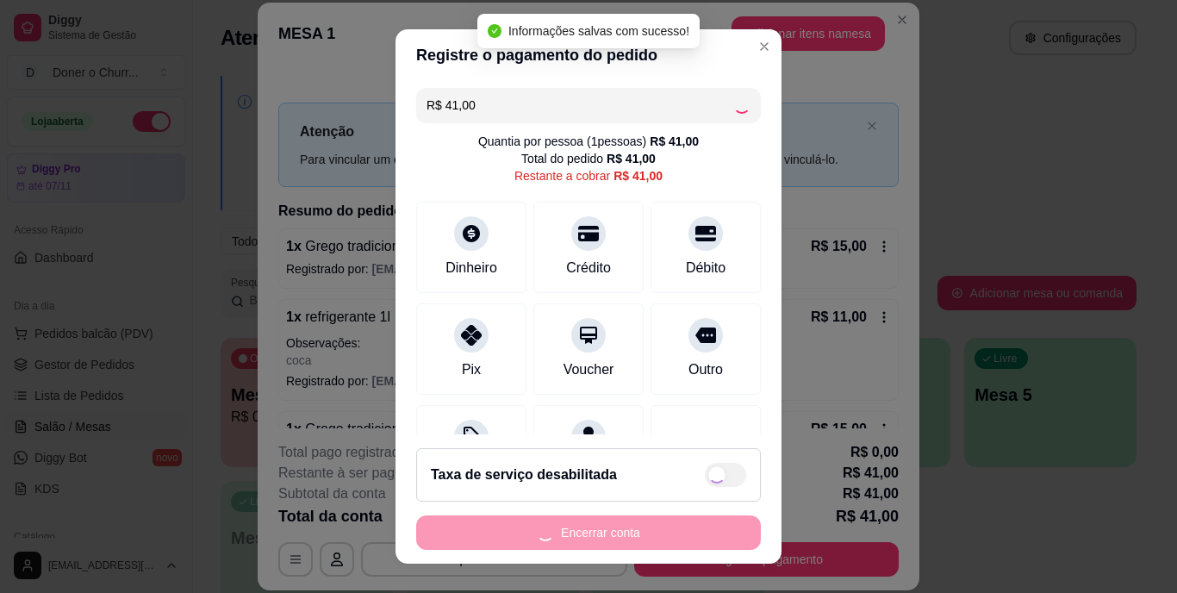
type input "R$ 0,00"
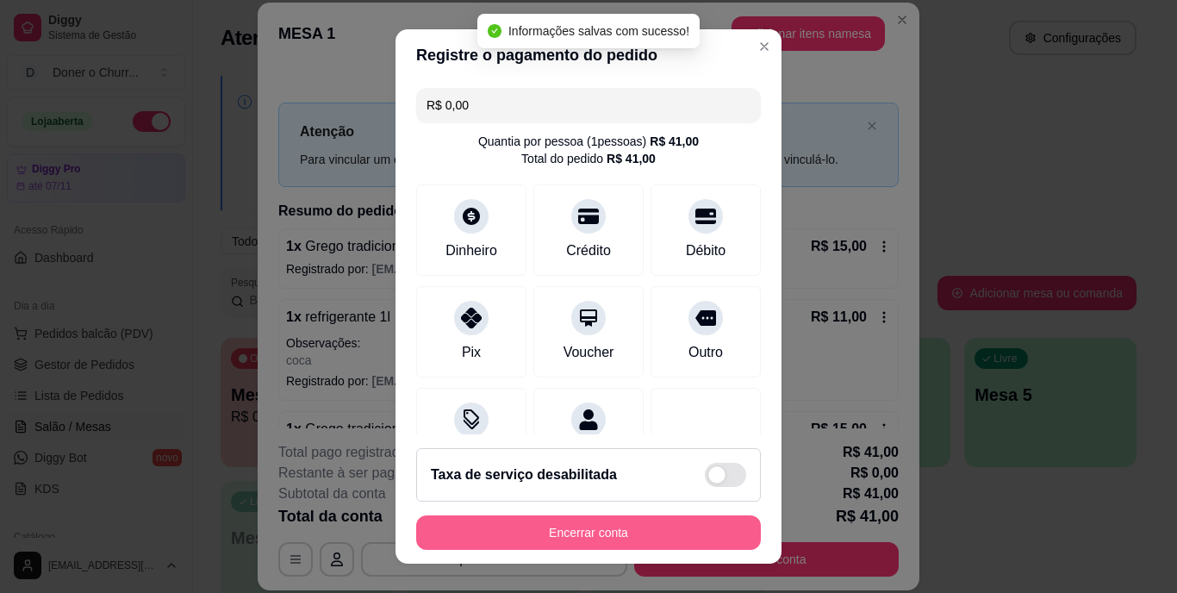
click at [690, 532] on button "Encerrar conta" at bounding box center [588, 532] width 345 height 34
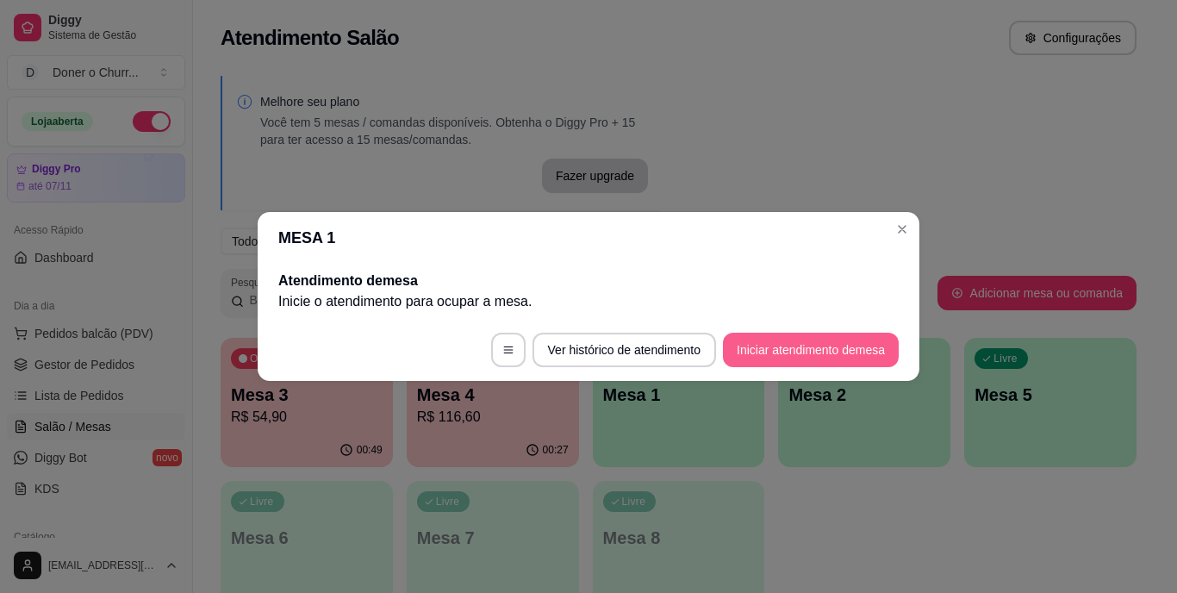
click at [779, 347] on button "Iniciar atendimento de mesa" at bounding box center [811, 350] width 176 height 34
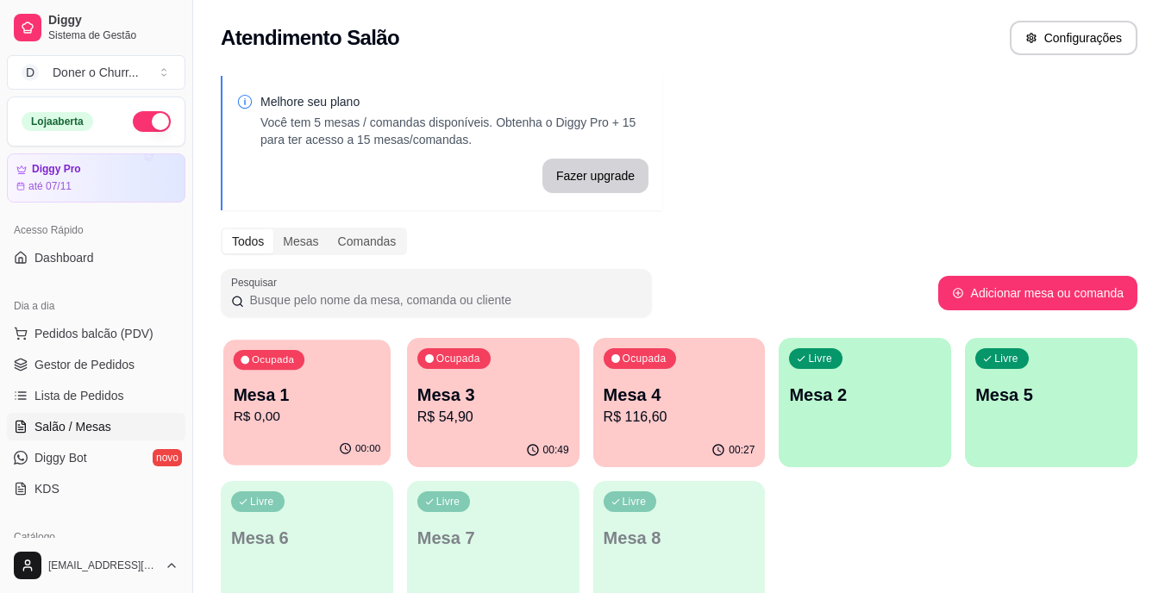
click at [298, 428] on div "Ocupada Mesa 1 R$ 0,00" at bounding box center [306, 386] width 167 height 93
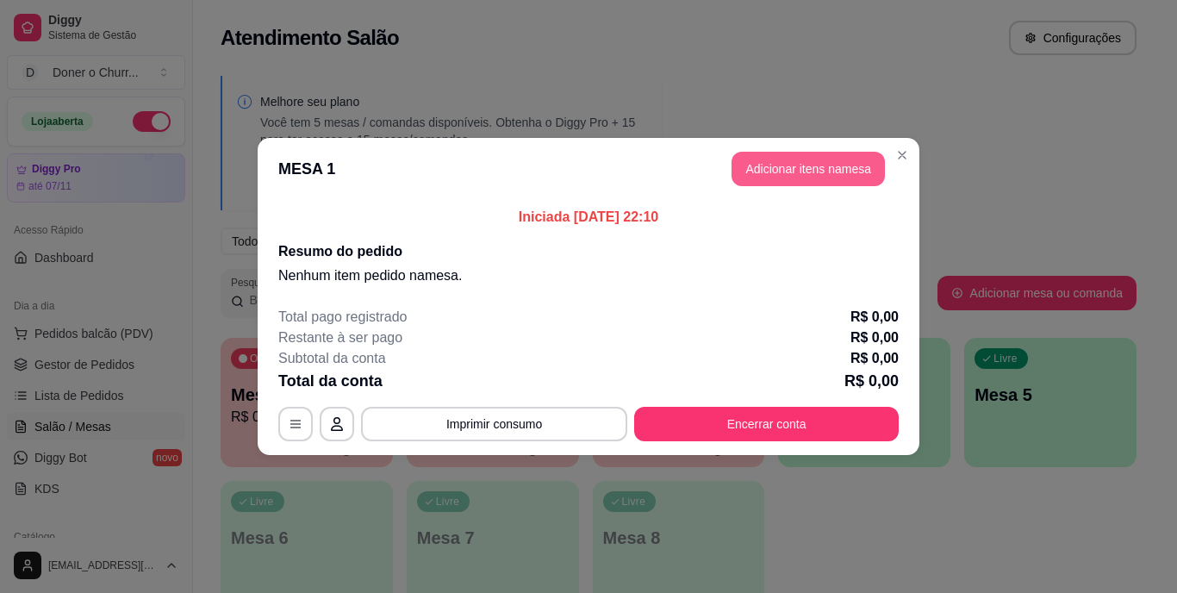
click at [780, 173] on button "Adicionar itens na mesa" at bounding box center [808, 169] width 153 height 34
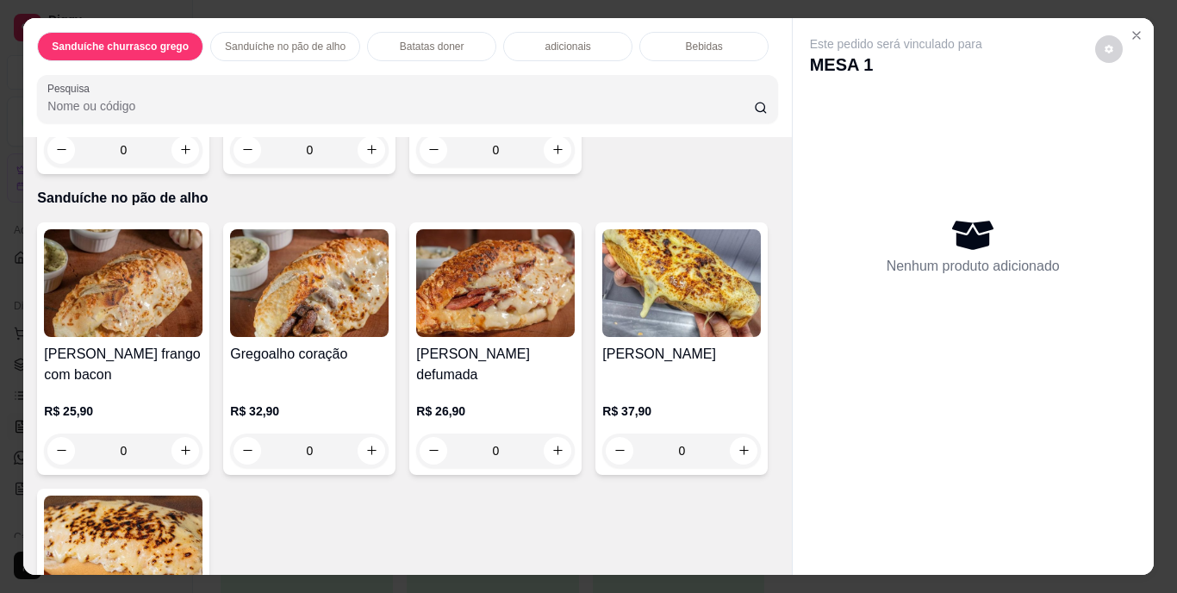
scroll to position [603, 0]
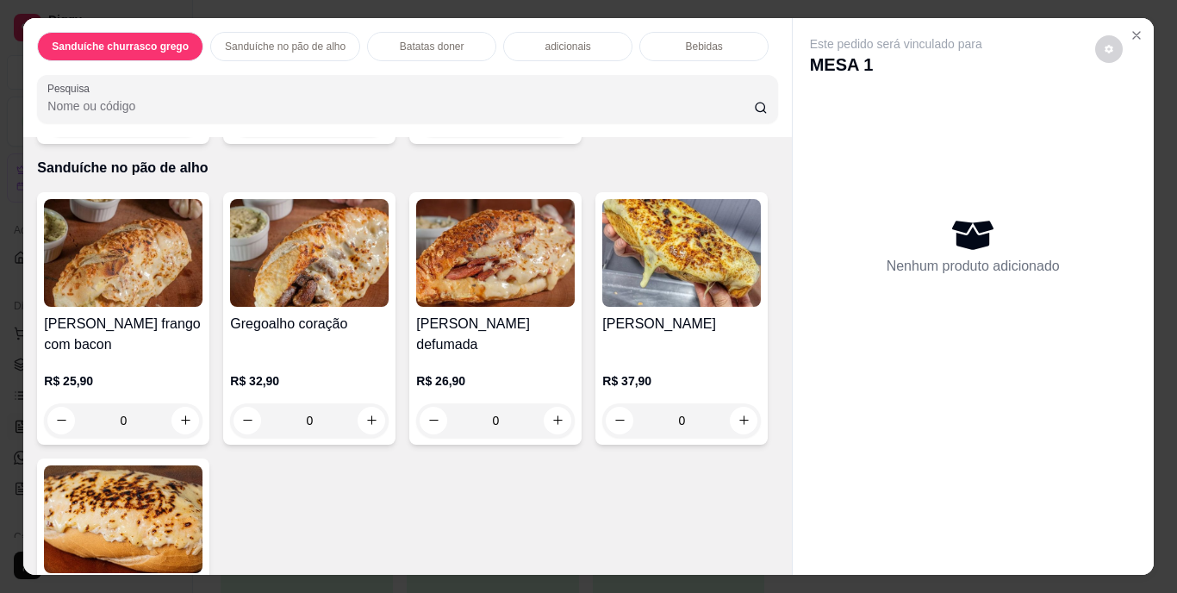
click at [544, 134] on button "increase-product-quantity" at bounding box center [558, 120] width 28 height 28
type input "1"
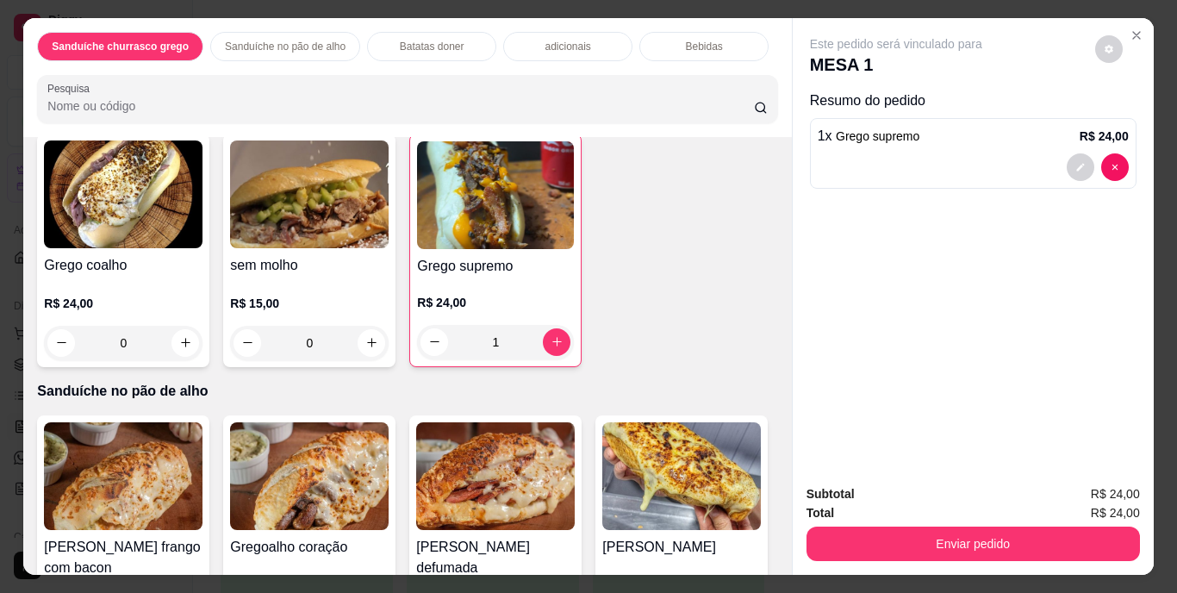
scroll to position [345, 0]
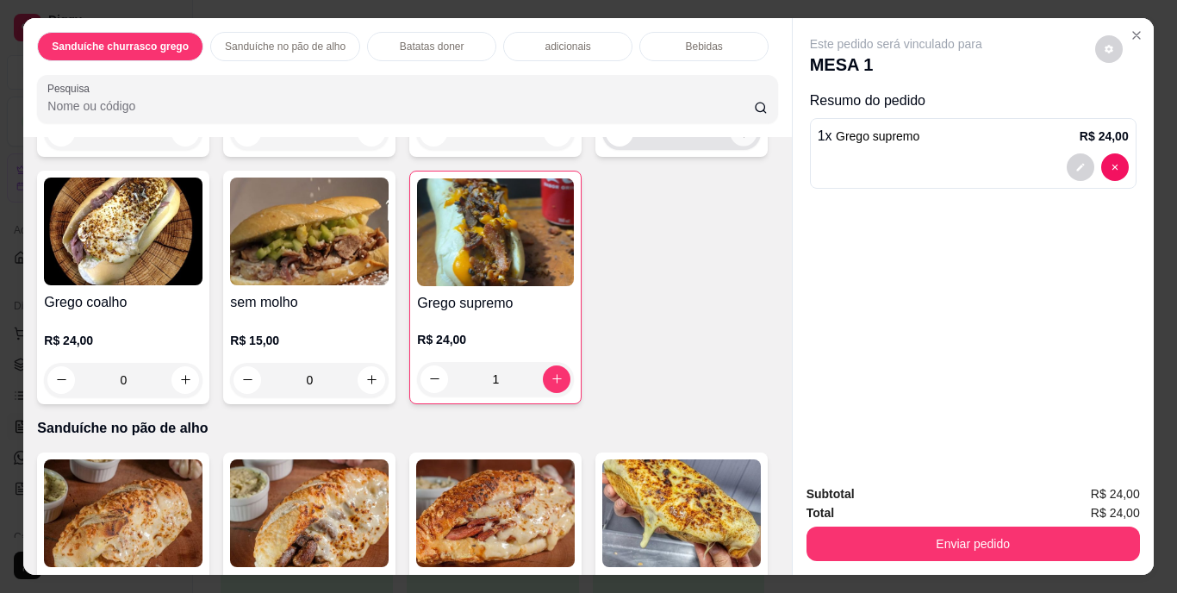
click at [738, 139] on icon "increase-product-quantity" at bounding box center [744, 132] width 13 height 13
type input "1"
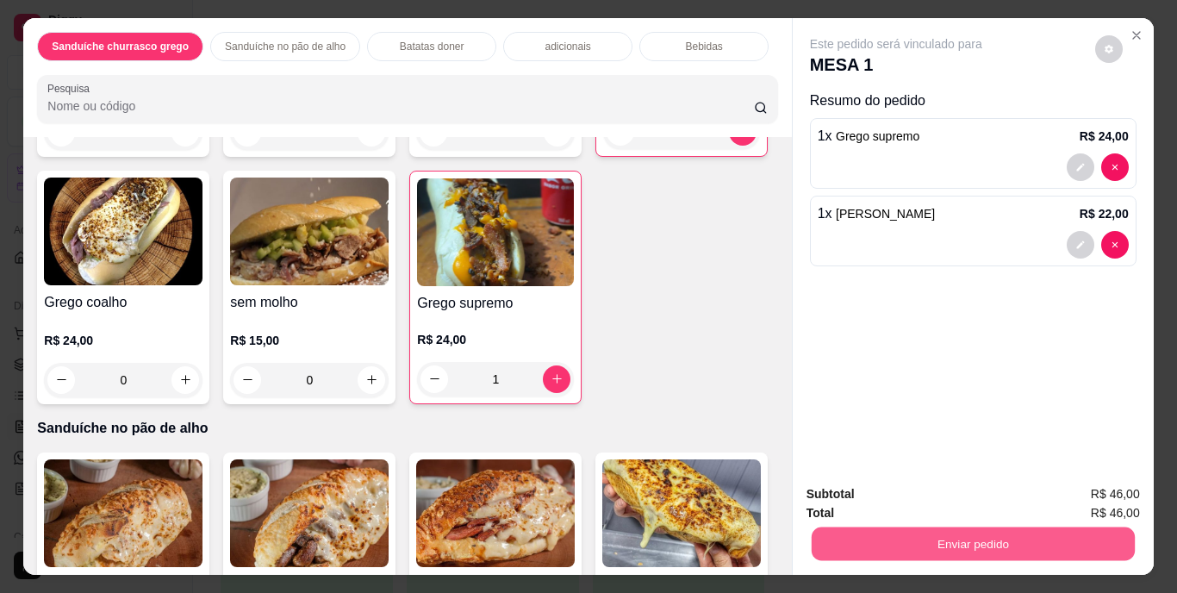
click at [1103, 528] on button "Enviar pedido" at bounding box center [972, 545] width 323 height 34
click at [1094, 490] on button "Enviar pedido" at bounding box center [1094, 495] width 97 height 33
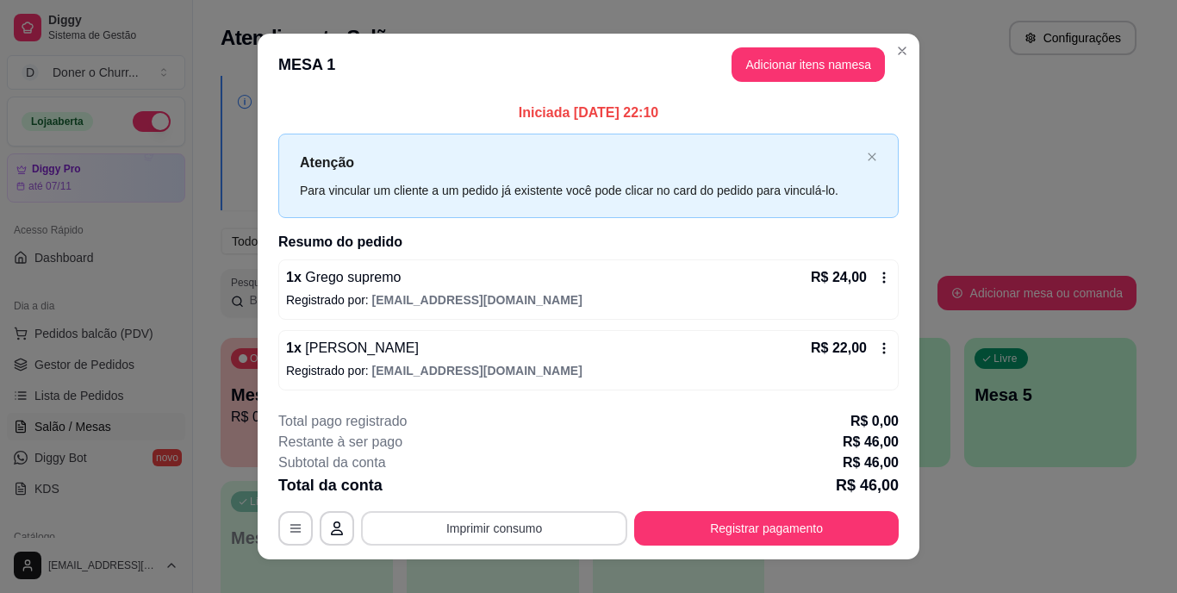
click at [506, 528] on button "Imprimir consumo" at bounding box center [494, 528] width 266 height 34
click at [519, 484] on button "IMPRESSORA" at bounding box center [493, 489] width 125 height 28
click at [554, 530] on button "Imprimir consumo" at bounding box center [494, 528] width 266 height 34
click at [511, 478] on button "IMPRESSORA" at bounding box center [493, 489] width 125 height 28
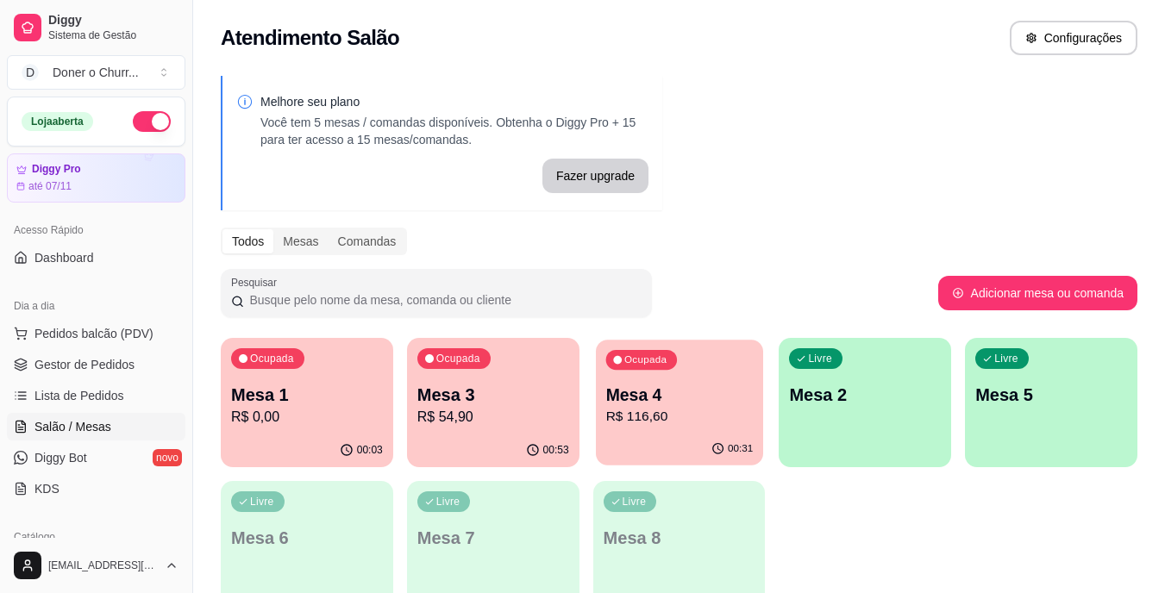
click at [676, 428] on div "Ocupada Mesa 4 R$ 116,60" at bounding box center [679, 386] width 167 height 93
click at [292, 376] on div "Ocupada Mesa 1 R$ 0,00" at bounding box center [306, 386] width 167 height 93
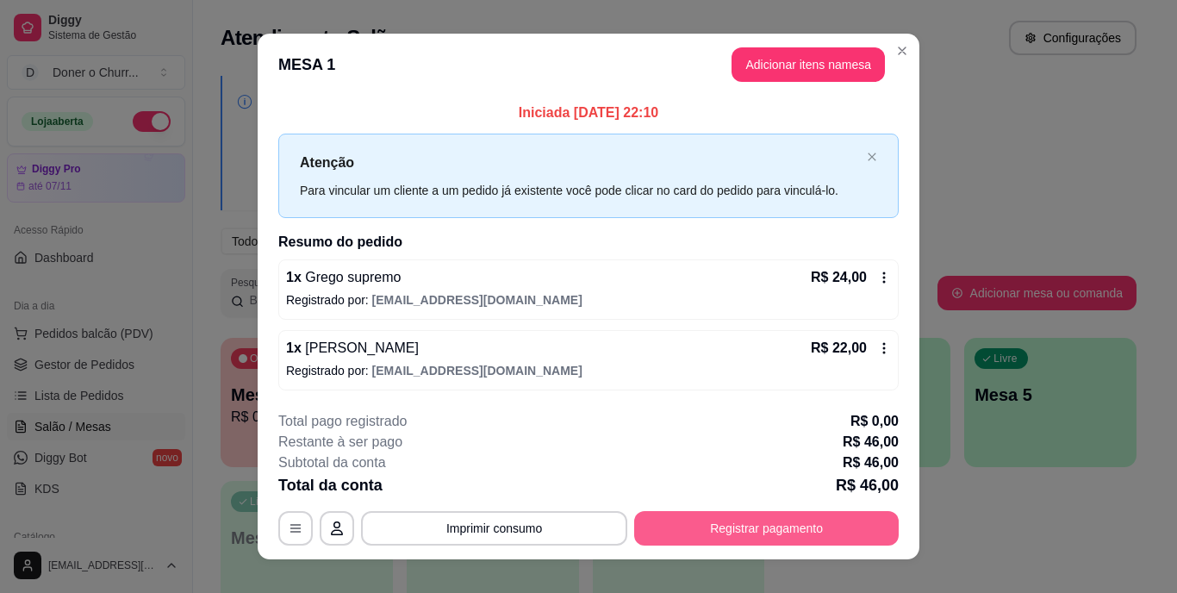
click at [785, 528] on button "Registrar pagamento" at bounding box center [766, 528] width 265 height 34
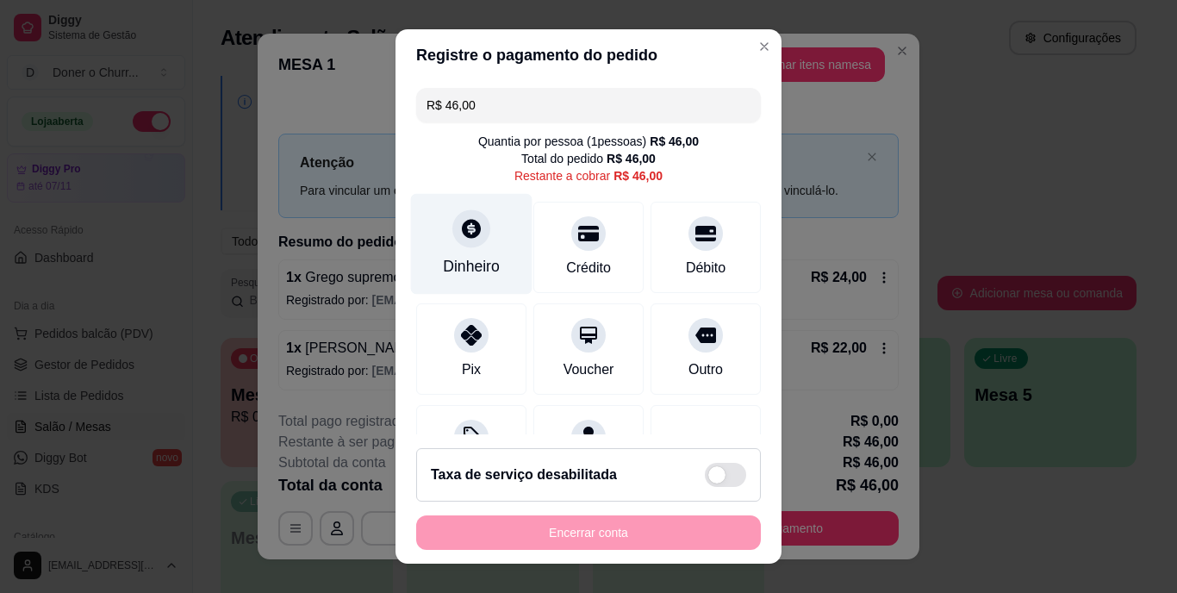
click at [483, 243] on div "Dinheiro" at bounding box center [472, 244] width 122 height 101
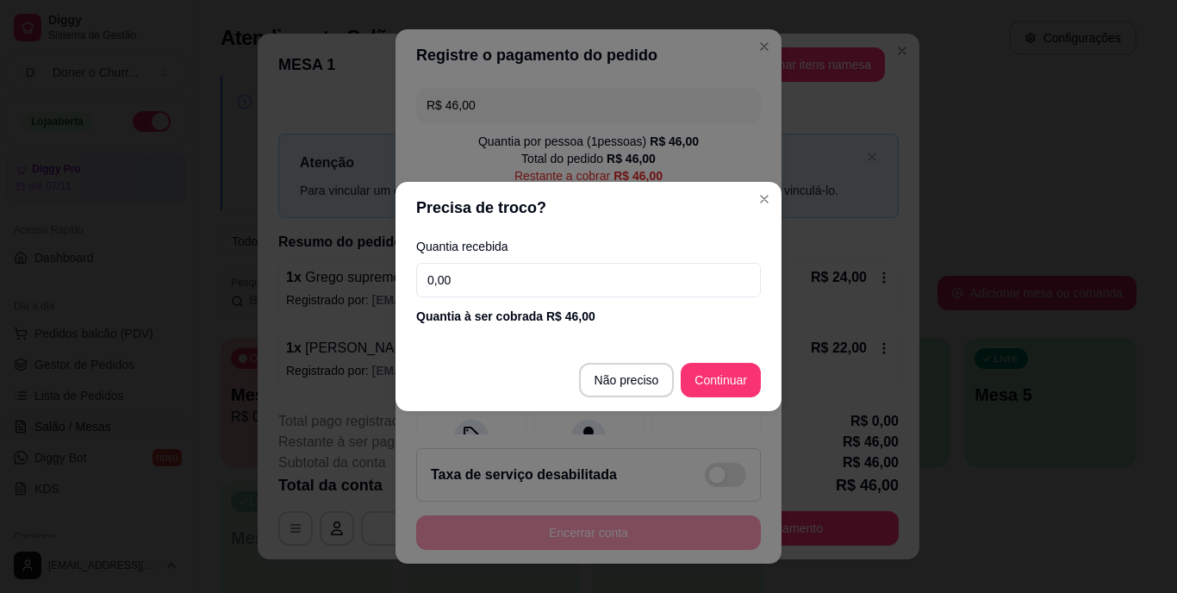
click at [484, 287] on input "0,00" at bounding box center [588, 280] width 345 height 34
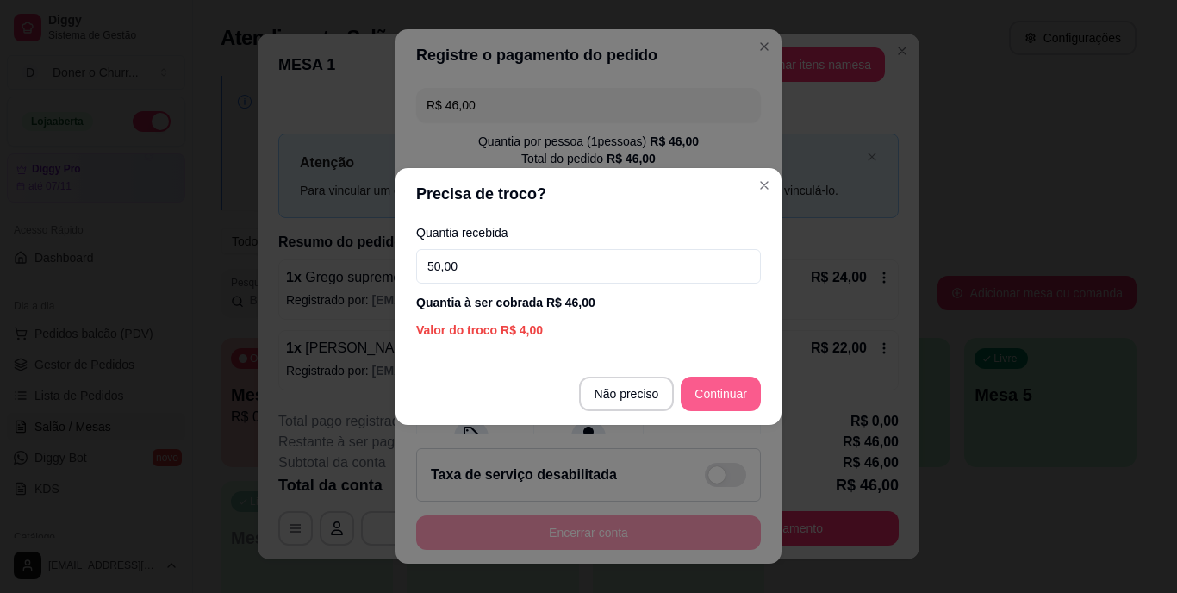
type input "50,00"
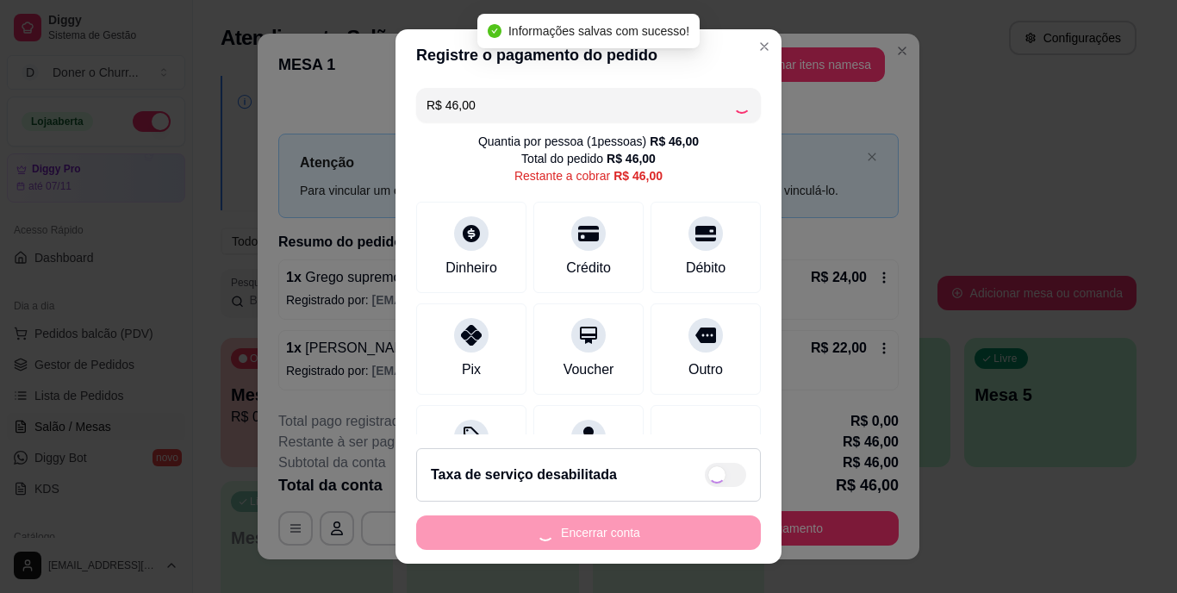
type input "R$ 0,00"
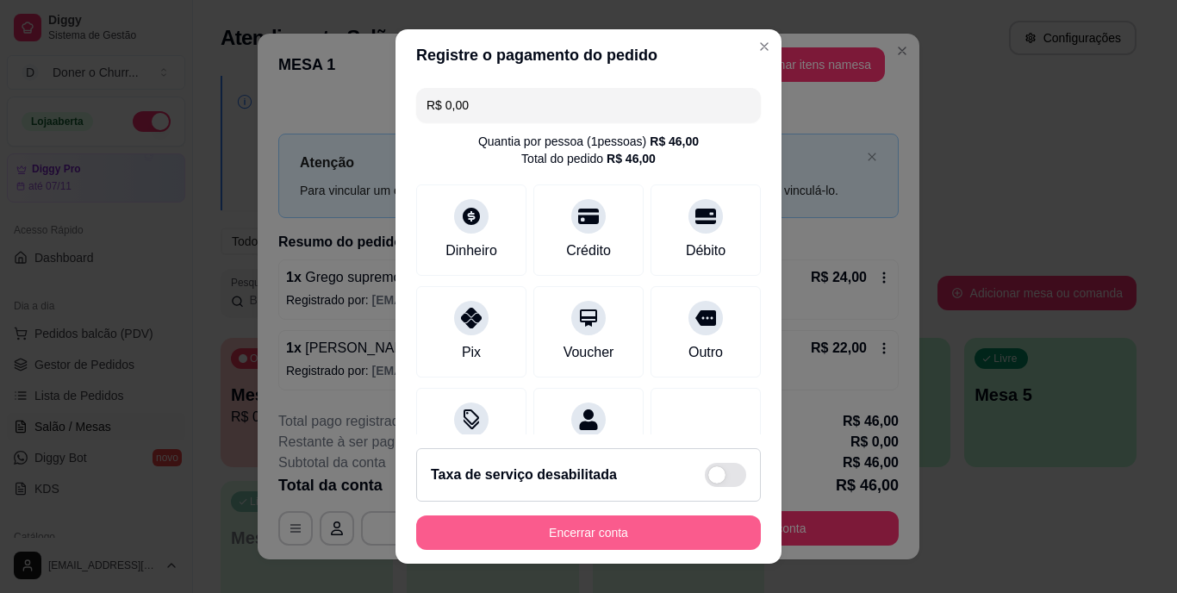
click at [556, 542] on button "Encerrar conta" at bounding box center [588, 532] width 345 height 34
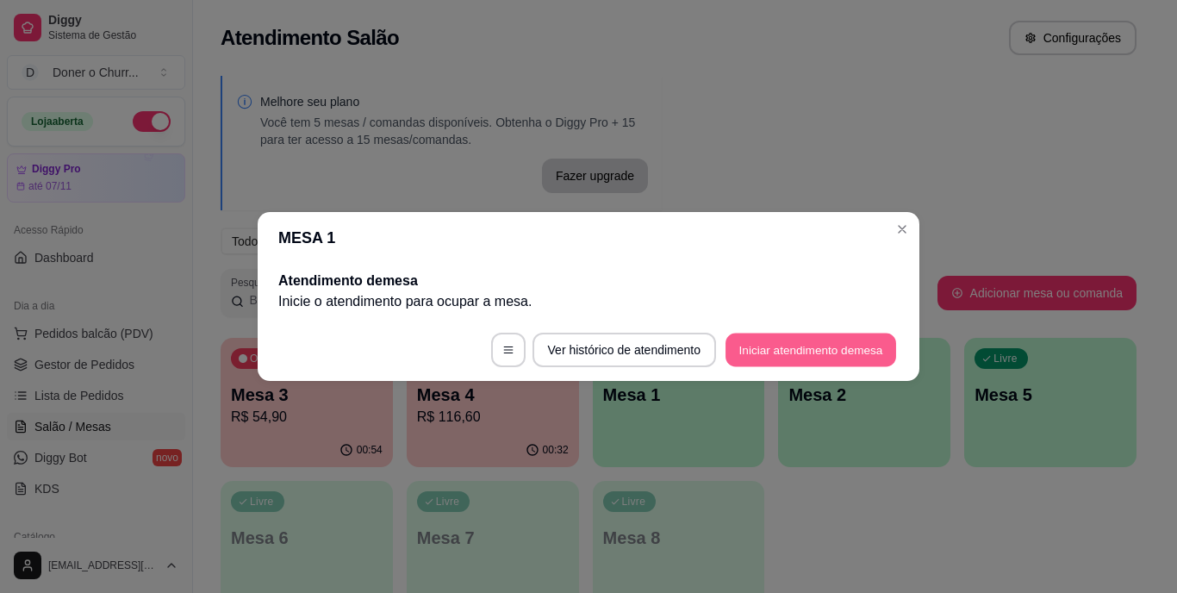
click at [785, 347] on button "Iniciar atendimento de mesa" at bounding box center [811, 351] width 171 height 34
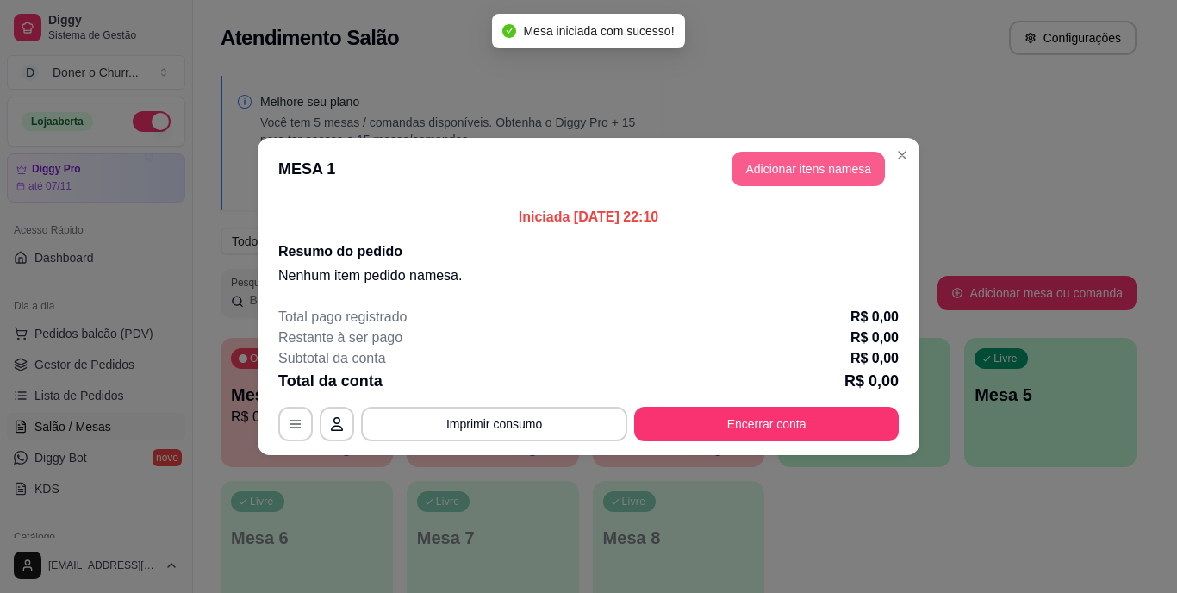
click at [780, 171] on button "Adicionar itens na mesa" at bounding box center [808, 169] width 153 height 34
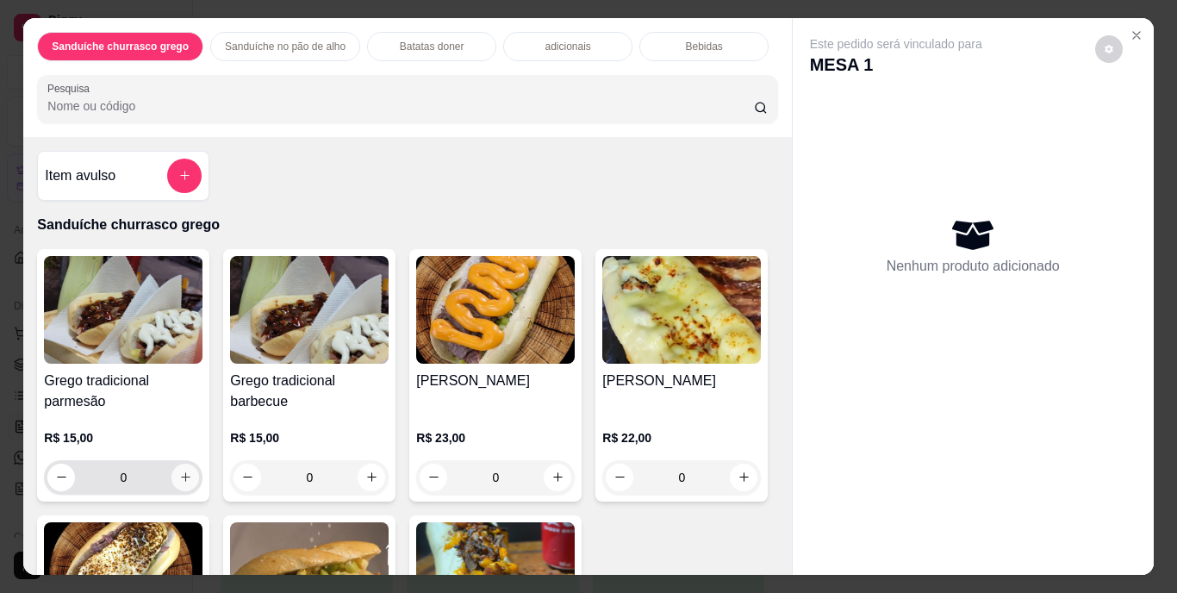
click at [179, 472] on icon "increase-product-quantity" at bounding box center [185, 477] width 13 height 13
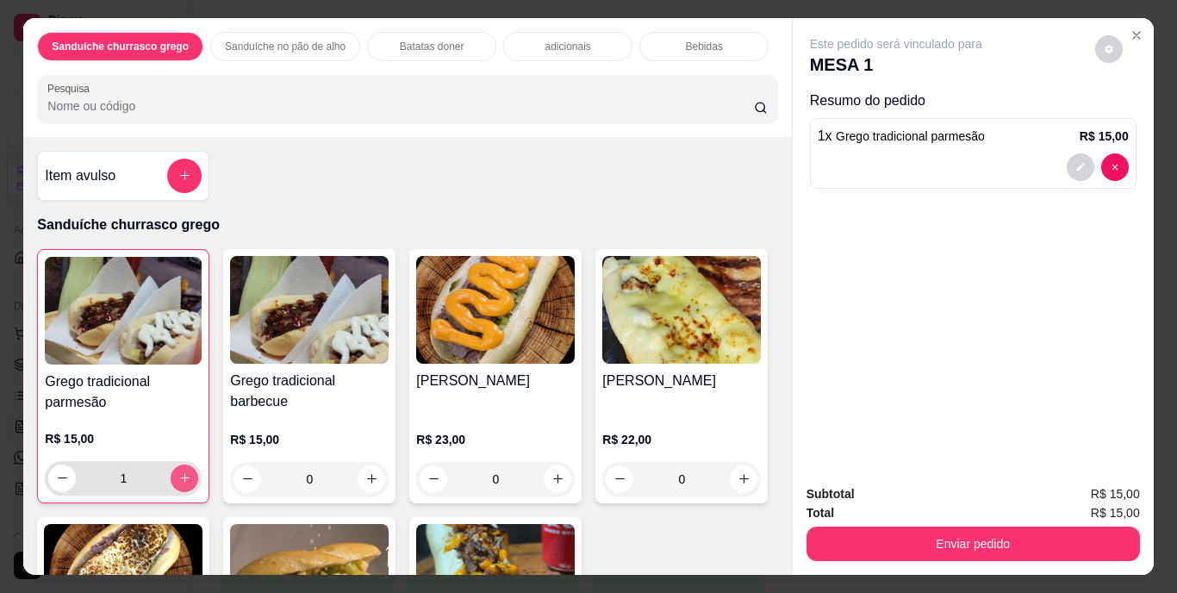
type input "1"
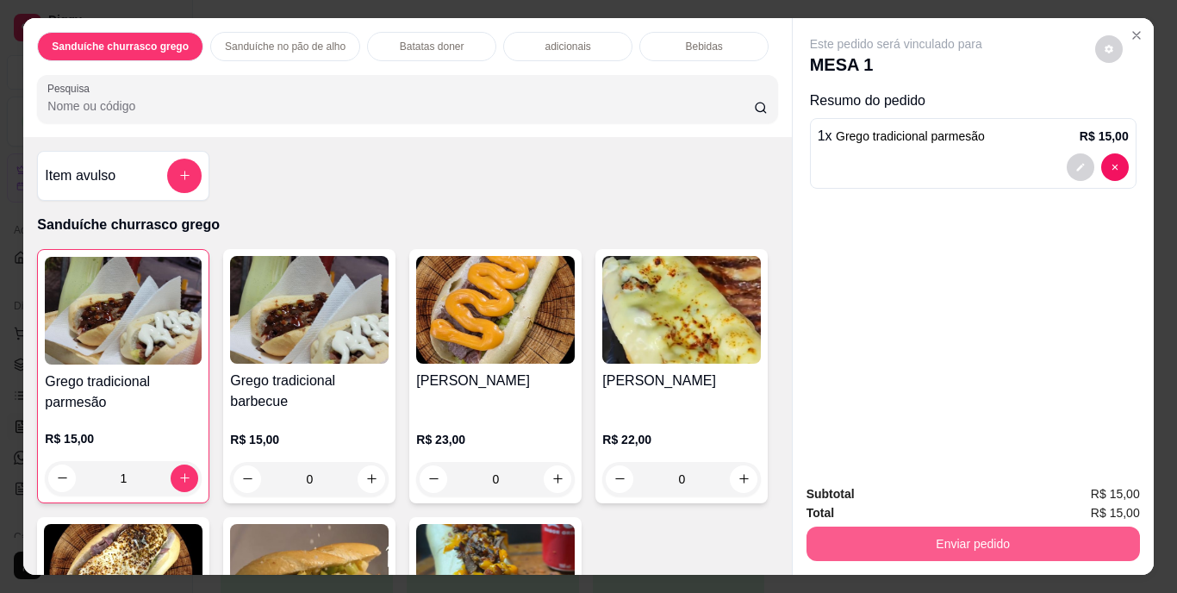
click at [862, 527] on button "Enviar pedido" at bounding box center [974, 544] width 334 height 34
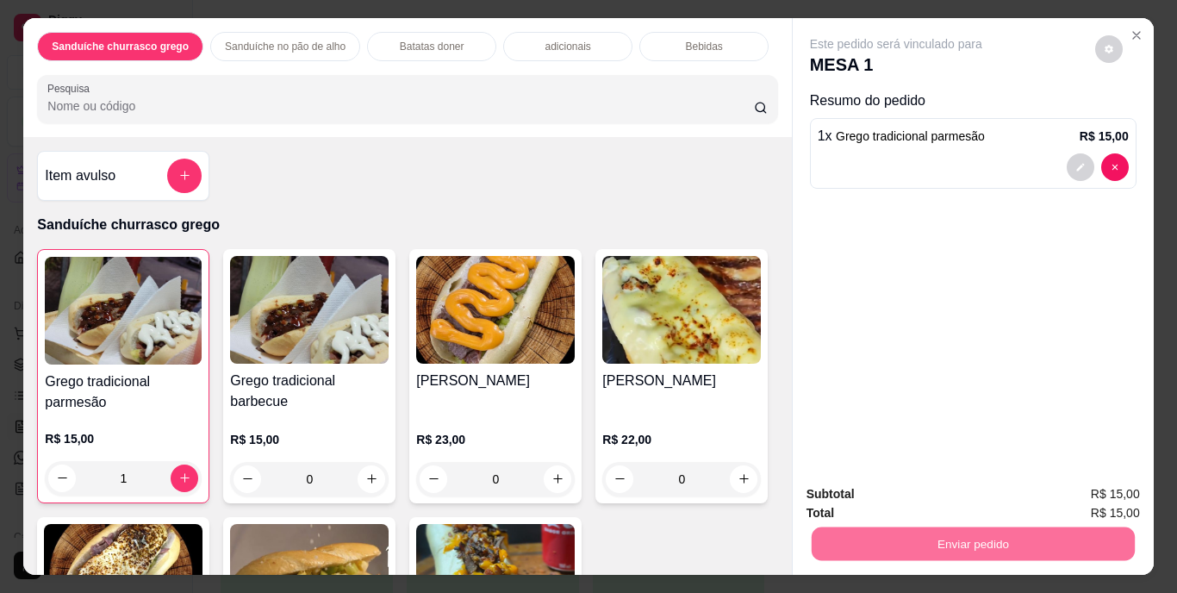
click at [1076, 499] on button "Enviar pedido" at bounding box center [1094, 495] width 97 height 33
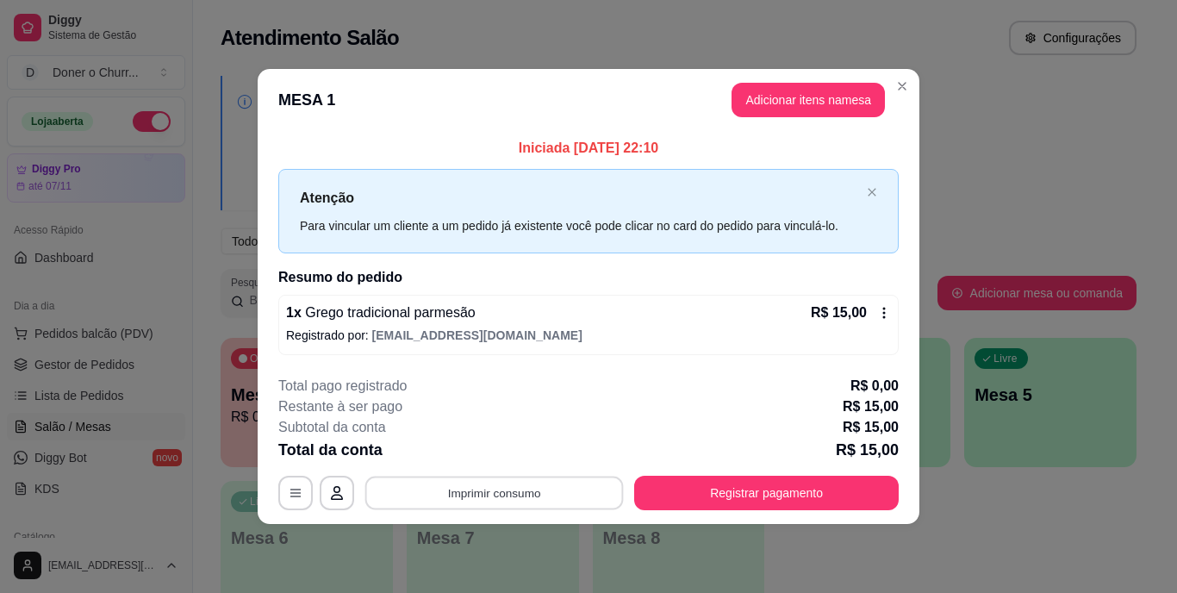
click at [552, 494] on button "Imprimir consumo" at bounding box center [494, 493] width 259 height 34
click at [515, 443] on button "IMPRESSORA" at bounding box center [499, 453] width 125 height 28
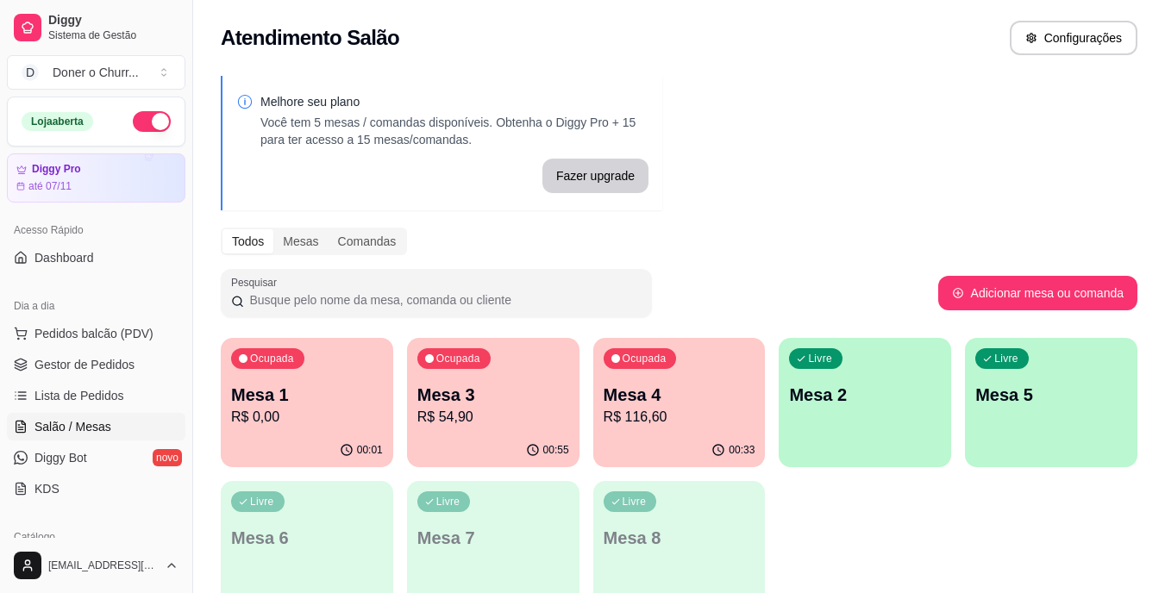
click at [881, 380] on div "Livre Mesa 2" at bounding box center [864, 392] width 172 height 109
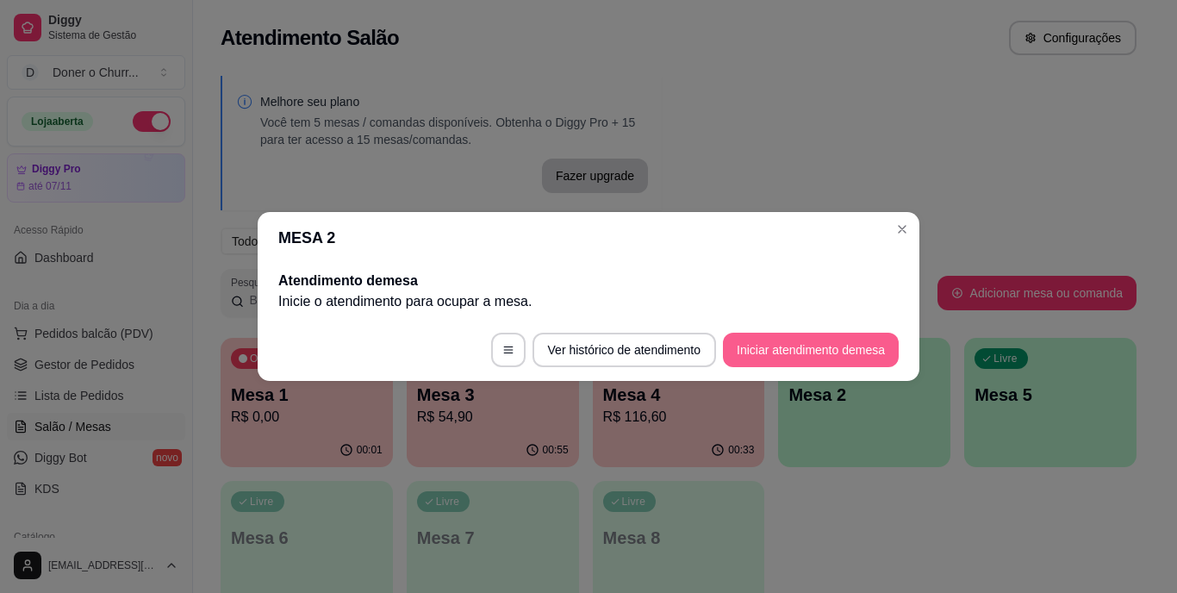
click at [856, 337] on button "Iniciar atendimento de mesa" at bounding box center [811, 350] width 176 height 34
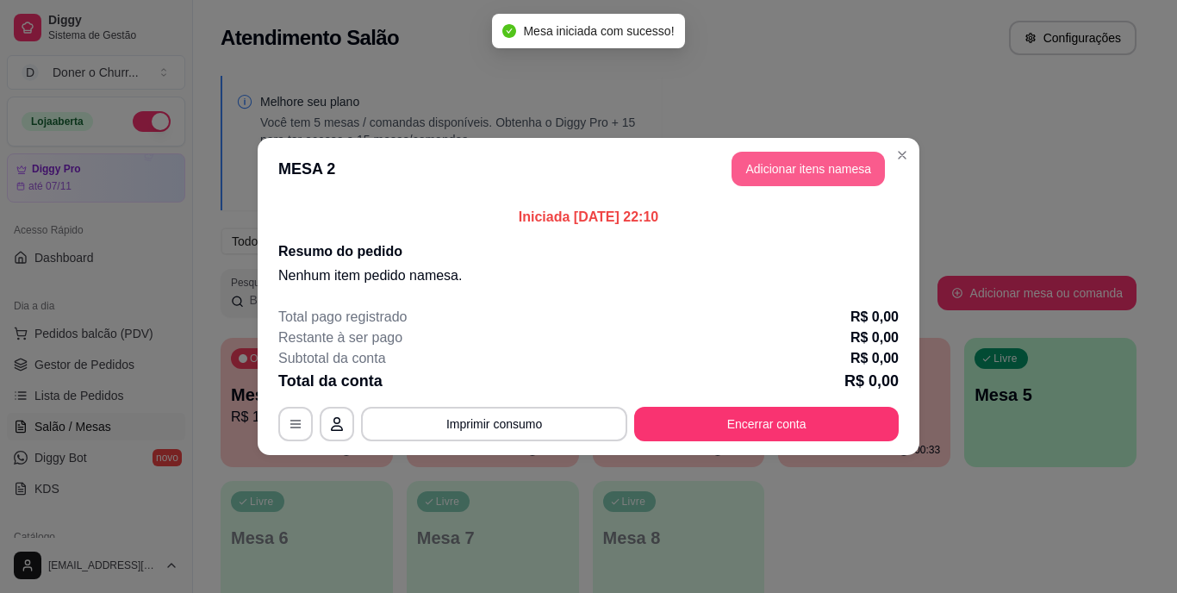
click at [780, 167] on button "Adicionar itens na mesa" at bounding box center [808, 169] width 153 height 34
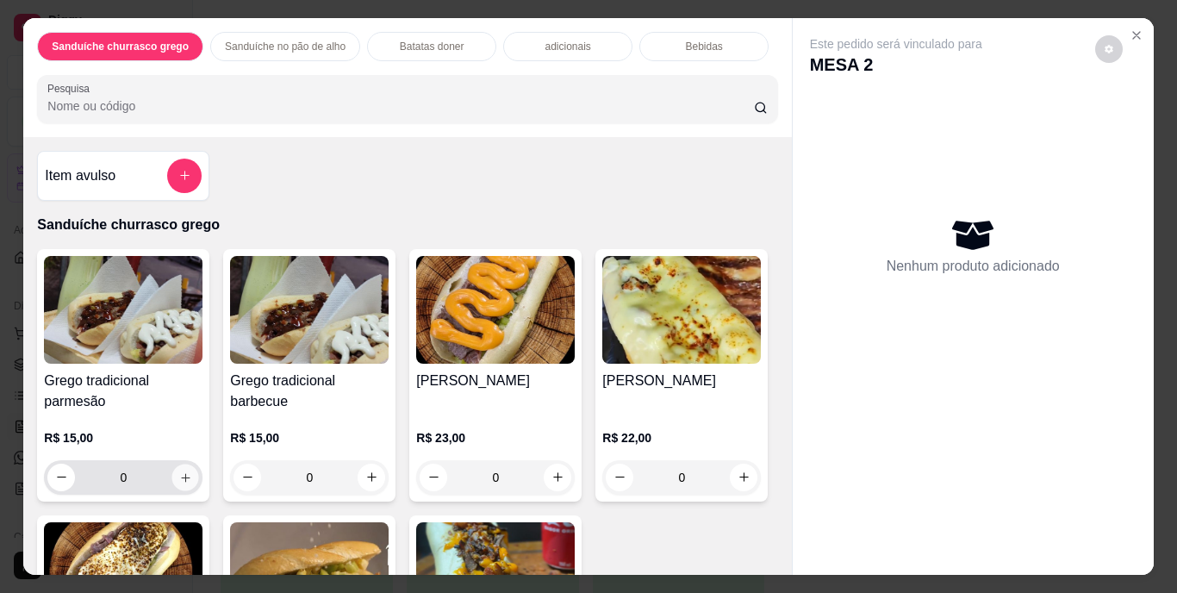
click at [185, 471] on icon "increase-product-quantity" at bounding box center [185, 477] width 13 height 13
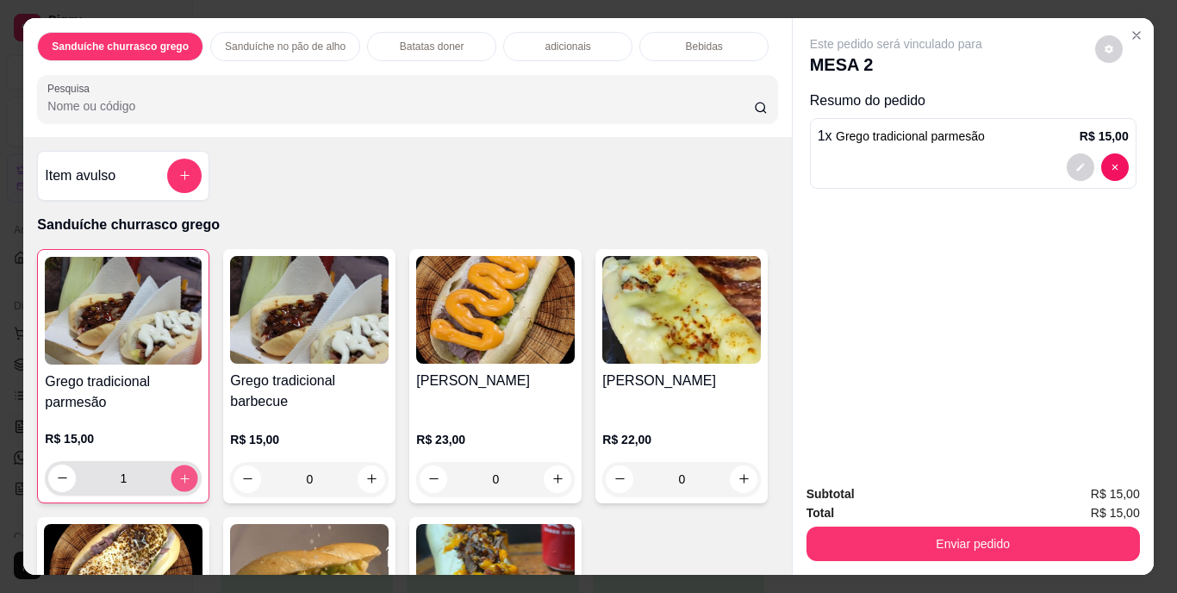
click at [185, 465] on button "increase-product-quantity" at bounding box center [185, 478] width 27 height 27
type input "2"
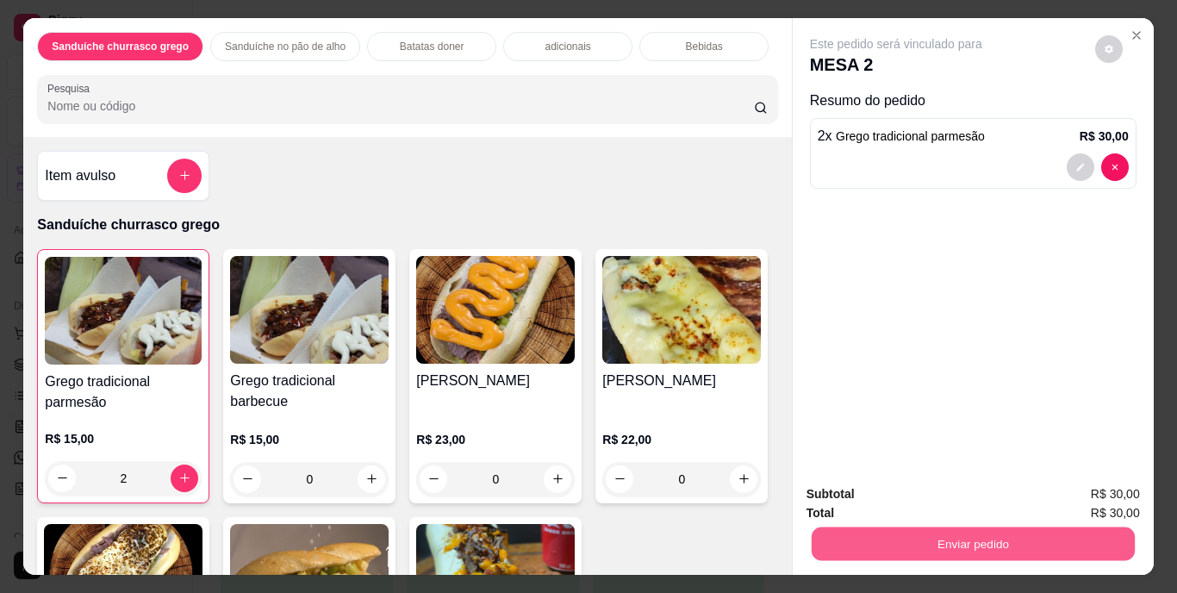
click at [855, 528] on button "Enviar pedido" at bounding box center [972, 545] width 323 height 34
click at [1117, 492] on button "Enviar pedido" at bounding box center [1094, 495] width 97 height 33
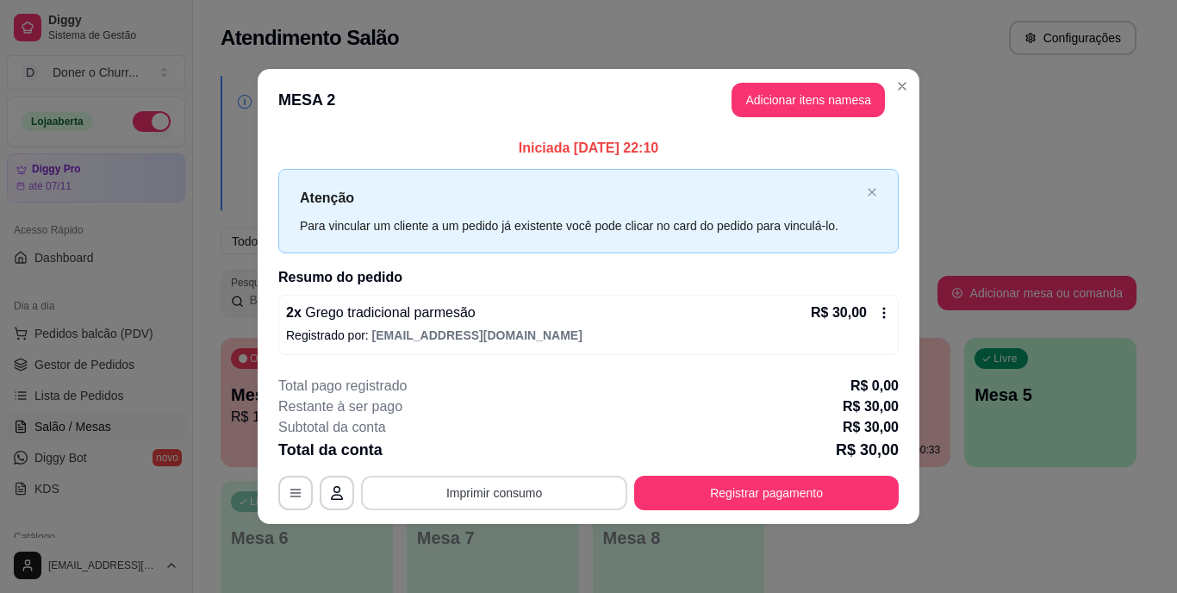
click at [519, 494] on button "Imprimir consumo" at bounding box center [494, 493] width 266 height 34
click at [503, 446] on button "IMPRESSORA" at bounding box center [499, 453] width 125 height 28
click at [452, 489] on button "Imprimir consumo" at bounding box center [494, 493] width 259 height 34
click at [528, 447] on button "IMPRESSORA" at bounding box center [499, 454] width 125 height 28
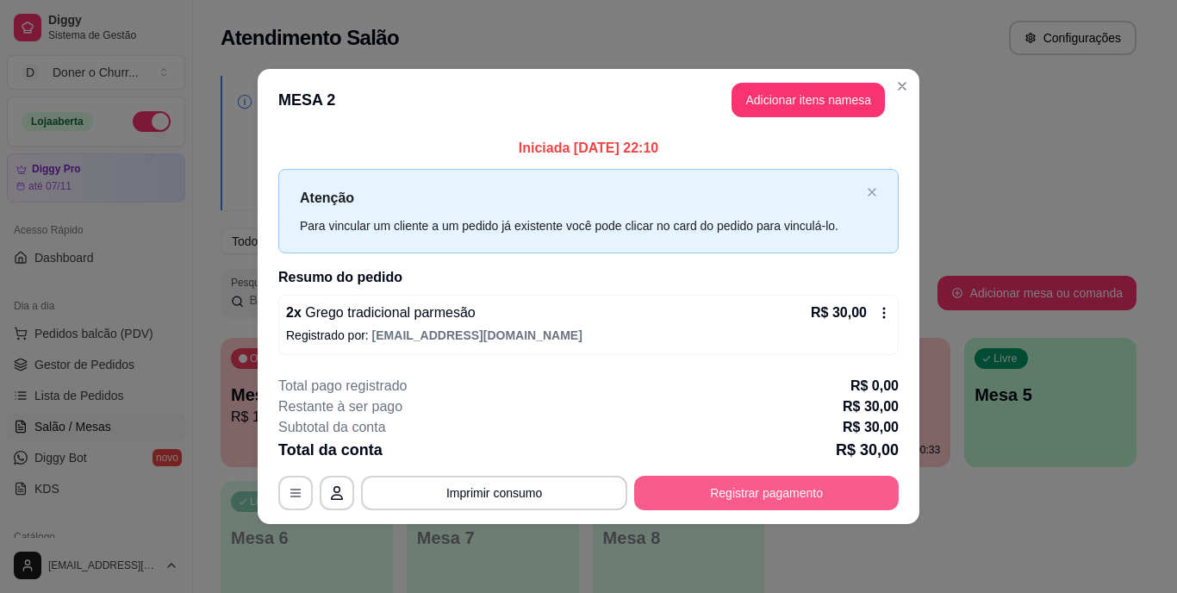
click at [735, 496] on button "Registrar pagamento" at bounding box center [766, 493] width 265 height 34
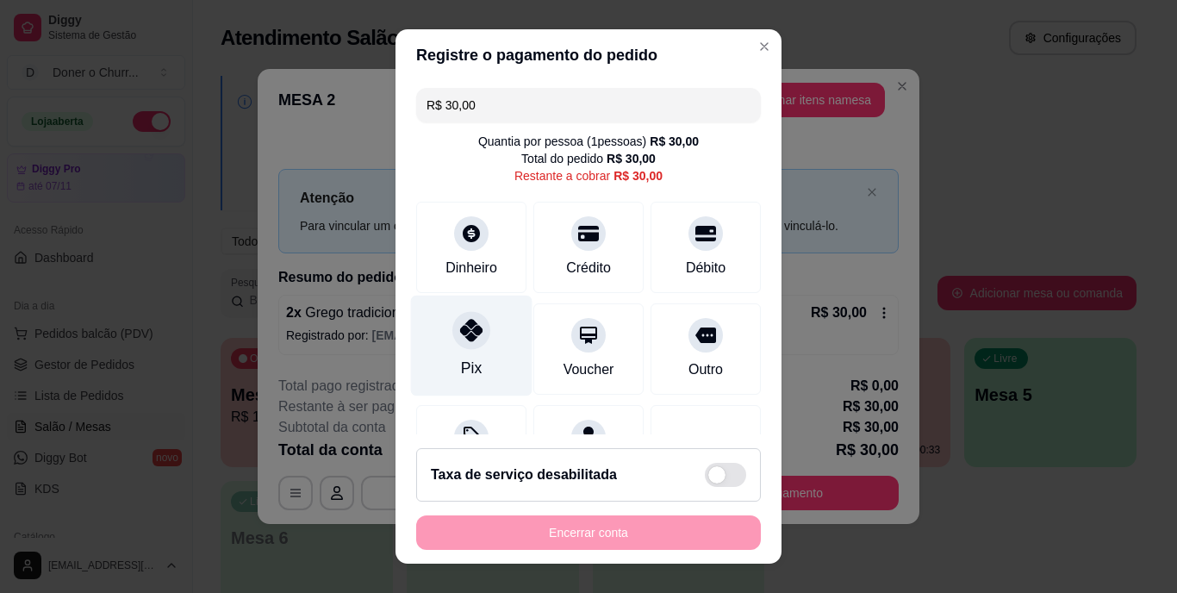
click at [442, 334] on div "Pix" at bounding box center [472, 346] width 122 height 101
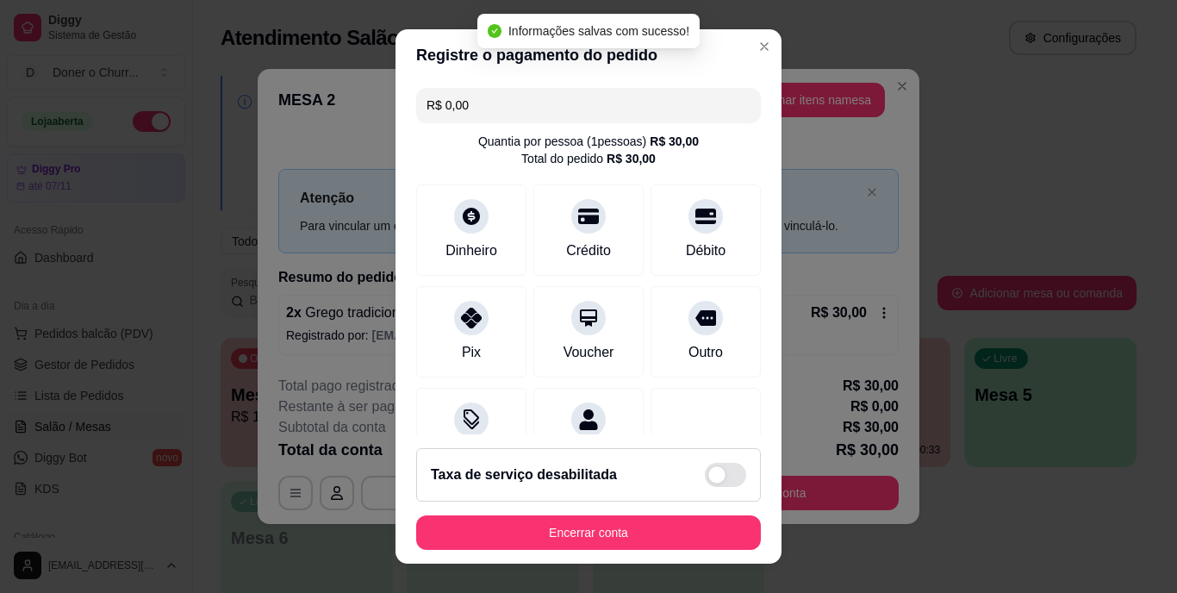
type input "R$ 0,00"
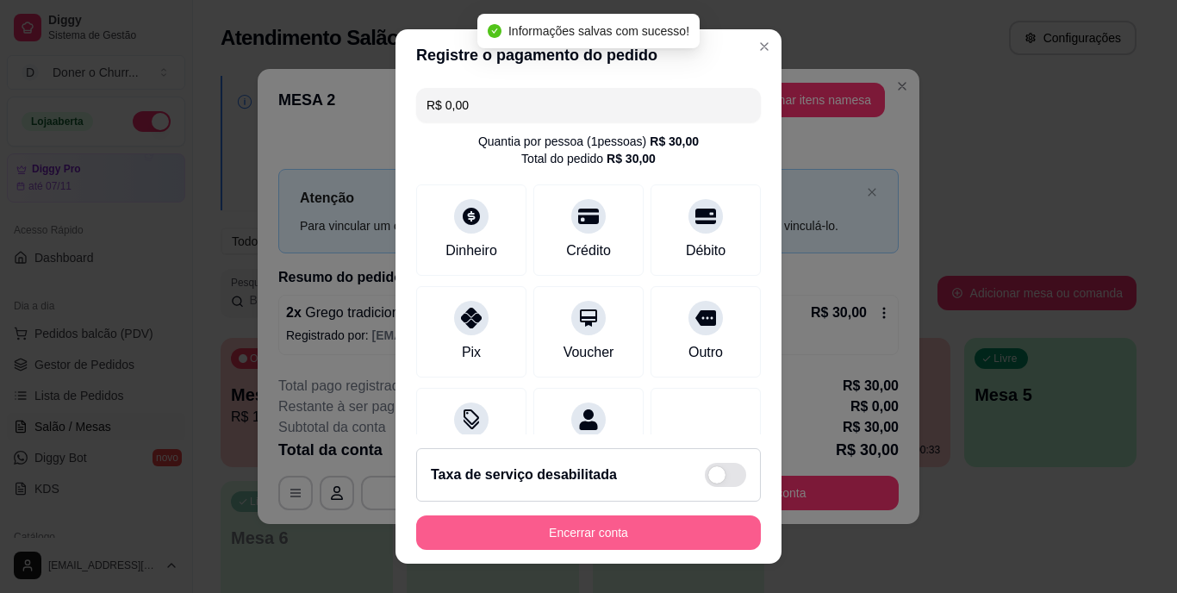
click at [584, 540] on button "Encerrar conta" at bounding box center [588, 532] width 345 height 34
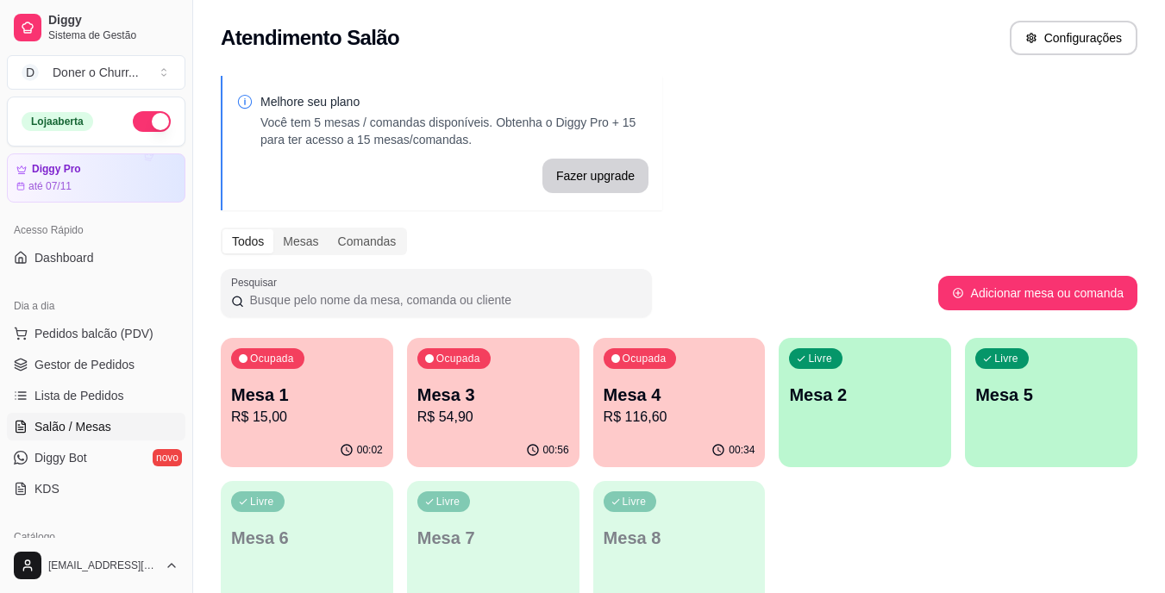
click at [440, 413] on p "R$ 54,90" at bounding box center [493, 417] width 152 height 21
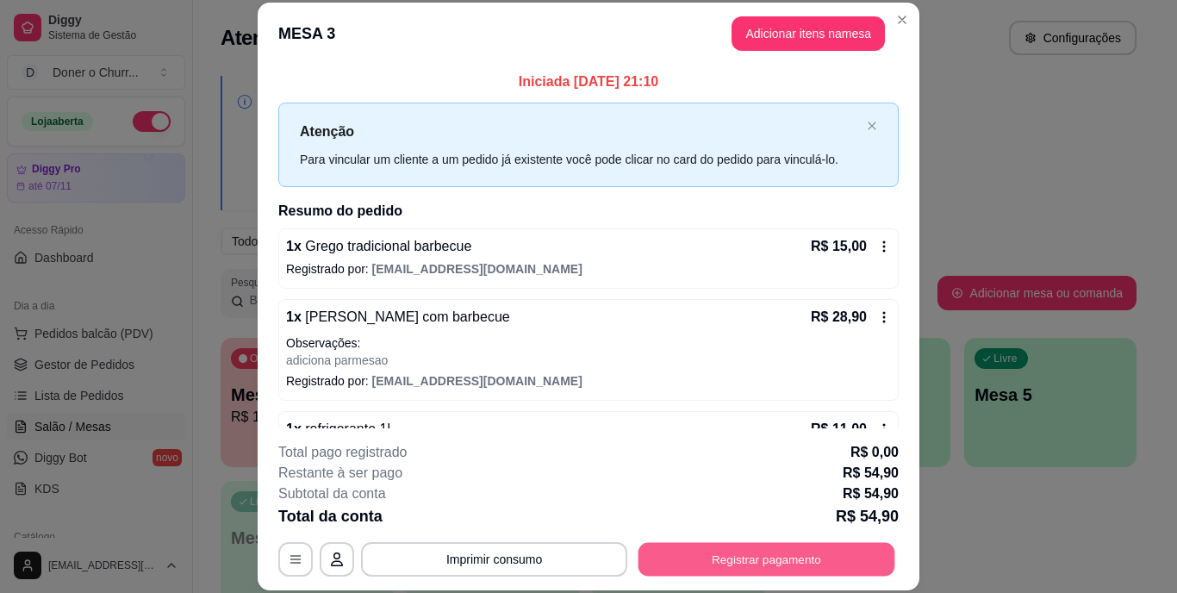
click at [700, 566] on button "Registrar pagamento" at bounding box center [767, 559] width 257 height 34
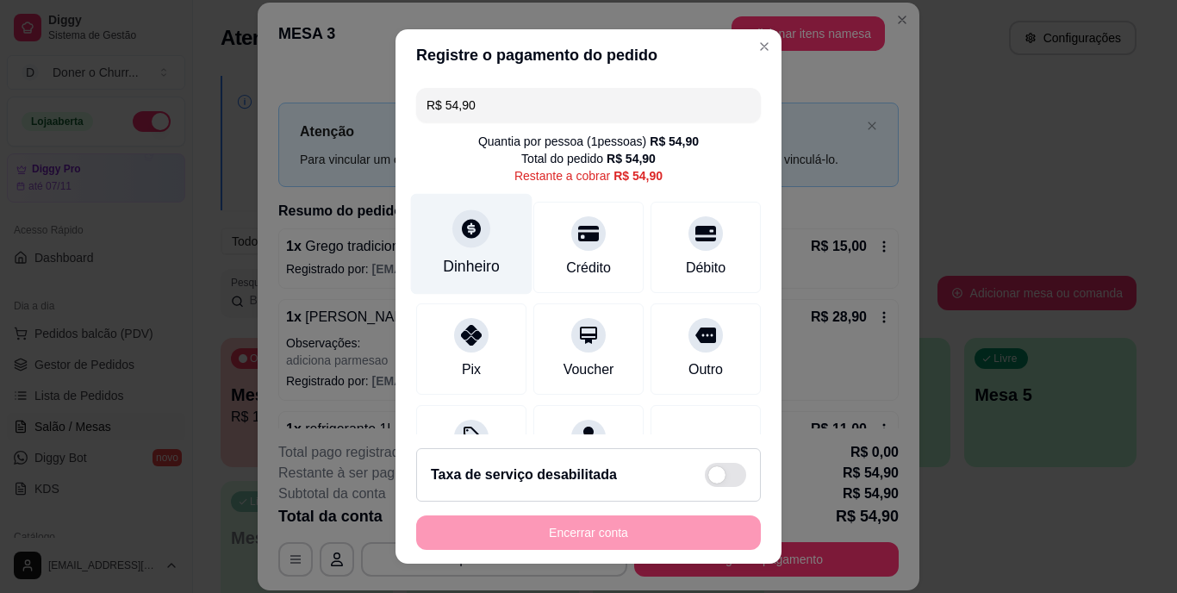
click at [457, 263] on div "Dinheiro" at bounding box center [471, 267] width 57 height 22
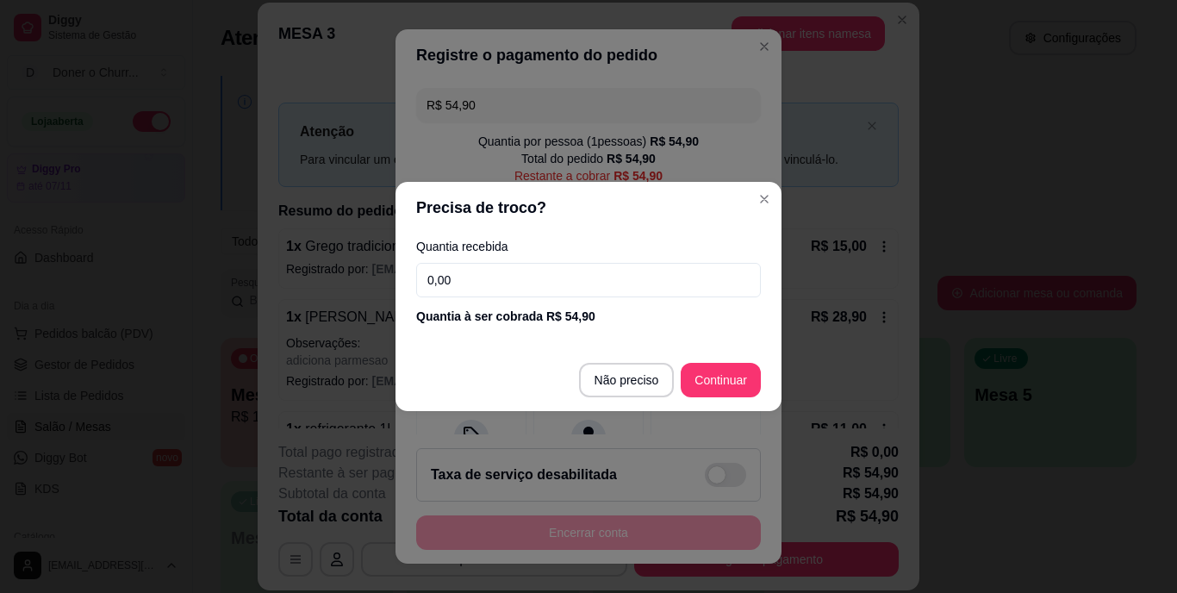
click at [486, 284] on input "0,00" at bounding box center [588, 280] width 345 height 34
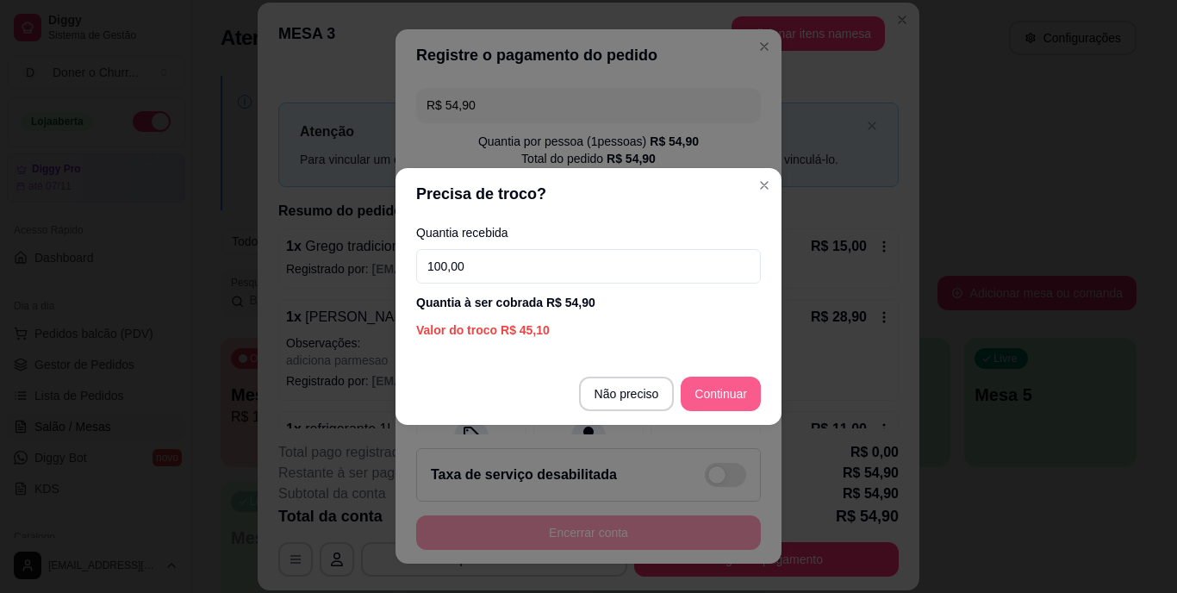
type input "100,00"
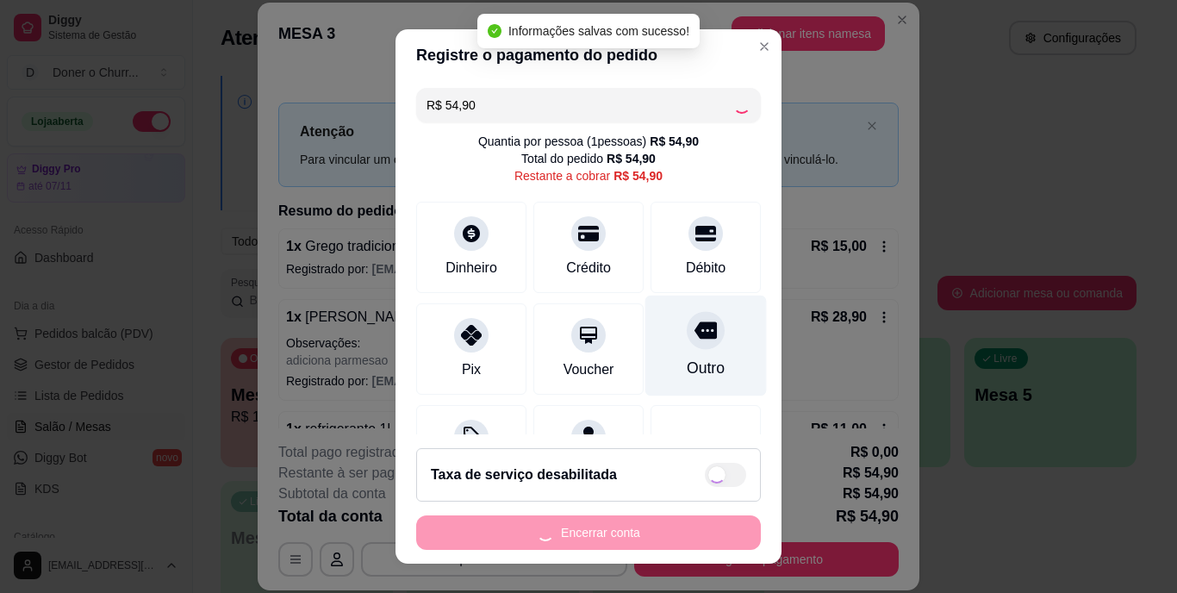
type input "R$ 0,00"
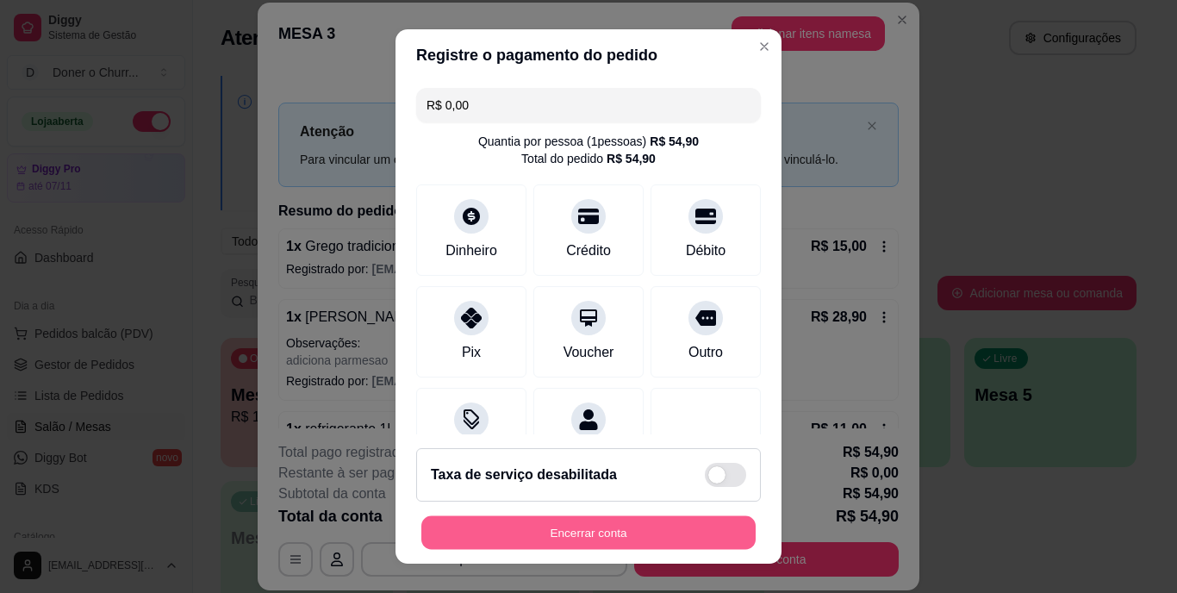
click at [540, 535] on button "Encerrar conta" at bounding box center [588, 532] width 334 height 34
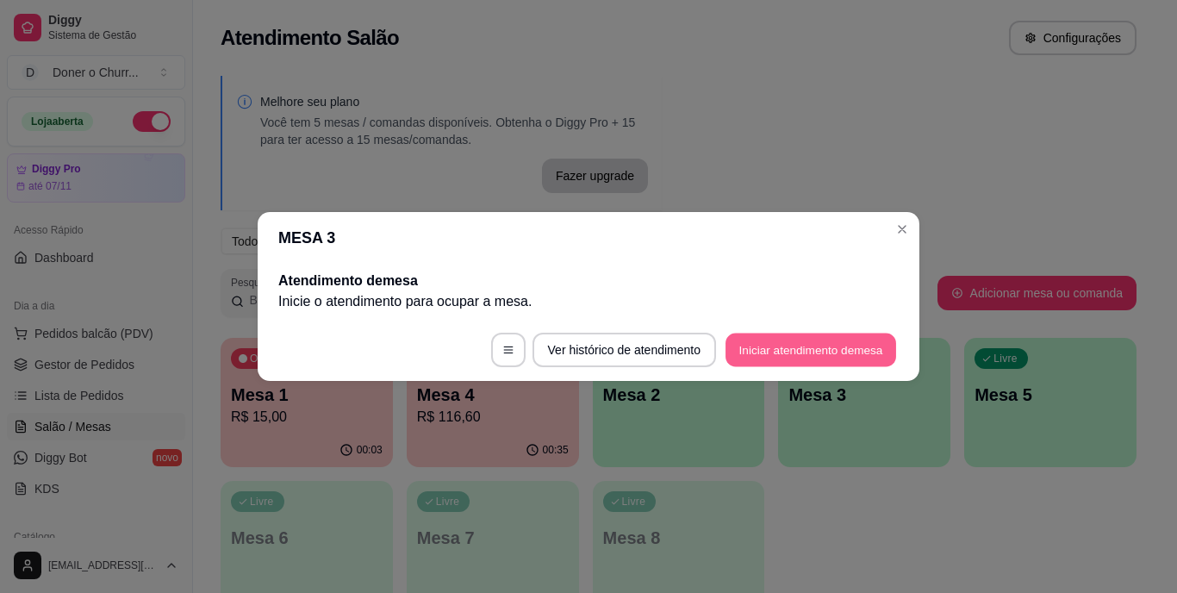
click at [789, 340] on button "Iniciar atendimento de mesa" at bounding box center [811, 351] width 171 height 34
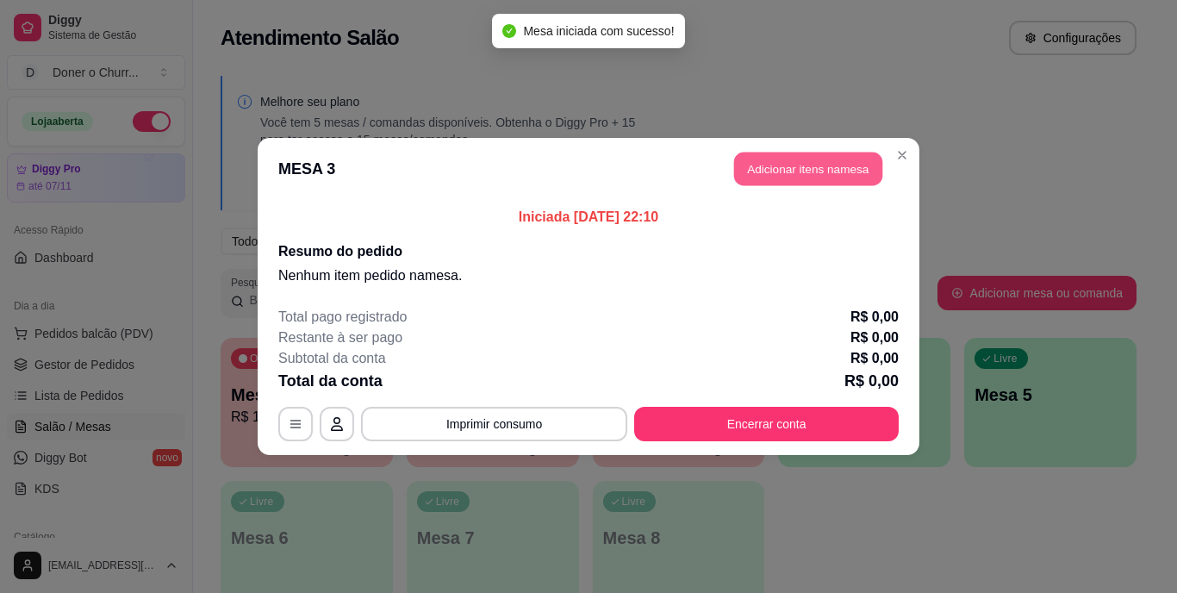
click at [815, 168] on button "Adicionar itens na mesa" at bounding box center [808, 170] width 148 height 34
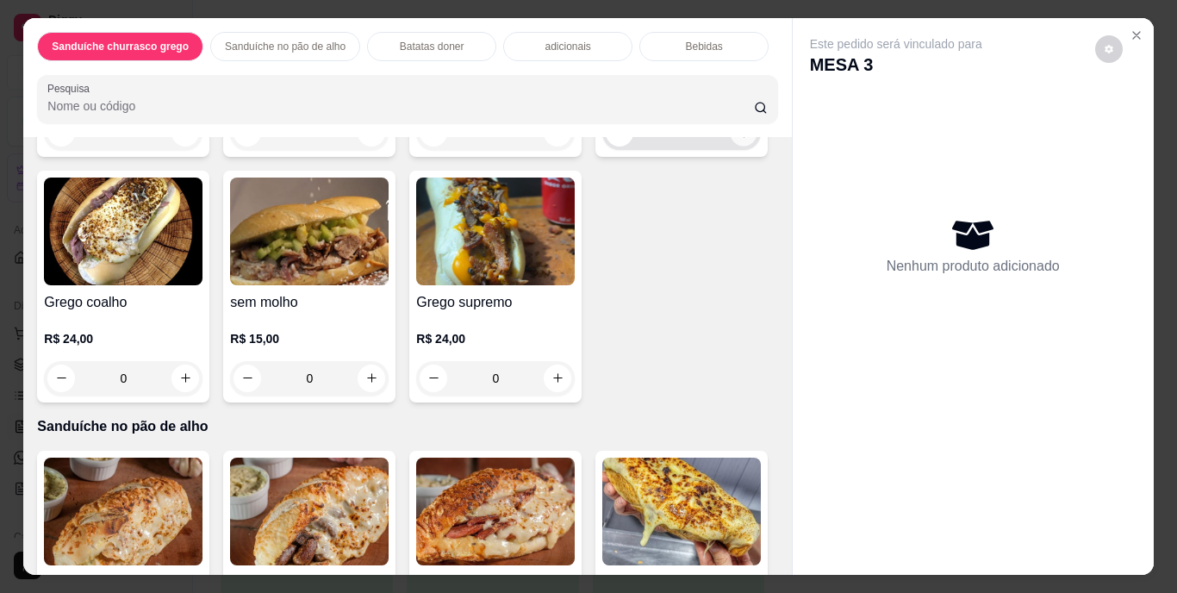
click at [731, 146] on button "increase-product-quantity" at bounding box center [744, 132] width 27 height 27
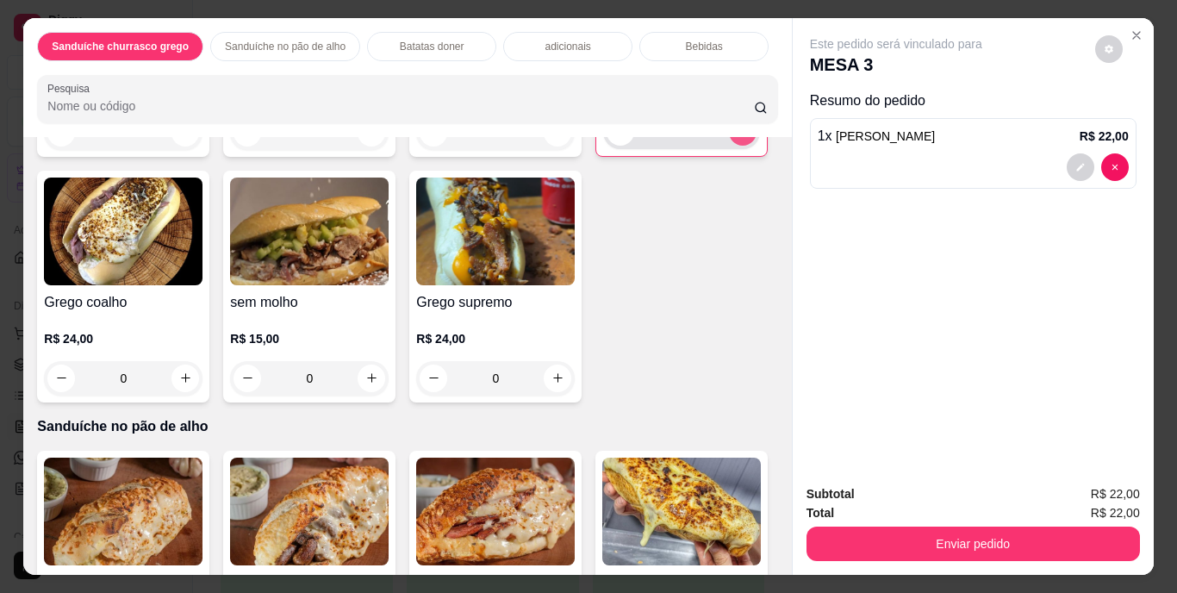
click at [737, 138] on icon "increase-product-quantity" at bounding box center [743, 131] width 13 height 13
type input "2"
click at [696, 41] on p "Bebidas" at bounding box center [703, 47] width 37 height 14
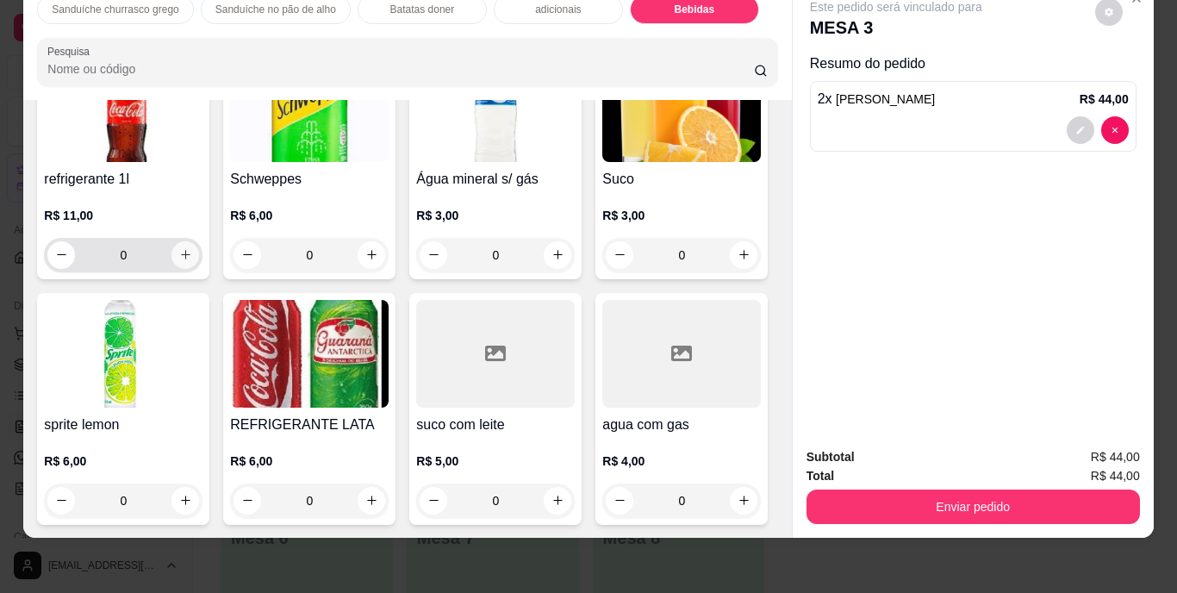
click at [184, 261] on icon "increase-product-quantity" at bounding box center [185, 254] width 13 height 13
type input "1"
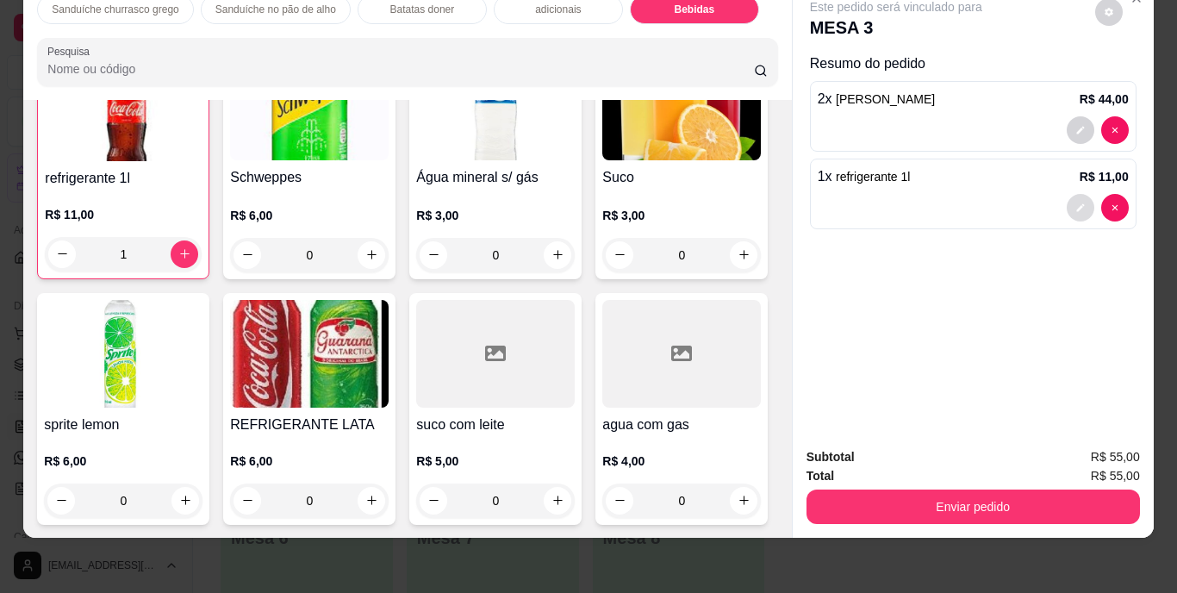
click at [1067, 197] on button "decrease-product-quantity" at bounding box center [1081, 208] width 28 height 28
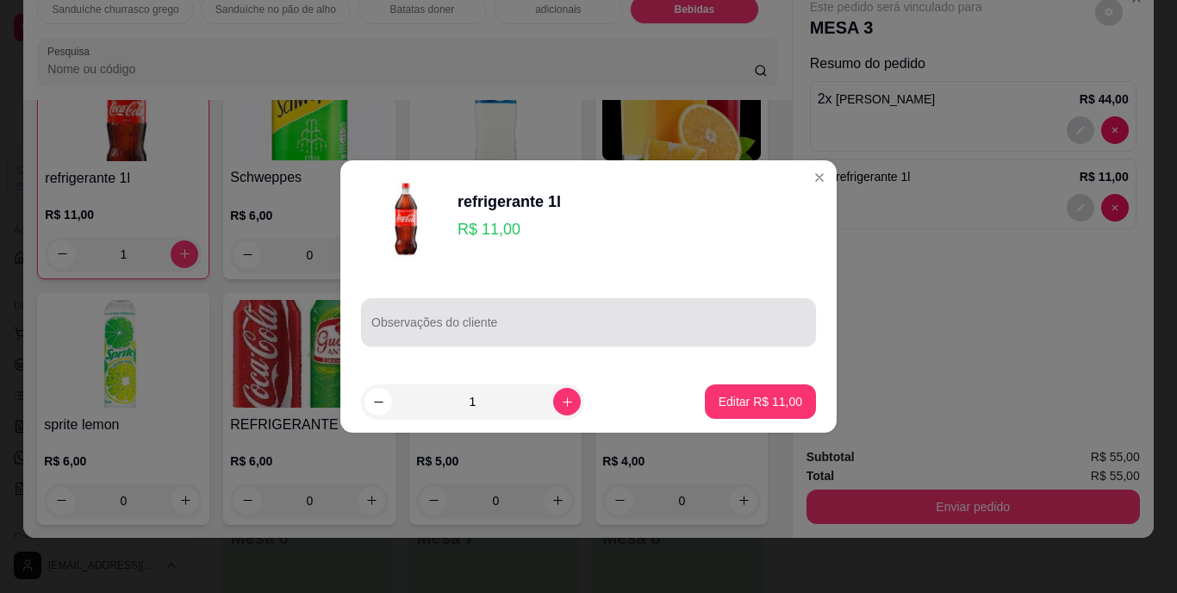
click at [565, 328] on input "Observações do cliente" at bounding box center [589, 329] width 434 height 17
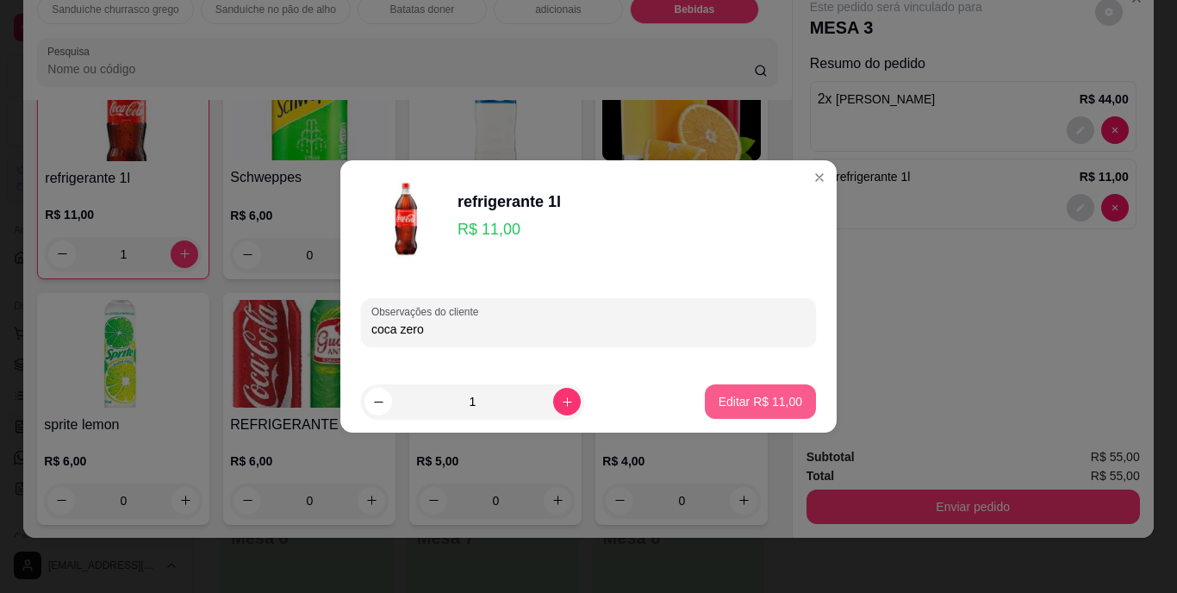
type input "coca zero"
click at [727, 392] on button "Editar R$ 11,00" at bounding box center [760, 401] width 111 height 34
type input "0"
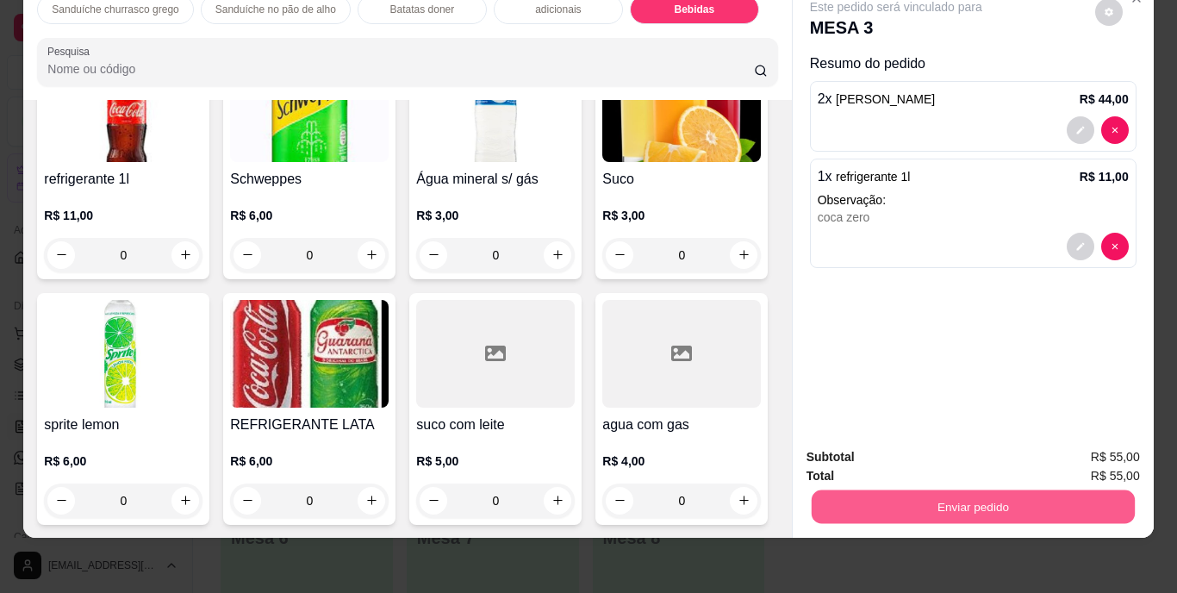
click at [1028, 493] on button "Enviar pedido" at bounding box center [972, 507] width 323 height 34
click at [1072, 447] on button "Enviar pedido" at bounding box center [1094, 451] width 97 height 33
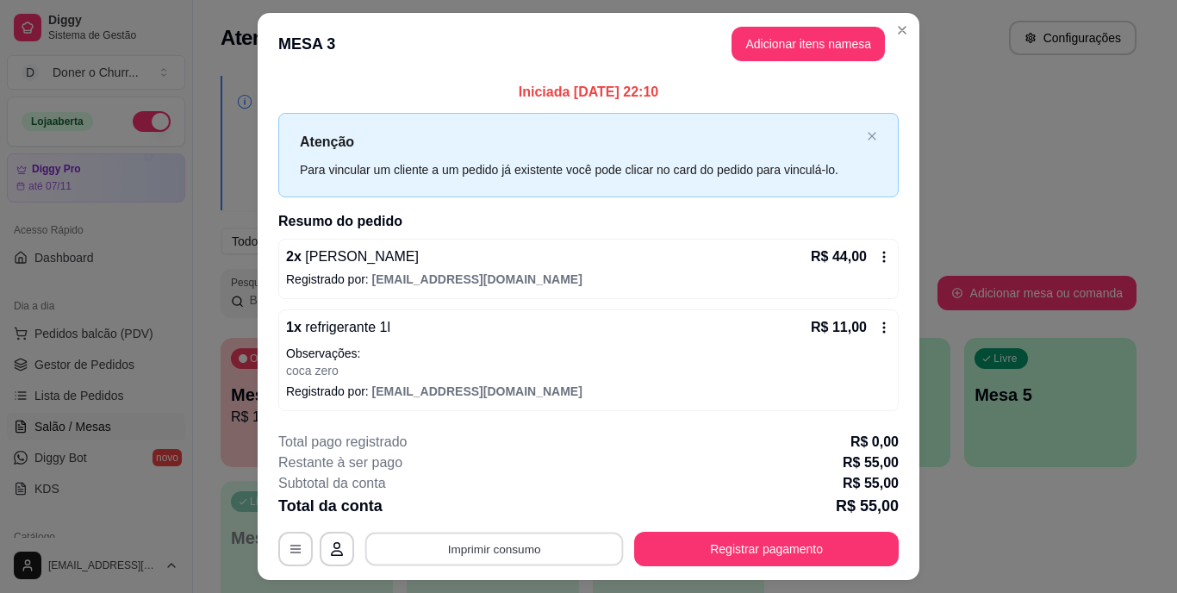
click at [400, 553] on button "Imprimir consumo" at bounding box center [494, 549] width 259 height 34
click at [456, 510] on button "IMPRESSORA" at bounding box center [493, 510] width 125 height 28
click at [458, 546] on button "Imprimir consumo" at bounding box center [494, 549] width 259 height 34
click at [467, 504] on button "IMPRESSORA" at bounding box center [493, 509] width 125 height 28
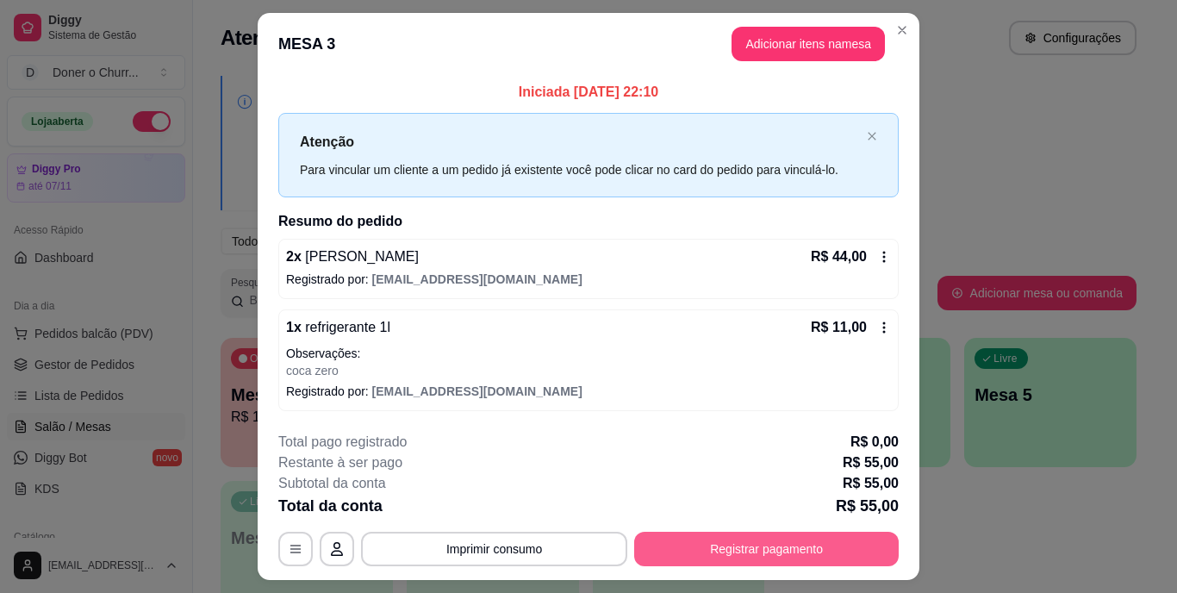
click at [817, 536] on button "Registrar pagamento" at bounding box center [766, 549] width 265 height 34
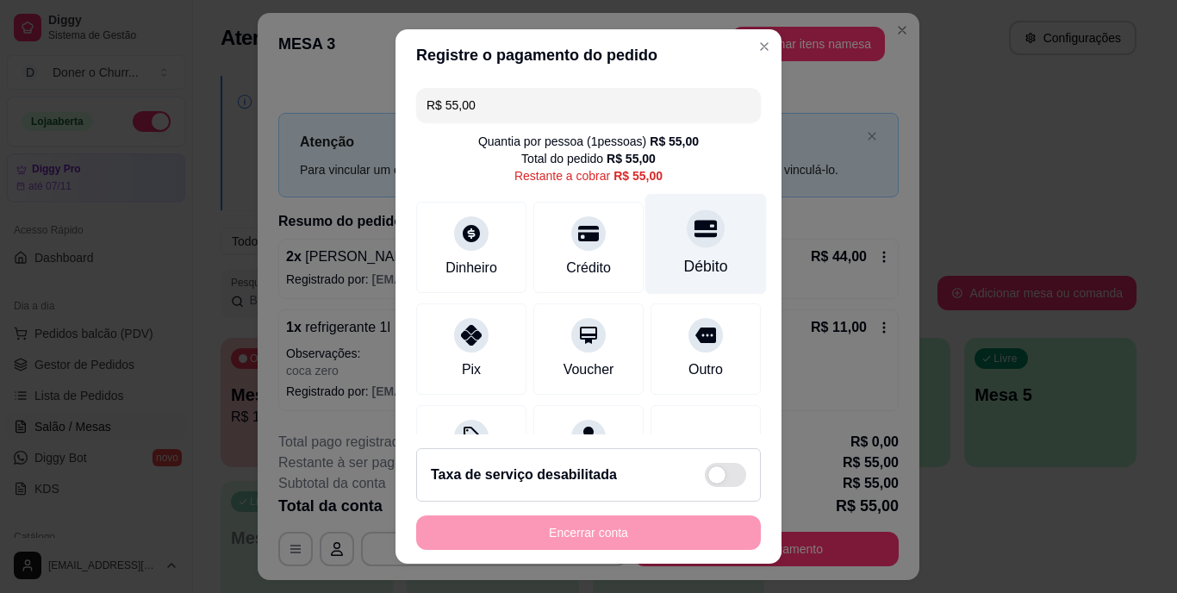
click at [651, 243] on div "Débito" at bounding box center [707, 244] width 122 height 101
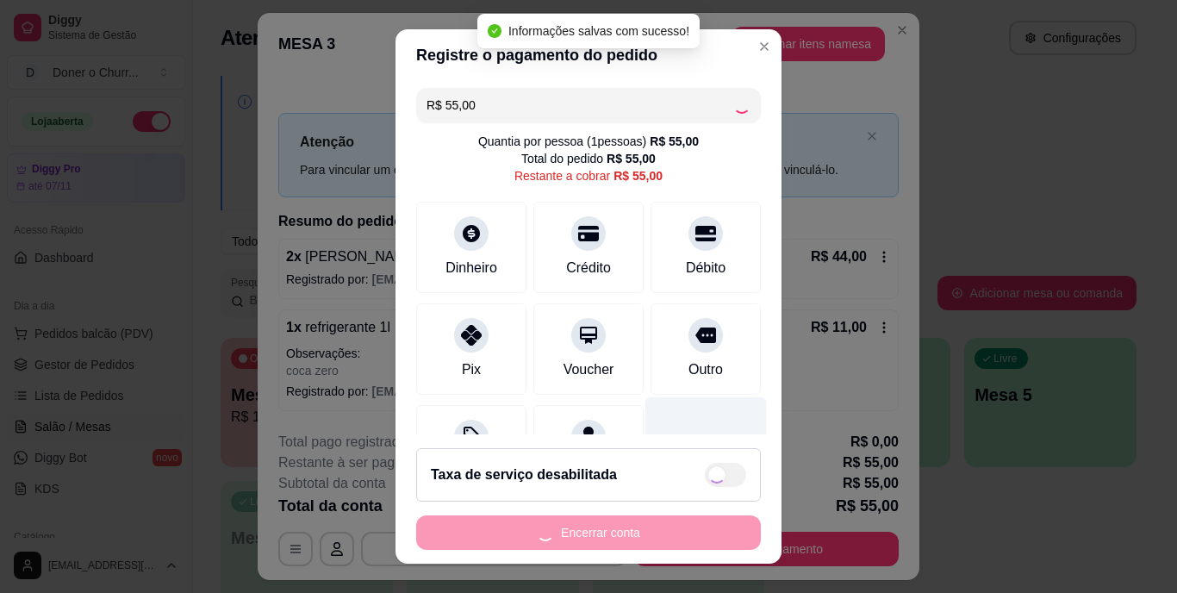
type input "R$ 0,00"
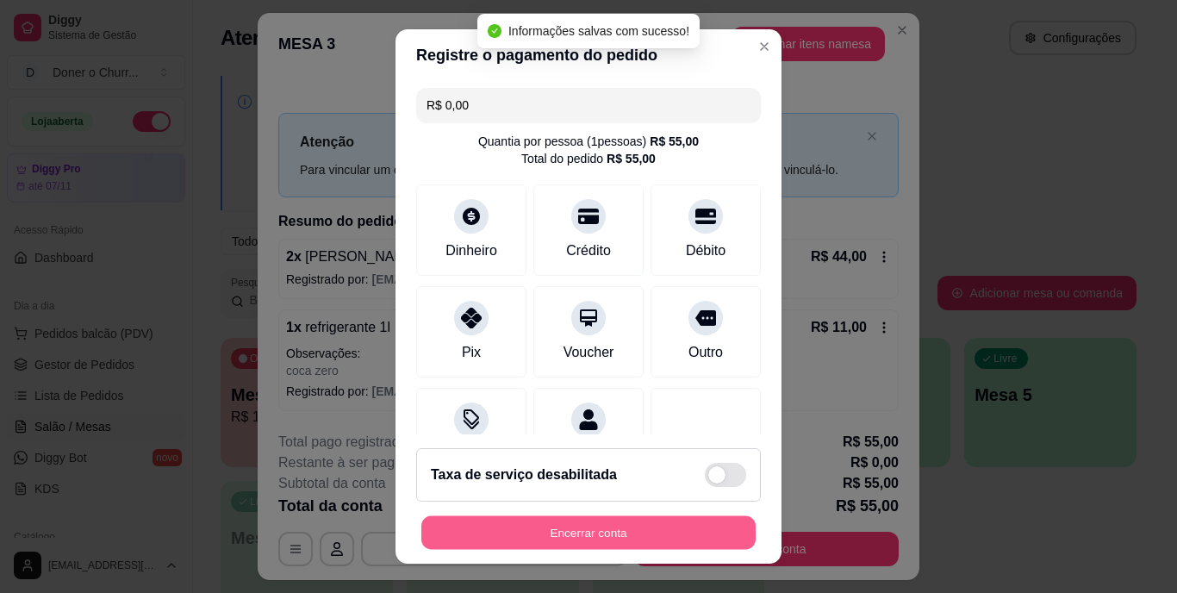
click at [611, 520] on button "Encerrar conta" at bounding box center [588, 532] width 334 height 34
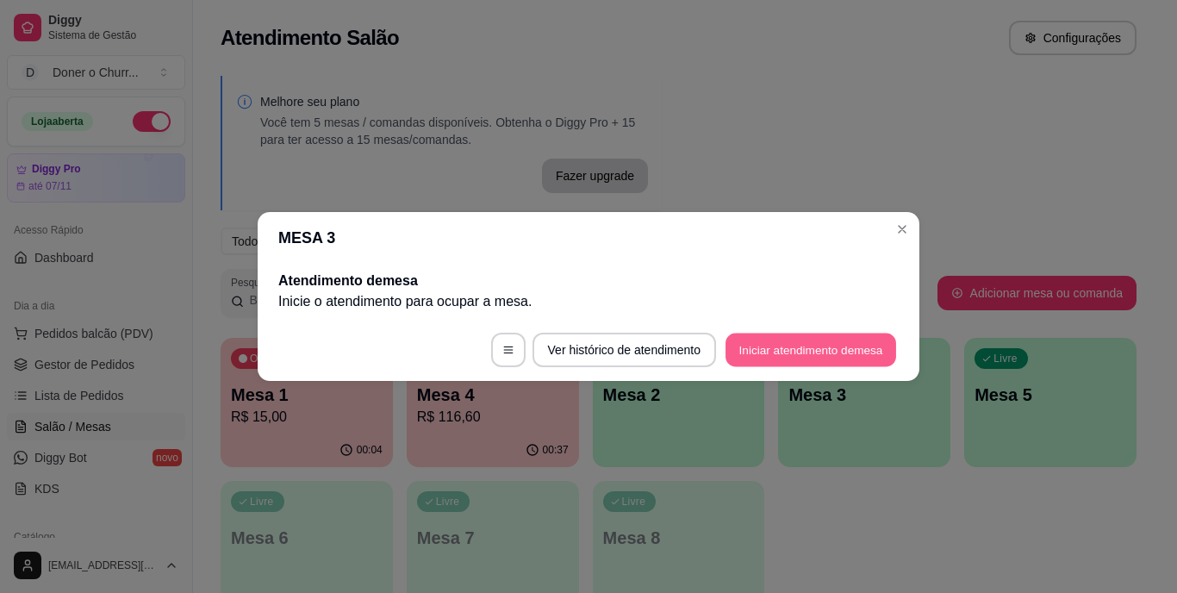
click at [798, 355] on button "Iniciar atendimento de mesa" at bounding box center [811, 351] width 171 height 34
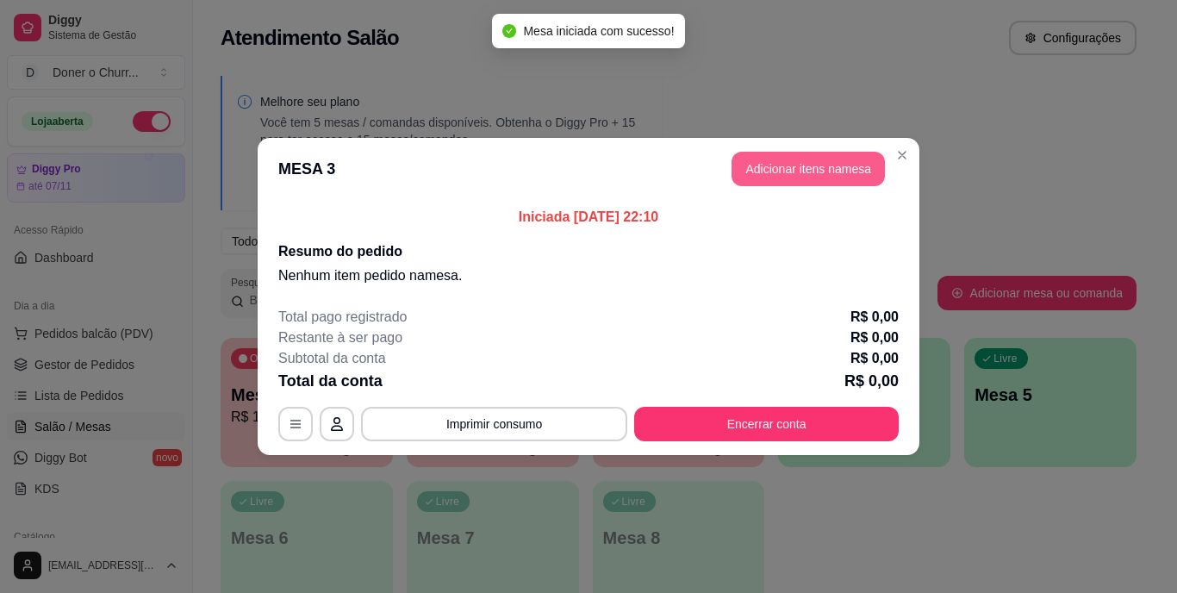
click at [809, 172] on button "Adicionar itens na mesa" at bounding box center [808, 169] width 153 height 34
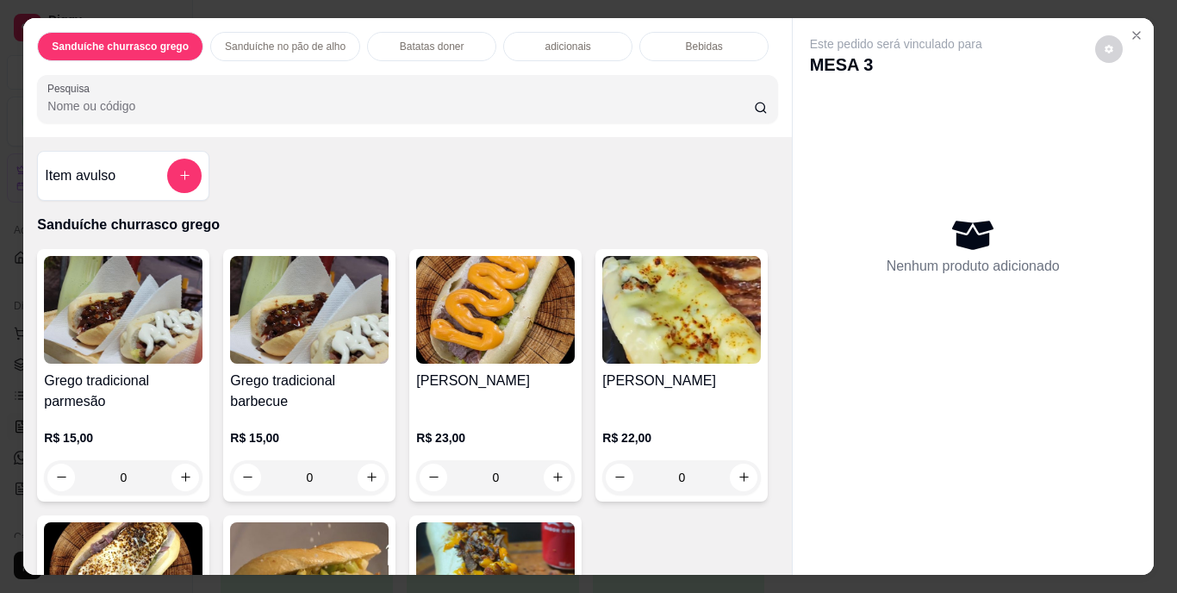
click at [685, 40] on p "Bebidas" at bounding box center [703, 47] width 37 height 14
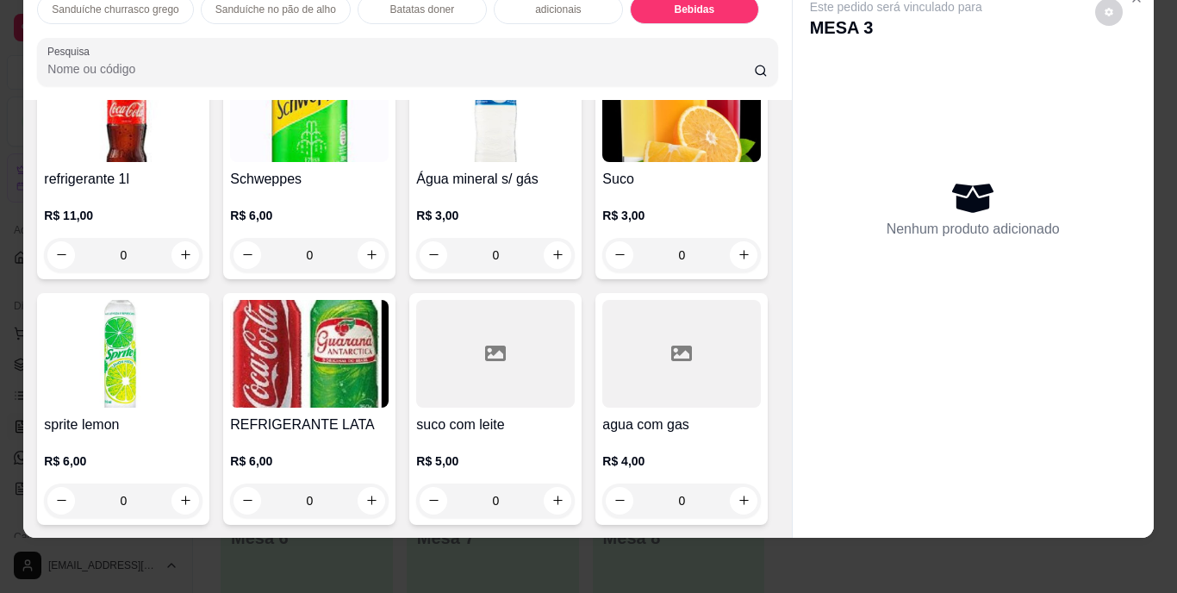
click at [603, 162] on img at bounding box center [682, 108] width 159 height 108
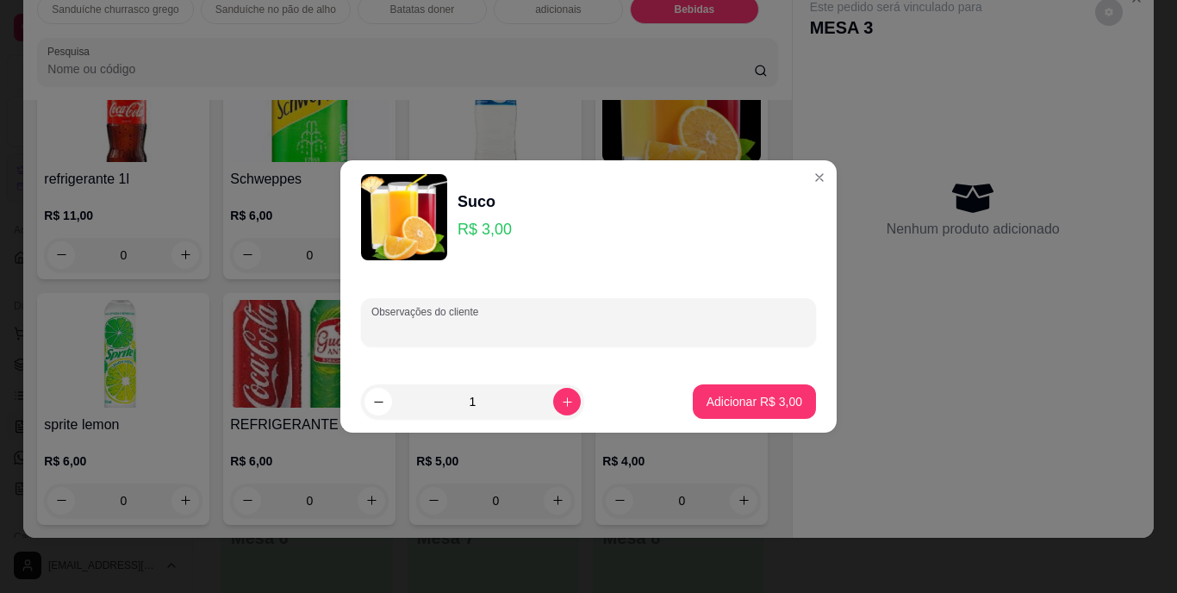
click at [476, 321] on div "Observações do cliente" at bounding box center [588, 322] width 455 height 48
type input "maracuja"
click at [561, 399] on icon "increase-product-quantity" at bounding box center [567, 402] width 13 height 13
type input "2"
click at [714, 388] on button "Adicionar R$ 6,00" at bounding box center [755, 402] width 120 height 34
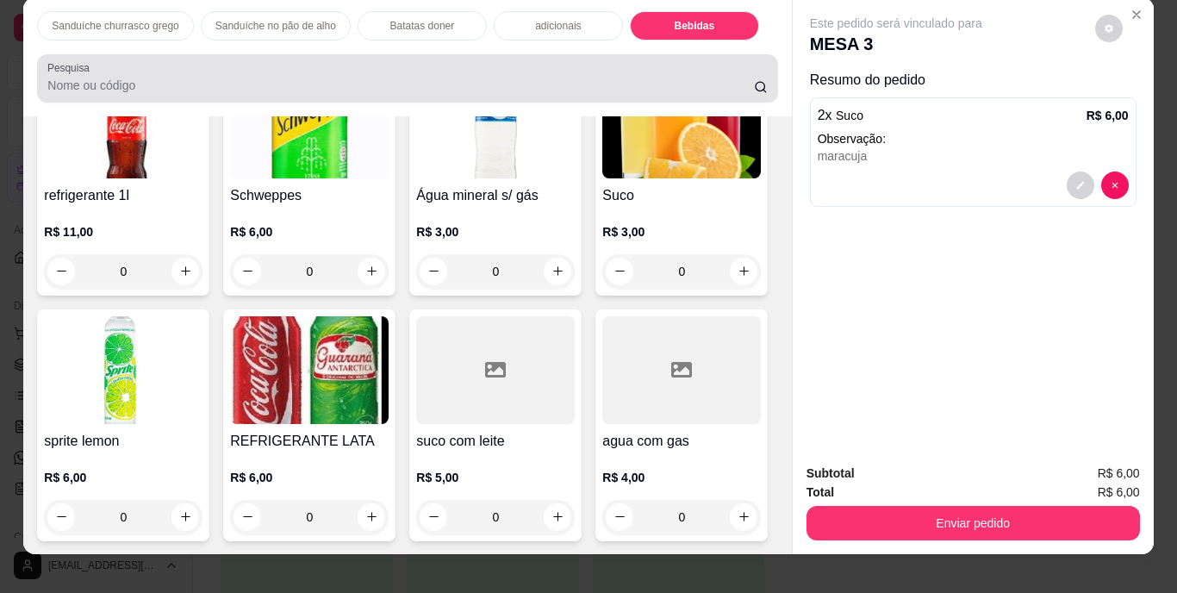
scroll to position [0, 0]
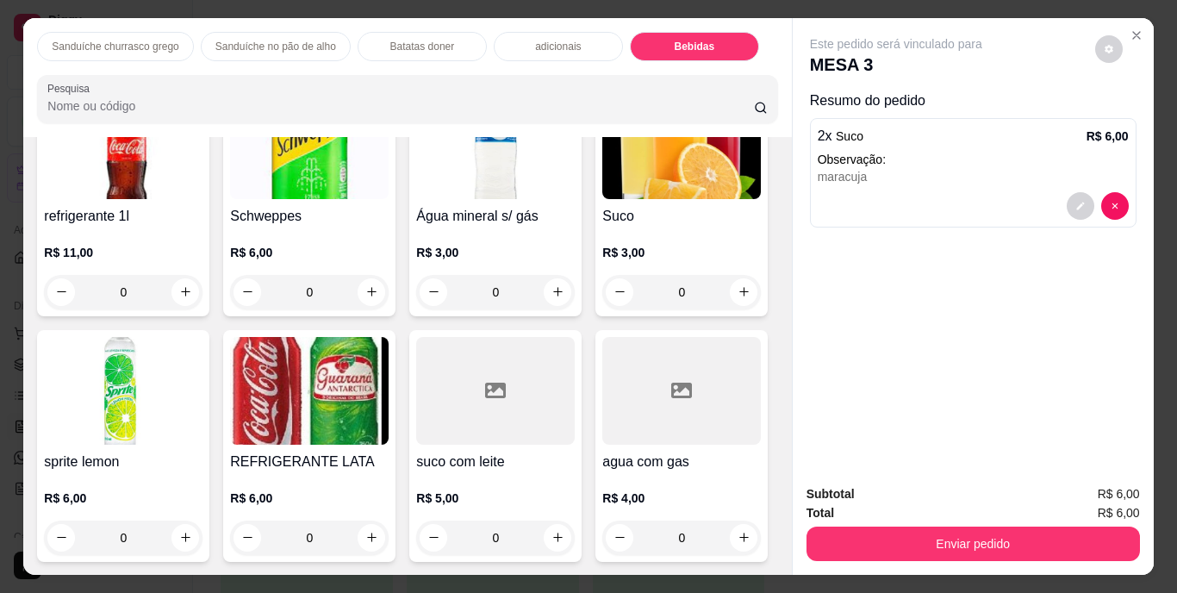
click at [112, 40] on p "Sanduíche churrasco grego" at bounding box center [115, 47] width 127 height 14
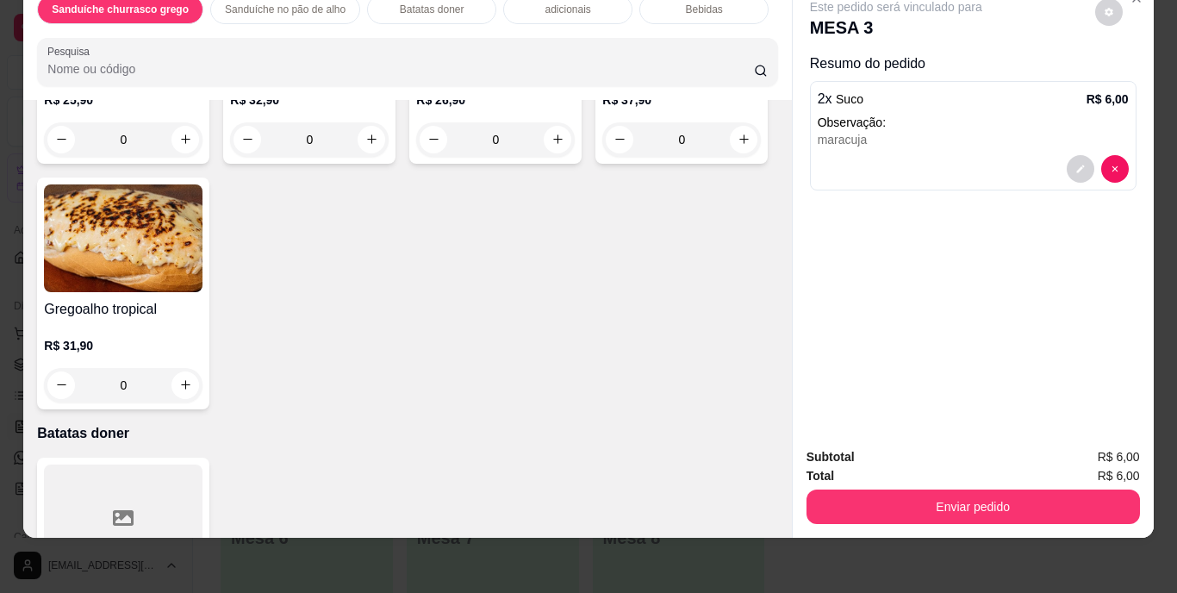
scroll to position [853, 0]
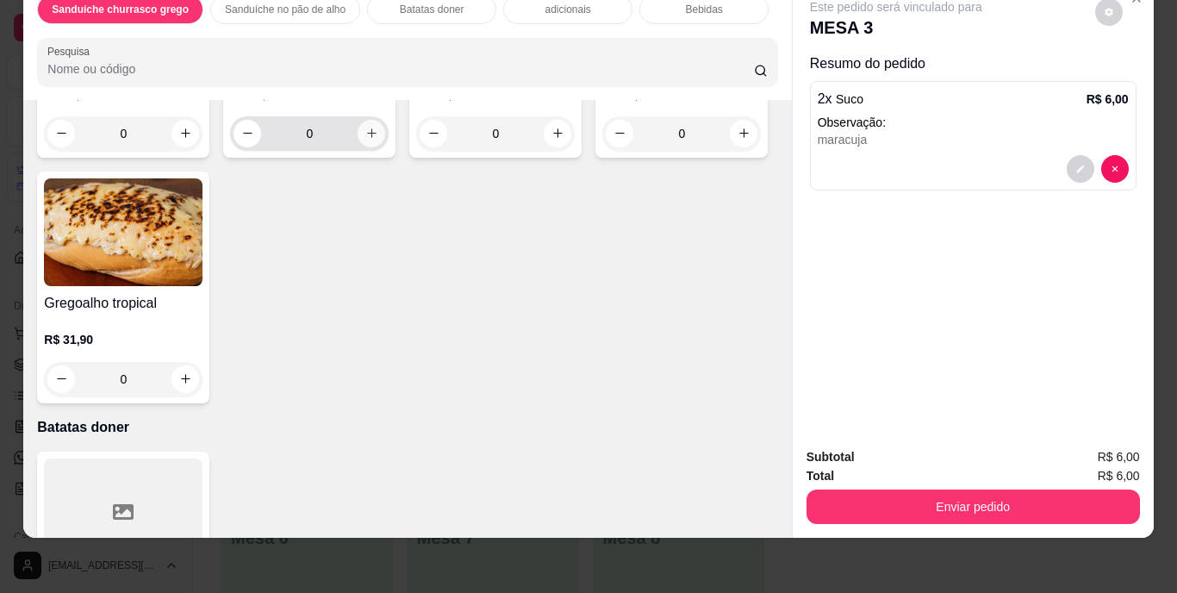
click at [369, 138] on icon "increase-product-quantity" at bounding box center [371, 132] width 9 height 9
type input "1"
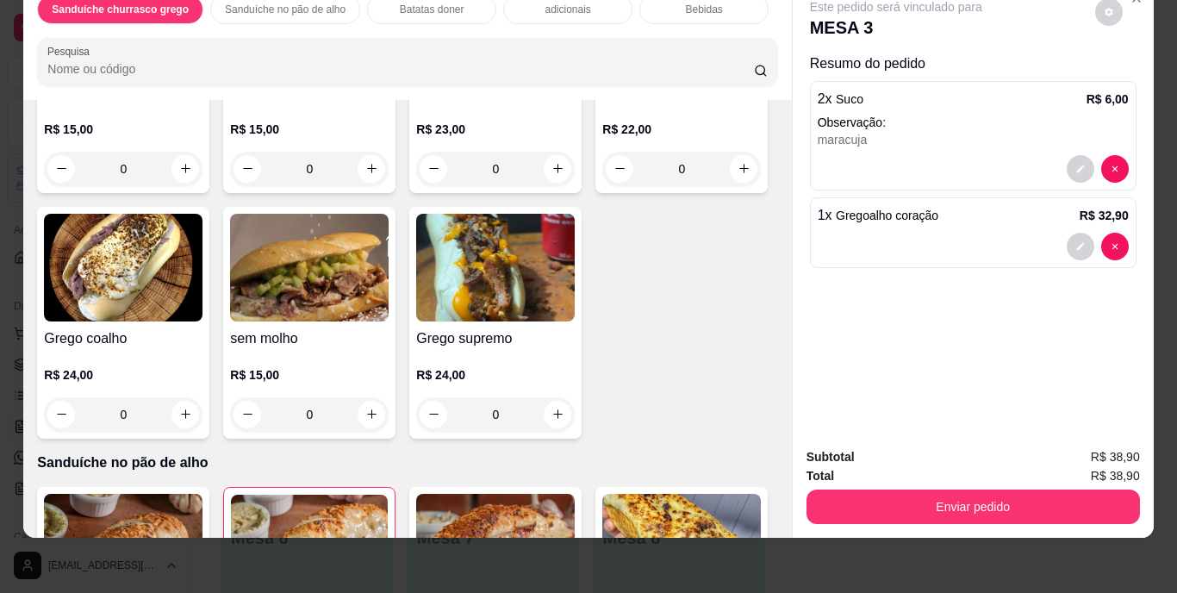
scroll to position [250, 0]
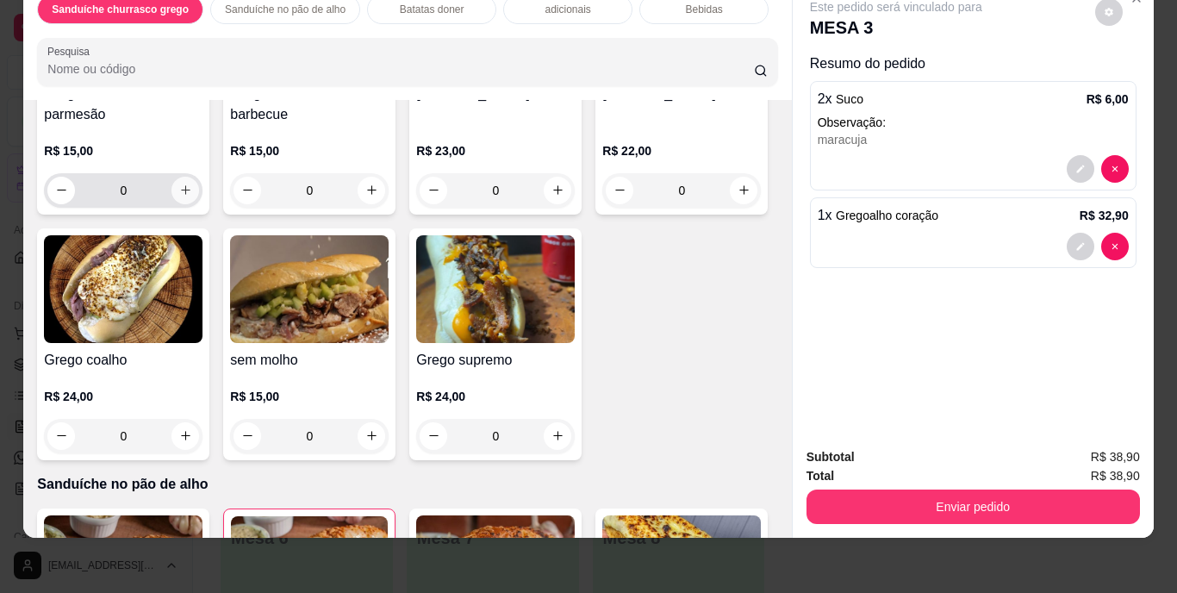
click at [187, 177] on button "increase-product-quantity" at bounding box center [186, 191] width 28 height 28
type input "1"
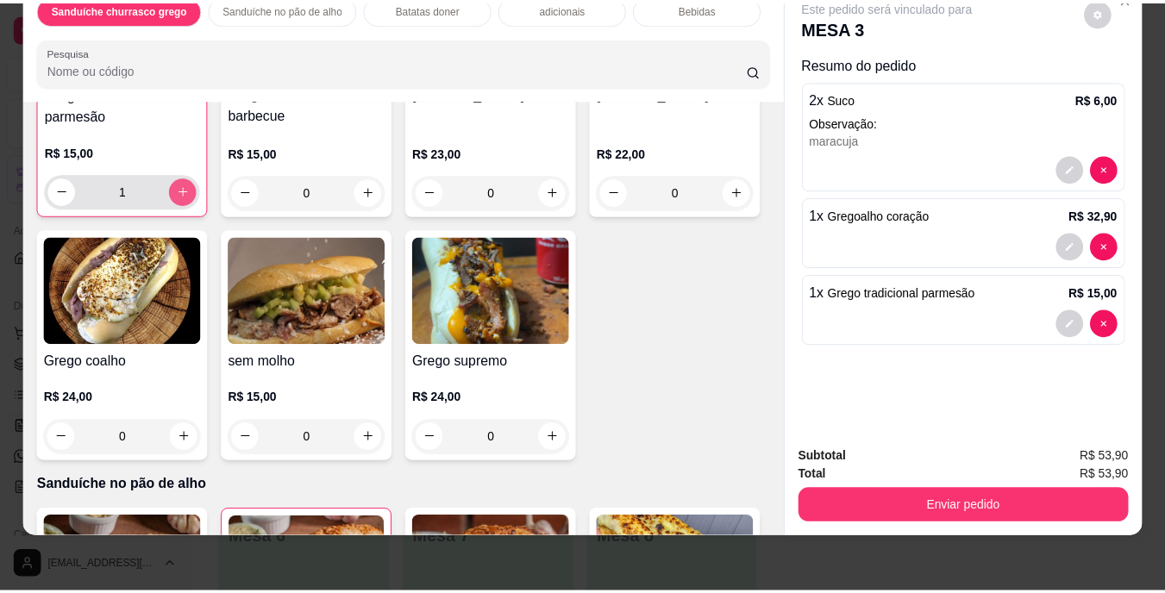
scroll to position [251, 0]
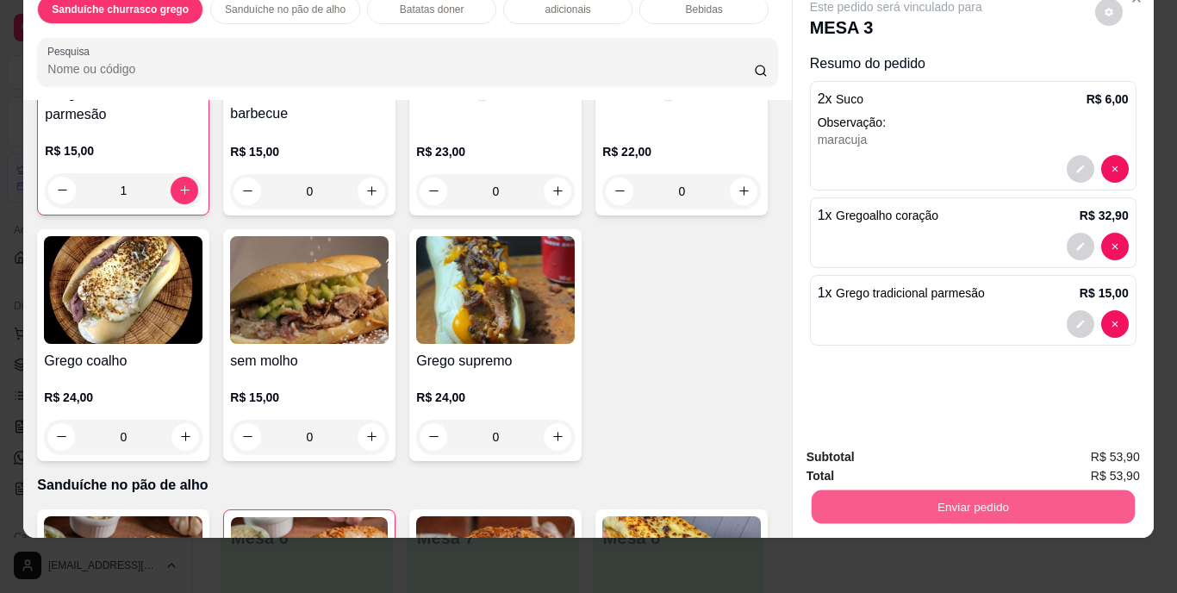
click at [955, 490] on button "Enviar pedido" at bounding box center [972, 507] width 323 height 34
click at [1121, 445] on button "Enviar pedido" at bounding box center [1095, 451] width 95 height 32
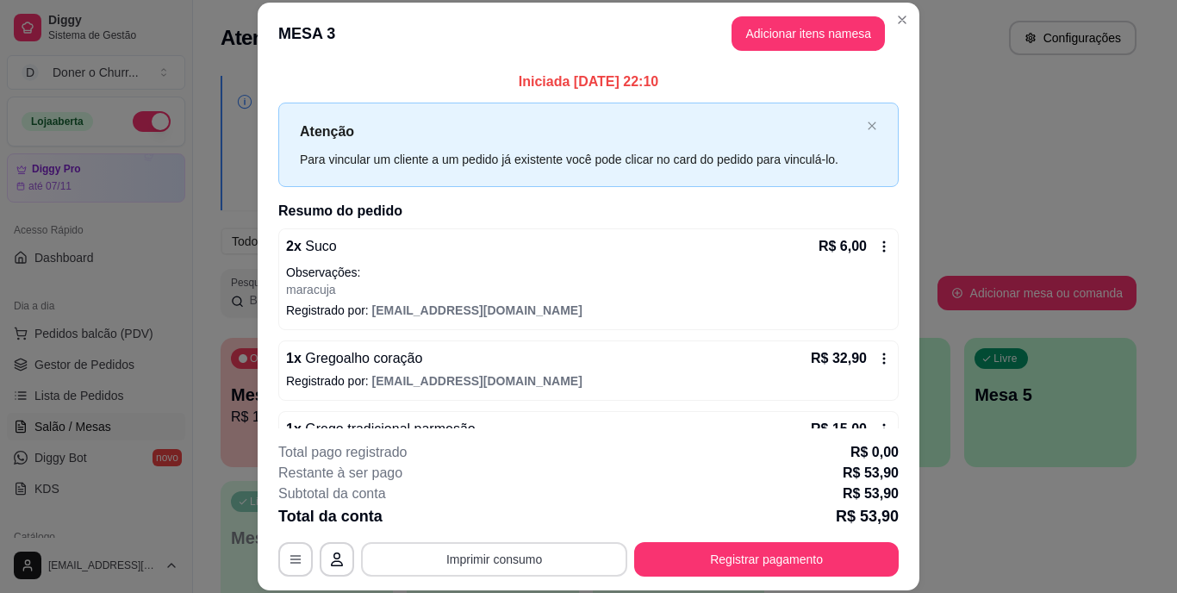
click at [485, 559] on button "Imprimir consumo" at bounding box center [494, 559] width 266 height 34
click at [490, 520] on button "IMPRESSORA" at bounding box center [493, 520] width 125 height 28
click at [504, 556] on button "Imprimir consumo" at bounding box center [494, 559] width 259 height 34
click at [486, 517] on button "IMPRESSORA" at bounding box center [493, 519] width 121 height 27
click at [834, 550] on button "Registrar pagamento" at bounding box center [766, 559] width 265 height 34
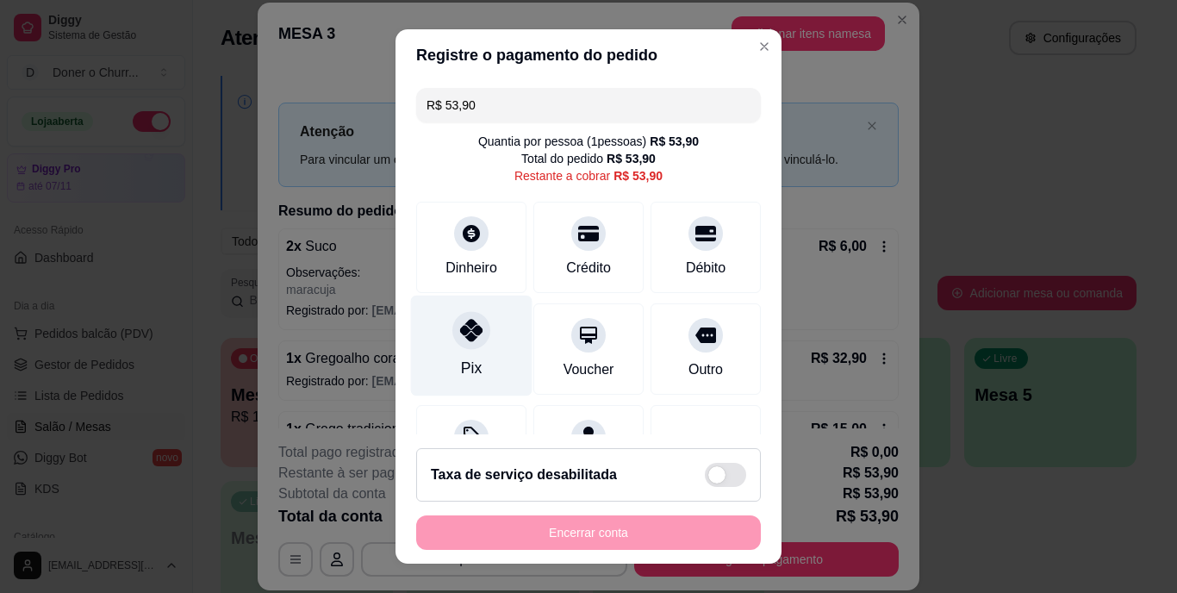
click at [462, 335] on icon at bounding box center [471, 331] width 22 height 22
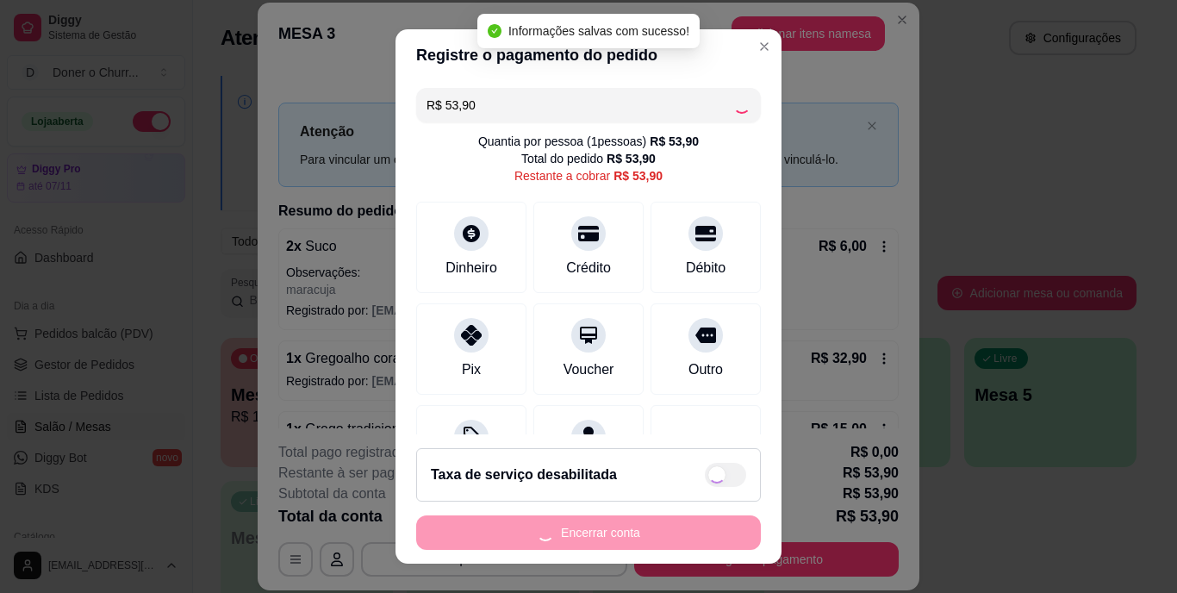
type input "R$ 0,00"
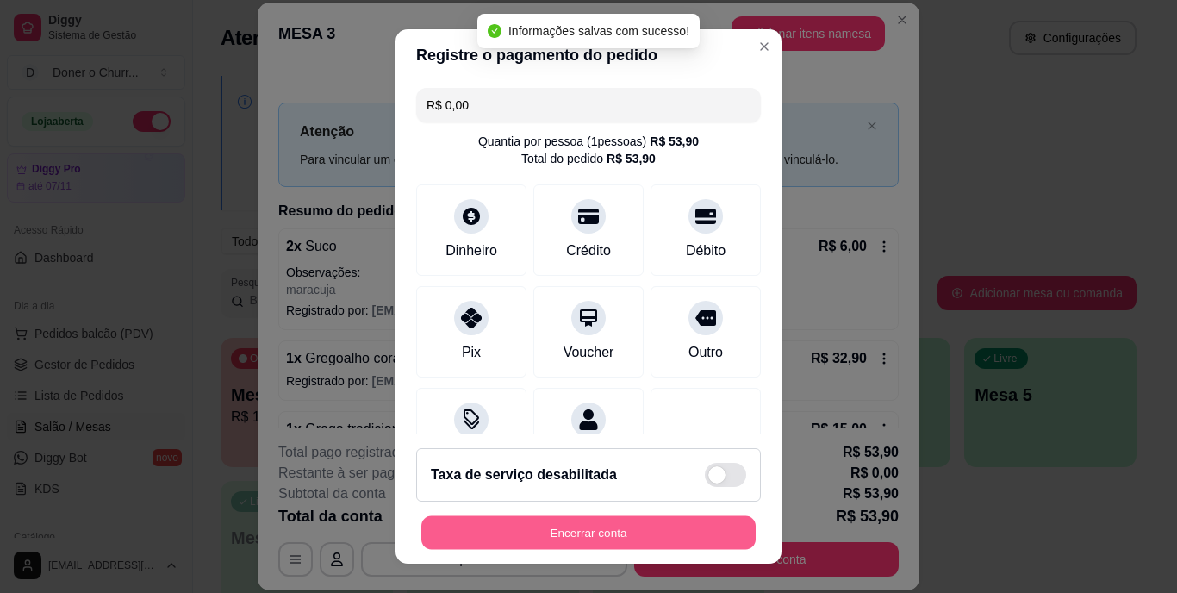
click at [593, 534] on button "Encerrar conta" at bounding box center [588, 532] width 334 height 34
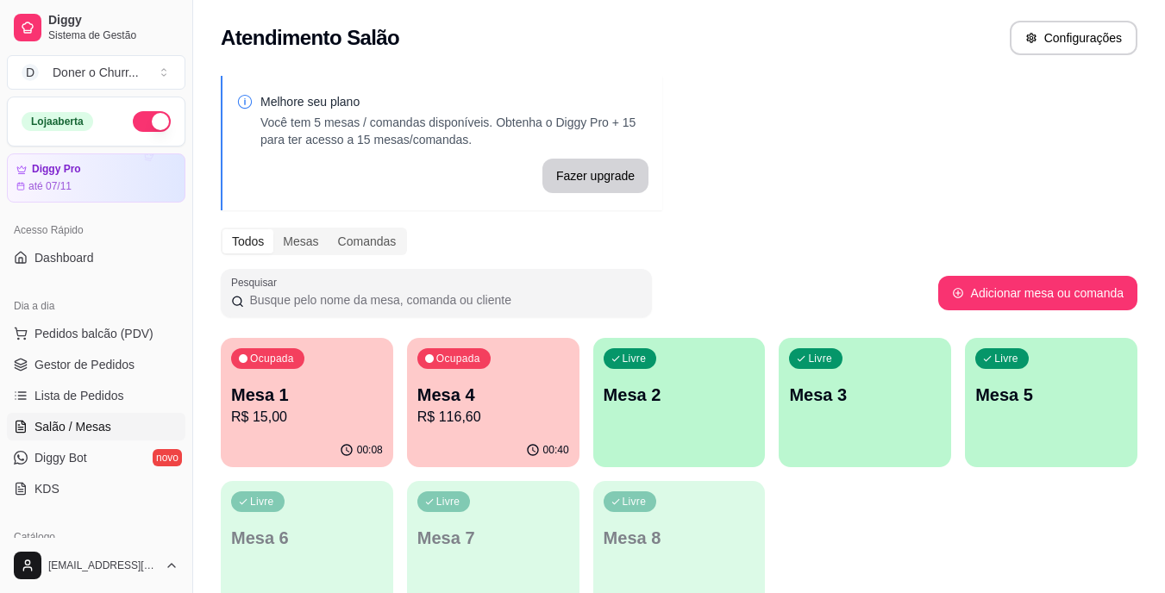
click at [152, 117] on button "button" at bounding box center [152, 121] width 38 height 21
click at [93, 334] on span "Pedidos balcão (PDV)" at bounding box center [93, 333] width 119 height 17
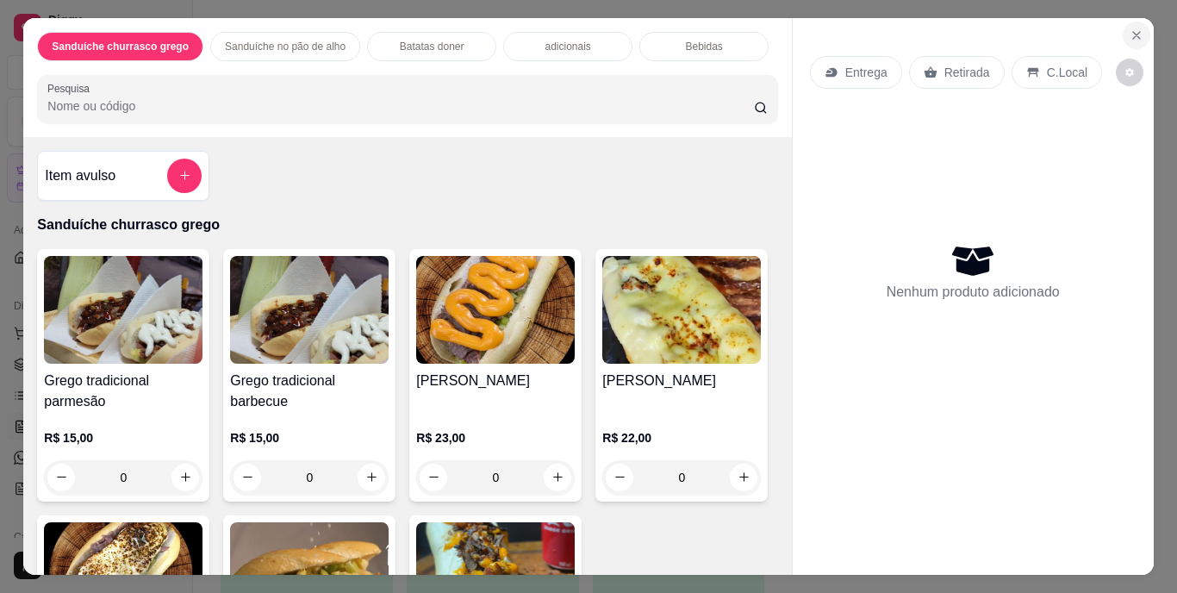
click at [1133, 22] on button "Close" at bounding box center [1137, 36] width 28 height 28
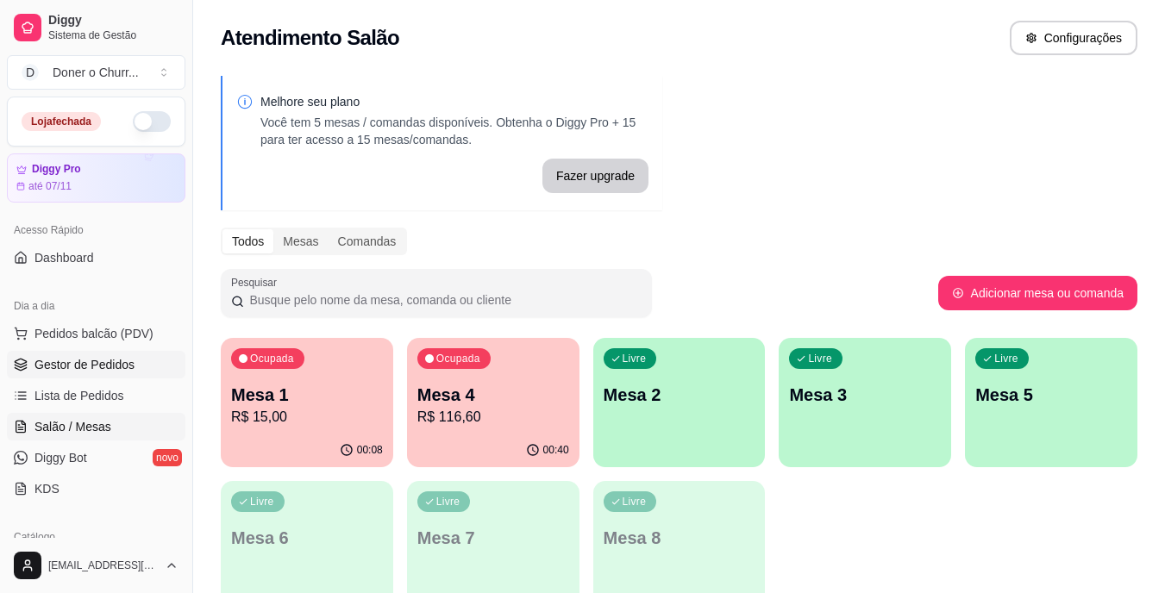
click at [83, 363] on span "Gestor de Pedidos" at bounding box center [84, 364] width 100 height 17
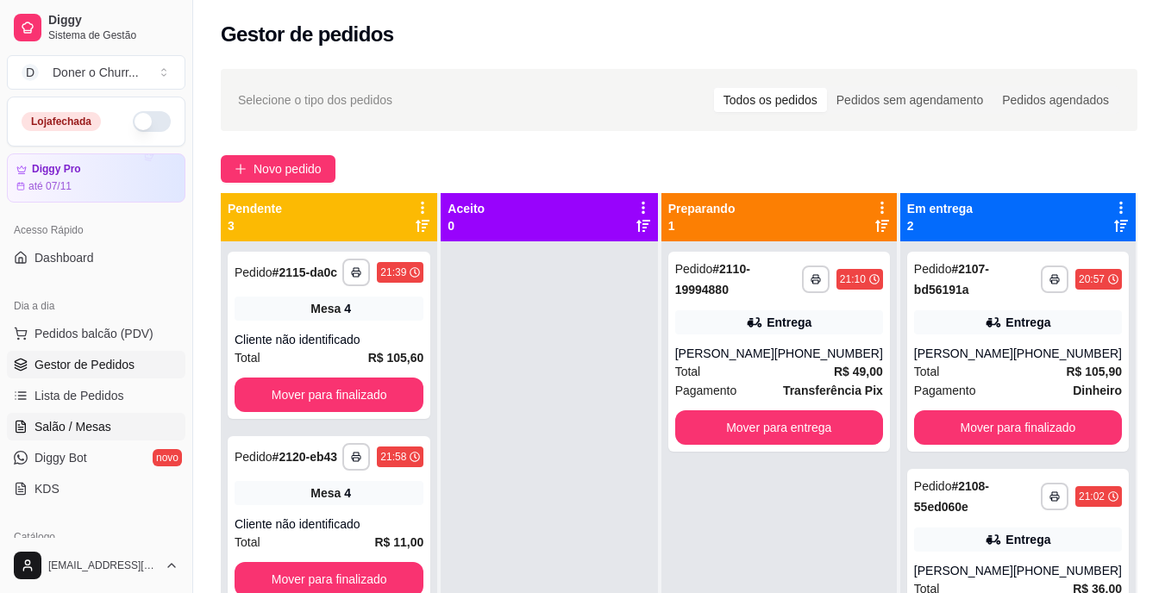
click at [88, 427] on span "Salão / Mesas" at bounding box center [72, 426] width 77 height 17
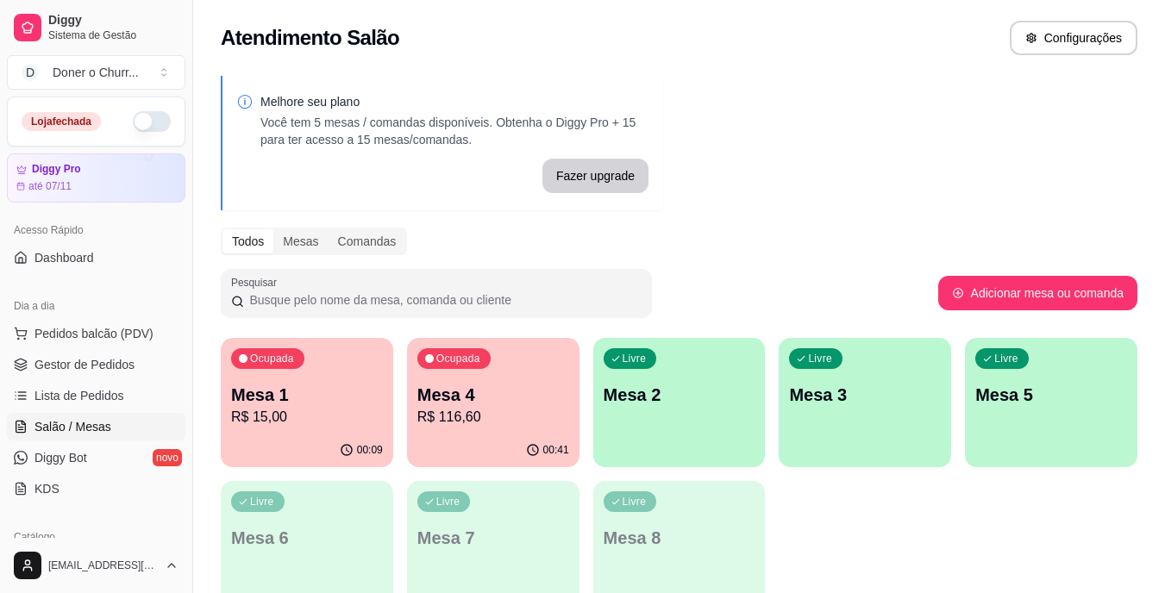
click at [350, 390] on p "Mesa 1" at bounding box center [307, 395] width 152 height 24
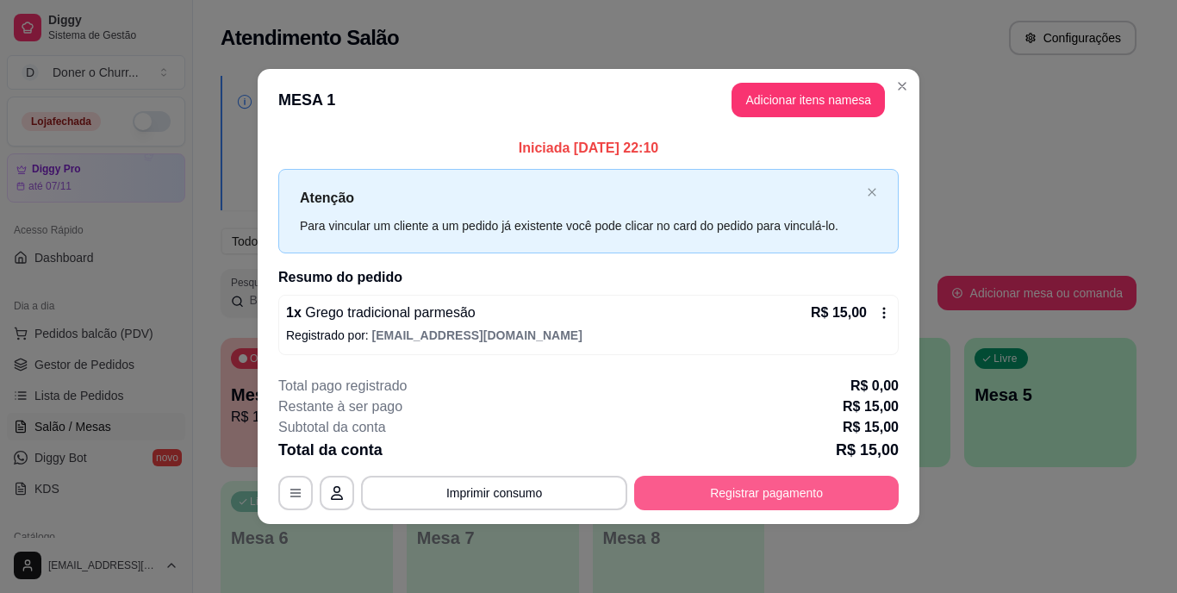
click at [721, 493] on button "Registrar pagamento" at bounding box center [766, 493] width 265 height 34
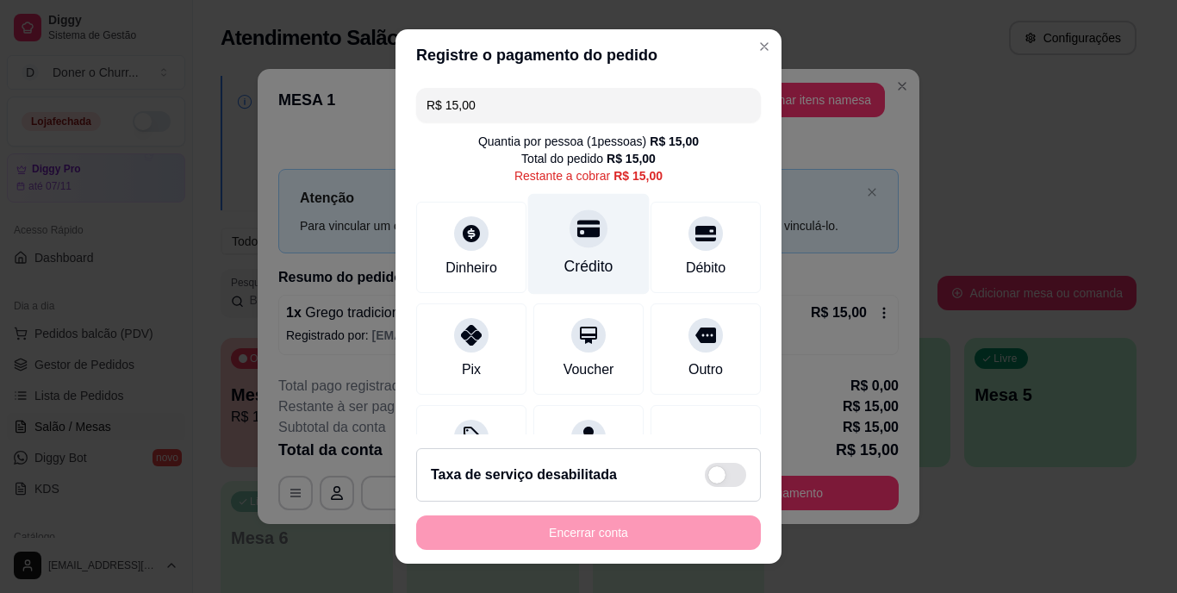
click at [570, 261] on div "Crédito" at bounding box center [589, 267] width 49 height 22
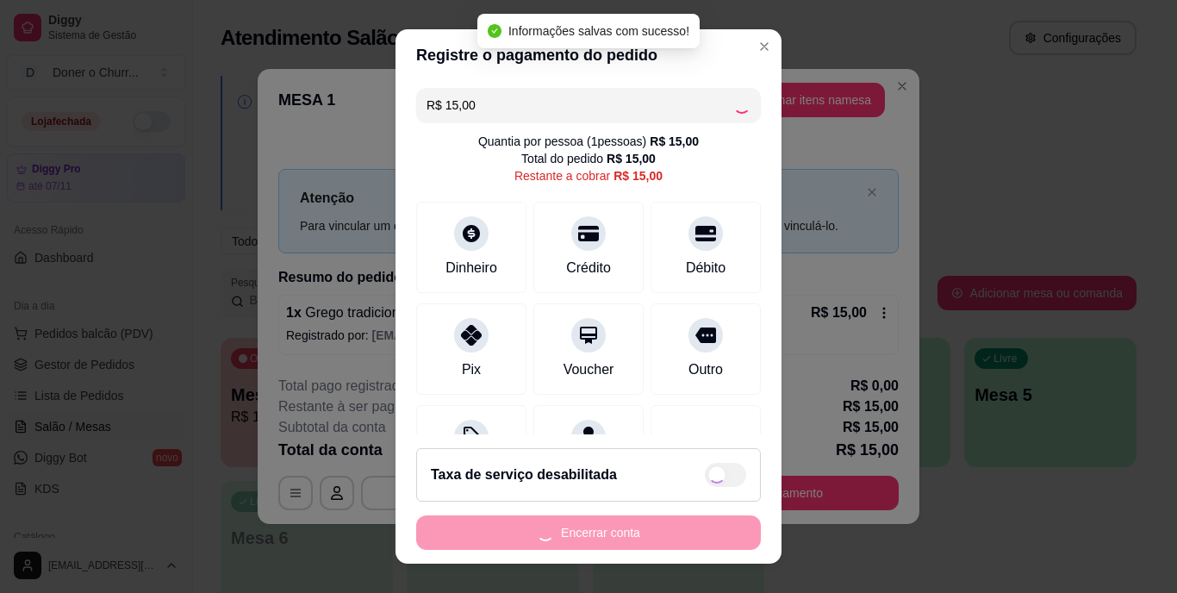
type input "R$ 0,00"
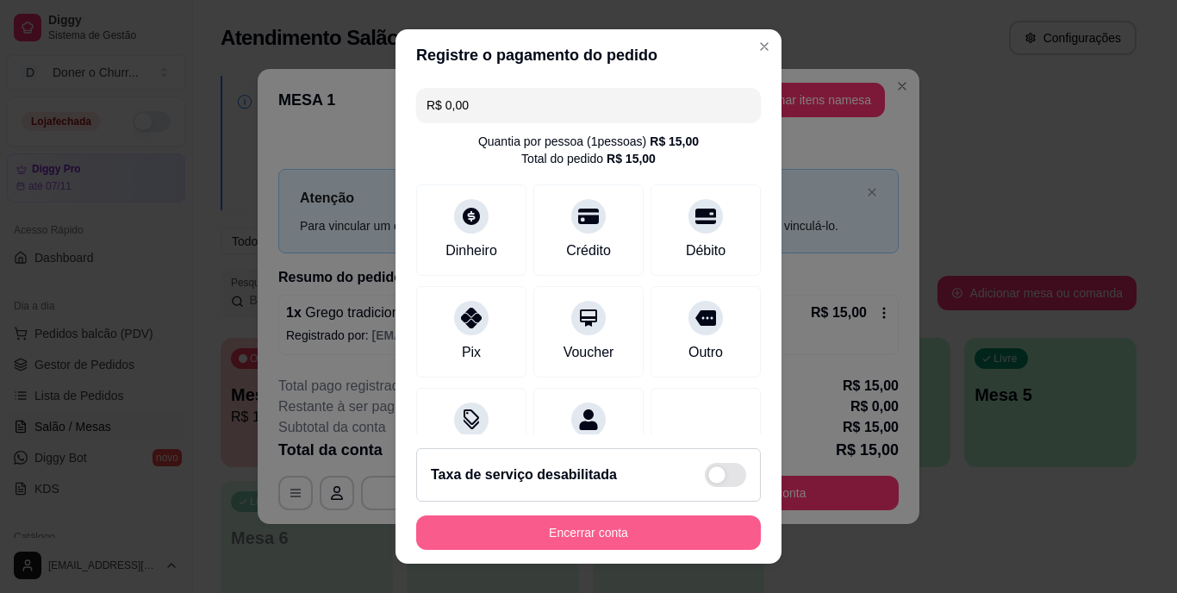
click at [588, 522] on button "Encerrar conta" at bounding box center [588, 532] width 345 height 34
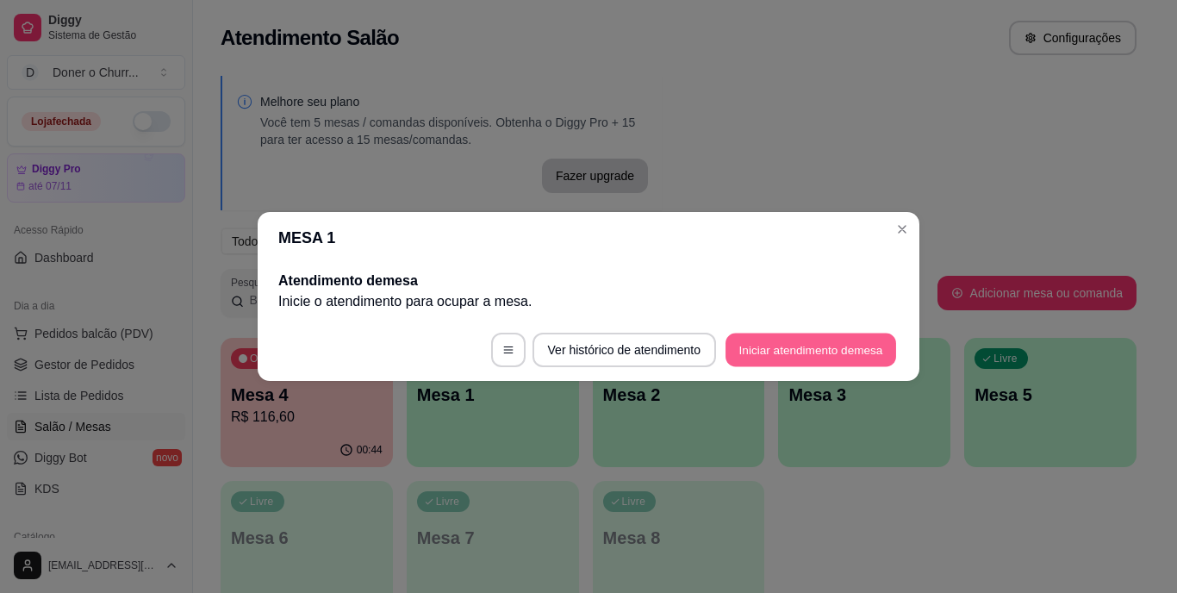
click at [759, 346] on button "Iniciar atendimento de mesa" at bounding box center [811, 351] width 171 height 34
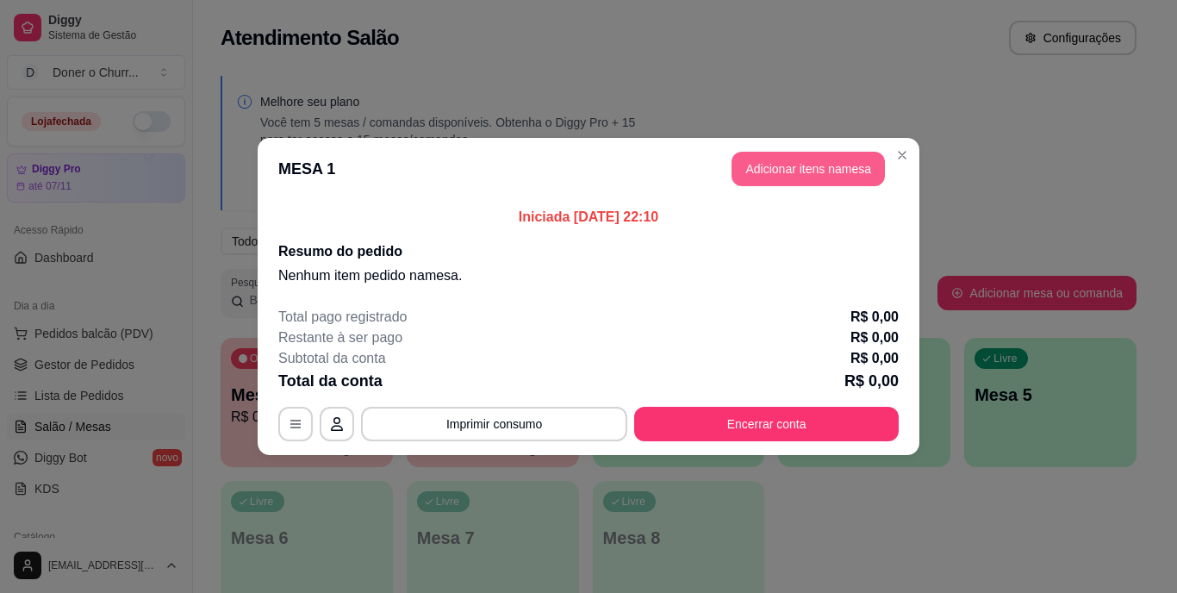
click at [785, 166] on button "Adicionar itens na mesa" at bounding box center [808, 169] width 153 height 34
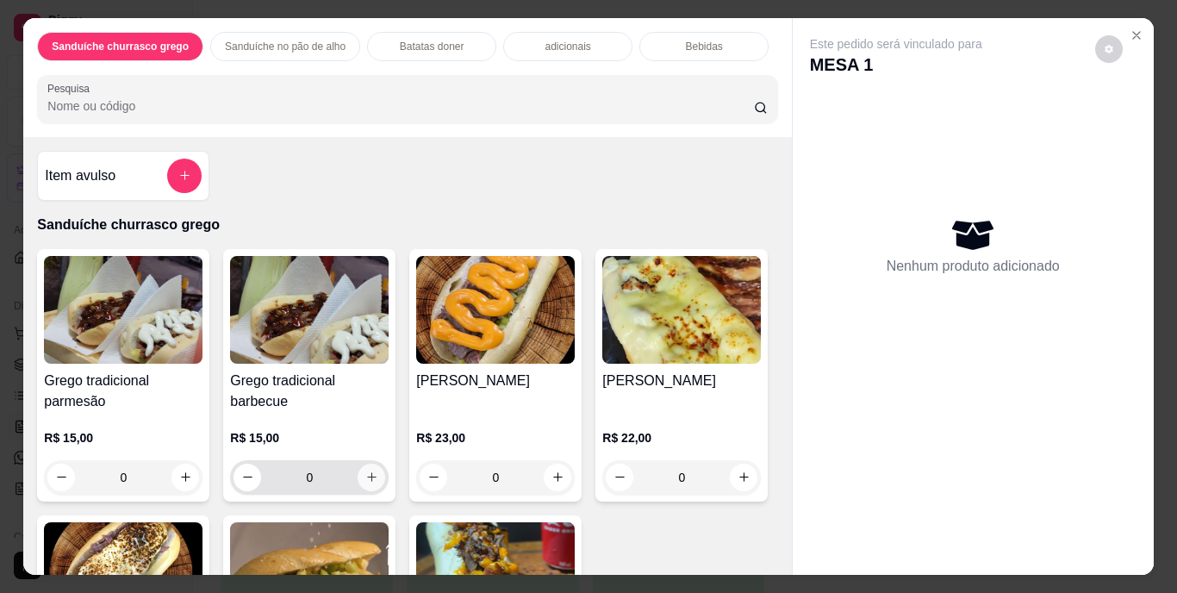
click at [369, 473] on icon "increase-product-quantity" at bounding box center [371, 477] width 13 height 13
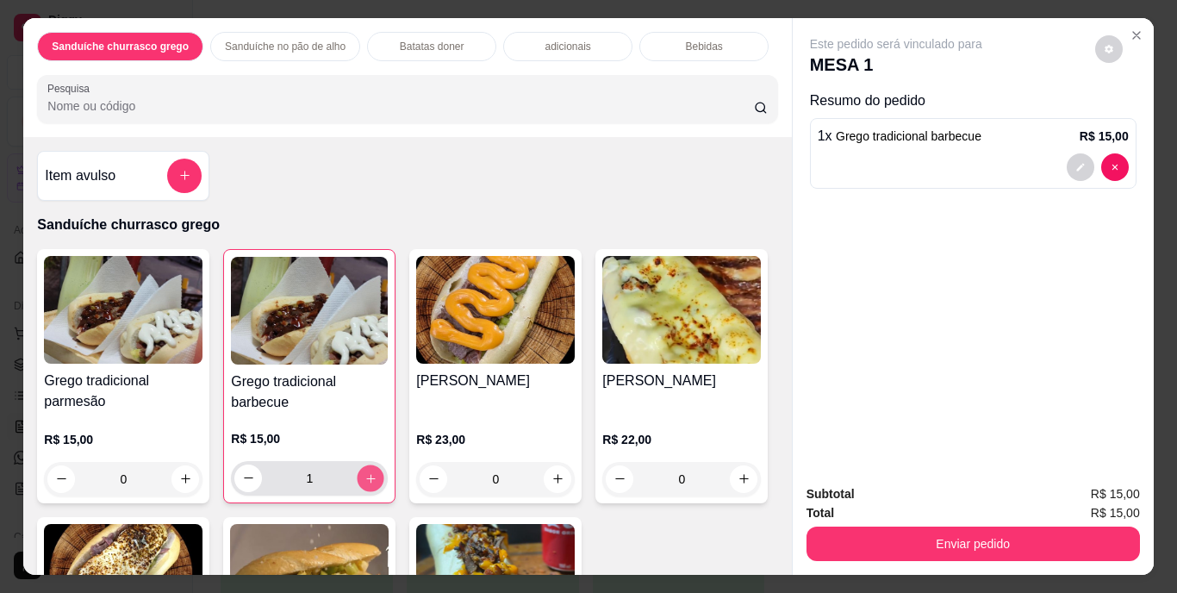
click at [369, 471] on icon "increase-product-quantity" at bounding box center [371, 477] width 13 height 13
type input "2"
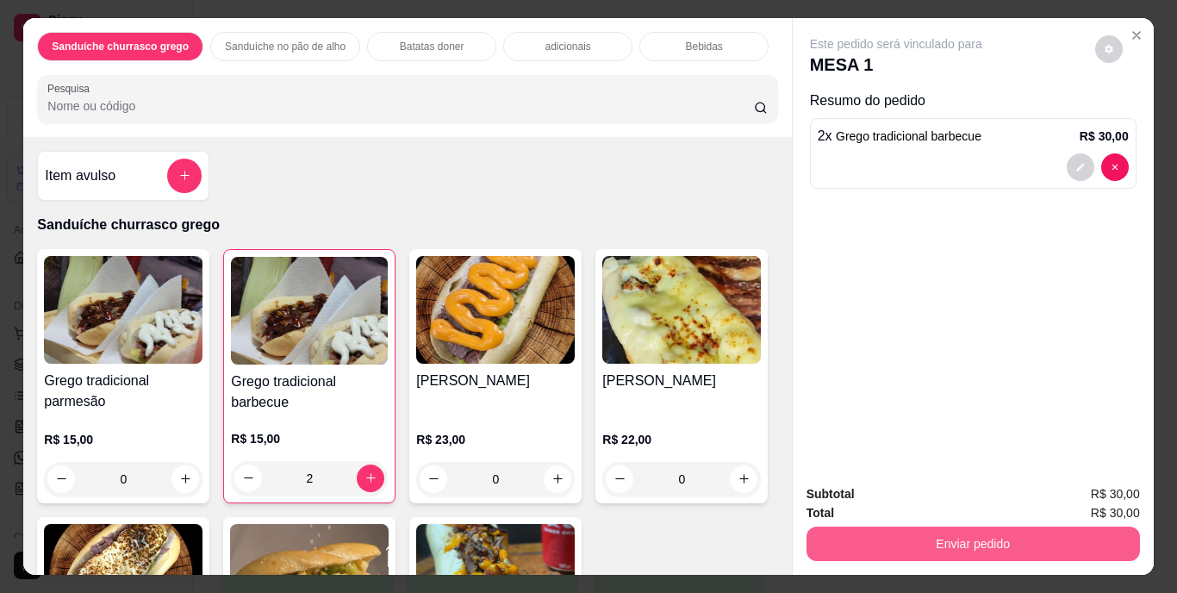
click at [1054, 541] on button "Enviar pedido" at bounding box center [974, 544] width 334 height 34
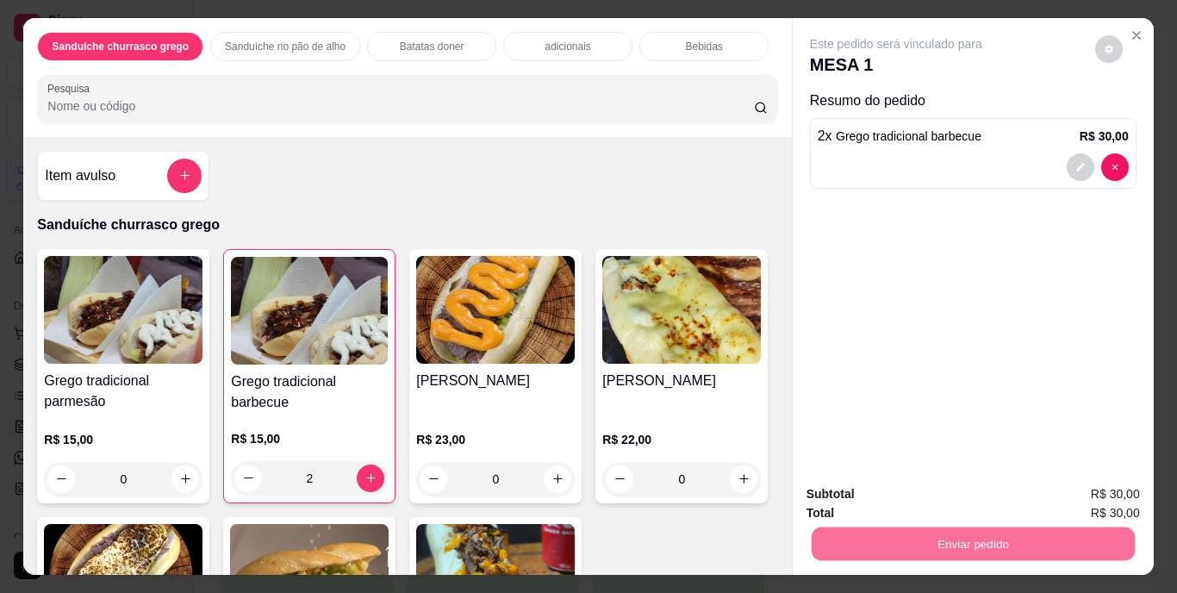
click at [1074, 479] on button "Enviar pedido" at bounding box center [1094, 495] width 97 height 33
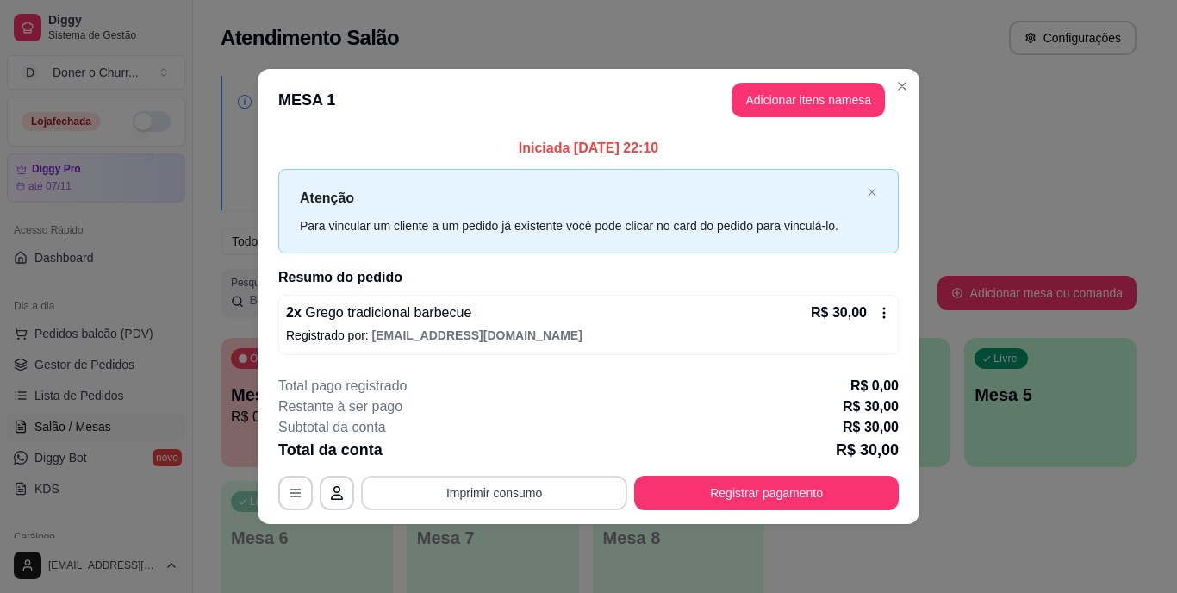
click at [609, 494] on button "Imprimir consumo" at bounding box center [494, 493] width 266 height 34
click at [517, 446] on button "IMPRESSORA" at bounding box center [500, 453] width 121 height 27
click at [529, 495] on button "Imprimir consumo" at bounding box center [494, 493] width 259 height 34
click at [502, 453] on button "IMPRESSORA" at bounding box center [499, 453] width 125 height 28
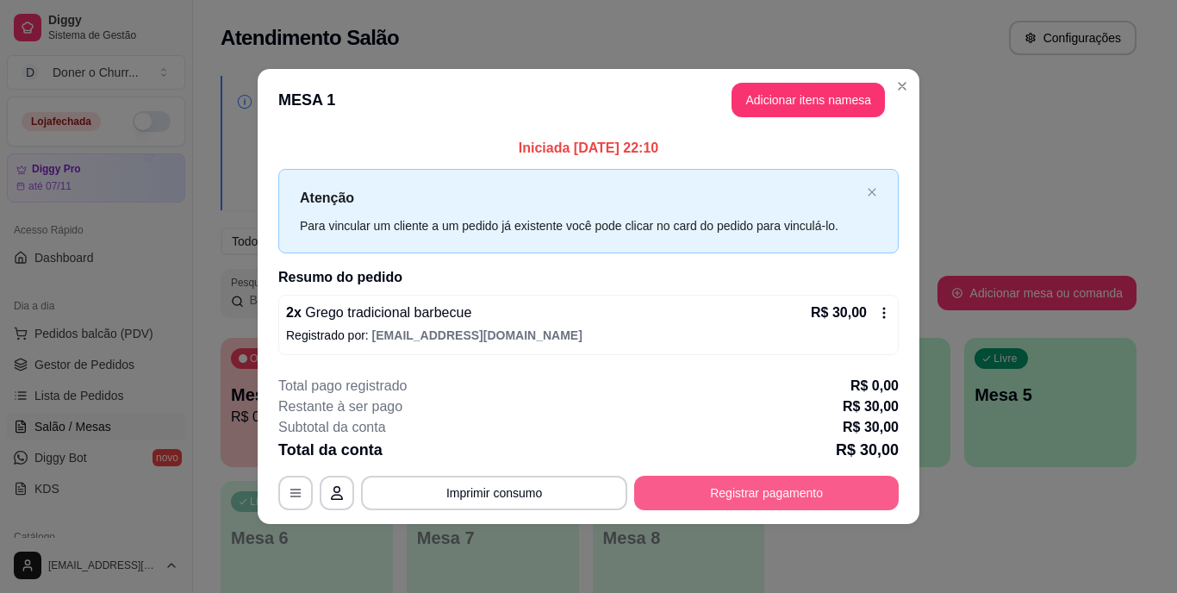
click at [802, 493] on button "Registrar pagamento" at bounding box center [766, 493] width 265 height 34
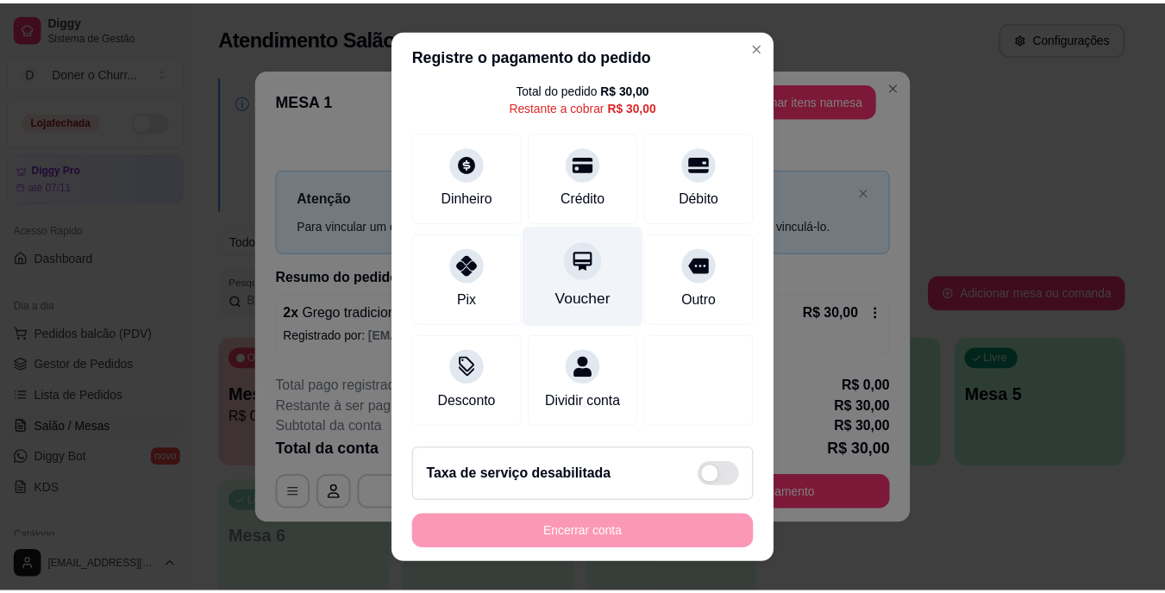
scroll to position [86, 0]
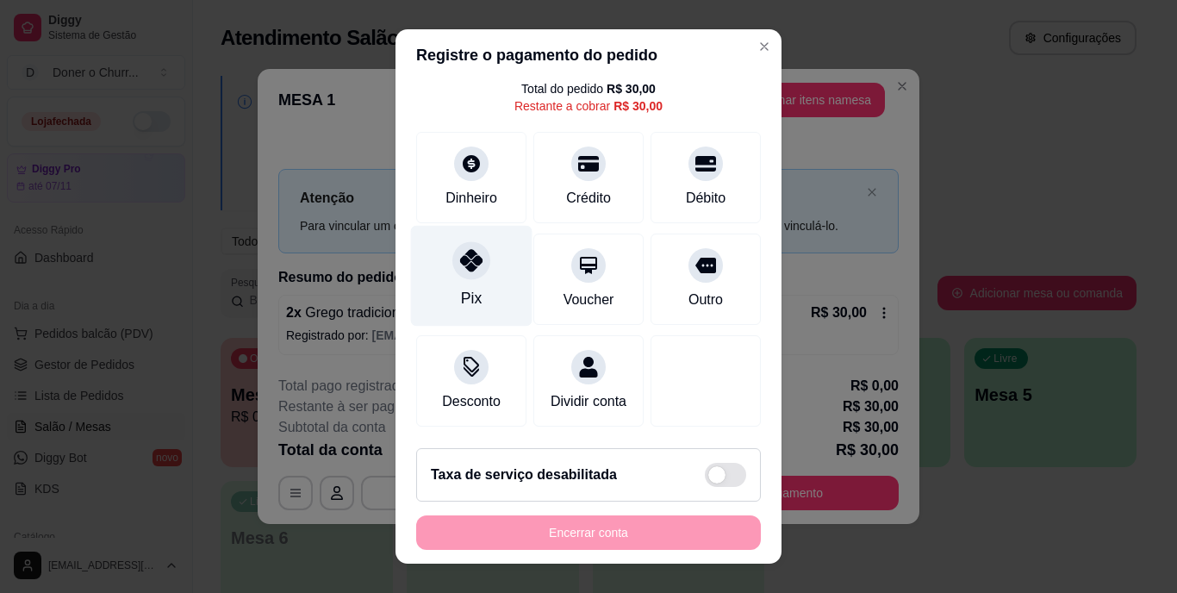
click at [439, 266] on div "Pix" at bounding box center [472, 276] width 122 height 101
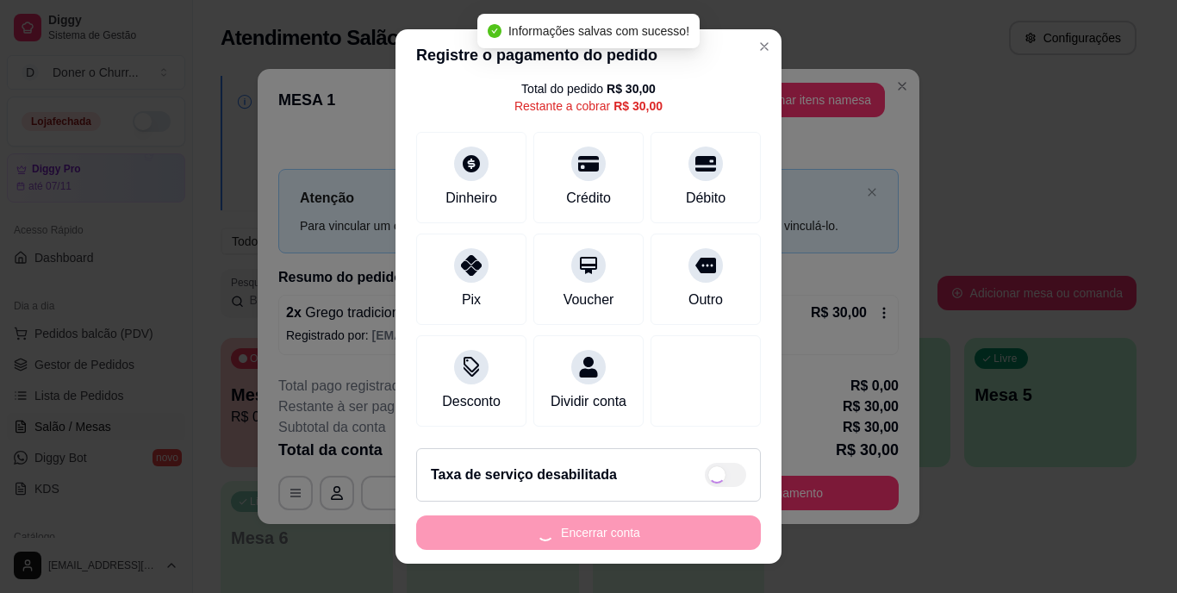
type input "R$ 0,00"
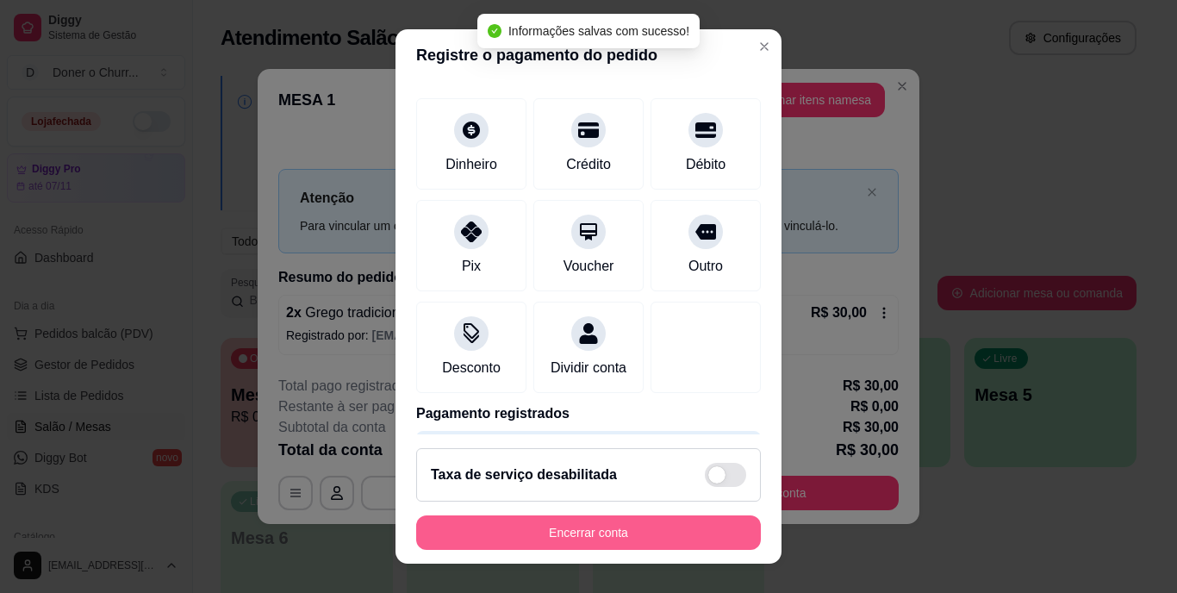
click at [581, 533] on button "Encerrar conta" at bounding box center [588, 532] width 345 height 34
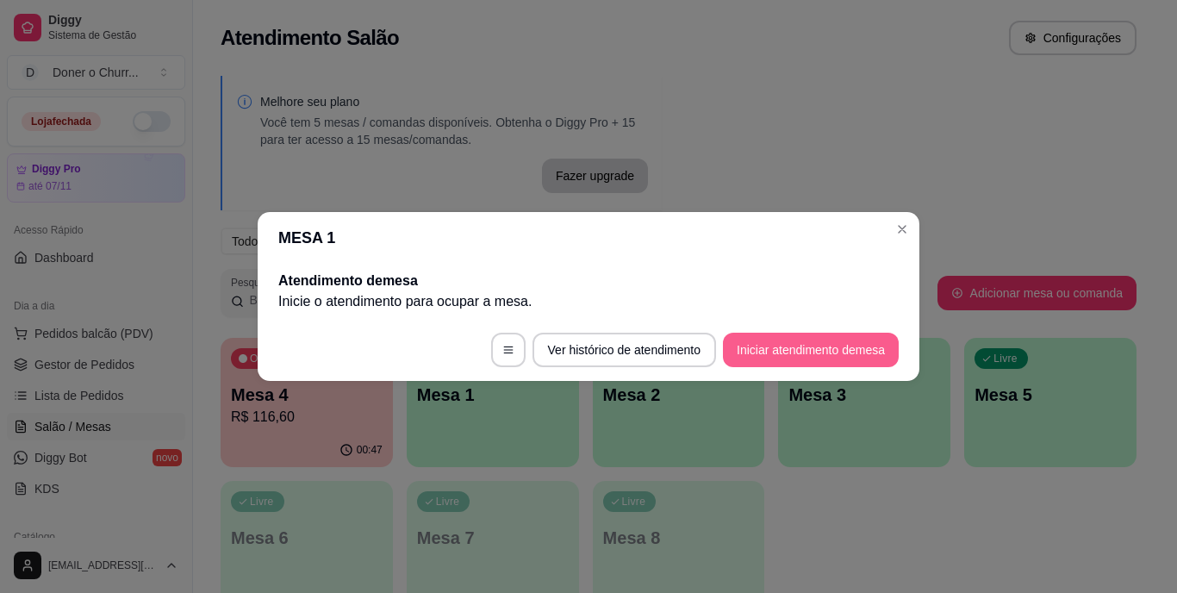
click at [807, 353] on button "Iniciar atendimento de mesa" at bounding box center [811, 350] width 176 height 34
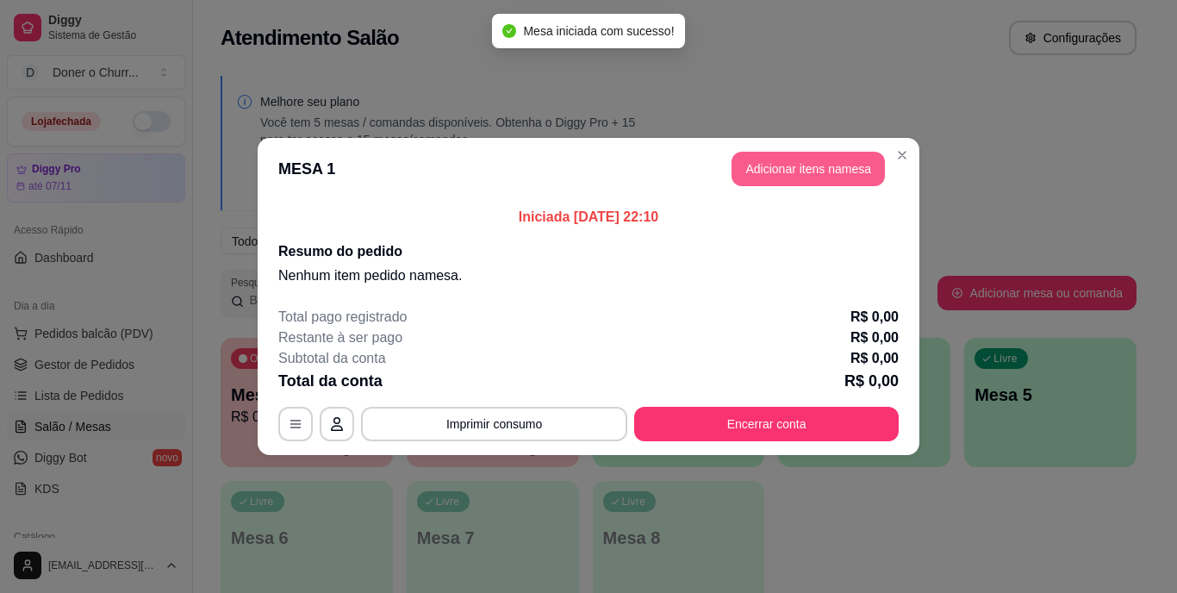
click at [811, 172] on button "Adicionar itens na mesa" at bounding box center [808, 169] width 153 height 34
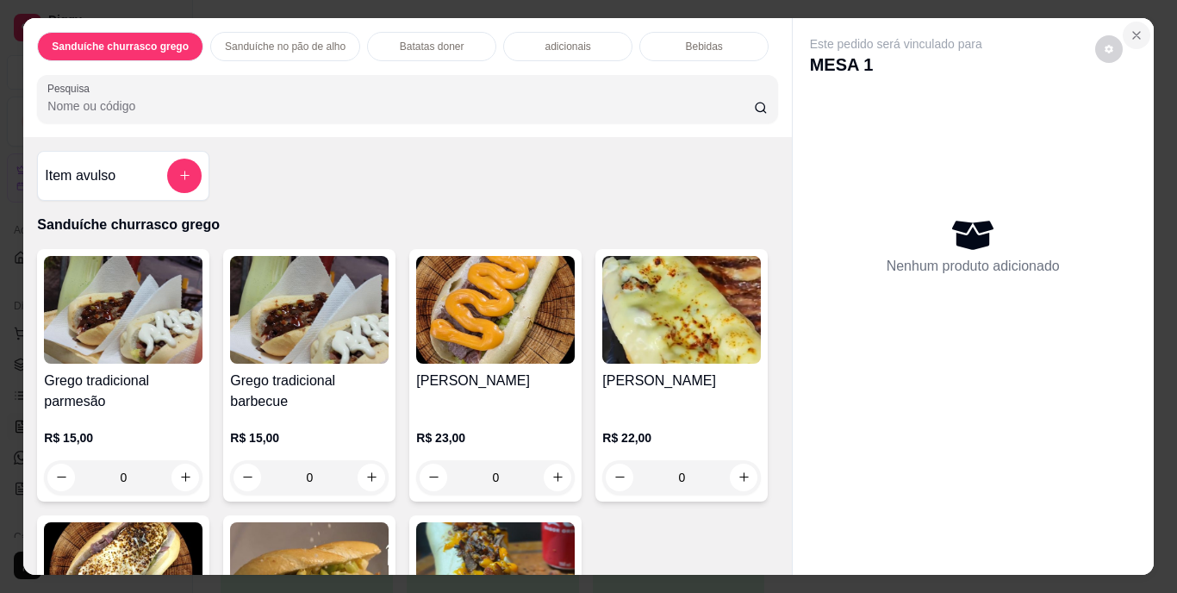
click at [1130, 29] on icon "Close" at bounding box center [1137, 35] width 14 height 14
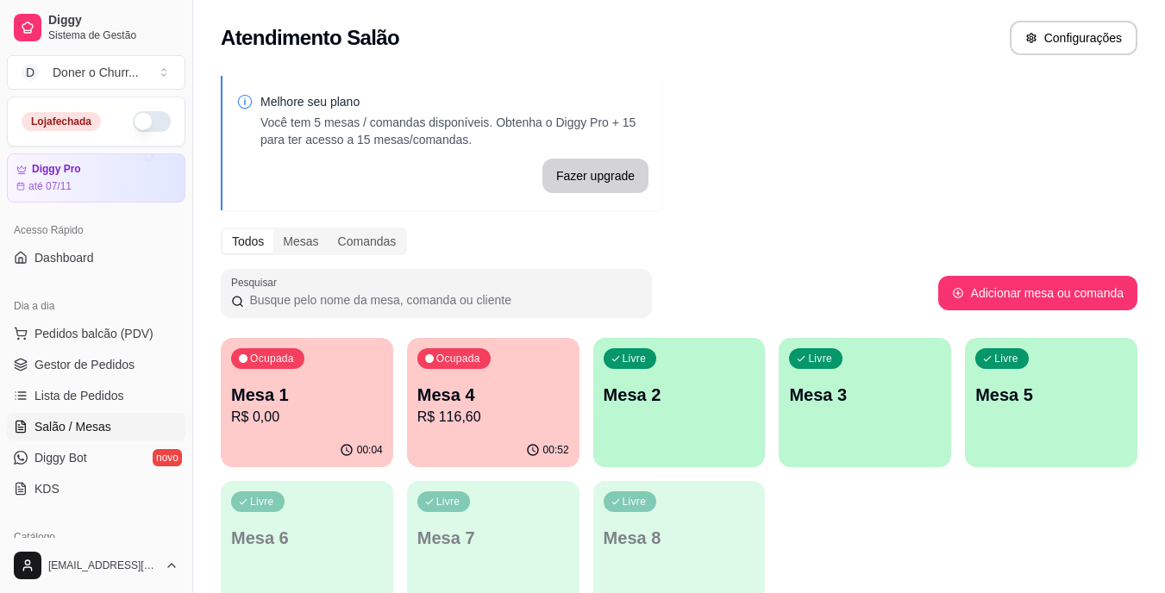
click at [515, 415] on p "R$ 116,60" at bounding box center [493, 417] width 152 height 21
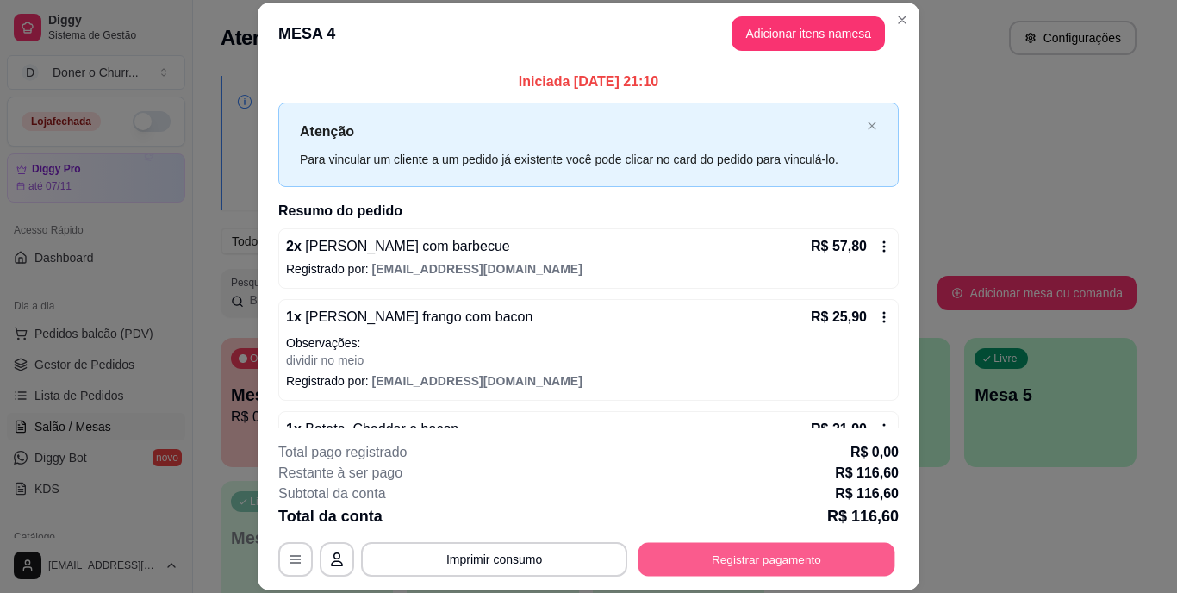
click at [721, 555] on button "Registrar pagamento" at bounding box center [767, 559] width 257 height 34
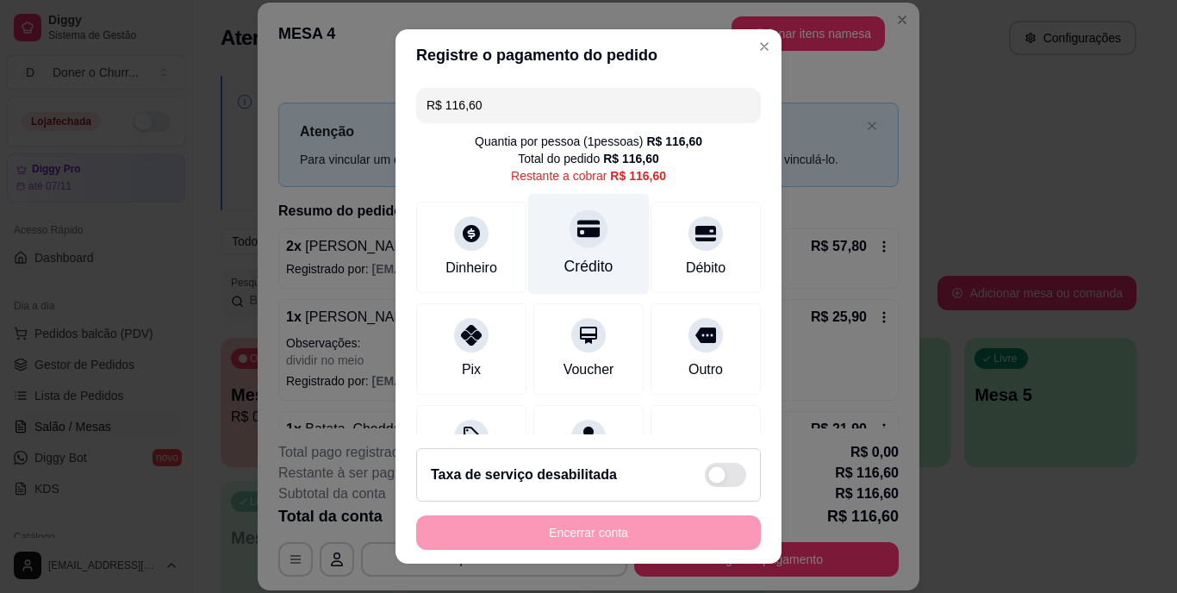
click at [564, 249] on div "Crédito" at bounding box center [589, 244] width 122 height 101
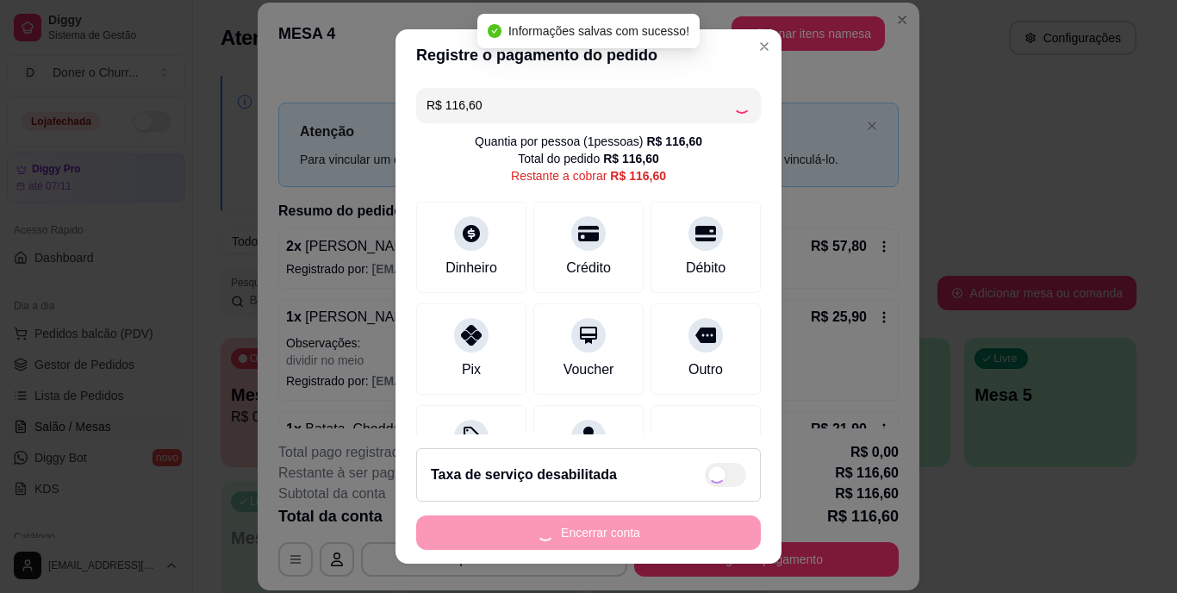
type input "R$ 0,00"
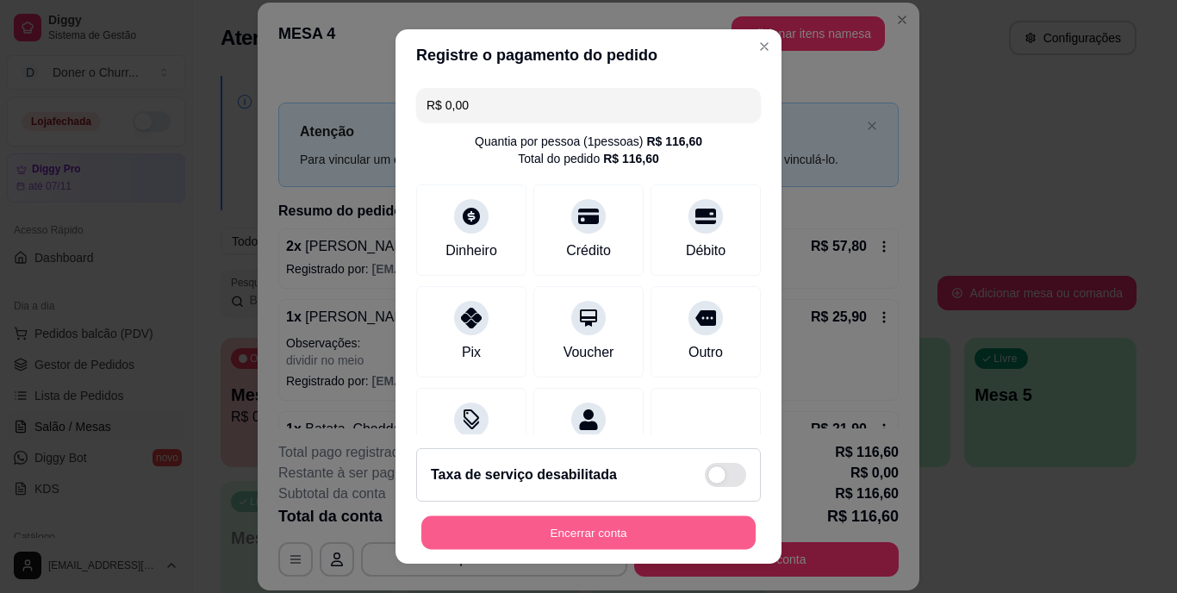
click at [650, 529] on button "Encerrar conta" at bounding box center [588, 532] width 334 height 34
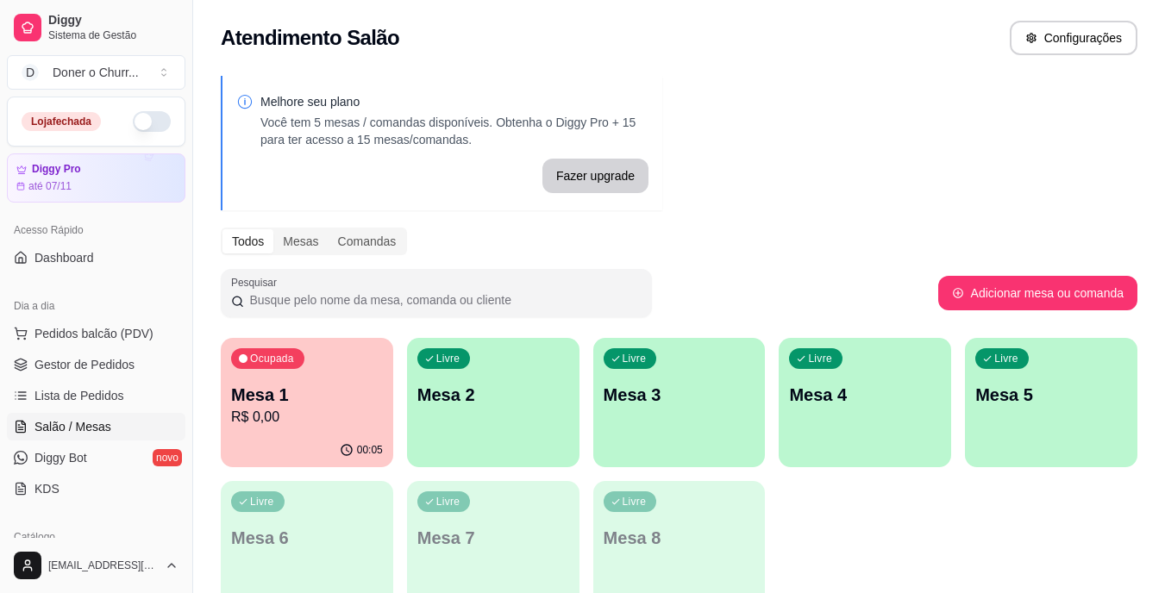
click at [305, 421] on p "R$ 0,00" at bounding box center [307, 417] width 152 height 21
click at [322, 428] on div "Ocupada Mesa 1 R$ 0,00" at bounding box center [307, 386] width 172 height 96
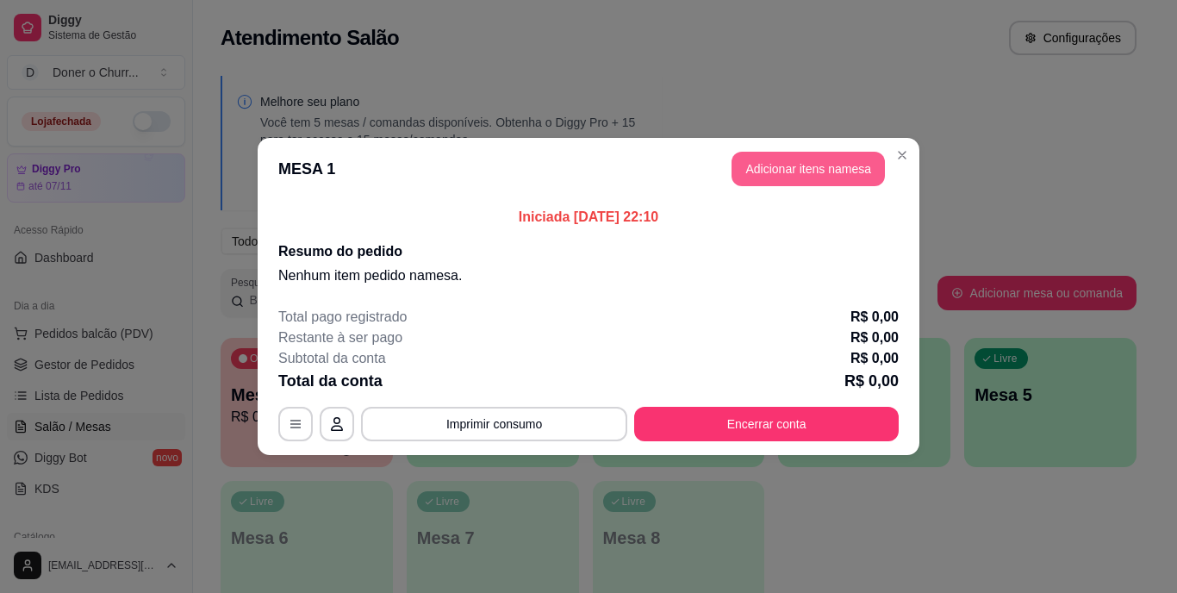
click at [753, 176] on button "Adicionar itens na mesa" at bounding box center [808, 169] width 153 height 34
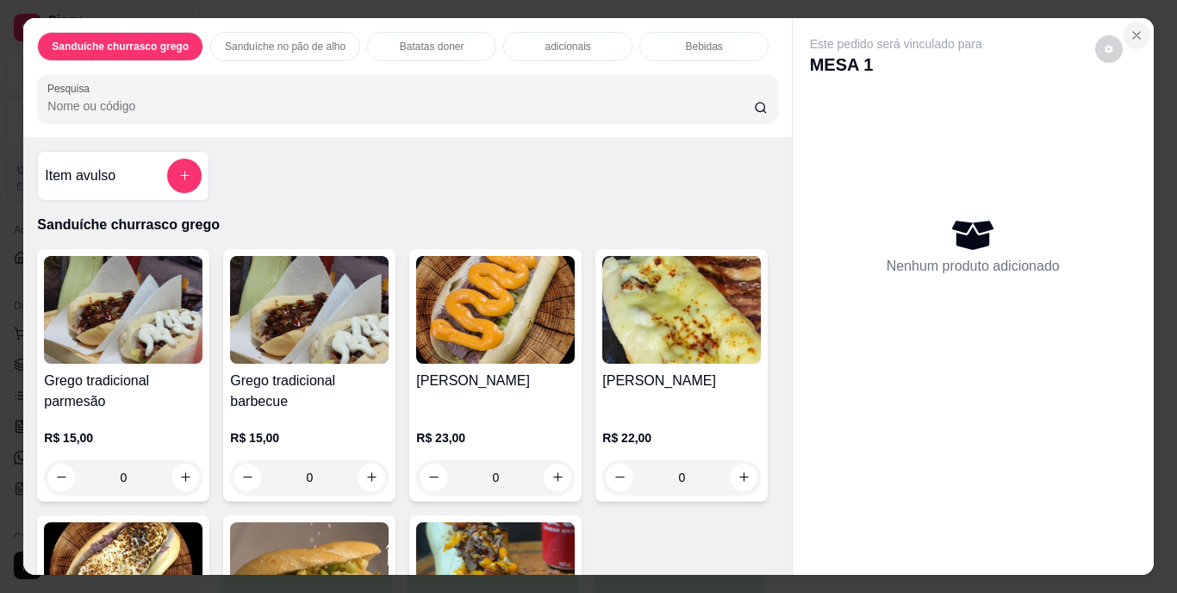
click at [1140, 28] on button "Close" at bounding box center [1137, 36] width 28 height 28
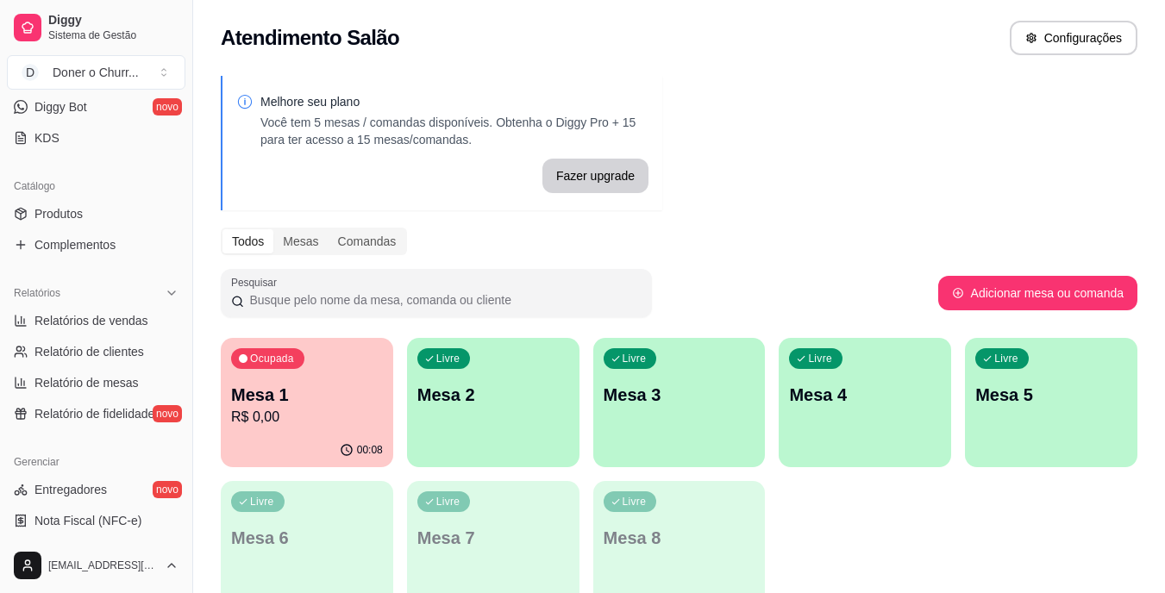
scroll to position [350, 0]
click at [109, 327] on span "Relatórios de vendas" at bounding box center [91, 321] width 114 height 17
select select "ALL"
select select "0"
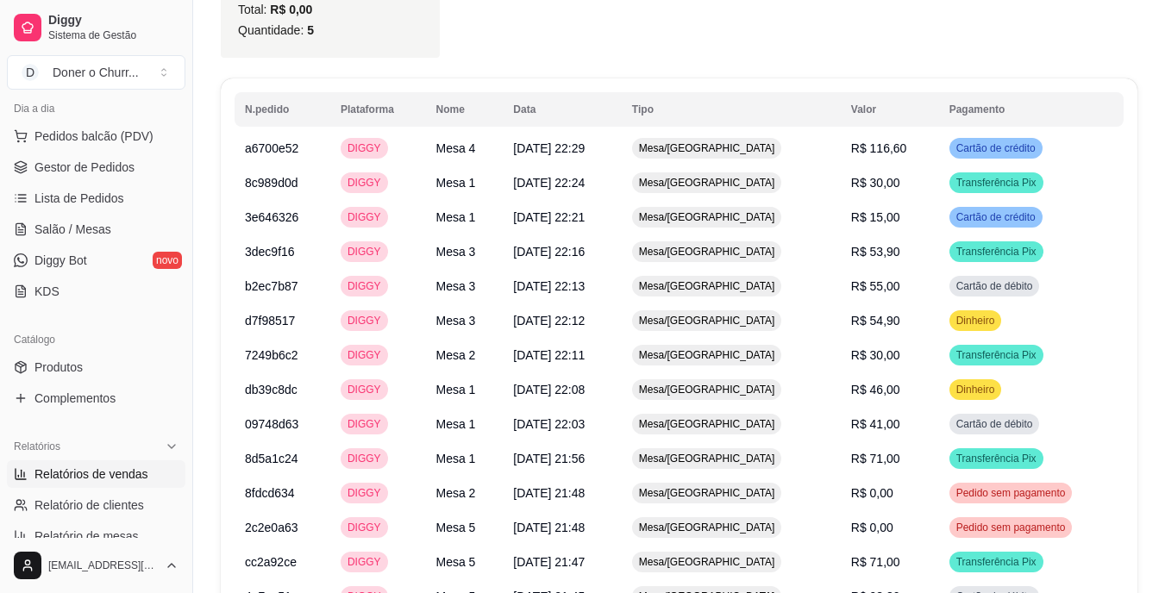
scroll to position [197, 0]
click at [85, 220] on link "Salão / Mesas" at bounding box center [96, 230] width 178 height 28
